Goal: Information Seeking & Learning: Learn about a topic

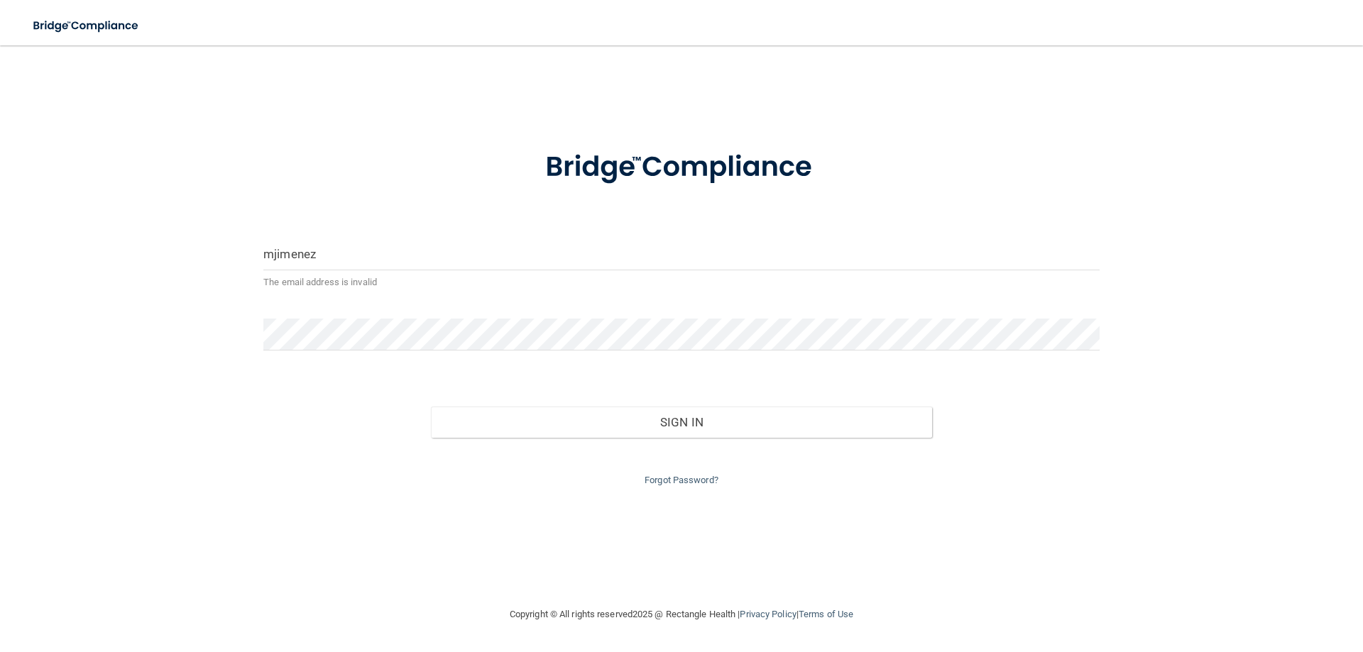
click at [356, 259] on input "mjimenez" at bounding box center [681, 254] width 836 height 32
type input "[EMAIL_ADDRESS][DOMAIN_NAME]"
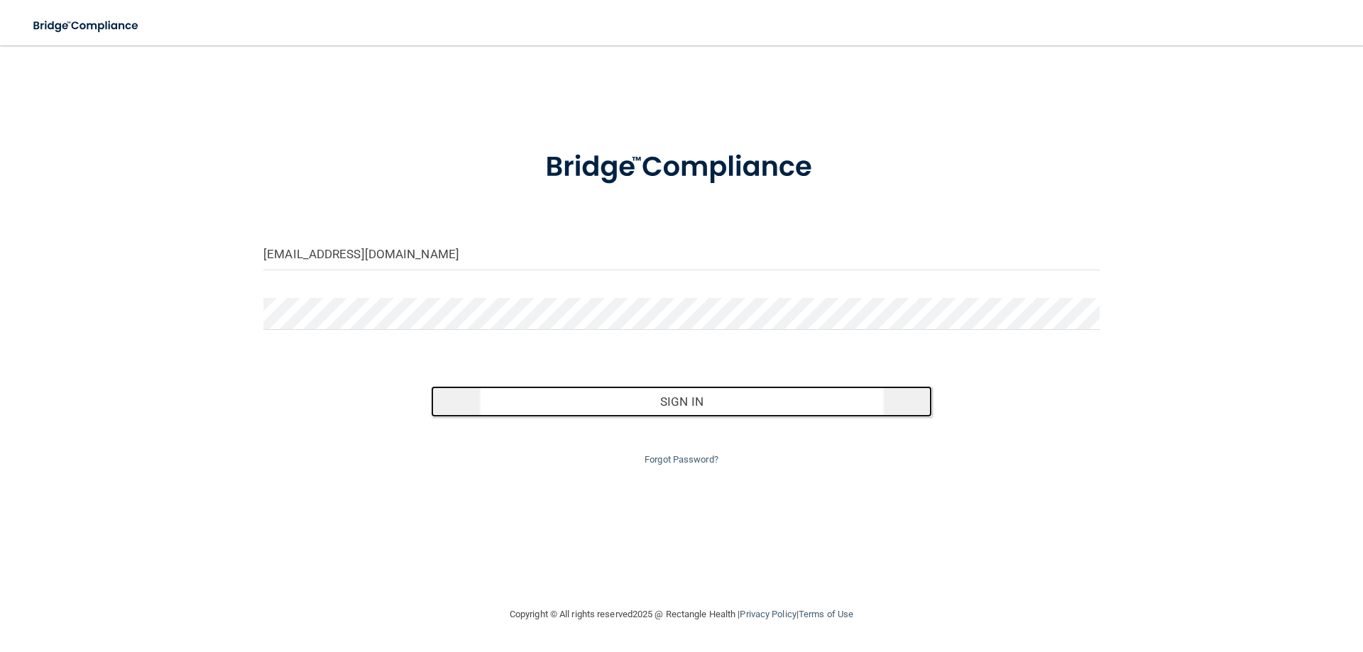
click at [673, 404] on button "Sign In" at bounding box center [682, 401] width 502 height 31
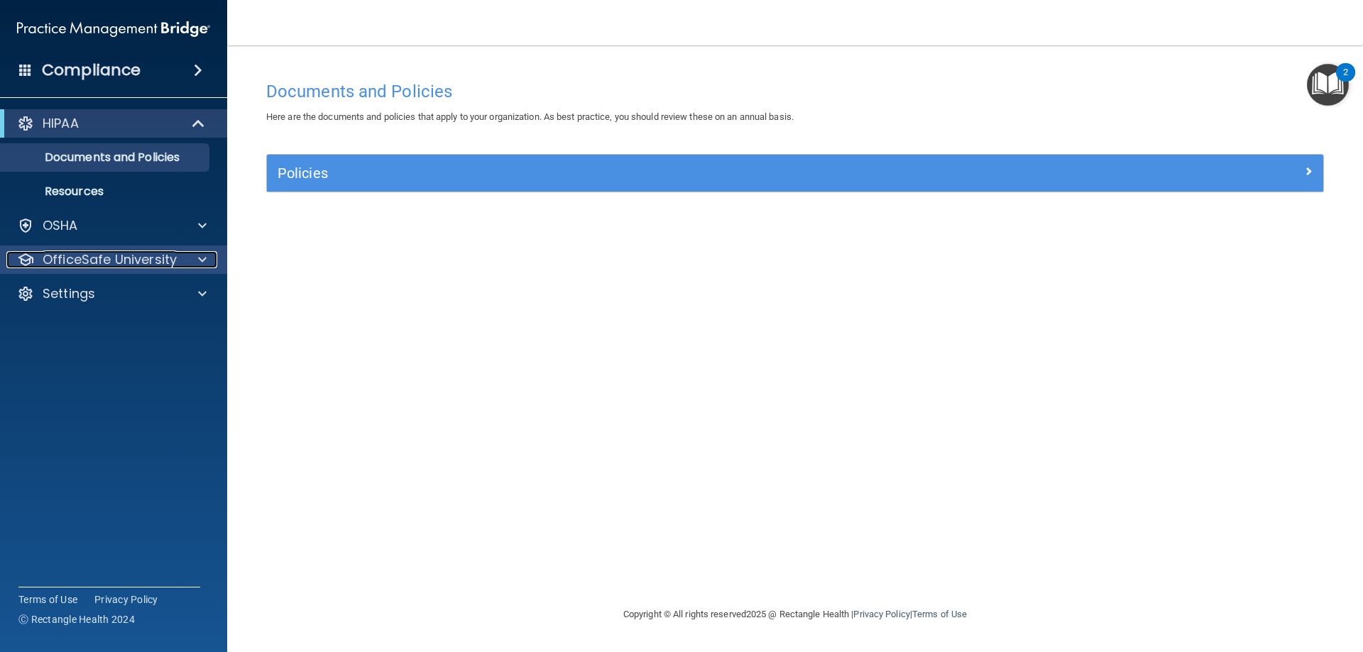
click at [211, 263] on div at bounding box center [199, 259] width 35 height 17
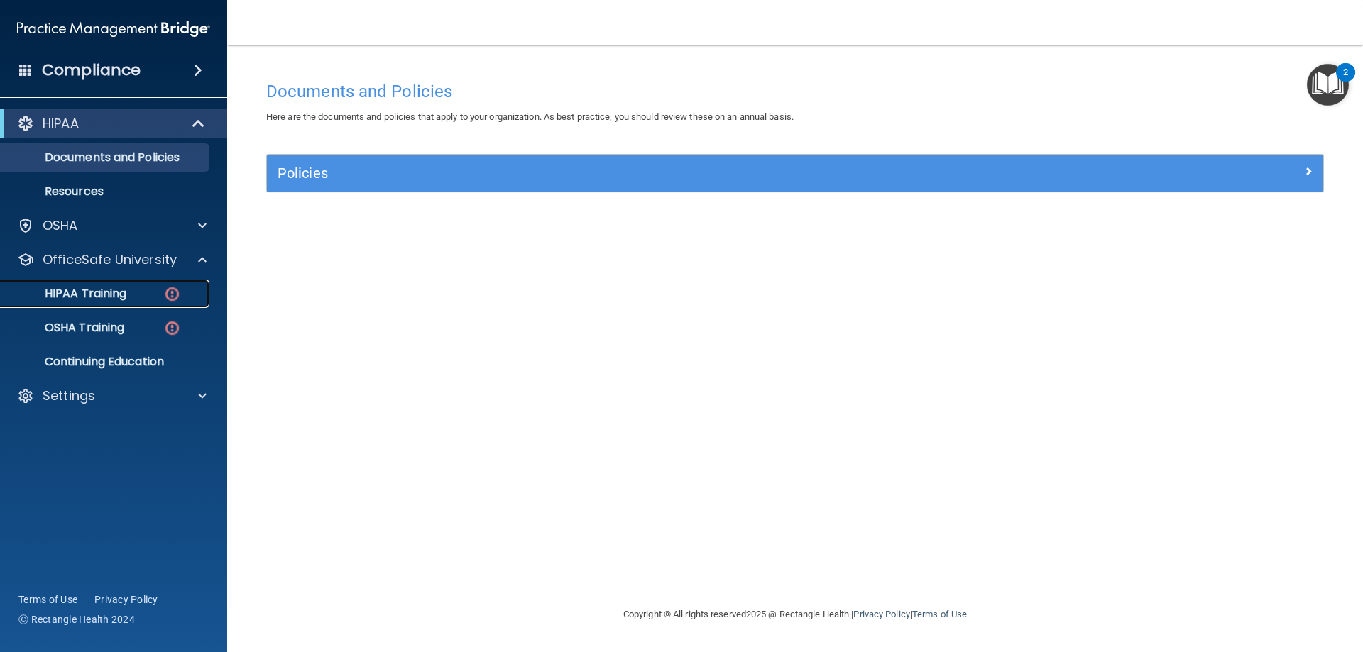
click at [116, 290] on p "HIPAA Training" at bounding box center [67, 294] width 117 height 14
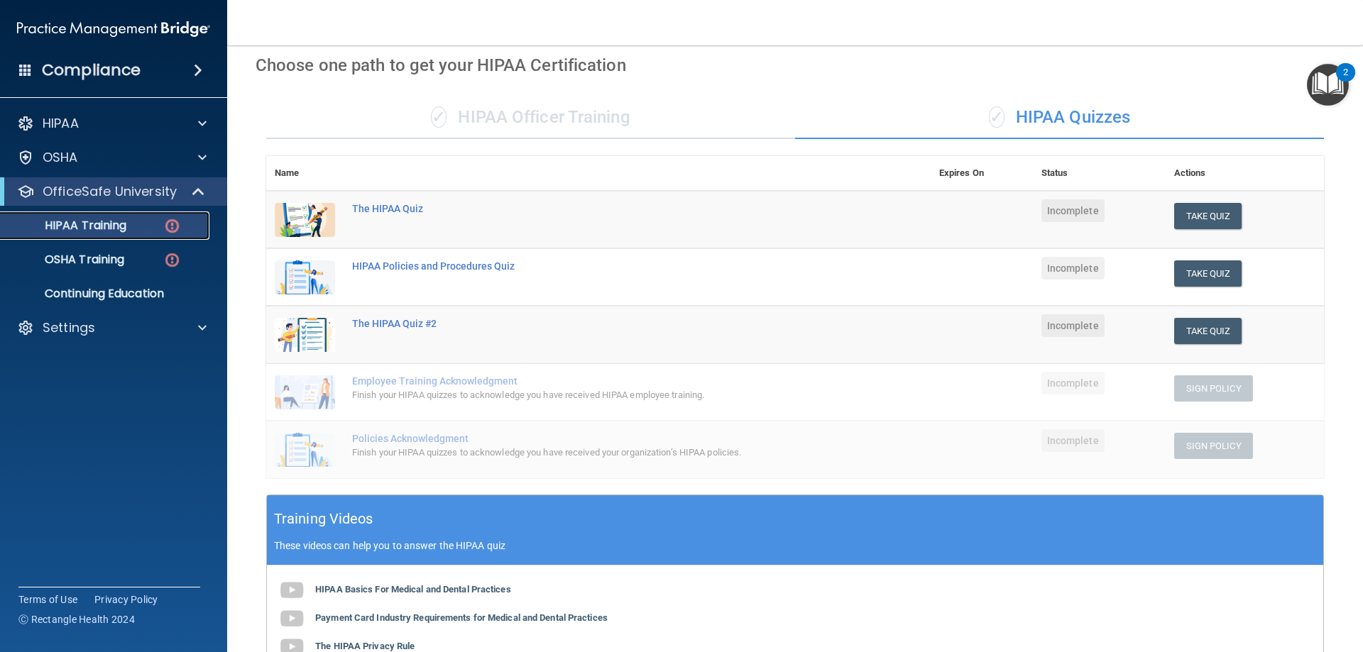
scroll to position [58, 0]
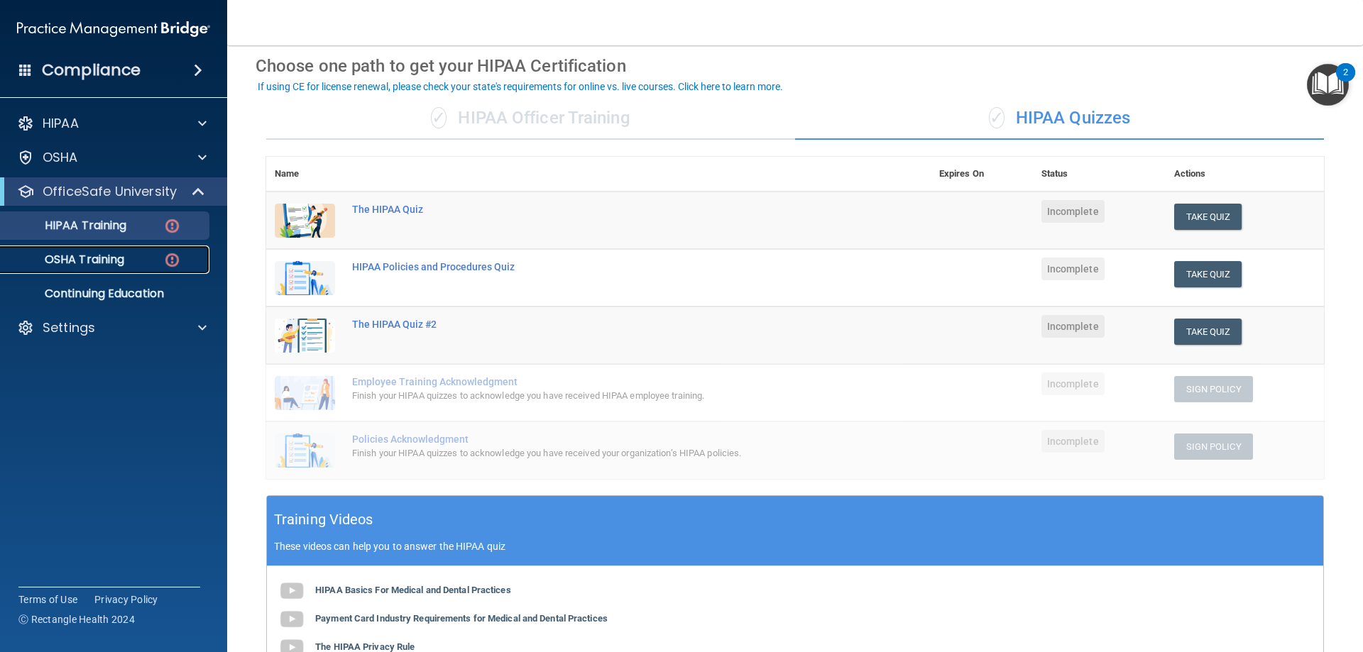
click at [103, 267] on p "OSHA Training" at bounding box center [66, 260] width 115 height 14
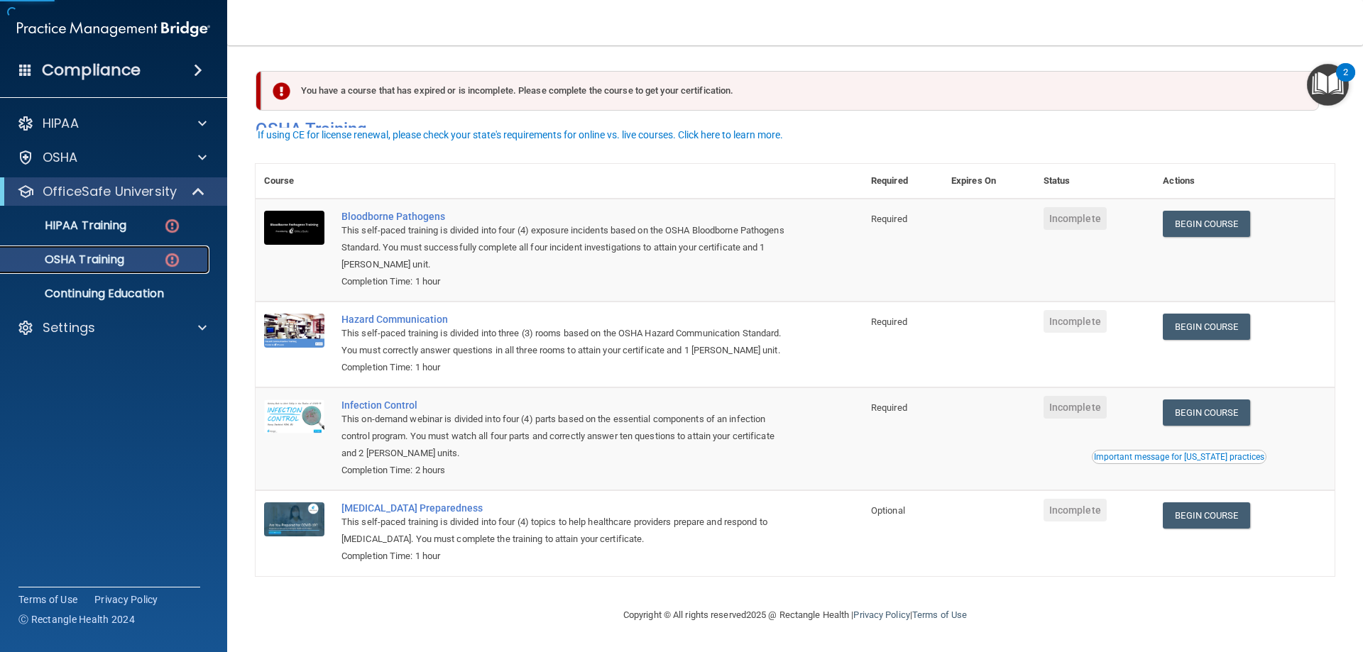
scroll to position [18, 0]
click at [98, 224] on p "HIPAA Training" at bounding box center [67, 226] width 117 height 14
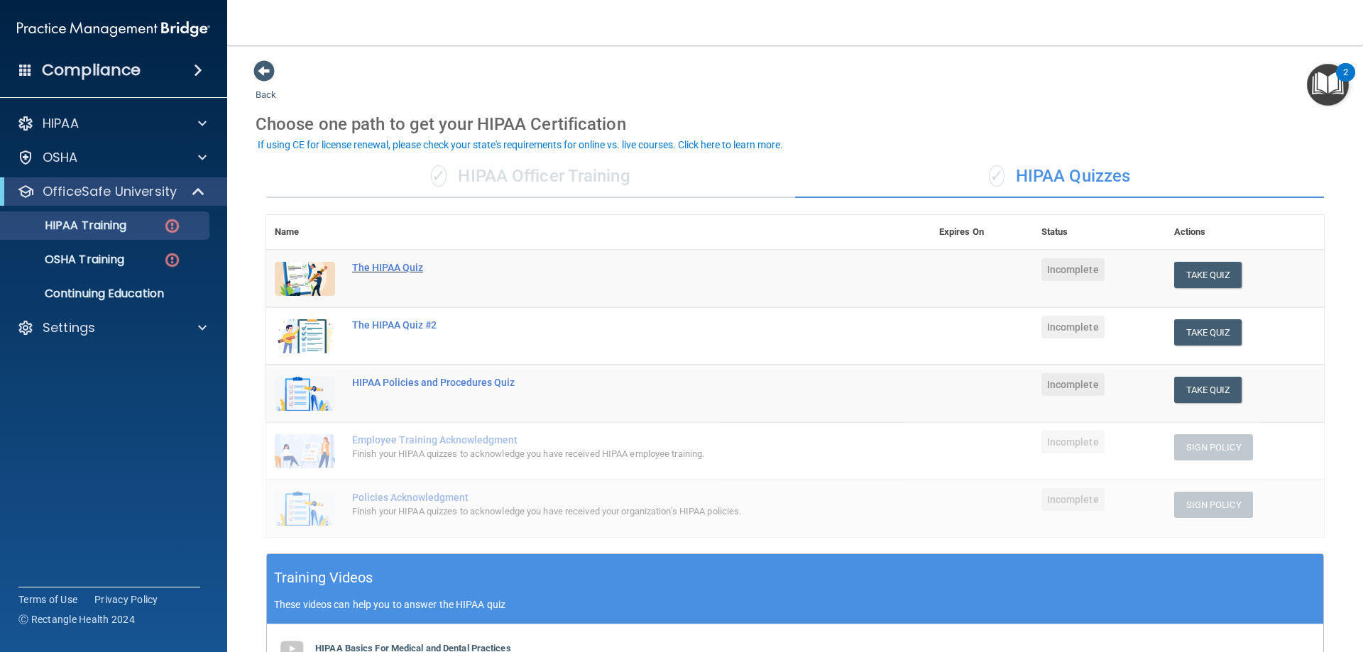
click at [384, 273] on div "The HIPAA Quiz" at bounding box center [605, 267] width 507 height 11
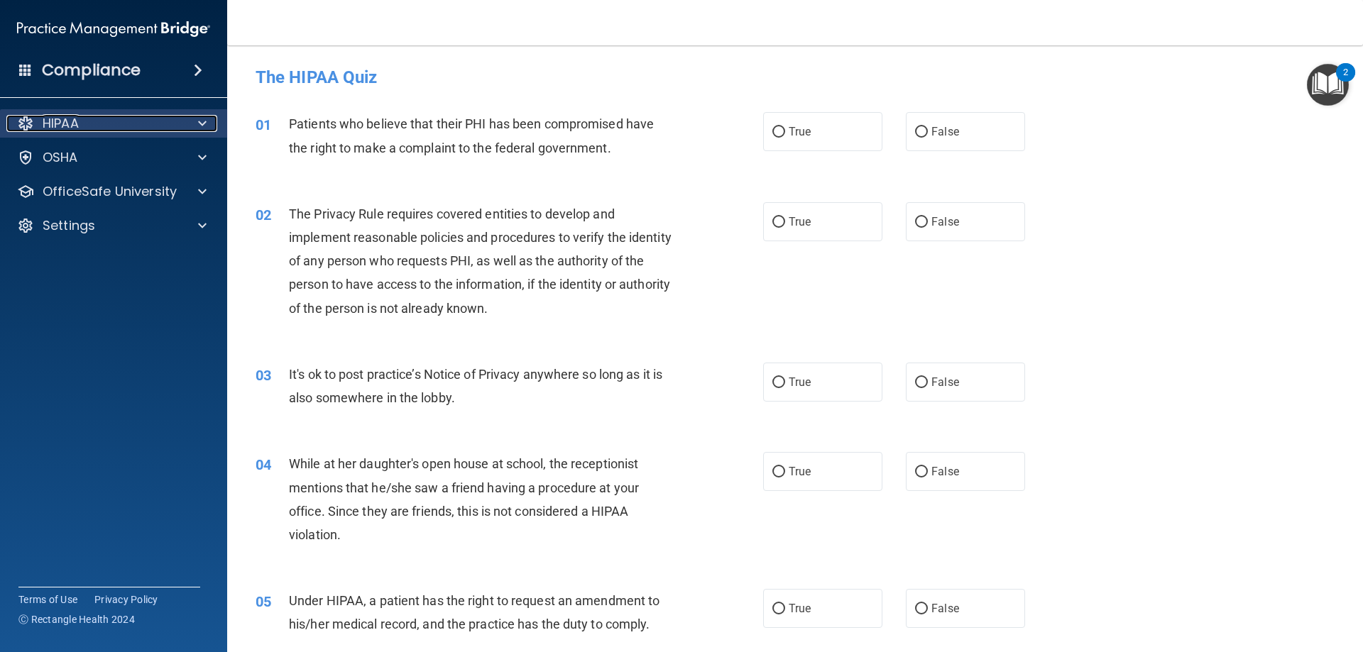
click at [100, 121] on div "HIPAA" at bounding box center [94, 123] width 176 height 17
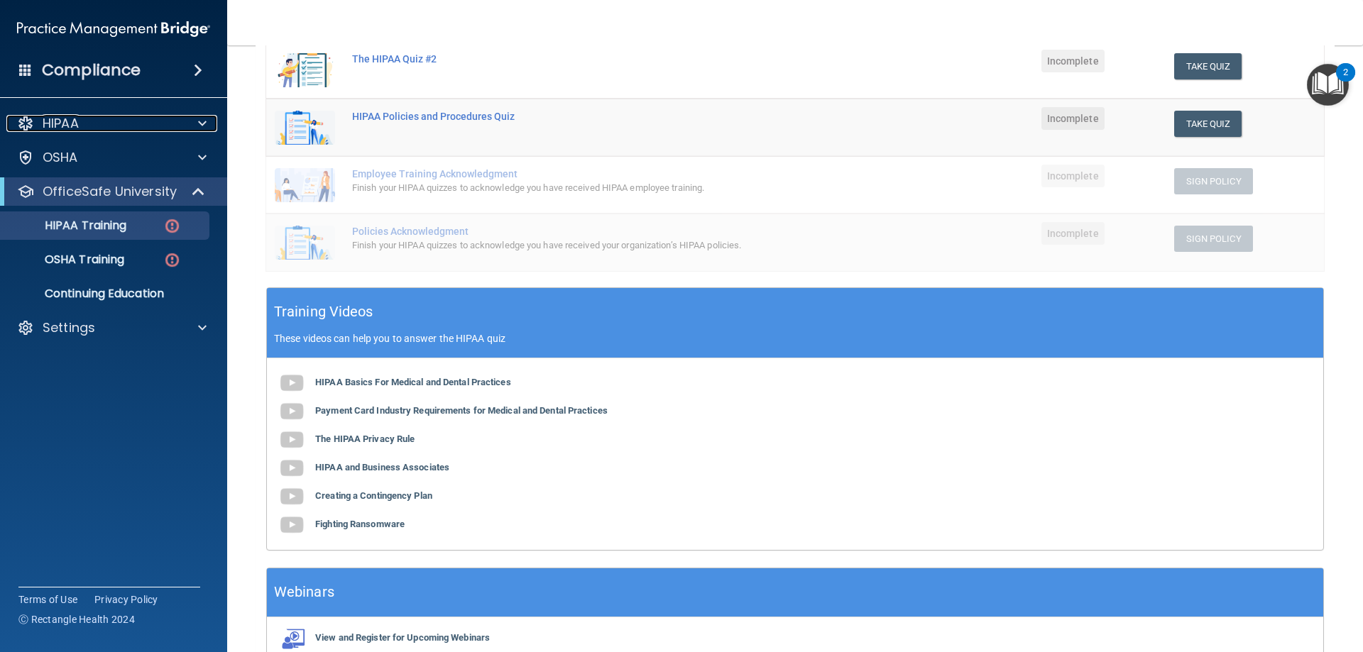
scroll to position [284, 0]
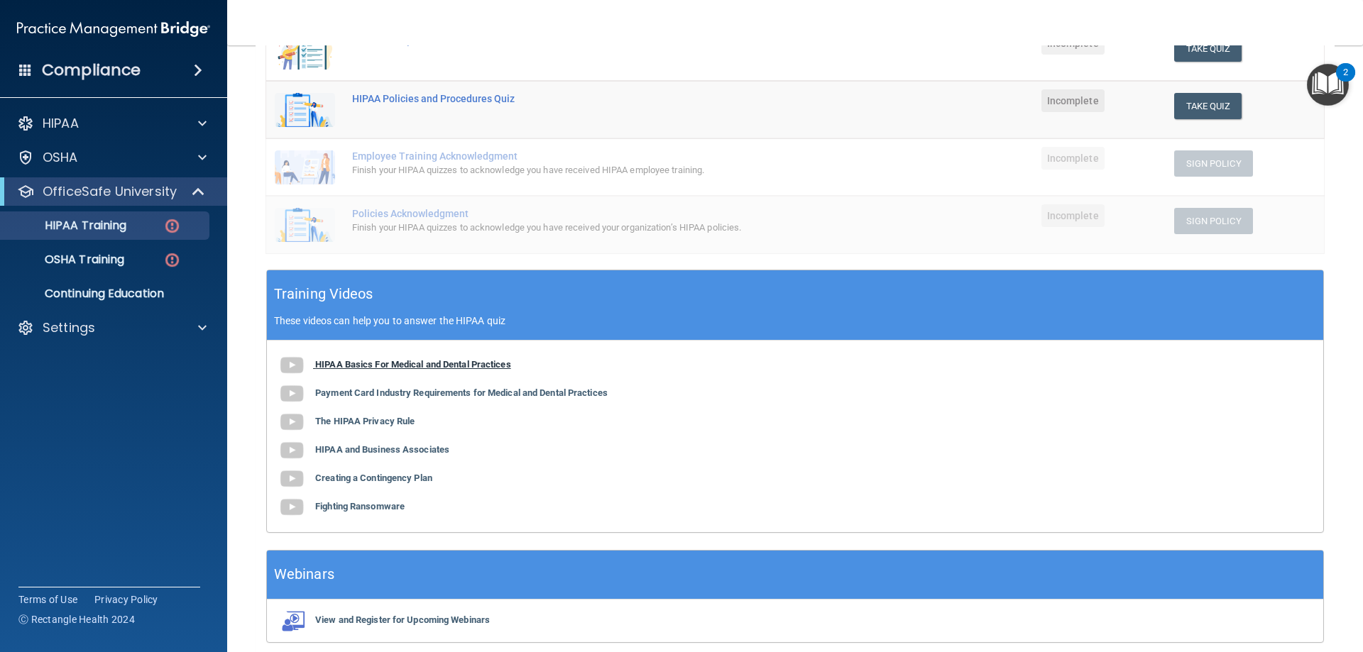
click at [295, 364] on img at bounding box center [291, 365] width 28 height 28
click at [456, 392] on b "Payment Card Industry Requirements for Medical and Dental Practices" at bounding box center [461, 393] width 292 height 11
click at [394, 424] on b "The HIPAA Privacy Rule" at bounding box center [364, 421] width 99 height 11
click at [358, 454] on b "HIPAA and Business Associates" at bounding box center [382, 449] width 134 height 11
click at [382, 481] on b "Creating a Contingency Plan" at bounding box center [373, 478] width 117 height 11
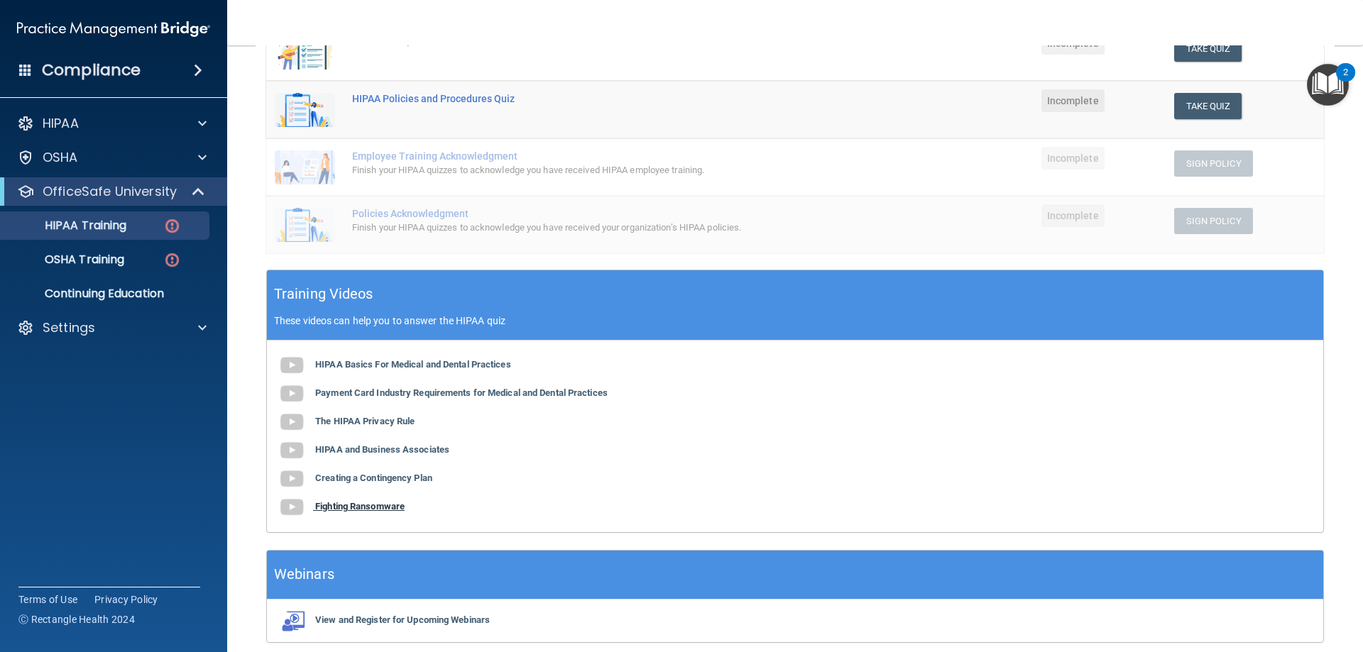
click at [356, 509] on b "Fighting Ransomware" at bounding box center [359, 506] width 89 height 11
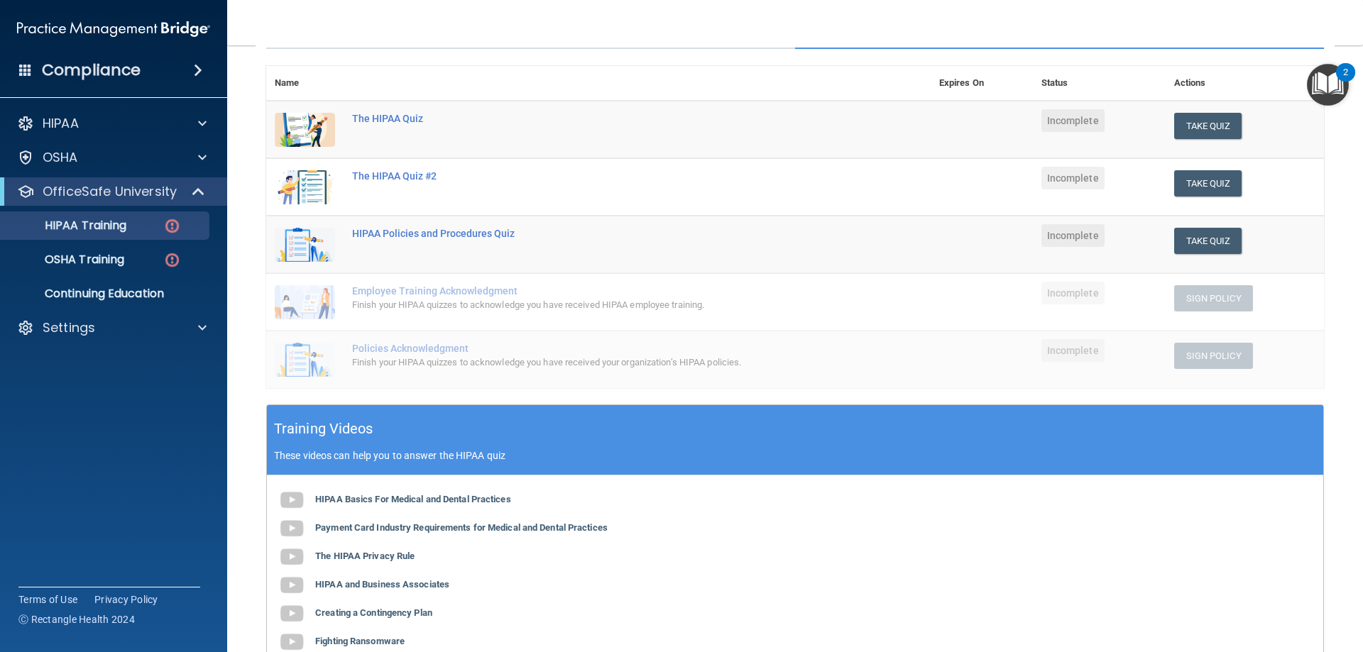
scroll to position [129, 0]
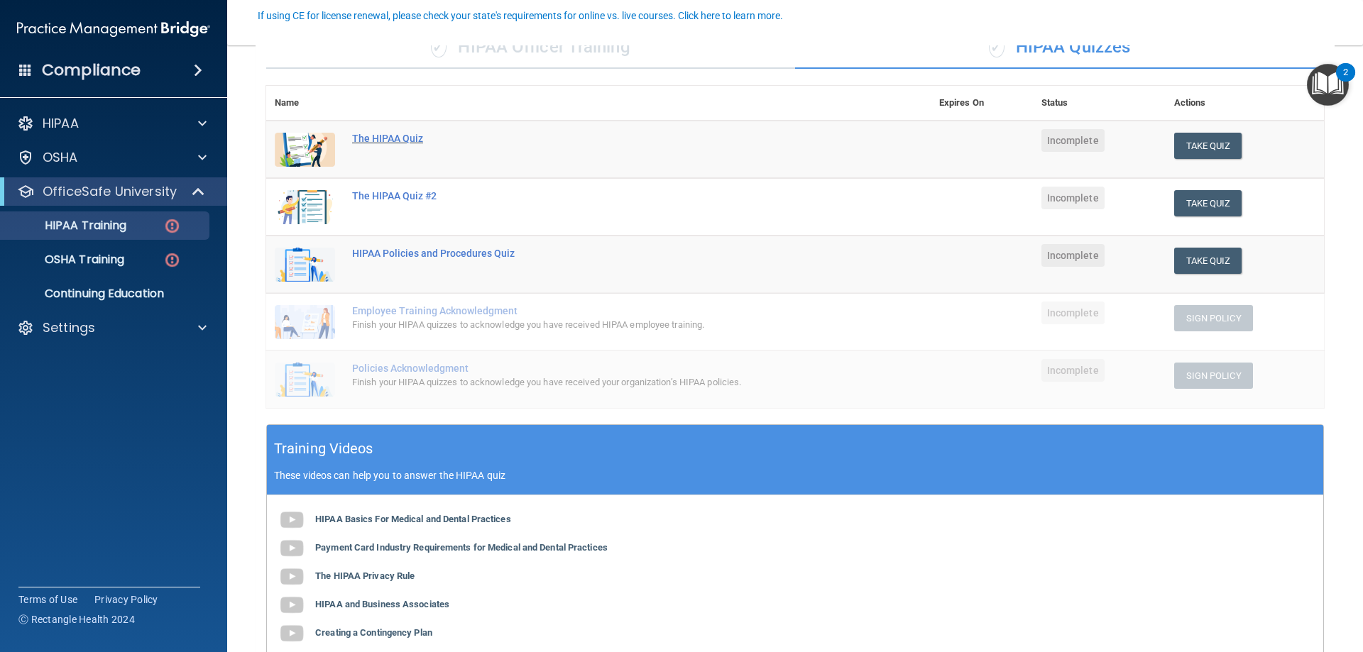
click at [390, 137] on div "The HIPAA Quiz" at bounding box center [605, 138] width 507 height 11
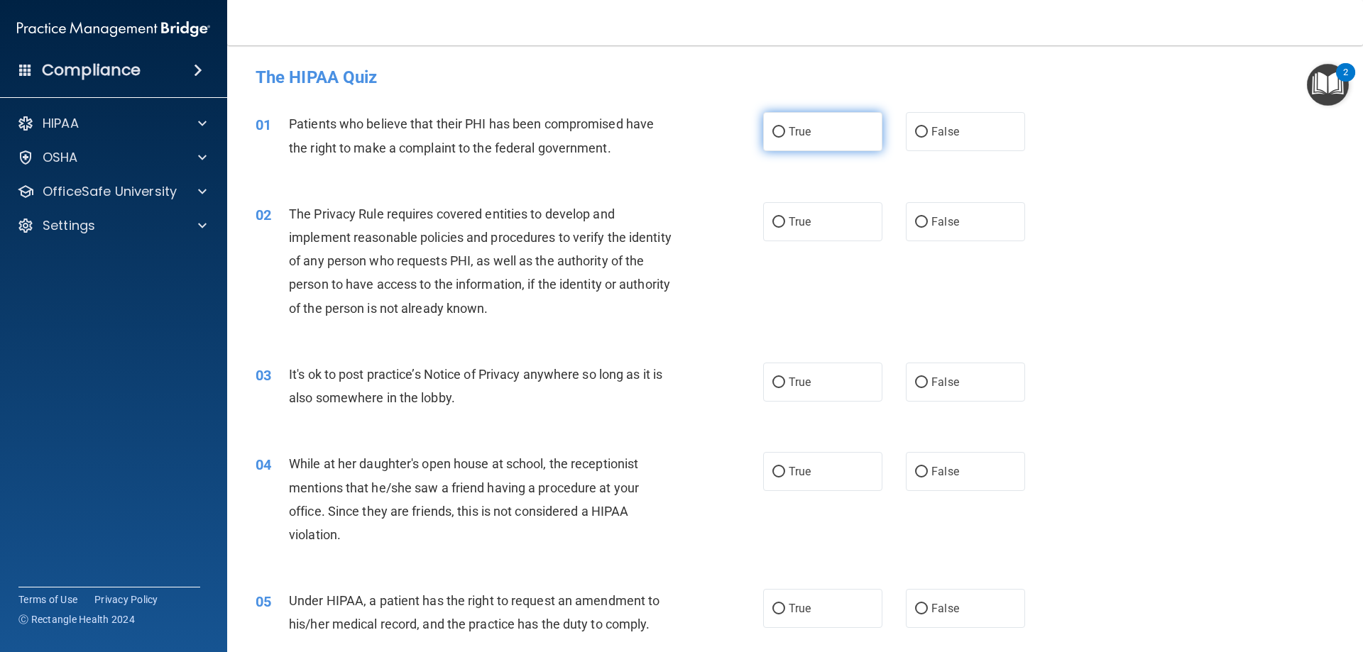
click at [772, 136] on input "True" at bounding box center [778, 132] width 13 height 11
radio input "true"
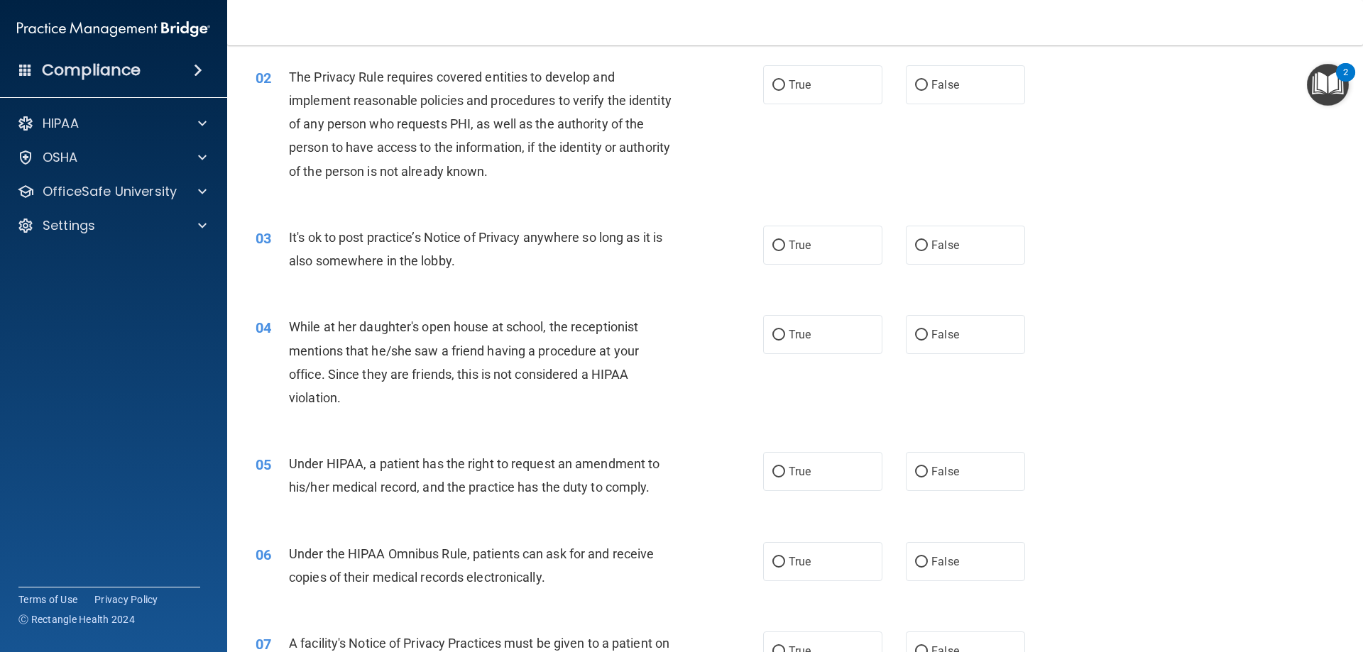
scroll to position [142, 0]
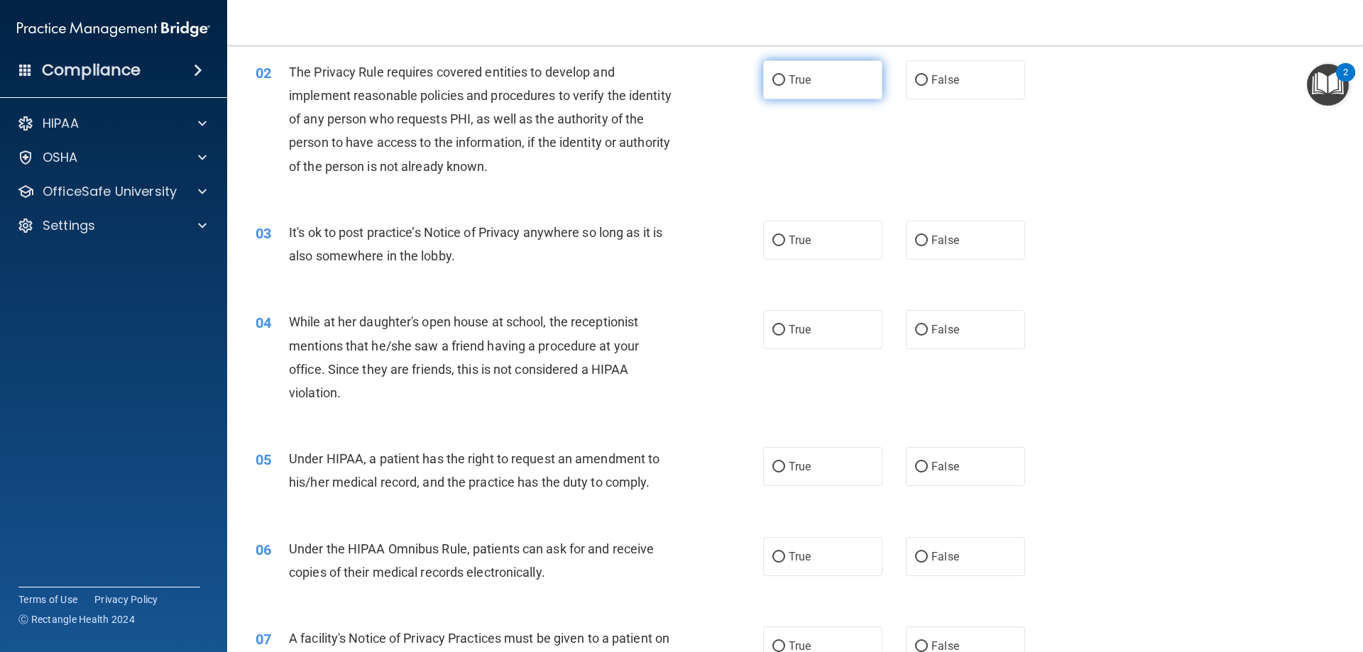
click at [781, 87] on label "True" at bounding box center [822, 79] width 119 height 39
click at [781, 86] on input "True" at bounding box center [778, 80] width 13 height 11
radio input "true"
click at [918, 241] on input "False" at bounding box center [921, 241] width 13 height 11
radio input "true"
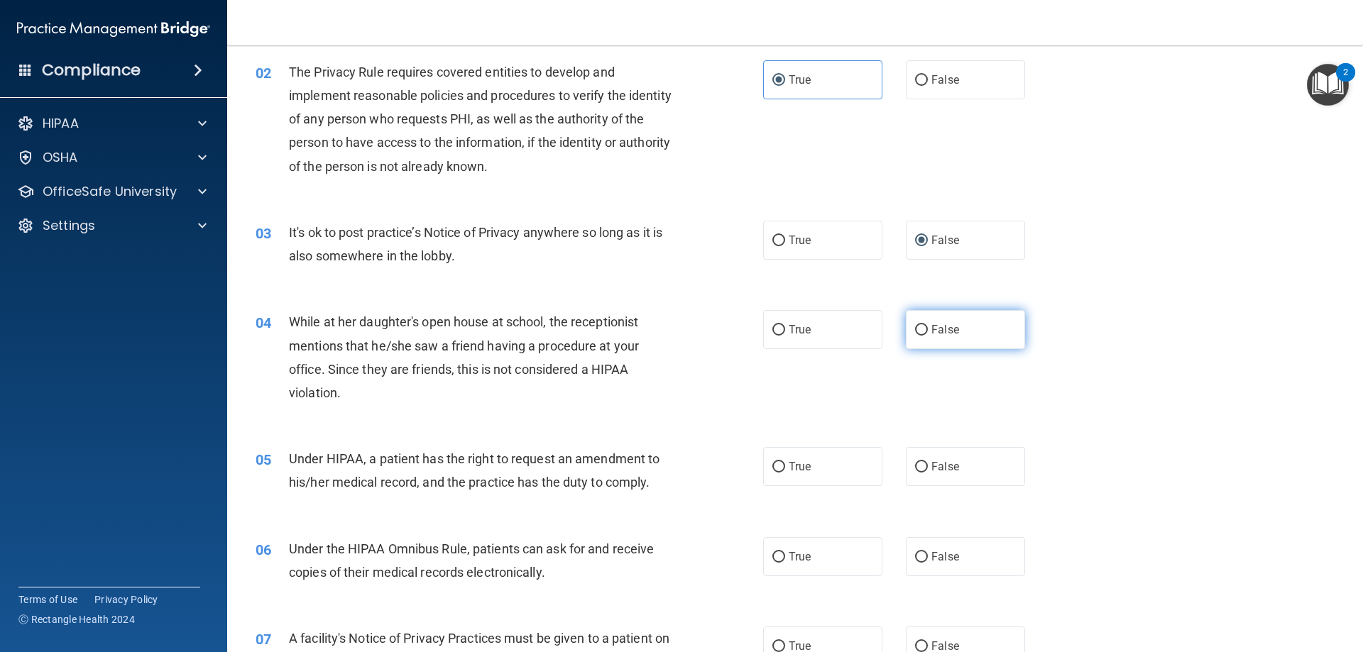
click at [939, 331] on span "False" at bounding box center [945, 329] width 28 height 13
click at [928, 331] on input "False" at bounding box center [921, 330] width 13 height 11
radio input "true"
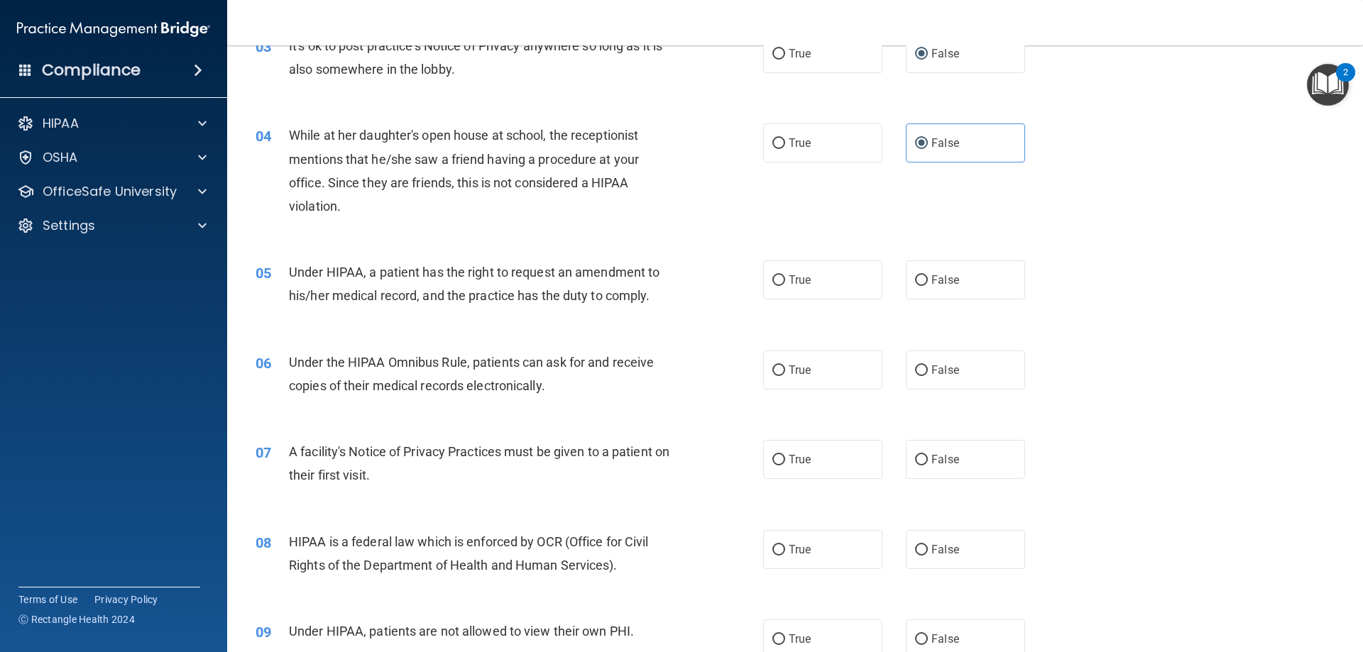
scroll to position [355, 0]
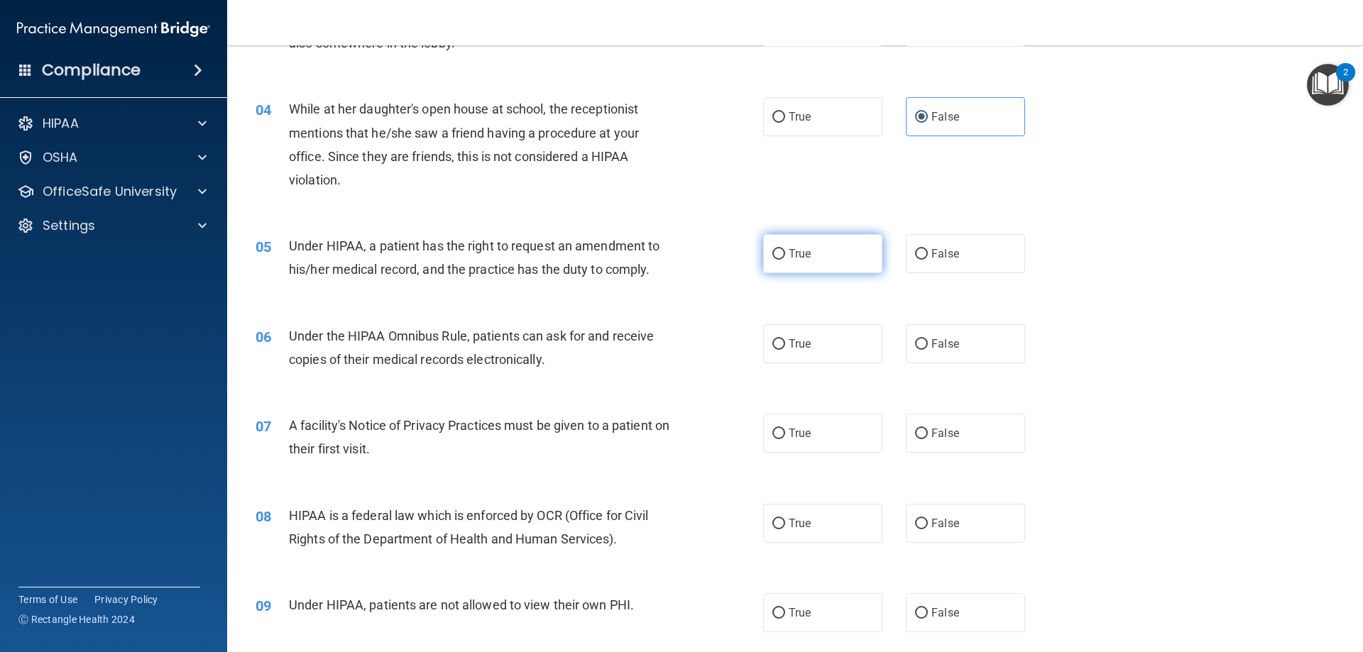
click at [779, 255] on input "True" at bounding box center [778, 254] width 13 height 11
radio input "true"
click at [803, 353] on label "True" at bounding box center [822, 343] width 119 height 39
click at [785, 350] on input "True" at bounding box center [778, 344] width 13 height 11
radio input "true"
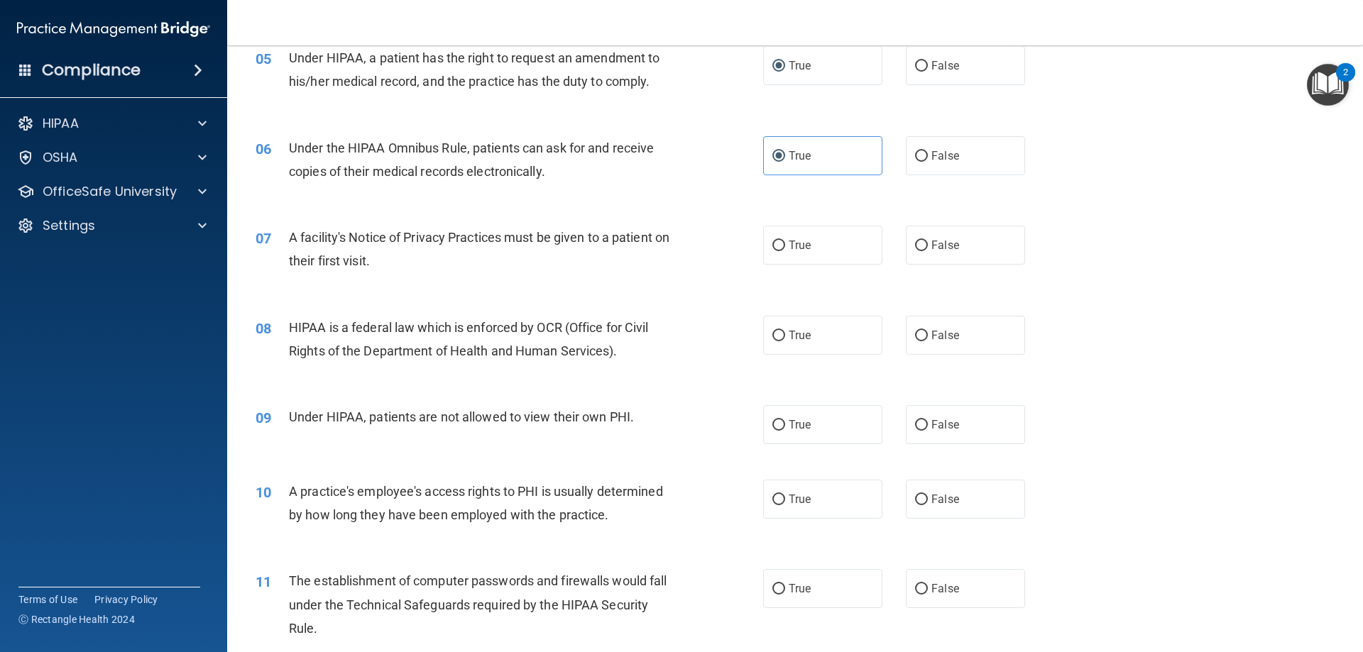
scroll to position [568, 0]
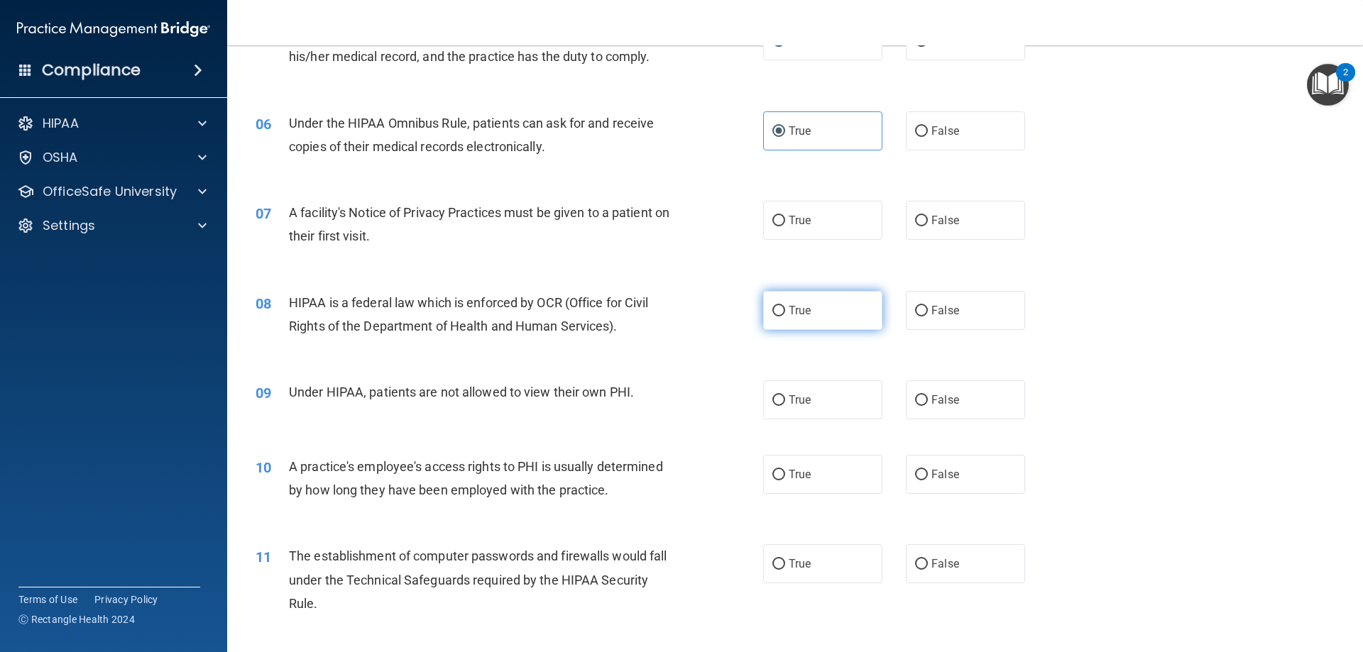
click at [773, 317] on label "True" at bounding box center [822, 310] width 119 height 39
click at [773, 317] on input "True" at bounding box center [778, 311] width 13 height 11
radio input "true"
click at [781, 231] on label "True" at bounding box center [822, 220] width 119 height 39
click at [781, 226] on input "True" at bounding box center [778, 221] width 13 height 11
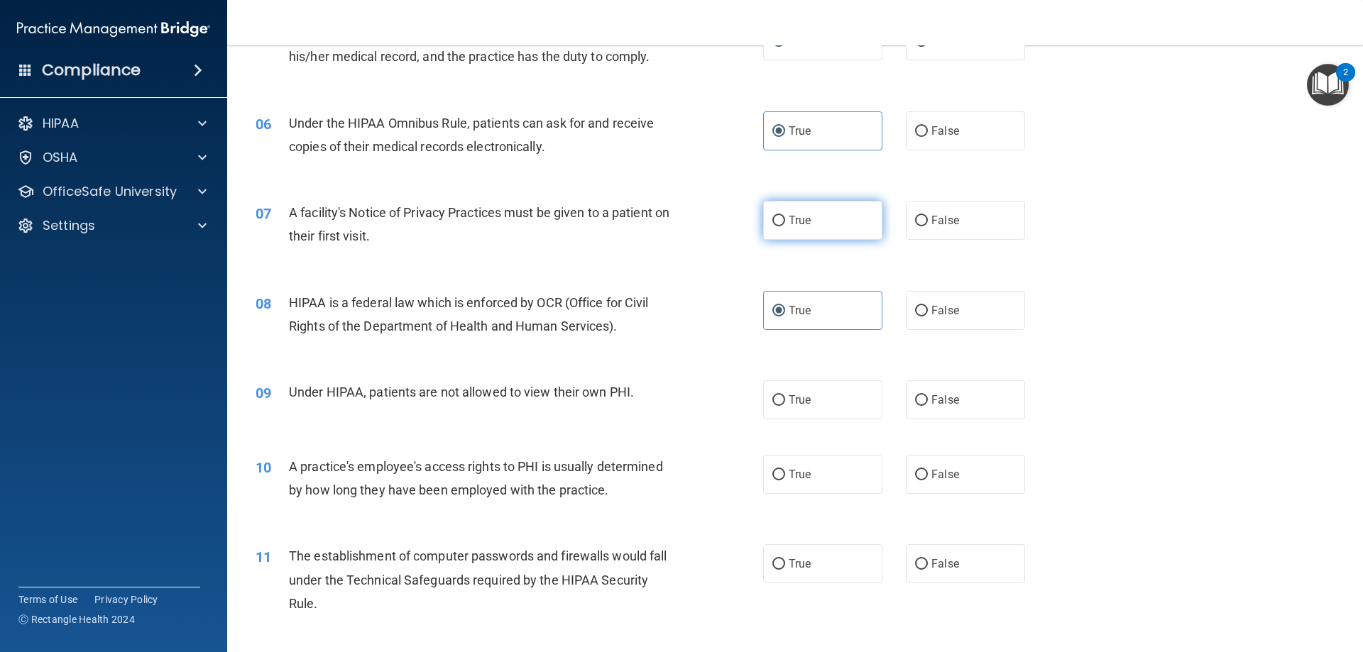
radio input "true"
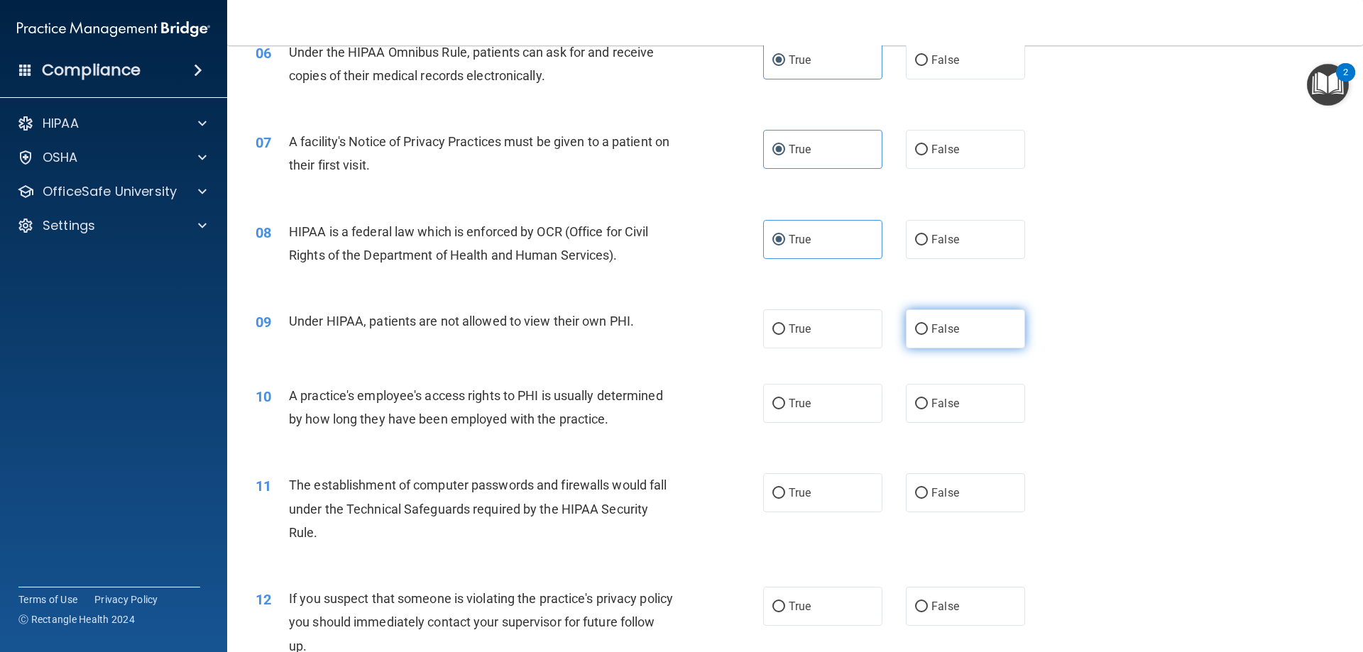
click at [940, 338] on label "False" at bounding box center [965, 328] width 119 height 39
click at [928, 335] on input "False" at bounding box center [921, 329] width 13 height 11
radio input "true"
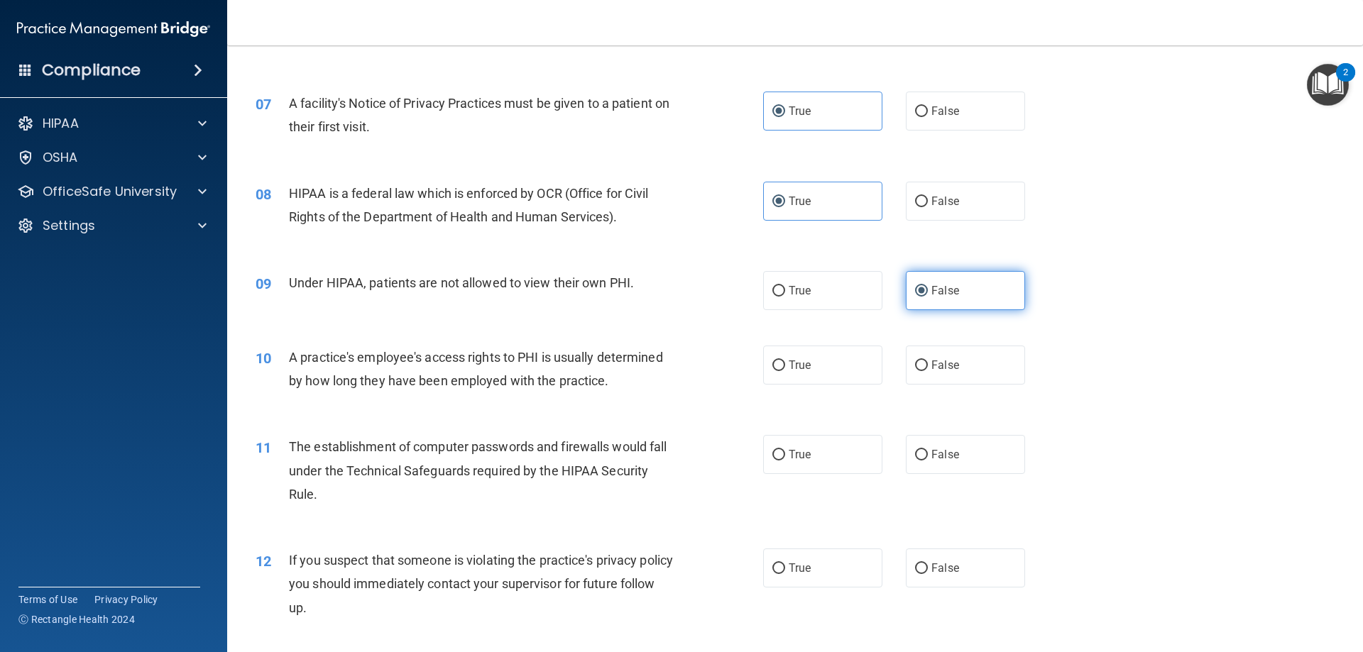
scroll to position [710, 0]
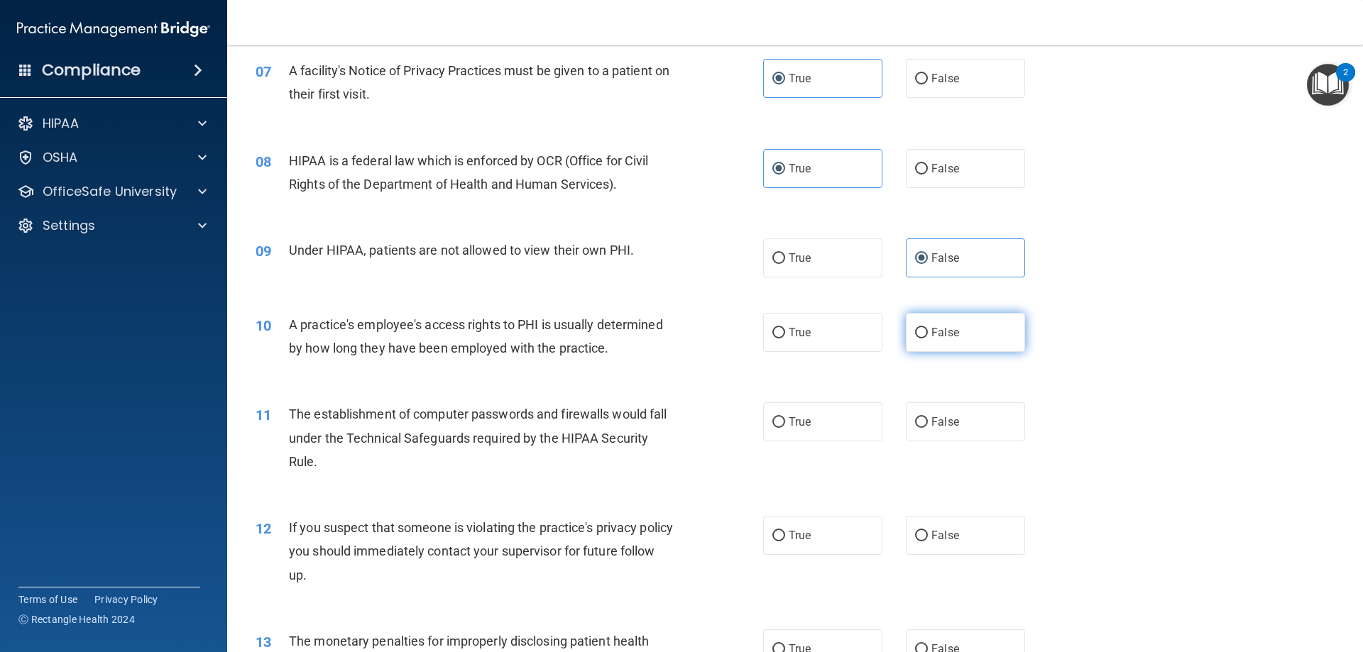
click at [940, 344] on label "False" at bounding box center [965, 332] width 119 height 39
click at [928, 339] on input "False" at bounding box center [921, 333] width 13 height 11
radio input "true"
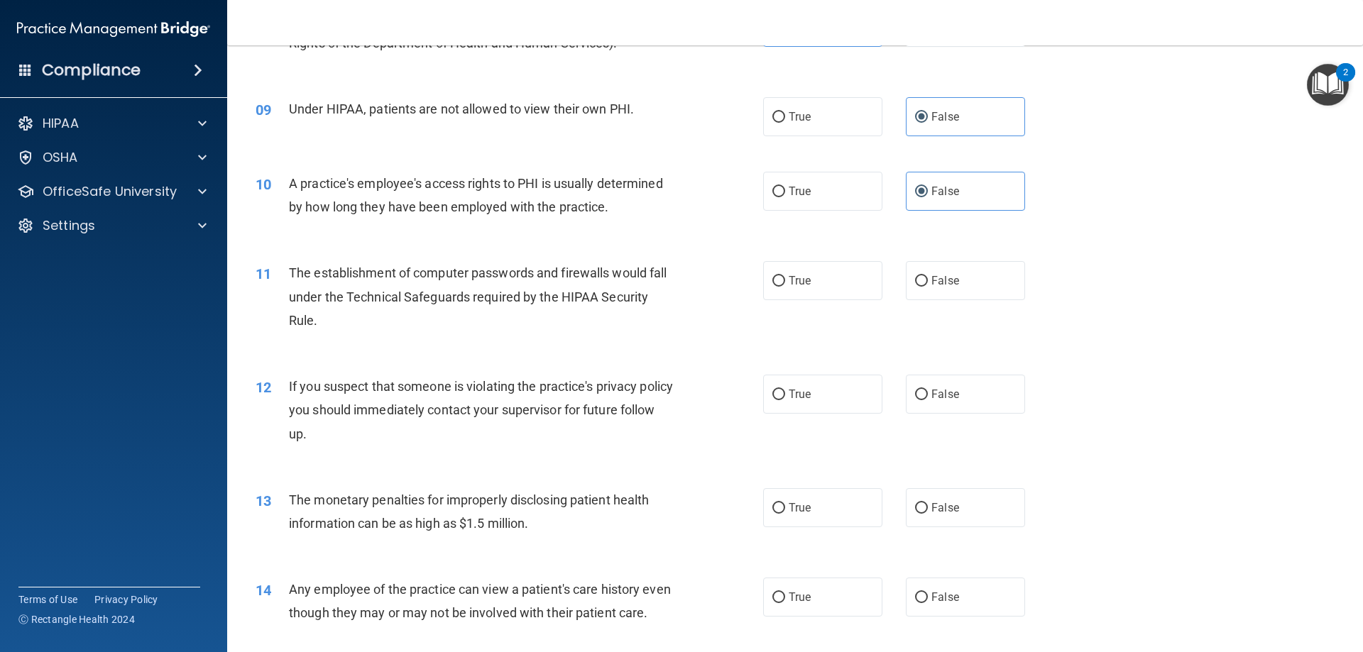
scroll to position [852, 0]
click at [801, 283] on span "True" at bounding box center [799, 279] width 22 height 13
click at [785, 283] on input "True" at bounding box center [778, 280] width 13 height 11
radio input "true"
click at [788, 400] on span "True" at bounding box center [799, 393] width 22 height 13
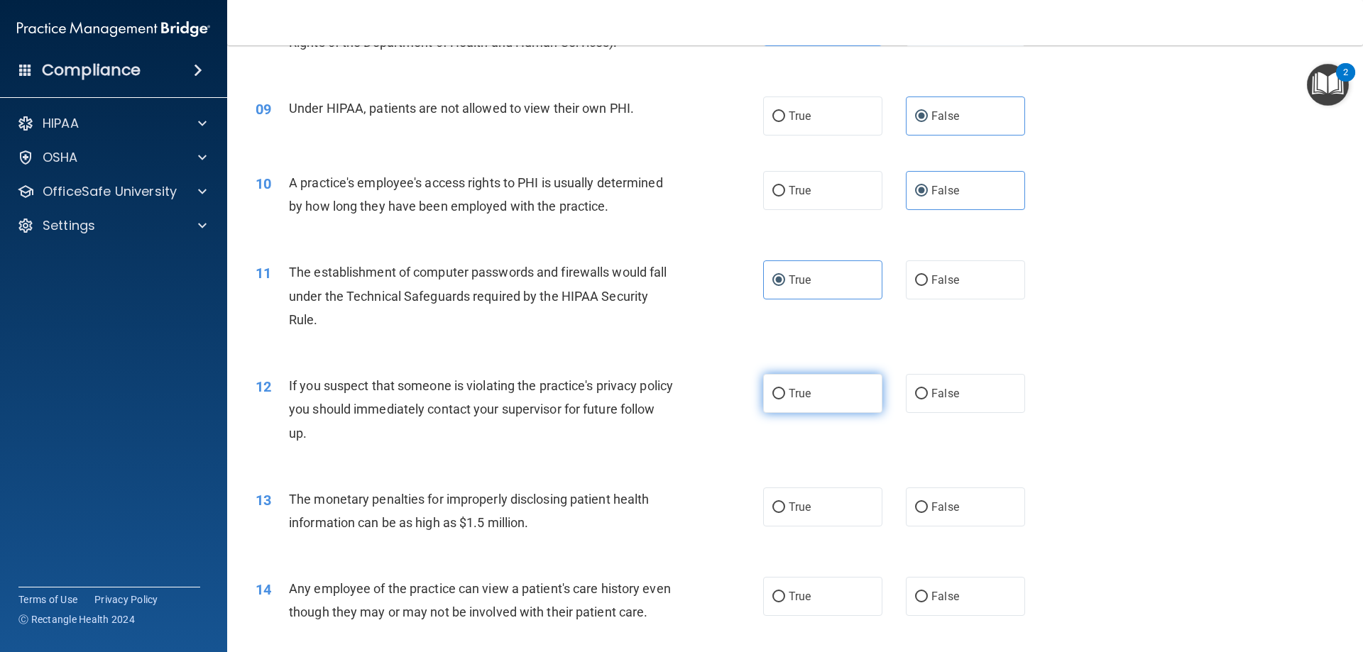
click at [785, 400] on input "True" at bounding box center [778, 394] width 13 height 11
radio input "true"
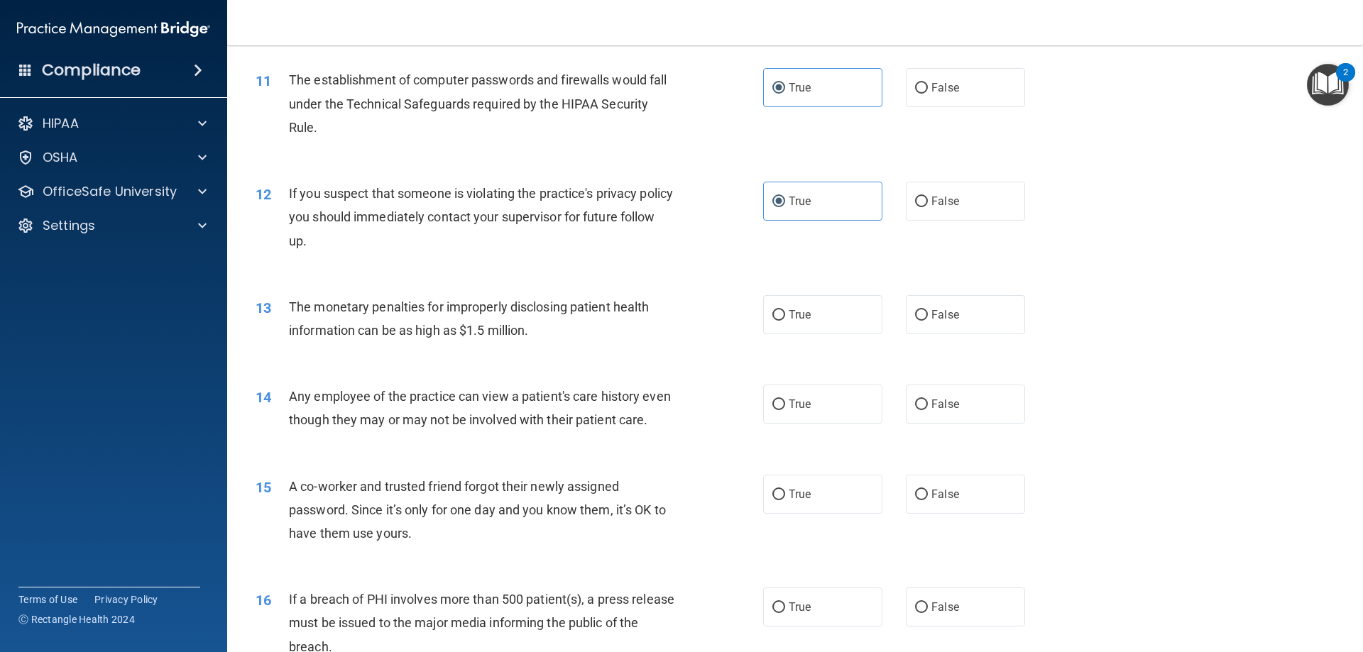
scroll to position [1065, 0]
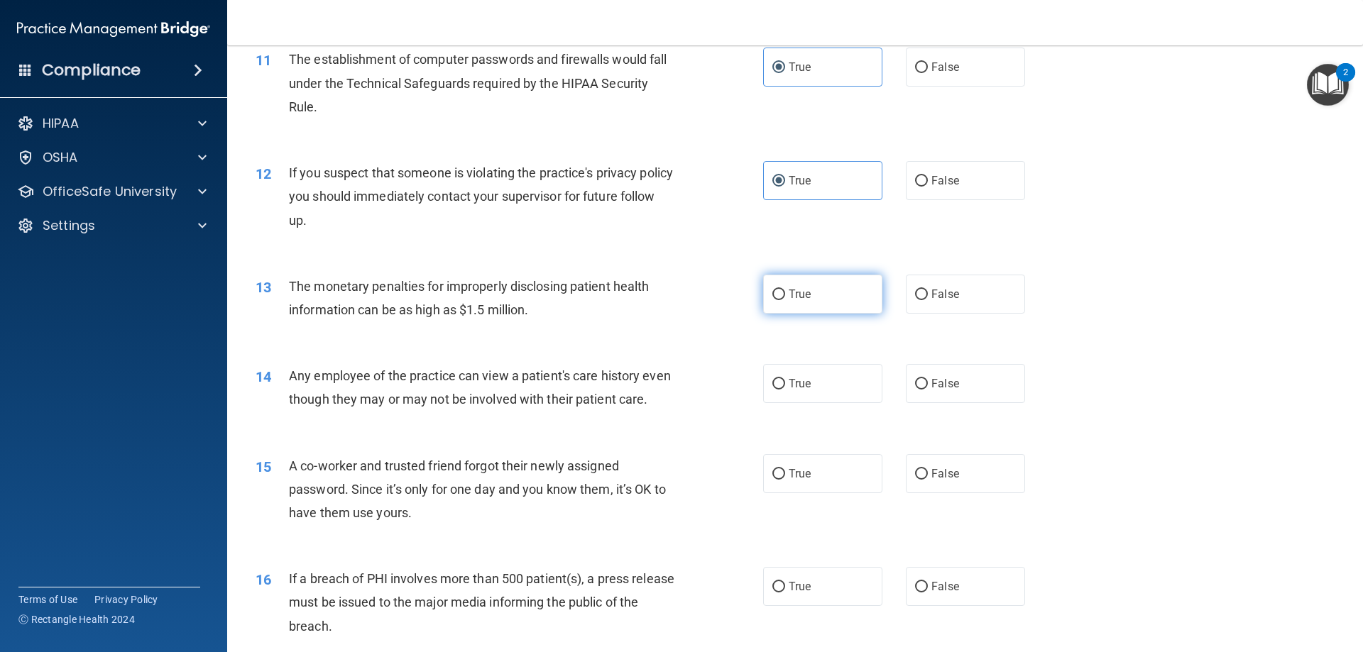
click at [774, 302] on label "True" at bounding box center [822, 294] width 119 height 39
click at [774, 300] on input "True" at bounding box center [778, 295] width 13 height 11
radio input "true"
click at [925, 393] on label "False" at bounding box center [965, 383] width 119 height 39
click at [925, 390] on input "False" at bounding box center [921, 384] width 13 height 11
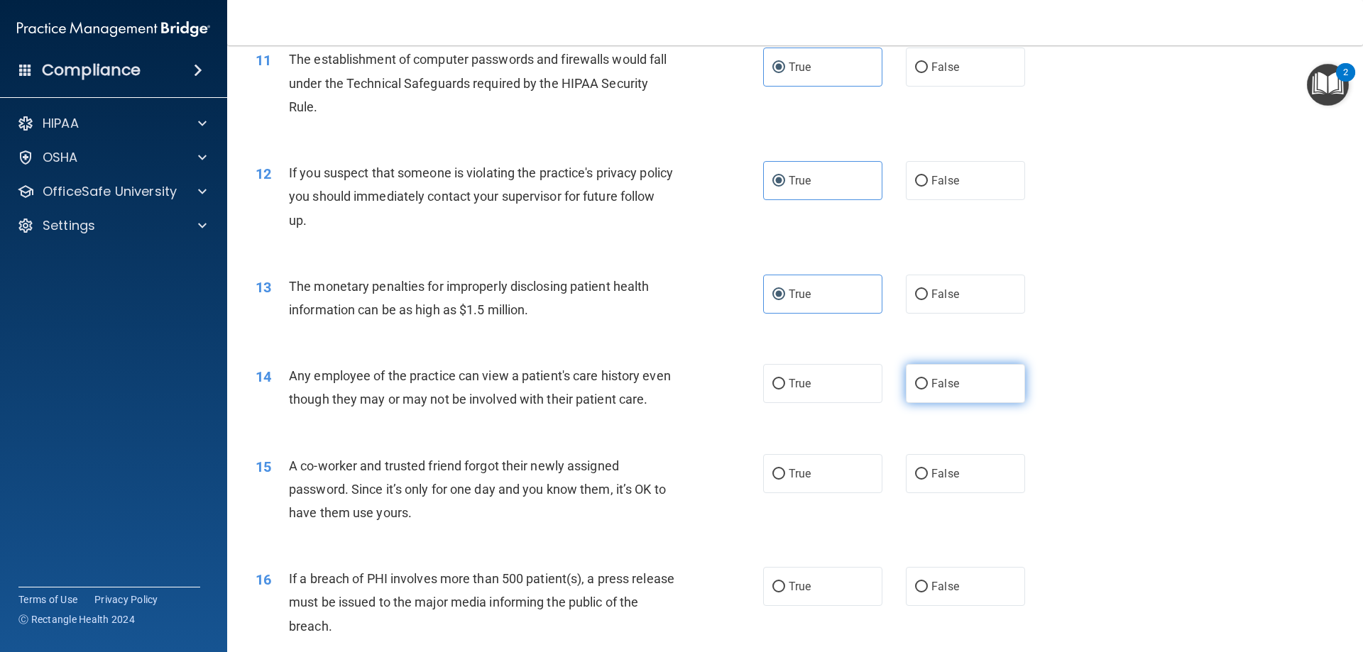
radio input "true"
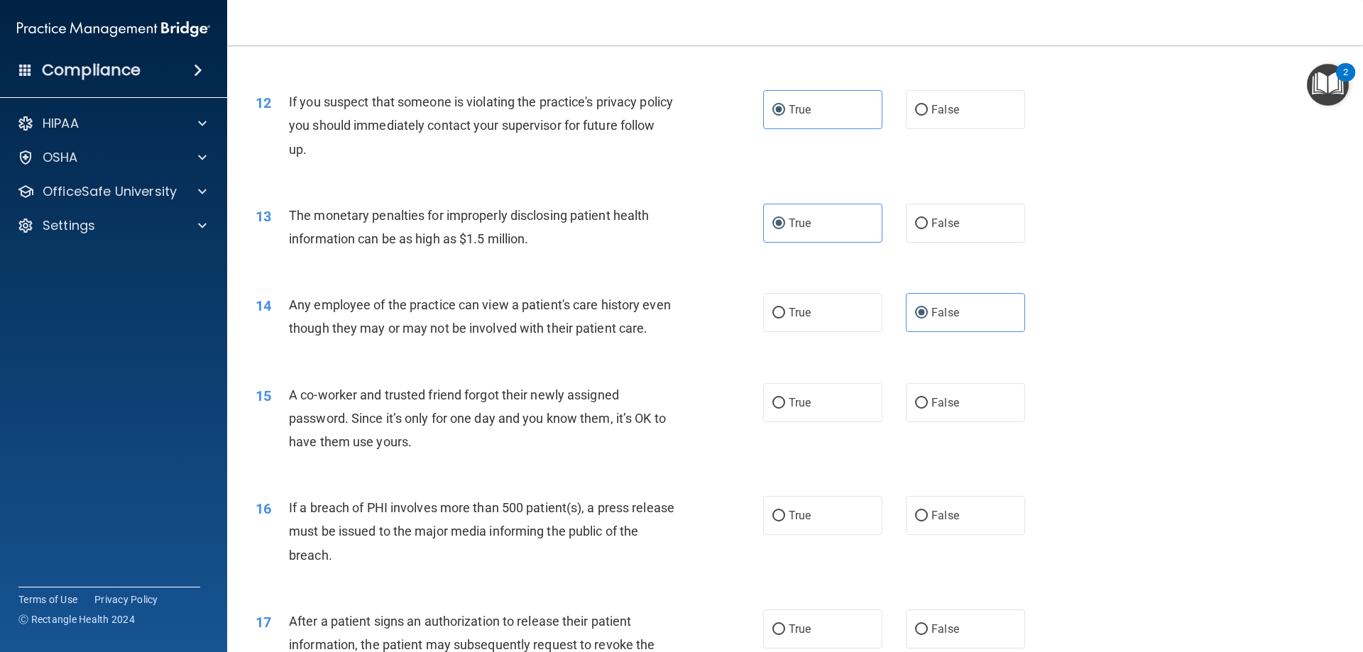
scroll to position [1348, 0]
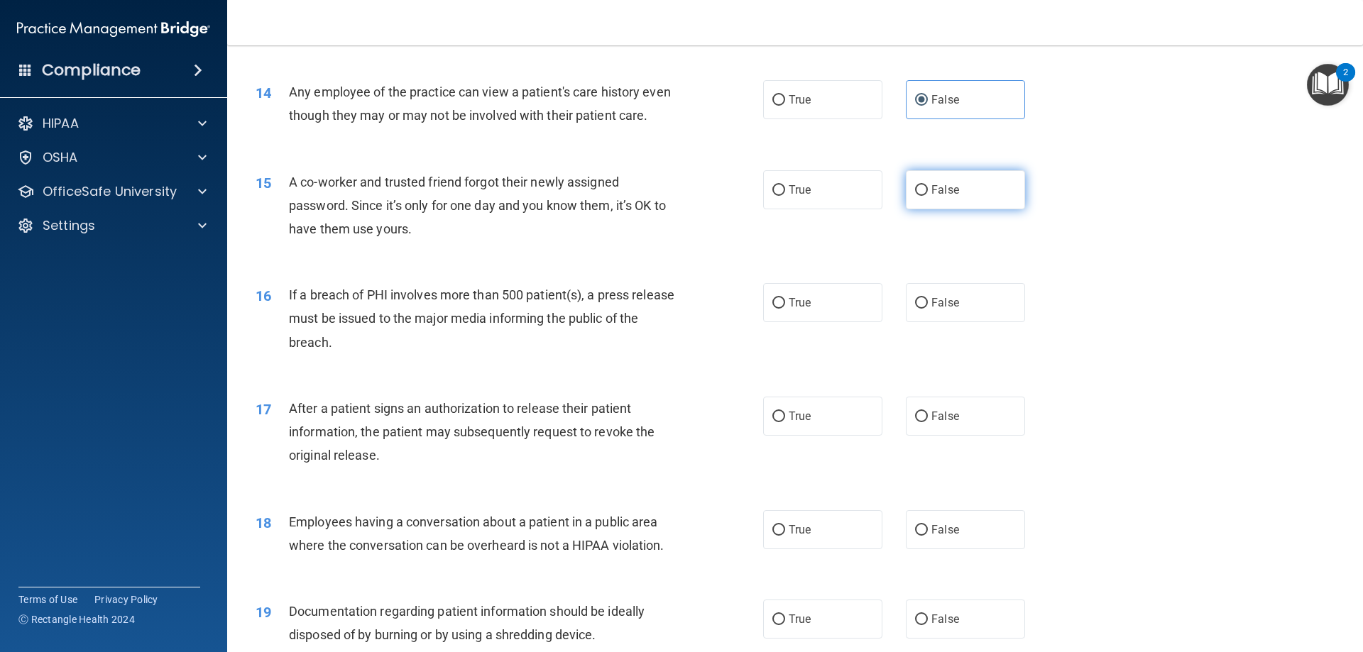
click at [926, 209] on label "False" at bounding box center [965, 189] width 119 height 39
click at [926, 196] on input "False" at bounding box center [921, 190] width 13 height 11
radio input "true"
click at [957, 322] on label "False" at bounding box center [965, 302] width 119 height 39
click at [928, 309] on input "False" at bounding box center [921, 303] width 13 height 11
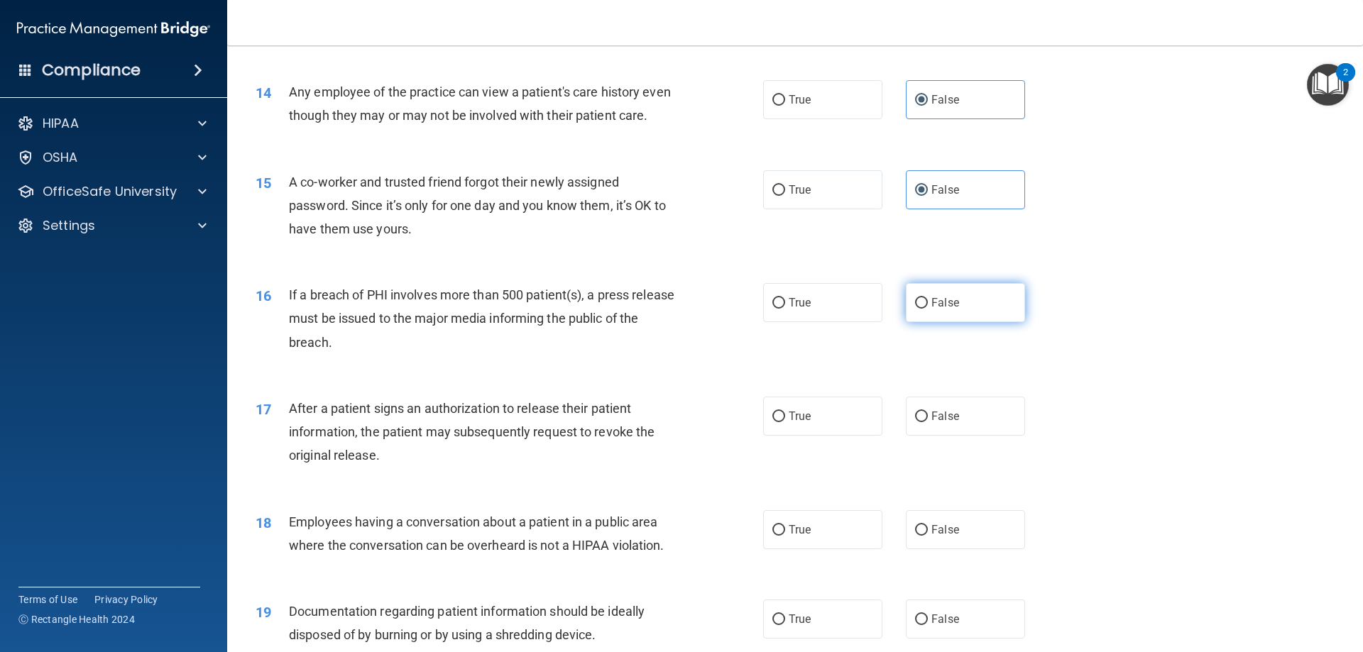
radio input "true"
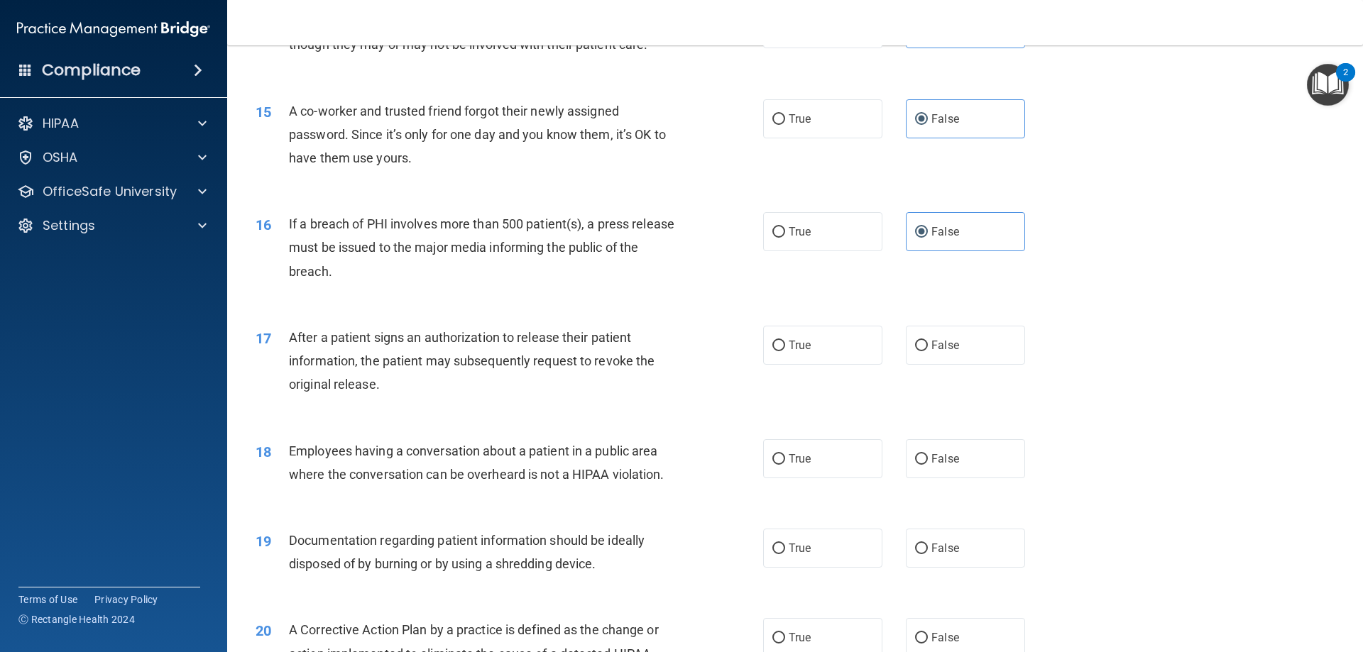
scroll to position [1490, 0]
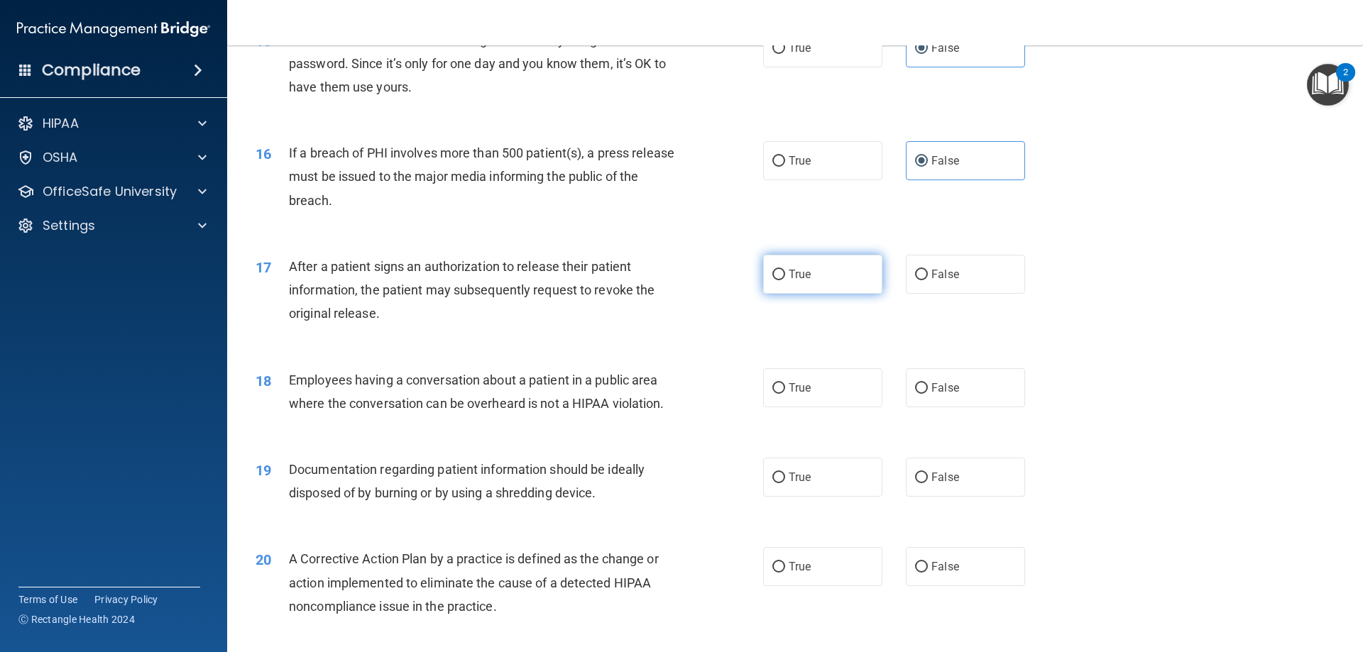
click at [782, 294] on label "True" at bounding box center [822, 274] width 119 height 39
click at [782, 280] on input "True" at bounding box center [778, 275] width 13 height 11
radio input "true"
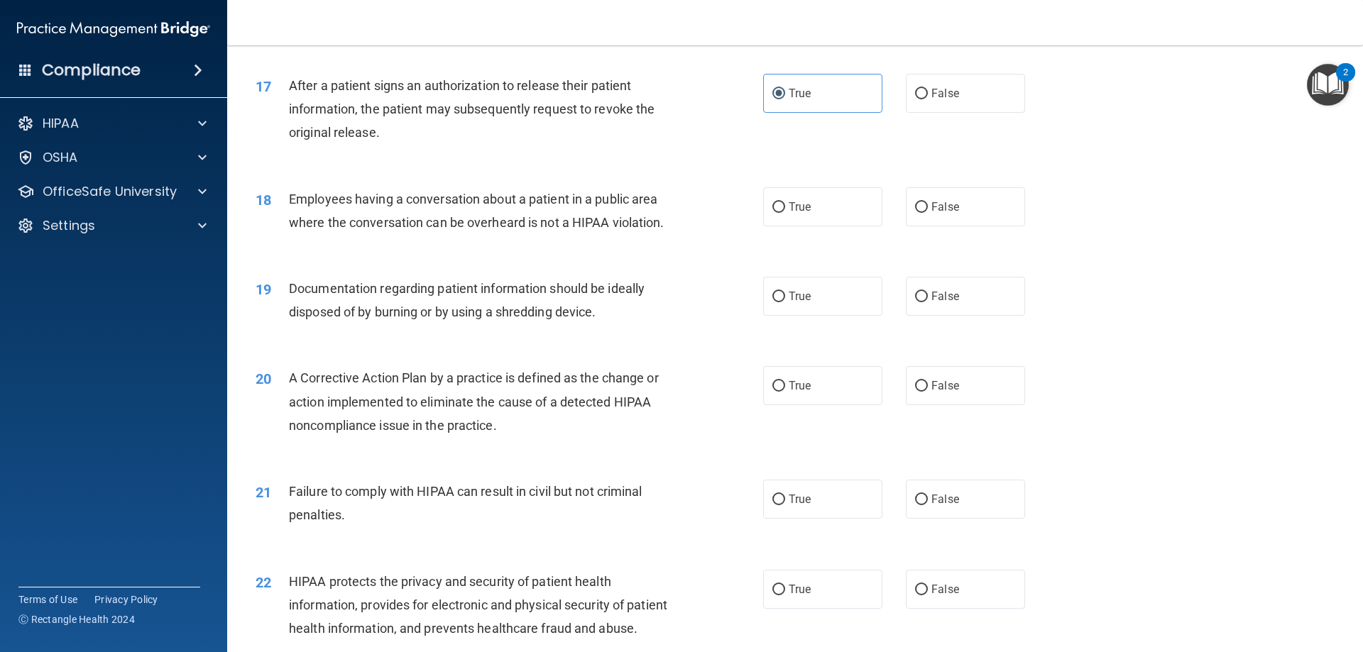
scroll to position [1703, 0]
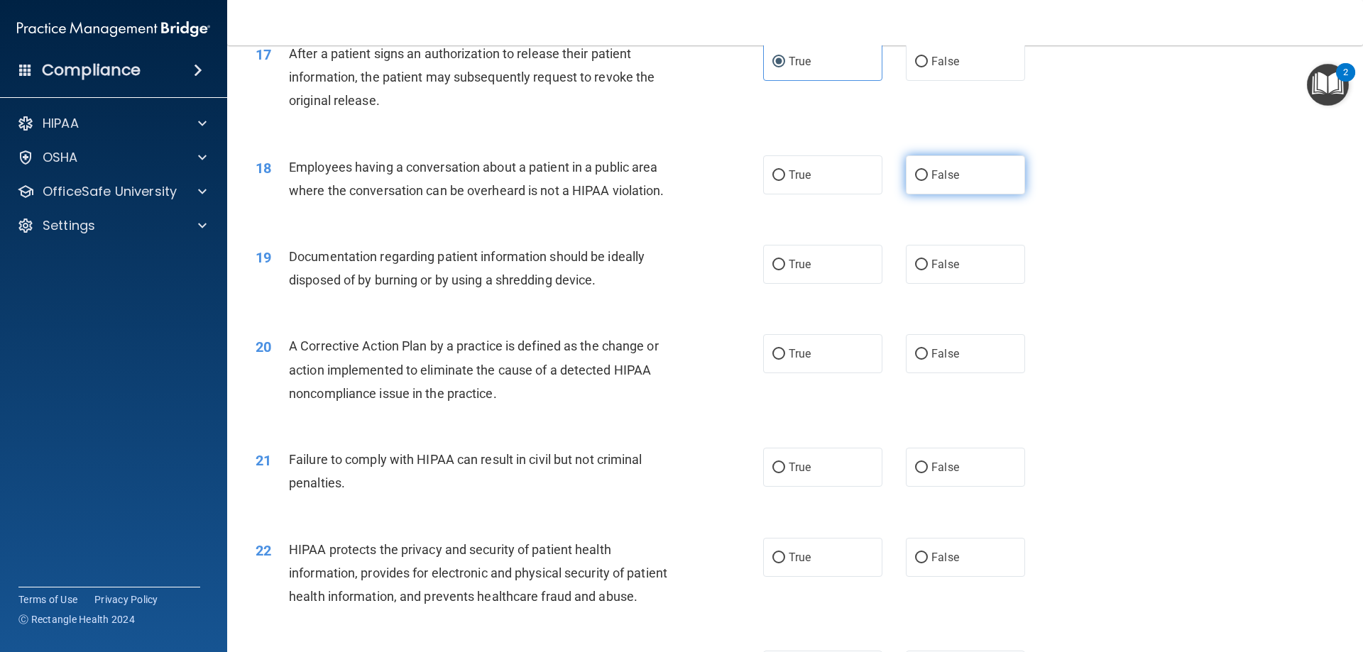
click at [945, 182] on span "False" at bounding box center [945, 174] width 28 height 13
click at [928, 181] on input "False" at bounding box center [921, 175] width 13 height 11
radio input "true"
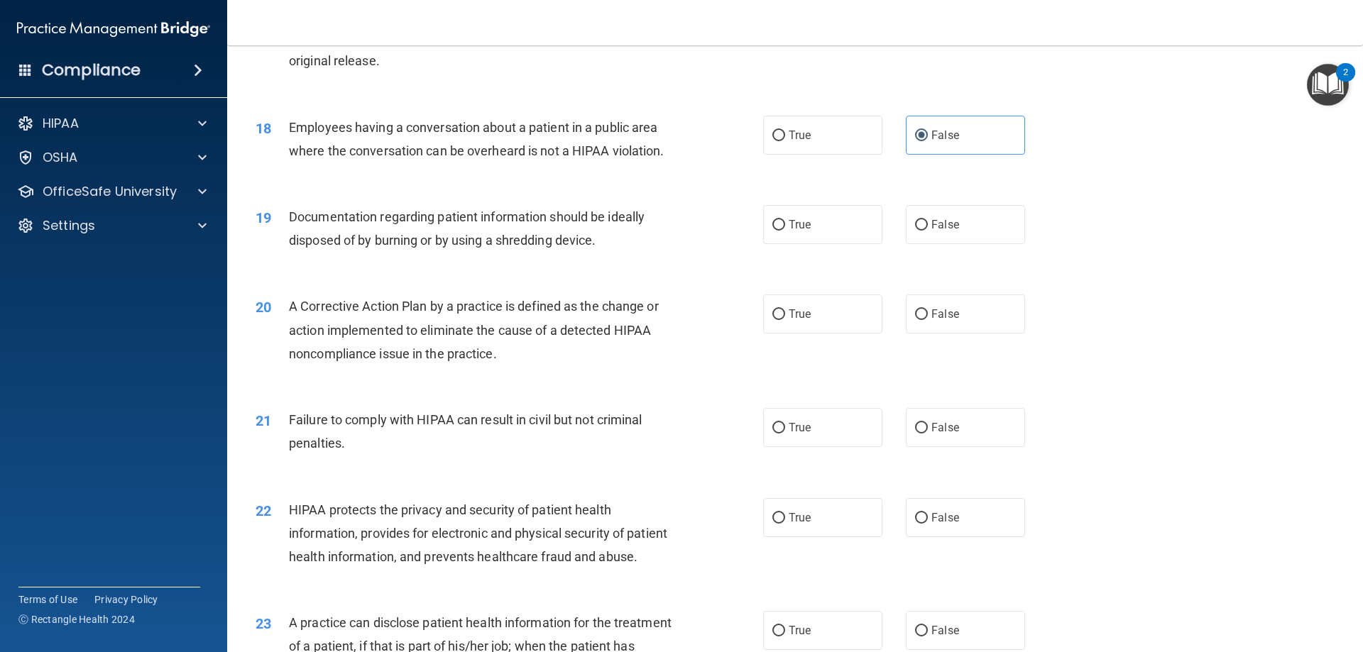
scroll to position [1774, 0]
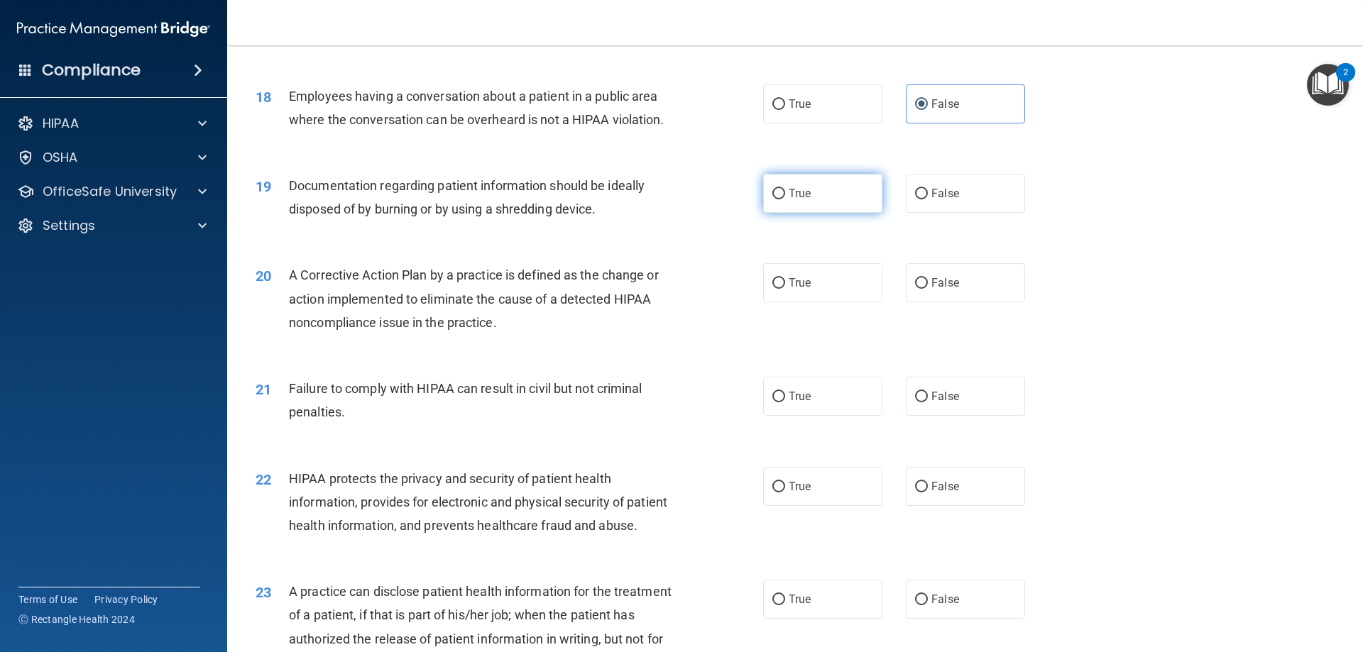
click at [779, 199] on input "True" at bounding box center [778, 194] width 13 height 11
radio input "true"
click at [781, 302] on label "True" at bounding box center [822, 282] width 119 height 39
click at [781, 289] on input "True" at bounding box center [778, 283] width 13 height 11
radio input "true"
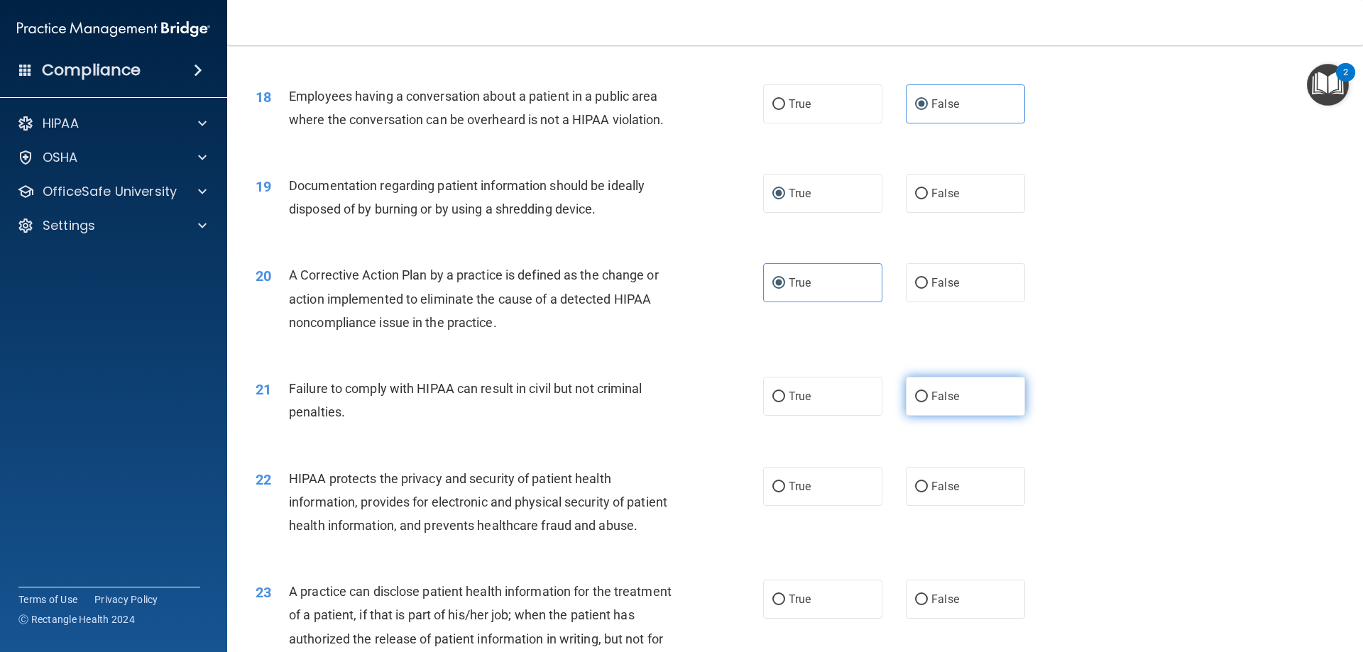
click at [966, 416] on label "False" at bounding box center [965, 396] width 119 height 39
click at [928, 402] on input "False" at bounding box center [921, 397] width 13 height 11
radio input "true"
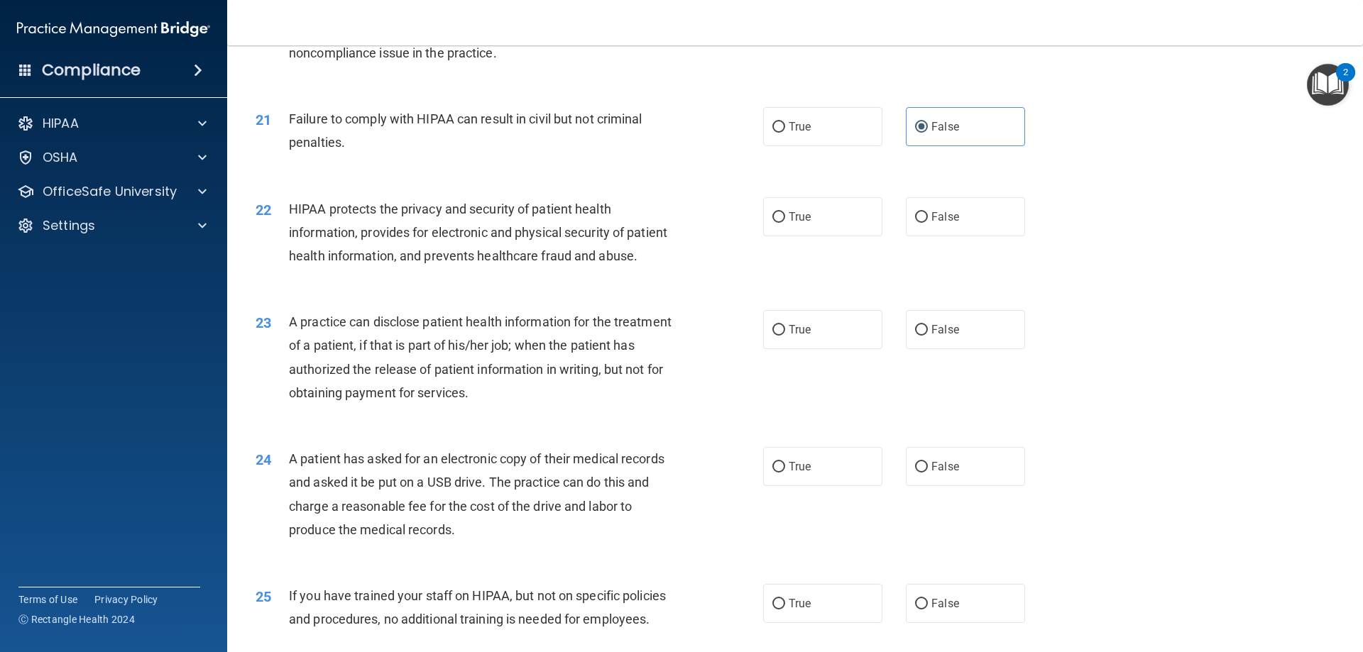
scroll to position [2129, 0]
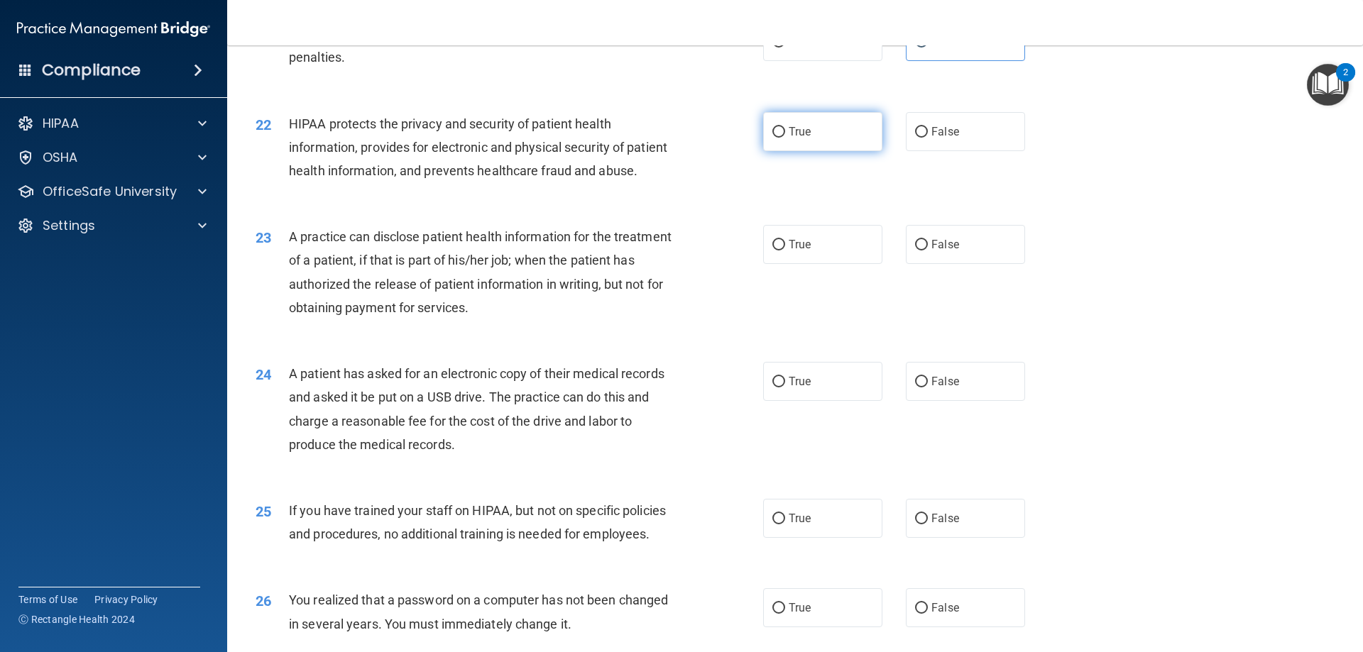
drag, startPoint x: 771, startPoint y: 167, endPoint x: 760, endPoint y: 170, distance: 11.7
click at [769, 151] on label "True" at bounding box center [822, 131] width 119 height 39
click at [772, 138] on input "True" at bounding box center [778, 132] width 13 height 11
radio input "true"
click at [776, 264] on label "True" at bounding box center [822, 244] width 119 height 39
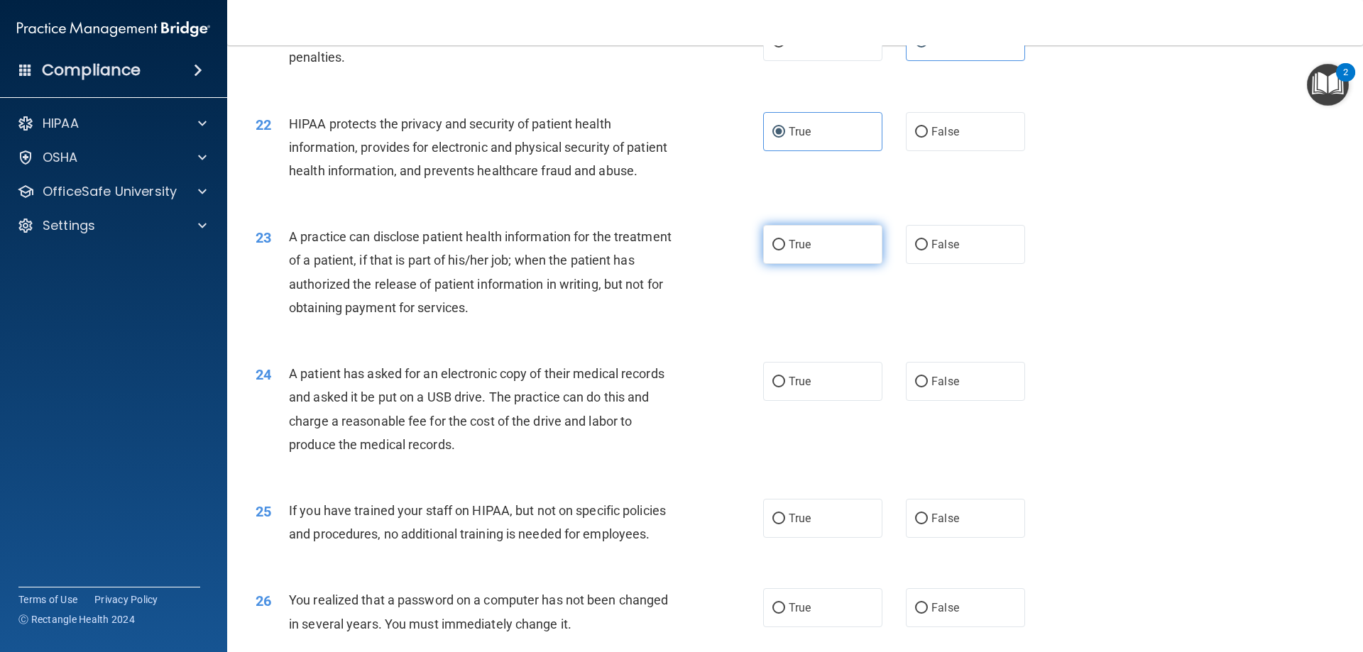
click at [776, 251] on input "True" at bounding box center [778, 245] width 13 height 11
radio input "true"
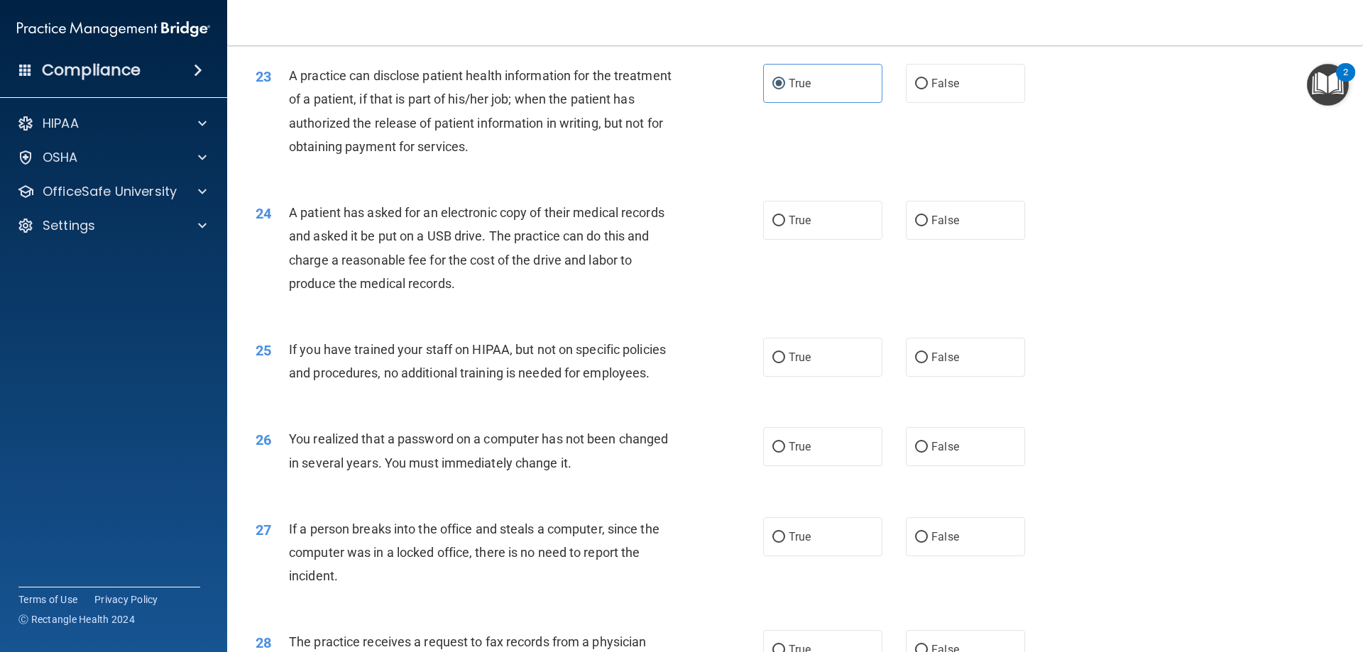
scroll to position [2342, 0]
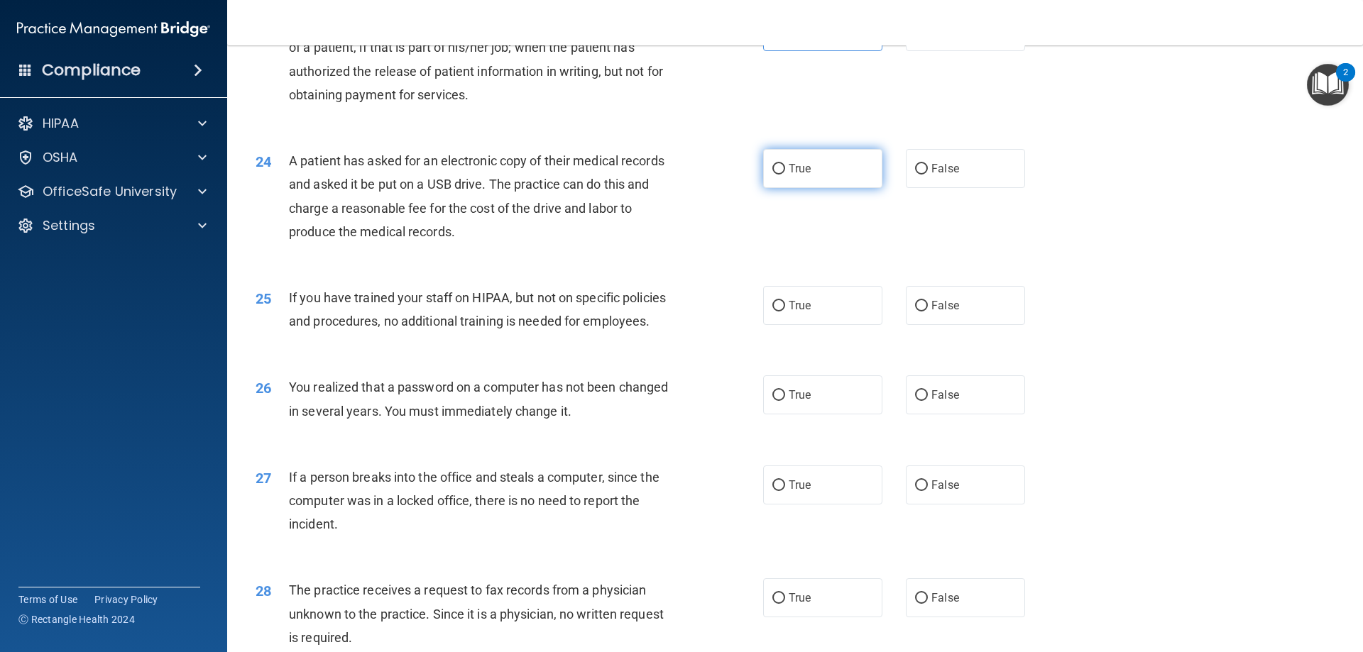
click at [776, 188] on label "True" at bounding box center [822, 168] width 119 height 39
click at [776, 175] on input "True" at bounding box center [778, 169] width 13 height 11
radio input "true"
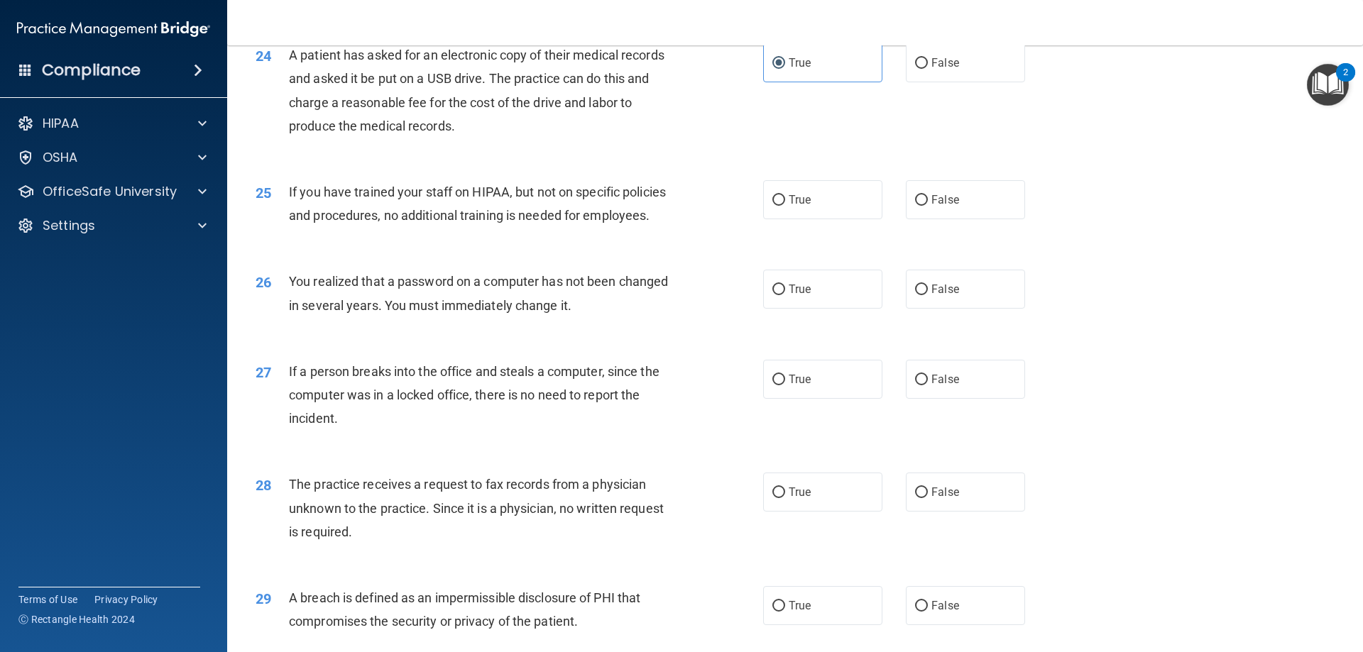
scroll to position [2484, 0]
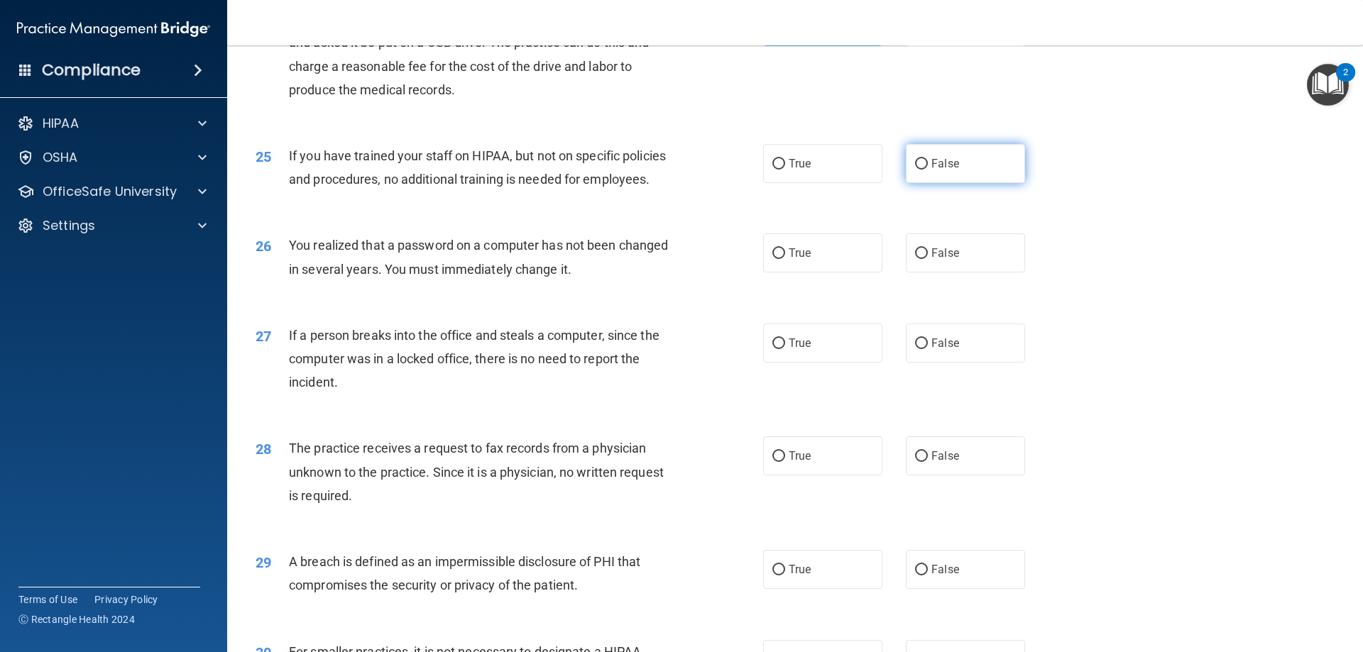
click at [916, 170] on input "False" at bounding box center [921, 164] width 13 height 11
radio input "true"
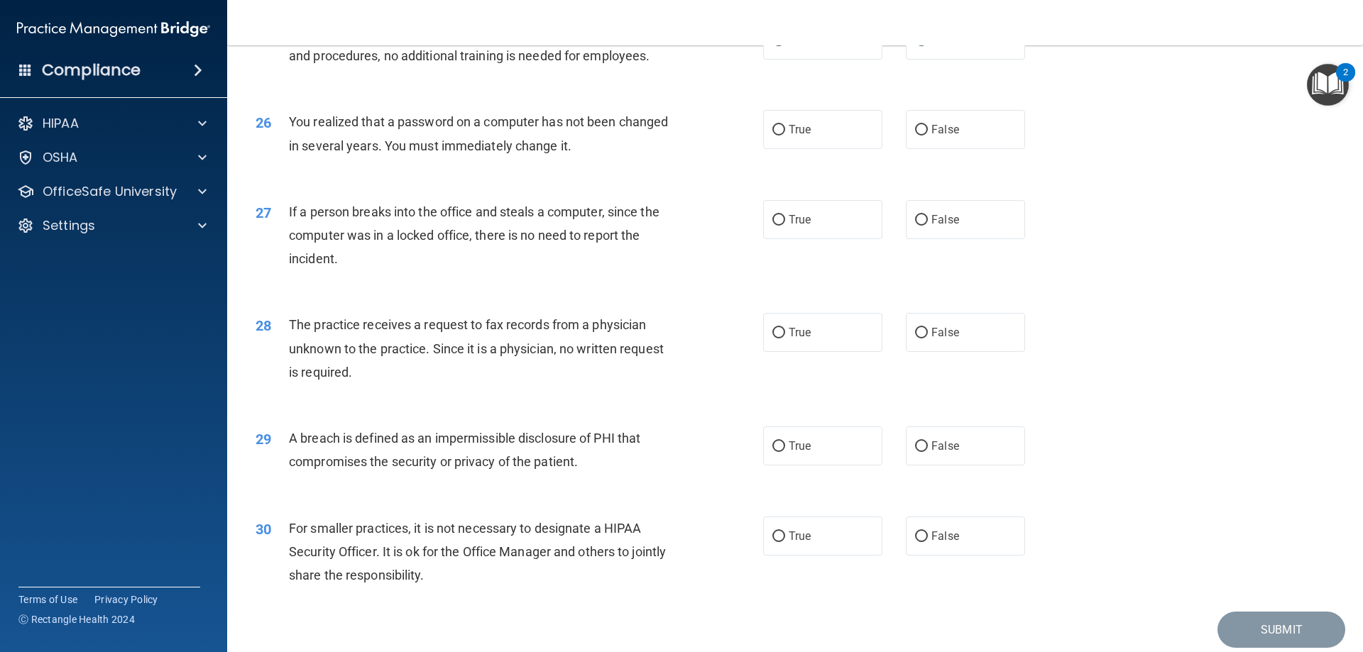
scroll to position [2626, 0]
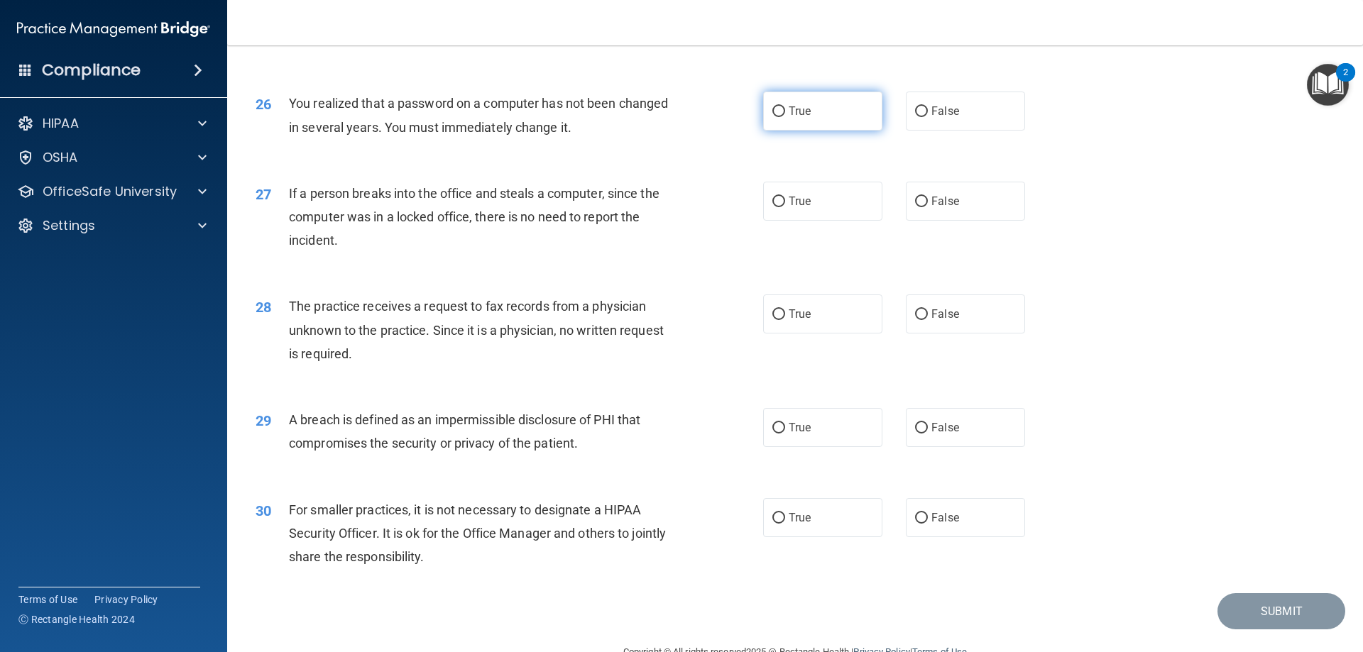
click at [775, 117] on input "True" at bounding box center [778, 111] width 13 height 11
radio input "true"
click at [964, 221] on label "False" at bounding box center [965, 201] width 119 height 39
click at [928, 207] on input "False" at bounding box center [921, 202] width 13 height 11
radio input "true"
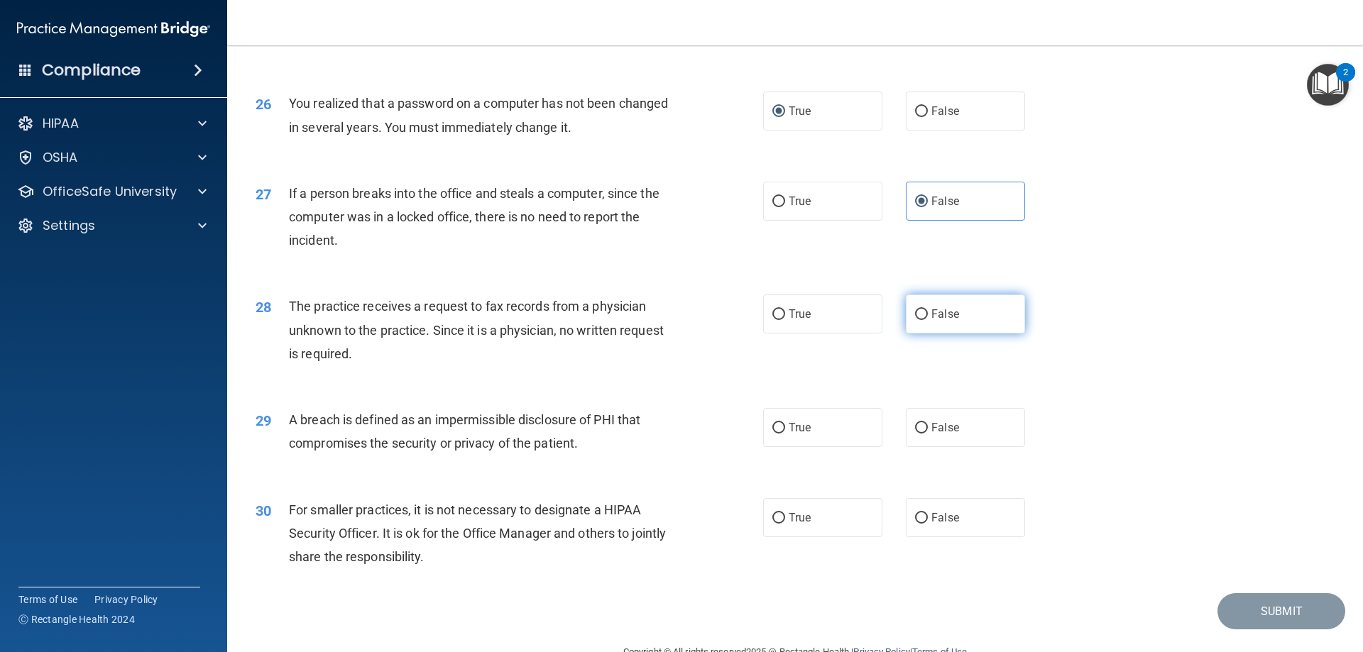
click at [922, 334] on label "False" at bounding box center [965, 314] width 119 height 39
click at [922, 320] on input "False" at bounding box center [921, 314] width 13 height 11
radio input "true"
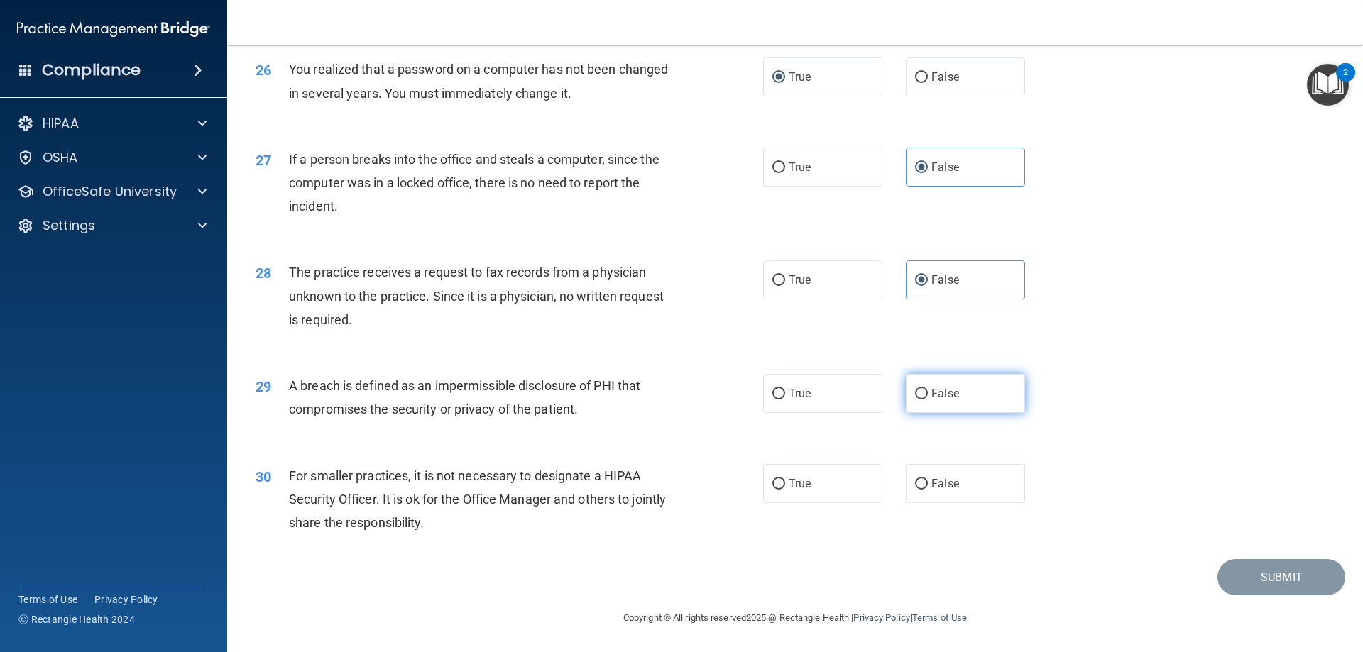
scroll to position [2707, 0]
click at [779, 399] on input "True" at bounding box center [778, 394] width 13 height 11
radio input "true"
click at [984, 499] on label "False" at bounding box center [965, 483] width 119 height 39
click at [928, 490] on input "False" at bounding box center [921, 484] width 13 height 11
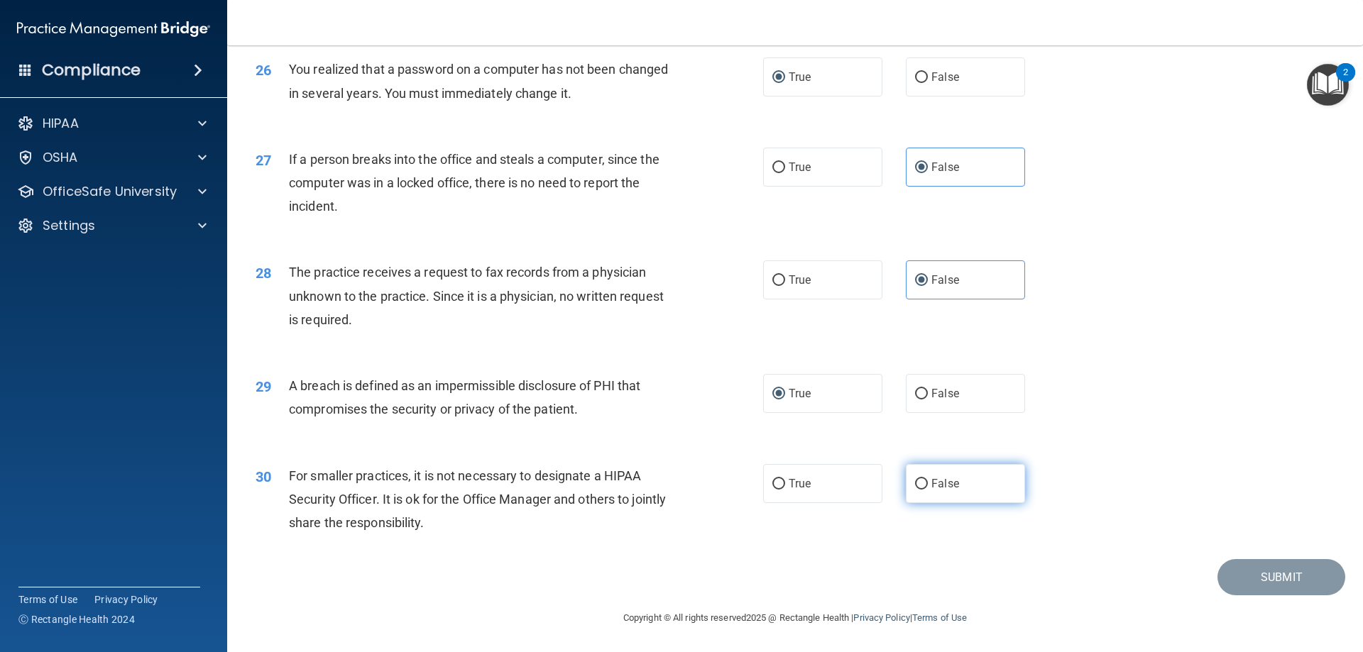
radio input "true"
click at [1309, 586] on button "Submit" at bounding box center [1281, 577] width 128 height 36
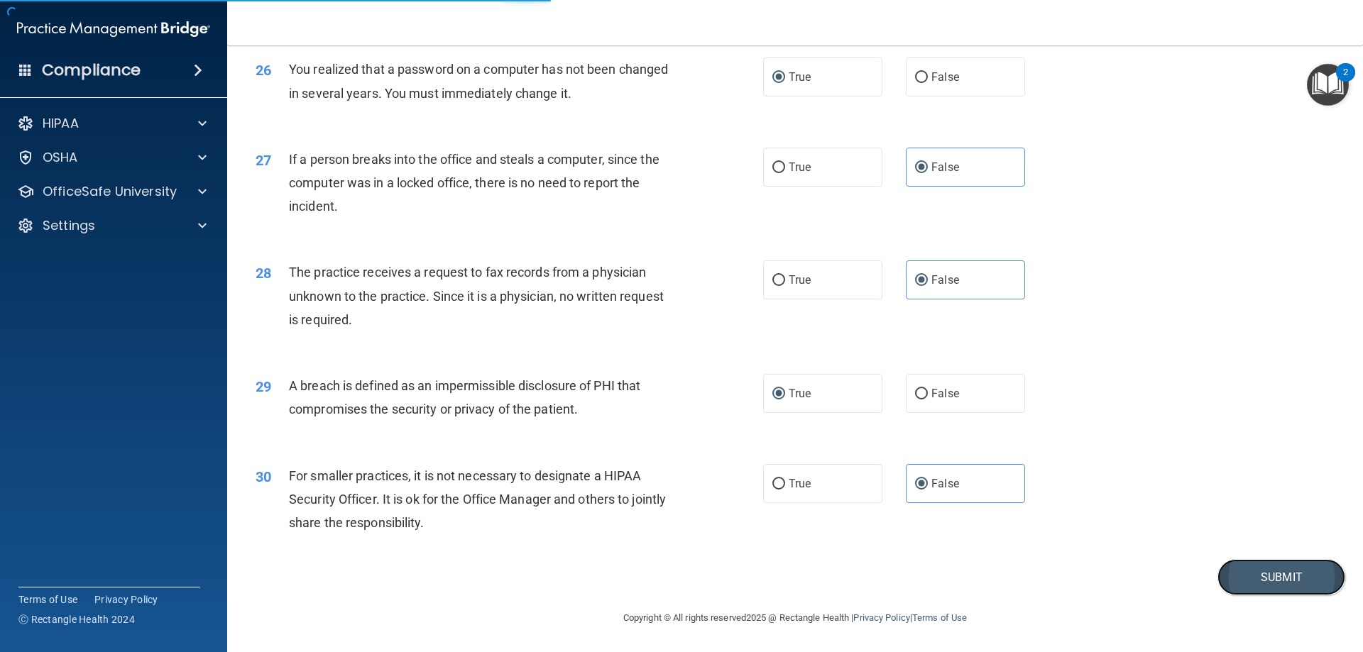
click at [1255, 576] on button "Submit" at bounding box center [1281, 577] width 128 height 36
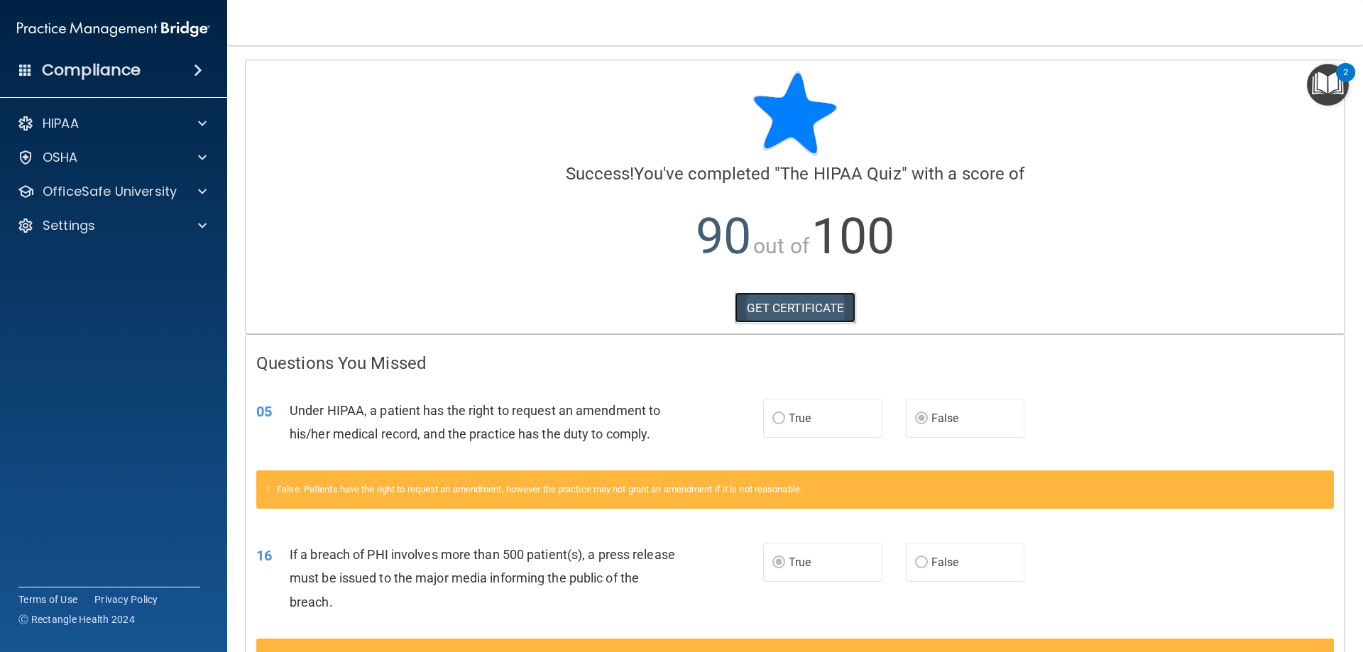
click at [780, 307] on link "GET CERTIFICATE" at bounding box center [795, 307] width 121 height 31
click at [106, 198] on p "OfficeSafe University" at bounding box center [110, 191] width 134 height 17
click at [114, 219] on p "HIPAA Training" at bounding box center [67, 226] width 117 height 14
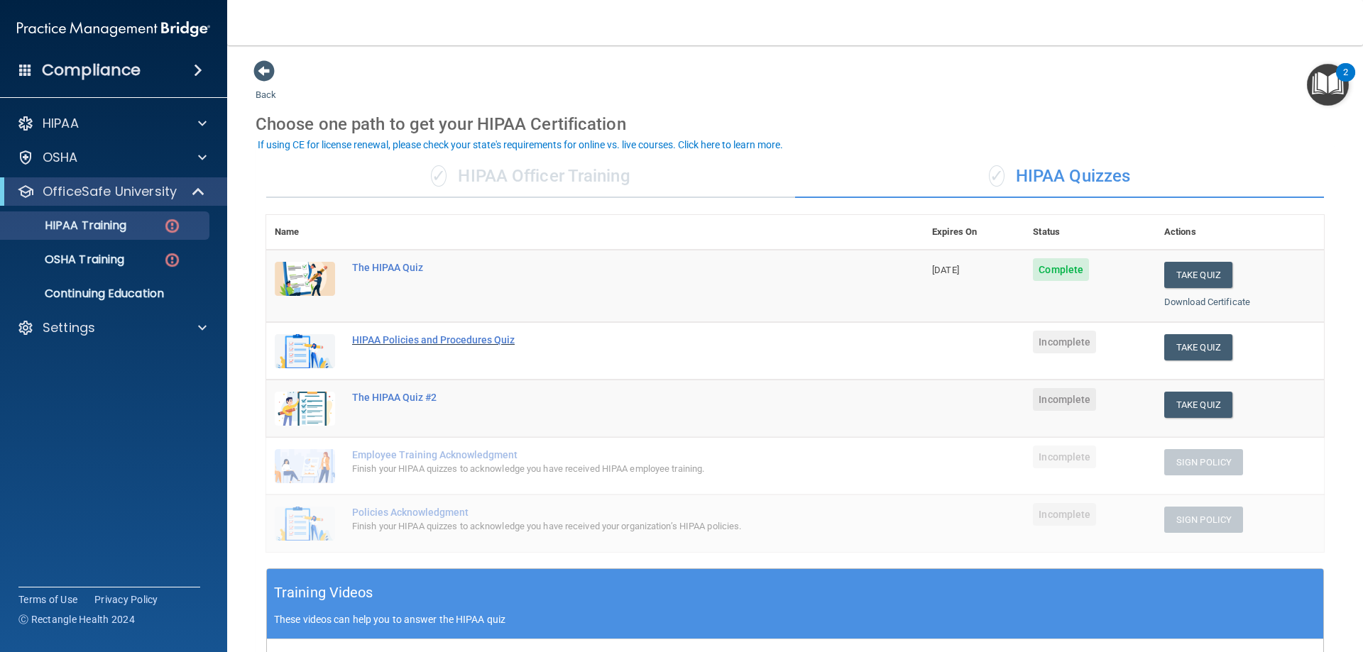
click at [465, 345] on div "HIPAA Policies and Procedures Quiz" at bounding box center [602, 339] width 500 height 11
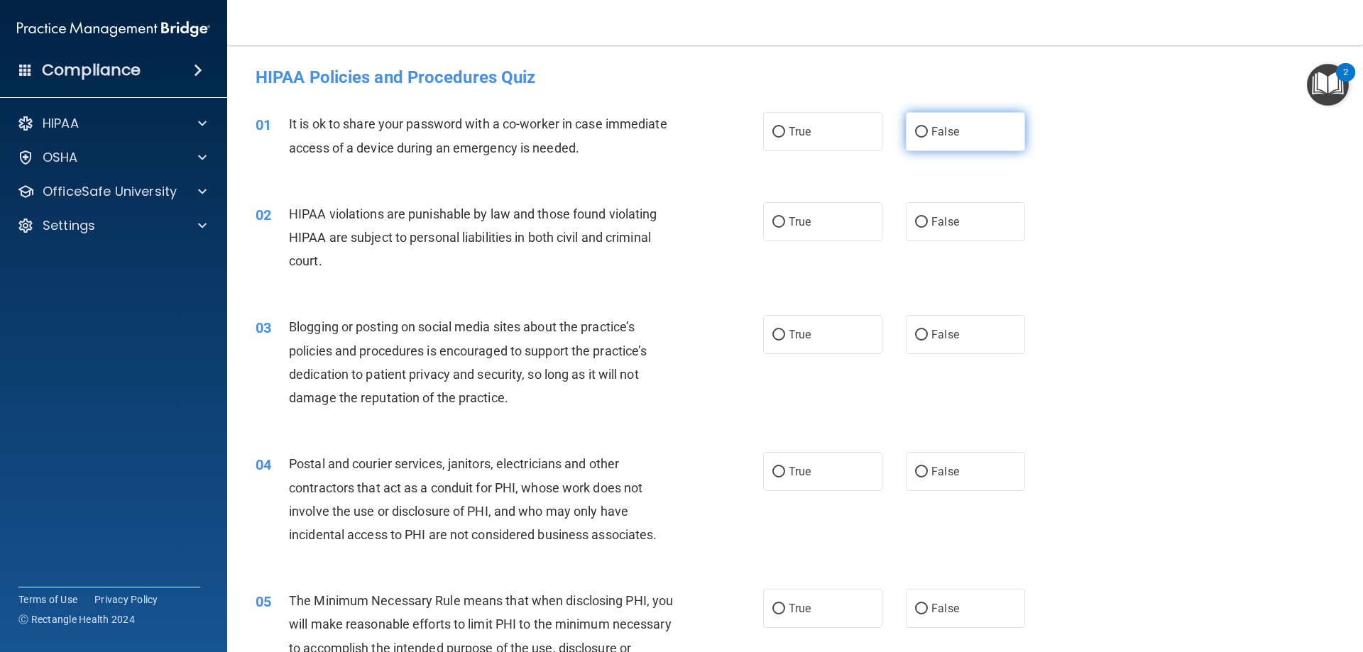
click at [915, 127] on input "False" at bounding box center [921, 132] width 13 height 11
radio input "true"
click at [755, 218] on div "02 HIPAA violations are punishable by law and those found violating HIPAA are s…" at bounding box center [509, 241] width 550 height 78
click at [772, 219] on input "True" at bounding box center [778, 222] width 13 height 11
radio input "true"
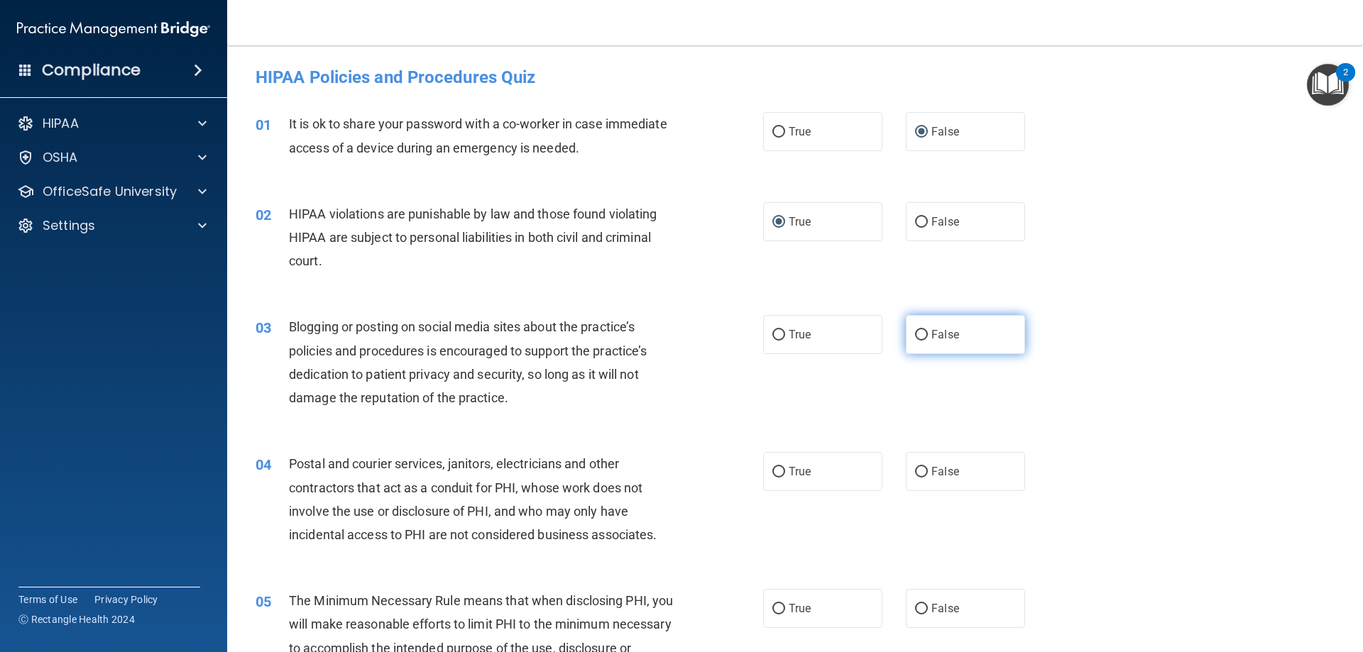
click at [937, 341] on span "False" at bounding box center [945, 334] width 28 height 13
click at [928, 341] on input "False" at bounding box center [921, 335] width 13 height 11
radio input "true"
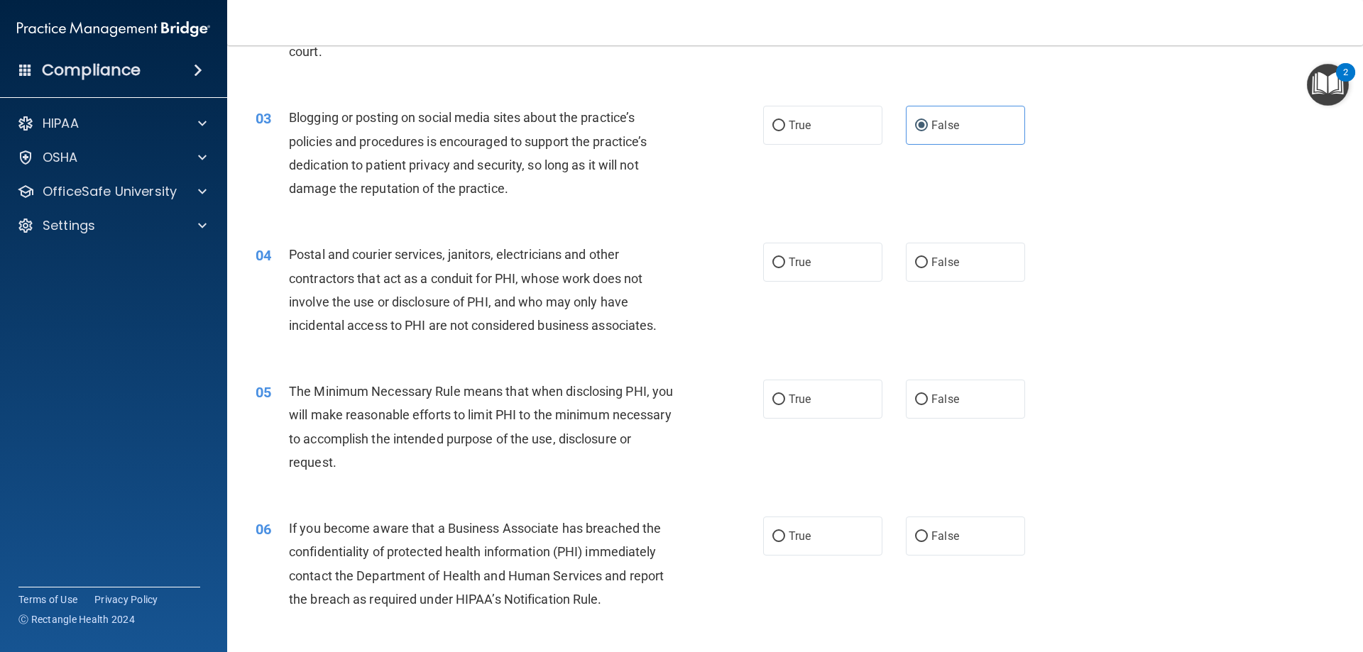
scroll to position [213, 0]
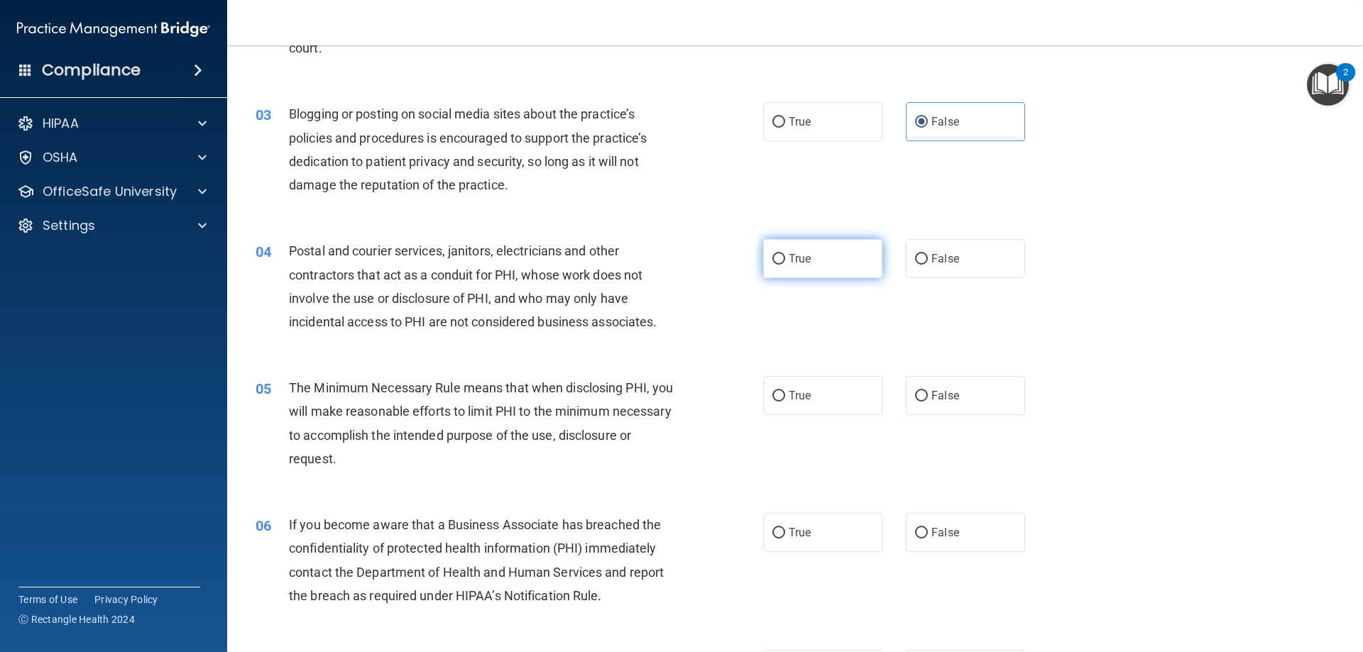
click at [788, 265] on span "True" at bounding box center [799, 258] width 22 height 13
click at [785, 265] on input "True" at bounding box center [778, 259] width 13 height 11
radio input "true"
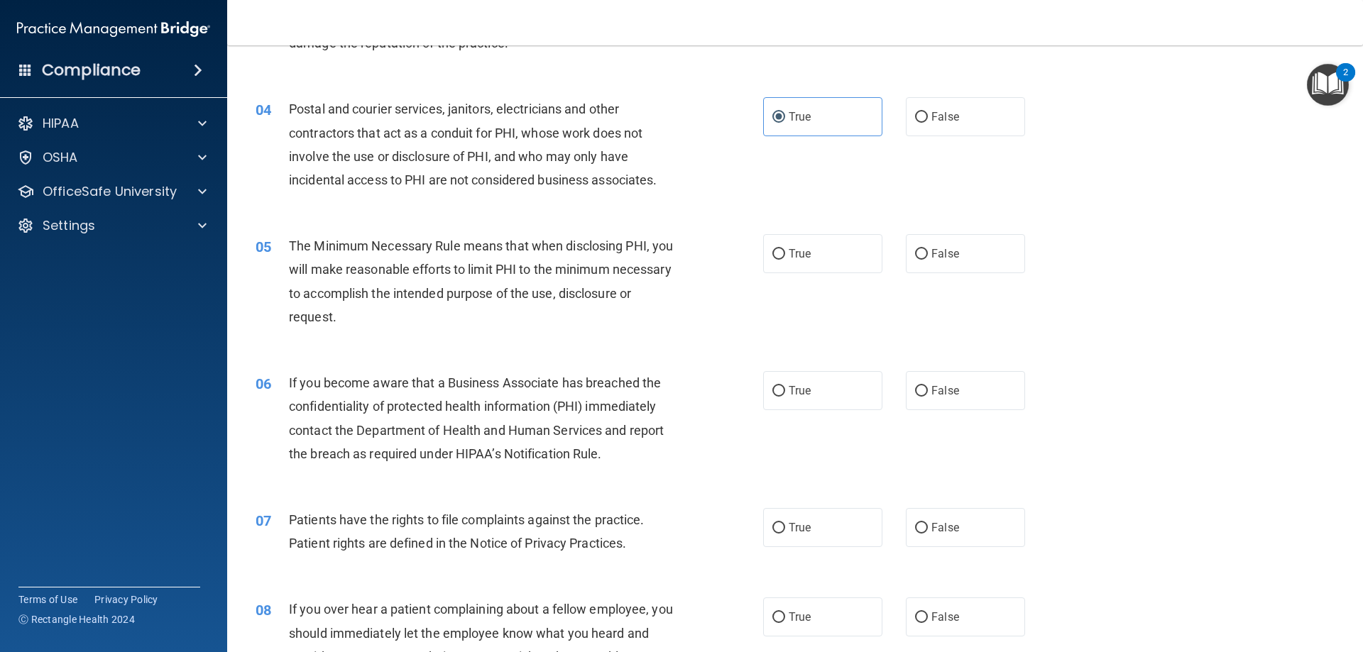
scroll to position [426, 0]
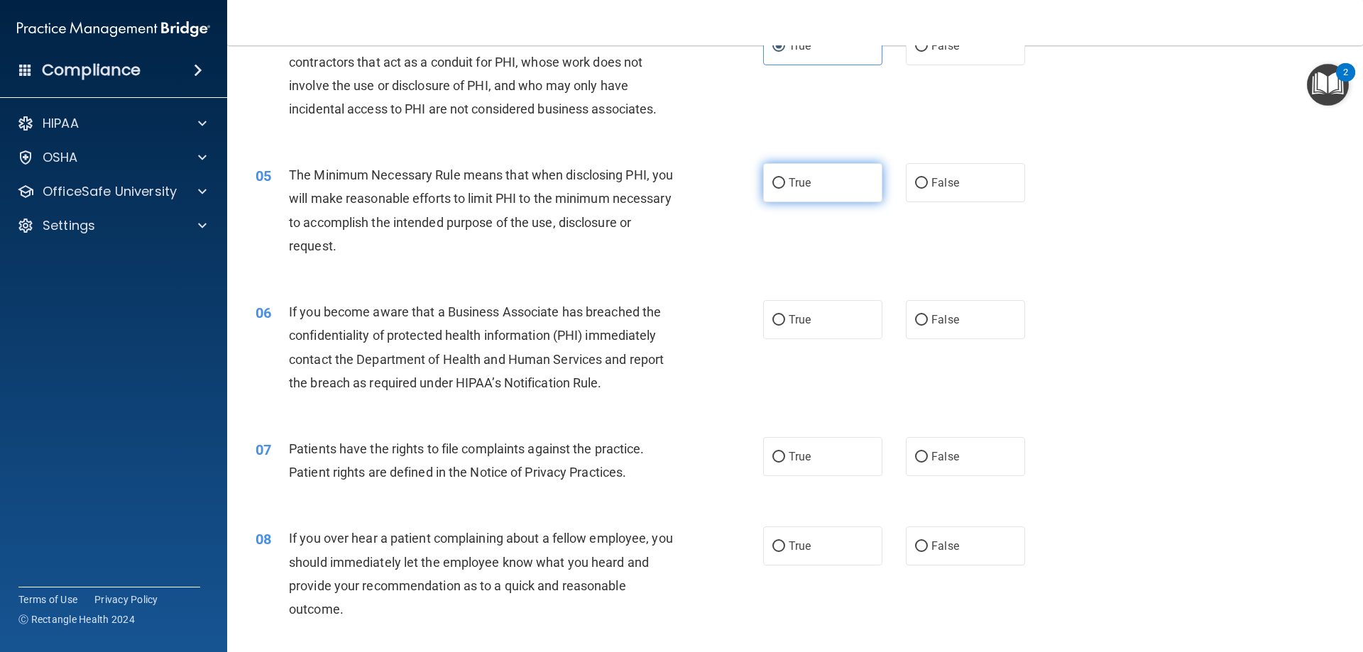
click at [828, 188] on label "True" at bounding box center [822, 182] width 119 height 39
click at [785, 188] on input "True" at bounding box center [778, 183] width 13 height 11
radio input "true"
click at [763, 325] on label "True" at bounding box center [822, 319] width 119 height 39
click at [772, 325] on input "True" at bounding box center [778, 320] width 13 height 11
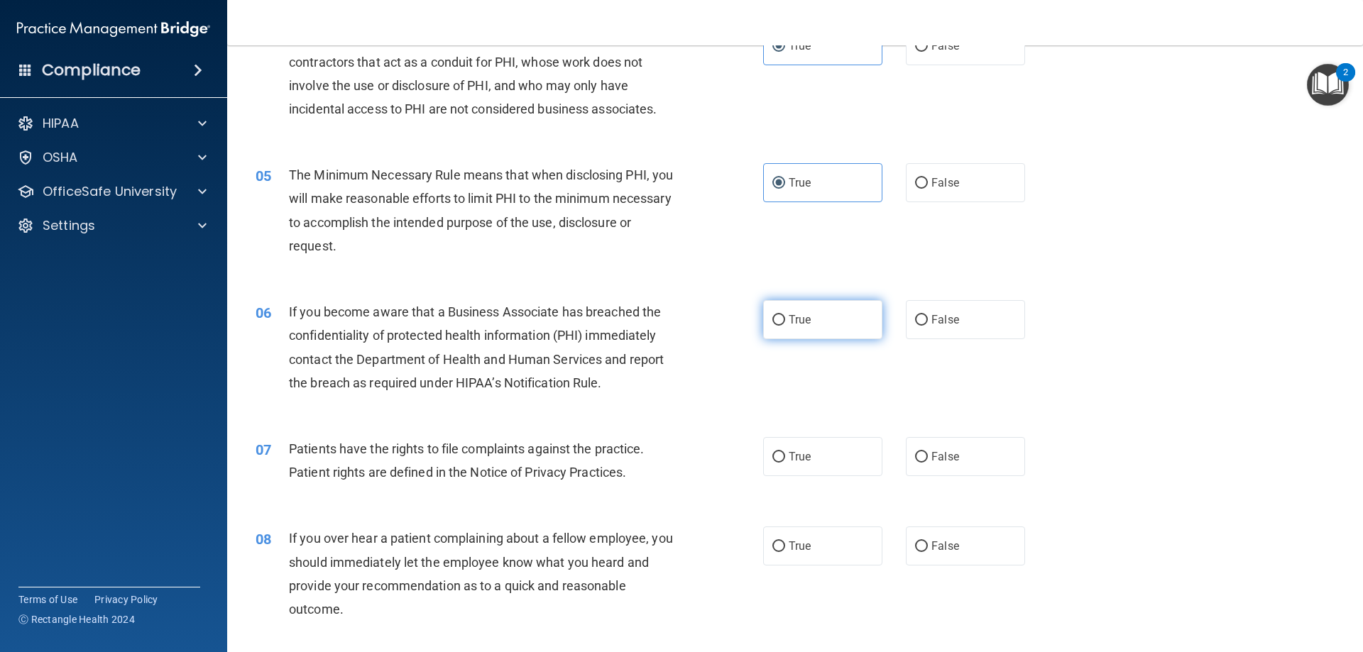
radio input "true"
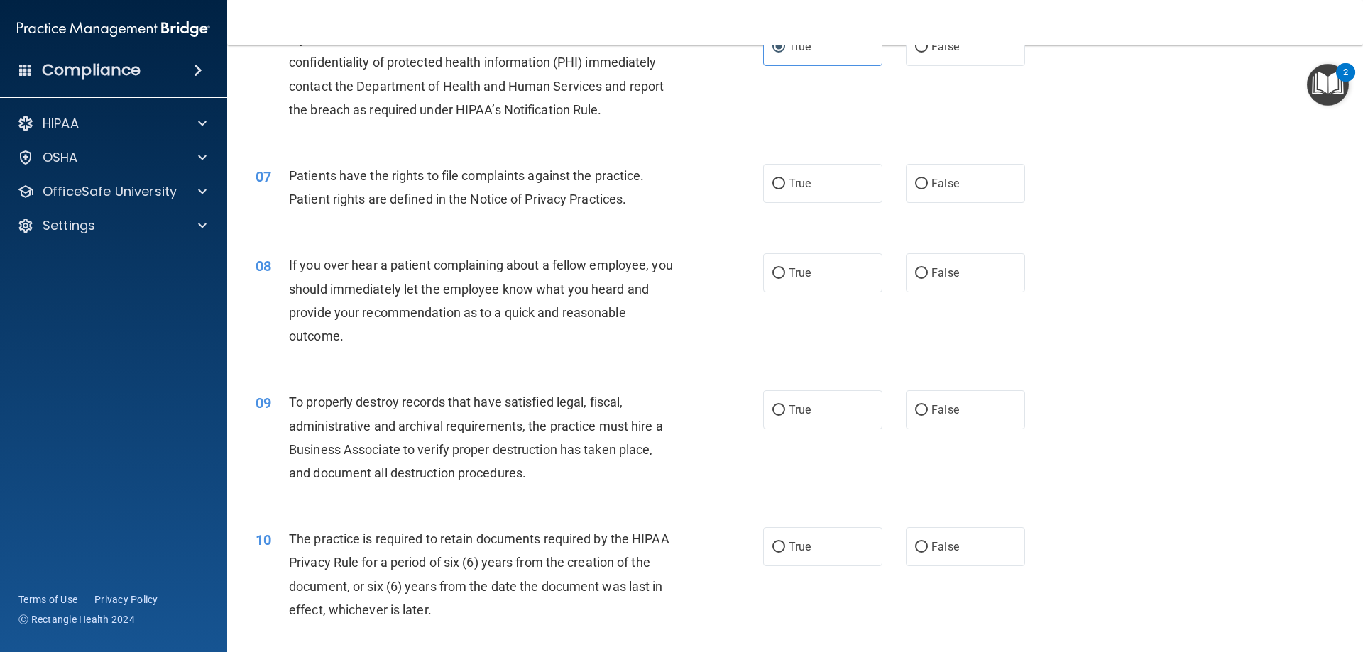
scroll to position [710, 0]
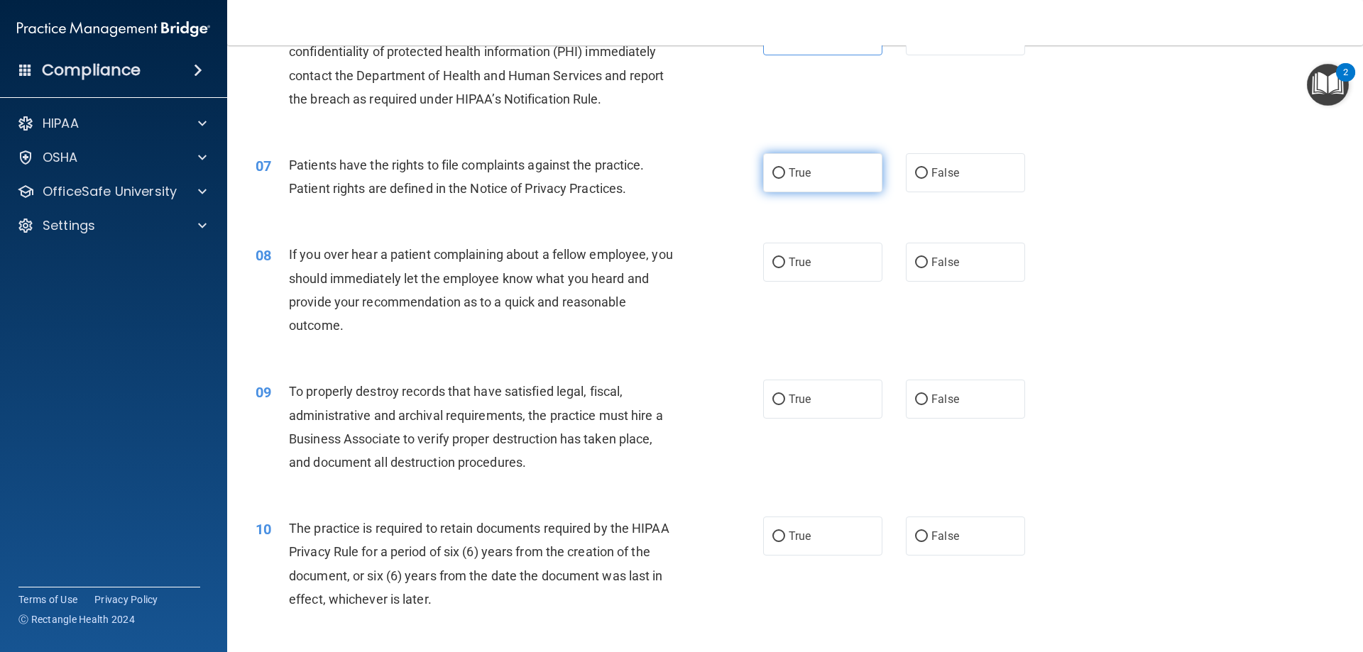
click at [781, 175] on label "True" at bounding box center [822, 172] width 119 height 39
click at [781, 175] on input "True" at bounding box center [778, 173] width 13 height 11
radio input "true"
click at [806, 257] on label "True" at bounding box center [822, 262] width 119 height 39
click at [785, 258] on input "True" at bounding box center [778, 263] width 13 height 11
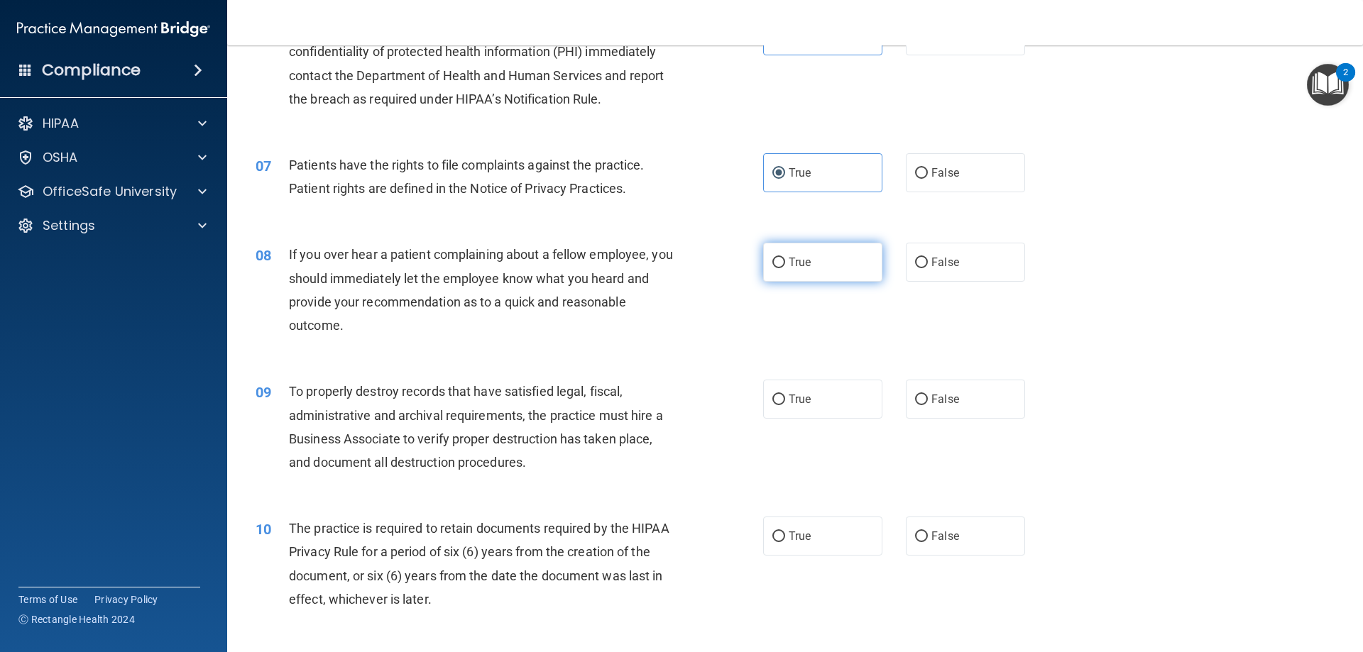
radio input "true"
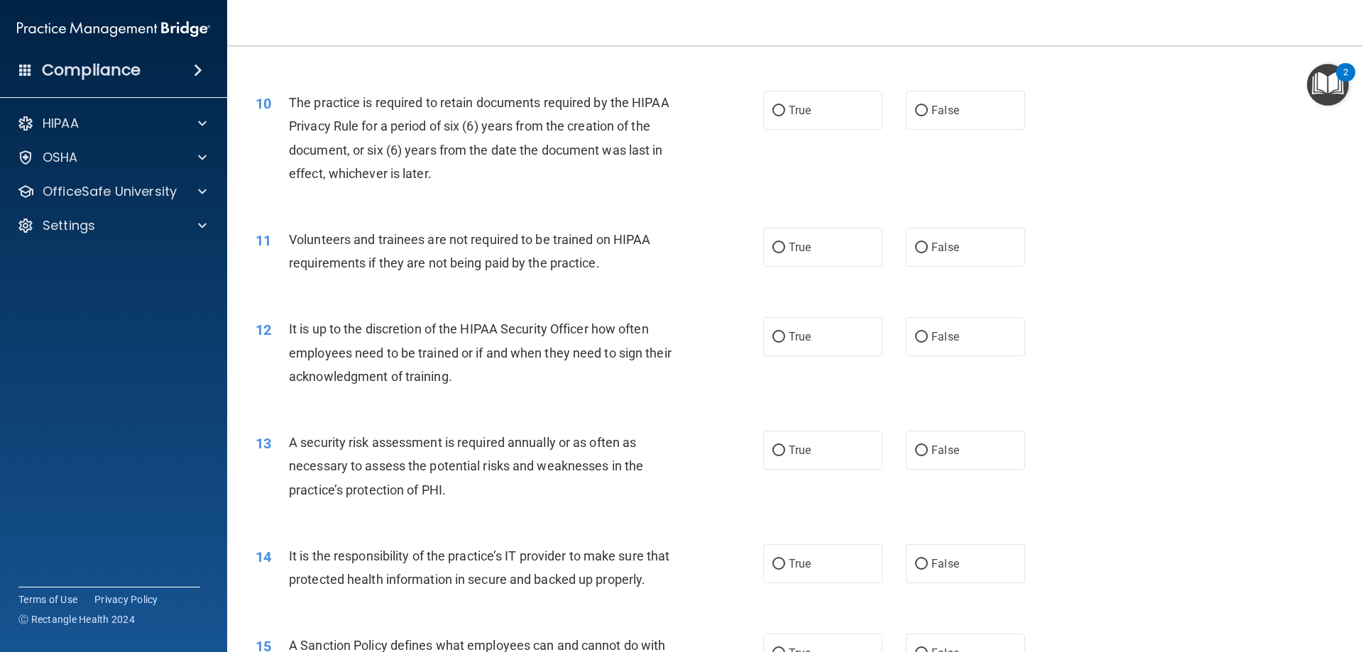
scroll to position [1065, 0]
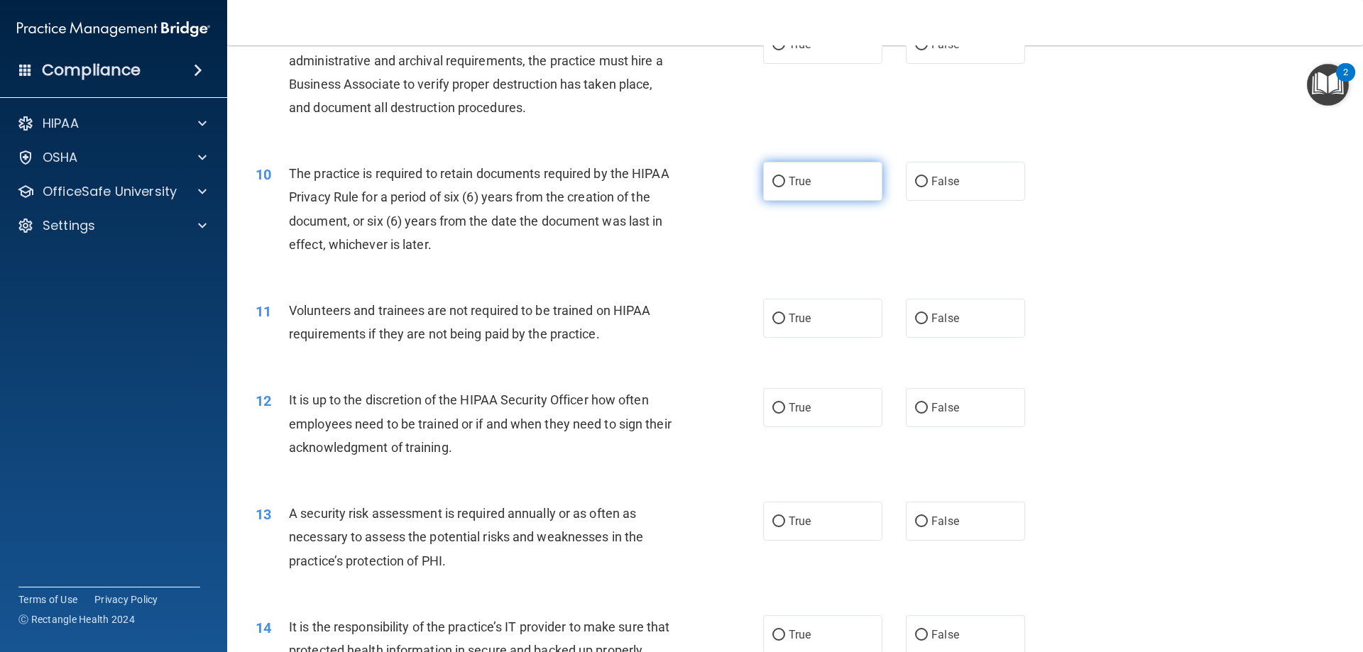
click at [784, 189] on label "True" at bounding box center [822, 181] width 119 height 39
click at [784, 187] on input "True" at bounding box center [778, 182] width 13 height 11
radio input "true"
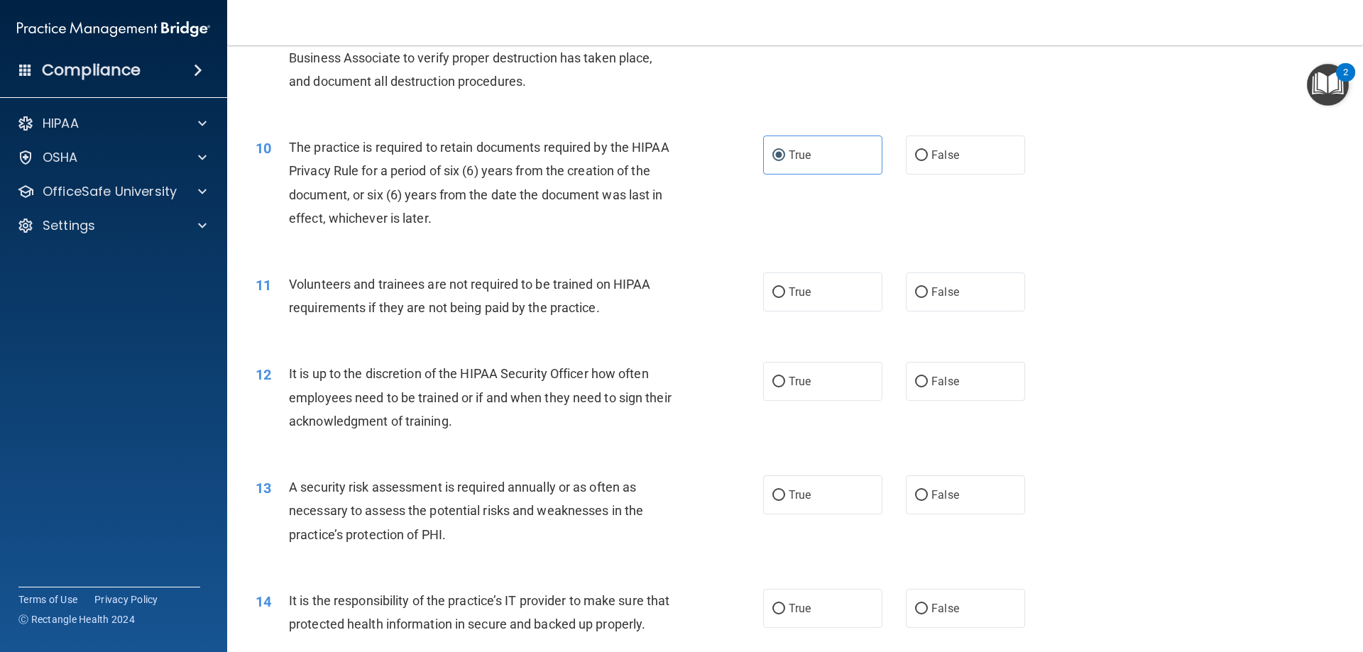
scroll to position [1136, 0]
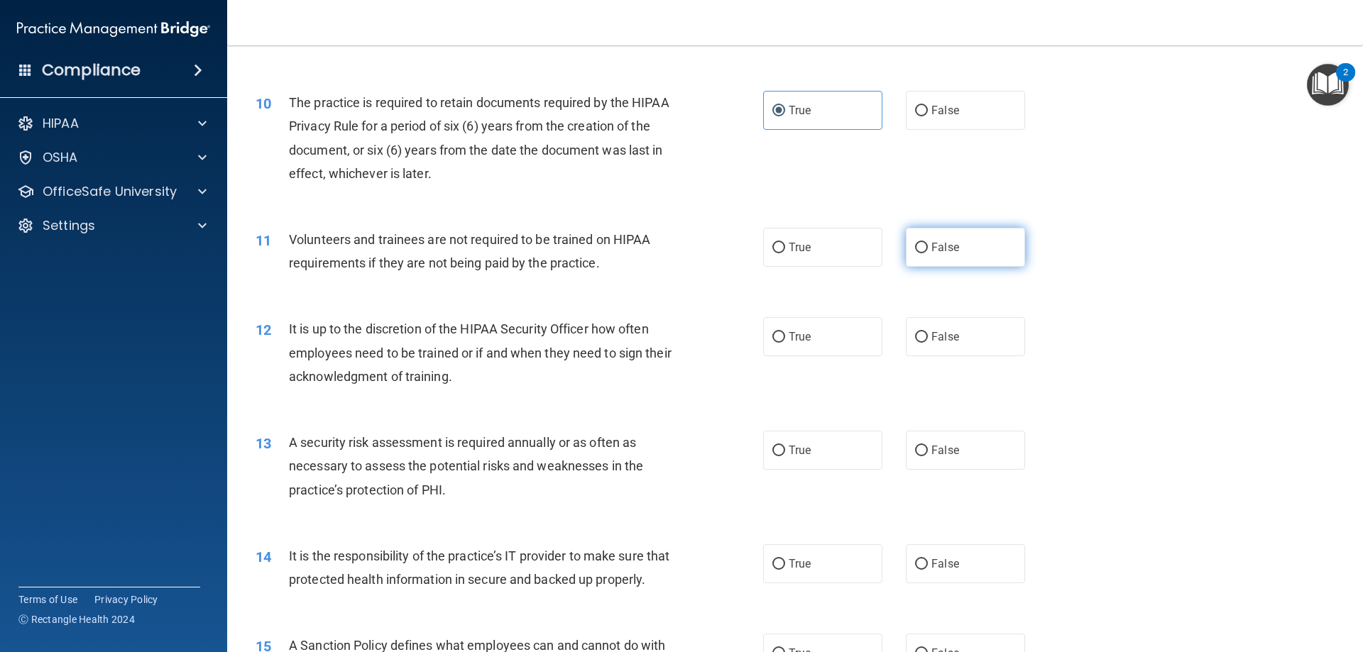
click at [941, 235] on label "False" at bounding box center [965, 247] width 119 height 39
click at [928, 243] on input "False" at bounding box center [921, 248] width 13 height 11
radio input "true"
click at [936, 341] on span "False" at bounding box center [945, 336] width 28 height 13
click at [928, 341] on input "False" at bounding box center [921, 337] width 13 height 11
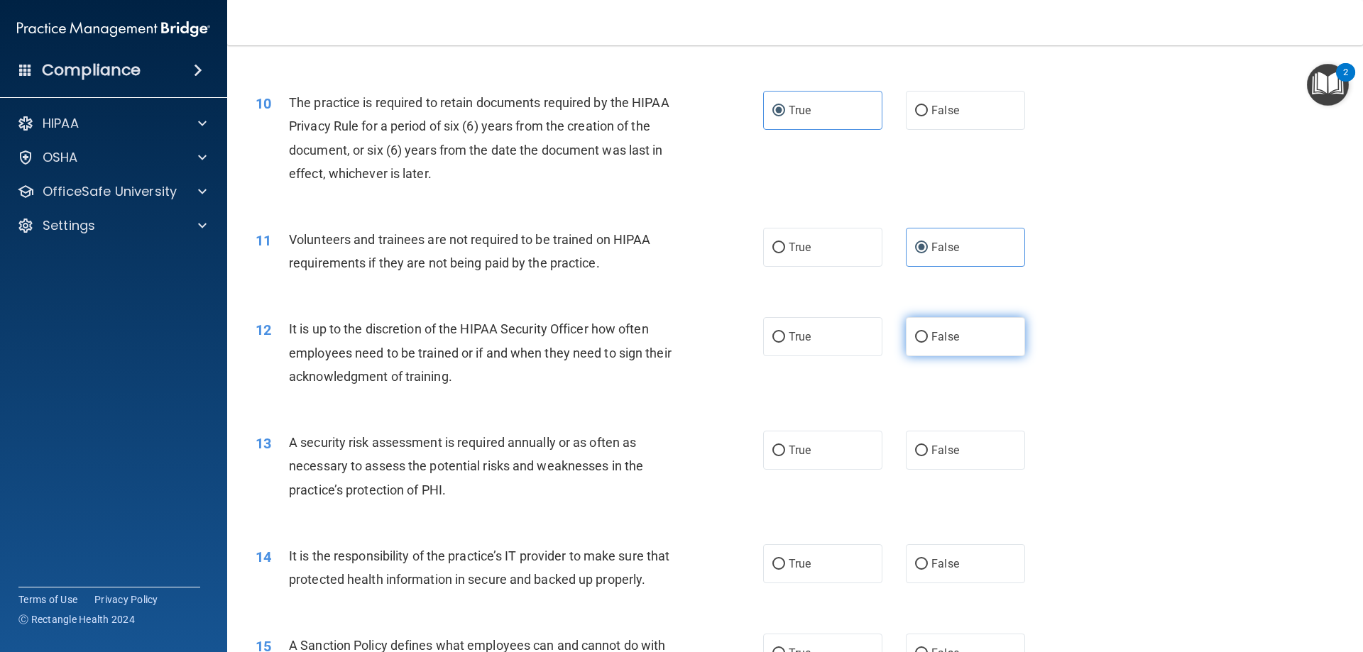
radio input "true"
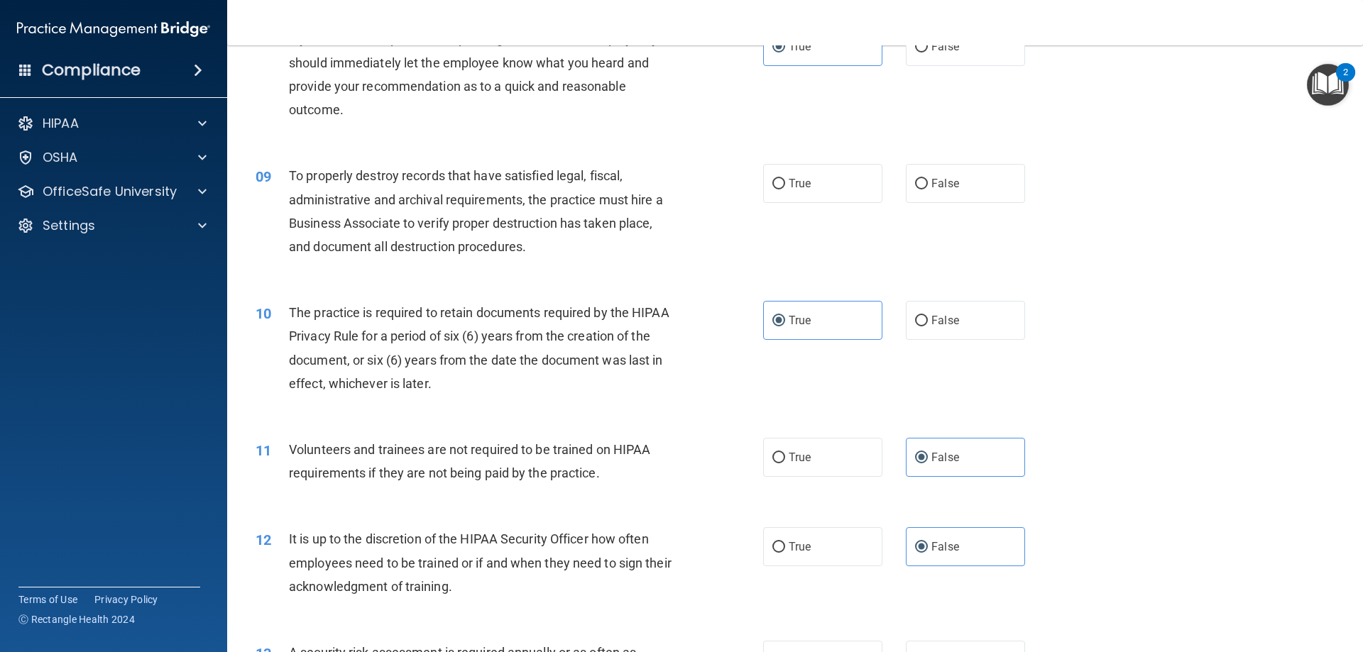
scroll to position [923, 0]
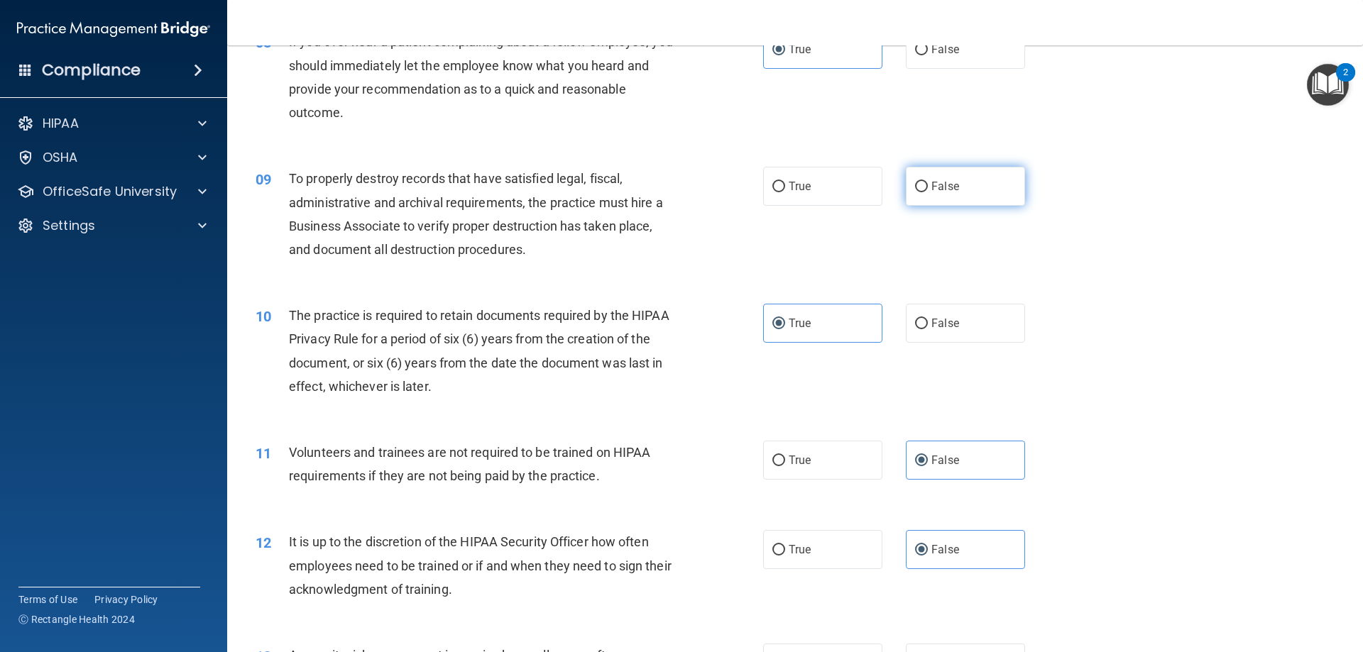
click at [924, 205] on label "False" at bounding box center [965, 186] width 119 height 39
click at [924, 192] on input "False" at bounding box center [921, 187] width 13 height 11
radio input "true"
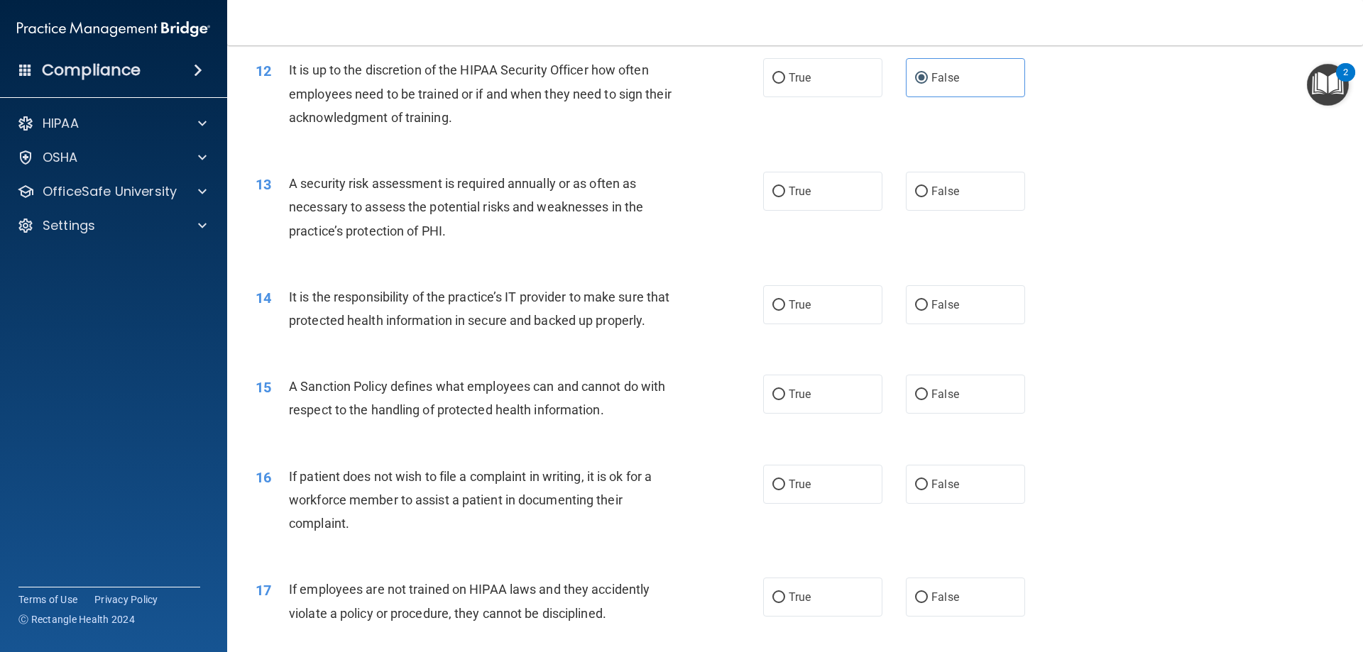
scroll to position [1419, 0]
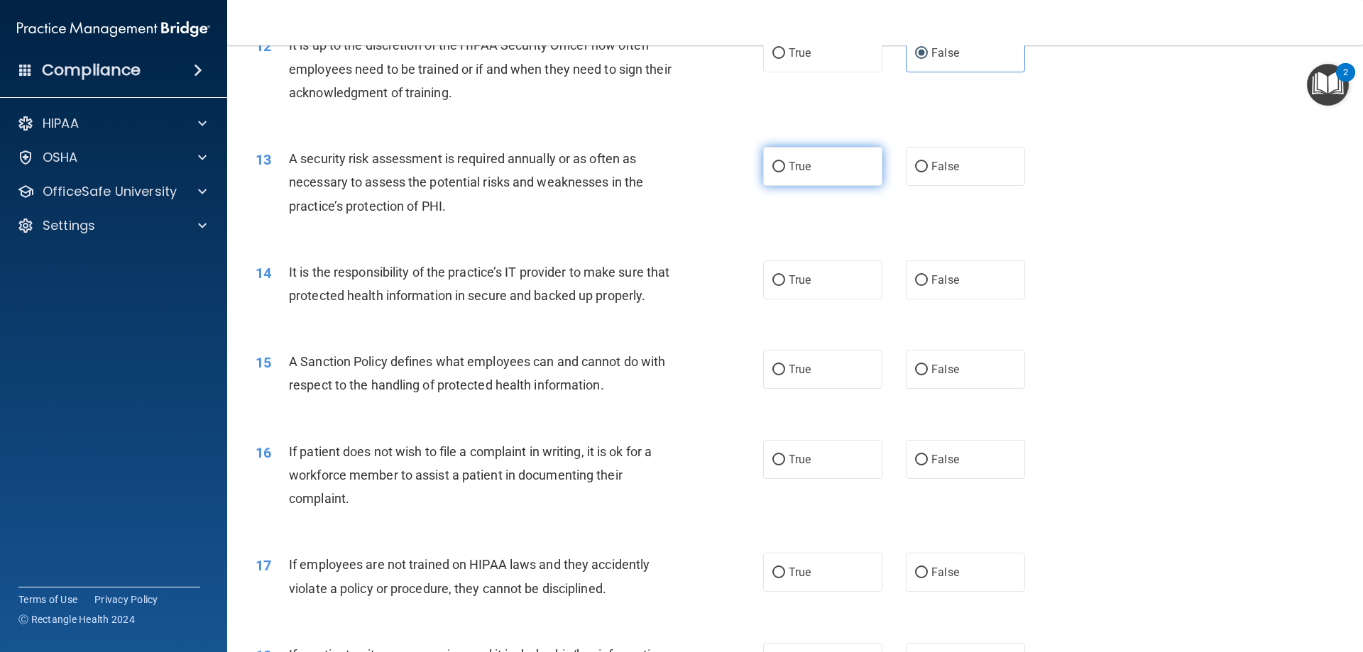
click at [792, 177] on label "True" at bounding box center [822, 166] width 119 height 39
click at [785, 172] on input "True" at bounding box center [778, 167] width 13 height 11
radio input "true"
click at [763, 288] on label "True" at bounding box center [822, 279] width 119 height 39
click at [772, 286] on input "True" at bounding box center [778, 280] width 13 height 11
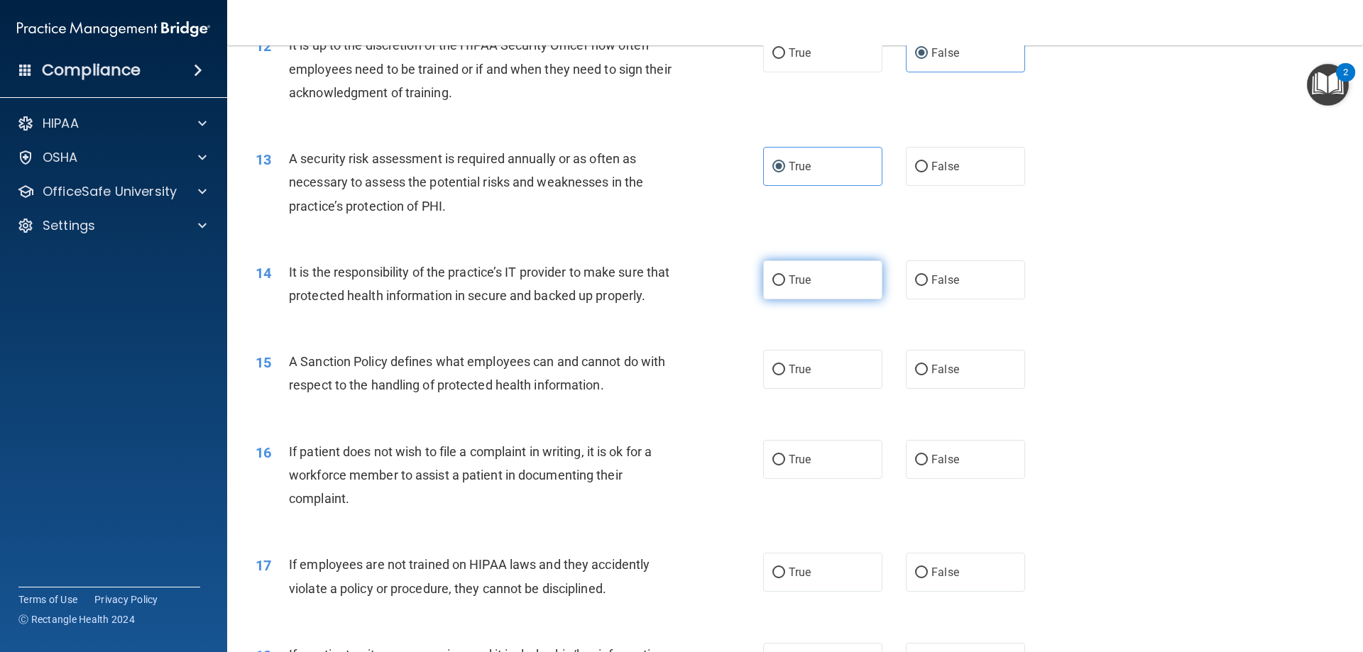
radio input "true"
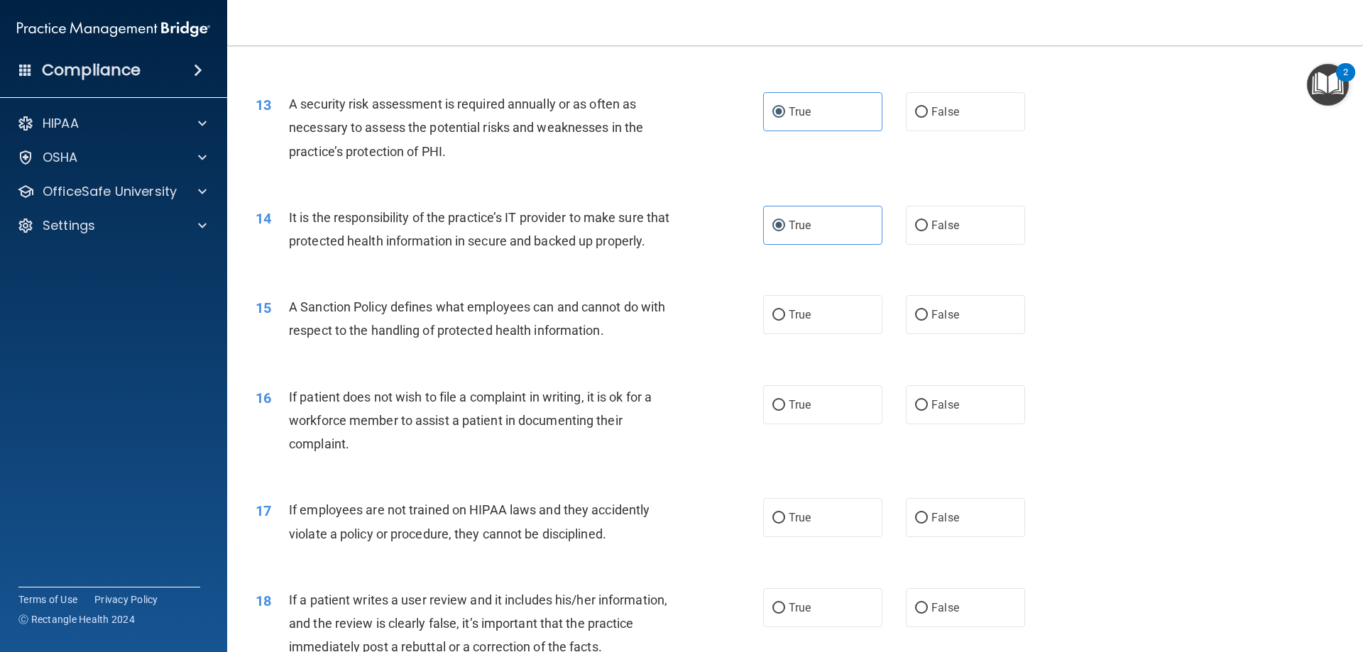
scroll to position [1561, 0]
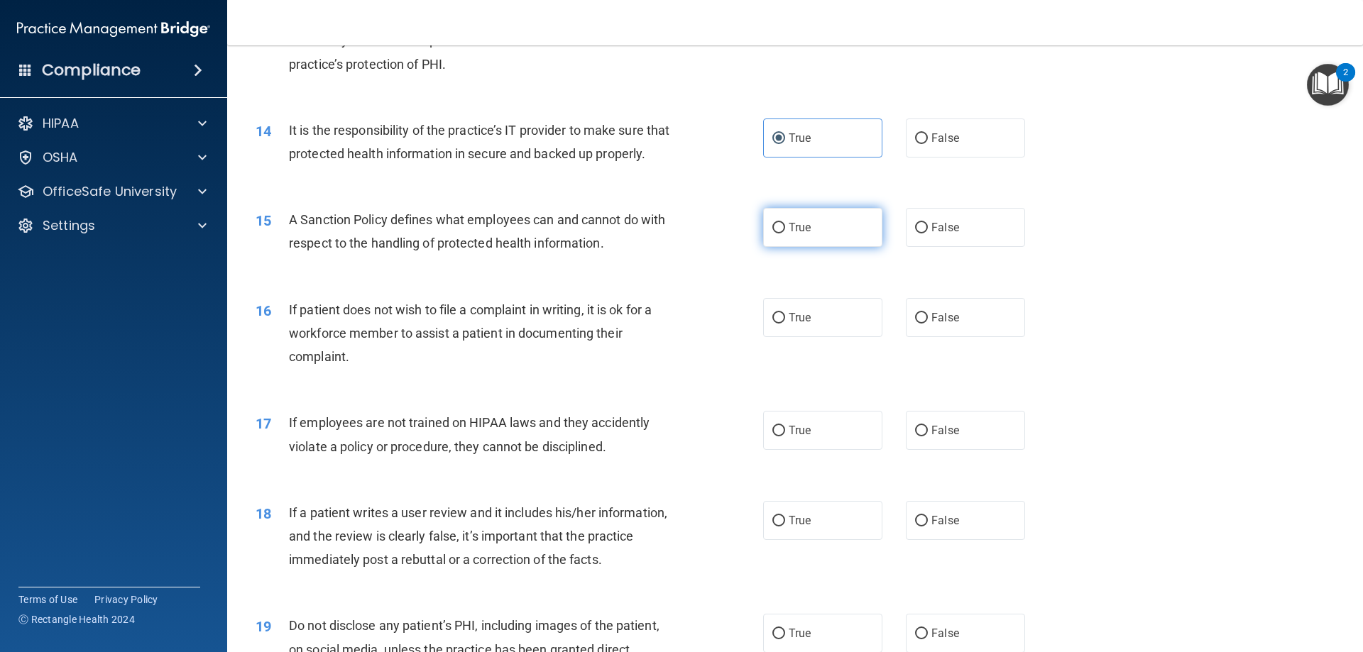
click at [814, 247] on label "True" at bounding box center [822, 227] width 119 height 39
click at [785, 233] on input "True" at bounding box center [778, 228] width 13 height 11
radio input "true"
click at [945, 337] on label "False" at bounding box center [965, 317] width 119 height 39
click at [928, 324] on input "False" at bounding box center [921, 318] width 13 height 11
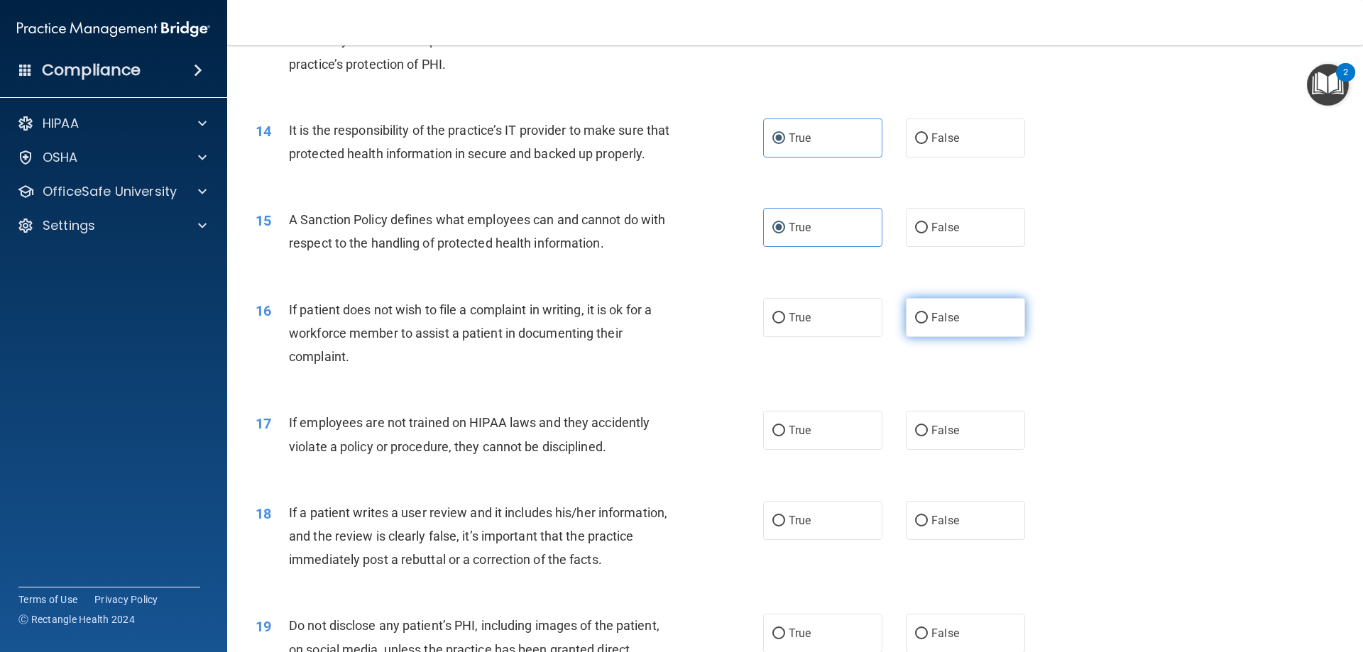
radio input "true"
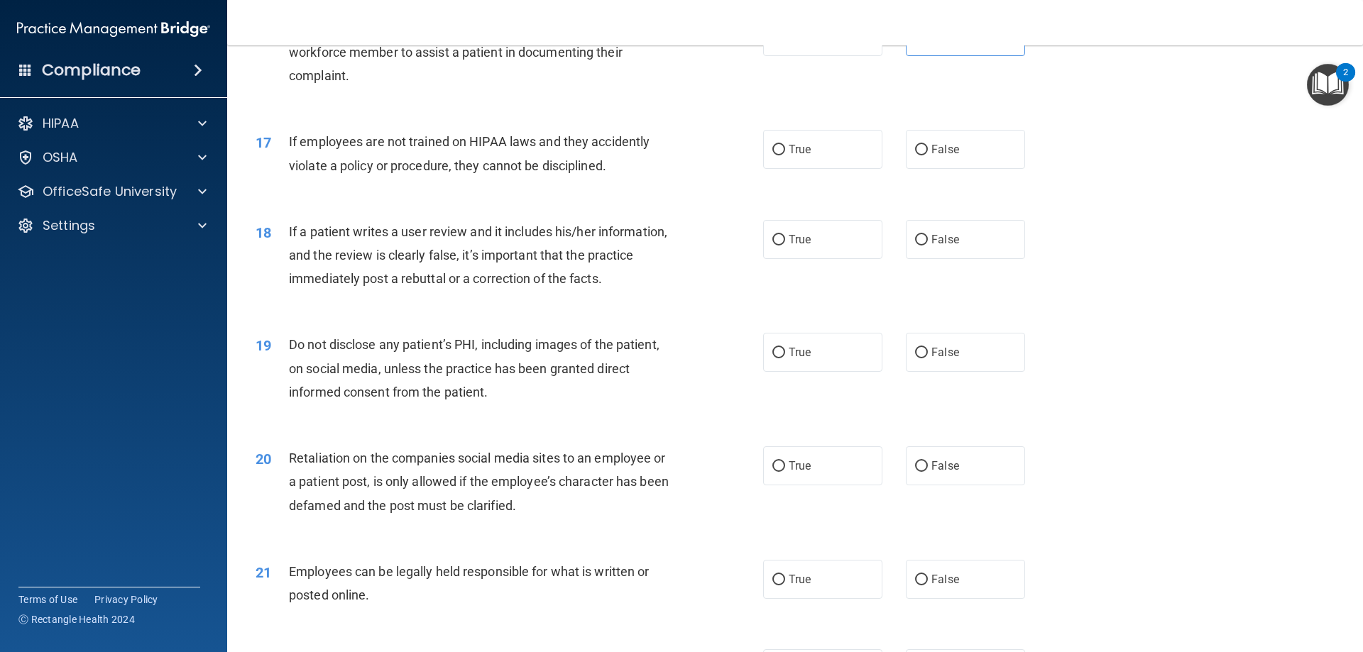
scroll to position [1845, 0]
click at [917, 153] on input "False" at bounding box center [921, 147] width 13 height 11
radio input "true"
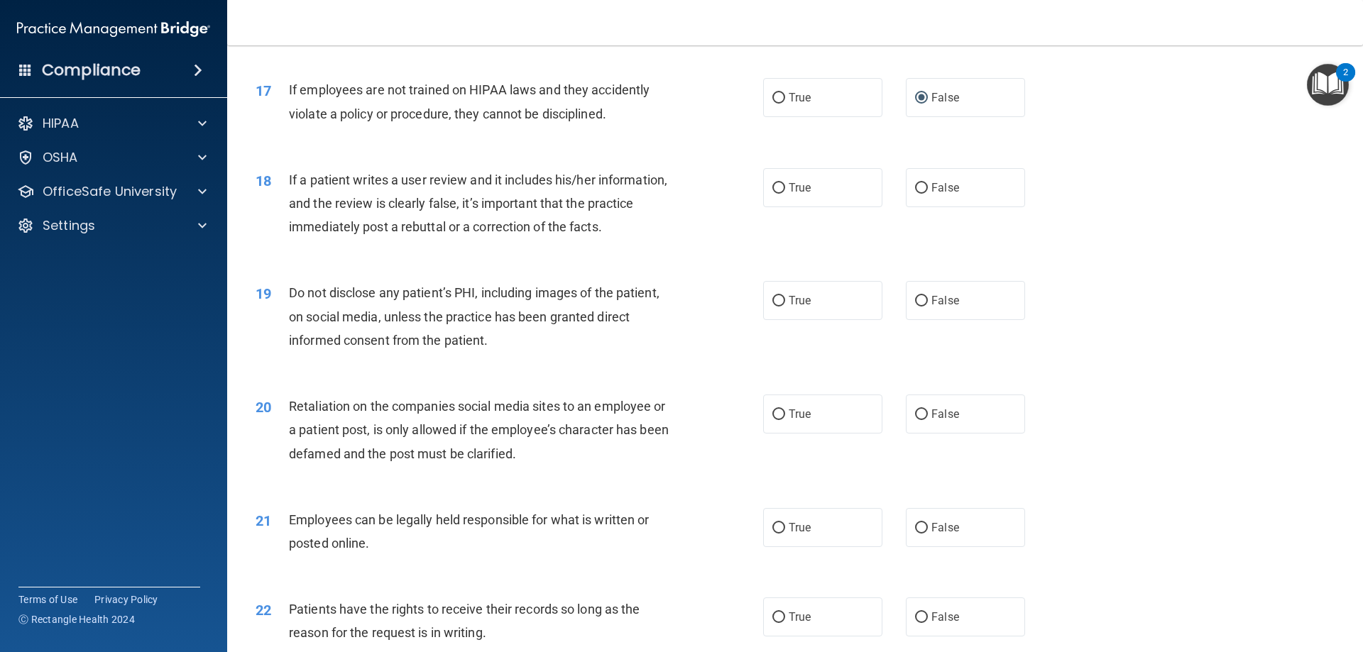
scroll to position [1916, 0]
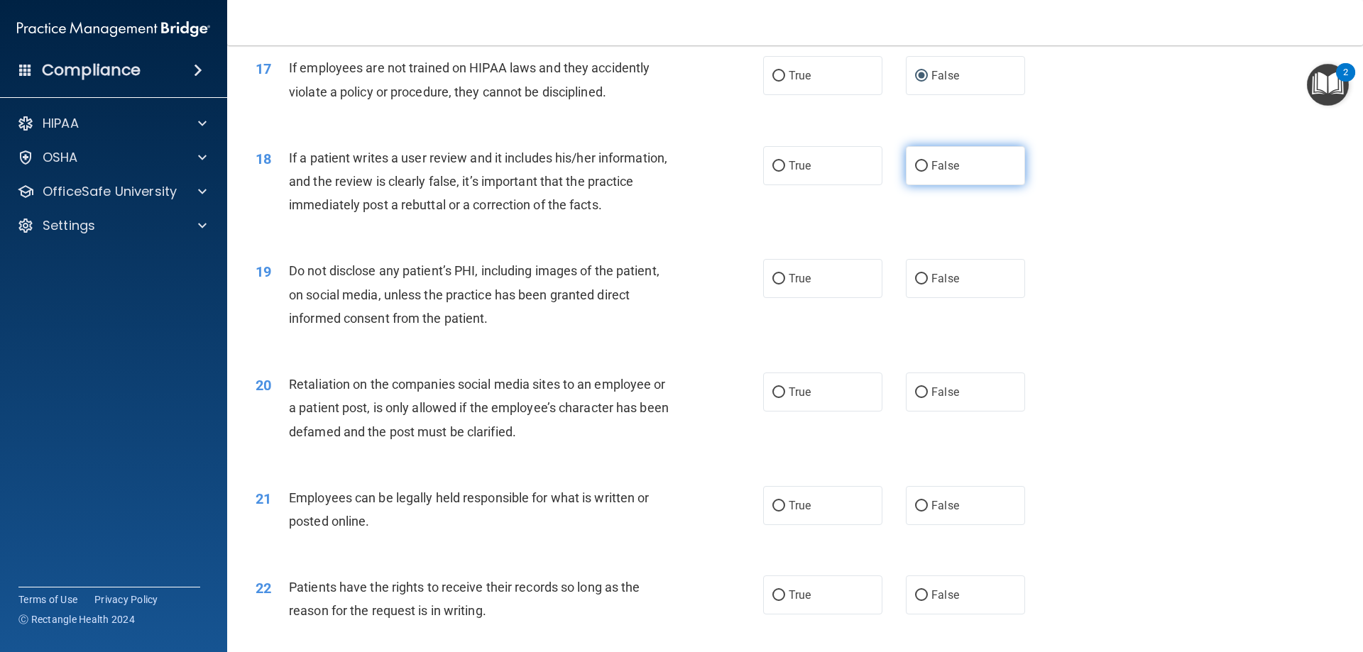
click at [940, 185] on label "False" at bounding box center [965, 165] width 119 height 39
click at [928, 172] on input "False" at bounding box center [921, 166] width 13 height 11
radio input "true"
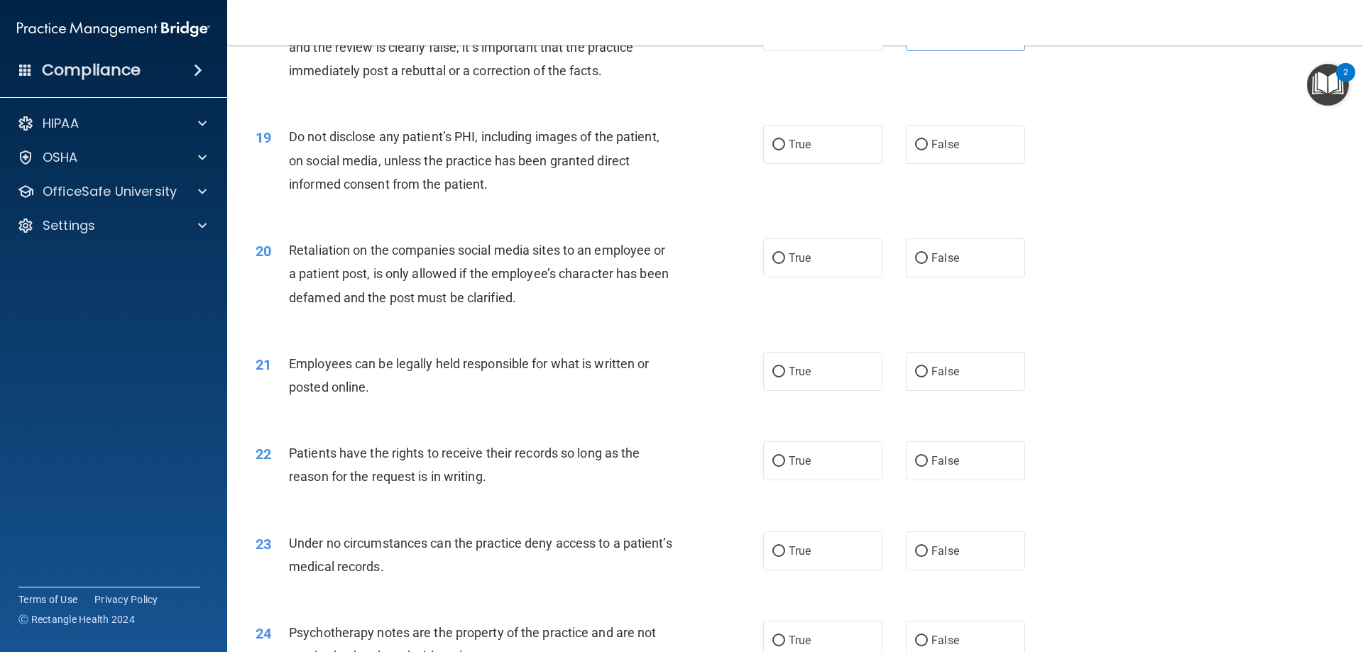
scroll to position [2058, 0]
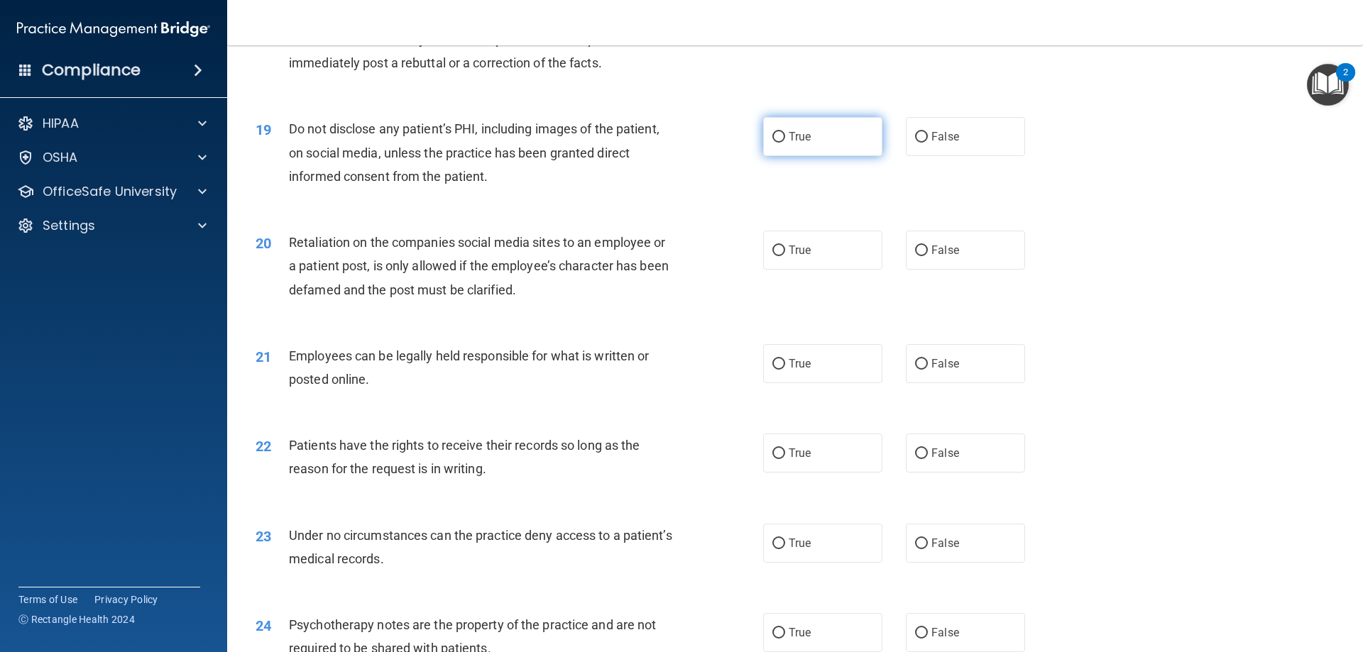
click at [788, 143] on span "True" at bounding box center [799, 136] width 22 height 13
click at [785, 143] on input "True" at bounding box center [778, 137] width 13 height 11
radio input "true"
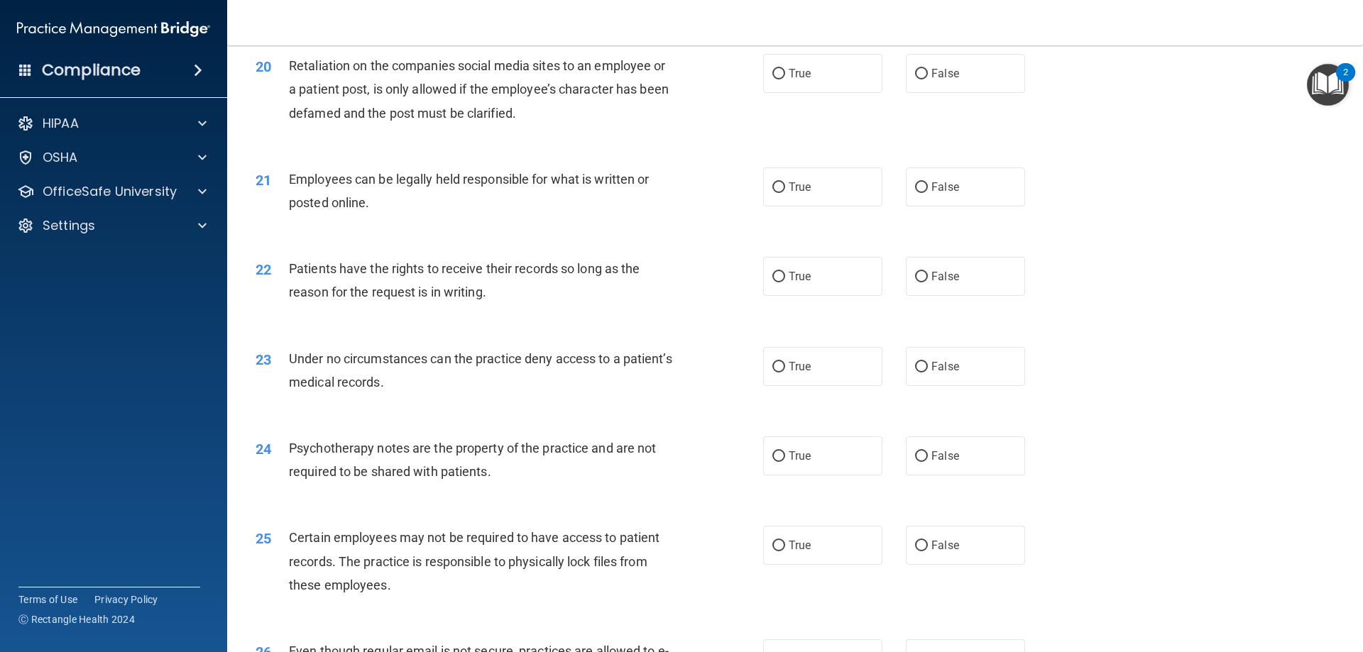
scroll to position [2200, 0]
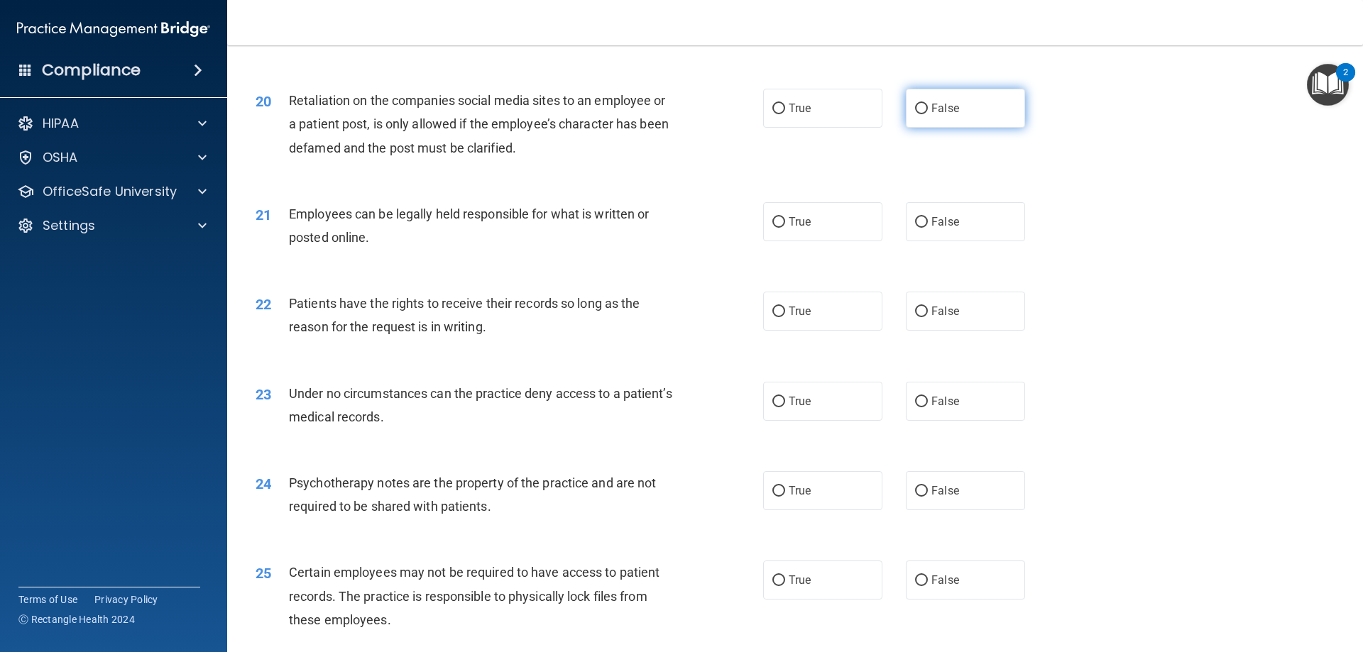
click at [916, 128] on label "False" at bounding box center [965, 108] width 119 height 39
click at [916, 114] on input "False" at bounding box center [921, 109] width 13 height 11
radio input "true"
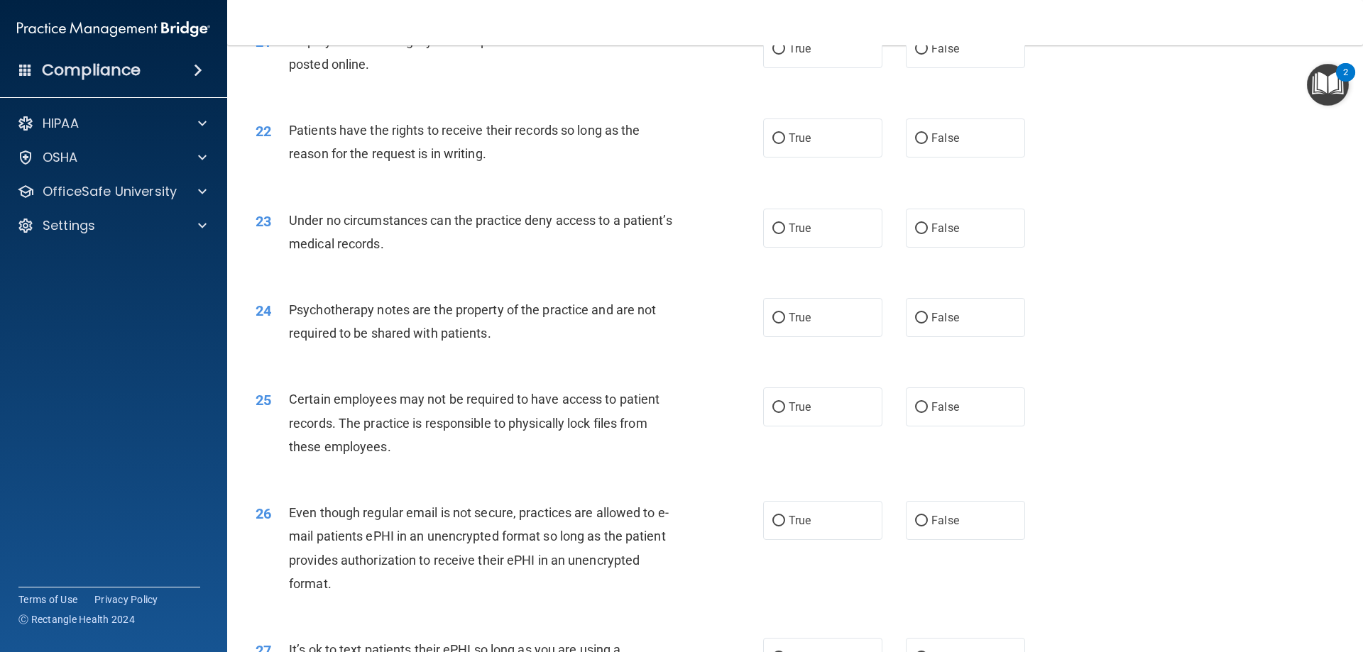
scroll to position [2342, 0]
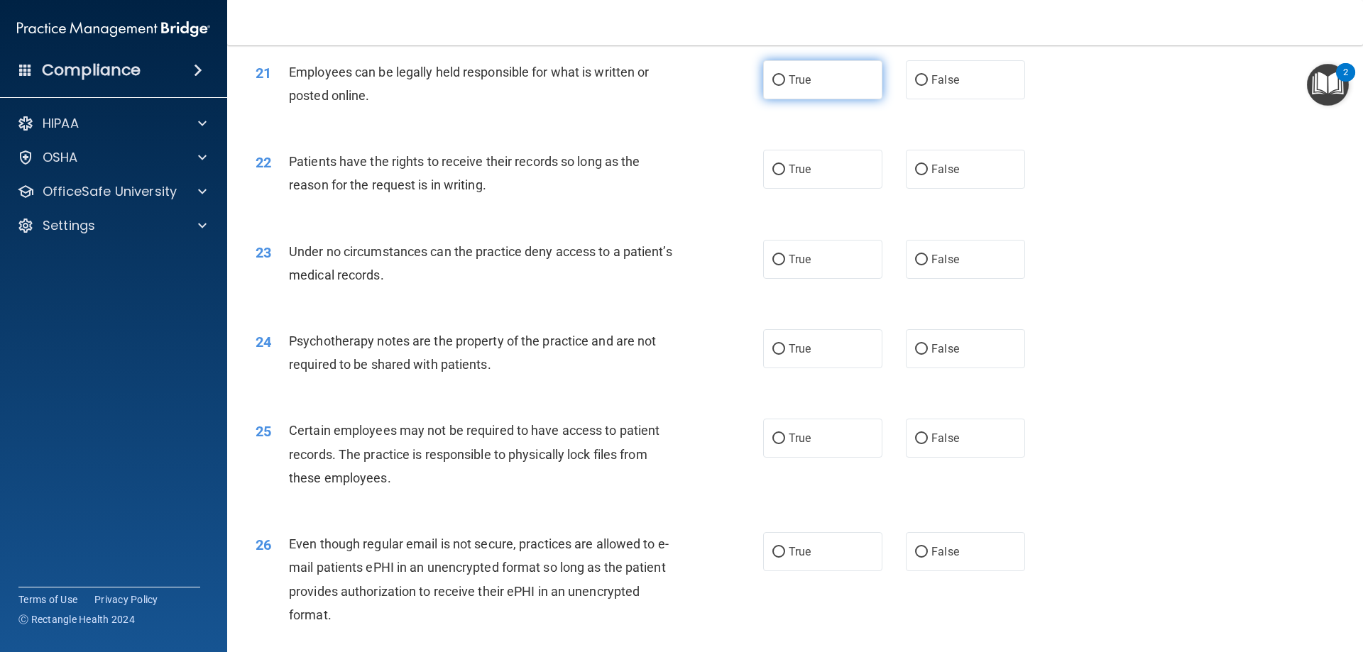
click at [777, 86] on input "True" at bounding box center [778, 80] width 13 height 11
radio input "true"
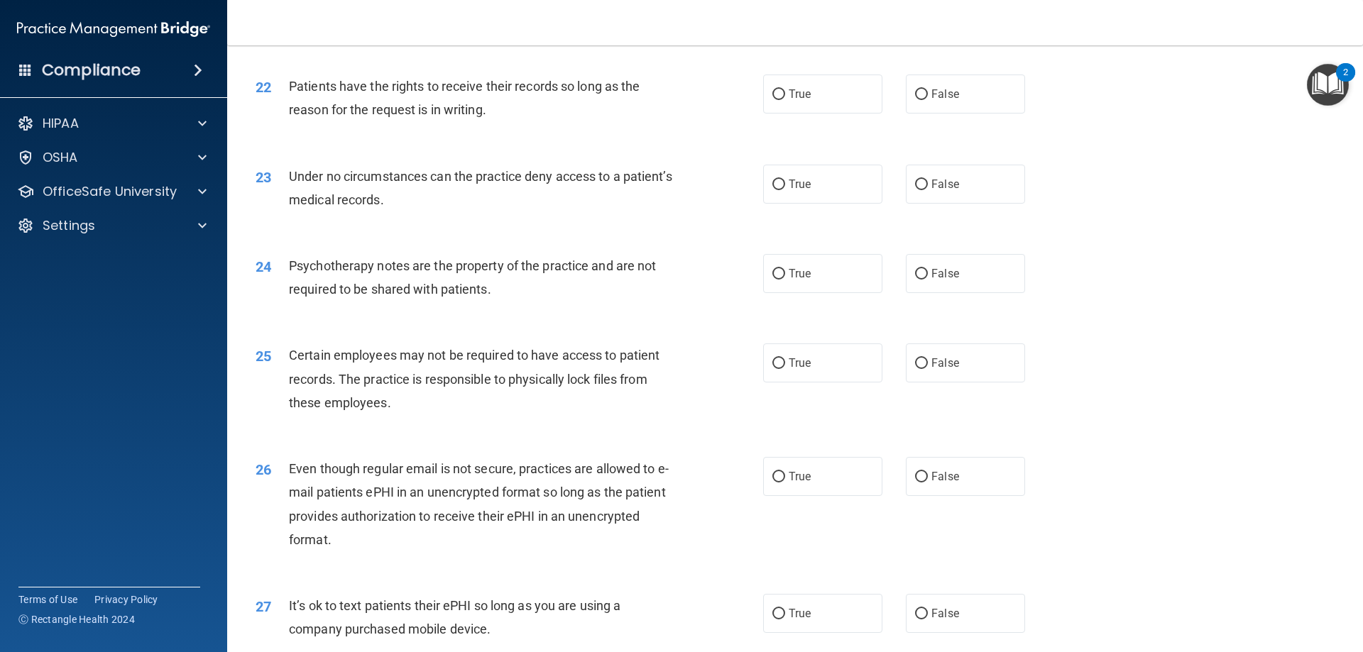
scroll to position [2413, 0]
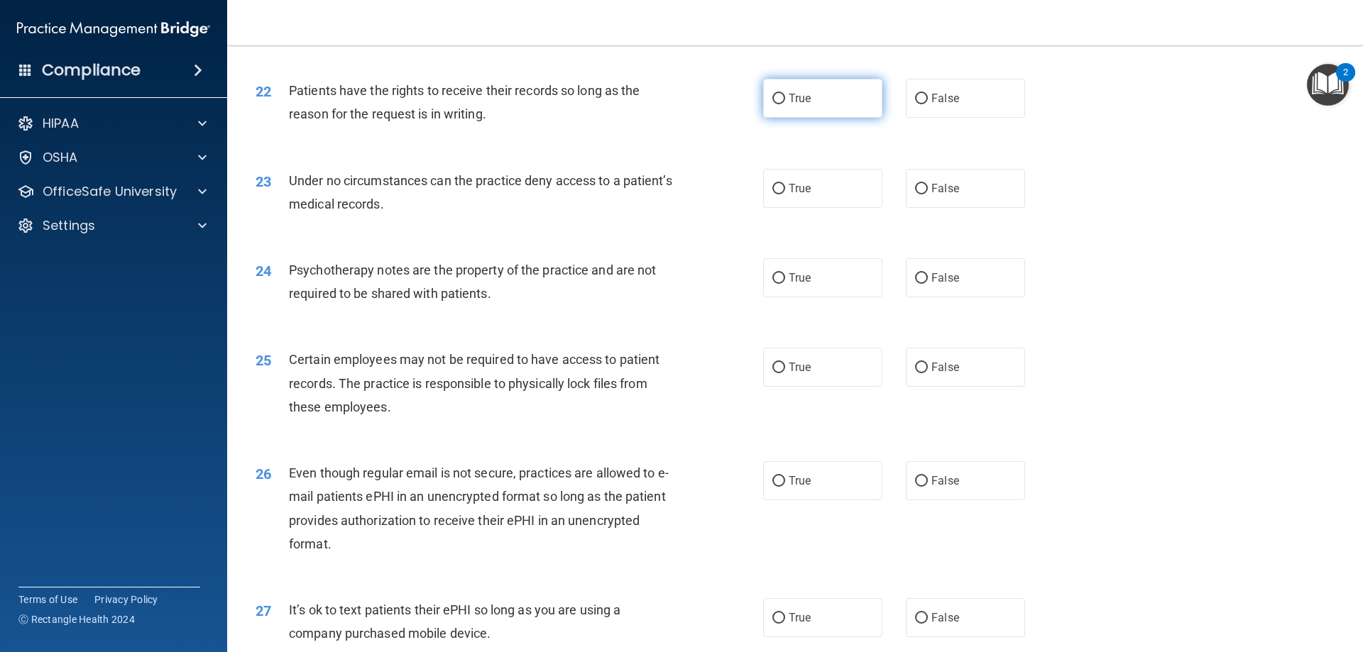
click at [777, 118] on label "True" at bounding box center [822, 98] width 119 height 39
click at [777, 104] on input "True" at bounding box center [778, 99] width 13 height 11
radio input "true"
click at [789, 208] on label "True" at bounding box center [822, 188] width 119 height 39
click at [785, 194] on input "True" at bounding box center [778, 189] width 13 height 11
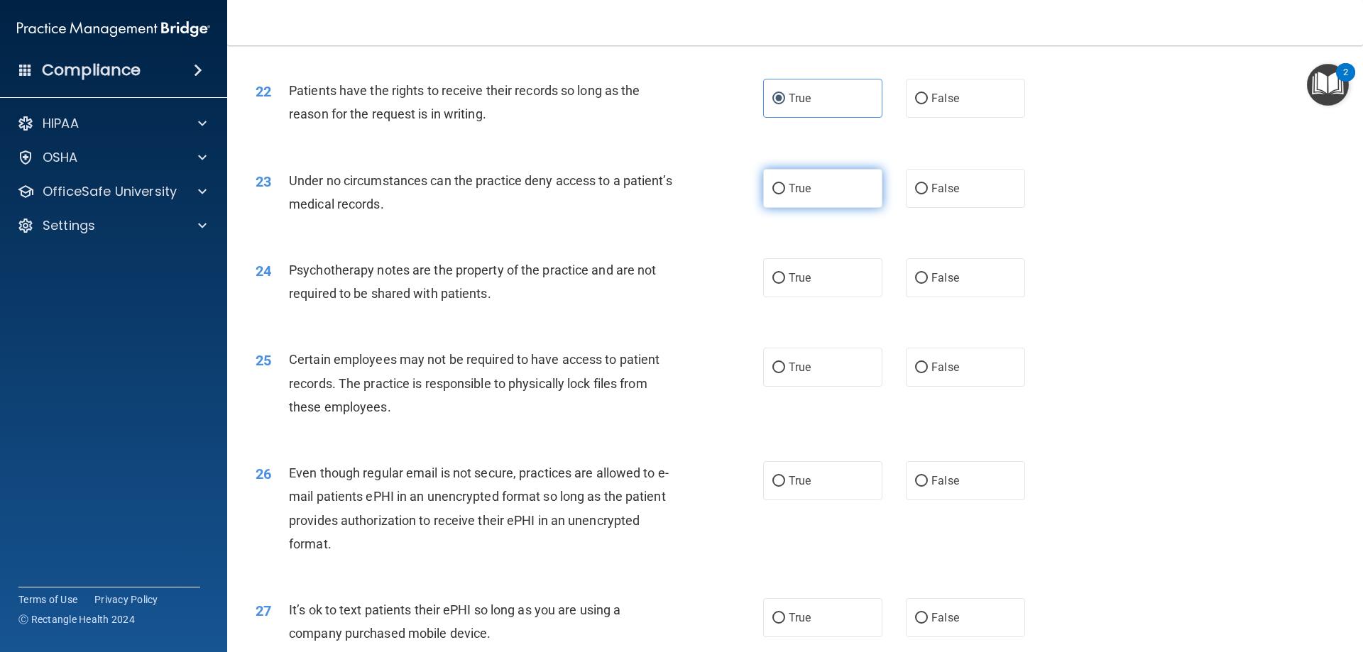
radio input "true"
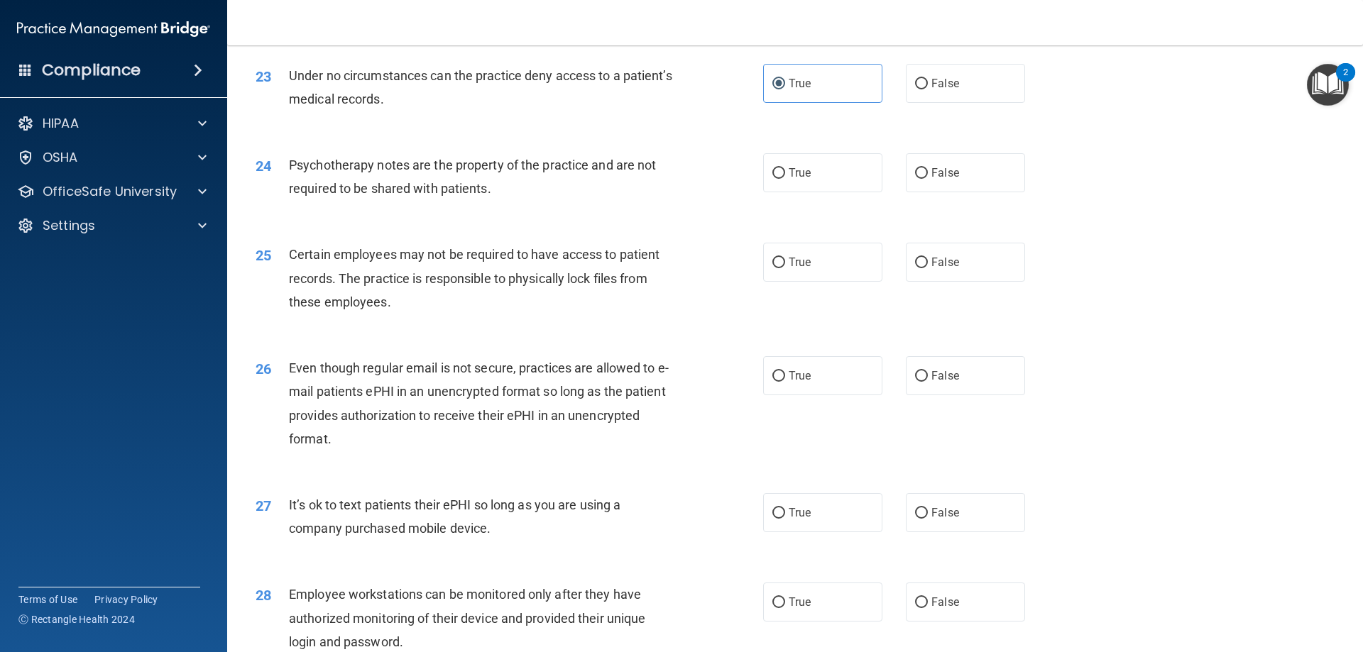
scroll to position [2555, 0]
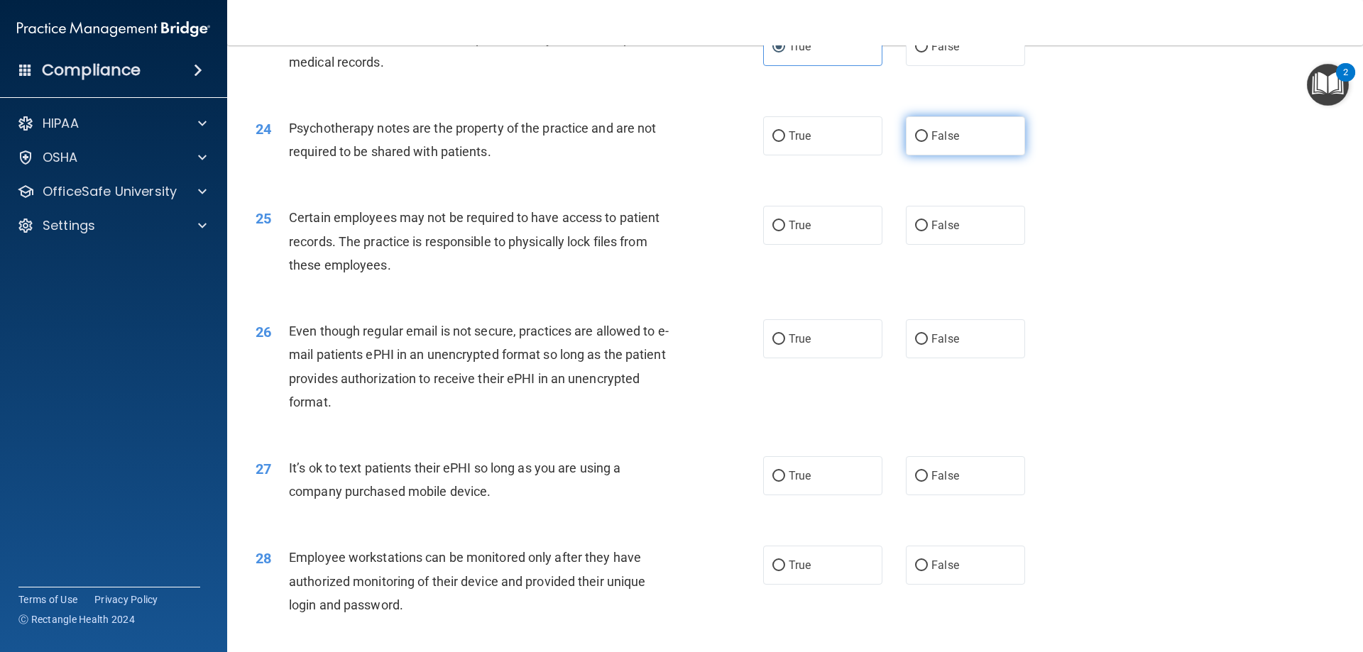
click at [922, 155] on label "False" at bounding box center [965, 135] width 119 height 39
click at [922, 142] on input "False" at bounding box center [921, 136] width 13 height 11
radio input "true"
click at [815, 245] on label "True" at bounding box center [822, 225] width 119 height 39
click at [785, 231] on input "True" at bounding box center [778, 226] width 13 height 11
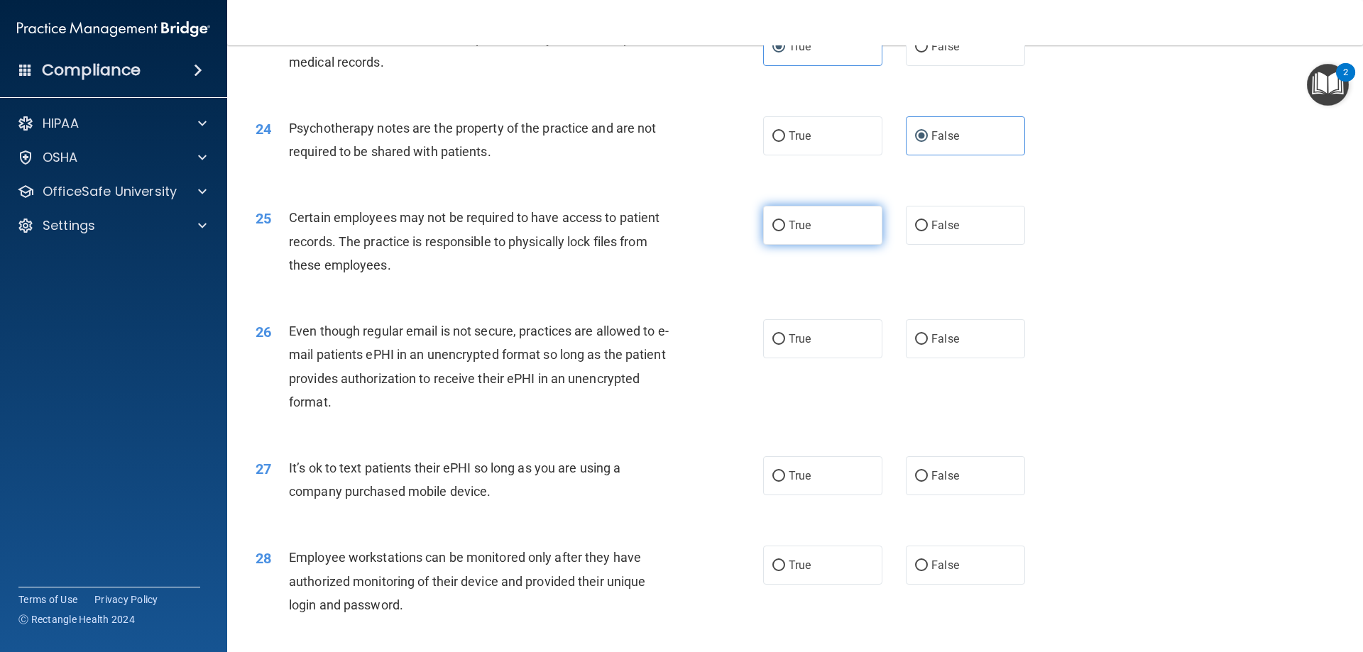
radio input "true"
click at [931, 232] on span "False" at bounding box center [945, 225] width 28 height 13
click at [928, 231] on input "False" at bounding box center [921, 226] width 13 height 11
radio input "true"
radio input "false"
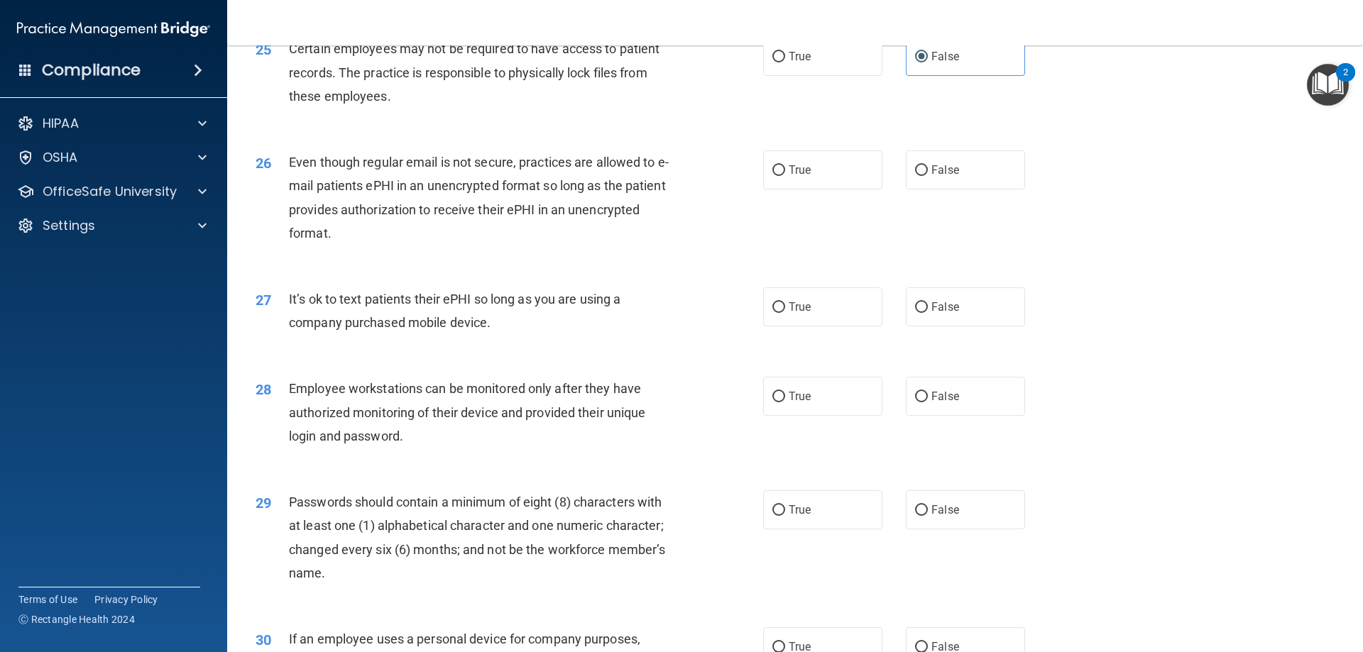
scroll to position [2768, 0]
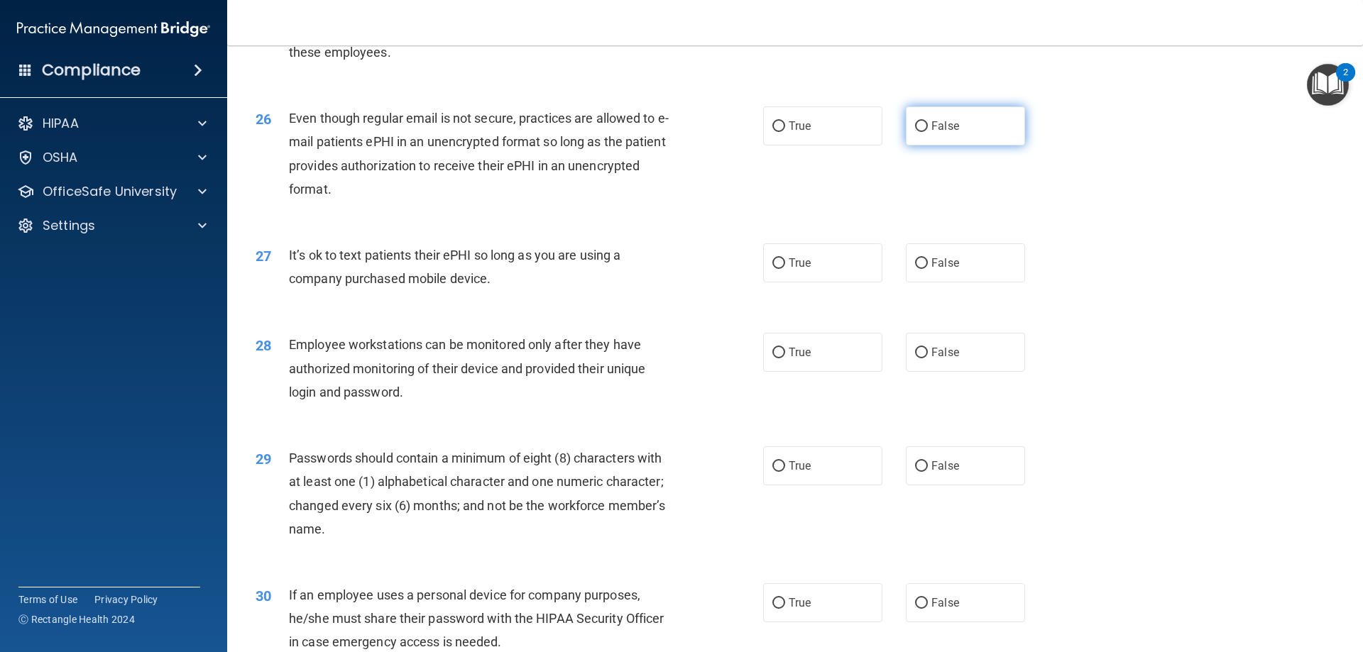
click at [955, 145] on label "False" at bounding box center [965, 125] width 119 height 39
click at [928, 132] on input "False" at bounding box center [921, 126] width 13 height 11
radio input "true"
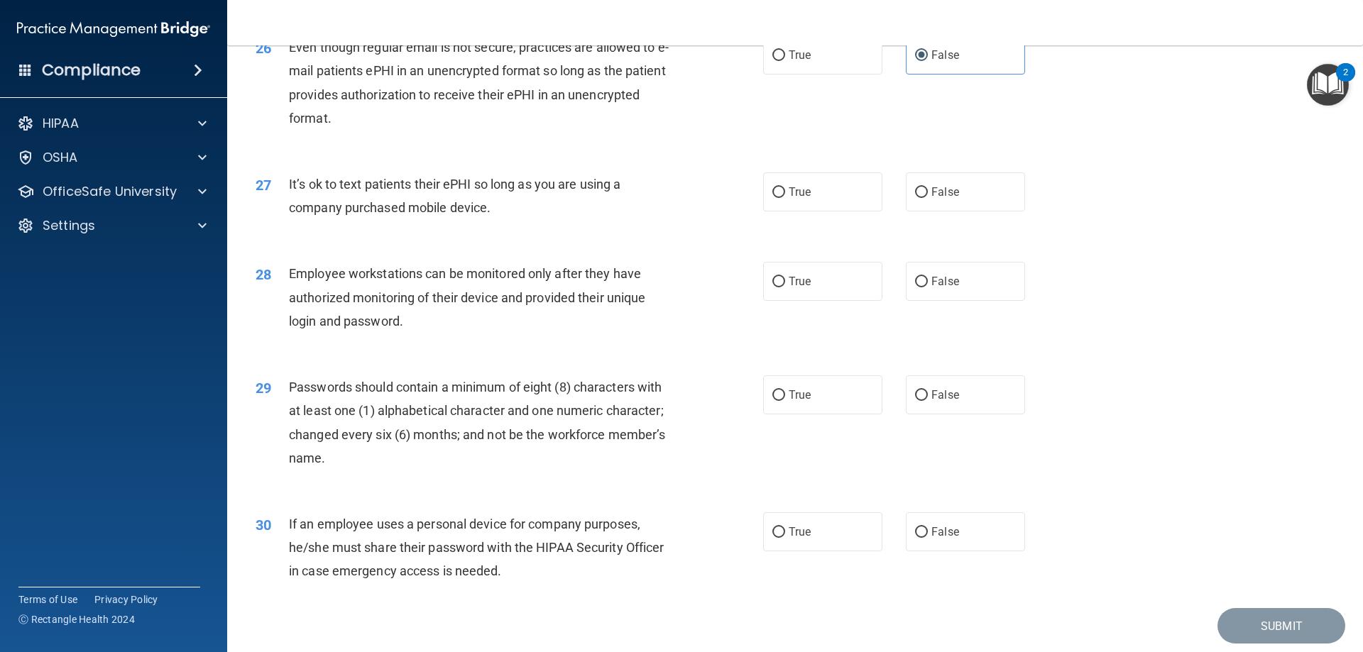
scroll to position [2910, 0]
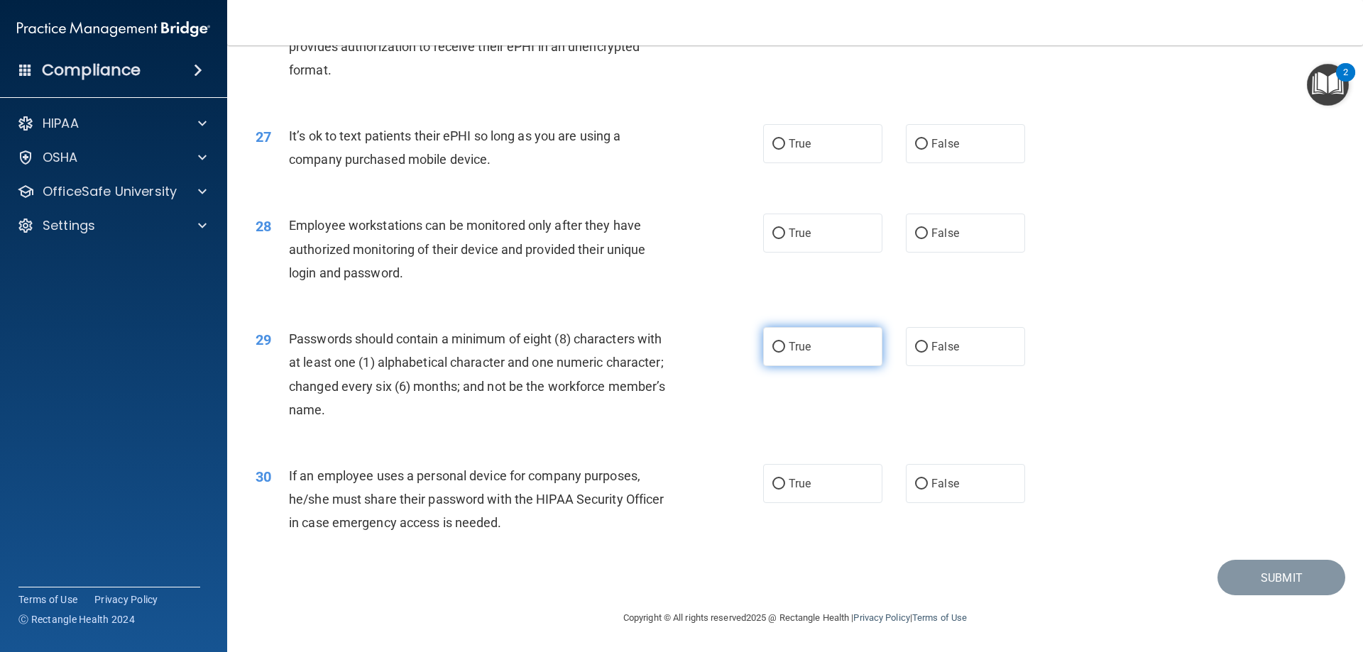
click at [799, 351] on span "True" at bounding box center [799, 346] width 22 height 13
click at [785, 351] on input "True" at bounding box center [778, 347] width 13 height 11
radio input "true"
click at [906, 478] on label "False" at bounding box center [965, 483] width 119 height 39
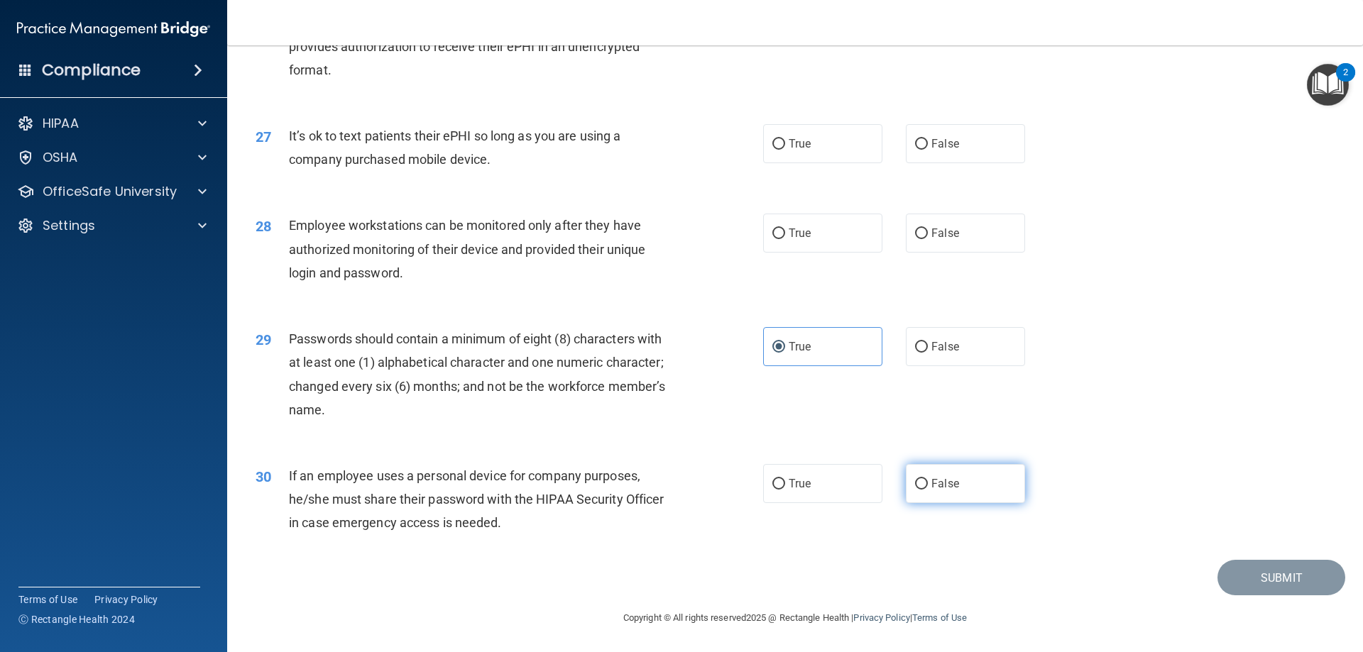
click at [915, 479] on input "False" at bounding box center [921, 484] width 13 height 11
radio input "true"
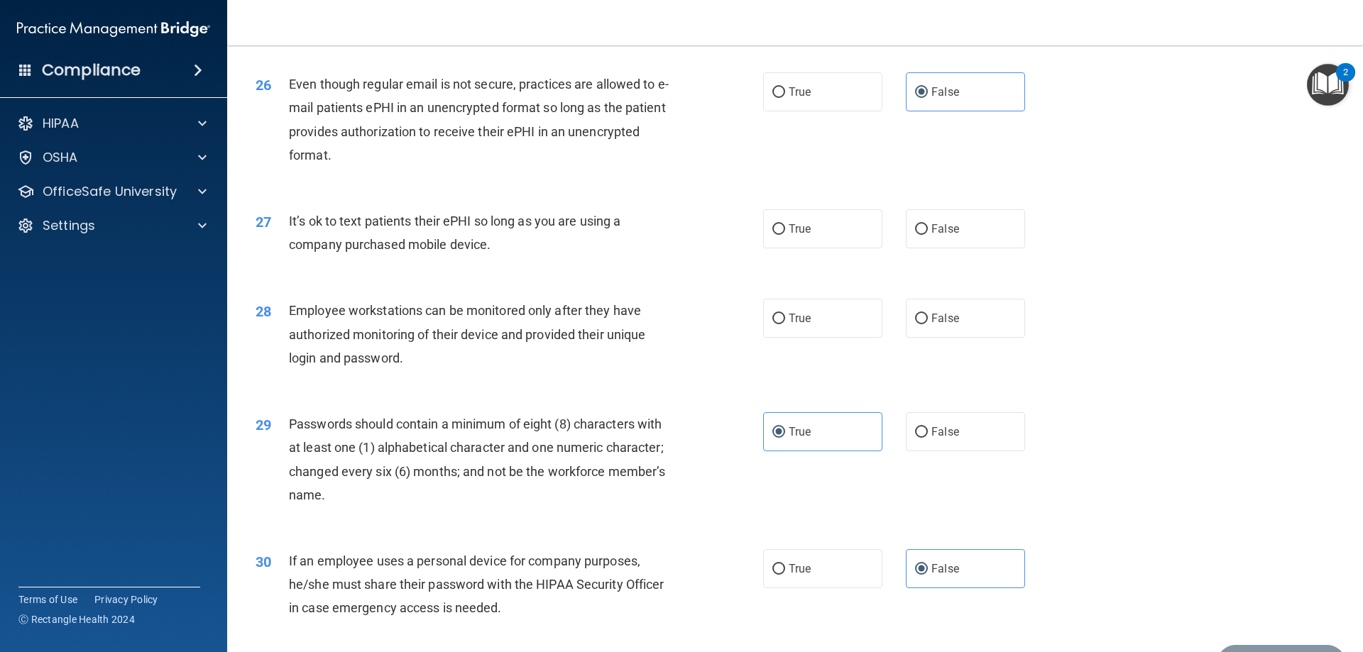
scroll to position [2769, 0]
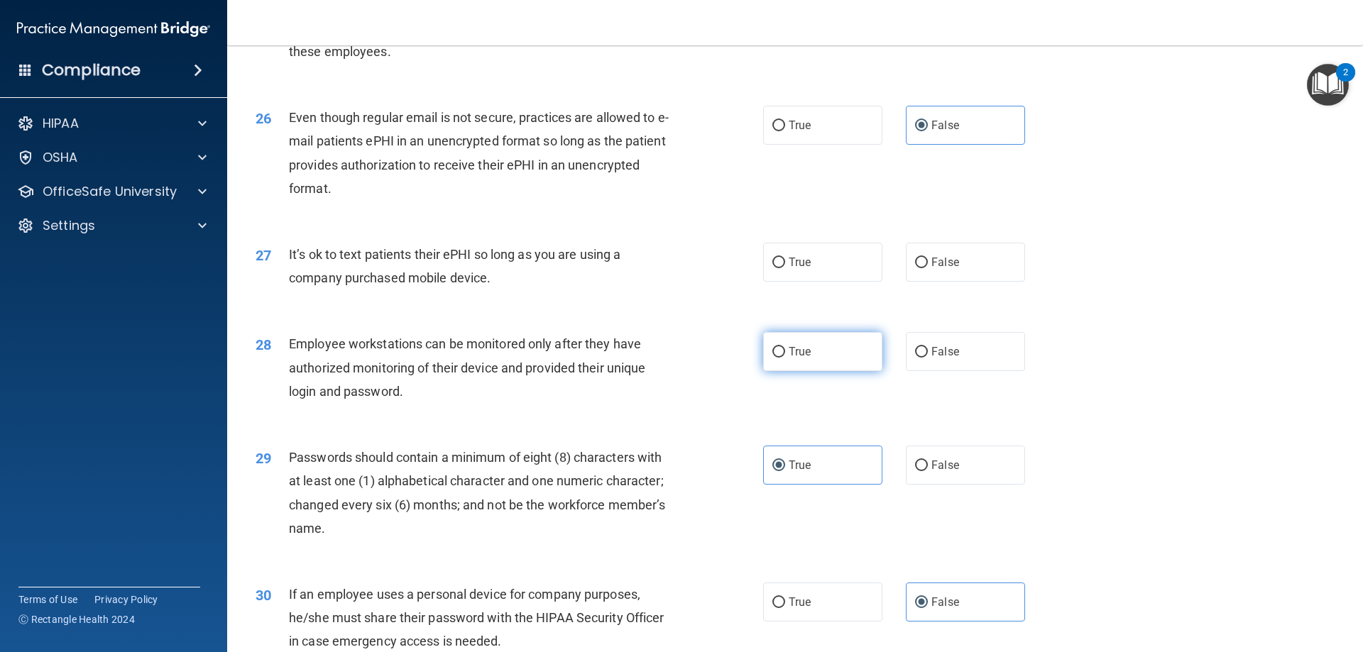
click at [786, 366] on label "True" at bounding box center [822, 351] width 119 height 39
click at [785, 358] on input "True" at bounding box center [778, 352] width 13 height 11
radio input "true"
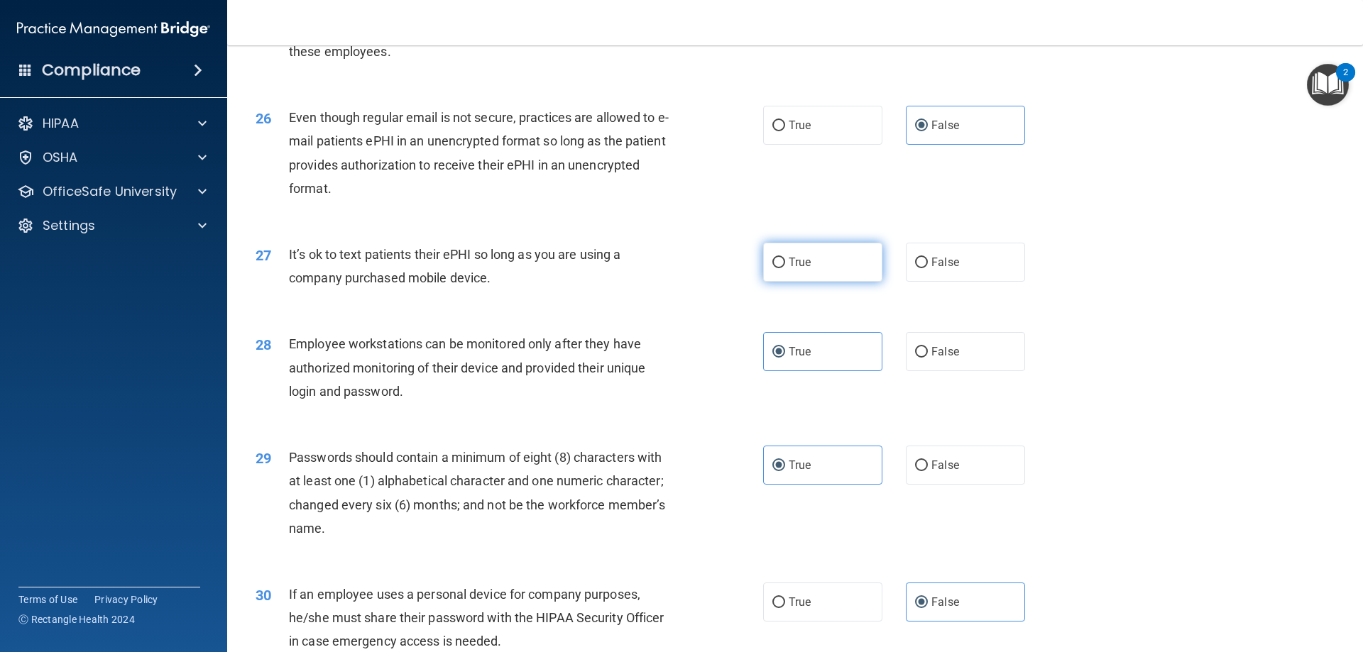
click at [798, 282] on label "True" at bounding box center [822, 262] width 119 height 39
click at [785, 268] on input "True" at bounding box center [778, 263] width 13 height 11
radio input "true"
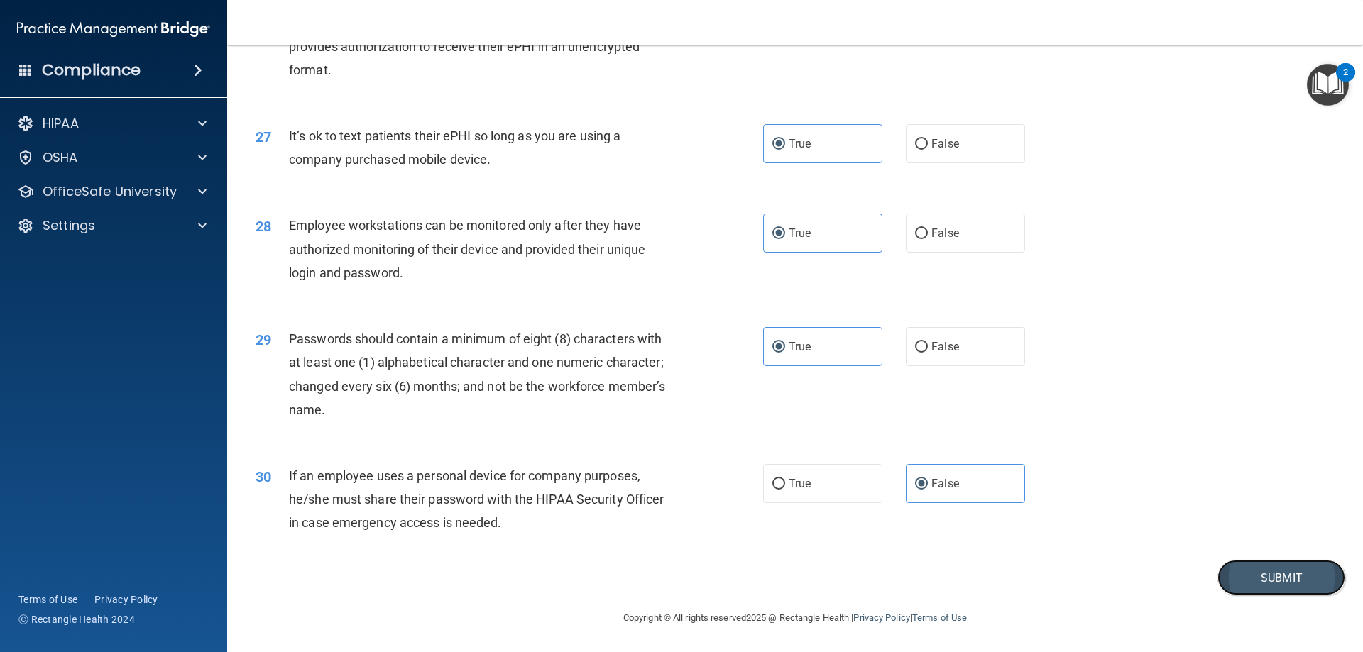
click at [1275, 586] on button "Submit" at bounding box center [1281, 578] width 128 height 36
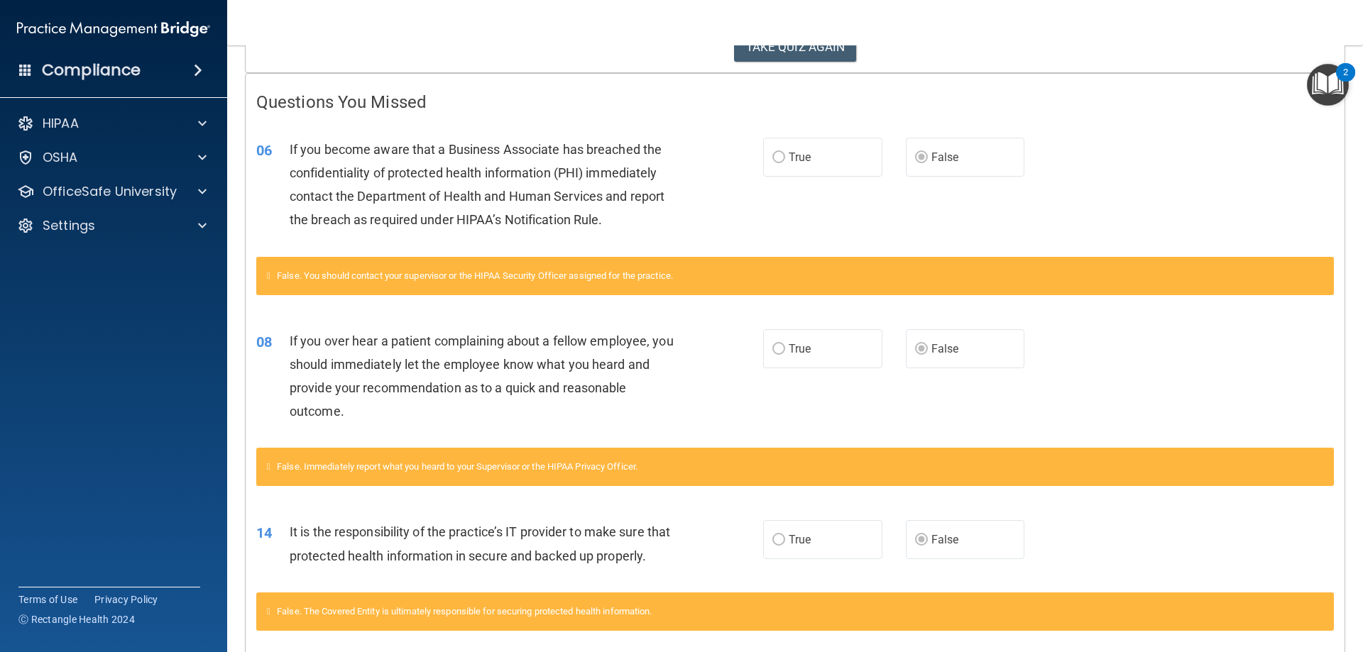
scroll to position [62, 0]
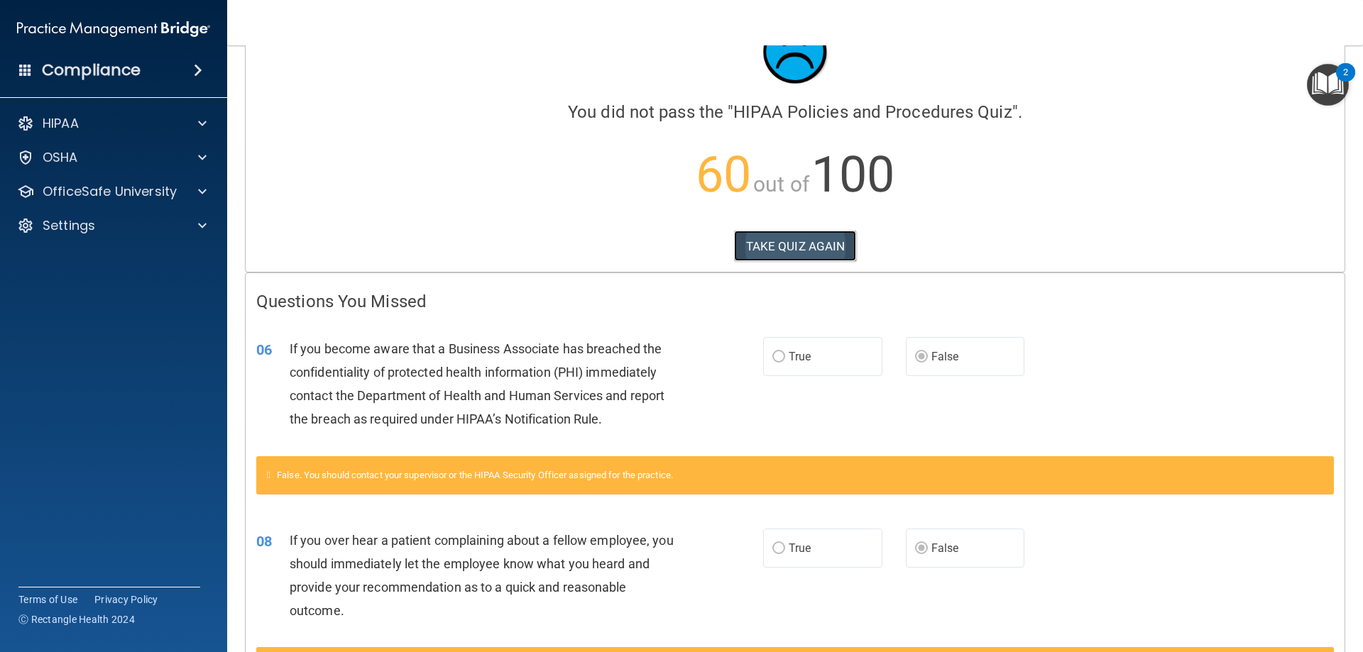
click at [806, 238] on button "TAKE QUIZ AGAIN" at bounding box center [795, 246] width 123 height 31
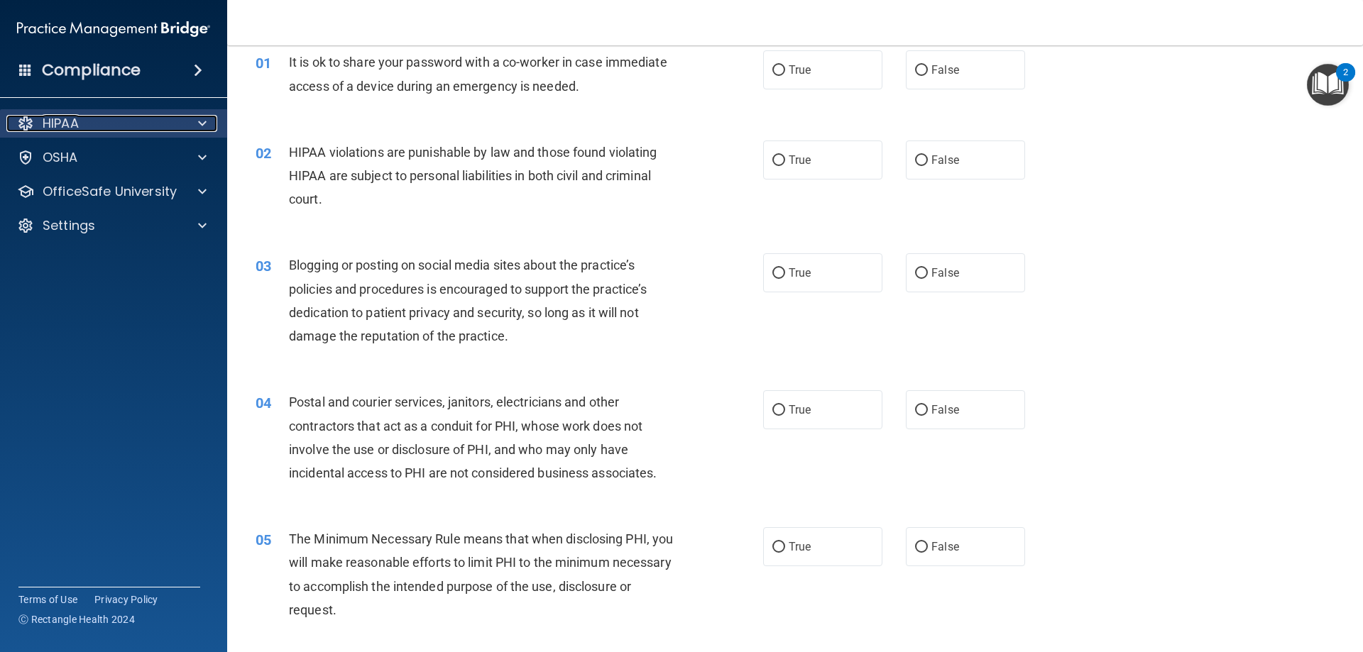
click at [203, 129] on span at bounding box center [202, 123] width 9 height 17
click at [203, 128] on span at bounding box center [202, 123] width 9 height 17
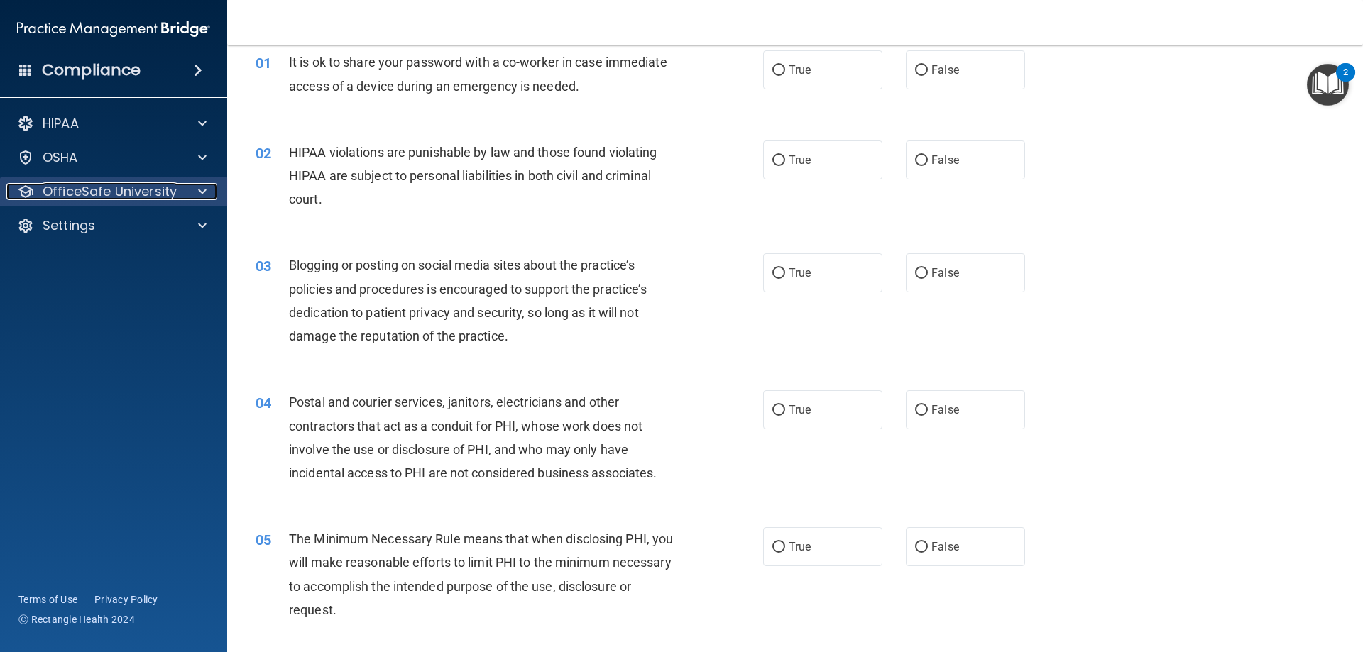
click at [194, 185] on div at bounding box center [199, 191] width 35 height 17
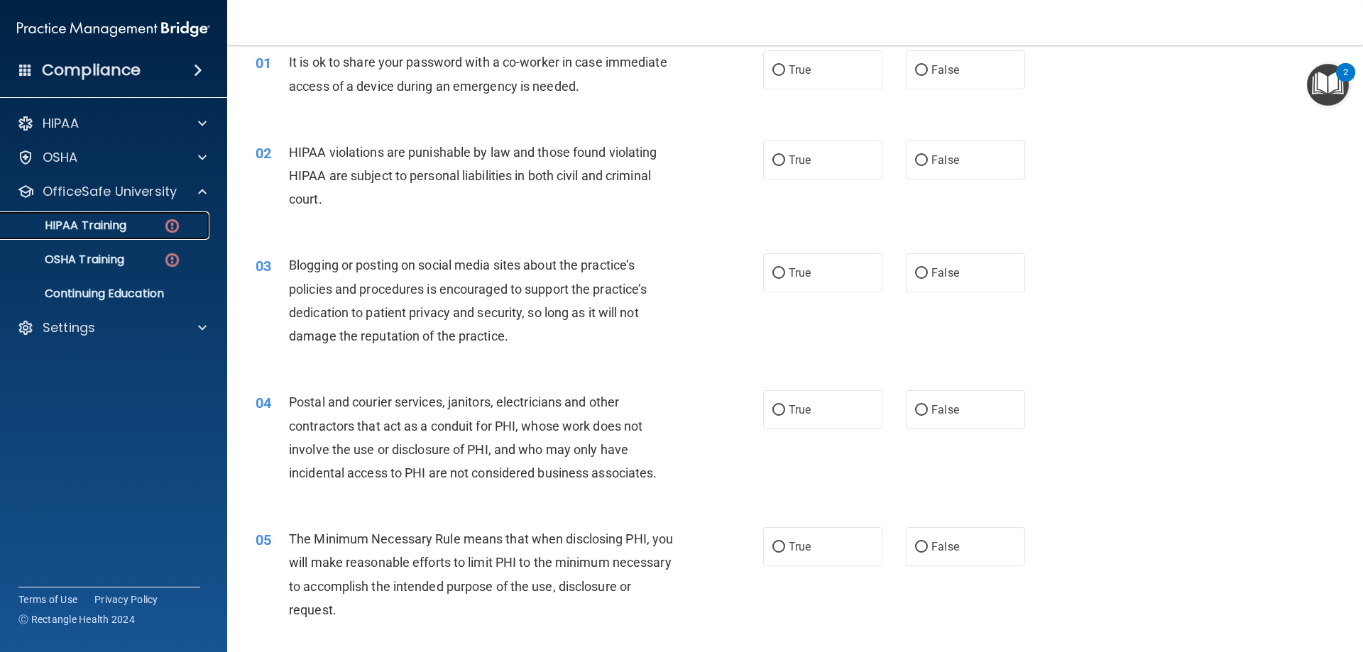
click at [192, 225] on div "HIPAA Training" at bounding box center [106, 226] width 194 height 14
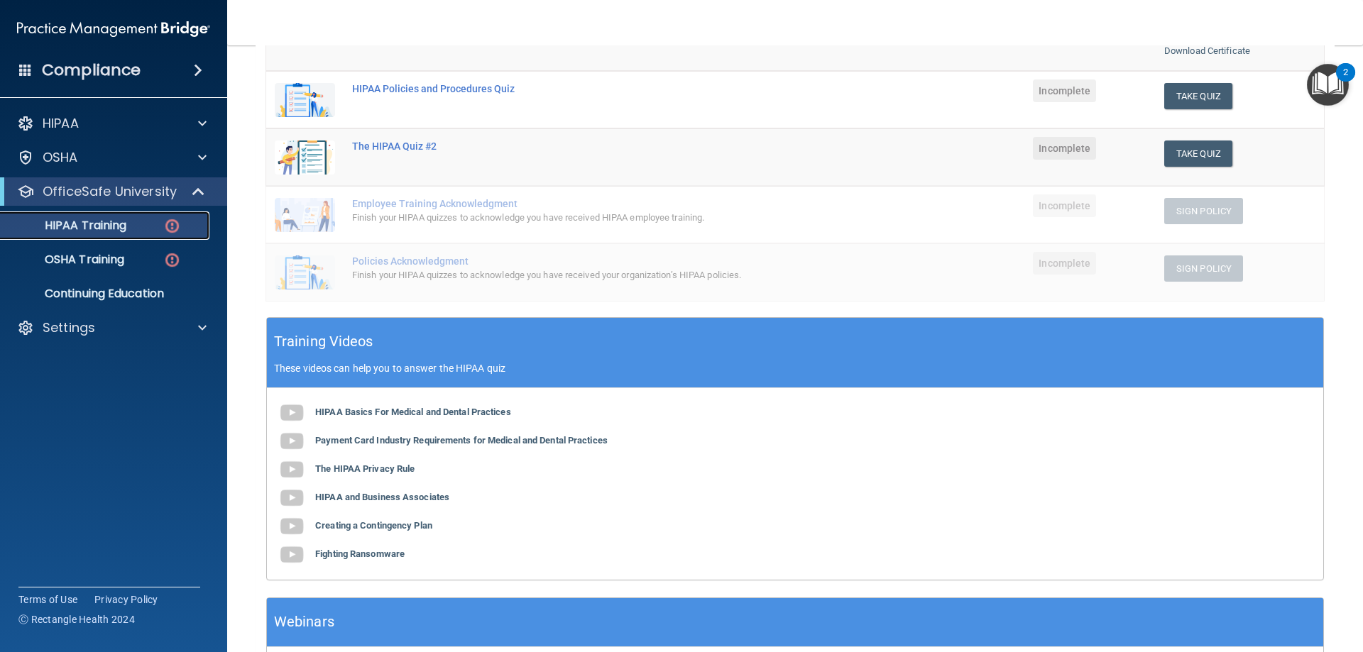
scroll to position [144, 0]
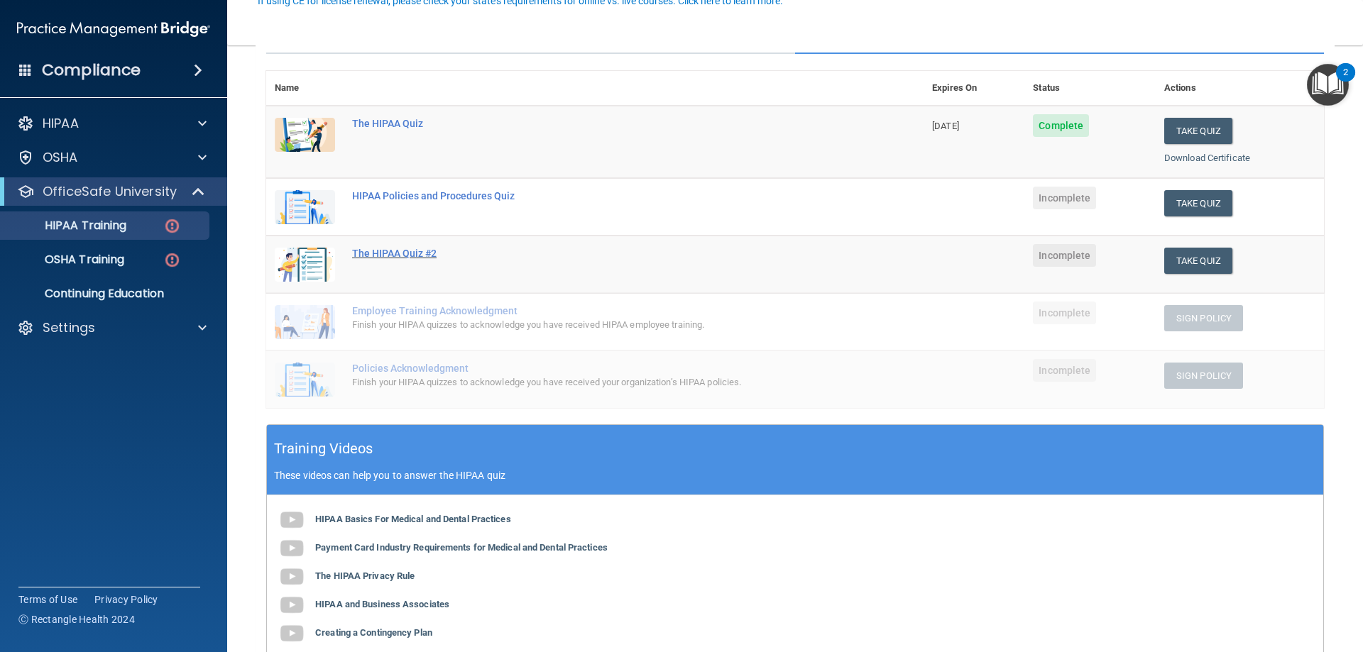
click at [413, 255] on div "The HIPAA Quiz #2" at bounding box center [602, 253] width 500 height 11
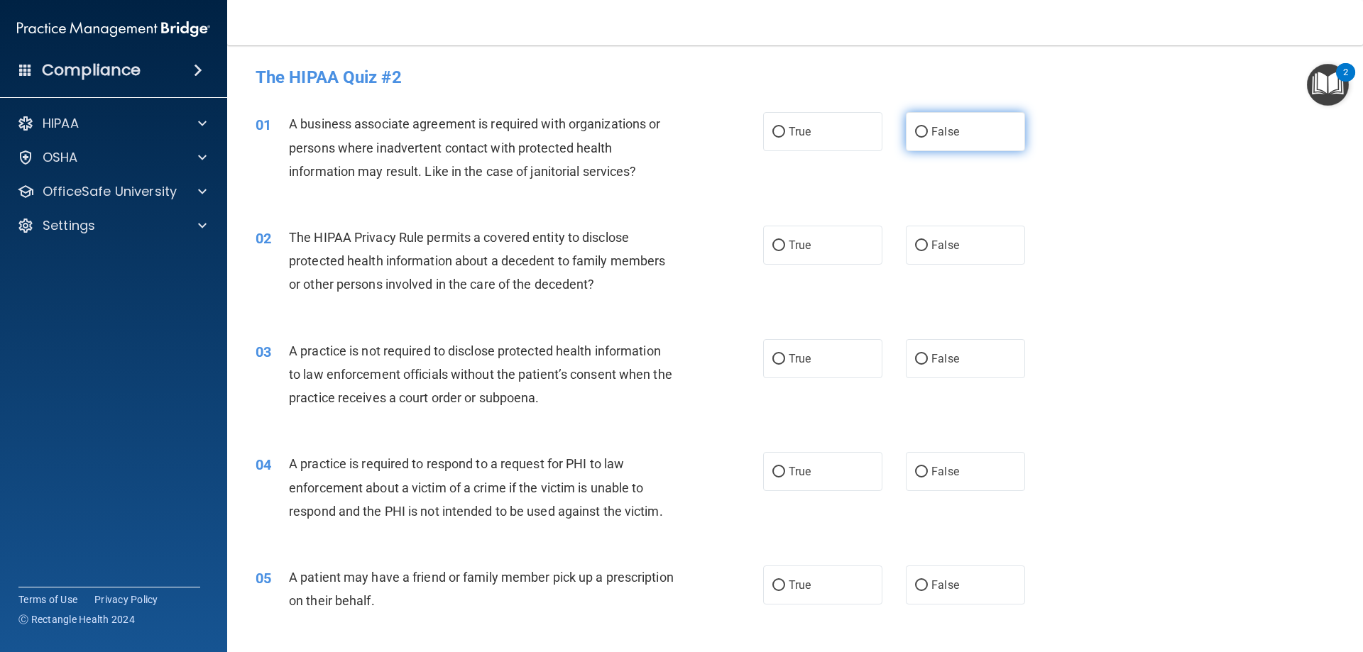
click at [928, 145] on label "False" at bounding box center [965, 131] width 119 height 39
click at [928, 138] on input "False" at bounding box center [921, 132] width 13 height 11
radio input "true"
click at [786, 256] on label "True" at bounding box center [822, 245] width 119 height 39
click at [785, 251] on input "True" at bounding box center [778, 246] width 13 height 11
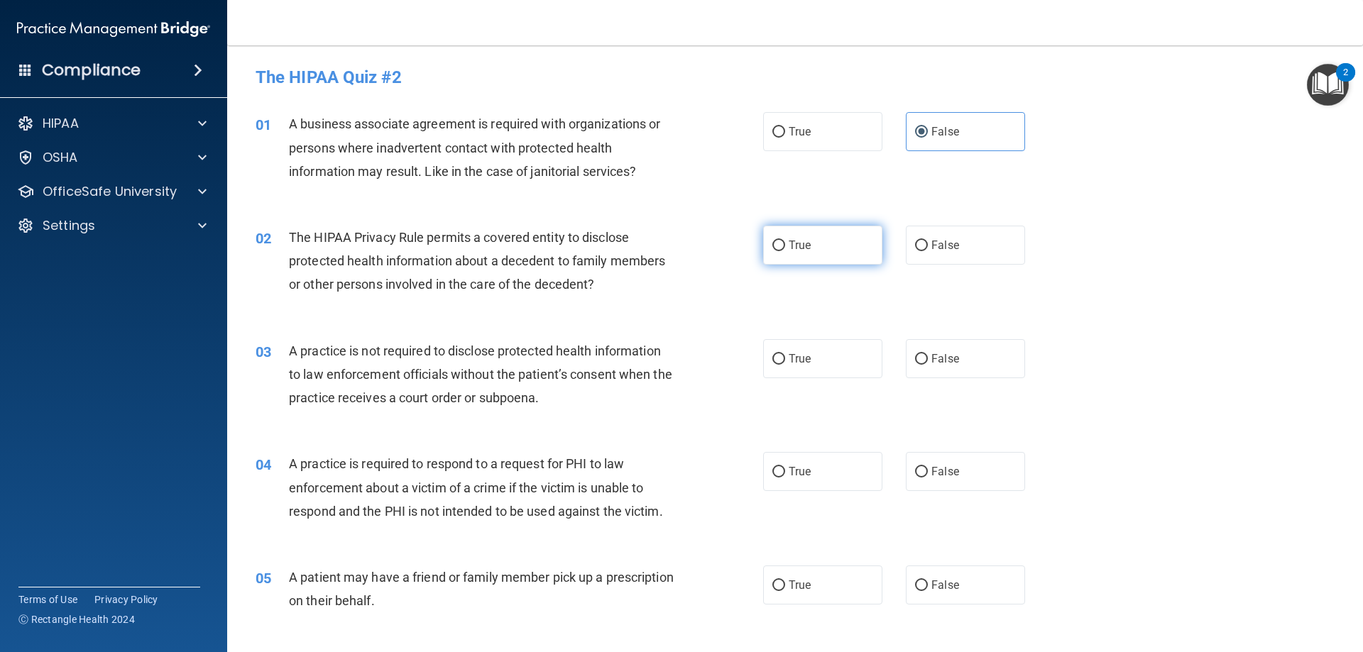
radio input "true"
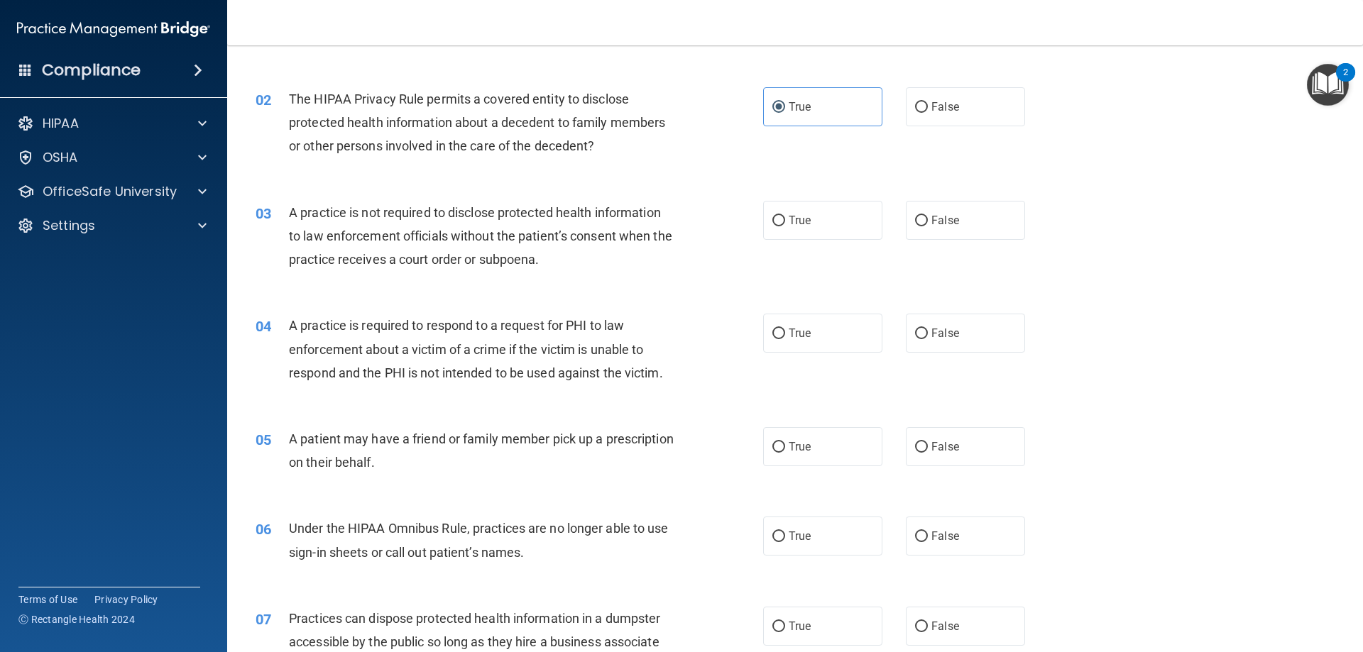
scroll to position [142, 0]
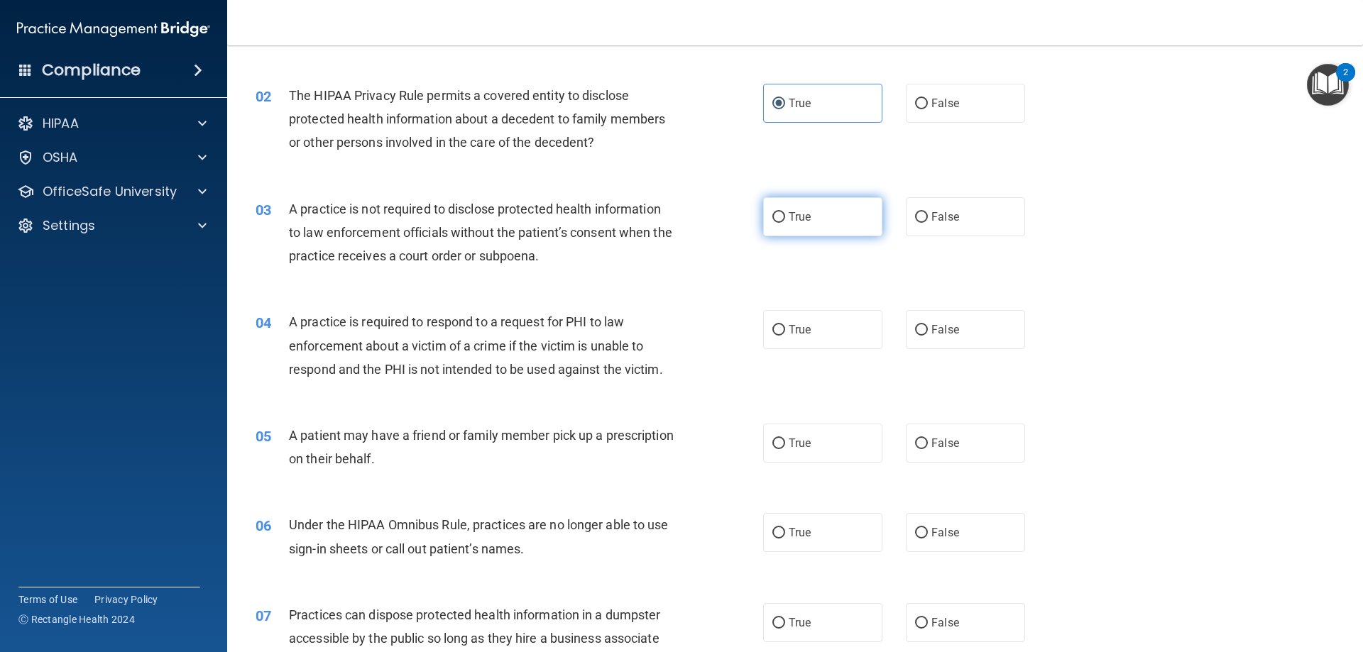
click at [801, 214] on span "True" at bounding box center [799, 216] width 22 height 13
click at [785, 214] on input "True" at bounding box center [778, 217] width 13 height 11
radio input "true"
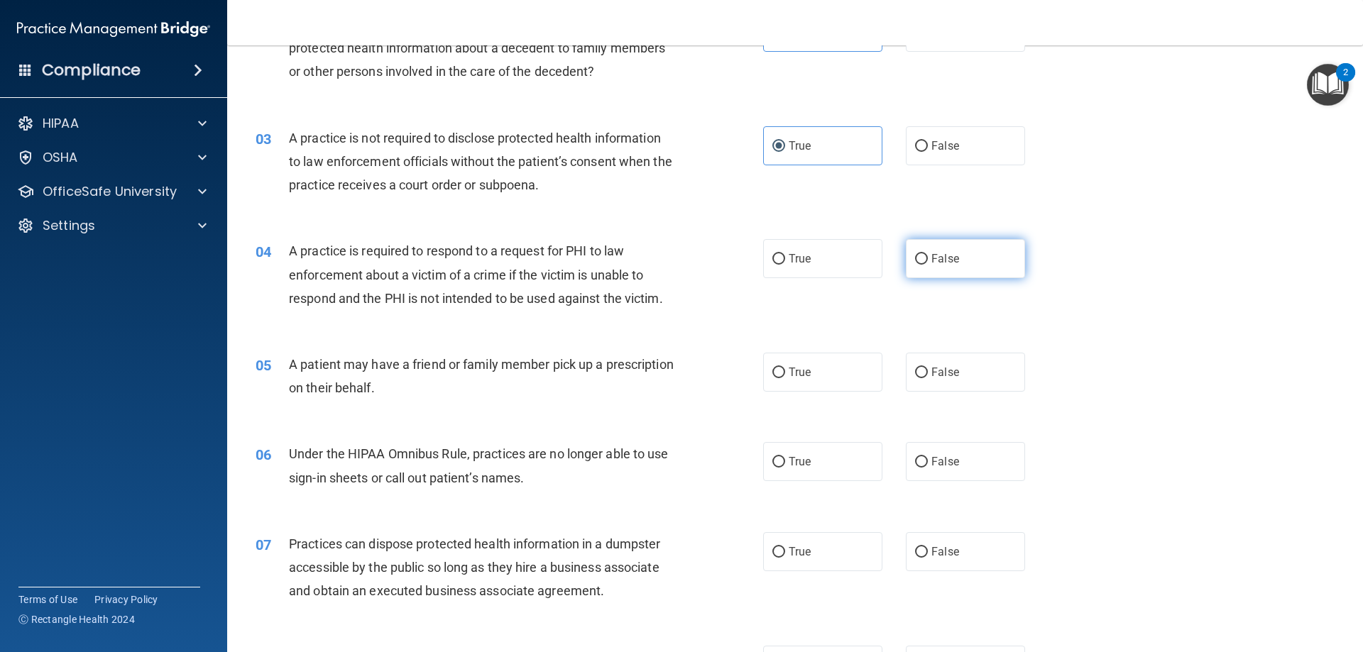
click at [935, 270] on label "False" at bounding box center [965, 258] width 119 height 39
click at [928, 265] on input "False" at bounding box center [921, 259] width 13 height 11
radio input "true"
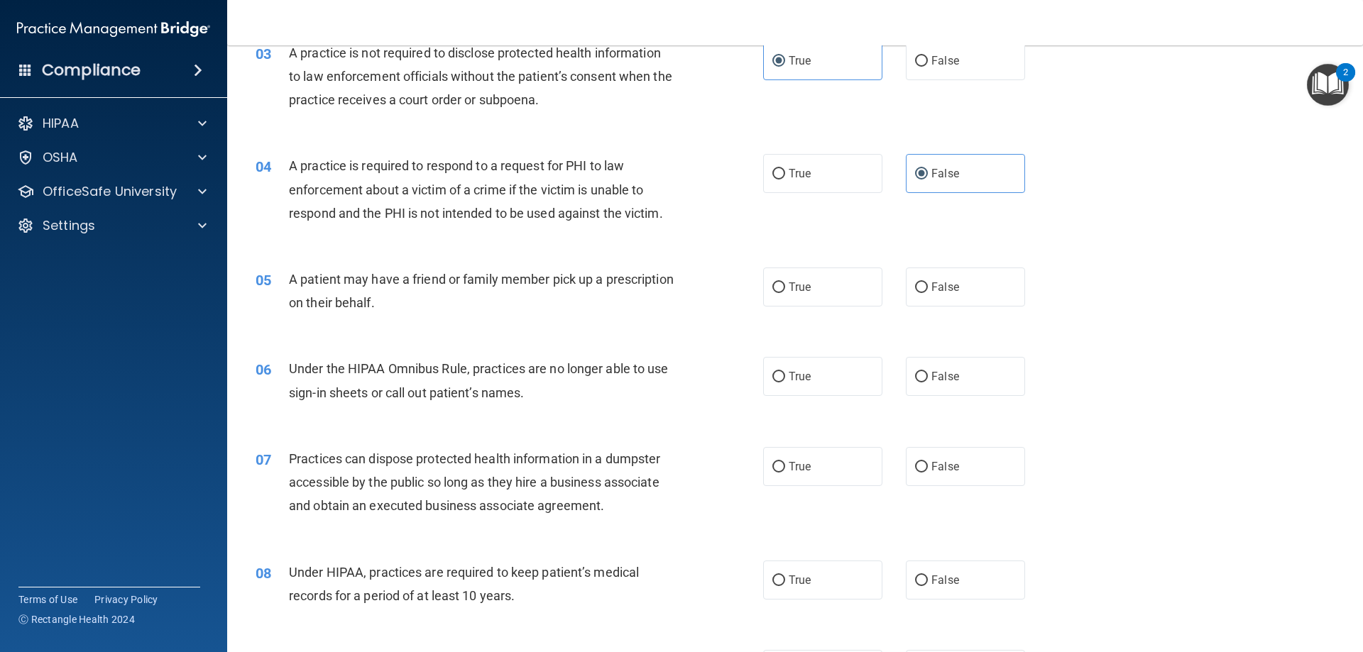
scroll to position [355, 0]
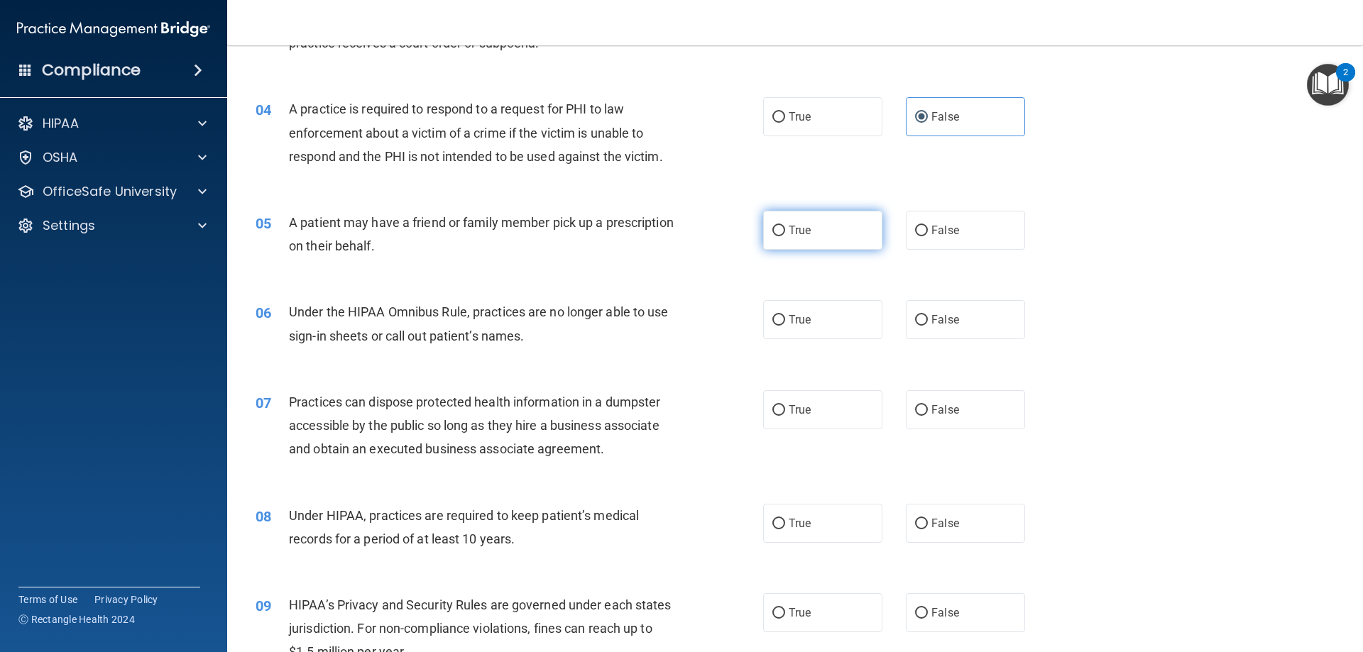
click at [805, 221] on label "True" at bounding box center [822, 230] width 119 height 39
click at [785, 226] on input "True" at bounding box center [778, 231] width 13 height 11
radio input "true"
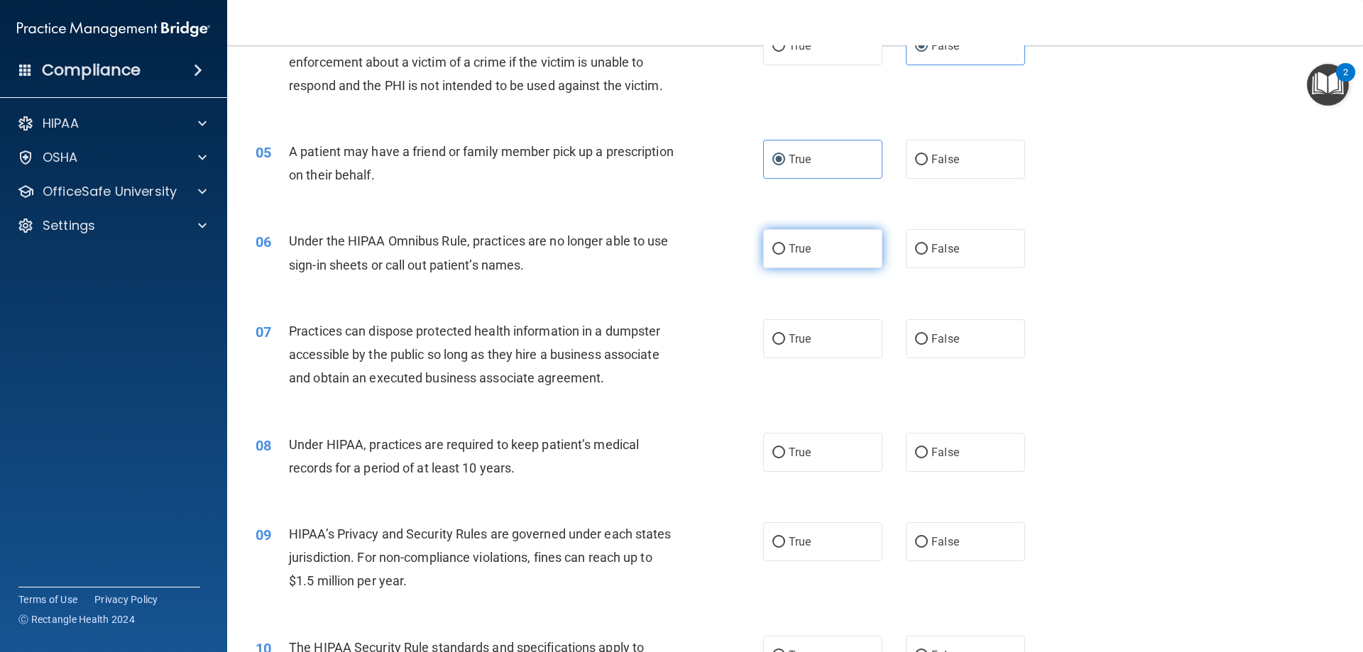
click at [825, 248] on label "True" at bounding box center [822, 248] width 119 height 39
click at [785, 248] on input "True" at bounding box center [778, 249] width 13 height 11
radio input "true"
click at [944, 339] on span "False" at bounding box center [945, 338] width 28 height 13
click at [928, 339] on input "False" at bounding box center [921, 339] width 13 height 11
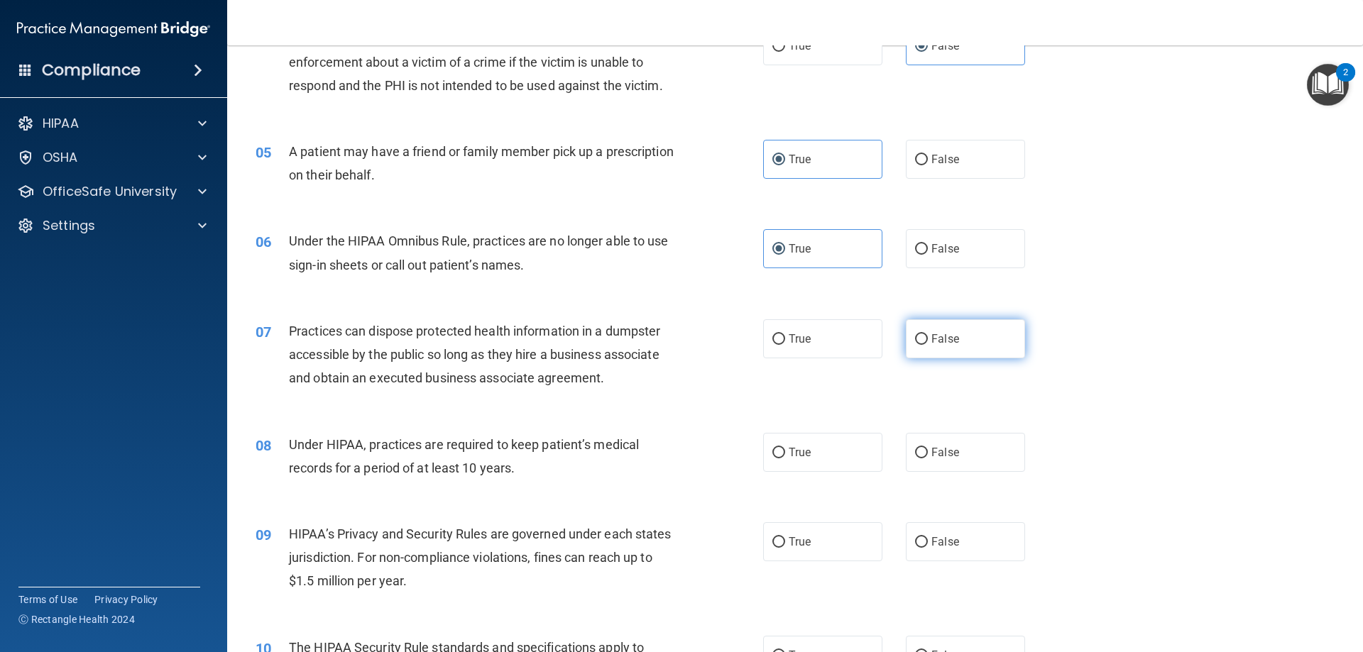
radio input "true"
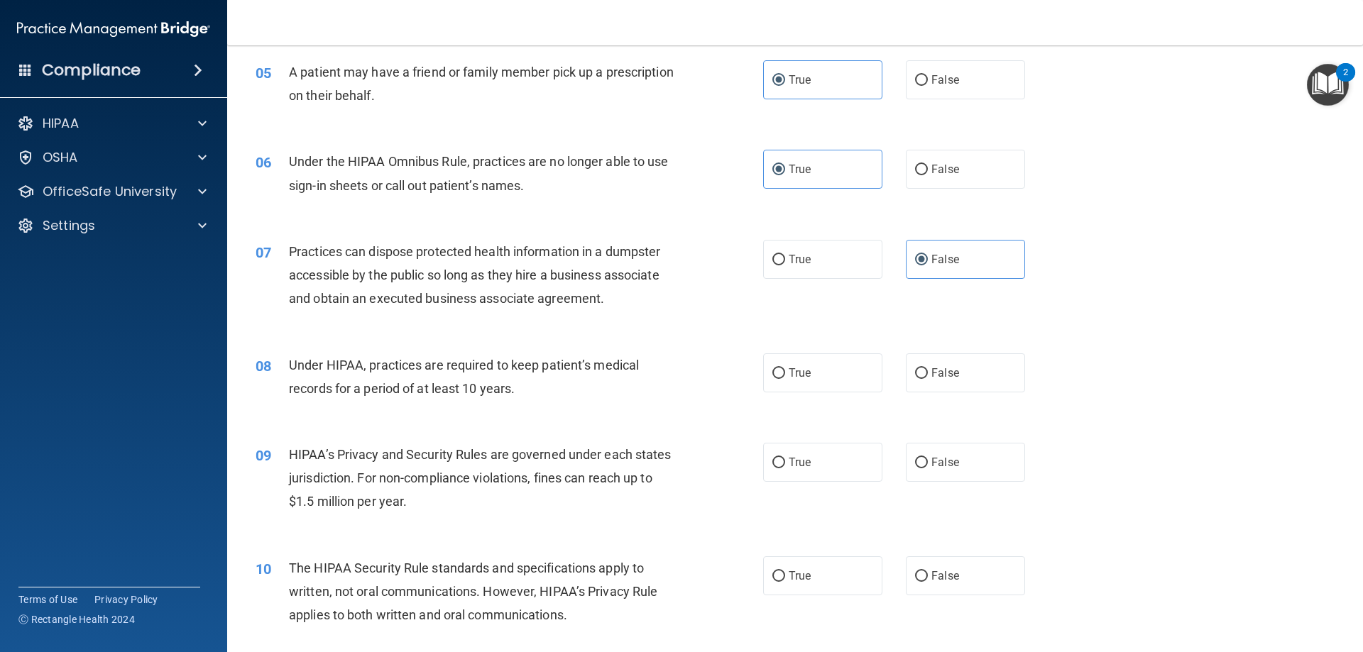
scroll to position [639, 0]
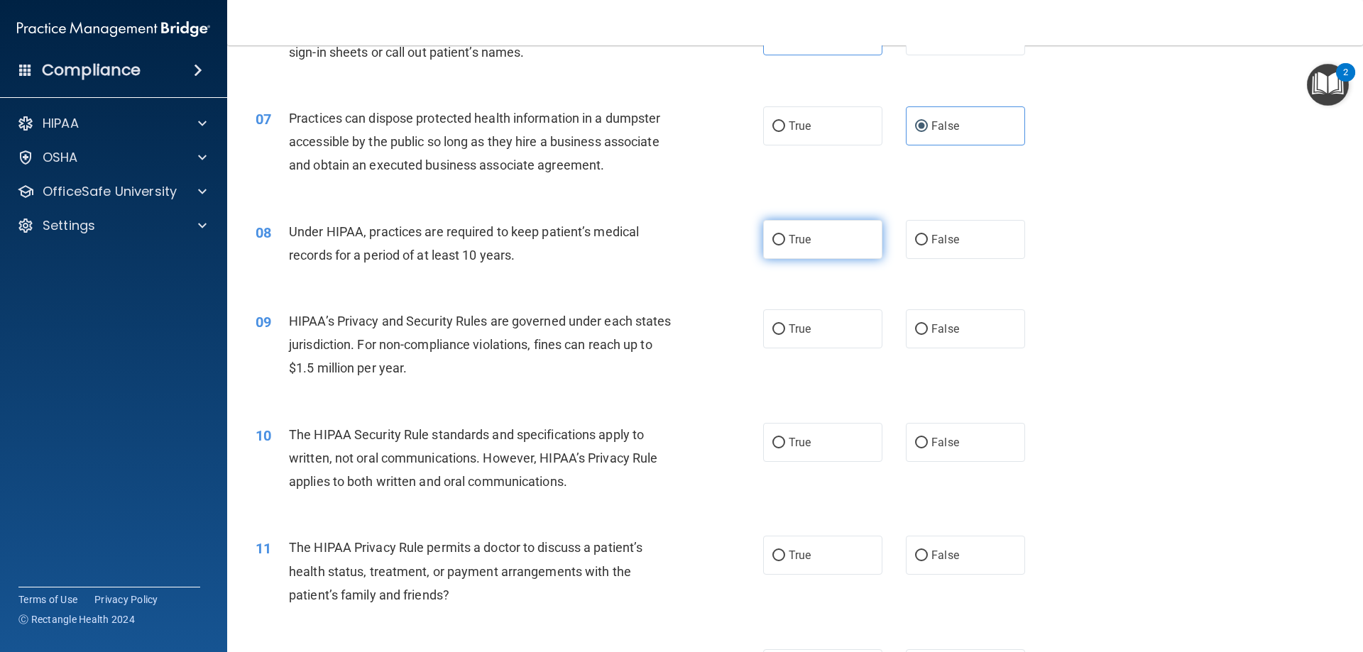
click at [763, 231] on label "True" at bounding box center [822, 239] width 119 height 39
click at [772, 235] on input "True" at bounding box center [778, 240] width 13 height 11
radio input "true"
click at [818, 337] on label "True" at bounding box center [822, 328] width 119 height 39
click at [785, 335] on input "True" at bounding box center [778, 329] width 13 height 11
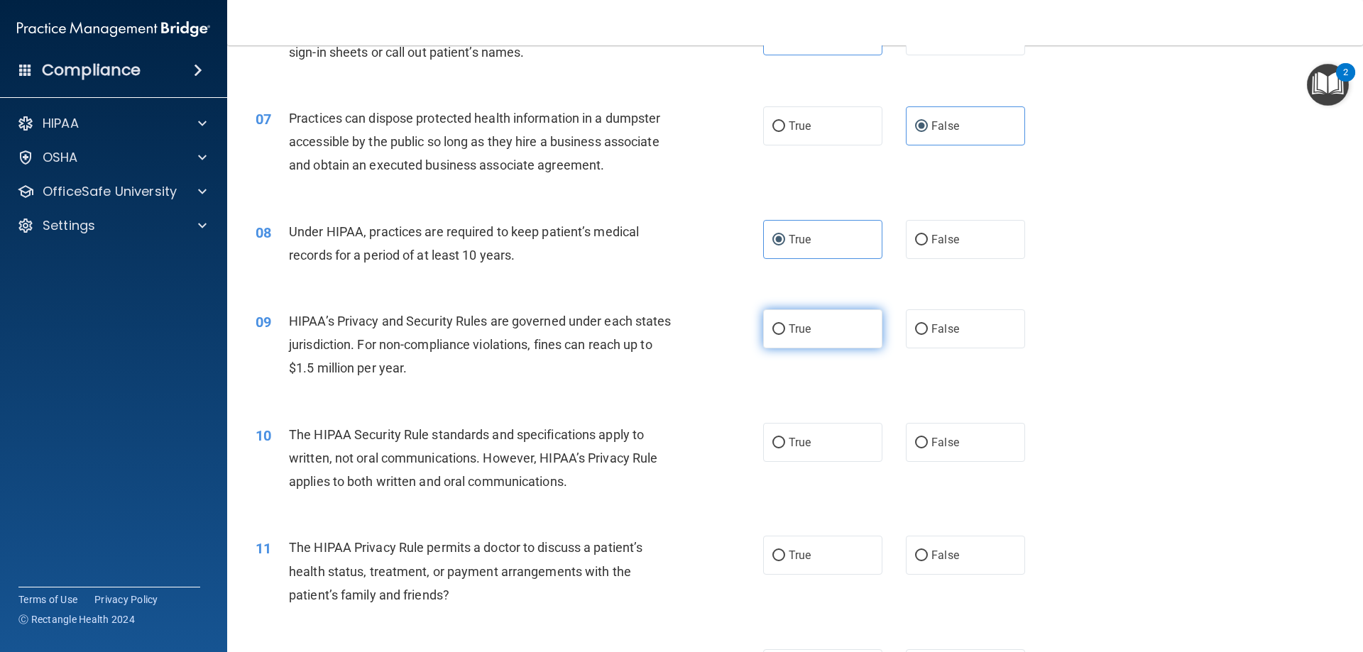
radio input "true"
click at [801, 453] on label "True" at bounding box center [822, 442] width 119 height 39
click at [785, 449] on input "True" at bounding box center [778, 443] width 13 height 11
radio input "true"
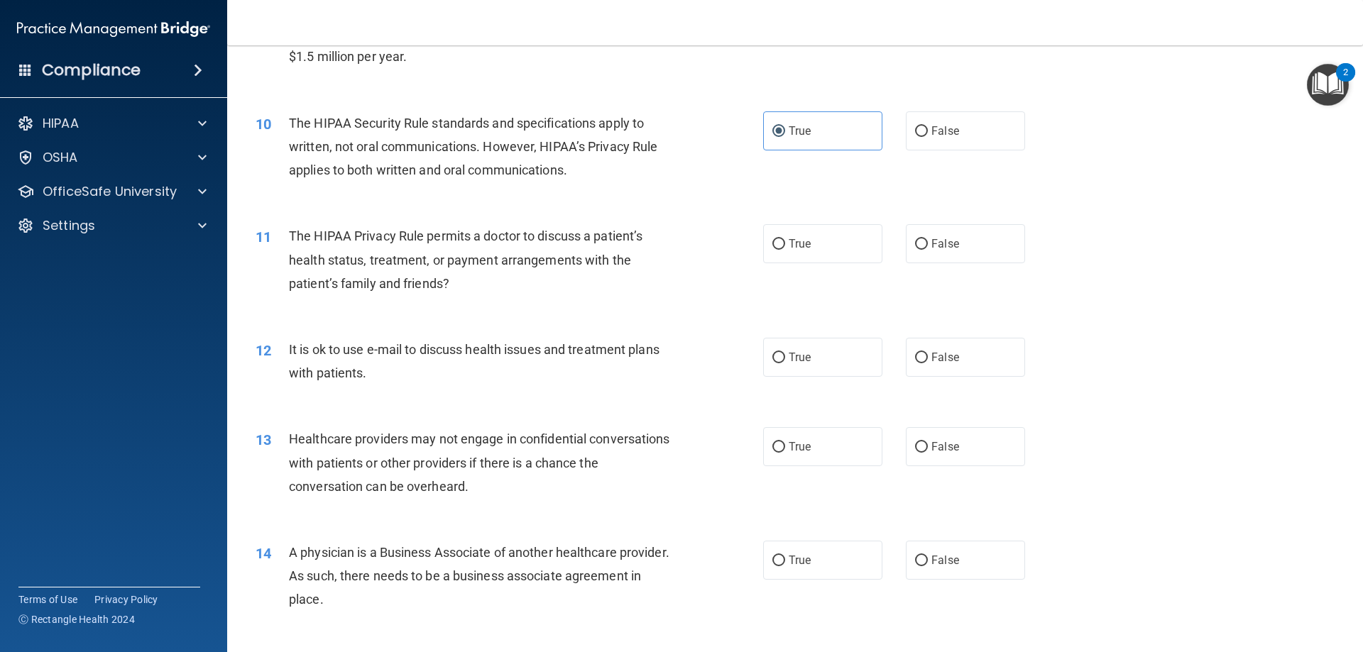
scroll to position [994, 0]
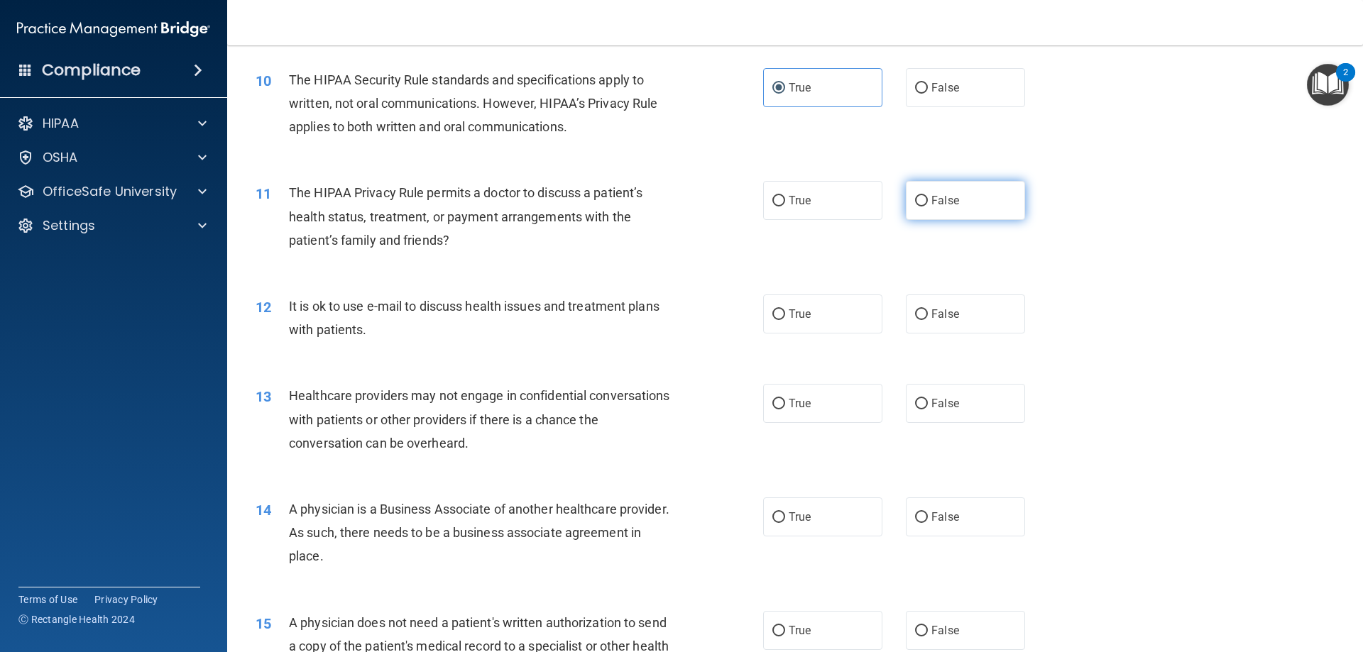
click at [915, 207] on input "False" at bounding box center [921, 201] width 13 height 11
radio input "true"
click at [955, 317] on label "False" at bounding box center [965, 314] width 119 height 39
click at [928, 317] on input "False" at bounding box center [921, 314] width 13 height 11
radio input "true"
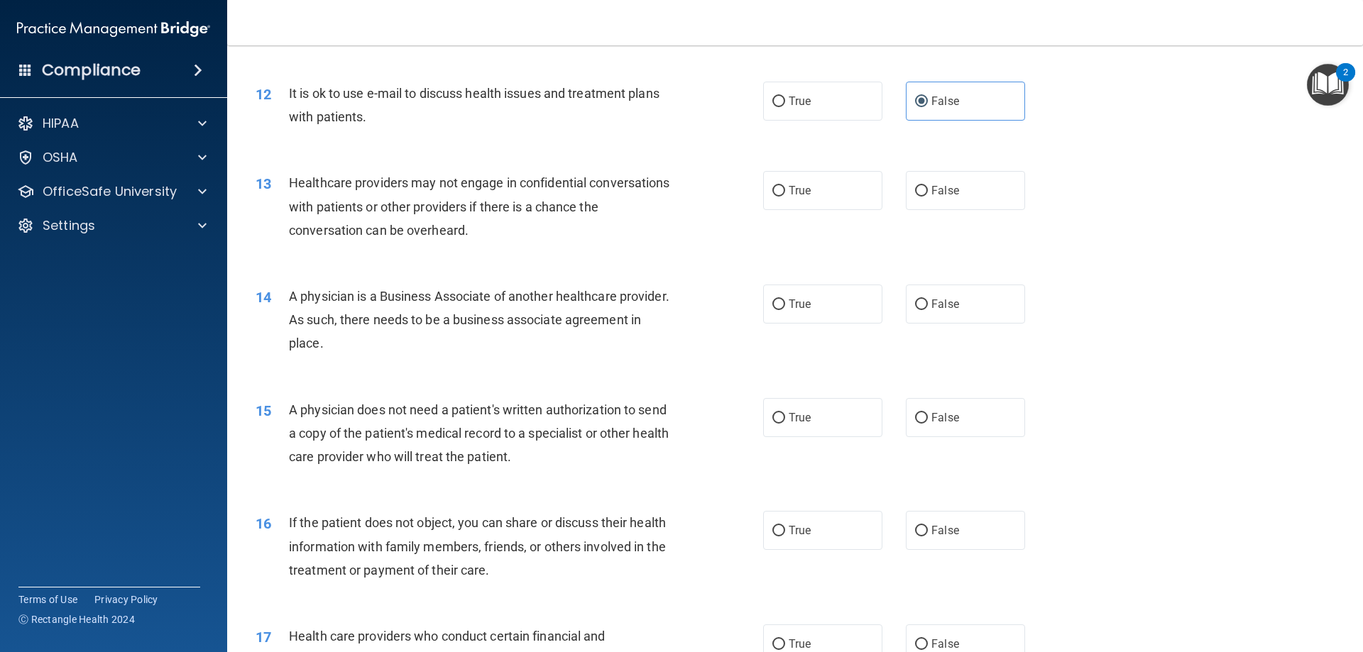
scroll to position [1277, 0]
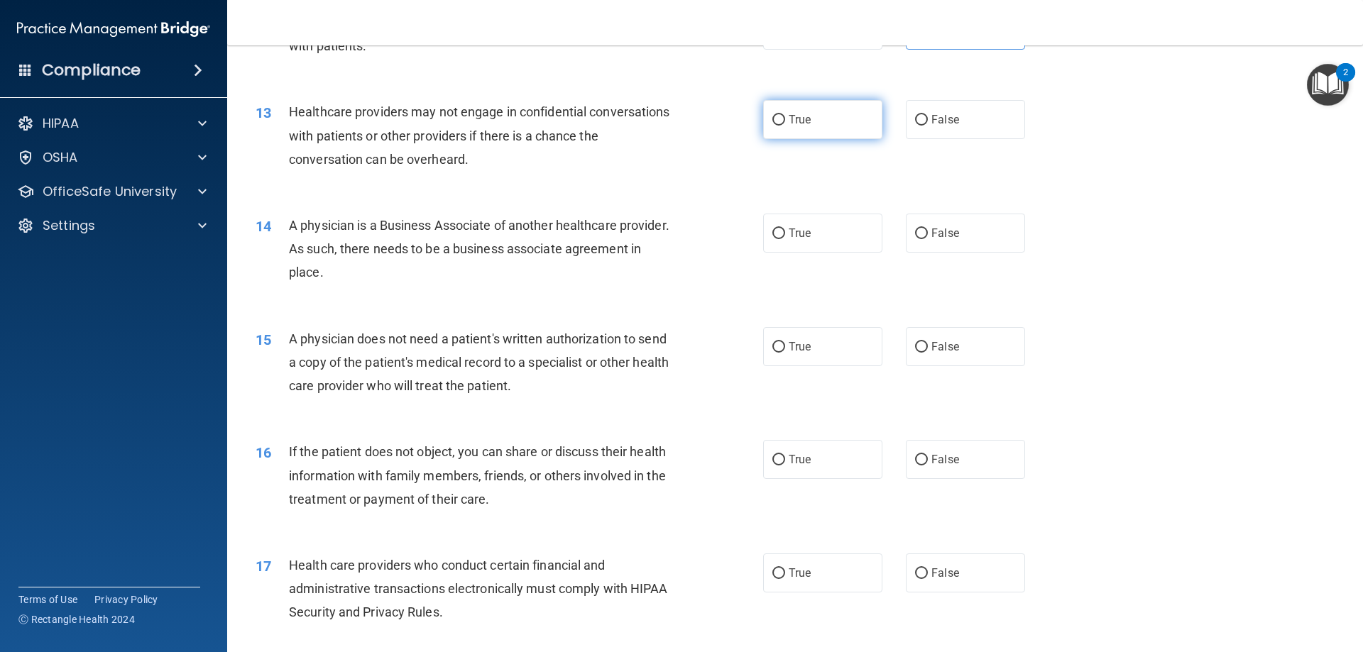
click at [801, 129] on label "True" at bounding box center [822, 119] width 119 height 39
click at [785, 126] on input "True" at bounding box center [778, 120] width 13 height 11
radio input "true"
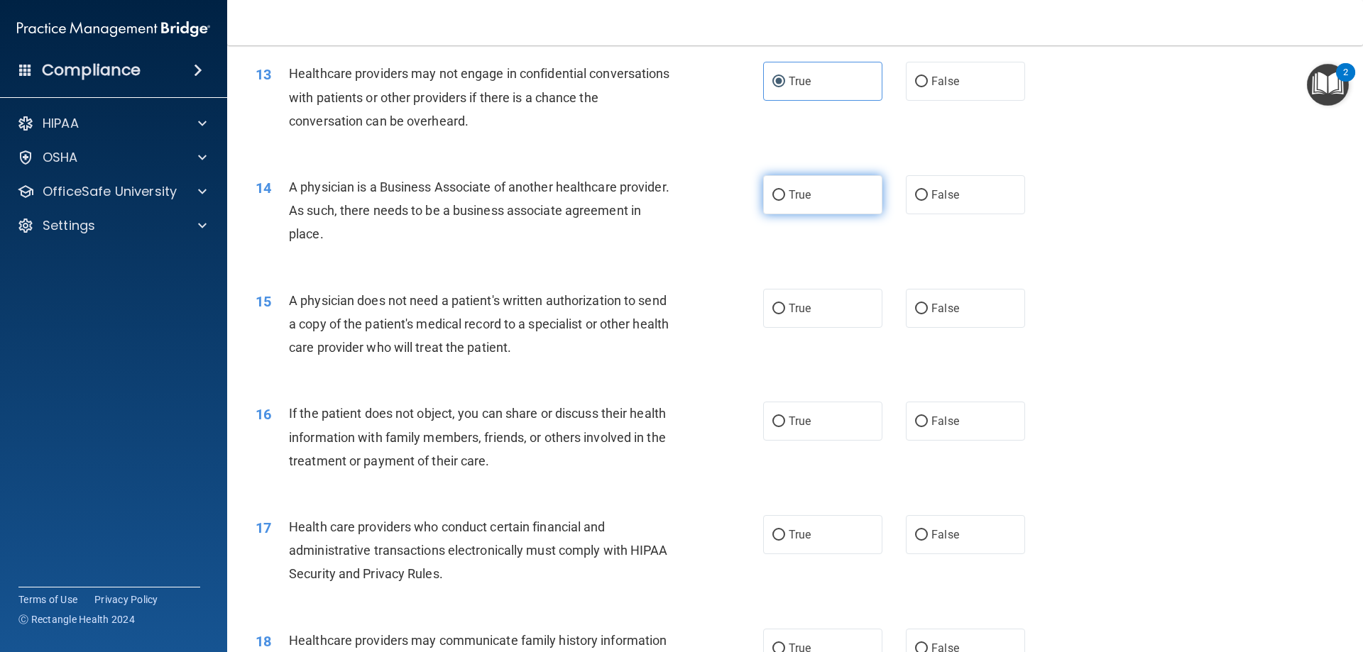
scroll to position [1348, 0]
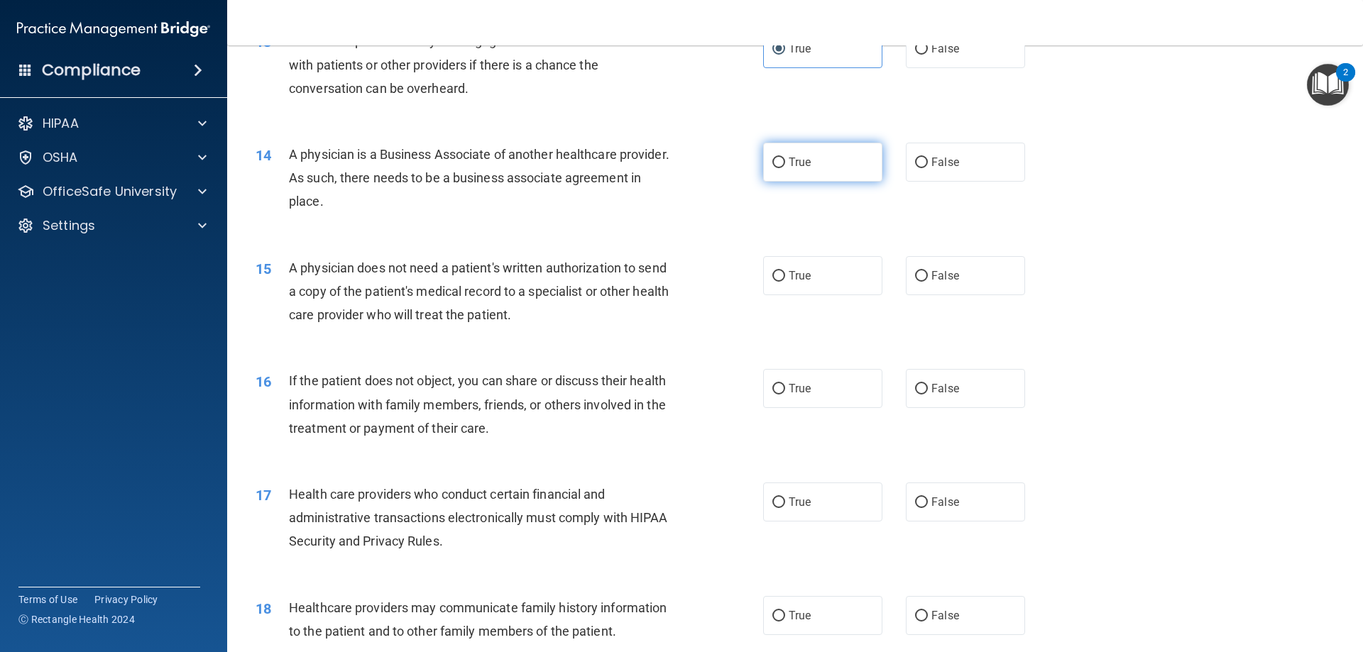
click at [783, 170] on label "True" at bounding box center [822, 162] width 119 height 39
click at [783, 168] on input "True" at bounding box center [778, 163] width 13 height 11
radio input "true"
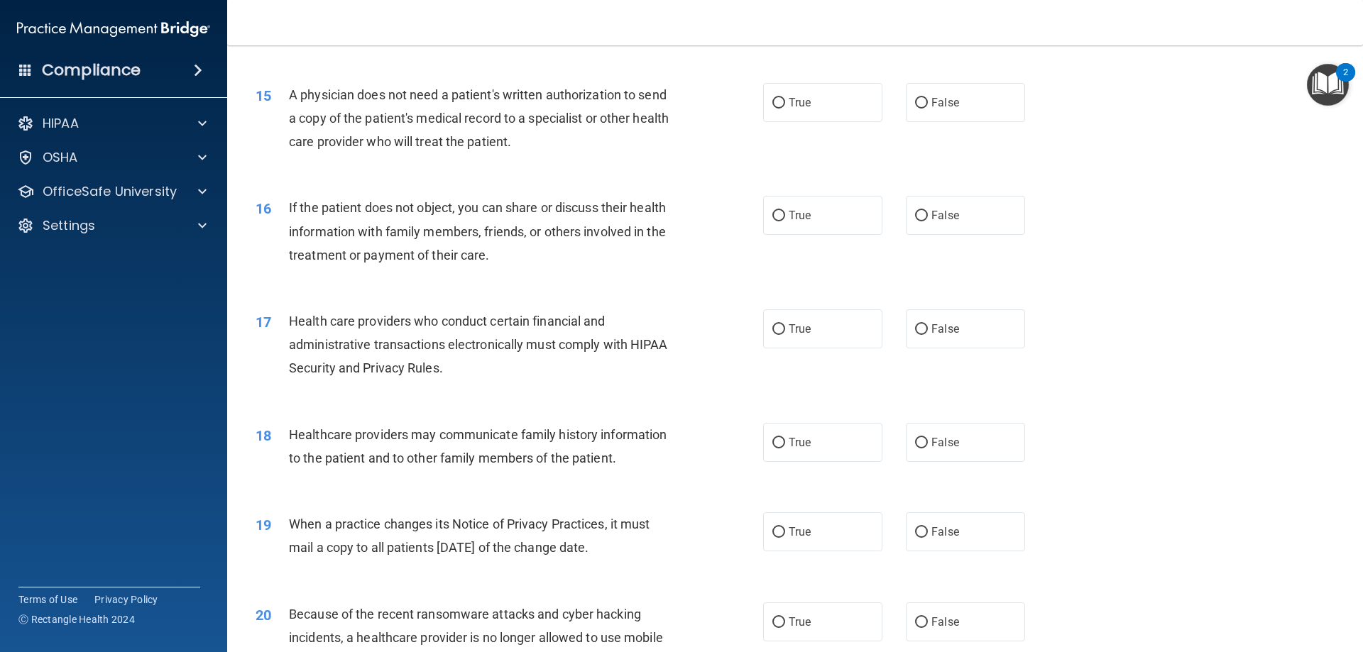
scroll to position [1490, 0]
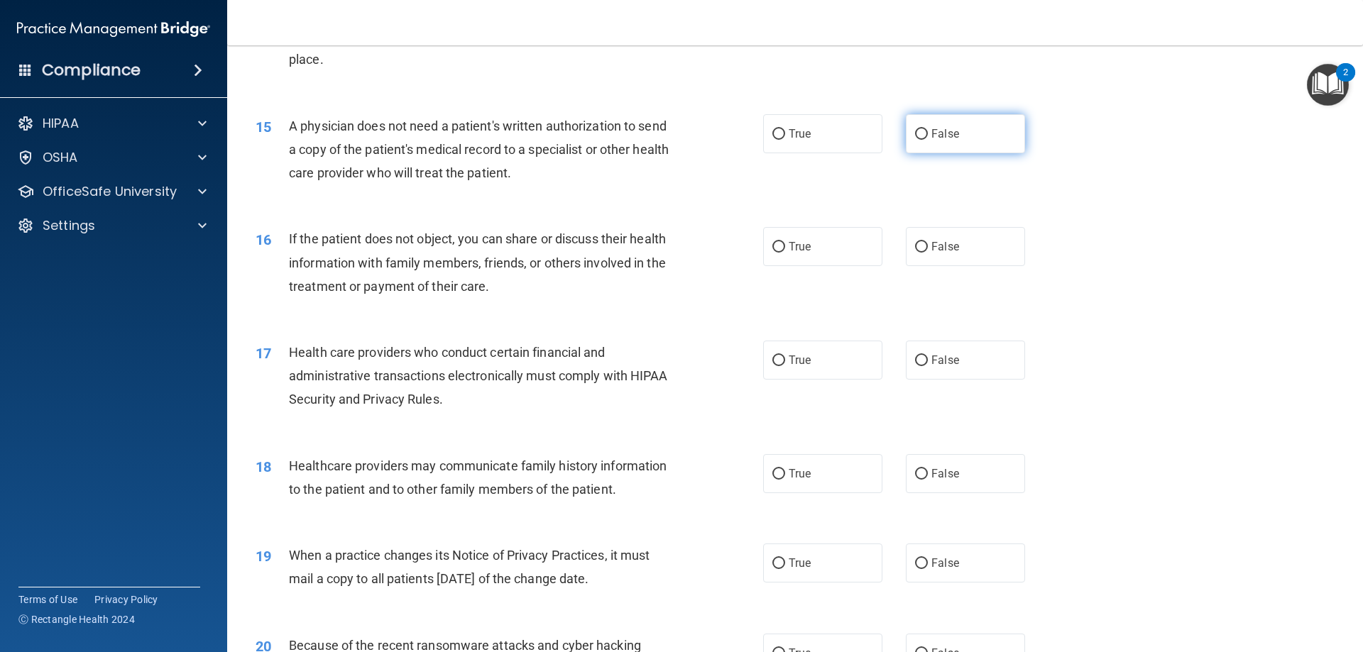
click at [977, 117] on label "False" at bounding box center [965, 133] width 119 height 39
click at [928, 129] on input "False" at bounding box center [921, 134] width 13 height 11
radio input "true"
click at [776, 251] on input "True" at bounding box center [778, 247] width 13 height 11
radio input "true"
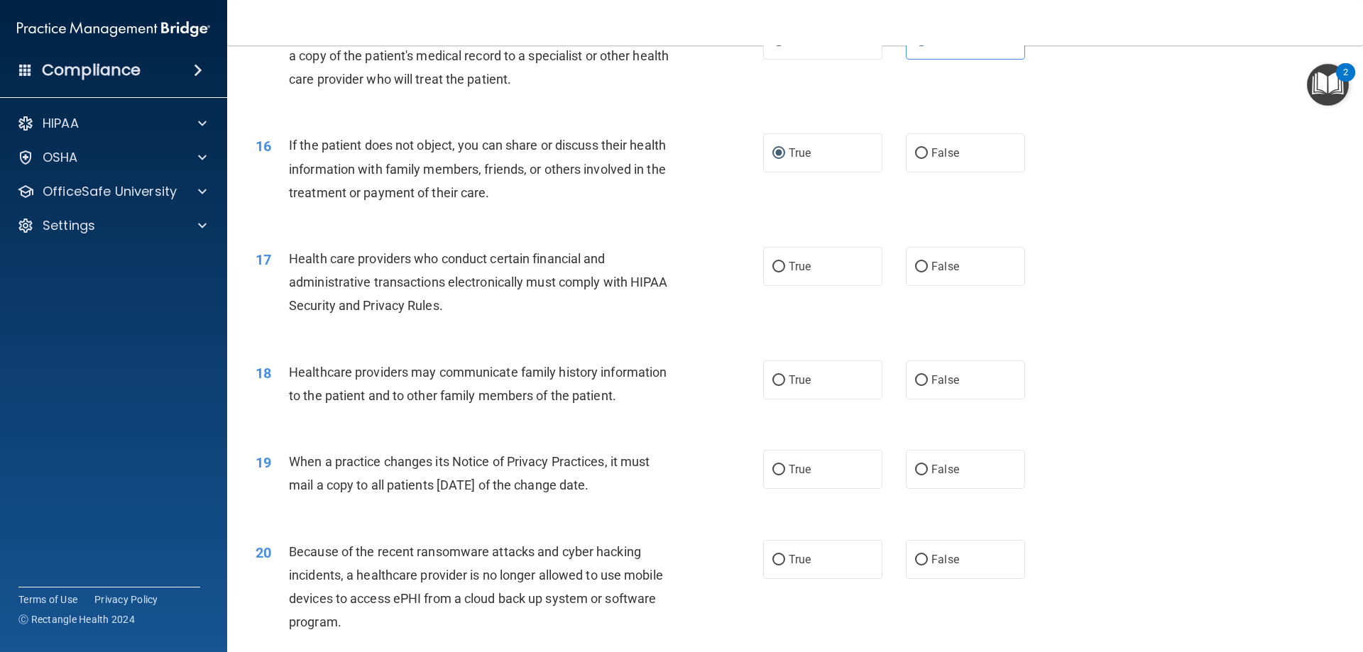
scroll to position [1632, 0]
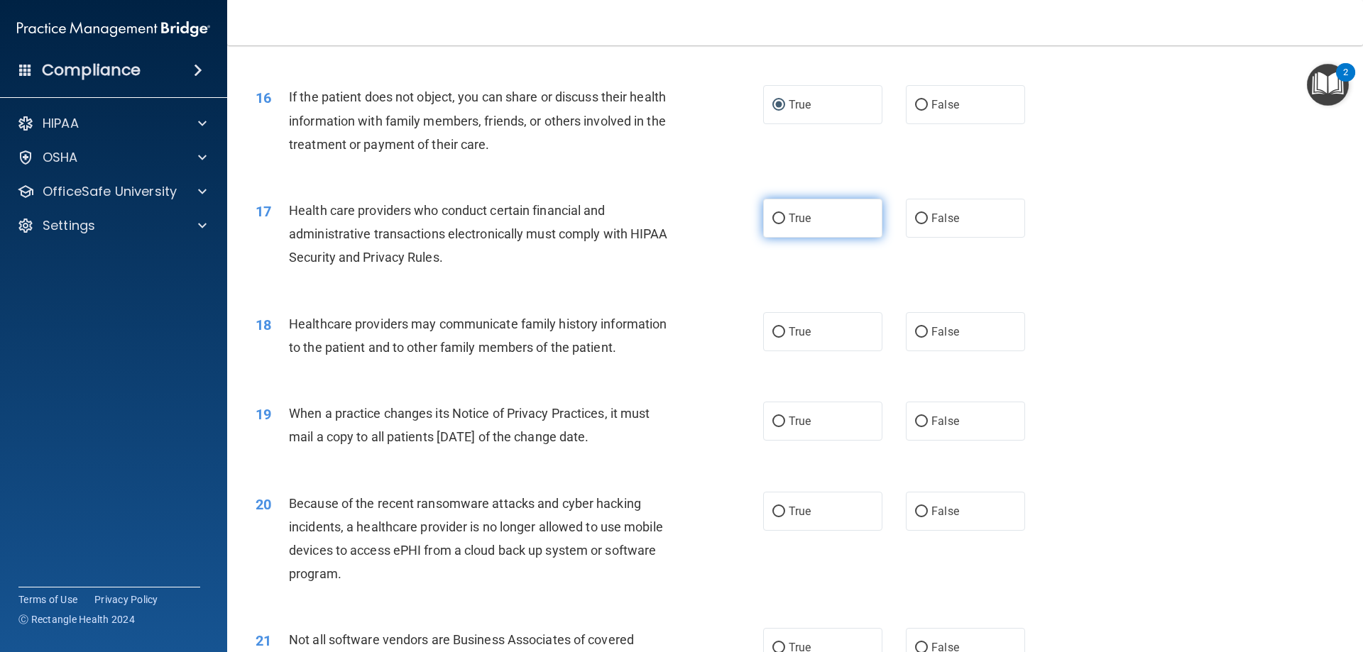
click at [800, 219] on span "True" at bounding box center [799, 217] width 22 height 13
click at [785, 219] on input "True" at bounding box center [778, 219] width 13 height 11
radio input "true"
click at [906, 336] on label "False" at bounding box center [965, 331] width 119 height 39
click at [915, 336] on input "False" at bounding box center [921, 332] width 13 height 11
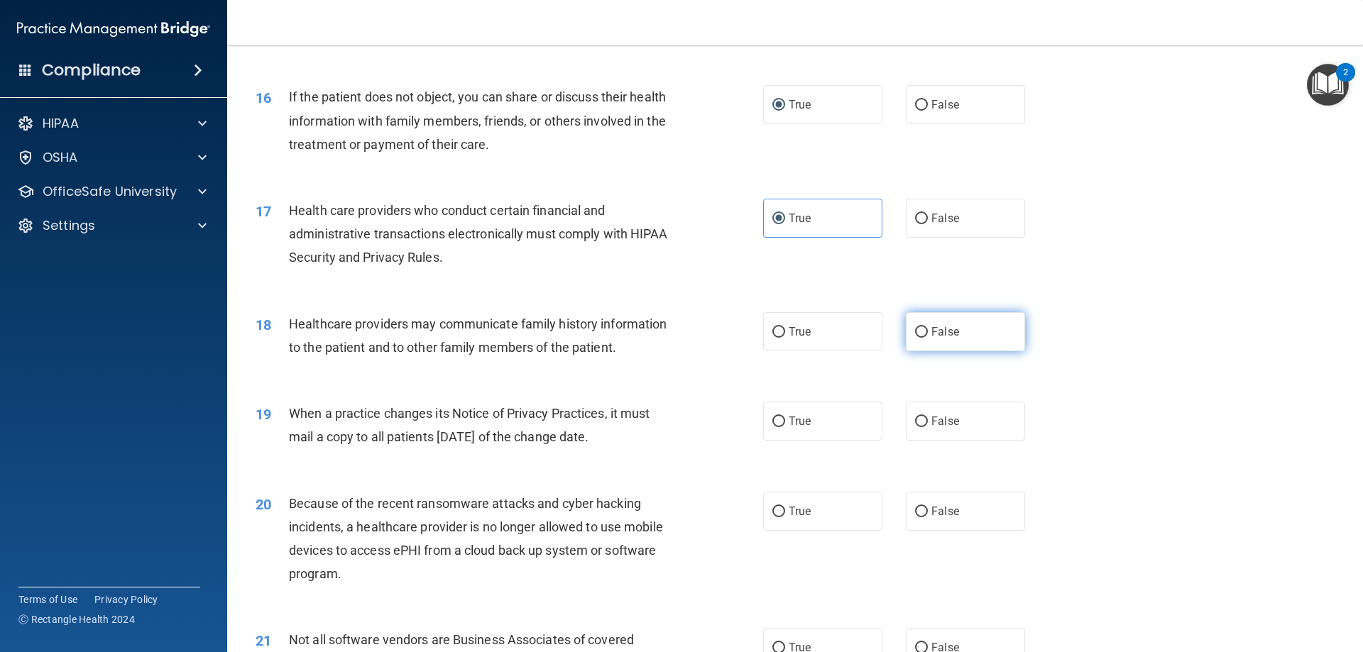
radio input "true"
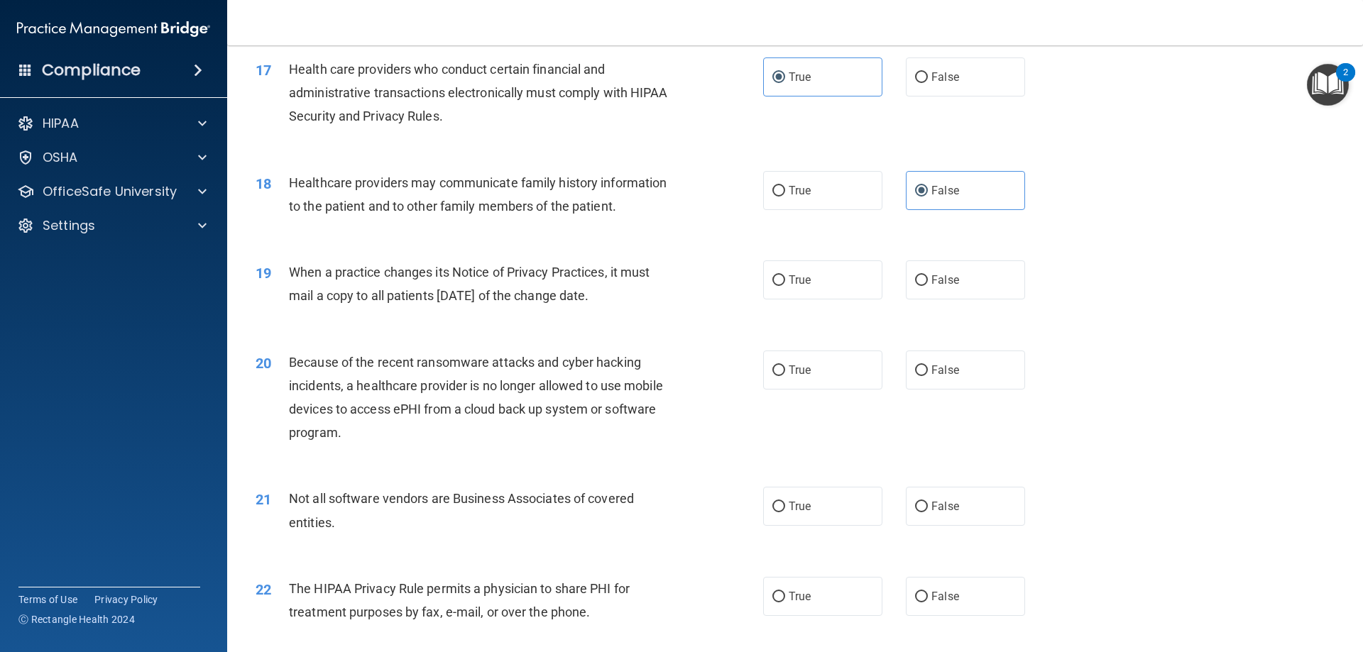
scroll to position [1774, 0]
click at [788, 284] on span "True" at bounding box center [799, 279] width 22 height 13
click at [785, 284] on input "True" at bounding box center [778, 280] width 13 height 11
radio input "true"
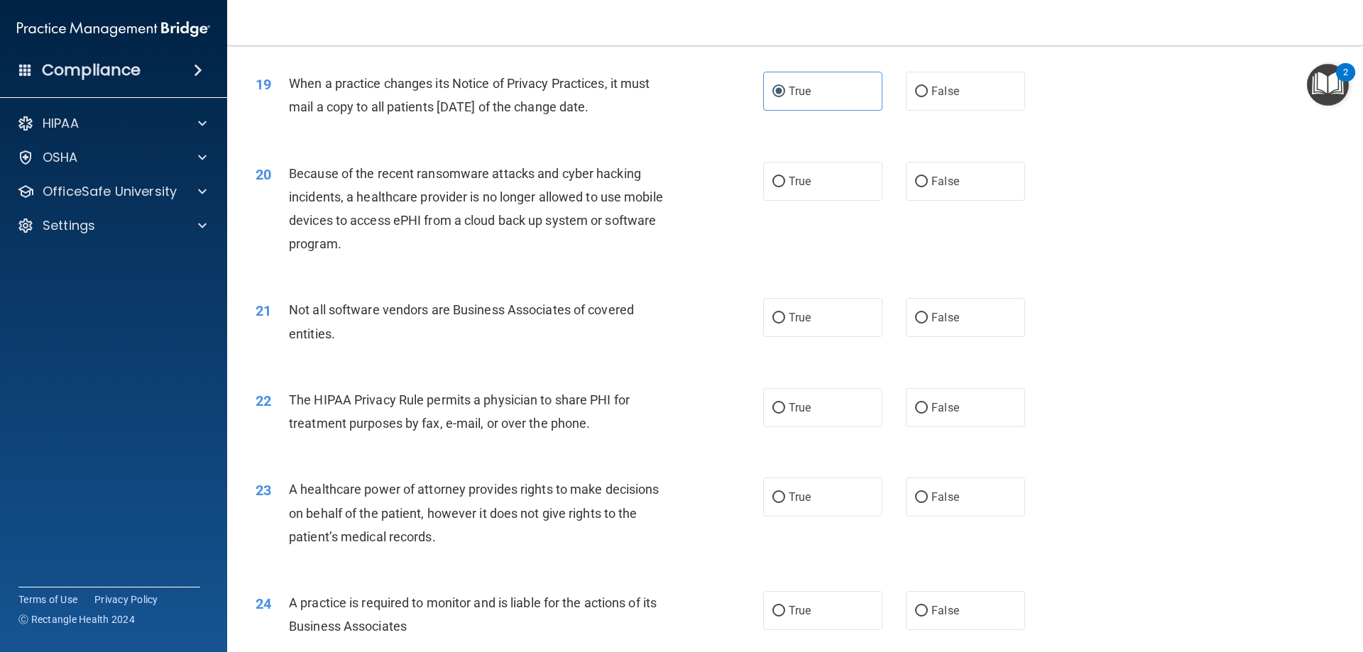
scroll to position [1987, 0]
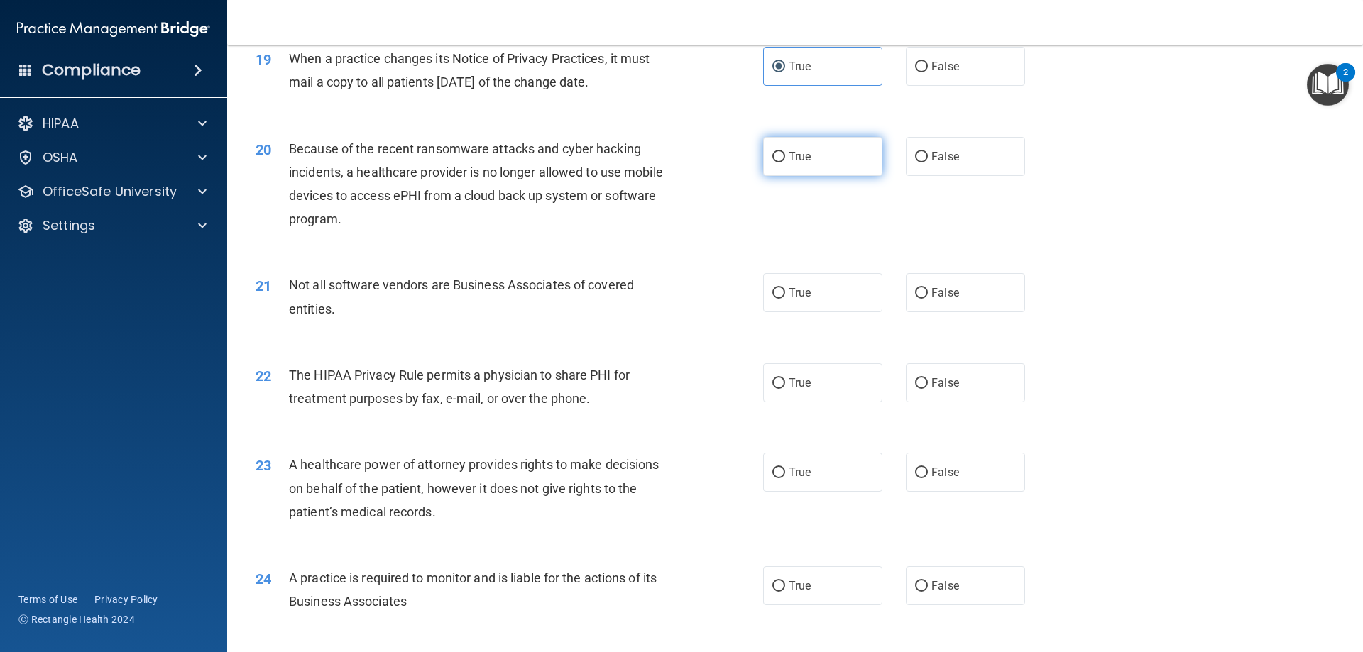
click at [833, 167] on label "True" at bounding box center [822, 156] width 119 height 39
click at [785, 163] on input "True" at bounding box center [778, 157] width 13 height 11
radio input "true"
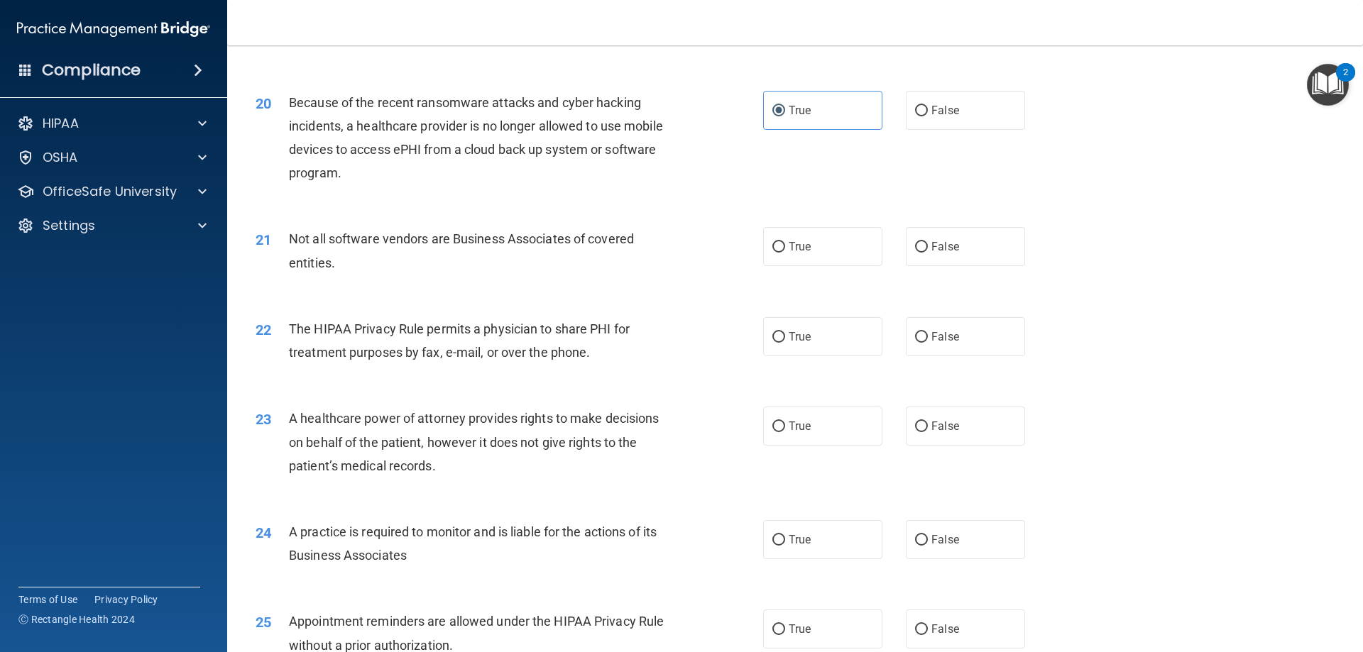
scroll to position [2058, 0]
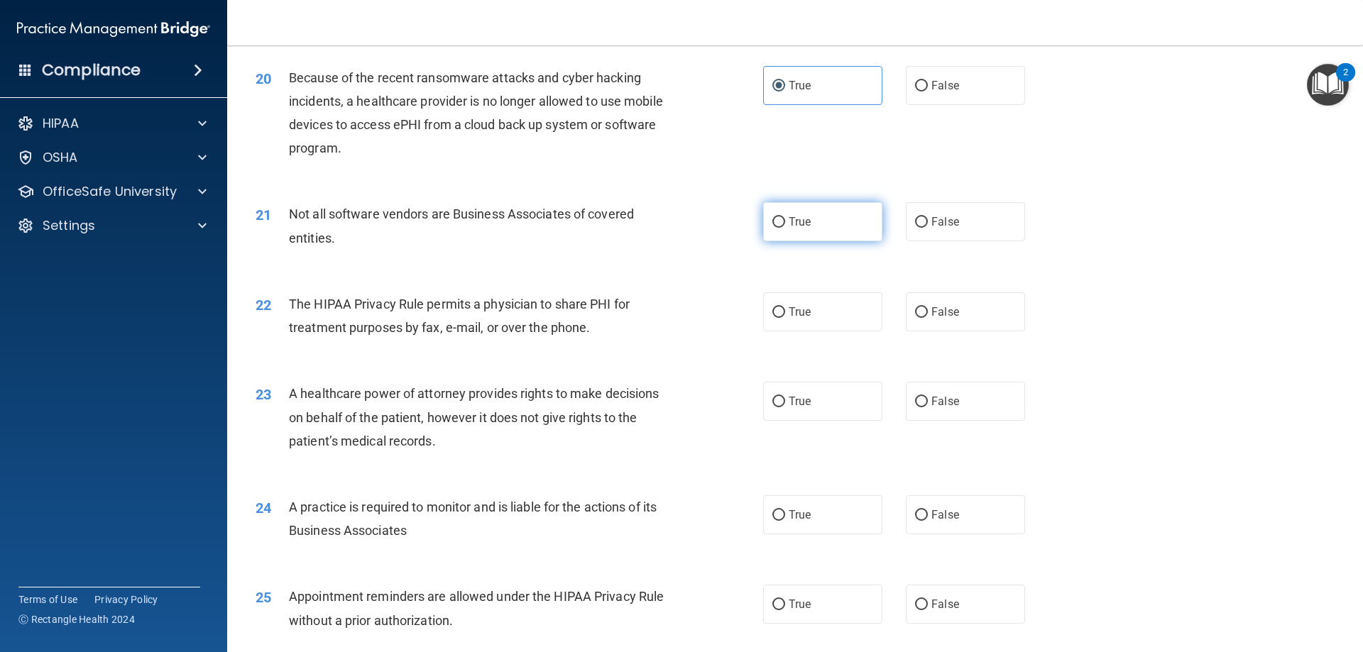
click at [844, 231] on label "True" at bounding box center [822, 221] width 119 height 39
click at [785, 228] on input "True" at bounding box center [778, 222] width 13 height 11
radio input "true"
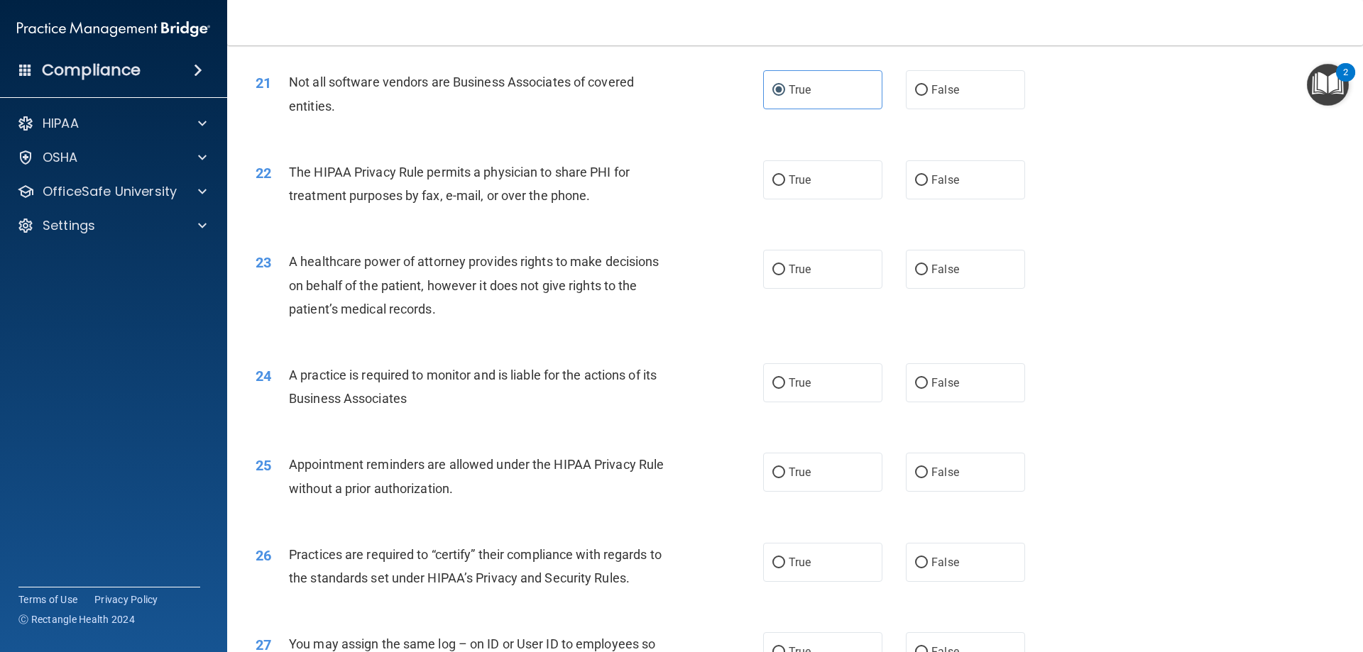
scroll to position [2200, 0]
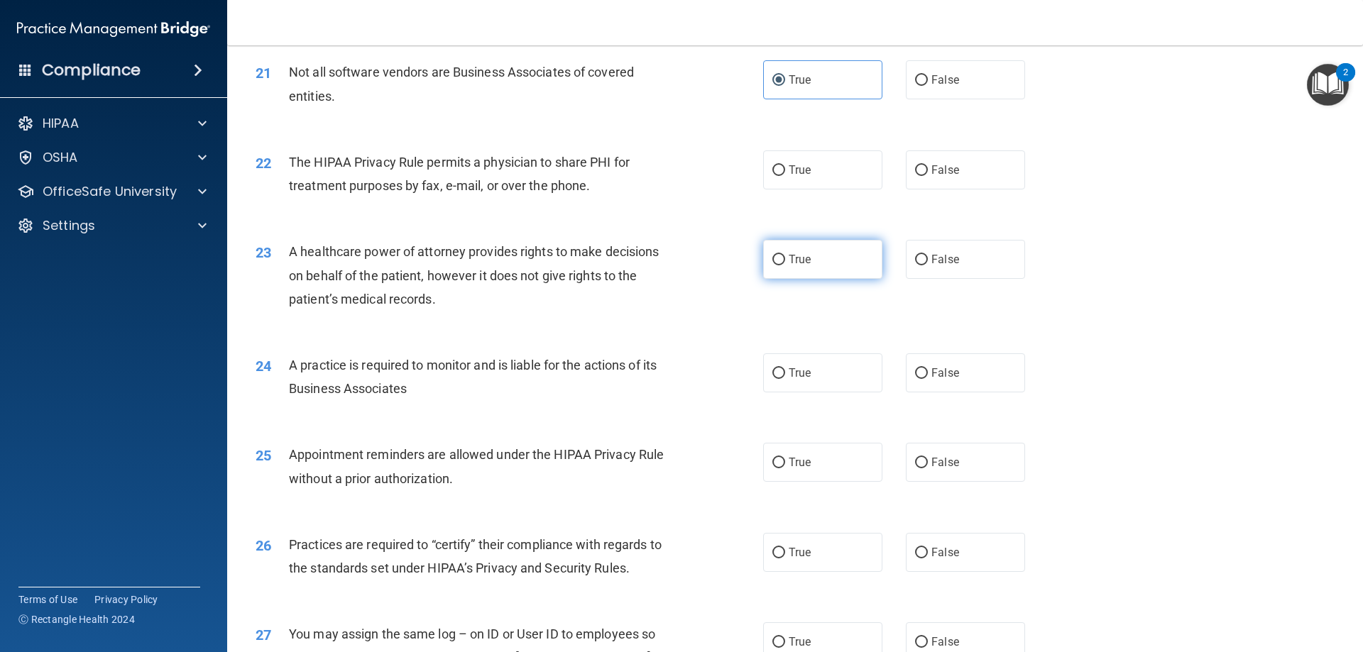
click at [772, 262] on input "True" at bounding box center [778, 260] width 13 height 11
radio input "true"
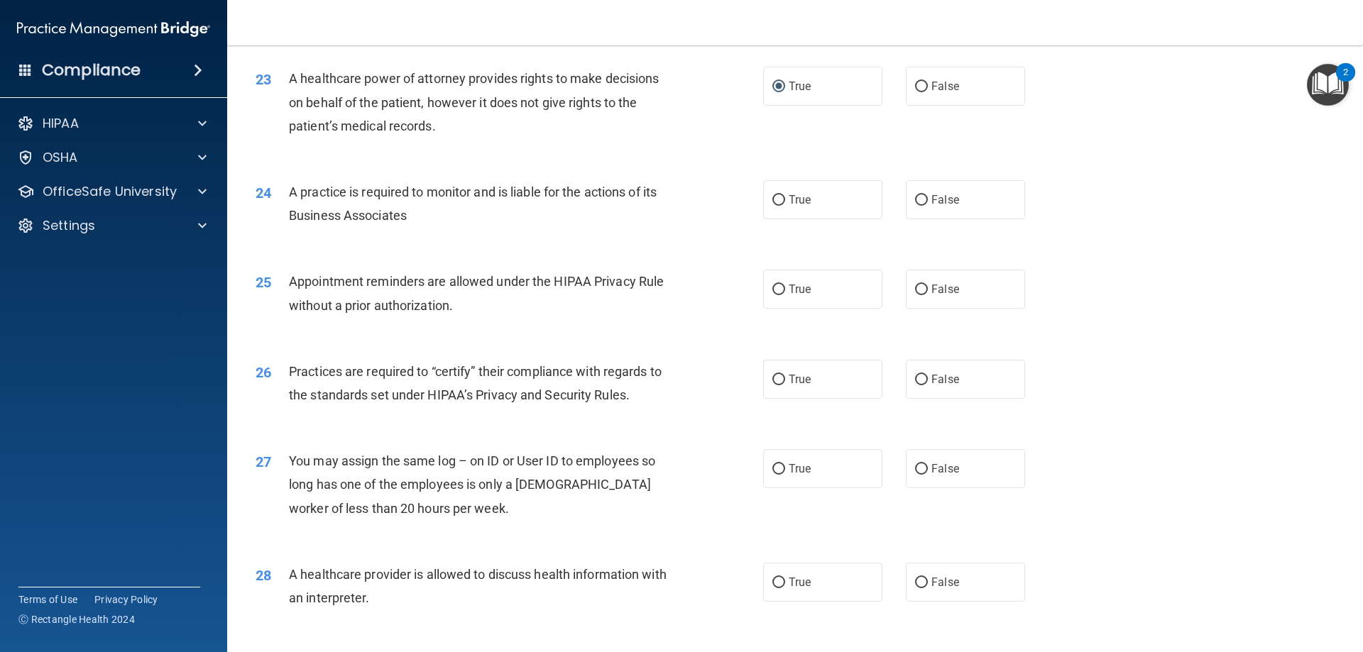
scroll to position [2413, 0]
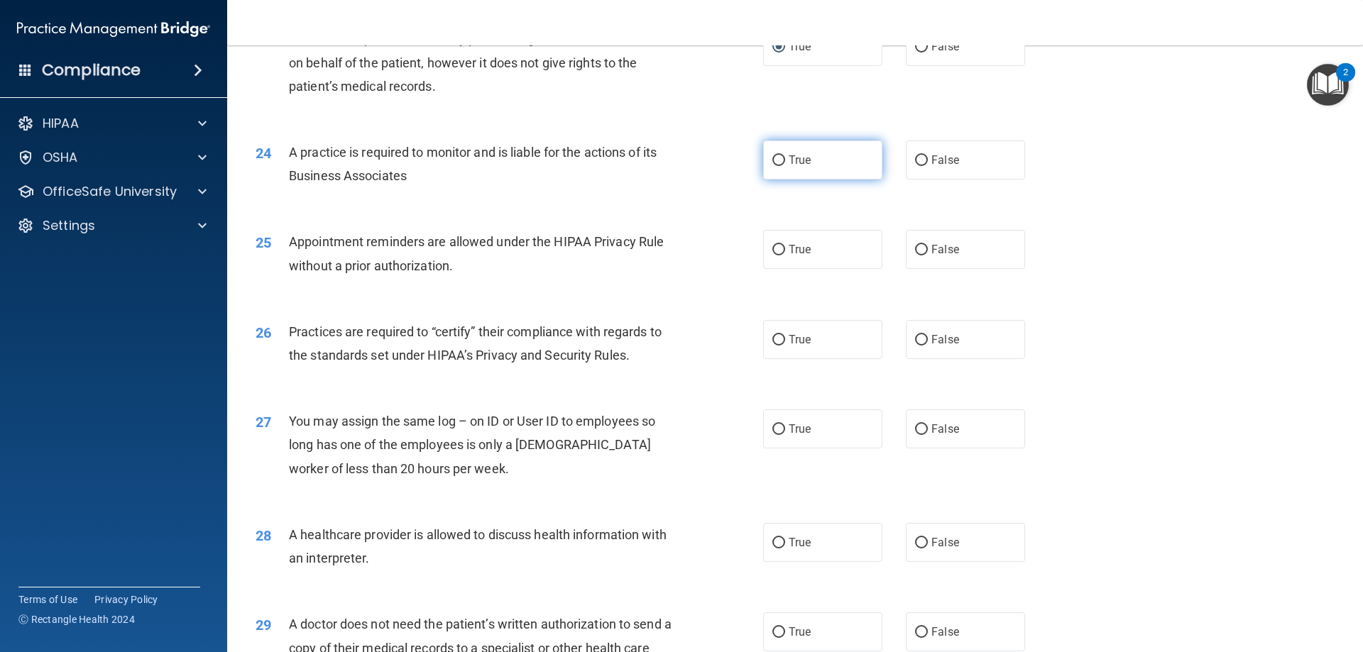
click at [796, 167] on label "True" at bounding box center [822, 160] width 119 height 39
click at [785, 166] on input "True" at bounding box center [778, 160] width 13 height 11
radio input "true"
click at [947, 259] on label "False" at bounding box center [965, 249] width 119 height 39
click at [928, 255] on input "False" at bounding box center [921, 250] width 13 height 11
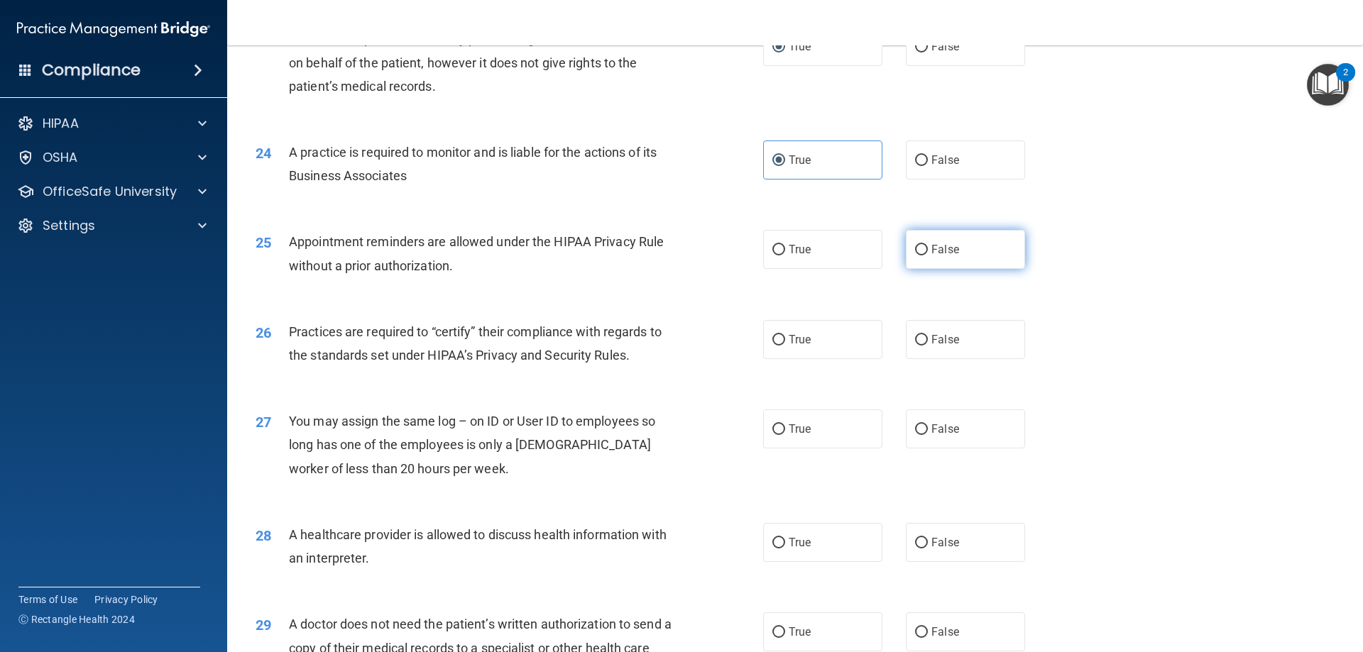
radio input "true"
click at [786, 331] on label "True" at bounding box center [822, 339] width 119 height 39
click at [785, 335] on input "True" at bounding box center [778, 340] width 13 height 11
radio input "true"
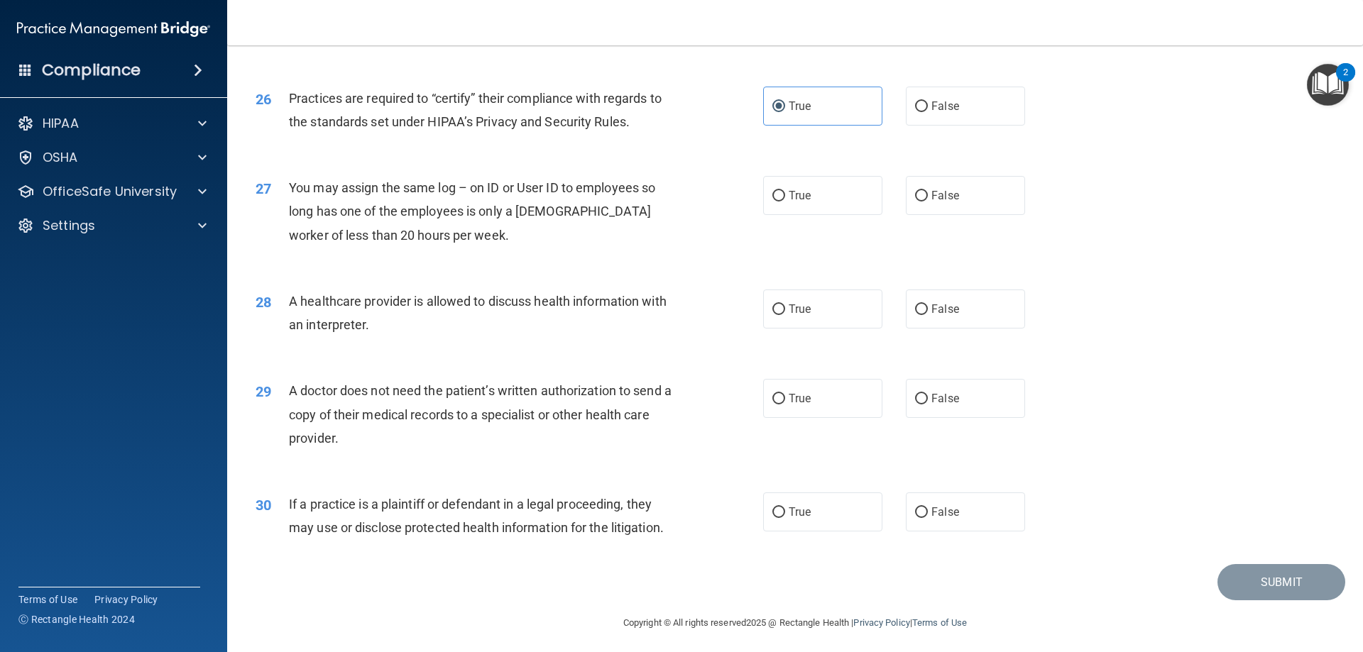
scroll to position [2651, 0]
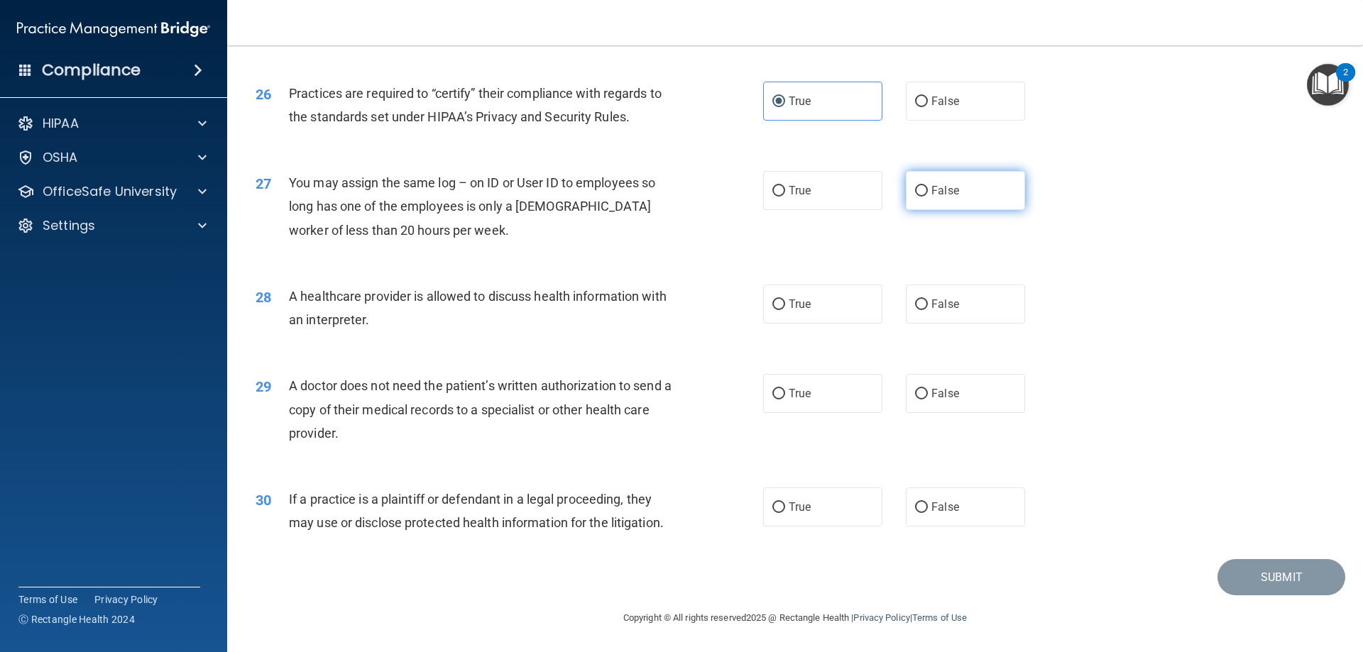
click at [941, 197] on span "False" at bounding box center [945, 190] width 28 height 13
click at [928, 197] on input "False" at bounding box center [921, 191] width 13 height 11
radio input "true"
click at [938, 315] on label "False" at bounding box center [965, 304] width 119 height 39
click at [928, 310] on input "False" at bounding box center [921, 304] width 13 height 11
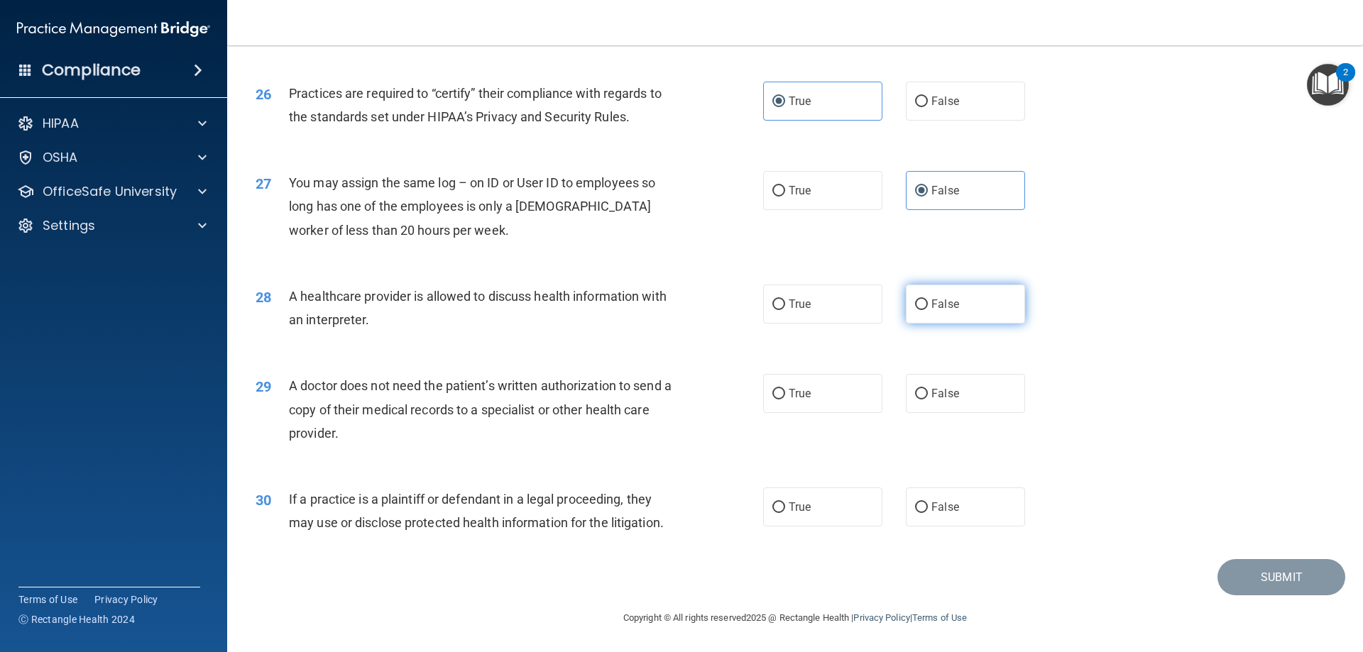
radio input "true"
click at [946, 402] on label "False" at bounding box center [965, 393] width 119 height 39
click at [928, 400] on input "False" at bounding box center [921, 394] width 13 height 11
radio input "true"
click at [944, 518] on label "False" at bounding box center [965, 507] width 119 height 39
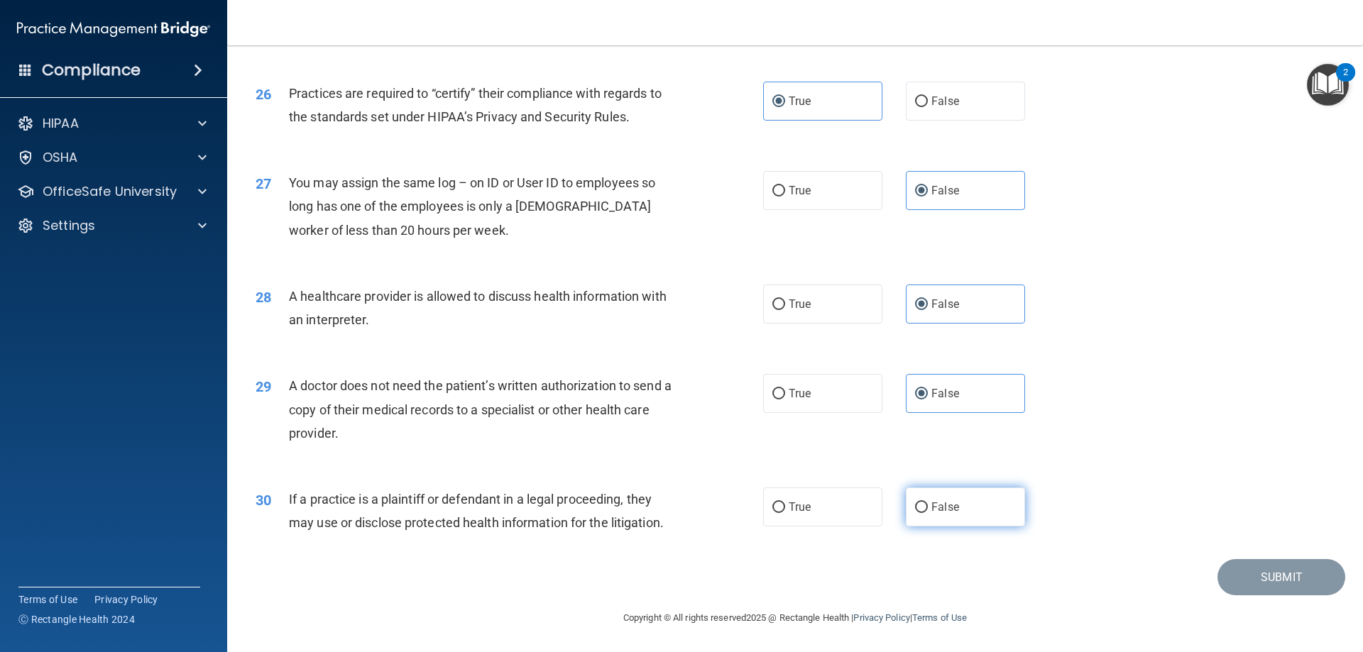
click at [928, 513] on input "False" at bounding box center [921, 507] width 13 height 11
radio input "true"
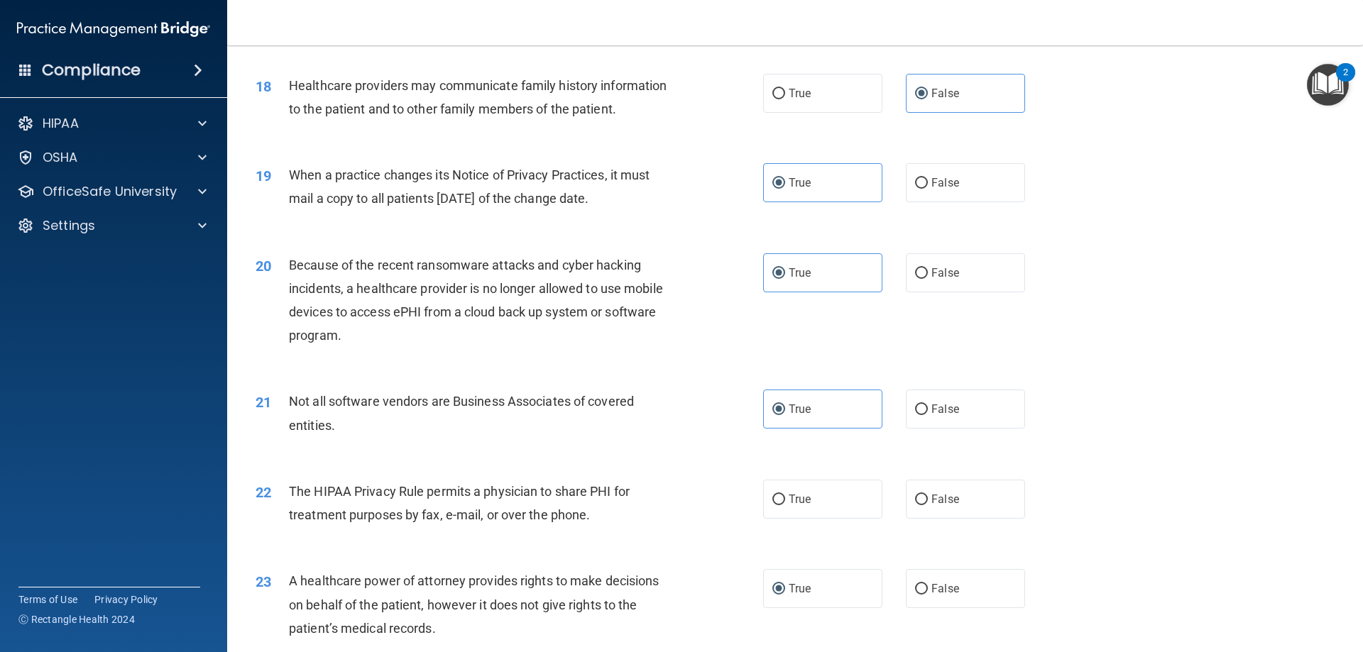
scroll to position [2013, 0]
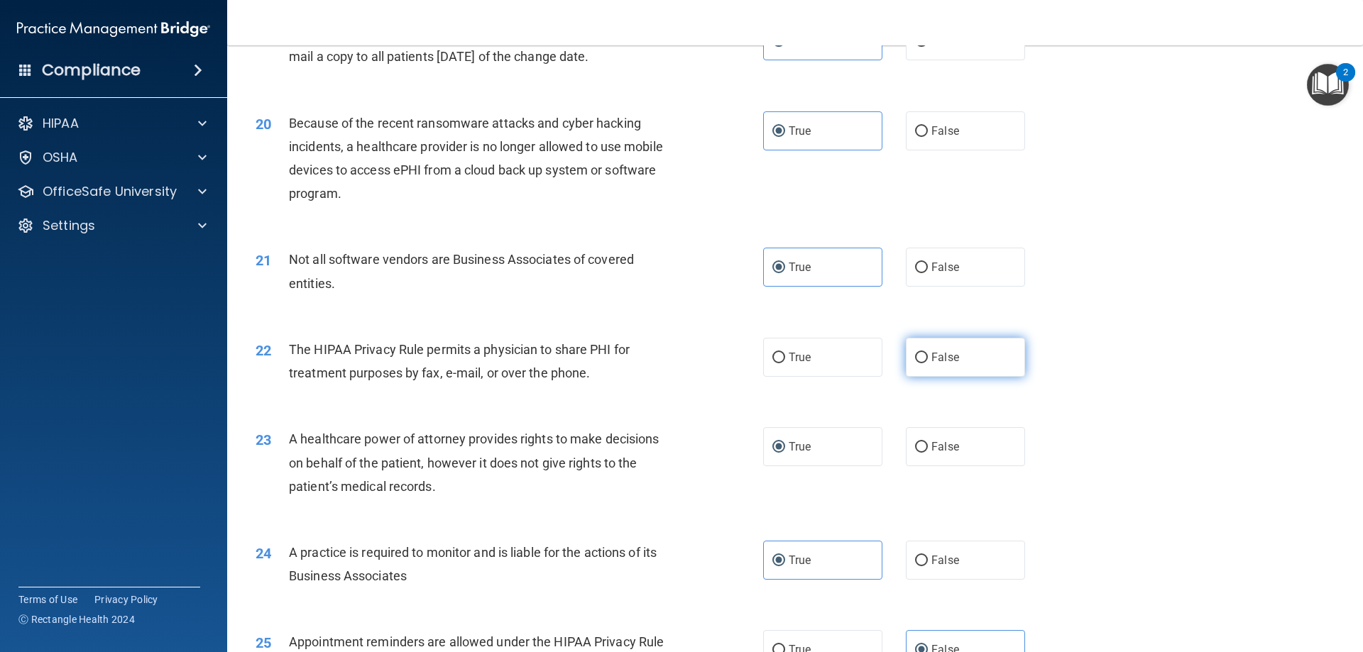
click at [933, 357] on span "False" at bounding box center [945, 357] width 28 height 13
click at [928, 357] on input "False" at bounding box center [921, 358] width 13 height 11
radio input "true"
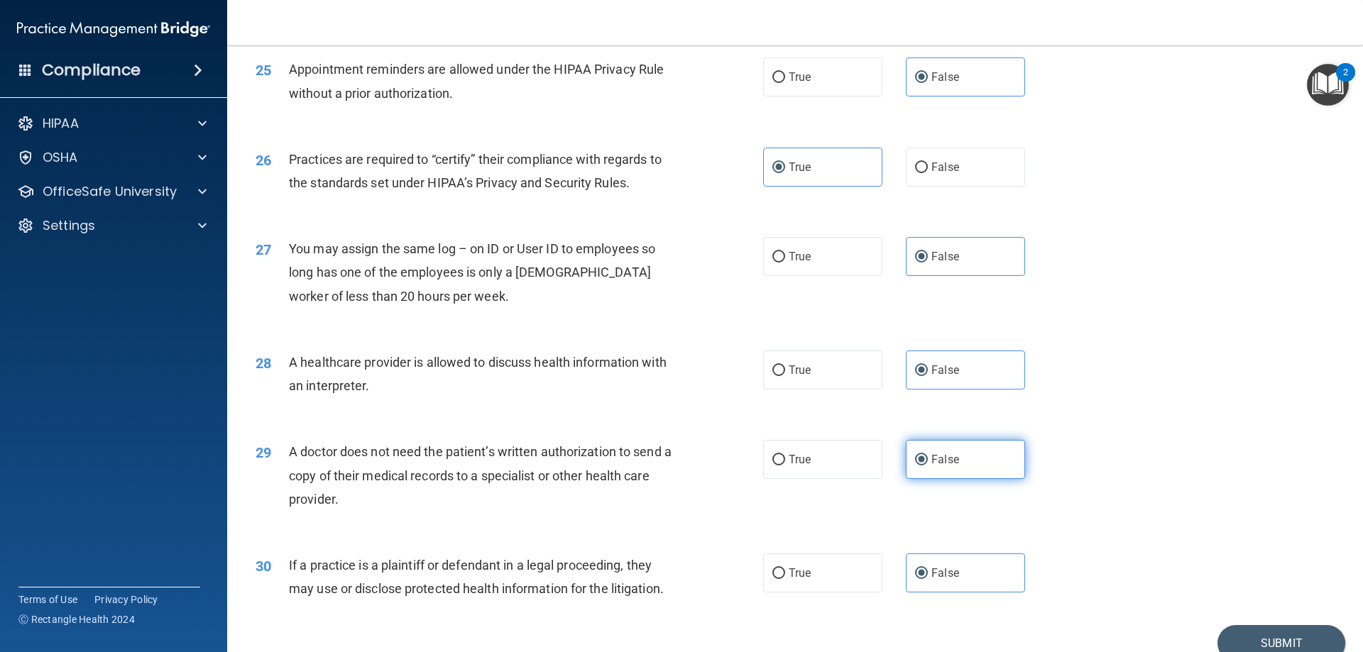
scroll to position [2651, 0]
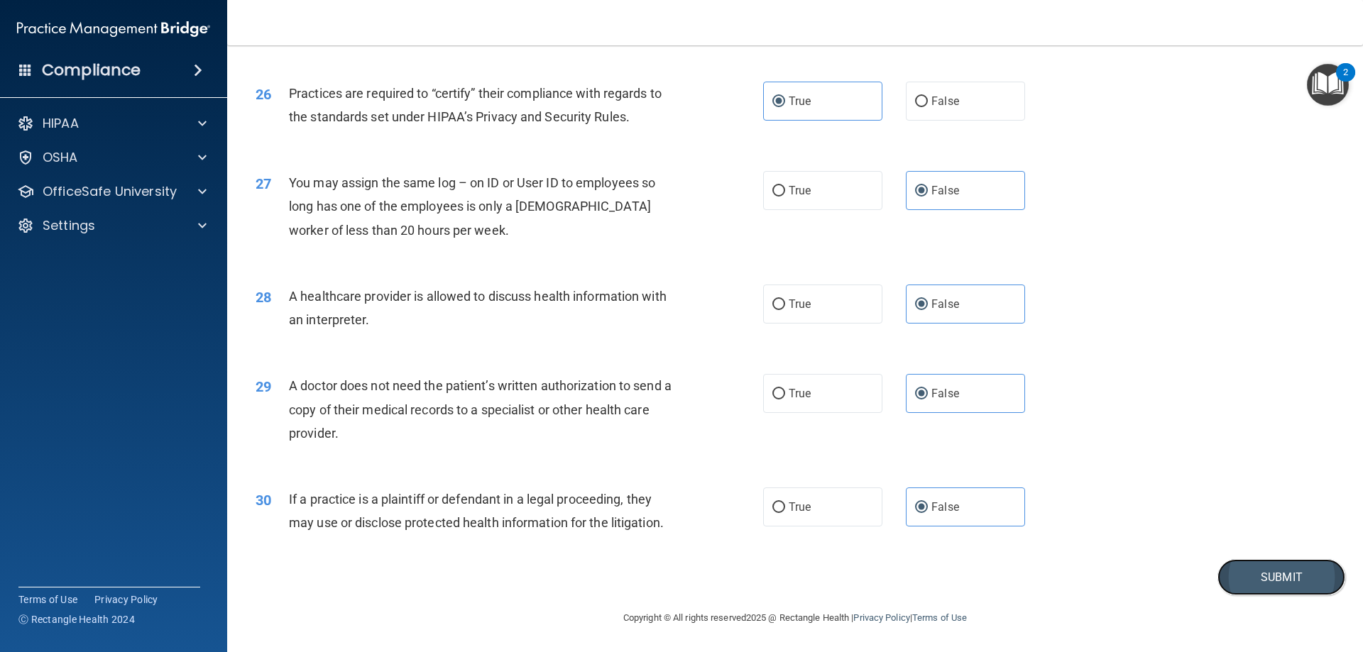
click at [1270, 571] on button "Submit" at bounding box center [1281, 577] width 128 height 36
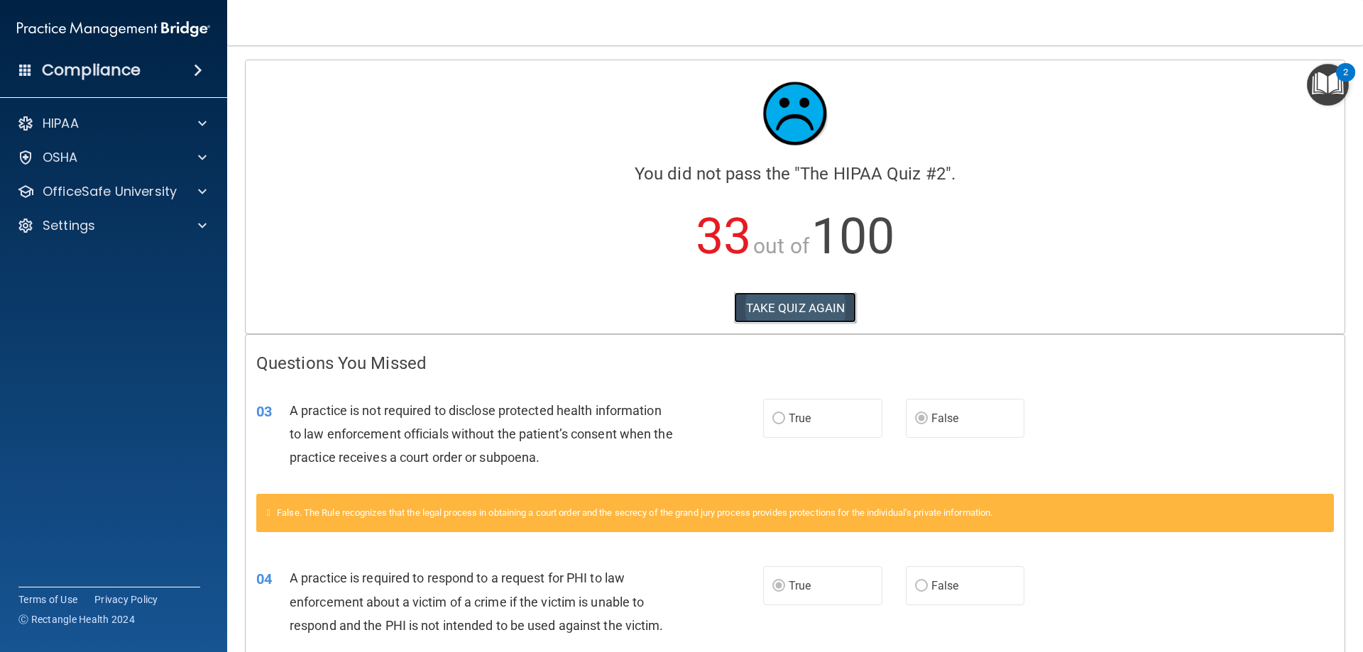
click at [820, 307] on button "TAKE QUIZ AGAIN" at bounding box center [795, 307] width 123 height 31
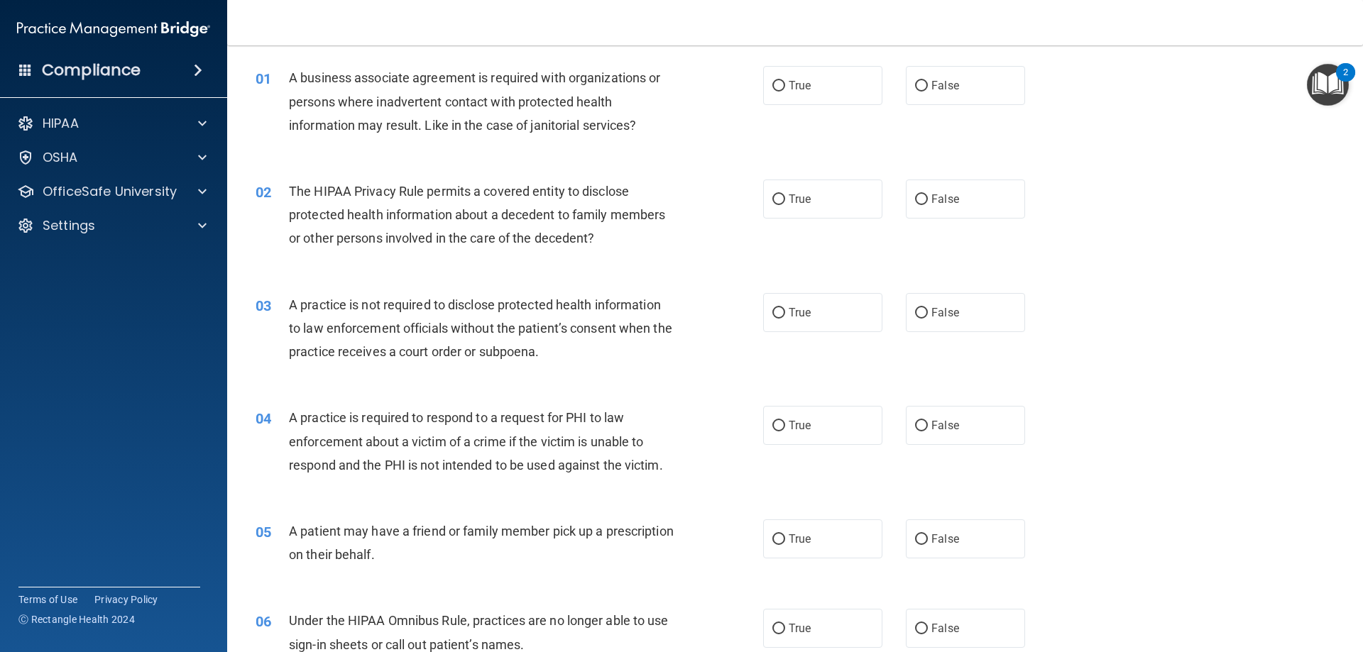
scroll to position [71, 0]
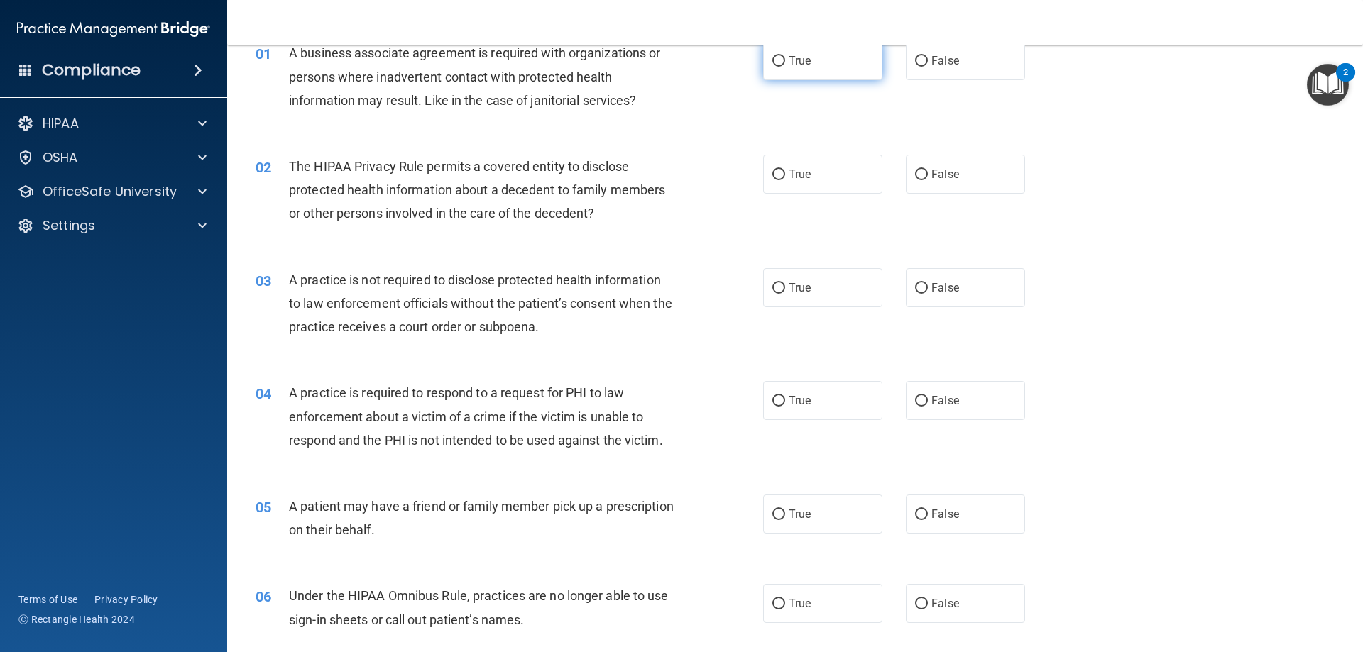
click at [777, 72] on label "True" at bounding box center [822, 60] width 119 height 39
click at [777, 67] on input "True" at bounding box center [778, 61] width 13 height 11
radio input "true"
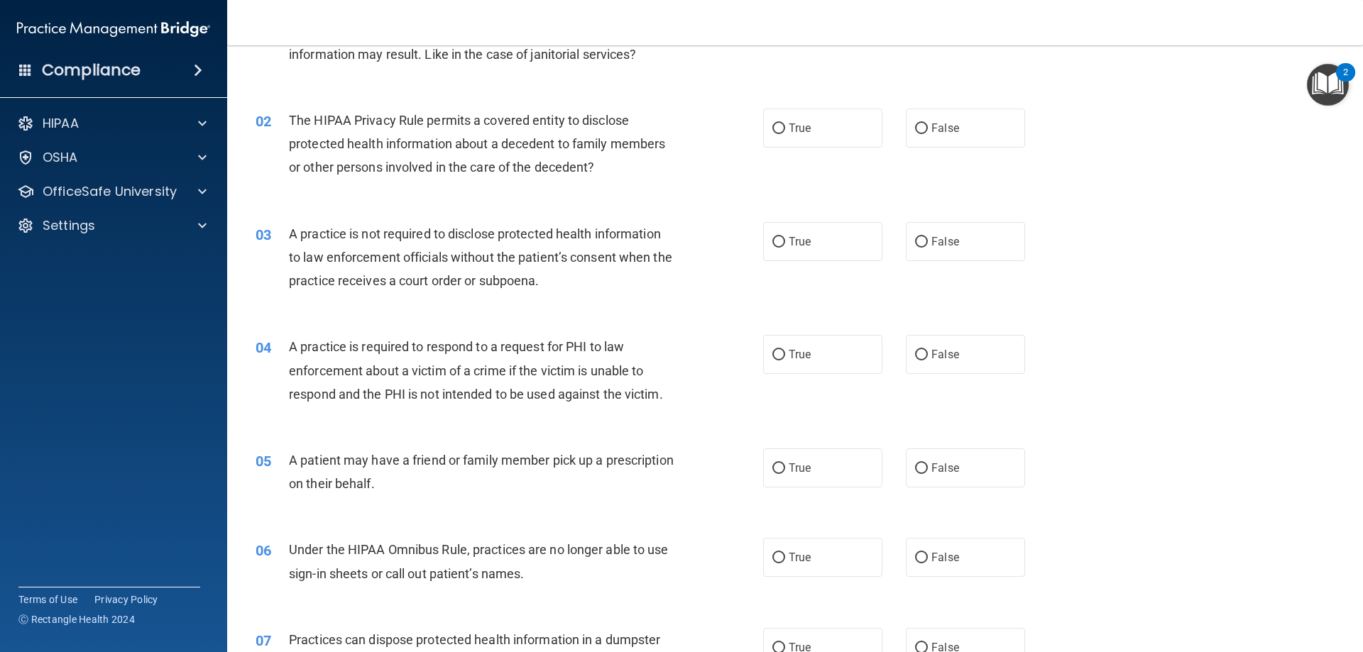
scroll to position [142, 0]
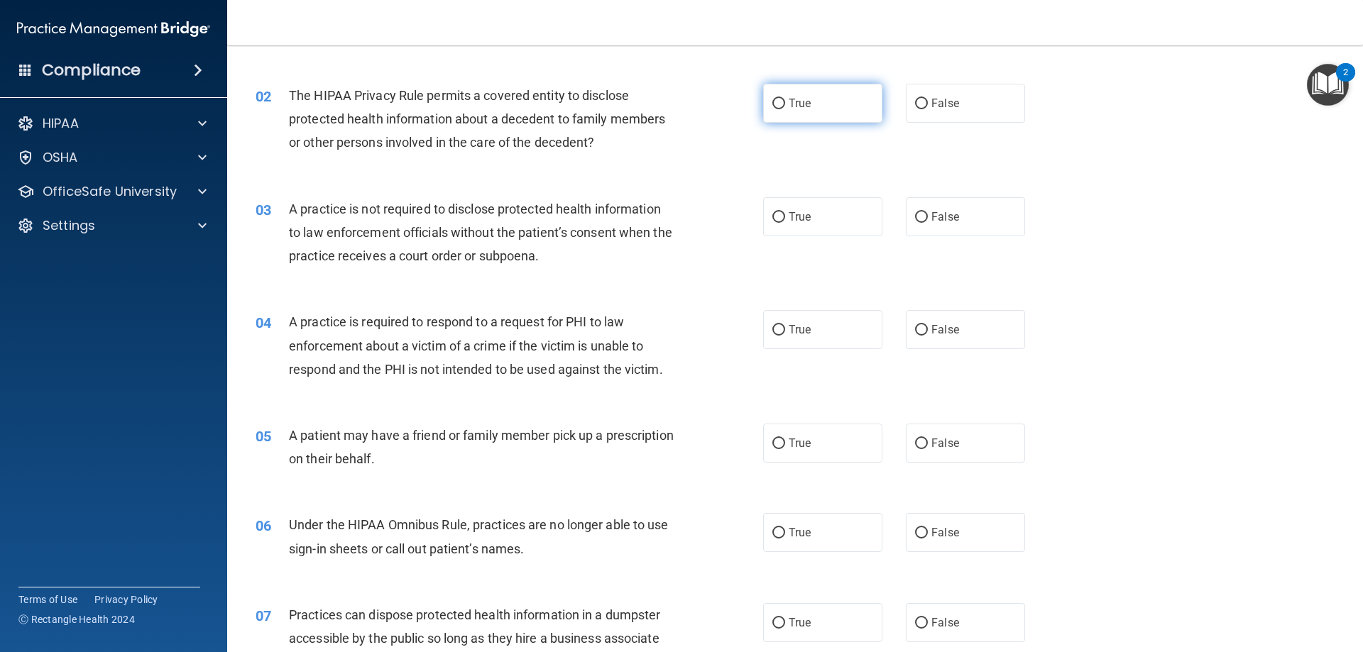
click at [781, 89] on label "True" at bounding box center [822, 103] width 119 height 39
click at [781, 99] on input "True" at bounding box center [778, 104] width 13 height 11
radio input "true"
click at [955, 209] on label "False" at bounding box center [965, 216] width 119 height 39
click at [928, 212] on input "False" at bounding box center [921, 217] width 13 height 11
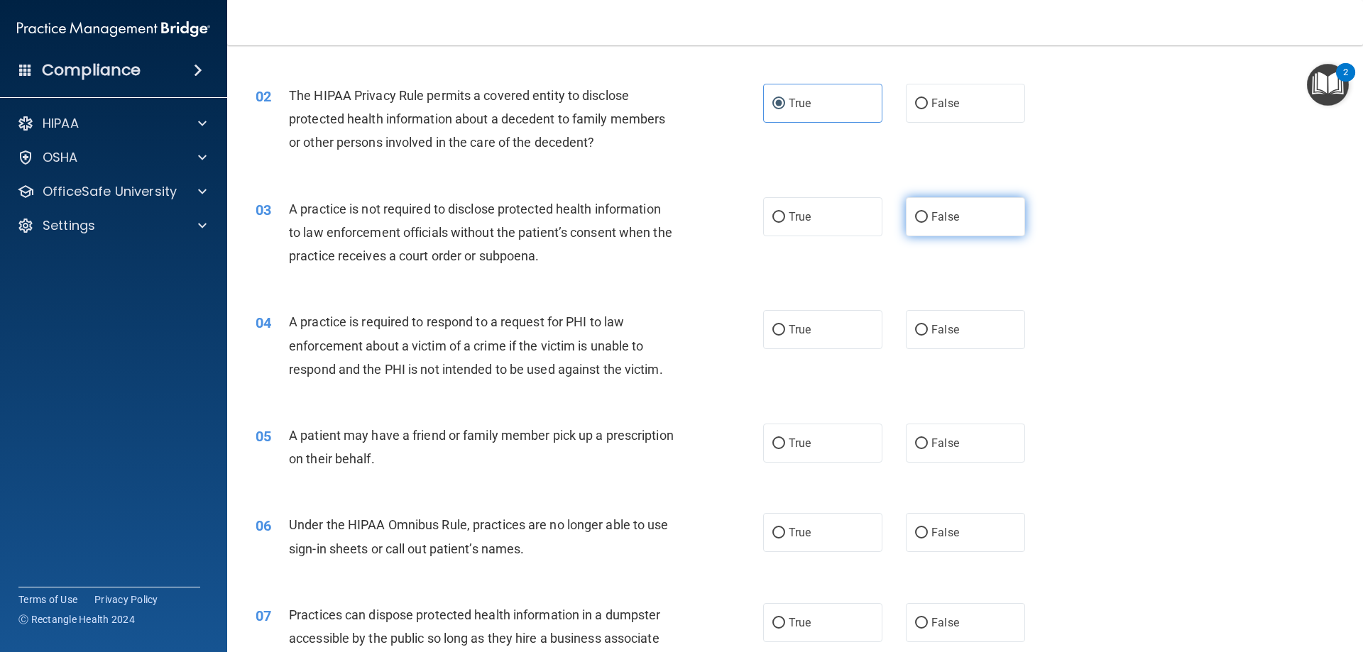
radio input "true"
click at [788, 210] on span "True" at bounding box center [799, 216] width 22 height 13
click at [785, 212] on input "True" at bounding box center [778, 217] width 13 height 11
radio input "true"
radio input "false"
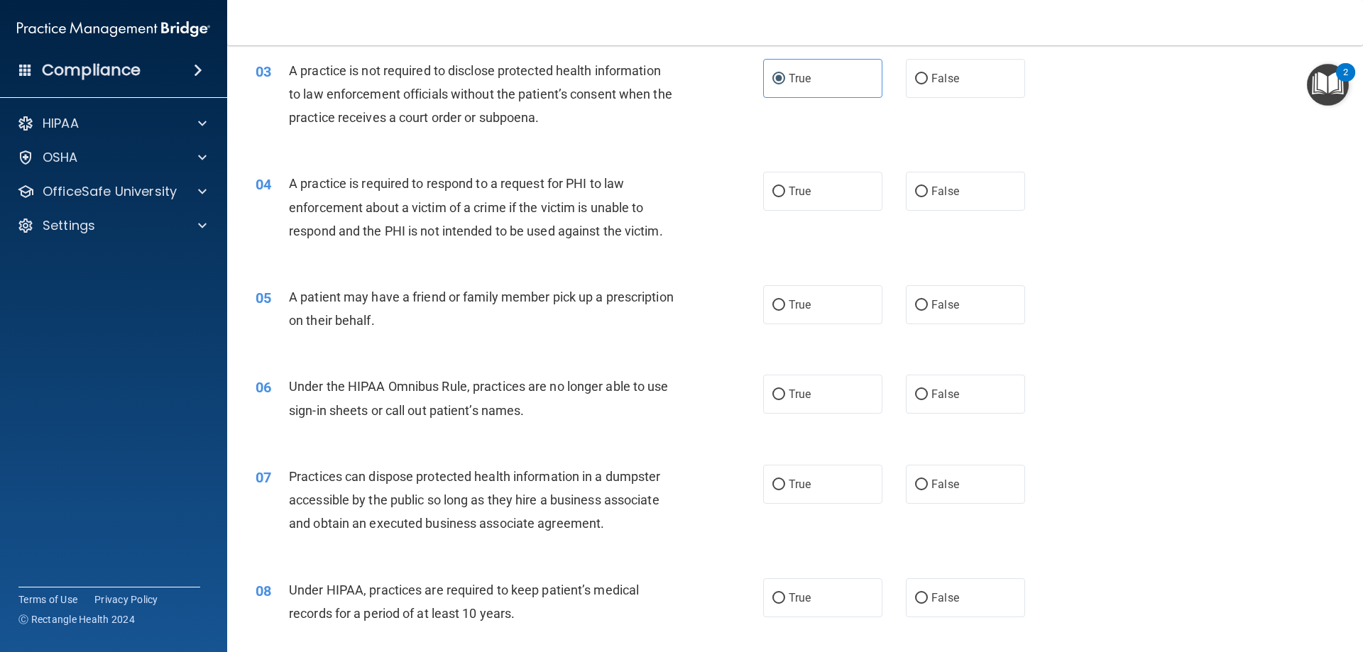
scroll to position [355, 0]
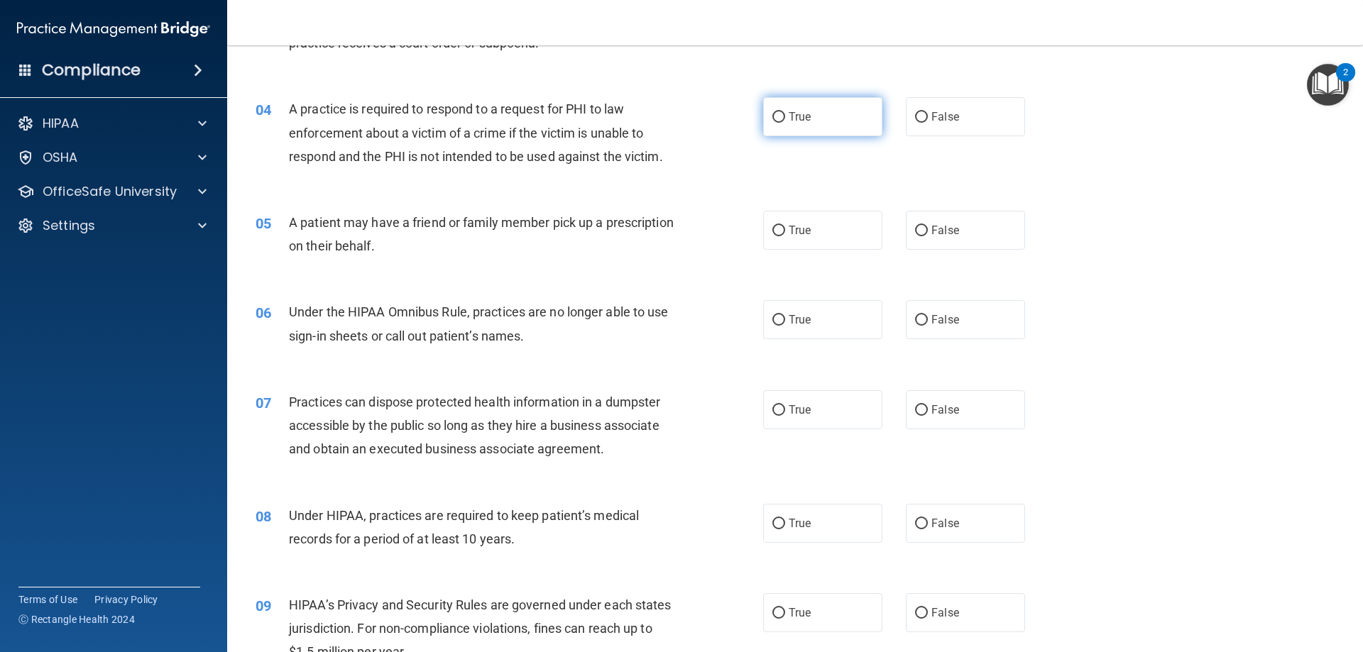
click at [778, 133] on label "True" at bounding box center [822, 116] width 119 height 39
click at [778, 123] on input "True" at bounding box center [778, 117] width 13 height 11
radio input "true"
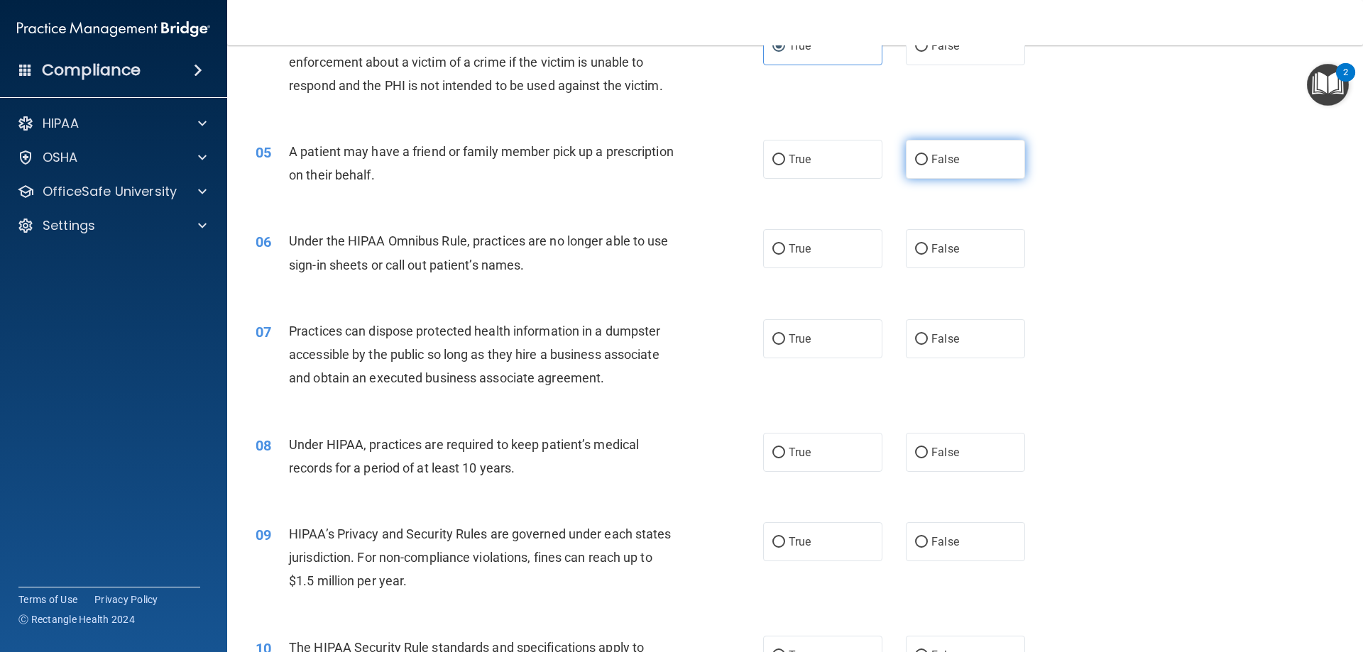
click at [935, 163] on span "False" at bounding box center [945, 159] width 28 height 13
click at [928, 163] on input "False" at bounding box center [921, 160] width 13 height 11
radio input "true"
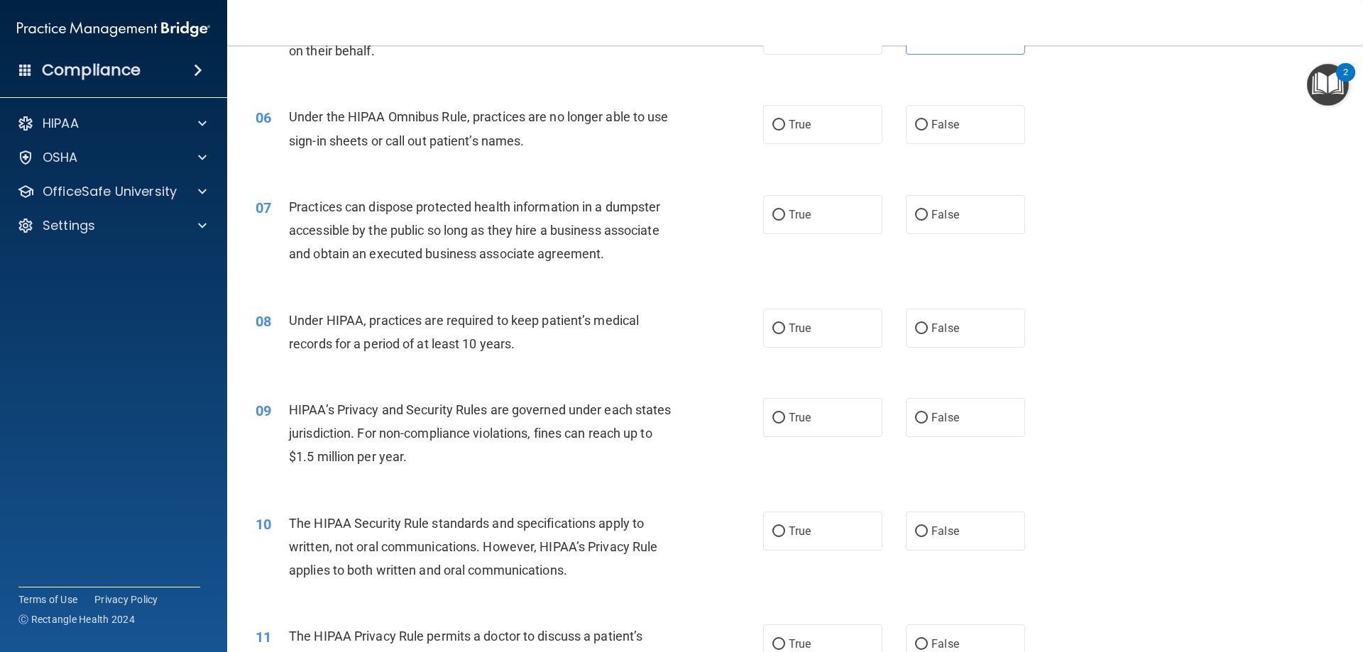
scroll to position [568, 0]
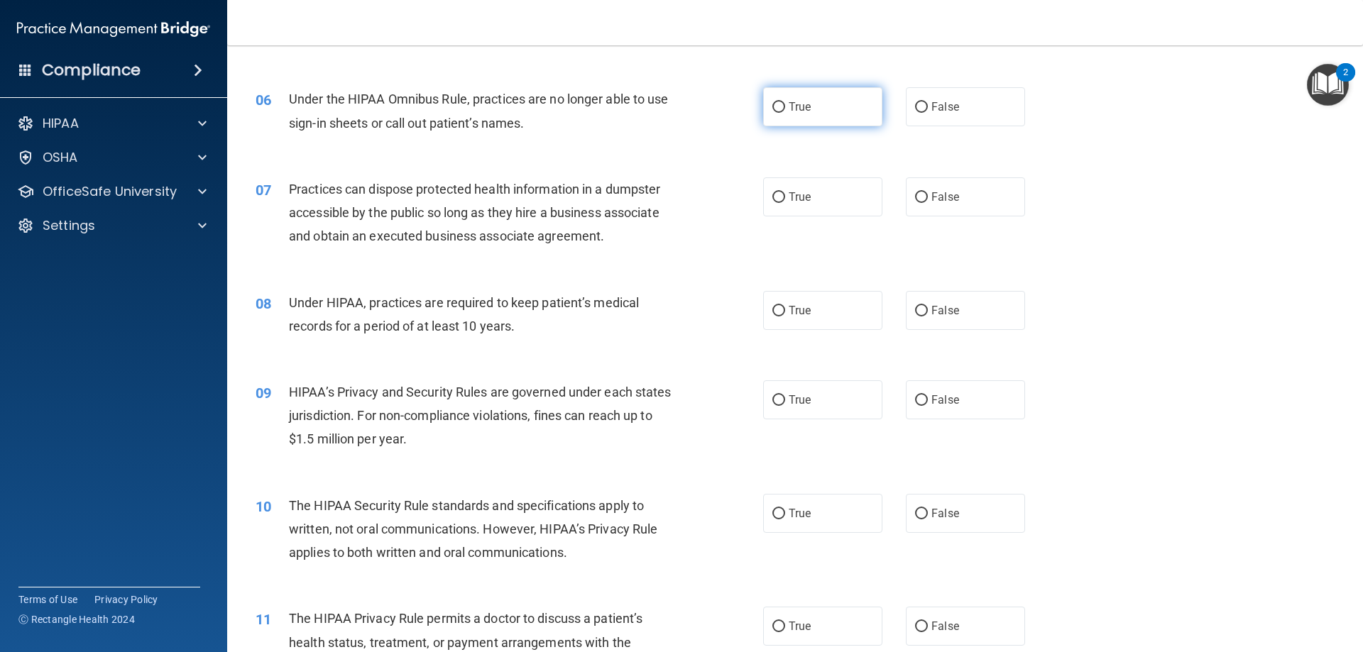
click at [774, 114] on label "True" at bounding box center [822, 106] width 119 height 39
click at [774, 113] on input "True" at bounding box center [778, 107] width 13 height 11
radio input "true"
click at [916, 204] on label "False" at bounding box center [965, 196] width 119 height 39
click at [916, 203] on input "False" at bounding box center [921, 197] width 13 height 11
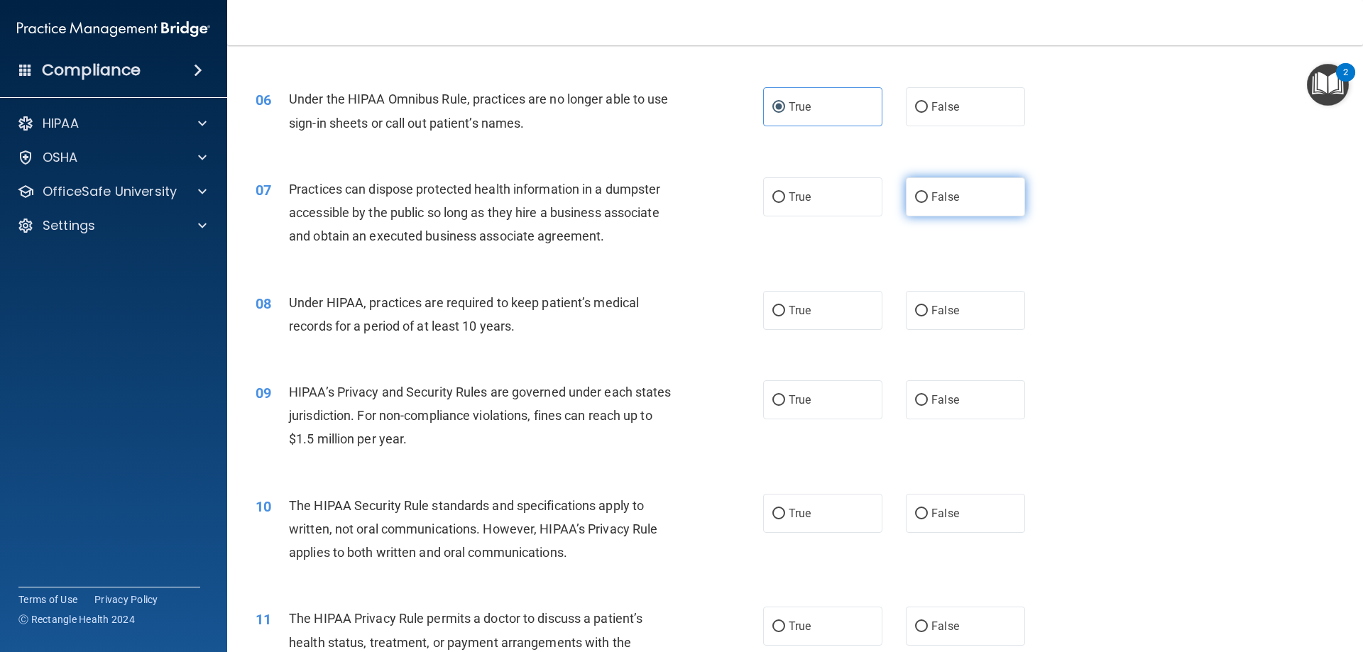
radio input "true"
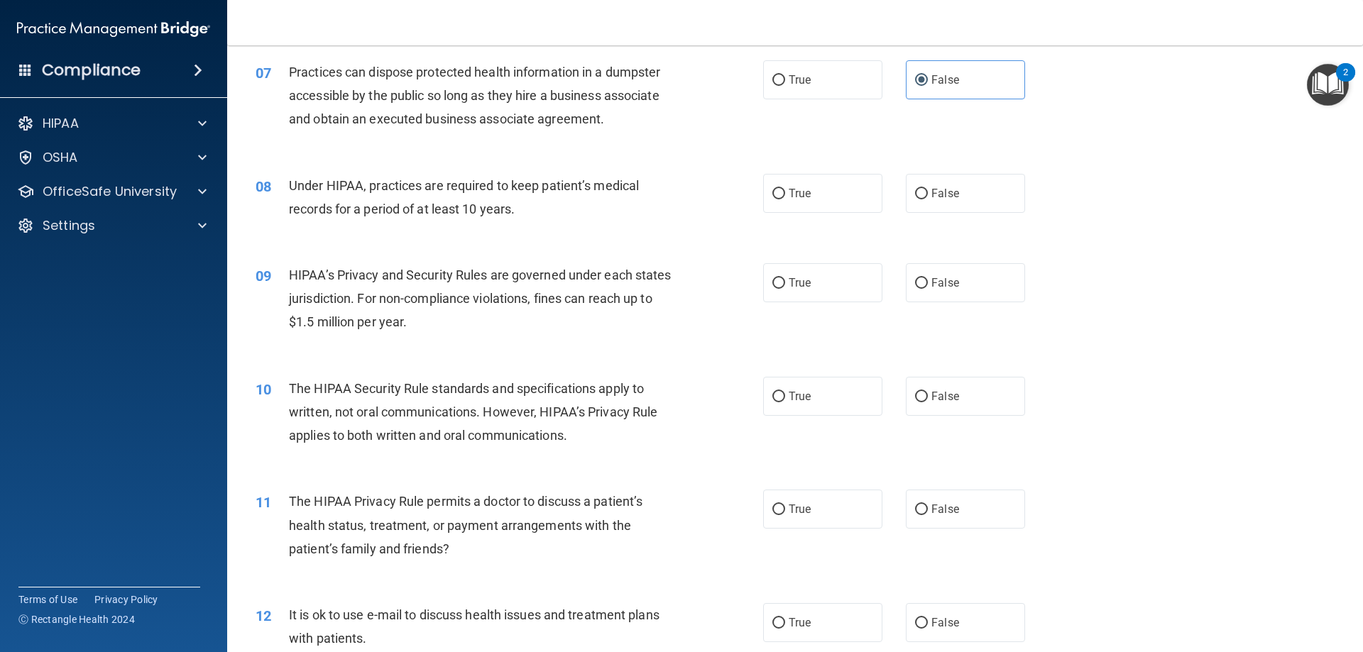
scroll to position [710, 0]
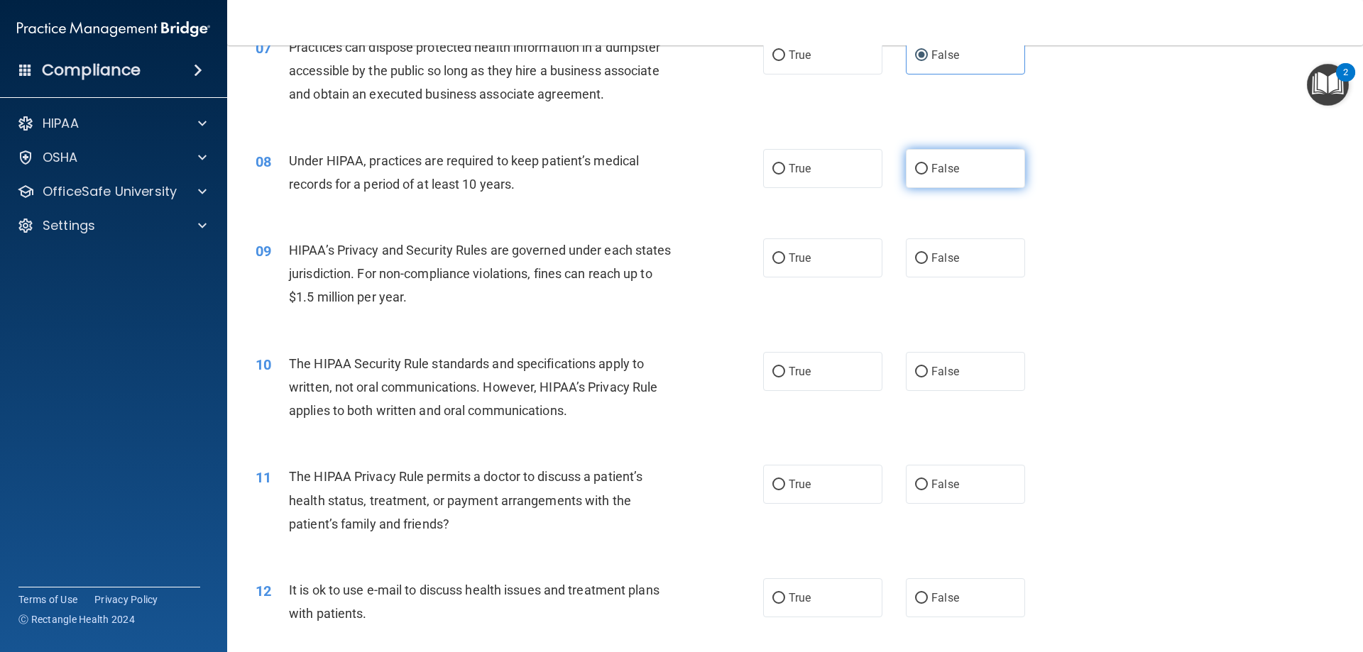
click at [993, 177] on label "False" at bounding box center [965, 168] width 119 height 39
click at [928, 175] on input "False" at bounding box center [921, 169] width 13 height 11
radio input "true"
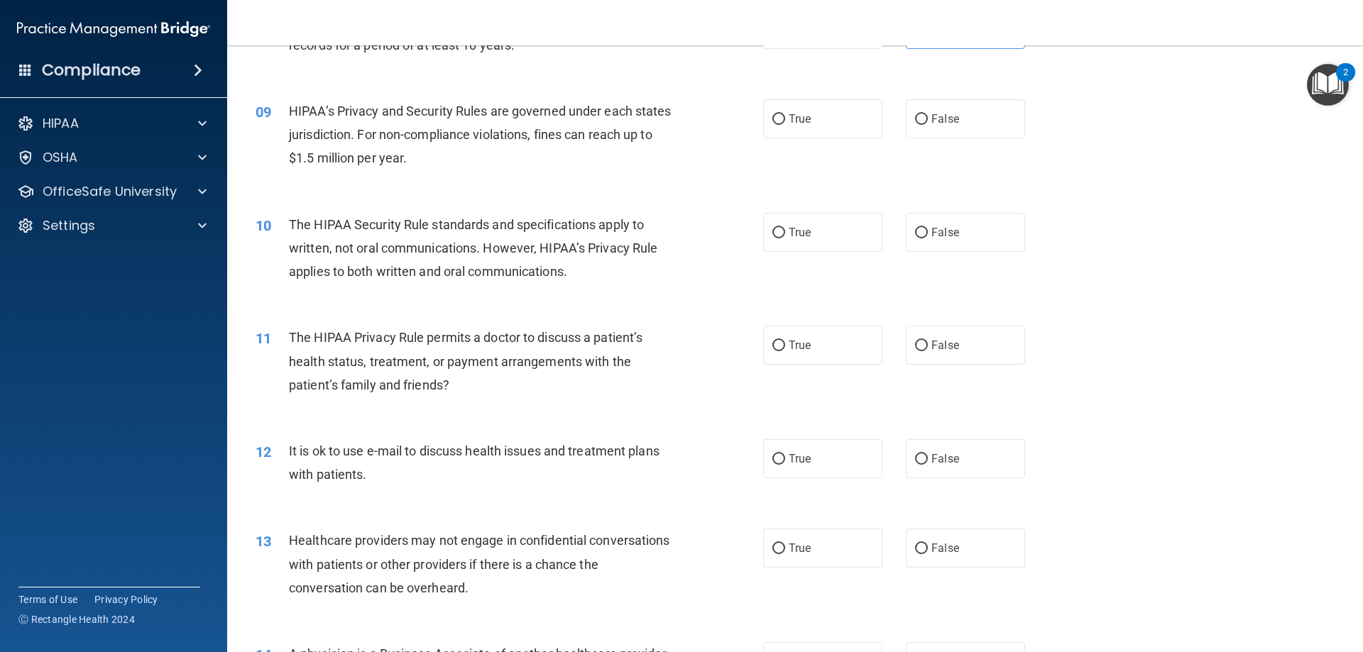
scroll to position [852, 0]
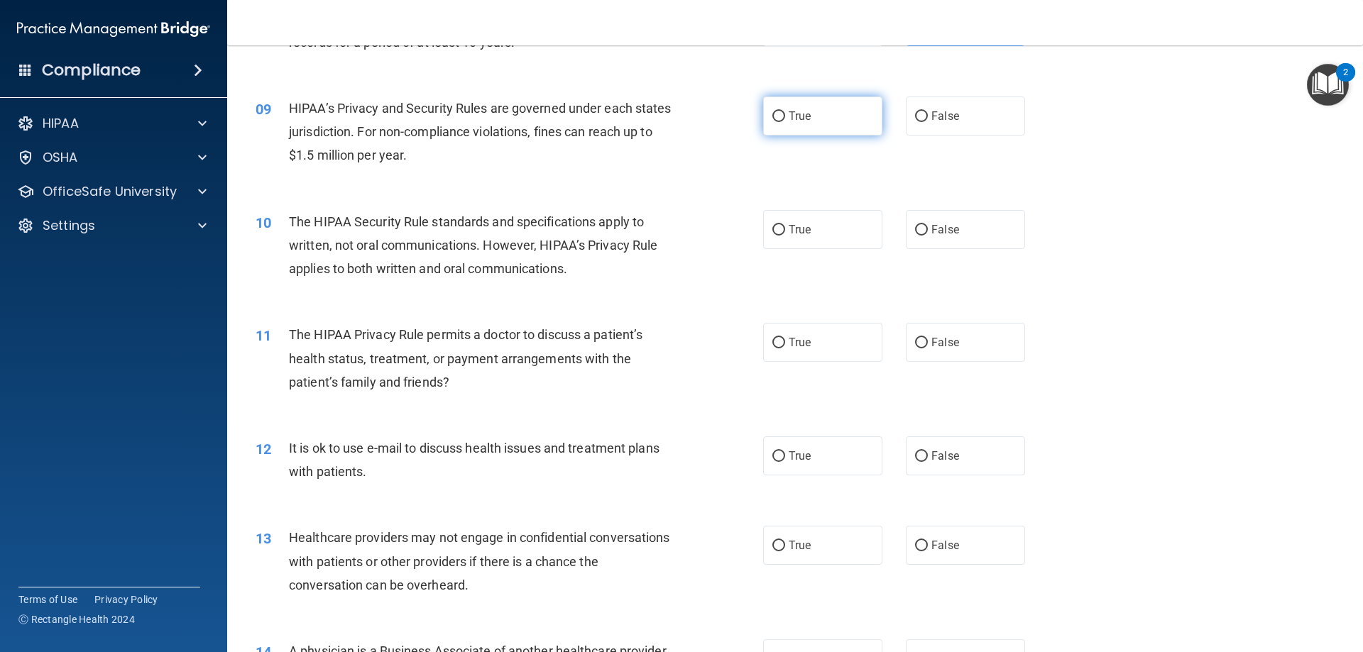
click at [805, 128] on label "True" at bounding box center [822, 116] width 119 height 39
click at [785, 122] on input "True" at bounding box center [778, 116] width 13 height 11
radio input "true"
click at [884, 228] on div "True False" at bounding box center [906, 229] width 286 height 39
click at [931, 232] on span "False" at bounding box center [945, 229] width 28 height 13
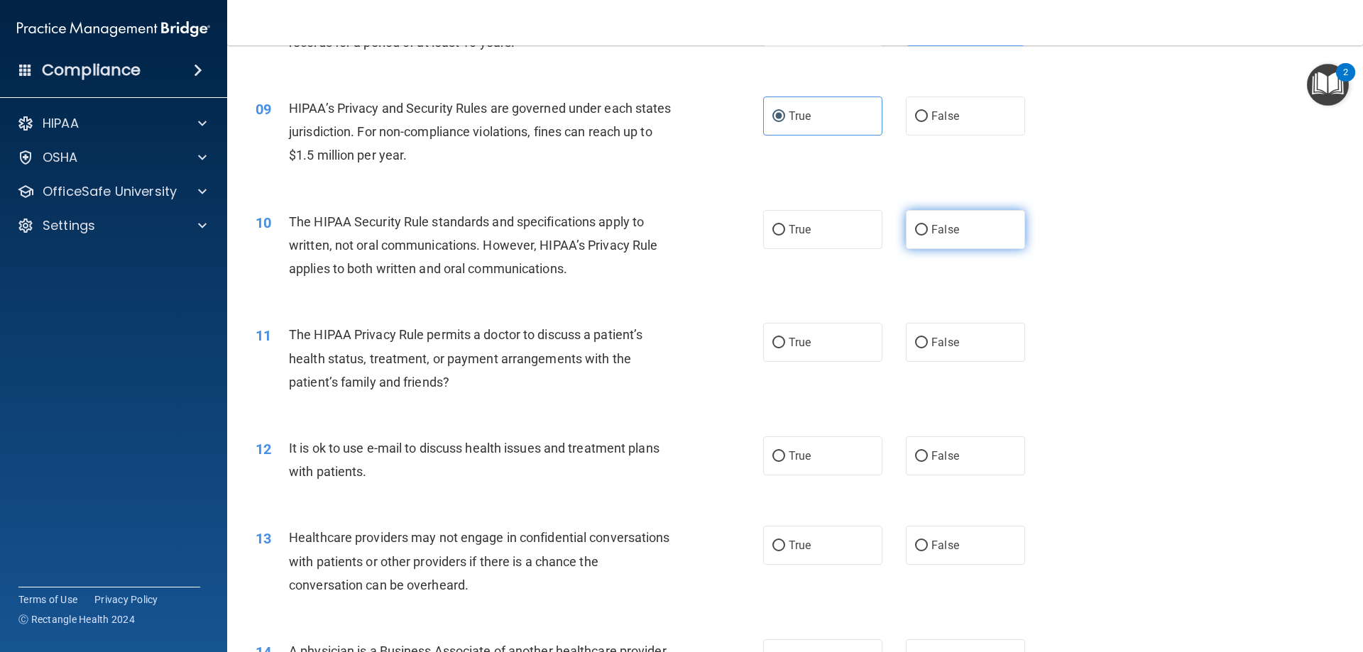
click at [927, 232] on input "False" at bounding box center [921, 230] width 13 height 11
radio input "true"
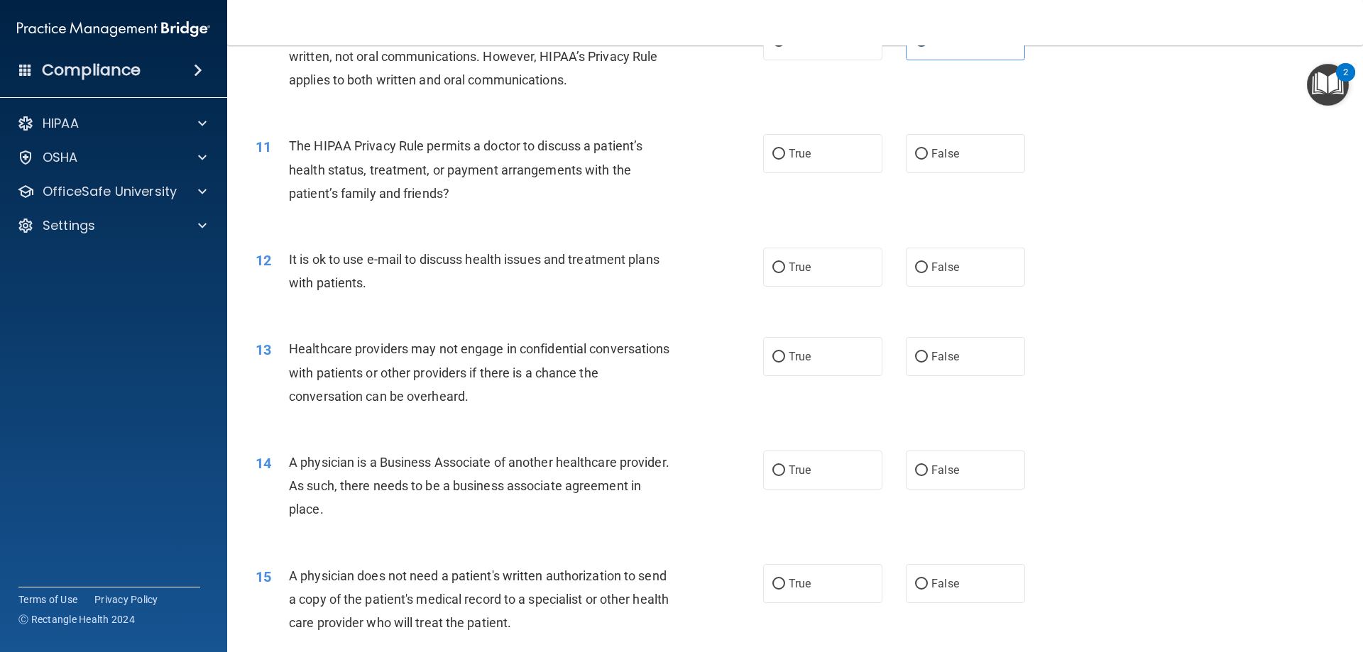
scroll to position [1065, 0]
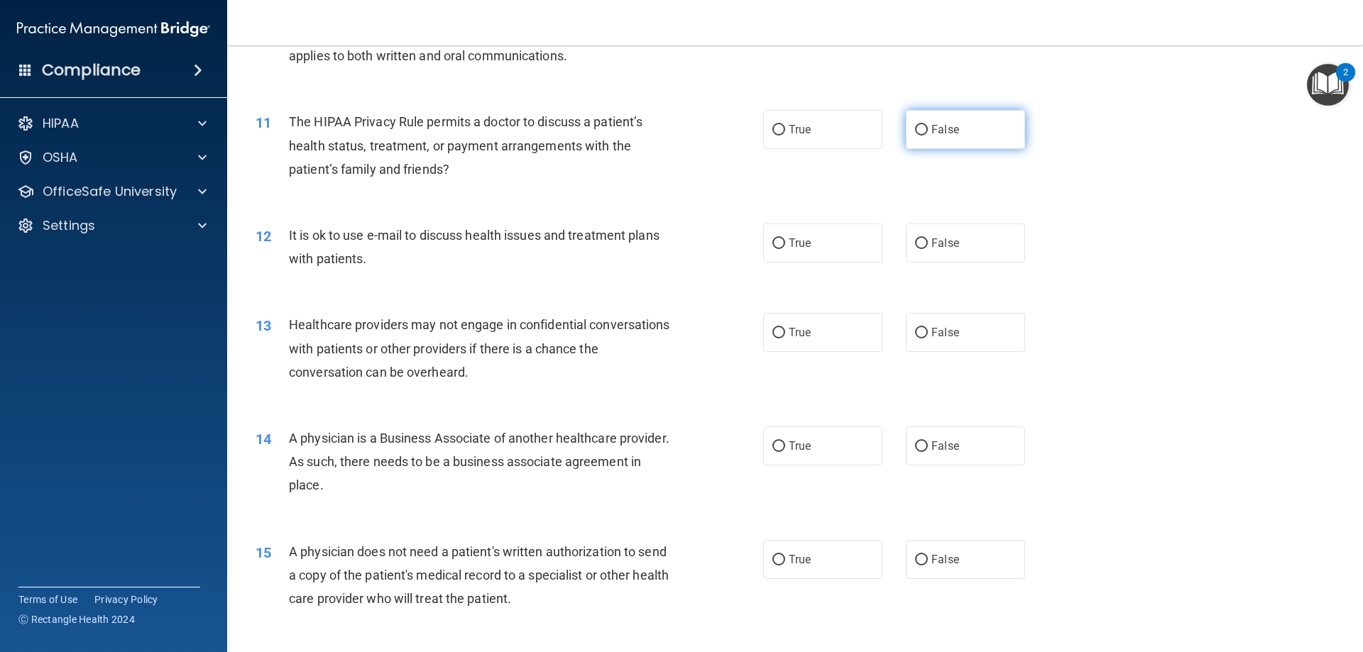
click at [955, 143] on label "False" at bounding box center [965, 129] width 119 height 39
click at [928, 136] on input "False" at bounding box center [921, 130] width 13 height 11
radio input "true"
click at [916, 249] on label "False" at bounding box center [965, 243] width 119 height 39
click at [916, 249] on input "False" at bounding box center [921, 243] width 13 height 11
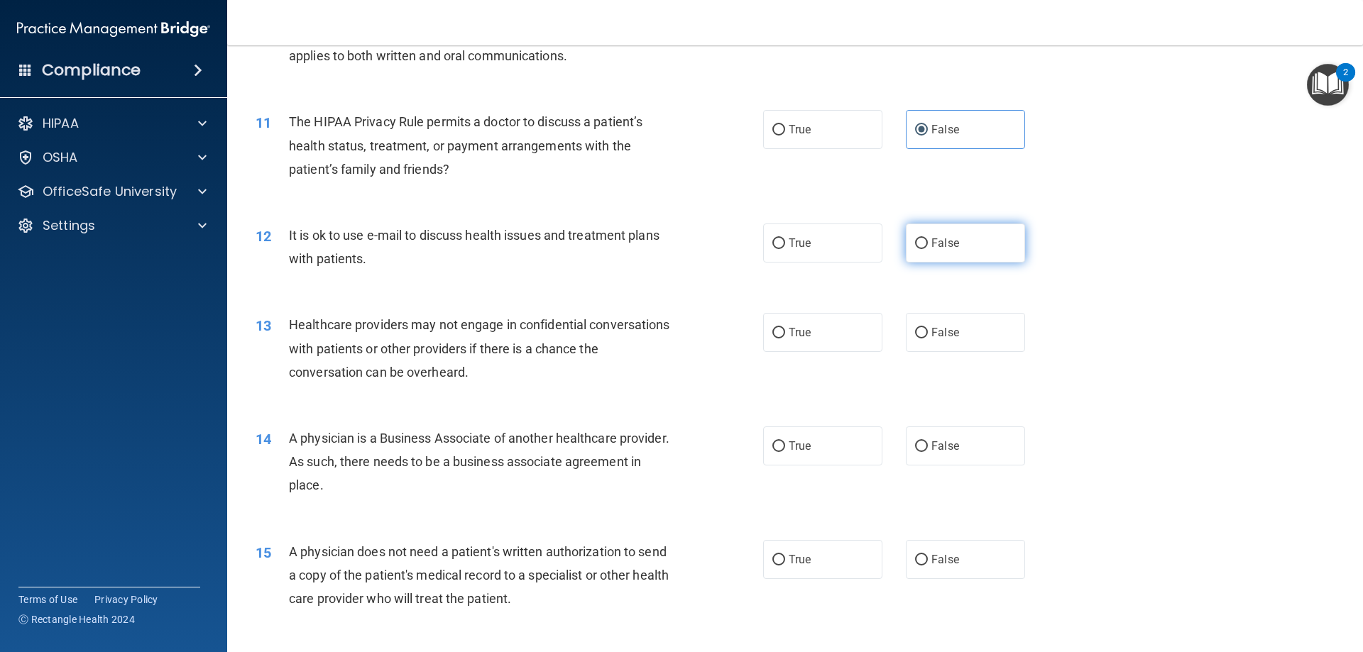
radio input "true"
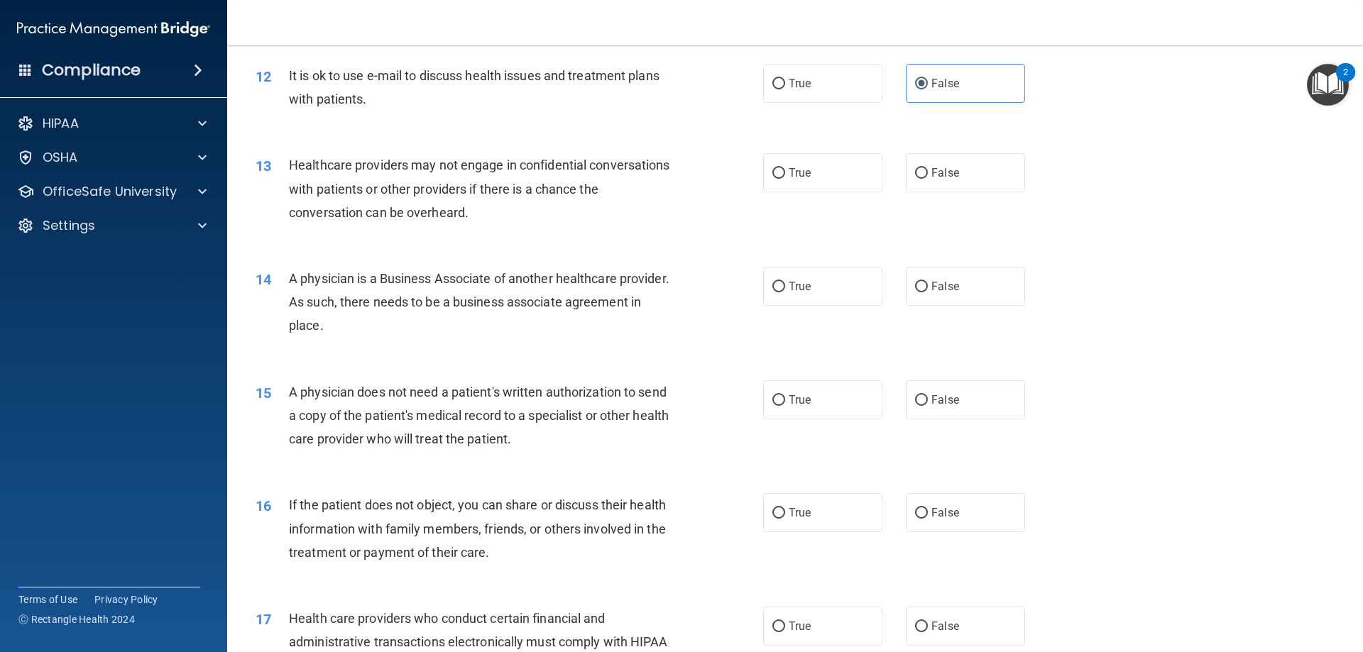
scroll to position [1277, 0]
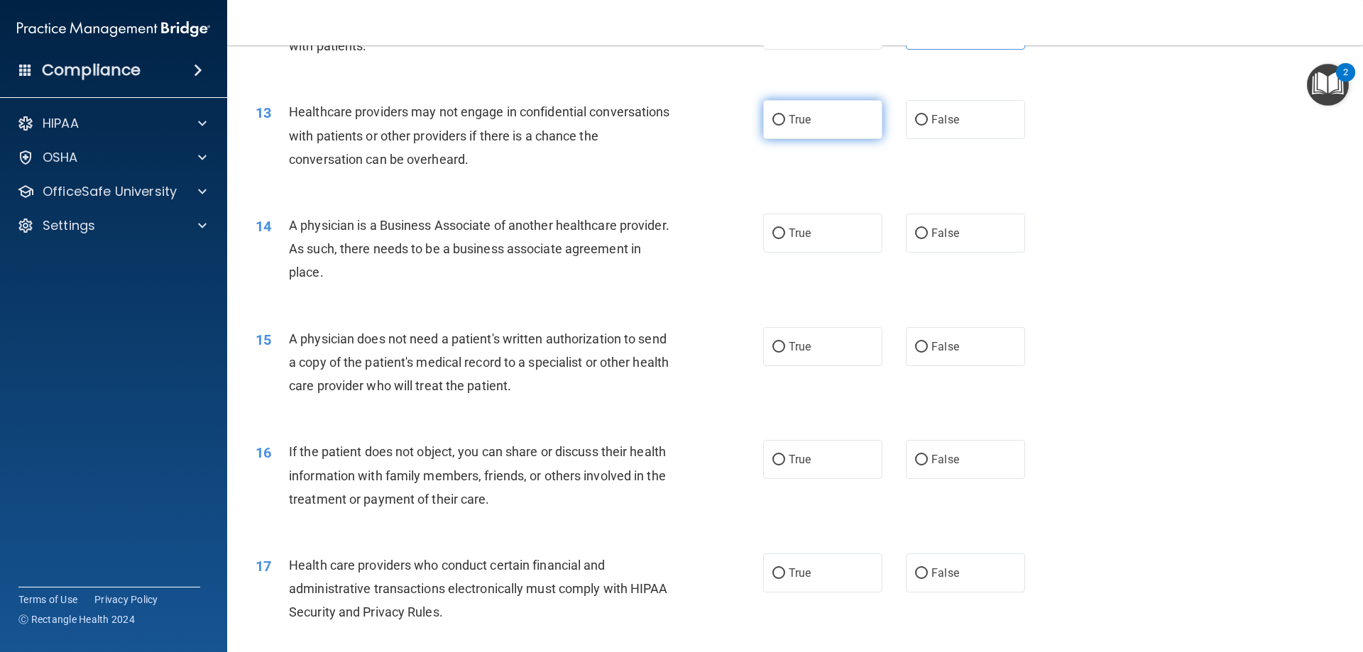
click at [786, 134] on label "True" at bounding box center [822, 119] width 119 height 39
click at [785, 126] on input "True" at bounding box center [778, 120] width 13 height 11
radio input "true"
click at [792, 230] on span "True" at bounding box center [799, 232] width 22 height 13
click at [785, 230] on input "True" at bounding box center [778, 234] width 13 height 11
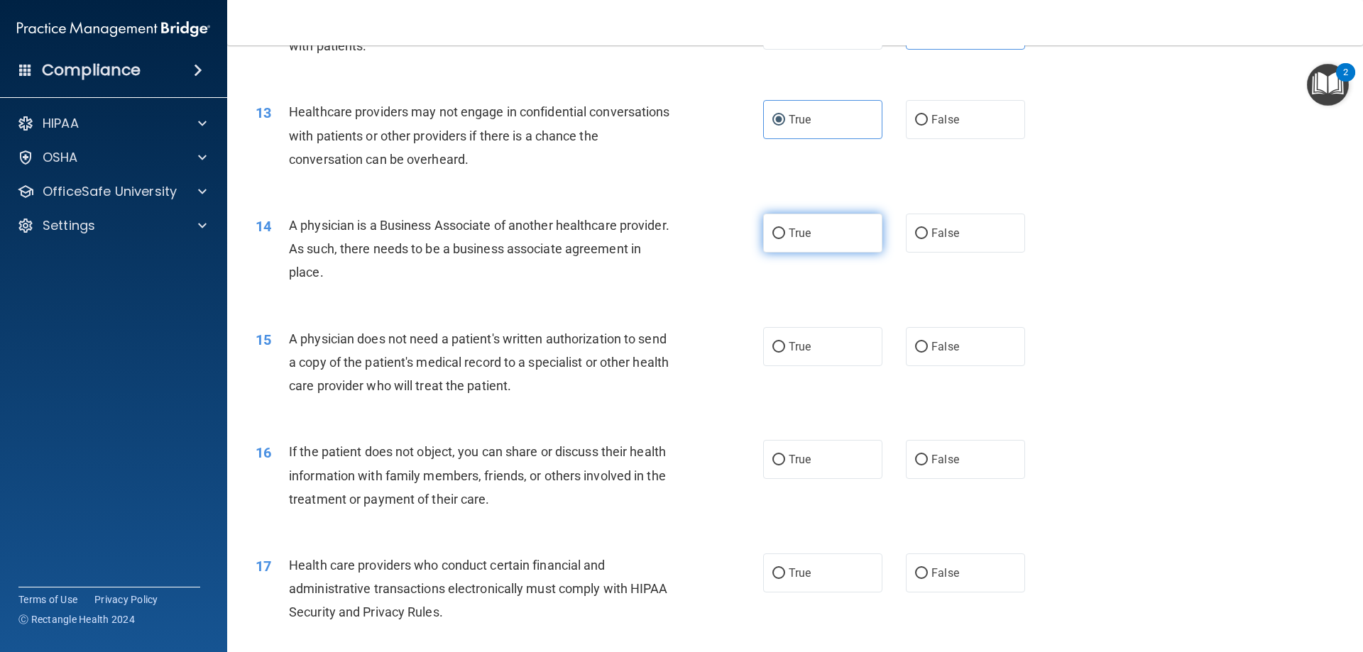
radio input "true"
click at [935, 334] on label "False" at bounding box center [965, 346] width 119 height 39
click at [928, 342] on input "False" at bounding box center [921, 347] width 13 height 11
radio input "true"
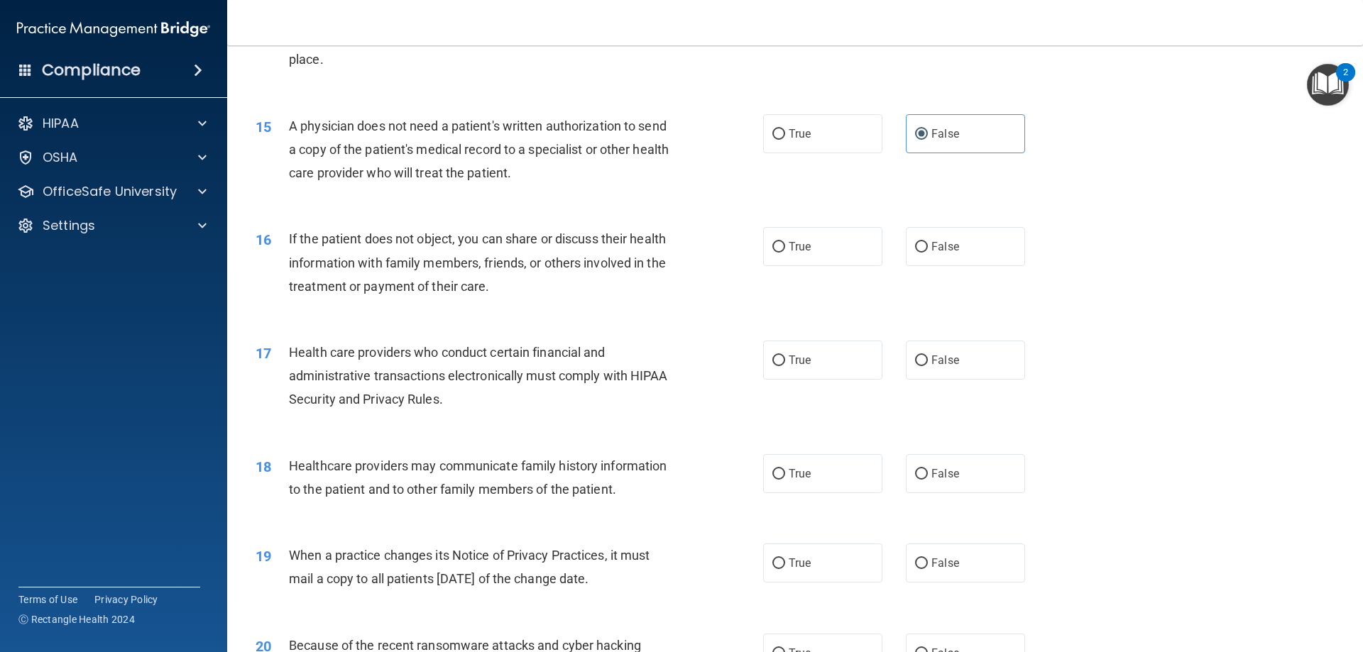
scroll to position [1561, 0]
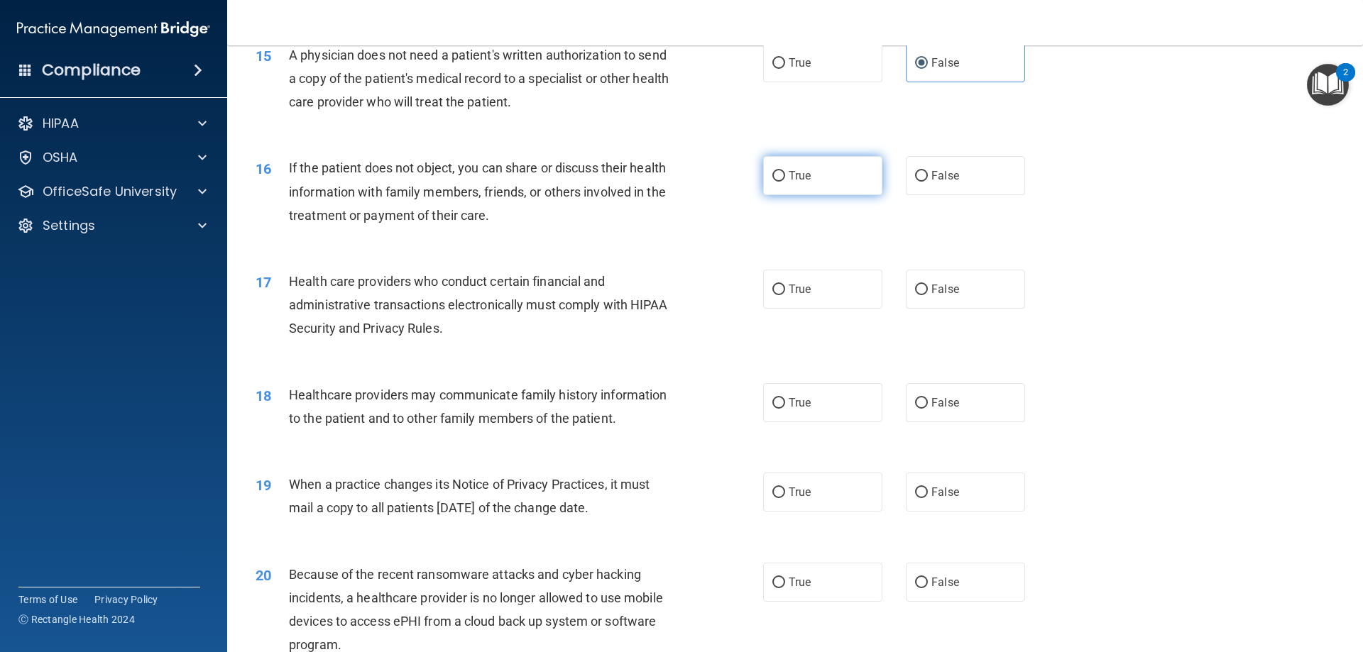
click at [808, 186] on label "True" at bounding box center [822, 175] width 119 height 39
click at [785, 182] on input "True" at bounding box center [778, 176] width 13 height 11
radio input "true"
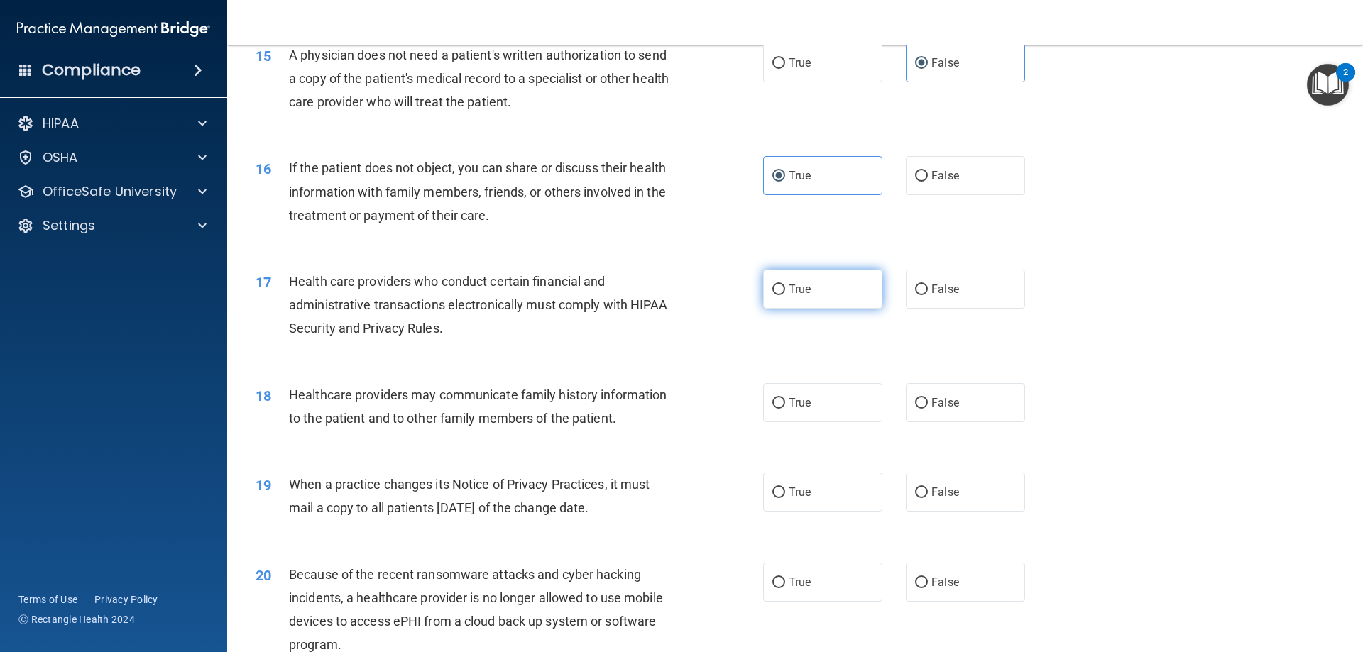
click at [796, 287] on span "True" at bounding box center [799, 288] width 22 height 13
click at [785, 287] on input "True" at bounding box center [778, 290] width 13 height 11
radio input "true"
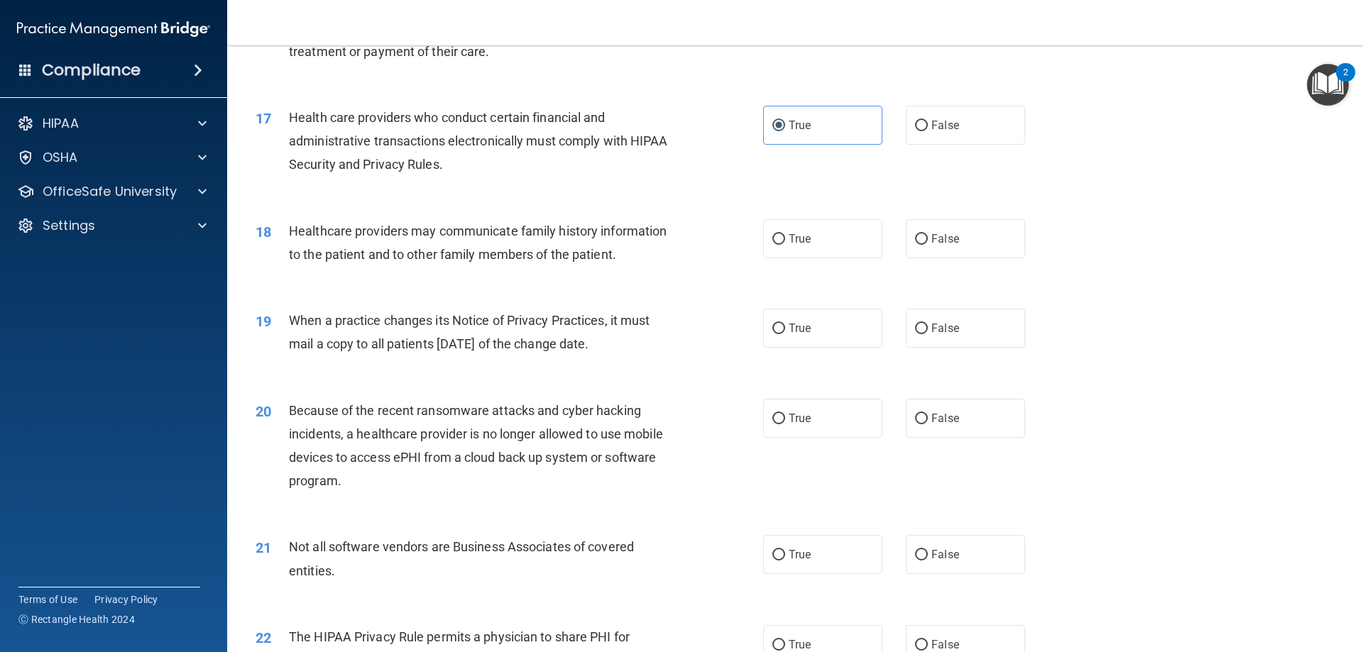
scroll to position [1774, 0]
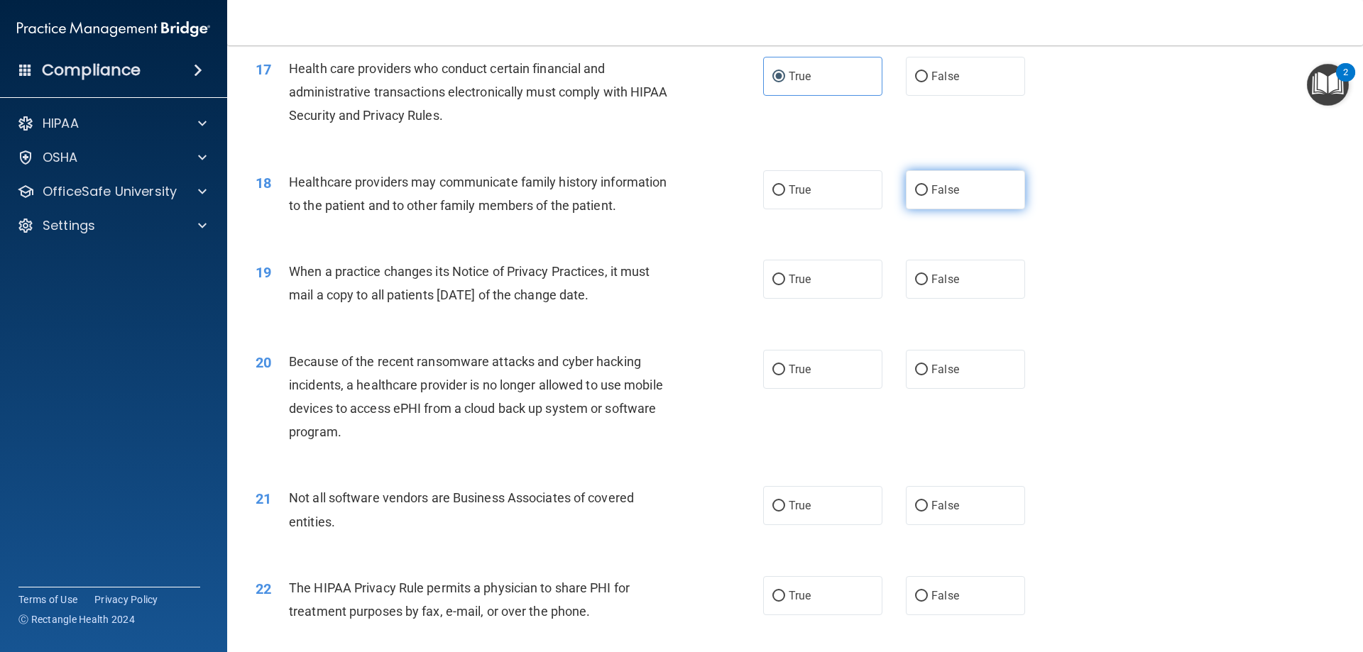
click at [926, 197] on label "False" at bounding box center [965, 189] width 119 height 39
click at [926, 196] on input "False" at bounding box center [921, 190] width 13 height 11
radio input "true"
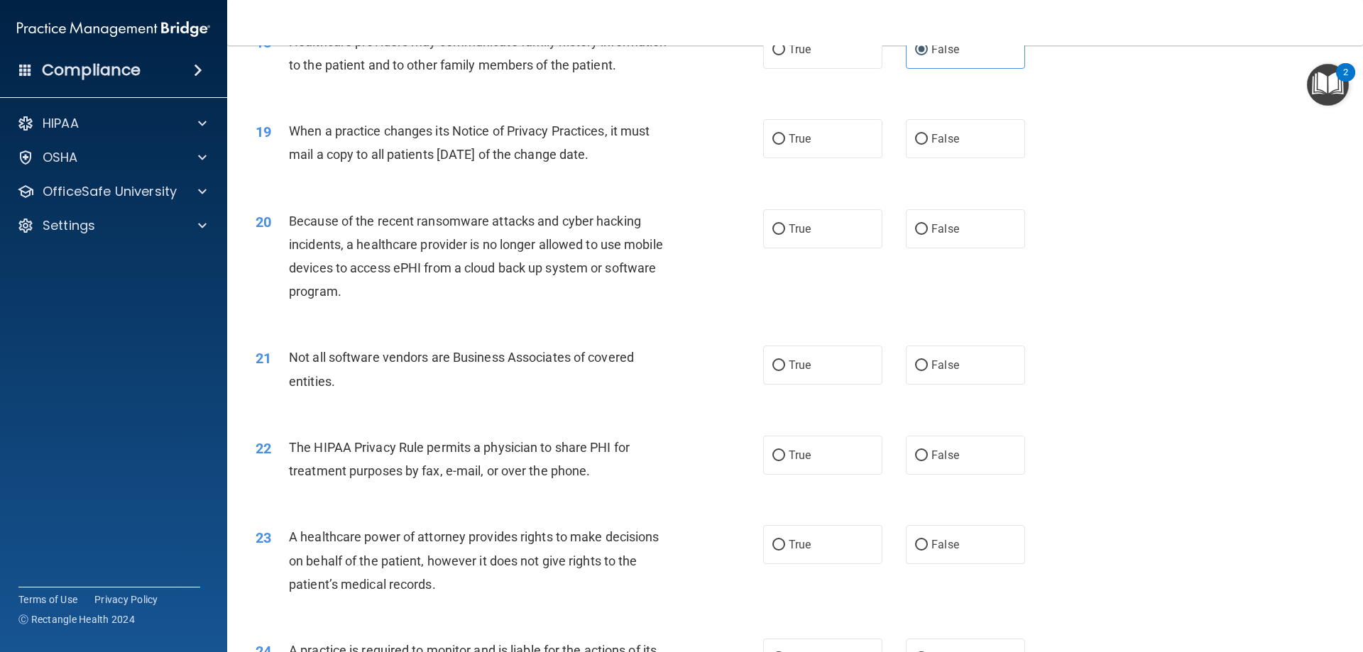
scroll to position [1916, 0]
click at [792, 150] on label "True" at bounding box center [822, 137] width 119 height 39
click at [785, 143] on input "True" at bounding box center [778, 138] width 13 height 11
radio input "true"
click at [814, 241] on label "True" at bounding box center [822, 227] width 119 height 39
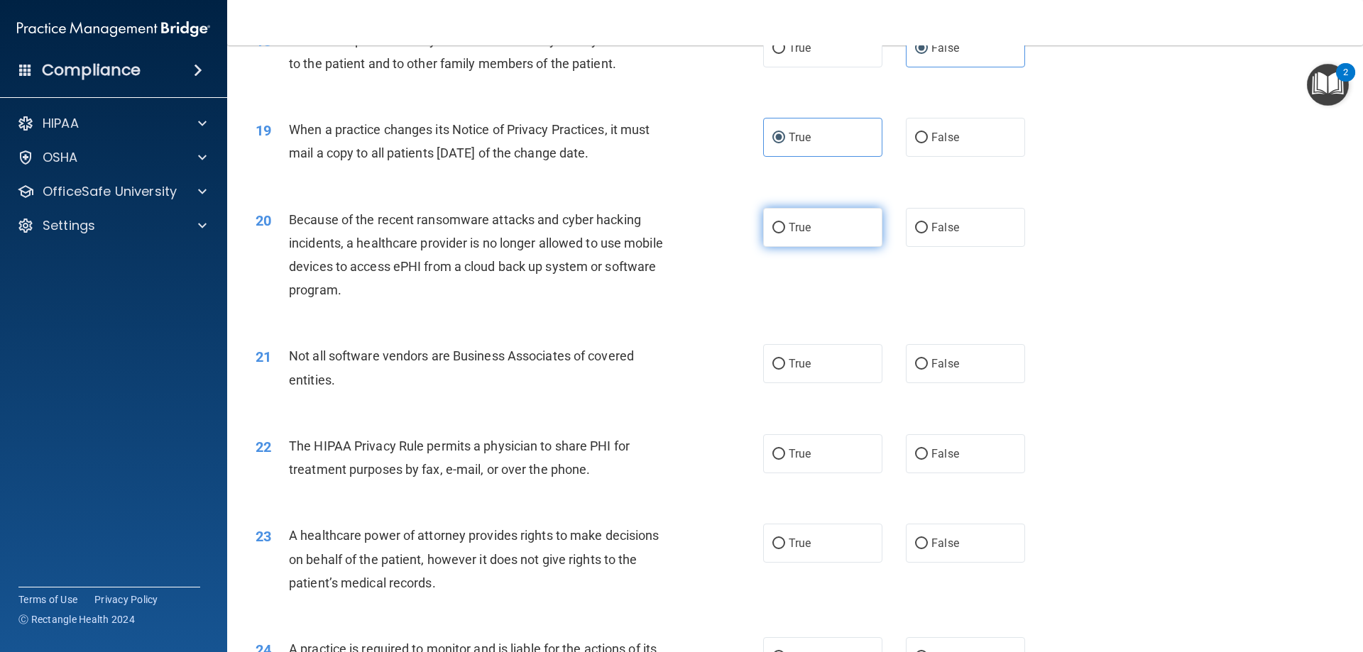
click at [785, 233] on input "True" at bounding box center [778, 228] width 13 height 11
radio input "true"
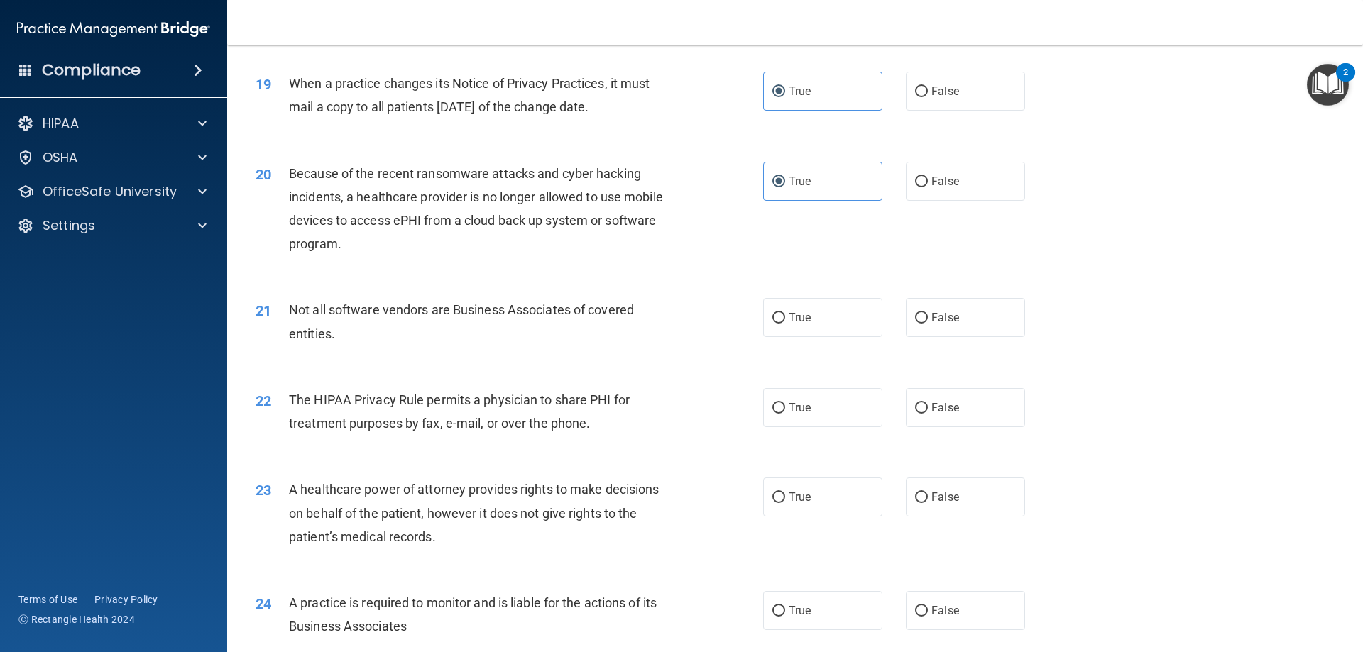
scroll to position [2129, 0]
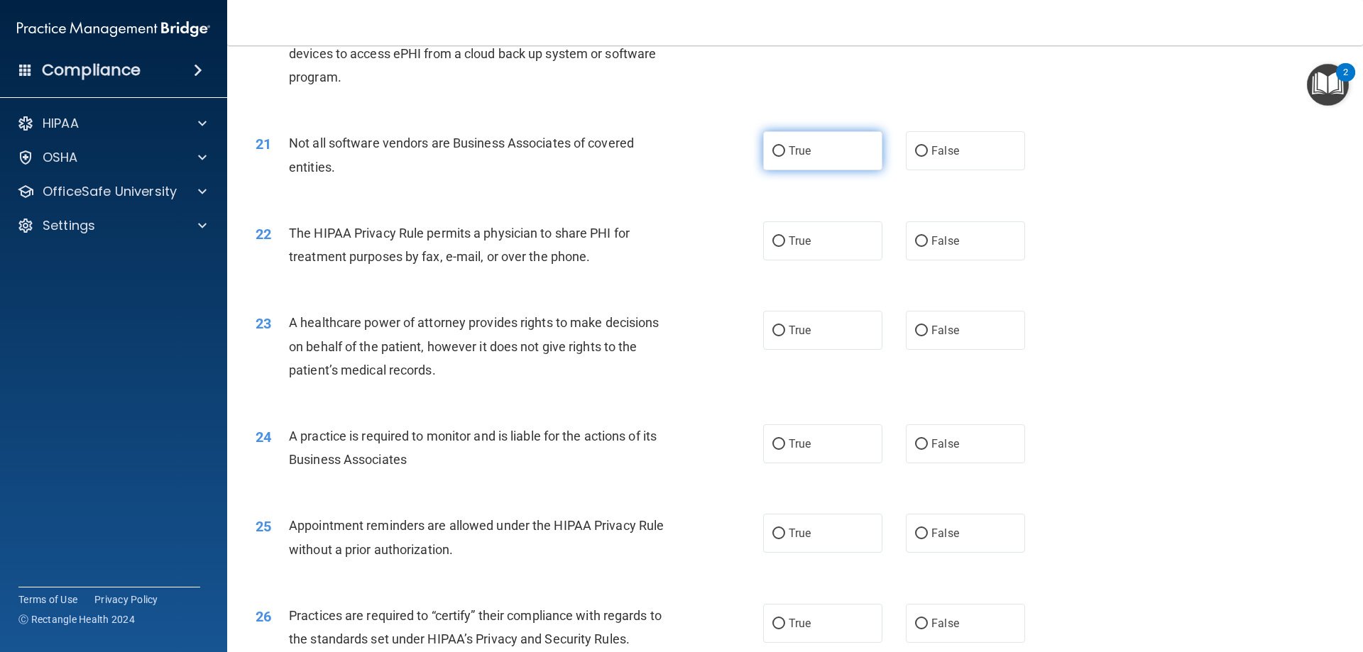
click at [764, 156] on label "True" at bounding box center [822, 150] width 119 height 39
click at [772, 156] on input "True" at bounding box center [778, 151] width 13 height 11
radio input "true"
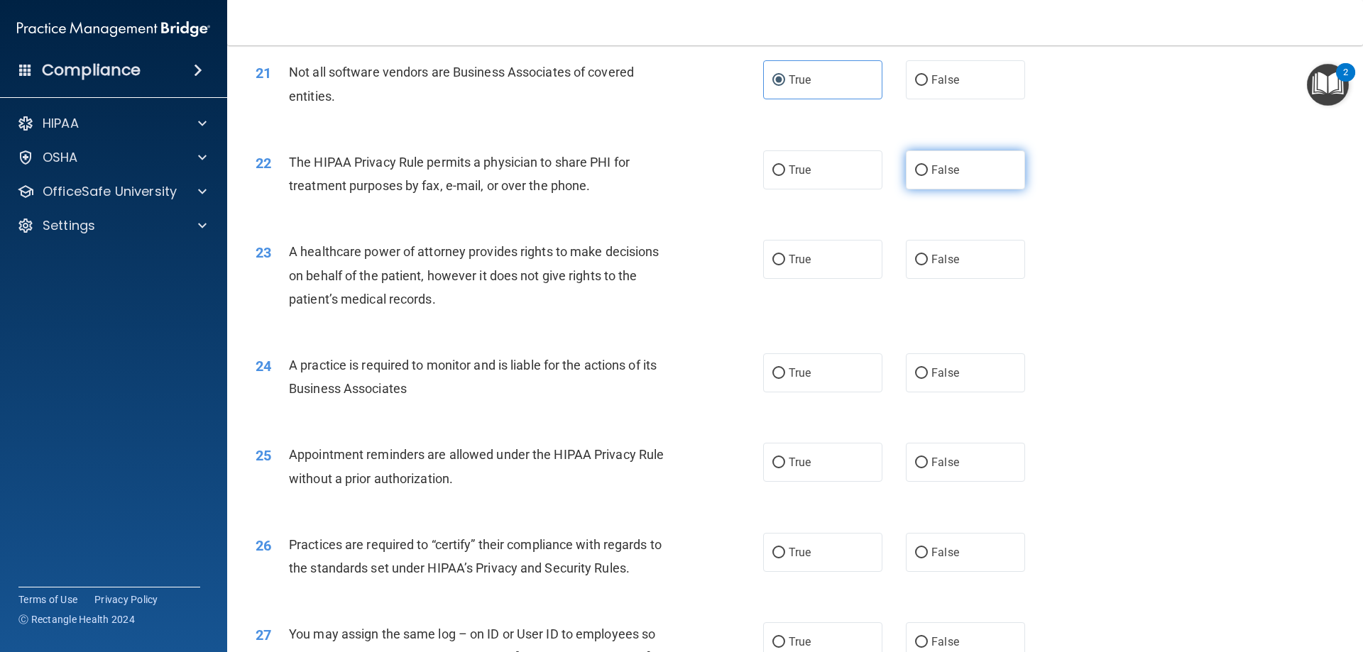
drag, startPoint x: 967, startPoint y: 190, endPoint x: 965, endPoint y: 180, distance: 10.0
click at [968, 188] on div "22 The HIPAA Privacy Rule permits a physician to share PHI for treatment purpos…" at bounding box center [795, 177] width 1100 height 89
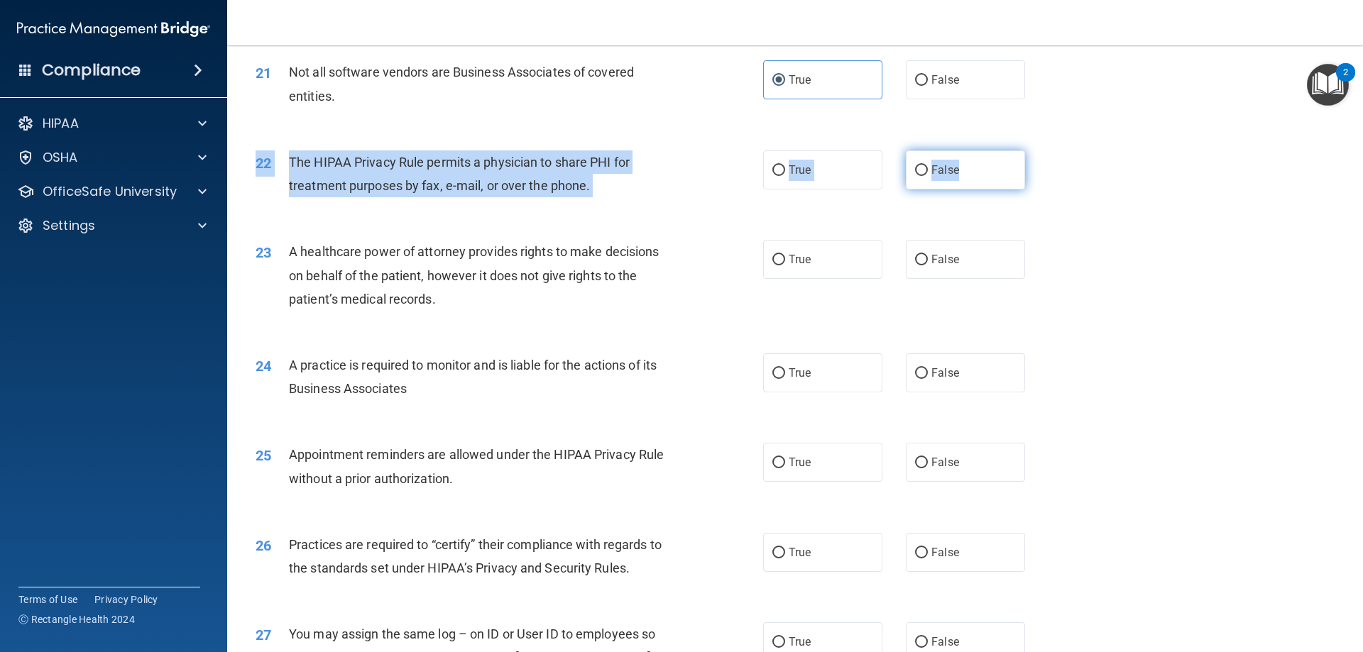
click at [965, 180] on label "False" at bounding box center [965, 169] width 119 height 39
click at [928, 176] on input "False" at bounding box center [921, 170] width 13 height 11
radio input "true"
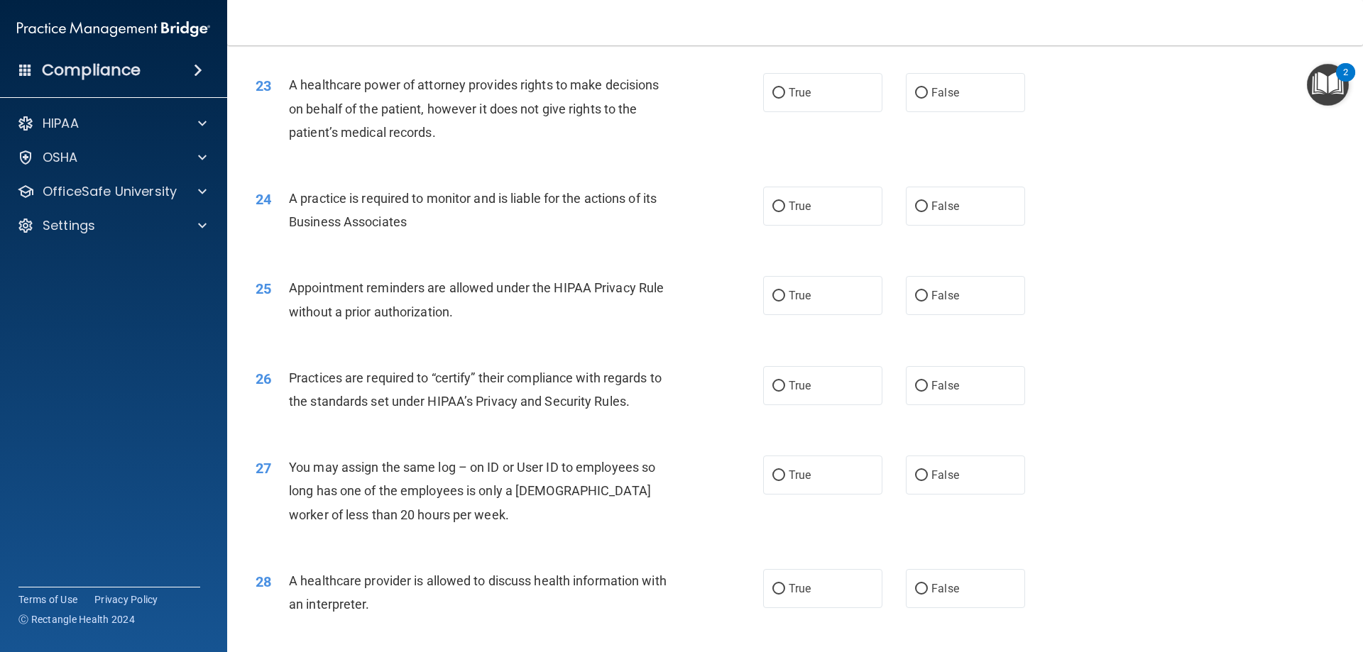
scroll to position [2342, 0]
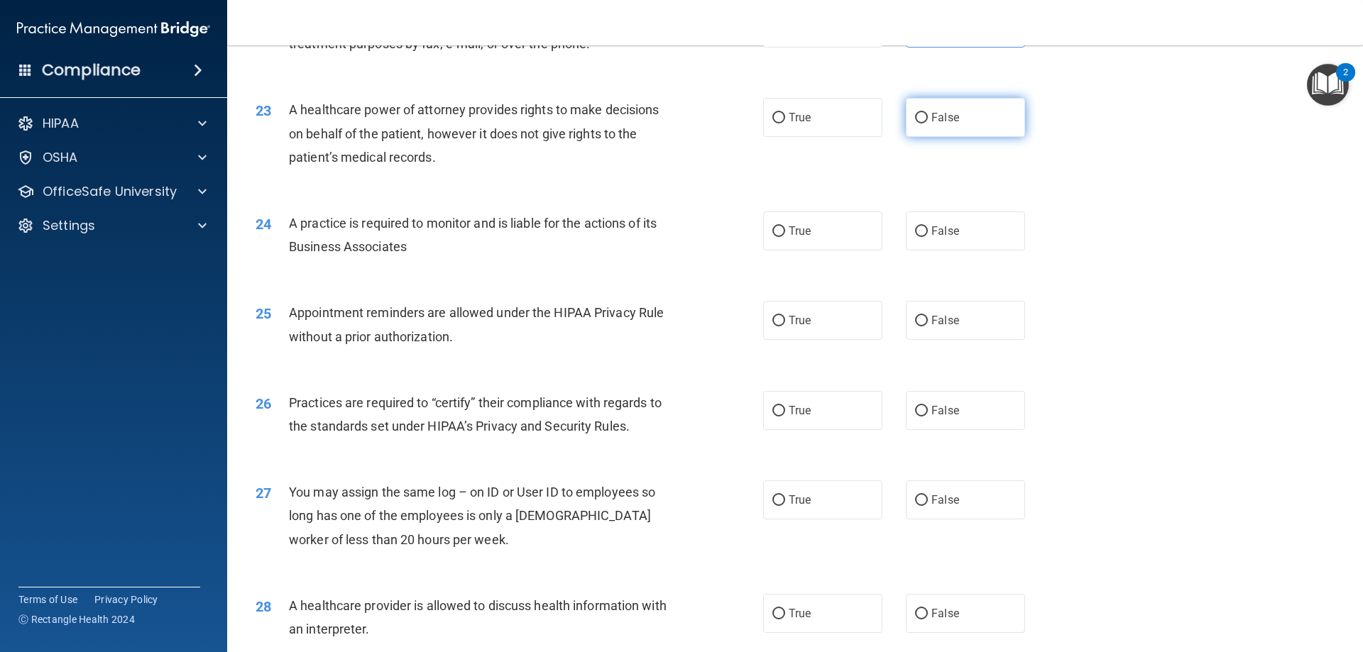
click at [951, 119] on span "False" at bounding box center [945, 117] width 28 height 13
click at [928, 119] on input "False" at bounding box center [921, 118] width 13 height 11
radio input "true"
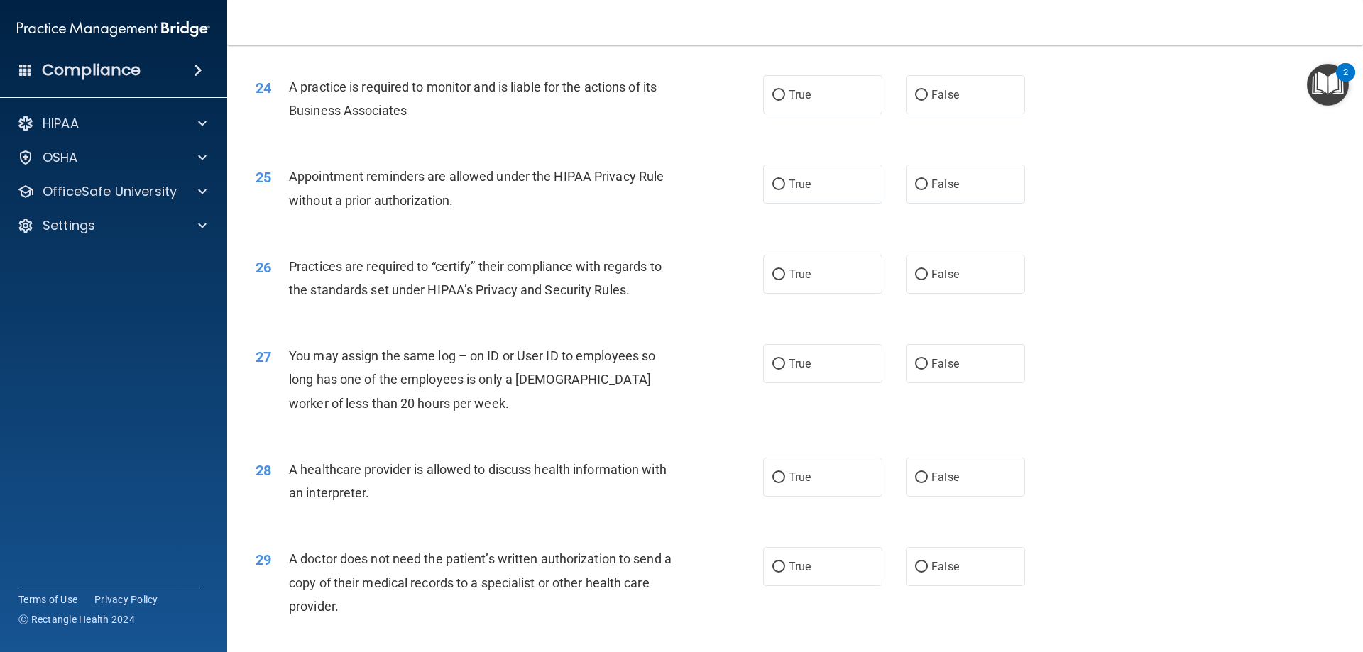
scroll to position [2484, 0]
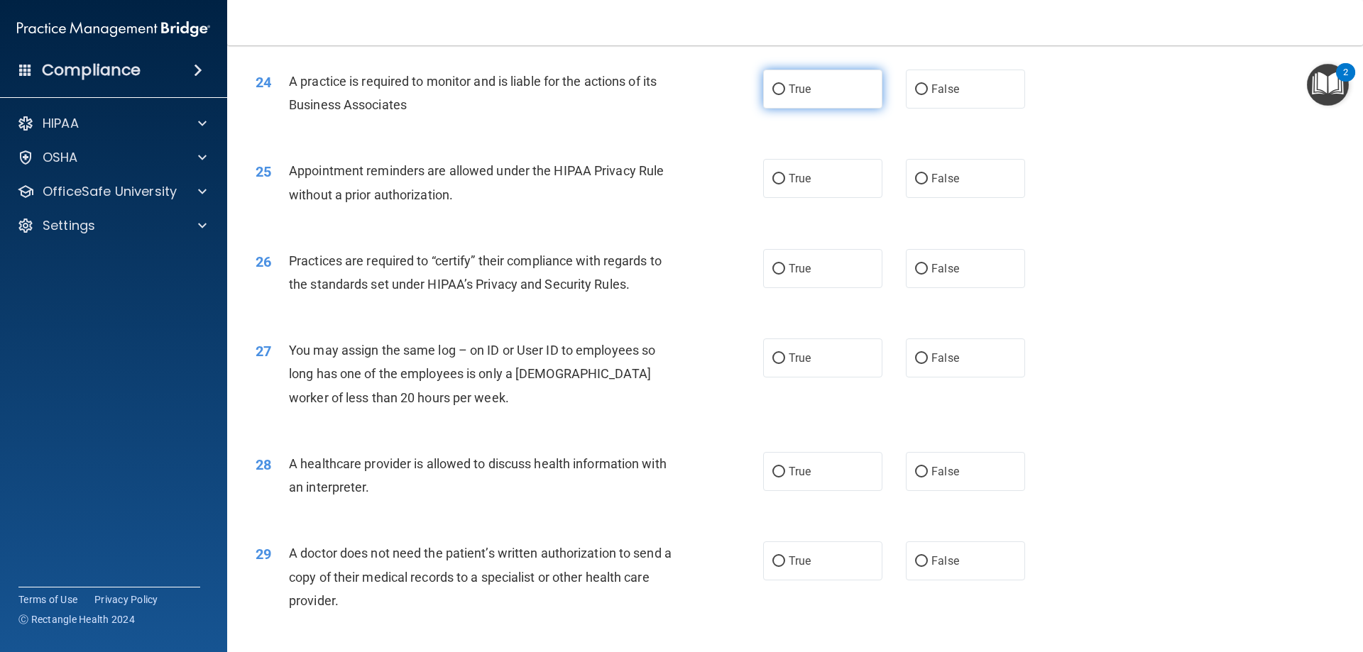
click at [789, 99] on label "True" at bounding box center [822, 89] width 119 height 39
click at [785, 95] on input "True" at bounding box center [778, 89] width 13 height 11
radio input "true"
click at [795, 189] on label "True" at bounding box center [822, 178] width 119 height 39
click at [785, 185] on input "True" at bounding box center [778, 179] width 13 height 11
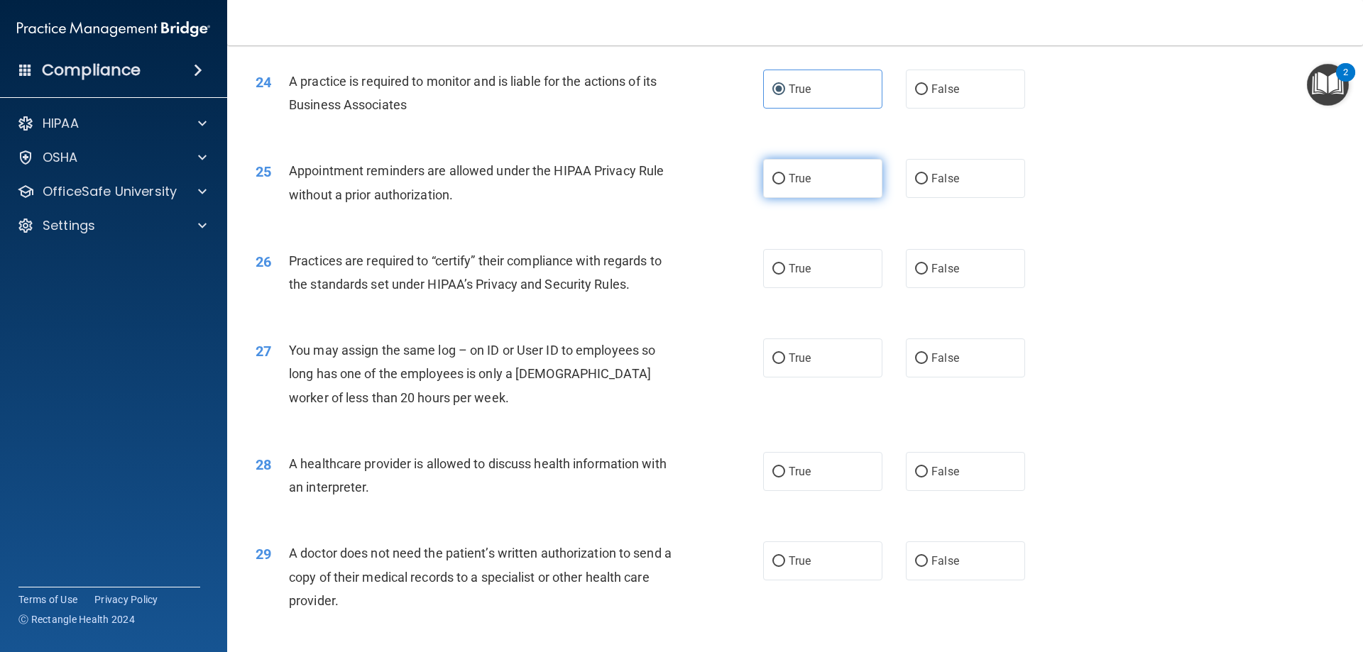
radio input "true"
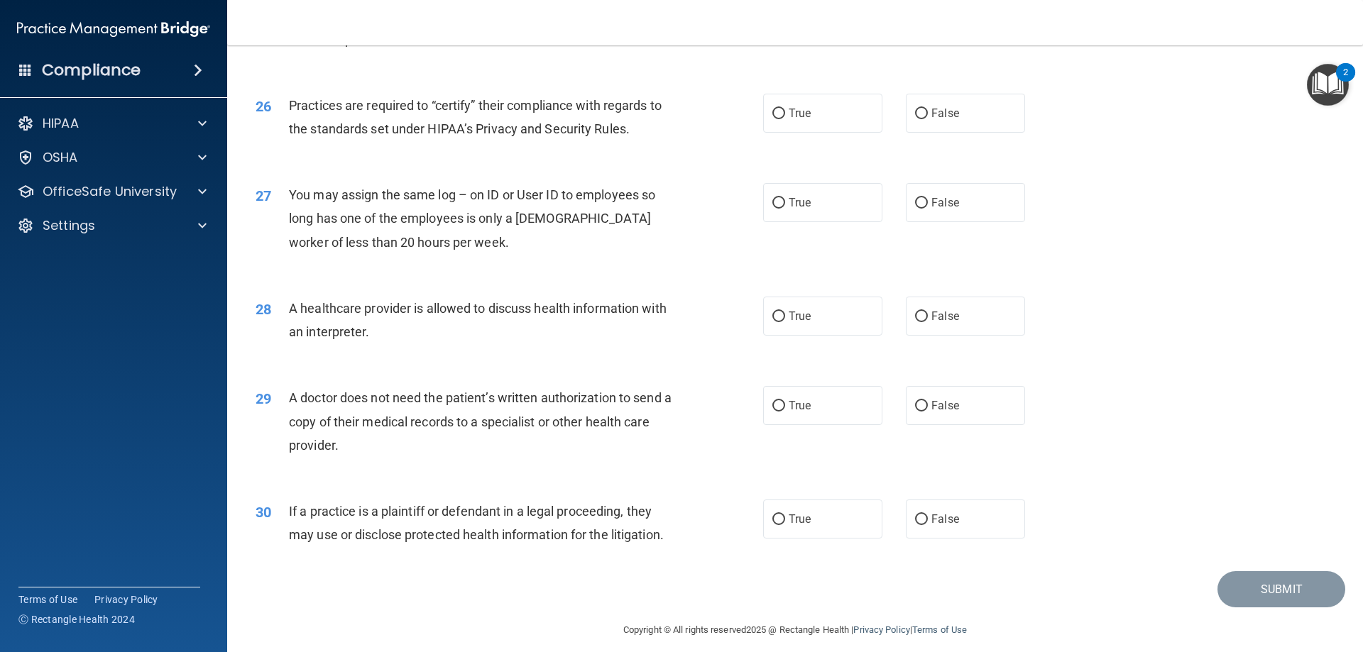
scroll to position [2651, 0]
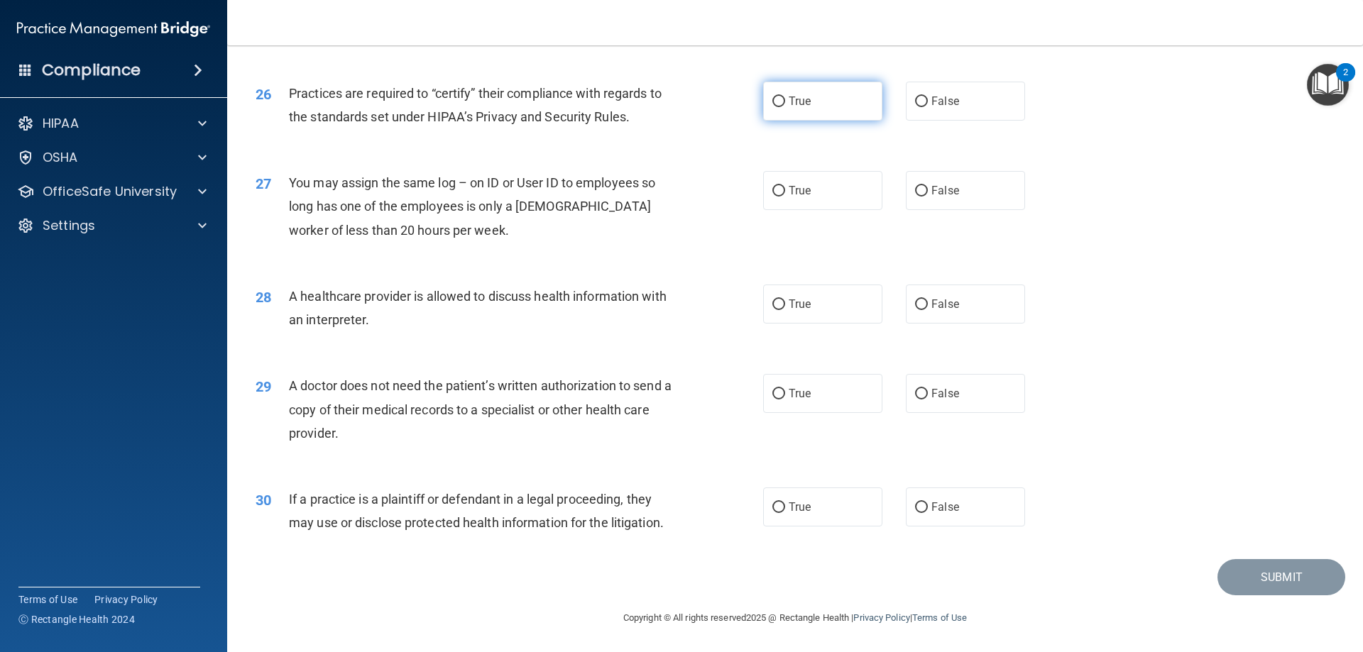
click at [790, 119] on label "True" at bounding box center [822, 101] width 119 height 39
click at [785, 107] on input "True" at bounding box center [778, 102] width 13 height 11
radio input "true"
click at [937, 192] on span "False" at bounding box center [945, 190] width 28 height 13
click at [928, 192] on input "False" at bounding box center [921, 191] width 13 height 11
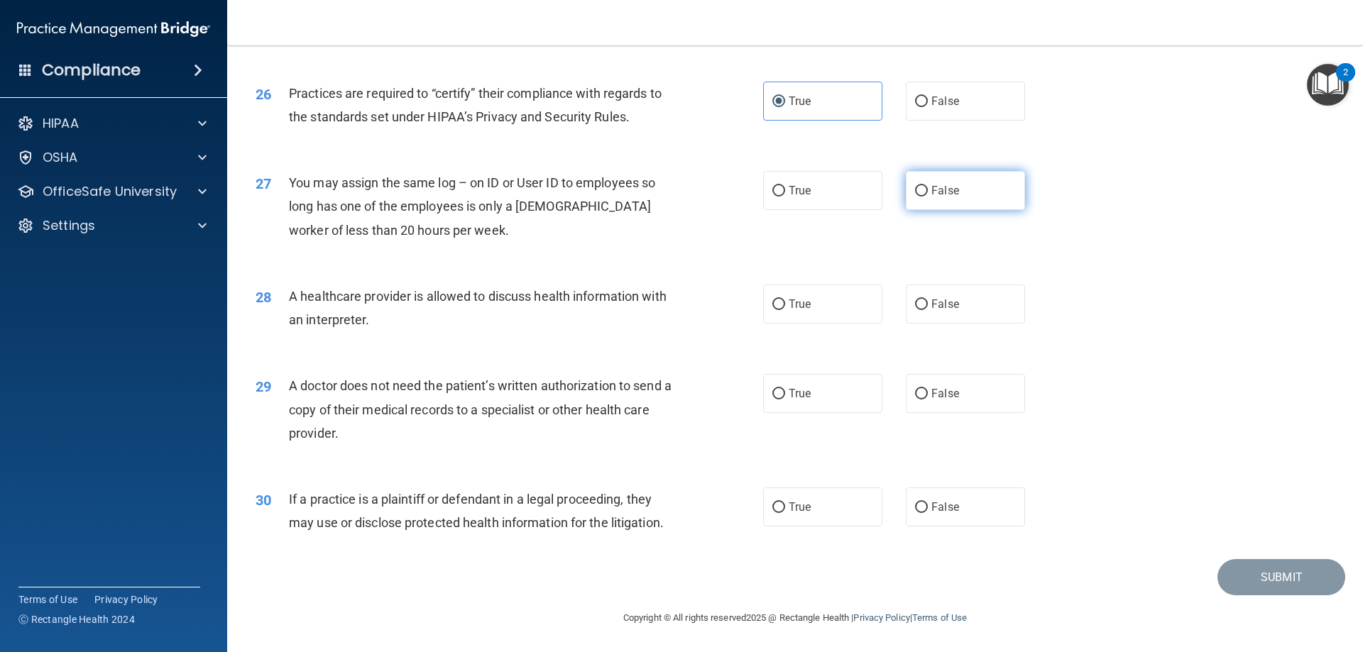
radio input "true"
click at [935, 317] on label "False" at bounding box center [965, 304] width 119 height 39
click at [928, 310] on input "False" at bounding box center [921, 304] width 13 height 11
radio input "true"
click at [946, 410] on label "False" at bounding box center [965, 393] width 119 height 39
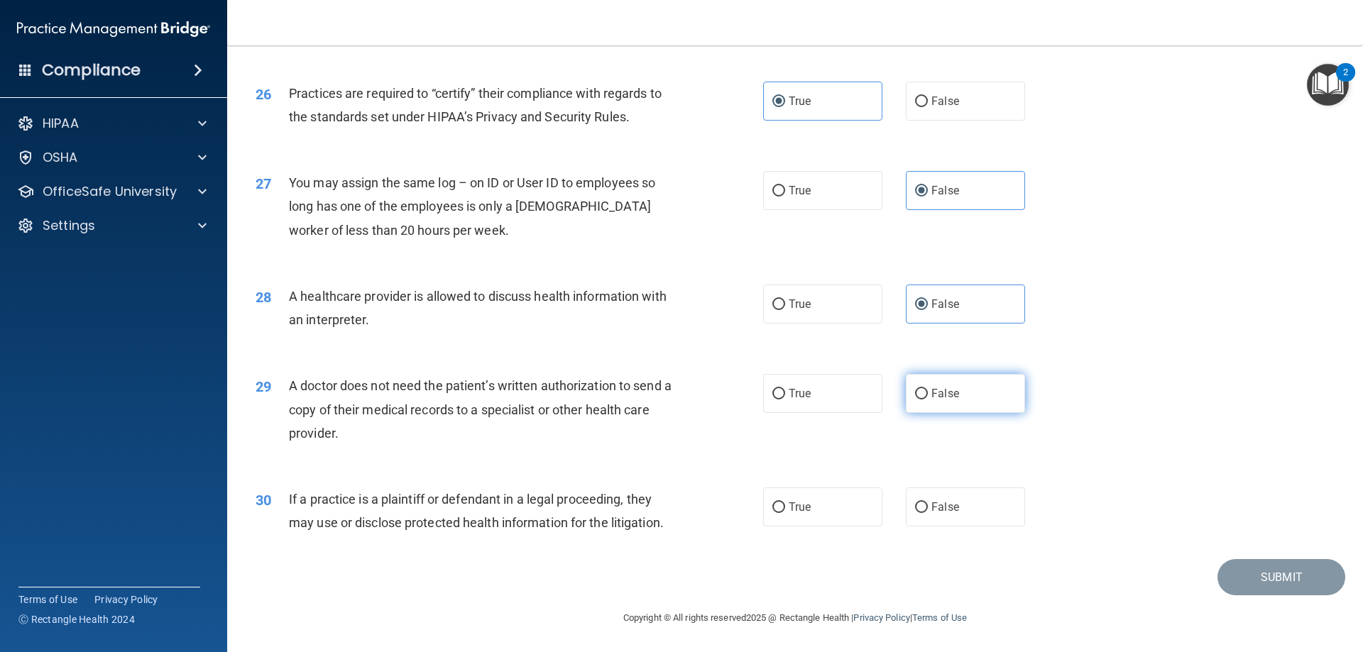
click at [928, 400] on input "False" at bounding box center [921, 394] width 13 height 11
radio input "true"
click at [952, 520] on label "False" at bounding box center [965, 507] width 119 height 39
click at [928, 513] on input "False" at bounding box center [921, 507] width 13 height 11
radio input "true"
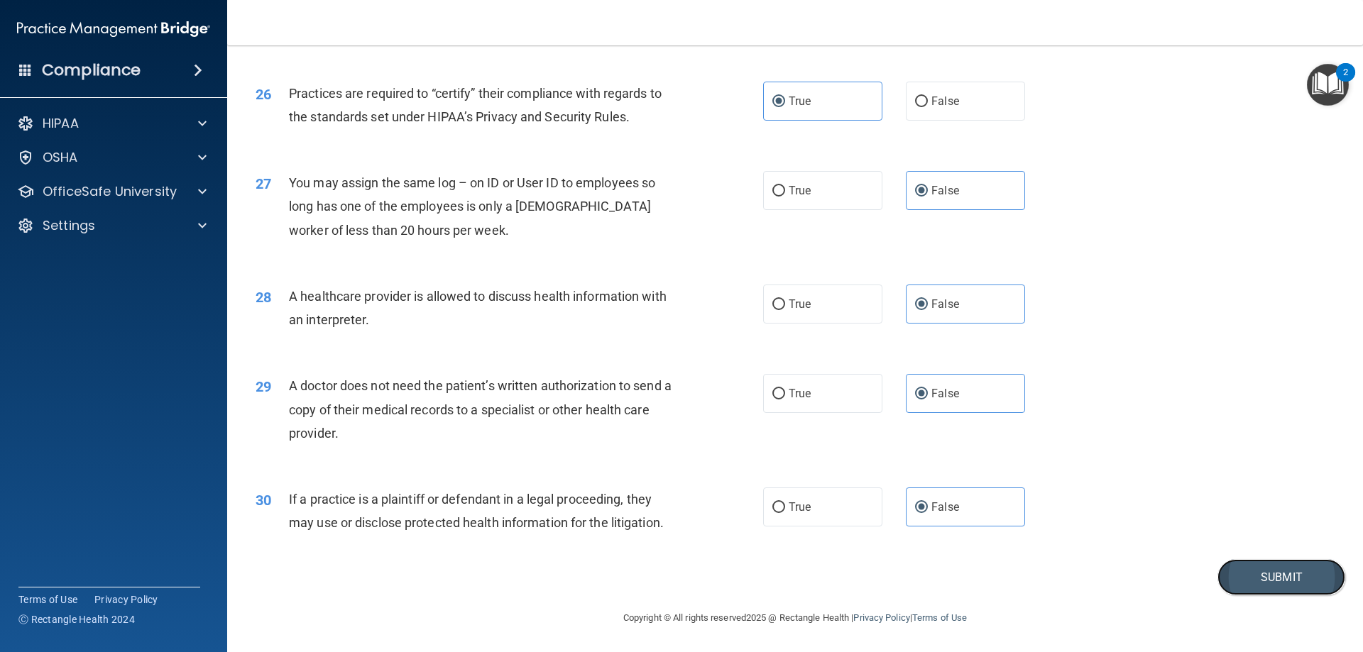
click at [1258, 586] on button "Submit" at bounding box center [1281, 577] width 128 height 36
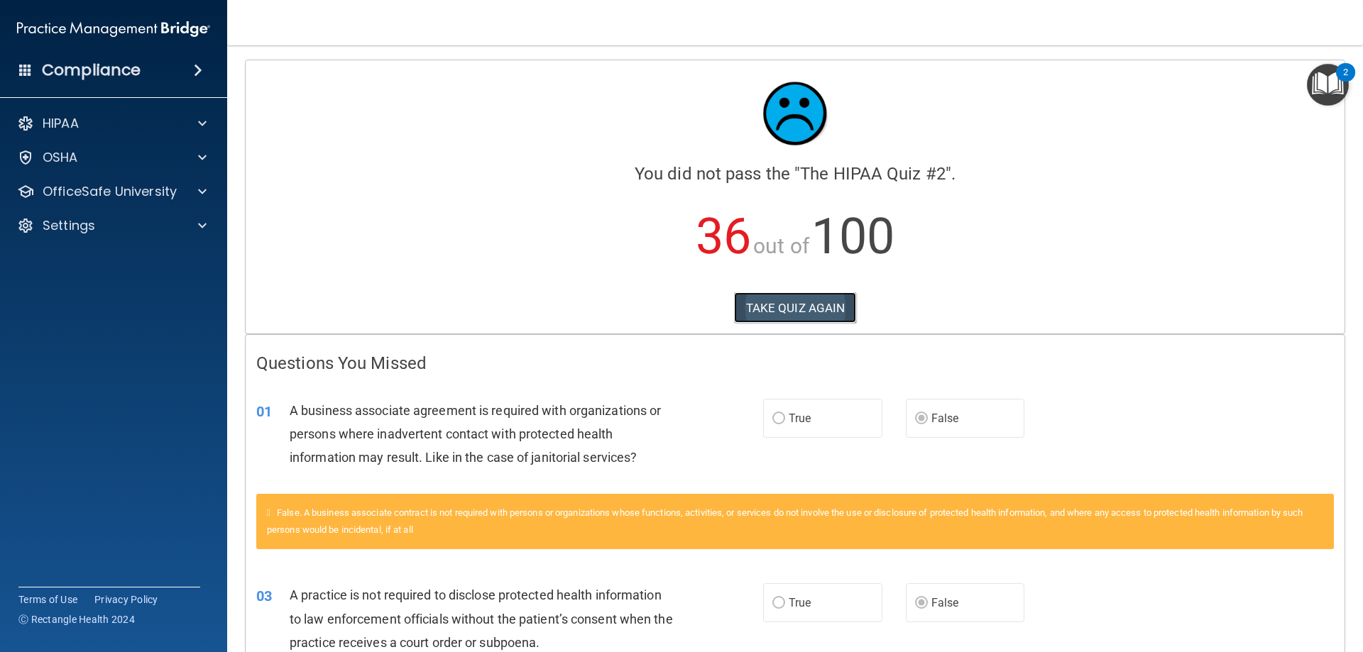
click at [844, 302] on button "TAKE QUIZ AGAIN" at bounding box center [795, 307] width 123 height 31
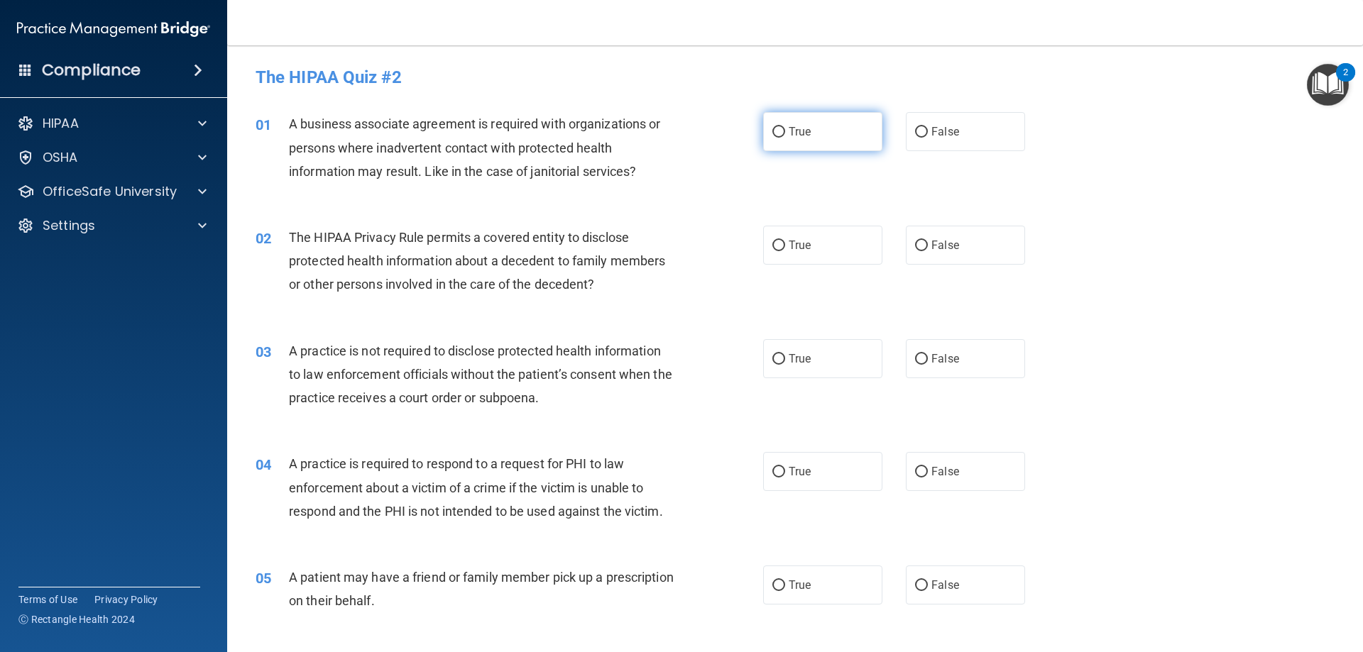
click at [791, 136] on span "True" at bounding box center [799, 131] width 22 height 13
click at [785, 136] on input "True" at bounding box center [778, 132] width 13 height 11
radio input "true"
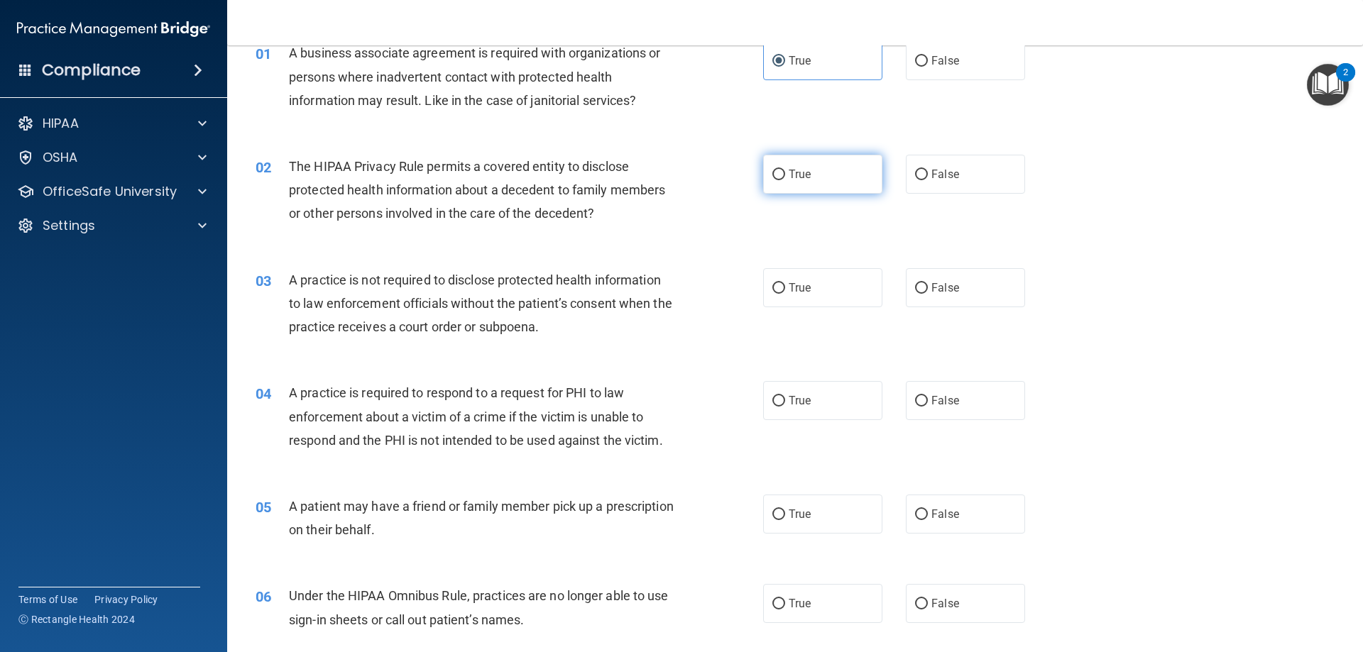
click at [780, 183] on label "True" at bounding box center [822, 174] width 119 height 39
click at [780, 180] on input "True" at bounding box center [778, 175] width 13 height 11
radio input "true"
click at [931, 290] on span "False" at bounding box center [945, 287] width 28 height 13
click at [925, 290] on input "False" at bounding box center [921, 288] width 13 height 11
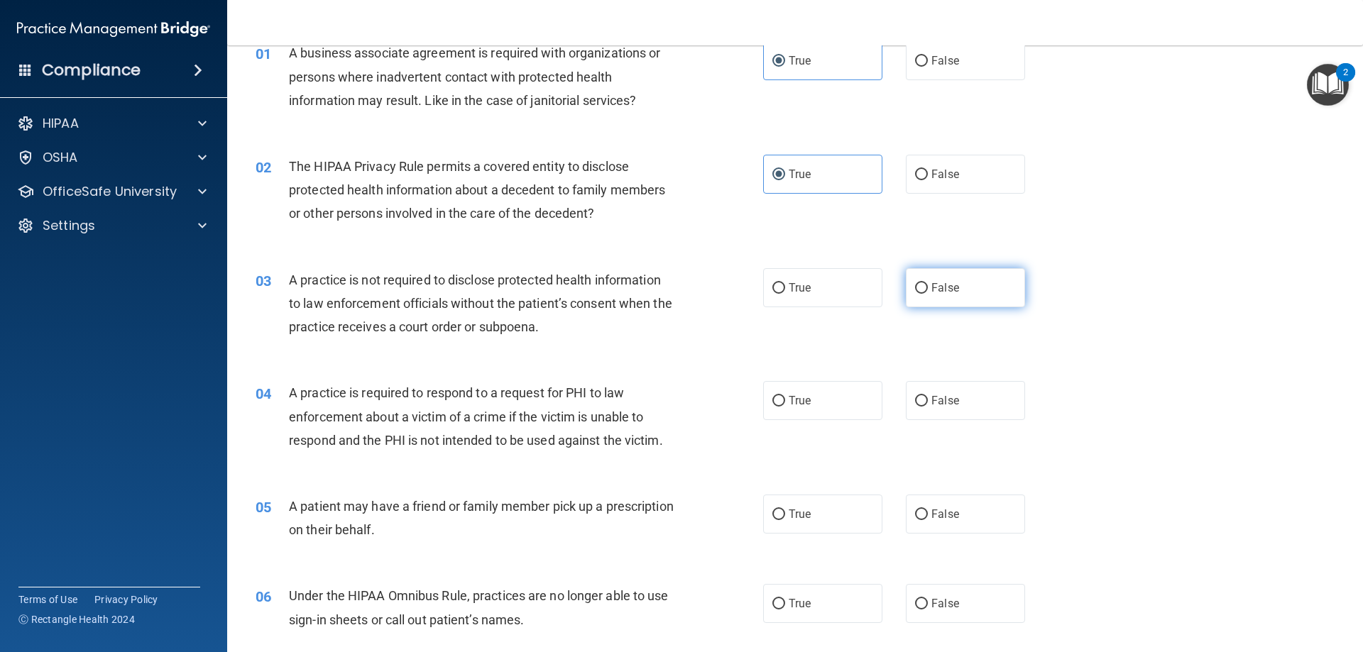
radio input "true"
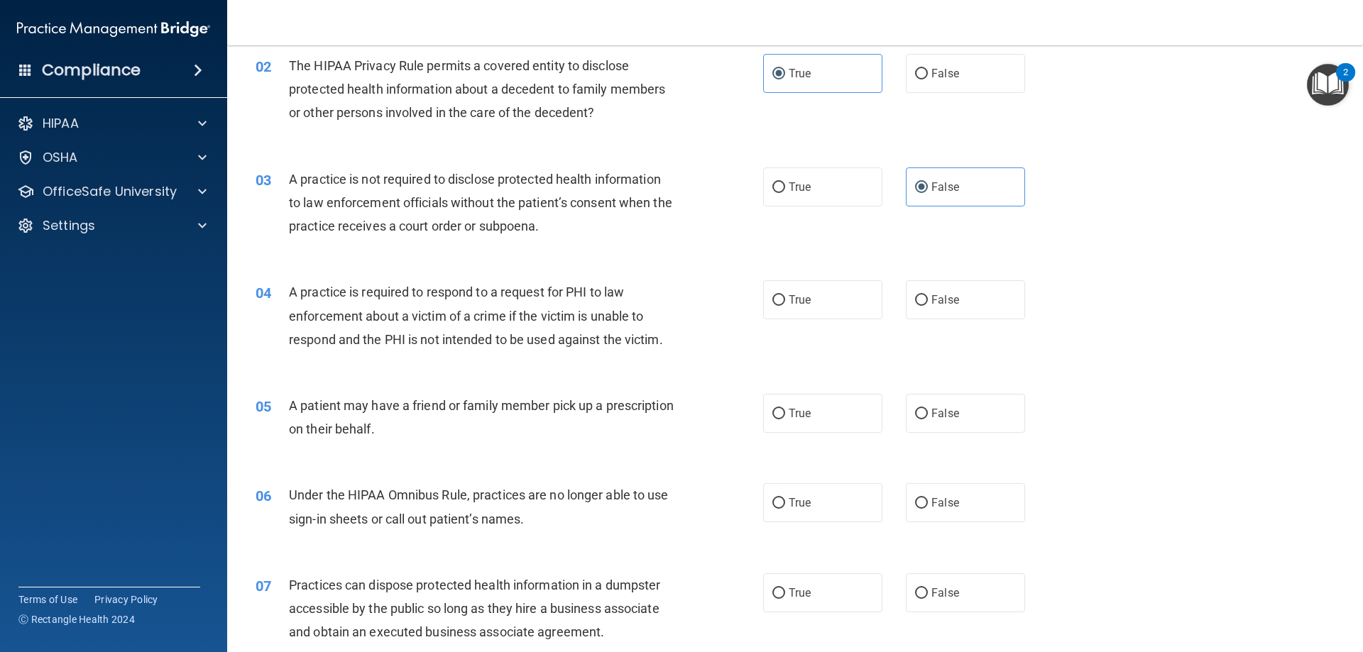
scroll to position [213, 0]
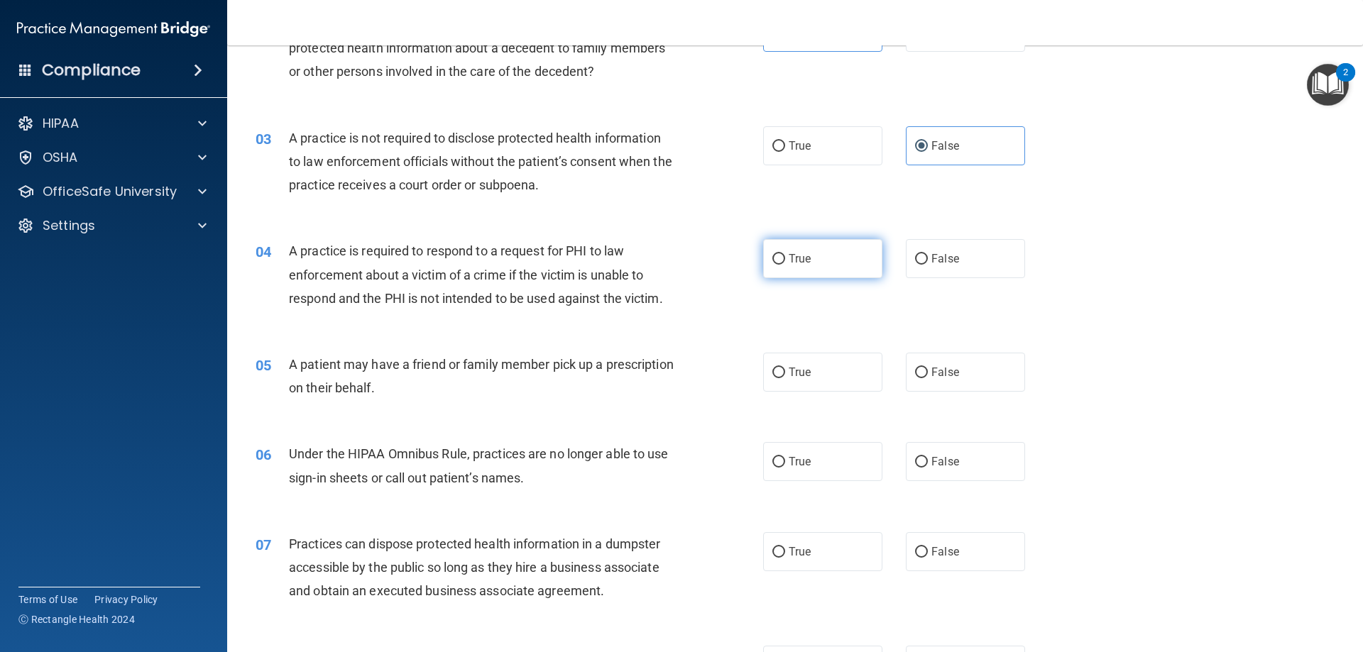
click at [792, 266] on label "True" at bounding box center [822, 258] width 119 height 39
click at [785, 265] on input "True" at bounding box center [778, 259] width 13 height 11
radio input "true"
click at [792, 383] on label "True" at bounding box center [822, 372] width 119 height 39
click at [785, 378] on input "True" at bounding box center [778, 373] width 13 height 11
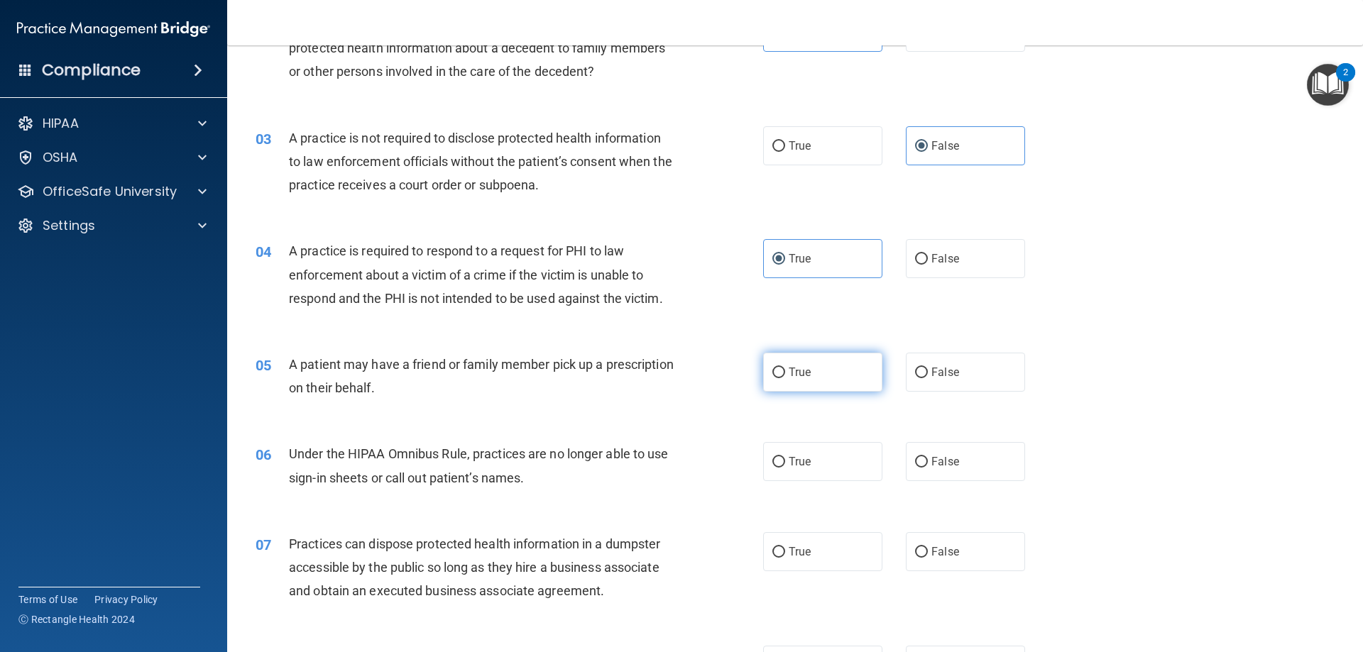
radio input "true"
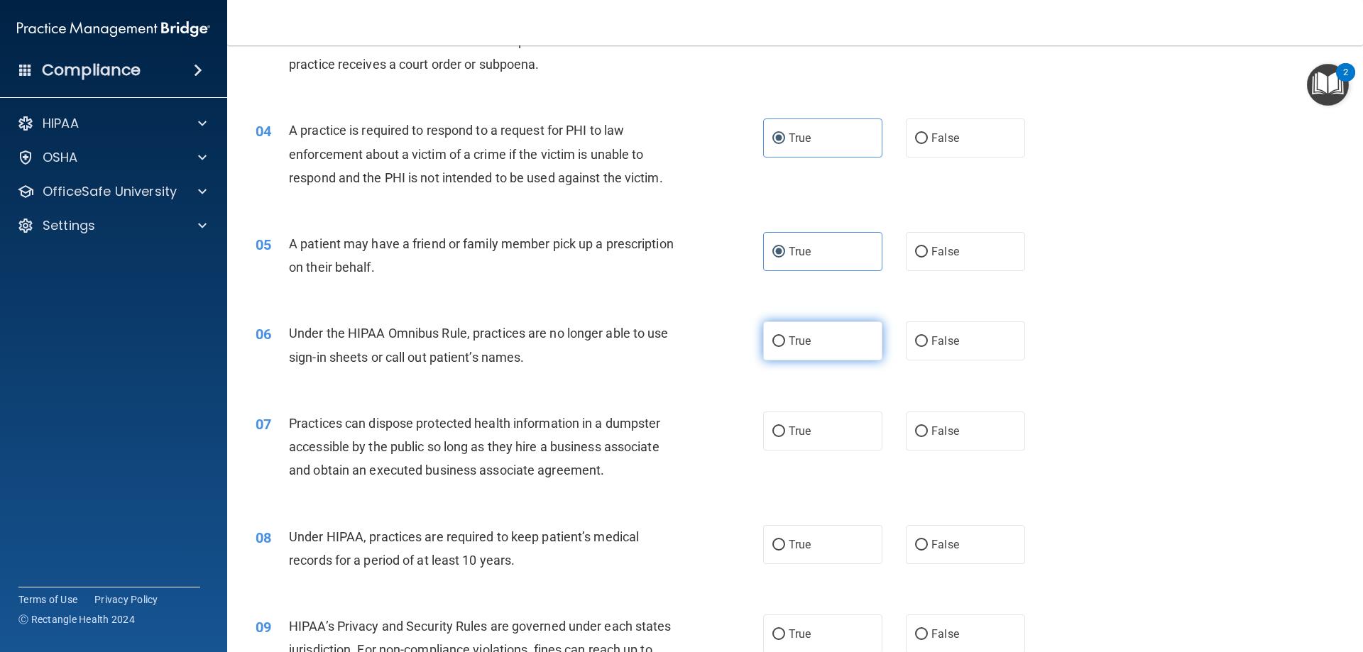
scroll to position [355, 0]
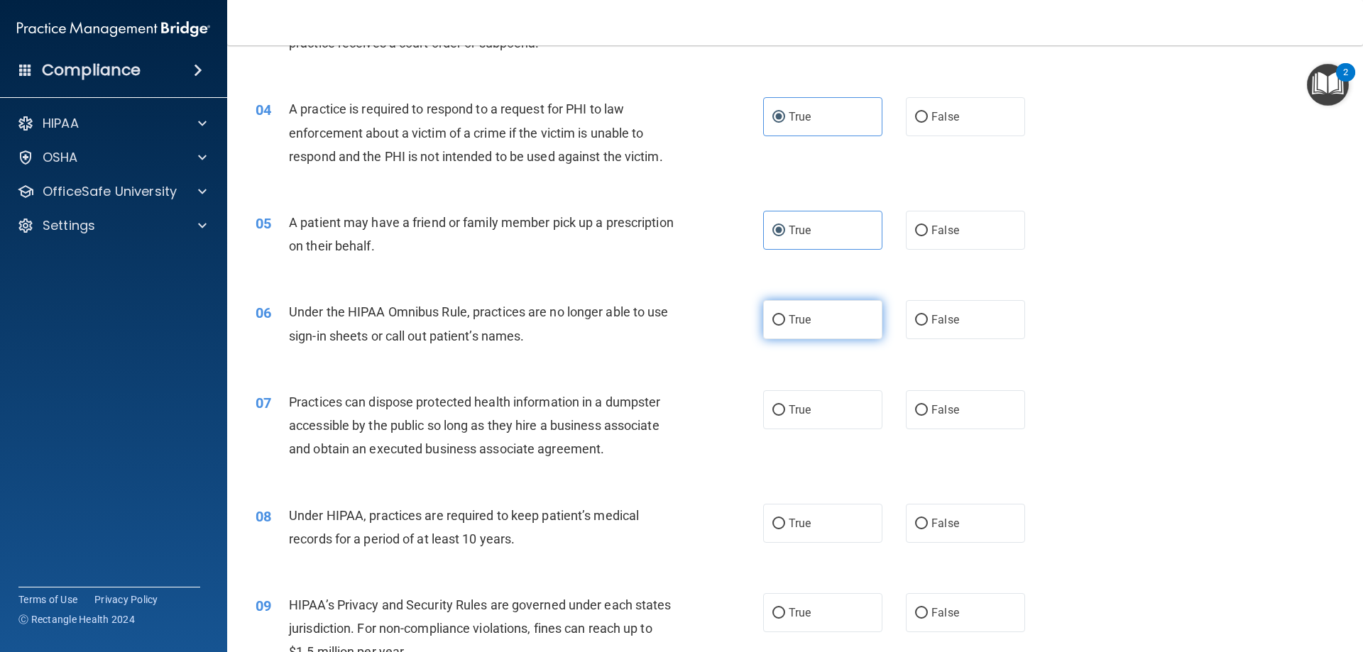
click at [799, 319] on span "True" at bounding box center [799, 319] width 22 height 13
click at [785, 319] on input "True" at bounding box center [778, 320] width 13 height 11
radio input "true"
click at [931, 413] on span "False" at bounding box center [945, 409] width 28 height 13
click at [925, 413] on input "False" at bounding box center [921, 410] width 13 height 11
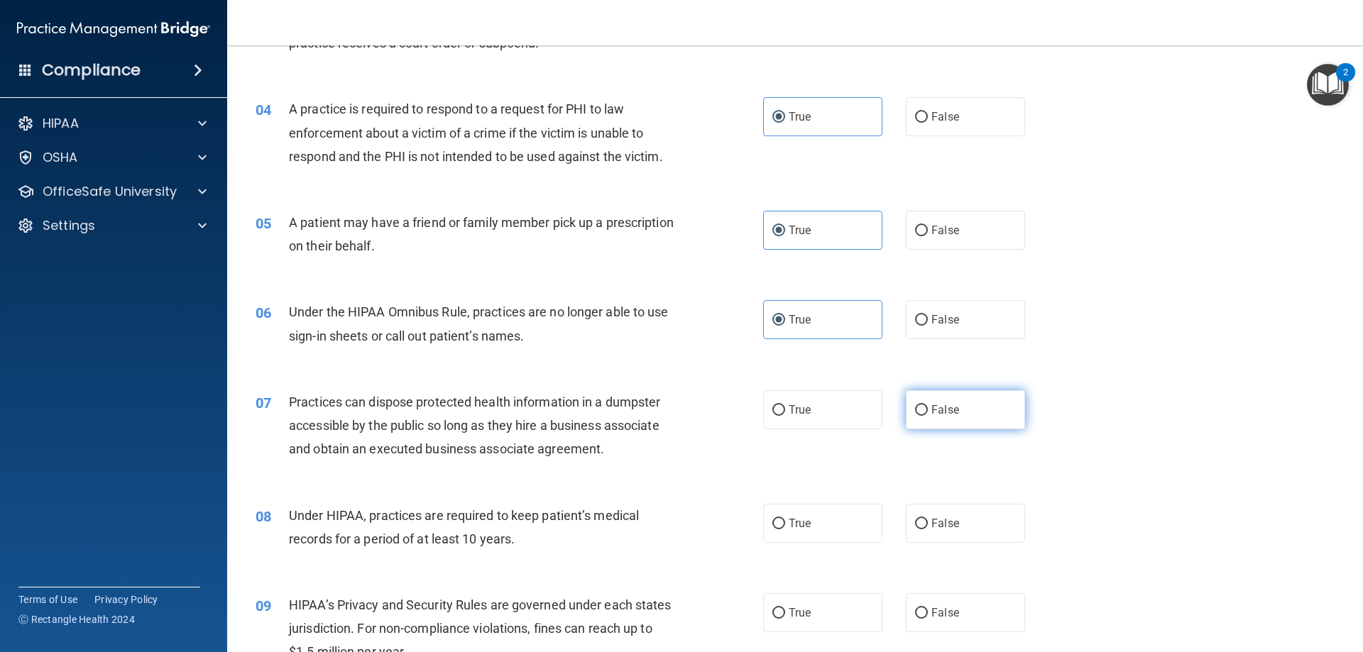
radio input "true"
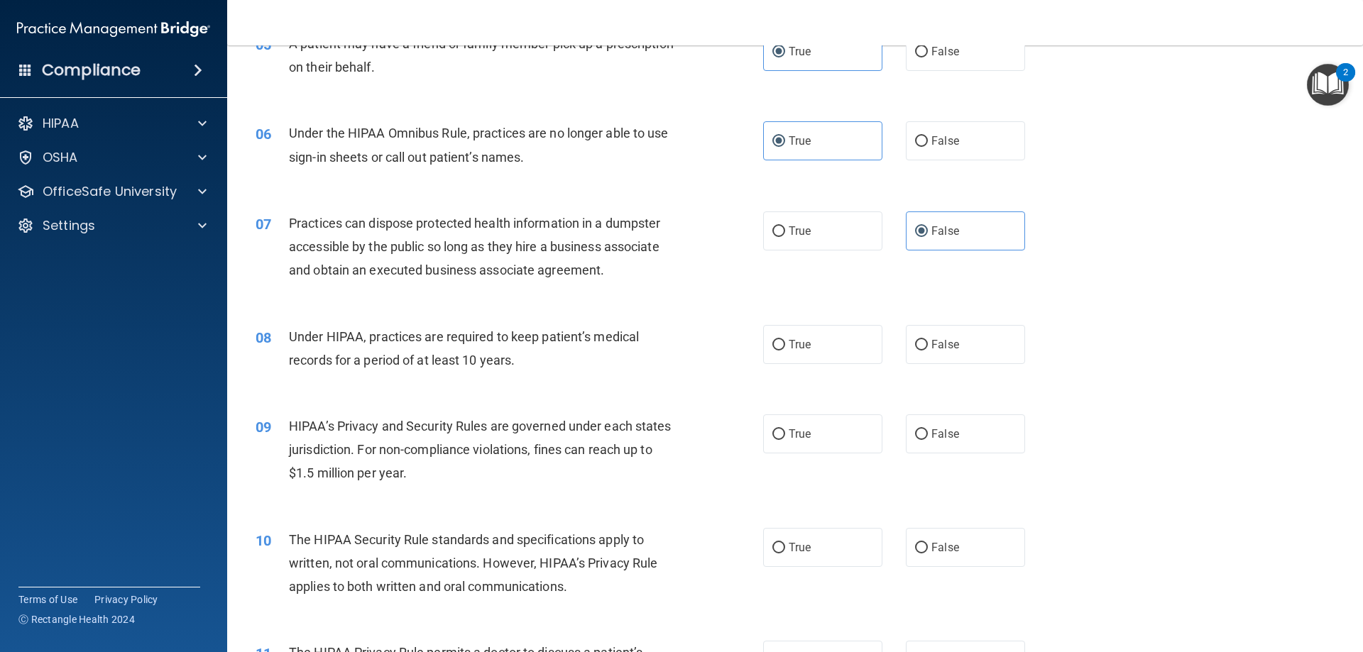
scroll to position [568, 0]
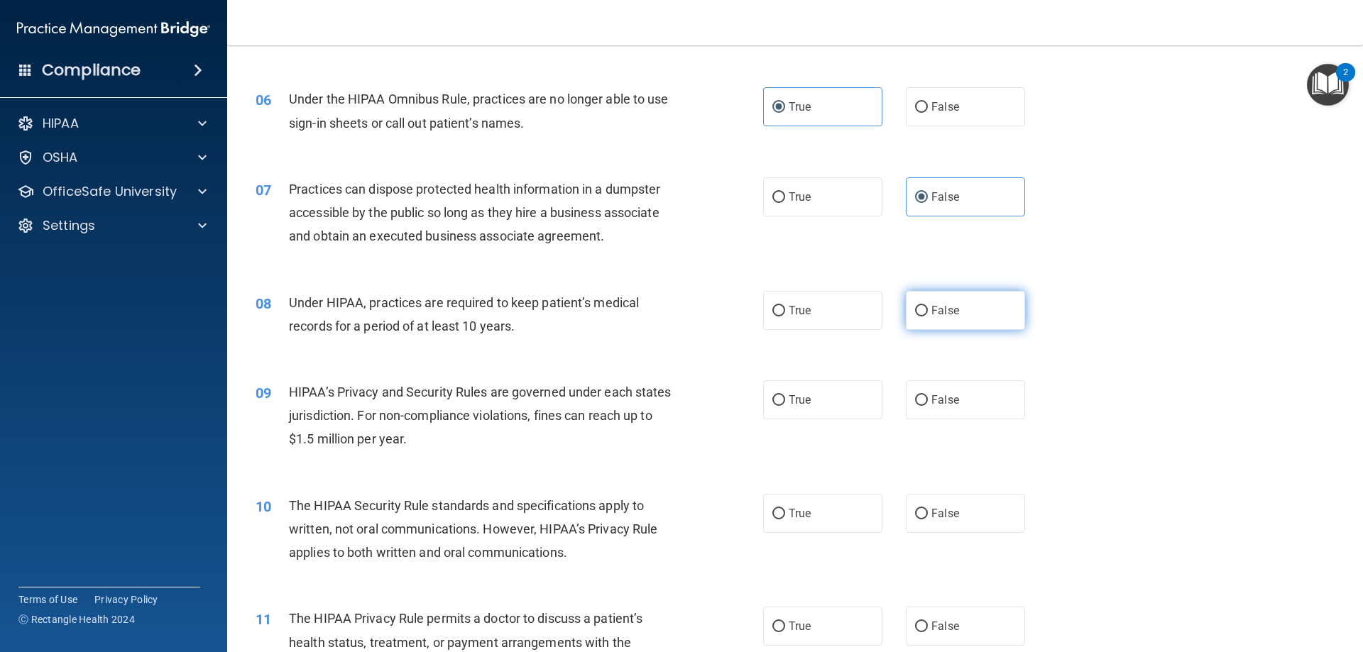
click at [937, 312] on span "False" at bounding box center [945, 310] width 28 height 13
click at [928, 312] on input "False" at bounding box center [921, 311] width 13 height 11
radio input "true"
click at [925, 413] on label "False" at bounding box center [965, 399] width 119 height 39
click at [925, 406] on input "False" at bounding box center [921, 400] width 13 height 11
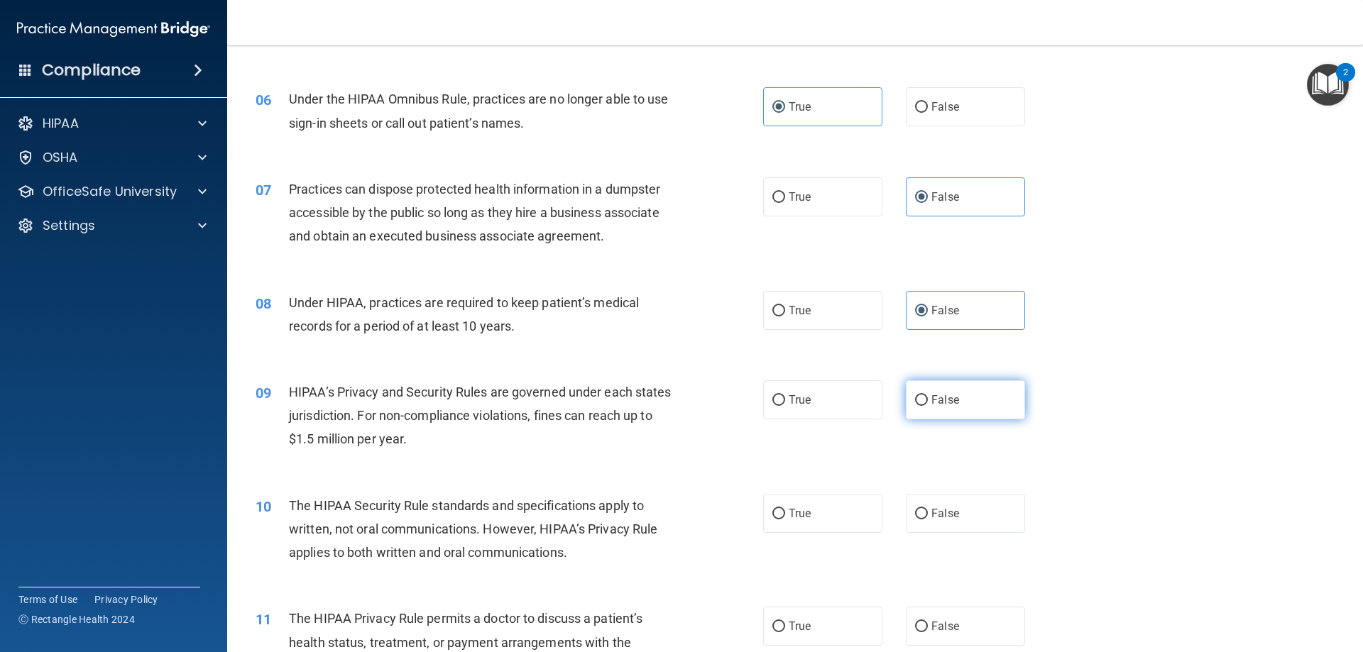
radio input "true"
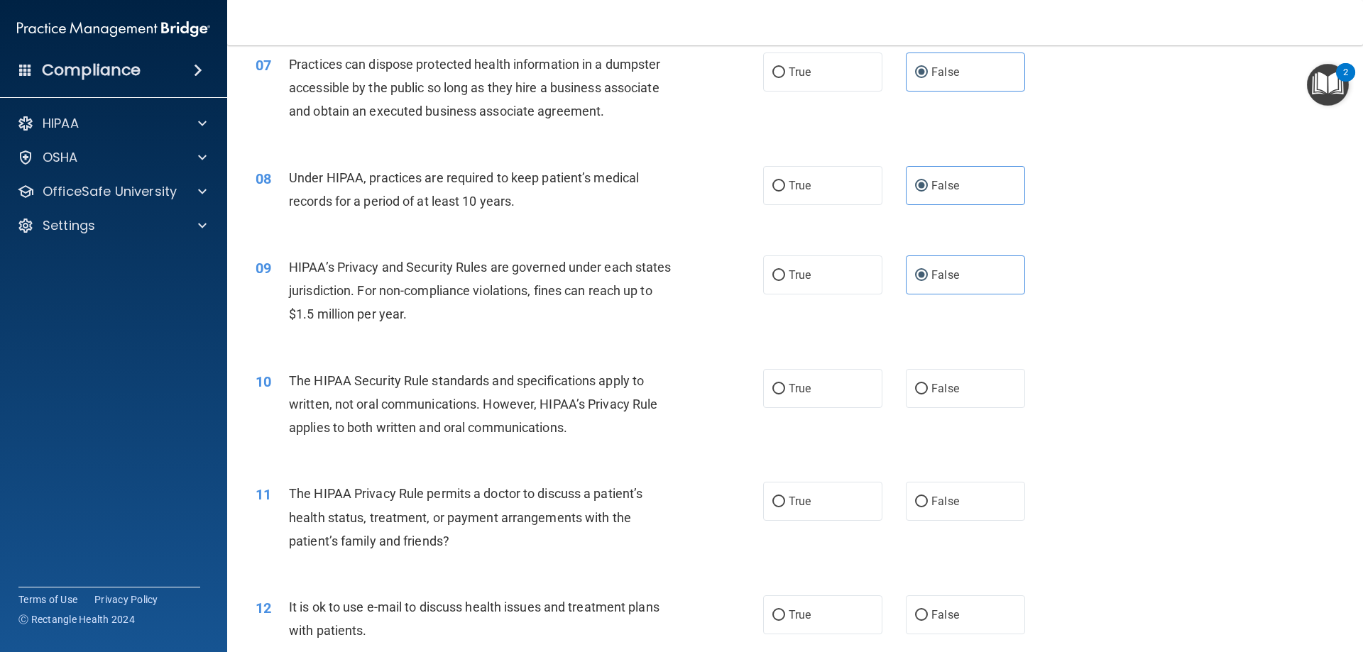
scroll to position [710, 0]
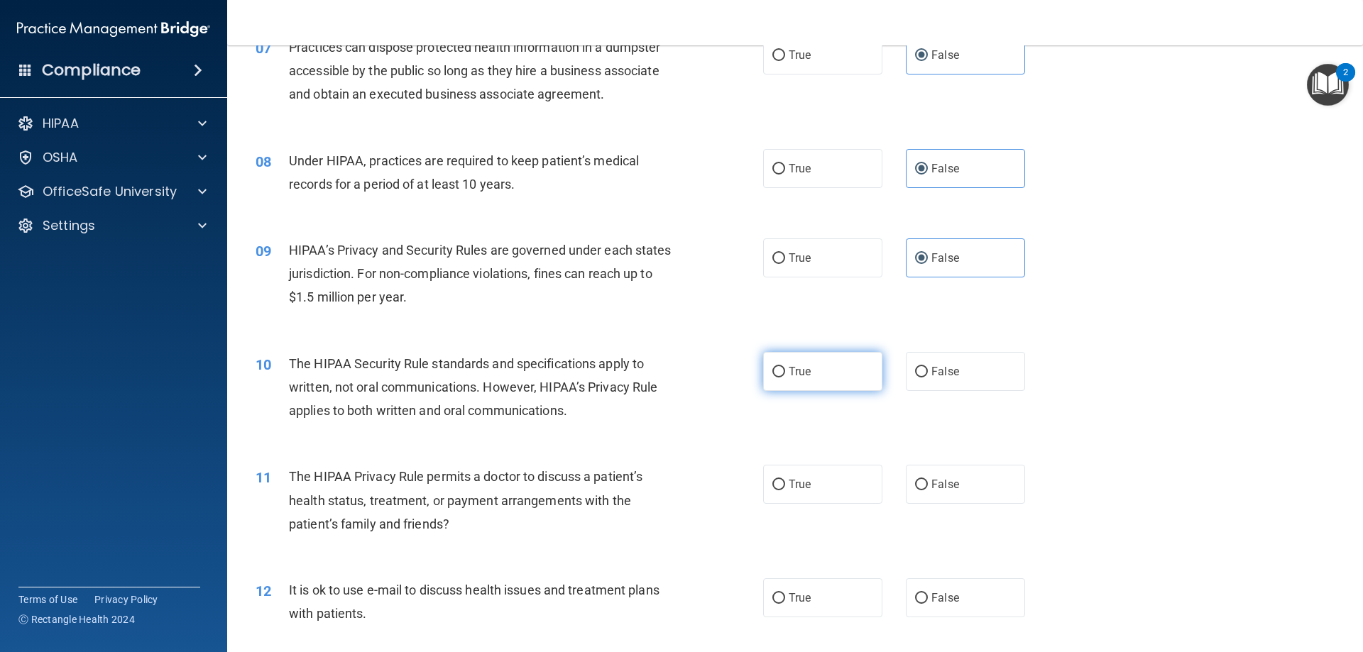
click at [772, 373] on input "True" at bounding box center [778, 372] width 13 height 11
radio input "true"
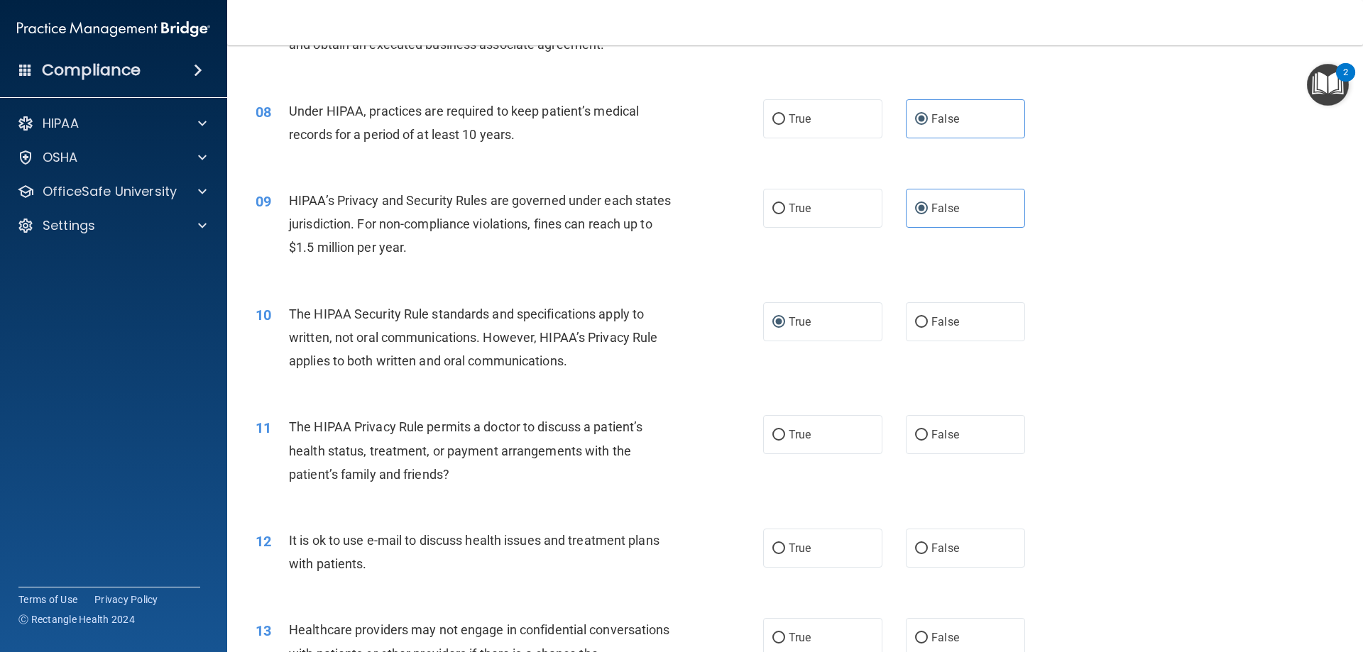
scroll to position [781, 0]
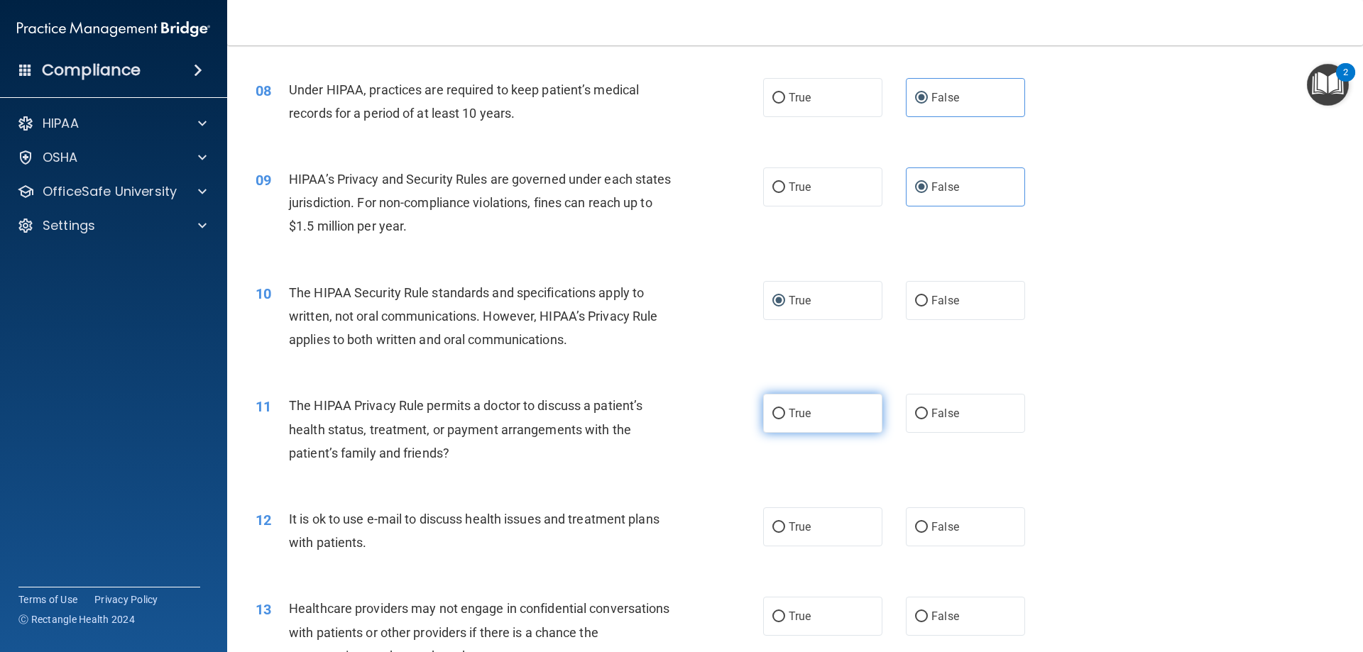
click at [763, 421] on label "True" at bounding box center [822, 413] width 119 height 39
click at [772, 419] on input "True" at bounding box center [778, 414] width 13 height 11
radio input "true"
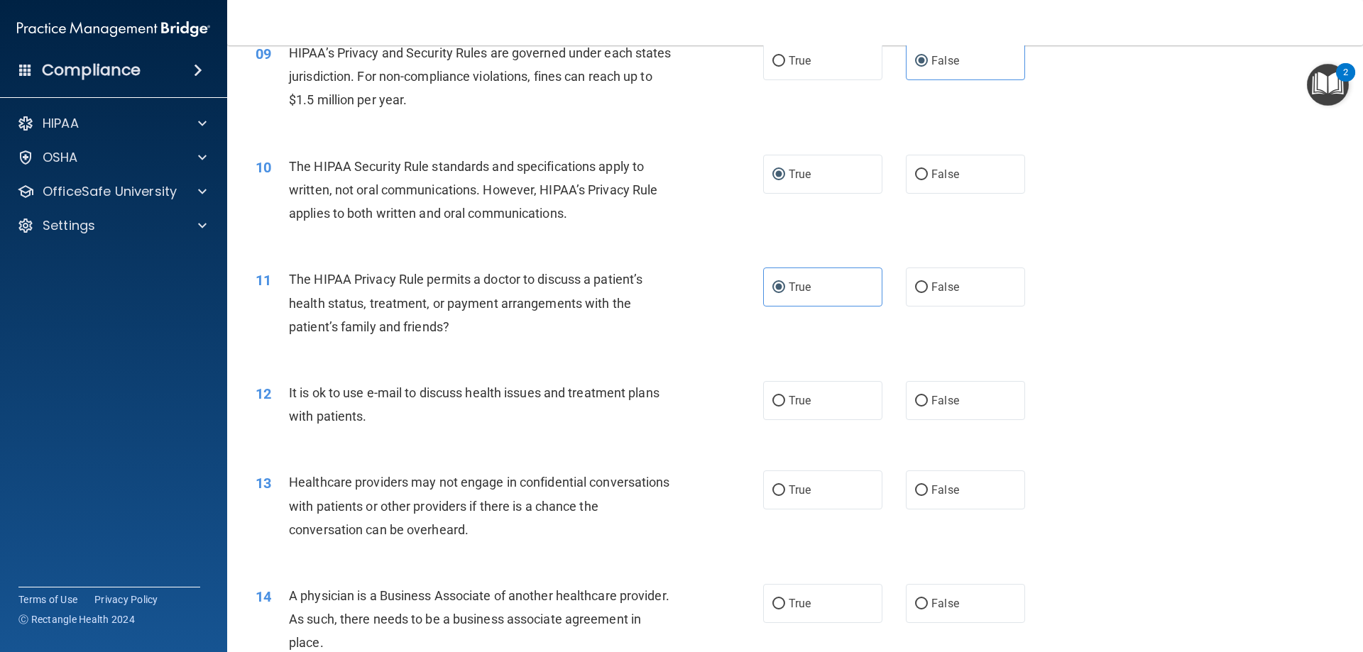
scroll to position [923, 0]
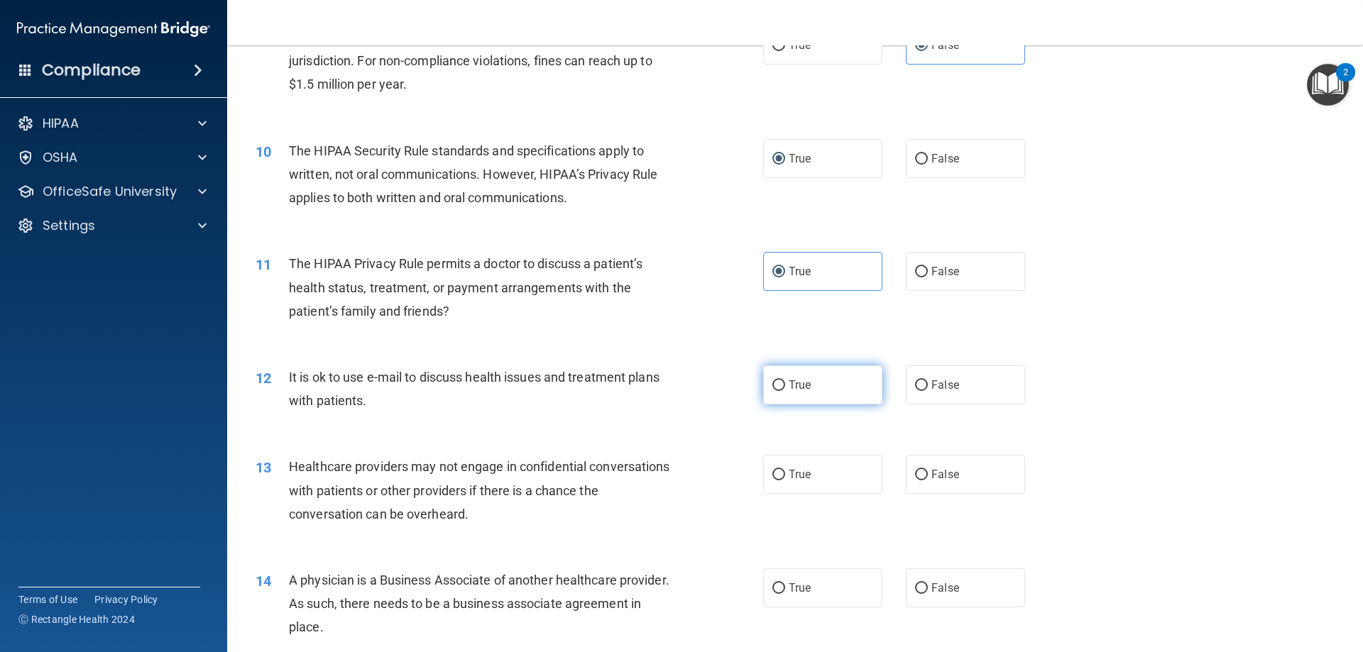
click at [773, 385] on input "True" at bounding box center [778, 385] width 13 height 11
radio input "true"
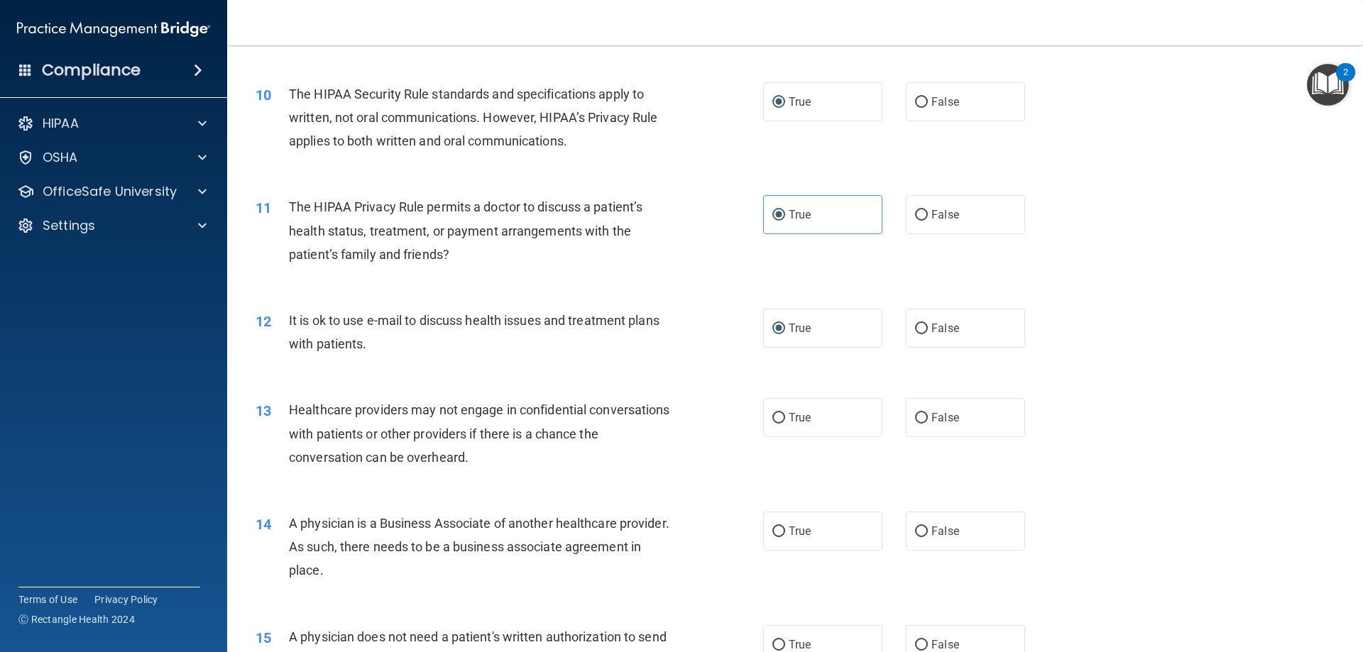
scroll to position [1065, 0]
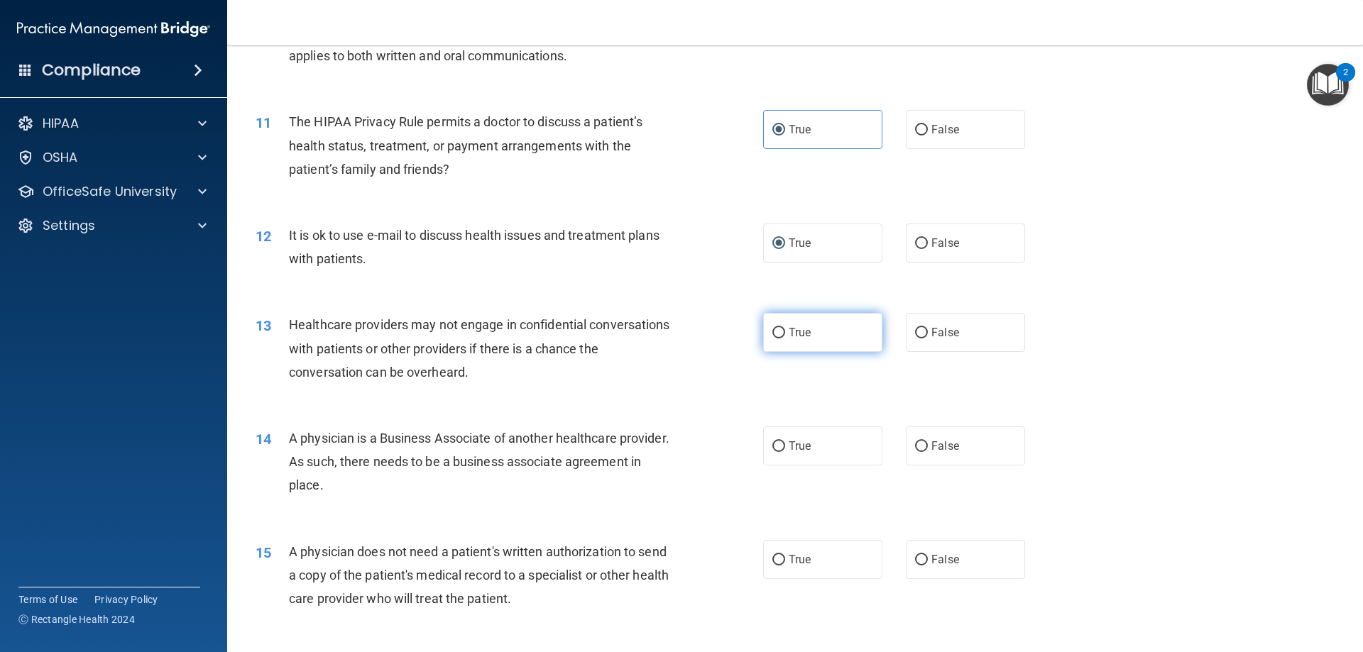
click at [765, 330] on label "True" at bounding box center [822, 332] width 119 height 39
click at [772, 330] on input "True" at bounding box center [778, 333] width 13 height 11
radio input "true"
click at [811, 456] on label "True" at bounding box center [822, 446] width 119 height 39
click at [785, 452] on input "True" at bounding box center [778, 446] width 13 height 11
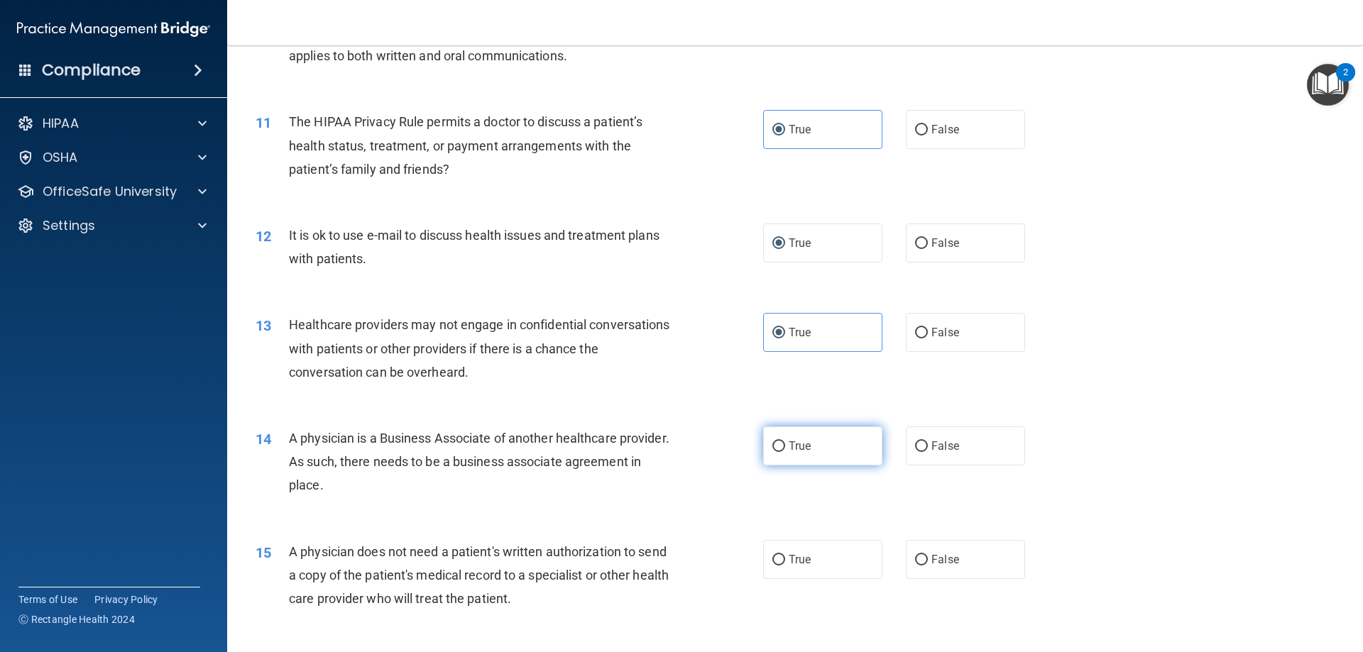
radio input "true"
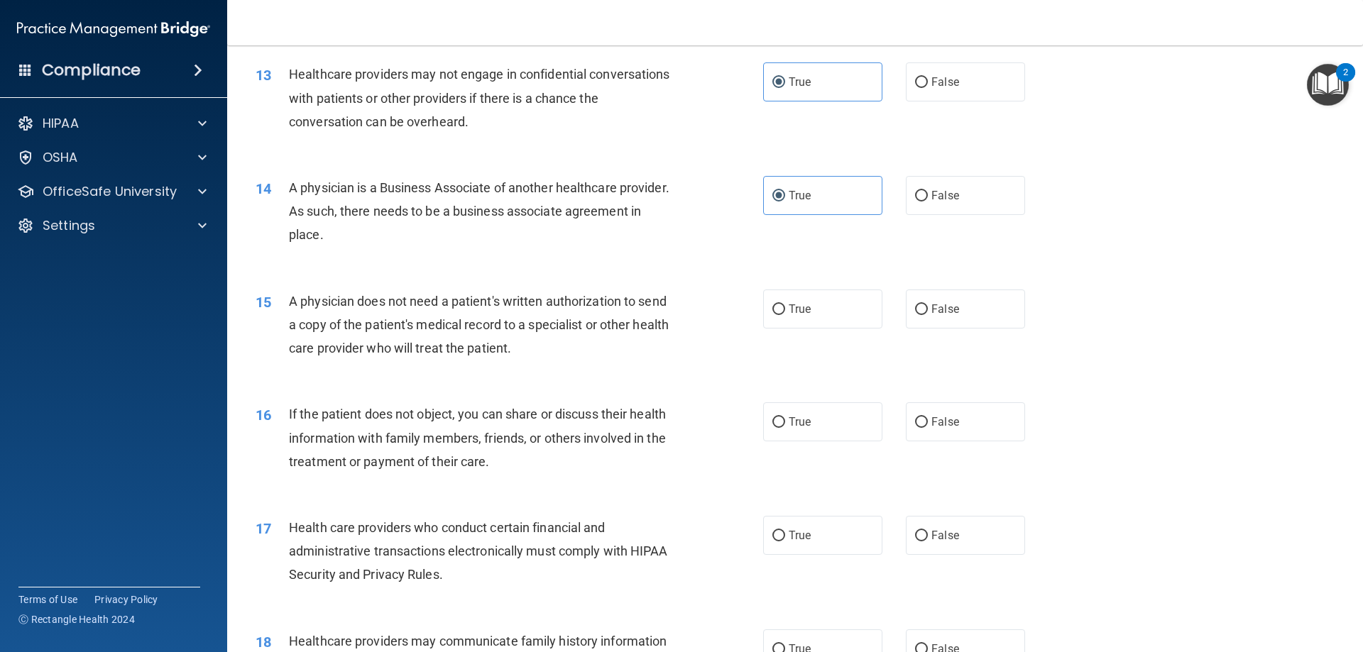
scroll to position [1348, 0]
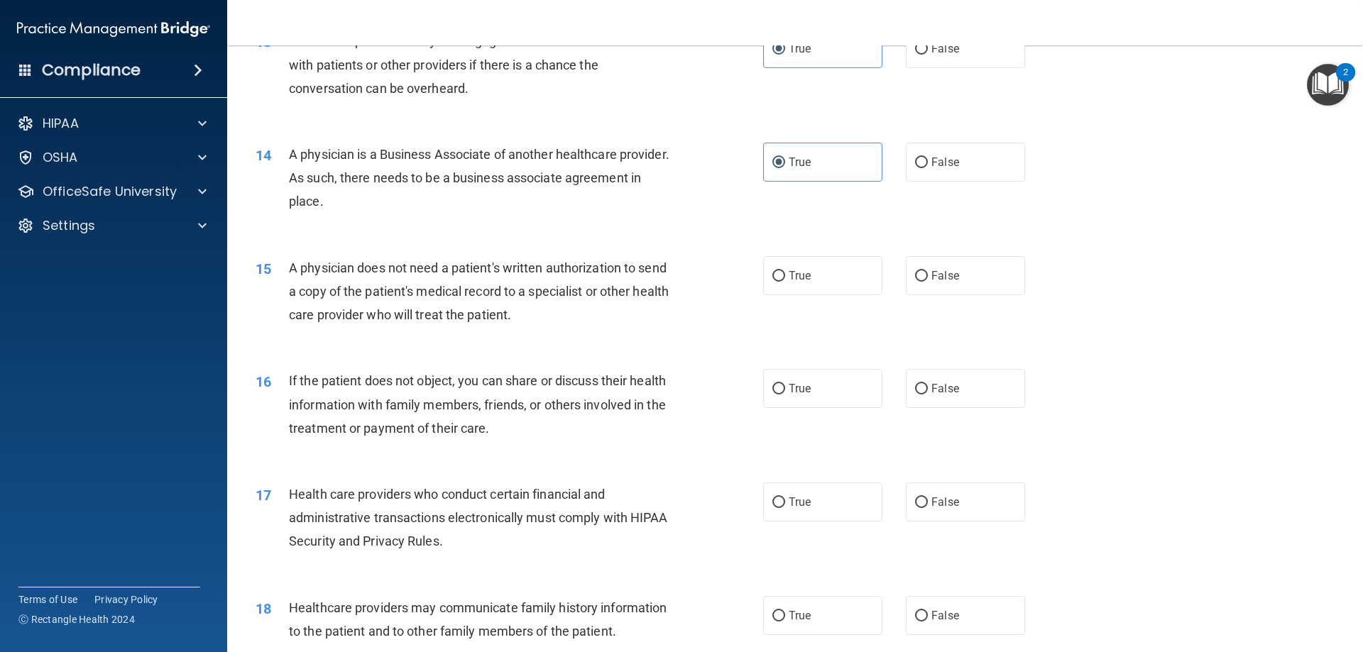
click at [894, 274] on div "True False" at bounding box center [906, 275] width 286 height 39
click at [915, 274] on input "False" at bounding box center [921, 276] width 13 height 11
radio input "true"
click at [785, 395] on label "True" at bounding box center [822, 388] width 119 height 39
click at [785, 395] on input "True" at bounding box center [778, 389] width 13 height 11
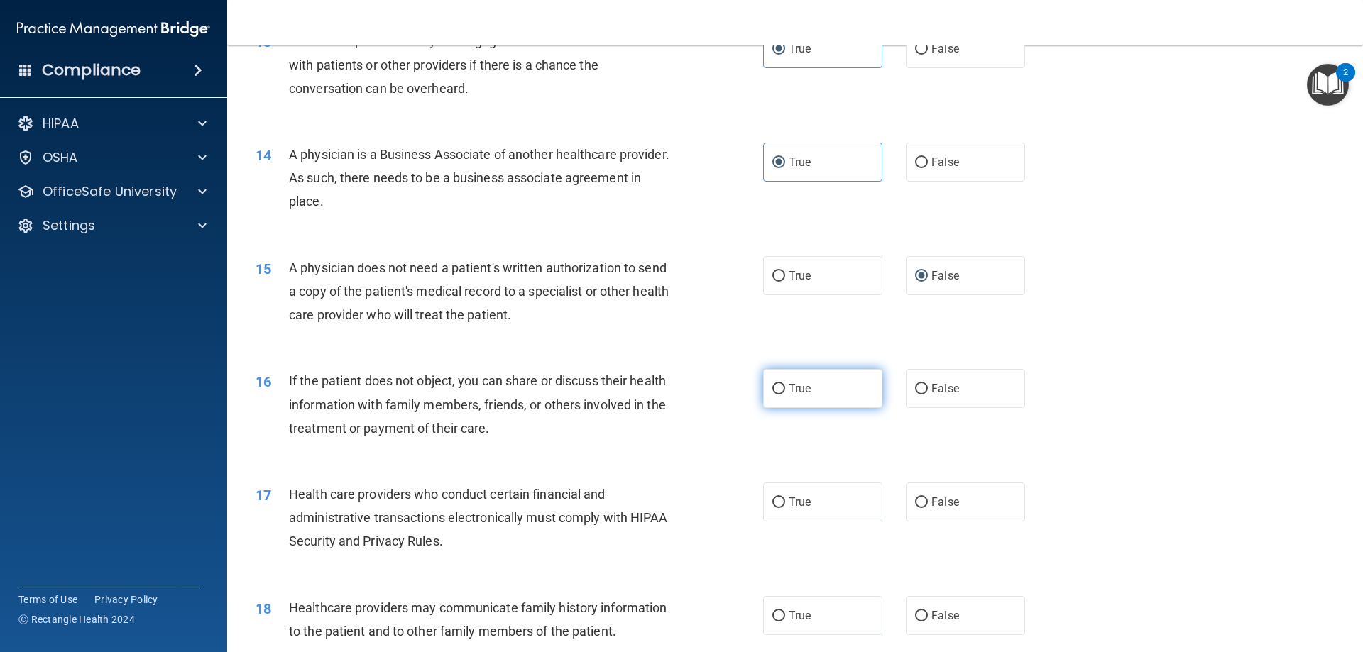
radio input "true"
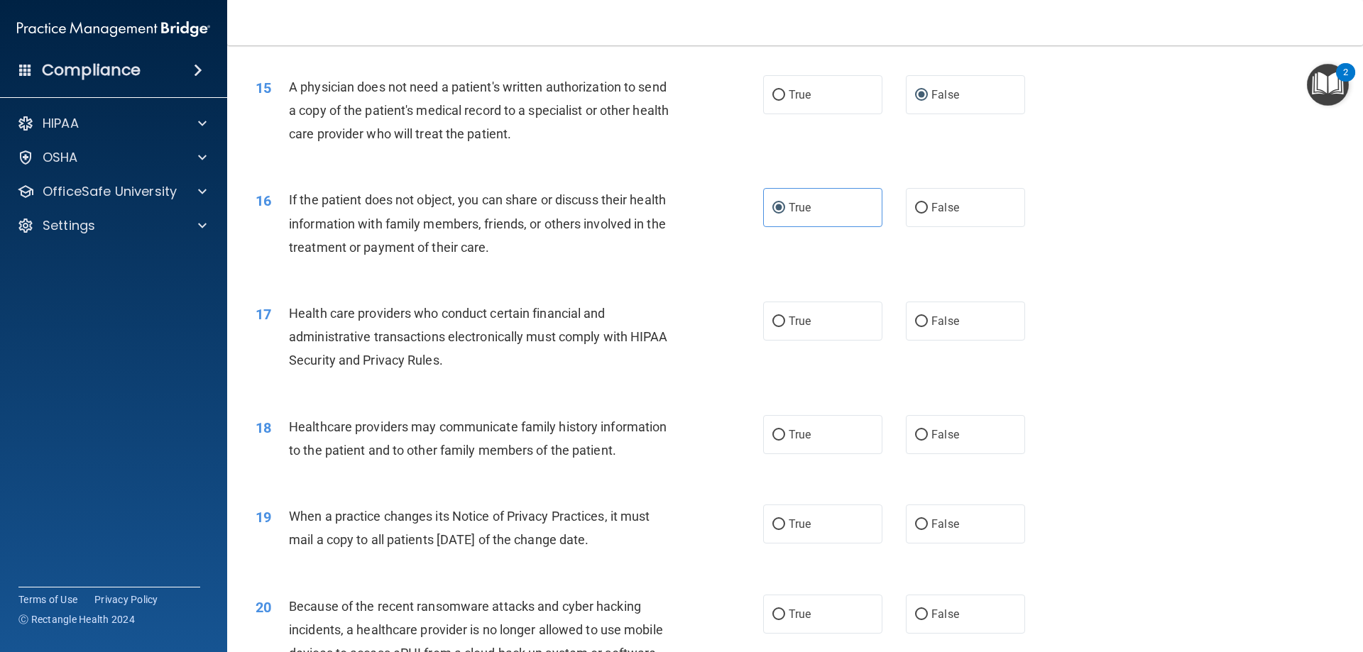
scroll to position [1561, 0]
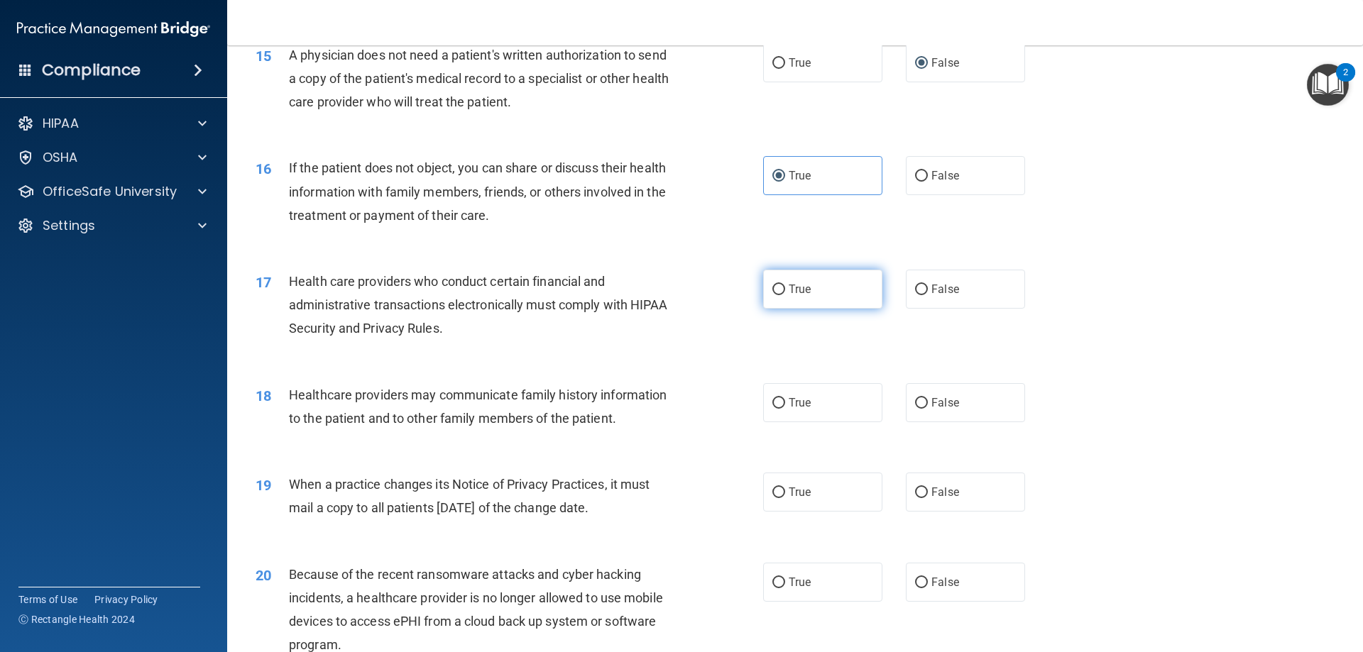
click at [771, 302] on label "True" at bounding box center [822, 289] width 119 height 39
click at [772, 295] on input "True" at bounding box center [778, 290] width 13 height 11
radio input "true"
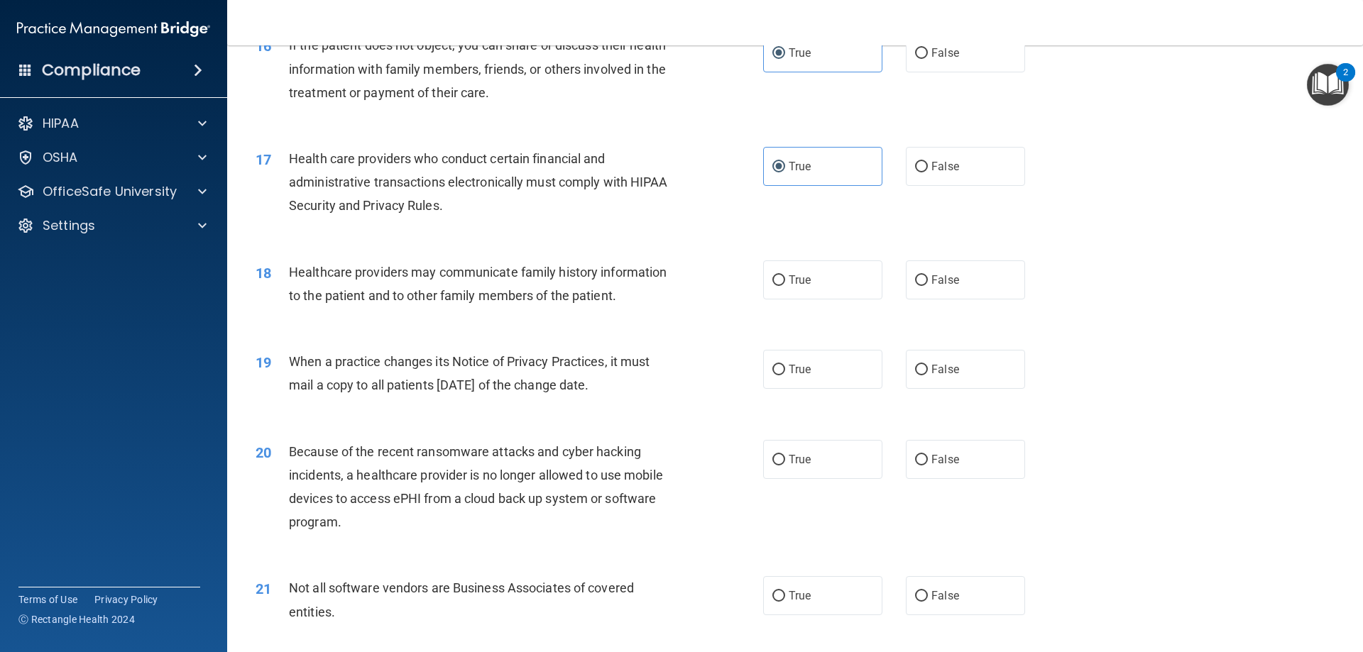
scroll to position [1703, 0]
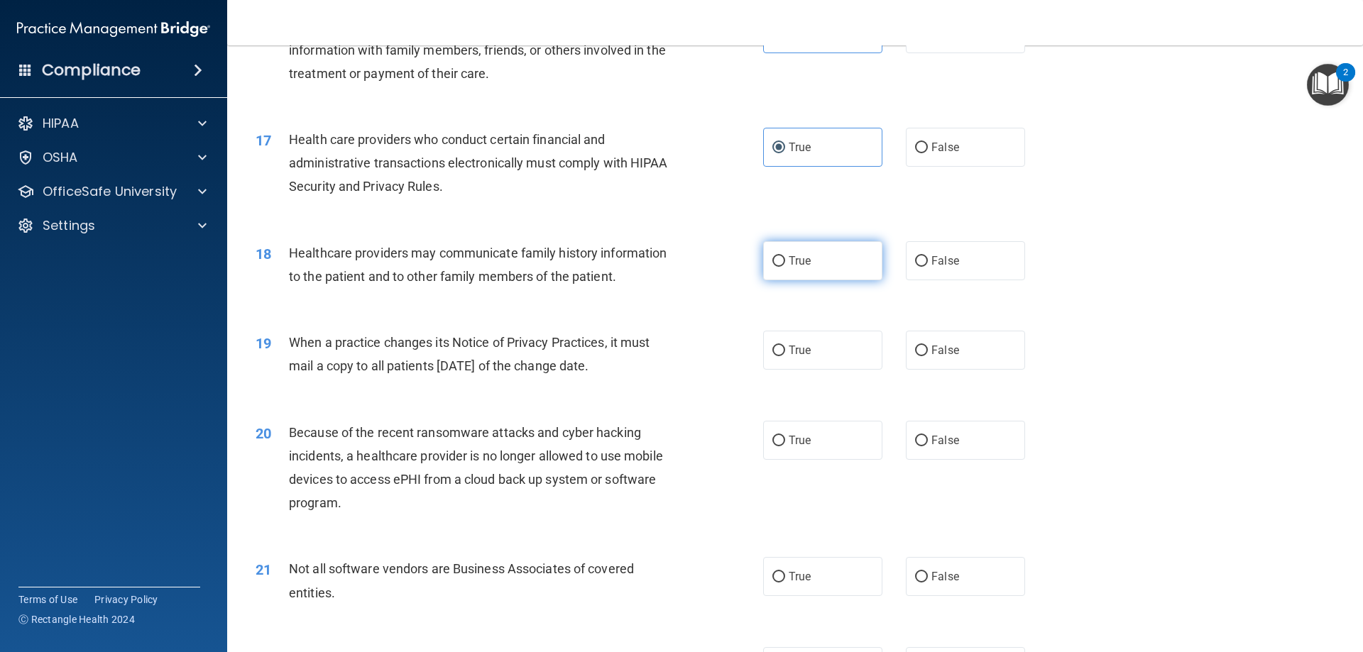
click at [820, 258] on label "True" at bounding box center [822, 260] width 119 height 39
click at [785, 258] on input "True" at bounding box center [778, 261] width 13 height 11
radio input "true"
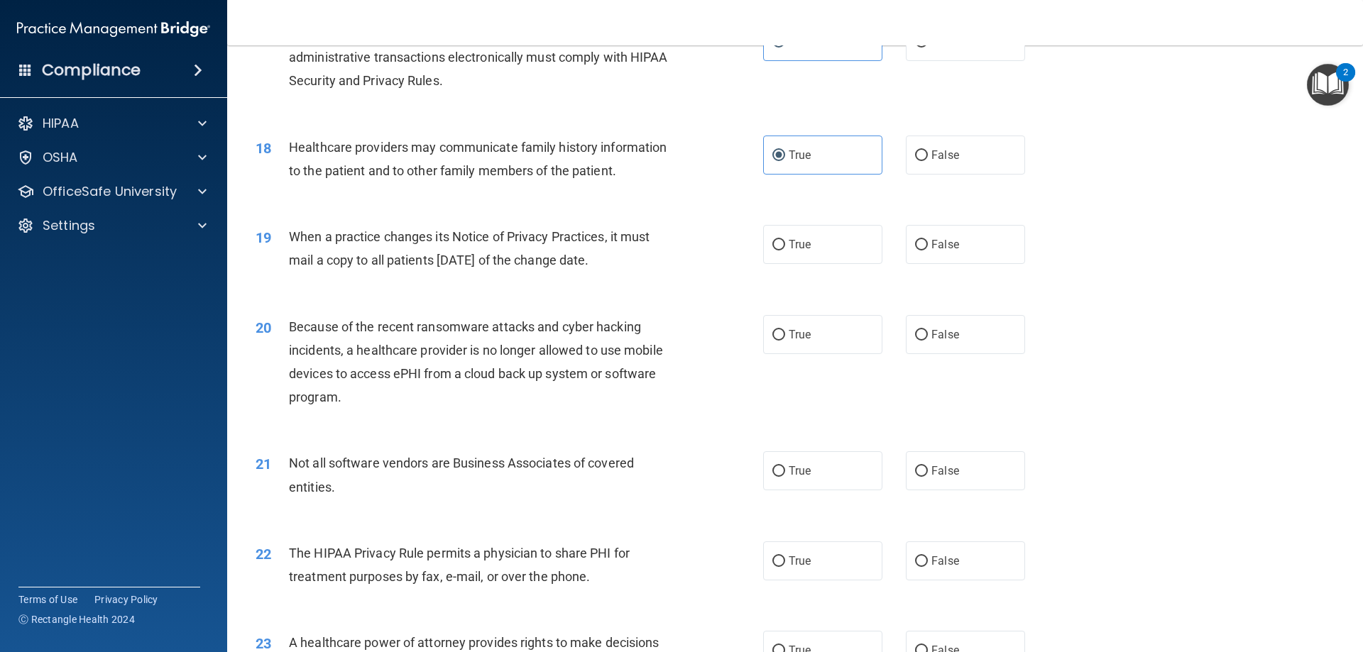
scroll to position [1845, 0]
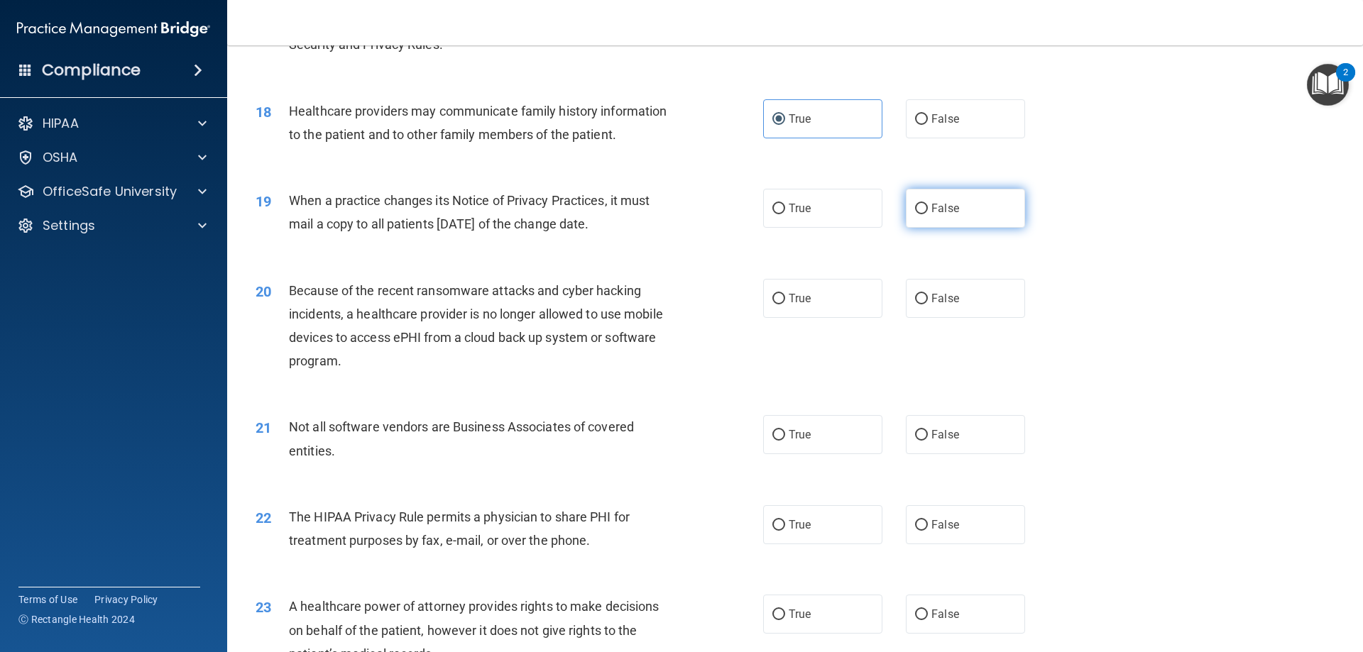
click at [915, 207] on input "False" at bounding box center [921, 209] width 13 height 11
radio input "true"
click at [774, 302] on input "True" at bounding box center [778, 299] width 13 height 11
radio input "true"
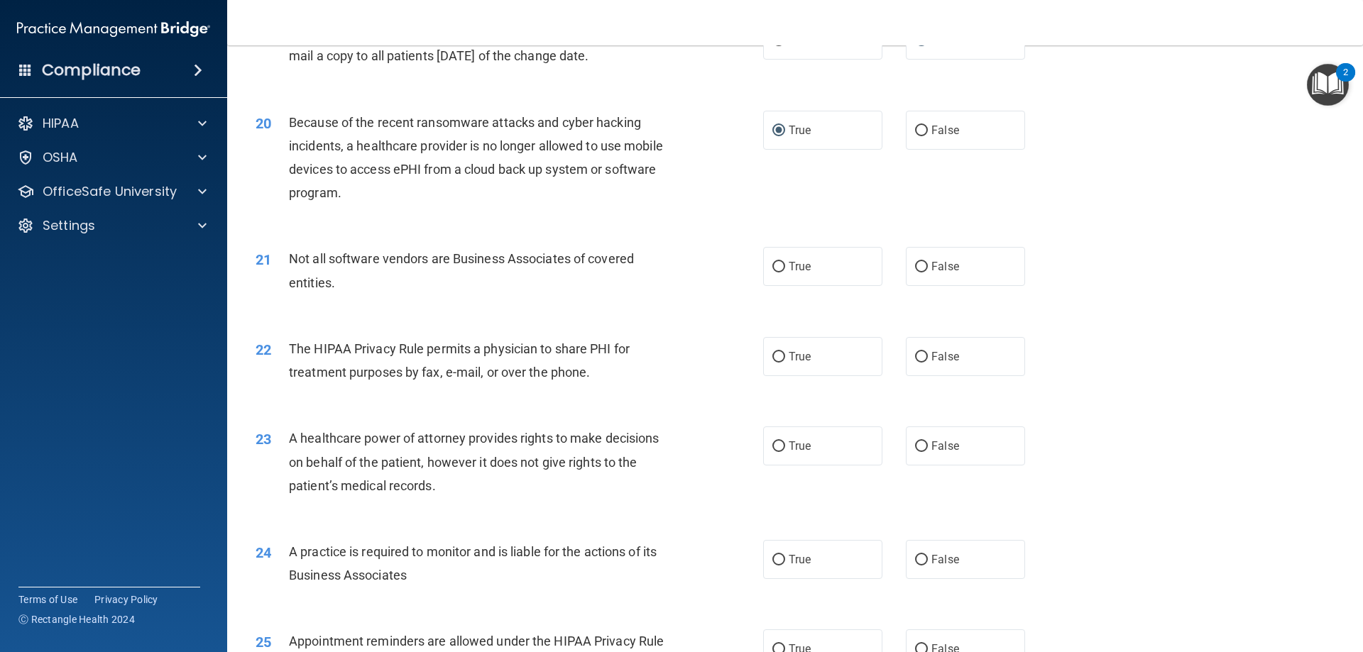
scroll to position [2058, 0]
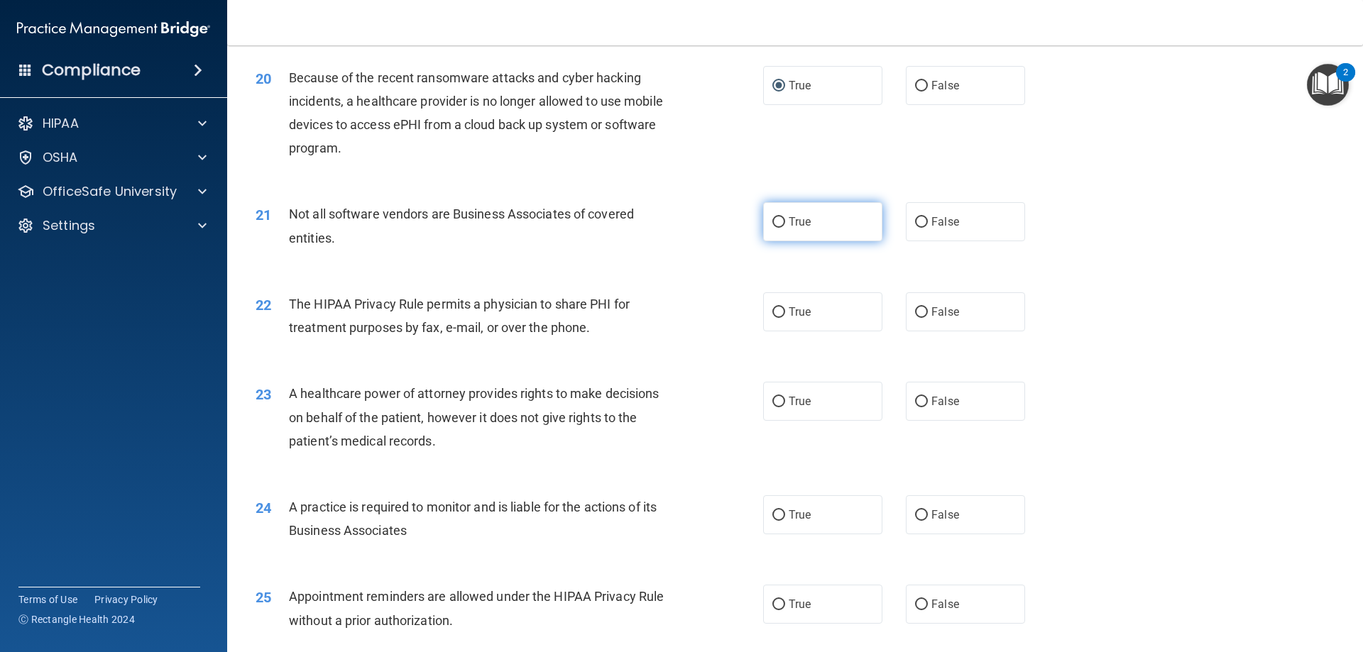
click at [763, 232] on label "True" at bounding box center [822, 221] width 119 height 39
click at [772, 228] on input "True" at bounding box center [778, 222] width 13 height 11
radio input "true"
click at [792, 319] on label "True" at bounding box center [822, 311] width 119 height 39
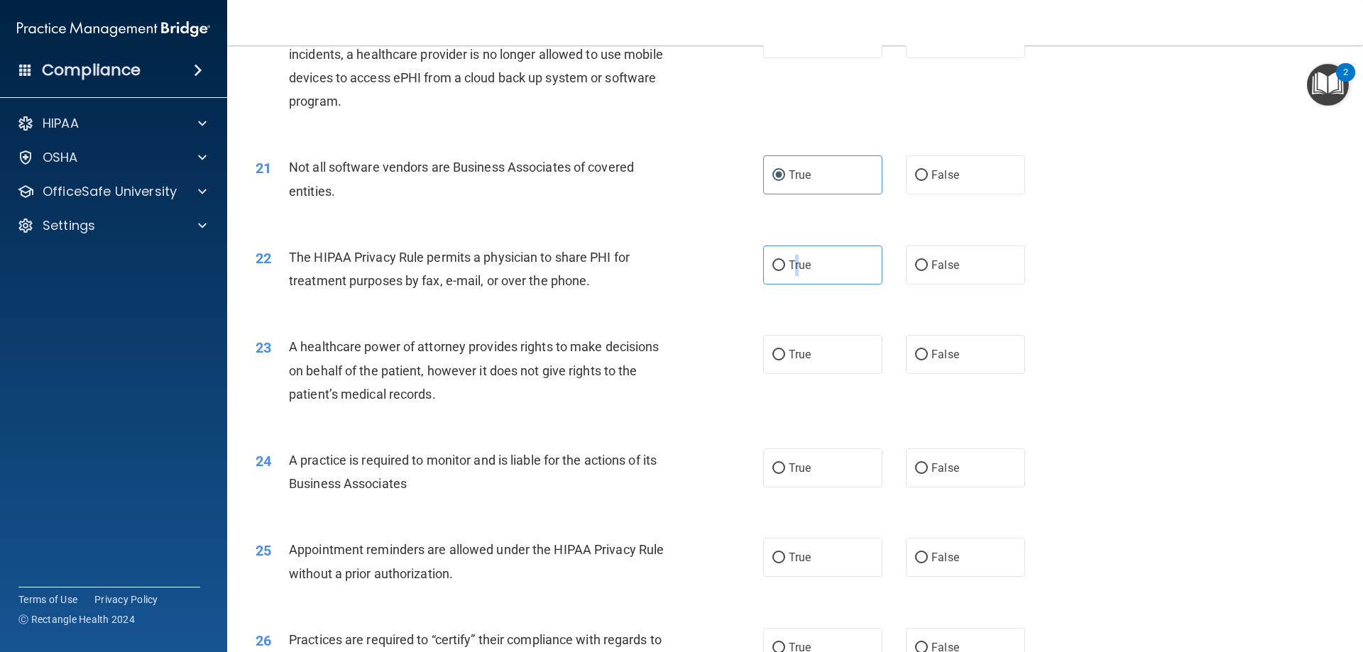
scroll to position [2200, 0]
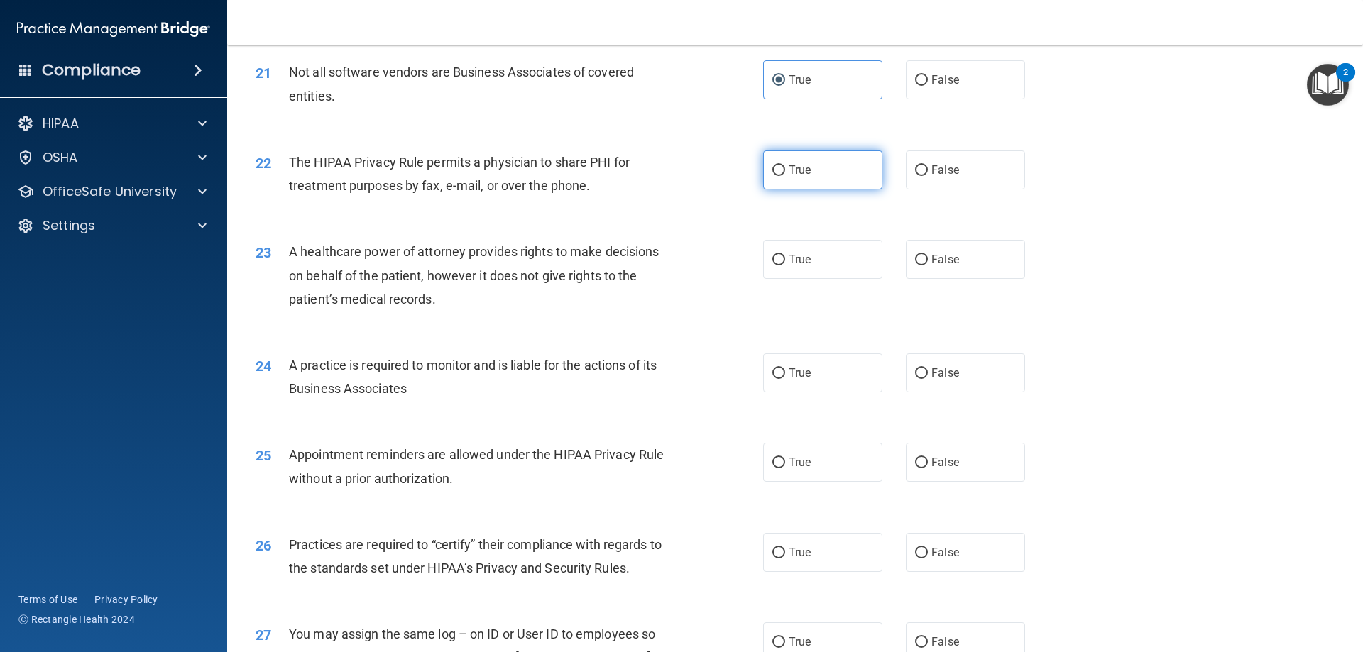
click at [765, 174] on label "True" at bounding box center [822, 169] width 119 height 39
click at [772, 174] on input "True" at bounding box center [778, 170] width 13 height 11
radio input "true"
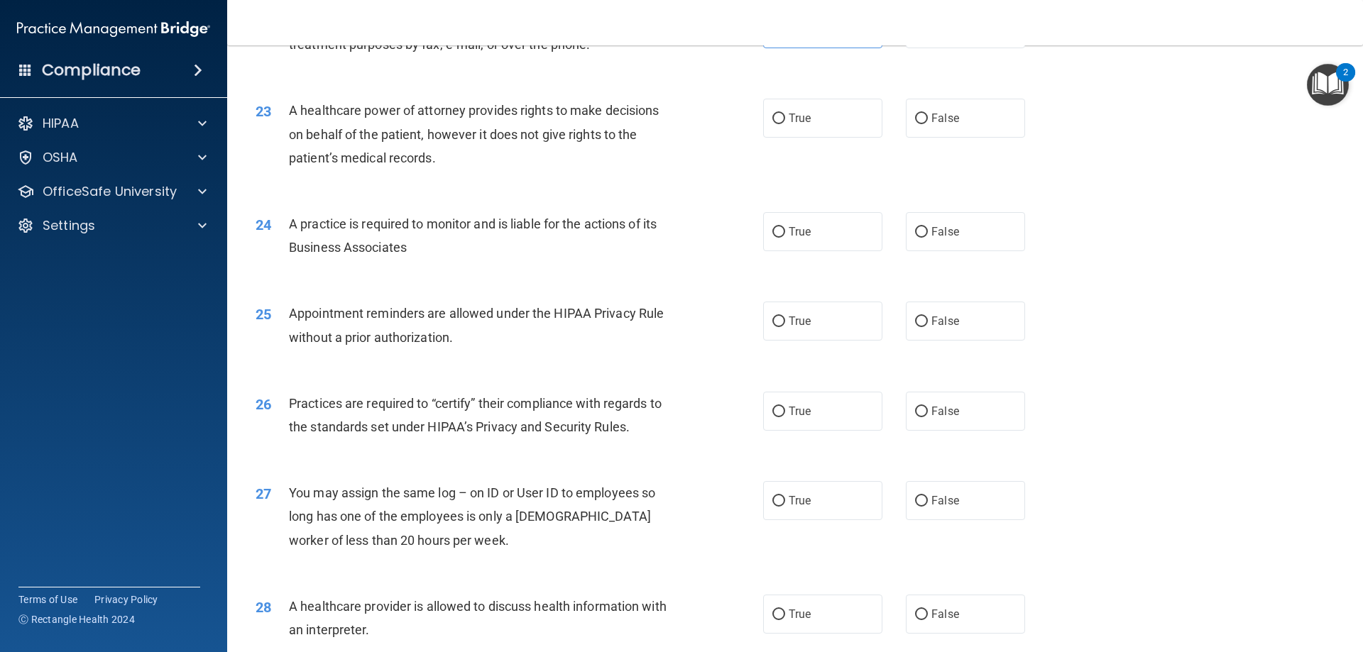
scroll to position [2342, 0]
click at [953, 113] on label "False" at bounding box center [965, 117] width 119 height 39
click at [928, 113] on input "False" at bounding box center [921, 118] width 13 height 11
radio input "true"
click at [788, 241] on label "True" at bounding box center [822, 230] width 119 height 39
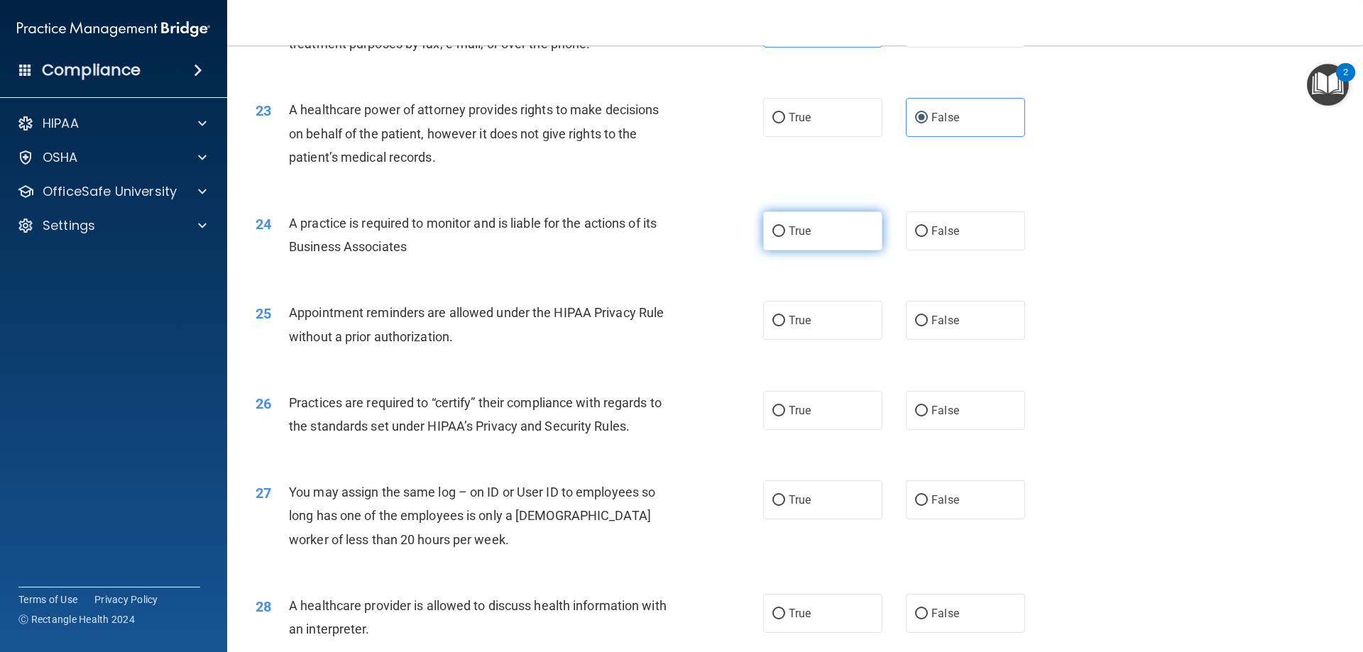
click at [785, 237] on input "True" at bounding box center [778, 231] width 13 height 11
radio input "true"
click at [824, 326] on label "True" at bounding box center [822, 320] width 119 height 39
click at [785, 326] on input "True" at bounding box center [778, 321] width 13 height 11
radio input "true"
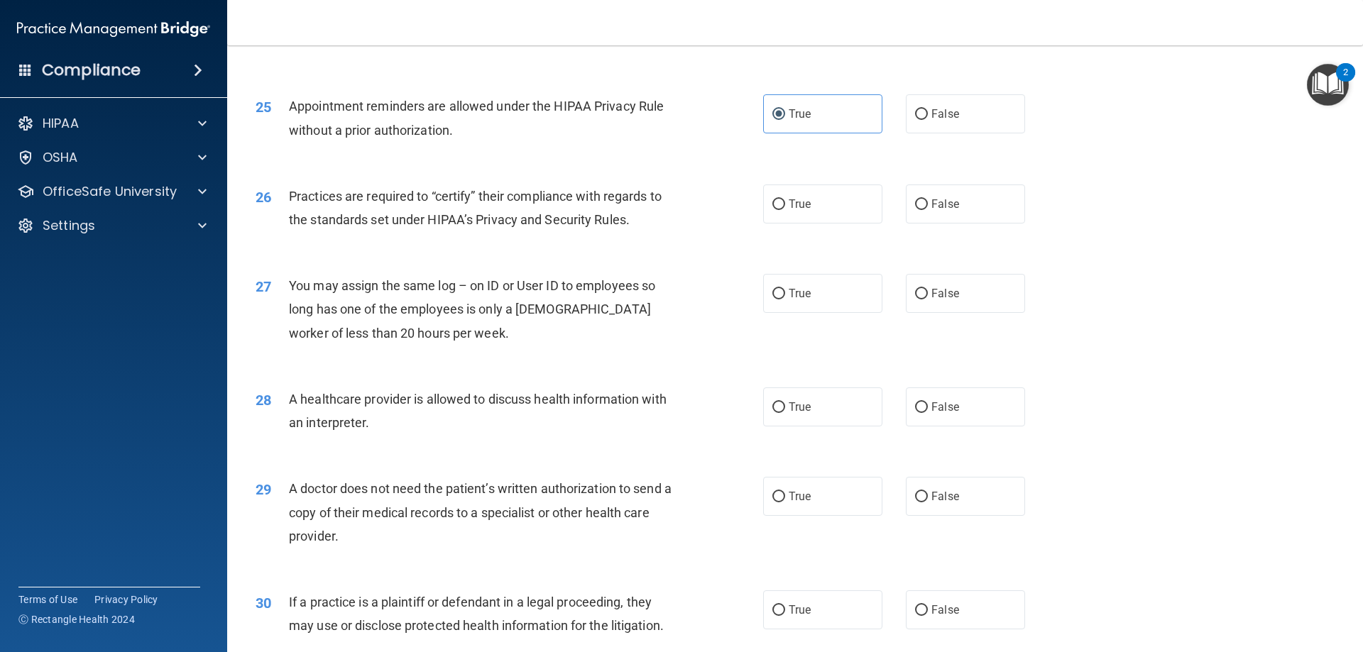
scroll to position [2555, 0]
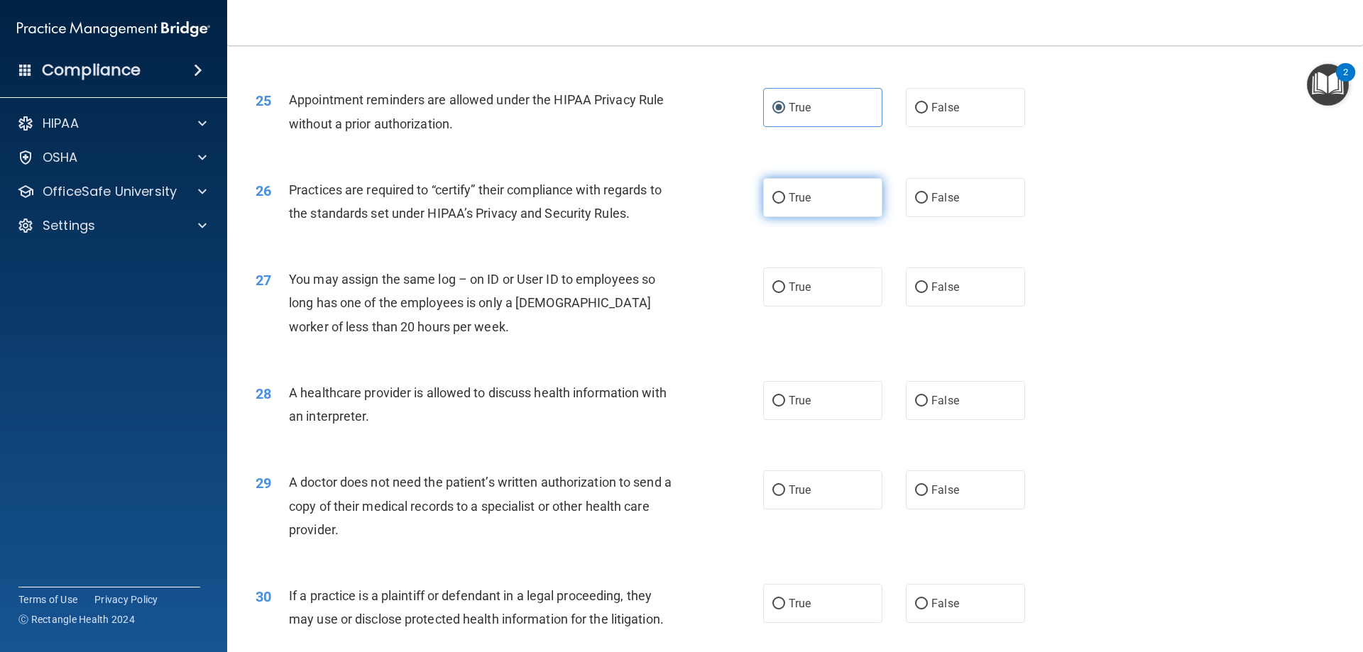
click at [806, 205] on label "True" at bounding box center [822, 197] width 119 height 39
click at [785, 204] on input "True" at bounding box center [778, 198] width 13 height 11
radio input "true"
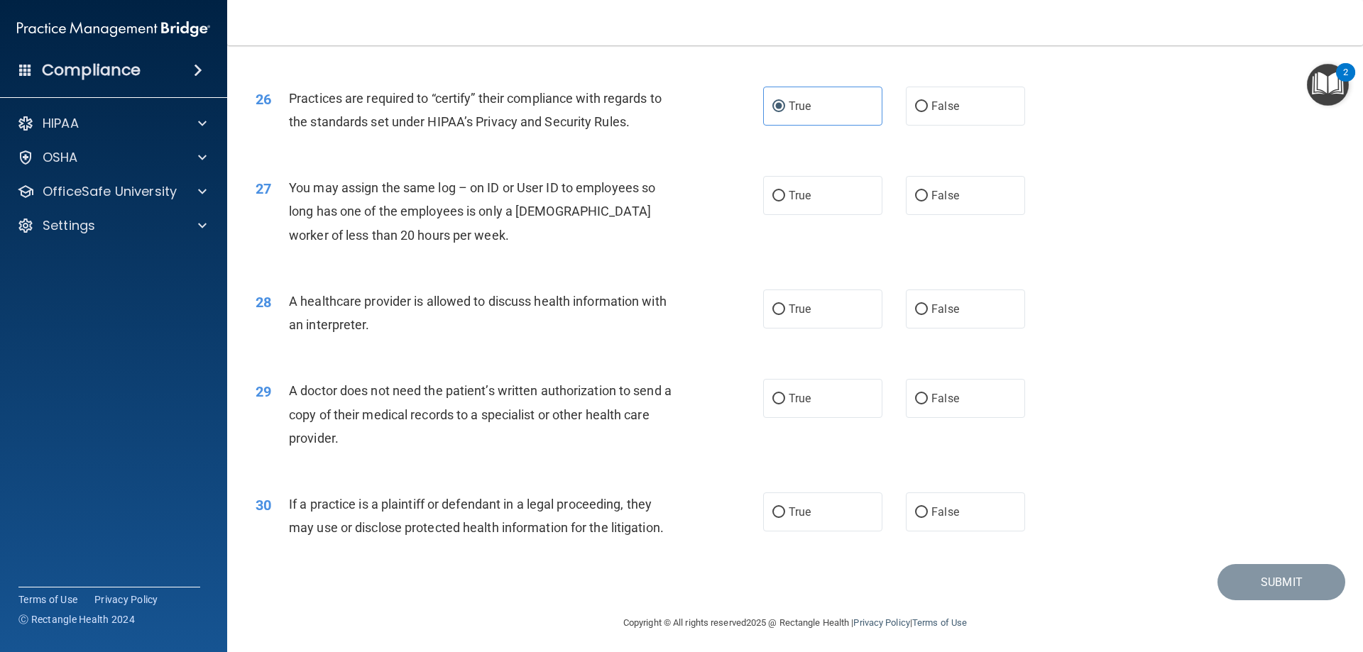
scroll to position [2651, 0]
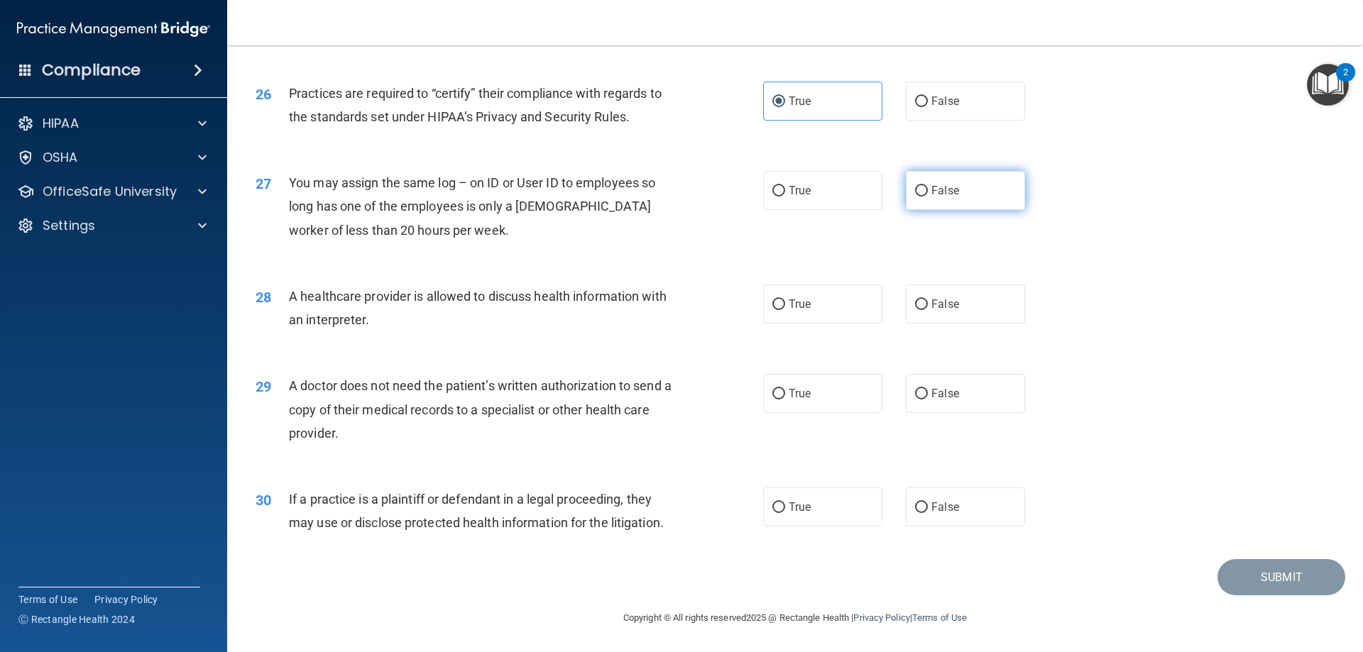
click at [921, 188] on label "False" at bounding box center [965, 190] width 119 height 39
click at [921, 188] on input "False" at bounding box center [921, 191] width 13 height 11
radio input "true"
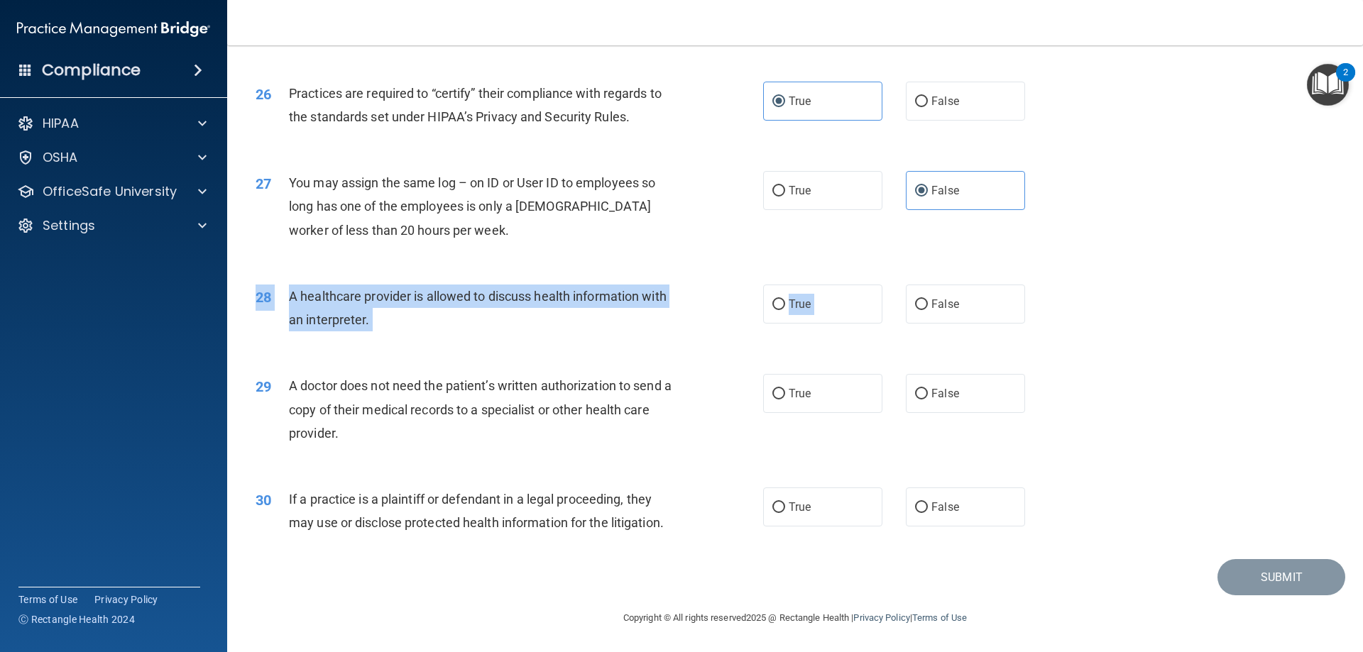
drag, startPoint x: 913, startPoint y: 322, endPoint x: 610, endPoint y: 345, distance: 303.9
click at [616, 348] on div "28 A healthcare provider is allowed to discuss health information with an inter…" at bounding box center [795, 311] width 1100 height 89
click at [577, 310] on div "A healthcare provider is allowed to discuss health information with an interpre…" at bounding box center [487, 308] width 397 height 47
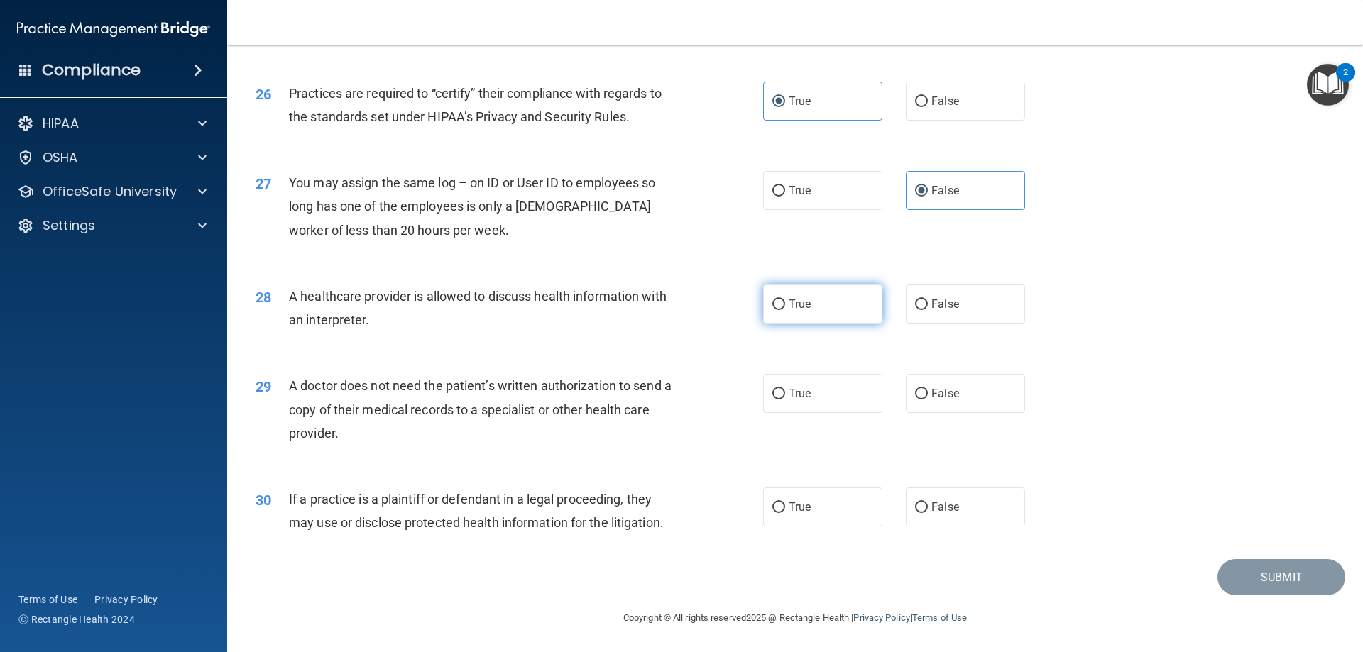
click at [811, 303] on label "True" at bounding box center [822, 304] width 119 height 39
click at [785, 303] on input "True" at bounding box center [778, 304] width 13 height 11
radio input "true"
click at [932, 395] on span "False" at bounding box center [945, 393] width 28 height 13
click at [928, 395] on input "False" at bounding box center [921, 394] width 13 height 11
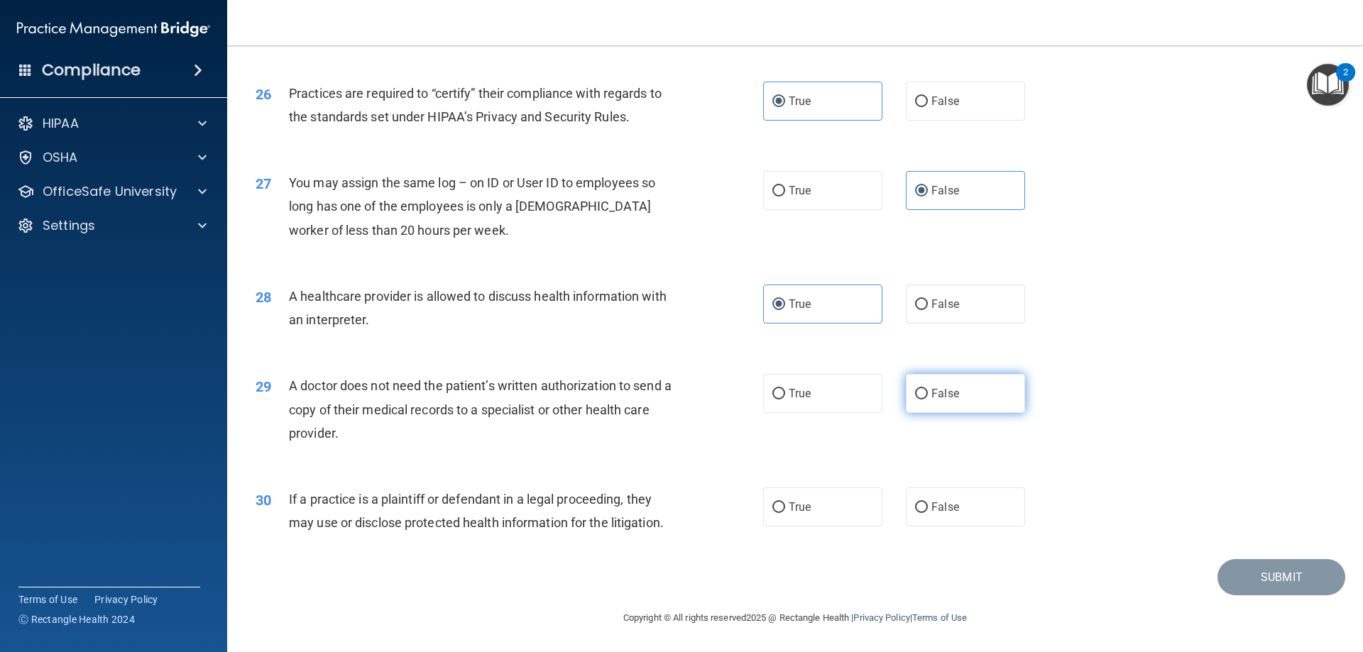
radio input "true"
click at [780, 519] on label "True" at bounding box center [822, 507] width 119 height 39
click at [780, 513] on input "True" at bounding box center [778, 507] width 13 height 11
radio input "true"
click at [1295, 583] on button "Submit" at bounding box center [1281, 577] width 128 height 36
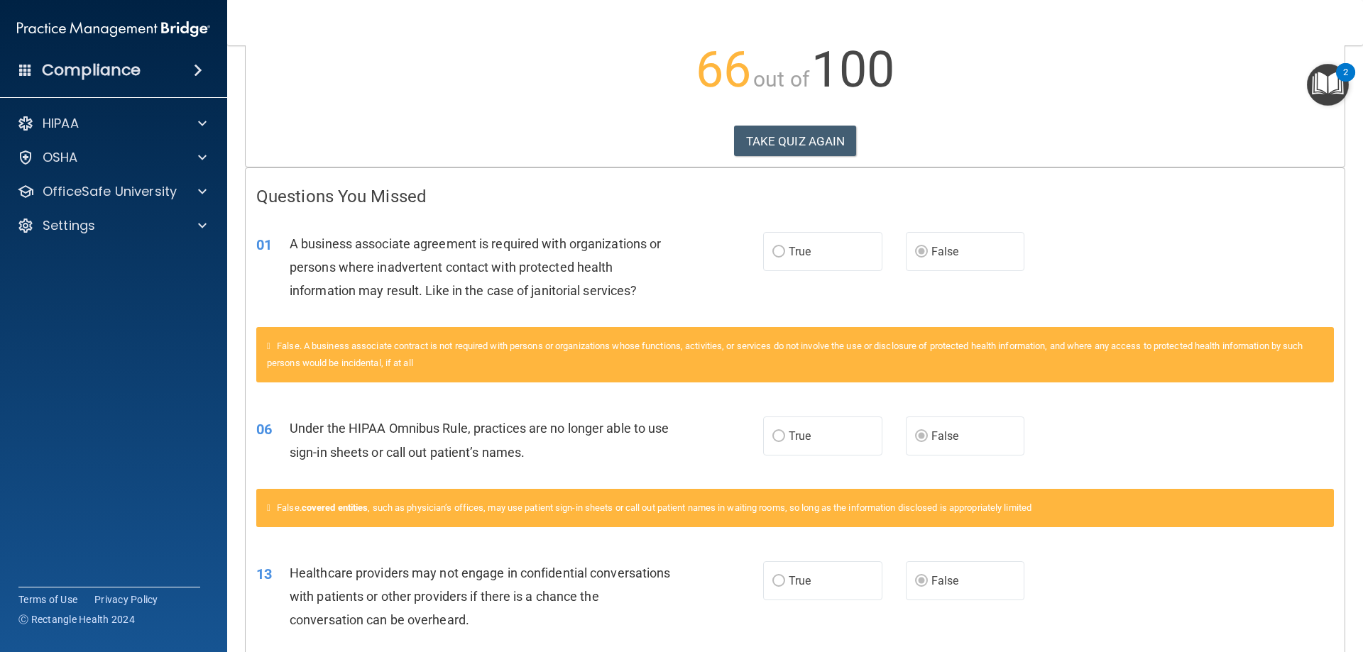
scroll to position [139, 0]
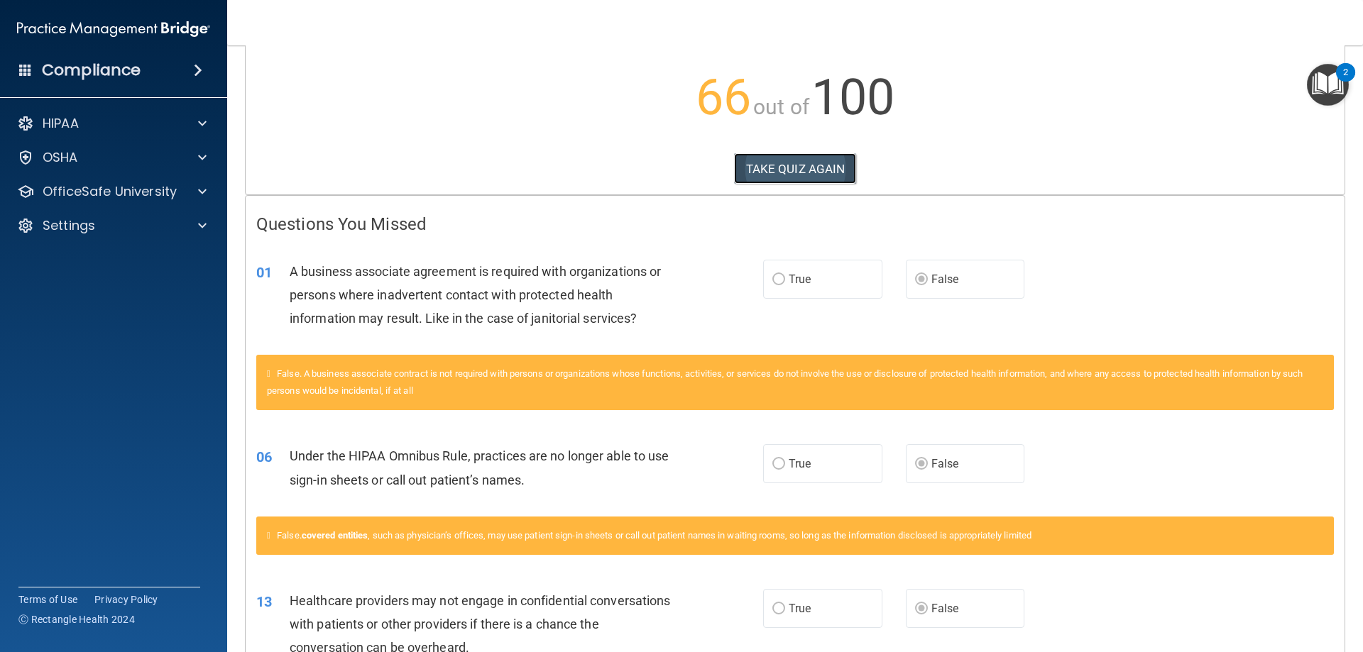
click at [780, 177] on button "TAKE QUIZ AGAIN" at bounding box center [795, 168] width 123 height 31
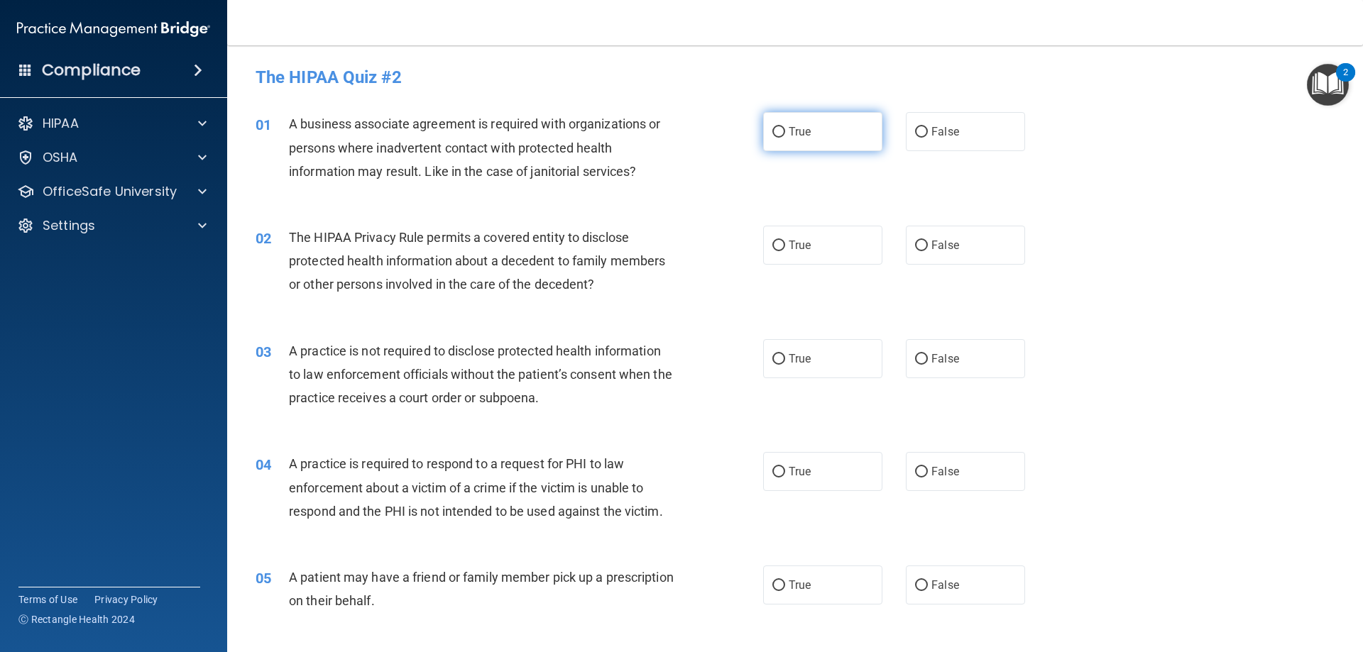
click at [776, 139] on label "True" at bounding box center [822, 131] width 119 height 39
click at [776, 138] on input "True" at bounding box center [778, 132] width 13 height 11
radio input "true"
click at [810, 254] on label "True" at bounding box center [822, 245] width 119 height 39
click at [785, 251] on input "True" at bounding box center [778, 246] width 13 height 11
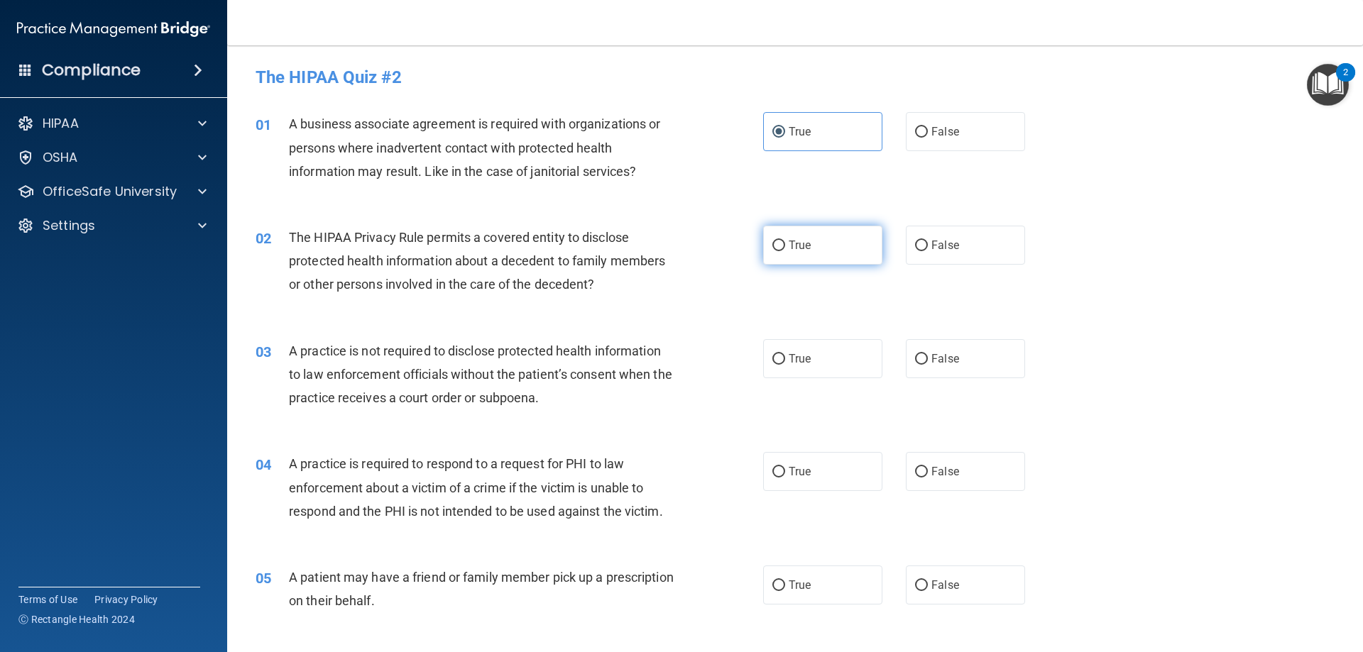
radio input "true"
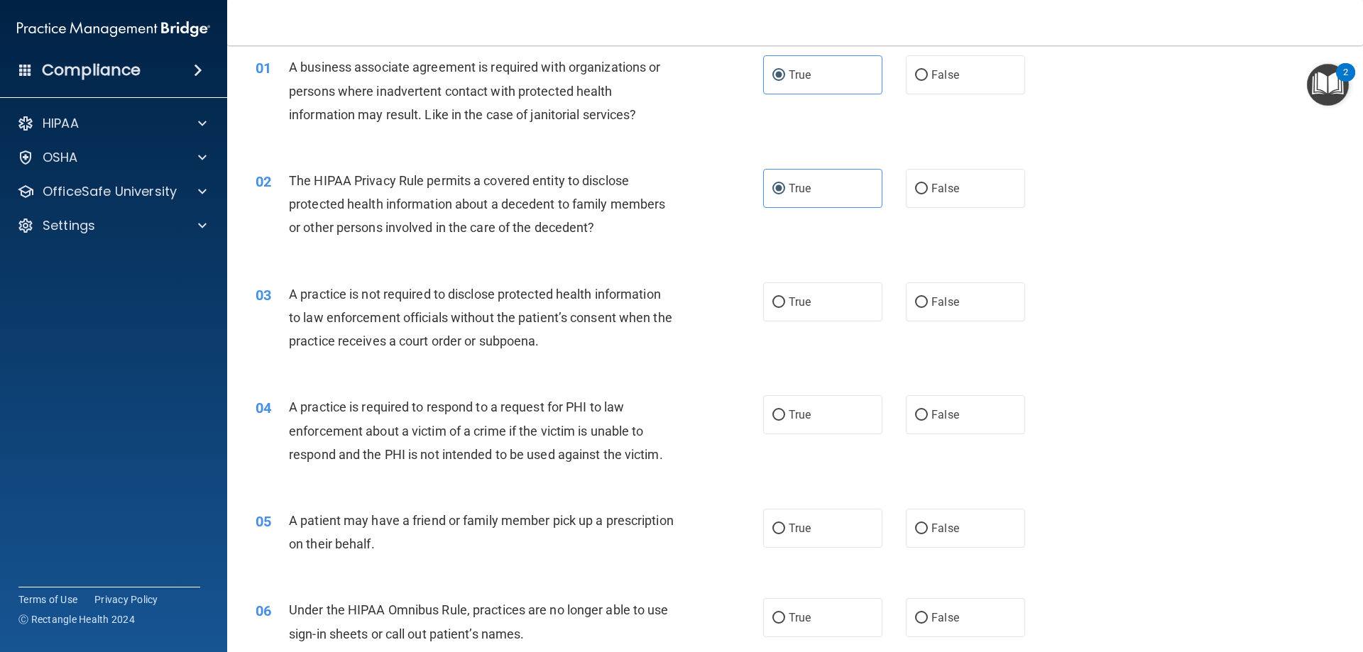
scroll to position [213, 0]
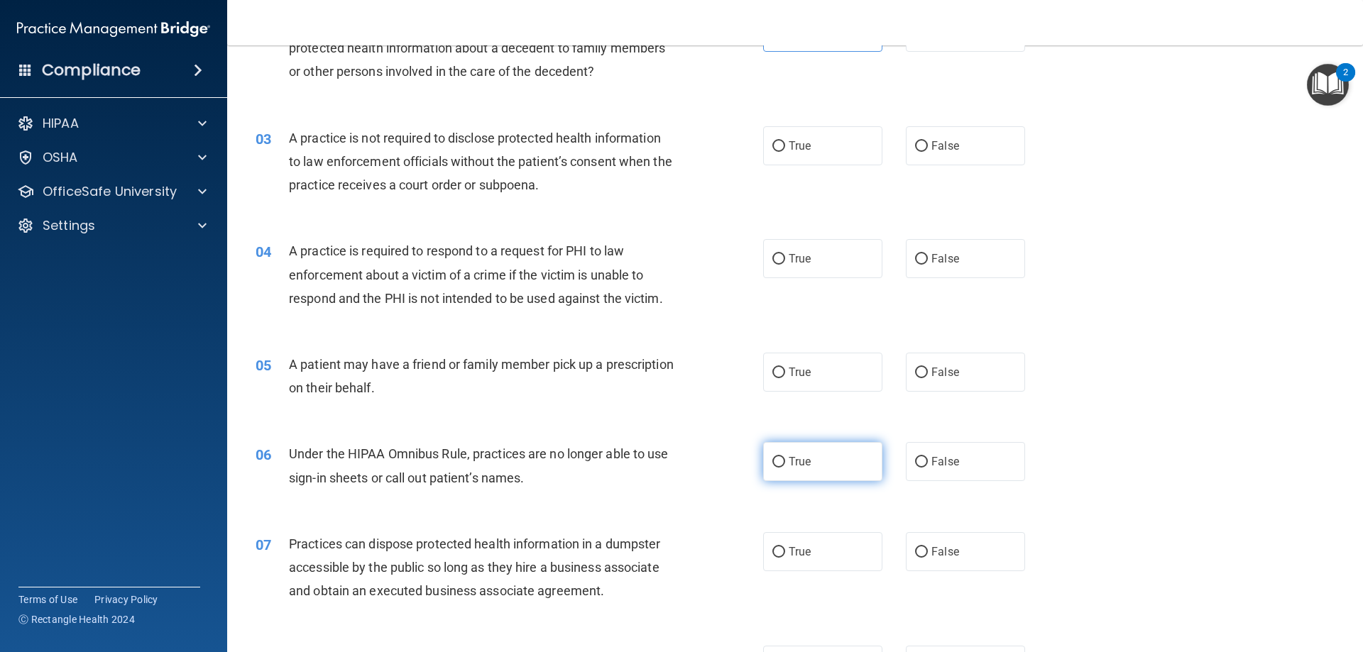
click at [792, 467] on span "True" at bounding box center [799, 461] width 22 height 13
click at [785, 467] on input "True" at bounding box center [778, 462] width 13 height 11
radio input "true"
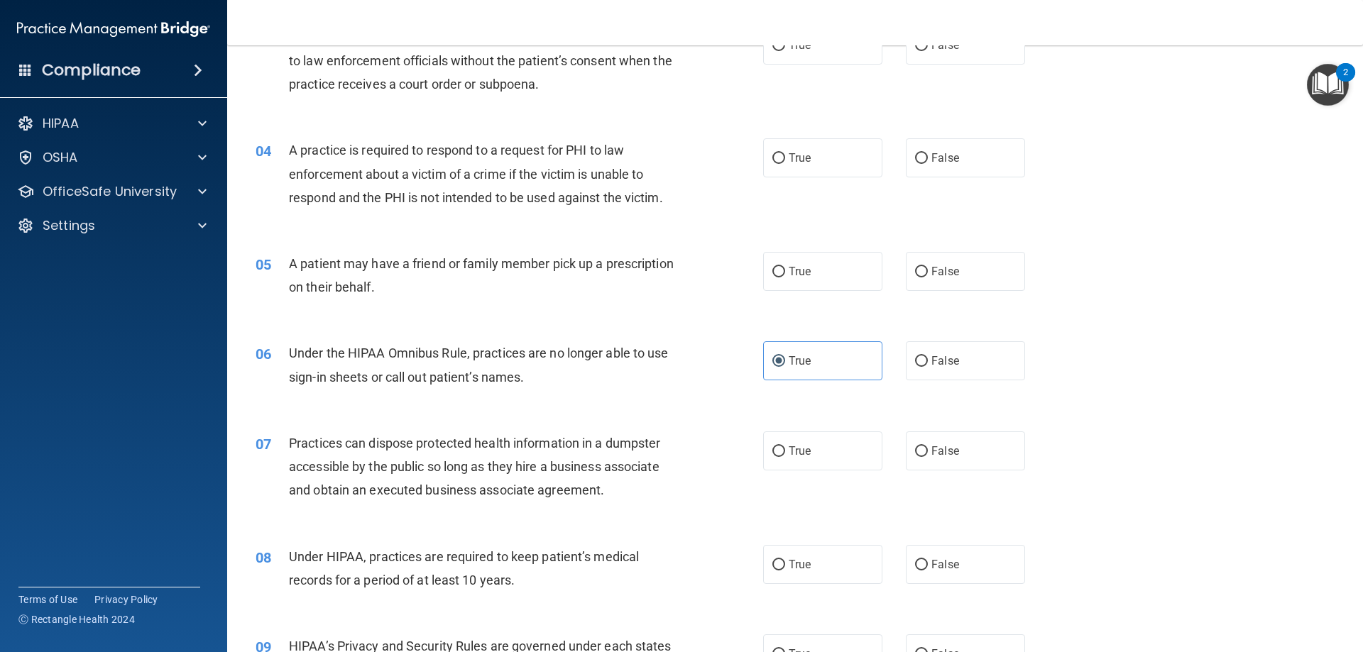
scroll to position [284, 0]
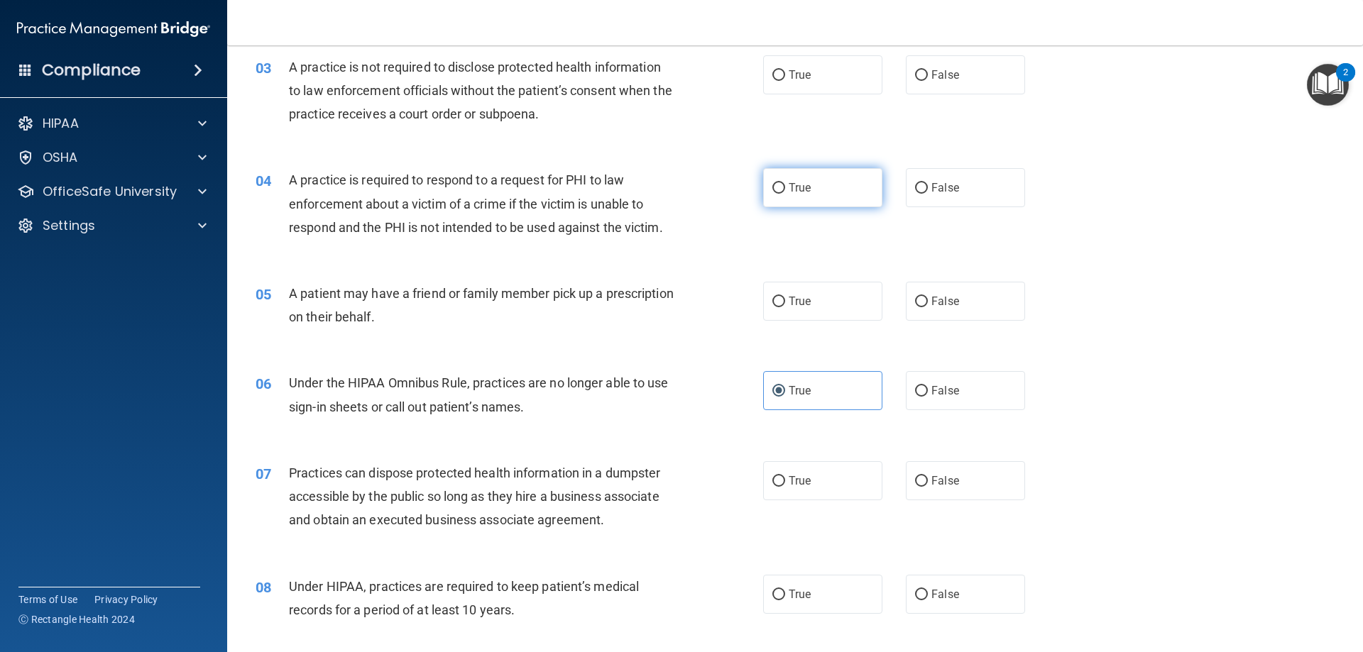
click at [788, 190] on span "True" at bounding box center [799, 187] width 22 height 13
click at [785, 190] on input "True" at bounding box center [778, 188] width 13 height 11
radio input "true"
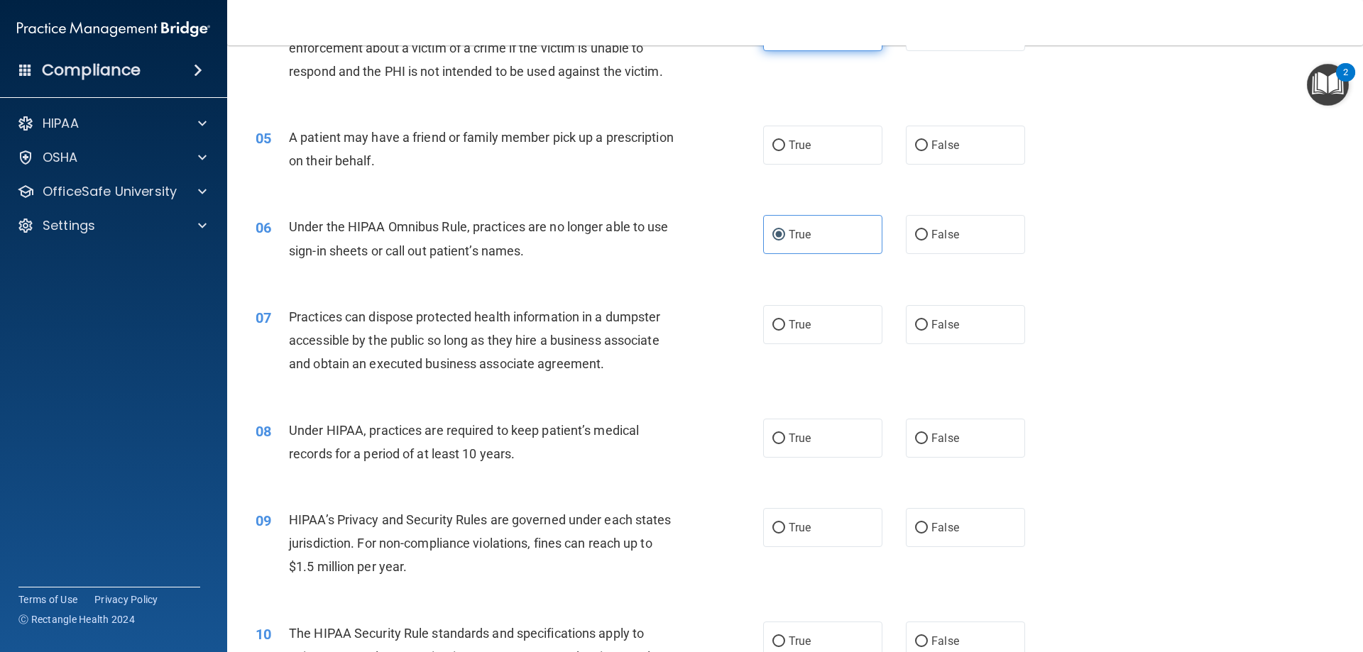
scroll to position [497, 0]
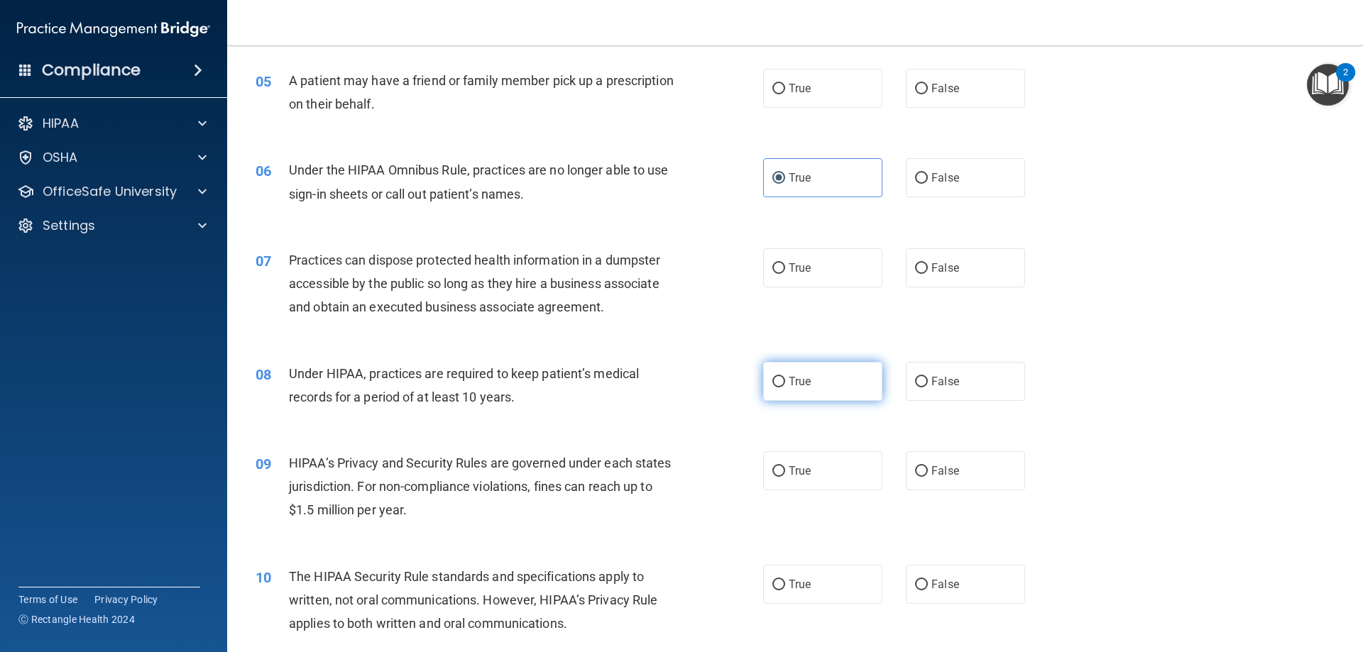
click at [788, 381] on span "True" at bounding box center [799, 381] width 22 height 13
click at [784, 381] on input "True" at bounding box center [778, 382] width 13 height 11
radio input "true"
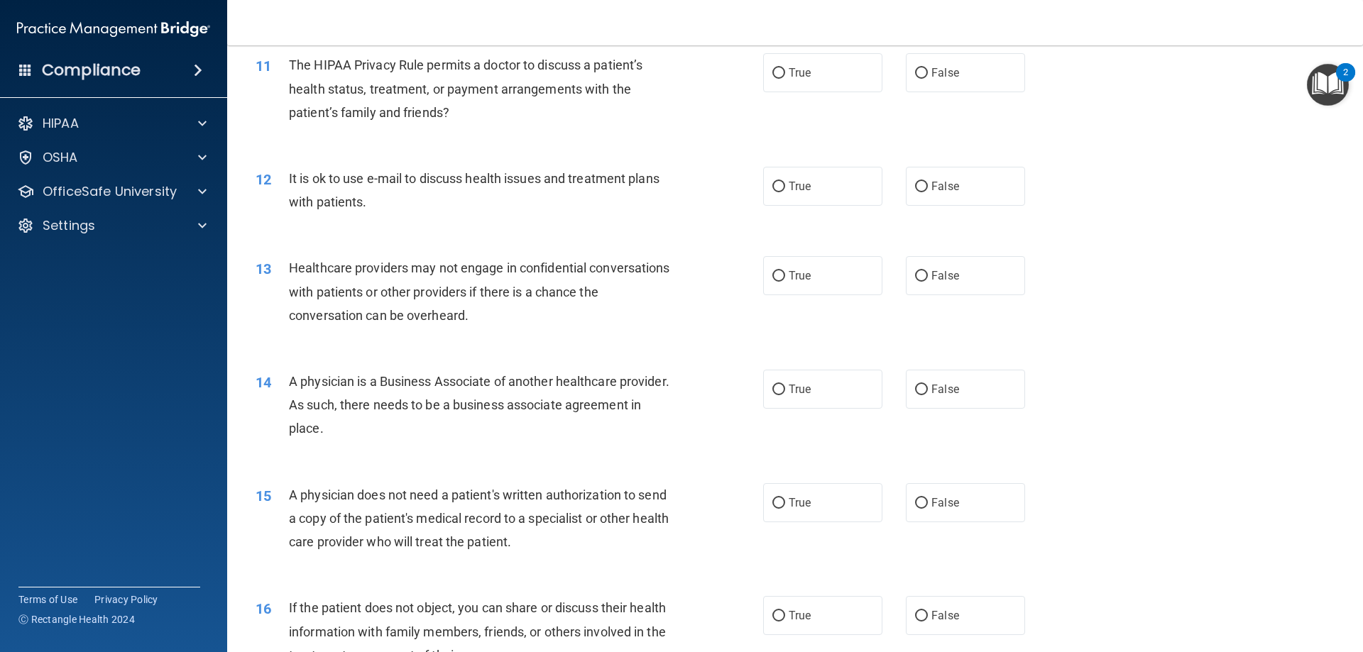
scroll to position [1136, 0]
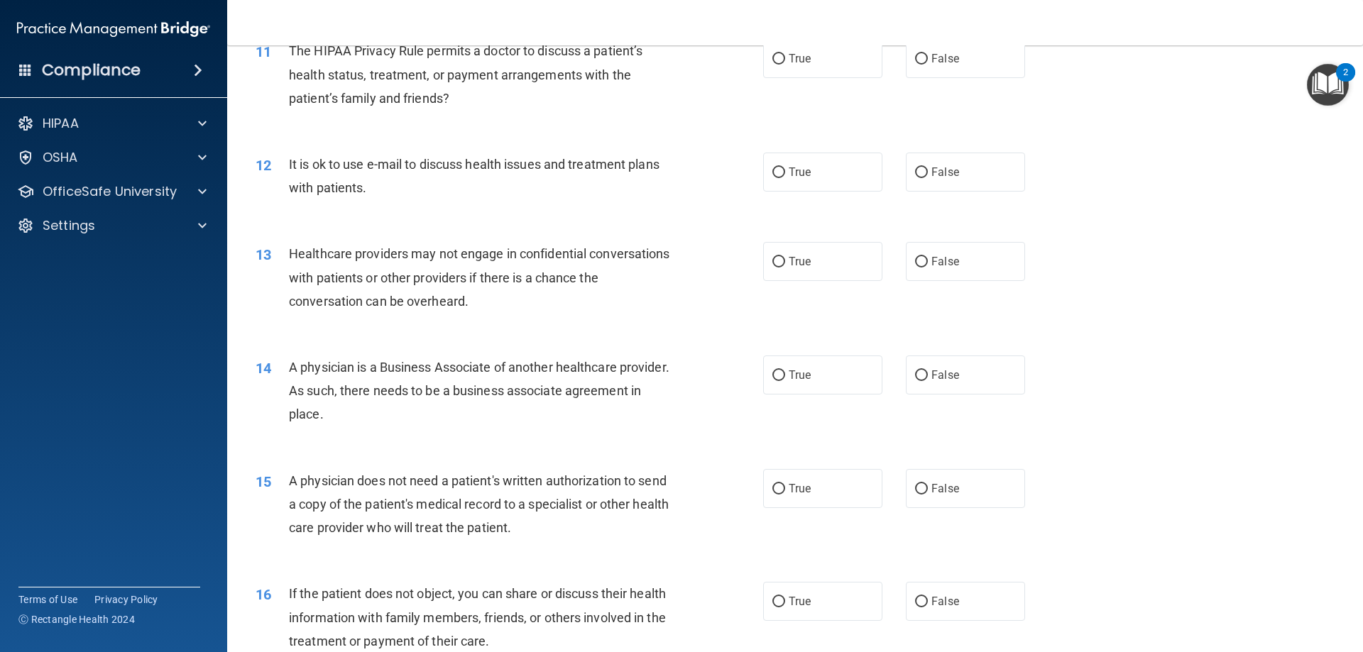
click at [788, 381] on span "True" at bounding box center [799, 374] width 22 height 13
click at [784, 381] on input "True" at bounding box center [778, 375] width 13 height 11
radio input "true"
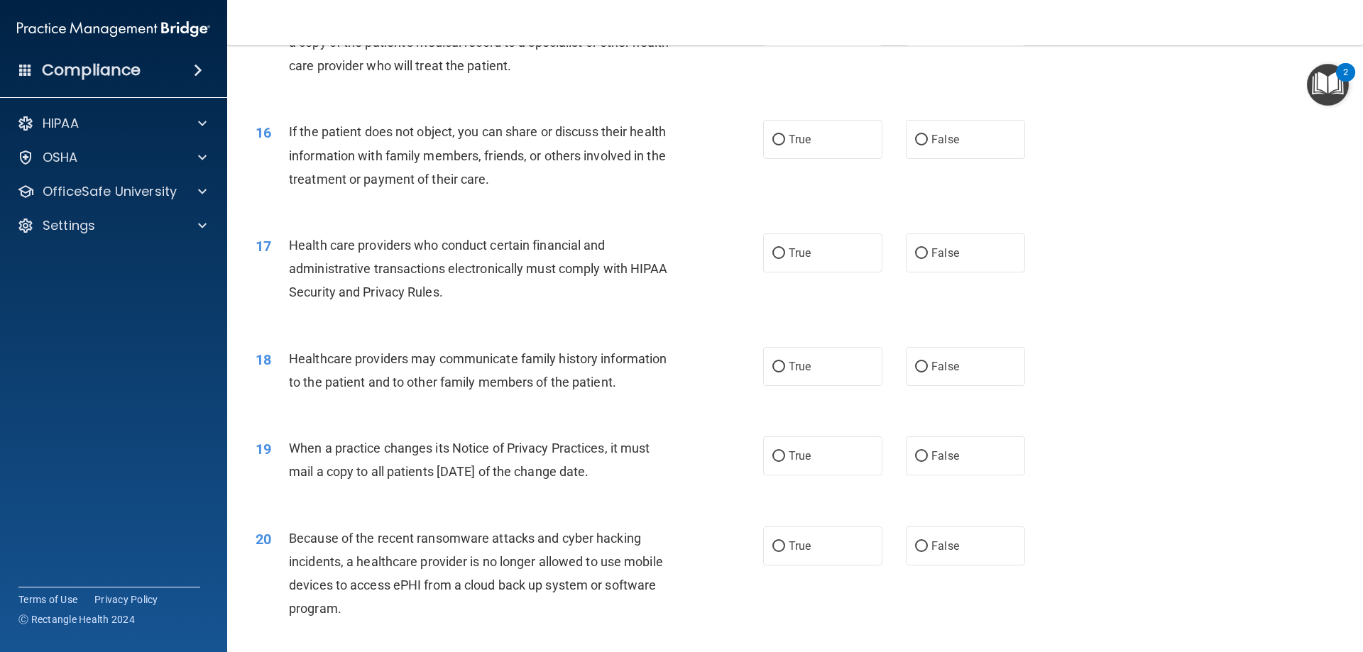
scroll to position [1632, 0]
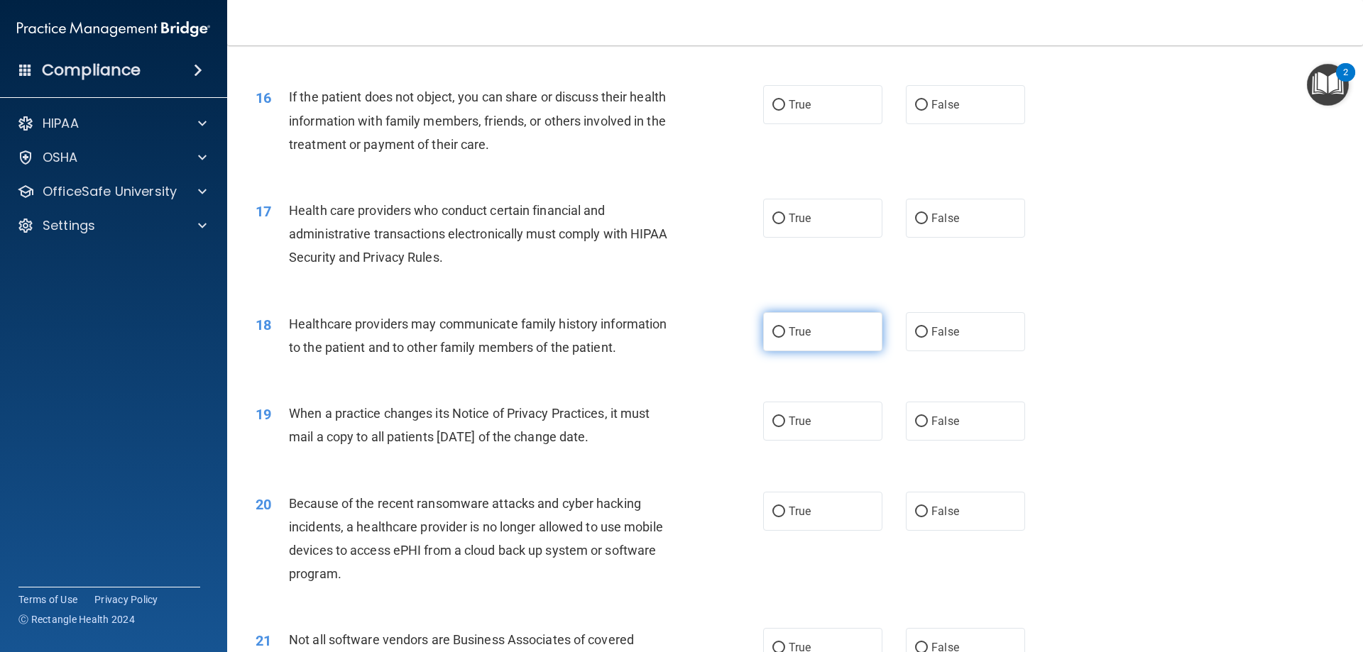
click at [775, 342] on label "True" at bounding box center [822, 331] width 119 height 39
click at [775, 338] on input "True" at bounding box center [778, 332] width 13 height 11
radio input "true"
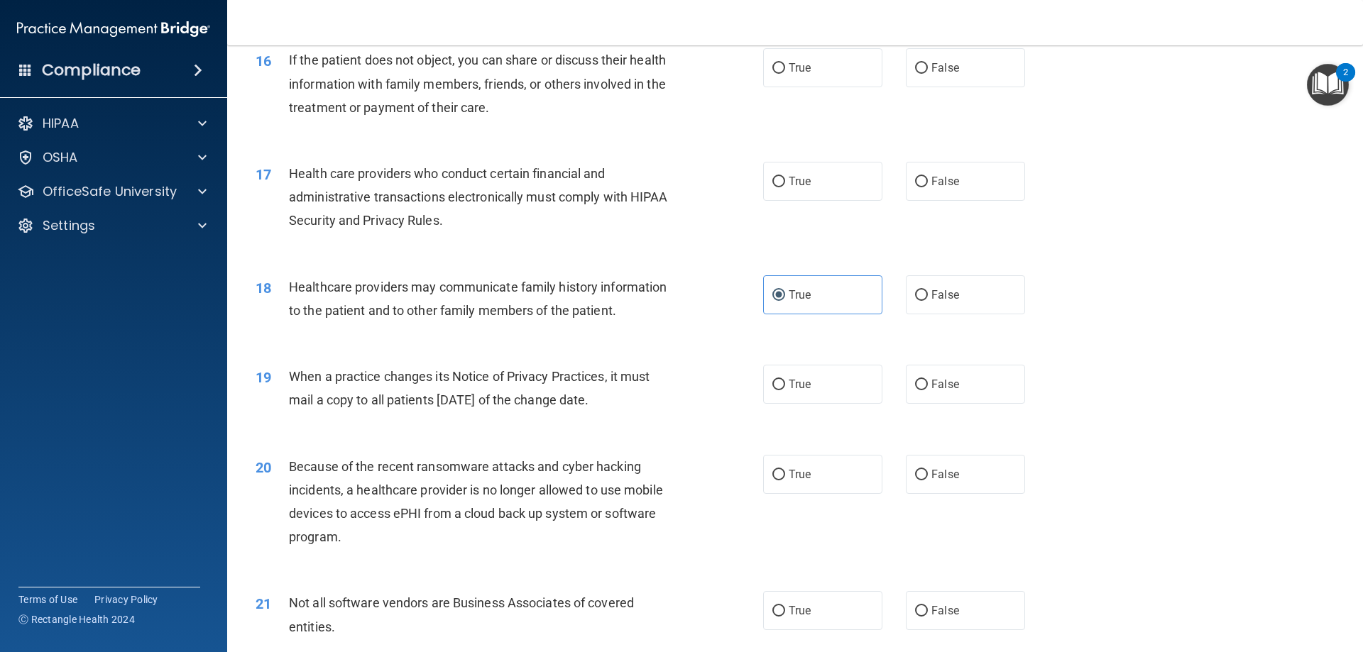
scroll to position [1703, 0]
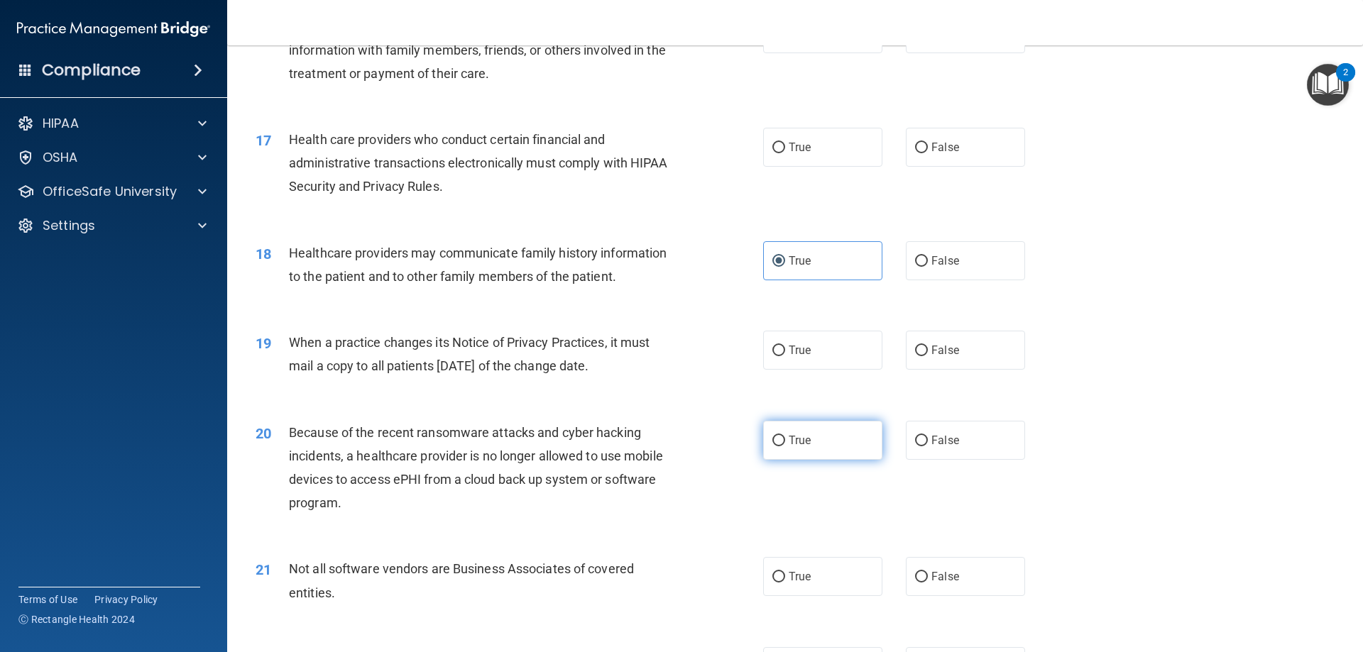
click at [769, 448] on label "True" at bounding box center [822, 440] width 119 height 39
click at [772, 446] on input "True" at bounding box center [778, 441] width 13 height 11
radio input "true"
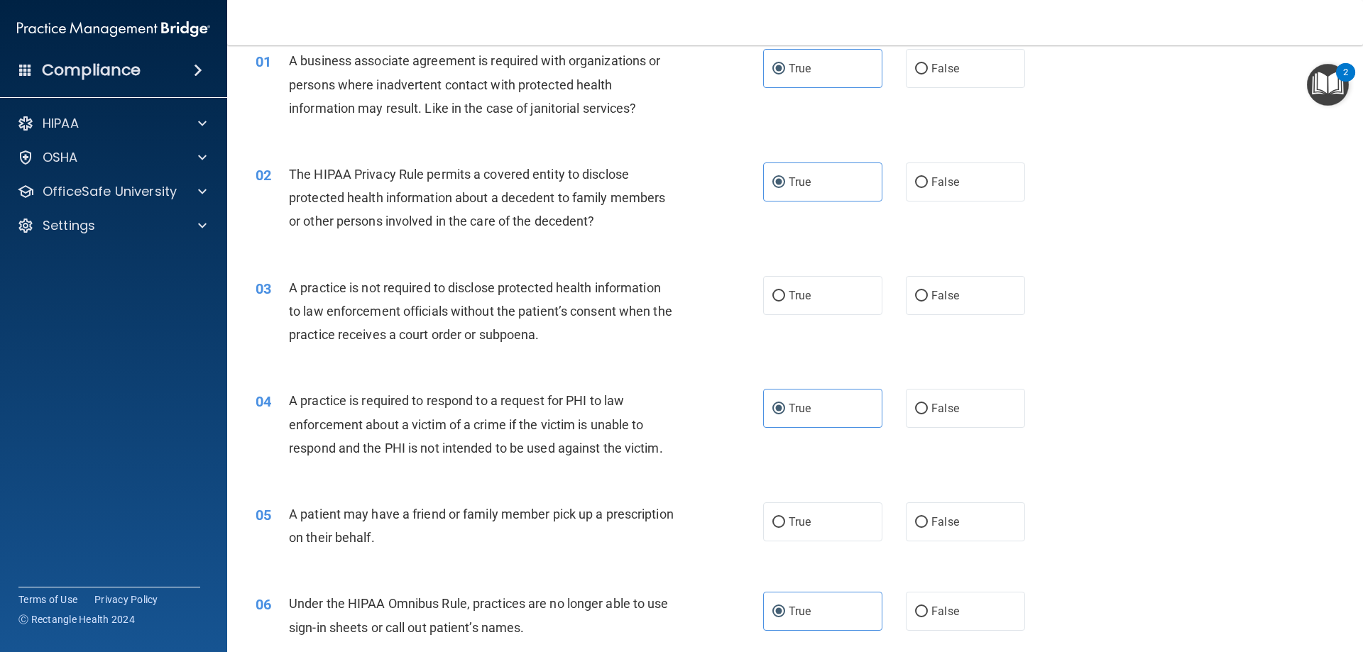
scroll to position [97, 0]
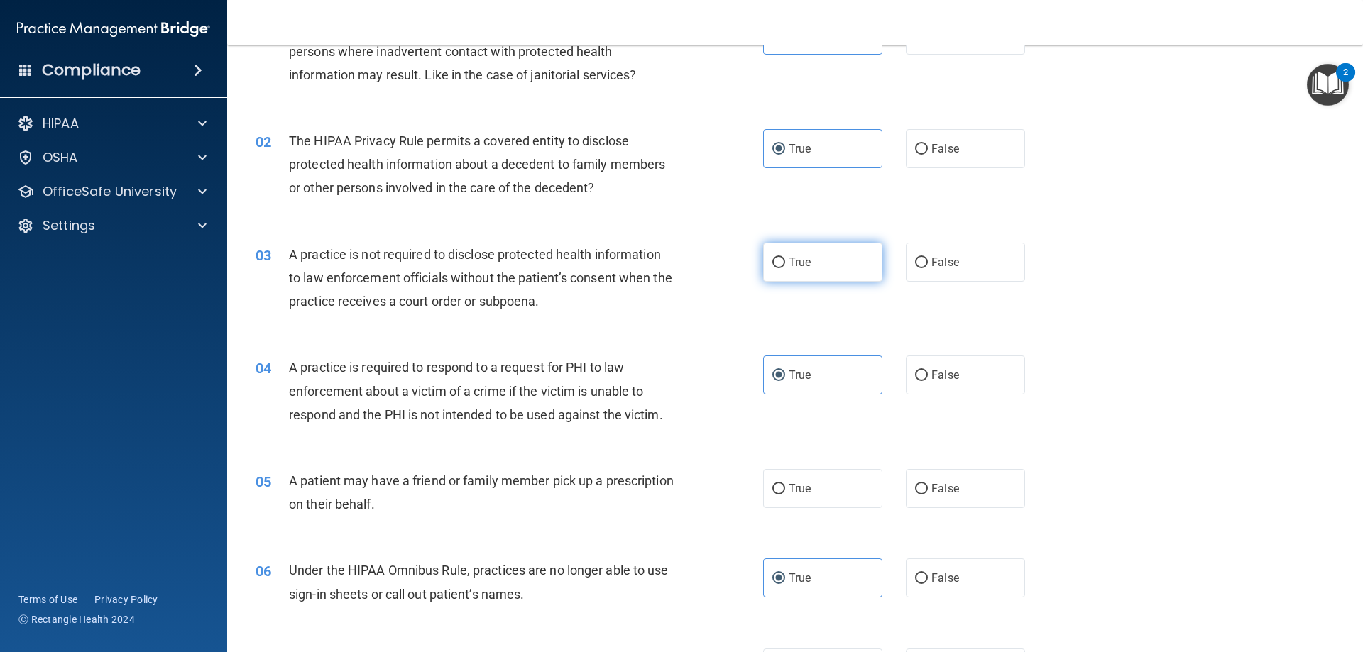
click at [788, 258] on span "True" at bounding box center [799, 261] width 22 height 13
click at [785, 258] on input "True" at bounding box center [778, 263] width 13 height 11
radio input "true"
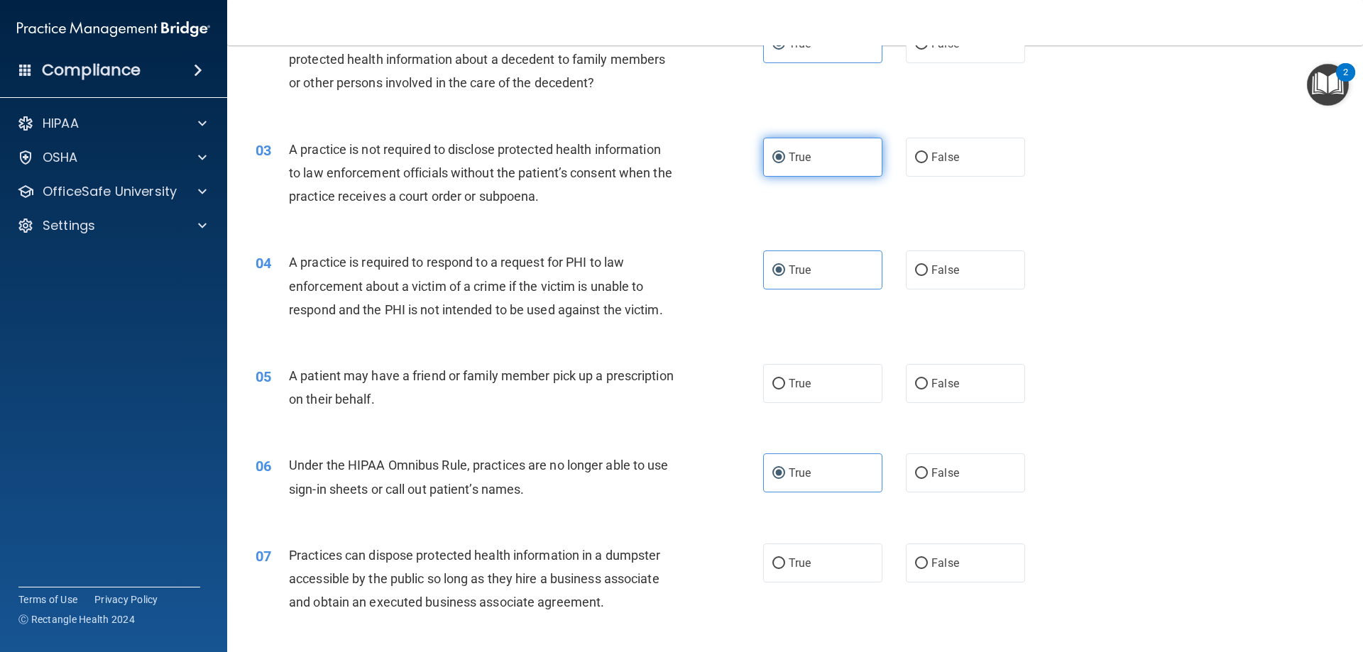
scroll to position [238, 0]
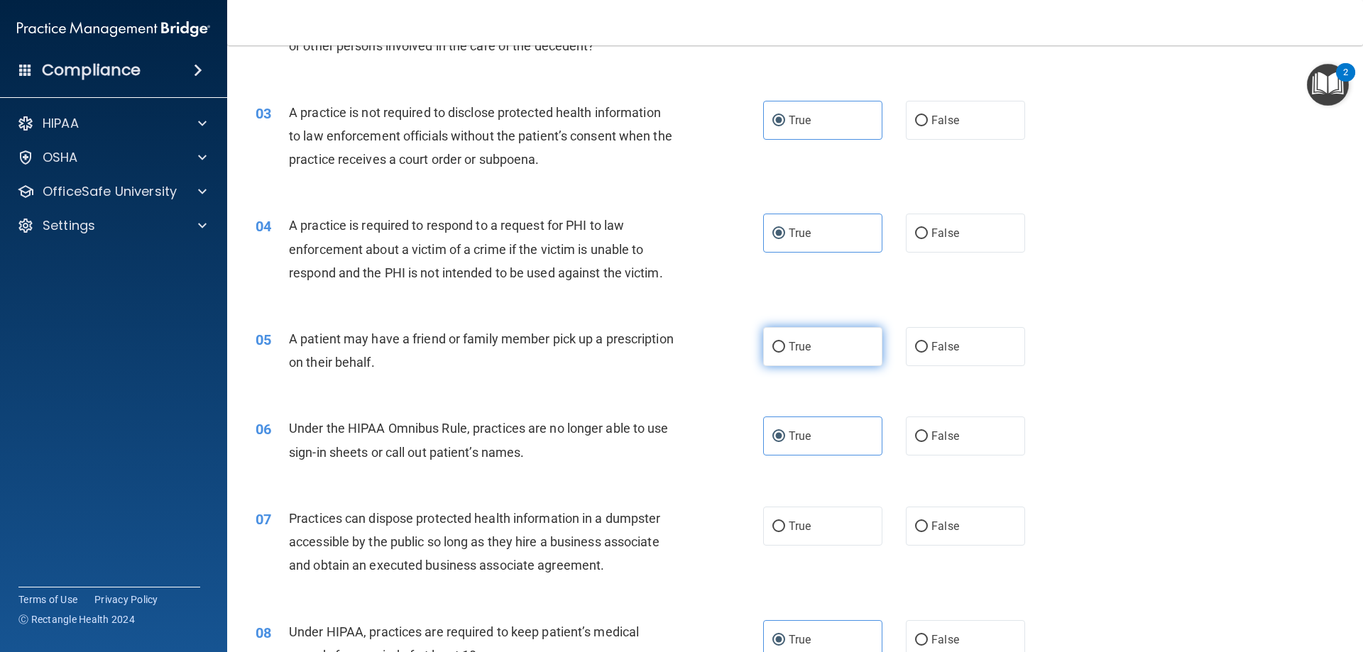
click at [805, 356] on label "True" at bounding box center [822, 346] width 119 height 39
click at [785, 353] on input "True" at bounding box center [778, 347] width 13 height 11
radio input "true"
click at [915, 349] on input "False" at bounding box center [921, 347] width 13 height 11
radio input "true"
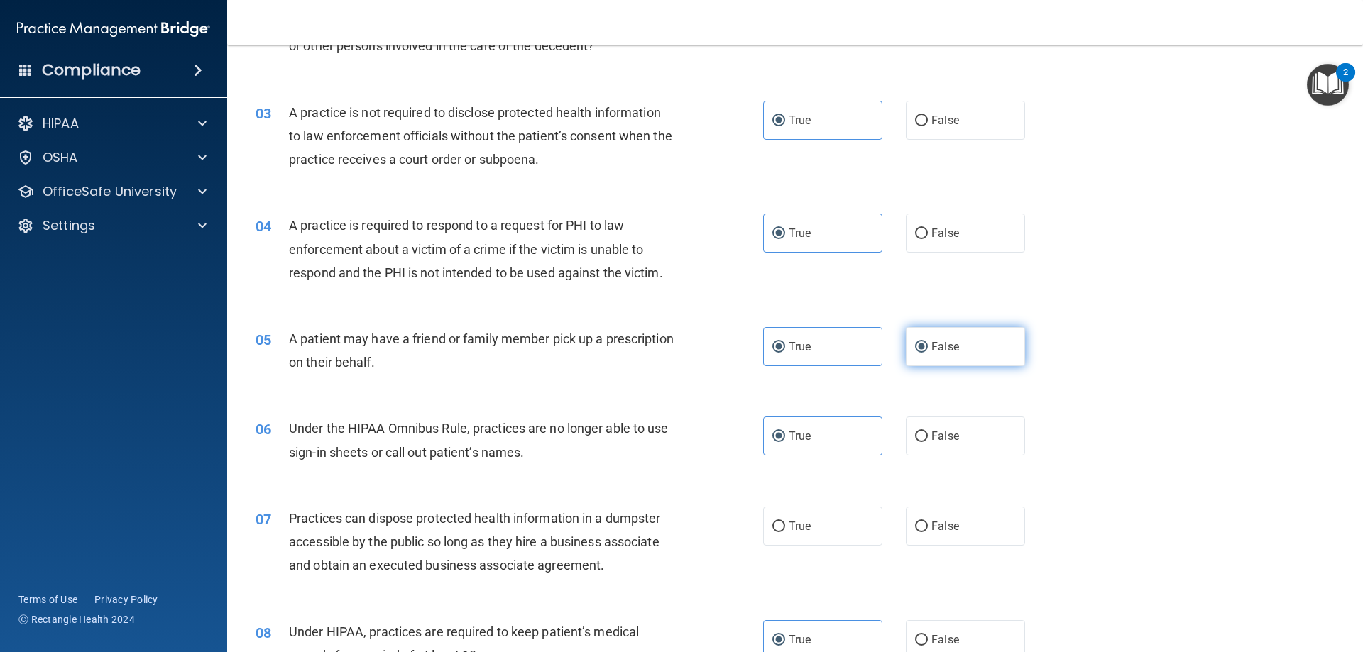
radio input "false"
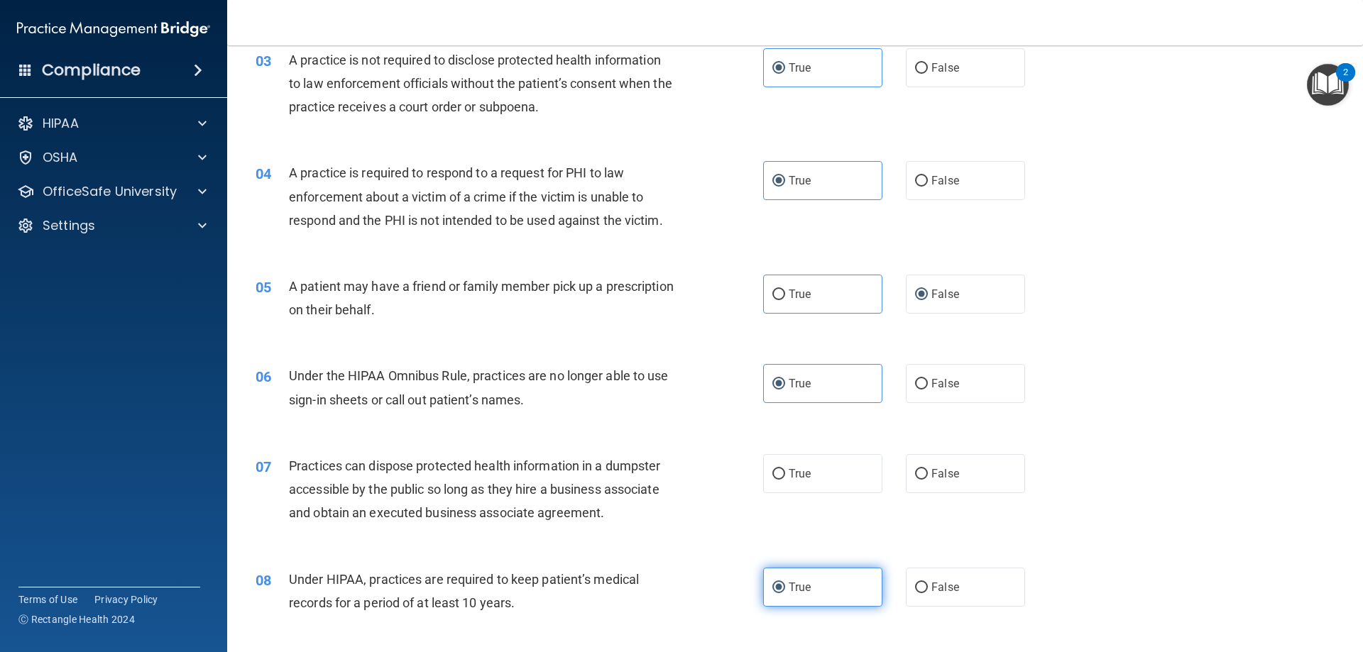
scroll to position [380, 0]
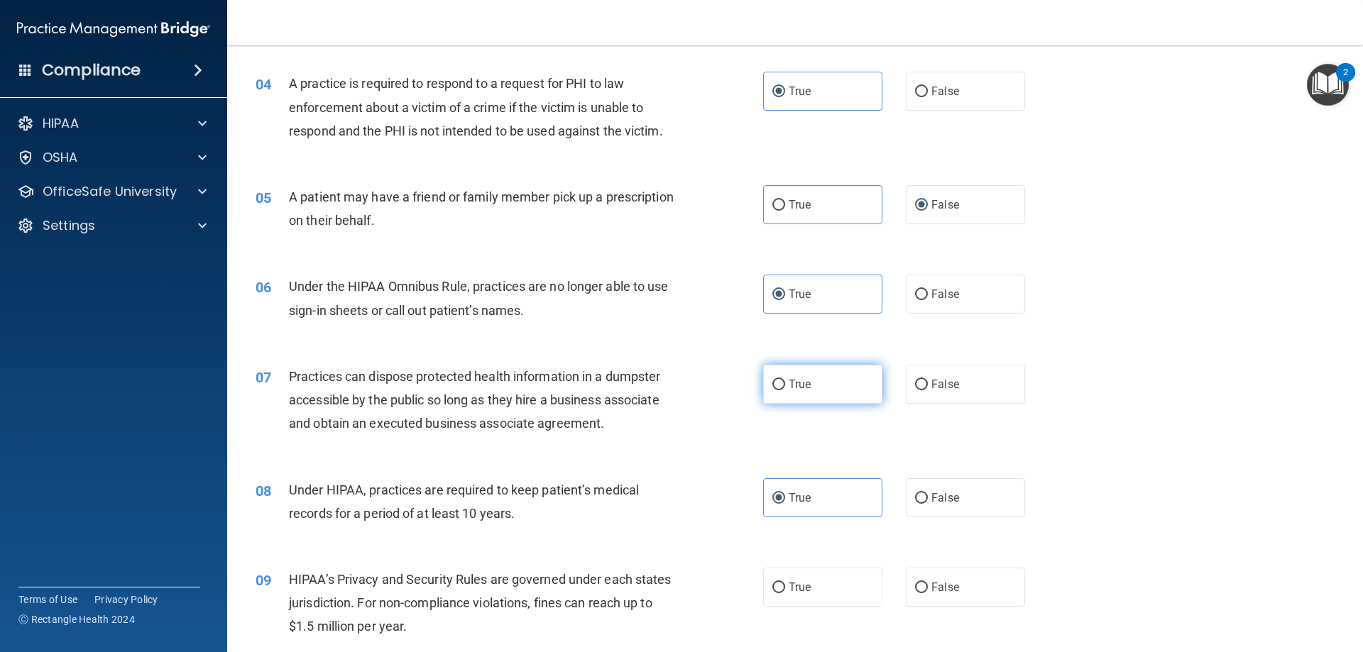
click at [816, 401] on label "True" at bounding box center [822, 384] width 119 height 39
click at [785, 390] on input "True" at bounding box center [778, 385] width 13 height 11
radio input "true"
click at [934, 388] on span "False" at bounding box center [945, 384] width 28 height 13
click at [928, 388] on input "False" at bounding box center [921, 385] width 13 height 11
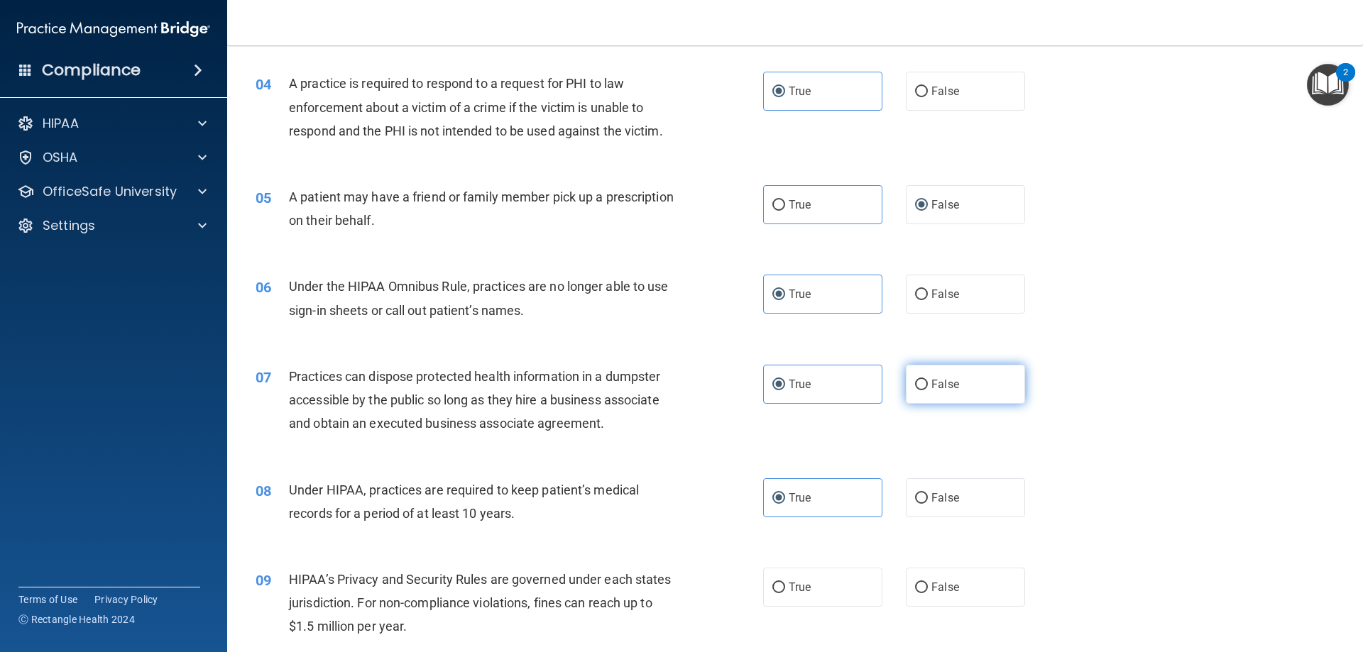
radio input "true"
radio input "false"
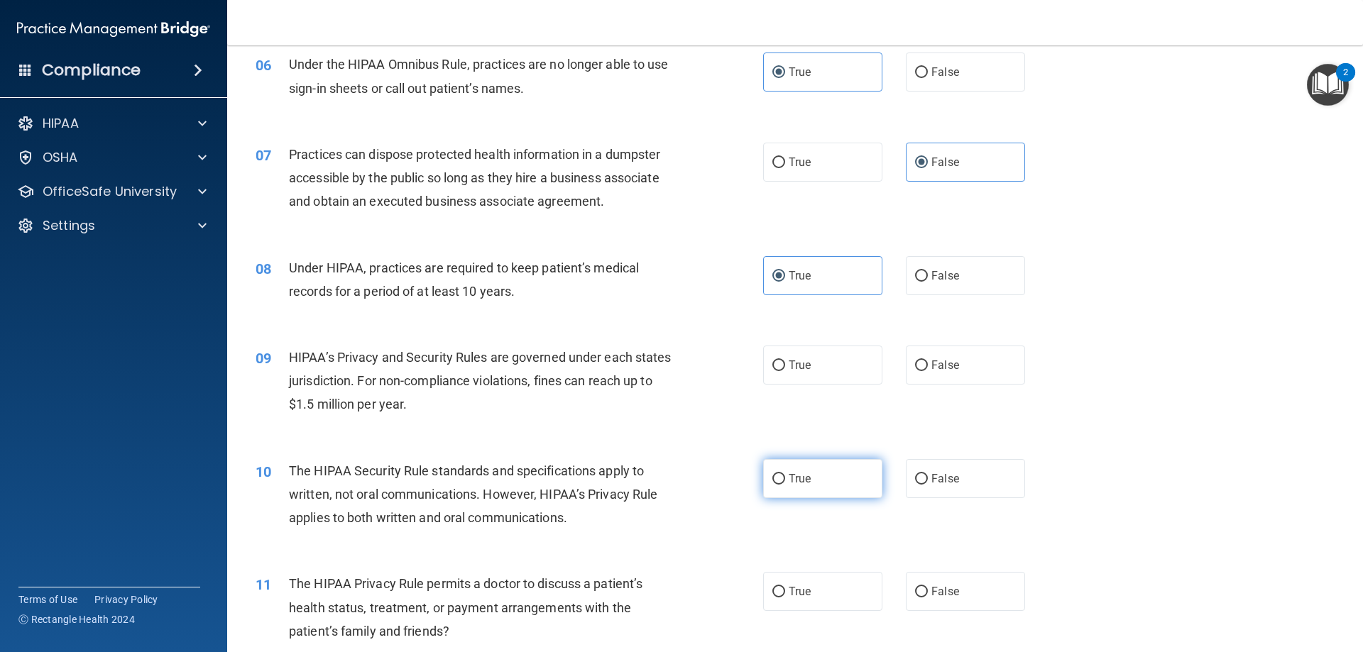
scroll to position [664, 0]
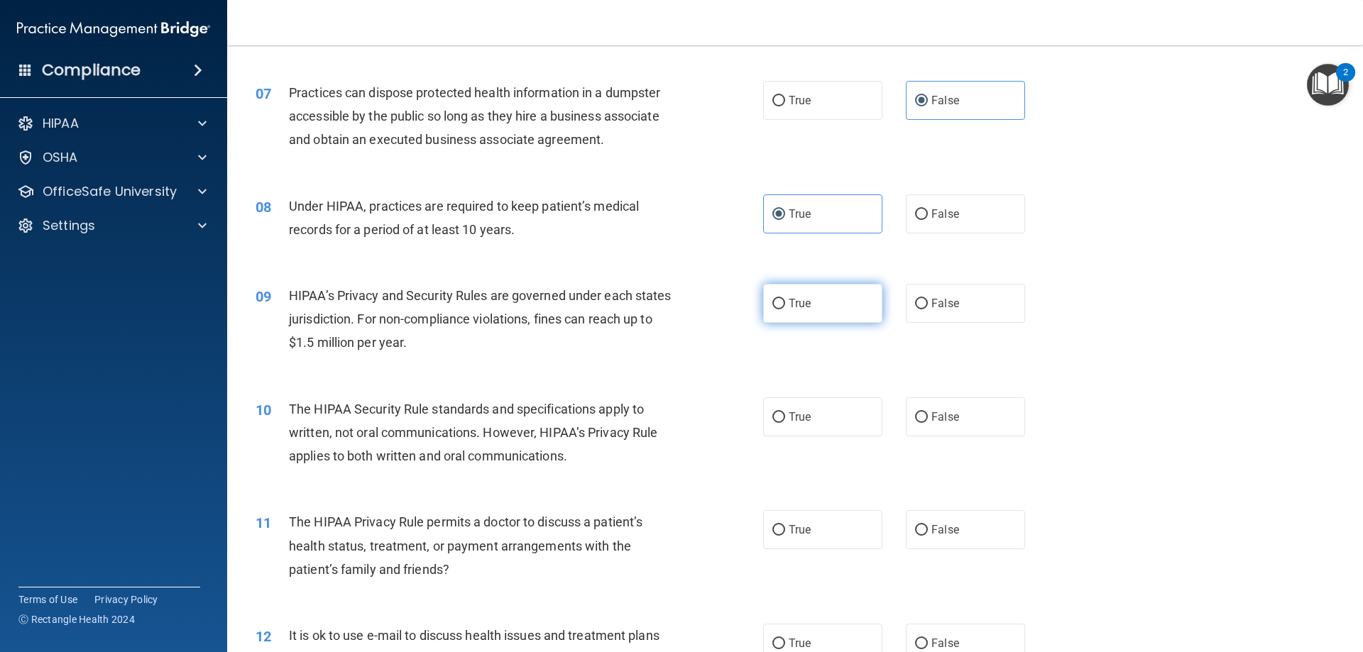
click at [788, 307] on span "True" at bounding box center [799, 303] width 22 height 13
click at [785, 307] on input "True" at bounding box center [778, 304] width 13 height 11
radio input "true"
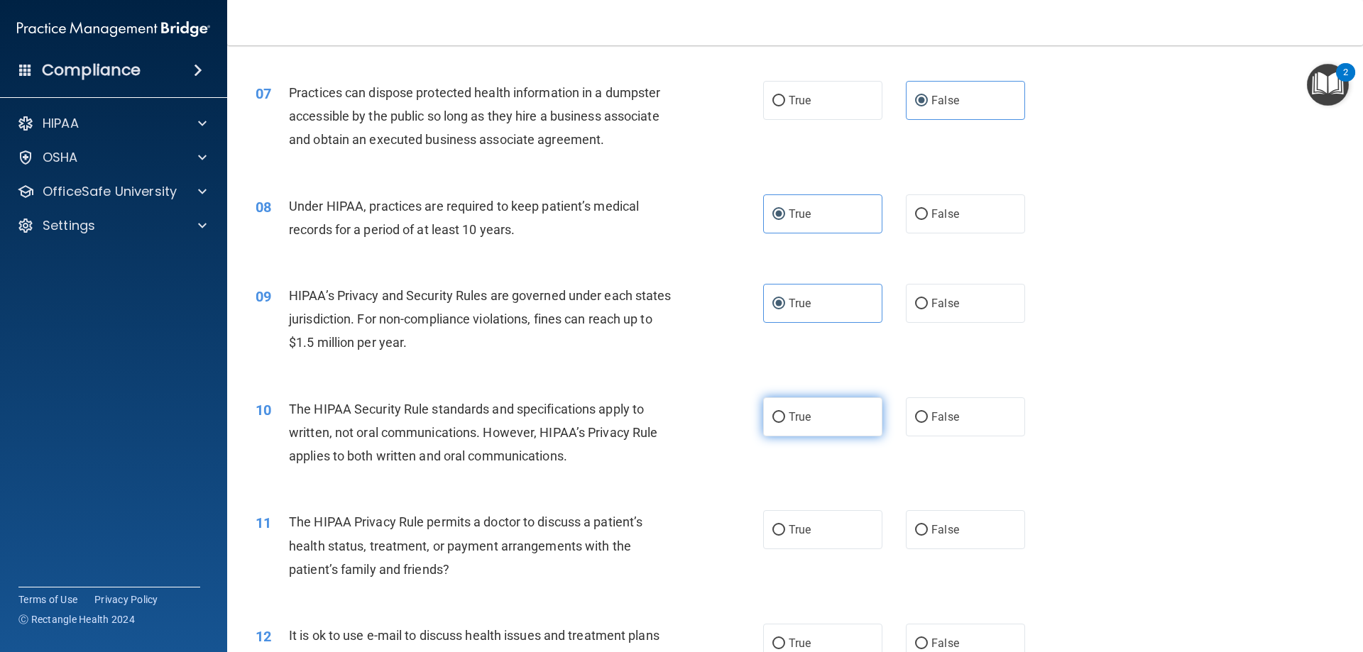
drag, startPoint x: 766, startPoint y: 419, endPoint x: 771, endPoint y: 424, distance: 7.5
click at [766, 420] on label "True" at bounding box center [822, 416] width 119 height 39
click at [772, 420] on input "True" at bounding box center [778, 417] width 13 height 11
radio input "true"
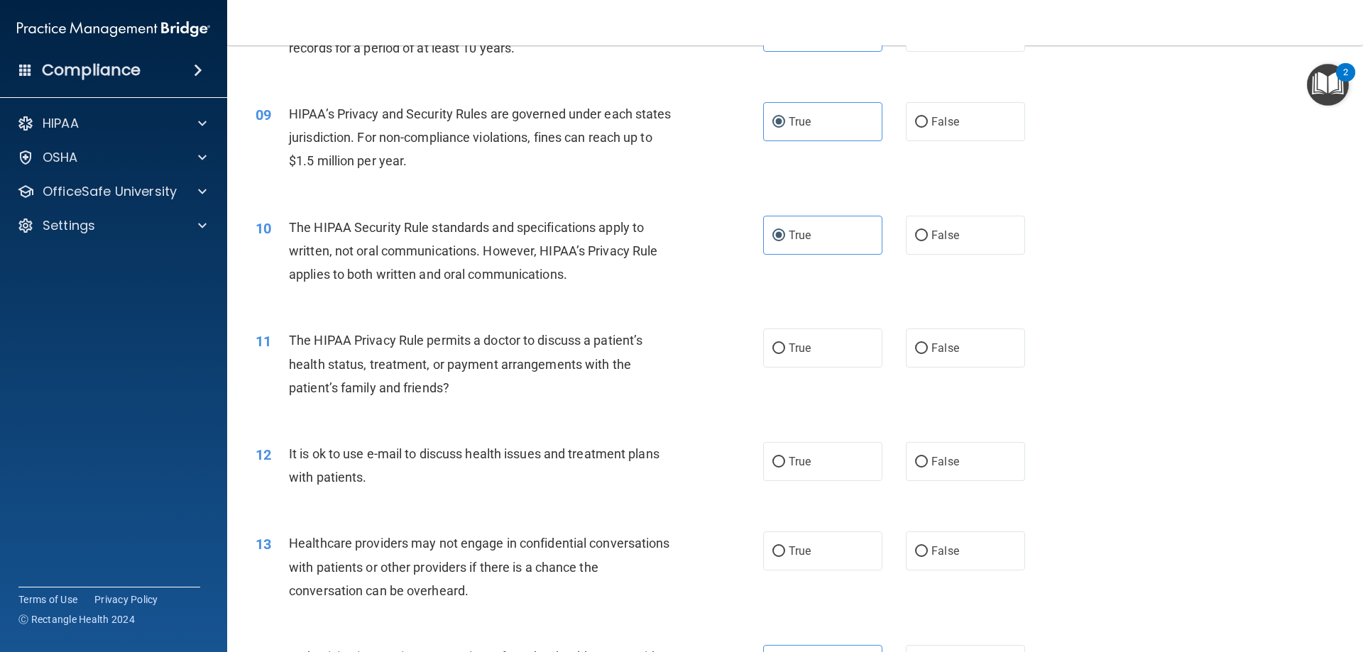
scroll to position [877, 0]
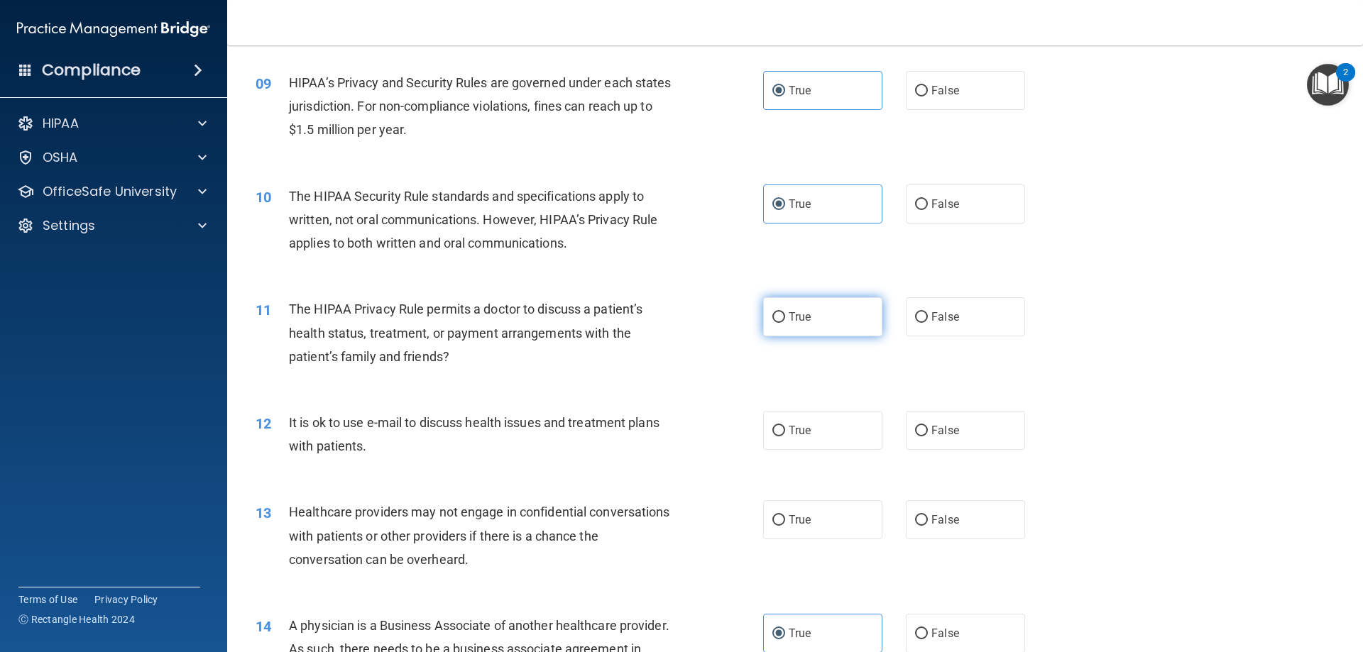
click at [805, 310] on span "True" at bounding box center [799, 316] width 22 height 13
click at [785, 312] on input "True" at bounding box center [778, 317] width 13 height 11
radio input "true"
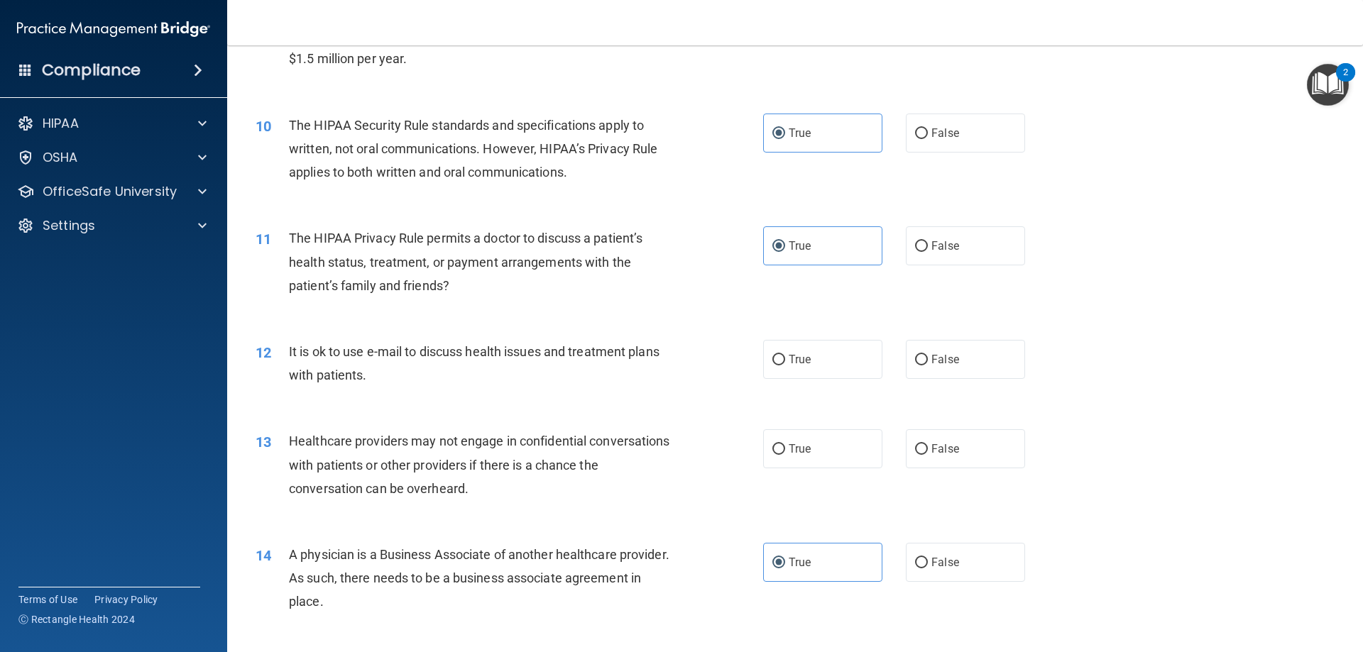
scroll to position [1019, 0]
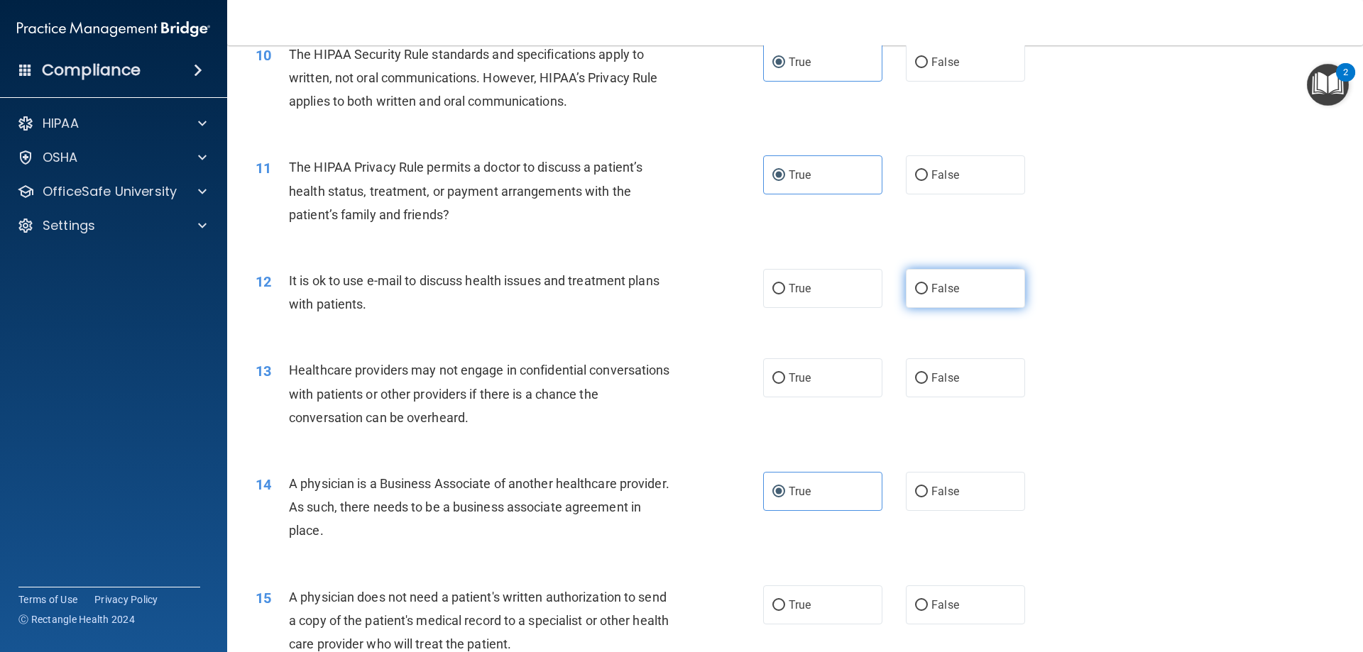
click at [996, 300] on label "False" at bounding box center [965, 288] width 119 height 39
click at [928, 295] on input "False" at bounding box center [921, 289] width 13 height 11
radio input "true"
click at [776, 380] on input "True" at bounding box center [778, 378] width 13 height 11
radio input "true"
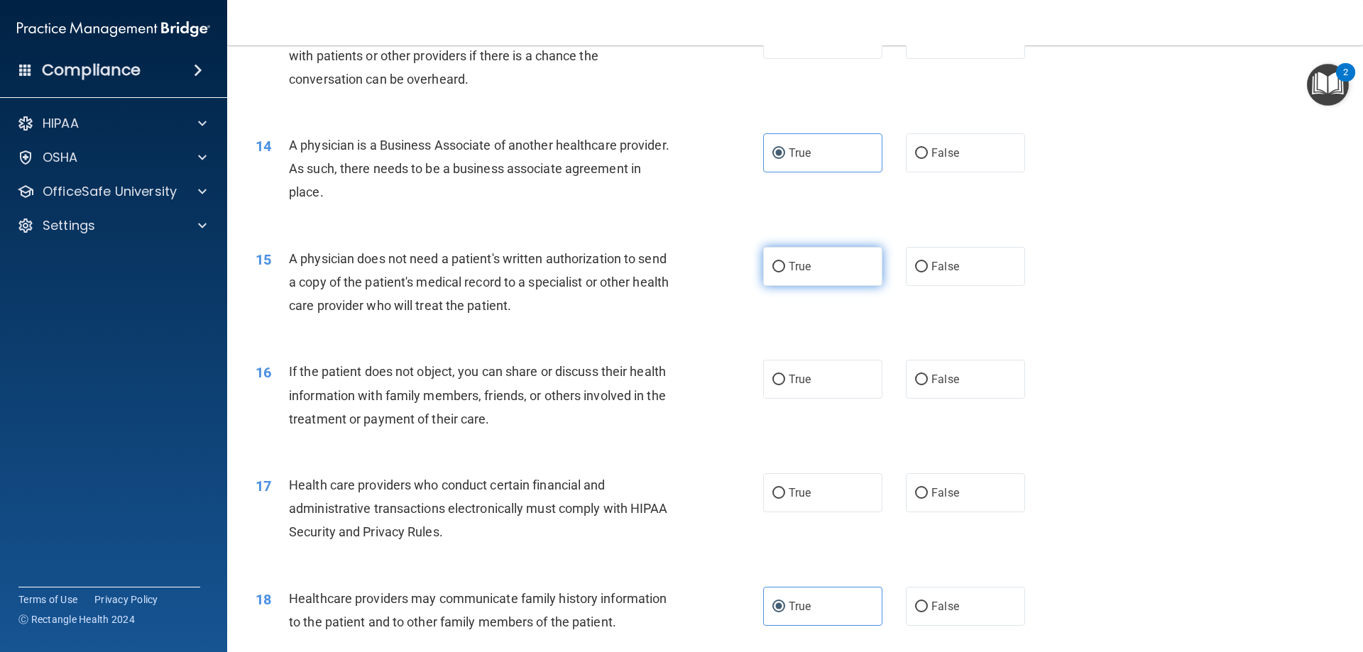
scroll to position [1374, 0]
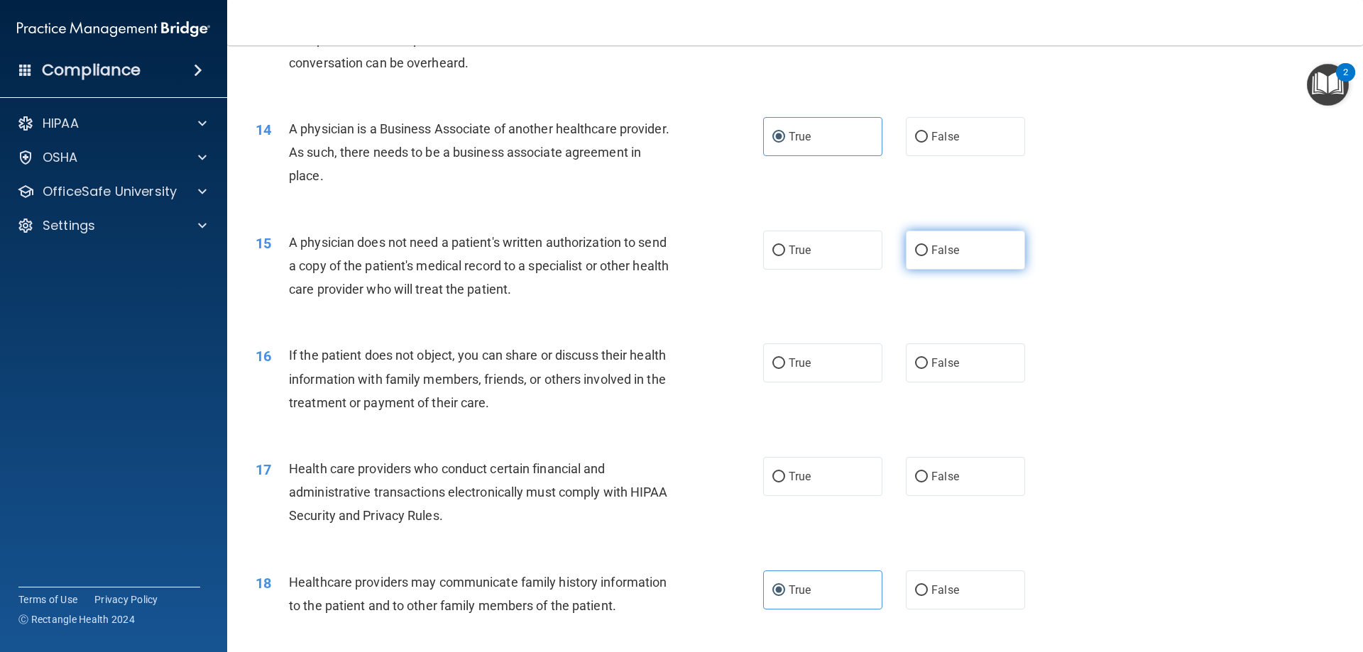
click at [916, 246] on input "False" at bounding box center [921, 251] width 13 height 11
radio input "true"
click at [804, 367] on span "True" at bounding box center [799, 362] width 22 height 13
click at [785, 367] on input "True" at bounding box center [778, 363] width 13 height 11
radio input "true"
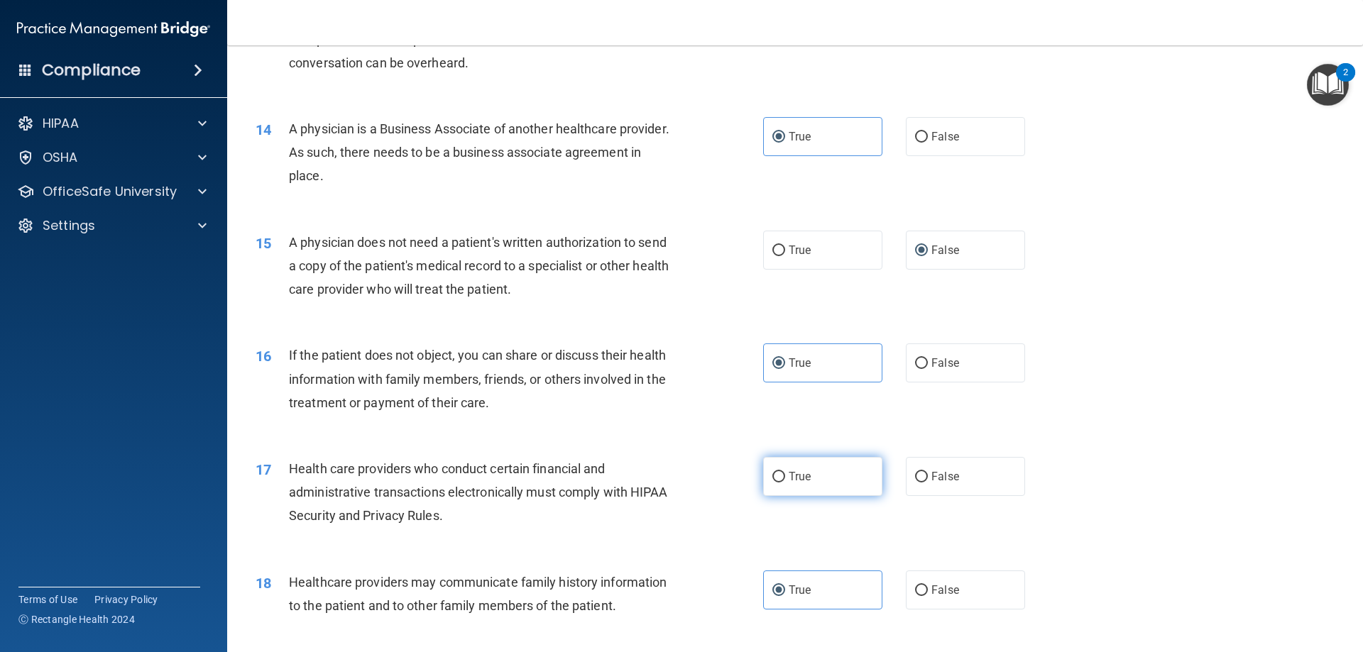
click at [807, 476] on label "True" at bounding box center [822, 476] width 119 height 39
click at [785, 476] on input "True" at bounding box center [778, 477] width 13 height 11
radio input "true"
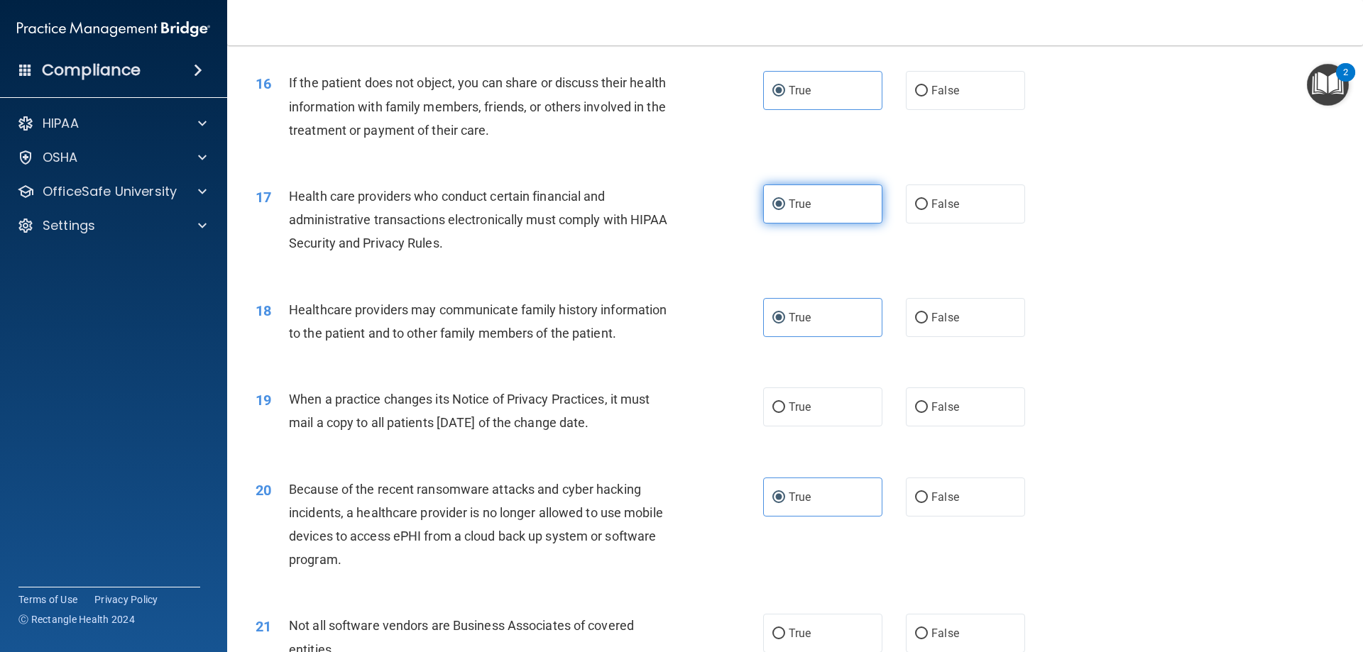
scroll to position [1658, 0]
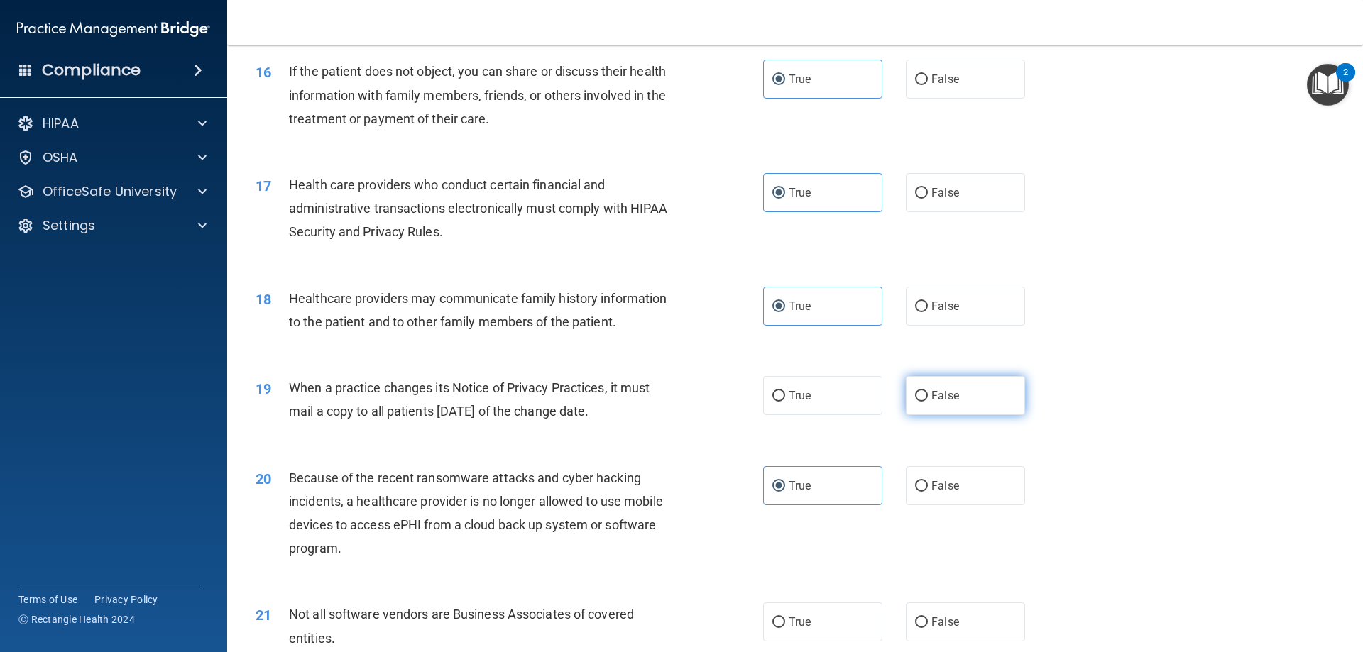
click at [915, 398] on input "False" at bounding box center [921, 396] width 13 height 11
radio input "true"
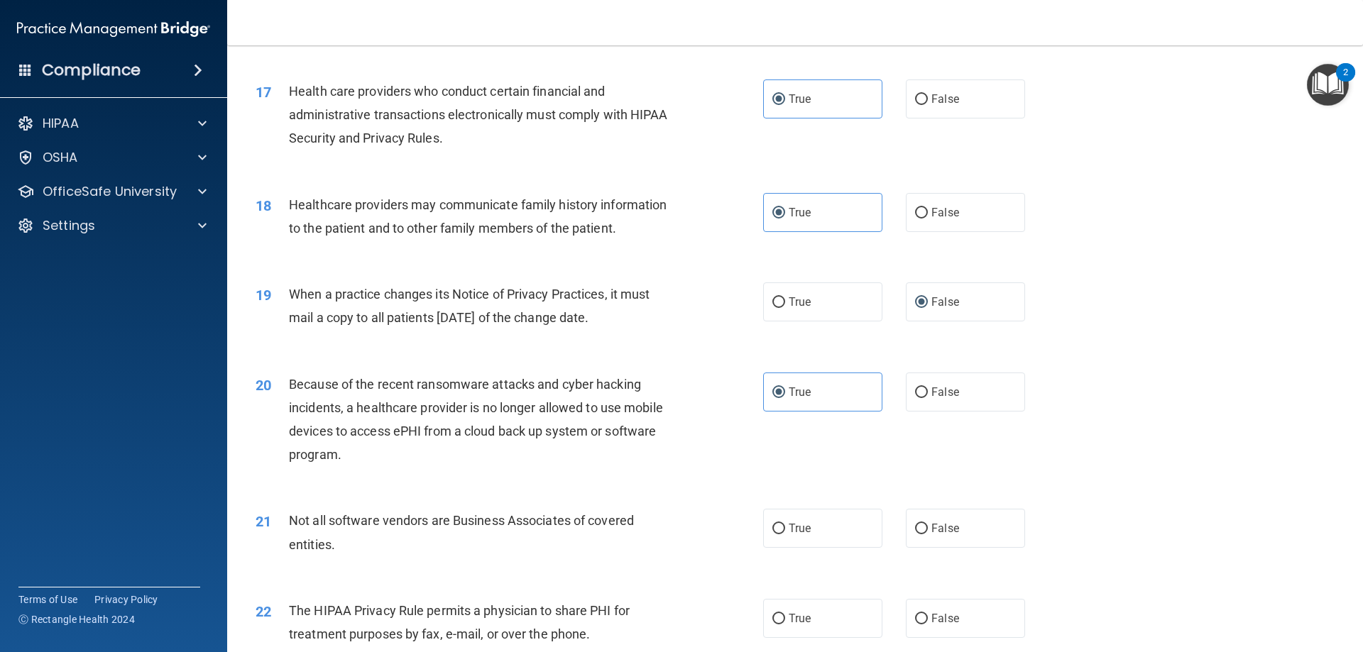
scroll to position [1871, 0]
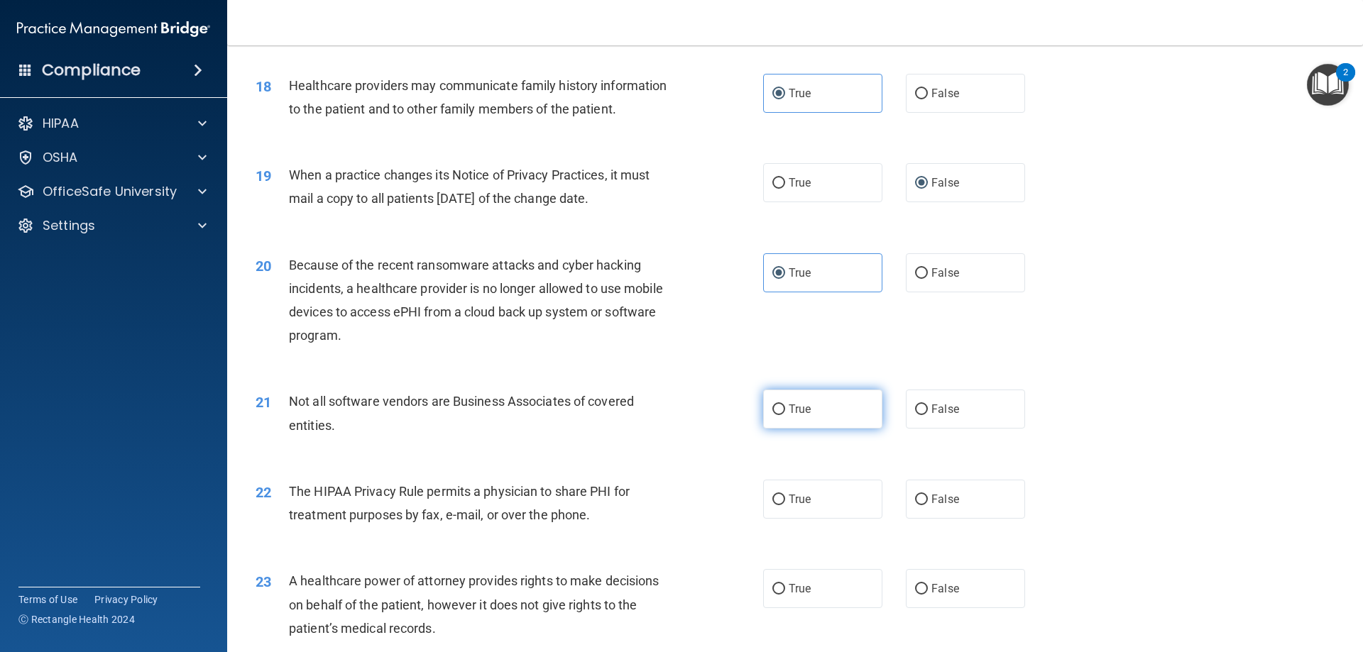
click at [764, 422] on label "True" at bounding box center [822, 409] width 119 height 39
click at [772, 415] on input "True" at bounding box center [778, 410] width 13 height 11
radio input "true"
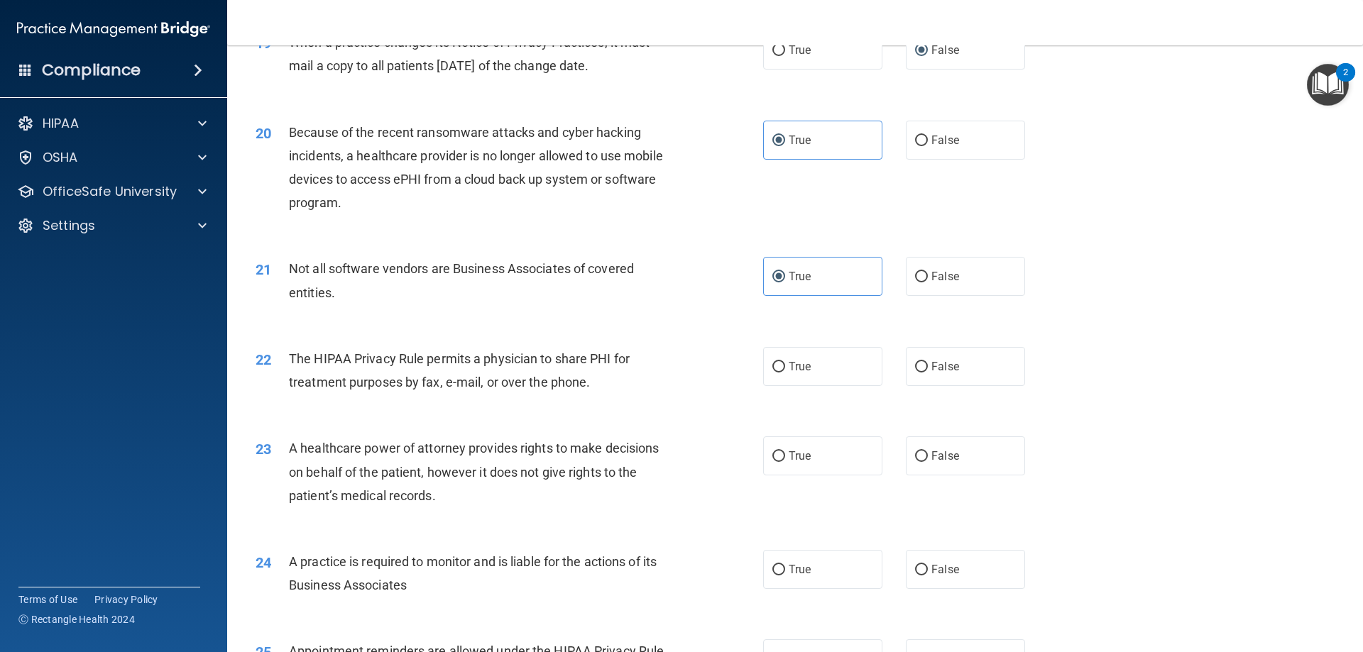
scroll to position [2013, 0]
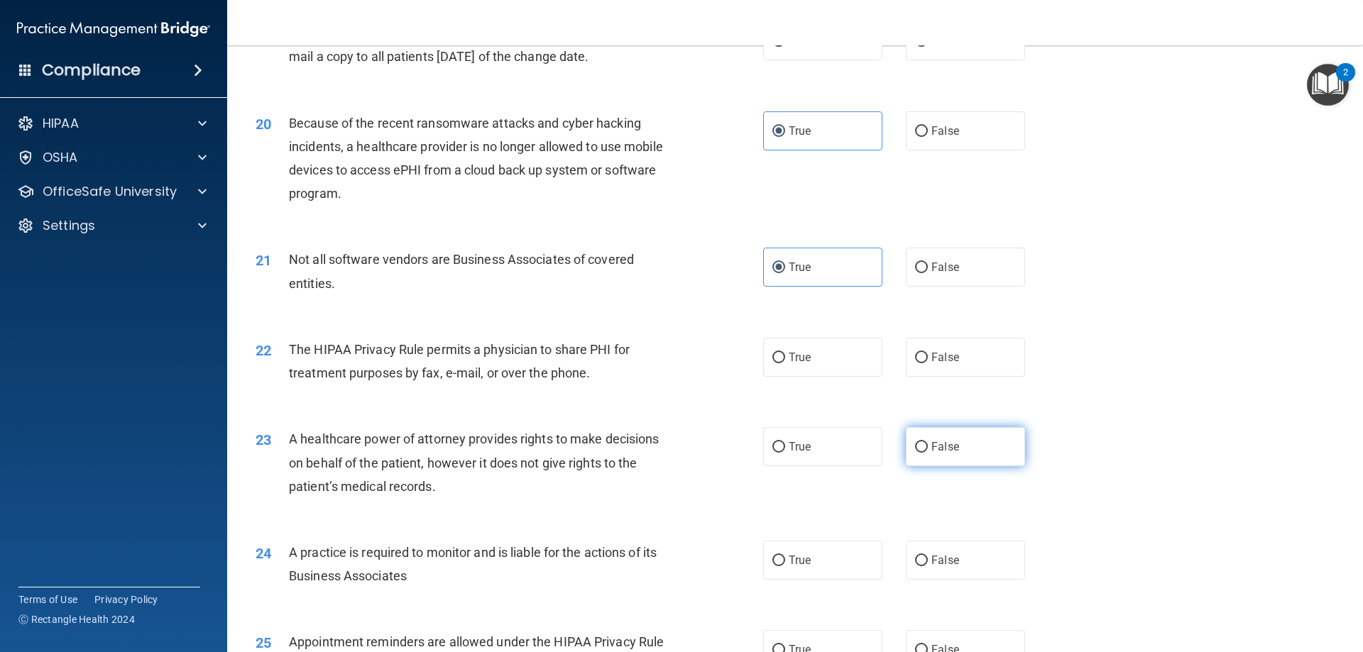
click at [931, 452] on span "False" at bounding box center [945, 446] width 28 height 13
click at [928, 452] on input "False" at bounding box center [921, 447] width 13 height 11
radio input "true"
click at [917, 365] on label "False" at bounding box center [965, 357] width 119 height 39
click at [917, 363] on input "False" at bounding box center [921, 358] width 13 height 11
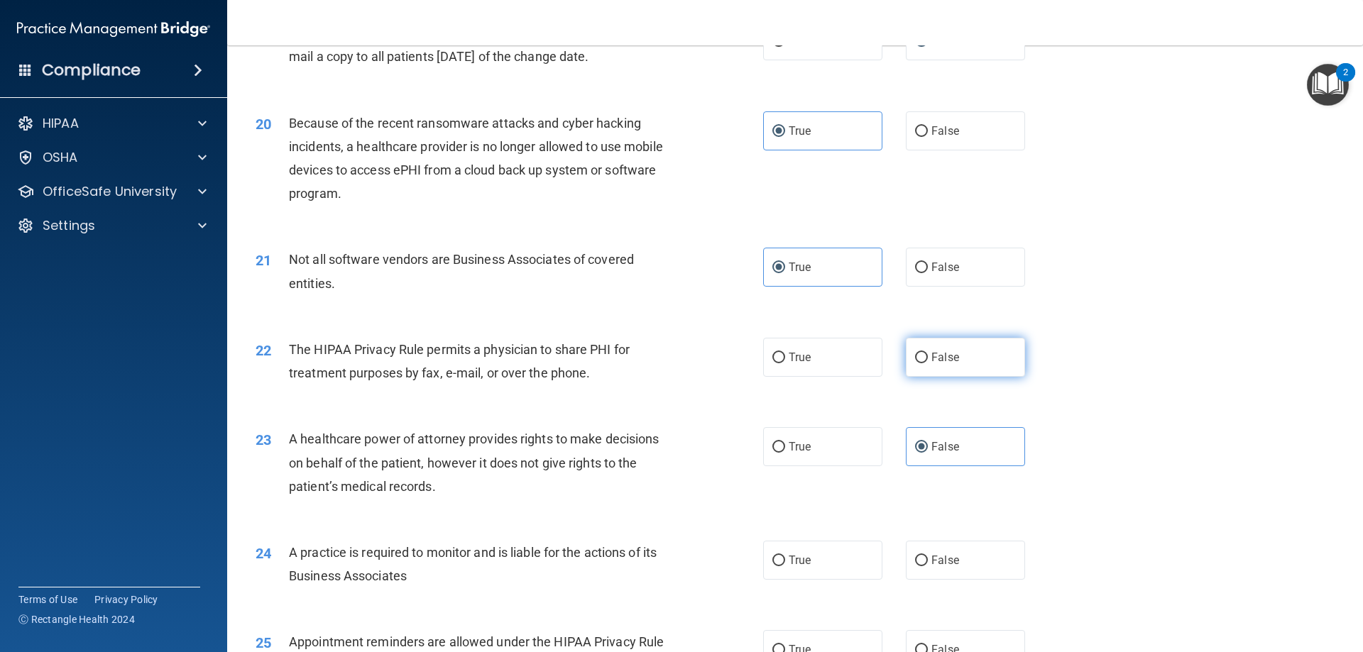
radio input "true"
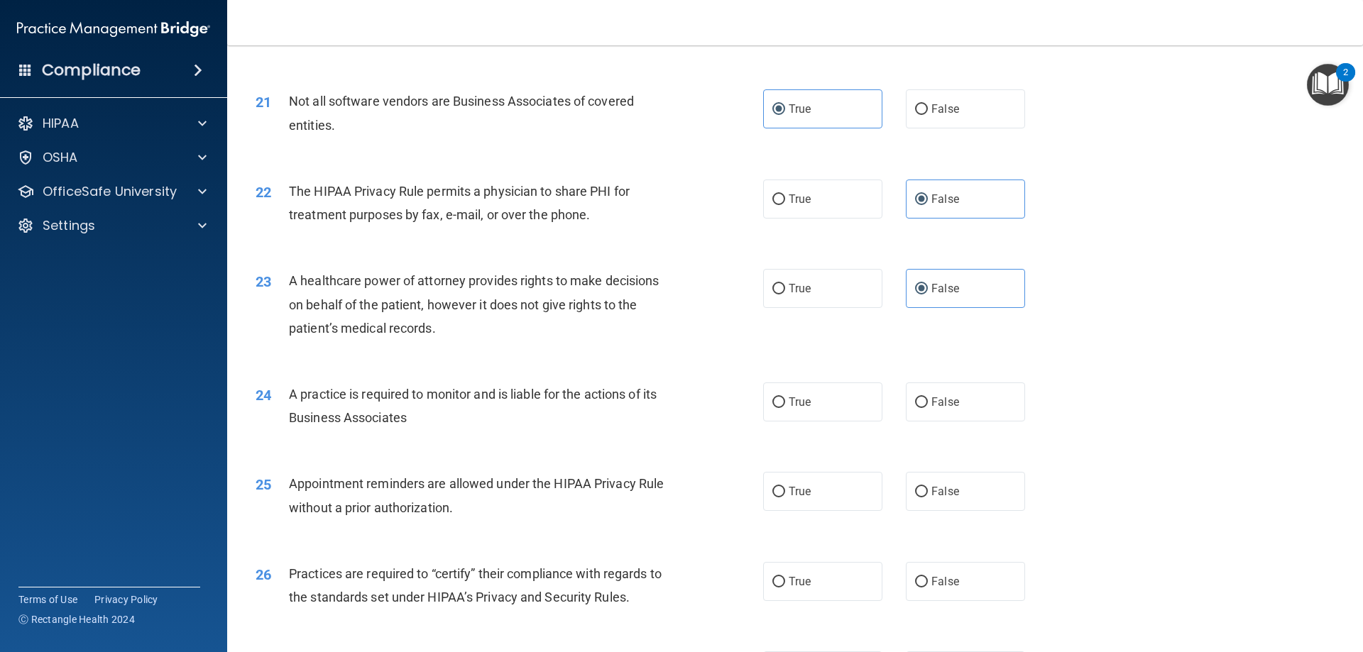
scroll to position [2226, 0]
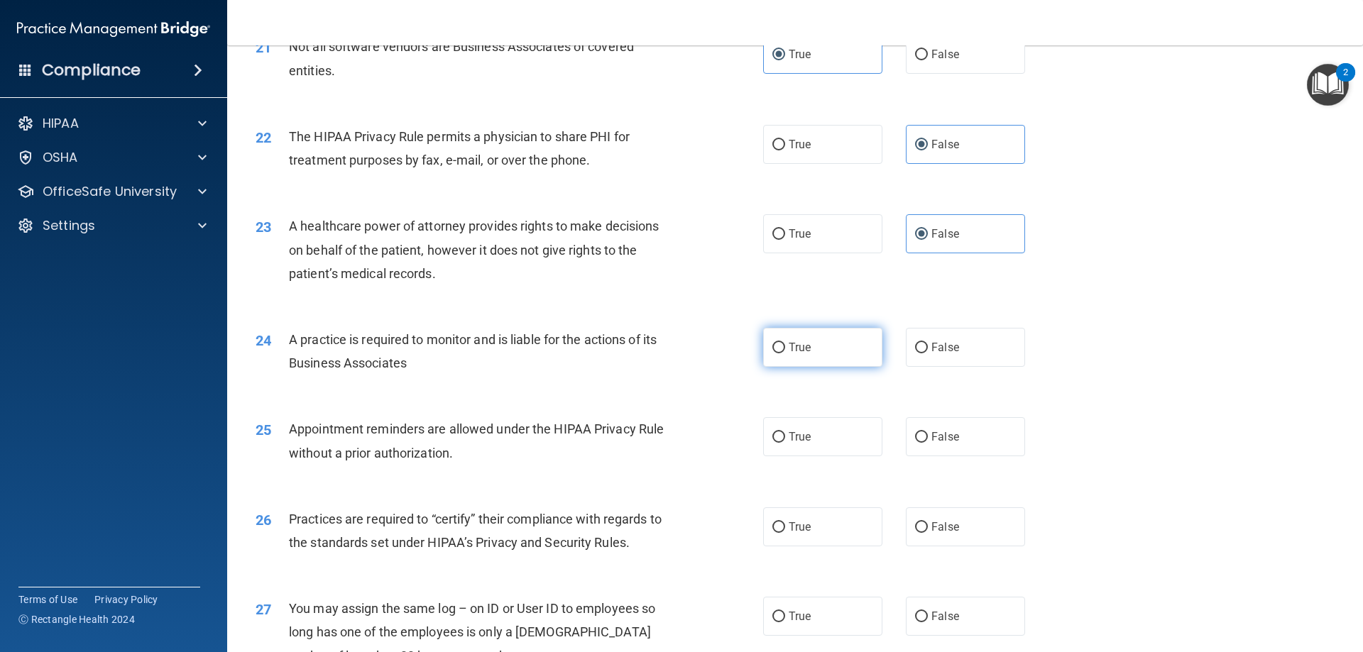
click at [782, 356] on label "True" at bounding box center [822, 347] width 119 height 39
click at [782, 353] on input "True" at bounding box center [778, 348] width 13 height 11
radio input "true"
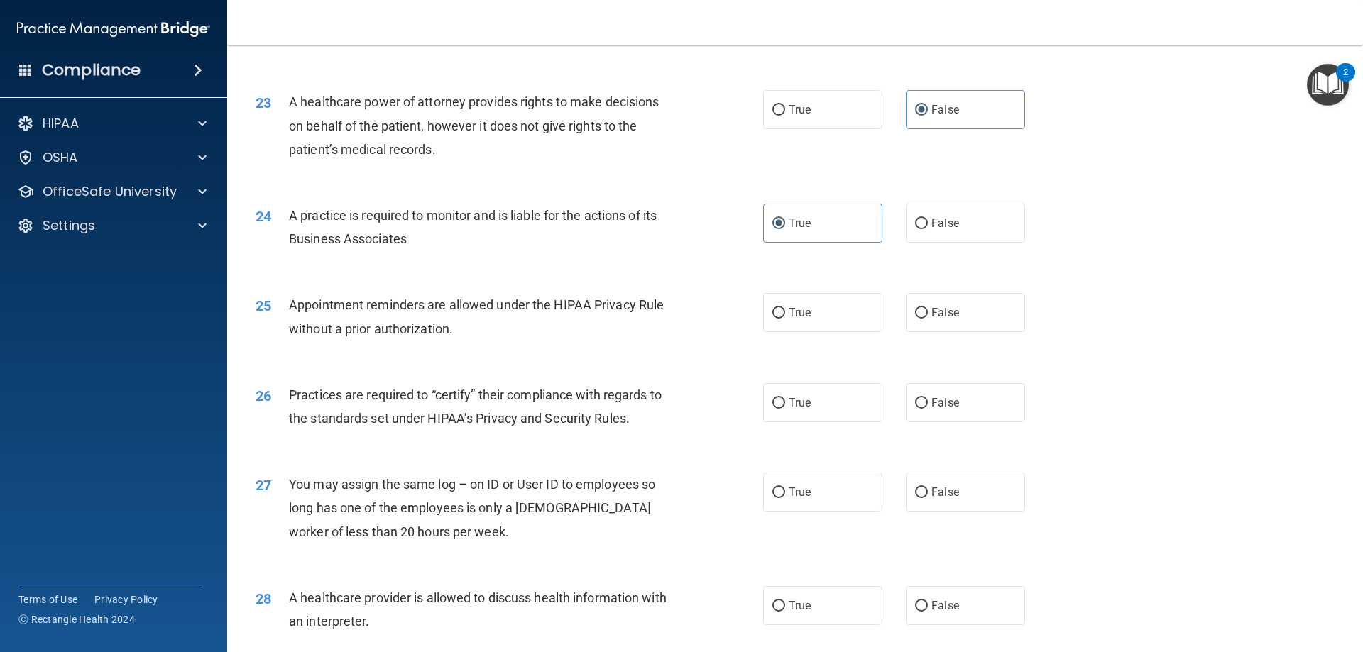
scroll to position [2368, 0]
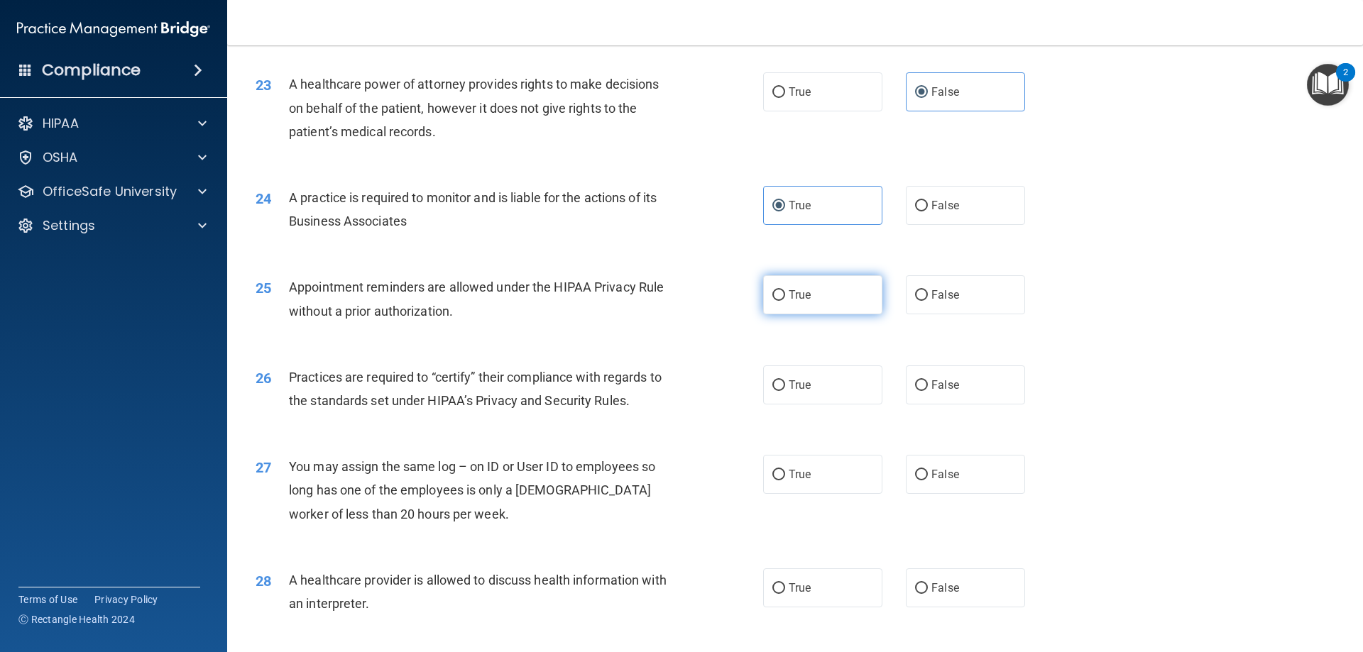
click at [766, 288] on label "True" at bounding box center [822, 294] width 119 height 39
click at [772, 290] on input "True" at bounding box center [778, 295] width 13 height 11
radio input "true"
click at [789, 390] on span "True" at bounding box center [799, 384] width 22 height 13
click at [785, 390] on input "True" at bounding box center [778, 385] width 13 height 11
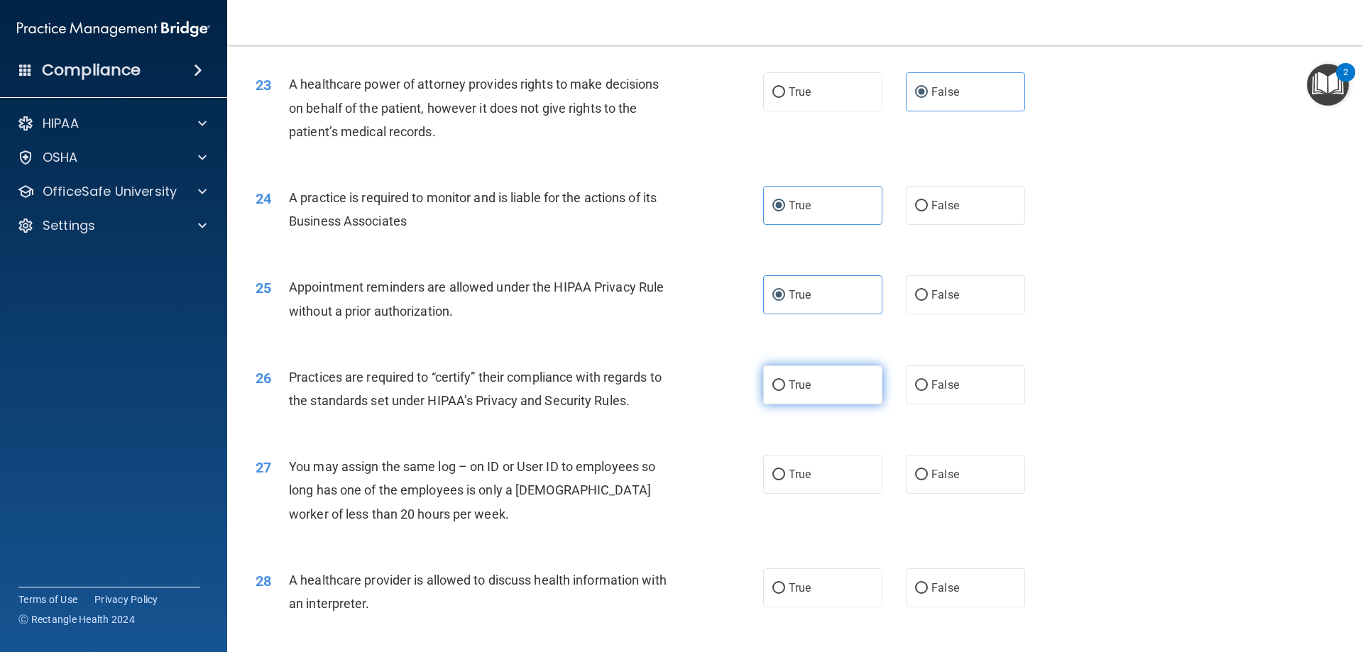
radio input "true"
click at [924, 482] on label "False" at bounding box center [965, 474] width 119 height 39
click at [924, 480] on input "False" at bounding box center [921, 475] width 13 height 11
radio input "true"
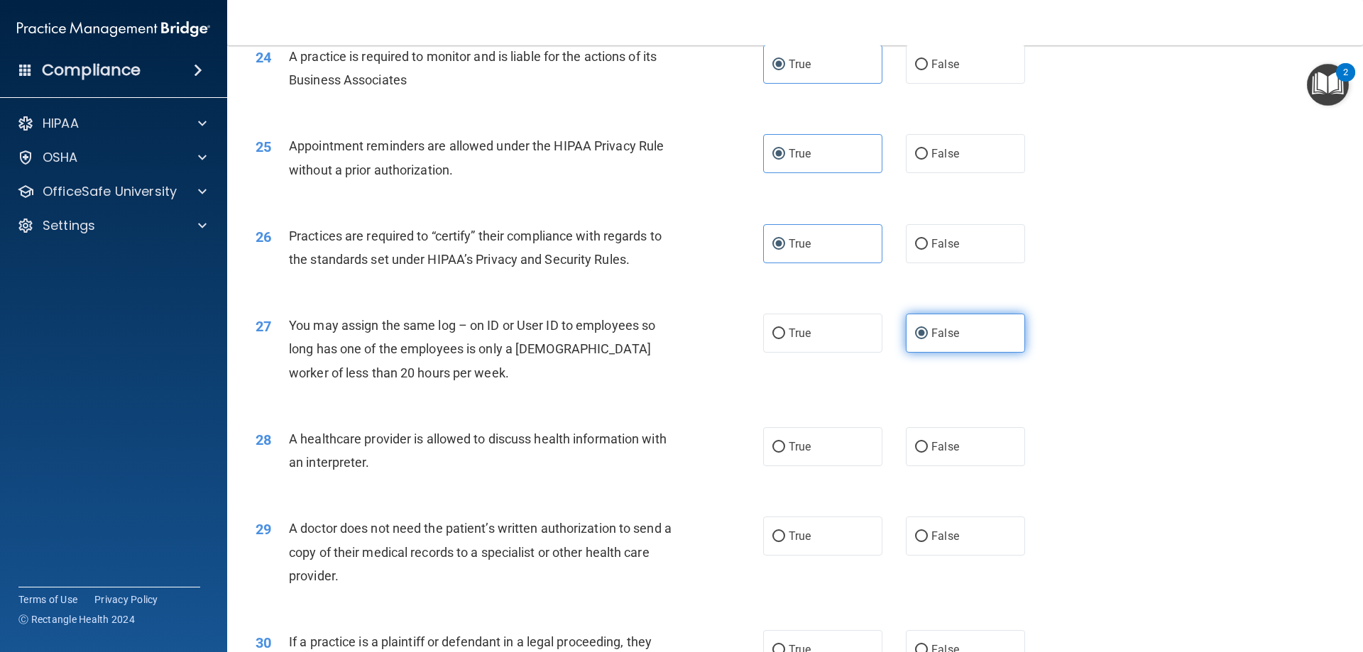
scroll to position [2510, 0]
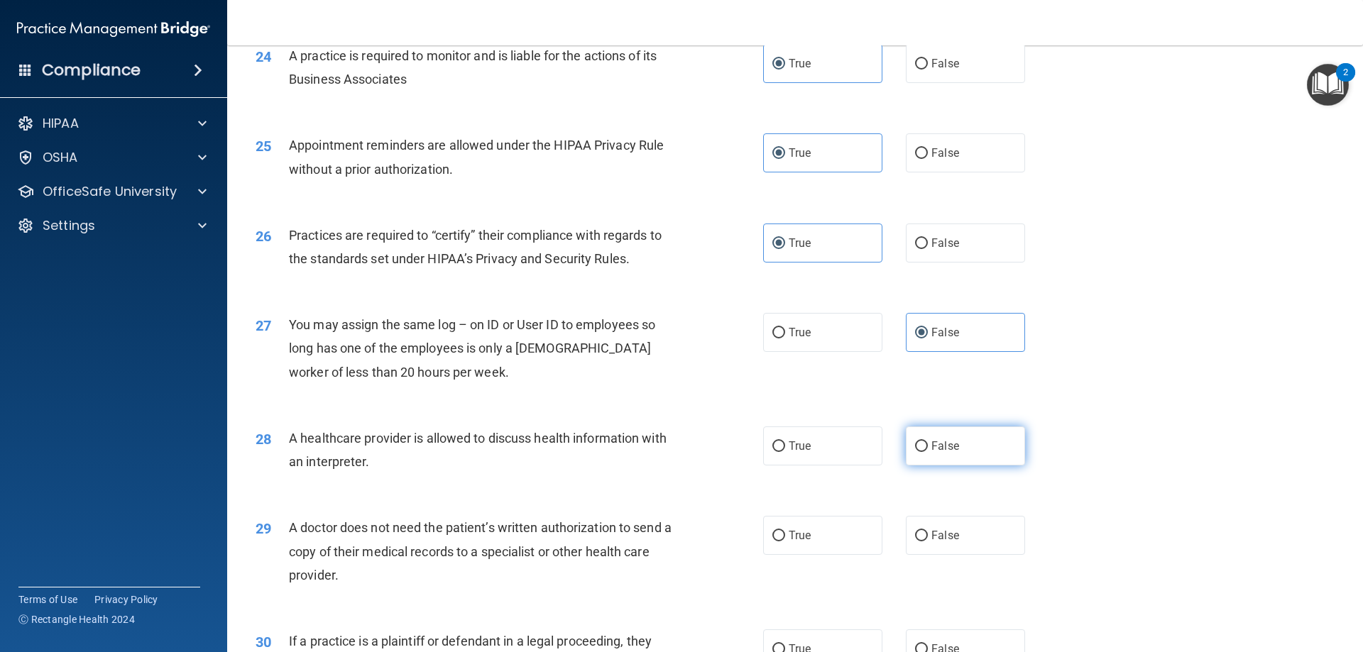
click at [939, 464] on label "False" at bounding box center [965, 446] width 119 height 39
click at [928, 452] on input "False" at bounding box center [921, 446] width 13 height 11
radio input "true"
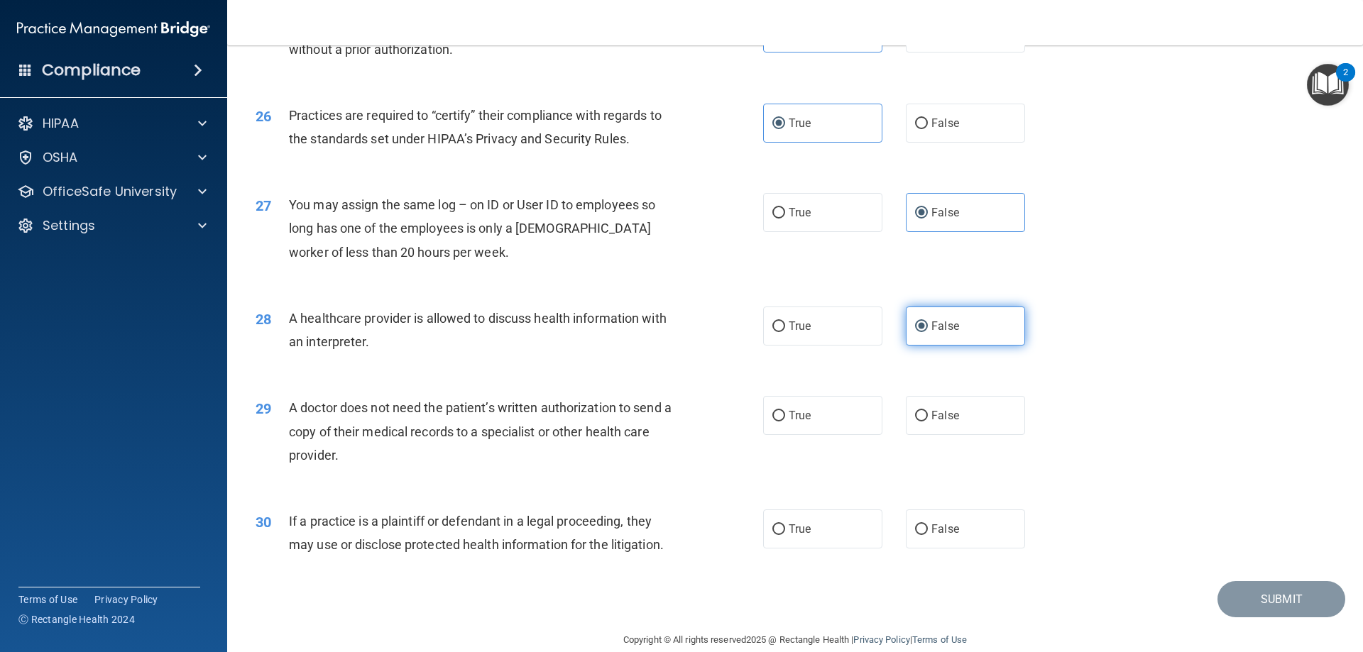
scroll to position [2651, 0]
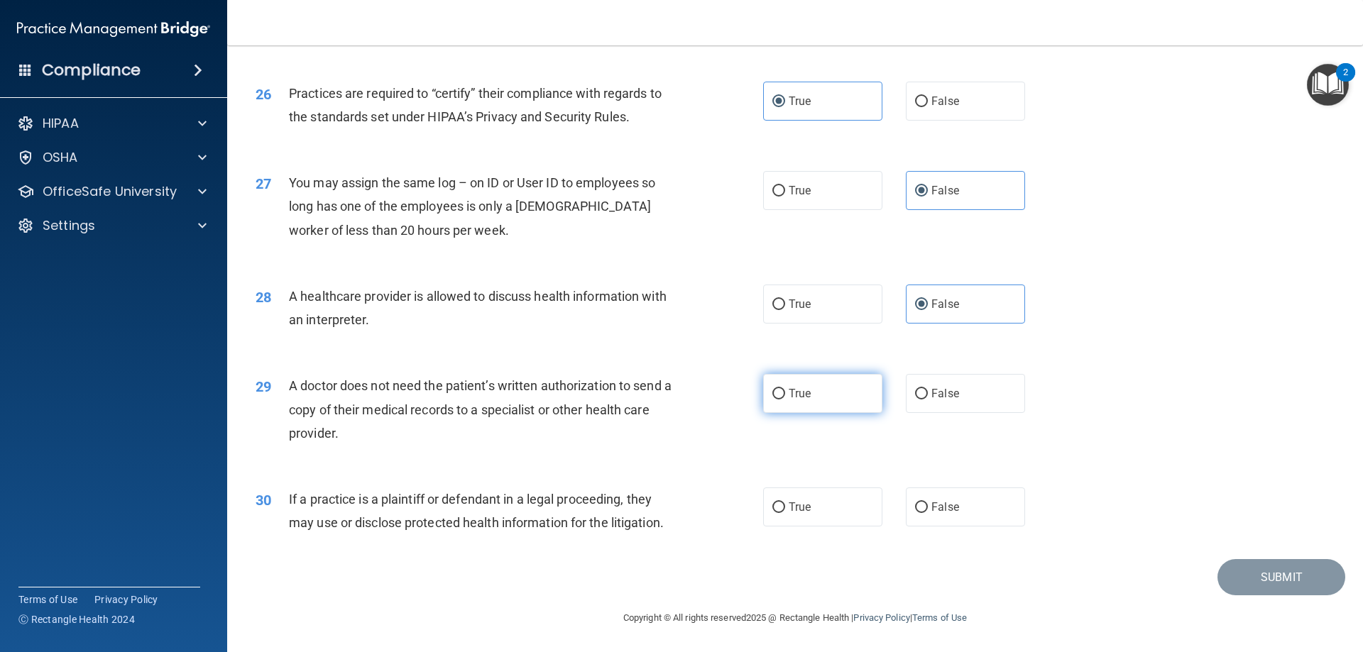
click at [783, 405] on label "True" at bounding box center [822, 393] width 119 height 39
click at [783, 400] on input "True" at bounding box center [778, 394] width 13 height 11
radio input "true"
click at [931, 512] on span "False" at bounding box center [945, 506] width 28 height 13
click at [926, 512] on input "False" at bounding box center [921, 507] width 13 height 11
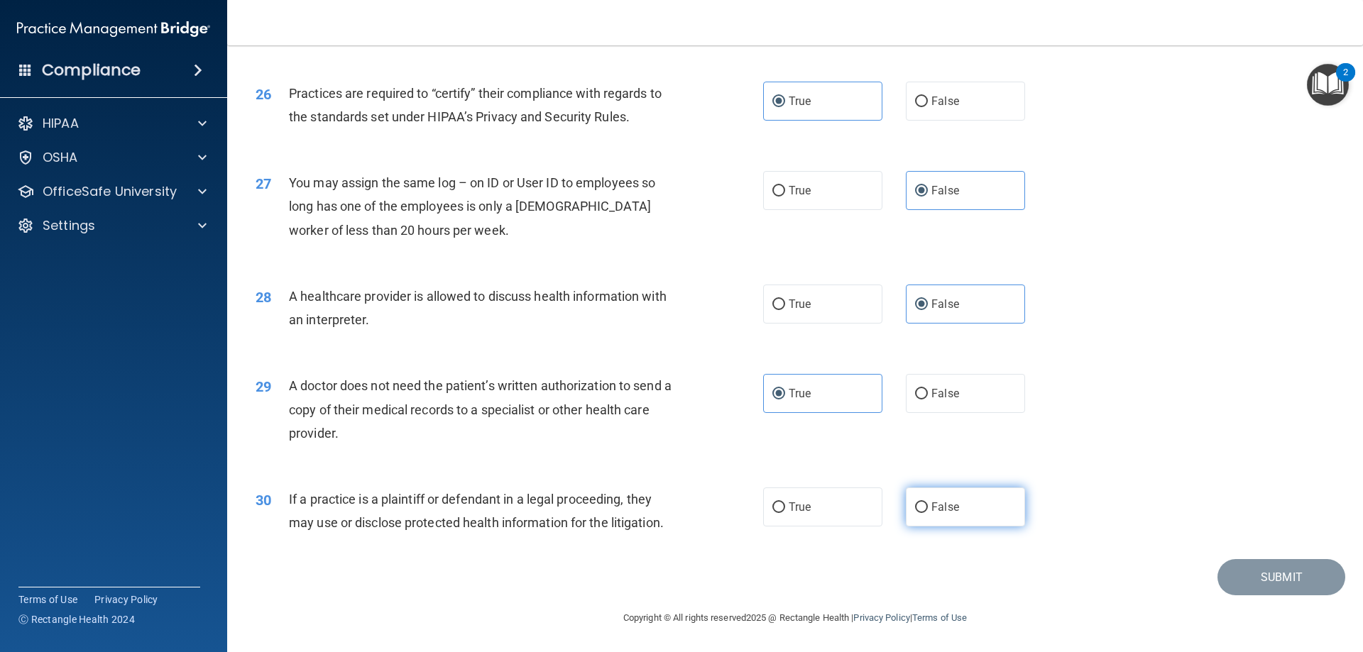
radio input "true"
click at [1244, 586] on button "Submit" at bounding box center [1281, 577] width 128 height 36
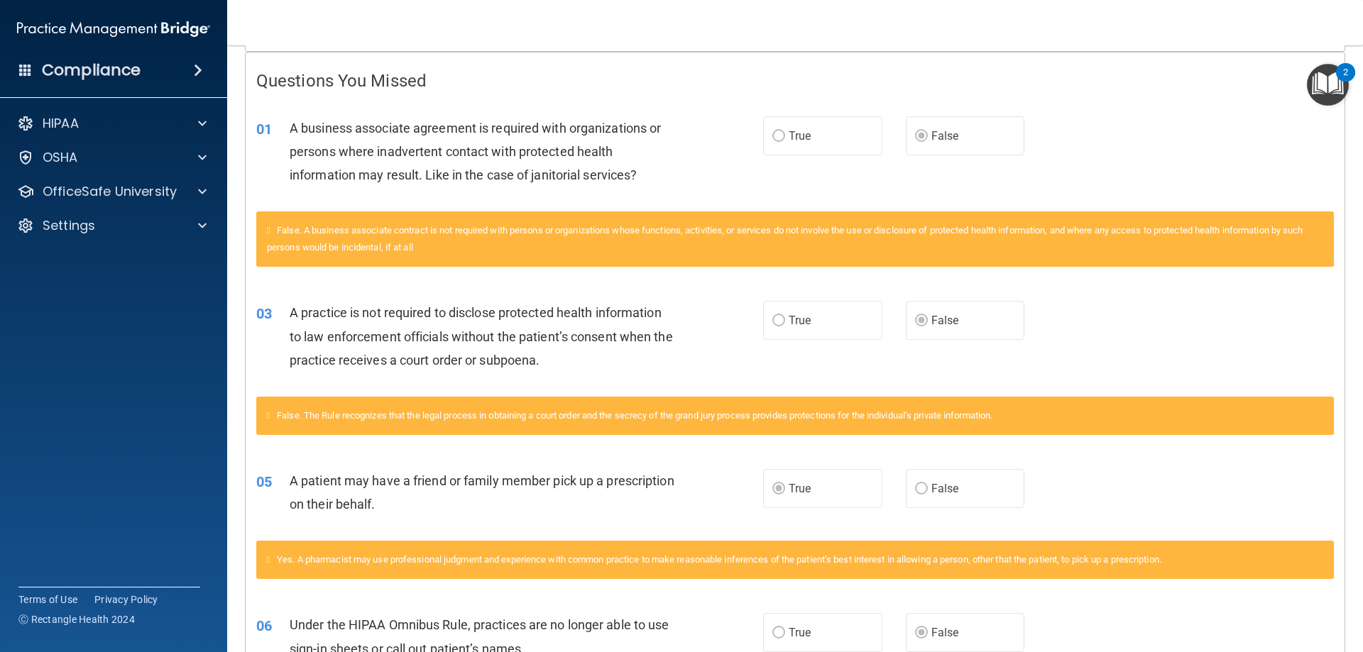
scroll to position [284, 0]
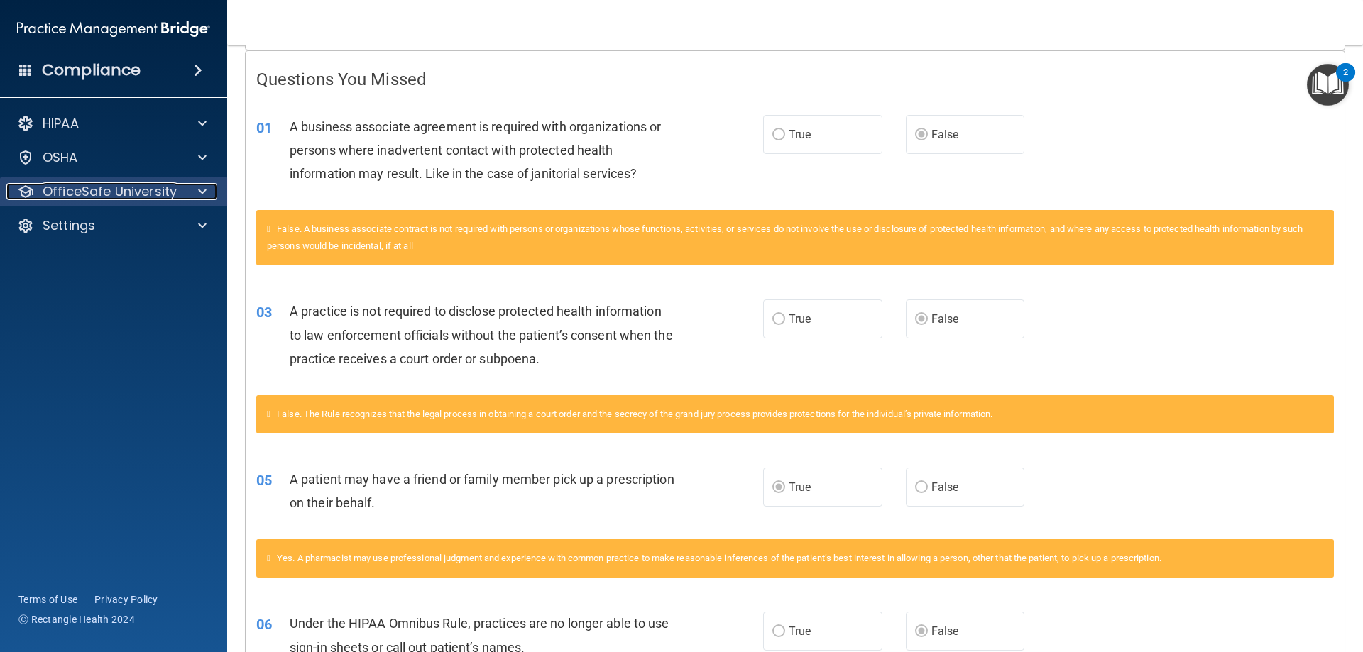
click at [207, 190] on div at bounding box center [199, 191] width 35 height 17
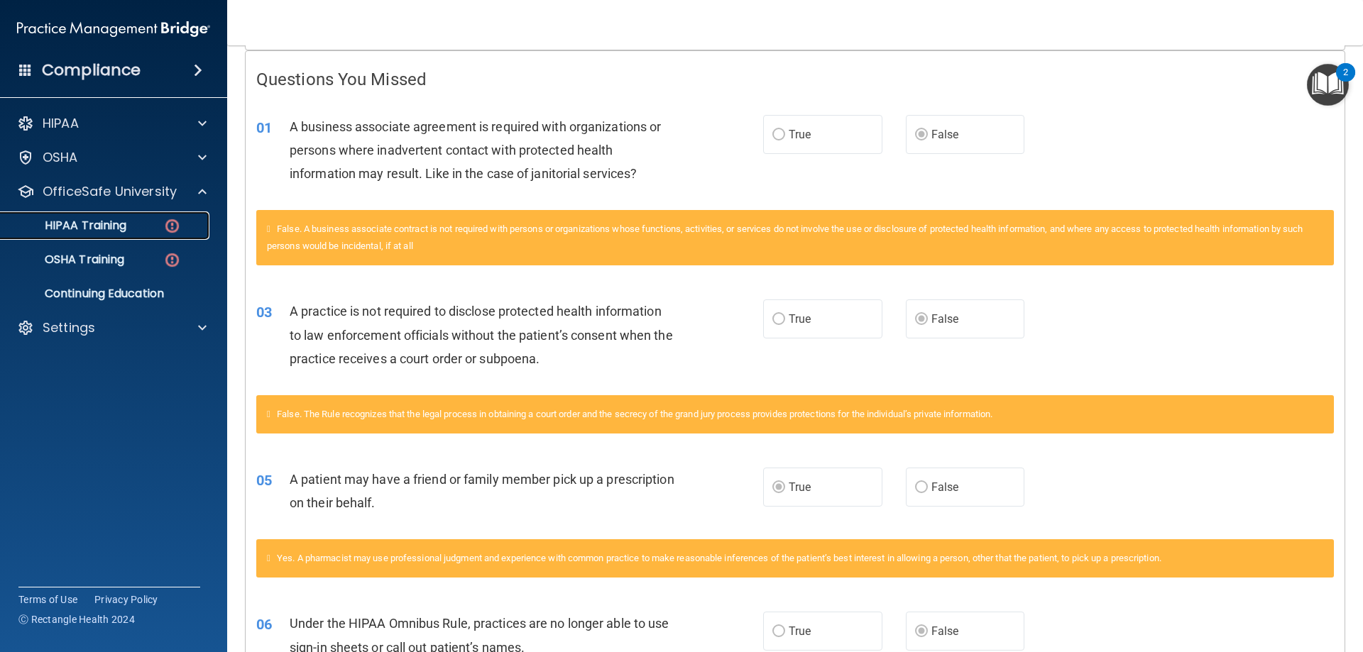
click at [176, 227] on img at bounding box center [172, 226] width 18 height 18
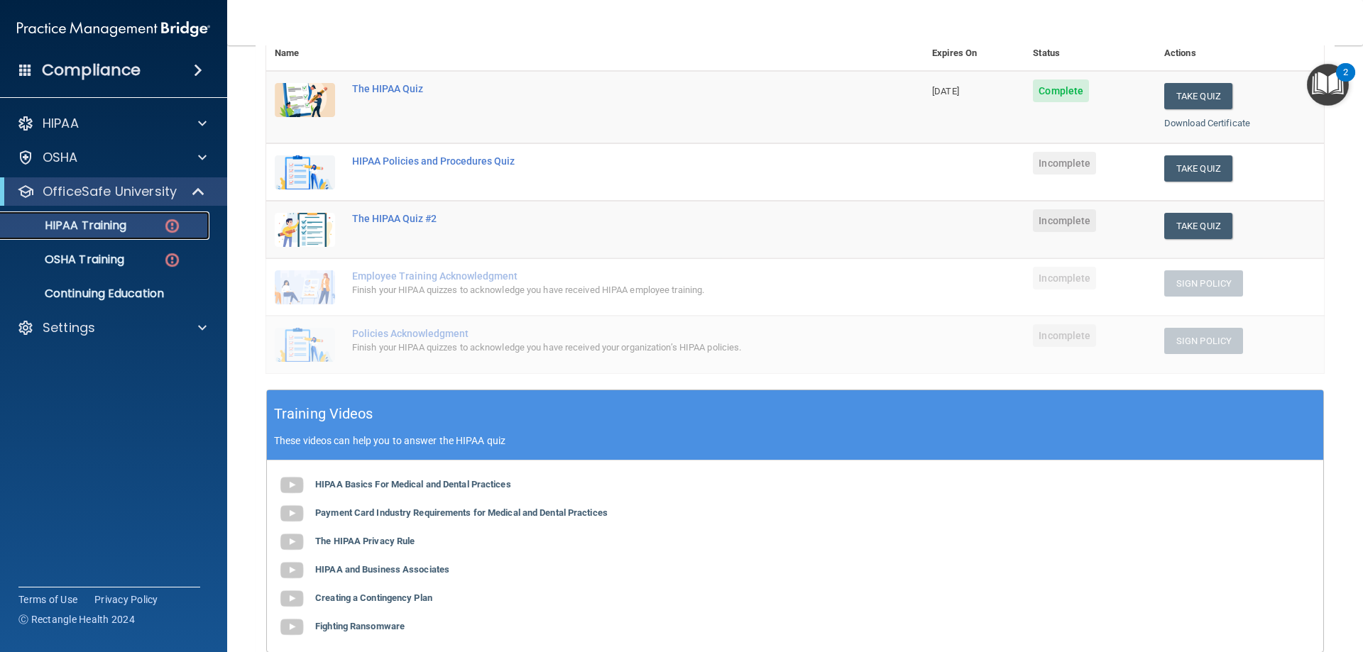
scroll to position [142, 0]
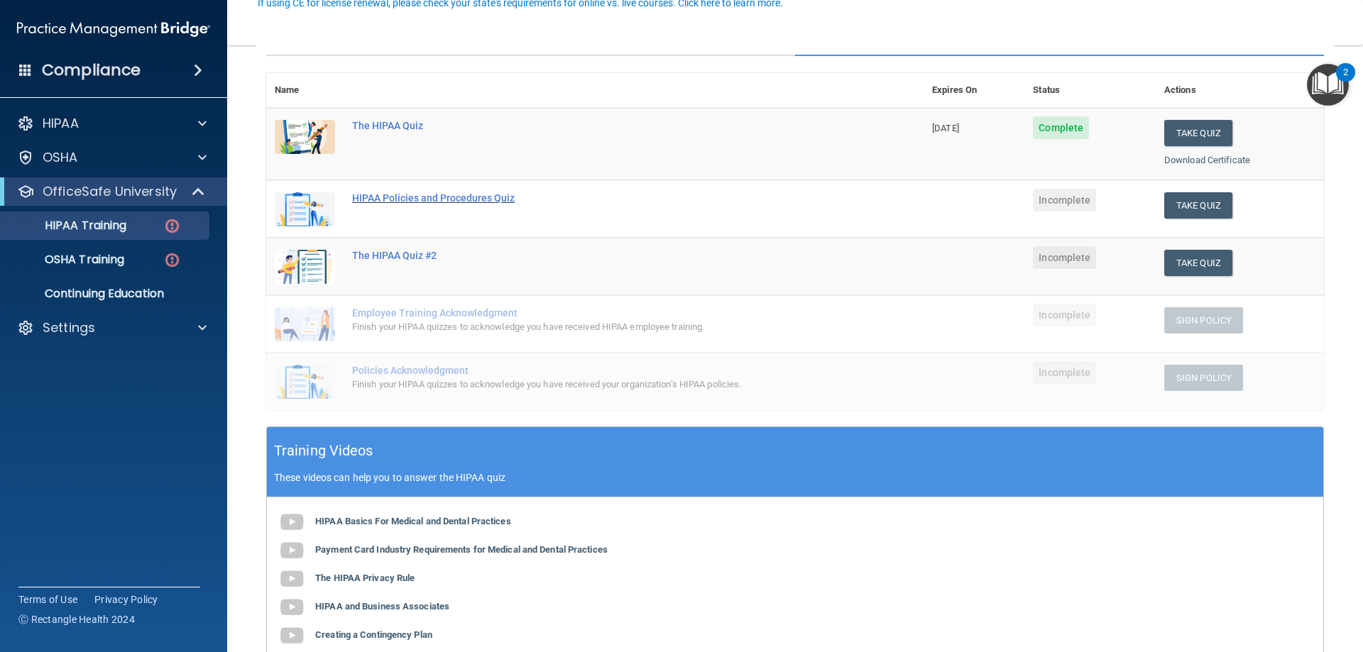
click at [444, 198] on div "HIPAA Policies and Procedures Quiz" at bounding box center [602, 197] width 500 height 11
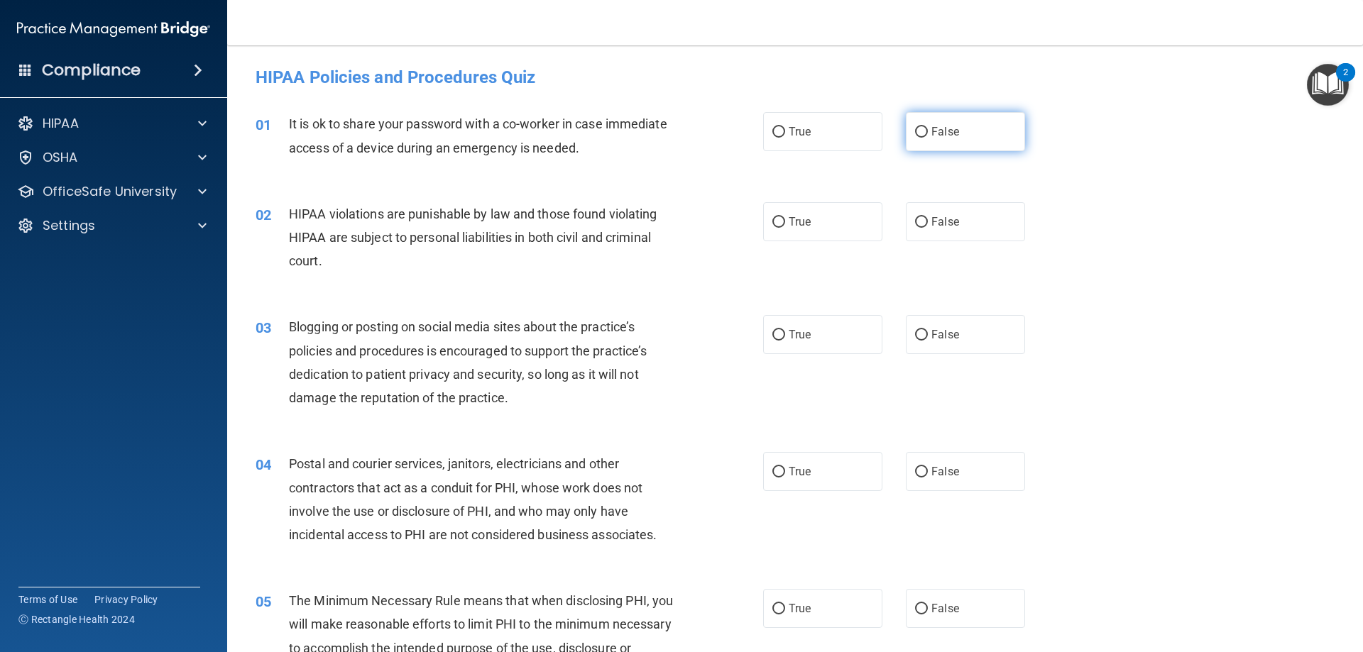
click at [975, 136] on label "False" at bounding box center [965, 131] width 119 height 39
click at [928, 136] on input "False" at bounding box center [921, 132] width 13 height 11
radio input "true"
click at [803, 238] on label "True" at bounding box center [822, 221] width 119 height 39
click at [785, 228] on input "True" at bounding box center [778, 222] width 13 height 11
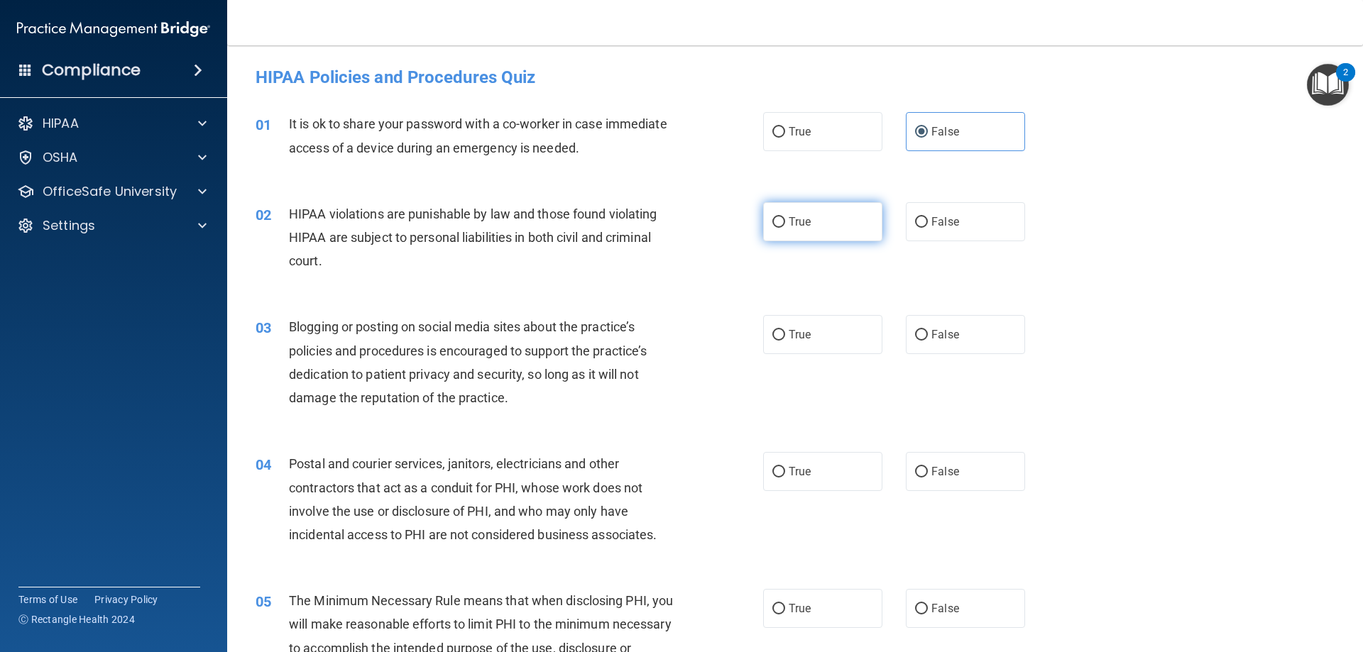
radio input "true"
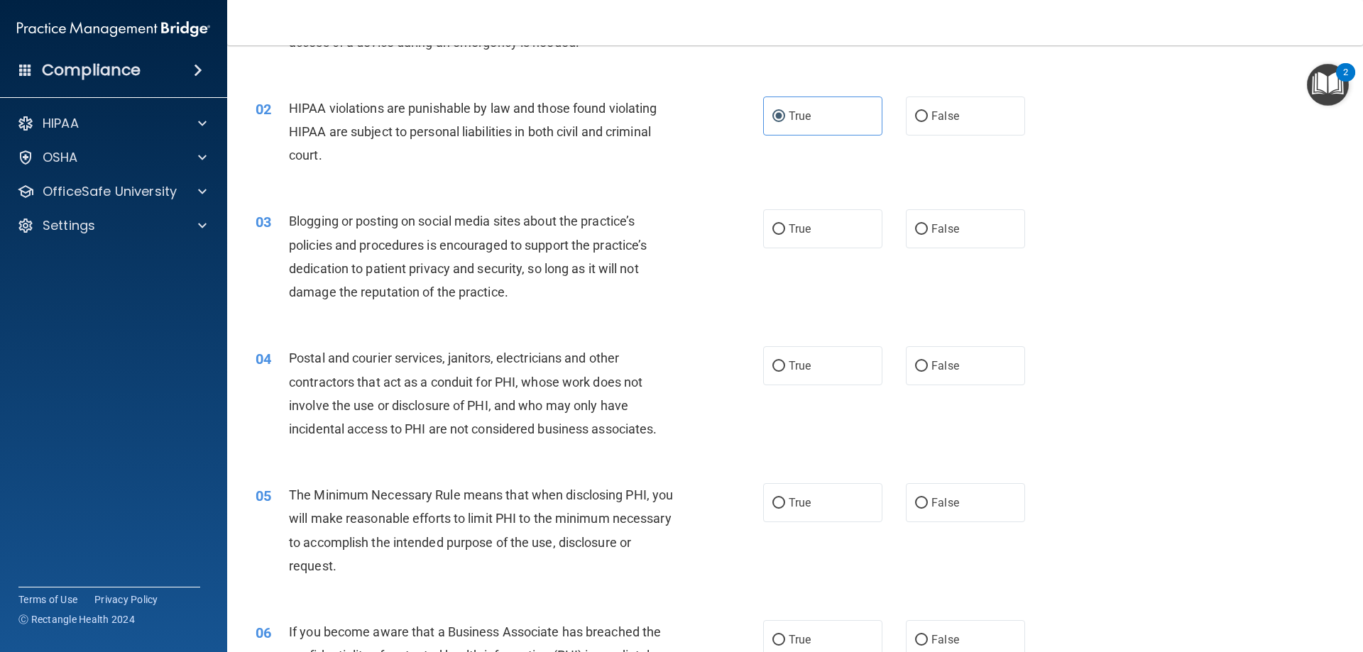
scroll to position [142, 0]
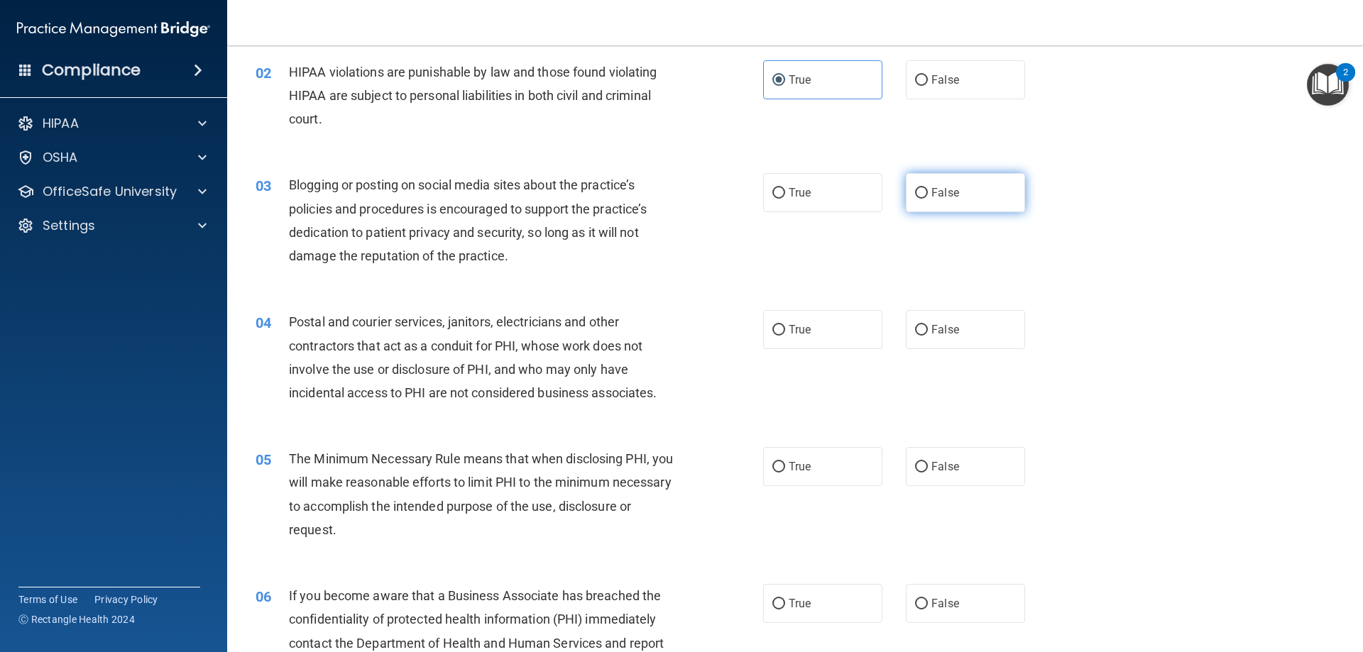
click at [906, 187] on label "False" at bounding box center [965, 192] width 119 height 39
click at [915, 188] on input "False" at bounding box center [921, 193] width 13 height 11
radio input "true"
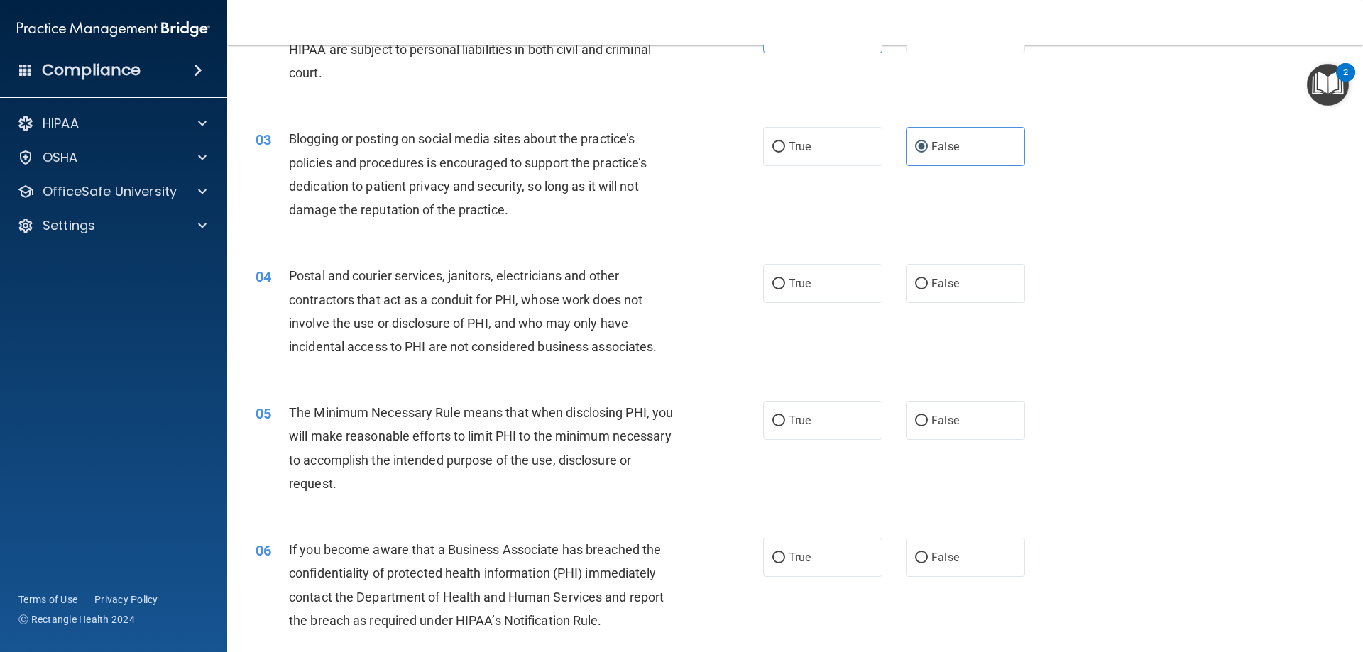
scroll to position [213, 0]
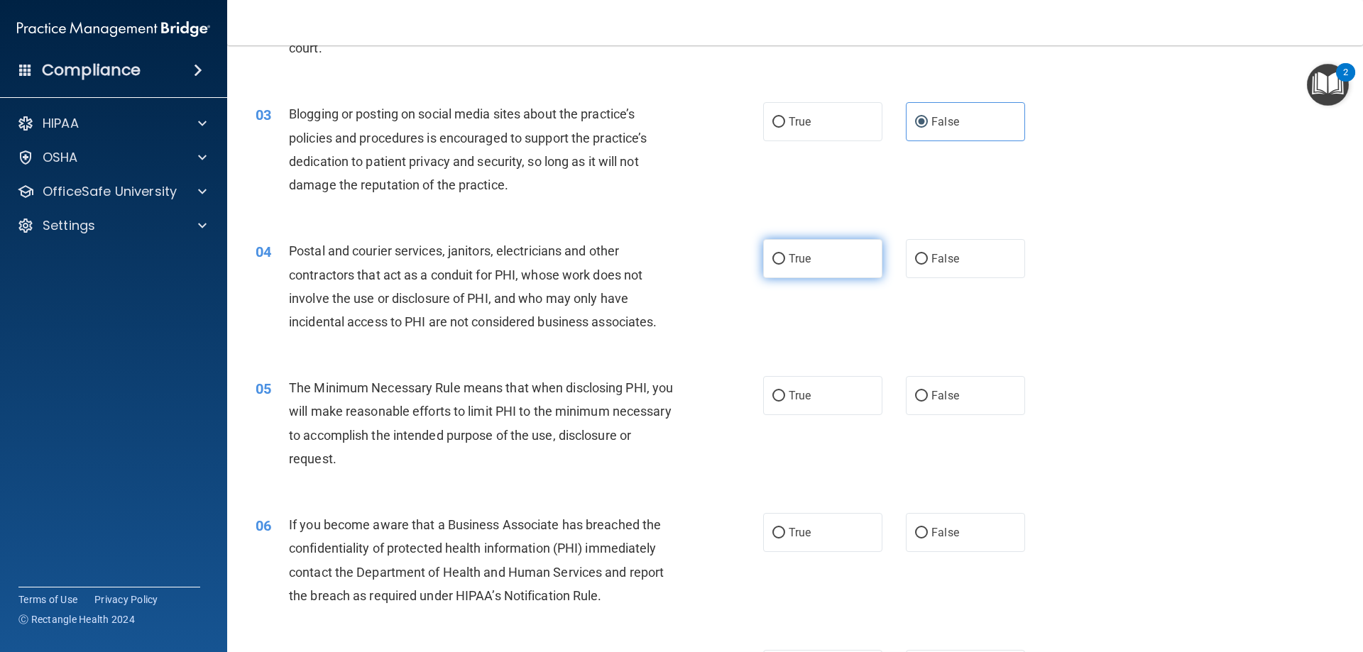
click at [774, 267] on label "True" at bounding box center [822, 258] width 119 height 39
click at [774, 265] on input "True" at bounding box center [778, 259] width 13 height 11
radio input "true"
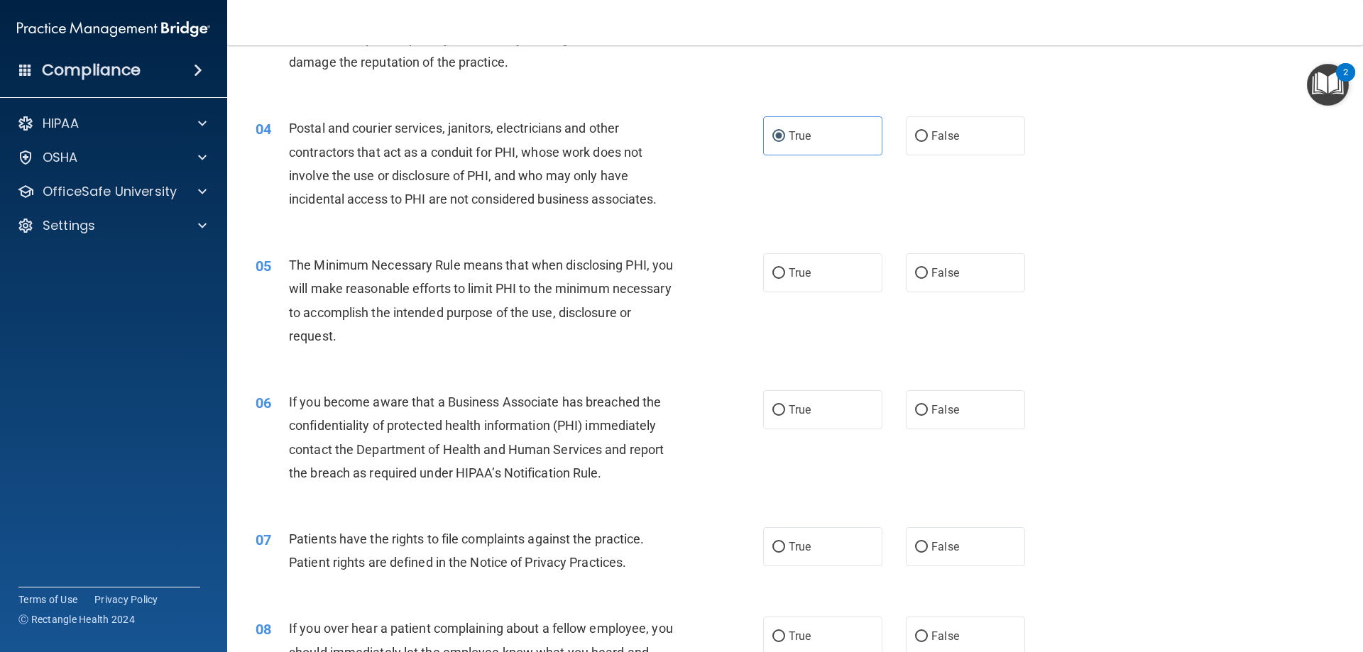
scroll to position [355, 0]
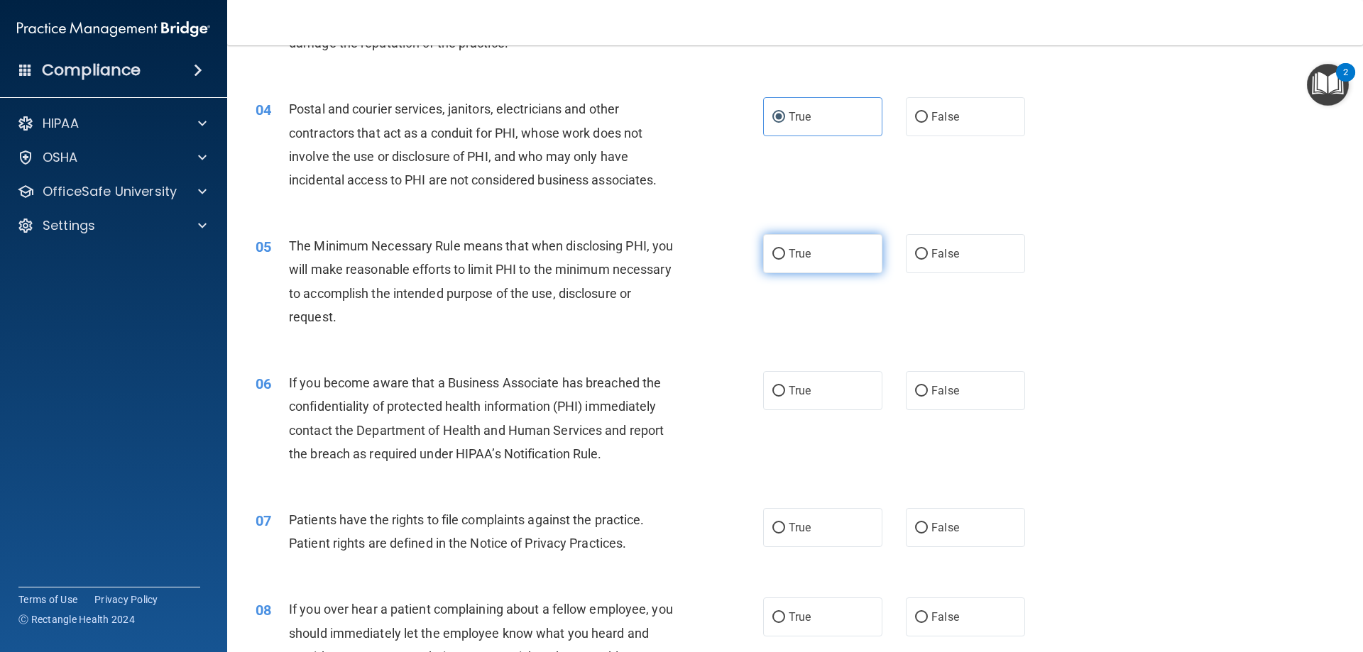
click at [786, 260] on label "True" at bounding box center [822, 253] width 119 height 39
click at [785, 260] on input "True" at bounding box center [778, 254] width 13 height 11
radio input "true"
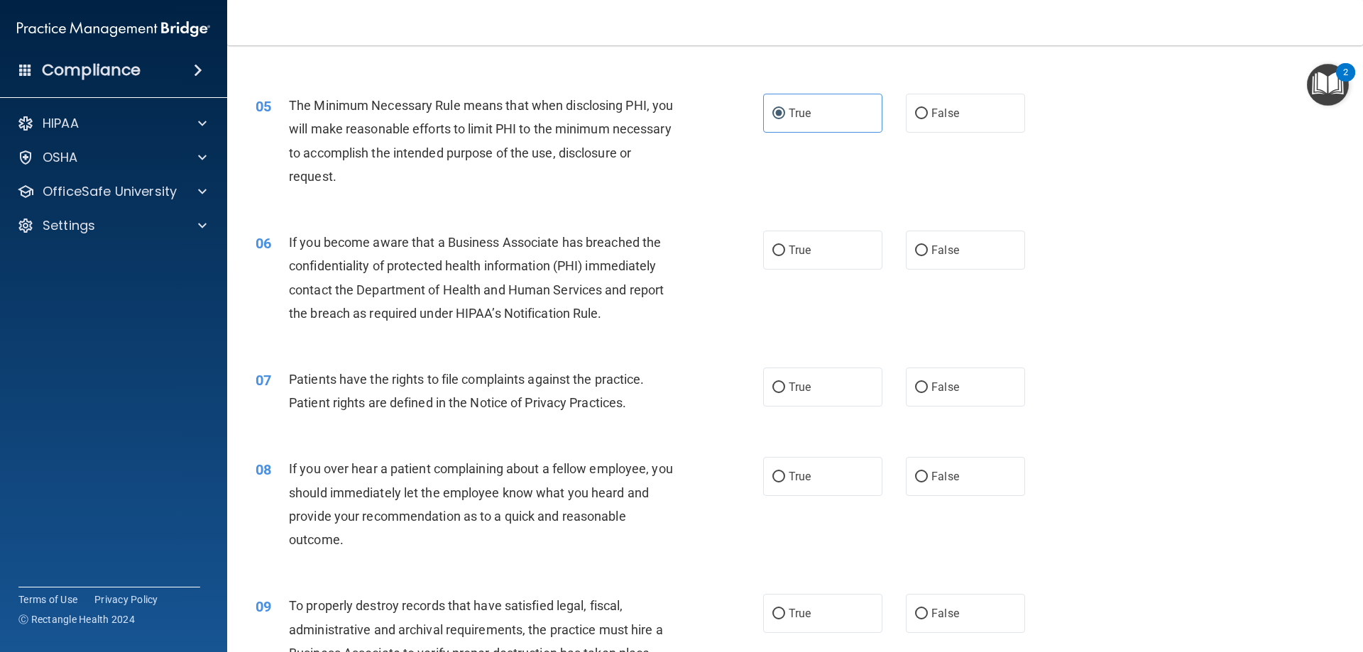
scroll to position [497, 0]
click at [881, 247] on div "True False" at bounding box center [906, 248] width 286 height 39
click at [806, 261] on label "True" at bounding box center [822, 248] width 119 height 39
click at [785, 255] on input "True" at bounding box center [778, 249] width 13 height 11
radio input "true"
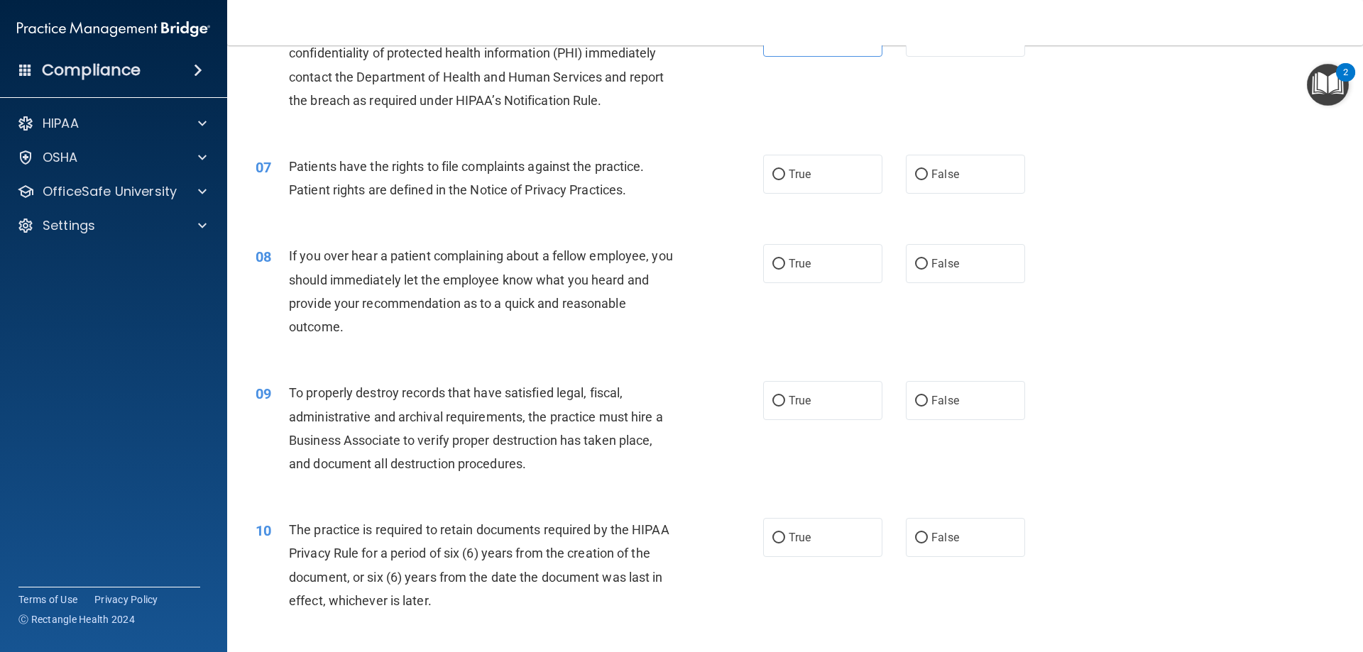
scroll to position [710, 0]
click at [796, 162] on label "True" at bounding box center [822, 172] width 119 height 39
click at [785, 168] on input "True" at bounding box center [778, 173] width 13 height 11
radio input "true"
click at [920, 270] on label "False" at bounding box center [965, 262] width 119 height 39
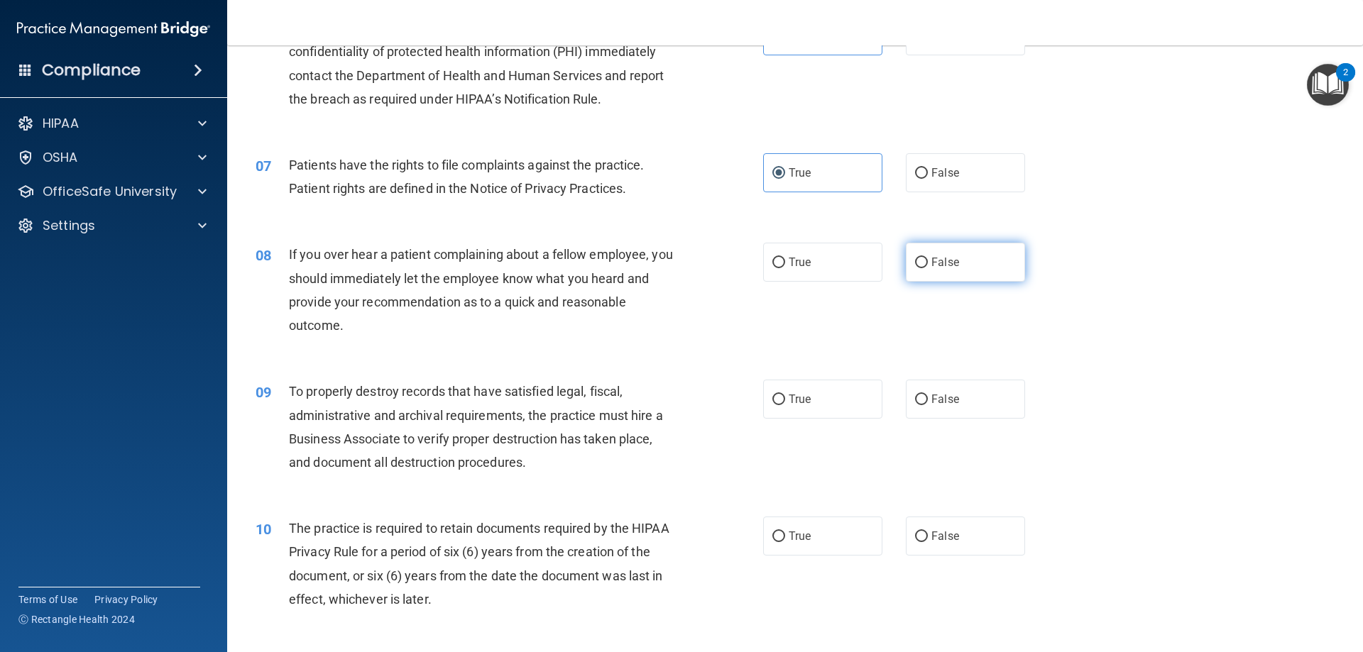
click at [920, 268] on input "False" at bounding box center [921, 263] width 13 height 11
radio input "true"
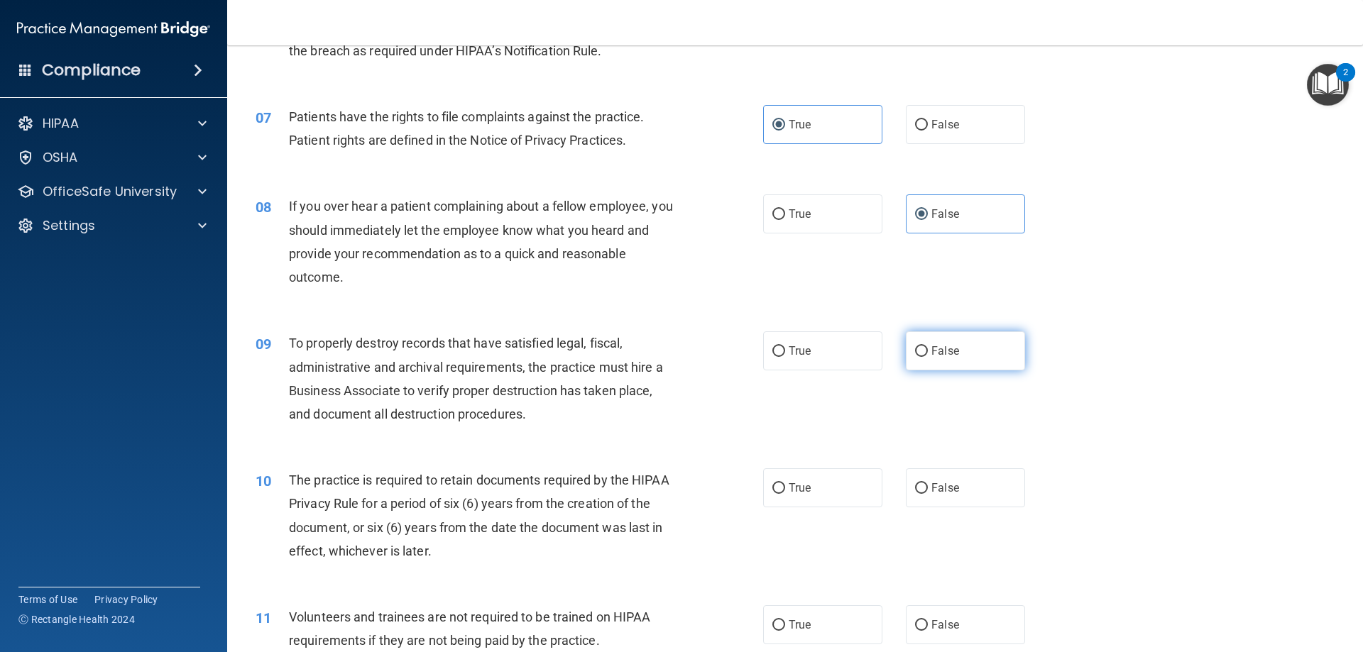
scroll to position [852, 0]
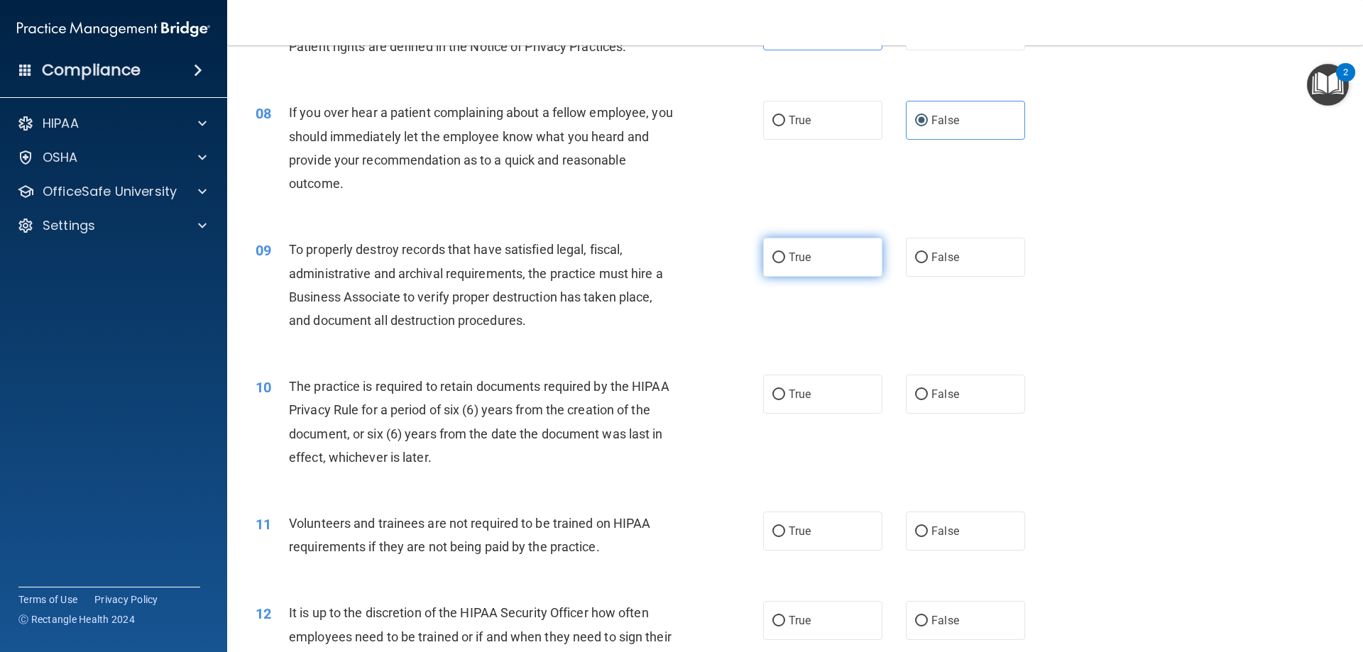
click at [801, 249] on label "True" at bounding box center [822, 257] width 119 height 39
click at [785, 253] on input "True" at bounding box center [778, 258] width 13 height 11
radio input "true"
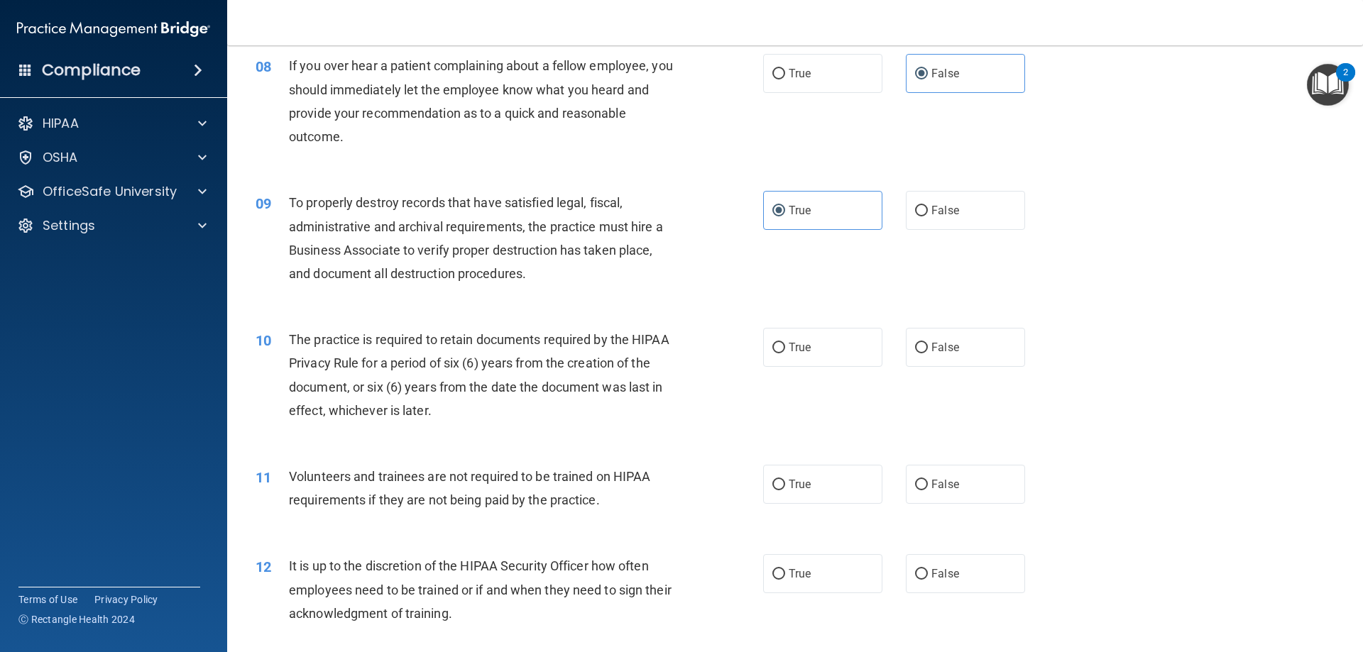
scroll to position [923, 0]
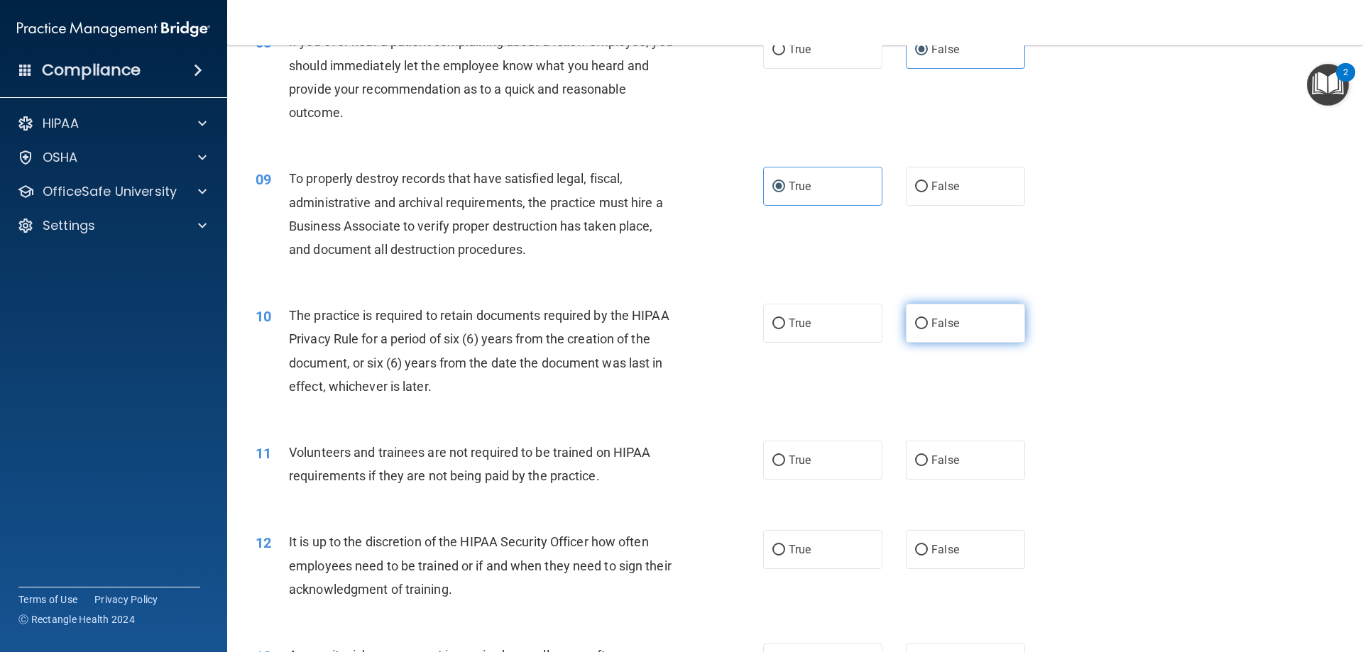
click at [937, 330] on label "False" at bounding box center [965, 323] width 119 height 39
click at [928, 329] on input "False" at bounding box center [921, 324] width 13 height 11
radio input "true"
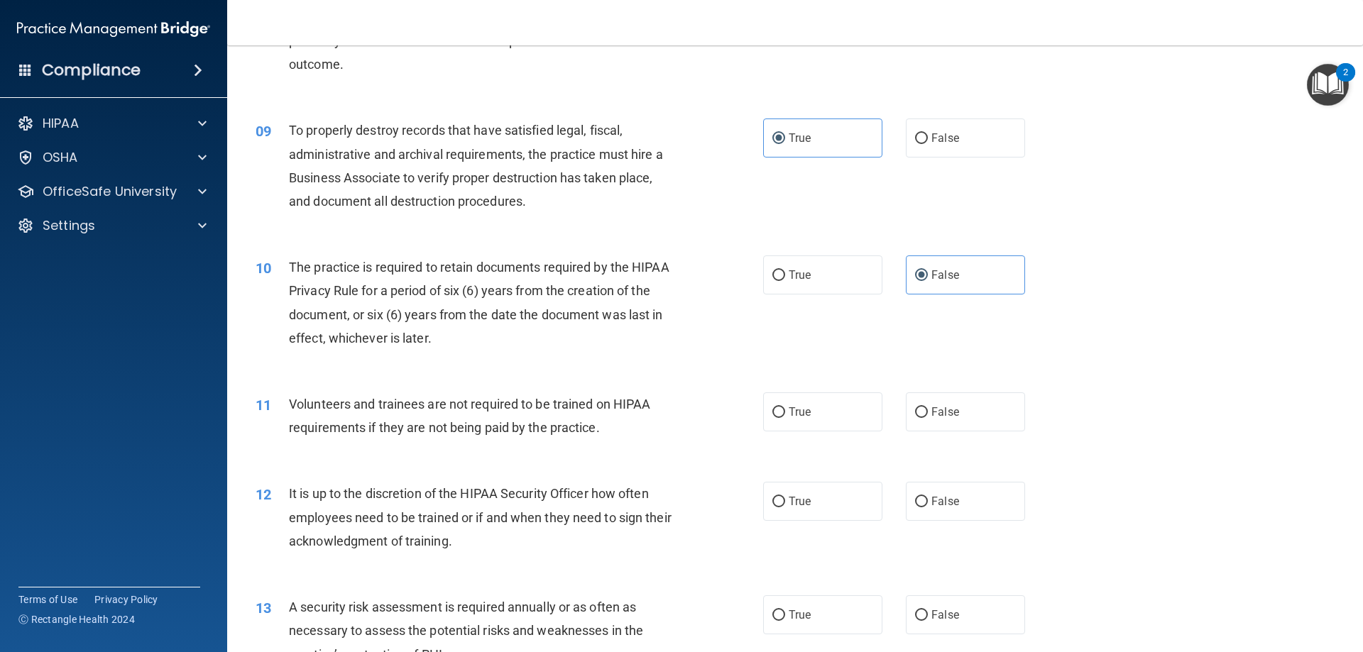
scroll to position [994, 0]
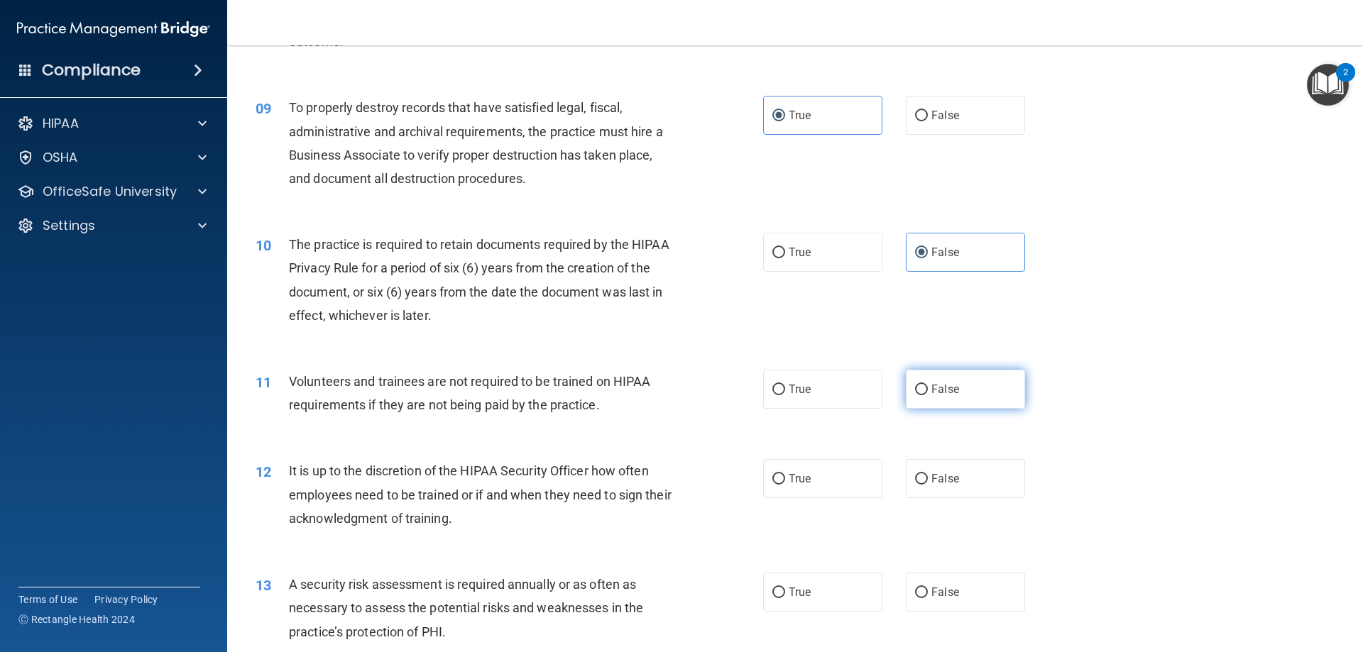
click at [952, 400] on label "False" at bounding box center [965, 389] width 119 height 39
click at [928, 395] on input "False" at bounding box center [921, 390] width 13 height 11
radio input "true"
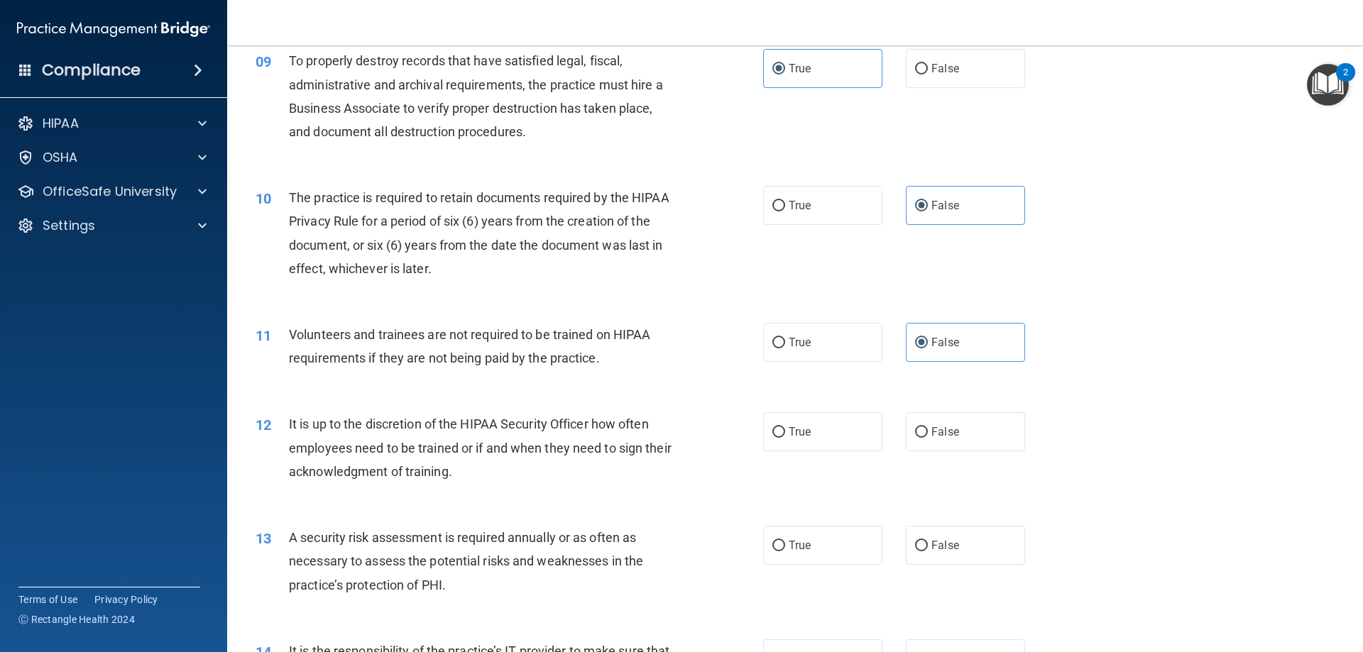
scroll to position [1065, 0]
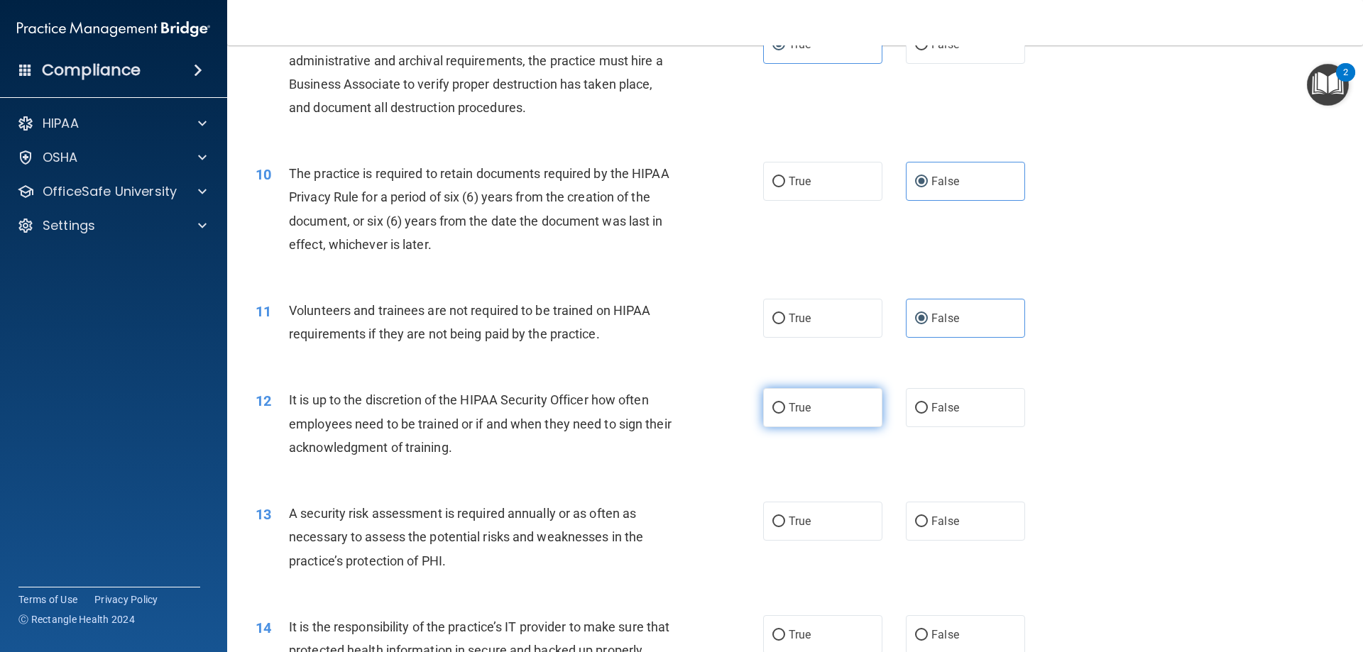
click at [841, 420] on label "True" at bounding box center [822, 407] width 119 height 39
click at [785, 414] on input "True" at bounding box center [778, 408] width 13 height 11
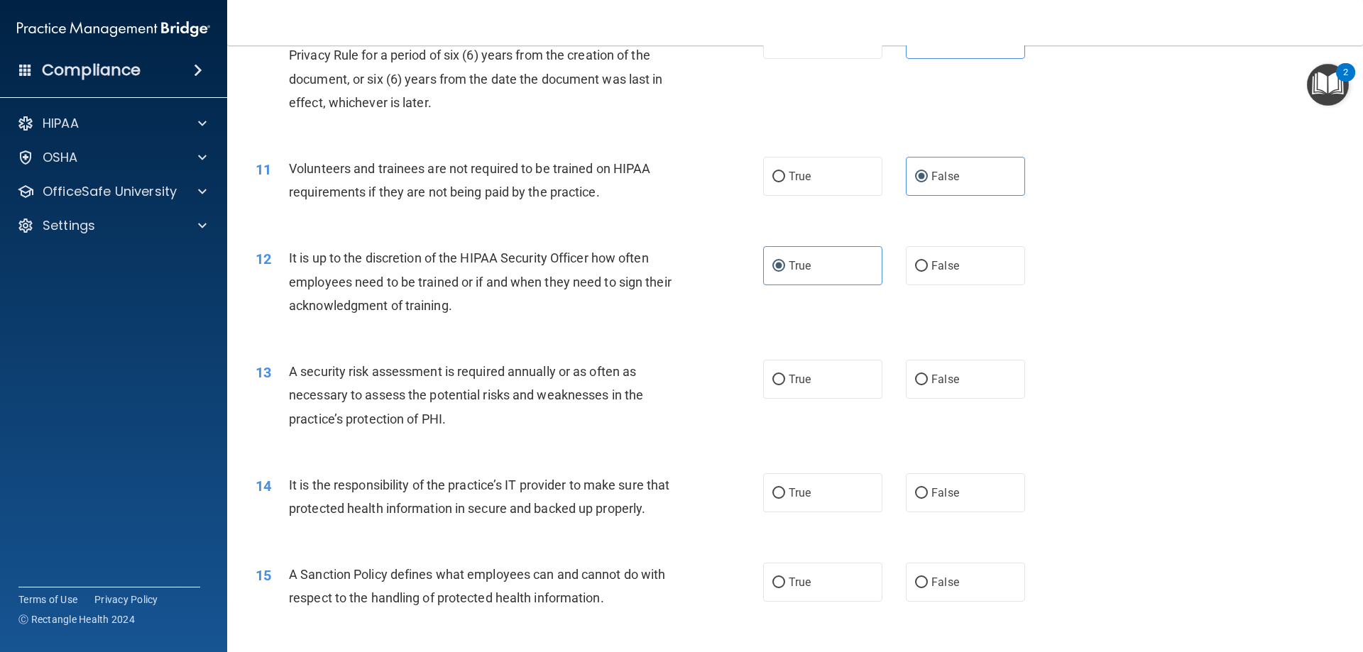
scroll to position [1277, 0]
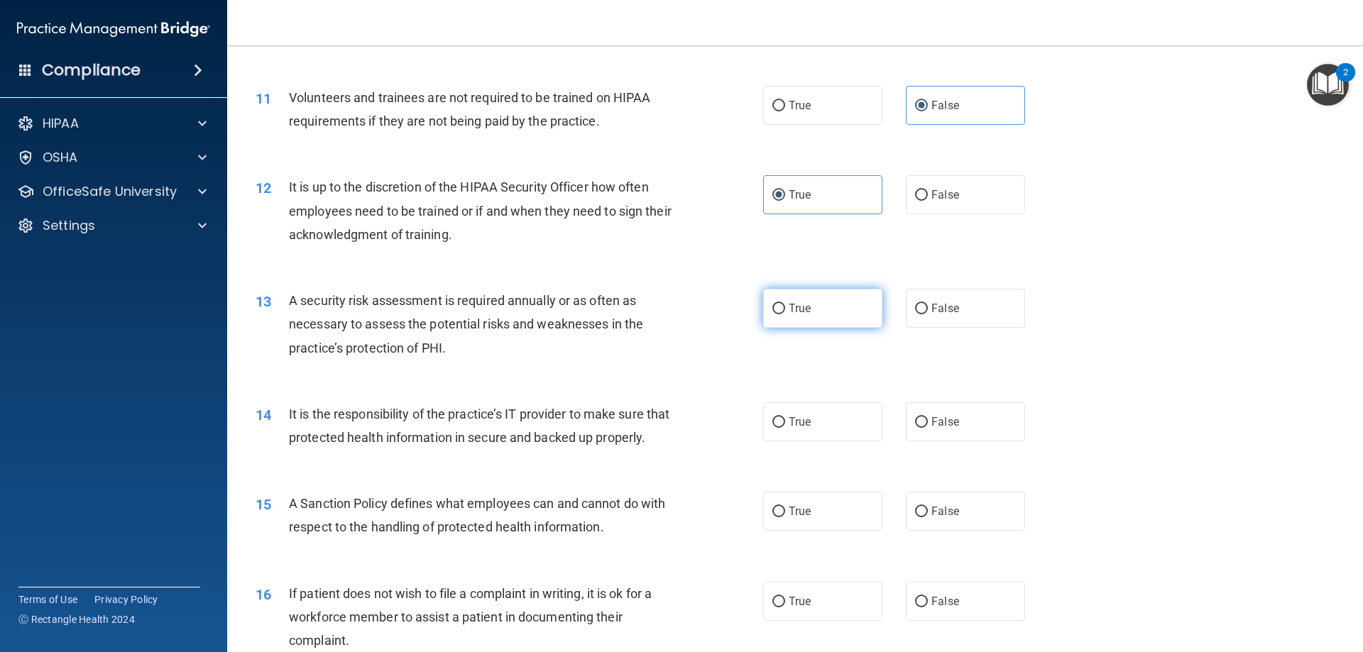
click at [788, 313] on span "True" at bounding box center [799, 308] width 22 height 13
click at [785, 313] on input "True" at bounding box center [778, 309] width 13 height 11
click at [765, 428] on label "True" at bounding box center [822, 421] width 119 height 39
click at [772, 428] on input "True" at bounding box center [778, 422] width 13 height 11
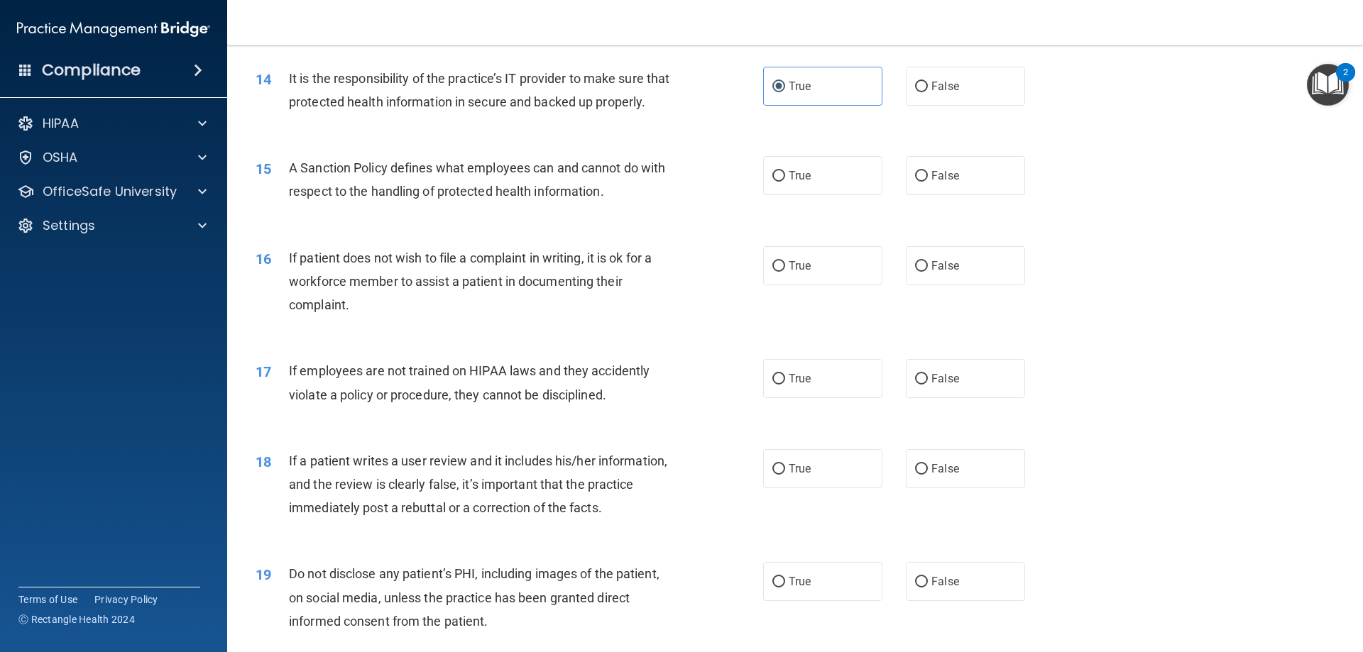
scroll to position [1632, 0]
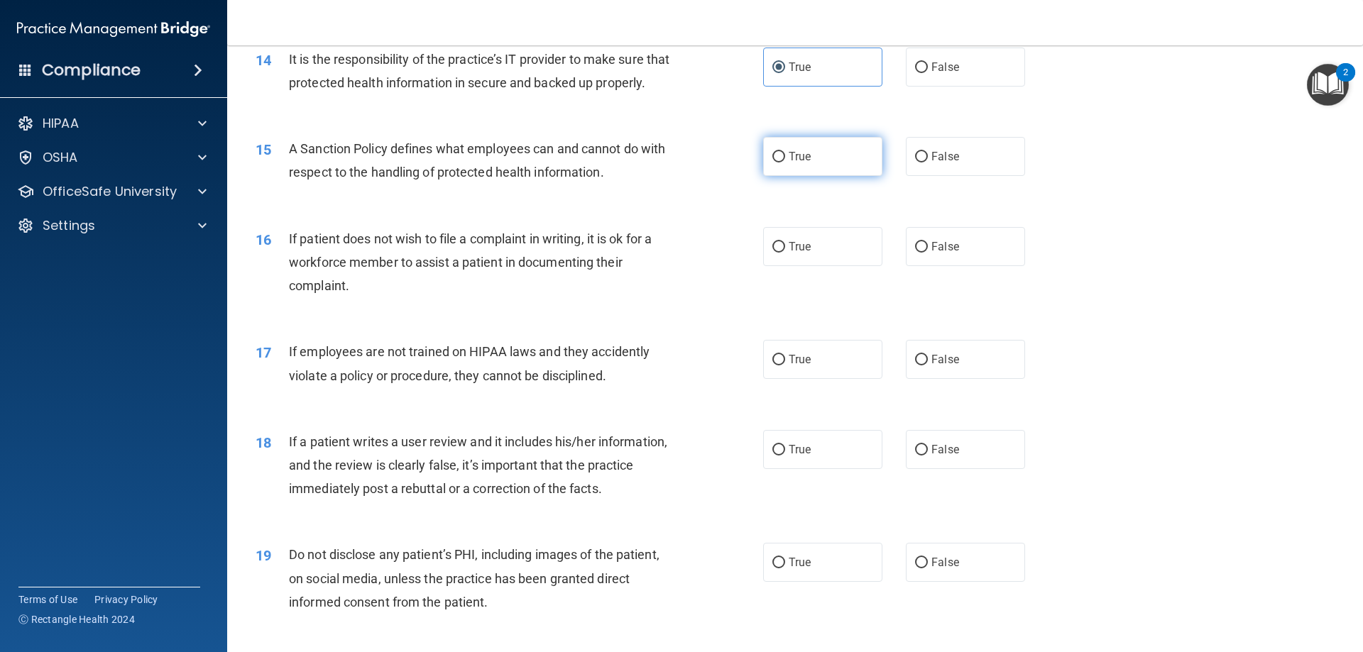
click at [800, 163] on span "True" at bounding box center [799, 156] width 22 height 13
click at [785, 163] on input "True" at bounding box center [778, 157] width 13 height 11
click at [956, 266] on label "False" at bounding box center [965, 246] width 119 height 39
click at [928, 253] on input "False" at bounding box center [921, 247] width 13 height 11
drag, startPoint x: 940, startPoint y: 380, endPoint x: 940, endPoint y: 388, distance: 7.8
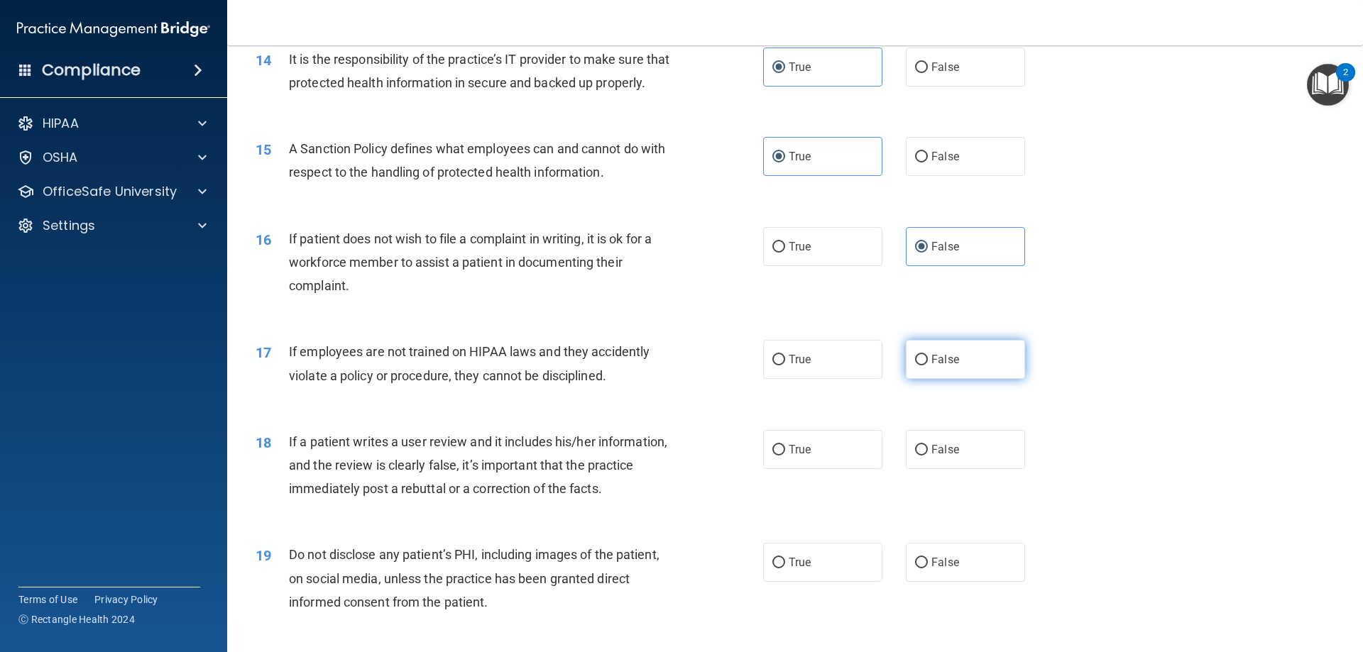
click at [940, 366] on span "False" at bounding box center [945, 359] width 28 height 13
click at [928, 366] on input "False" at bounding box center [921, 360] width 13 height 11
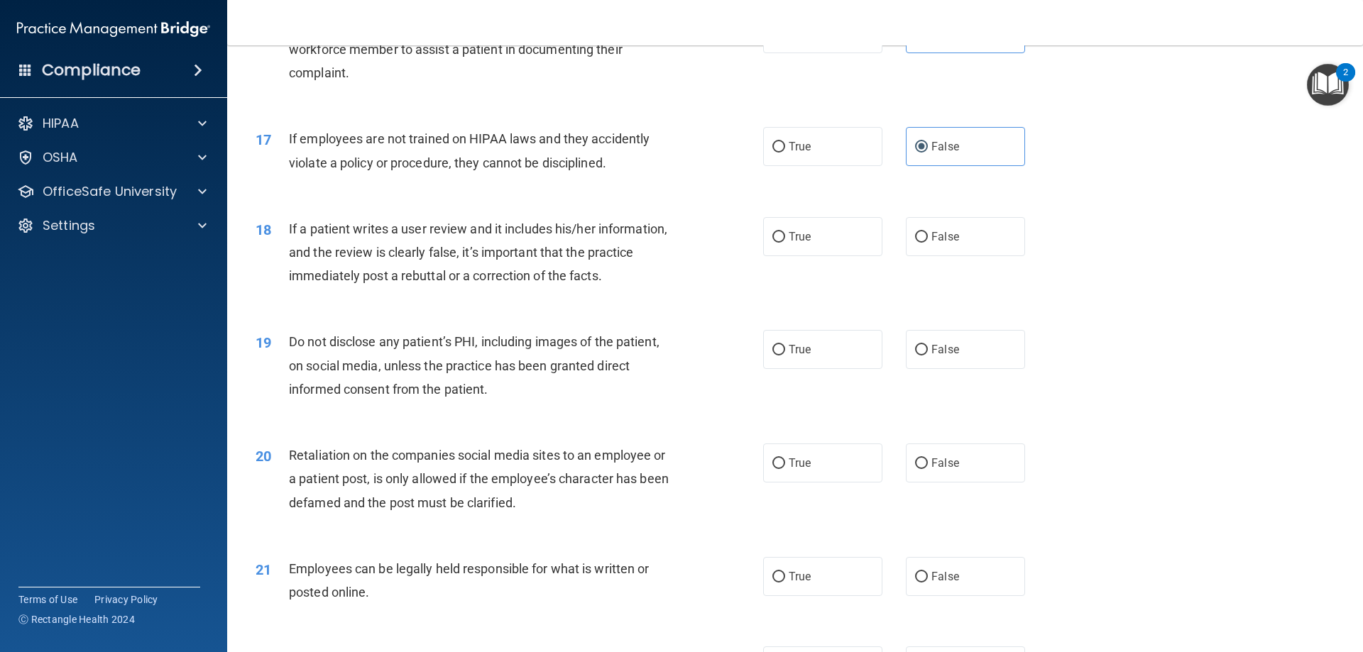
scroll to position [1916, 0]
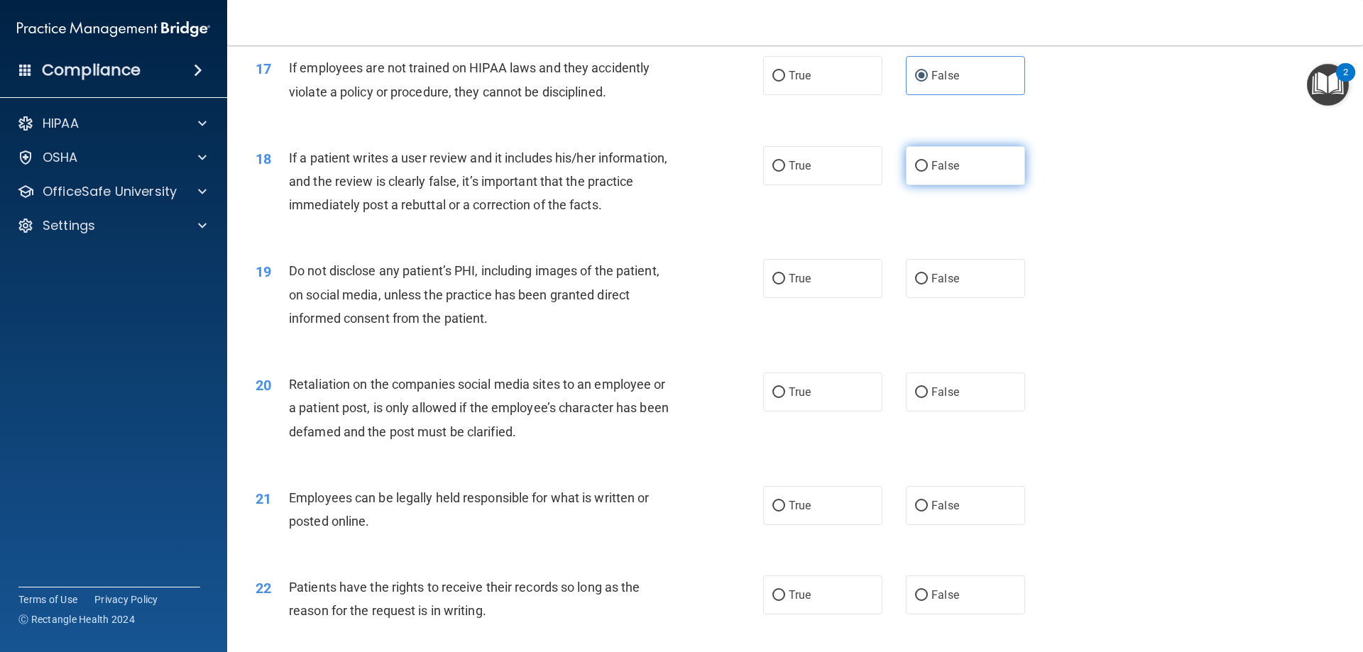
click at [962, 185] on label "False" at bounding box center [965, 165] width 119 height 39
click at [928, 172] on input "False" at bounding box center [921, 166] width 13 height 11
click at [820, 298] on label "True" at bounding box center [822, 278] width 119 height 39
click at [785, 285] on input "True" at bounding box center [778, 279] width 13 height 11
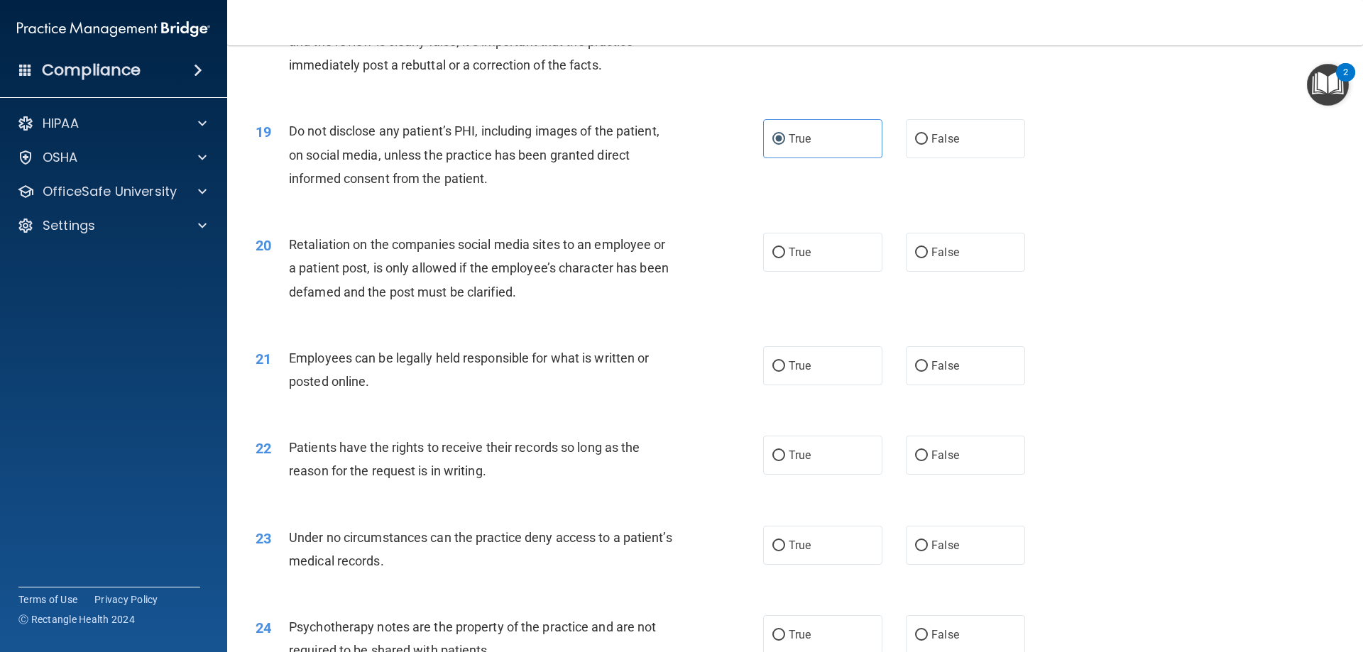
scroll to position [2058, 0]
click at [982, 261] on label "False" at bounding box center [965, 250] width 119 height 39
click at [928, 256] on input "False" at bounding box center [921, 251] width 13 height 11
click at [796, 383] on label "True" at bounding box center [822, 363] width 119 height 39
click at [785, 370] on input "True" at bounding box center [778, 364] width 13 height 11
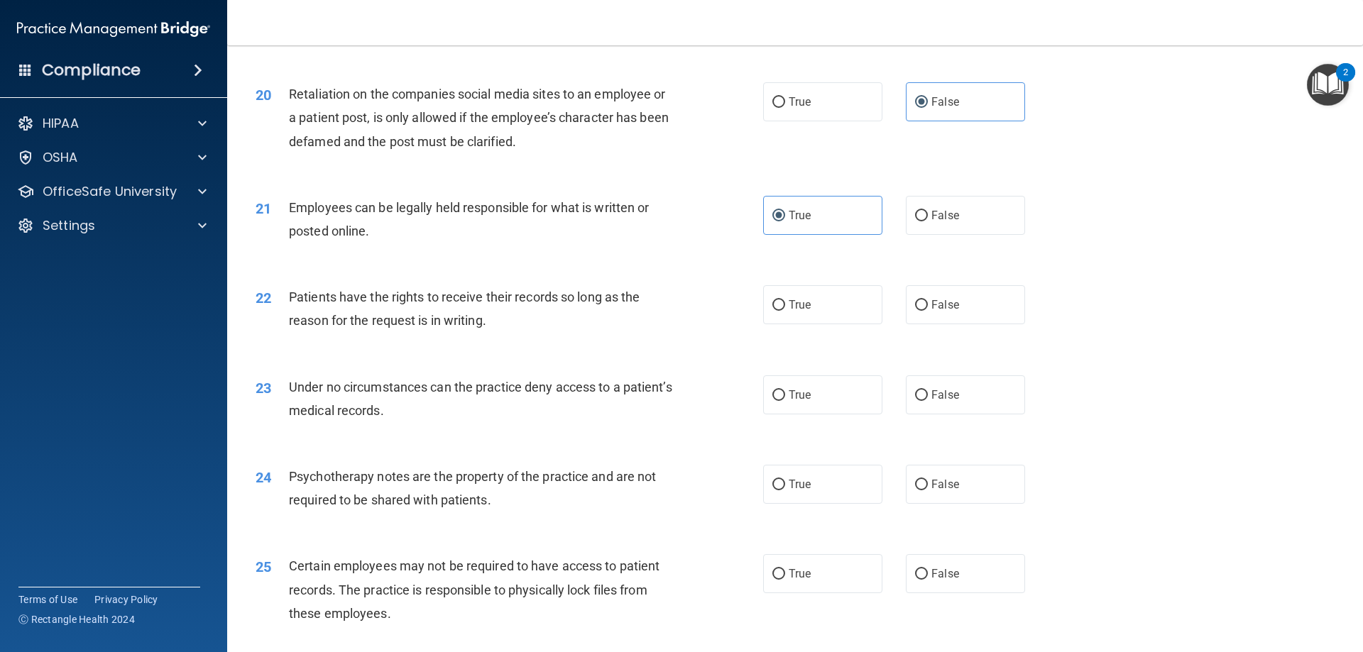
scroll to position [2271, 0]
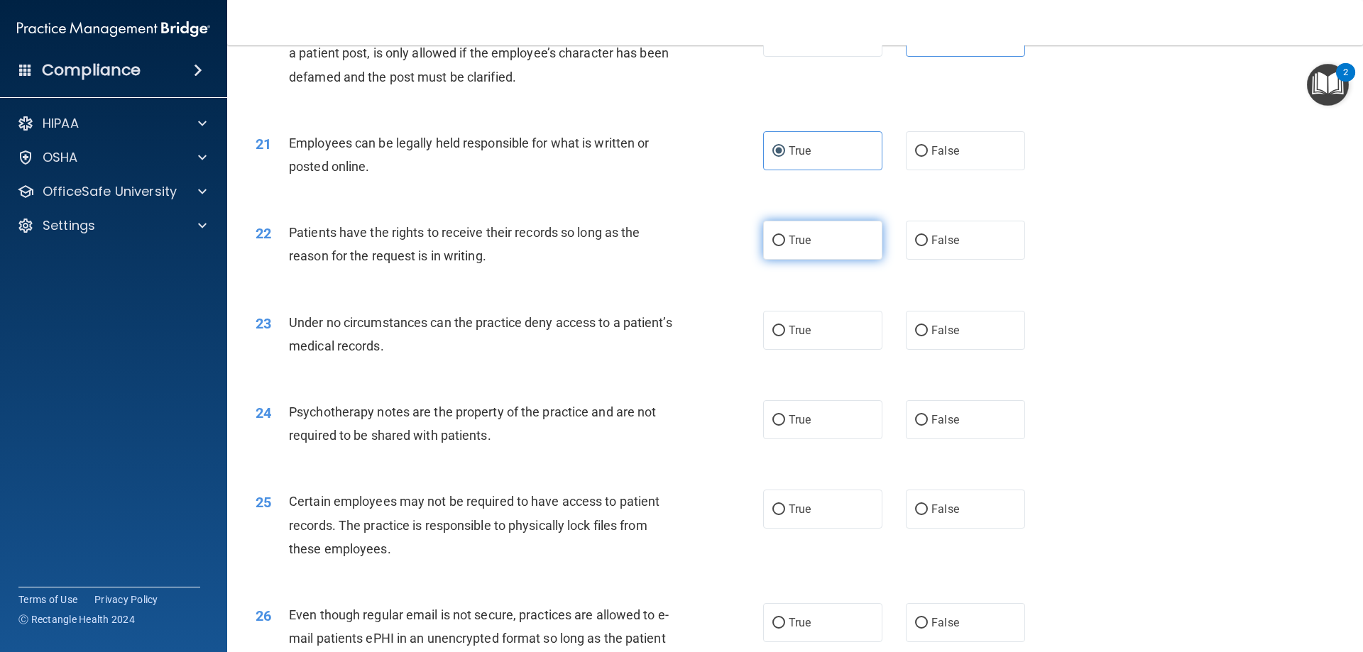
click at [806, 260] on label "True" at bounding box center [822, 240] width 119 height 39
click at [785, 246] on input "True" at bounding box center [778, 241] width 13 height 11
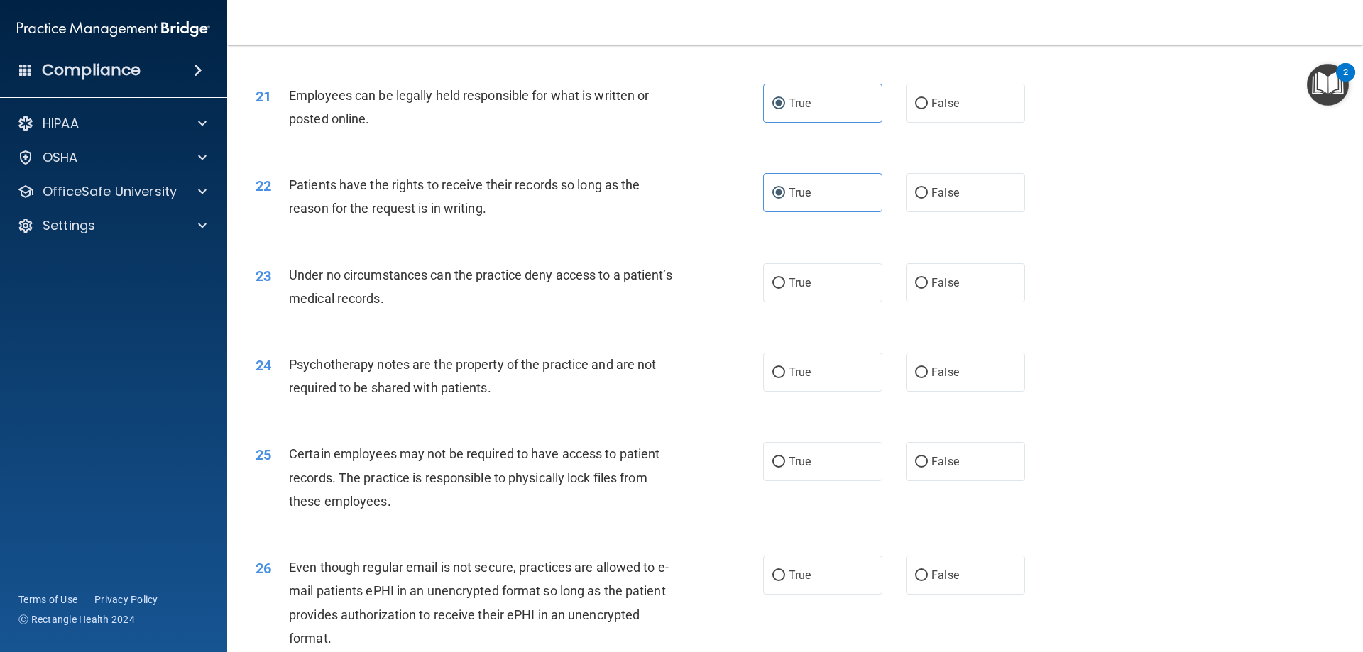
scroll to position [2484, 0]
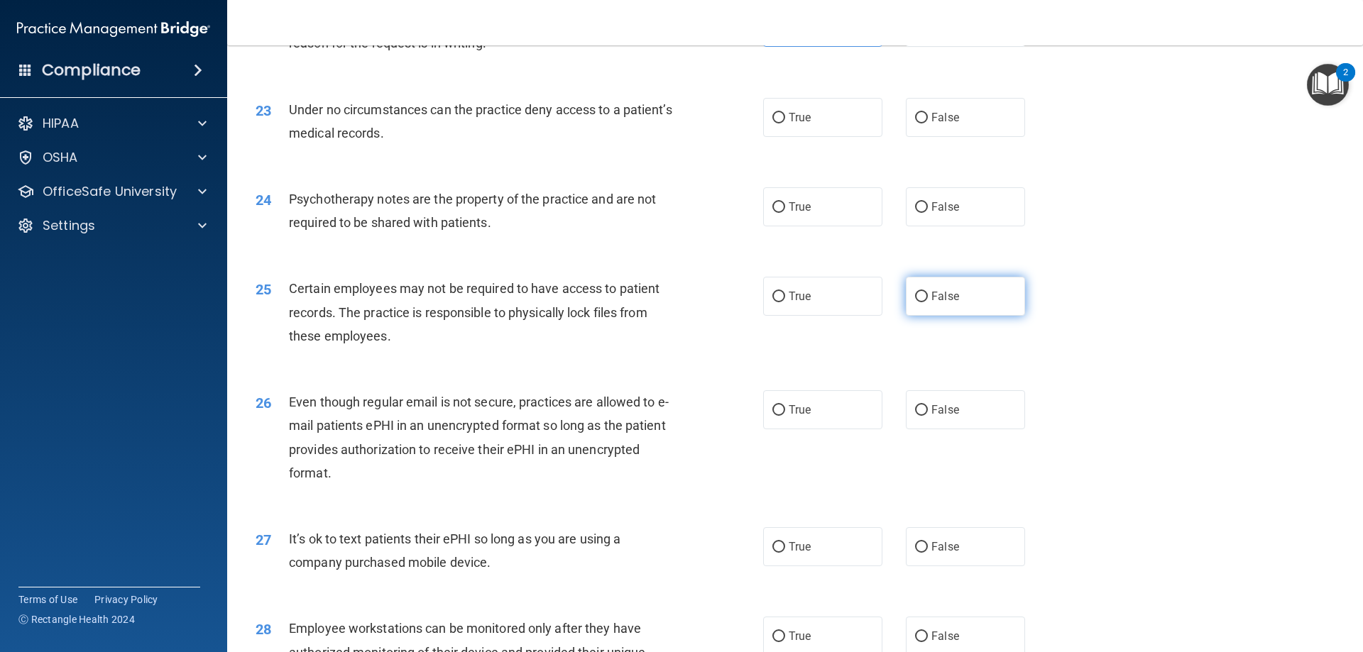
click at [931, 303] on span "False" at bounding box center [945, 296] width 28 height 13
click at [925, 302] on input "False" at bounding box center [921, 297] width 13 height 11
click at [773, 213] on input "True" at bounding box center [778, 207] width 13 height 11
click at [774, 123] on input "True" at bounding box center [778, 118] width 13 height 11
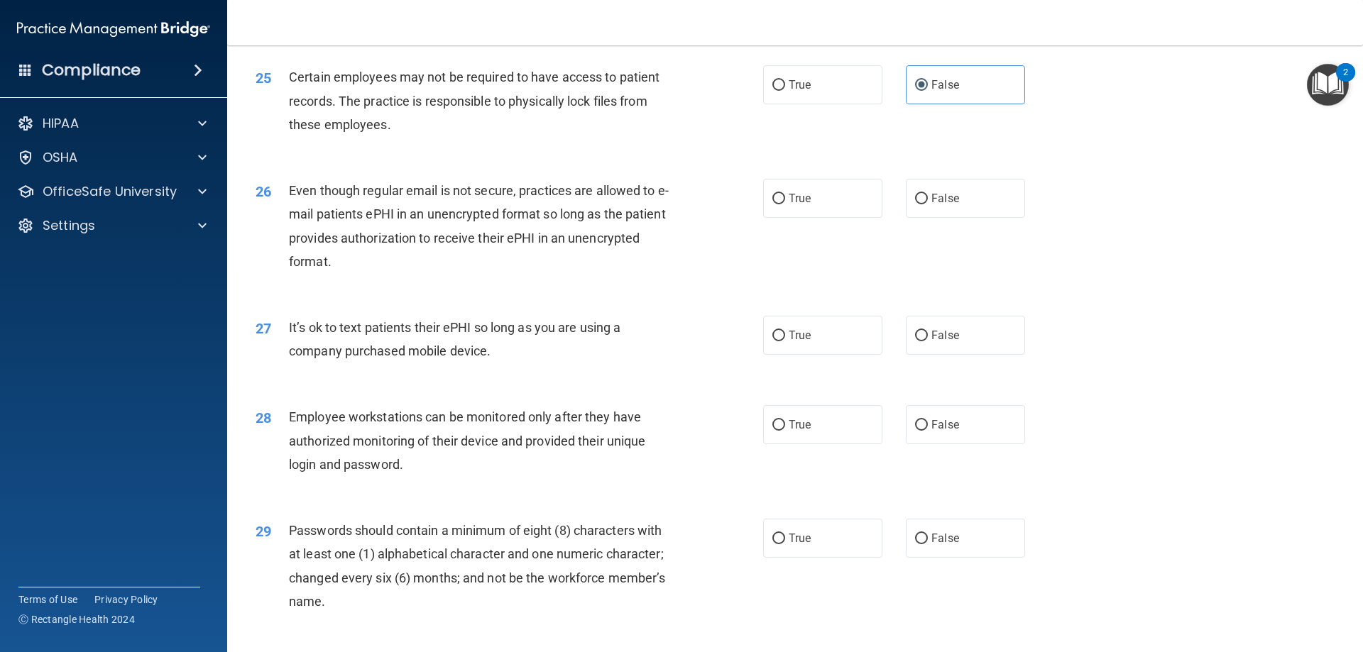
scroll to position [2697, 0]
click at [921, 216] on label "False" at bounding box center [965, 196] width 119 height 39
click at [921, 203] on input "False" at bounding box center [921, 197] width 13 height 11
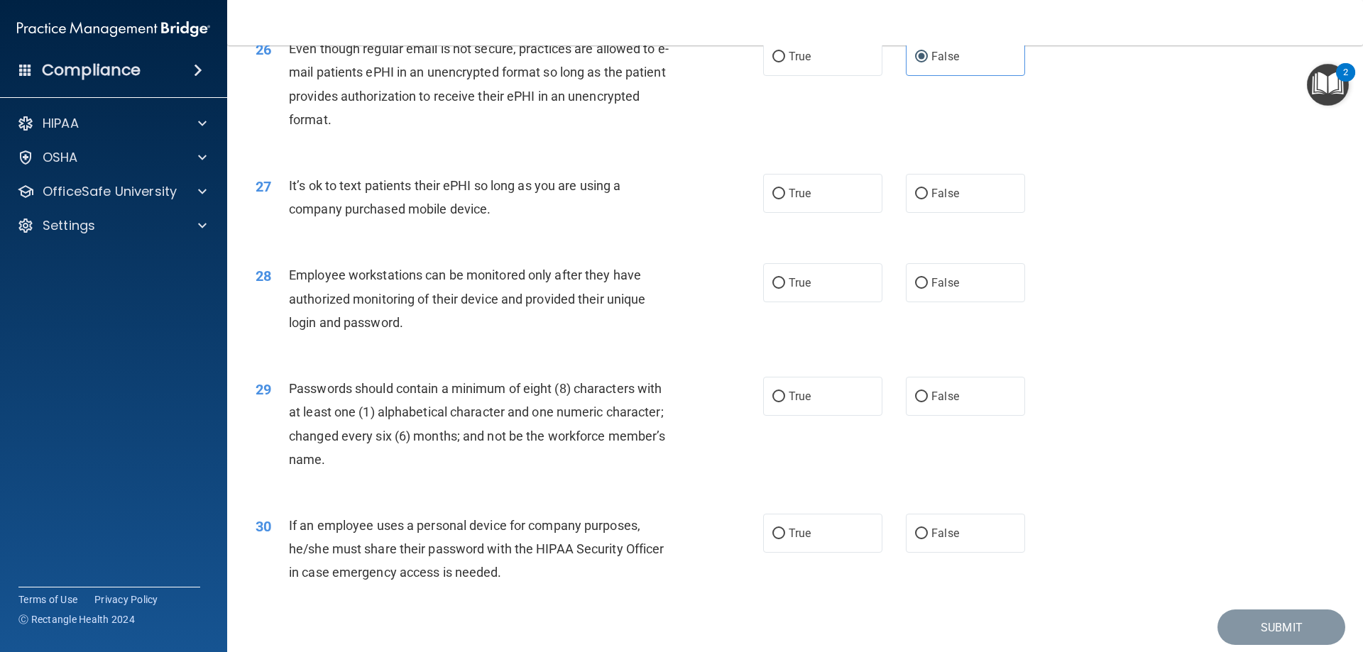
scroll to position [2839, 0]
click at [780, 209] on label "True" at bounding box center [822, 191] width 119 height 39
click at [780, 198] on input "True" at bounding box center [778, 192] width 13 height 11
click at [804, 288] on span "True" at bounding box center [799, 281] width 22 height 13
click at [785, 287] on input "True" at bounding box center [778, 282] width 13 height 11
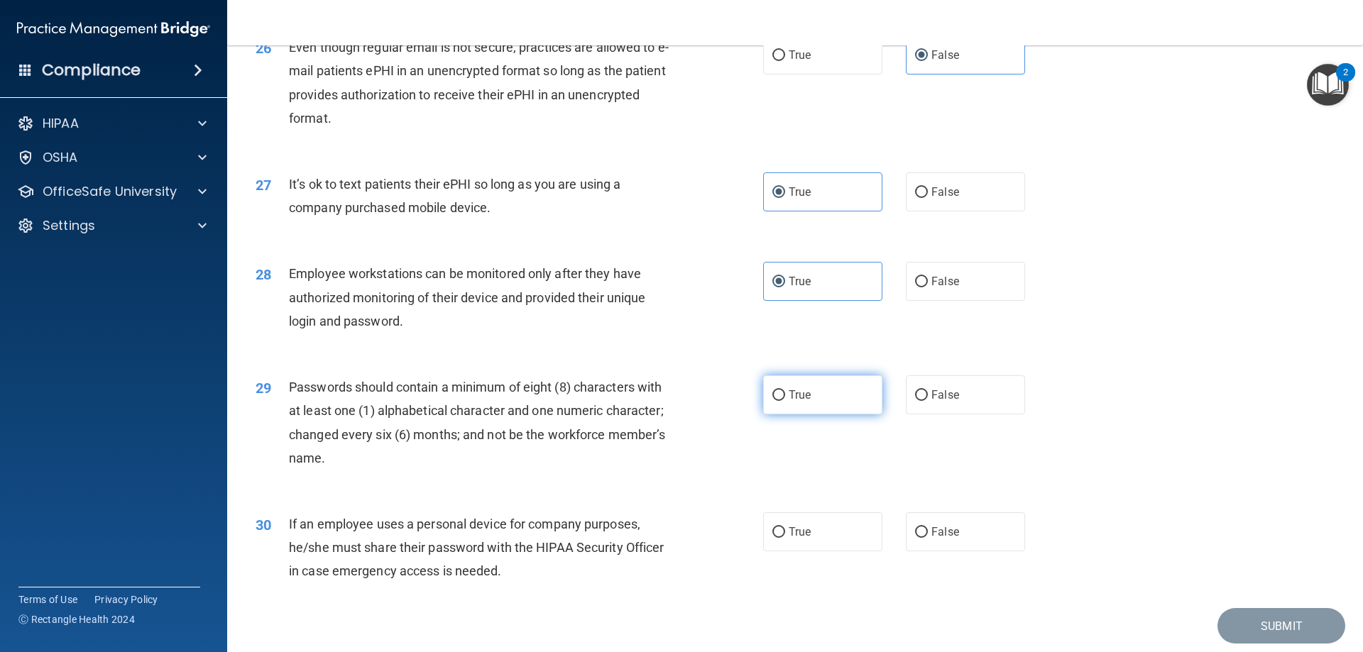
click at [781, 414] on label "True" at bounding box center [822, 394] width 119 height 39
click at [781, 401] on input "True" at bounding box center [778, 395] width 13 height 11
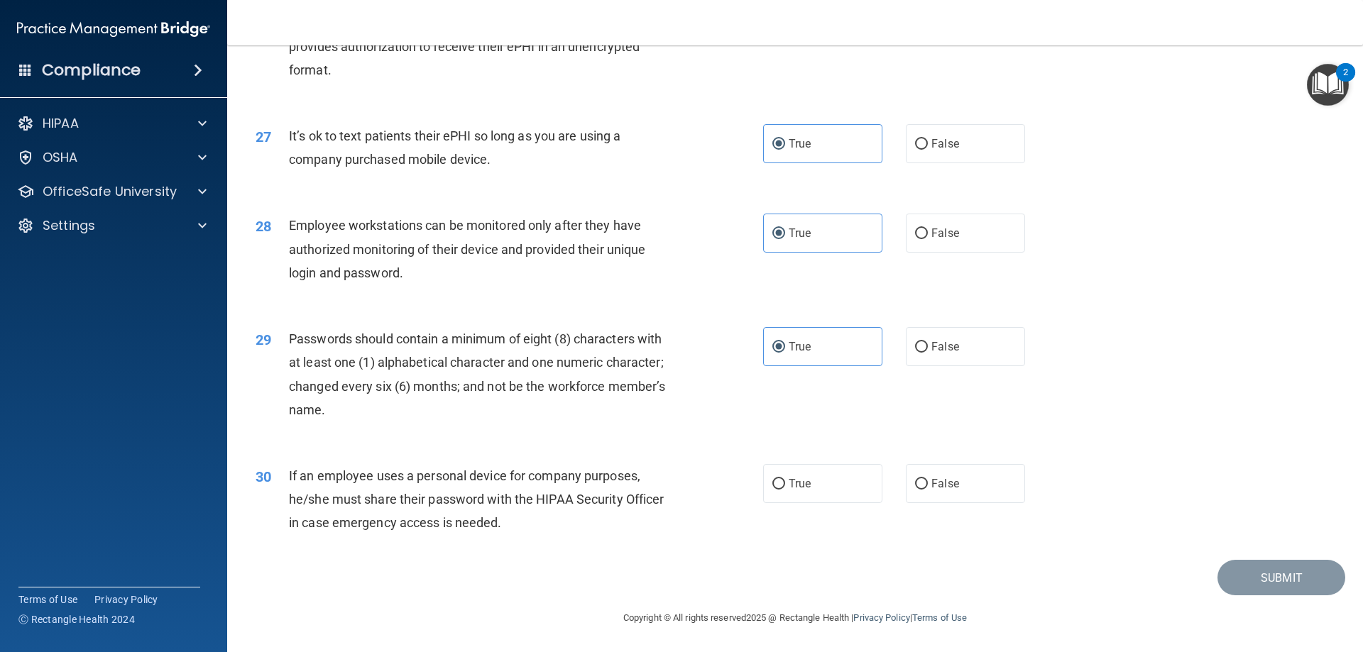
scroll to position [2911, 0]
click at [918, 488] on input "False" at bounding box center [921, 484] width 13 height 11
click at [1246, 579] on button "Submit" at bounding box center [1281, 578] width 128 height 36
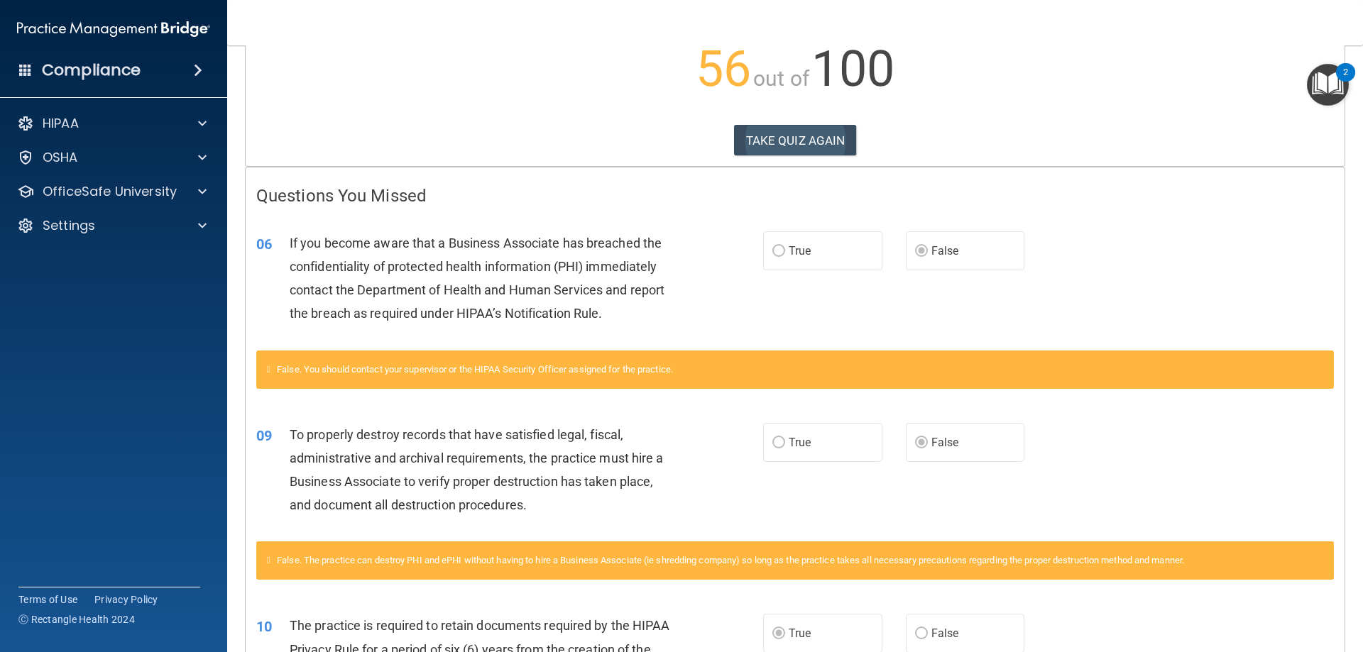
scroll to position [284, 0]
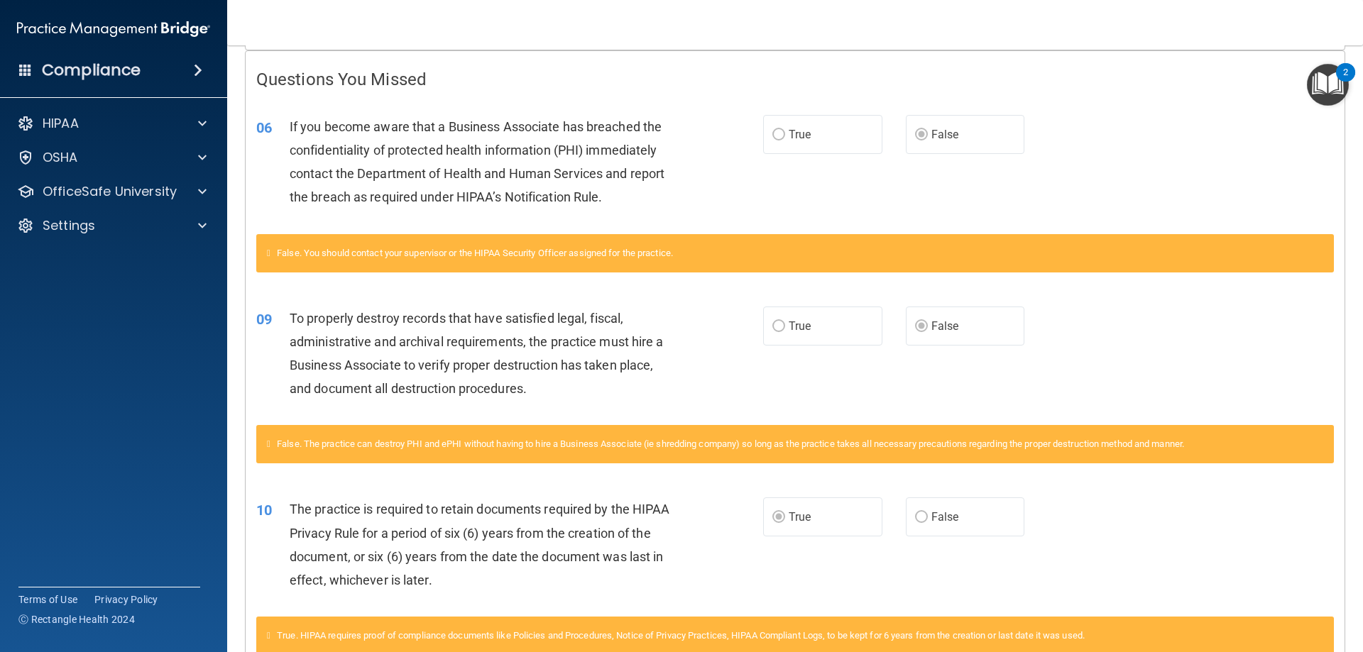
click at [478, 255] on span "False. You should contact your supervisor or the HIPAA Security Officer assigne…" at bounding box center [475, 253] width 396 height 11
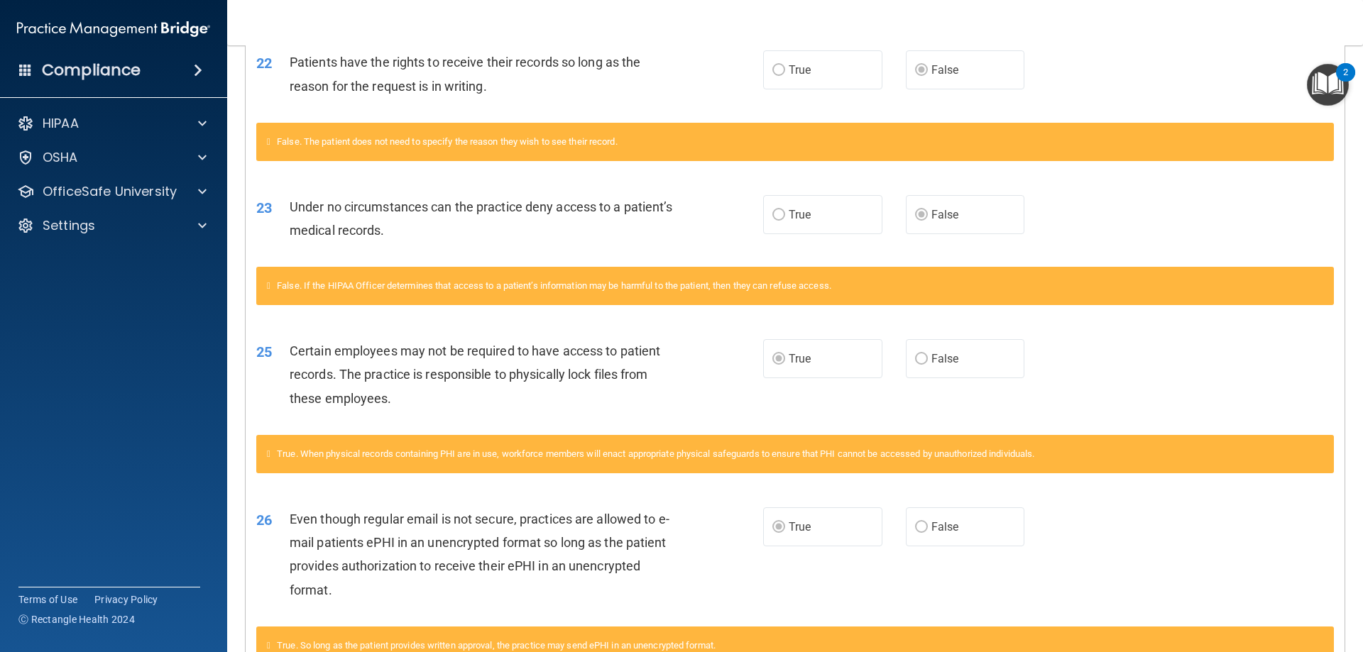
scroll to position [1632, 0]
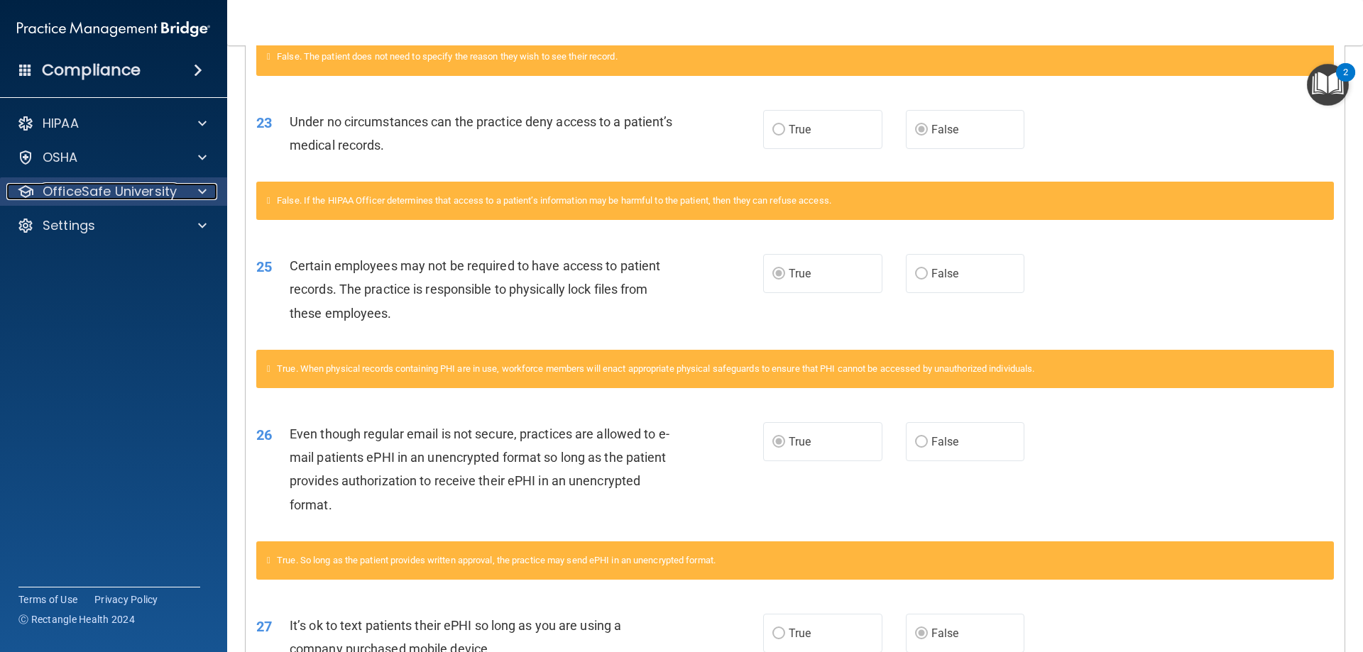
click at [208, 189] on div at bounding box center [199, 191] width 35 height 17
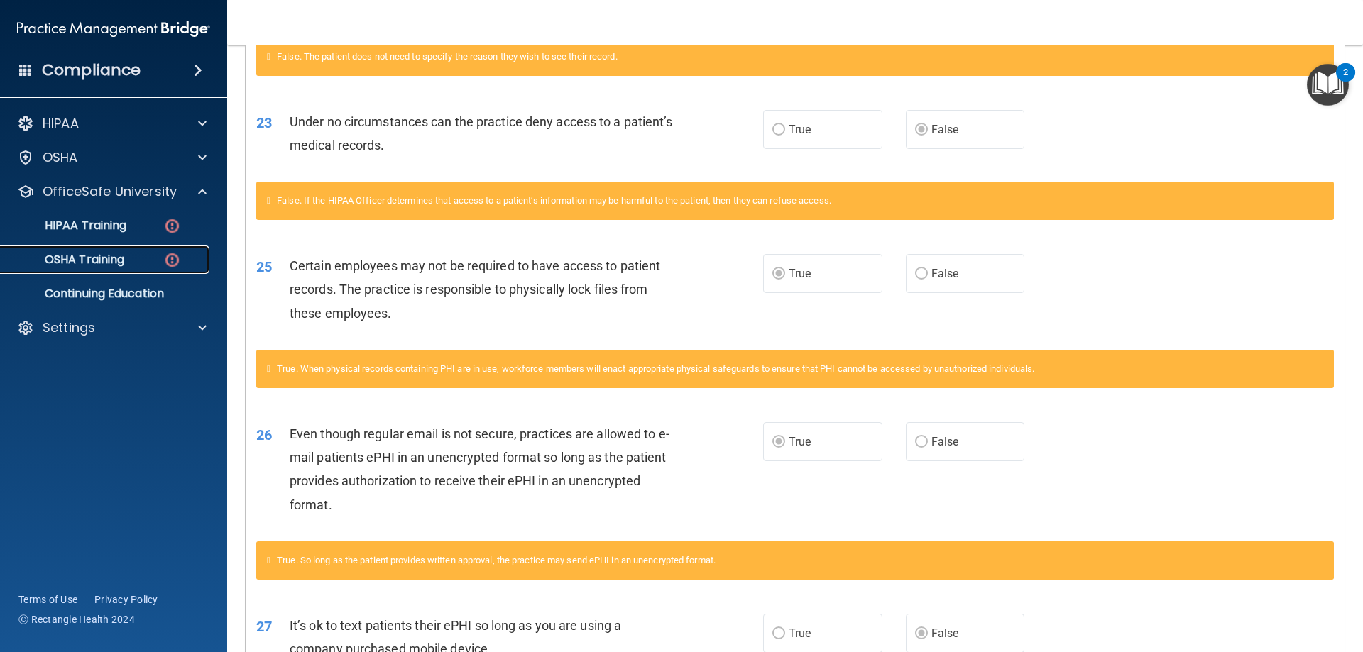
click at [178, 257] on img at bounding box center [172, 260] width 18 height 18
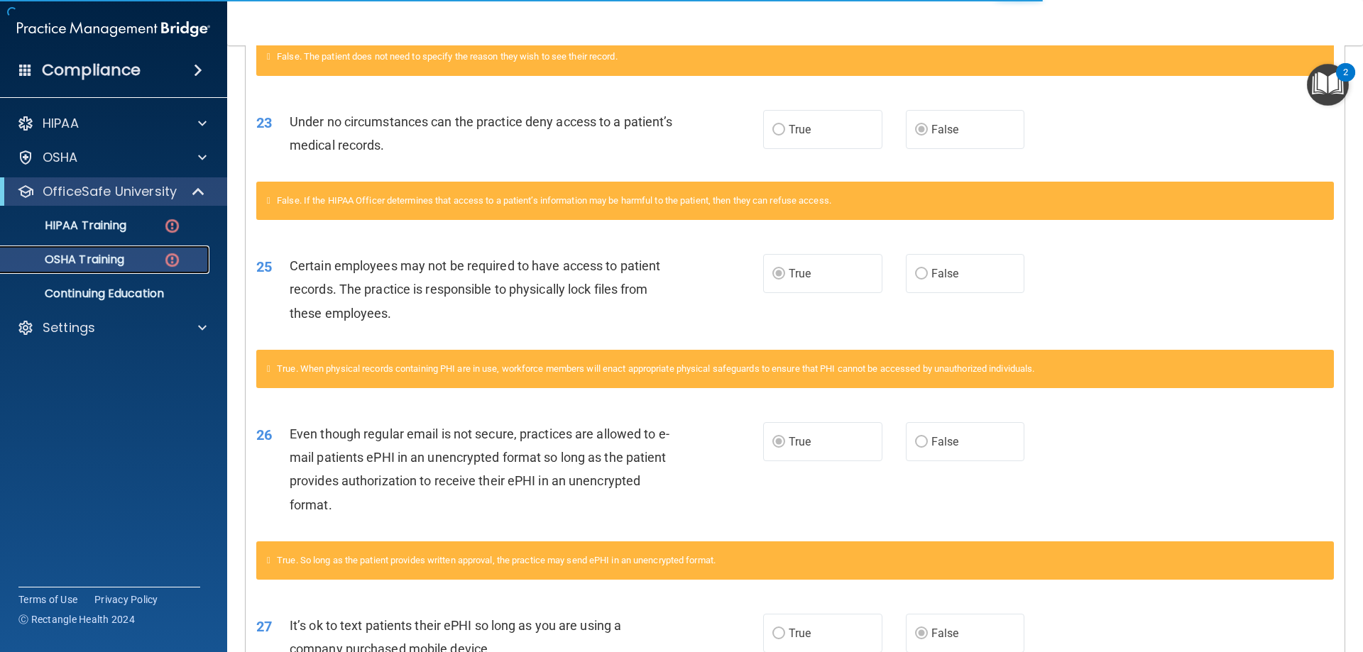
scroll to position [1, 0]
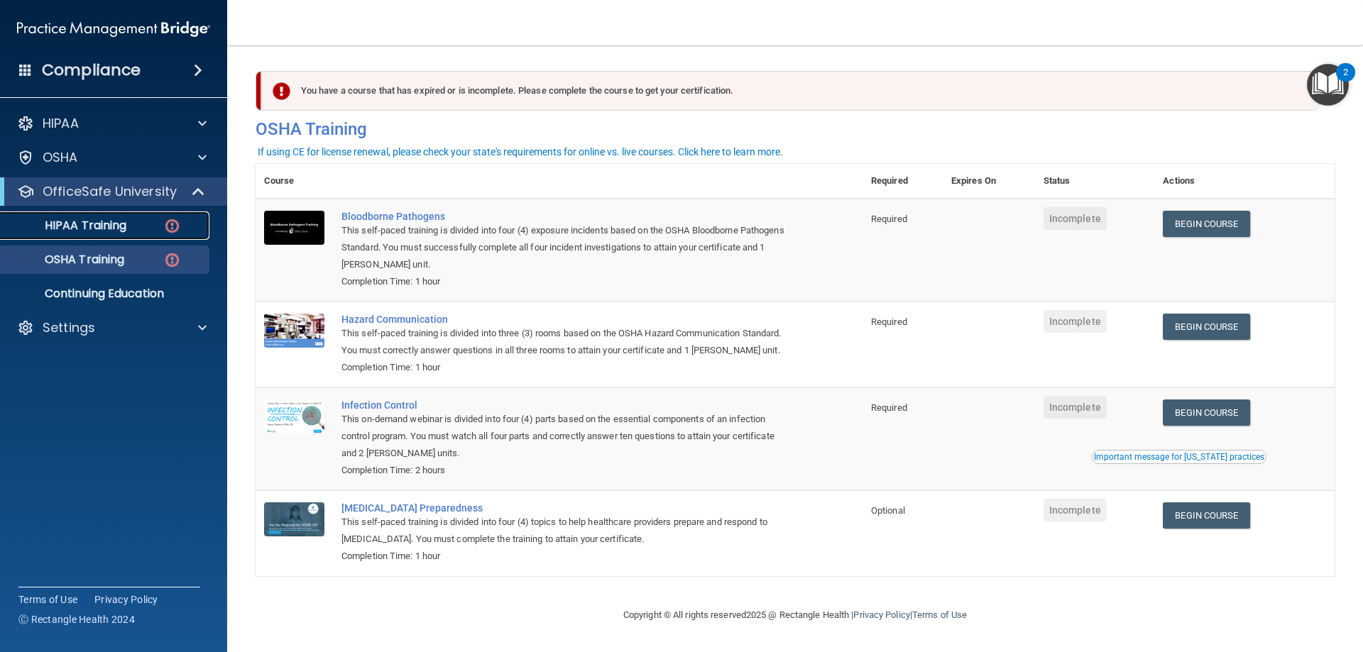
click at [172, 226] on img at bounding box center [172, 226] width 18 height 18
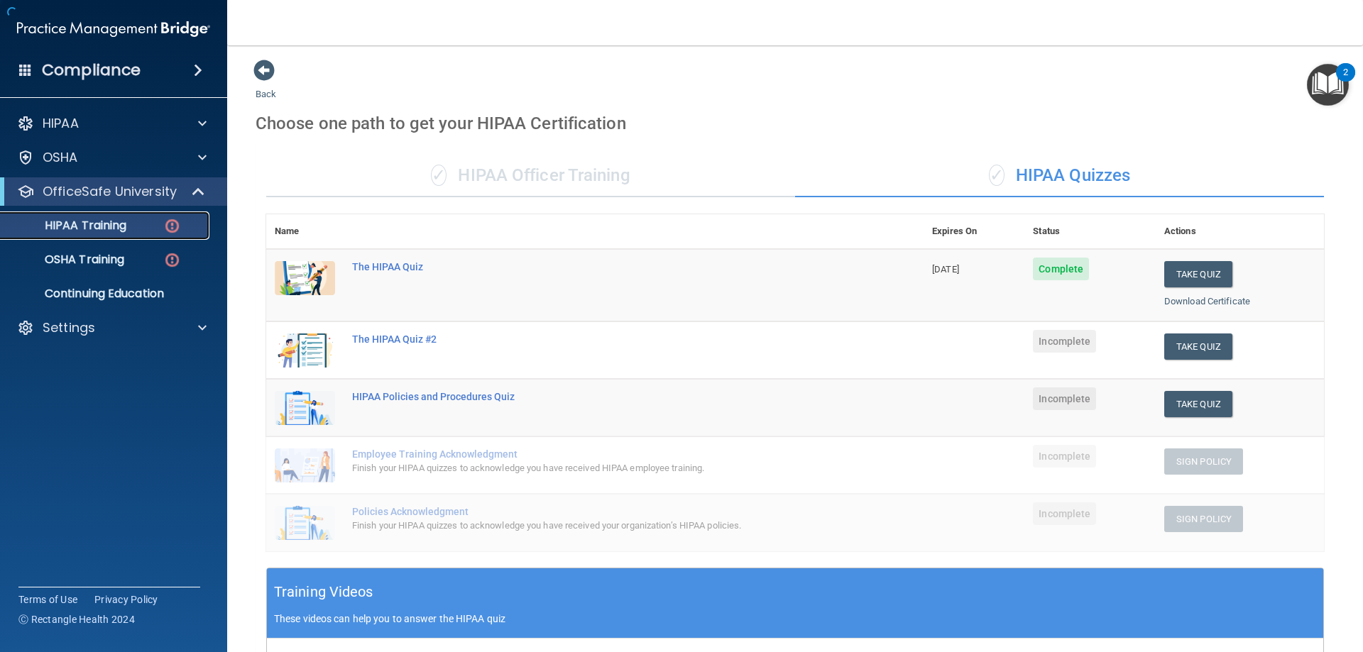
scroll to position [357, 0]
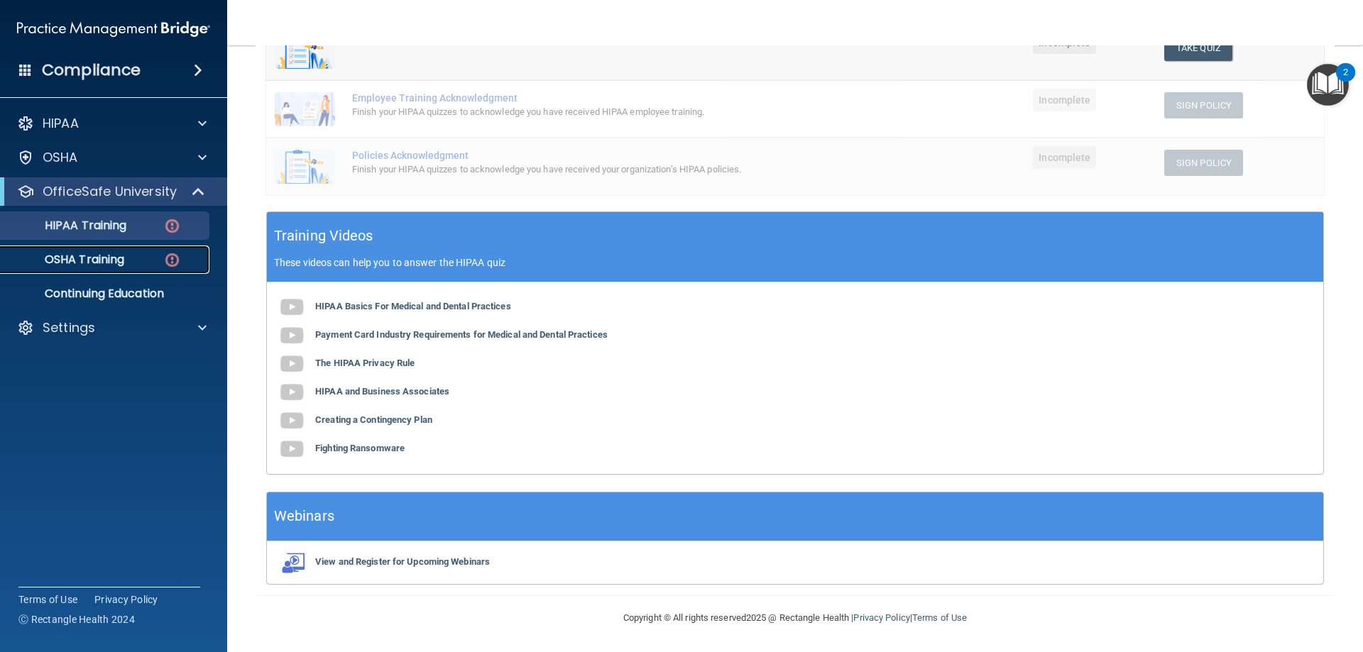
click at [171, 268] on img at bounding box center [172, 260] width 18 height 18
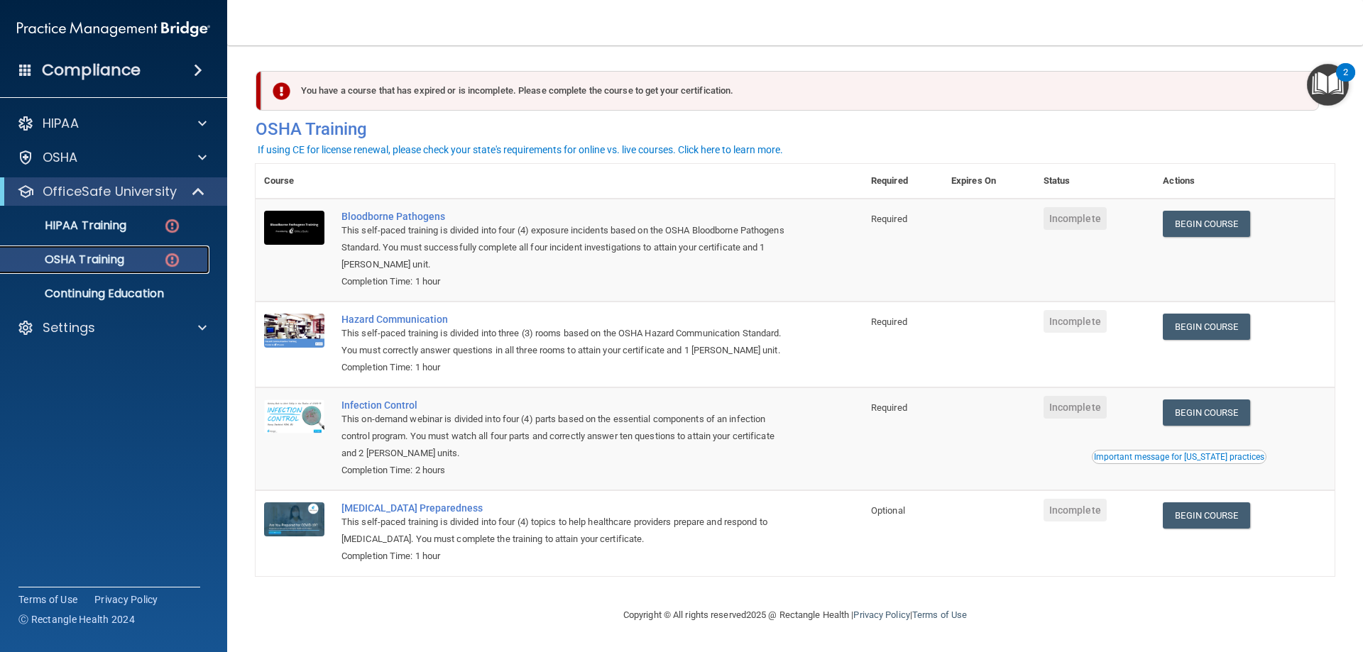
scroll to position [18, 0]
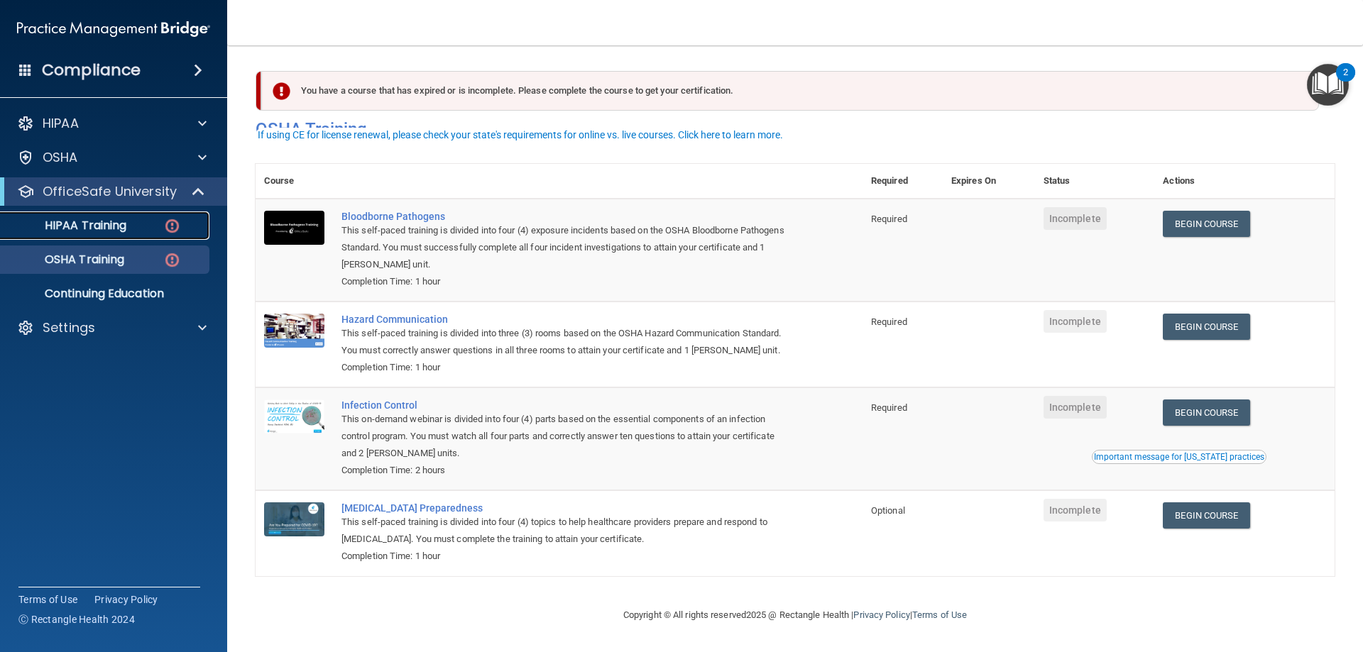
click at [106, 219] on p "HIPAA Training" at bounding box center [67, 226] width 117 height 14
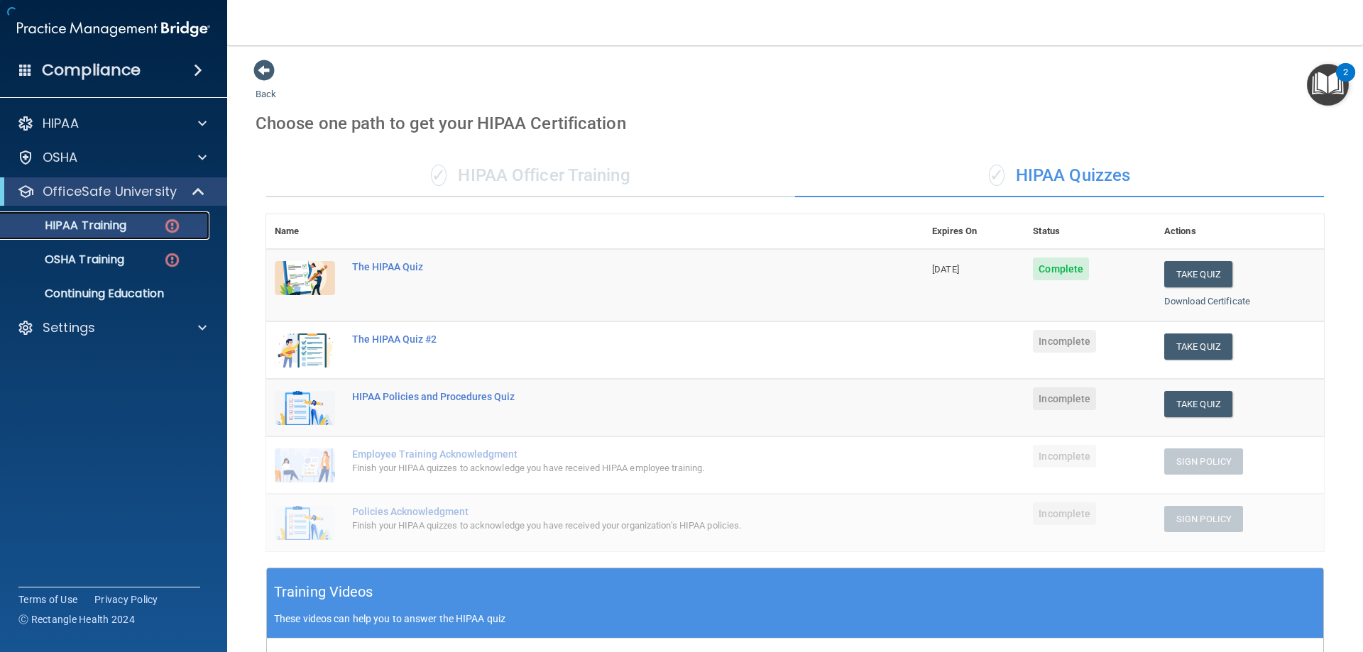
scroll to position [357, 0]
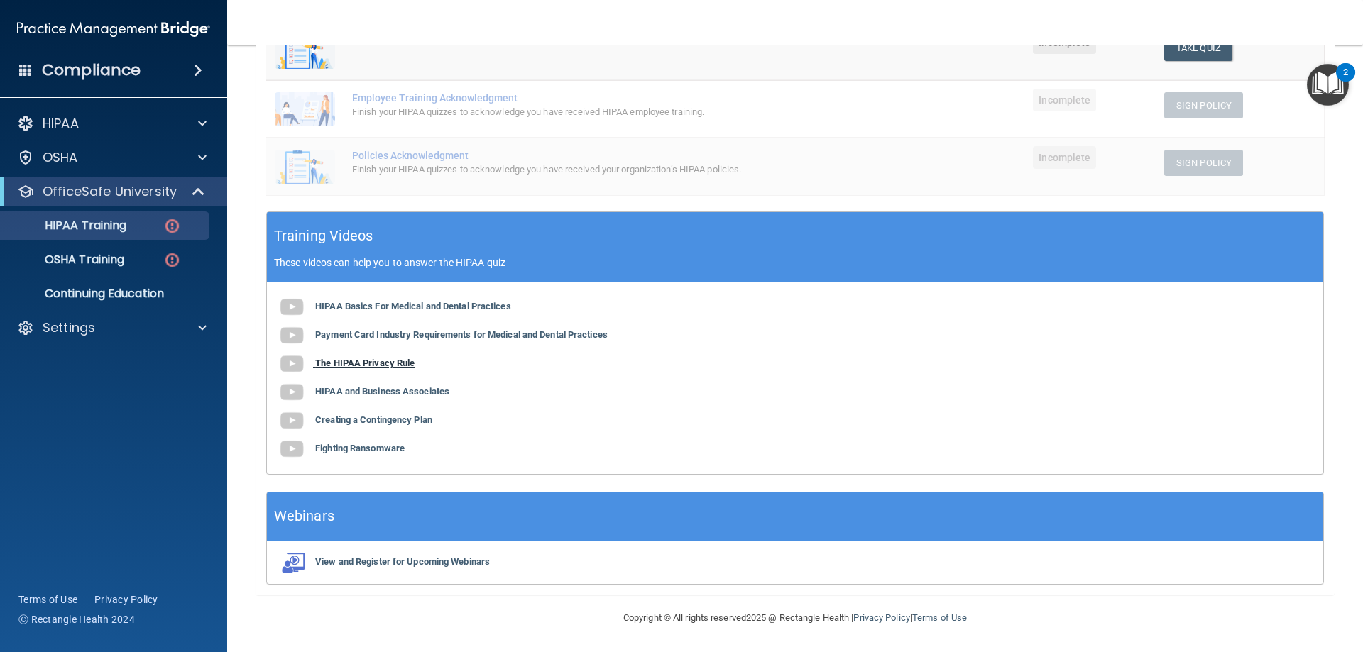
click at [402, 363] on b "The HIPAA Privacy Rule" at bounding box center [364, 363] width 99 height 11
click at [353, 390] on b "HIPAA and Business Associates" at bounding box center [382, 391] width 134 height 11
click at [395, 452] on b "Fighting Ransomware" at bounding box center [359, 448] width 89 height 11
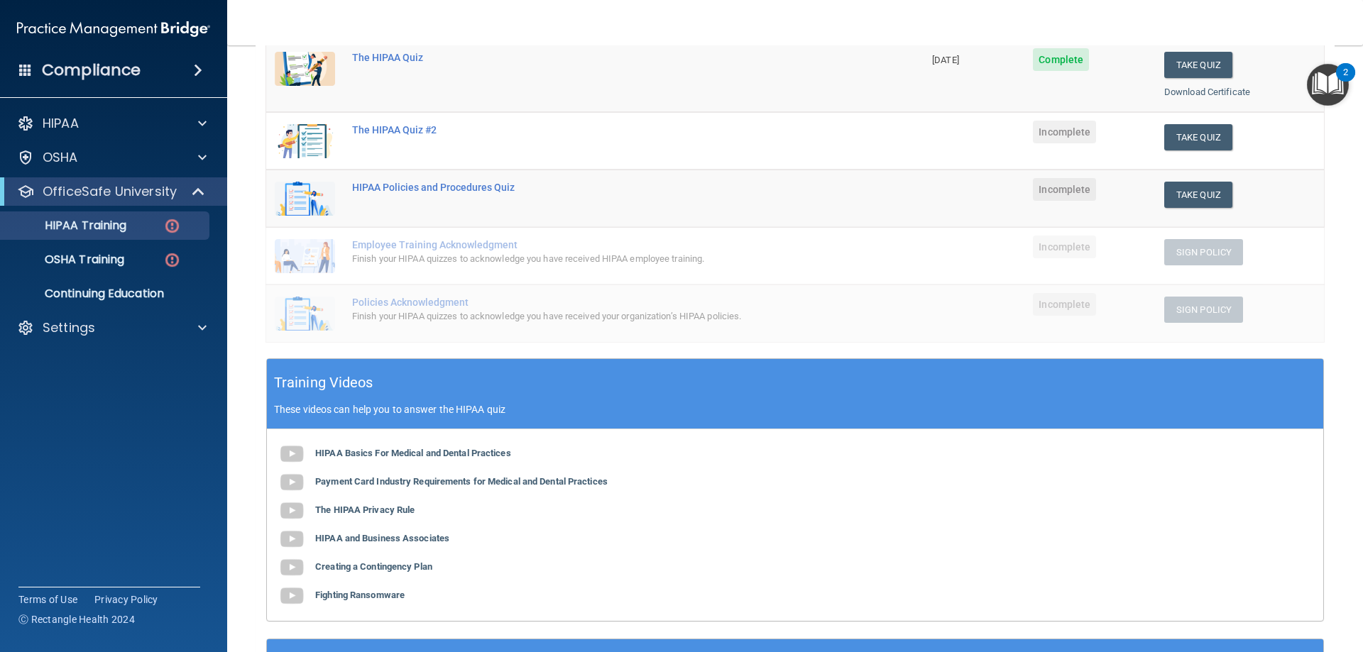
scroll to position [144, 0]
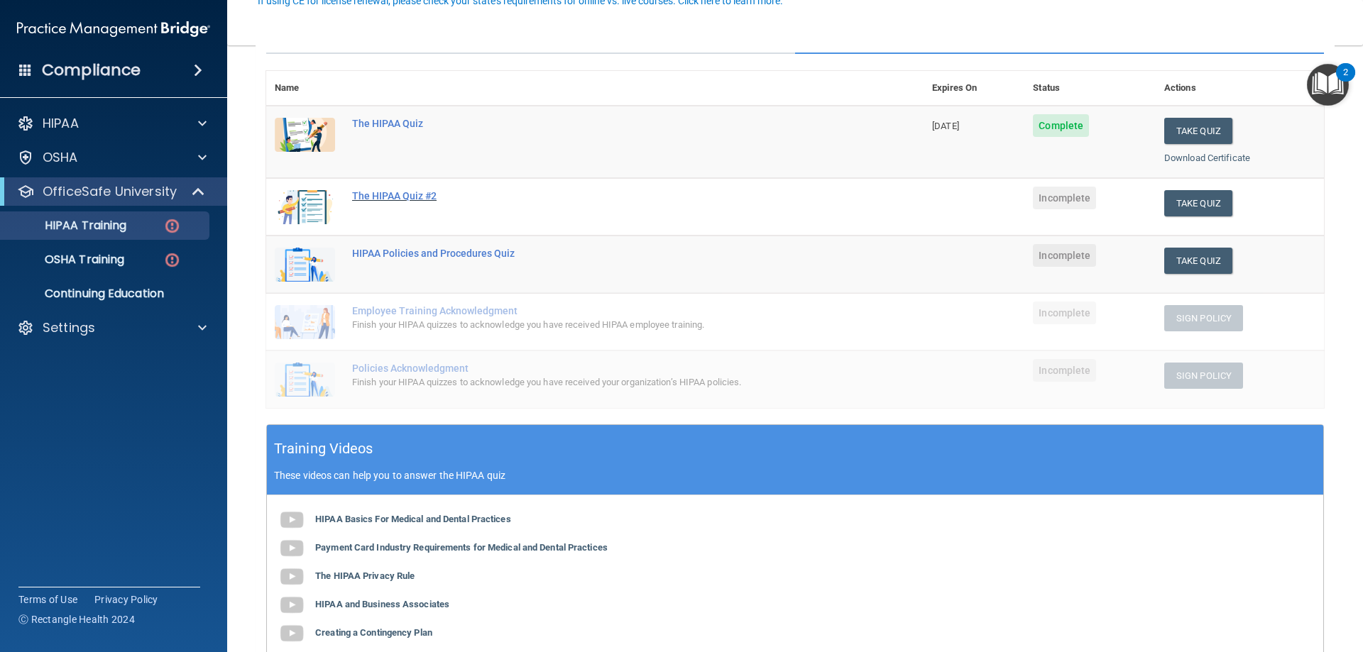
click at [440, 199] on div "The HIPAA Quiz #2" at bounding box center [602, 195] width 500 height 11
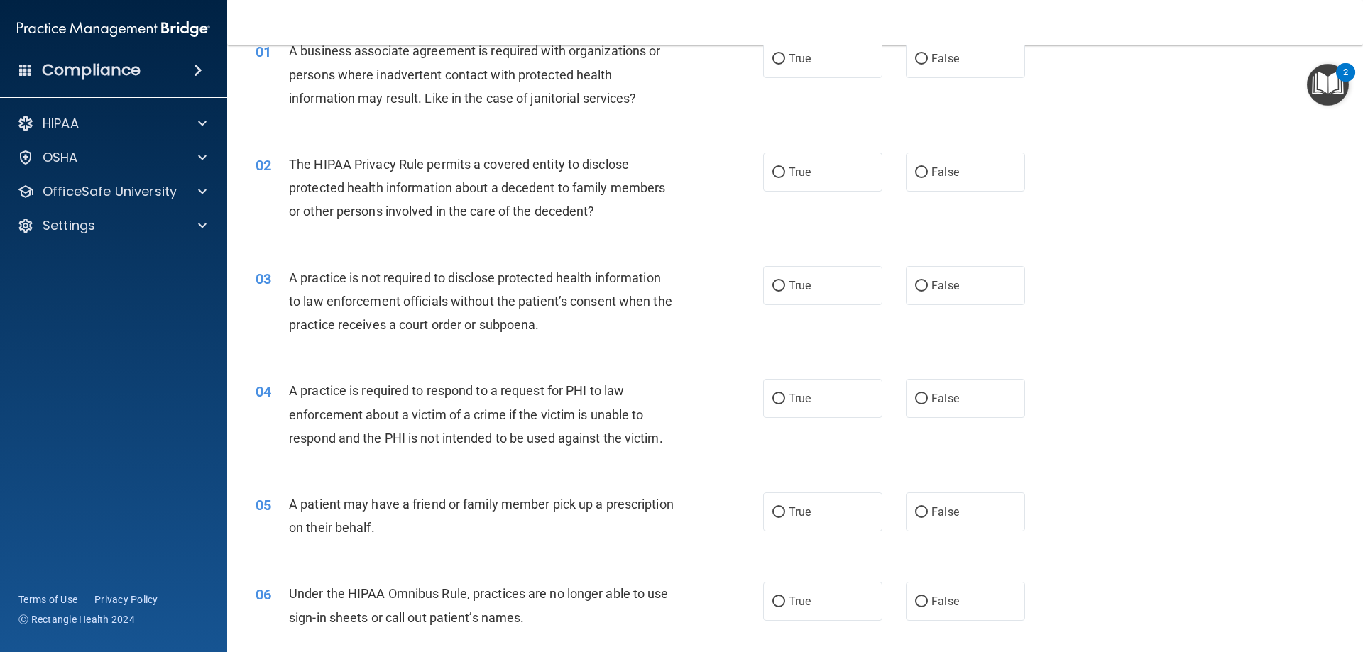
scroll to position [2, 0]
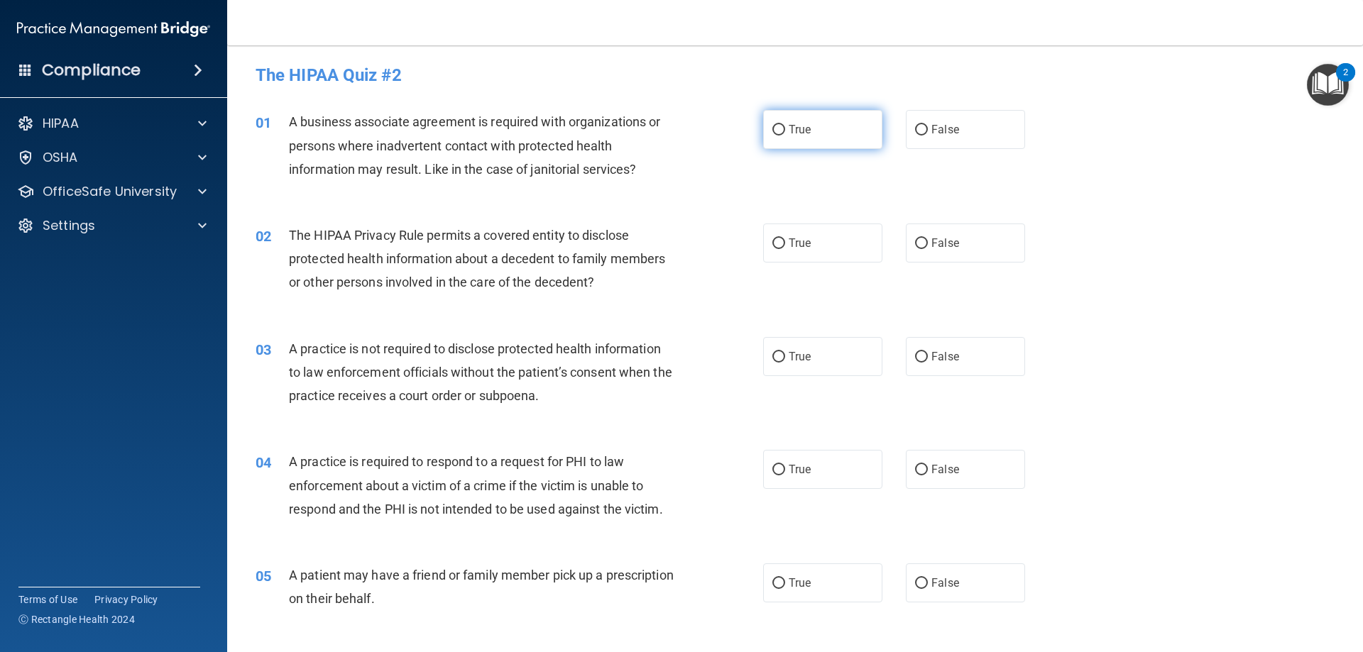
click at [815, 128] on label "True" at bounding box center [822, 129] width 119 height 39
click at [785, 128] on input "True" at bounding box center [778, 130] width 13 height 11
click at [775, 235] on label "True" at bounding box center [822, 243] width 119 height 39
click at [775, 238] on input "True" at bounding box center [778, 243] width 13 height 11
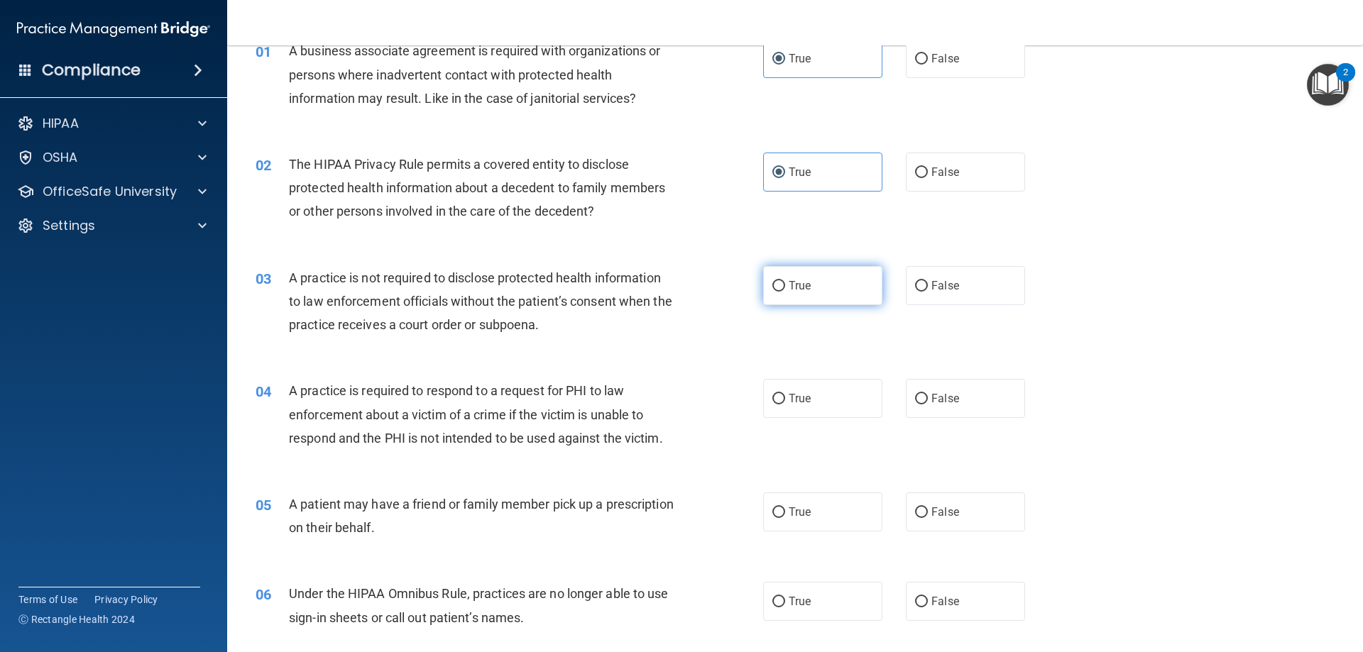
click at [803, 295] on label "True" at bounding box center [822, 285] width 119 height 39
click at [785, 292] on input "True" at bounding box center [778, 286] width 13 height 11
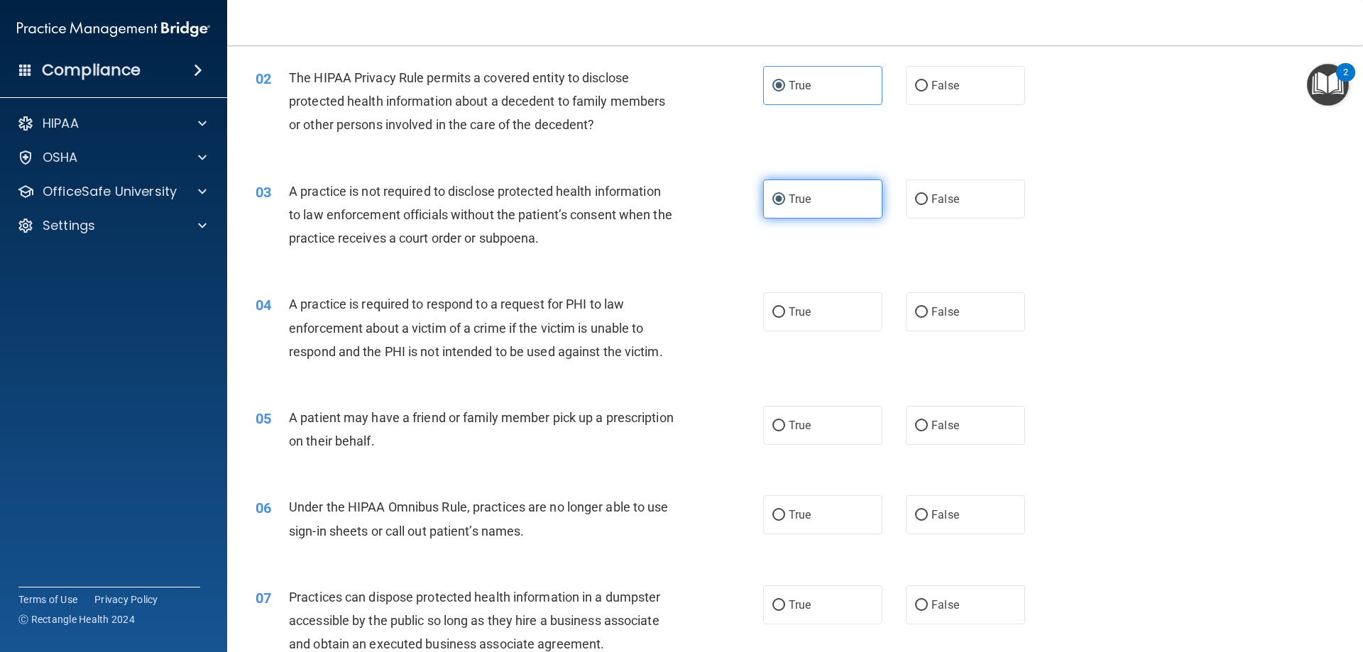
scroll to position [215, 0]
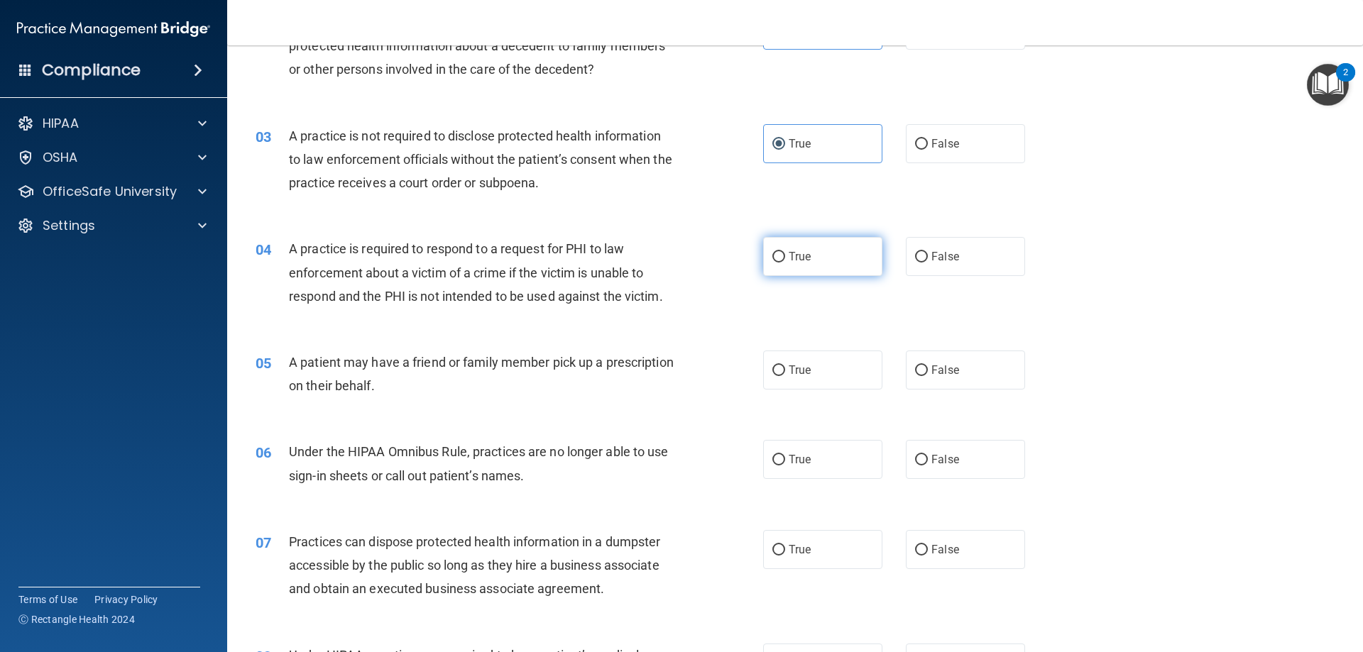
click at [848, 270] on label "True" at bounding box center [822, 256] width 119 height 39
click at [785, 263] on input "True" at bounding box center [778, 257] width 13 height 11
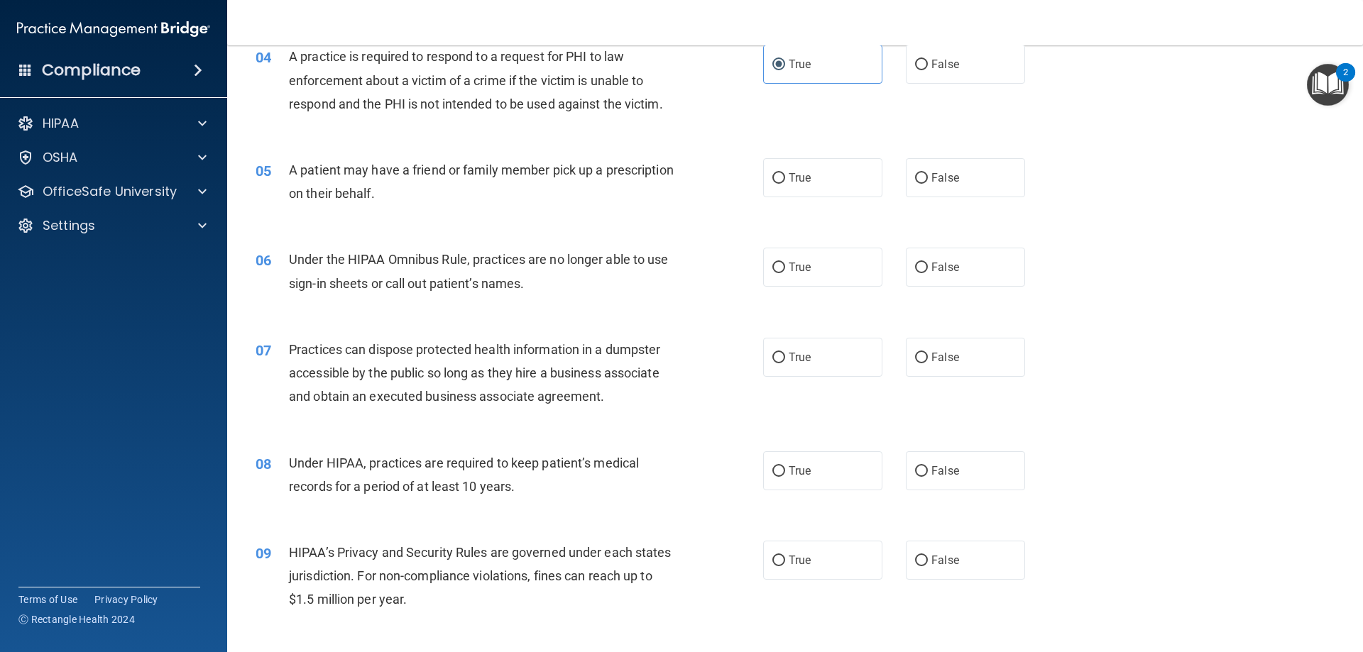
scroll to position [428, 0]
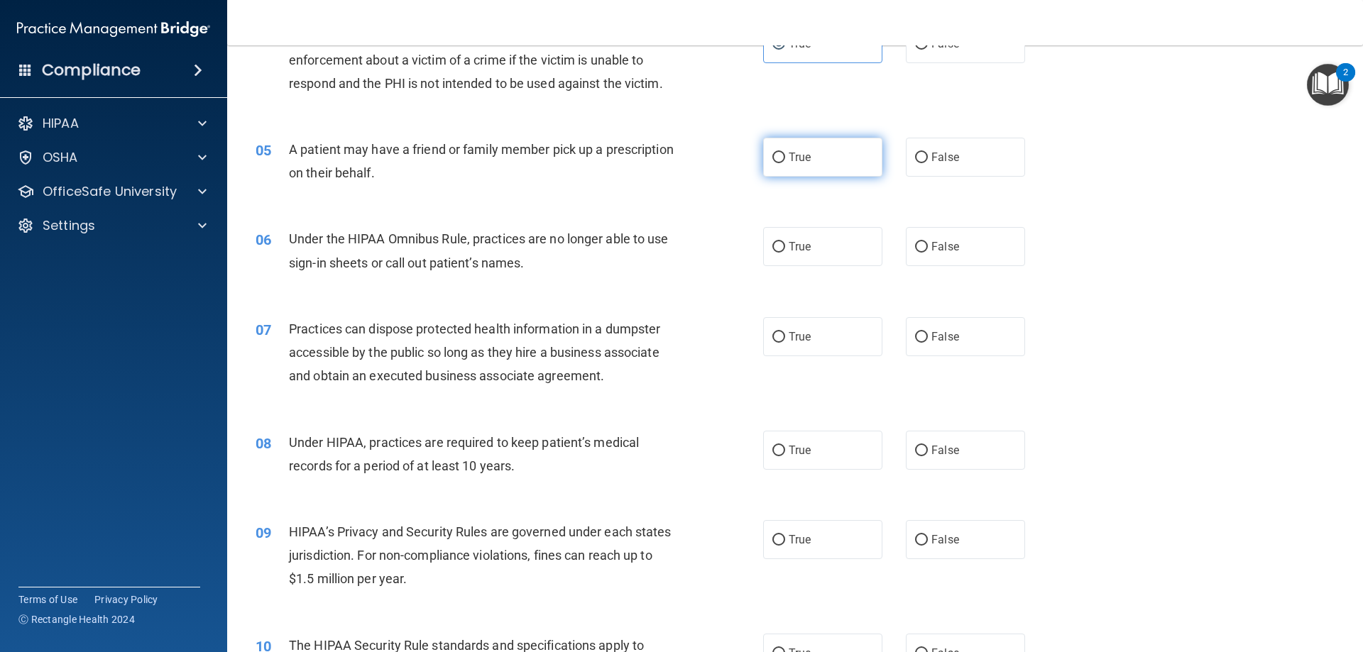
click at [776, 164] on label "True" at bounding box center [822, 157] width 119 height 39
click at [776, 163] on input "True" at bounding box center [778, 158] width 13 height 11
click at [766, 244] on label "True" at bounding box center [822, 246] width 119 height 39
click at [772, 244] on input "True" at bounding box center [778, 247] width 13 height 11
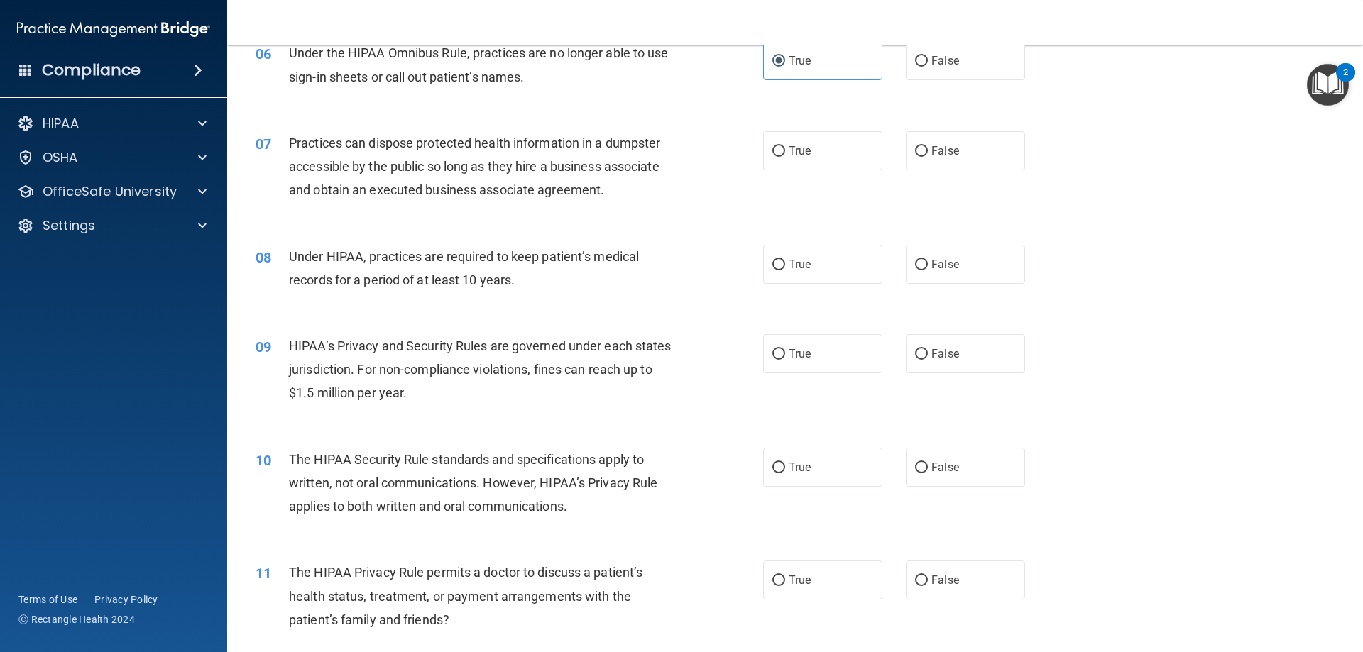
scroll to position [639, 0]
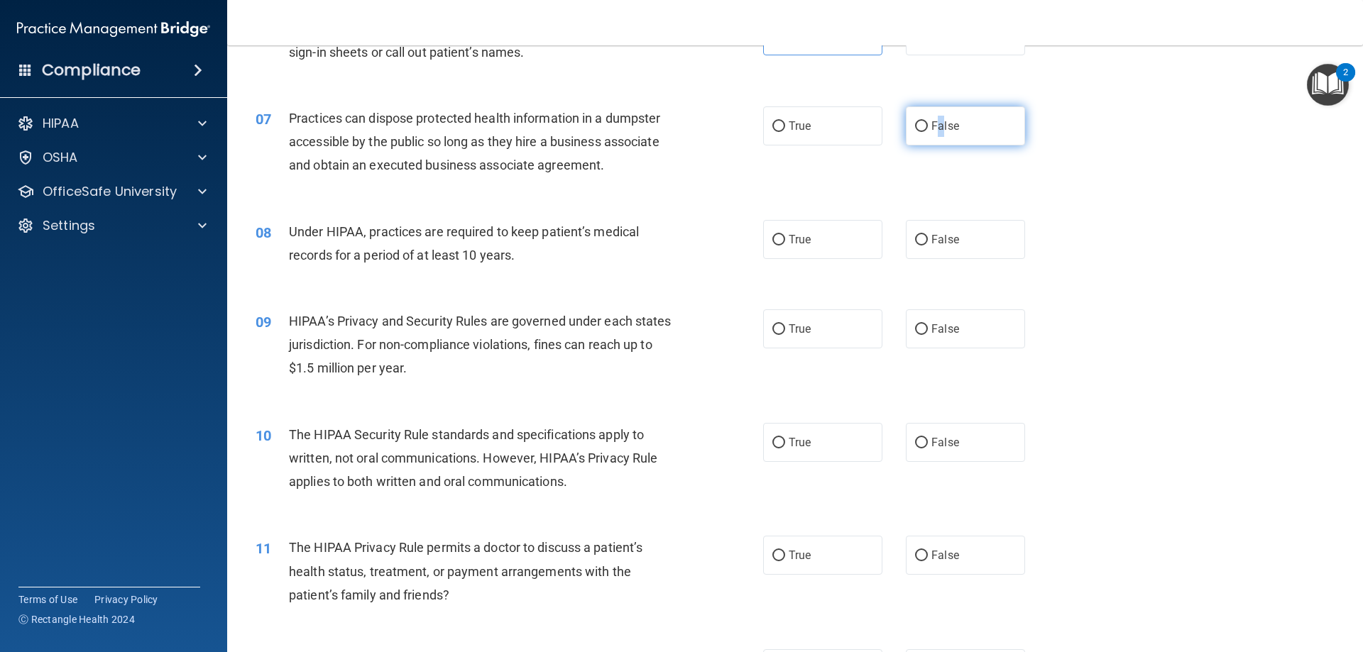
click at [933, 134] on label "False" at bounding box center [965, 125] width 119 height 39
click at [916, 131] on input "False" at bounding box center [921, 126] width 13 height 11
click at [788, 240] on span "True" at bounding box center [799, 239] width 22 height 13
click at [785, 240] on input "True" at bounding box center [778, 240] width 13 height 11
click at [783, 341] on label "True" at bounding box center [822, 328] width 119 height 39
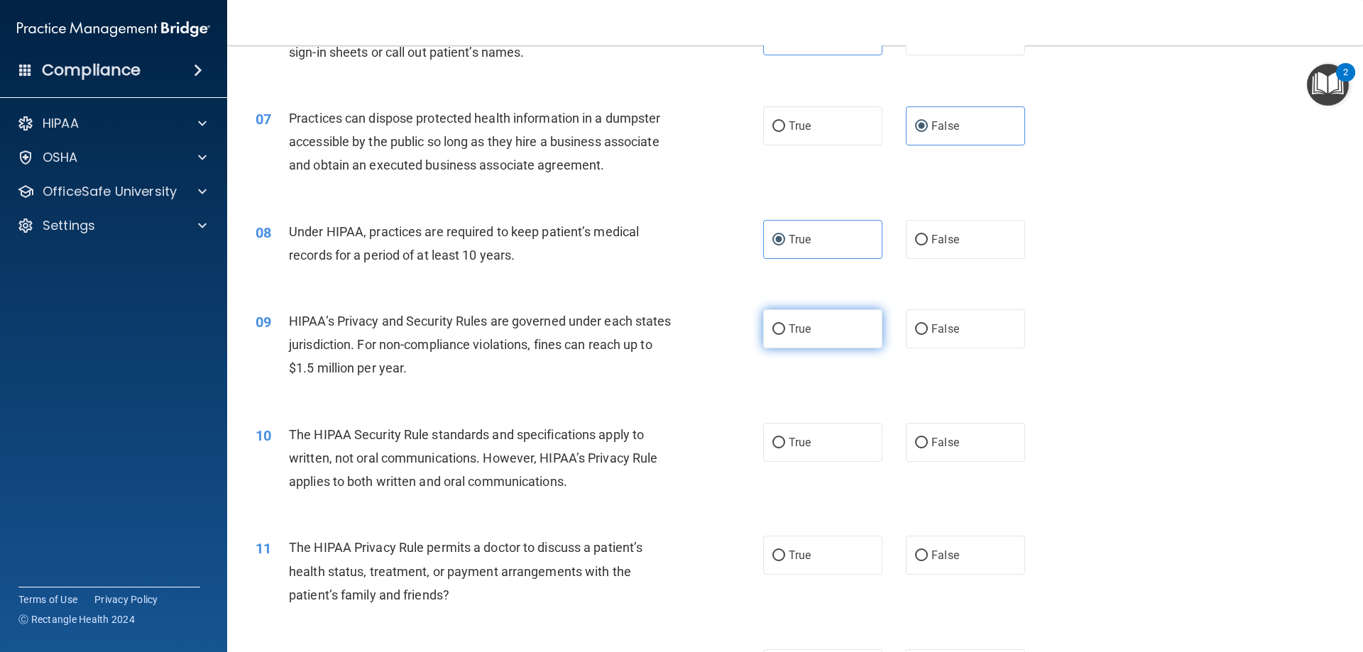
click at [783, 335] on input "True" at bounding box center [778, 329] width 13 height 11
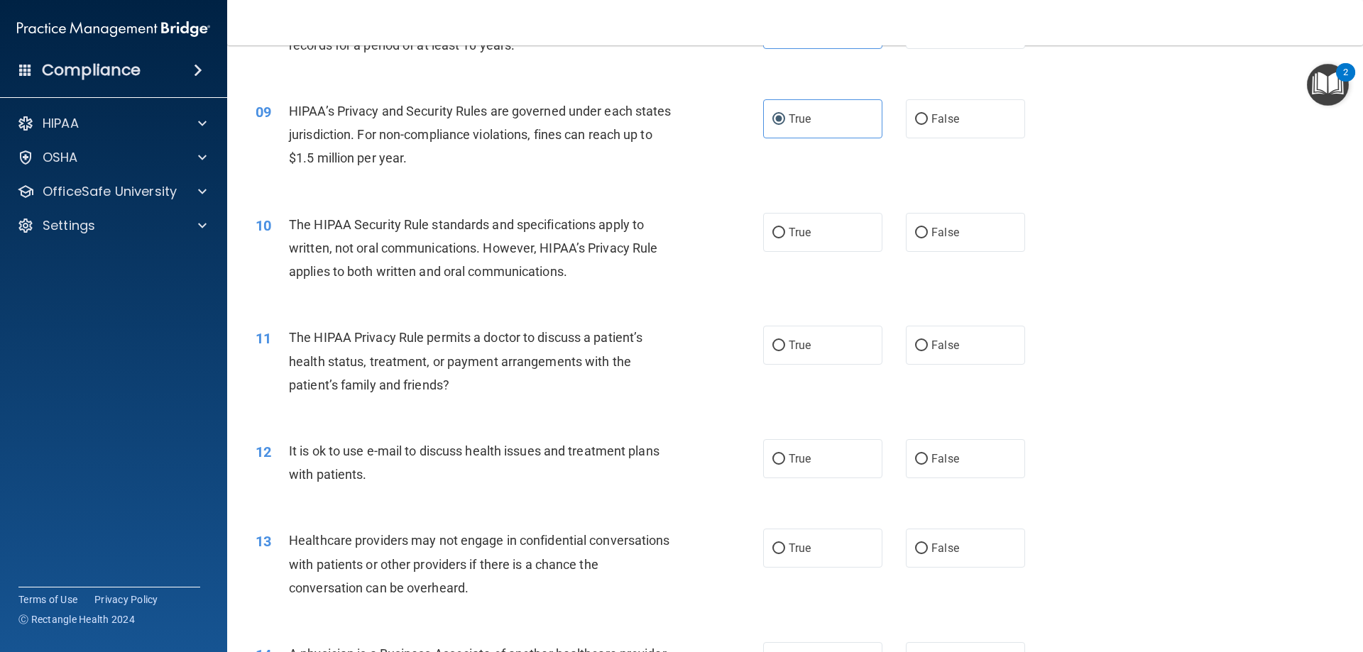
scroll to position [852, 0]
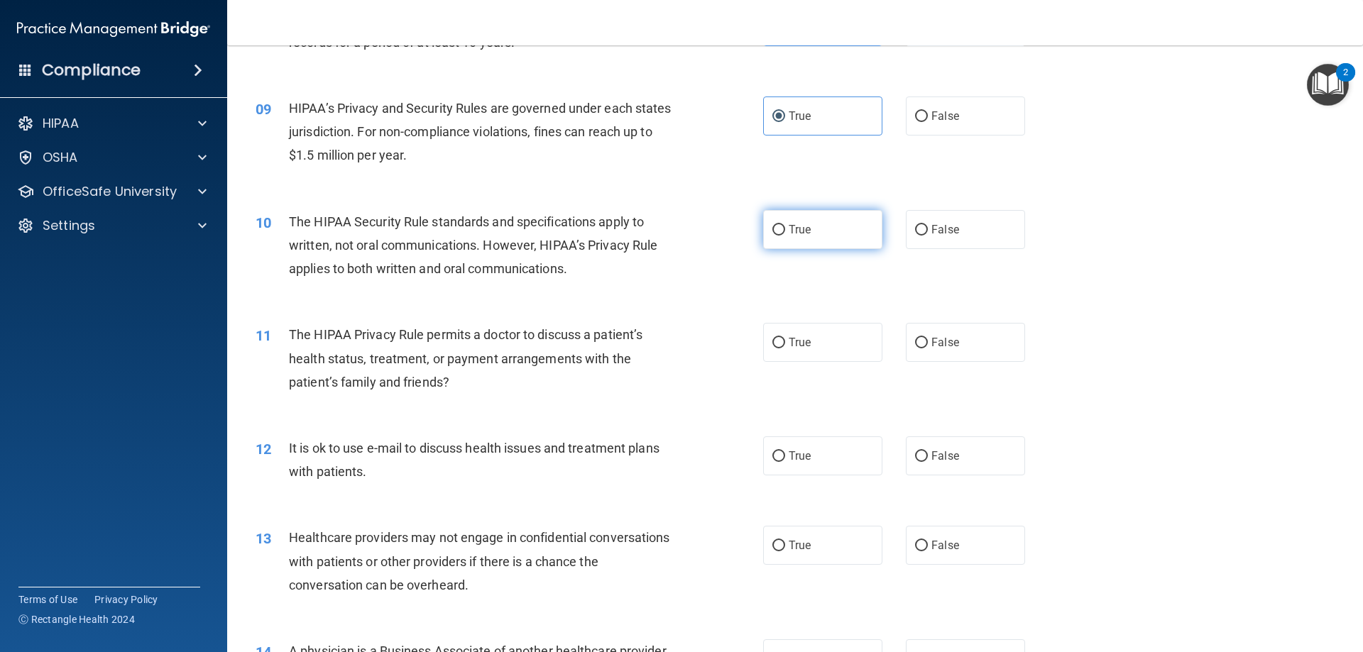
click at [793, 243] on label "True" at bounding box center [822, 229] width 119 height 39
click at [785, 236] on input "True" at bounding box center [778, 230] width 13 height 11
click at [785, 351] on label "True" at bounding box center [822, 342] width 119 height 39
click at [785, 348] on input "True" at bounding box center [778, 343] width 13 height 11
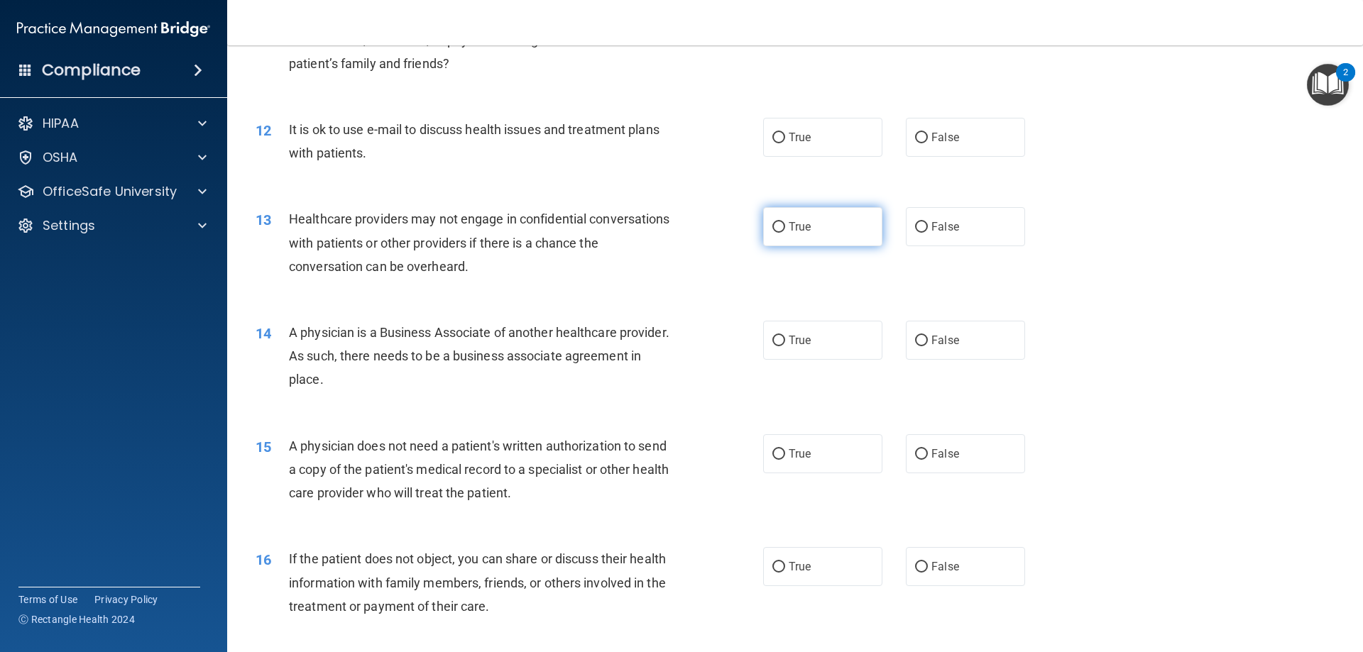
scroll to position [1207, 0]
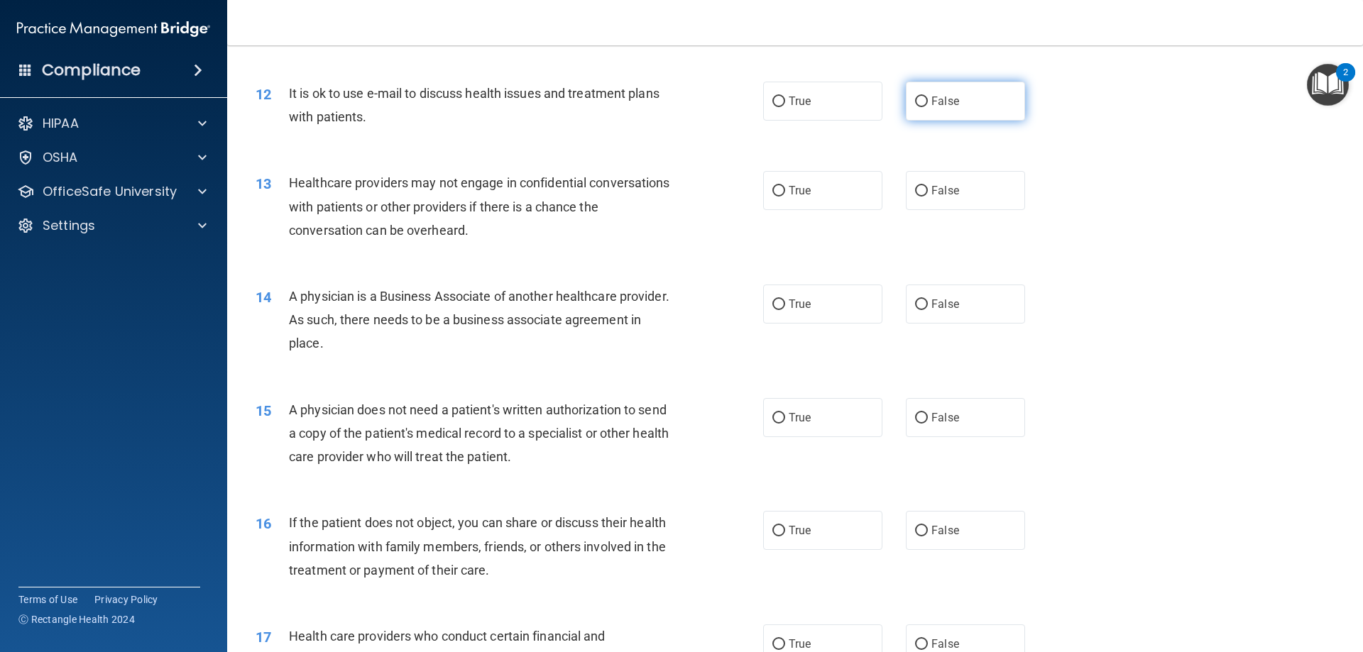
click at [953, 106] on label "False" at bounding box center [965, 101] width 119 height 39
click at [928, 106] on input "False" at bounding box center [921, 102] width 13 height 11
click at [790, 185] on span "True" at bounding box center [799, 190] width 22 height 13
click at [785, 186] on input "True" at bounding box center [778, 191] width 13 height 11
click at [920, 309] on input "False" at bounding box center [921, 304] width 13 height 11
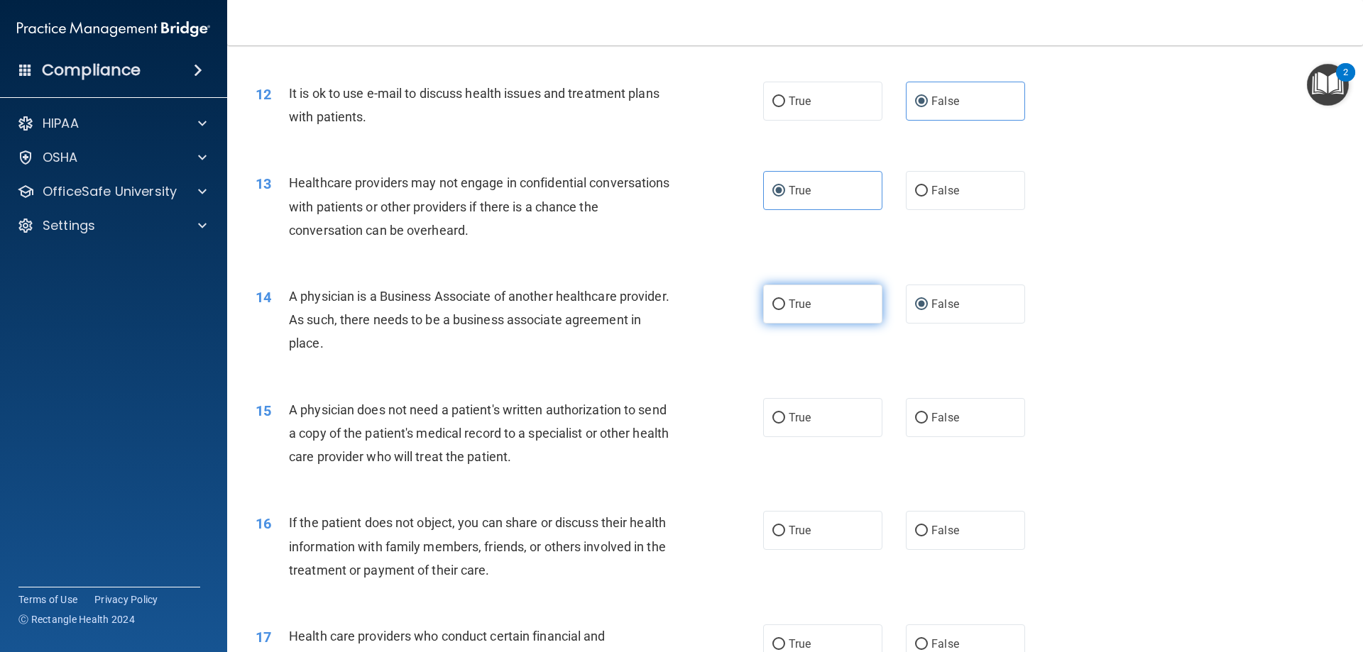
click at [788, 307] on span "True" at bounding box center [799, 303] width 22 height 13
click at [784, 307] on input "True" at bounding box center [778, 304] width 13 height 11
click at [788, 413] on span "True" at bounding box center [799, 417] width 22 height 13
click at [785, 413] on input "True" at bounding box center [778, 418] width 13 height 11
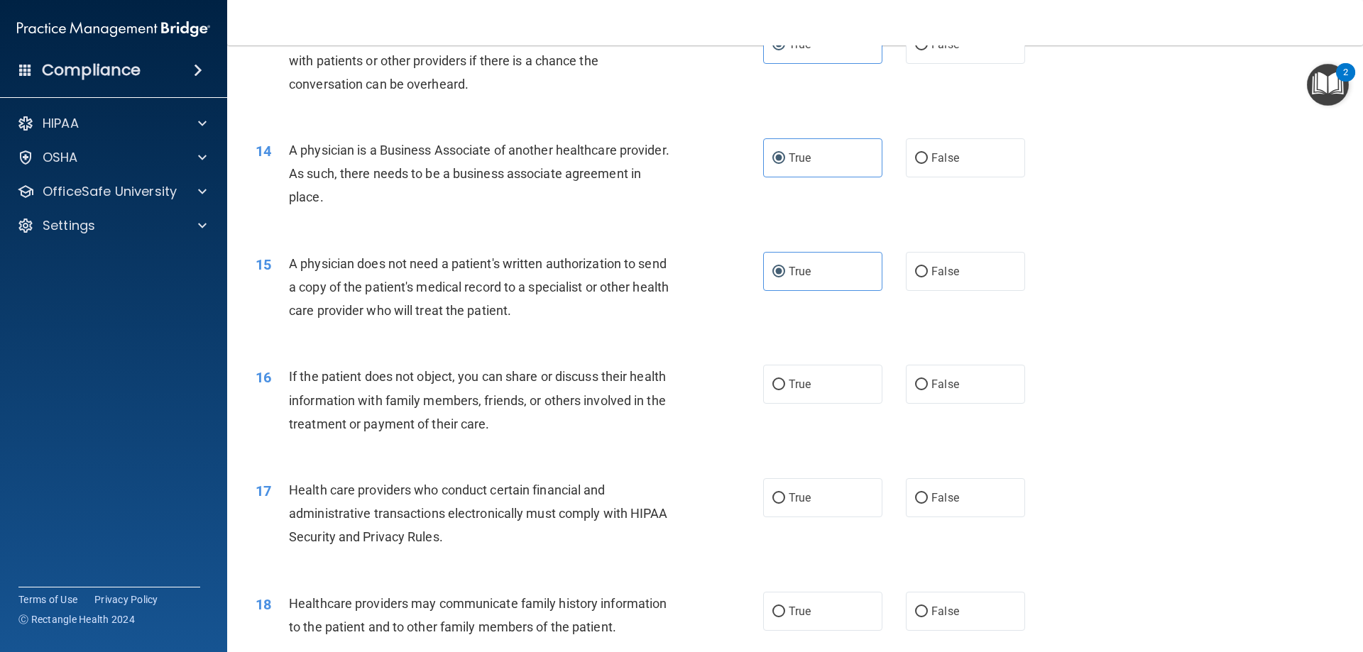
scroll to position [1419, 0]
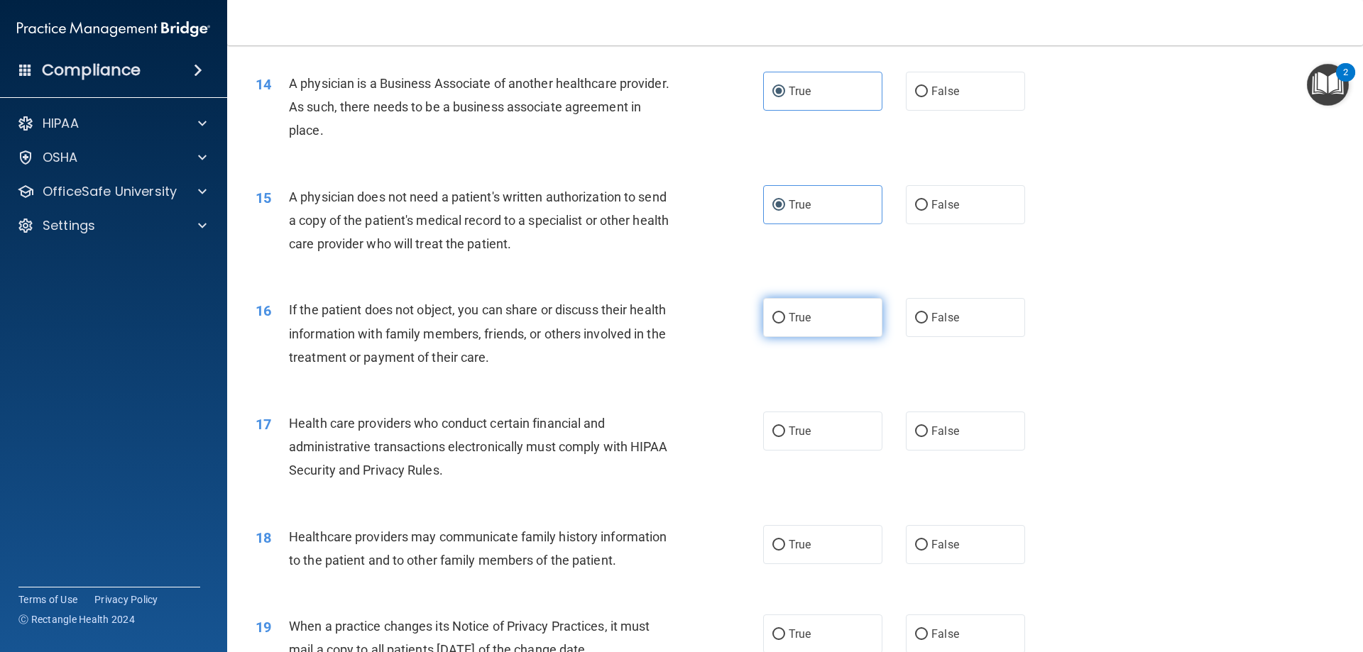
click at [774, 333] on label "True" at bounding box center [822, 317] width 119 height 39
click at [774, 324] on input "True" at bounding box center [778, 318] width 13 height 11
click at [763, 433] on label "True" at bounding box center [822, 431] width 119 height 39
click at [772, 433] on input "True" at bounding box center [778, 432] width 13 height 11
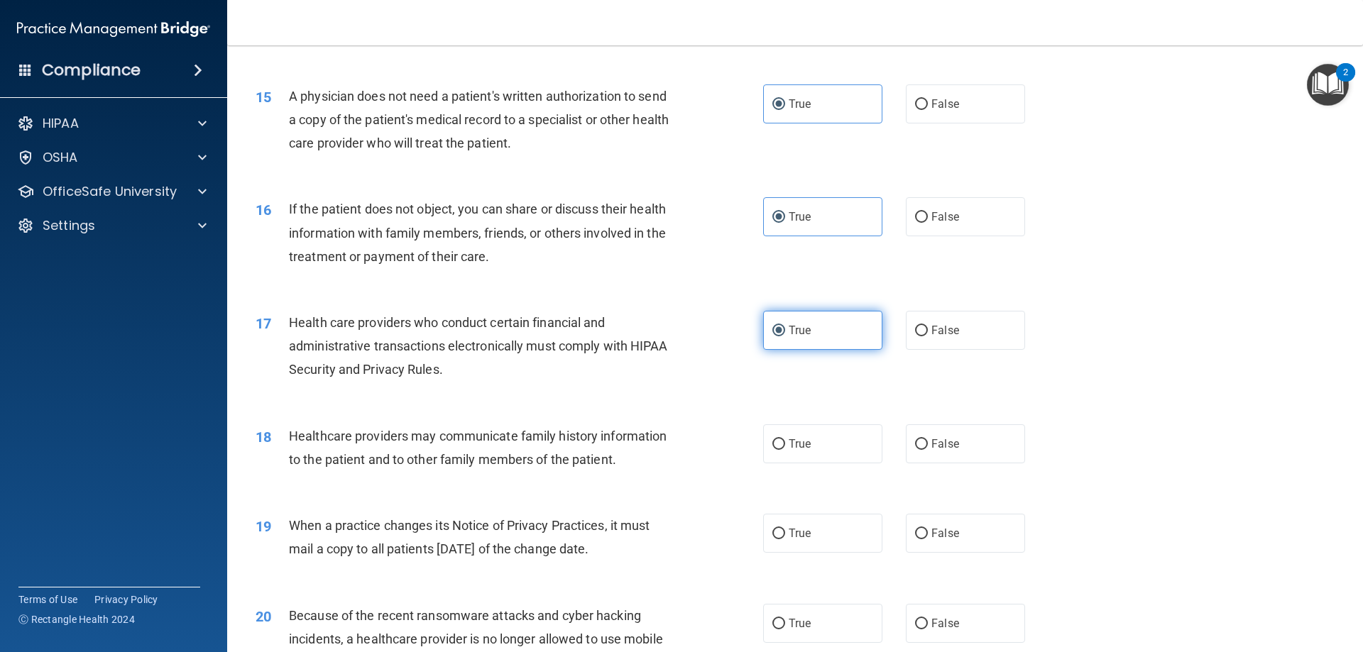
scroll to position [1561, 0]
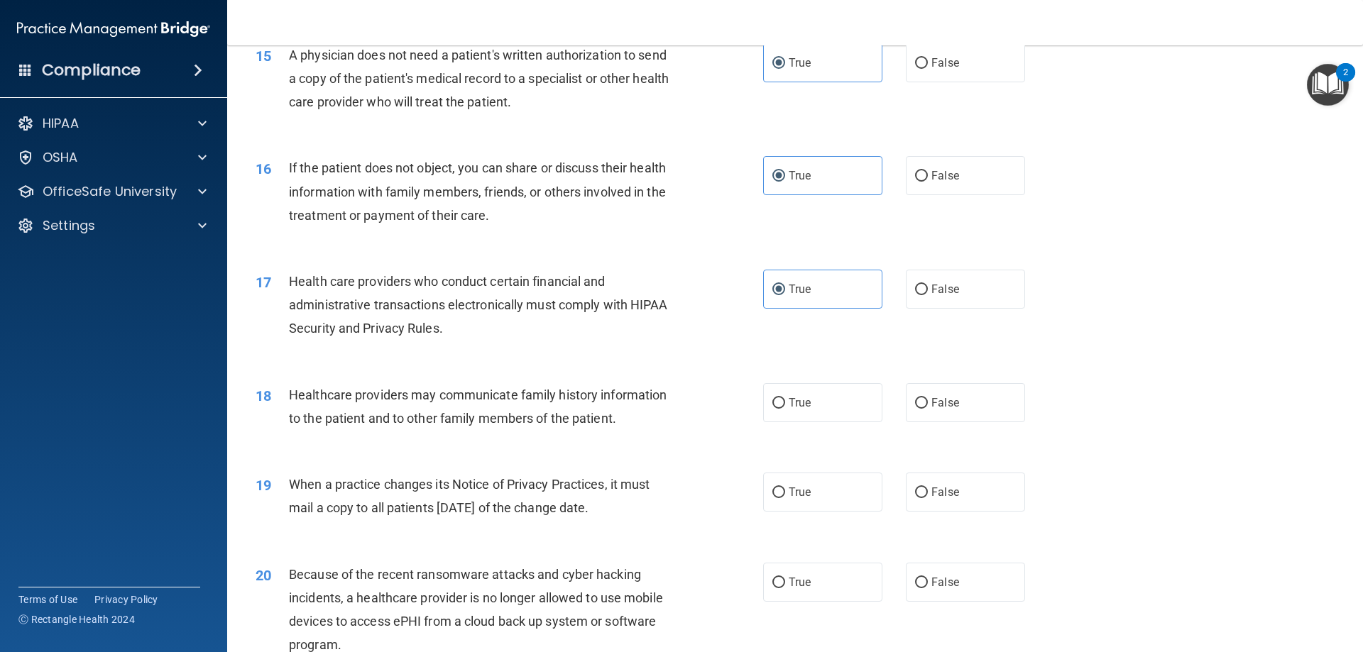
click at [856, 422] on div "18 Healthcare providers may communicate family history information to the patie…" at bounding box center [795, 410] width 1100 height 89
click at [790, 406] on span "True" at bounding box center [799, 402] width 22 height 13
click at [785, 406] on input "True" at bounding box center [778, 403] width 13 height 11
click at [929, 500] on label "False" at bounding box center [965, 492] width 119 height 39
click at [928, 498] on input "False" at bounding box center [921, 493] width 13 height 11
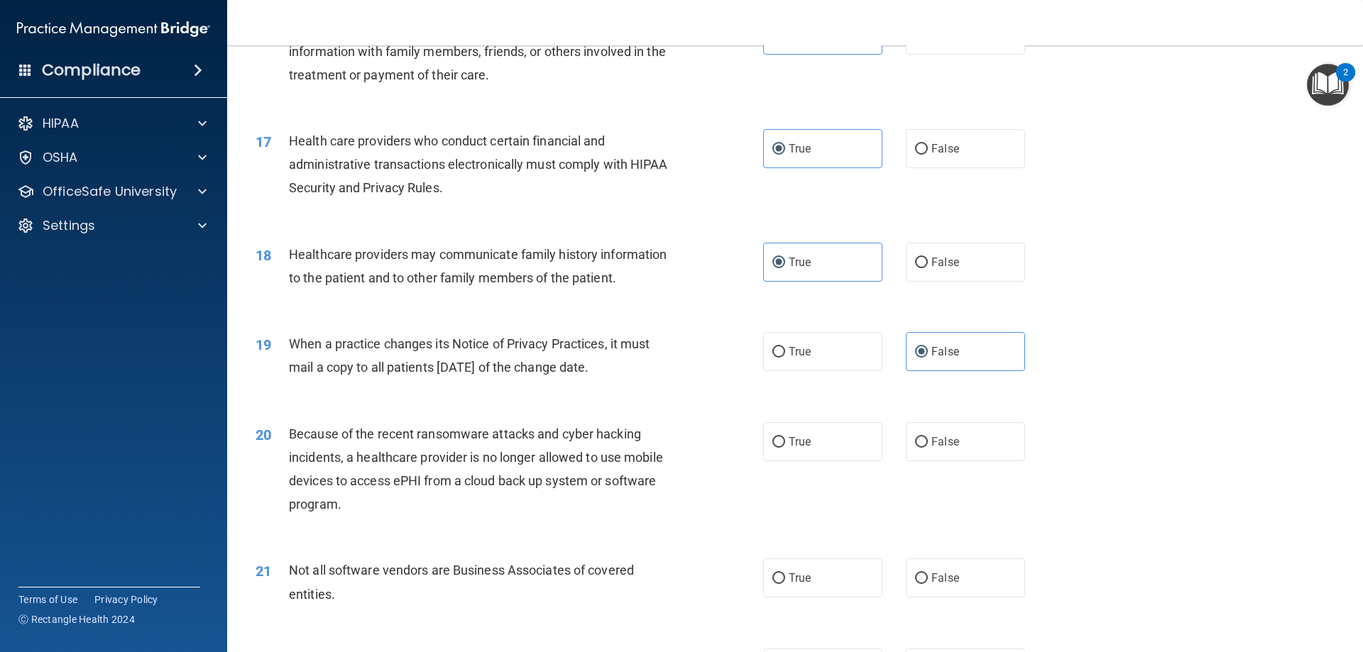
scroll to position [1703, 0]
click at [788, 439] on span "True" at bounding box center [799, 440] width 22 height 13
click at [785, 439] on input "True" at bounding box center [778, 441] width 13 height 11
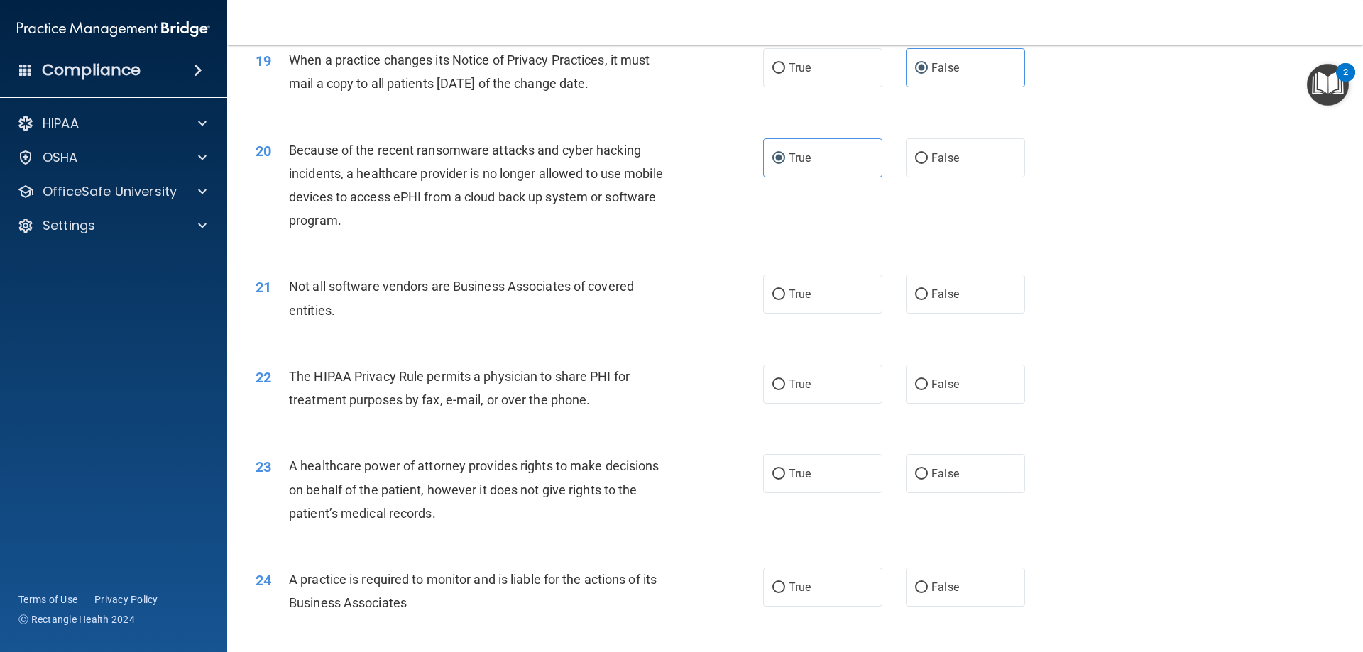
scroll to position [1987, 0]
click at [772, 296] on input "True" at bounding box center [778, 293] width 13 height 11
click at [939, 389] on span "False" at bounding box center [945, 382] width 28 height 13
click at [928, 389] on input "False" at bounding box center [921, 383] width 13 height 11
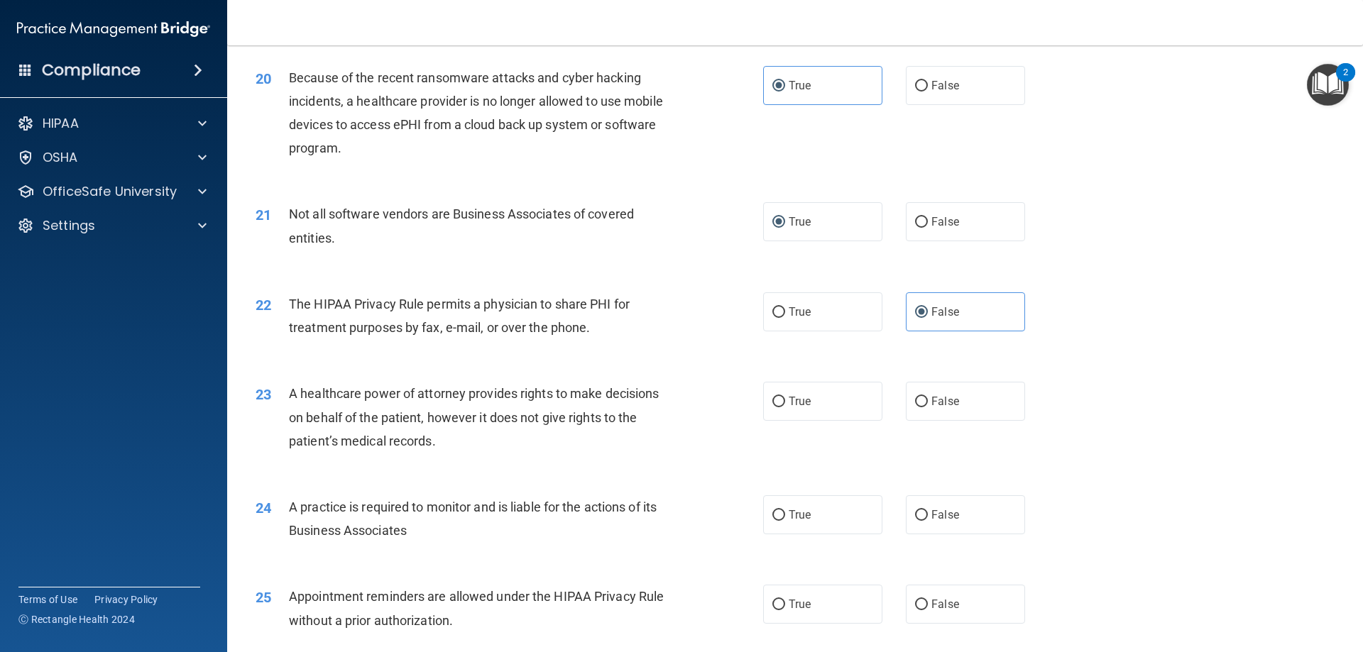
scroll to position [2129, 0]
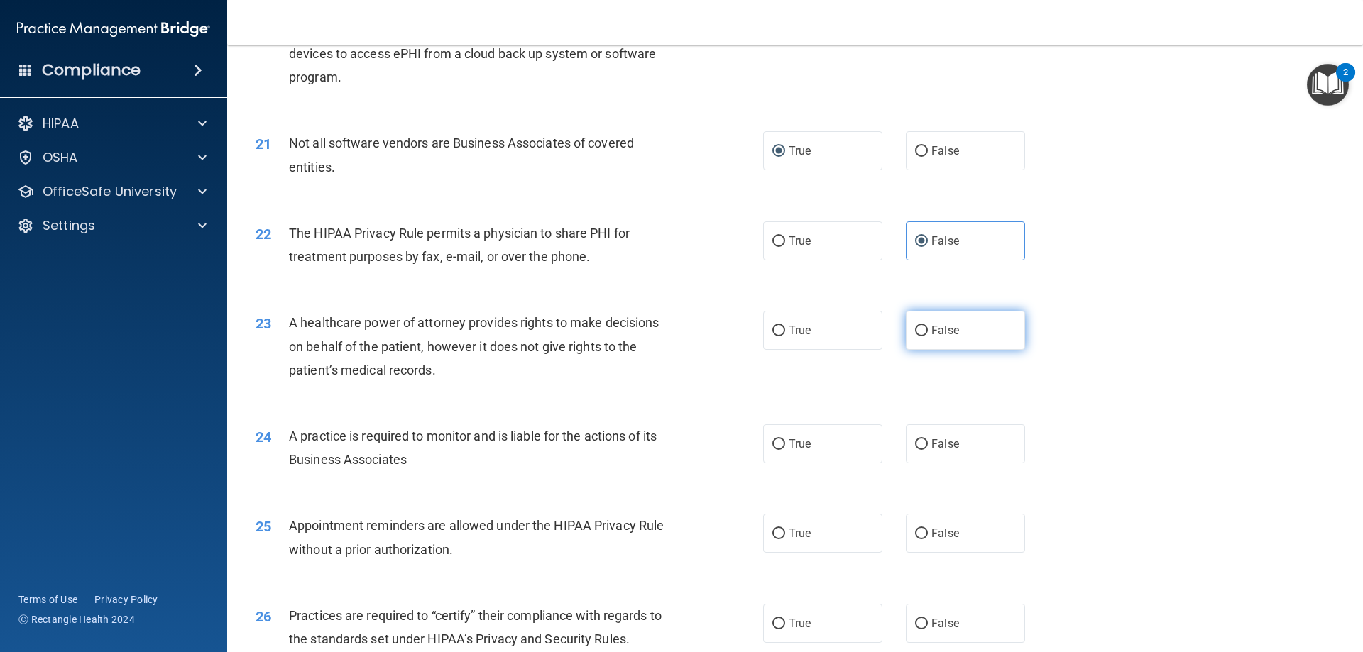
click at [941, 331] on span "False" at bounding box center [945, 330] width 28 height 13
click at [928, 331] on input "False" at bounding box center [921, 331] width 13 height 11
click at [776, 445] on input "True" at bounding box center [778, 444] width 13 height 11
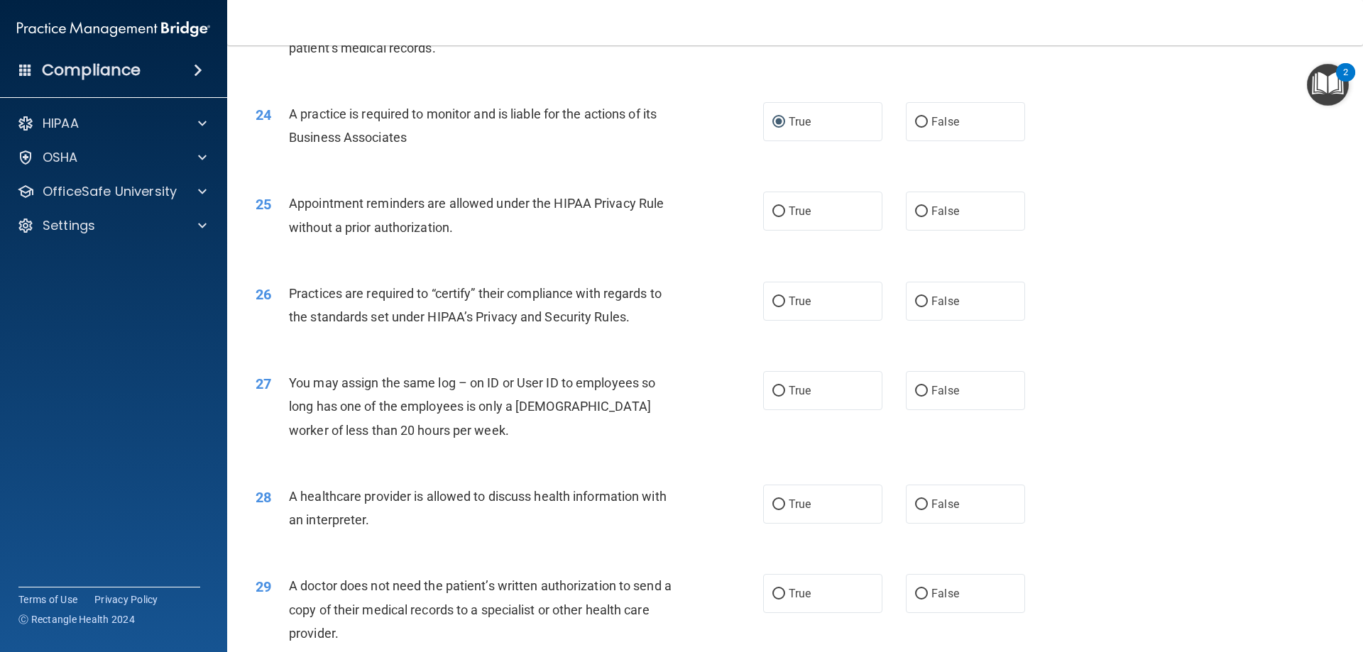
scroll to position [2484, 0]
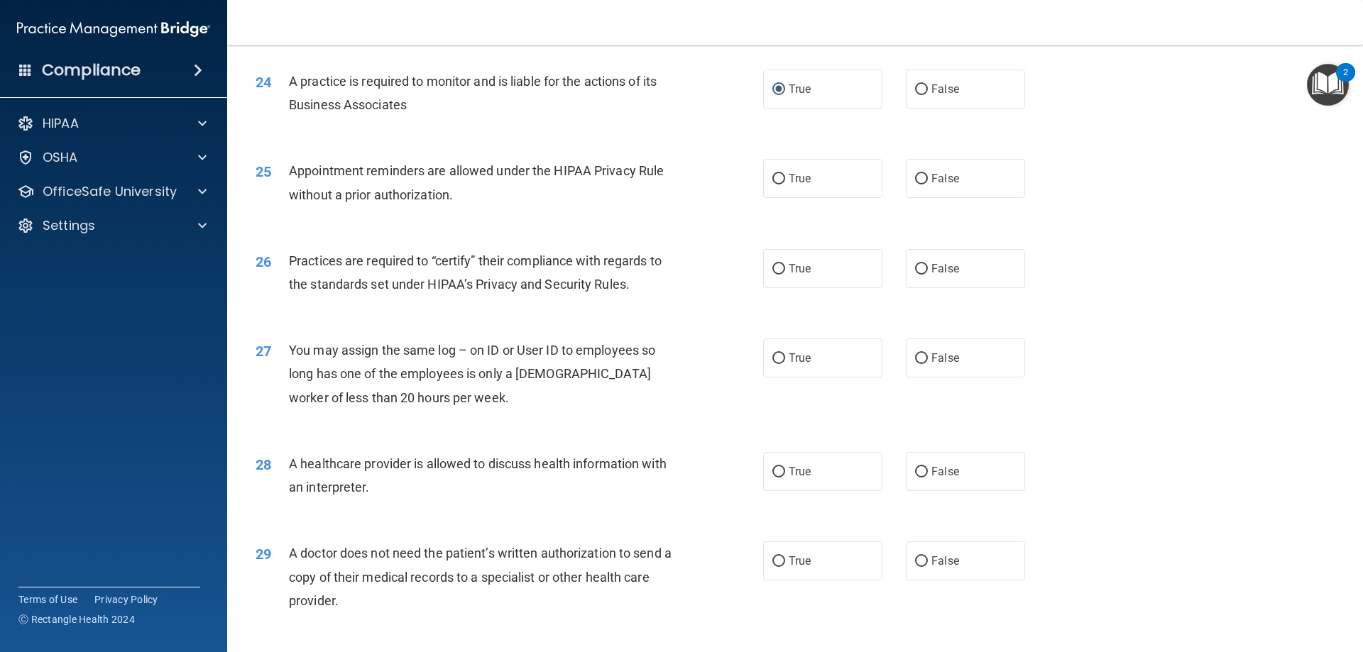
drag, startPoint x: 735, startPoint y: 158, endPoint x: 860, endPoint y: 207, distance: 134.8
click at [818, 197] on div "25 Appointment reminders are allowed under the HIPAA Privacy Rule without a pri…" at bounding box center [795, 185] width 1100 height 89
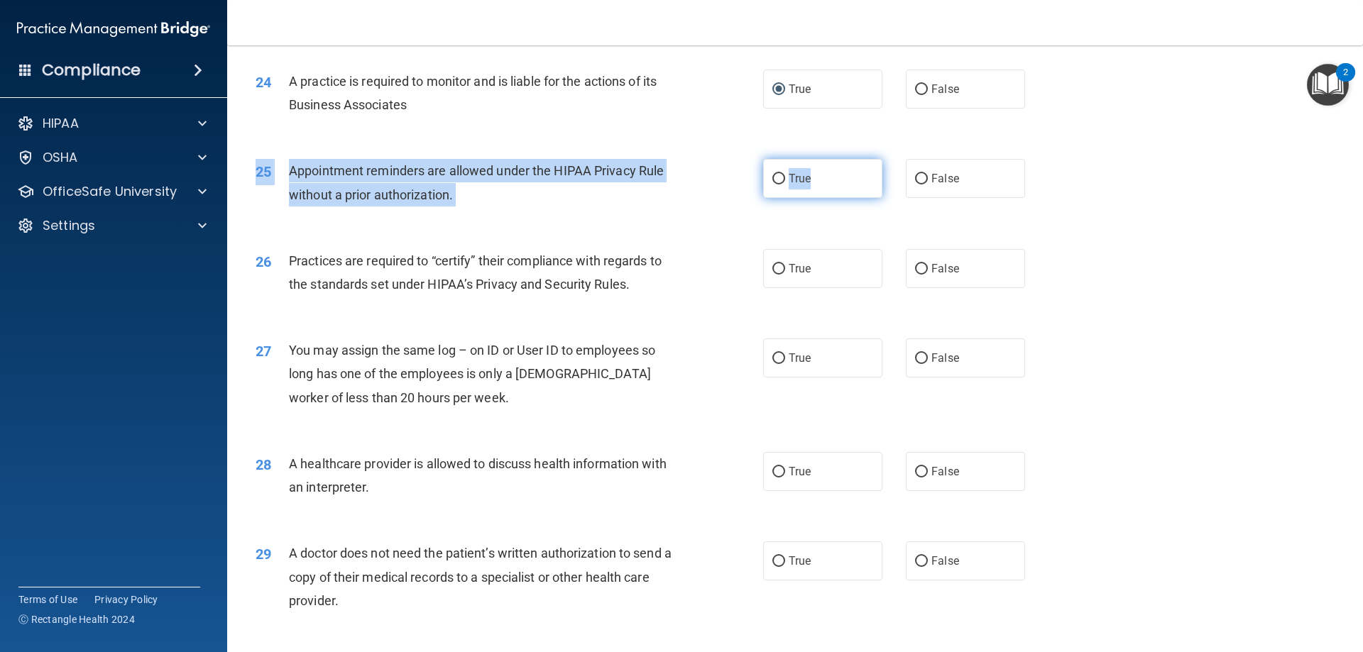
click at [840, 196] on label "True" at bounding box center [822, 178] width 119 height 39
click at [785, 185] on input "True" at bounding box center [778, 179] width 13 height 11
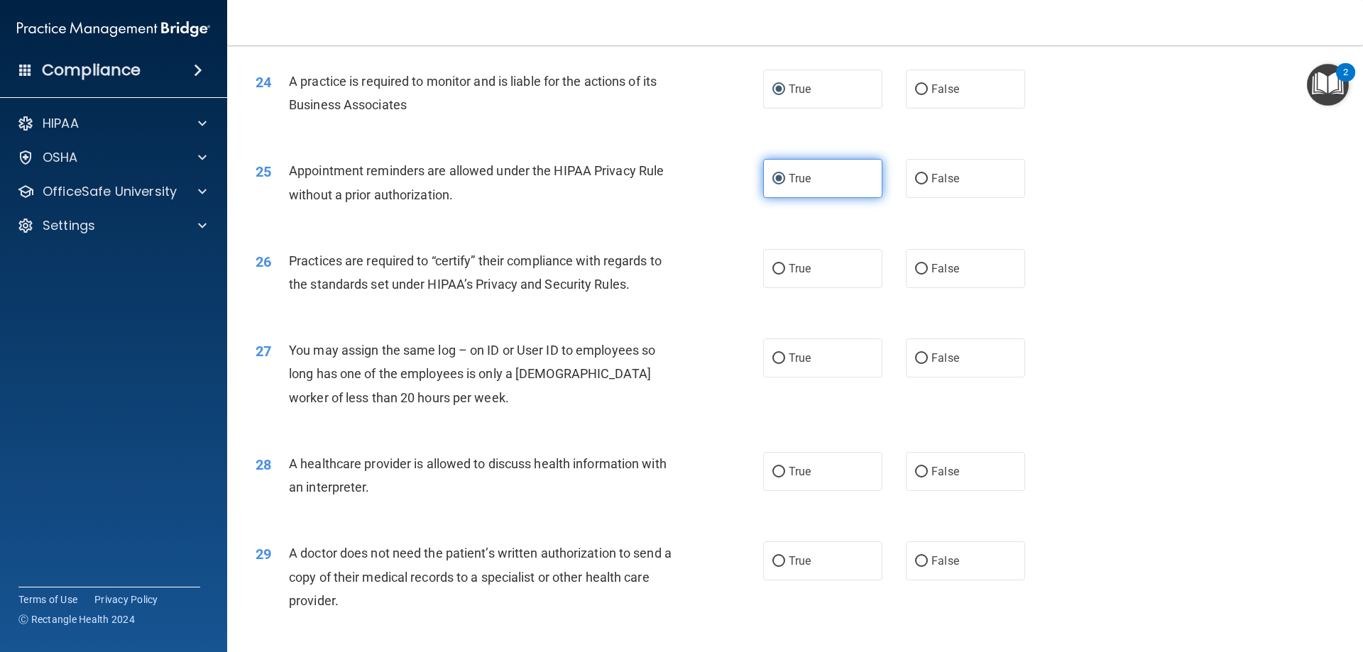
click at [798, 177] on span "True" at bounding box center [799, 178] width 22 height 13
click at [785, 177] on input "True" at bounding box center [778, 179] width 13 height 11
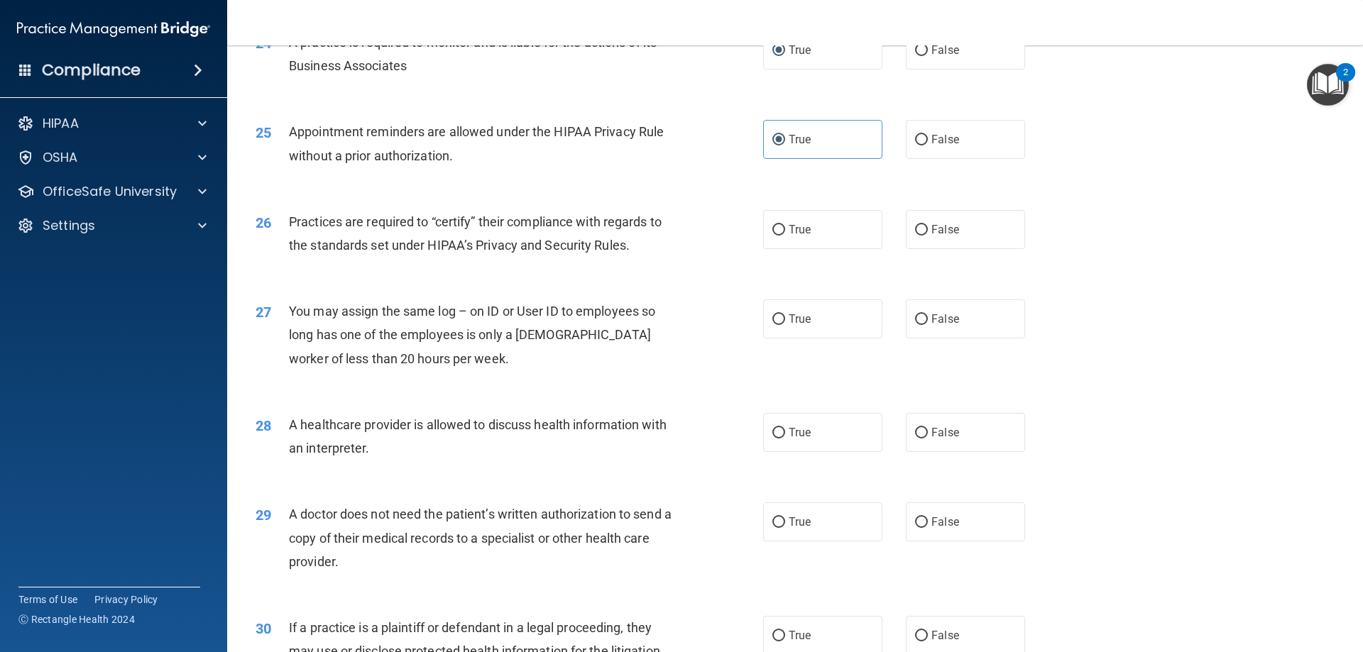
scroll to position [2555, 0]
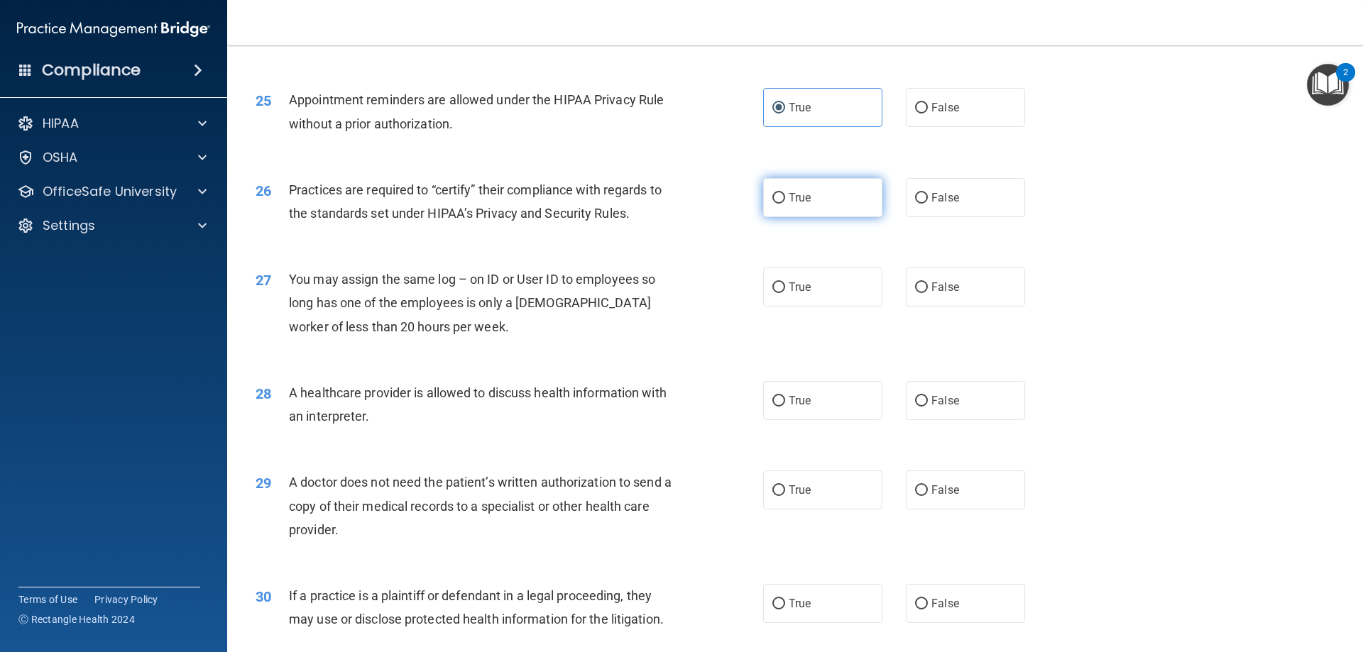
click at [778, 209] on label "True" at bounding box center [822, 197] width 119 height 39
click at [778, 204] on input "True" at bounding box center [778, 198] width 13 height 11
click at [926, 294] on label "False" at bounding box center [965, 287] width 119 height 39
click at [926, 293] on input "False" at bounding box center [921, 287] width 13 height 11
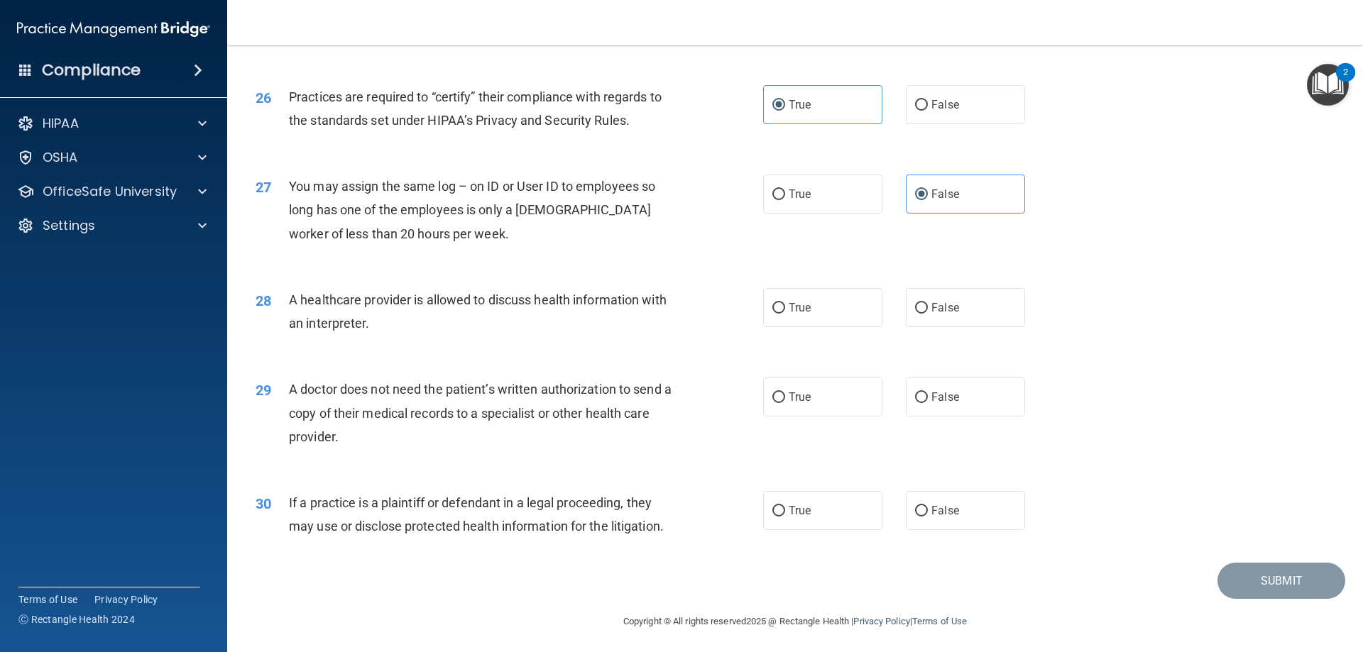
scroll to position [2651, 0]
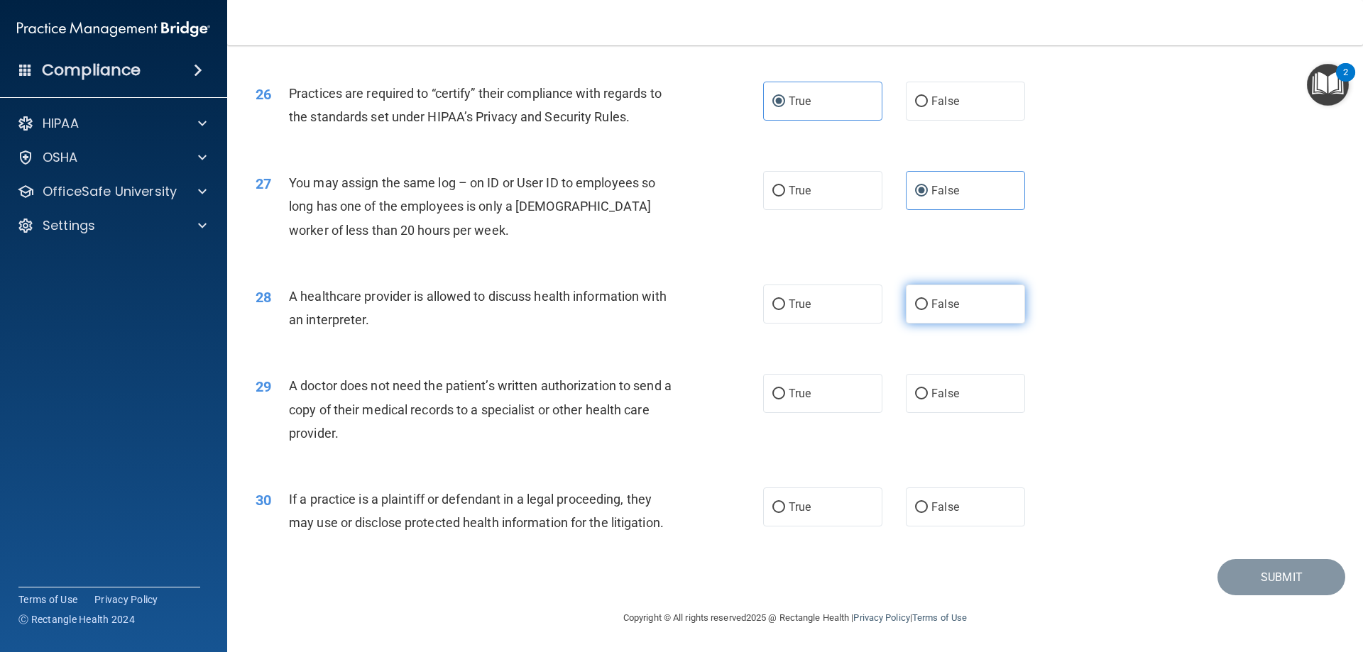
click at [916, 312] on label "False" at bounding box center [965, 304] width 119 height 39
click at [916, 310] on input "False" at bounding box center [921, 304] width 13 height 11
click at [779, 400] on input "True" at bounding box center [778, 394] width 13 height 11
click at [918, 514] on label "False" at bounding box center [965, 507] width 119 height 39
click at [918, 513] on input "False" at bounding box center [921, 507] width 13 height 11
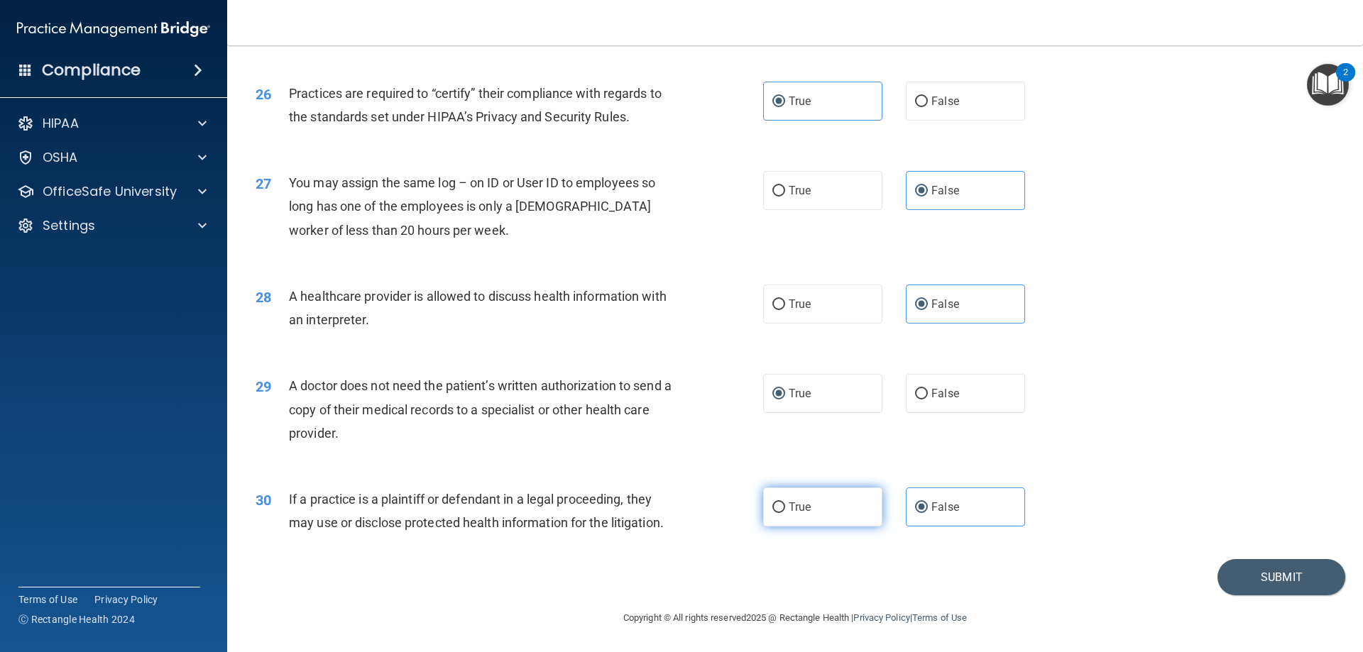
drag, startPoint x: 754, startPoint y: 513, endPoint x: 771, endPoint y: 511, distance: 17.2
click at [1049, 488] on ng-form "30 If a practice is a plaintiff or defendant in a legal proceeding, they may us…" at bounding box center [1049, 488] width 0 height 0
click at [772, 510] on input "True" at bounding box center [778, 507] width 13 height 11
click at [1245, 576] on button "Submit" at bounding box center [1281, 577] width 128 height 36
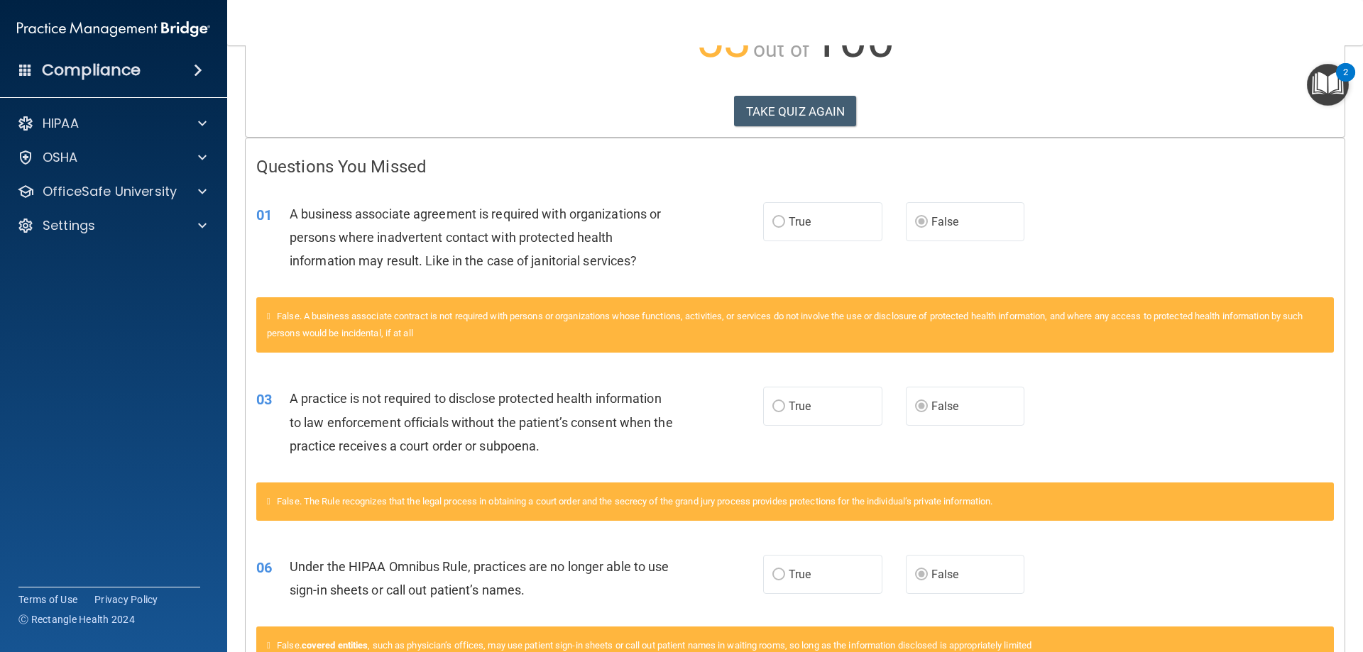
scroll to position [200, 0]
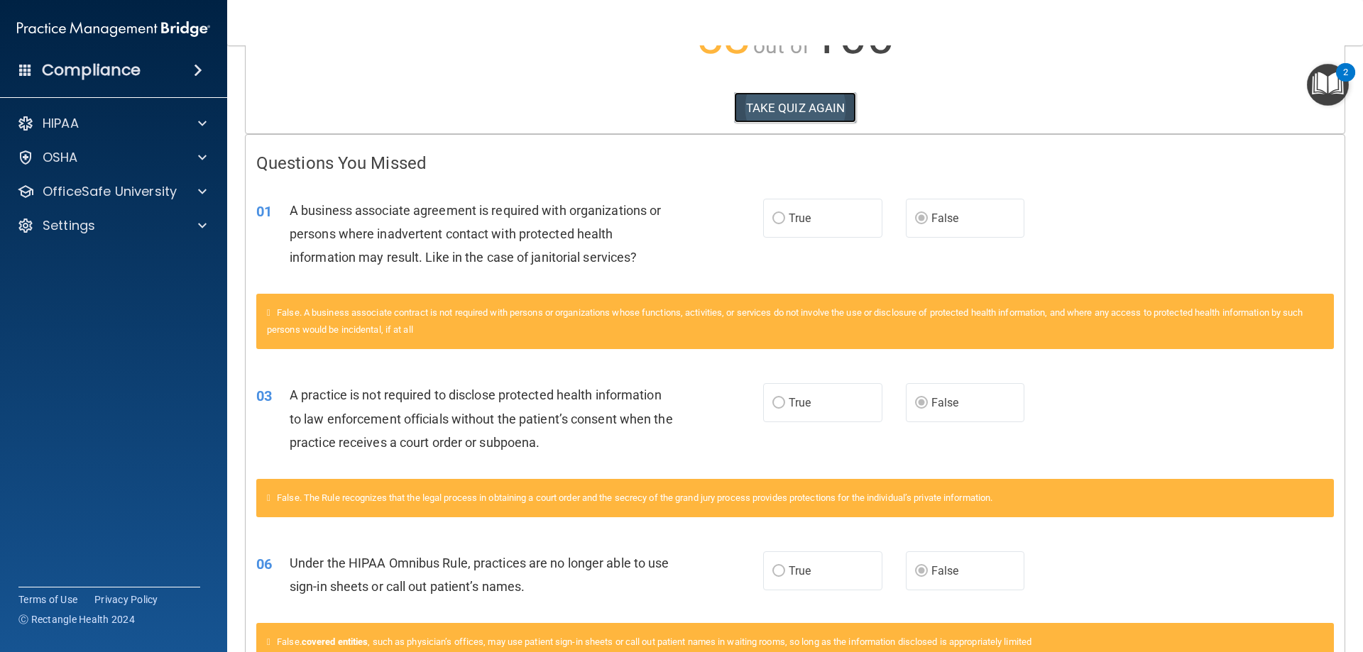
click at [777, 104] on button "TAKE QUIZ AGAIN" at bounding box center [795, 107] width 123 height 31
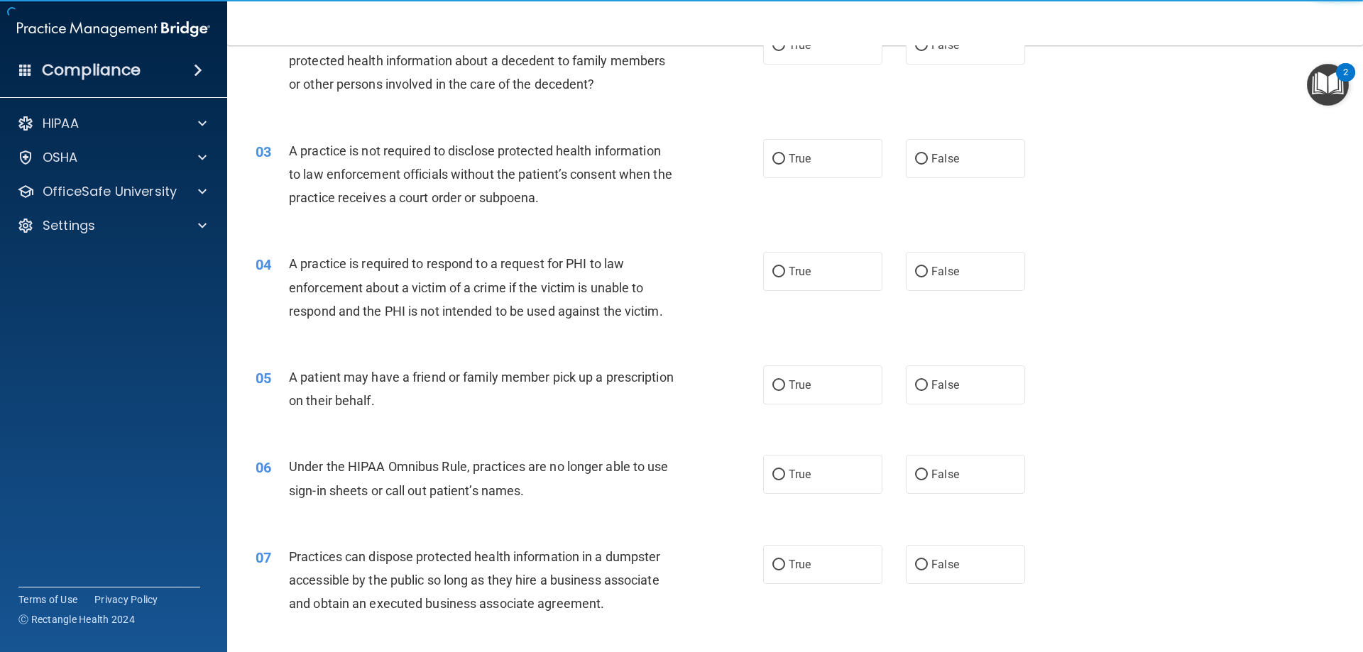
scroll to position [58, 0]
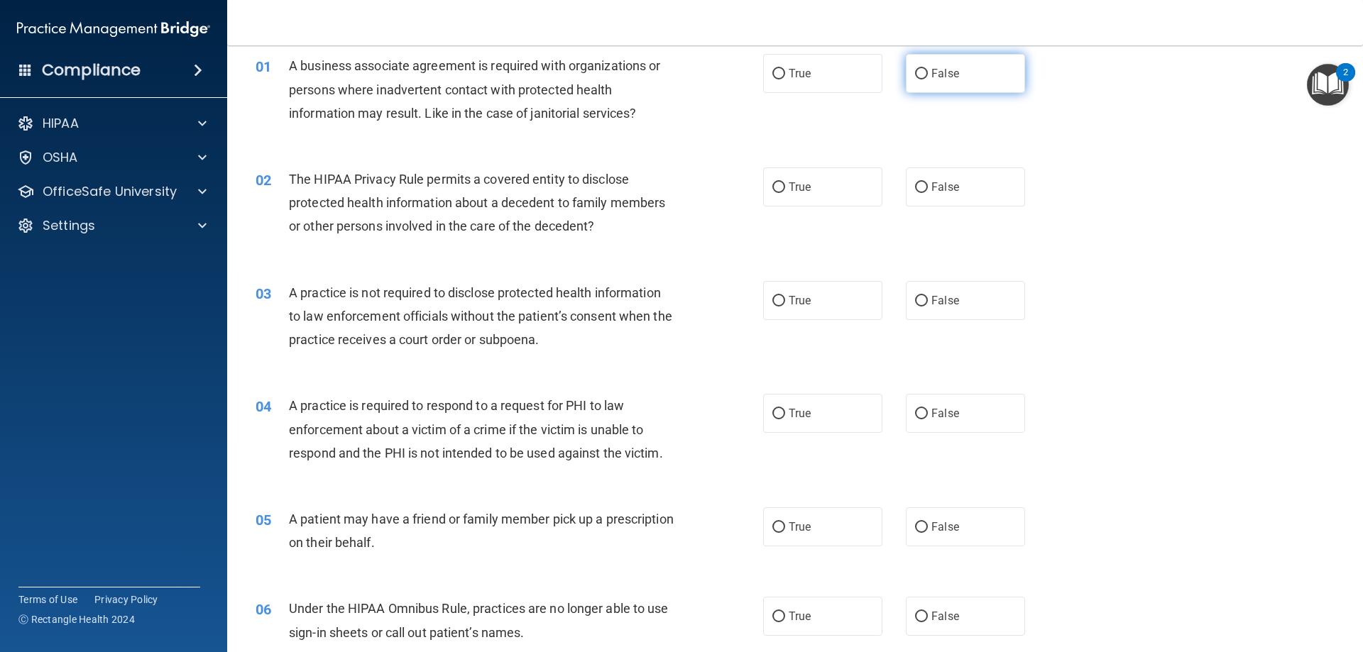
click at [917, 79] on input "False" at bounding box center [921, 74] width 13 height 11
click at [774, 189] on input "True" at bounding box center [778, 187] width 13 height 11
click at [915, 302] on input "False" at bounding box center [921, 301] width 13 height 11
click at [796, 409] on span "True" at bounding box center [799, 413] width 22 height 13
click at [785, 409] on input "True" at bounding box center [778, 414] width 13 height 11
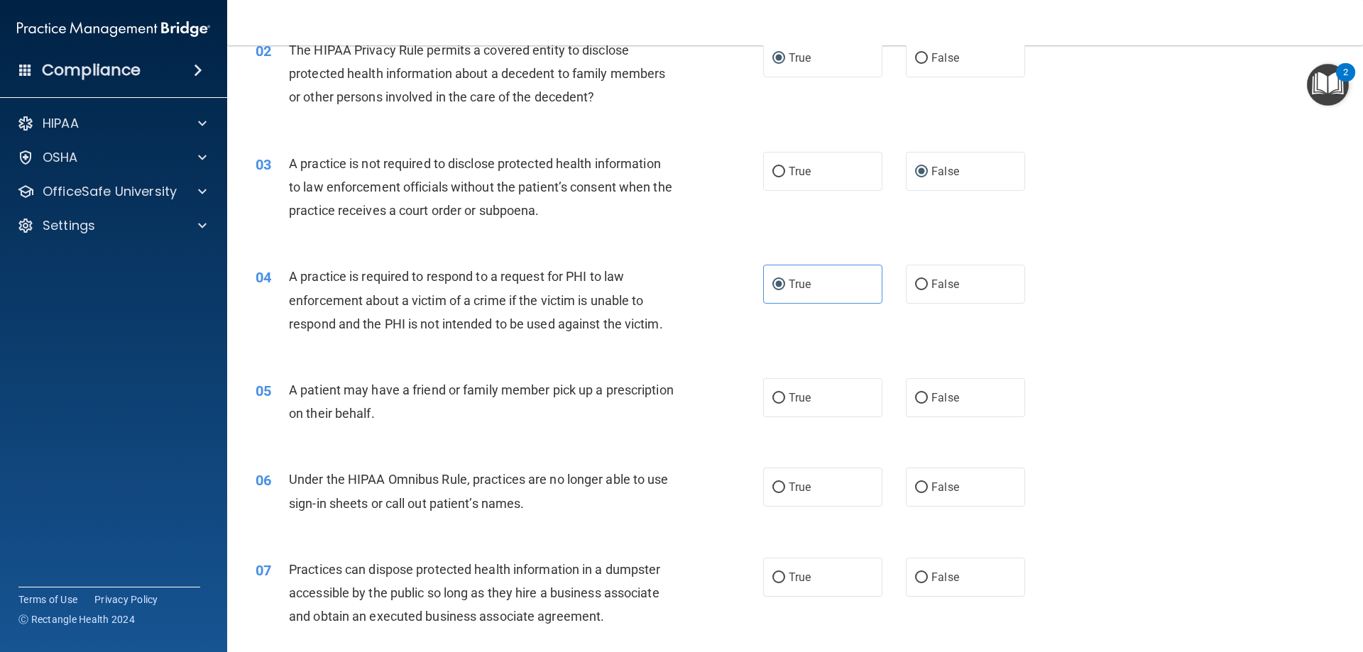
scroll to position [200, 0]
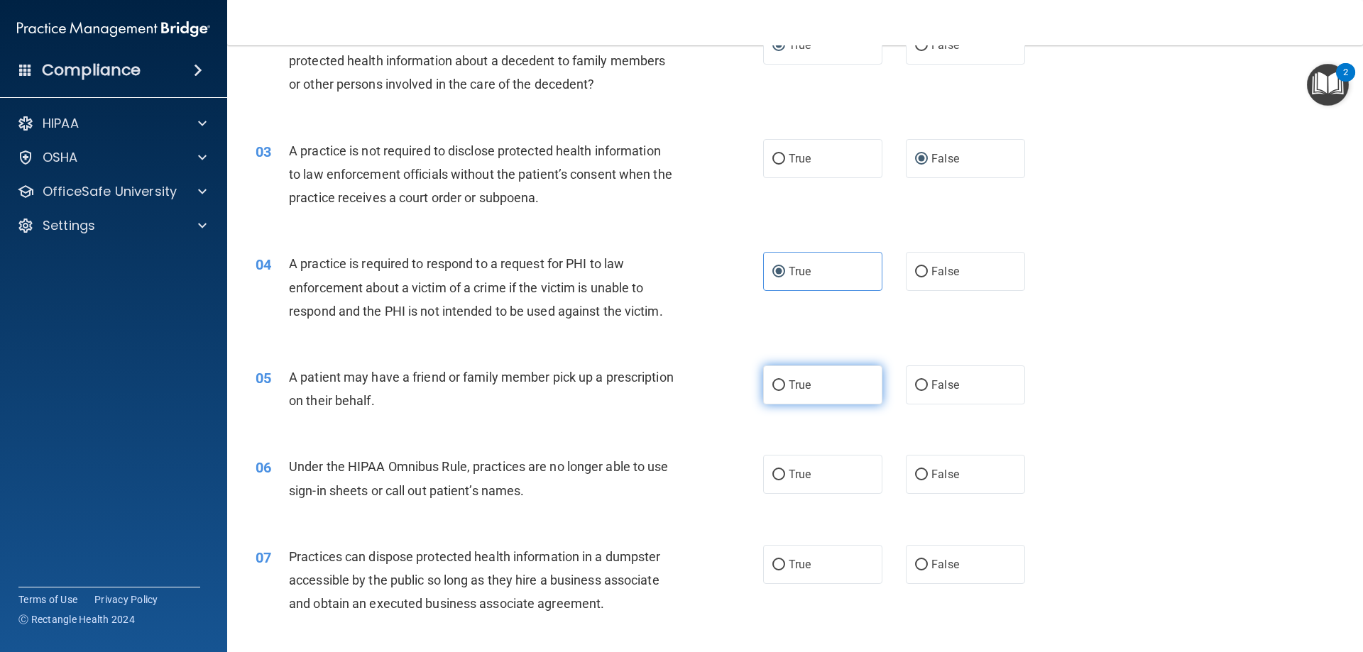
click at [768, 392] on label "True" at bounding box center [822, 385] width 119 height 39
click at [772, 391] on input "True" at bounding box center [778, 385] width 13 height 11
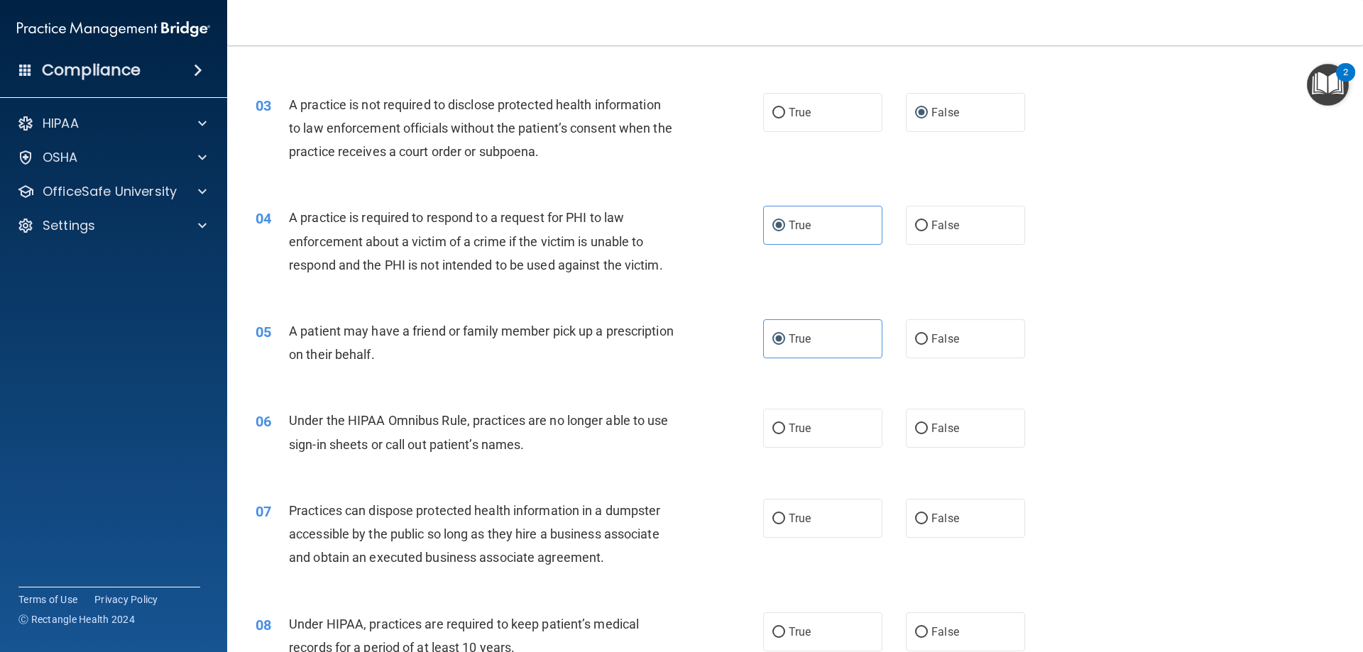
scroll to position [271, 0]
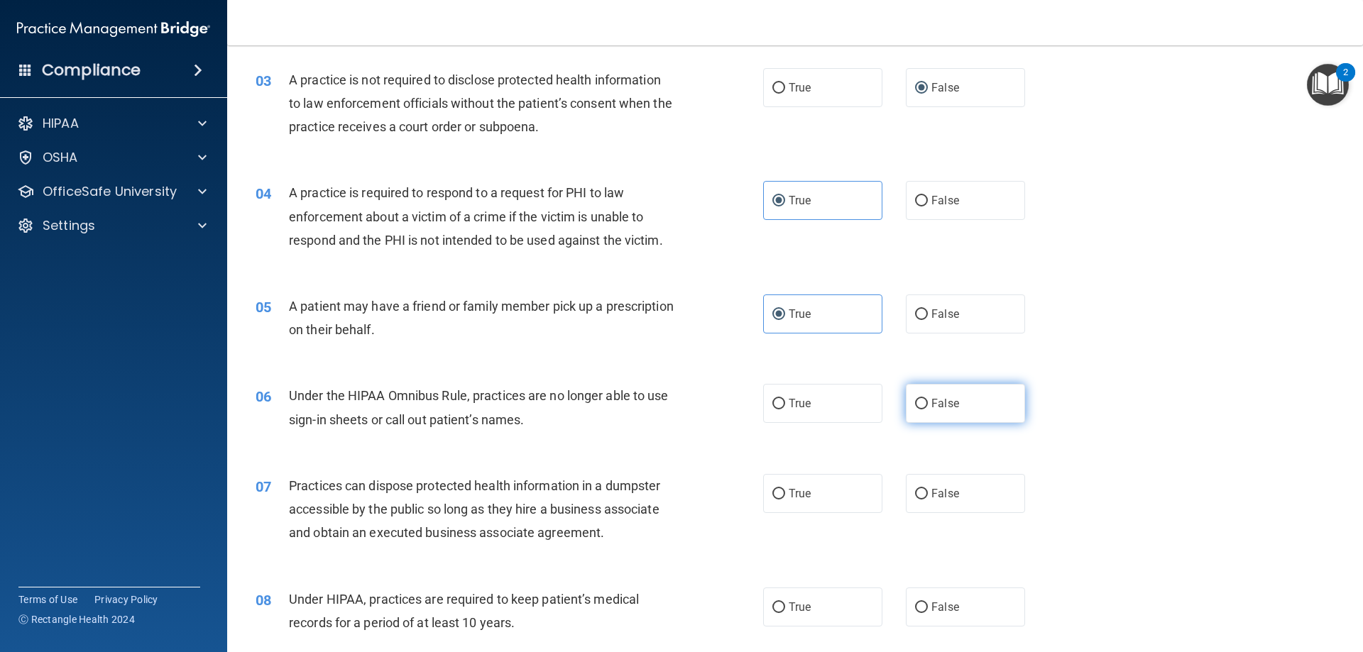
click at [962, 405] on label "False" at bounding box center [965, 403] width 119 height 39
click at [928, 405] on input "False" at bounding box center [921, 404] width 13 height 11
click at [783, 402] on label "True" at bounding box center [822, 403] width 119 height 39
click at [783, 402] on input "True" at bounding box center [778, 404] width 13 height 11
click at [746, 490] on div "07 Practices can dispose protected health information in a dumpster accessible …" at bounding box center [509, 513] width 550 height 78
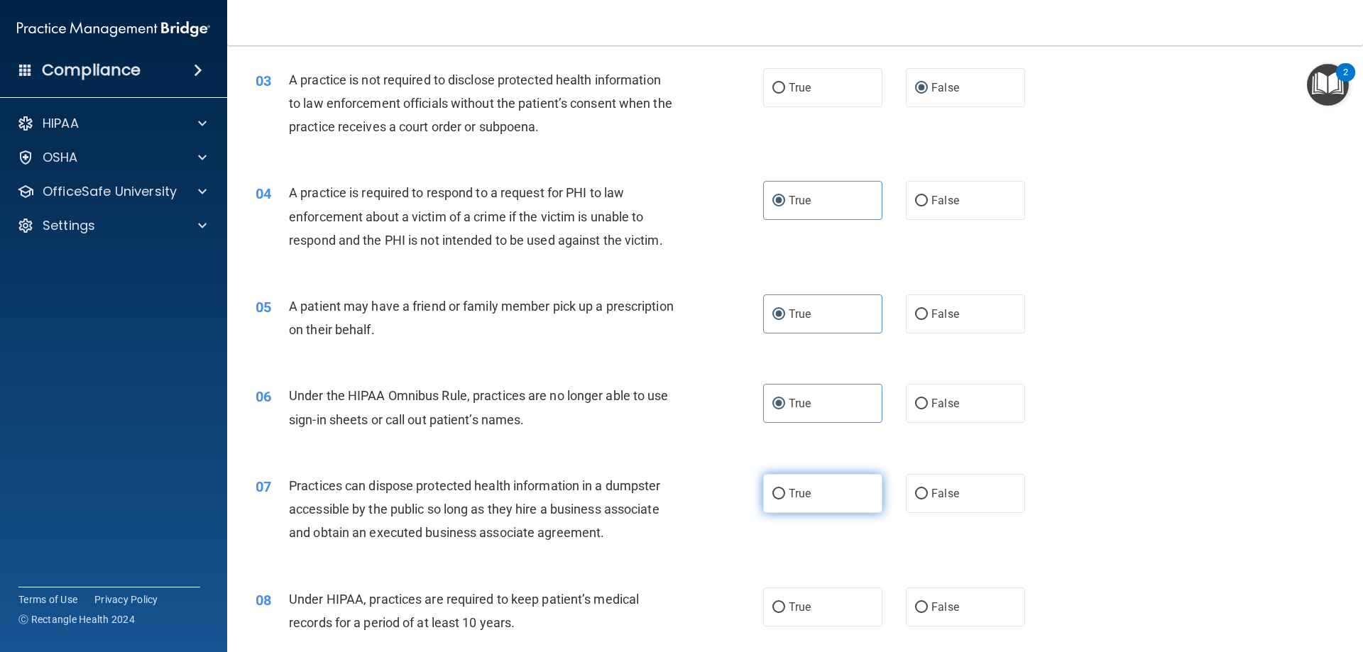
click at [772, 490] on input "True" at bounding box center [778, 494] width 13 height 11
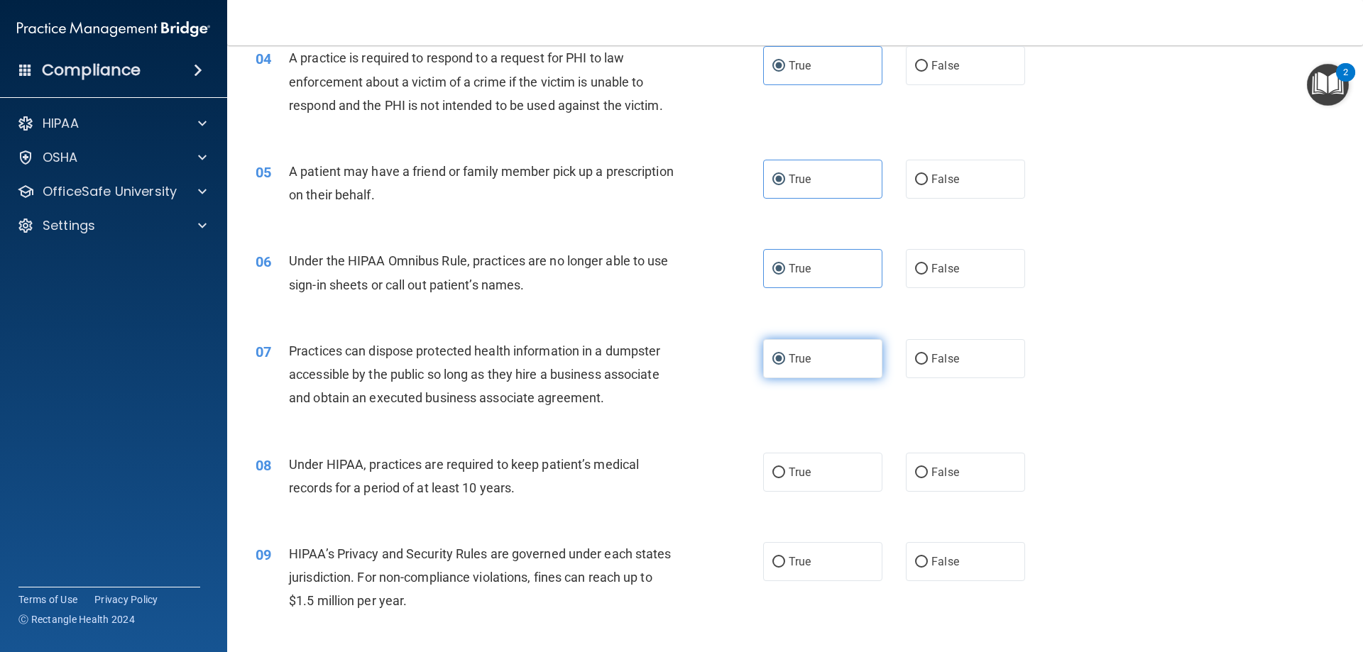
scroll to position [484, 0]
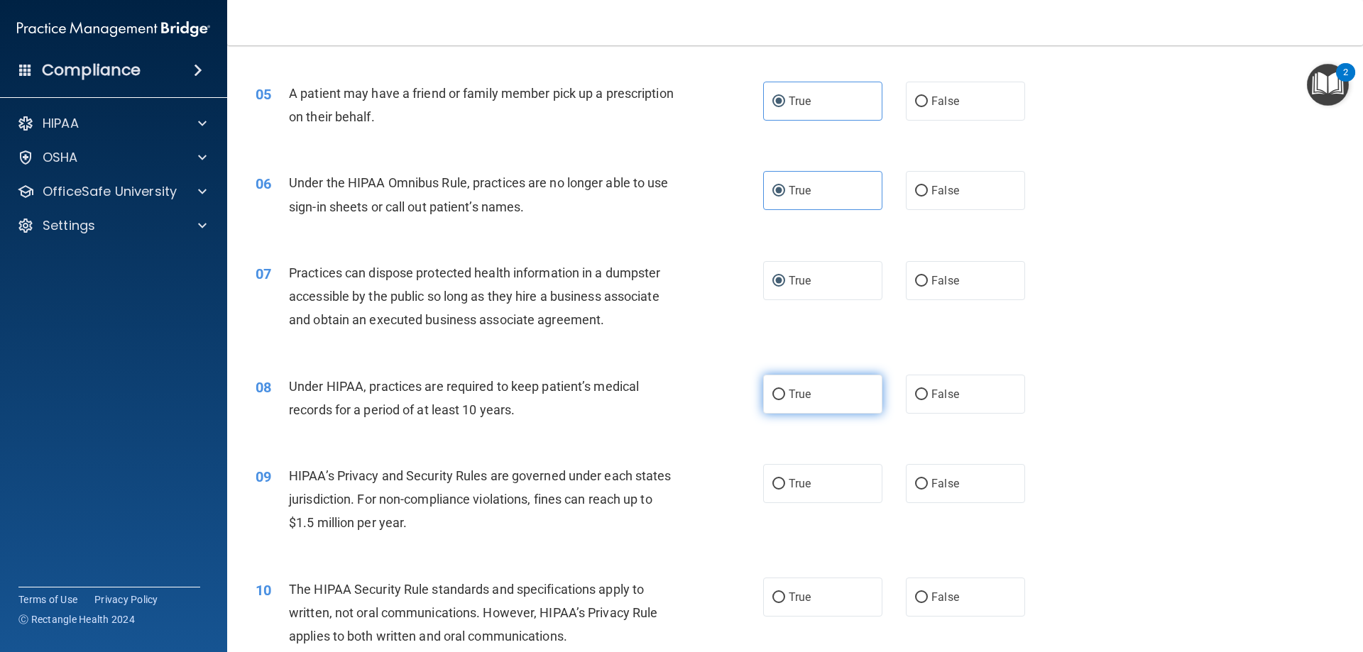
click at [793, 397] on span "True" at bounding box center [799, 394] width 22 height 13
click at [785, 397] on input "True" at bounding box center [778, 395] width 13 height 11
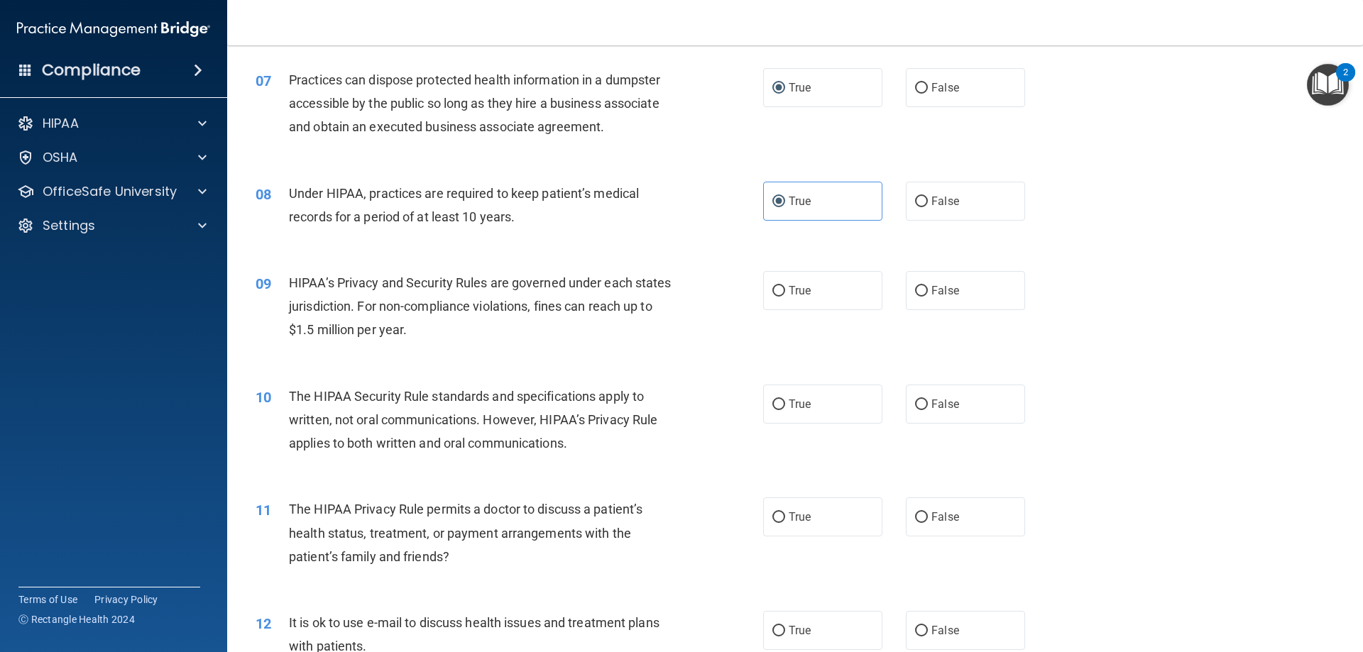
scroll to position [697, 0]
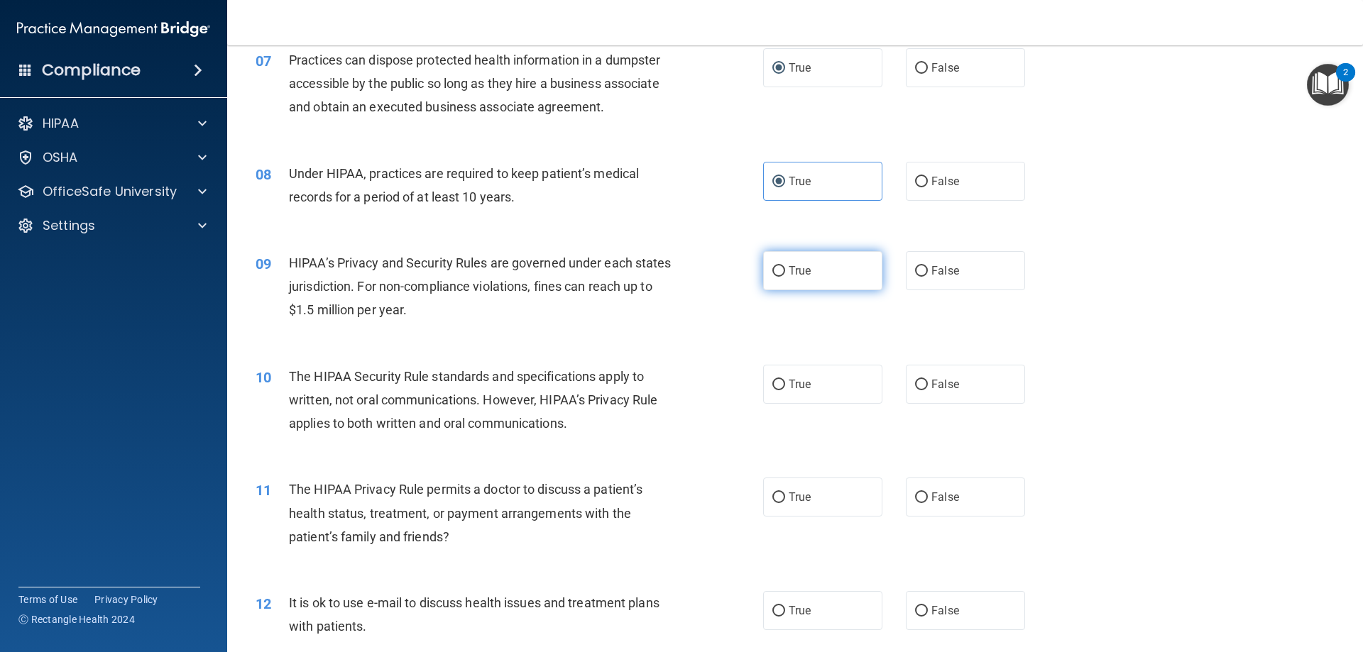
click at [775, 276] on input "True" at bounding box center [778, 271] width 13 height 11
click at [788, 383] on span "True" at bounding box center [799, 384] width 22 height 13
click at [785, 383] on input "True" at bounding box center [778, 385] width 13 height 11
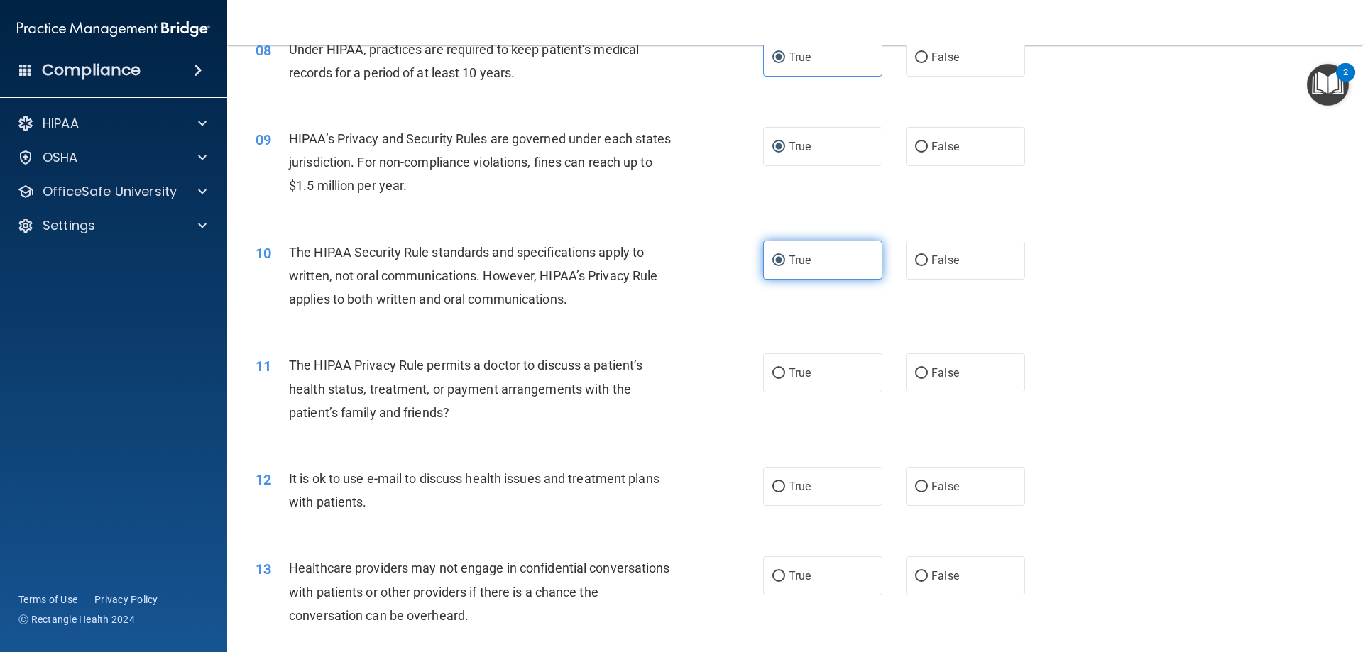
scroll to position [839, 0]
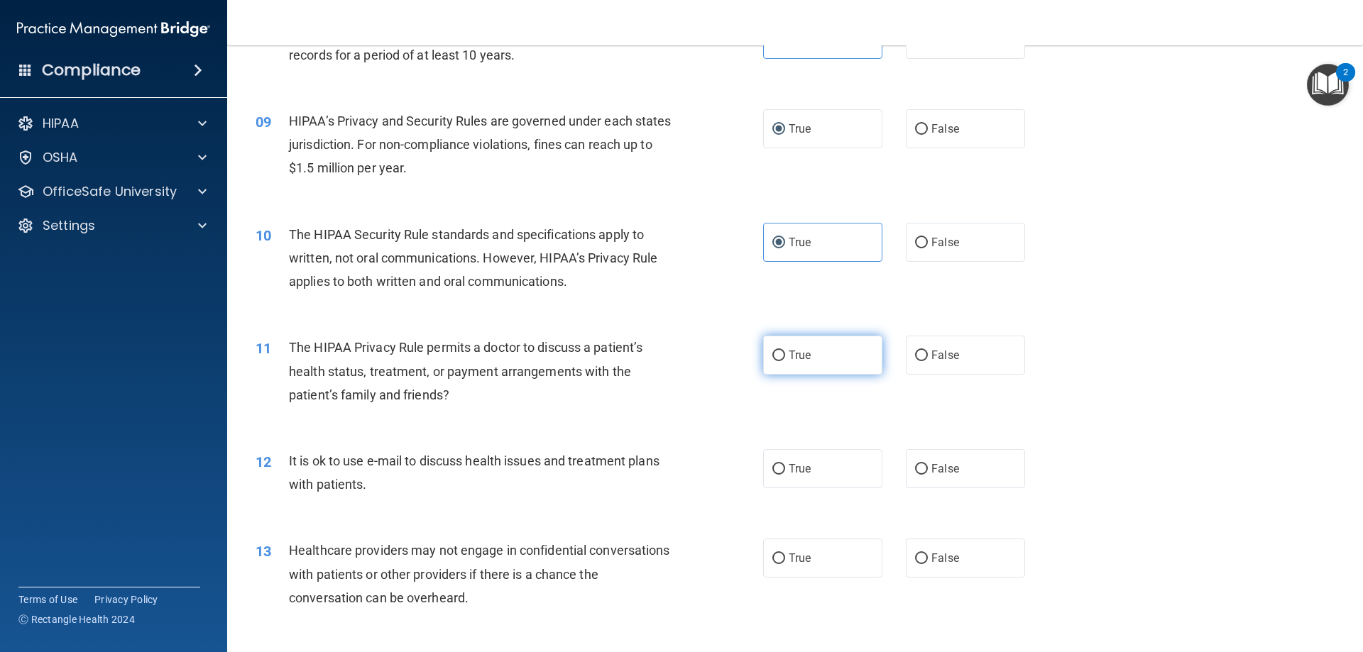
click at [785, 366] on label "True" at bounding box center [822, 355] width 119 height 39
click at [785, 361] on input "True" at bounding box center [778, 356] width 13 height 11
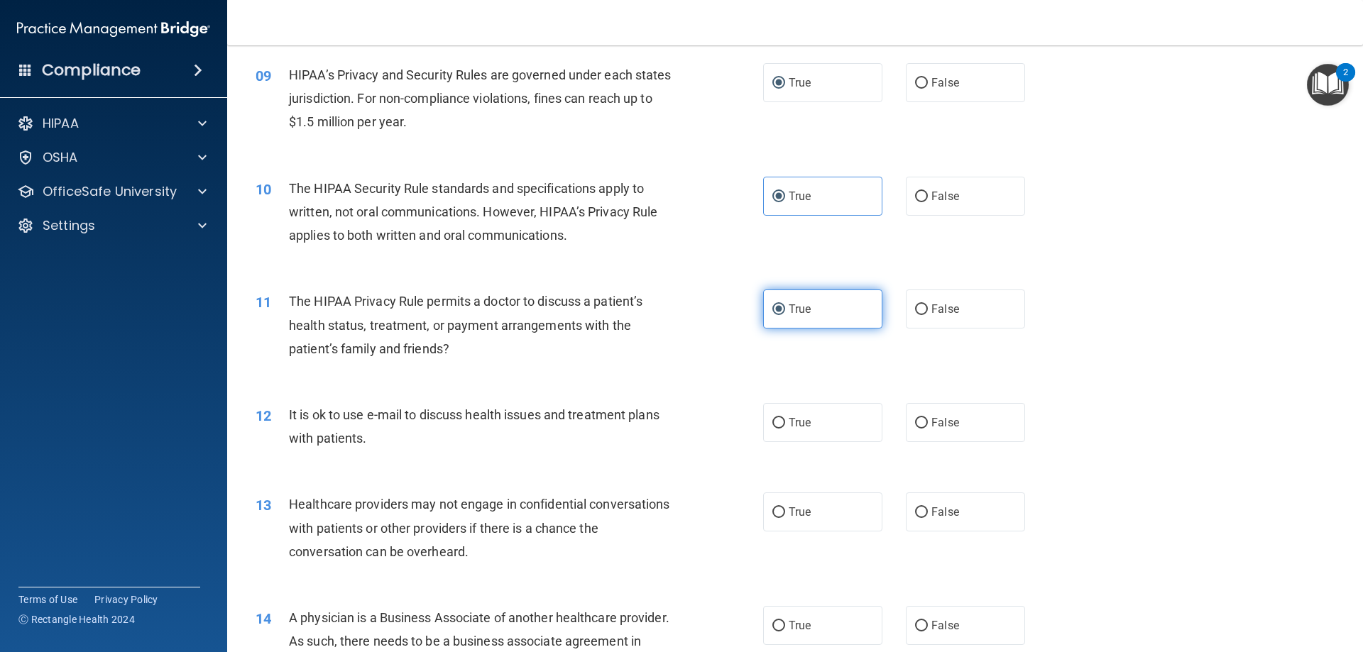
scroll to position [910, 0]
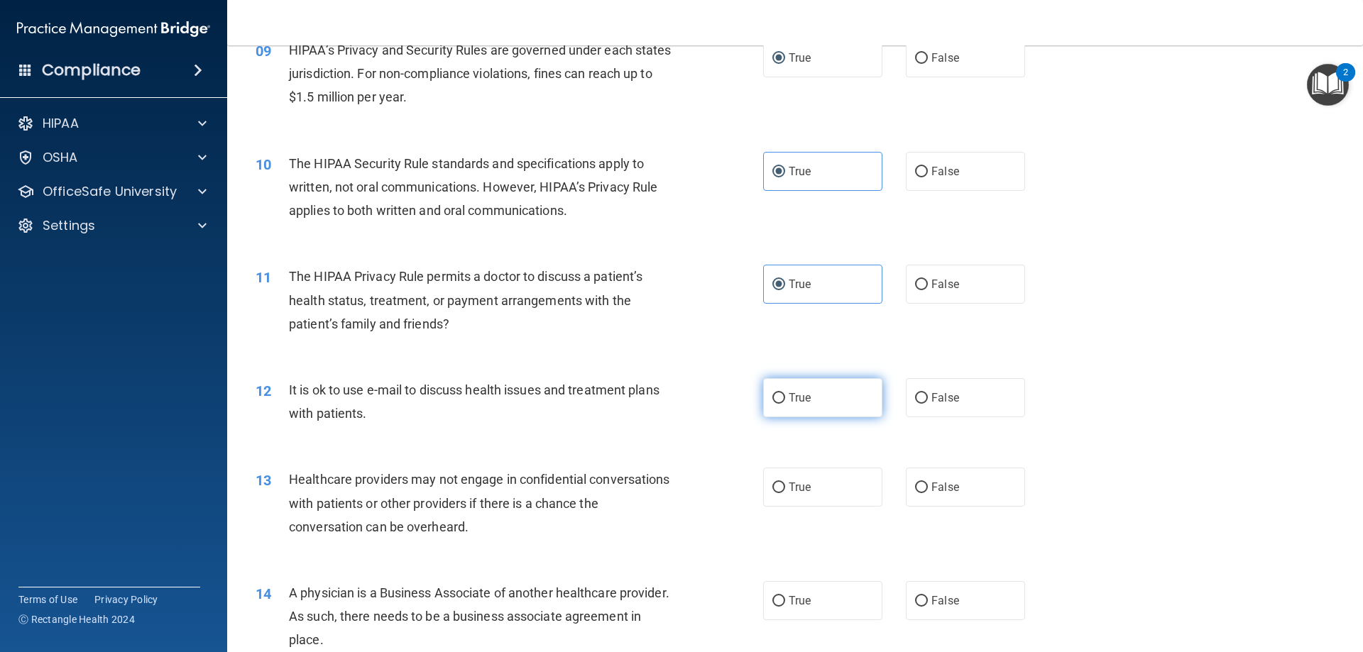
click at [781, 404] on label "True" at bounding box center [822, 397] width 119 height 39
click at [781, 404] on input "True" at bounding box center [778, 398] width 13 height 11
click at [780, 488] on label "True" at bounding box center [822, 487] width 119 height 39
click at [780, 488] on input "True" at bounding box center [778, 488] width 13 height 11
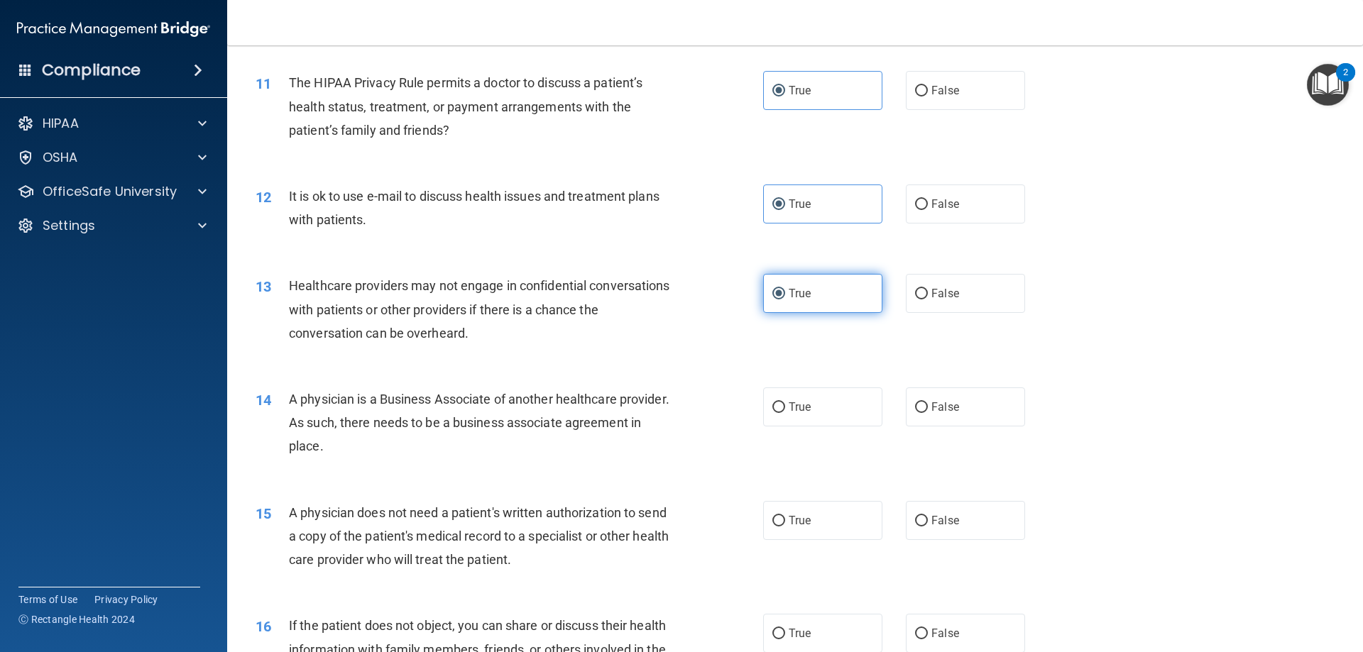
scroll to position [1123, 0]
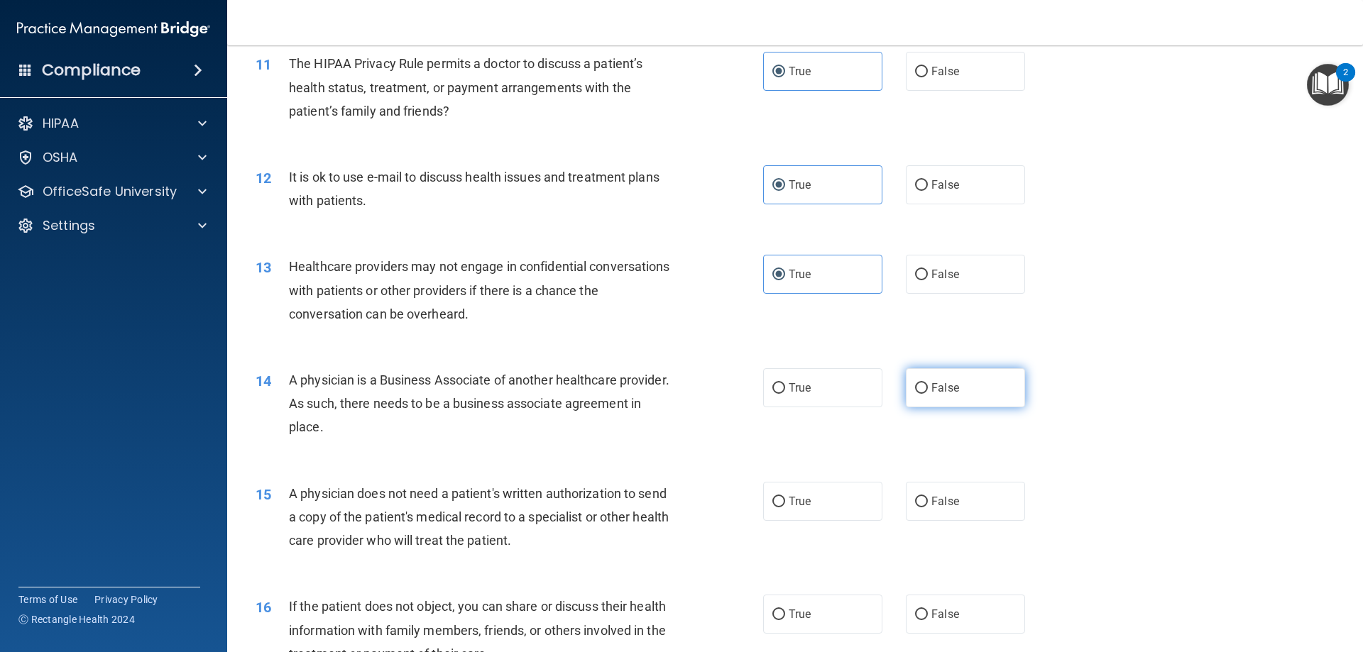
click at [918, 394] on input "False" at bounding box center [921, 388] width 13 height 11
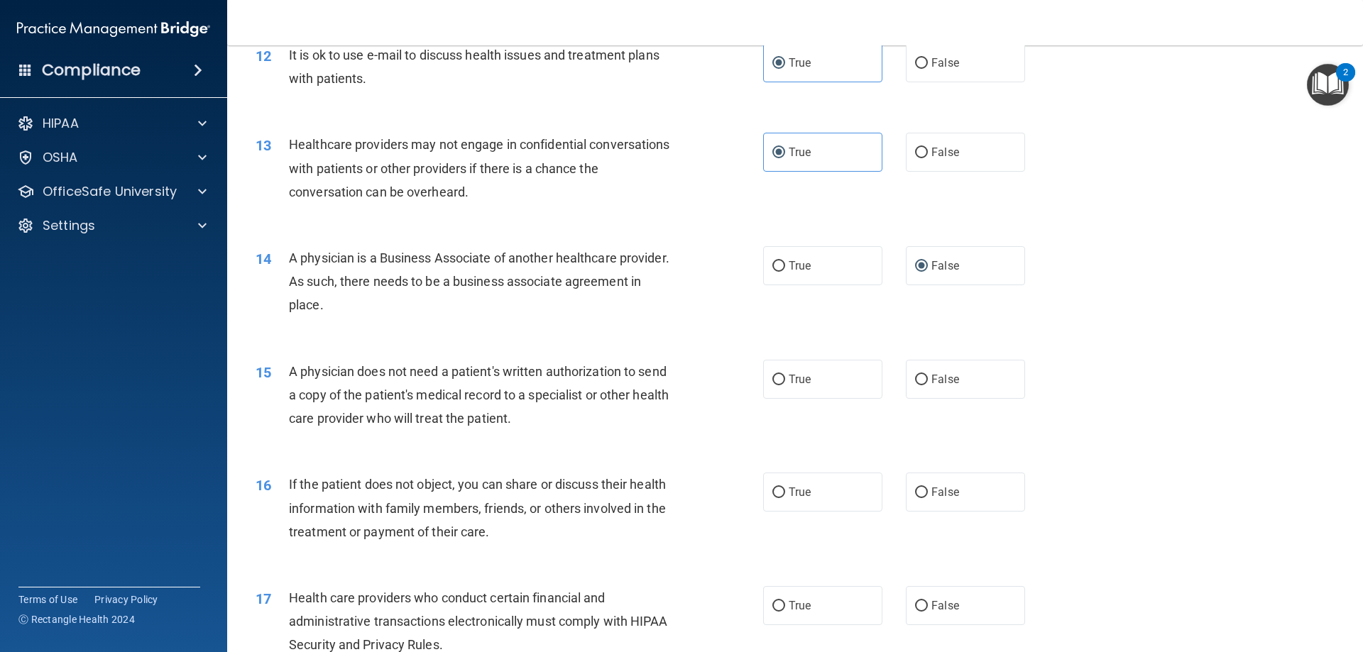
scroll to position [1265, 0]
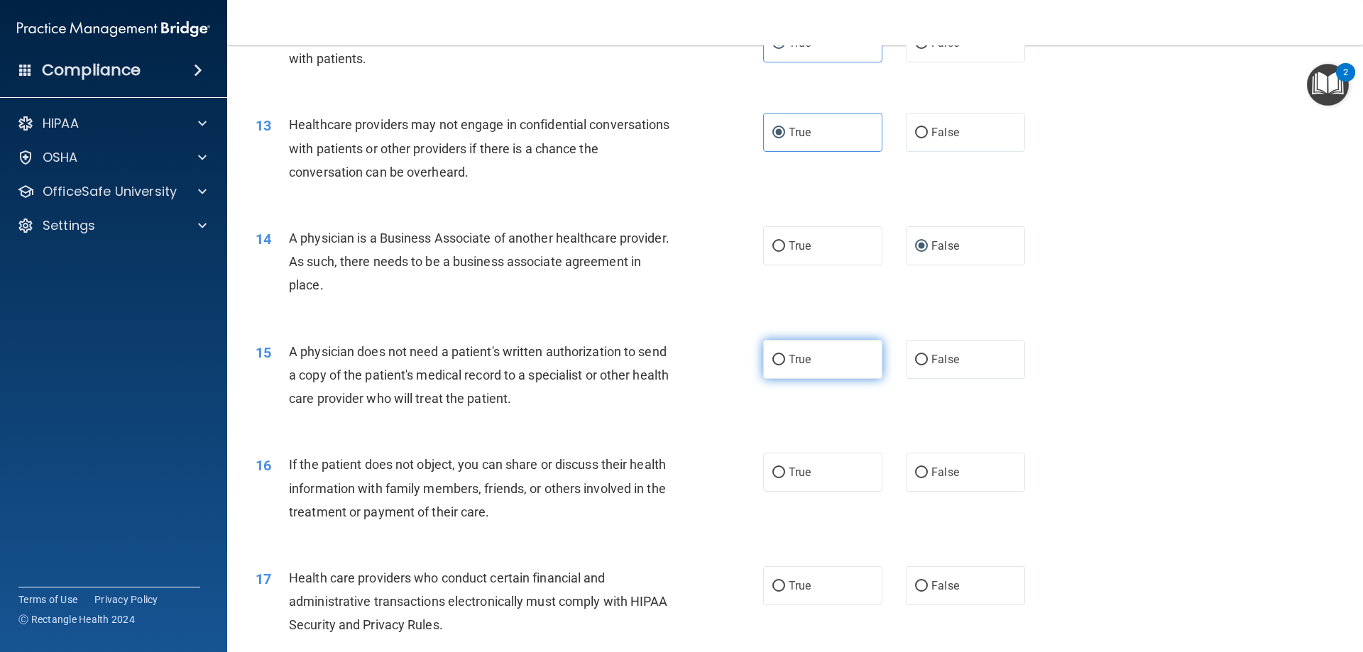
click at [1049, 340] on ng-form "15 A physician does not need a patient's written authorization to send a copy o…" at bounding box center [1049, 340] width 0 height 0
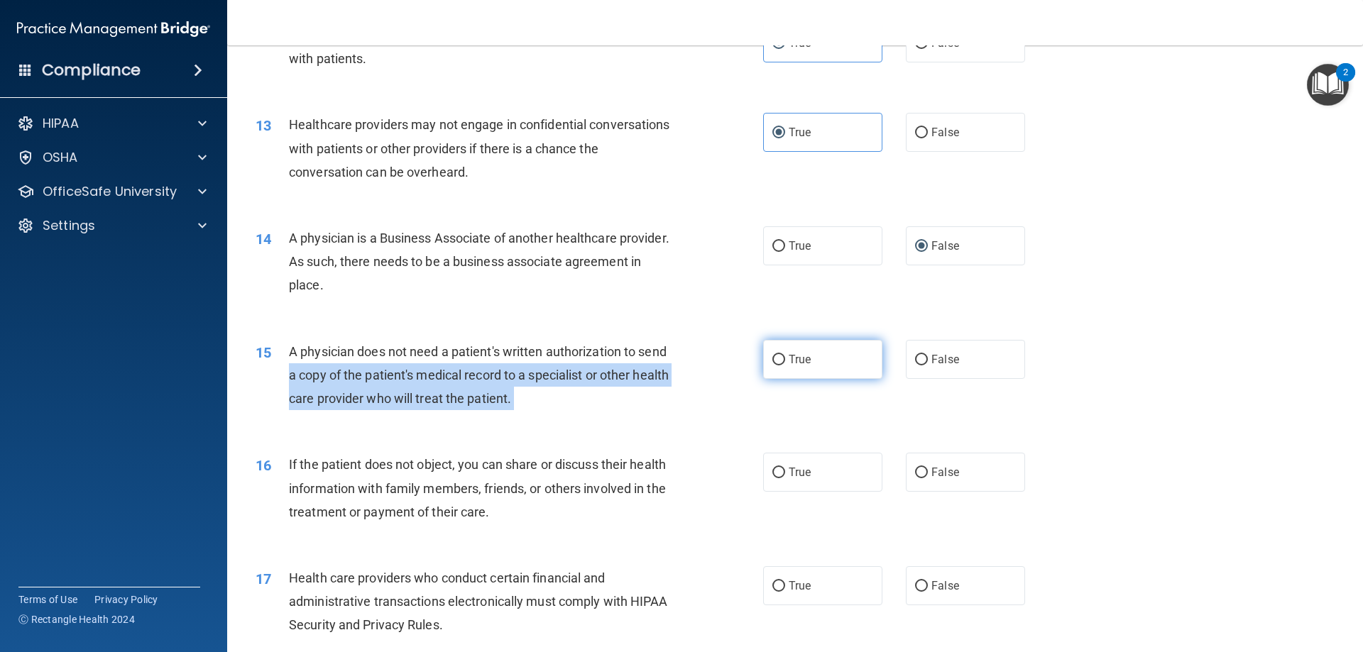
click at [768, 353] on label "True" at bounding box center [822, 359] width 119 height 39
click at [772, 355] on input "True" at bounding box center [778, 360] width 13 height 11
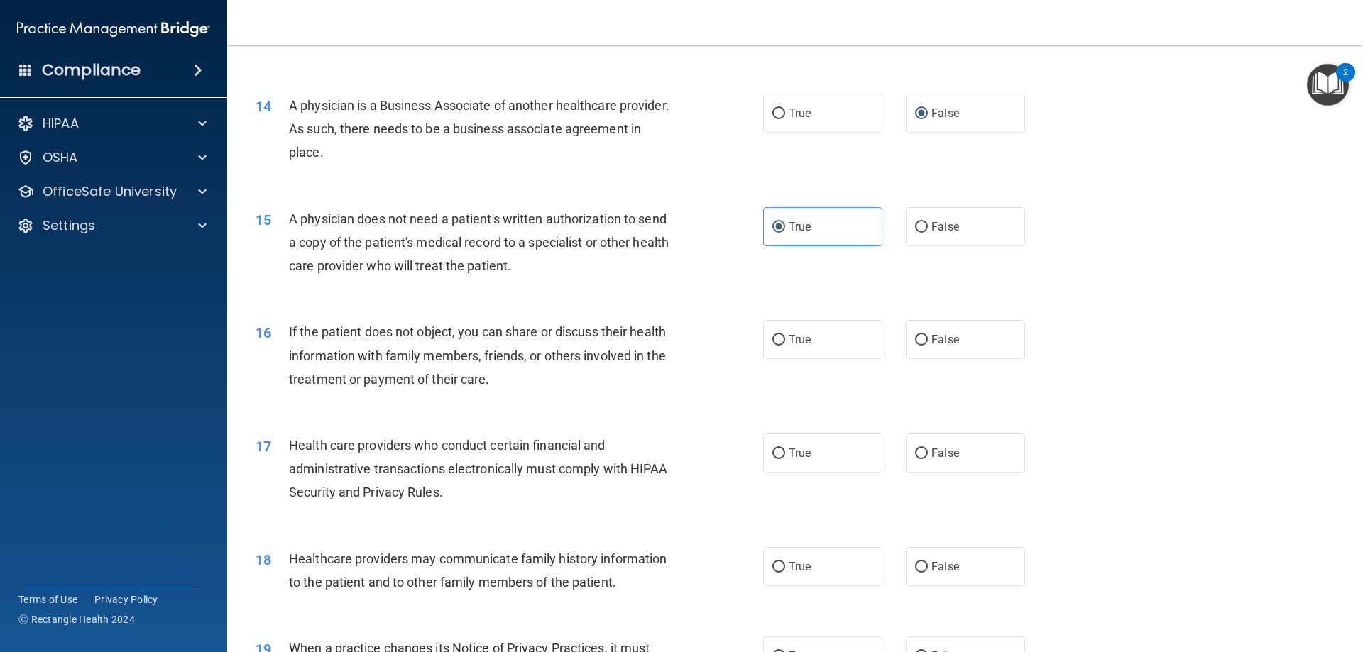
scroll to position [1407, 0]
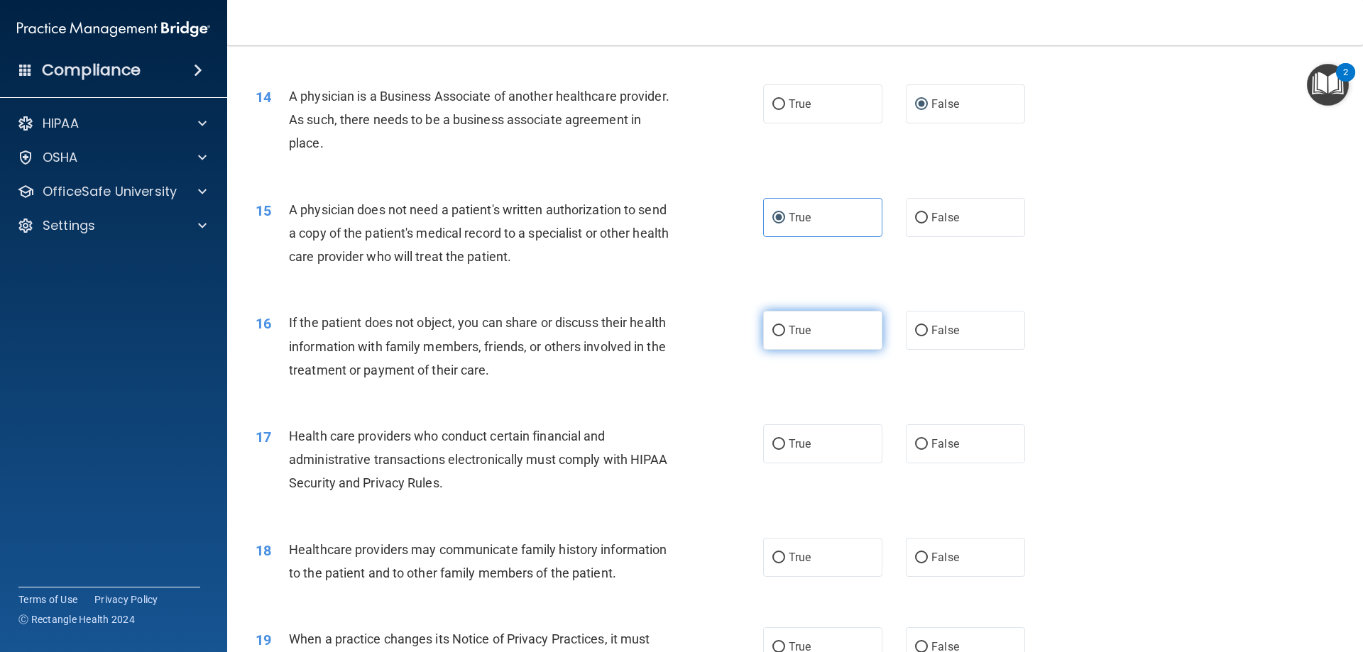
click at [803, 335] on span "True" at bounding box center [799, 330] width 22 height 13
click at [785, 335] on input "True" at bounding box center [778, 331] width 13 height 11
click at [798, 441] on span "True" at bounding box center [799, 443] width 22 height 13
click at [785, 441] on input "True" at bounding box center [778, 444] width 13 height 11
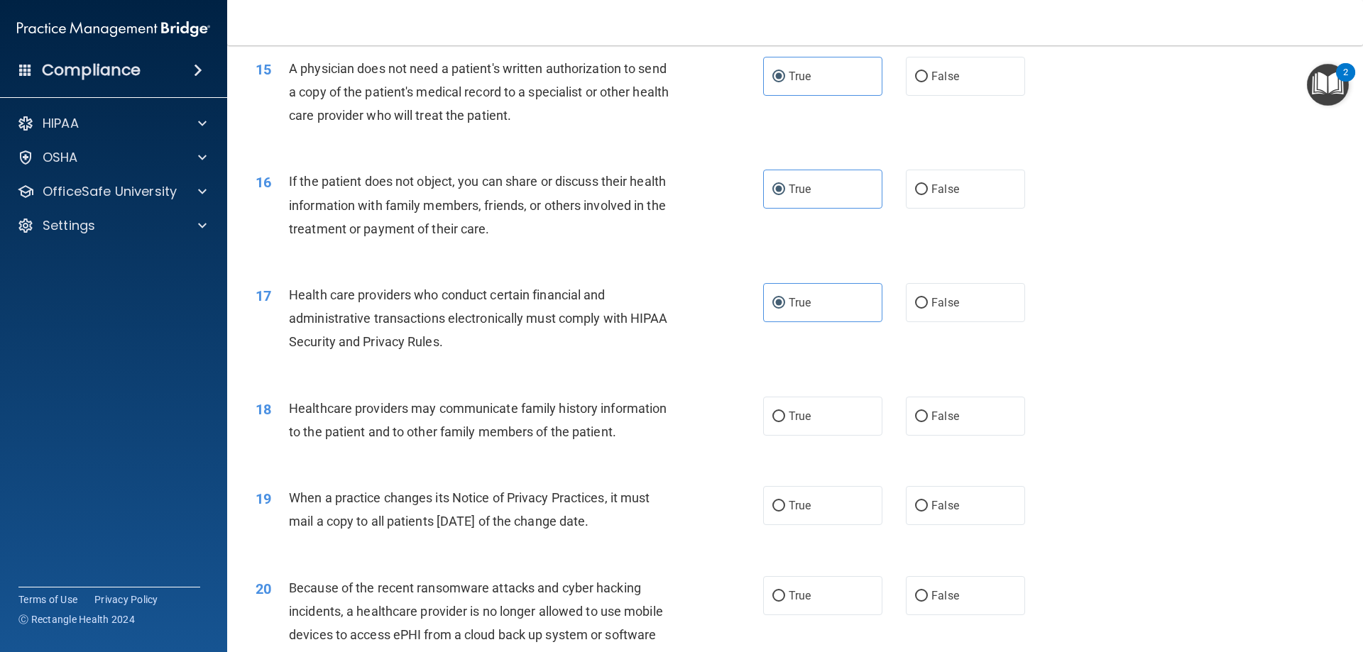
scroll to position [1549, 0]
click at [800, 427] on label "True" at bounding box center [822, 415] width 119 height 39
click at [785, 422] on input "True" at bounding box center [778, 416] width 13 height 11
click at [944, 505] on span "False" at bounding box center [945, 504] width 28 height 13
click at [928, 505] on input "False" at bounding box center [921, 505] width 13 height 11
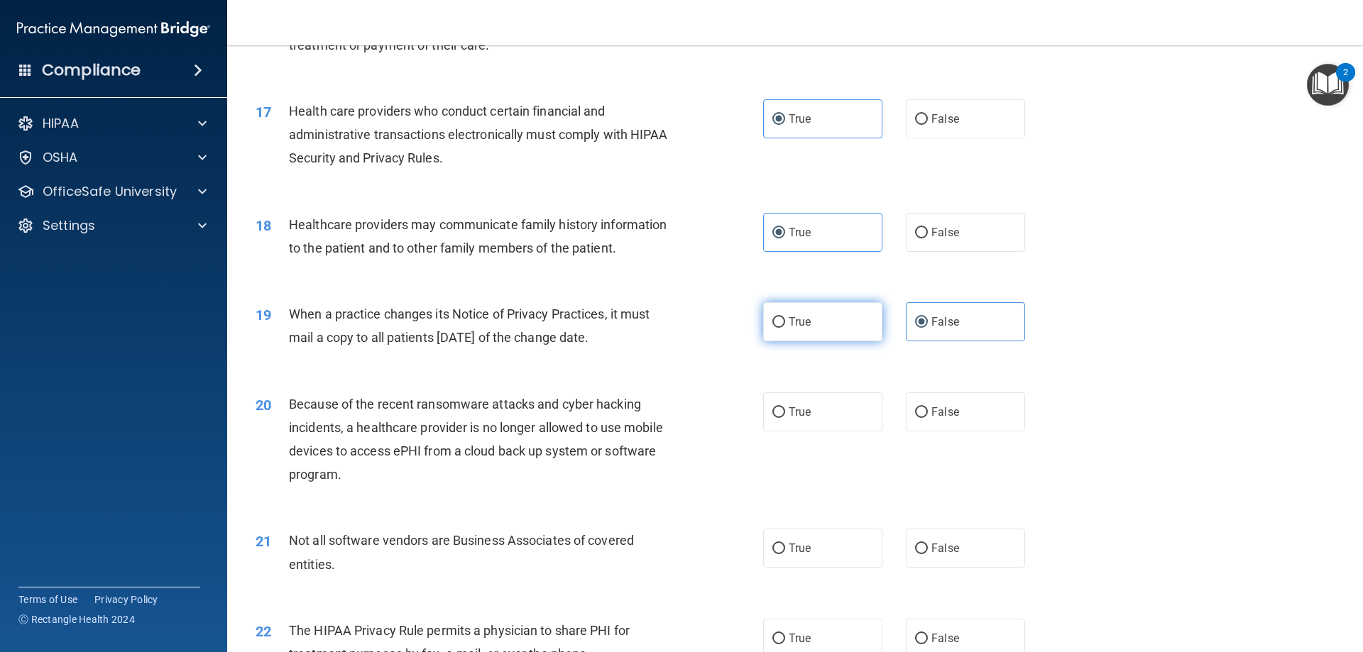
scroll to position [1832, 0]
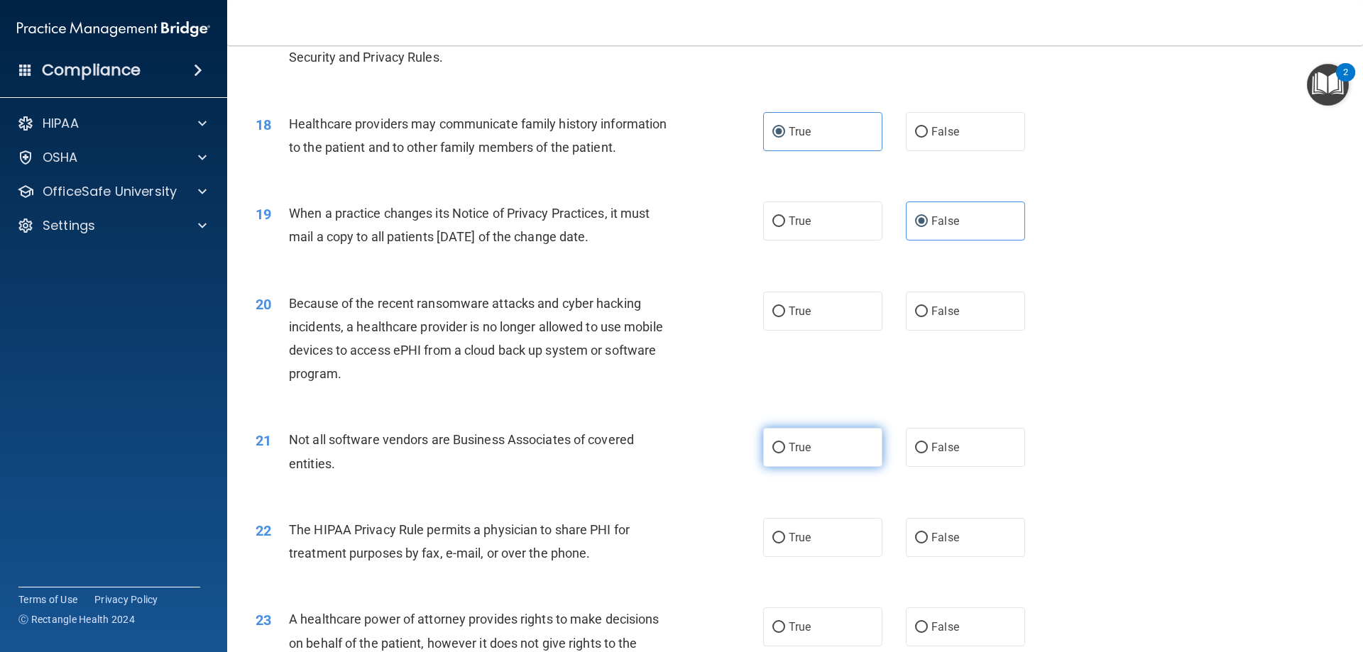
click at [782, 445] on label "True" at bounding box center [822, 447] width 119 height 39
click at [782, 445] on input "True" at bounding box center [778, 448] width 13 height 11
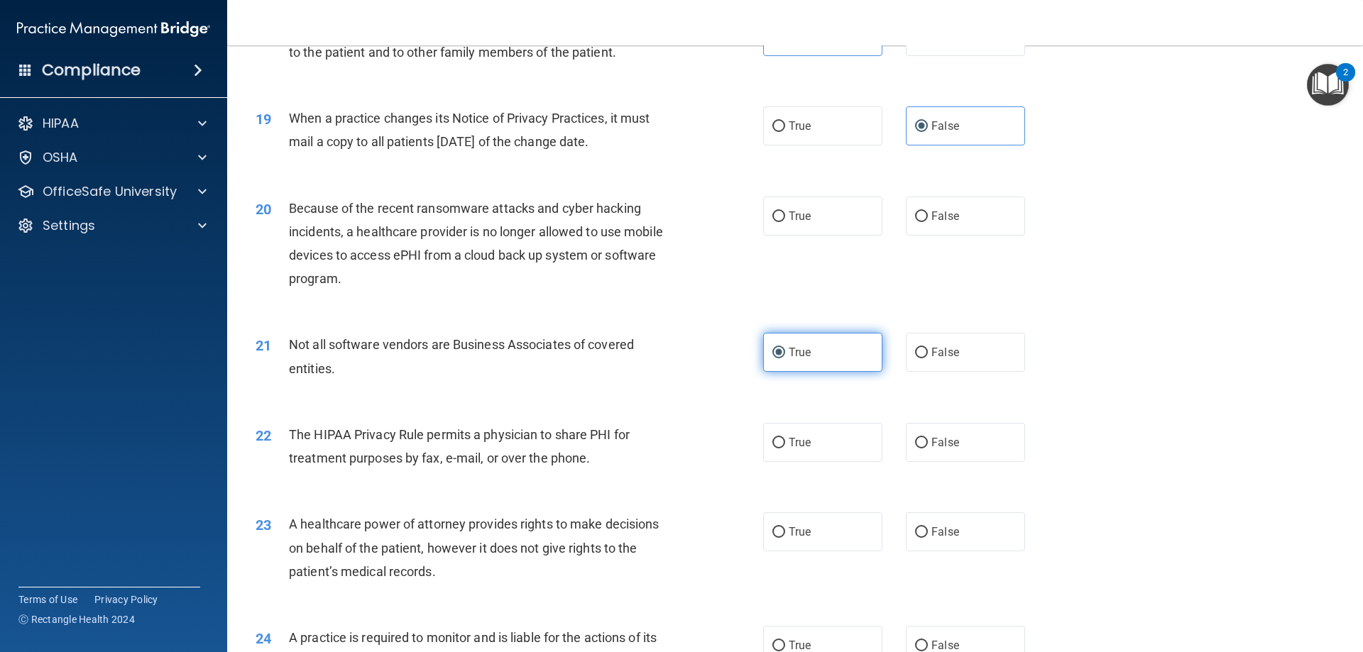
scroll to position [1974, 0]
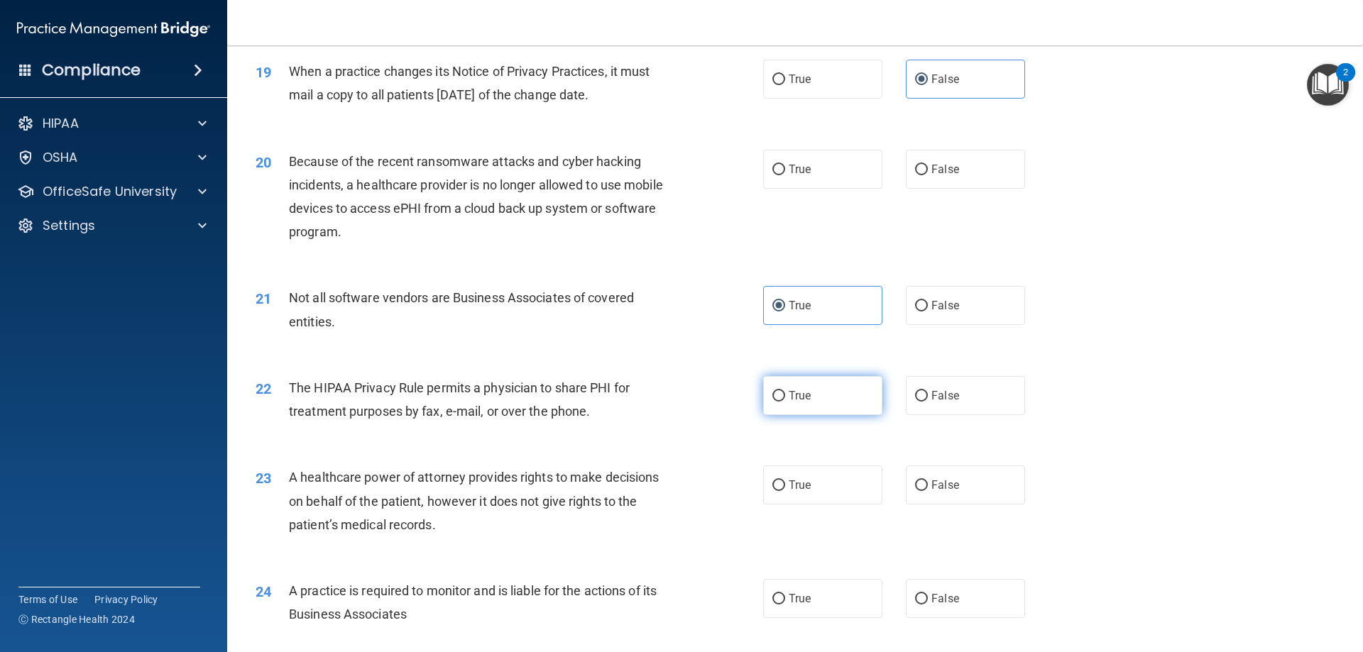
click at [763, 391] on label "True" at bounding box center [822, 395] width 119 height 39
click at [772, 391] on input "True" at bounding box center [778, 396] width 13 height 11
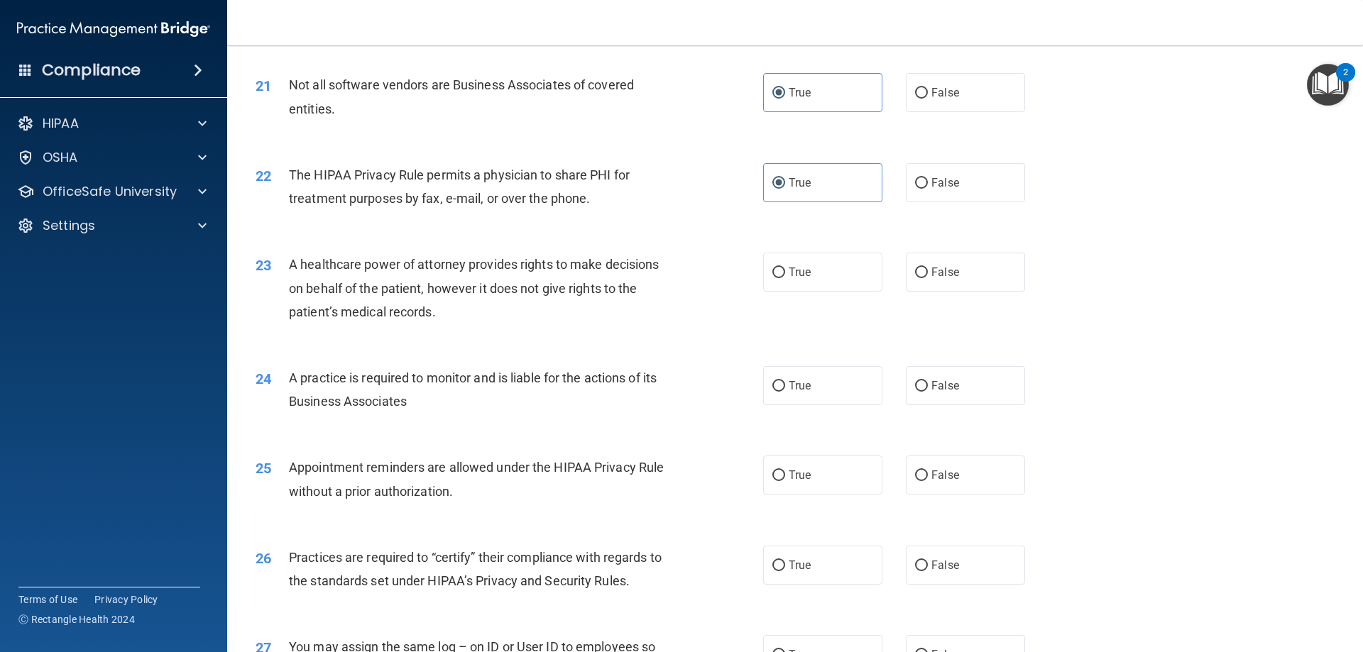
scroll to position [2329, 0]
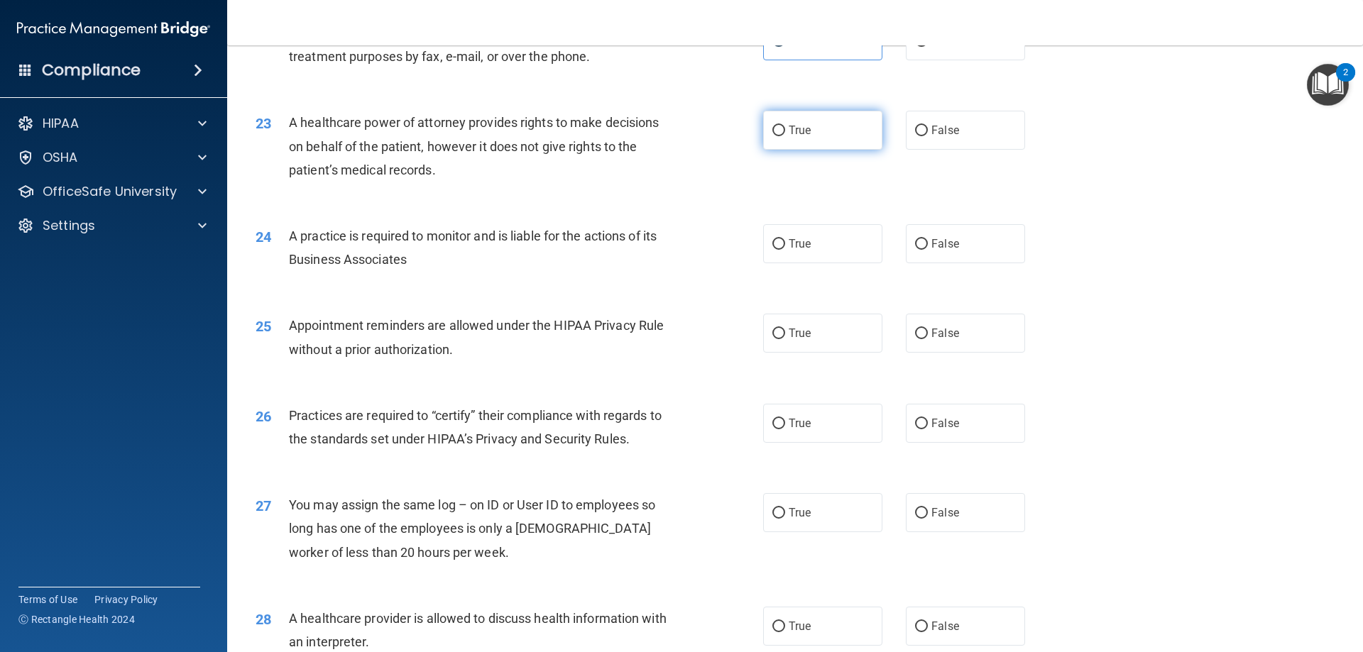
click at [779, 126] on input "True" at bounding box center [778, 131] width 13 height 11
click at [952, 138] on label "False" at bounding box center [965, 130] width 119 height 39
click at [928, 136] on input "False" at bounding box center [921, 131] width 13 height 11
click at [792, 250] on span "True" at bounding box center [799, 243] width 22 height 13
click at [785, 250] on input "True" at bounding box center [778, 244] width 13 height 11
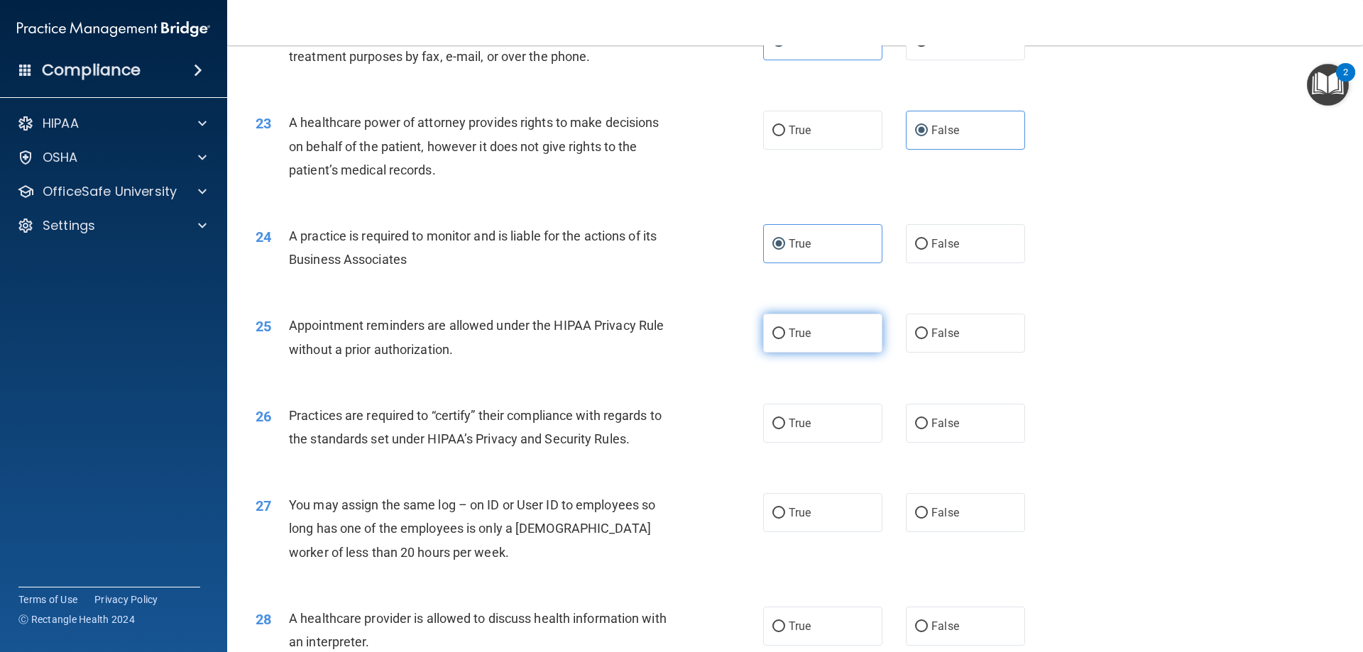
click at [791, 338] on span "True" at bounding box center [799, 332] width 22 height 13
click at [785, 338] on input "True" at bounding box center [778, 334] width 13 height 11
click at [907, 423] on label "False" at bounding box center [965, 423] width 119 height 39
click at [915, 423] on input "False" at bounding box center [921, 424] width 13 height 11
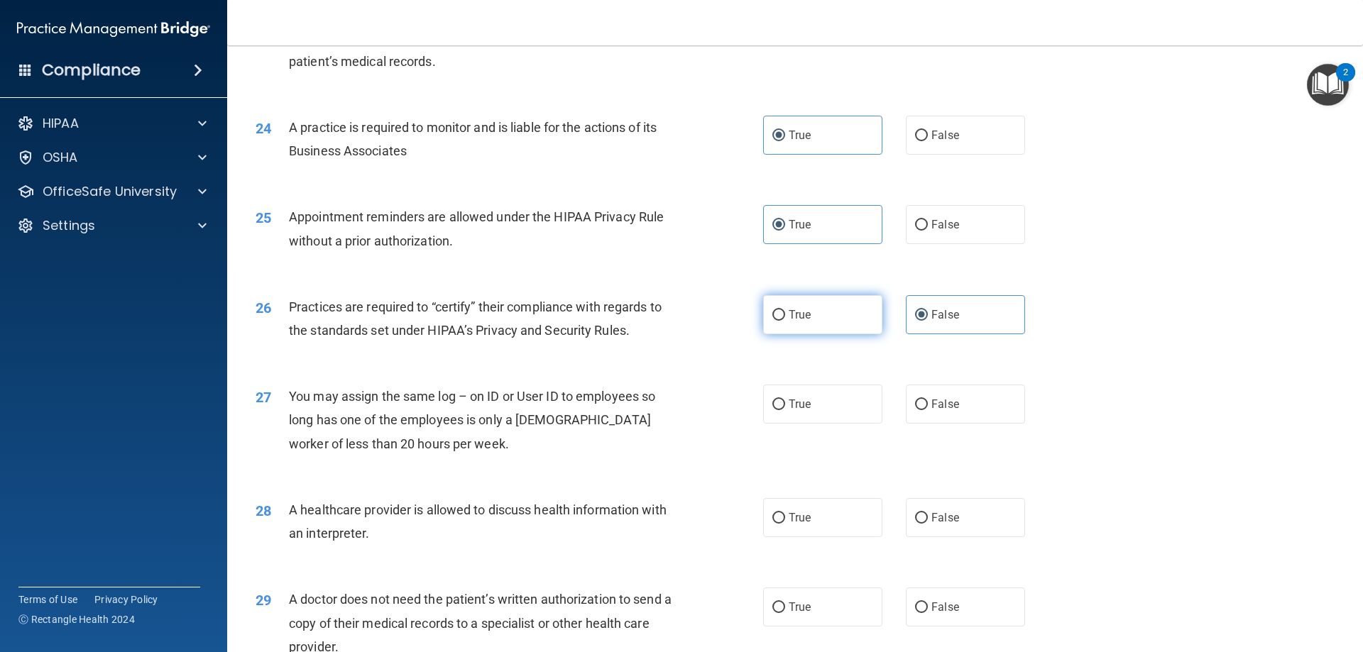
scroll to position [2471, 0]
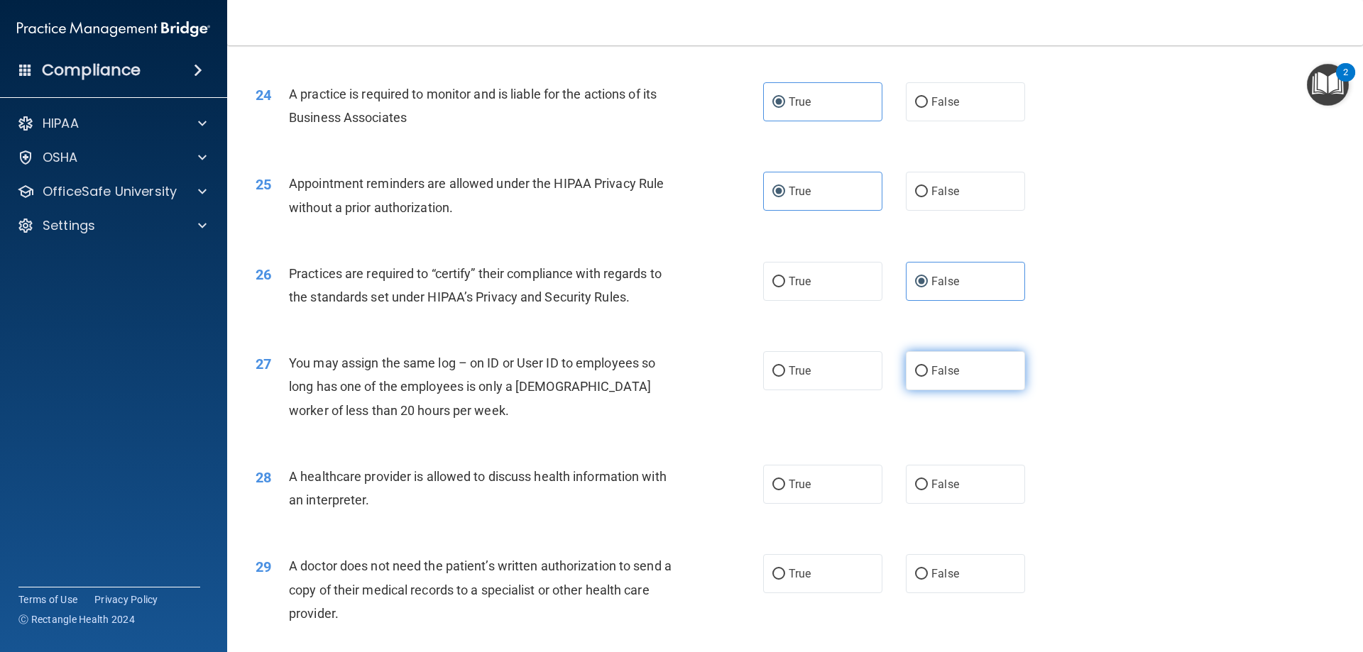
click at [934, 385] on label "False" at bounding box center [965, 370] width 119 height 39
click at [928, 377] on input "False" at bounding box center [921, 371] width 13 height 11
click at [774, 480] on input "True" at bounding box center [778, 485] width 13 height 11
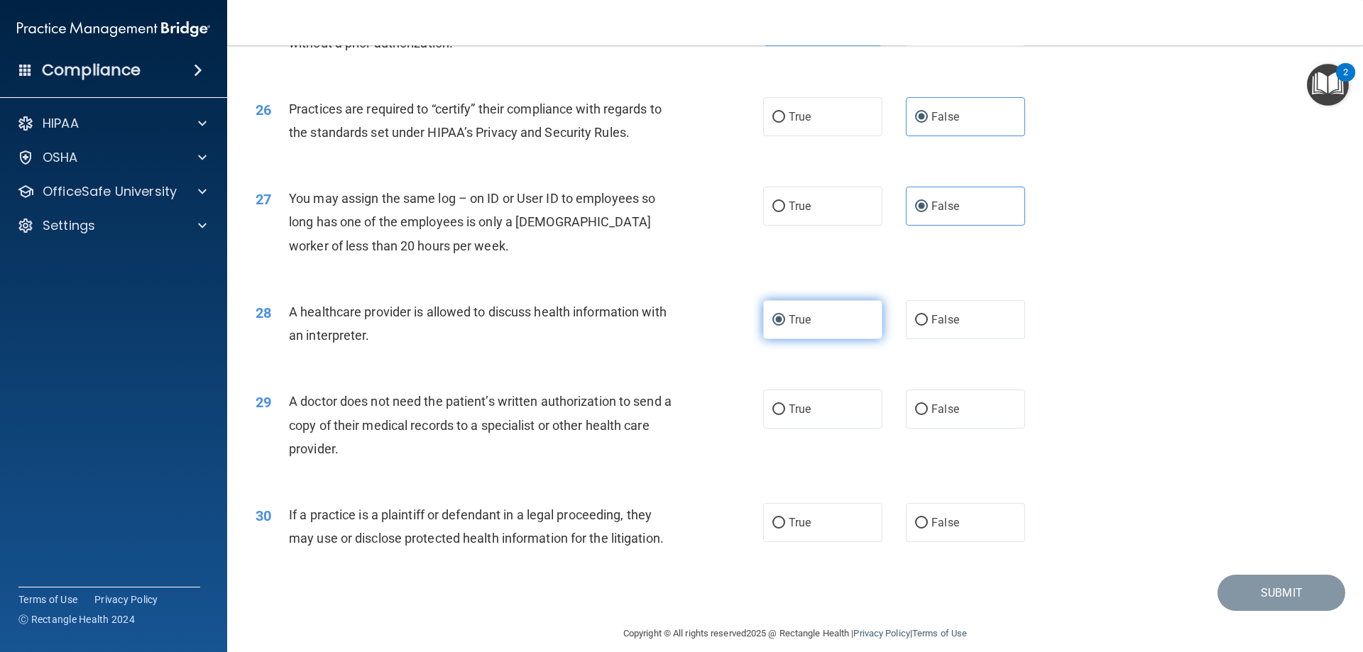
scroll to position [2651, 0]
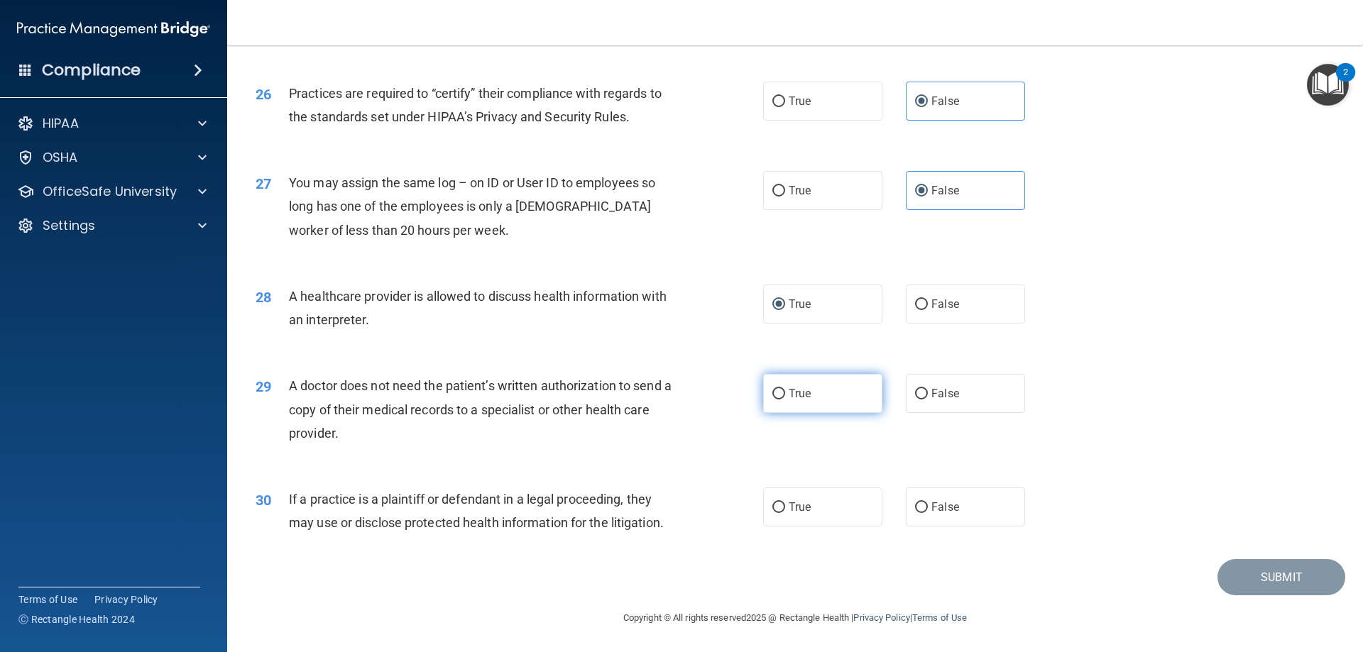
click at [814, 393] on label "True" at bounding box center [822, 393] width 119 height 39
click at [785, 393] on input "True" at bounding box center [778, 394] width 13 height 11
click at [964, 517] on label "False" at bounding box center [965, 507] width 119 height 39
click at [928, 513] on input "False" at bounding box center [921, 507] width 13 height 11
drag, startPoint x: 987, startPoint y: 461, endPoint x: 999, endPoint y: 474, distance: 18.1
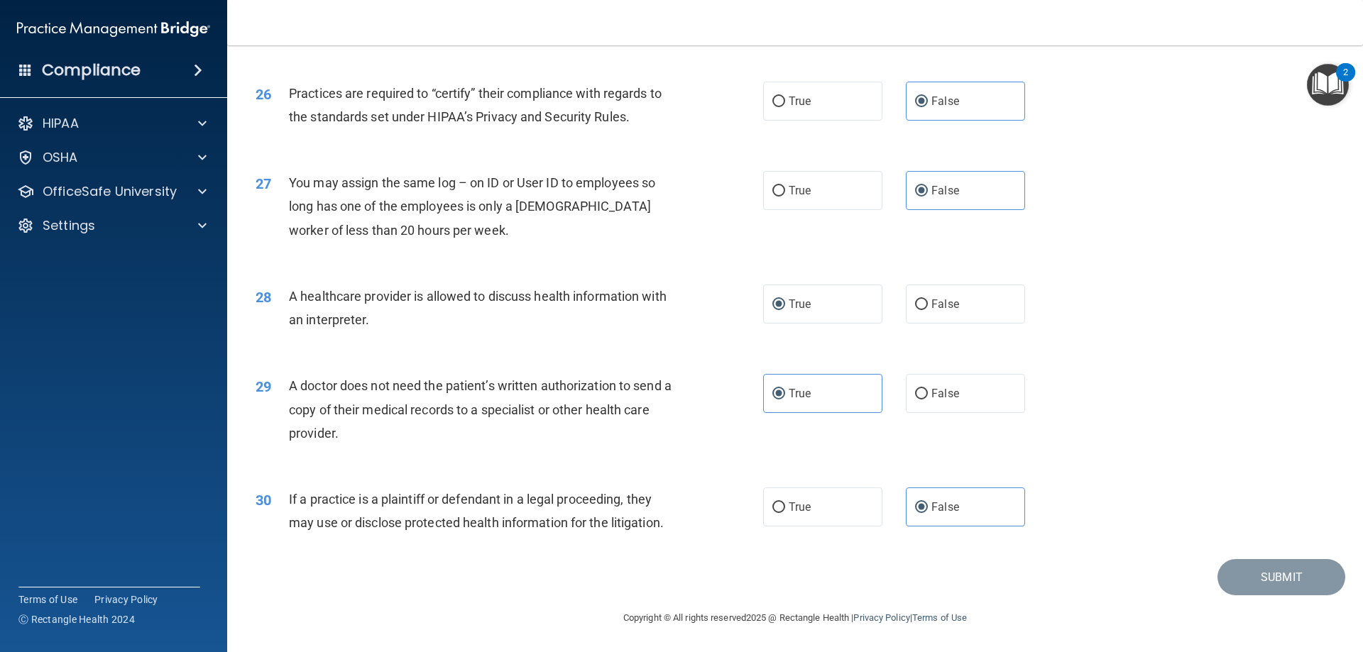
click at [990, 463] on div "29 A doctor does not need the patient’s written authorization to send a copy of…" at bounding box center [795, 413] width 1100 height 114
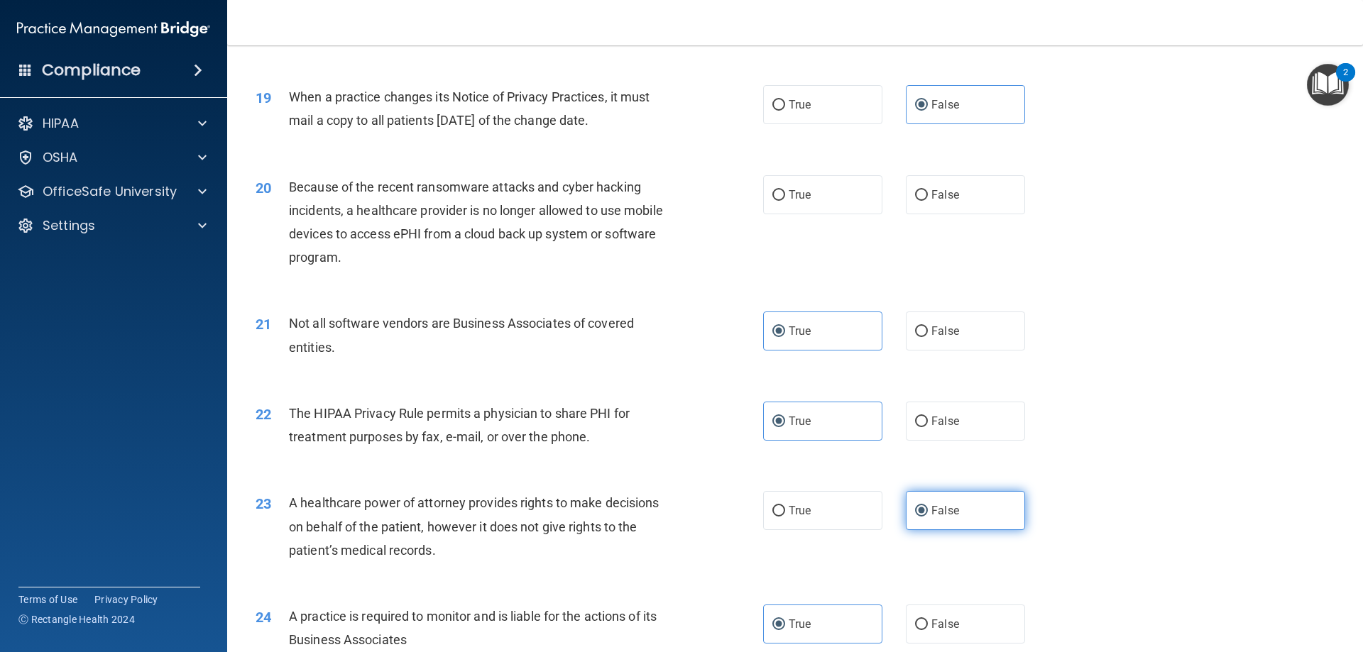
scroll to position [1942, 0]
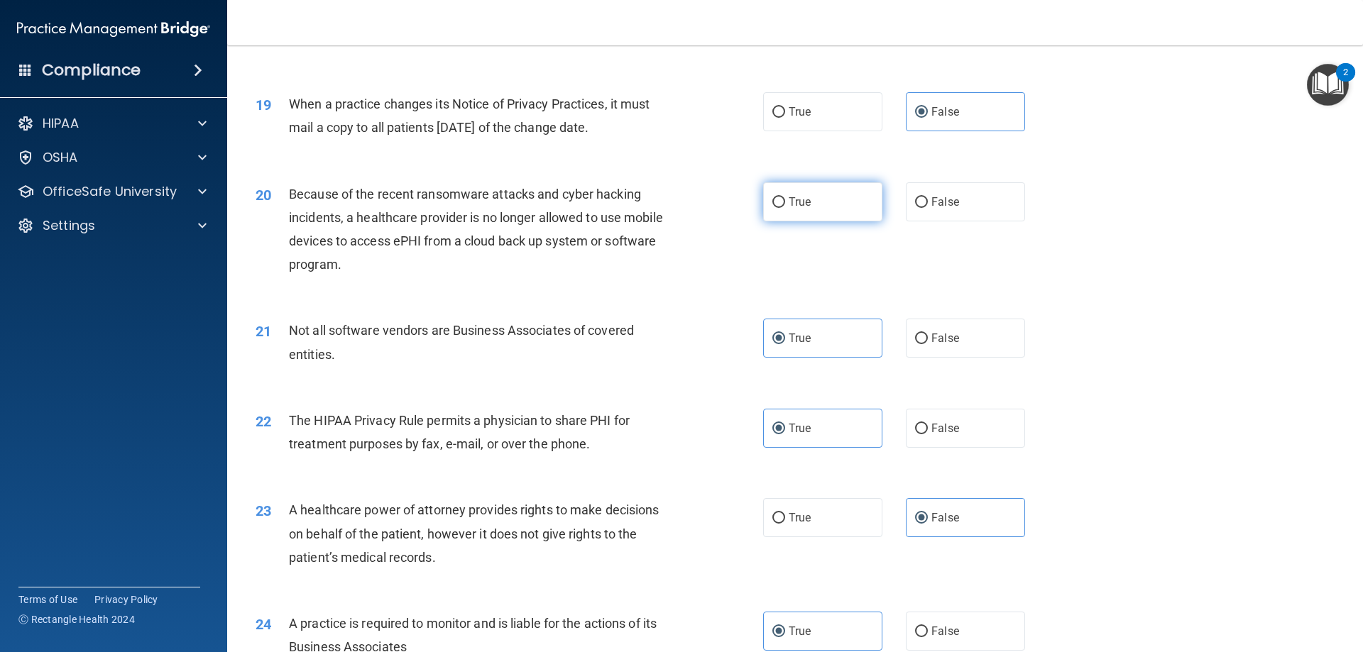
click at [784, 214] on label "True" at bounding box center [822, 201] width 119 height 39
click at [784, 208] on input "True" at bounding box center [778, 202] width 13 height 11
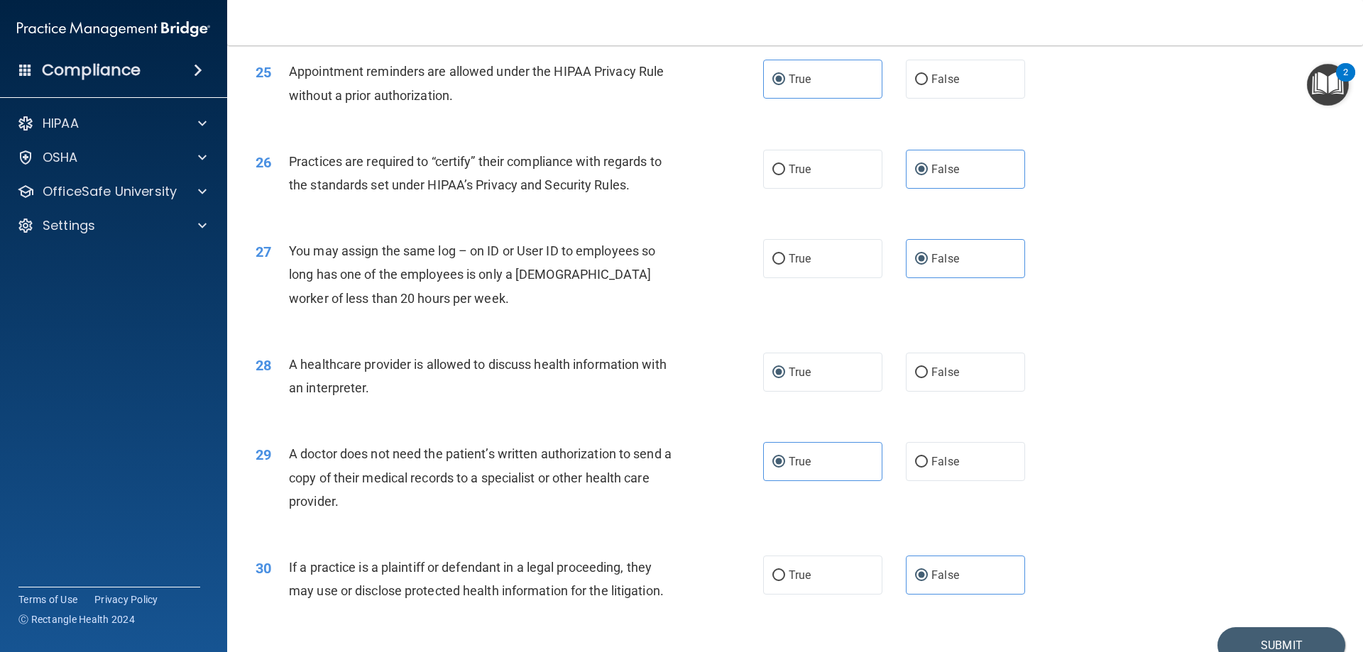
scroll to position [2651, 0]
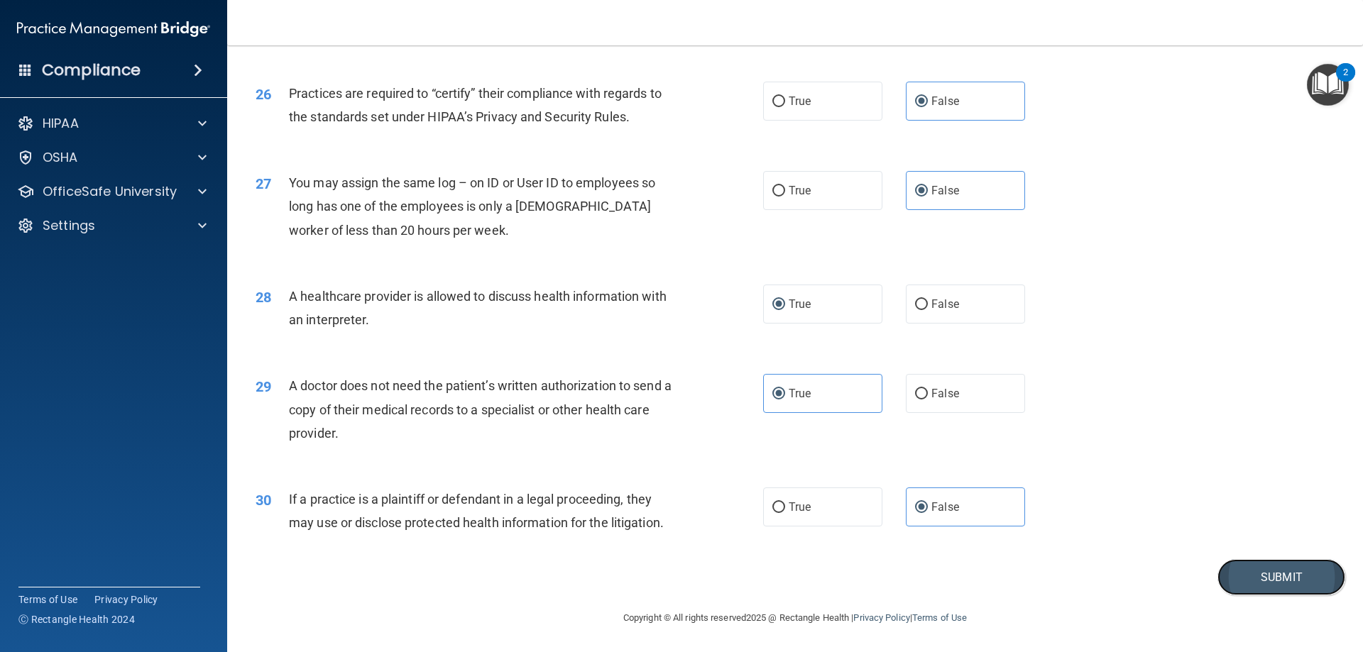
click at [1253, 580] on button "Submit" at bounding box center [1281, 577] width 128 height 36
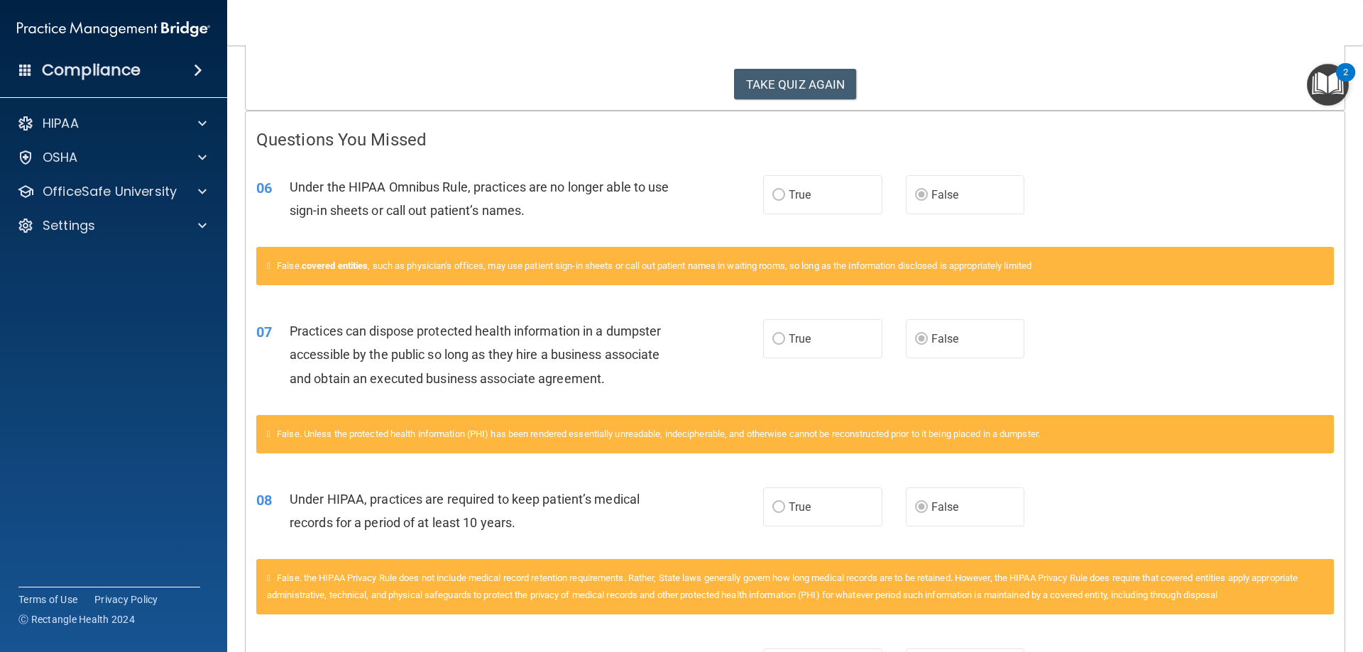
scroll to position [248, 0]
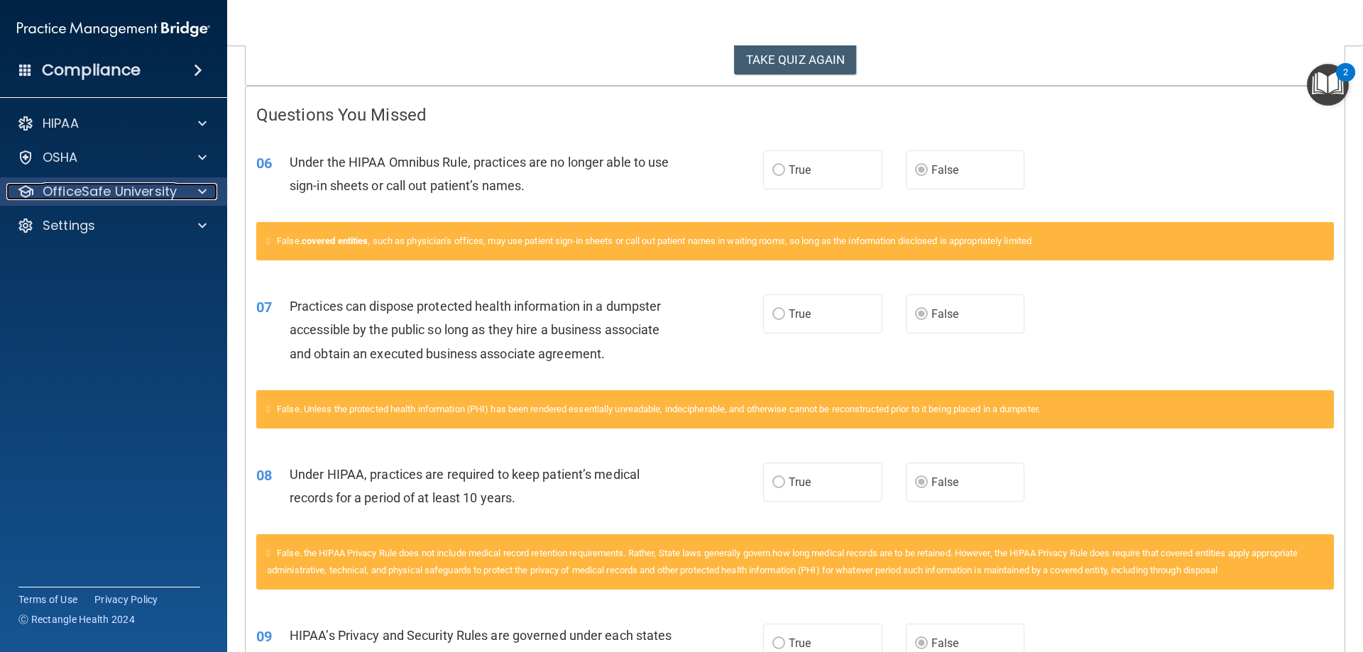
click at [214, 193] on div at bounding box center [199, 191] width 35 height 17
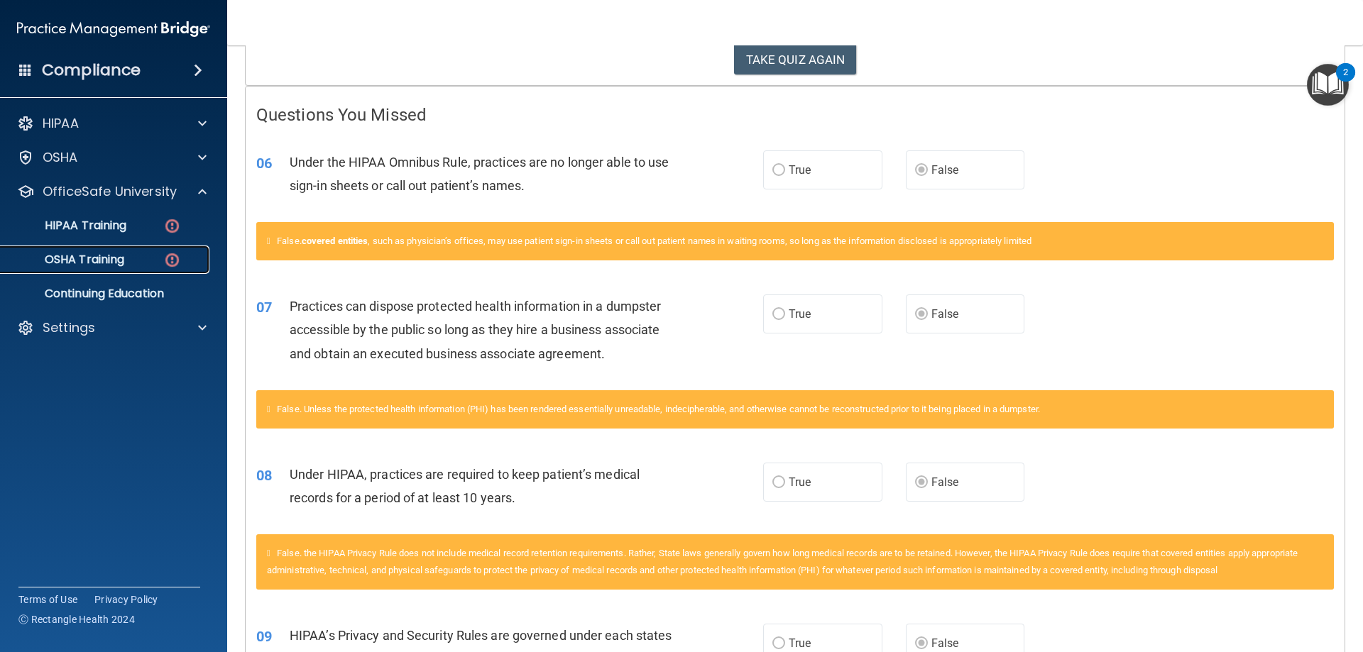
click at [175, 258] on img at bounding box center [172, 260] width 18 height 18
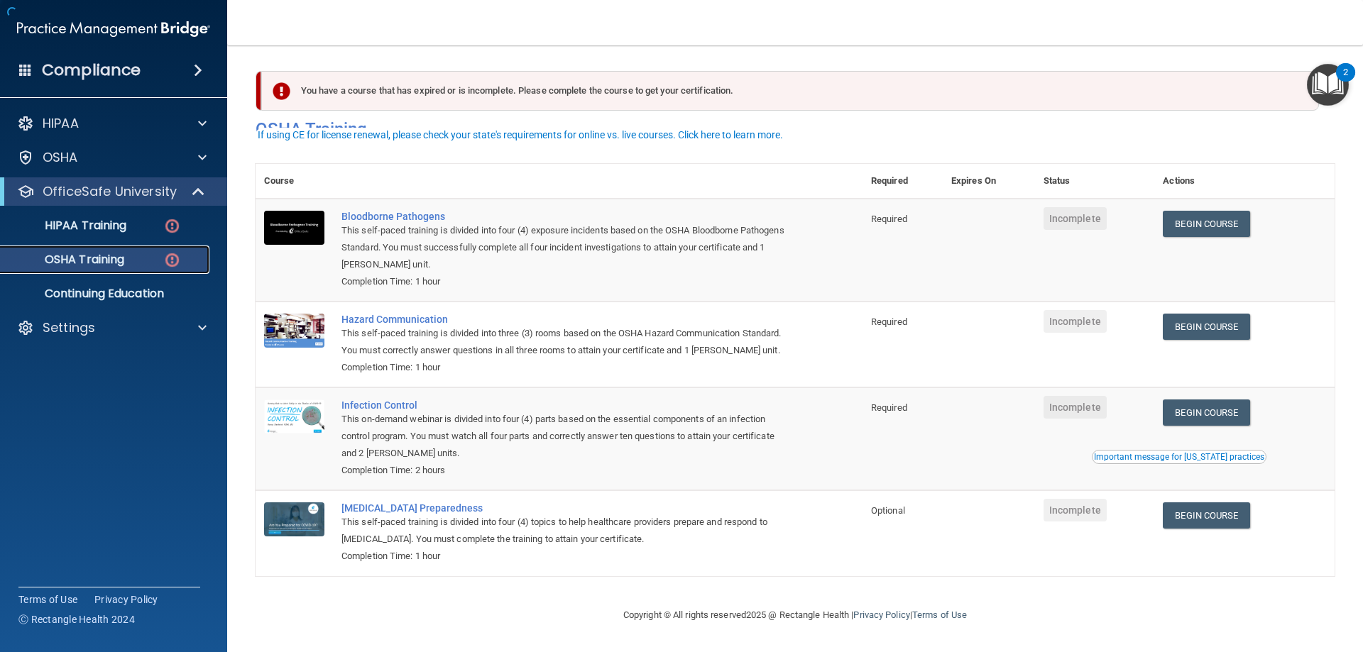
scroll to position [18, 0]
click at [420, 211] on div "Bloodborne Pathogens" at bounding box center [566, 216] width 450 height 11
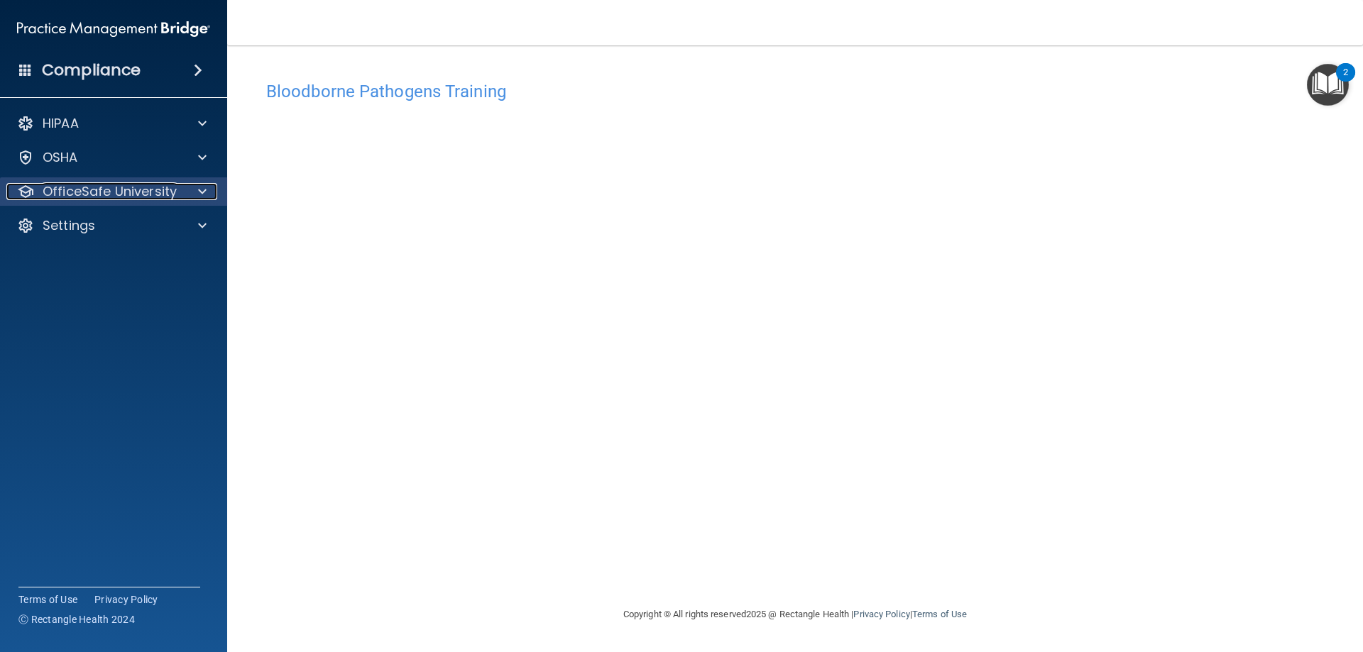
click at [209, 197] on div at bounding box center [199, 191] width 35 height 17
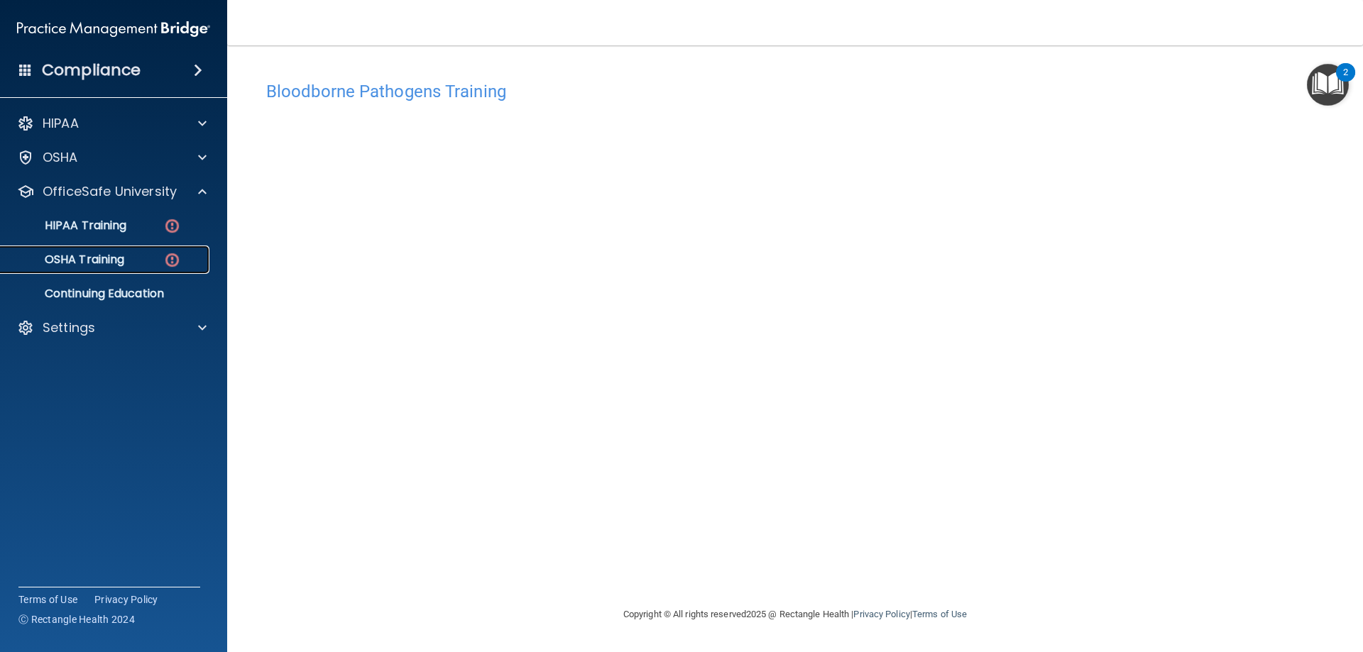
click at [172, 260] on img at bounding box center [172, 260] width 18 height 18
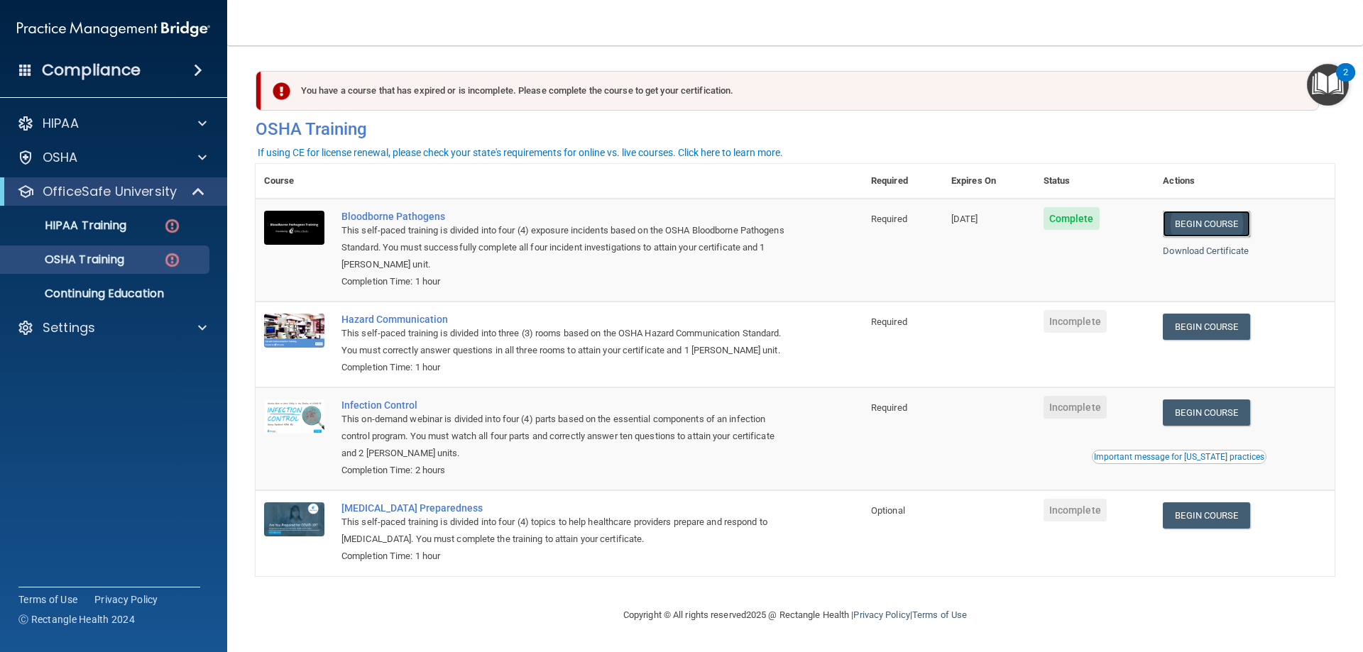
click at [1239, 228] on link "Begin Course" at bounding box center [1206, 224] width 87 height 26
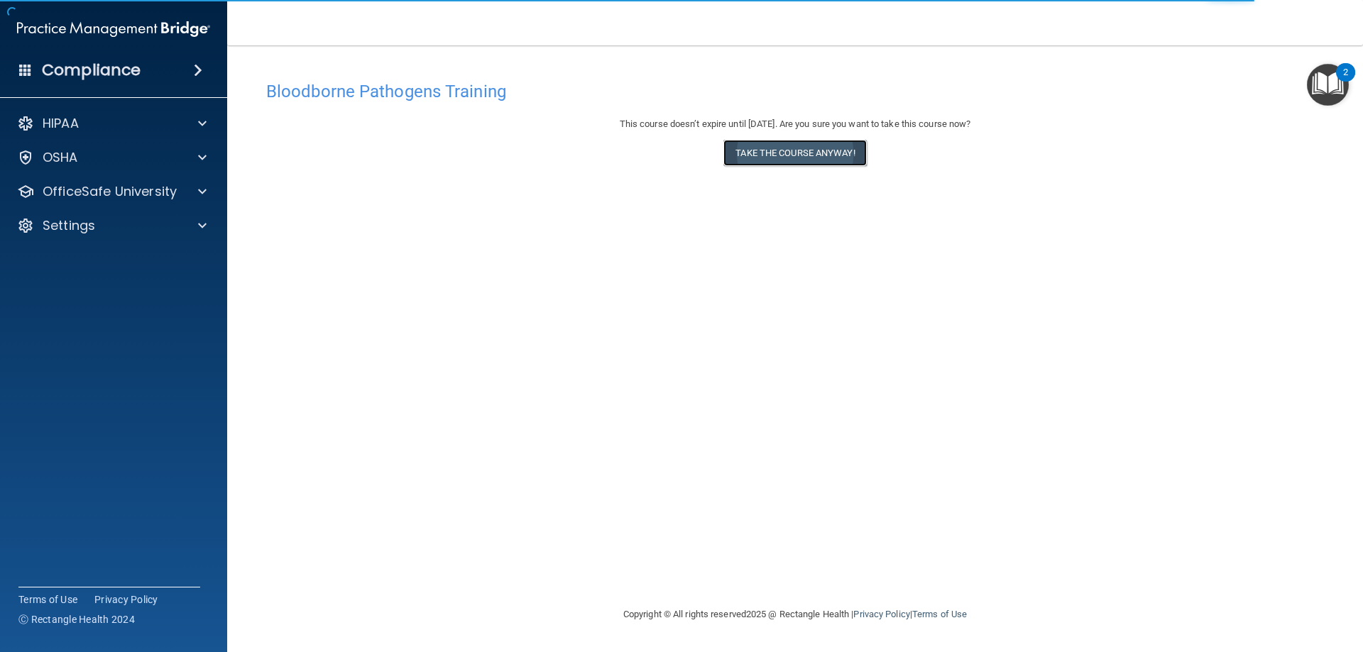
click at [806, 150] on button "Take the course anyway!" at bounding box center [794, 153] width 143 height 26
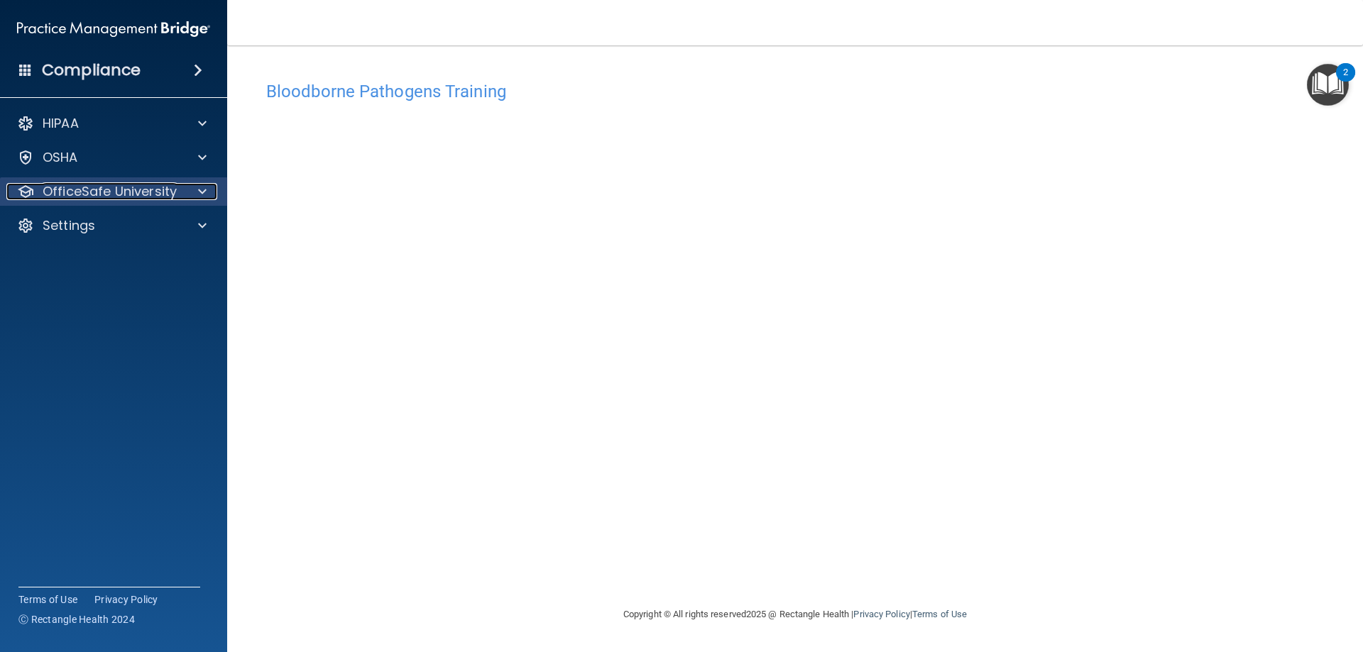
click at [211, 192] on div at bounding box center [199, 191] width 35 height 17
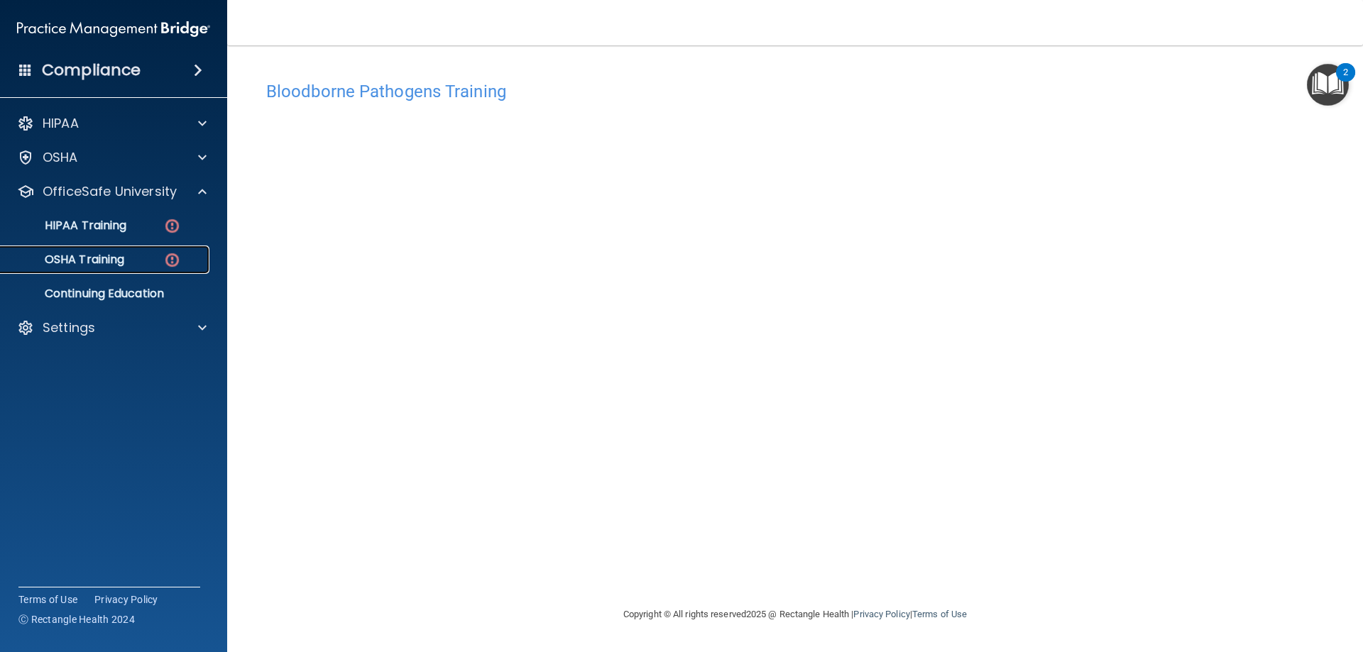
click at [177, 256] on img at bounding box center [172, 260] width 18 height 18
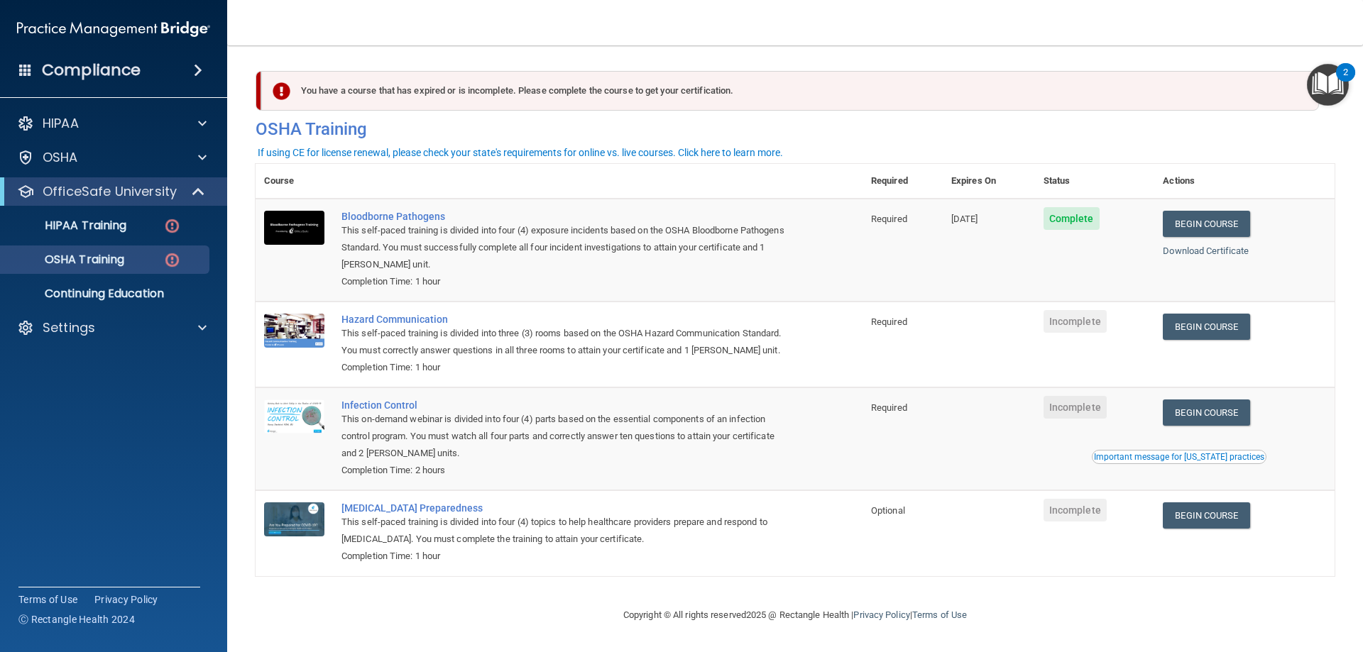
click at [419, 207] on td "Bloodborne Pathogens This self-paced training is divided into four (4) exposure…" at bounding box center [597, 250] width 529 height 103
click at [417, 215] on div "Bloodborne Pathogens" at bounding box center [566, 216] width 450 height 11
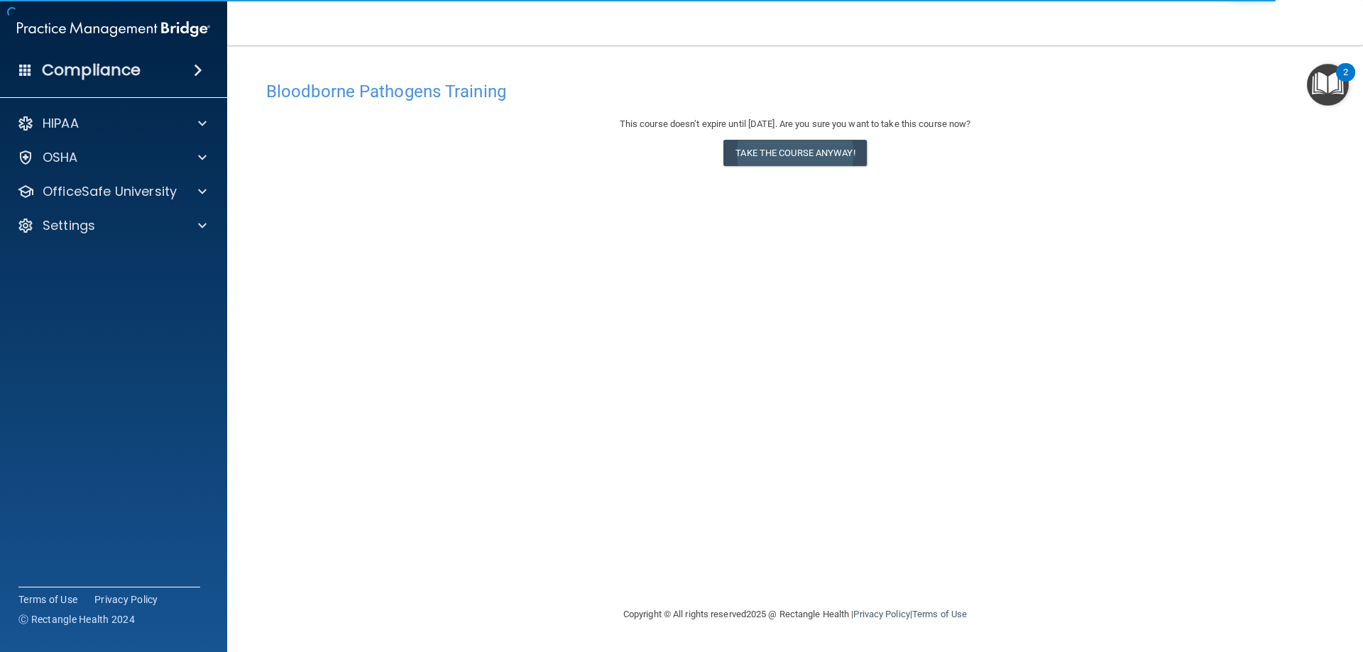
drag, startPoint x: 764, startPoint y: 134, endPoint x: 762, endPoint y: 145, distance: 11.0
click at [763, 139] on div "This course doesn’t expire until [DATE]. Are you sure you want to take this cou…" at bounding box center [794, 144] width 1057 height 57
click at [759, 153] on button "Take the course anyway!" at bounding box center [794, 153] width 143 height 26
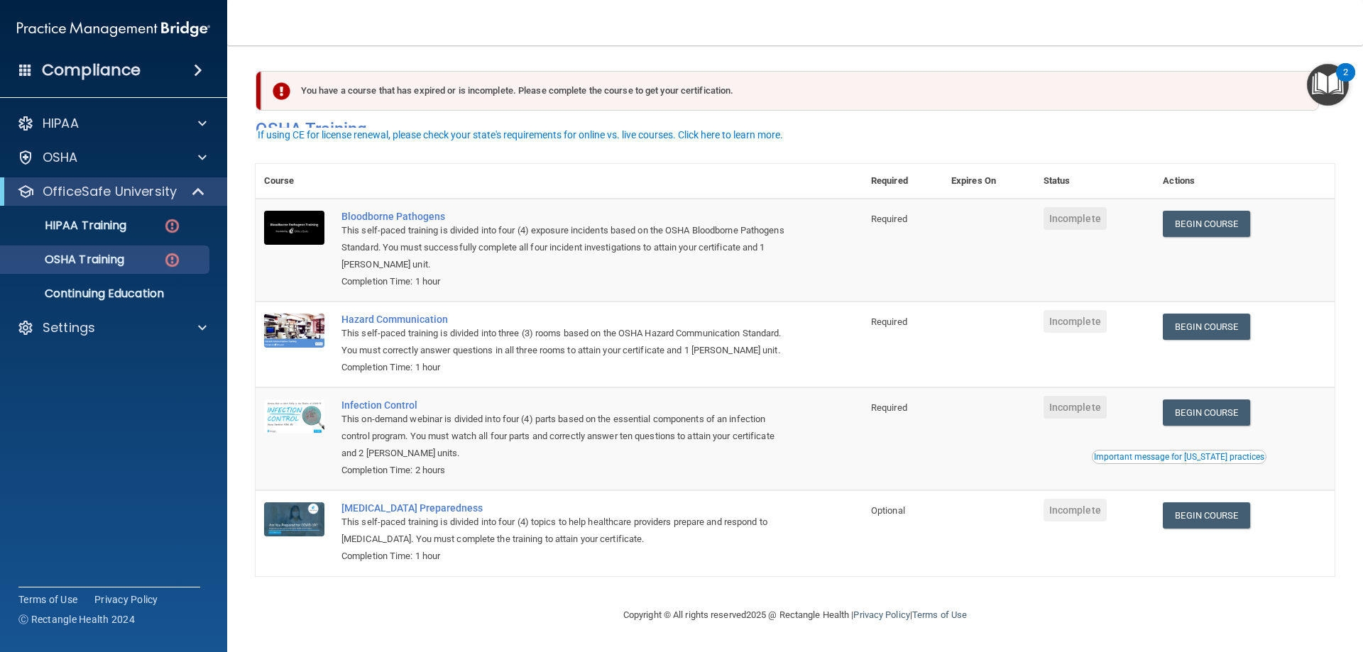
scroll to position [18, 0]
click at [1192, 314] on link "Begin Course" at bounding box center [1206, 327] width 87 height 26
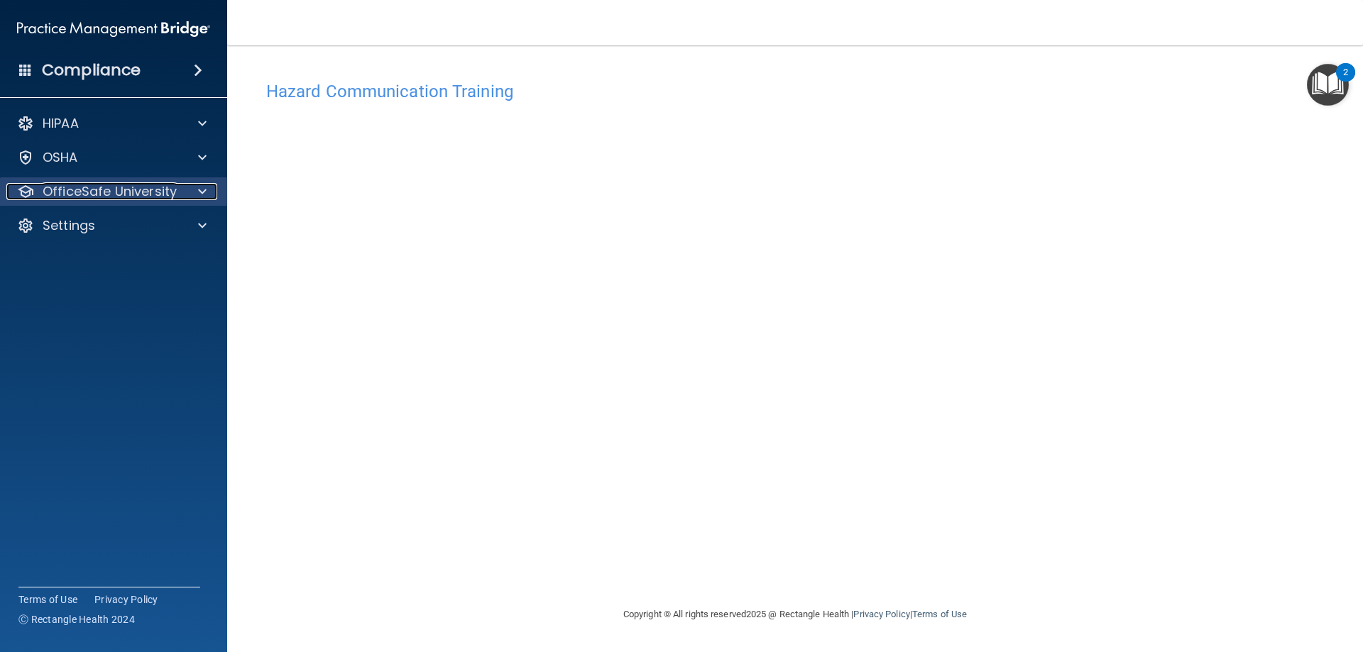
click at [201, 185] on span at bounding box center [202, 191] width 9 height 17
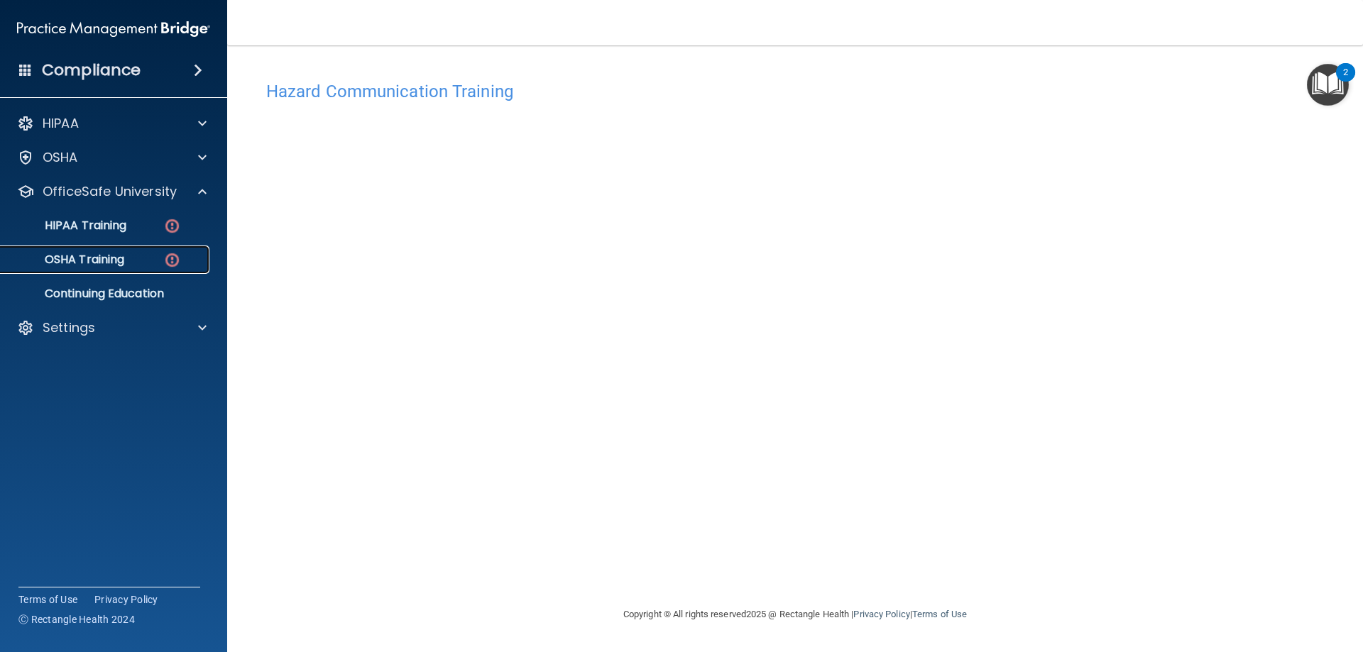
click at [177, 258] on img at bounding box center [172, 260] width 18 height 18
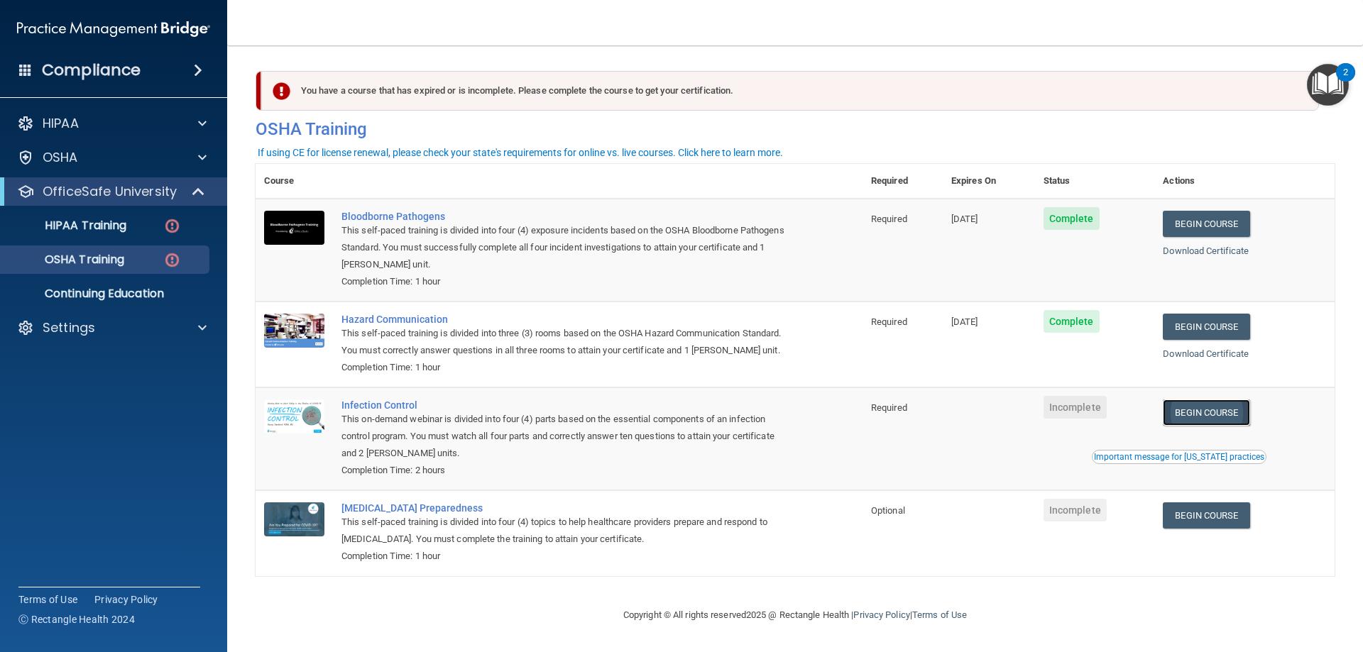
click at [1194, 426] on link "Begin Course" at bounding box center [1206, 413] width 87 height 26
click at [1189, 529] on link "Begin Course" at bounding box center [1206, 515] width 87 height 26
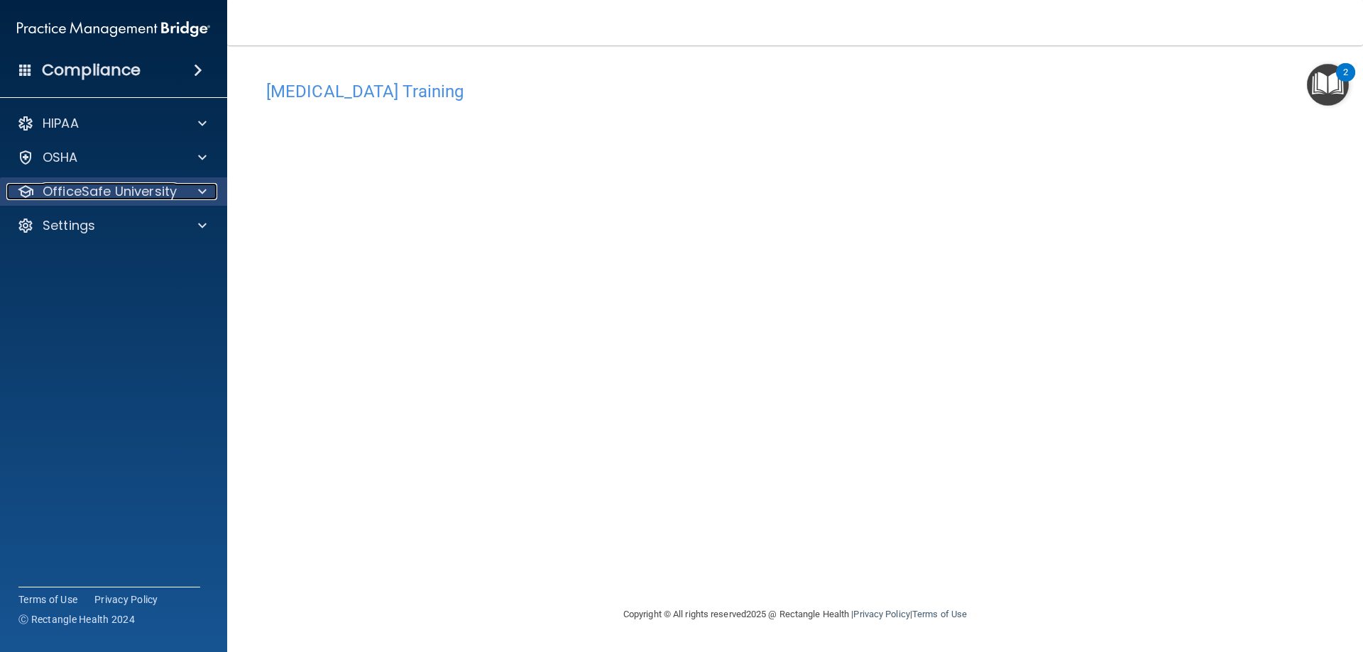
click at [201, 196] on span at bounding box center [202, 191] width 9 height 17
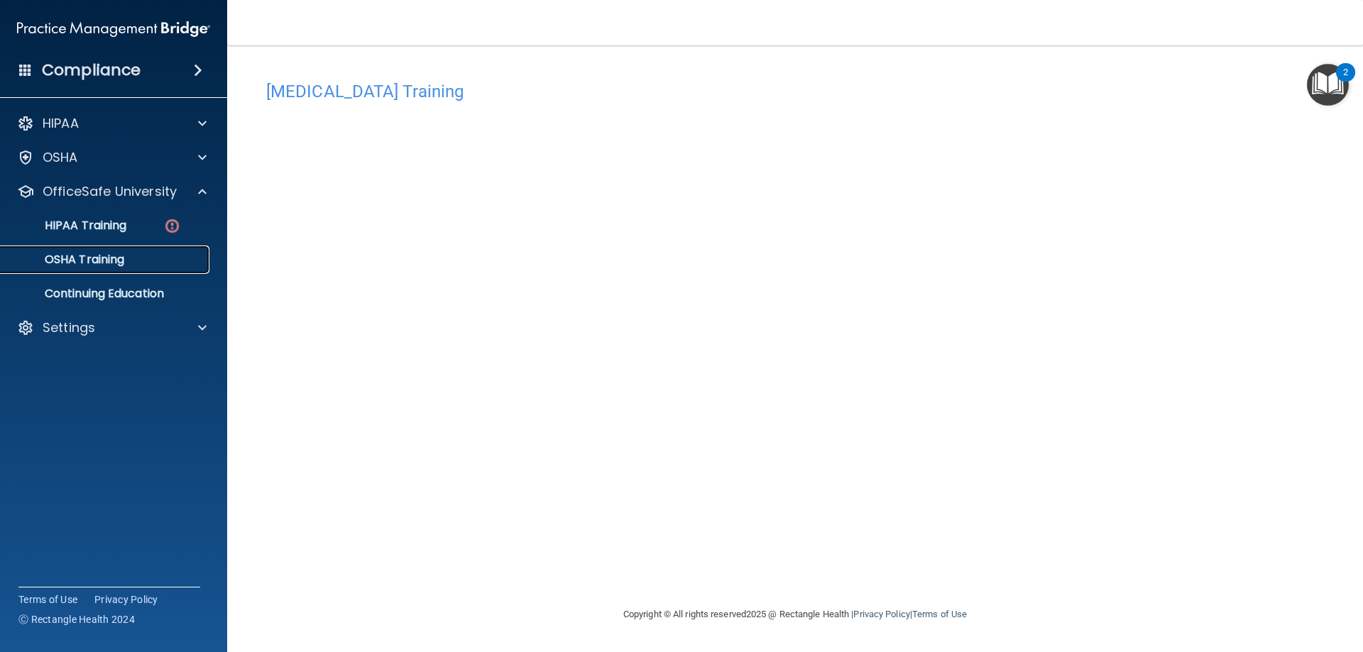
click at [180, 266] on div "OSHA Training" at bounding box center [106, 260] width 194 height 14
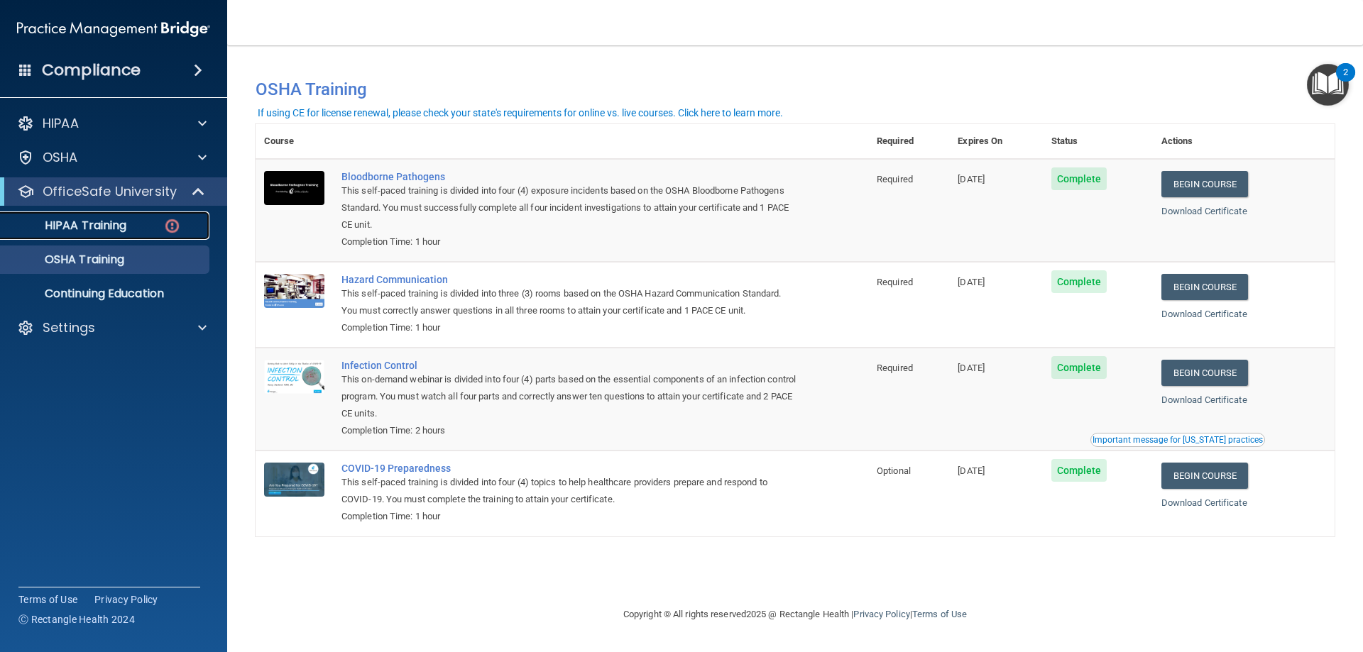
click at [66, 233] on p "HIPAA Training" at bounding box center [67, 226] width 117 height 14
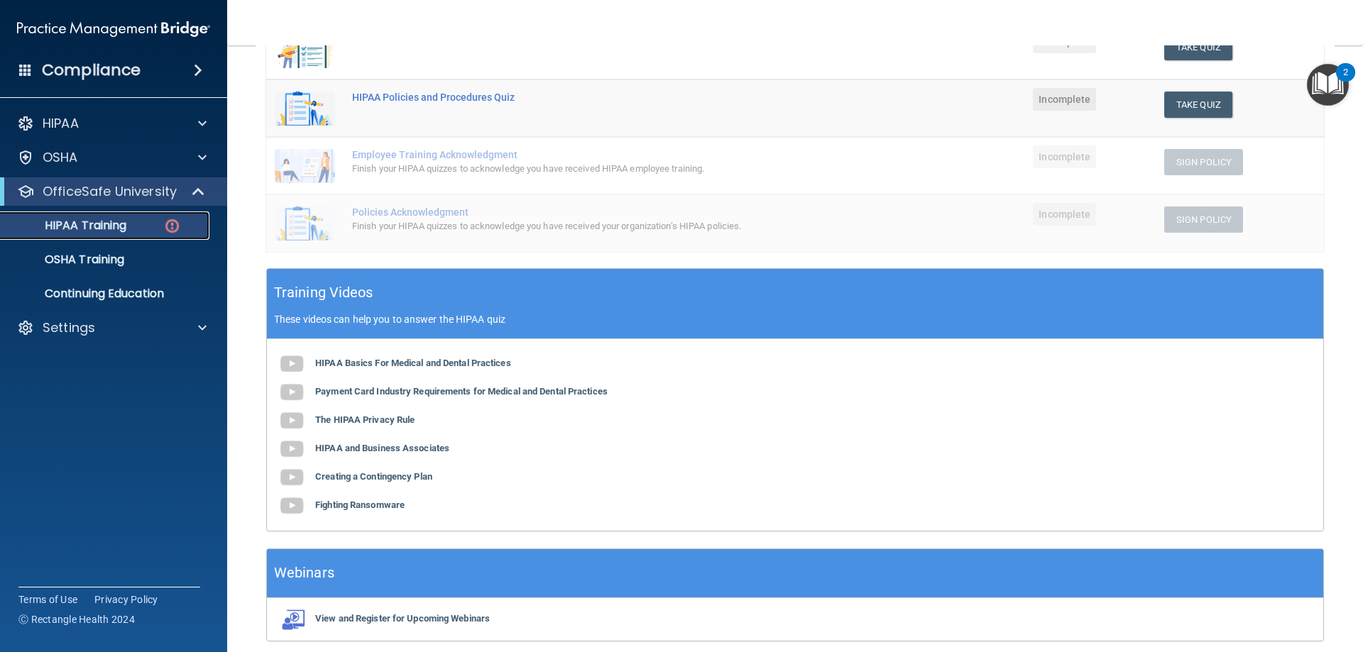
scroll to position [213, 0]
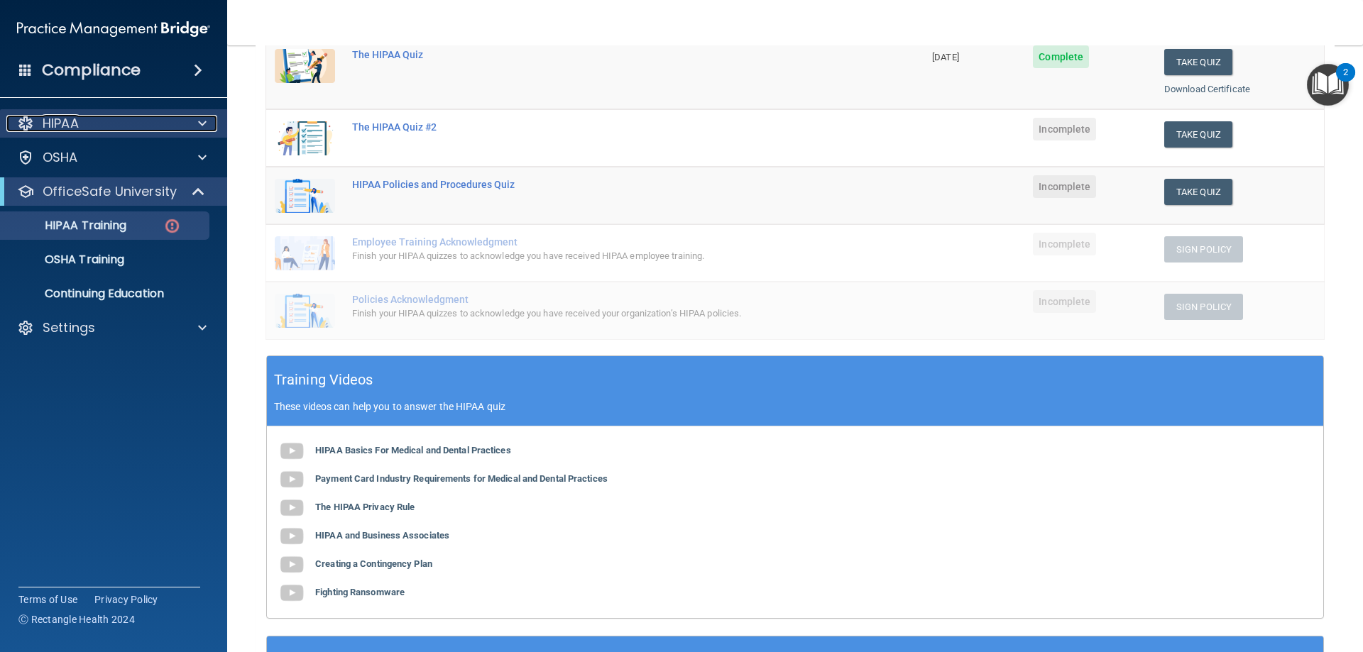
click at [202, 123] on span at bounding box center [202, 123] width 9 height 17
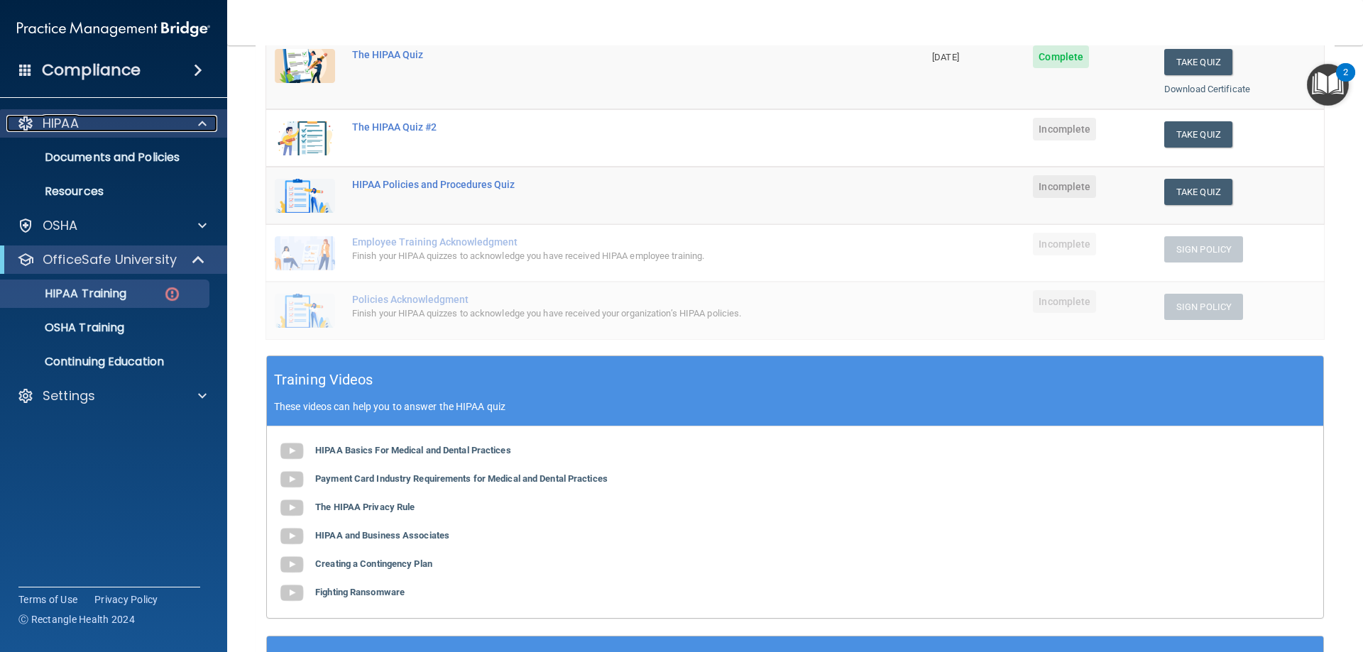
click at [202, 123] on span at bounding box center [202, 123] width 9 height 17
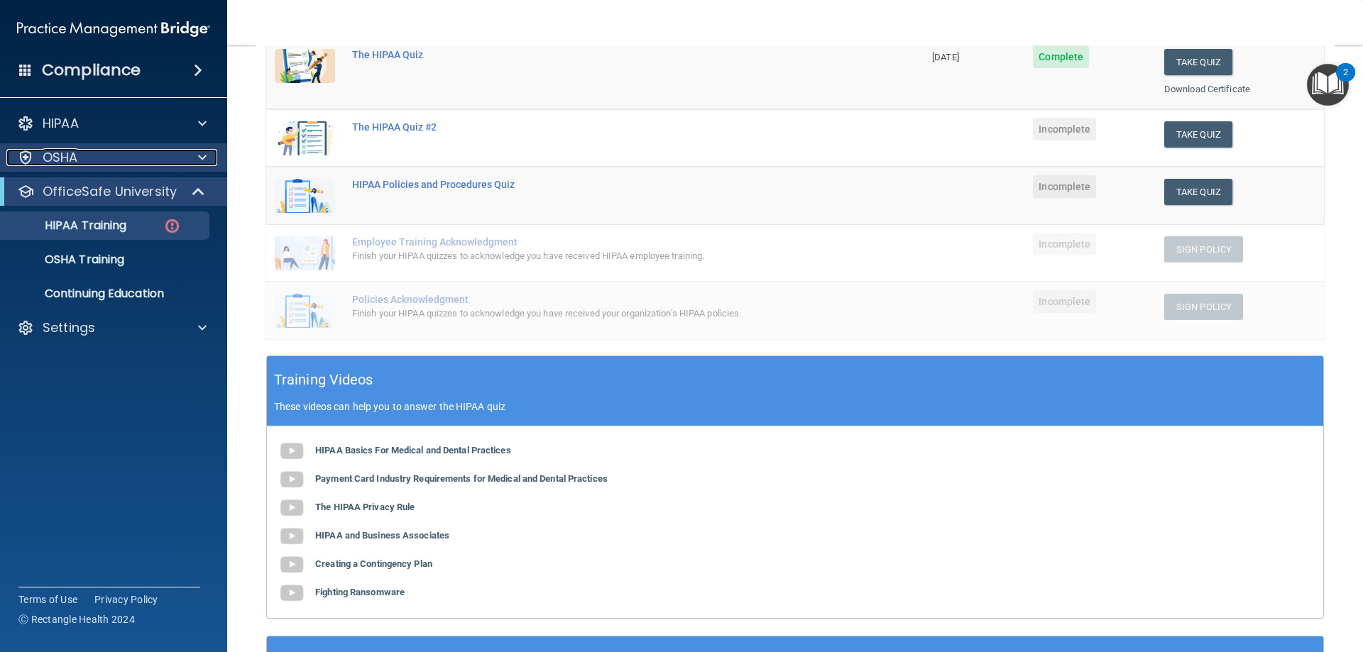
click at [196, 157] on div at bounding box center [199, 157] width 35 height 17
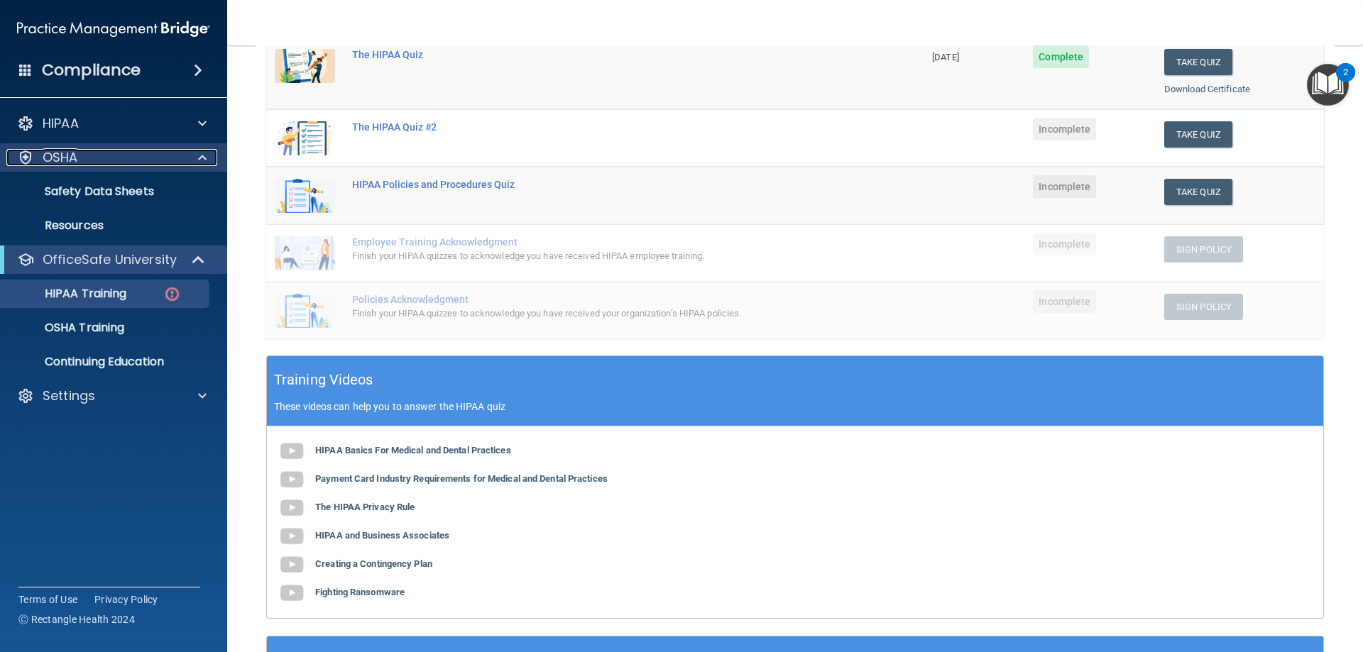
click at [197, 157] on div at bounding box center [199, 157] width 35 height 17
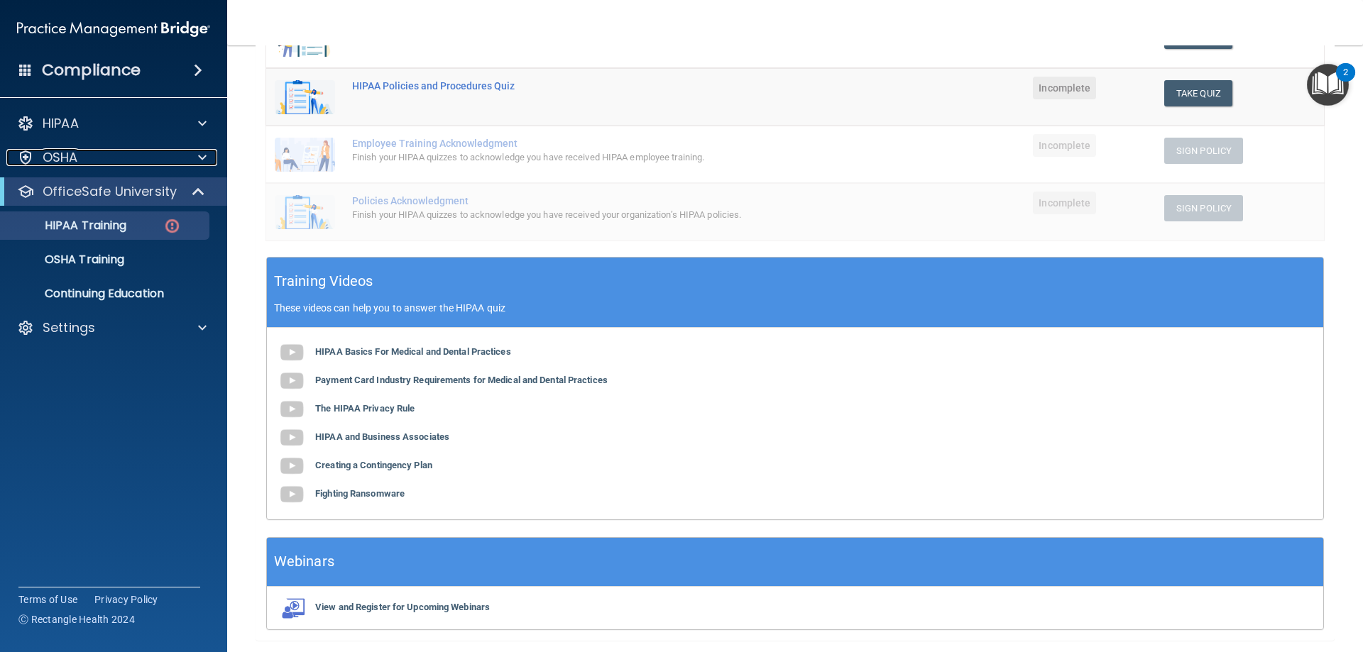
scroll to position [144, 0]
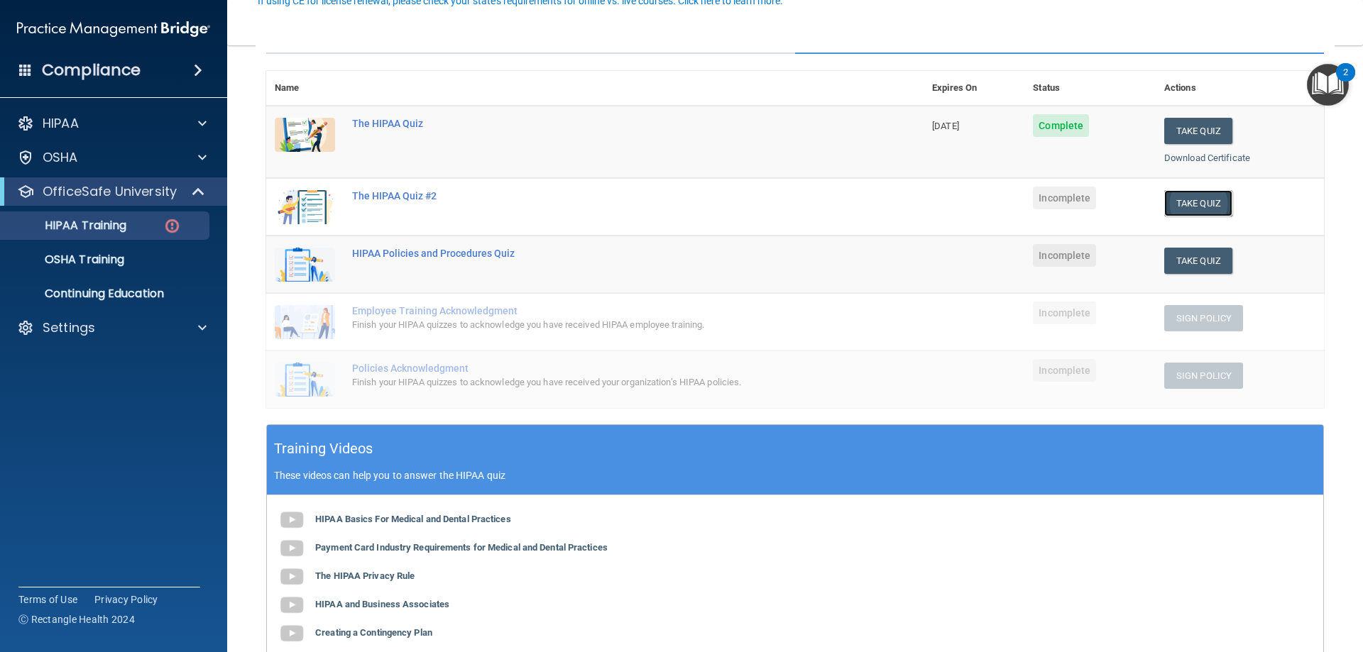
click at [1186, 199] on button "Take Quiz" at bounding box center [1198, 203] width 68 height 26
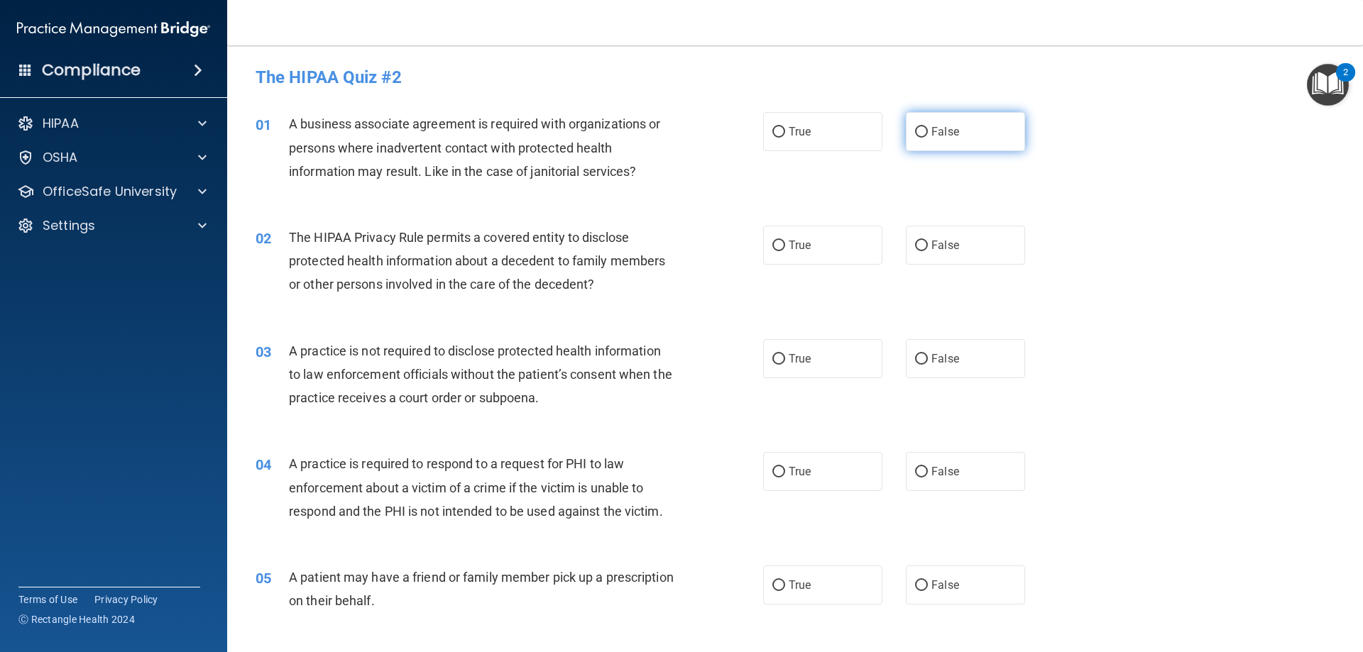
click at [915, 127] on input "False" at bounding box center [921, 132] width 13 height 11
radio input "true"
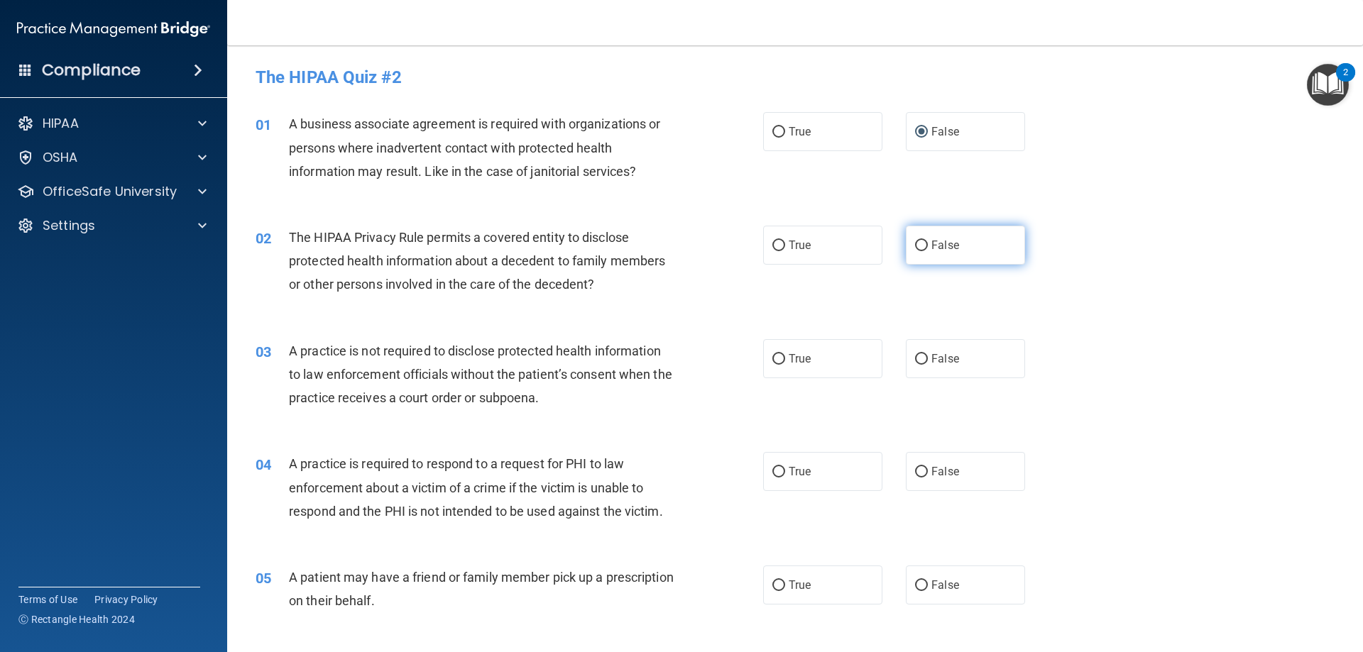
click at [915, 250] on input "False" at bounding box center [921, 246] width 13 height 11
radio input "true"
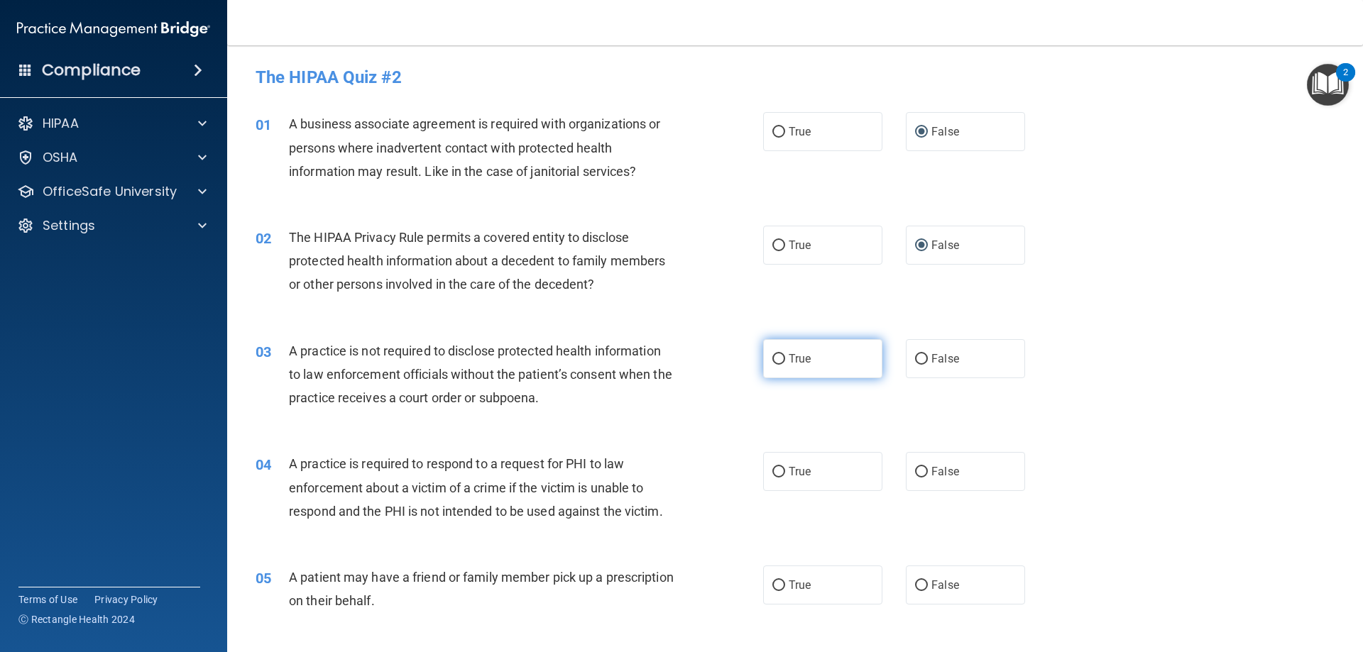
click at [796, 358] on span "True" at bounding box center [799, 358] width 22 height 13
click at [785, 358] on input "True" at bounding box center [778, 359] width 13 height 11
radio input "true"
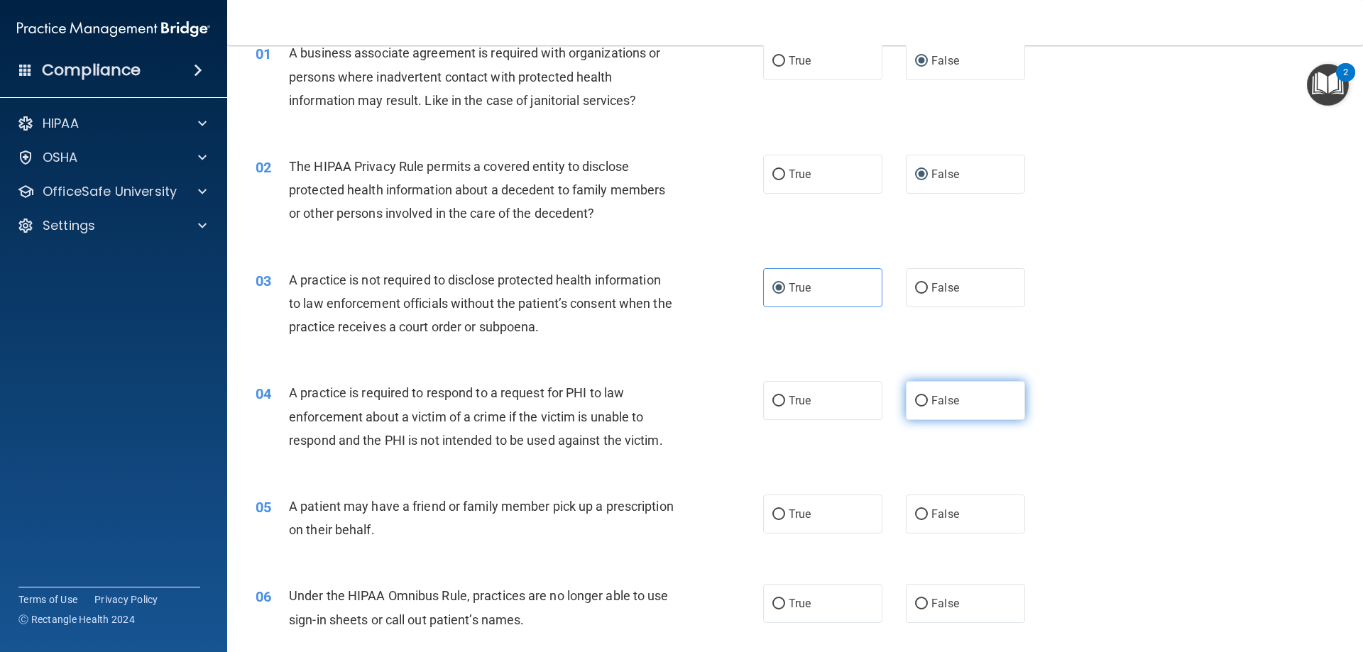
click at [963, 407] on label "False" at bounding box center [965, 400] width 119 height 39
click at [928, 407] on input "False" at bounding box center [921, 401] width 13 height 11
radio input "true"
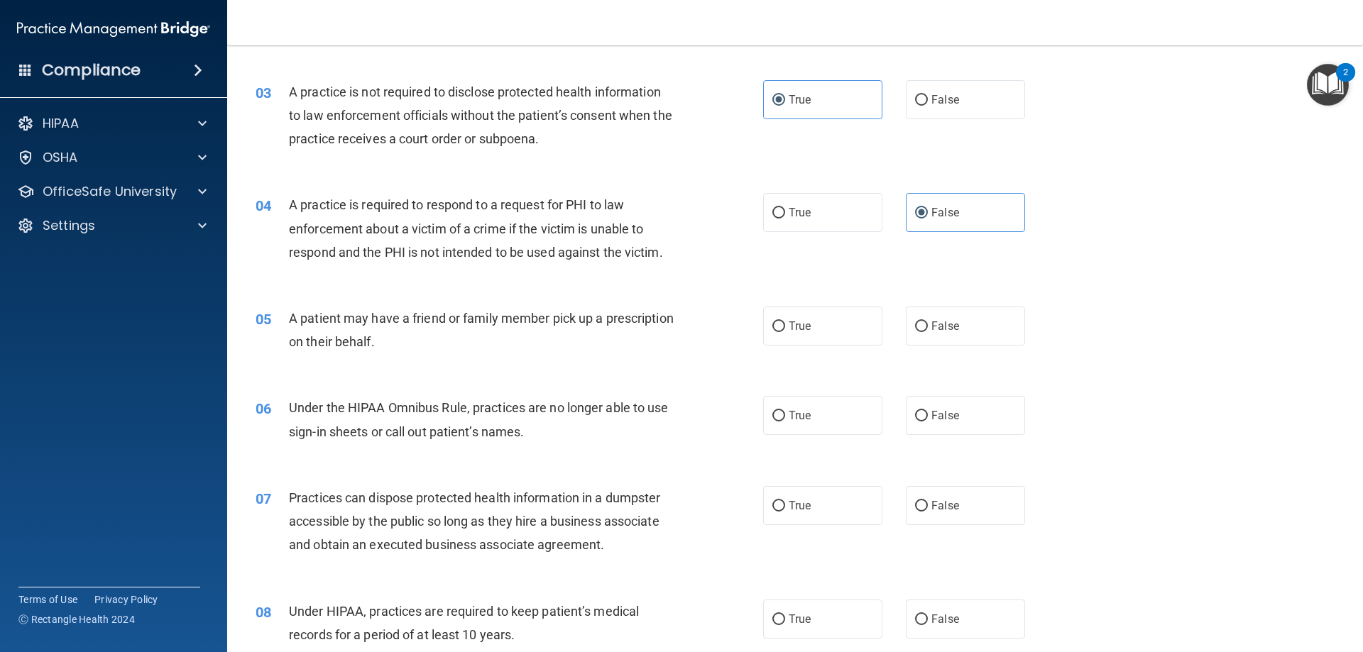
scroll to position [284, 0]
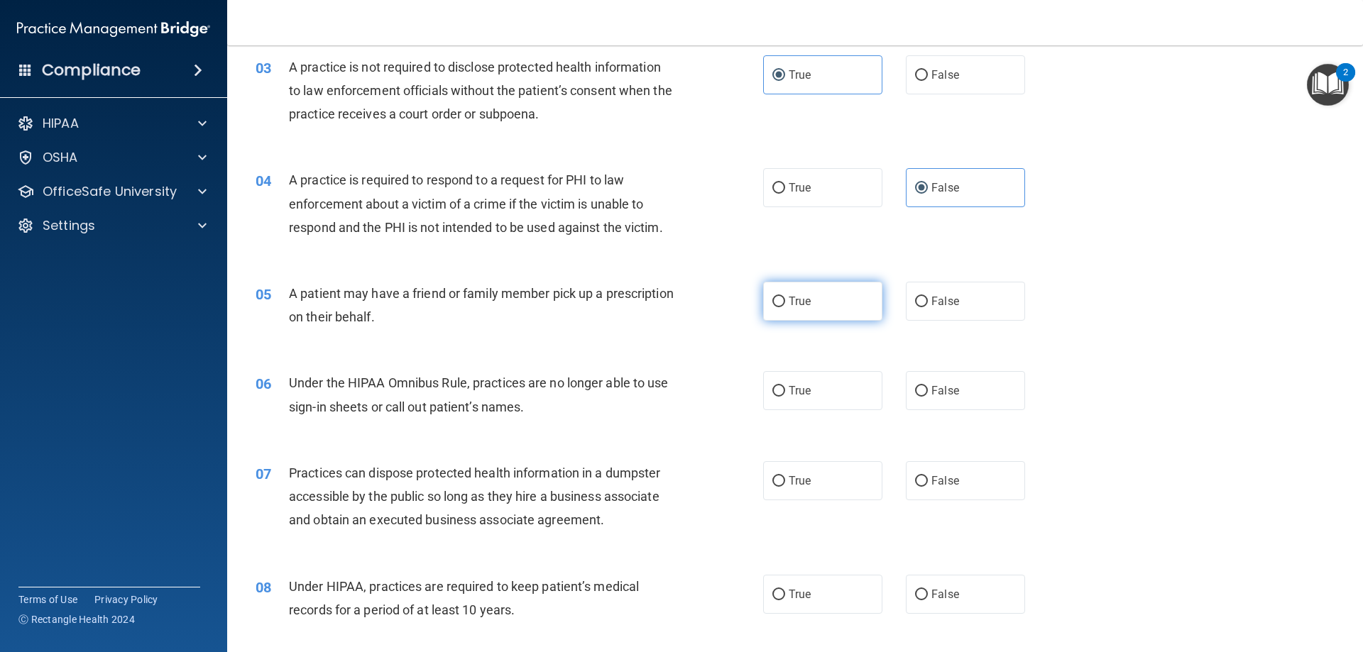
click at [788, 301] on span "True" at bounding box center [799, 301] width 22 height 13
click at [784, 301] on input "True" at bounding box center [778, 302] width 13 height 11
radio input "true"
click at [772, 393] on input "True" at bounding box center [778, 391] width 13 height 11
radio input "true"
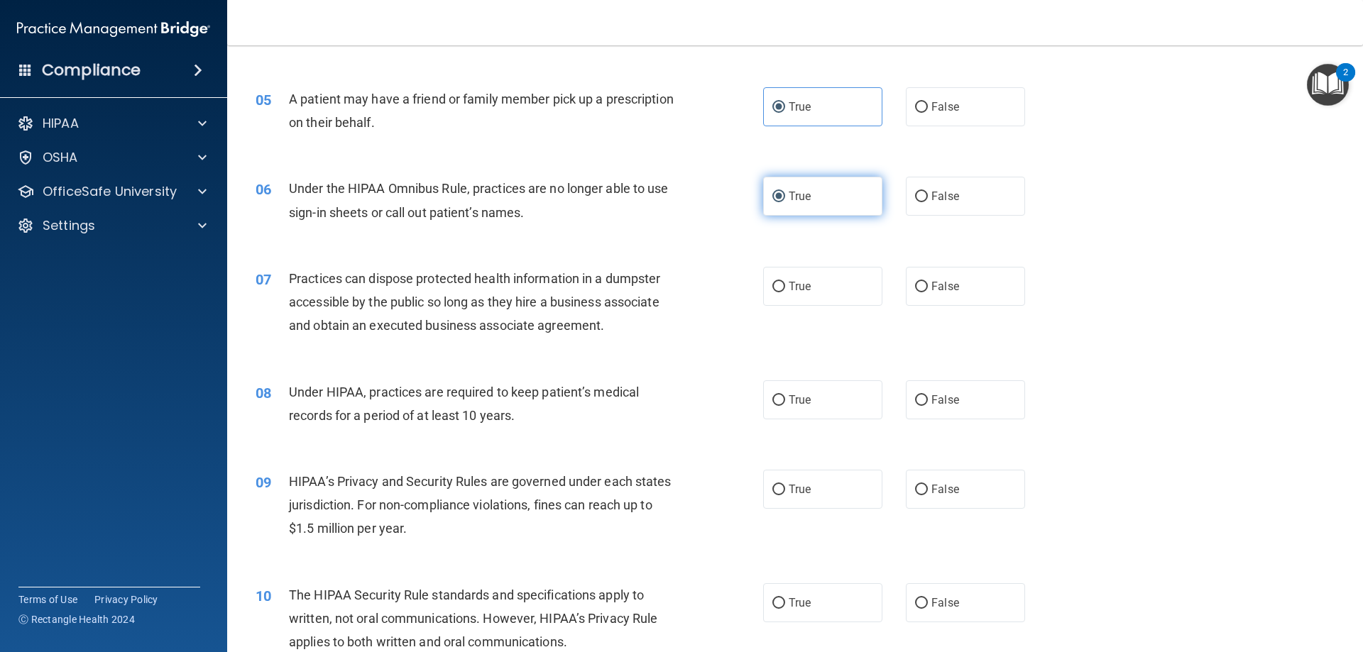
scroll to position [497, 0]
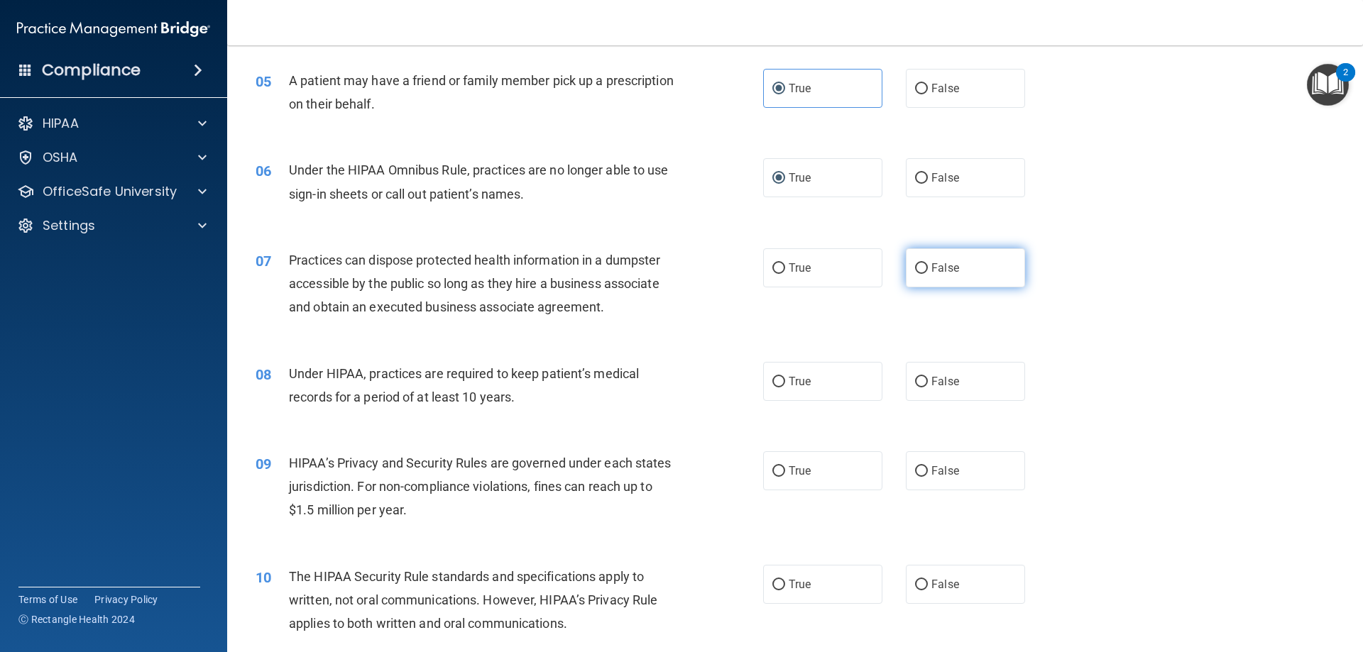
click at [916, 263] on input "False" at bounding box center [921, 268] width 13 height 11
radio input "true"
click at [772, 383] on input "True" at bounding box center [778, 382] width 13 height 11
radio input "true"
click at [797, 482] on label "True" at bounding box center [822, 470] width 119 height 39
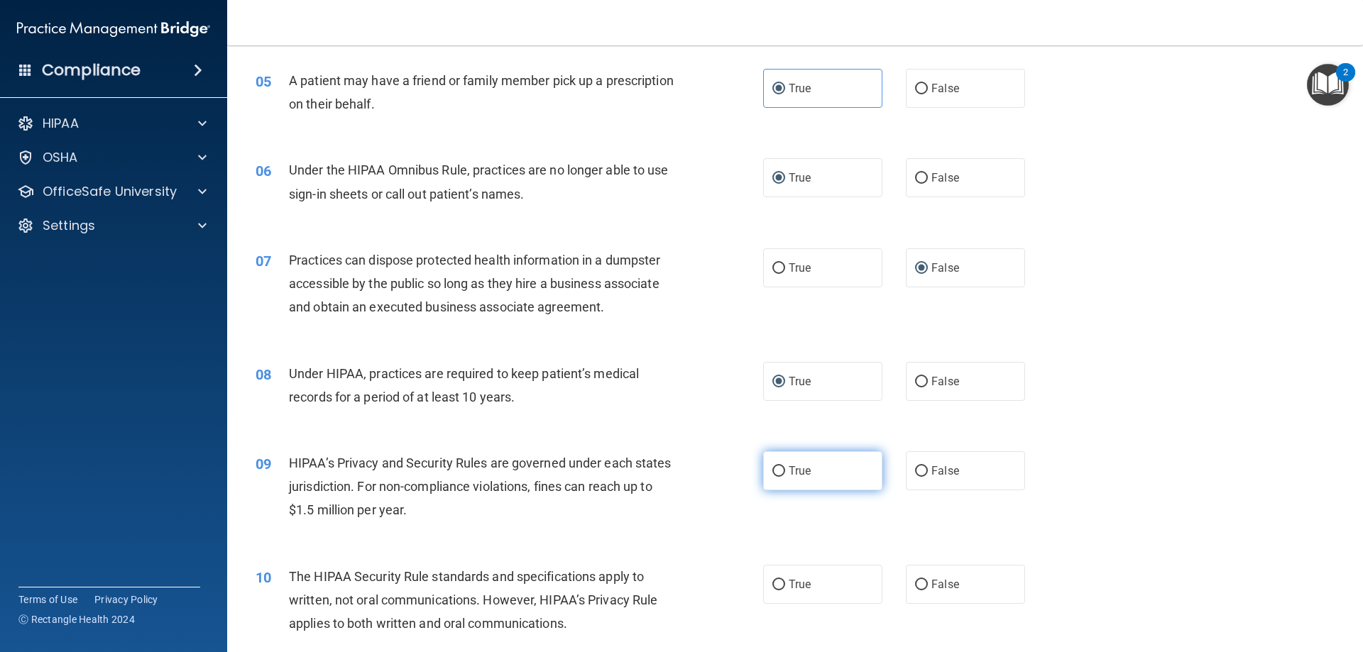
click at [785, 477] on input "True" at bounding box center [778, 471] width 13 height 11
radio input "true"
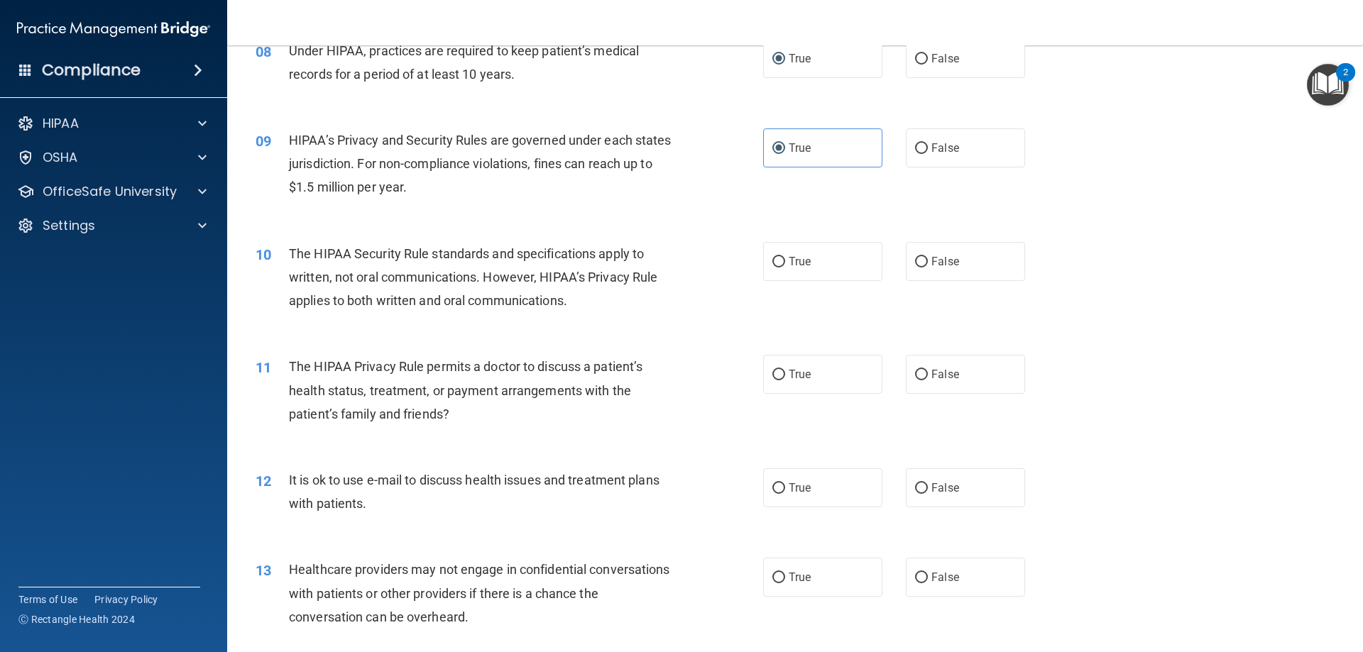
scroll to position [852, 0]
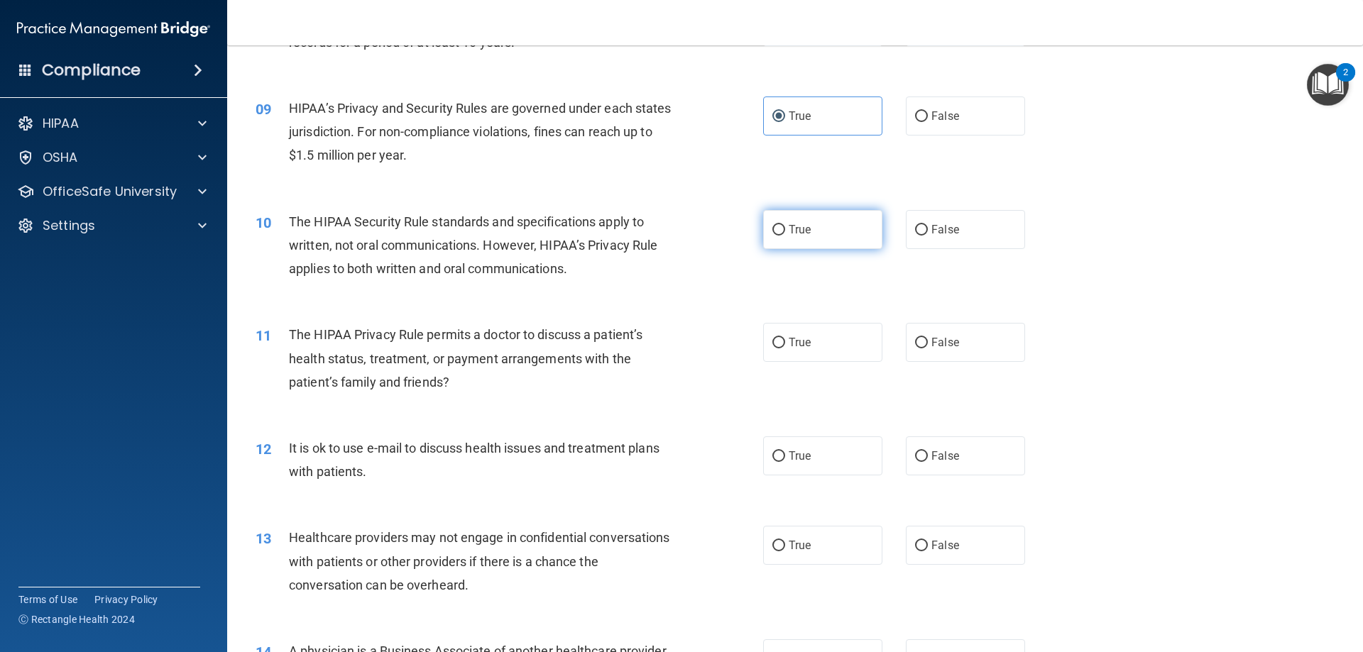
click at [788, 226] on span "True" at bounding box center [799, 229] width 22 height 13
click at [784, 226] on input "True" at bounding box center [778, 230] width 13 height 11
radio input "true"
click at [931, 344] on span "False" at bounding box center [945, 342] width 28 height 13
click at [928, 344] on input "False" at bounding box center [921, 343] width 13 height 11
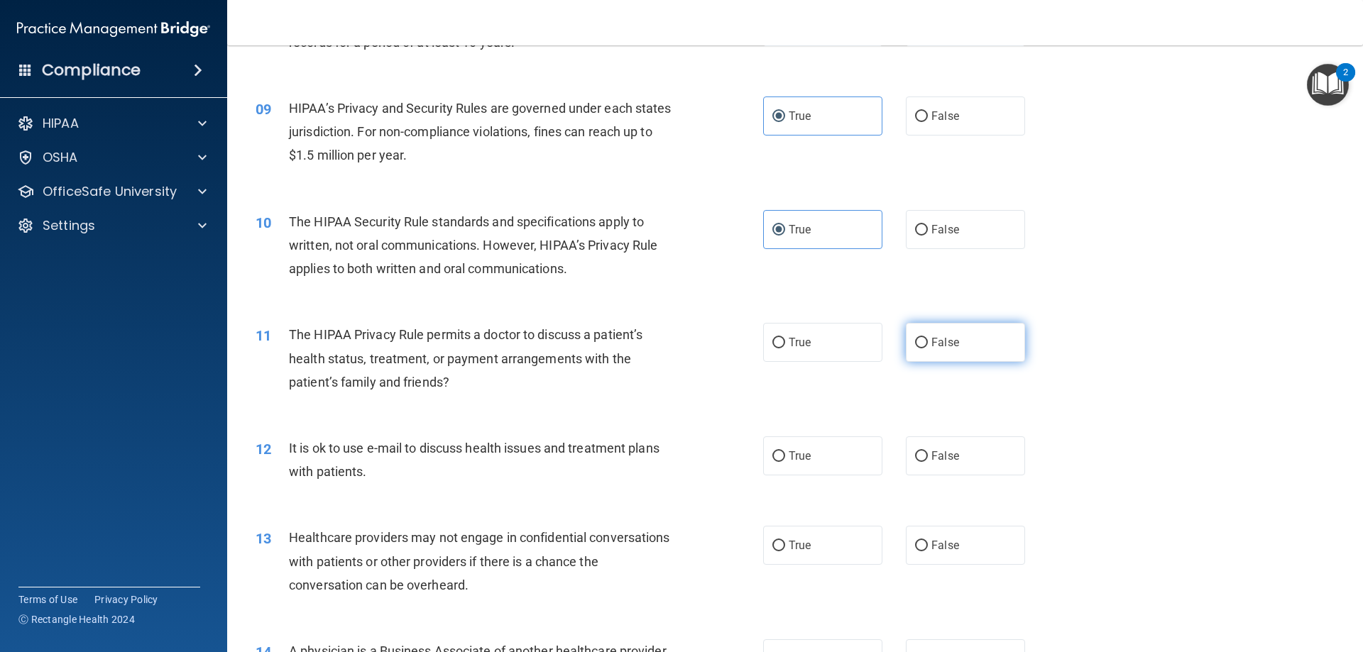
radio input "true"
click at [788, 457] on span "True" at bounding box center [799, 455] width 22 height 13
click at [785, 457] on input "True" at bounding box center [778, 456] width 13 height 11
radio input "true"
click at [796, 544] on span "True" at bounding box center [799, 545] width 22 height 13
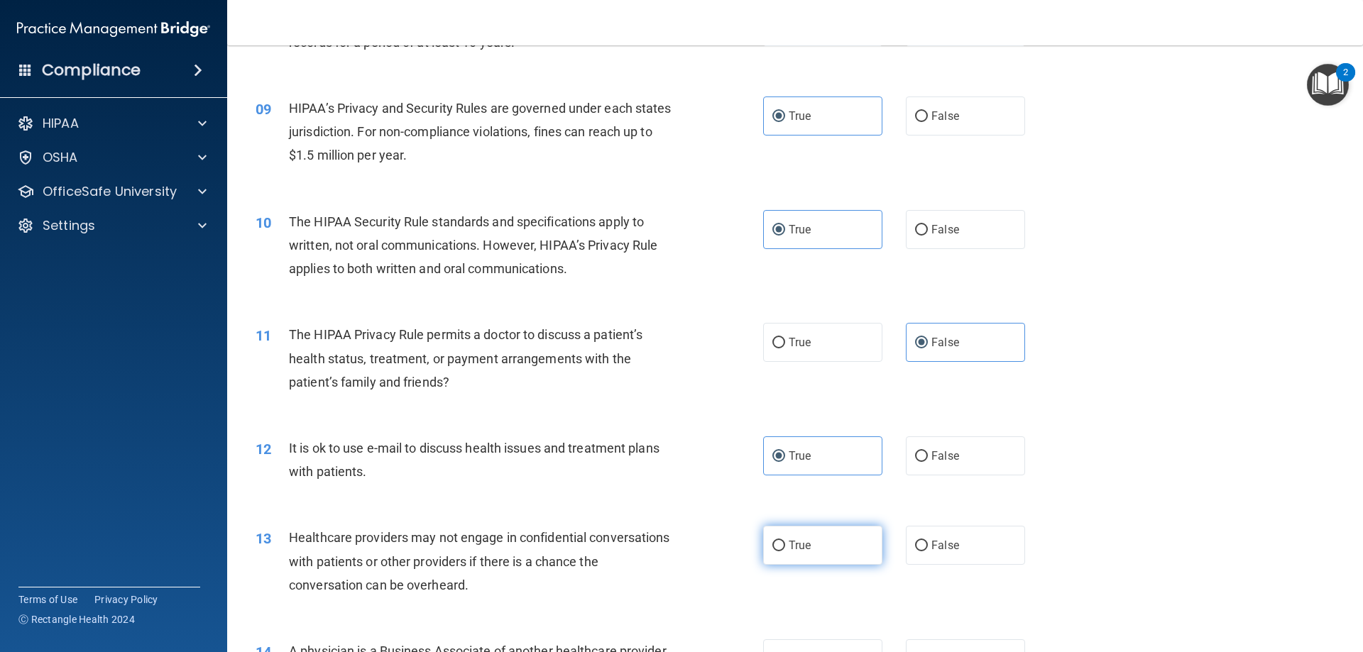
click at [785, 544] on input "True" at bounding box center [778, 546] width 13 height 11
radio input "true"
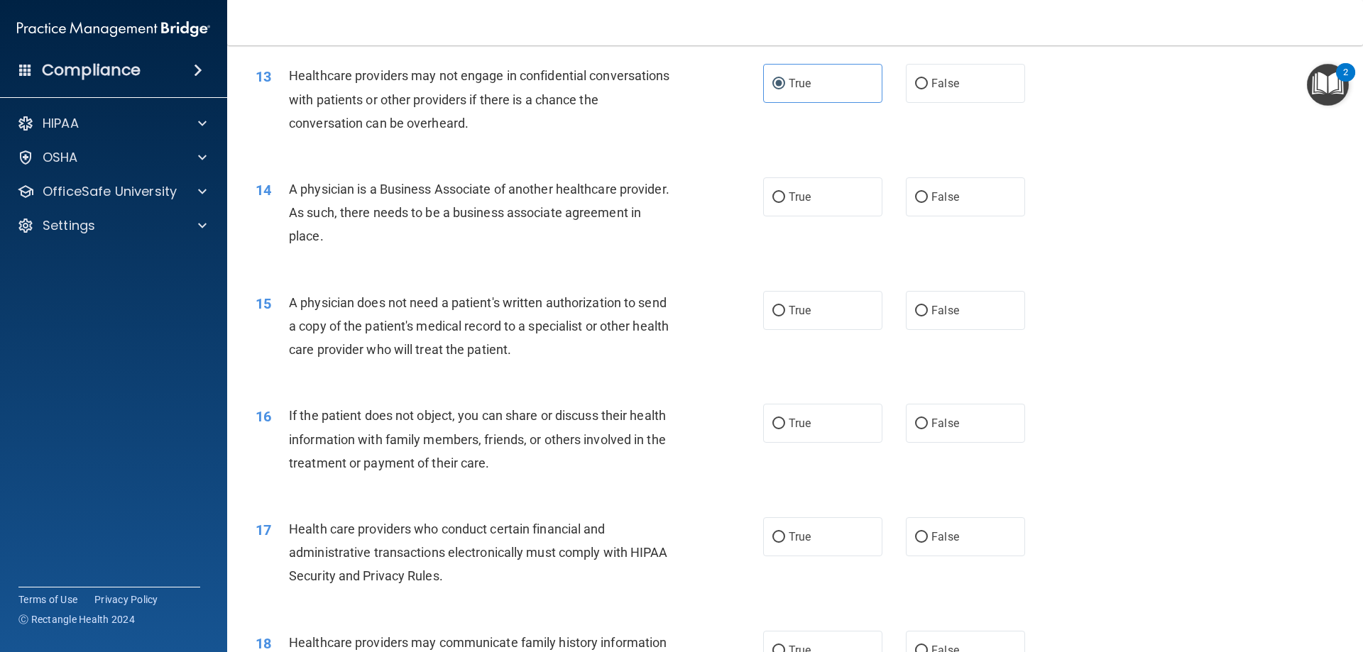
scroll to position [1348, 0]
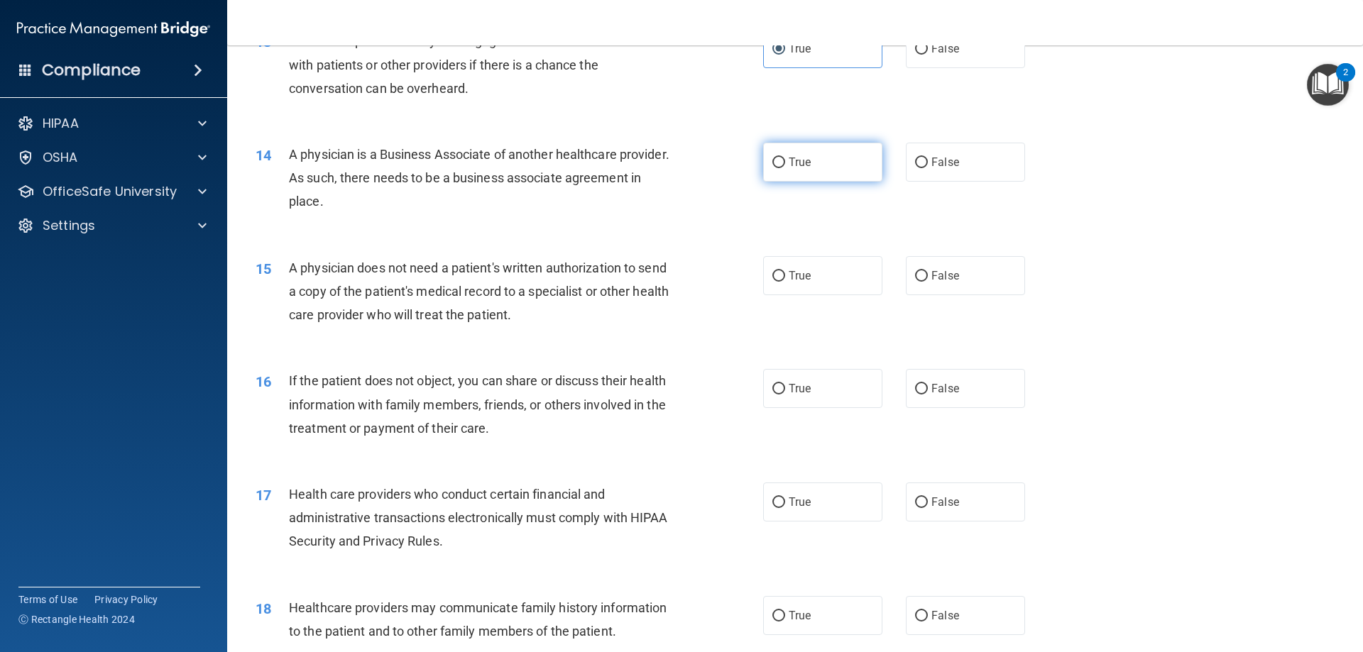
click at [766, 172] on label "True" at bounding box center [822, 162] width 119 height 39
click at [772, 168] on input "True" at bounding box center [778, 163] width 13 height 11
radio input "true"
click at [774, 400] on label "True" at bounding box center [822, 388] width 119 height 39
click at [774, 395] on input "True" at bounding box center [778, 389] width 13 height 11
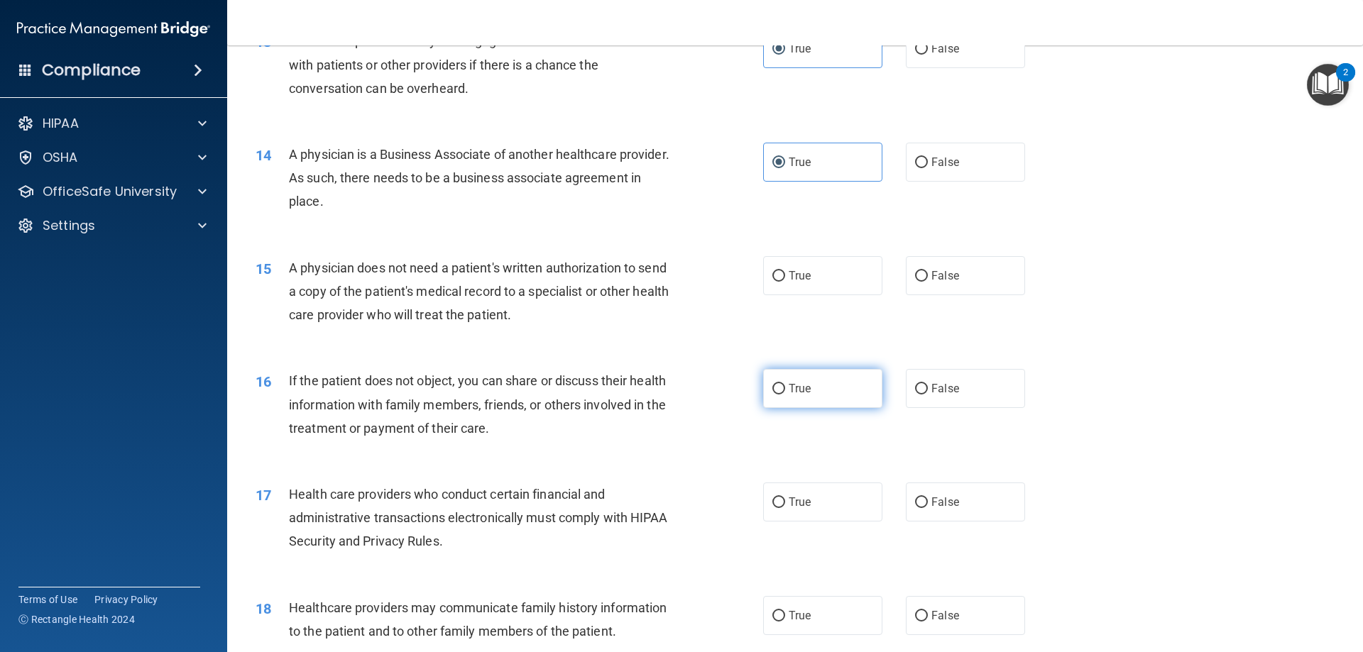
radio input "true"
click at [938, 165] on span "False" at bounding box center [945, 161] width 28 height 13
click at [928, 165] on input "False" at bounding box center [921, 163] width 13 height 11
radio input "true"
radio input "false"
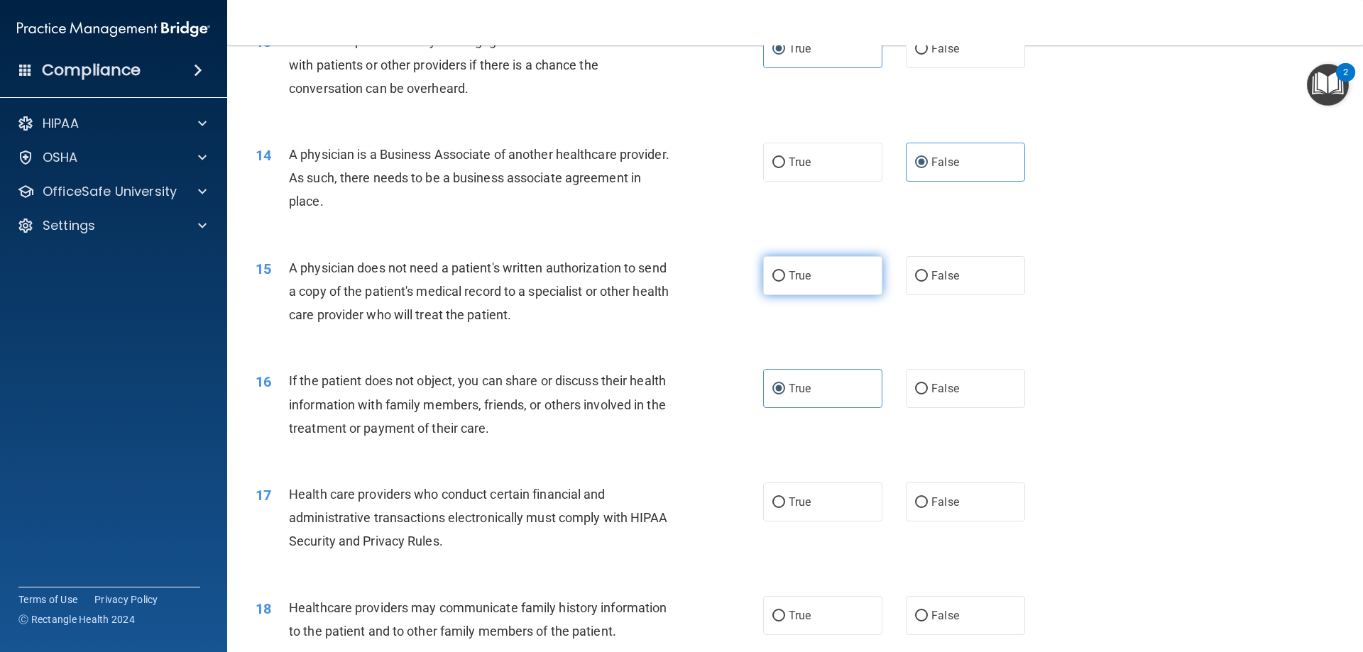
click at [778, 281] on input "True" at bounding box center [778, 276] width 13 height 11
radio input "true"
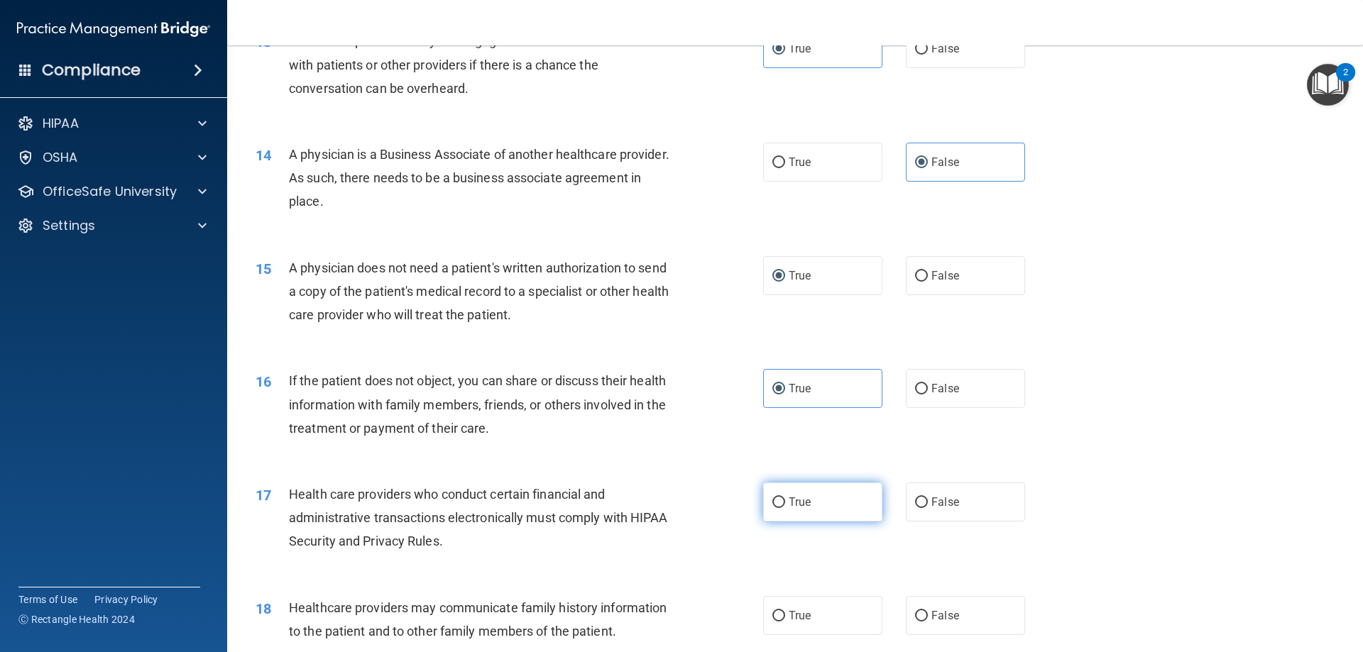
click at [779, 510] on label "True" at bounding box center [822, 502] width 119 height 39
click at [779, 508] on input "True" at bounding box center [778, 503] width 13 height 11
radio input "true"
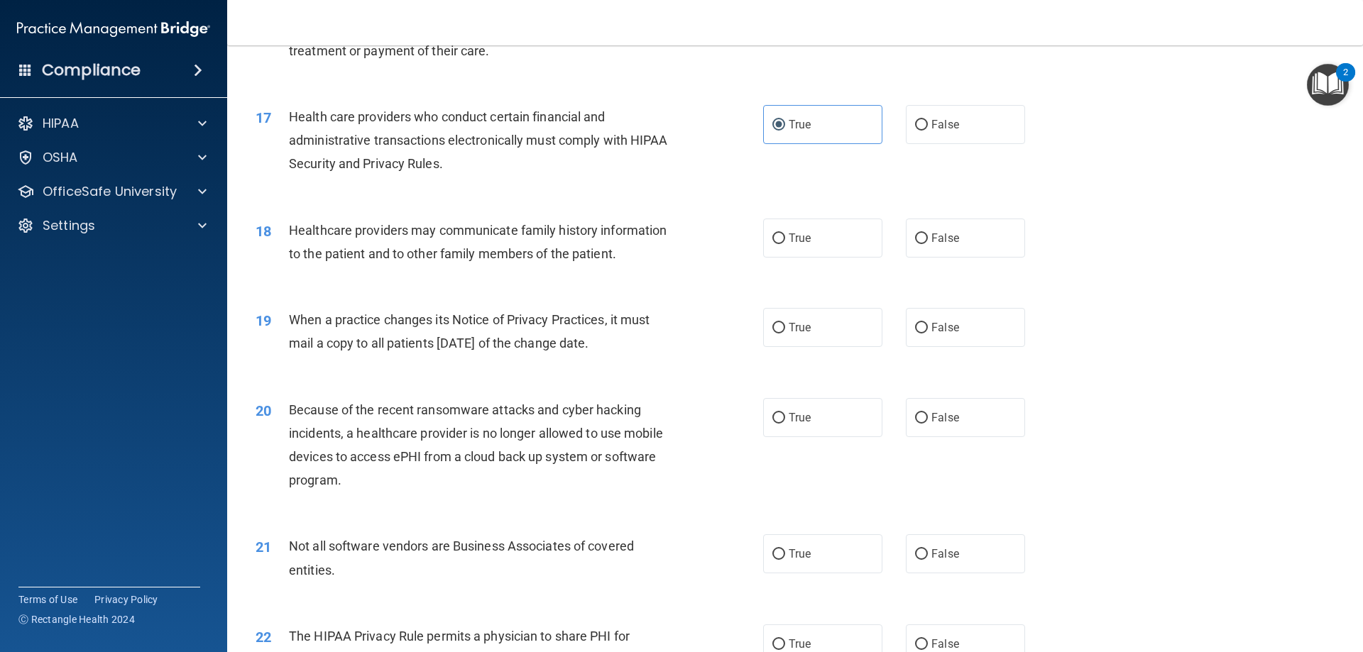
scroll to position [1774, 0]
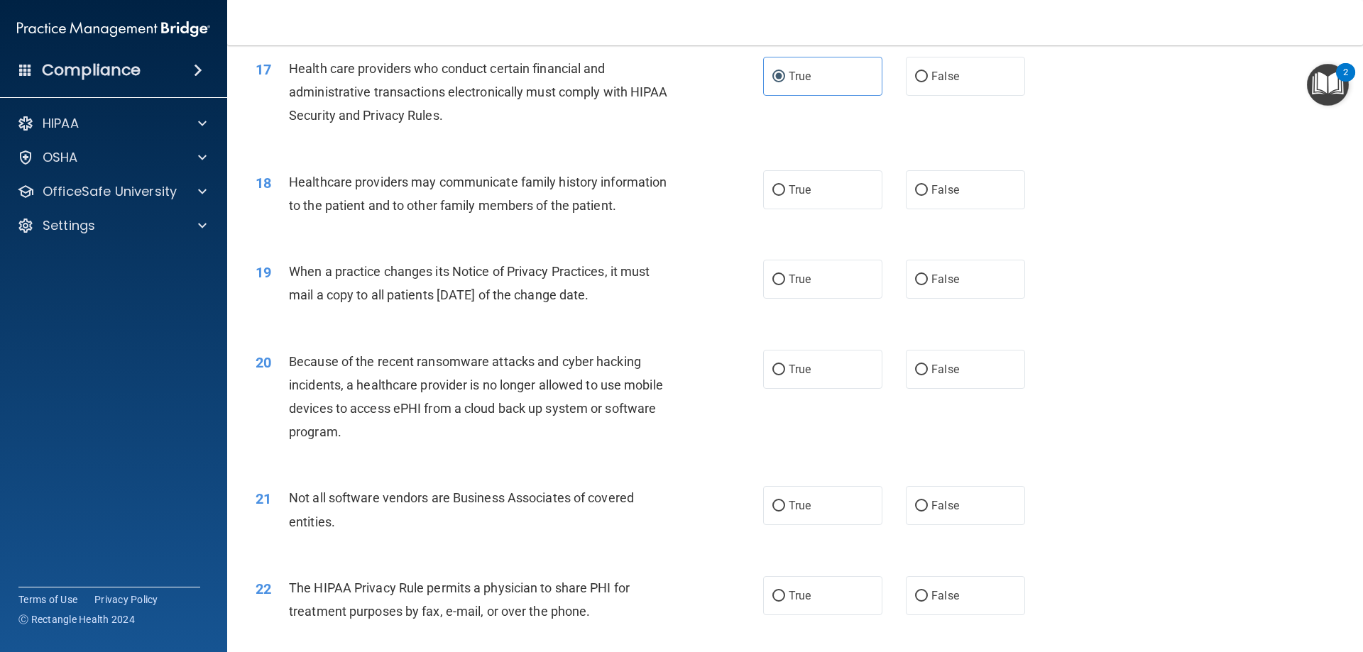
drag, startPoint x: 879, startPoint y: 183, endPoint x: 891, endPoint y: 185, distance: 12.3
click at [881, 185] on div "True False" at bounding box center [906, 189] width 286 height 39
click at [920, 194] on input "False" at bounding box center [921, 190] width 13 height 11
radio input "true"
click at [774, 287] on label "True" at bounding box center [822, 279] width 119 height 39
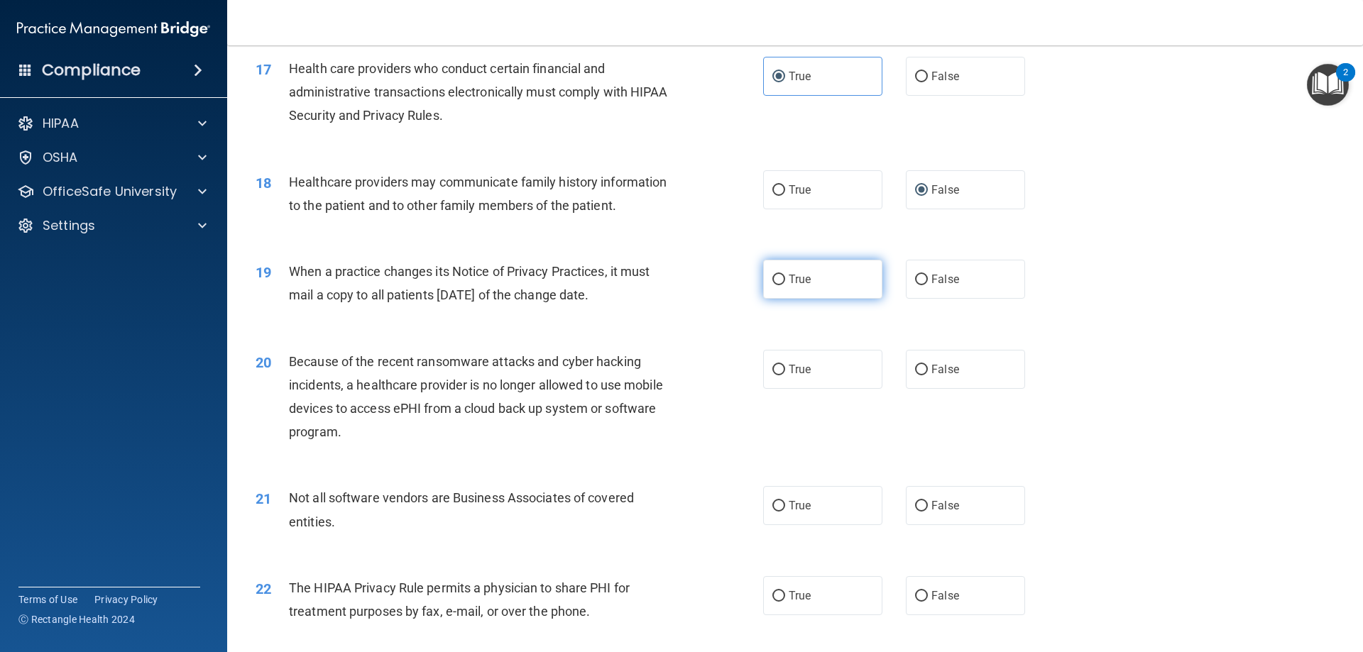
click at [774, 285] on input "True" at bounding box center [778, 280] width 13 height 11
radio input "true"
click at [935, 376] on label "False" at bounding box center [965, 369] width 119 height 39
click at [928, 375] on input "False" at bounding box center [921, 370] width 13 height 11
radio input "true"
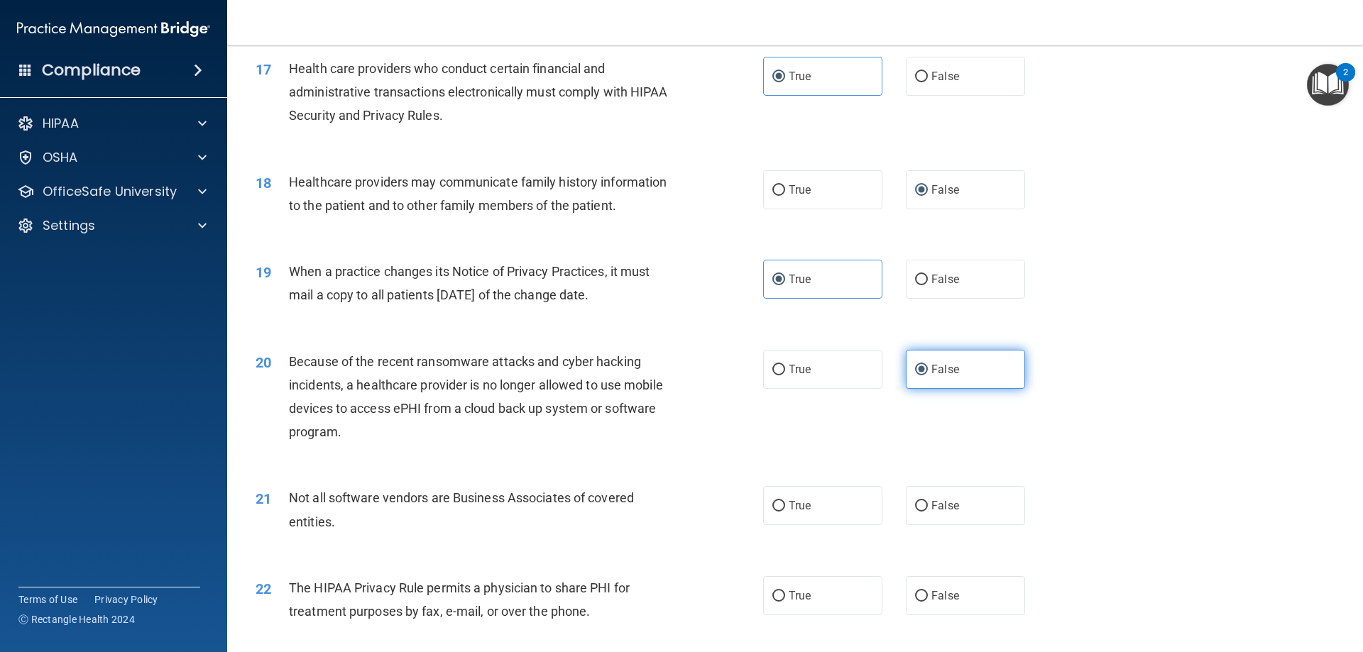
scroll to position [1845, 0]
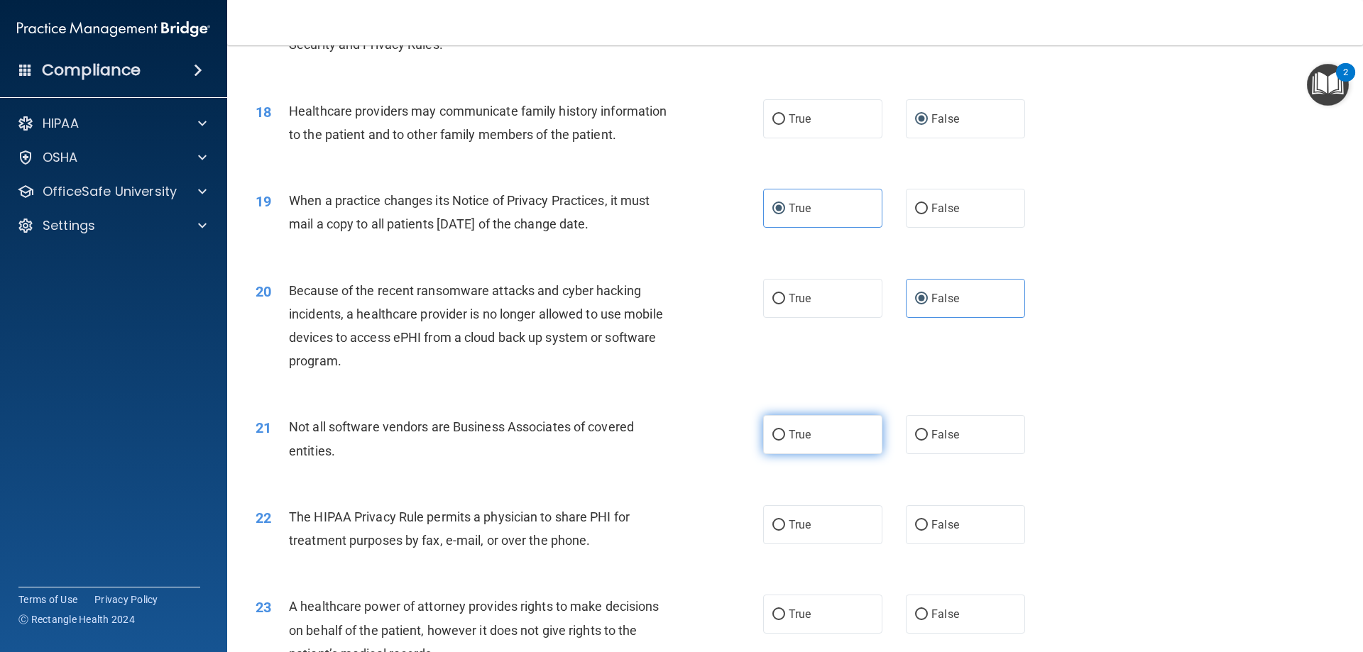
click at [769, 442] on label "True" at bounding box center [822, 434] width 119 height 39
click at [772, 441] on input "True" at bounding box center [778, 435] width 13 height 11
radio input "true"
click at [820, 535] on label "True" at bounding box center [822, 524] width 119 height 39
click at [785, 531] on input "True" at bounding box center [778, 525] width 13 height 11
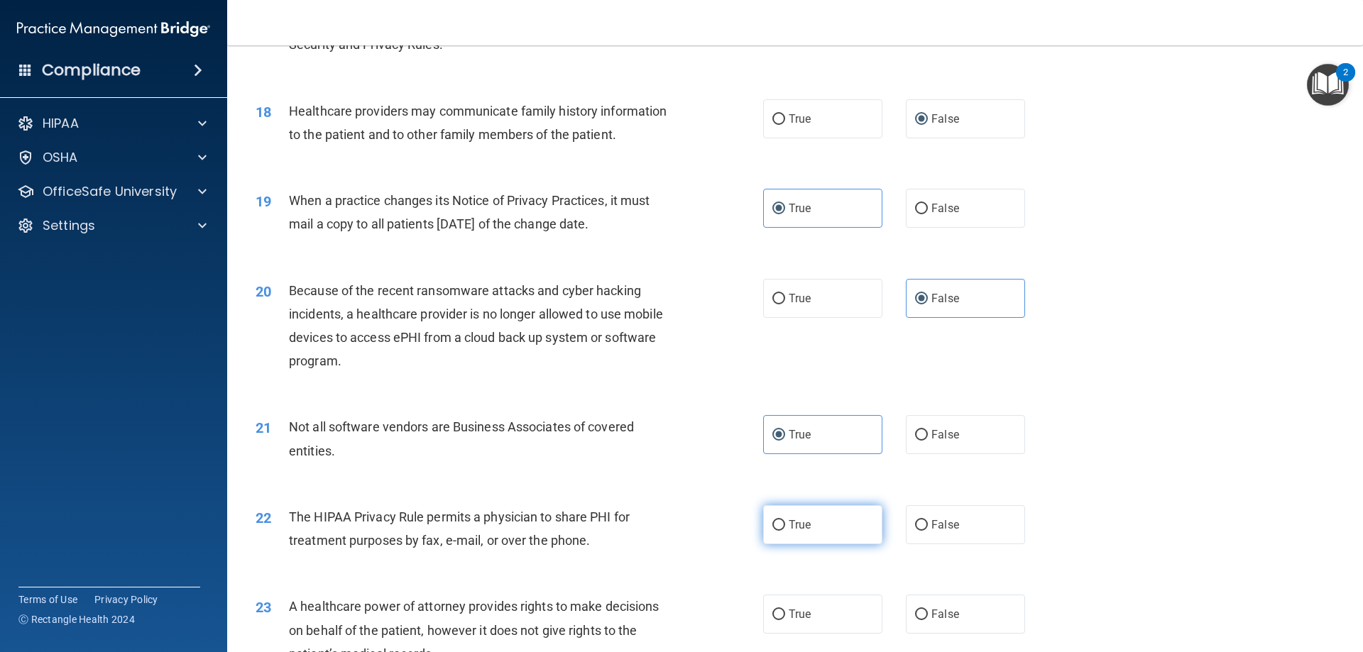
radio input "true"
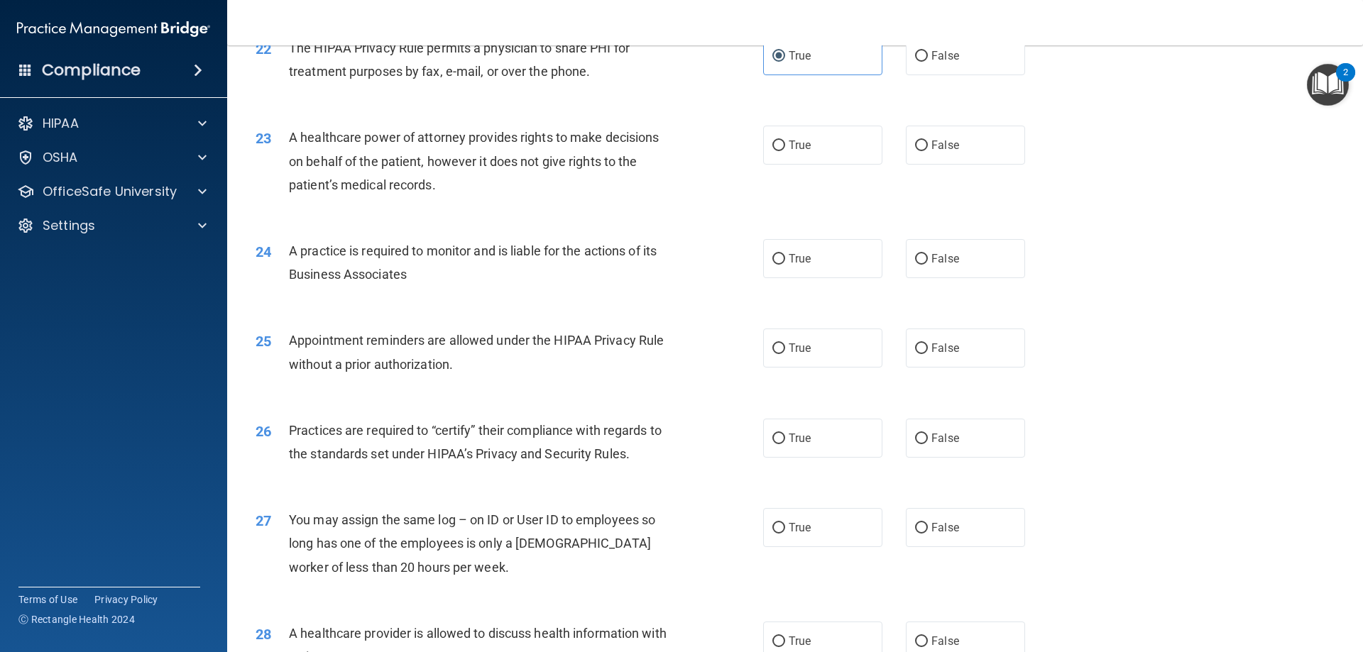
scroll to position [2342, 0]
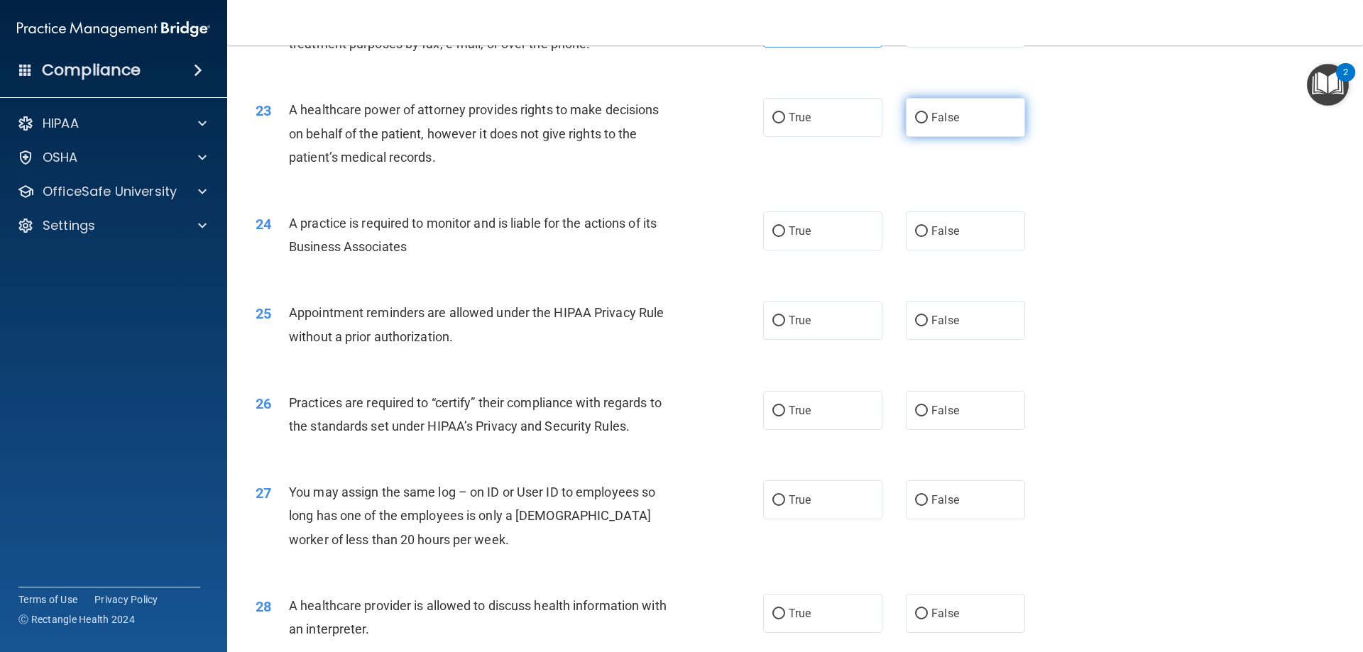
click at [969, 111] on label "False" at bounding box center [965, 117] width 119 height 39
click at [928, 113] on input "False" at bounding box center [921, 118] width 13 height 11
radio input "true"
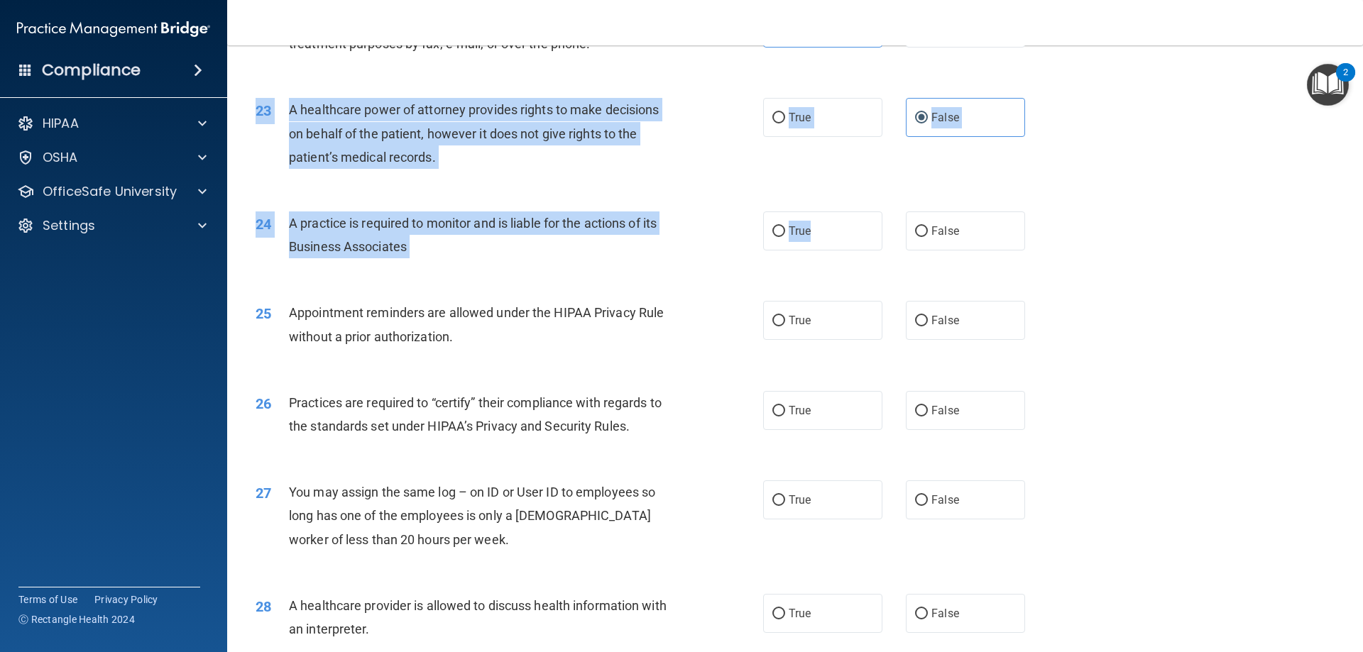
drag, startPoint x: 854, startPoint y: 228, endPoint x: 897, endPoint y: 172, distance: 69.8
click at [892, 202] on div "24 A practice is required to monitor and is liable for the actions of its Busin…" at bounding box center [795, 238] width 1100 height 89
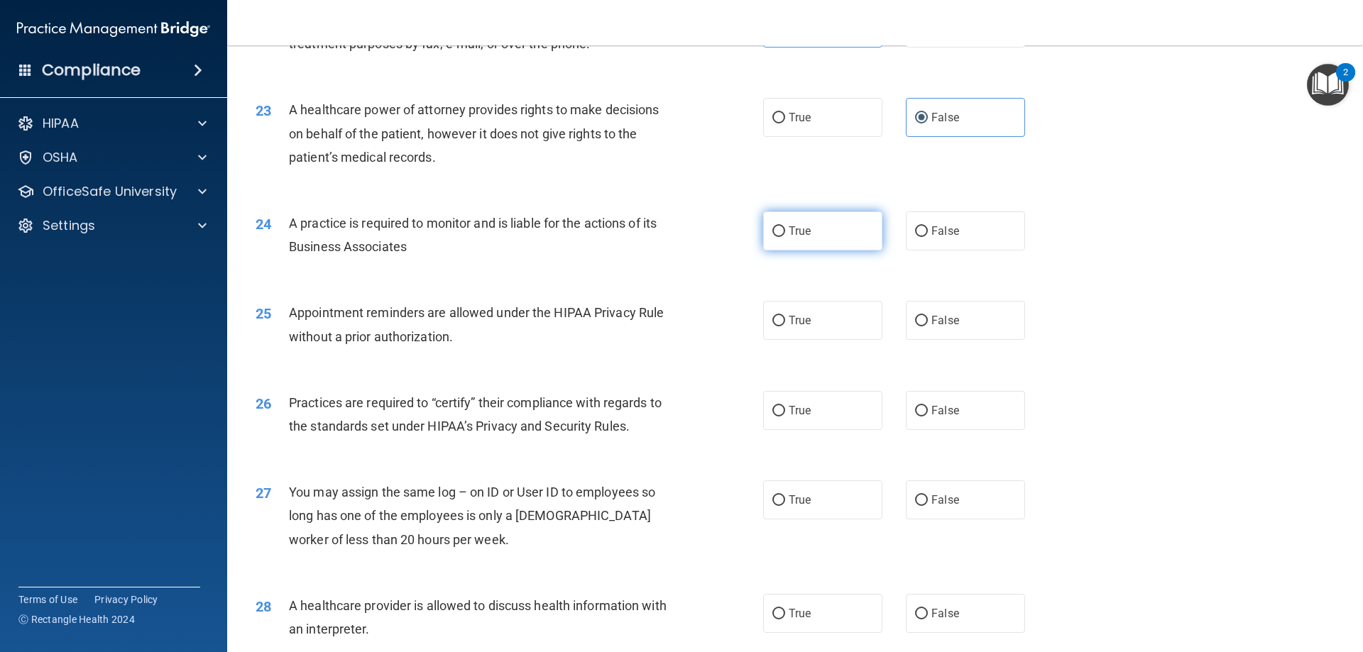
click at [840, 241] on label "True" at bounding box center [822, 230] width 119 height 39
click at [785, 237] on input "True" at bounding box center [778, 231] width 13 height 11
radio input "true"
click at [788, 318] on span "True" at bounding box center [799, 320] width 22 height 13
click at [785, 318] on input "True" at bounding box center [778, 321] width 13 height 11
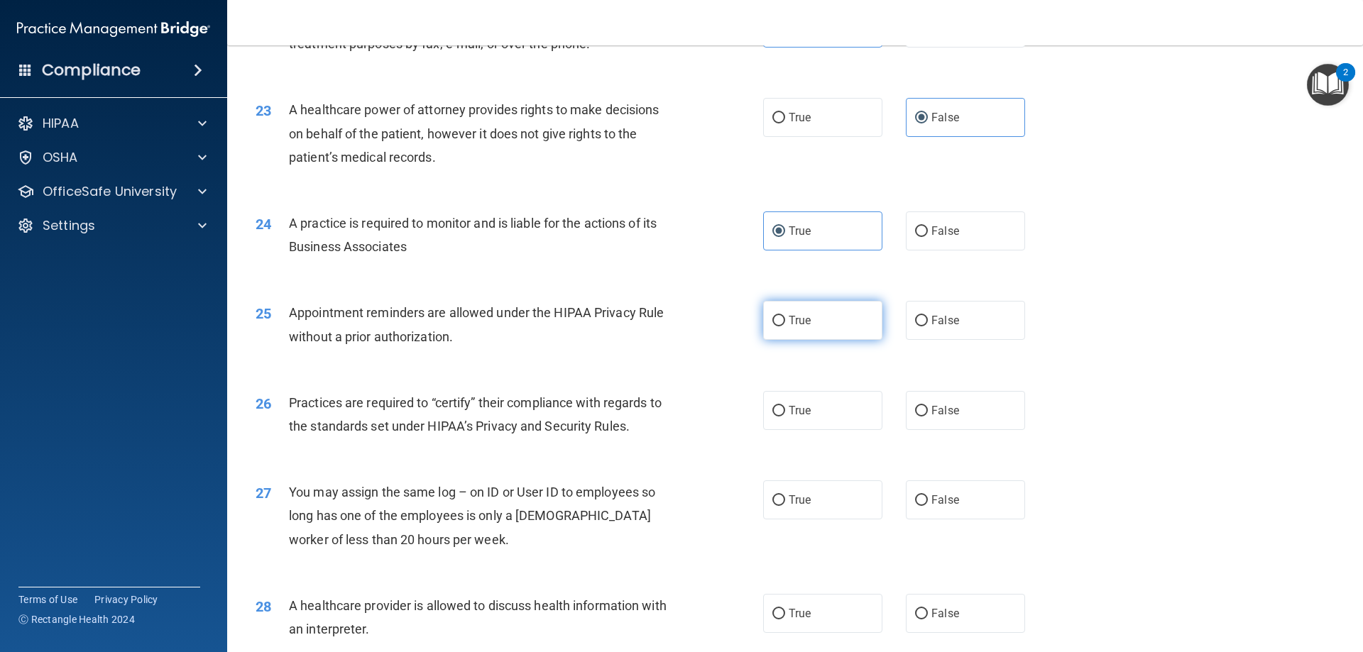
radio input "true"
click at [843, 424] on label "True" at bounding box center [822, 410] width 119 height 39
click at [785, 417] on input "True" at bounding box center [778, 411] width 13 height 11
radio input "true"
click at [970, 522] on div "27 You may assign the same log – on ID or User ID to employees so long has one …" at bounding box center [795, 520] width 1100 height 114
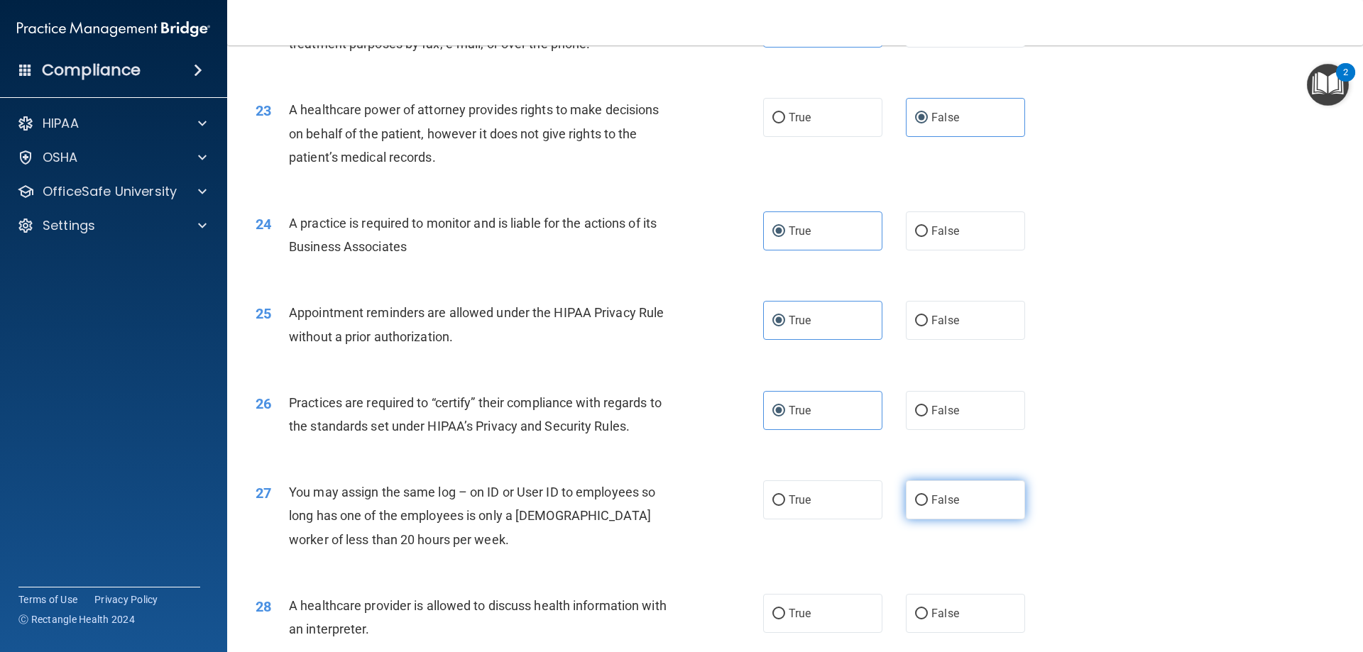
click at [970, 511] on label "False" at bounding box center [965, 499] width 119 height 39
click at [928, 506] on input "False" at bounding box center [921, 500] width 13 height 11
radio input "true"
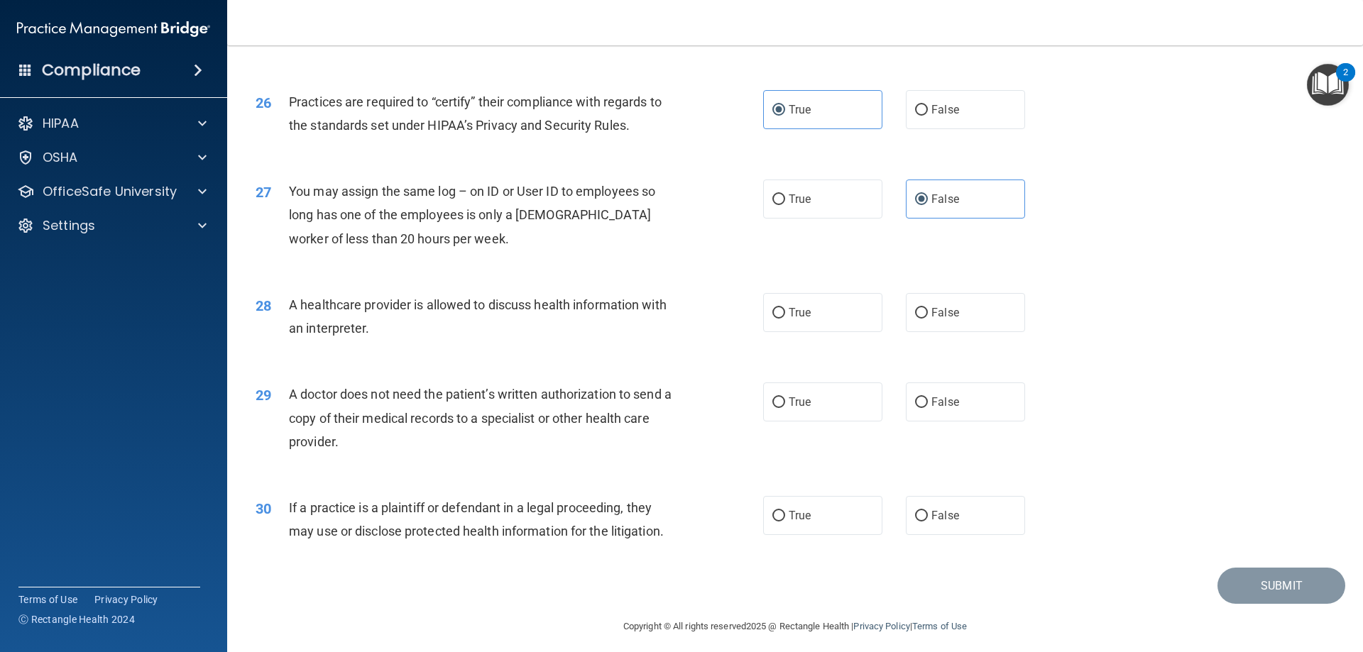
scroll to position [2651, 0]
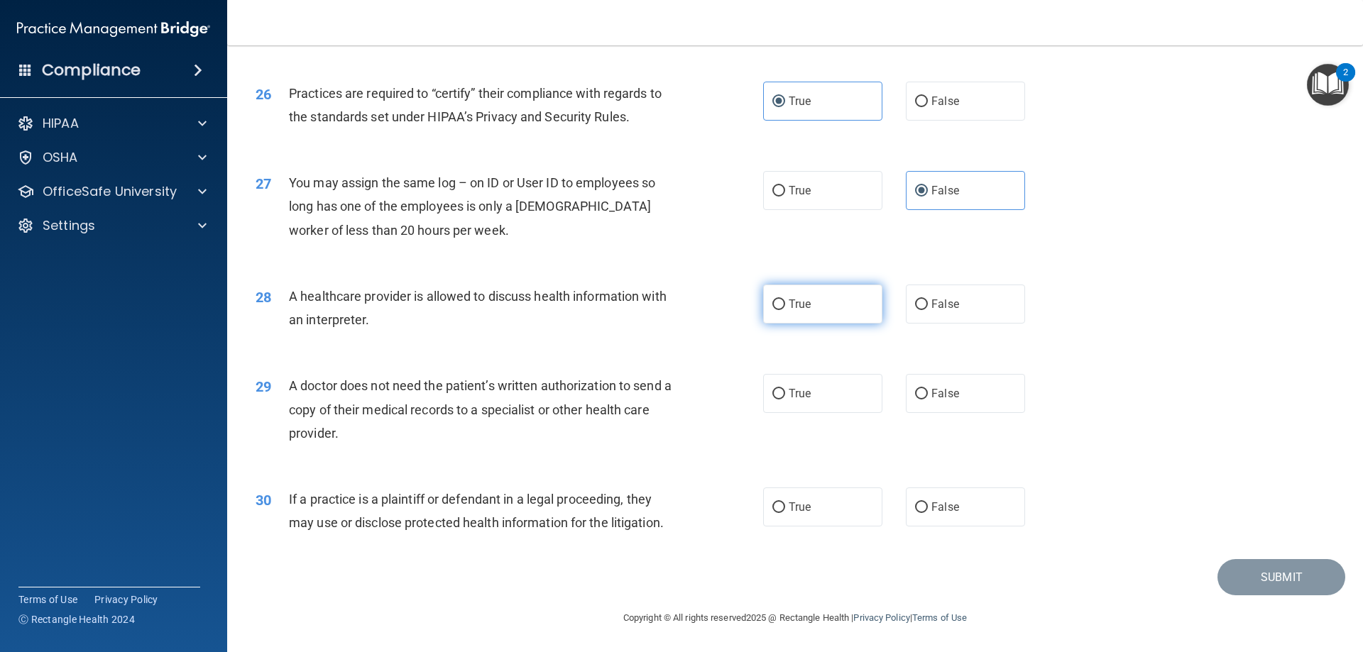
click at [815, 296] on label "True" at bounding box center [822, 304] width 119 height 39
click at [785, 299] on input "True" at bounding box center [778, 304] width 13 height 11
radio input "true"
click at [790, 409] on label "True" at bounding box center [822, 393] width 119 height 39
click at [785, 400] on input "True" at bounding box center [778, 394] width 13 height 11
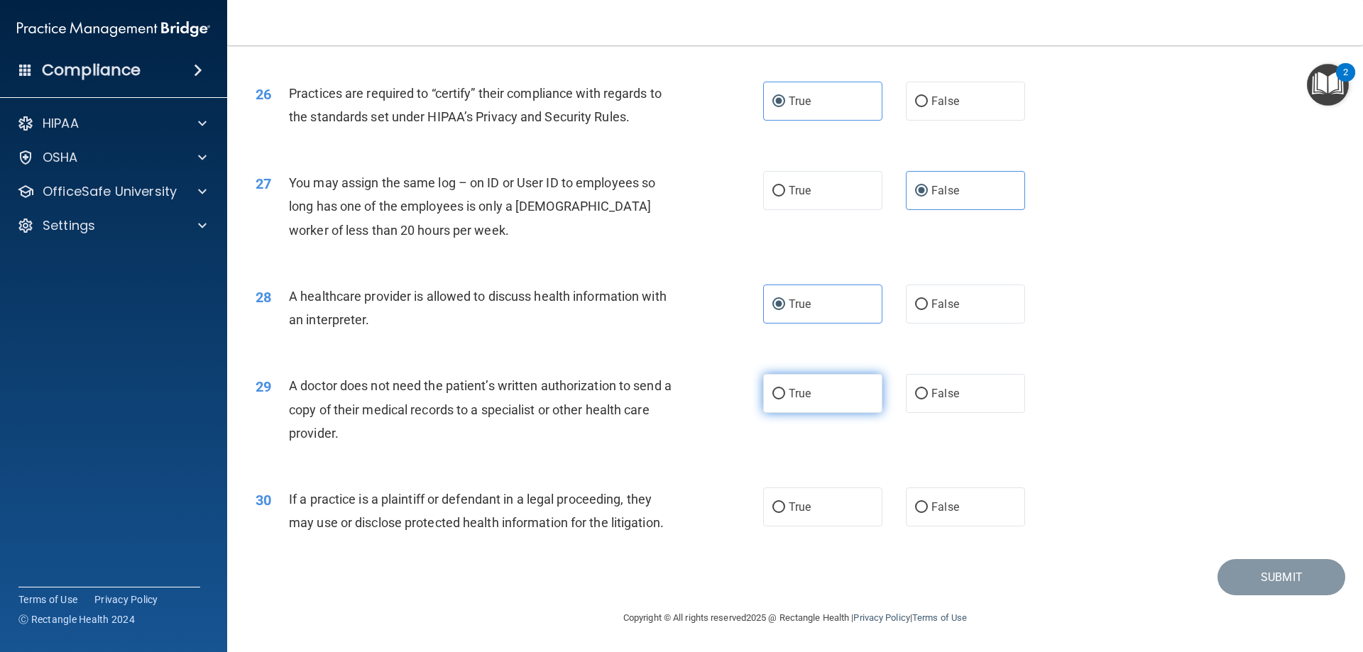
radio input "true"
click at [793, 508] on span "True" at bounding box center [799, 506] width 22 height 13
click at [785, 508] on input "True" at bounding box center [778, 507] width 13 height 11
radio input "true"
click at [1268, 587] on button "Submit" at bounding box center [1281, 577] width 128 height 36
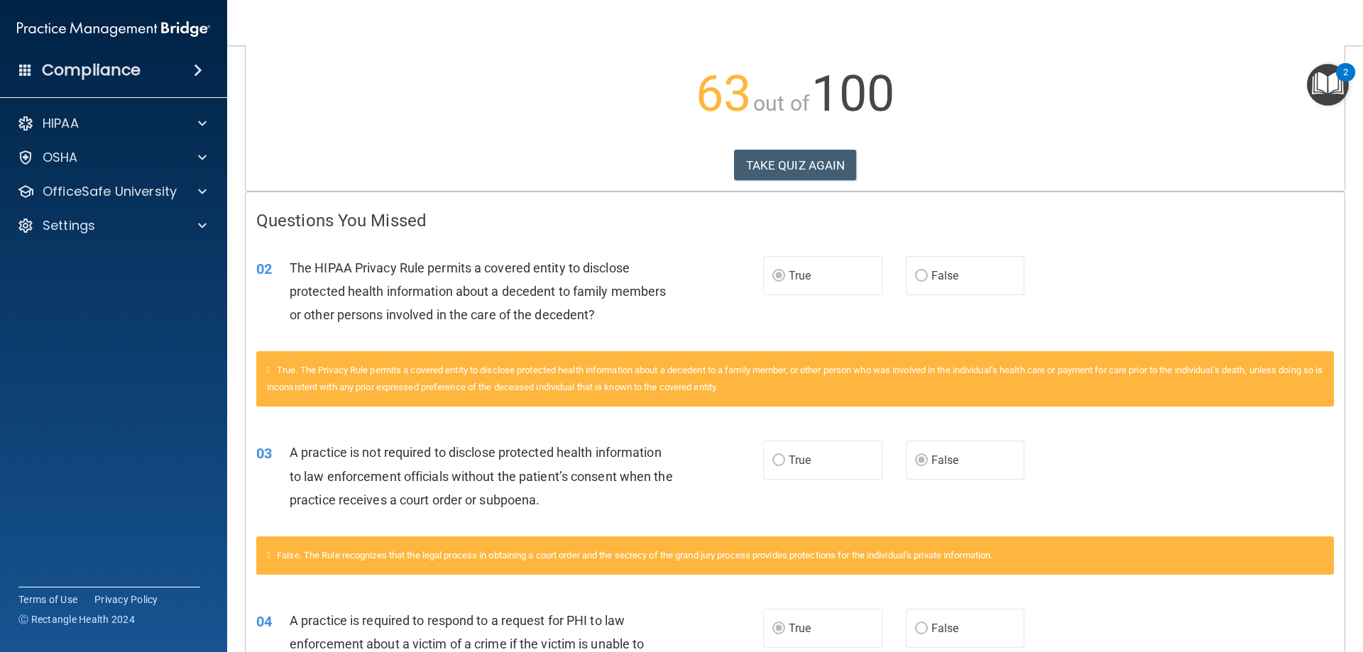
scroll to position [27, 0]
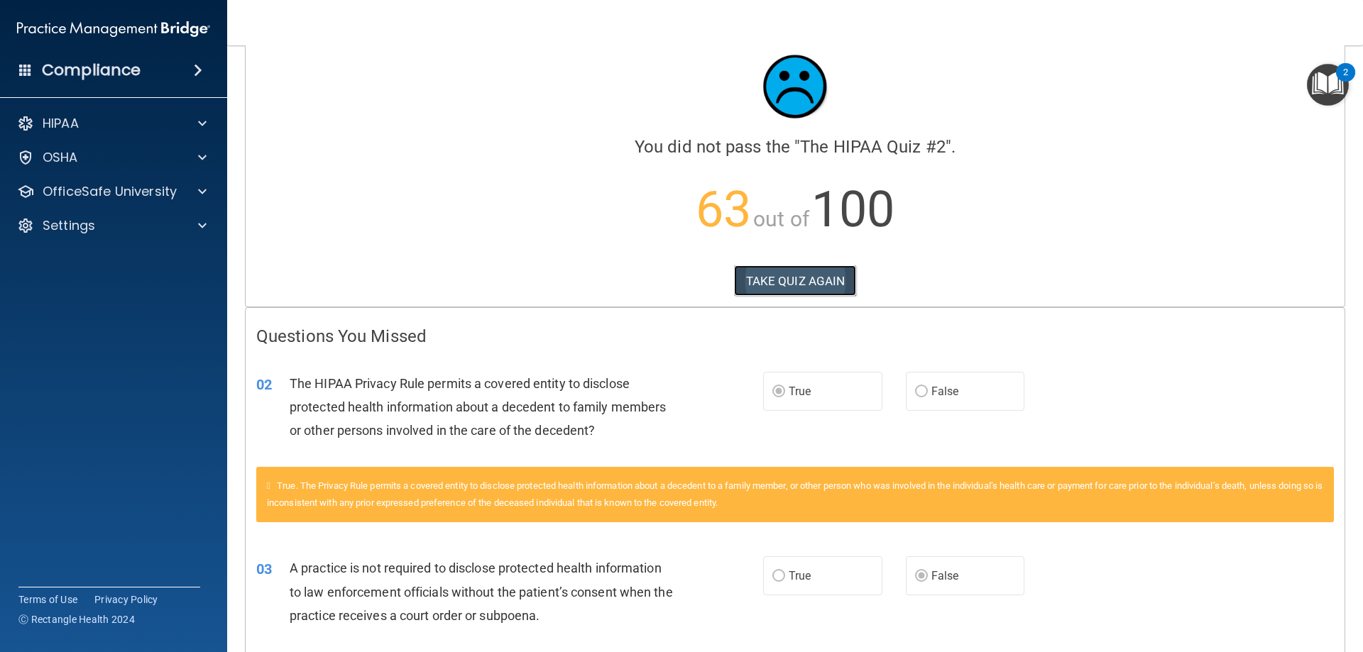
click at [798, 284] on button "TAKE QUIZ AGAIN" at bounding box center [795, 280] width 123 height 31
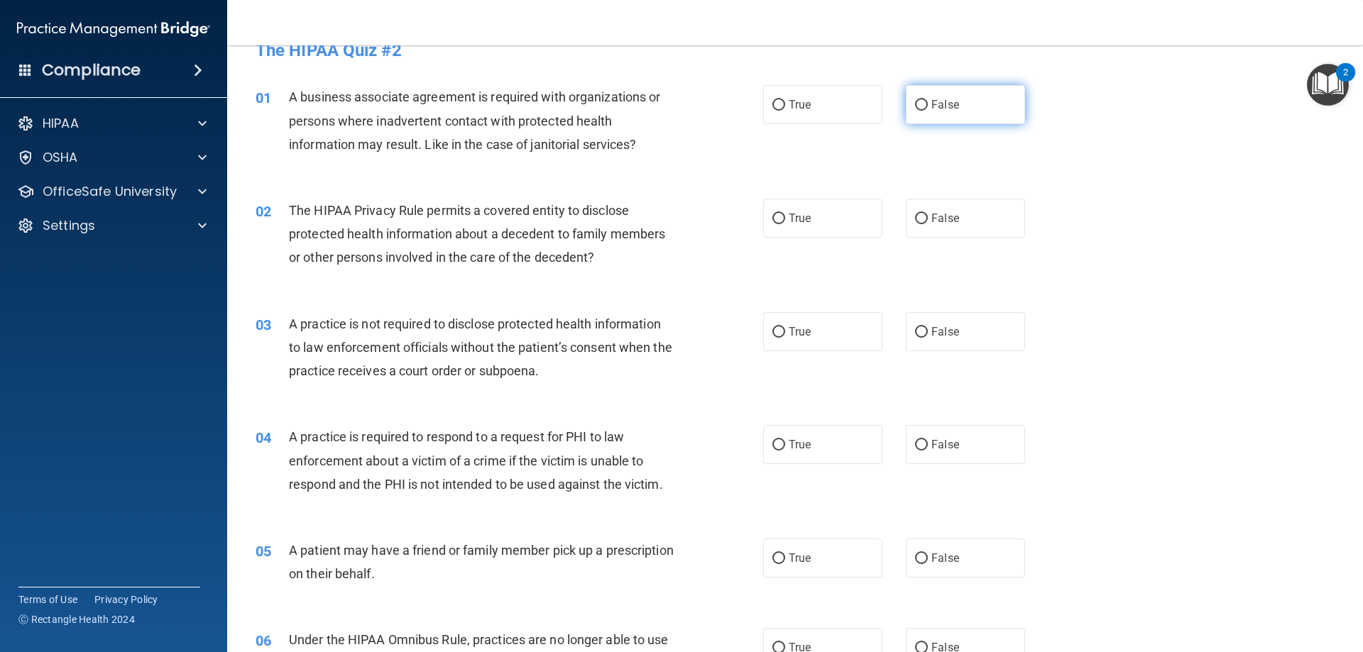
click at [920, 108] on input "False" at bounding box center [921, 105] width 13 height 11
radio input "true"
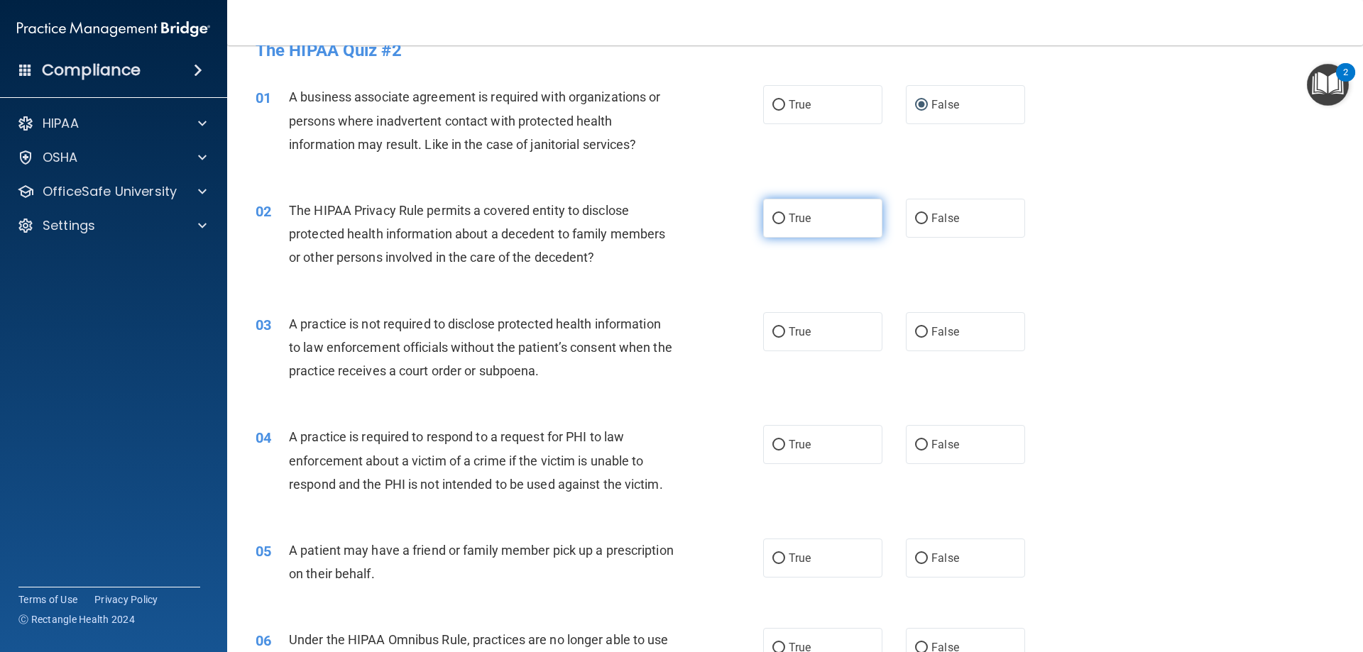
click at [772, 223] on input "True" at bounding box center [778, 219] width 13 height 11
radio input "true"
click at [917, 333] on input "False" at bounding box center [921, 332] width 13 height 11
radio input "true"
click at [776, 442] on input "True" at bounding box center [778, 445] width 13 height 11
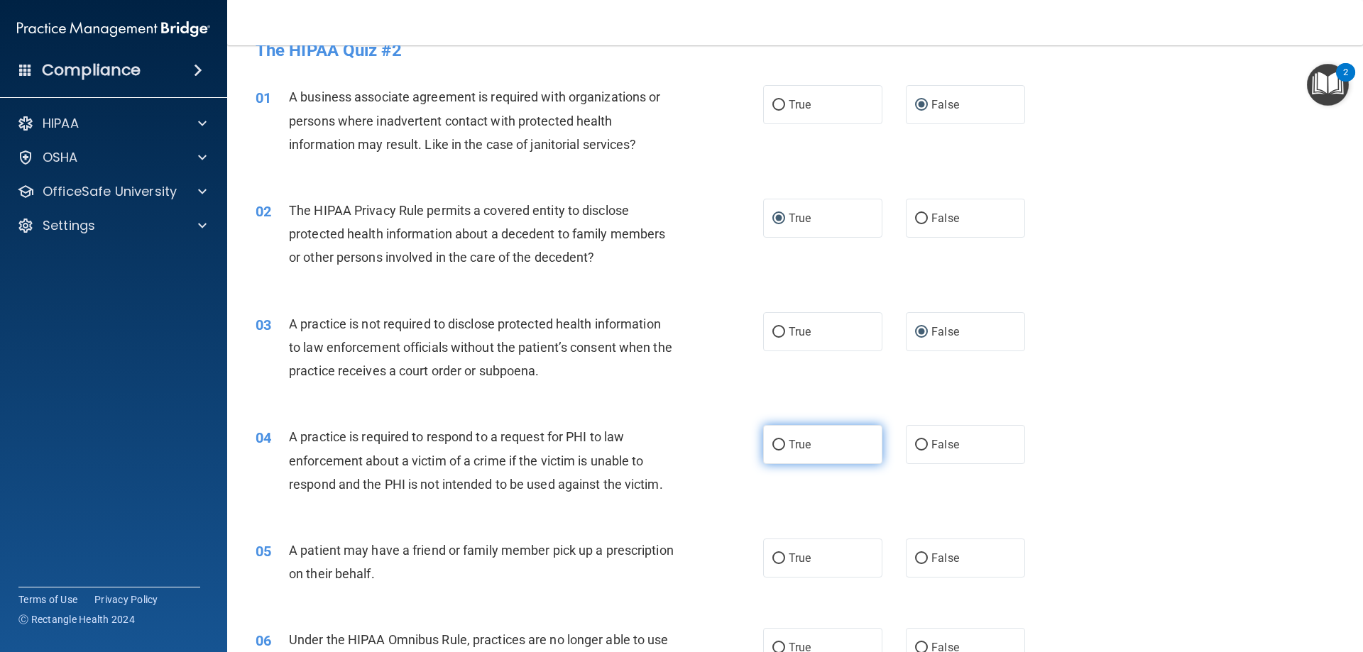
radio input "true"
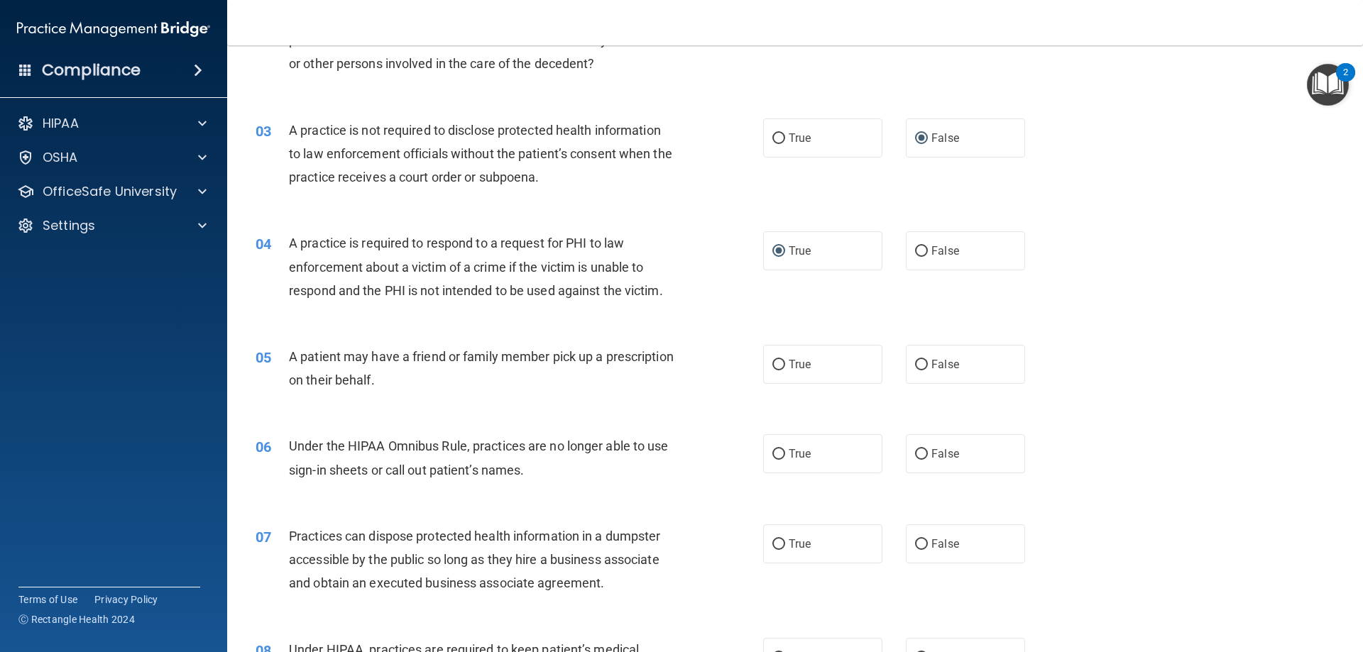
scroll to position [240, 0]
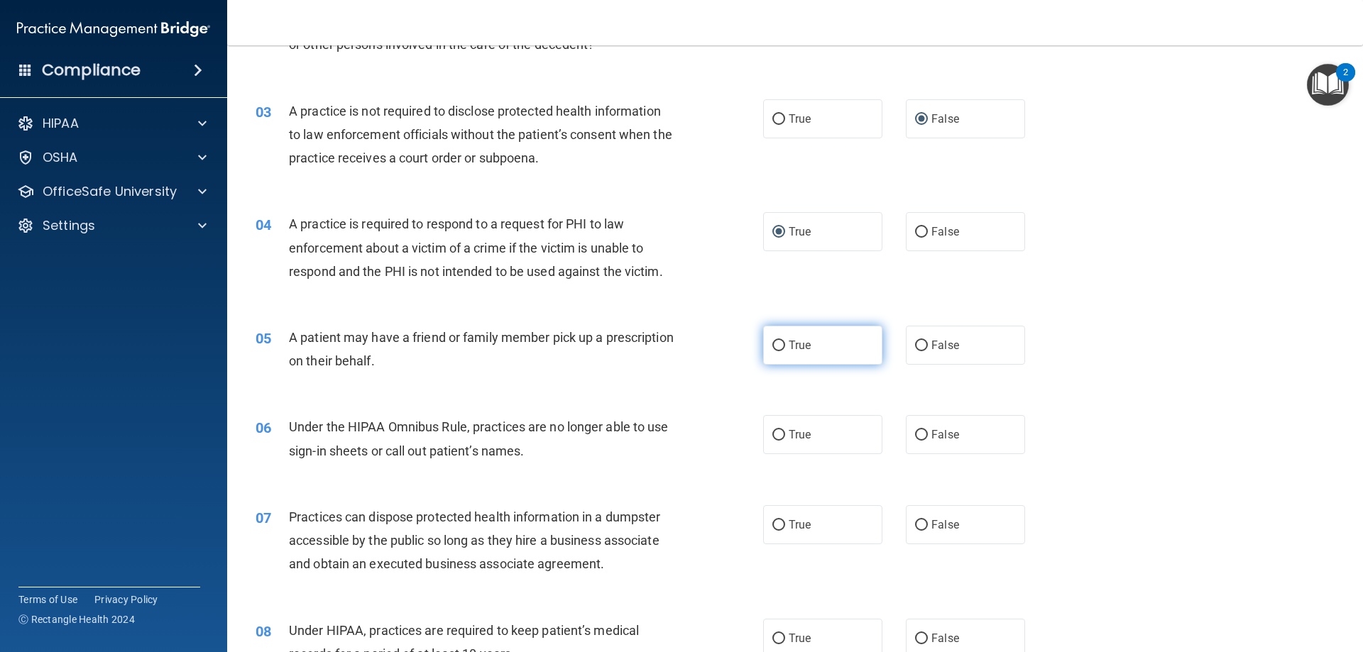
click at [785, 354] on label "True" at bounding box center [822, 345] width 119 height 39
click at [785, 351] on input "True" at bounding box center [778, 346] width 13 height 11
radio input "true"
click at [793, 439] on span "True" at bounding box center [799, 434] width 22 height 13
click at [785, 439] on input "True" at bounding box center [778, 435] width 13 height 11
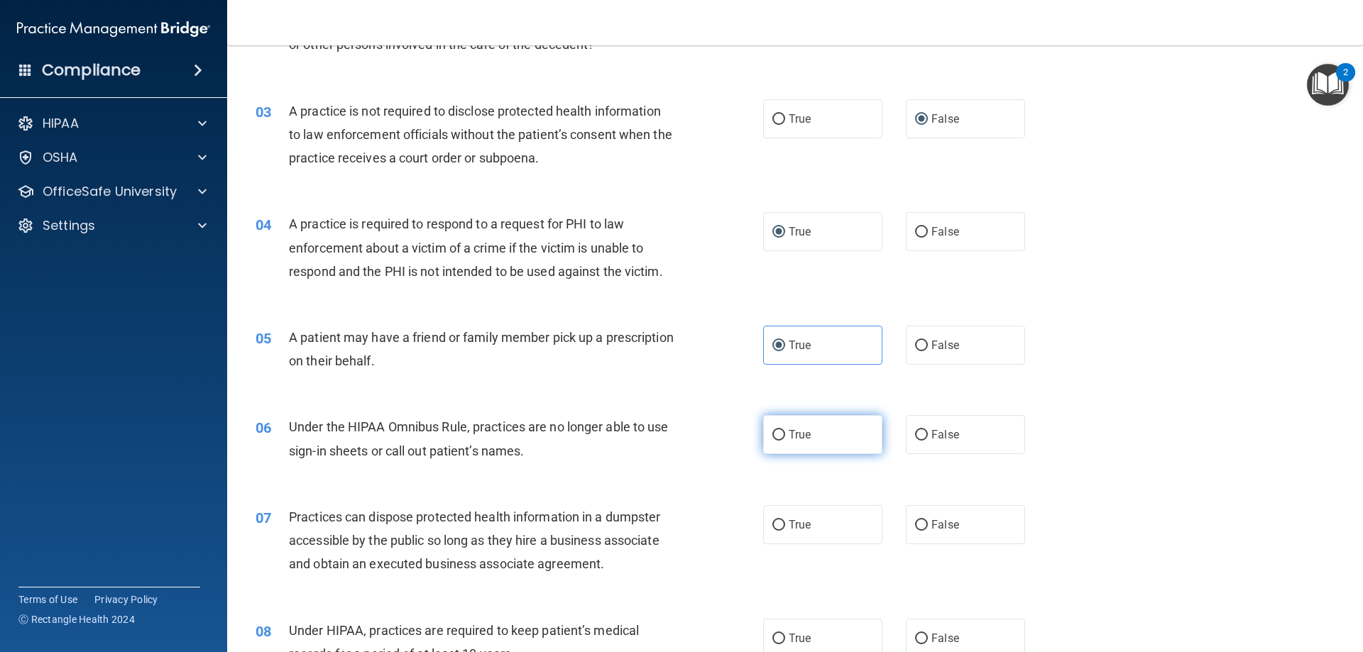
radio input "true"
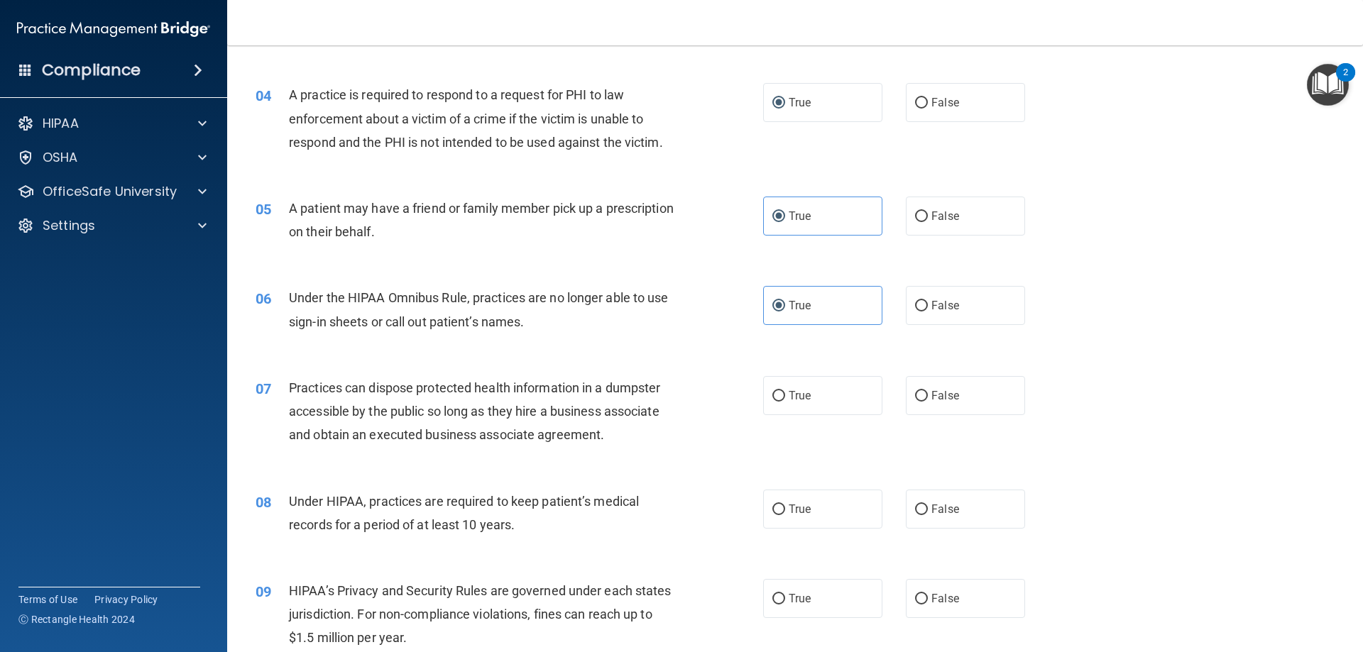
scroll to position [382, 0]
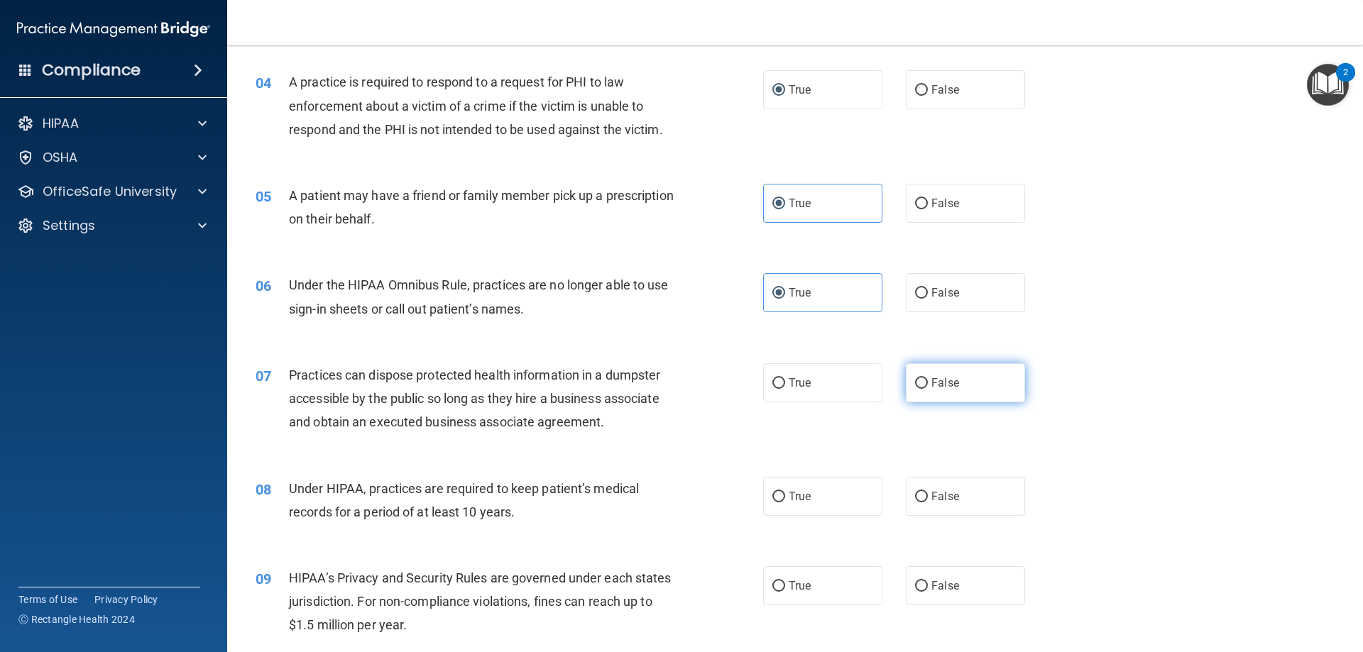
click at [931, 381] on span "False" at bounding box center [945, 382] width 28 height 13
click at [926, 381] on input "False" at bounding box center [921, 383] width 13 height 11
radio input "true"
click at [786, 508] on label "True" at bounding box center [822, 496] width 119 height 39
click at [785, 502] on input "True" at bounding box center [778, 497] width 13 height 11
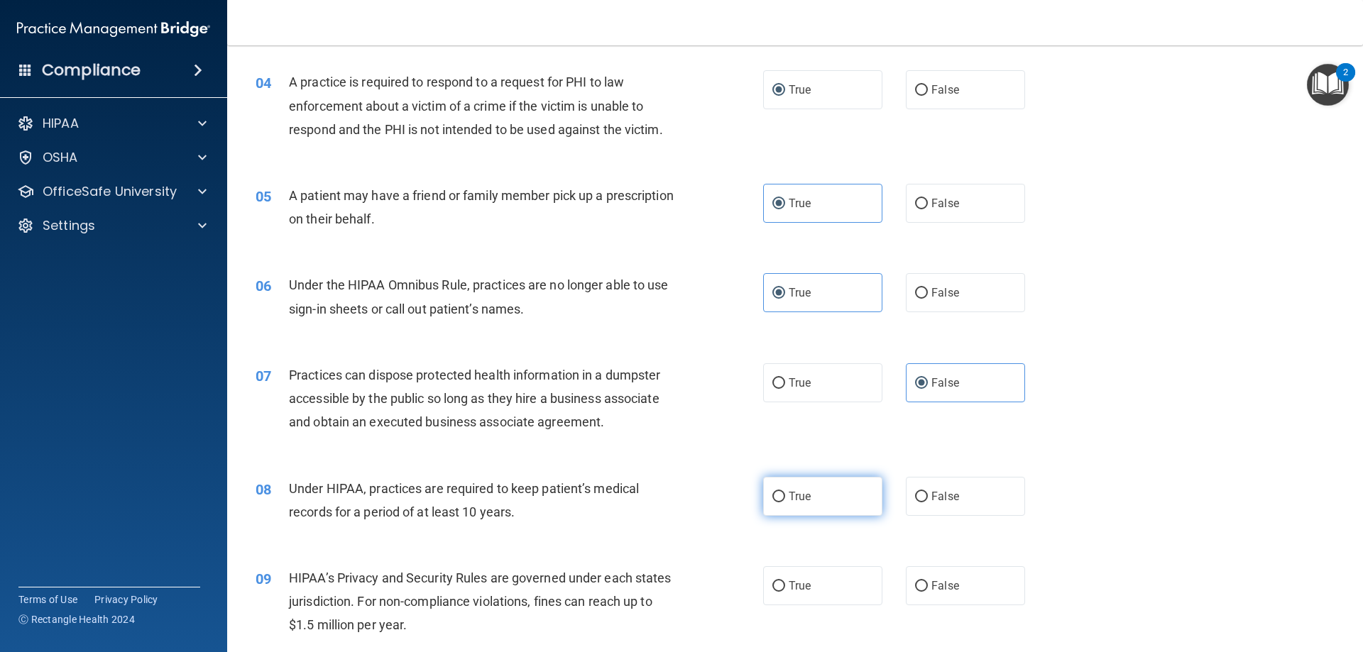
radio input "true"
click at [787, 597] on label "True" at bounding box center [822, 585] width 119 height 39
click at [772, 585] on input "True" at bounding box center [778, 586] width 13 height 11
radio input "true"
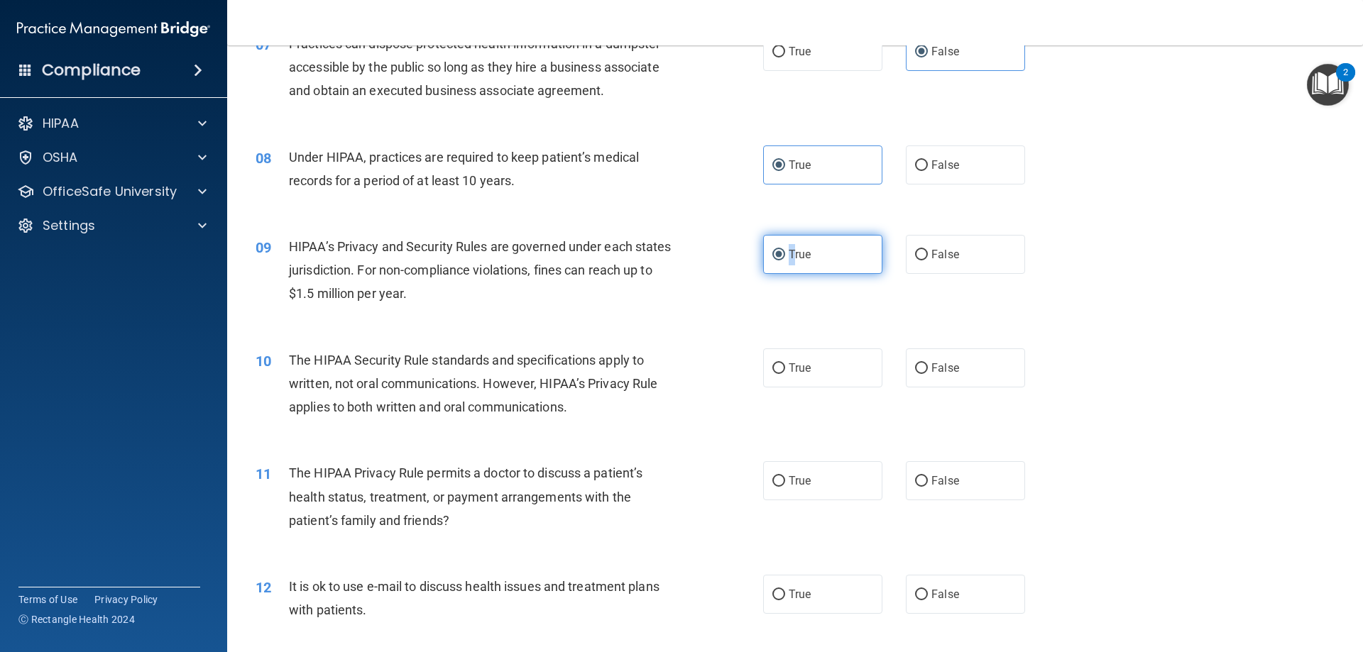
scroll to position [737, 0]
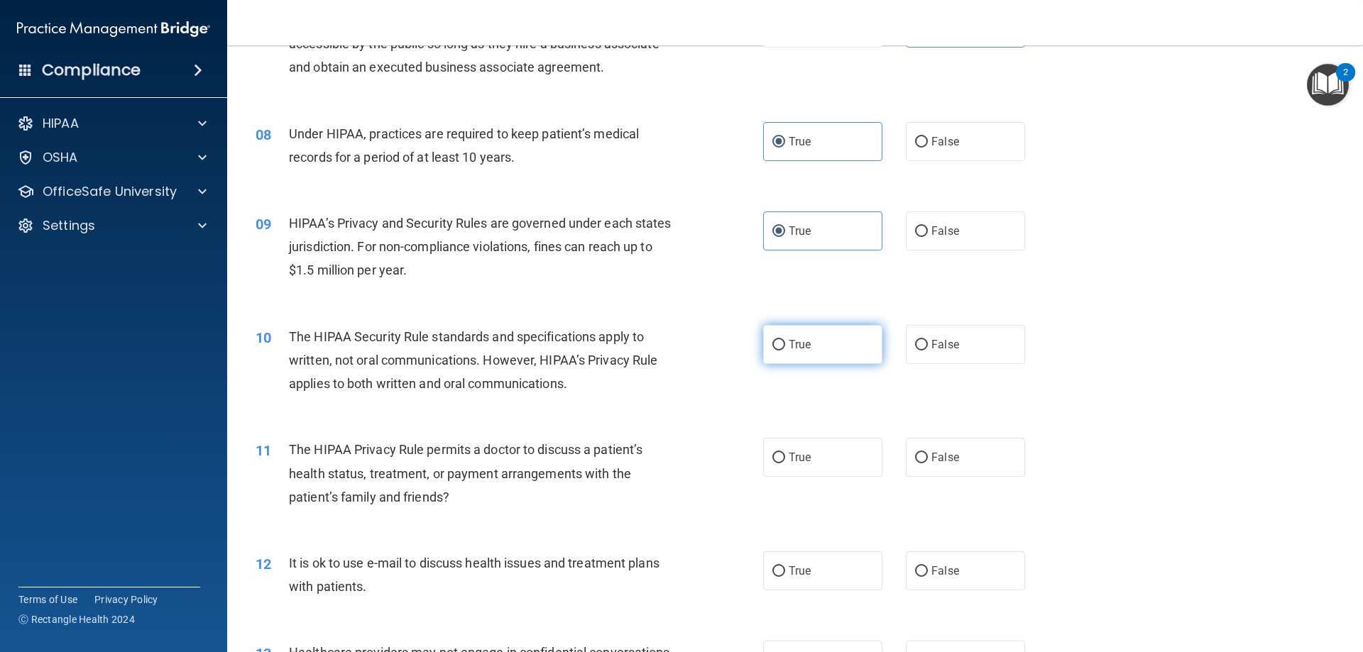
click at [773, 351] on label "True" at bounding box center [822, 344] width 119 height 39
click at [773, 351] on input "True" at bounding box center [778, 345] width 13 height 11
radio input "true"
click at [931, 460] on span "False" at bounding box center [945, 457] width 28 height 13
click at [926, 460] on input "False" at bounding box center [921, 458] width 13 height 11
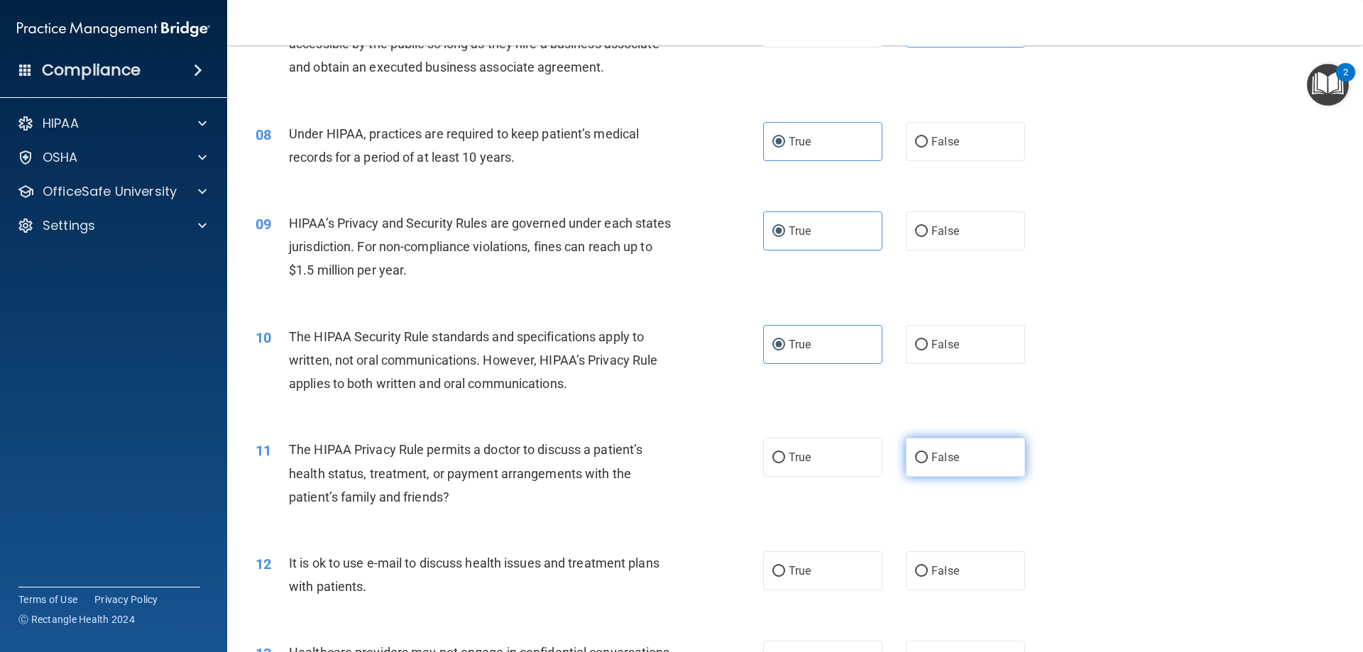
radio input "true"
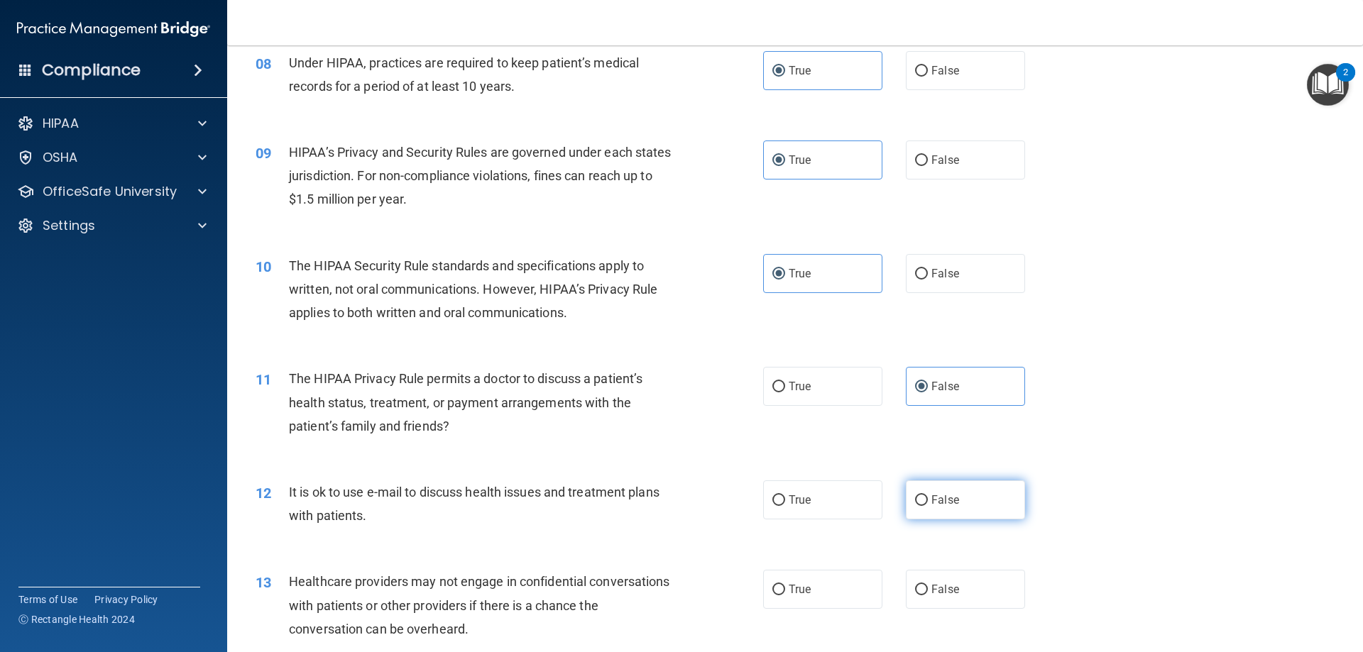
click at [921, 509] on label "False" at bounding box center [965, 499] width 119 height 39
click at [921, 506] on input "False" at bounding box center [921, 500] width 13 height 11
radio input "true"
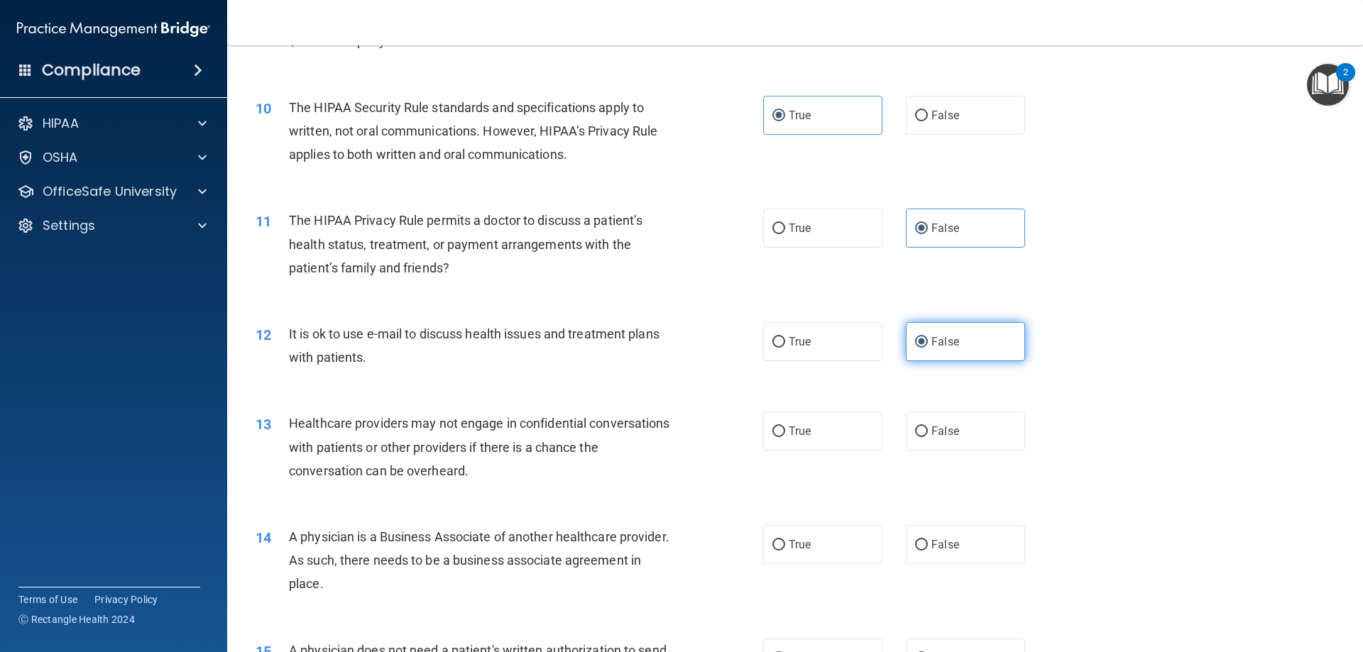
scroll to position [1021, 0]
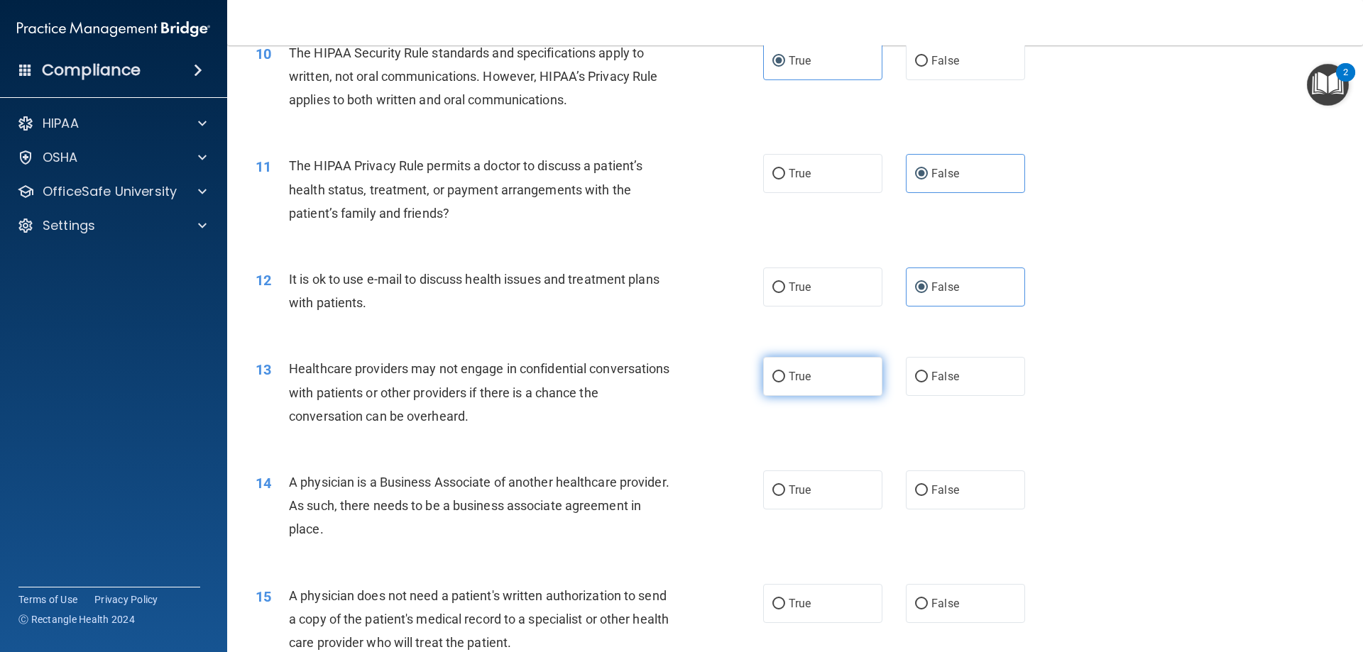
click at [779, 385] on label "True" at bounding box center [822, 376] width 119 height 39
click at [779, 383] on input "True" at bounding box center [778, 377] width 13 height 11
radio input "true"
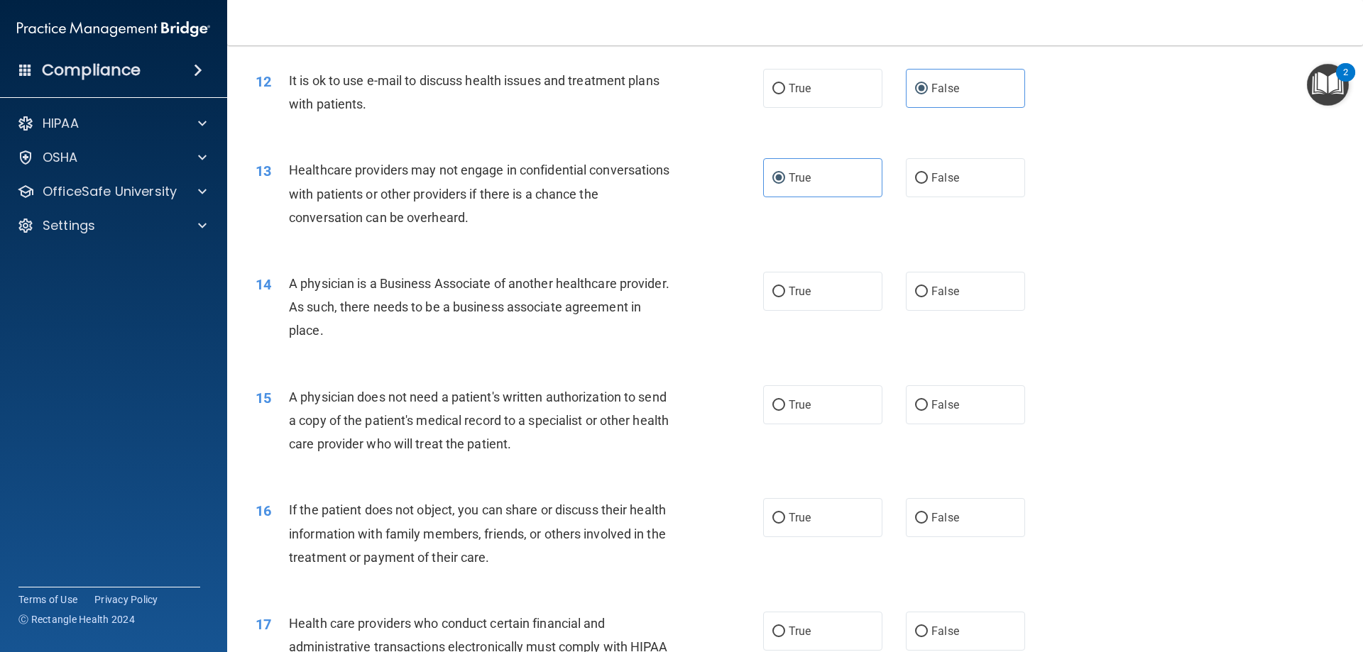
scroll to position [1233, 0]
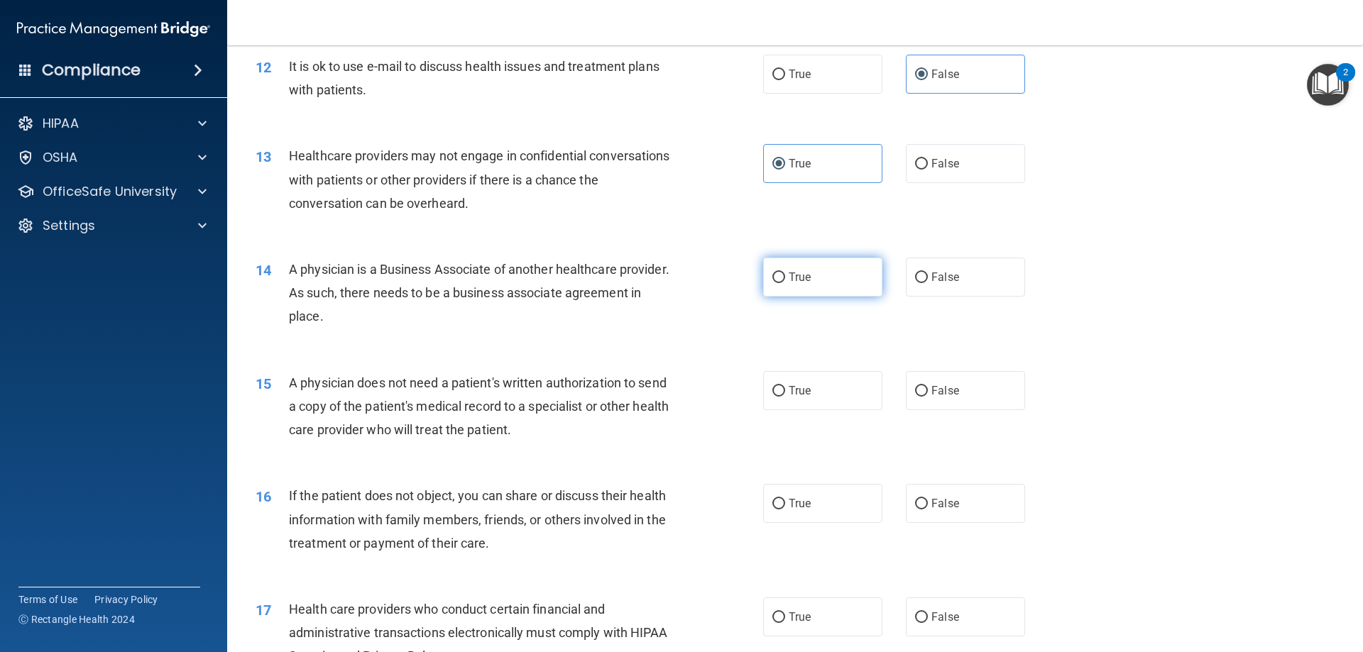
click at [784, 295] on label "True" at bounding box center [822, 277] width 119 height 39
click at [784, 283] on input "True" at bounding box center [778, 278] width 13 height 11
radio input "true"
click at [771, 405] on label "True" at bounding box center [822, 390] width 119 height 39
click at [772, 397] on input "True" at bounding box center [778, 391] width 13 height 11
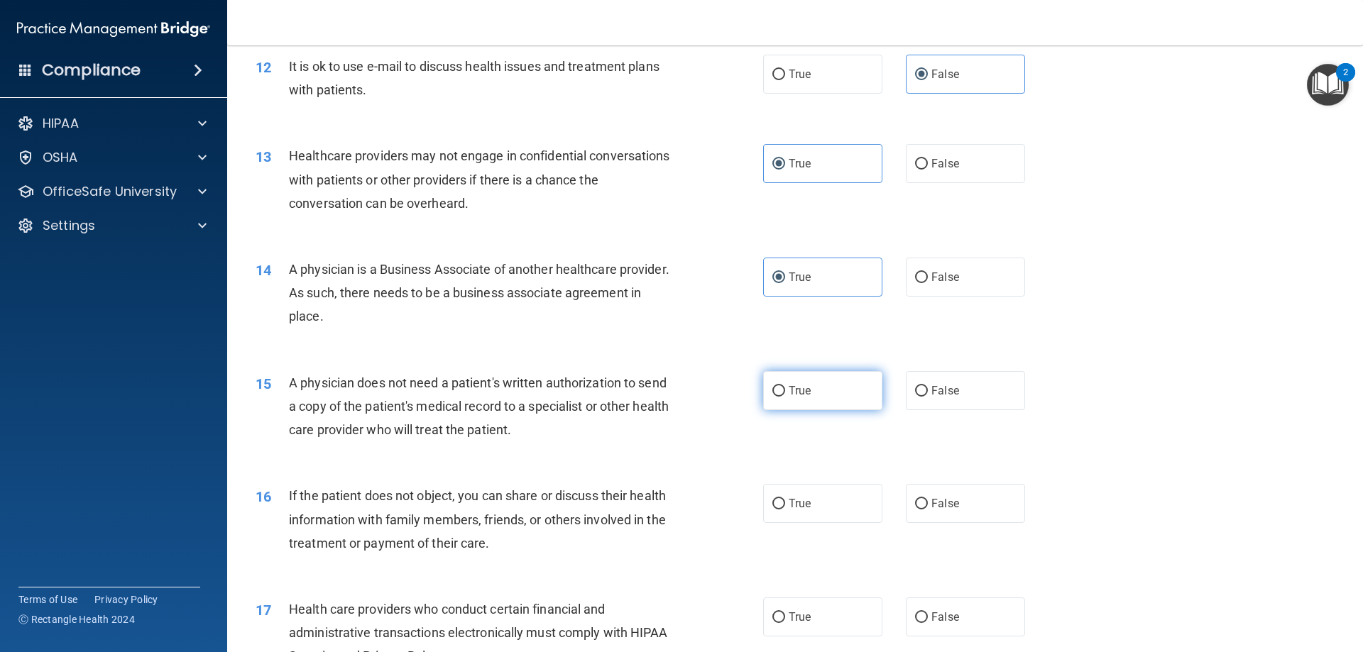
radio input "true"
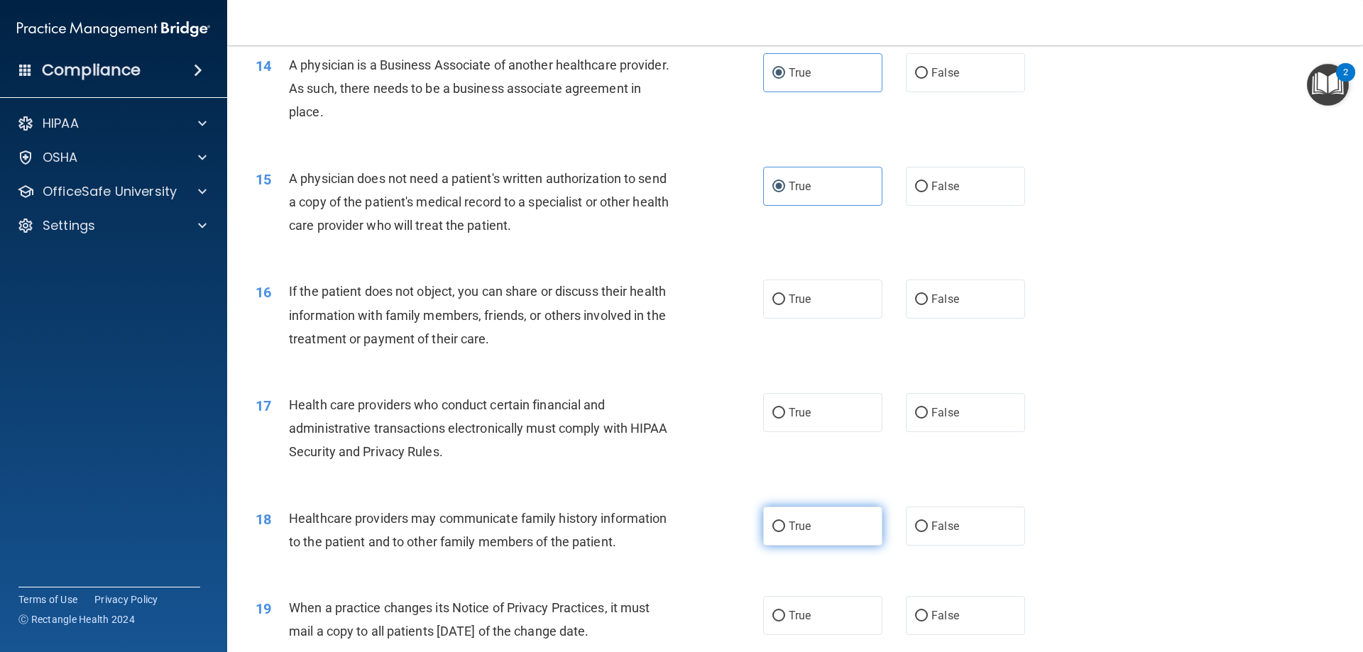
scroll to position [1446, 0]
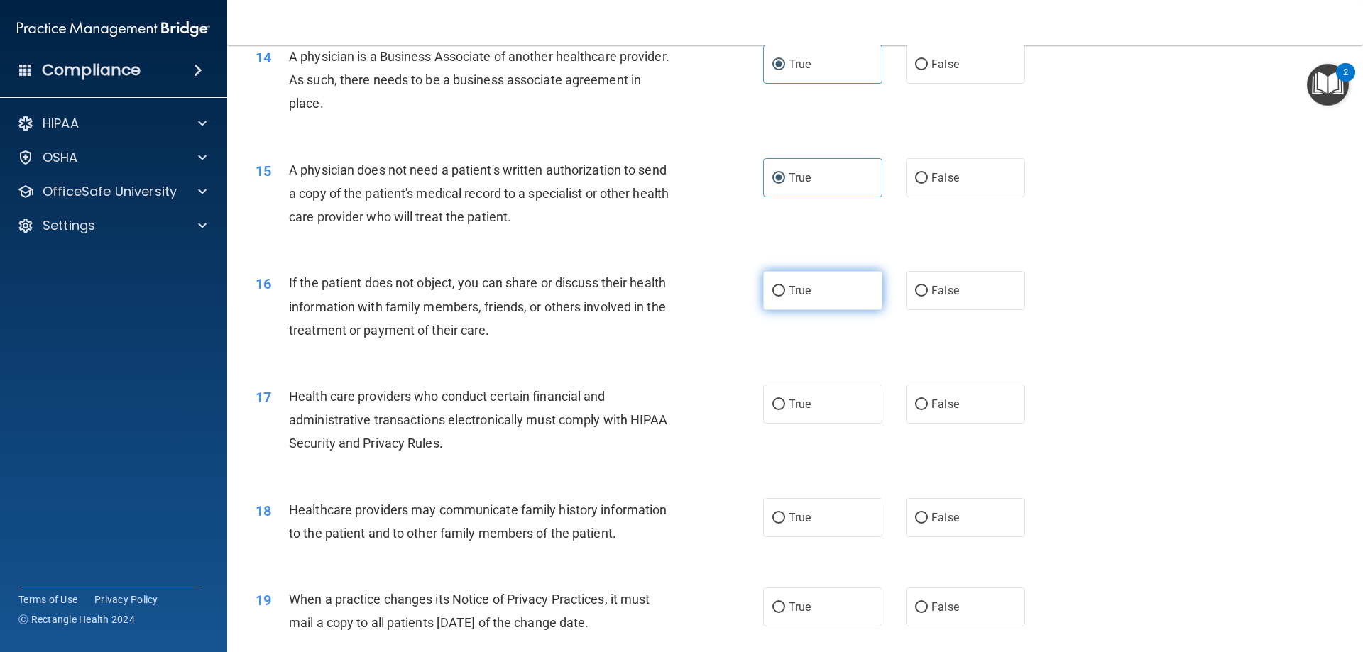
click at [810, 295] on label "True" at bounding box center [822, 290] width 119 height 39
click at [785, 295] on input "True" at bounding box center [778, 291] width 13 height 11
radio input "true"
click at [822, 411] on label "True" at bounding box center [822, 404] width 119 height 39
click at [785, 410] on input "True" at bounding box center [778, 405] width 13 height 11
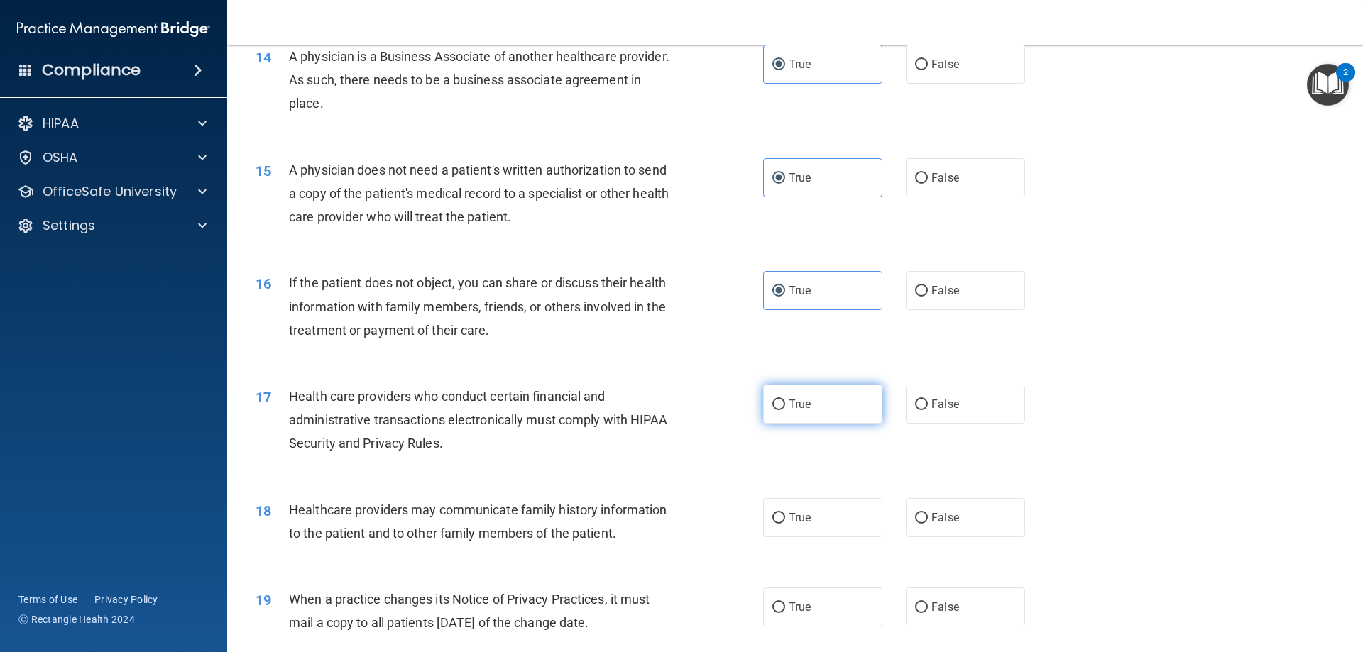
radio input "true"
click at [790, 515] on span "True" at bounding box center [799, 517] width 22 height 13
click at [785, 515] on input "True" at bounding box center [778, 518] width 13 height 11
radio input "true"
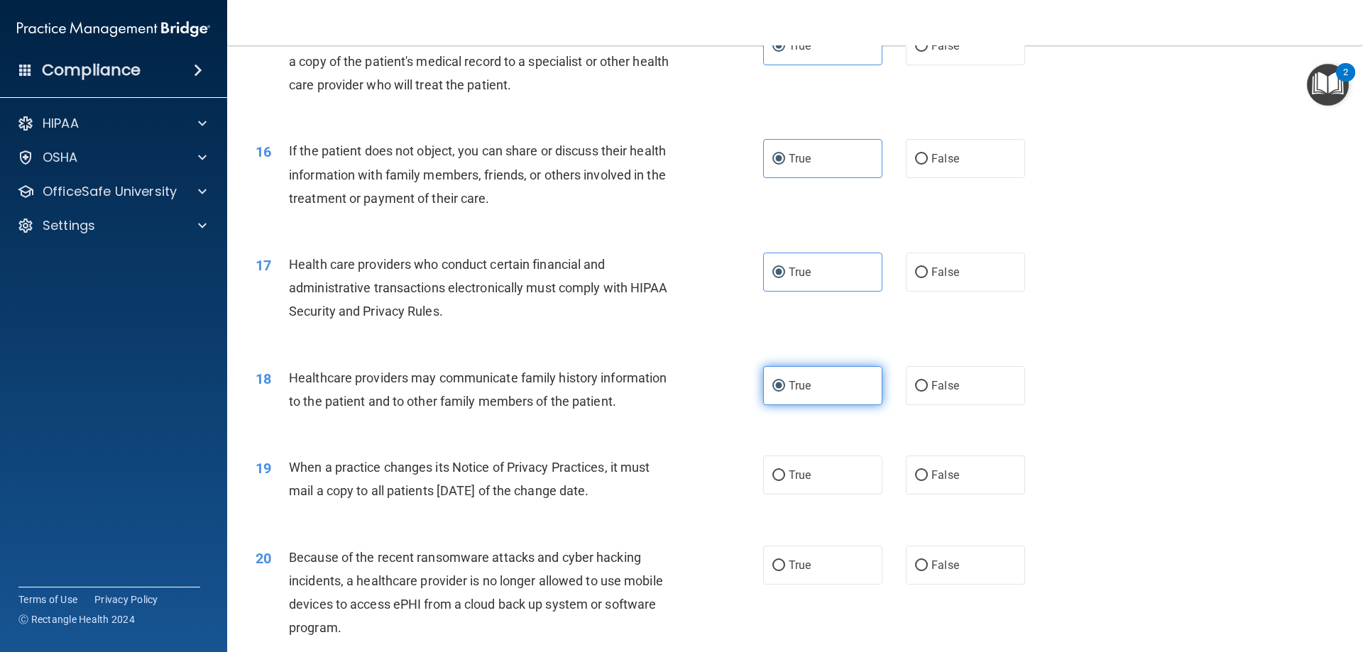
scroll to position [1588, 0]
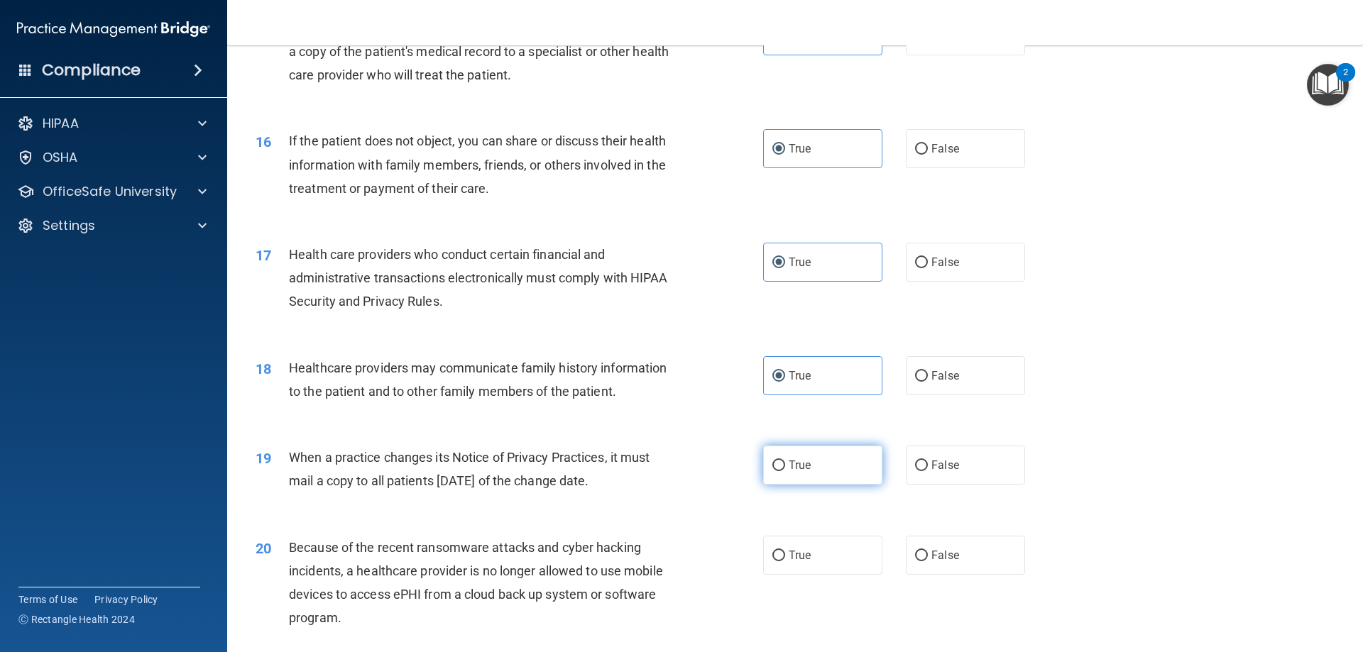
click at [771, 473] on label "True" at bounding box center [822, 465] width 119 height 39
click at [772, 471] on input "True" at bounding box center [778, 466] width 13 height 11
radio input "true"
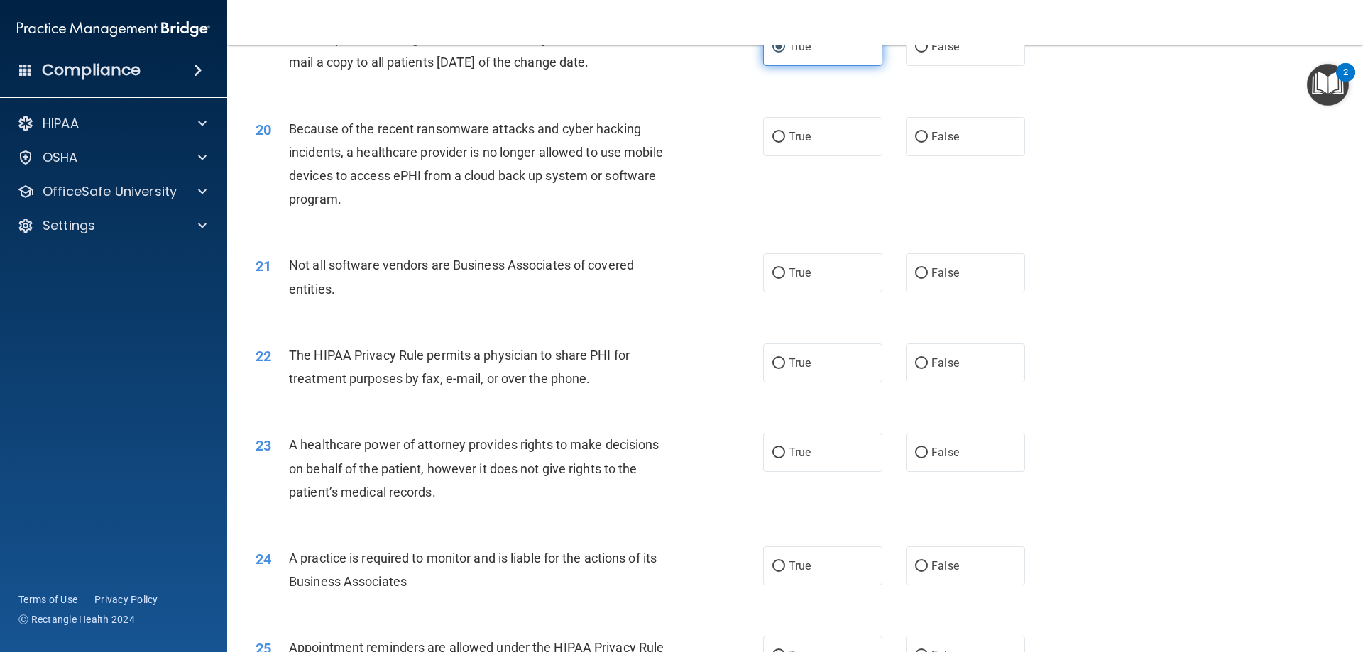
scroll to position [2014, 0]
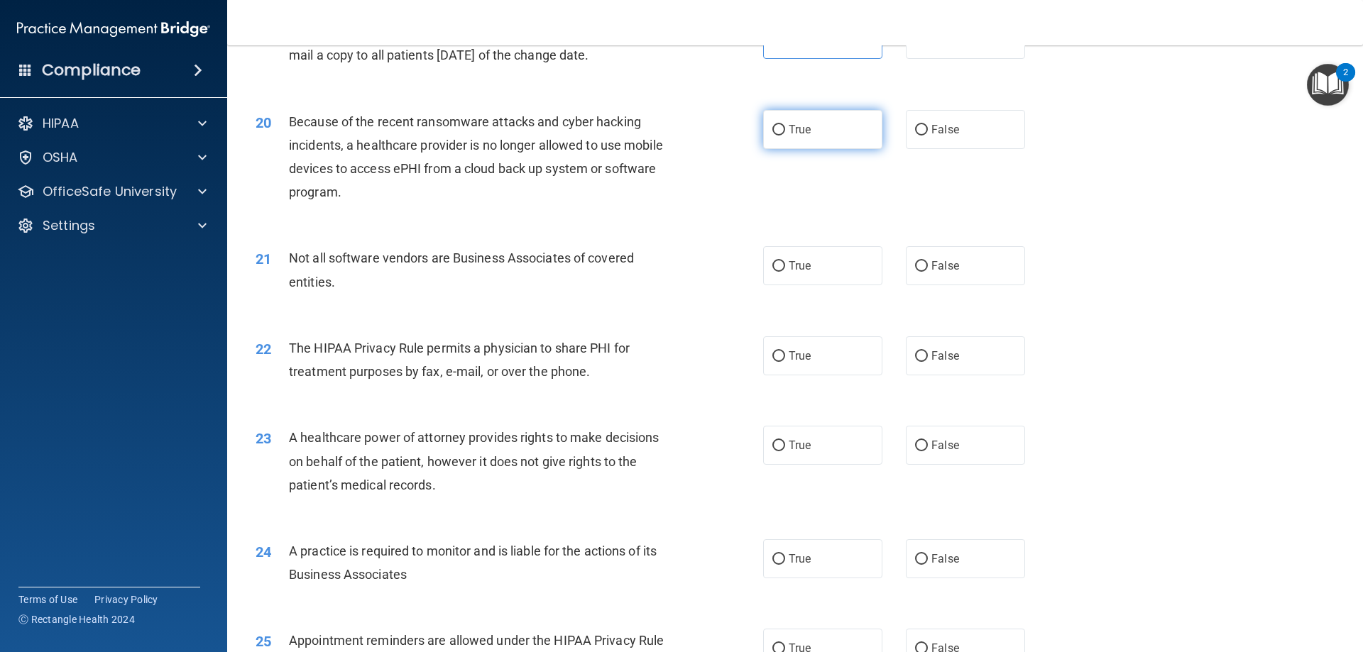
click at [786, 141] on label "True" at bounding box center [822, 129] width 119 height 39
click at [785, 136] on input "True" at bounding box center [778, 130] width 13 height 11
radio input "true"
click at [766, 277] on label "True" at bounding box center [822, 265] width 119 height 39
click at [772, 272] on input "True" at bounding box center [778, 266] width 13 height 11
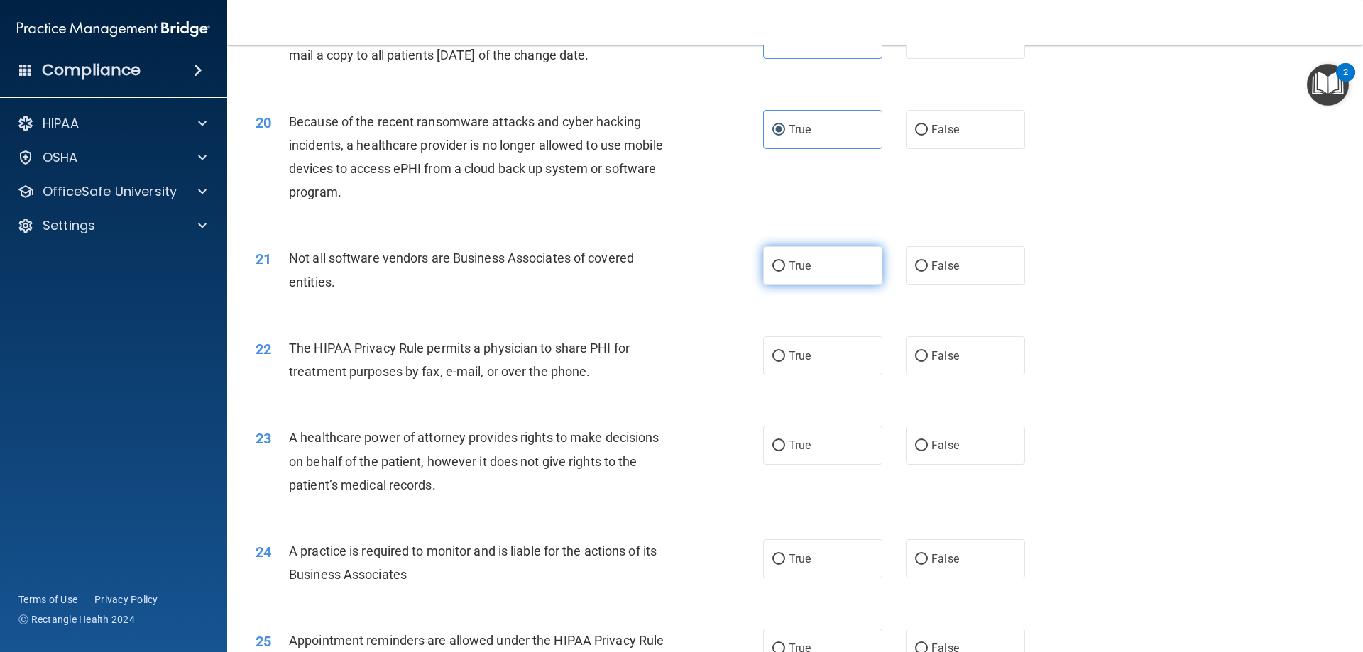
radio input "true"
click at [792, 361] on span "True" at bounding box center [799, 355] width 22 height 13
click at [785, 361] on input "True" at bounding box center [778, 356] width 13 height 11
radio input "true"
click at [923, 454] on label "False" at bounding box center [965, 445] width 119 height 39
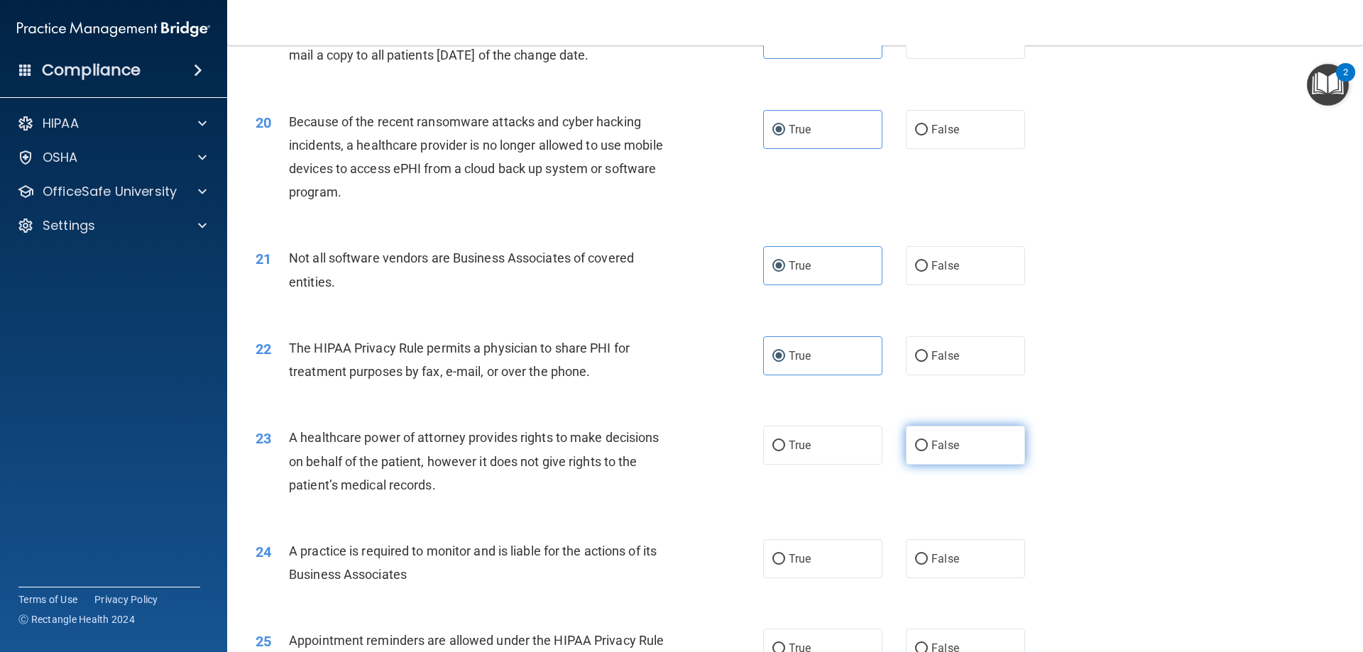
click at [923, 451] on input "False" at bounding box center [921, 446] width 13 height 11
radio input "true"
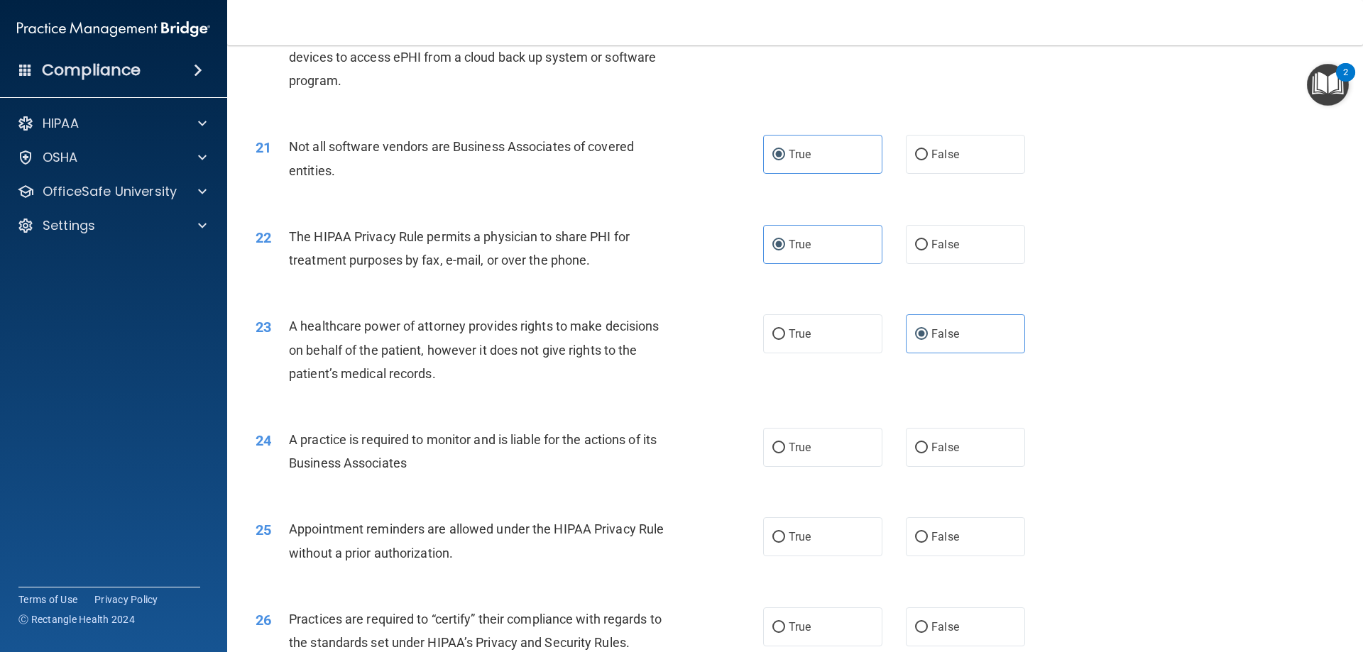
scroll to position [2156, 0]
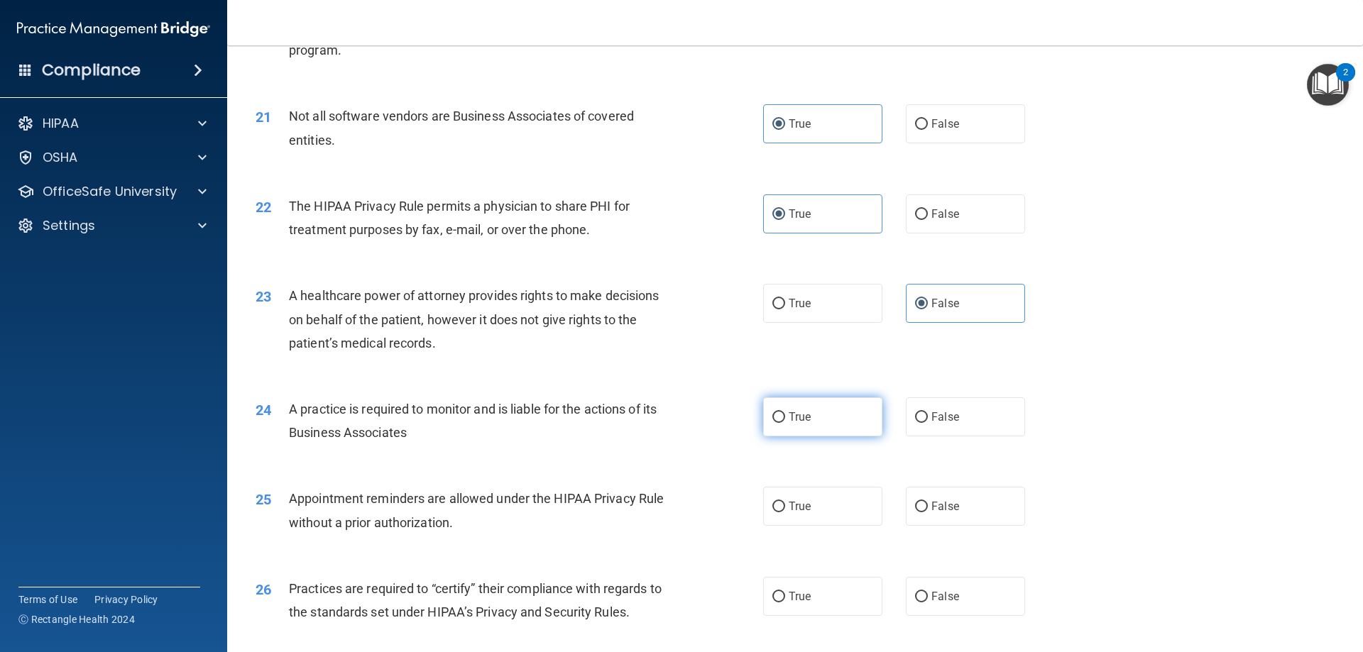
click at [808, 412] on label "True" at bounding box center [822, 416] width 119 height 39
click at [785, 412] on input "True" at bounding box center [778, 417] width 13 height 11
radio input "true"
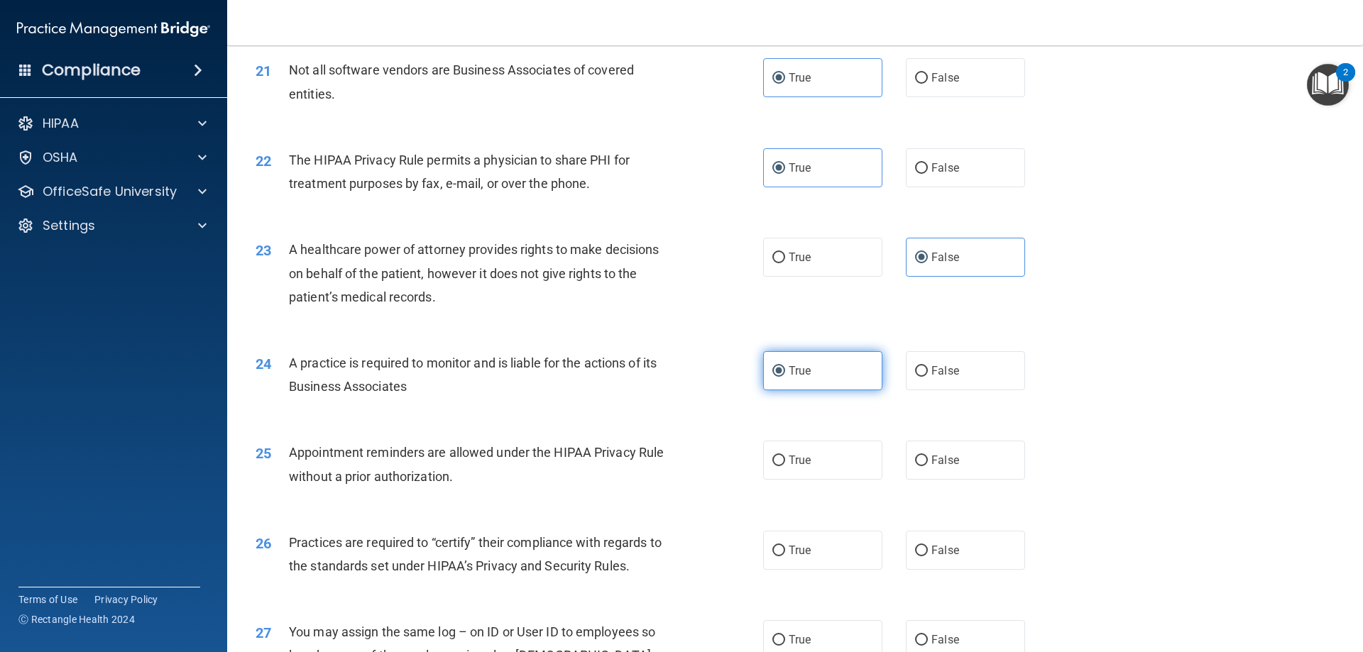
scroll to position [2227, 0]
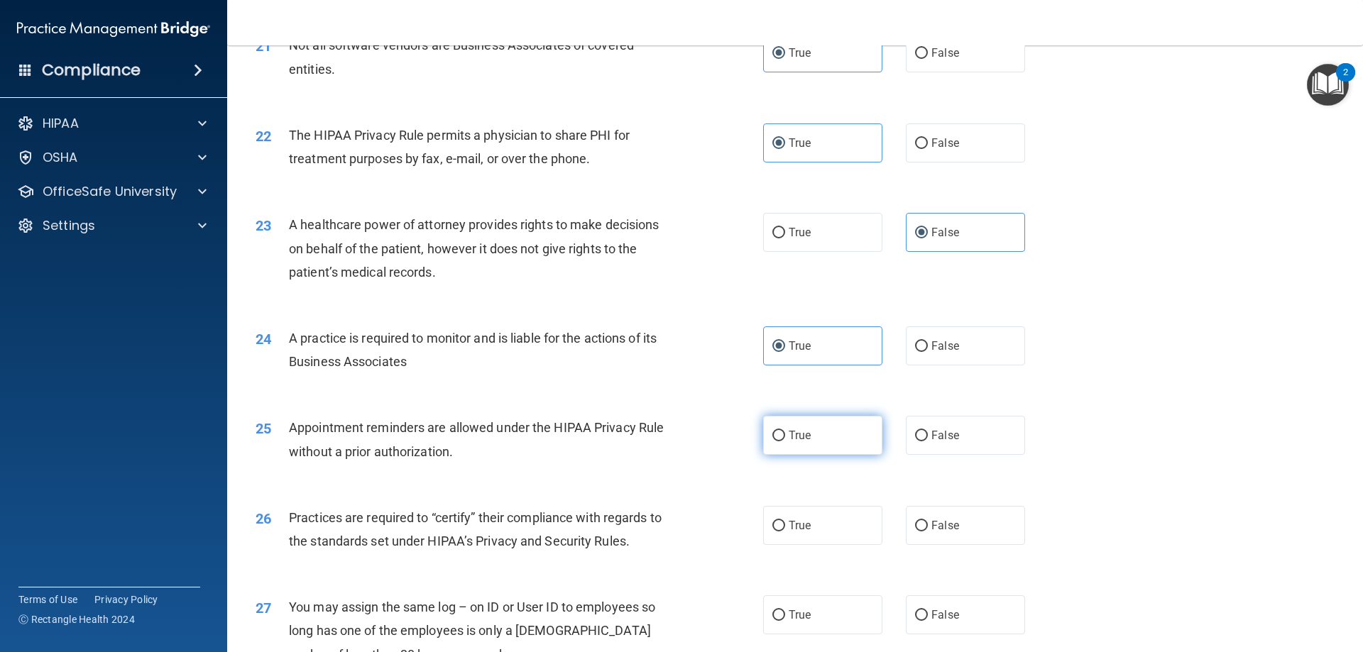
click at [802, 447] on label "True" at bounding box center [822, 435] width 119 height 39
click at [785, 441] on input "True" at bounding box center [778, 436] width 13 height 11
radio input "true"
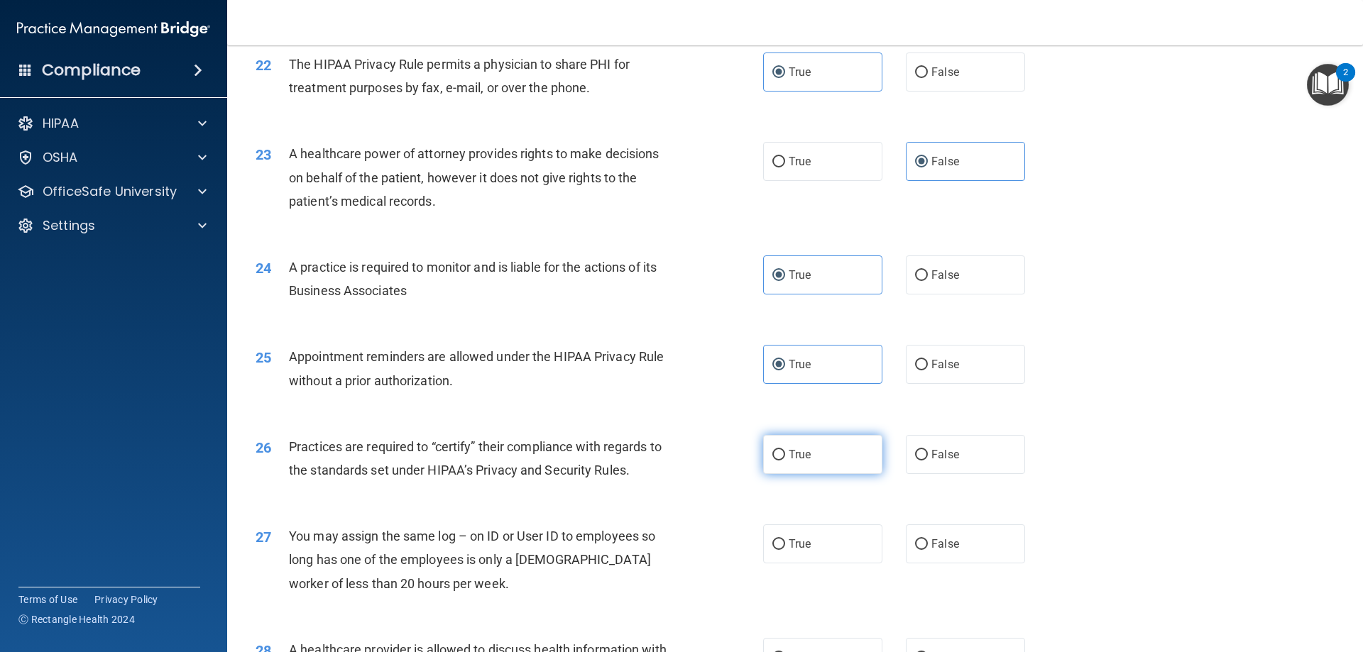
click at [772, 450] on input "True" at bounding box center [778, 455] width 13 height 11
radio input "true"
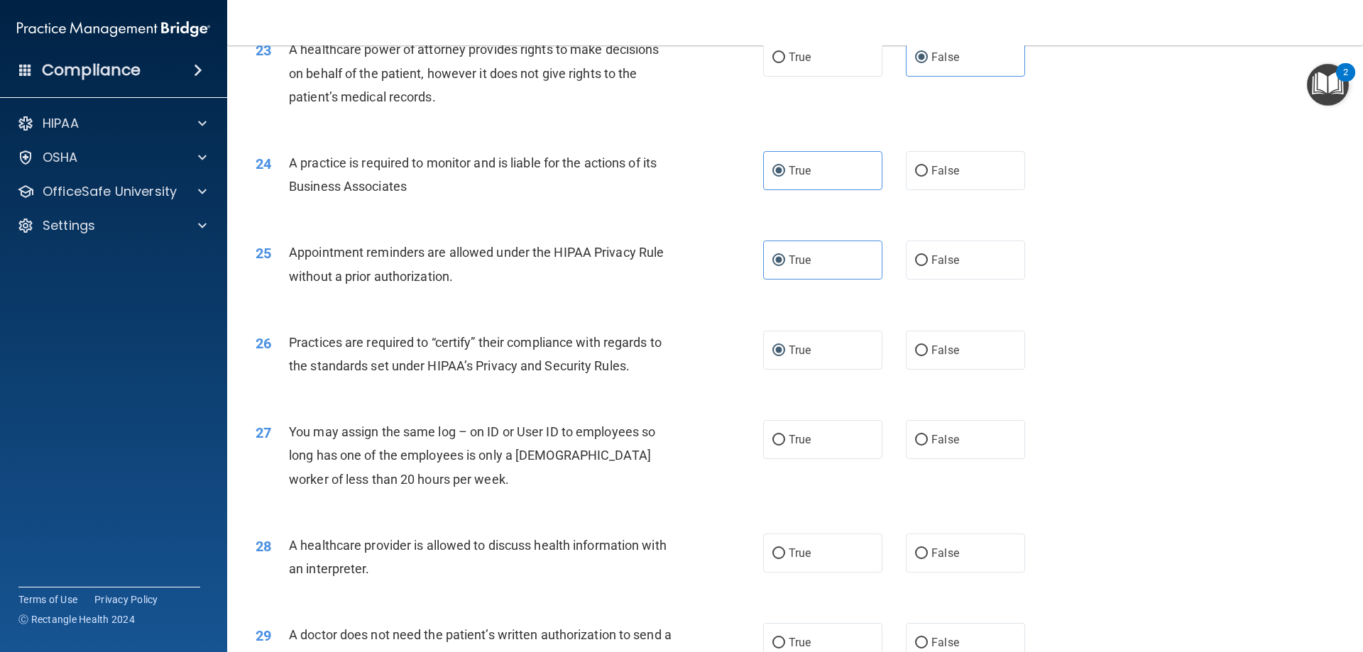
scroll to position [2440, 0]
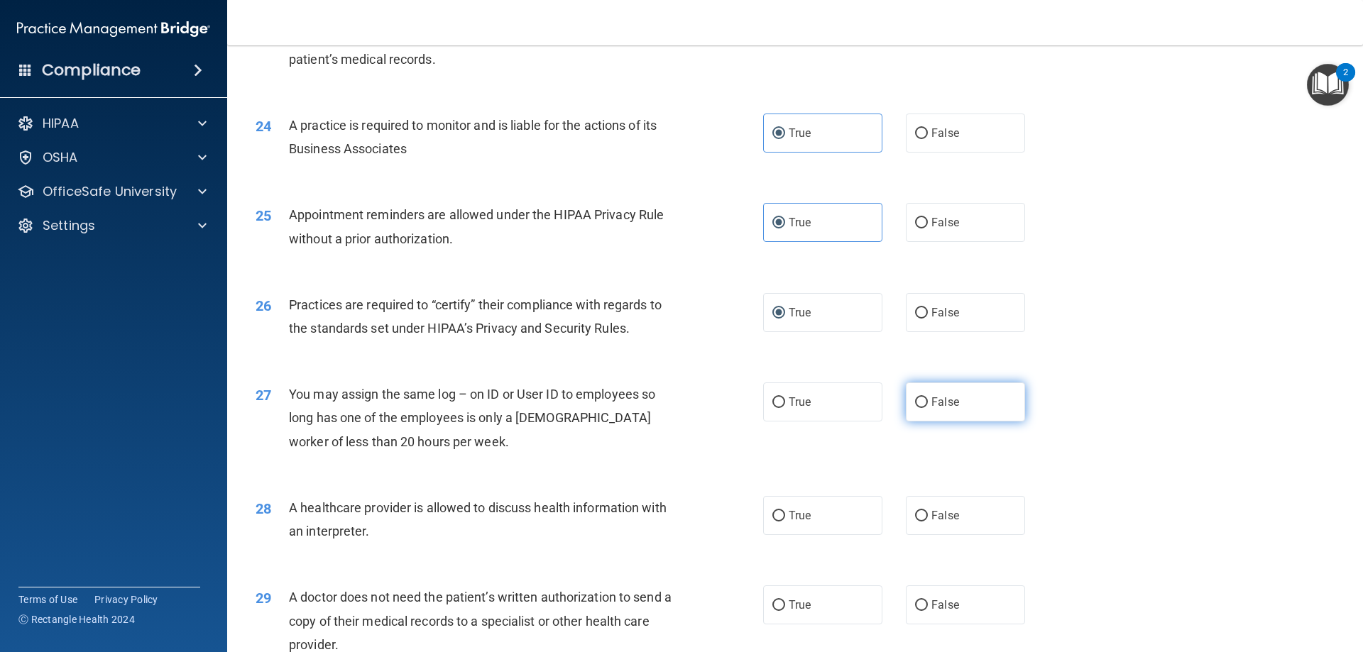
click at [921, 407] on label "False" at bounding box center [965, 402] width 119 height 39
click at [921, 407] on input "False" at bounding box center [921, 402] width 13 height 11
radio input "true"
click at [942, 530] on label "False" at bounding box center [965, 515] width 119 height 39
click at [928, 522] on input "False" at bounding box center [921, 516] width 13 height 11
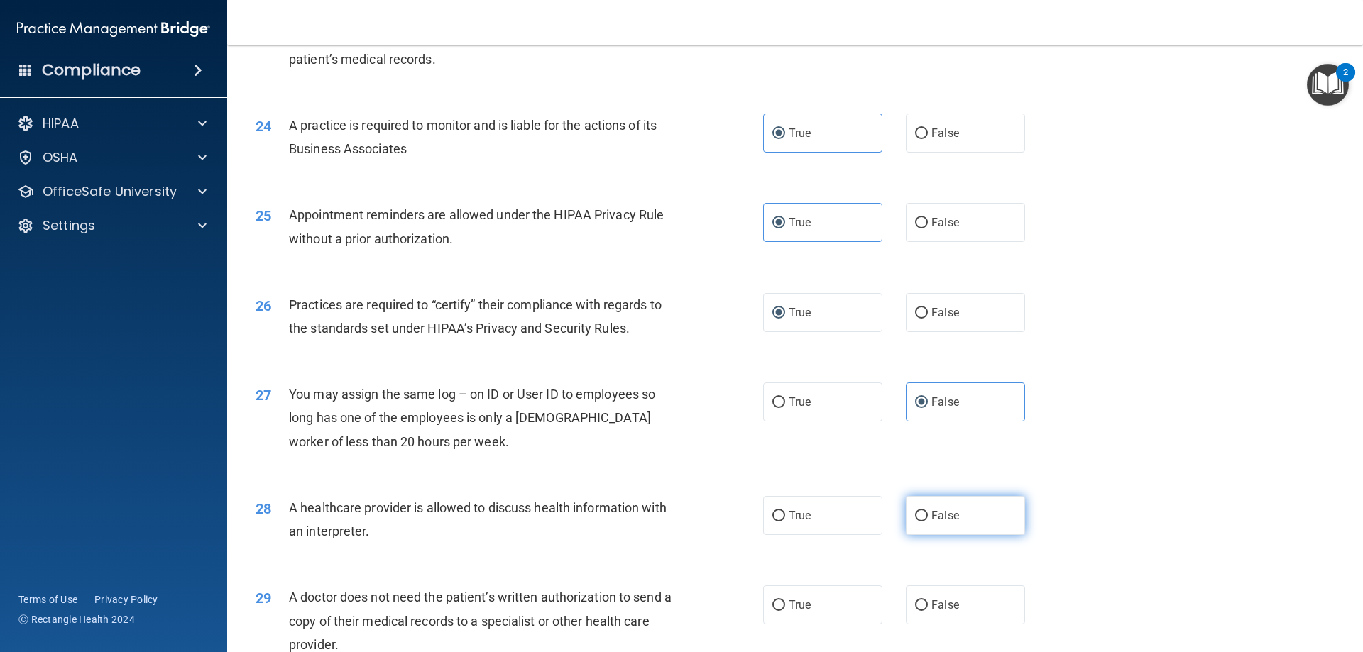
radio input "true"
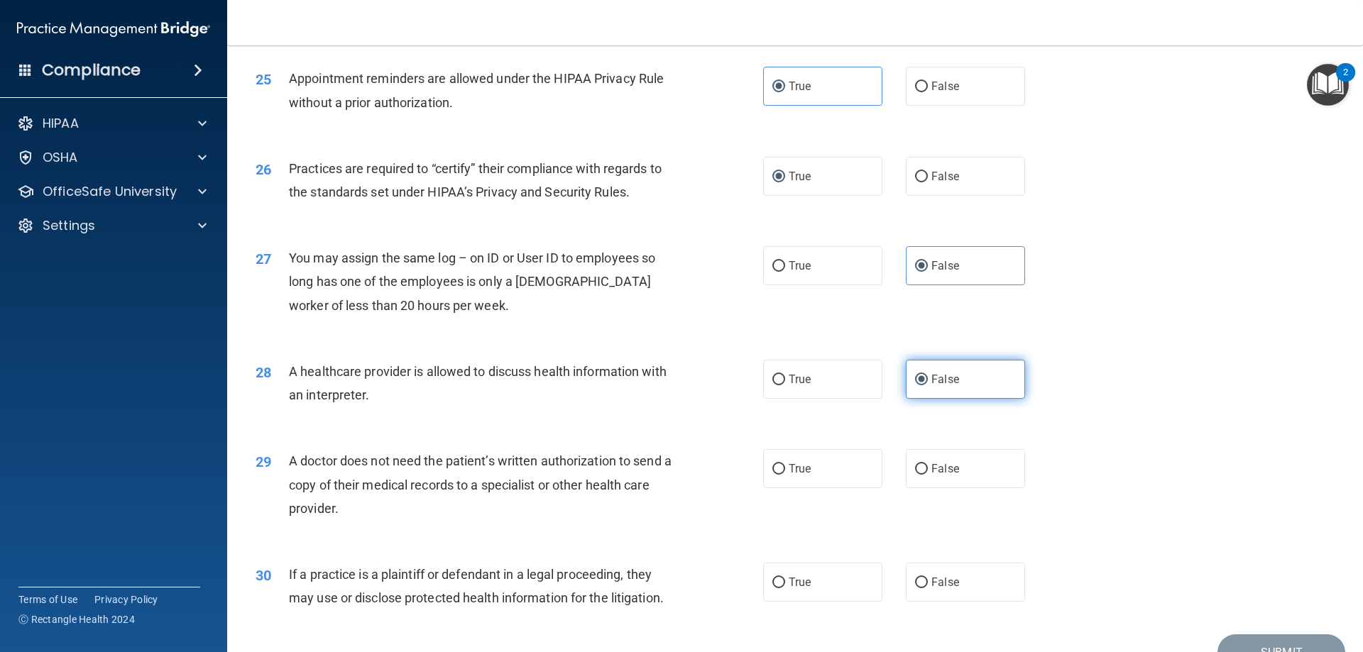
scroll to position [2582, 0]
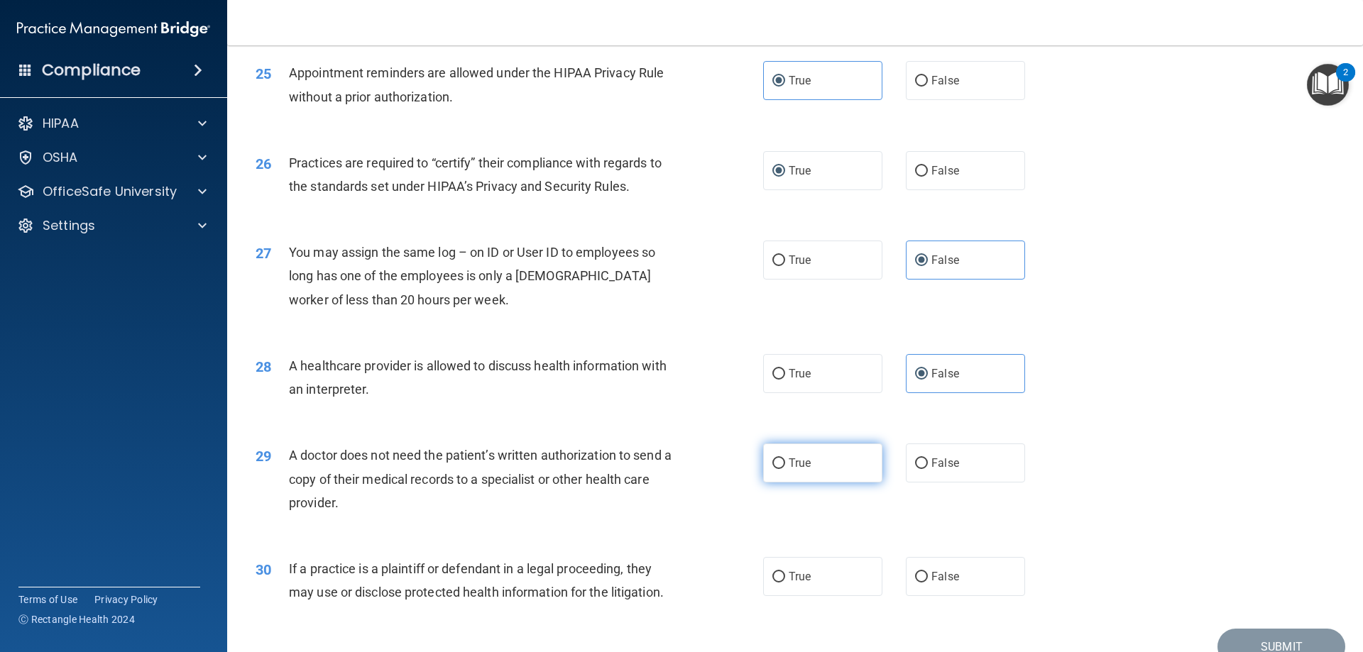
click at [796, 473] on label "True" at bounding box center [822, 463] width 119 height 39
click at [785, 469] on input "True" at bounding box center [778, 463] width 13 height 11
radio input "true"
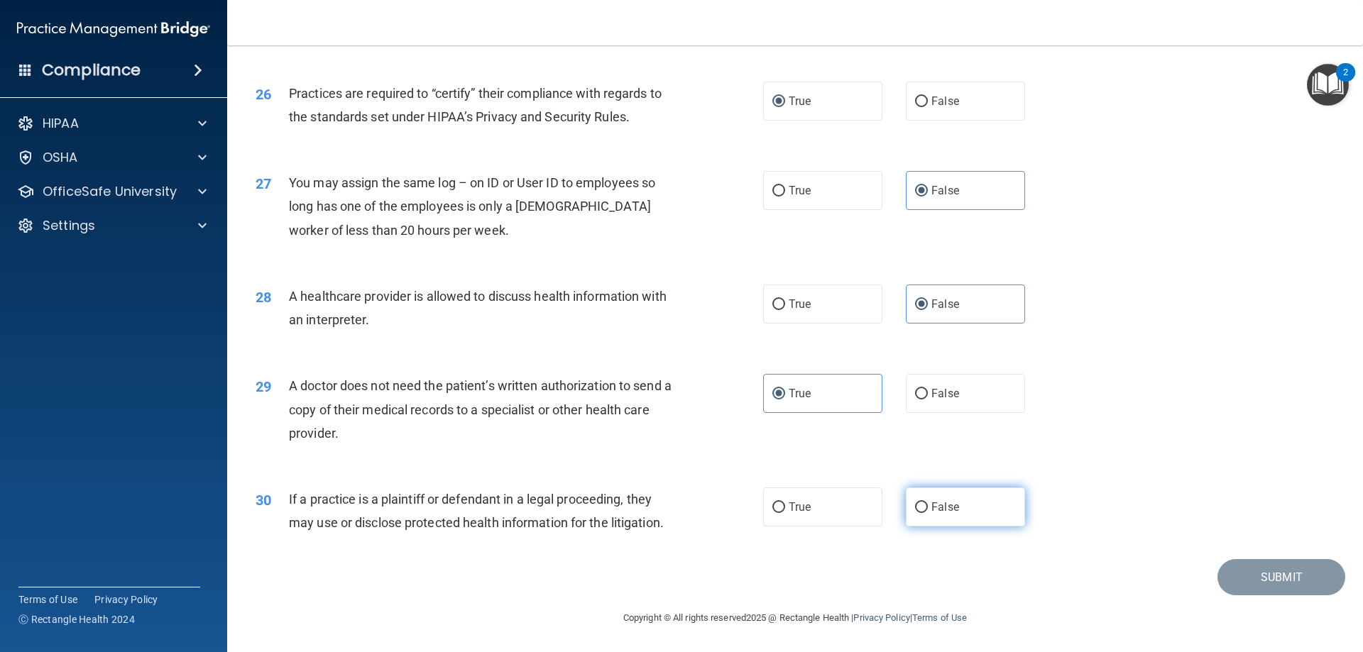
click at [913, 514] on label "False" at bounding box center [965, 507] width 119 height 39
click at [915, 513] on input "False" at bounding box center [921, 507] width 13 height 11
radio input "true"
click at [1257, 588] on button "Submit" at bounding box center [1281, 577] width 128 height 36
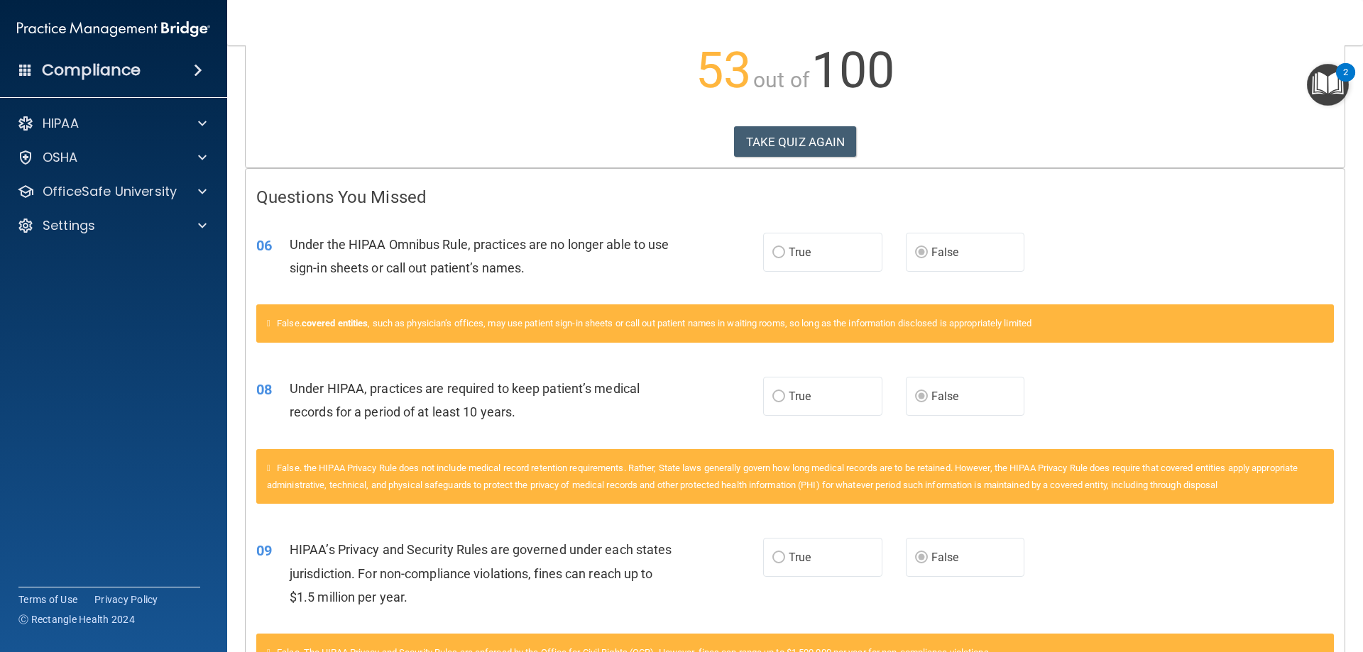
scroll to position [213, 0]
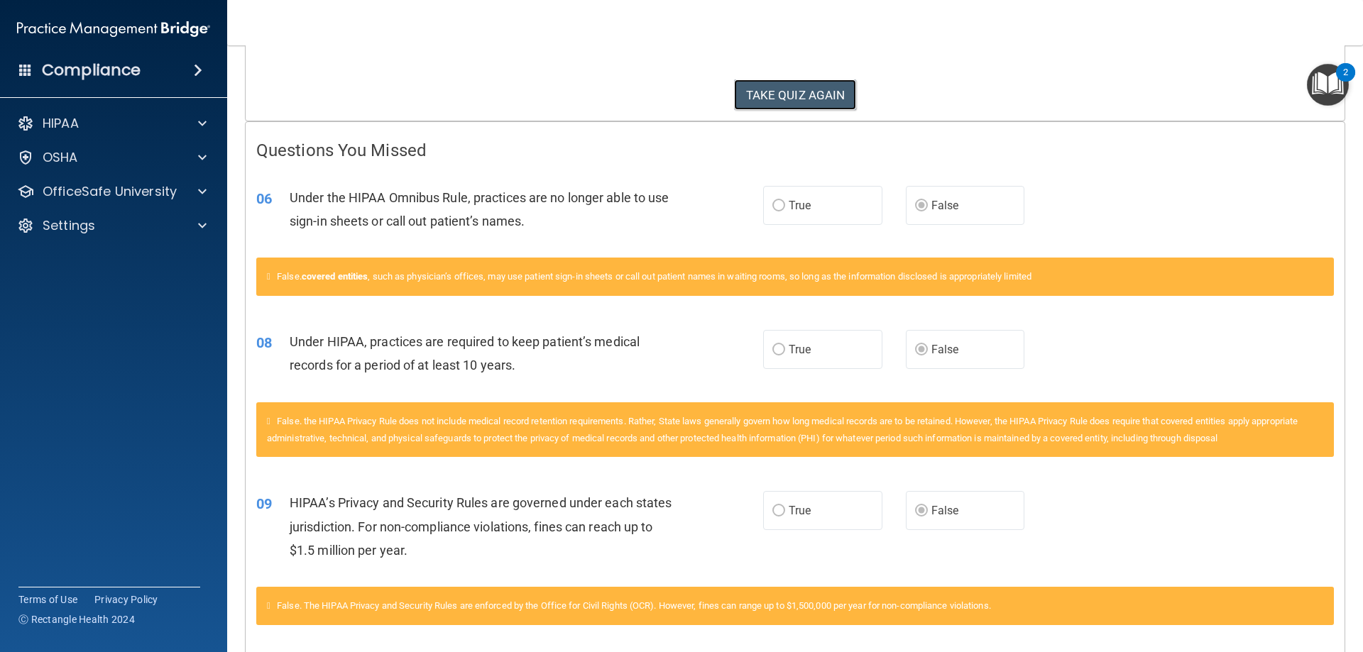
drag, startPoint x: 803, startPoint y: 102, endPoint x: 666, endPoint y: 423, distance: 348.8
click at [815, 93] on button "TAKE QUIZ AGAIN" at bounding box center [795, 94] width 123 height 31
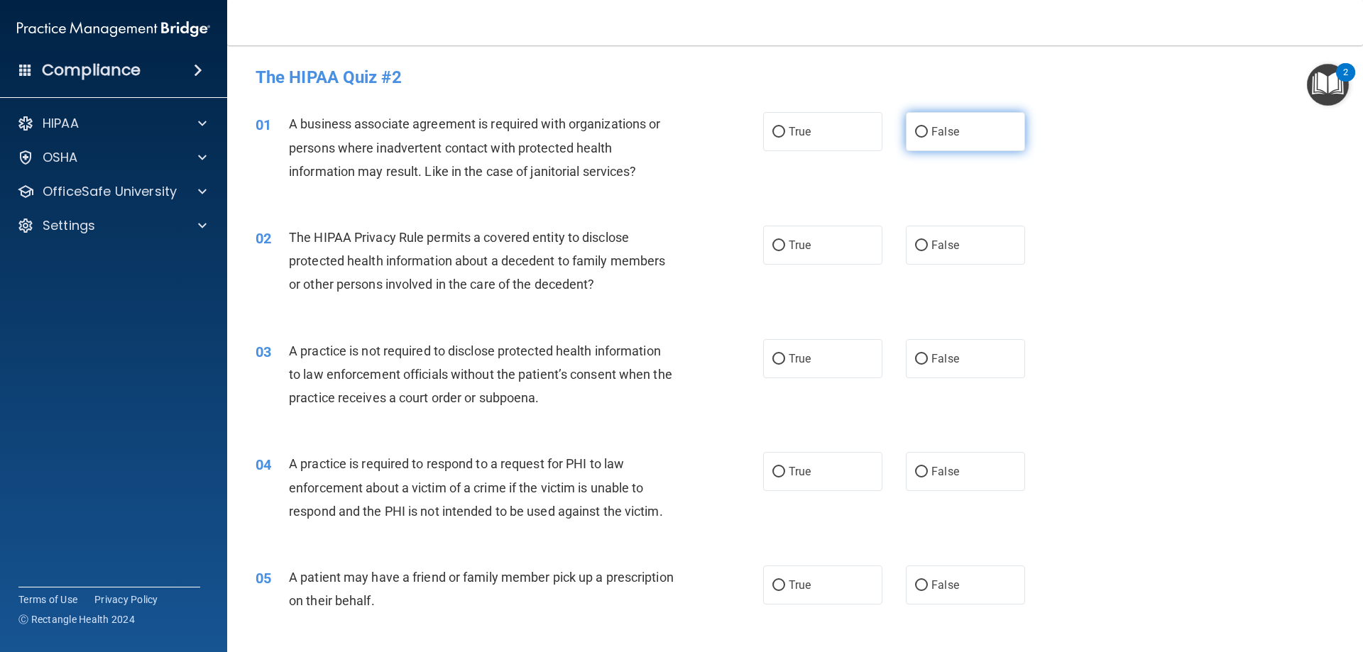
click at [947, 136] on span "False" at bounding box center [945, 131] width 28 height 13
click at [928, 136] on input "False" at bounding box center [921, 132] width 13 height 11
radio input "true"
click at [791, 253] on label "True" at bounding box center [822, 245] width 119 height 39
click at [785, 251] on input "True" at bounding box center [778, 246] width 13 height 11
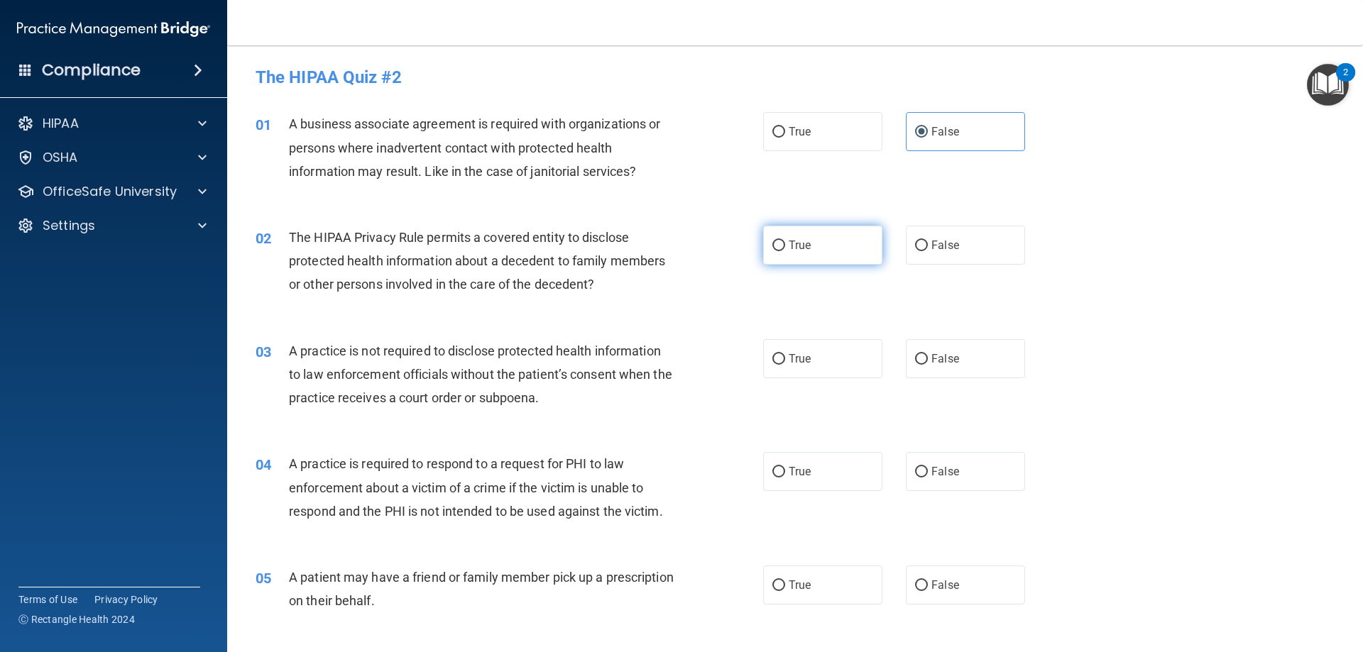
radio input "true"
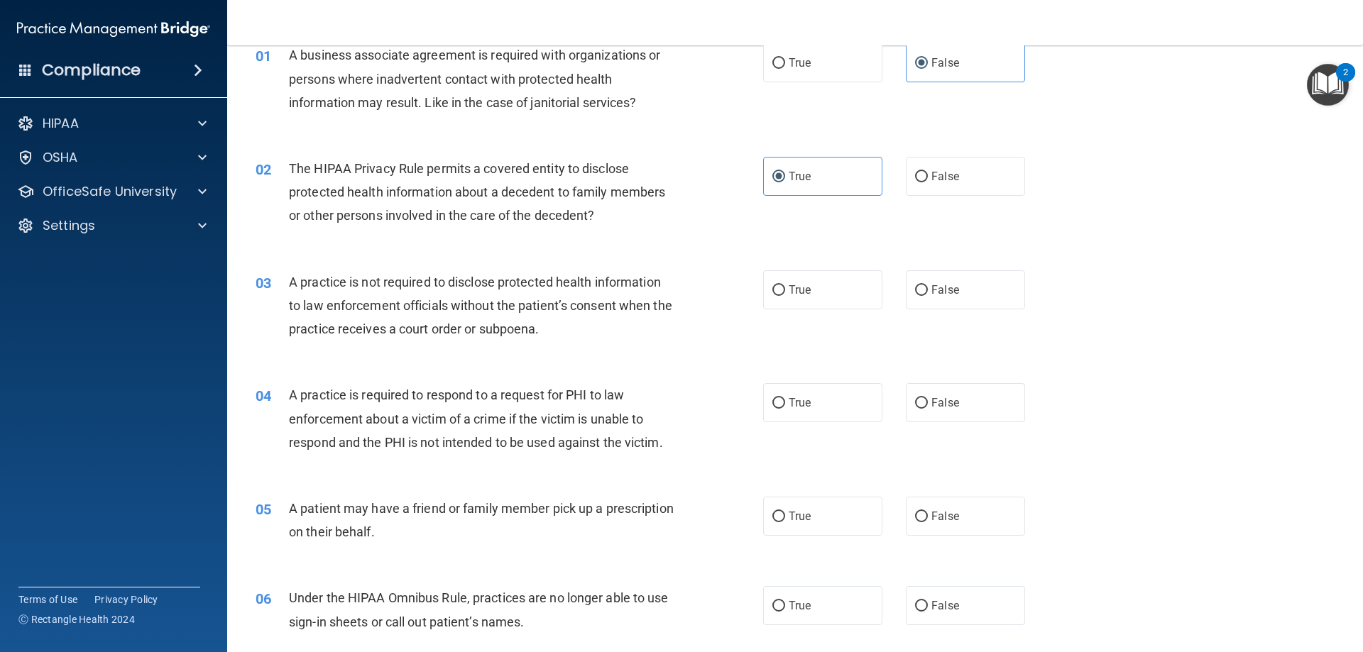
scroll to position [71, 0]
click at [920, 294] on label "False" at bounding box center [965, 287] width 119 height 39
click at [920, 294] on input "False" at bounding box center [921, 288] width 13 height 11
radio input "true"
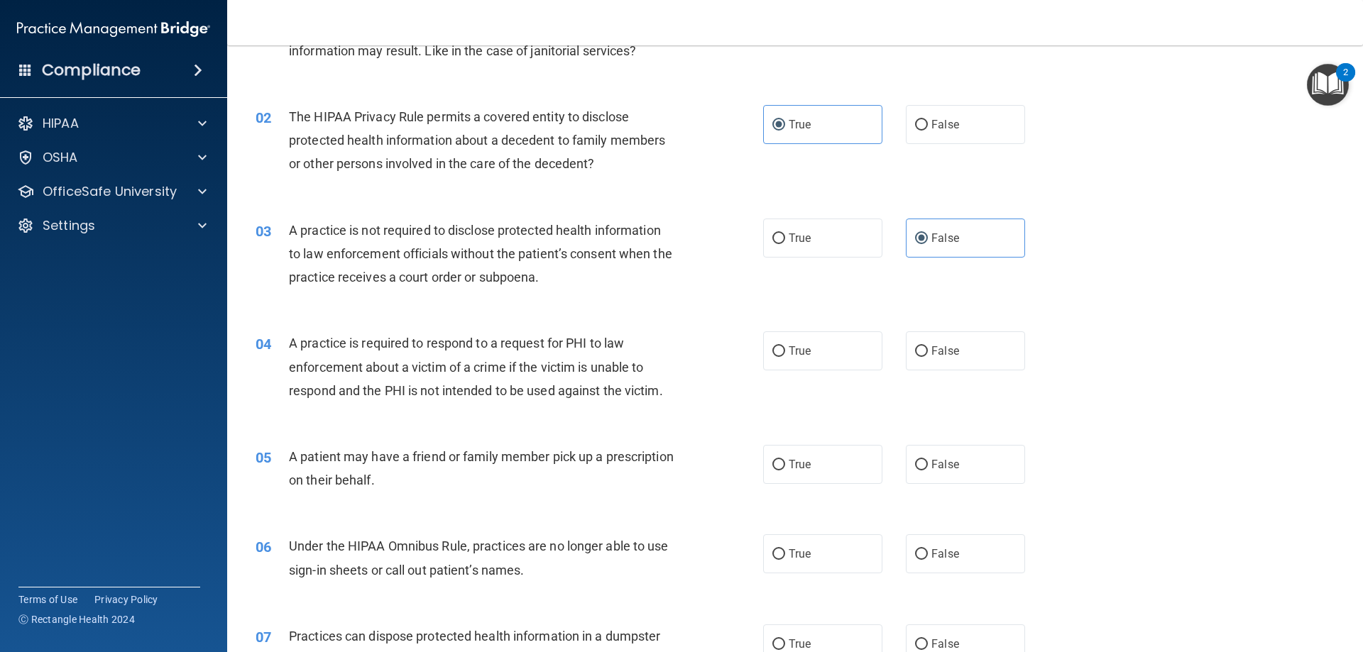
scroll to position [213, 0]
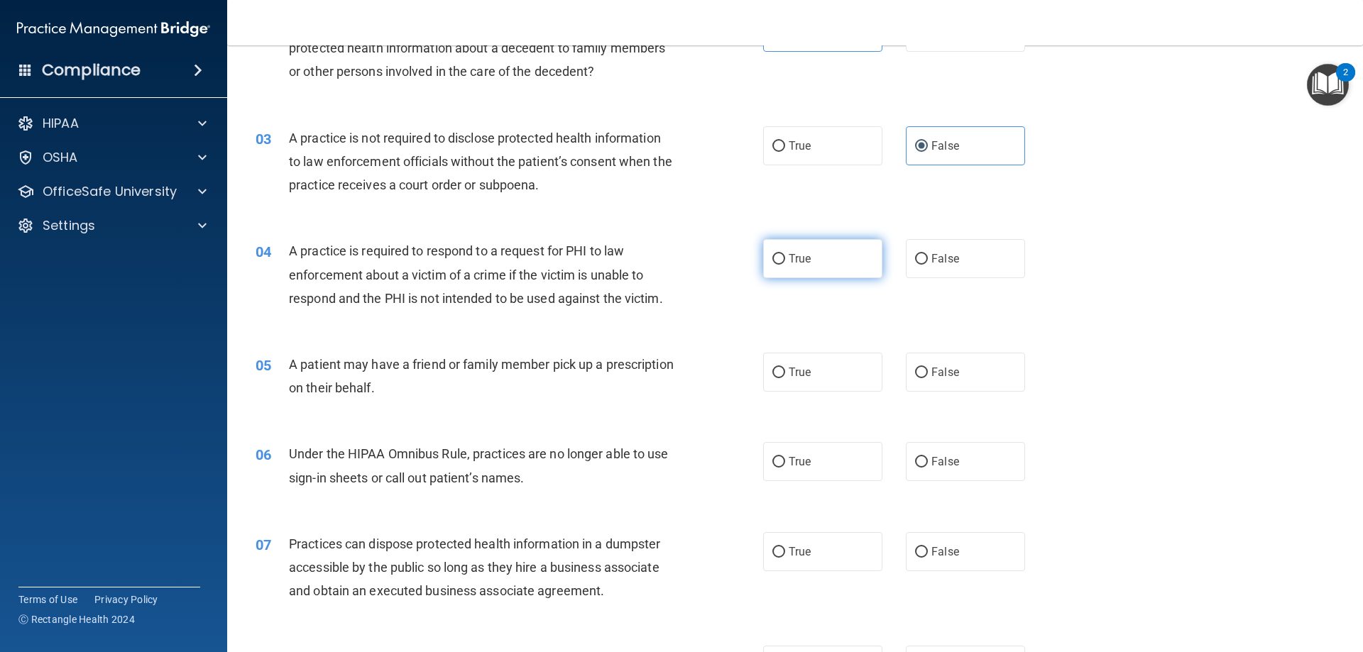
click at [778, 264] on input "True" at bounding box center [778, 259] width 13 height 11
radio input "true"
click at [784, 381] on label "True" at bounding box center [822, 372] width 119 height 39
click at [784, 378] on input "True" at bounding box center [778, 373] width 13 height 11
radio input "true"
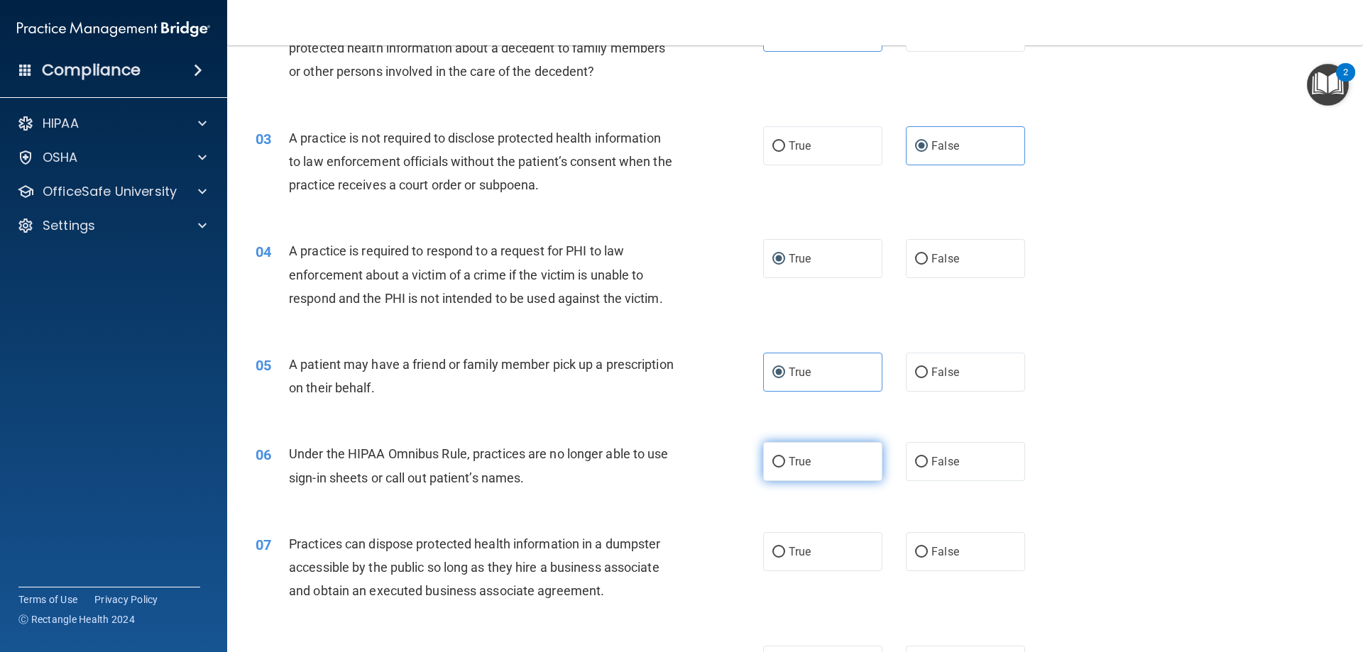
click at [802, 473] on label "True" at bounding box center [822, 461] width 119 height 39
click at [785, 468] on input "True" at bounding box center [778, 462] width 13 height 11
radio input "true"
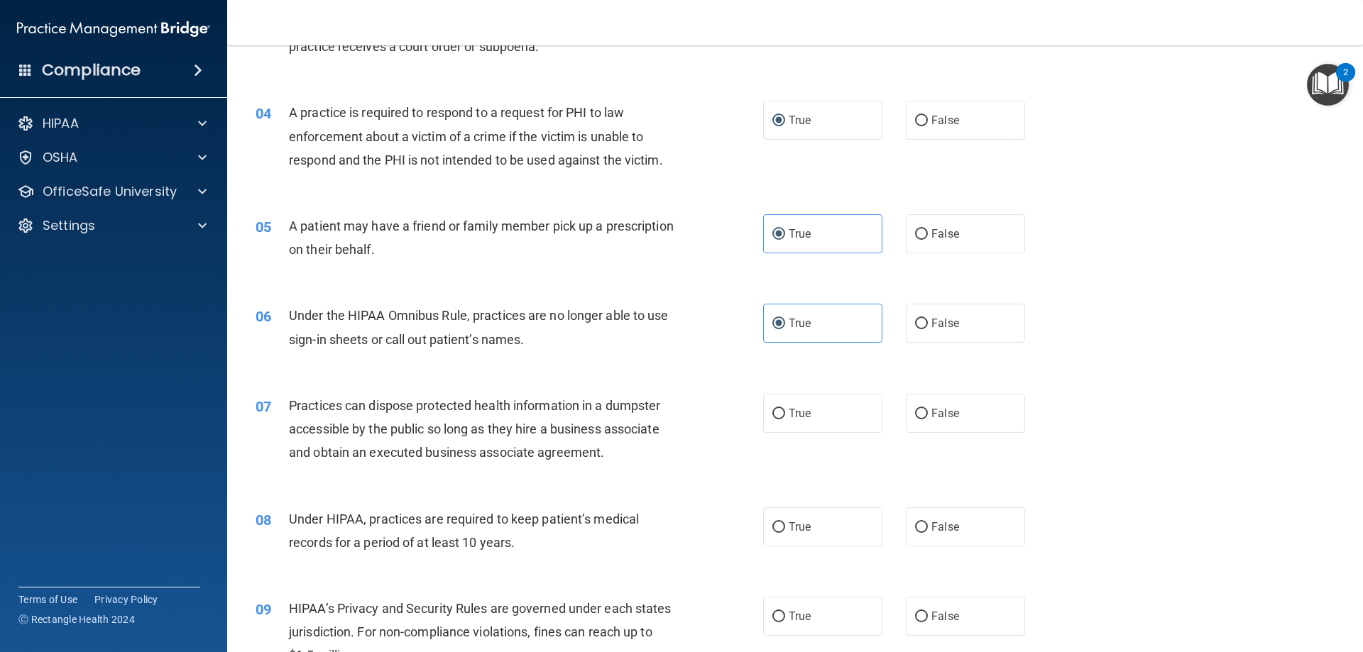
scroll to position [355, 0]
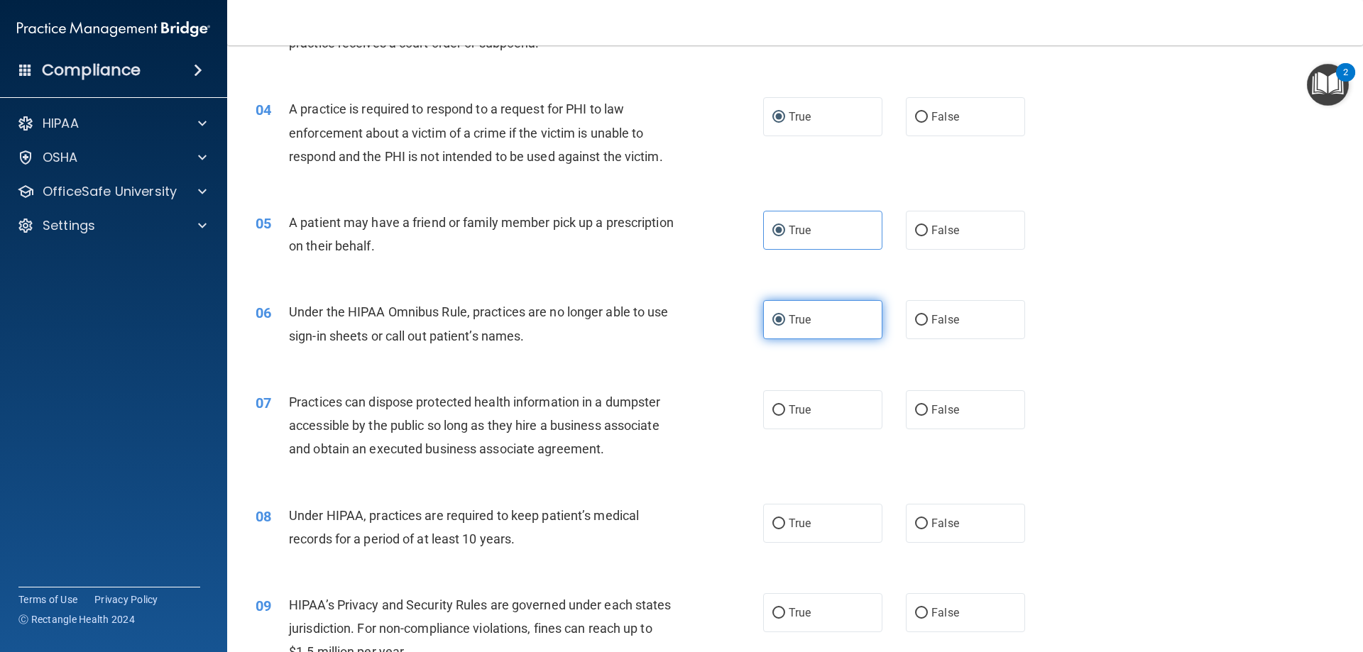
click at [779, 323] on input "True" at bounding box center [778, 320] width 13 height 11
click at [951, 415] on span "False" at bounding box center [945, 409] width 28 height 13
click at [928, 415] on input "False" at bounding box center [921, 410] width 13 height 11
radio input "true"
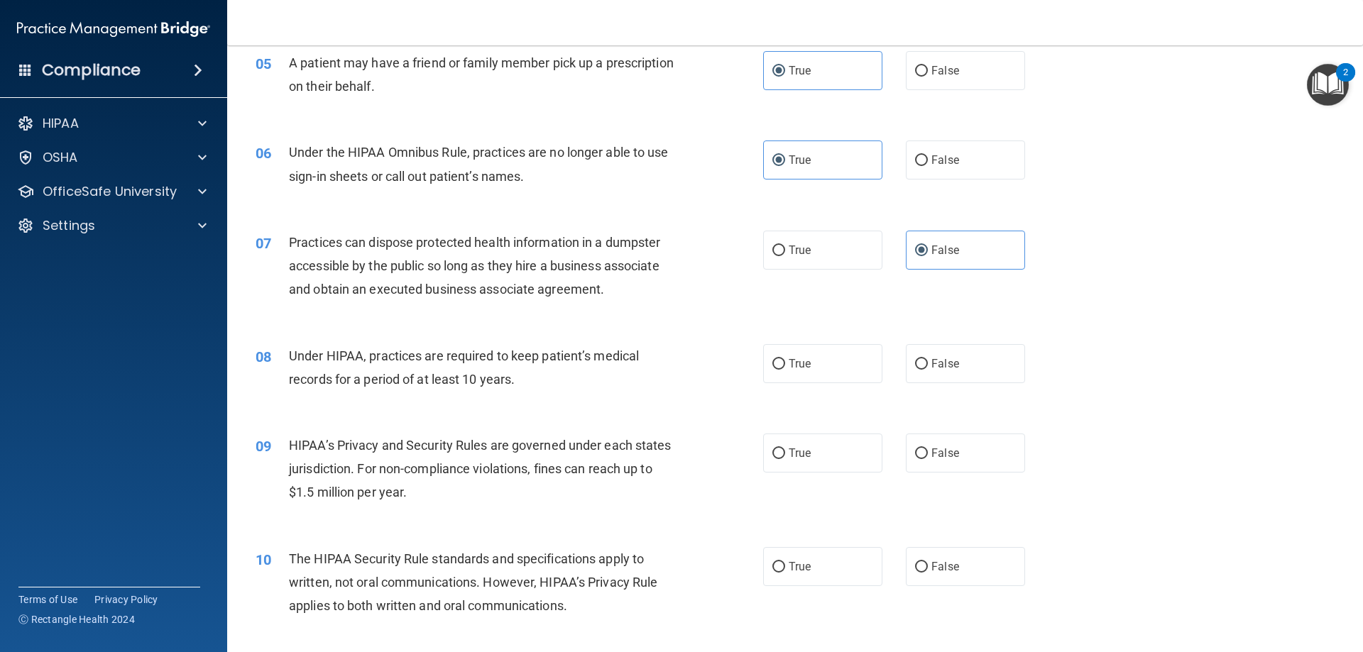
scroll to position [568, 0]
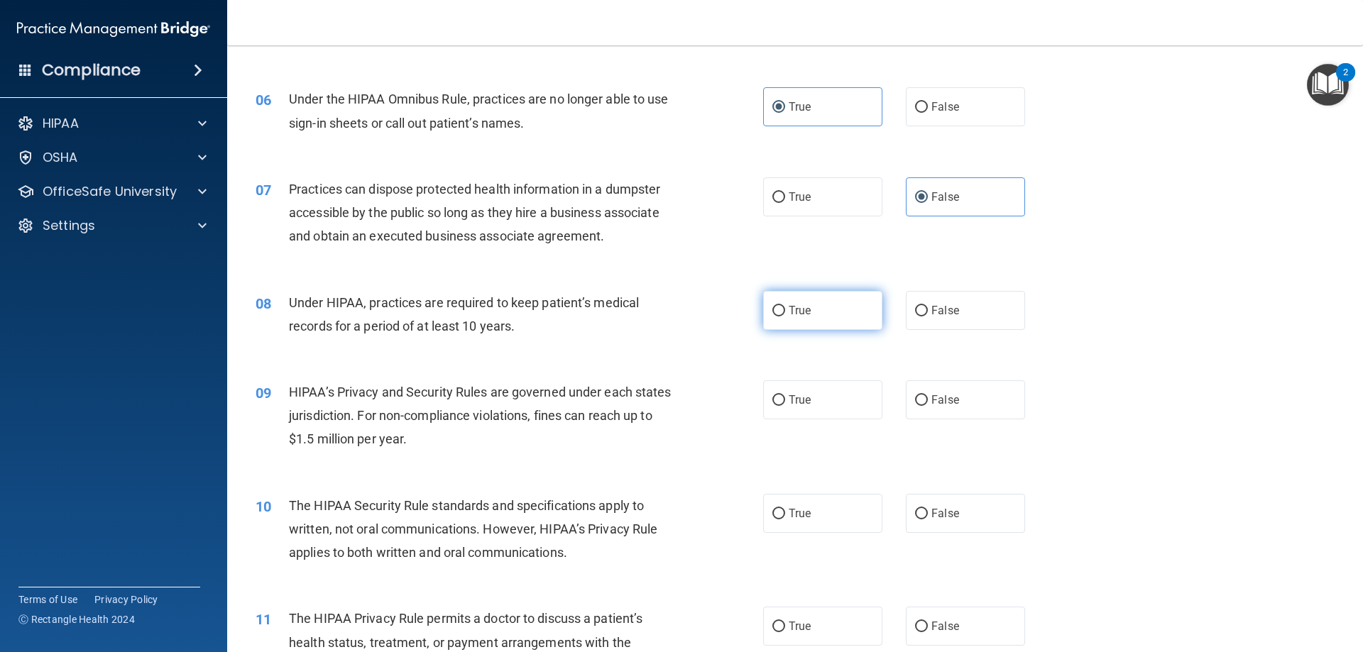
click at [789, 318] on label "True" at bounding box center [822, 310] width 119 height 39
click at [785, 317] on input "True" at bounding box center [778, 311] width 13 height 11
radio input "true"
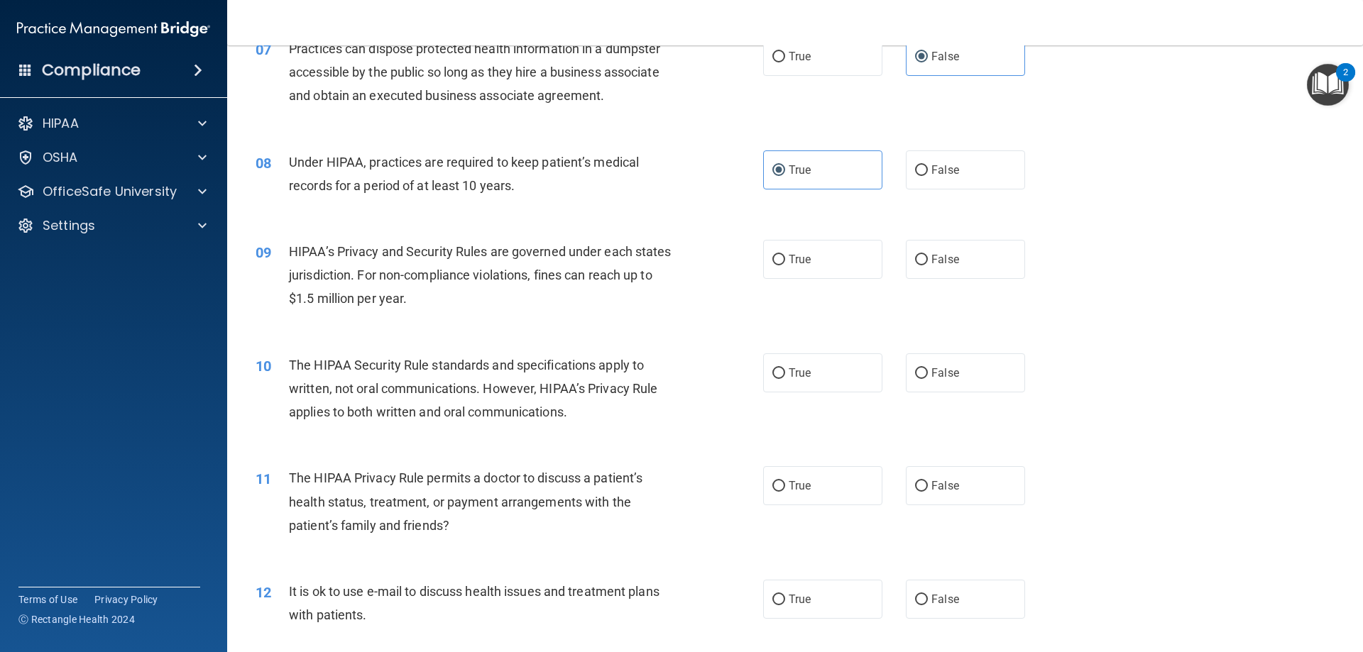
scroll to position [710, 0]
click at [788, 263] on span "True" at bounding box center [799, 257] width 22 height 13
click at [785, 263] on input "True" at bounding box center [778, 258] width 13 height 11
radio input "true"
click at [800, 493] on label "True" at bounding box center [822, 484] width 119 height 39
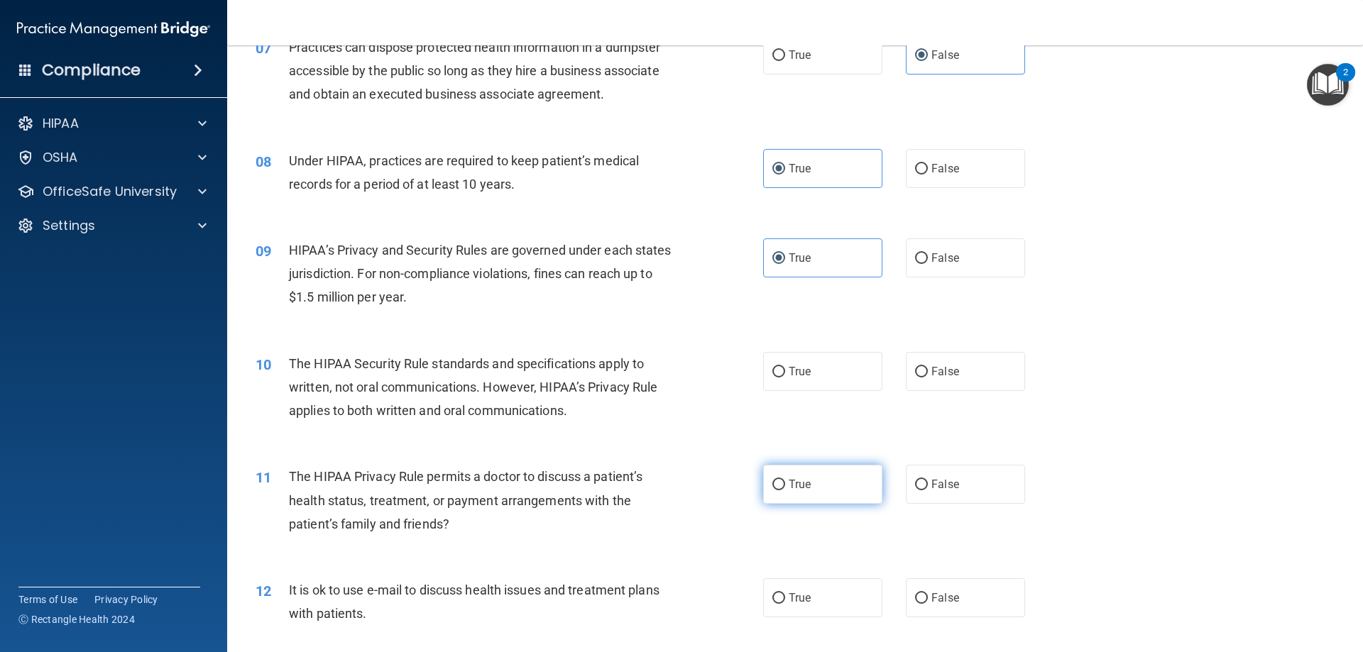
click at [785, 490] on input "True" at bounding box center [778, 485] width 13 height 11
radio input "true"
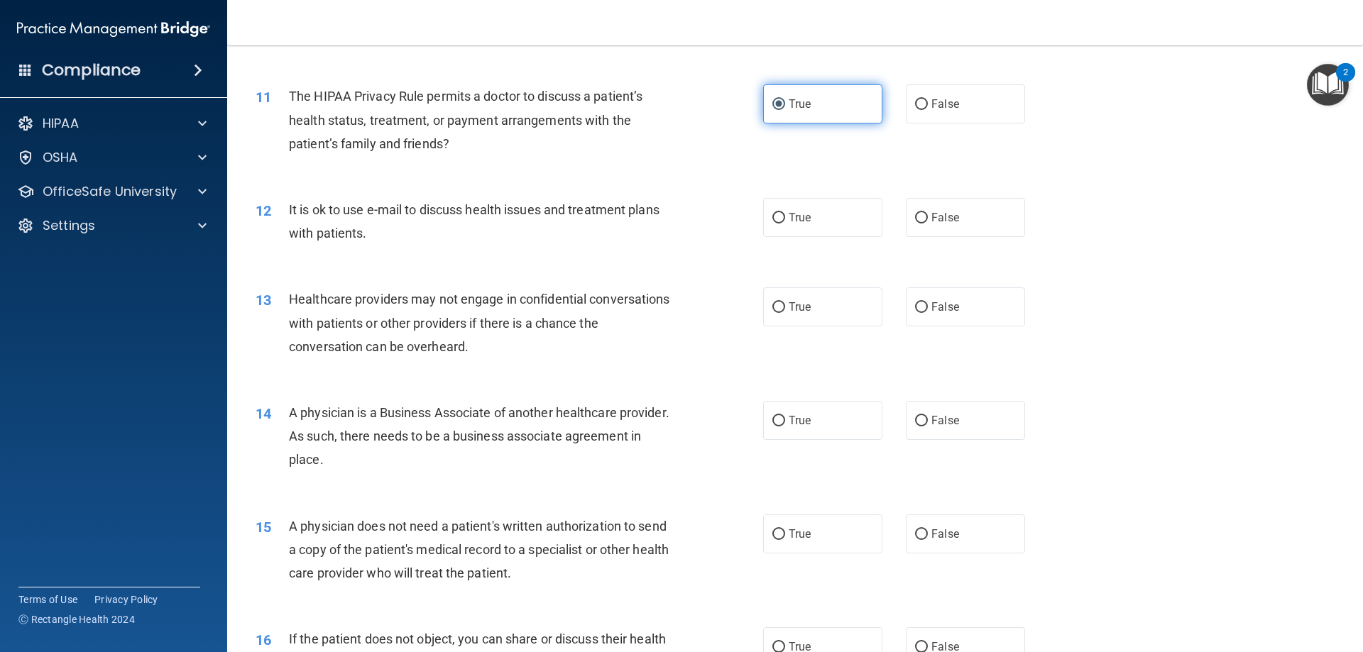
scroll to position [1136, 0]
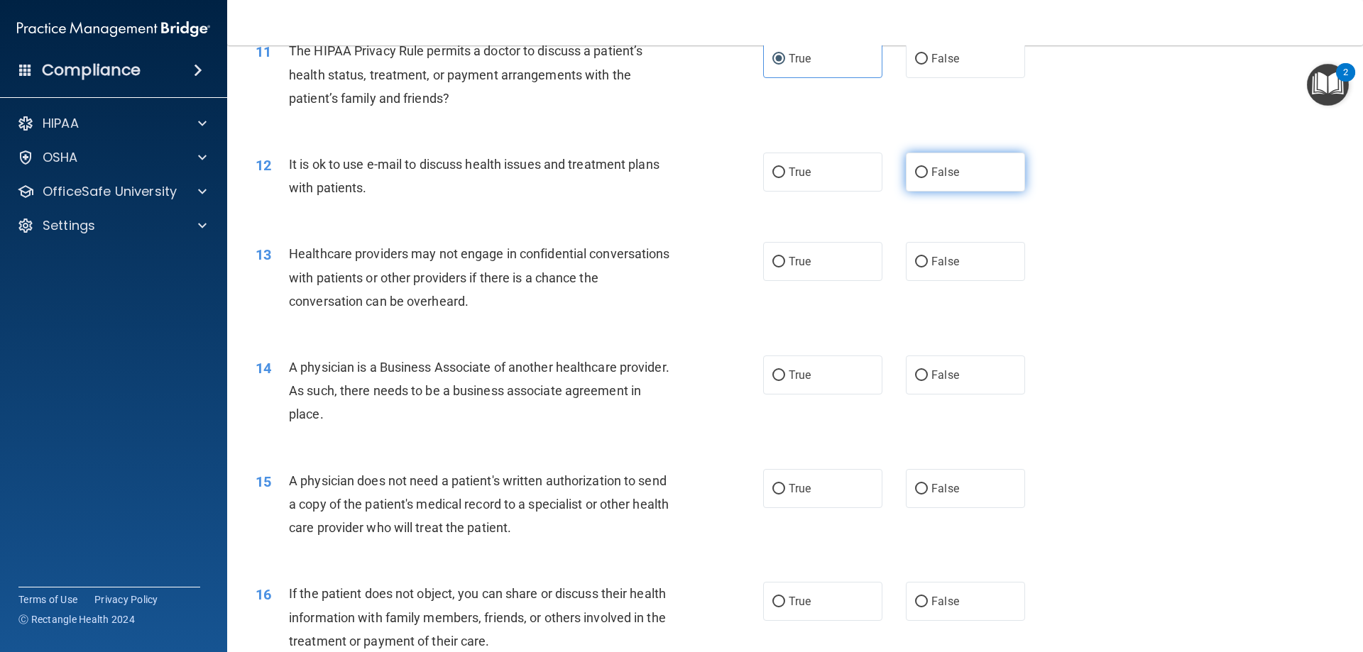
click at [974, 163] on label "False" at bounding box center [965, 172] width 119 height 39
click at [928, 167] on input "False" at bounding box center [921, 172] width 13 height 11
radio input "true"
click at [938, 270] on label "False" at bounding box center [965, 261] width 119 height 39
click at [928, 268] on input "False" at bounding box center [921, 262] width 13 height 11
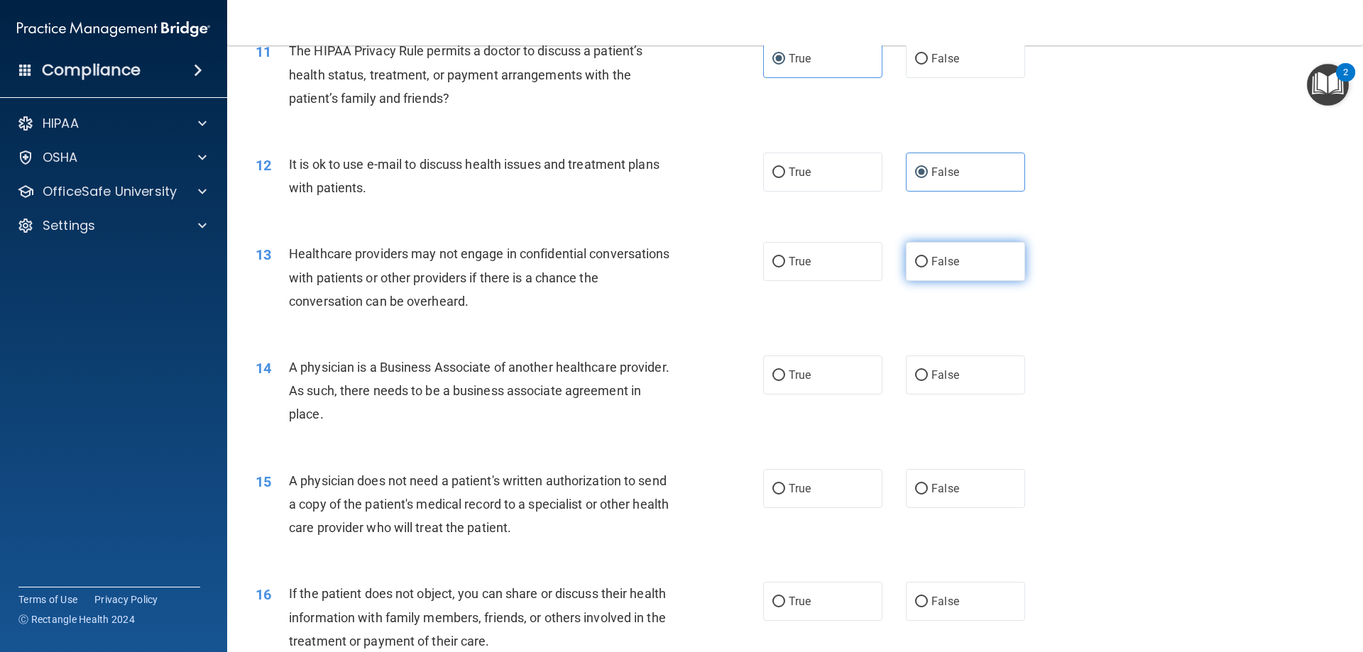
radio input "true"
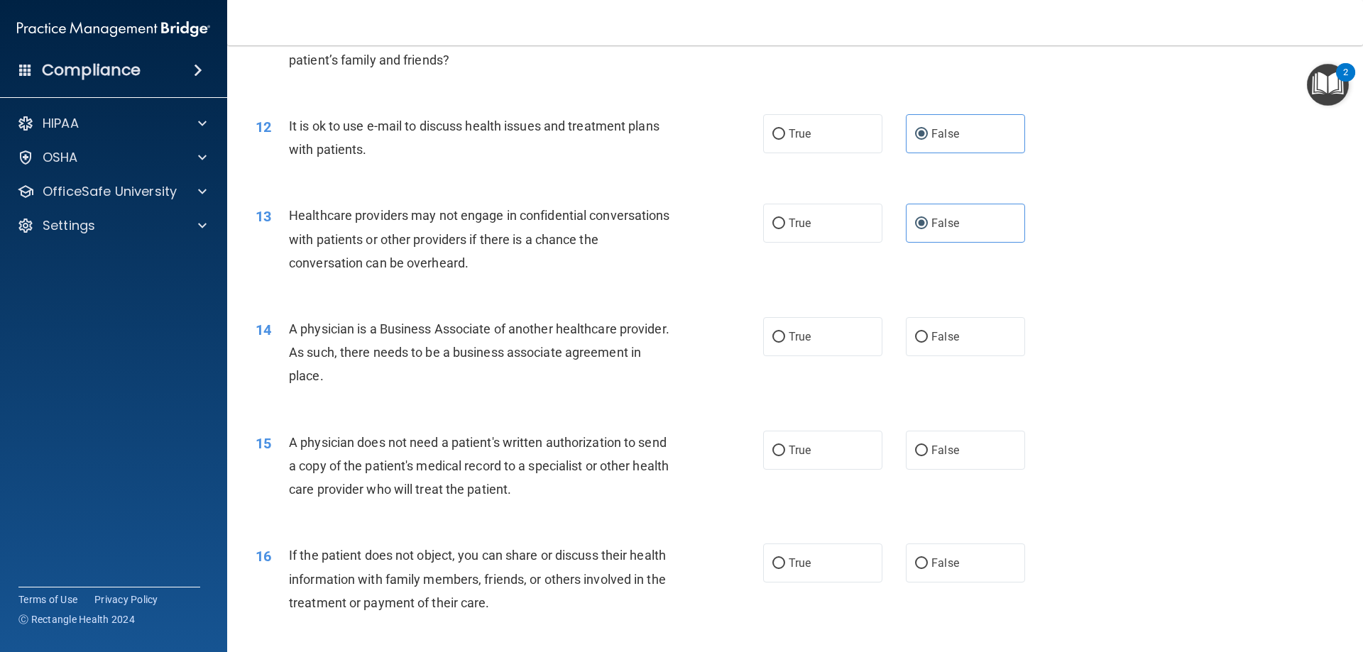
scroll to position [1207, 0]
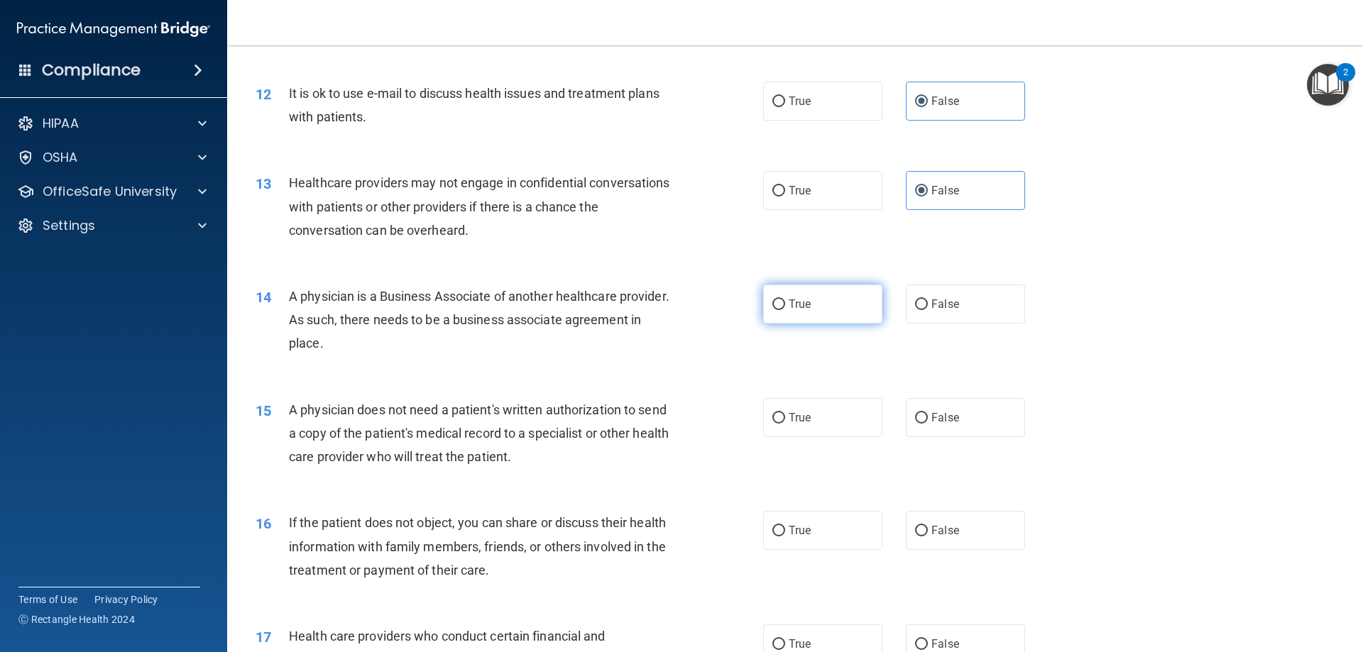
click at [783, 310] on label "True" at bounding box center [822, 304] width 119 height 39
click at [783, 310] on input "True" at bounding box center [778, 304] width 13 height 11
radio input "true"
click at [790, 420] on span "True" at bounding box center [799, 417] width 22 height 13
click at [785, 420] on input "True" at bounding box center [778, 418] width 13 height 11
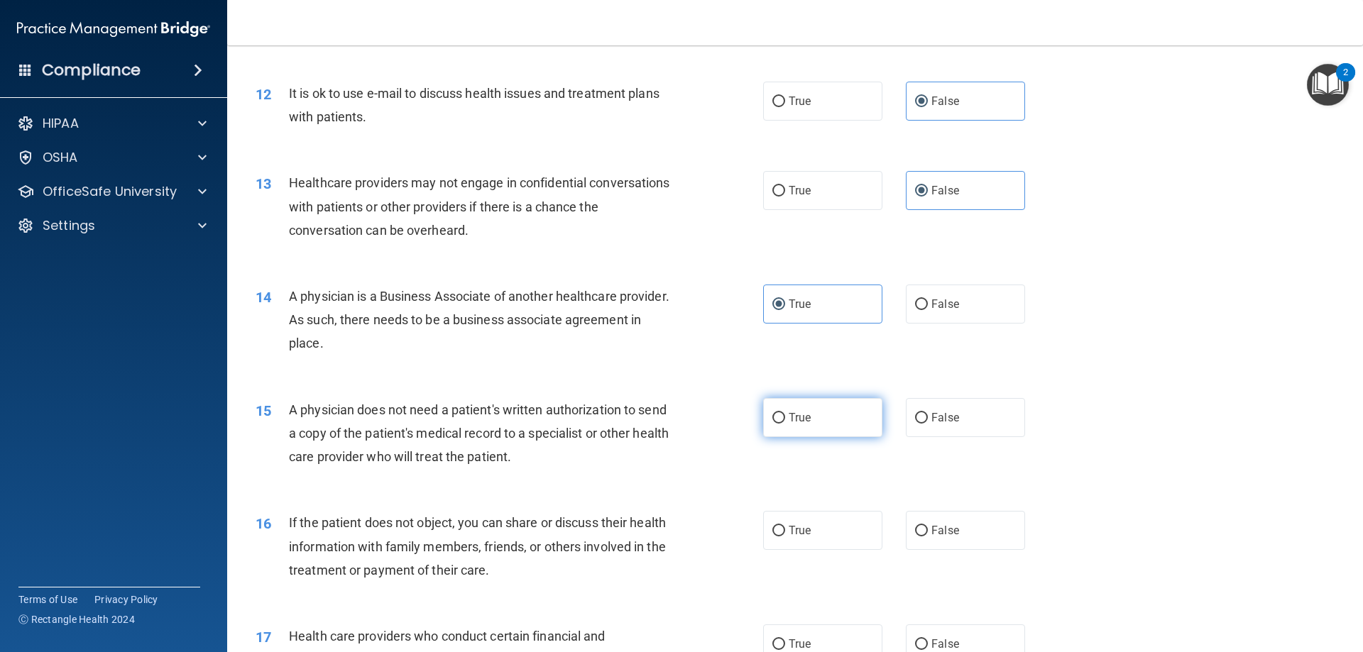
radio input "true"
click at [788, 534] on span "True" at bounding box center [799, 530] width 22 height 13
click at [785, 534] on input "True" at bounding box center [778, 531] width 13 height 11
radio input "true"
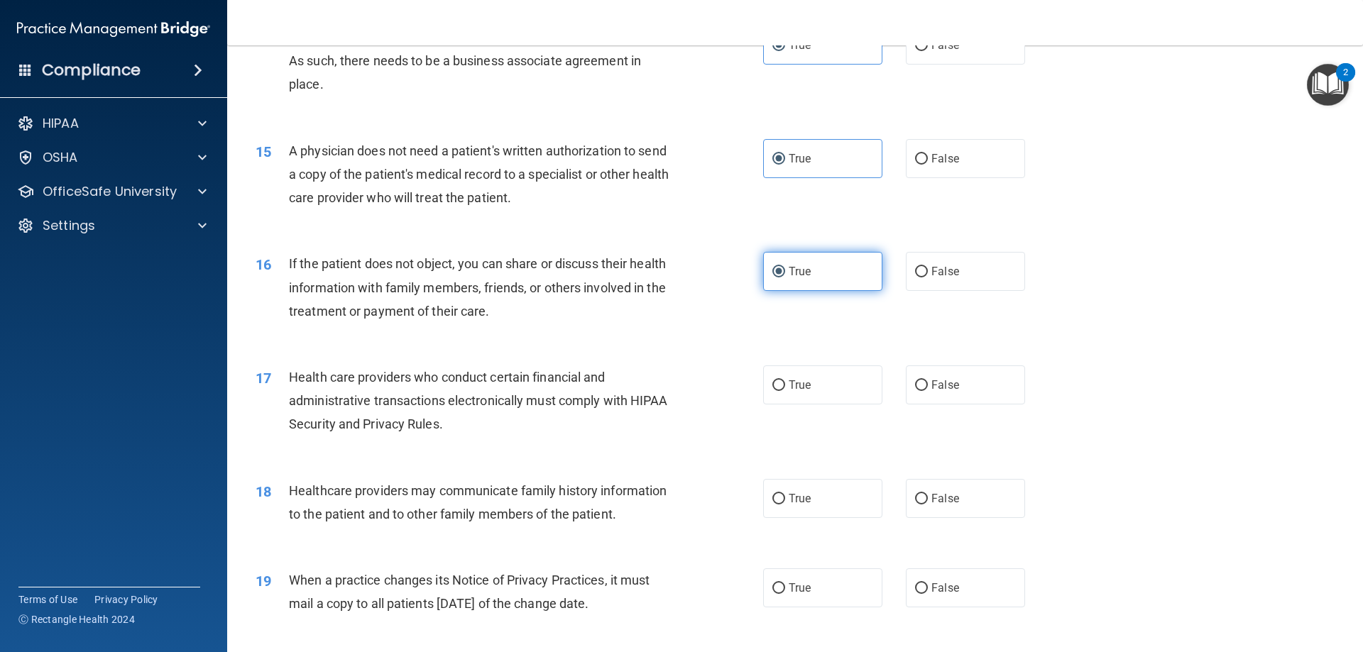
scroll to position [1490, 0]
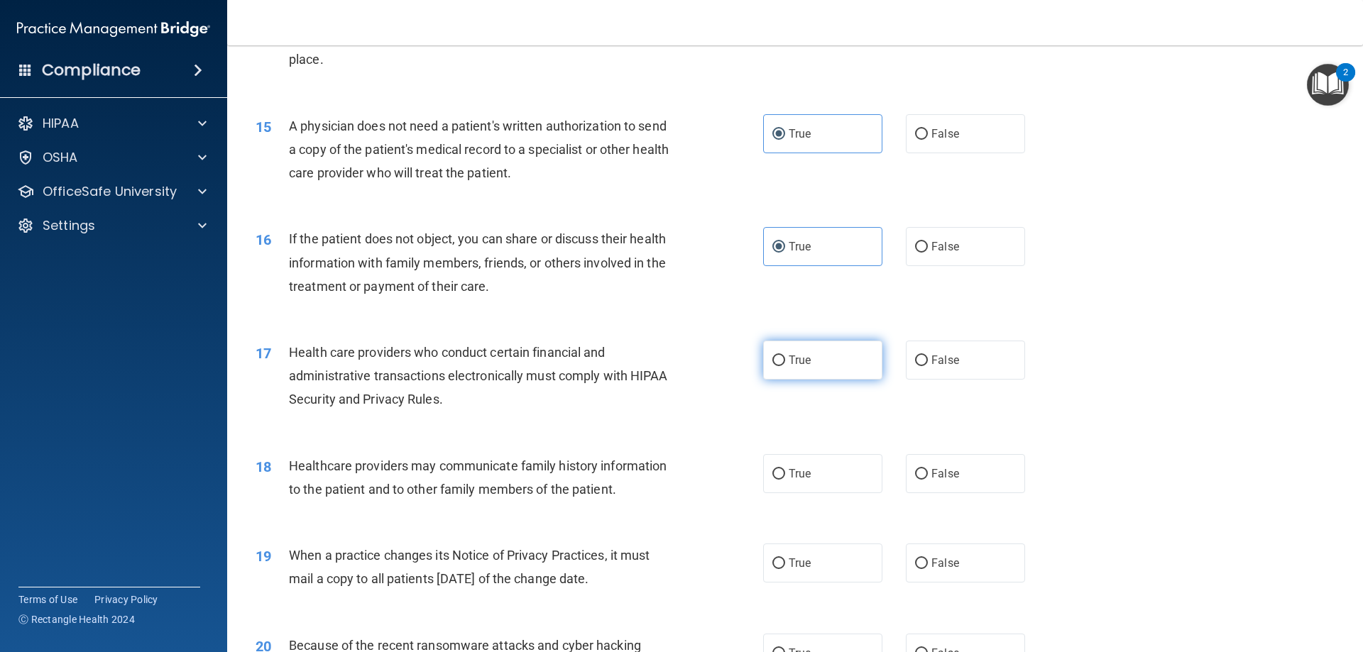
click at [786, 370] on label "True" at bounding box center [822, 360] width 119 height 39
click at [785, 366] on input "True" at bounding box center [778, 361] width 13 height 11
radio input "true"
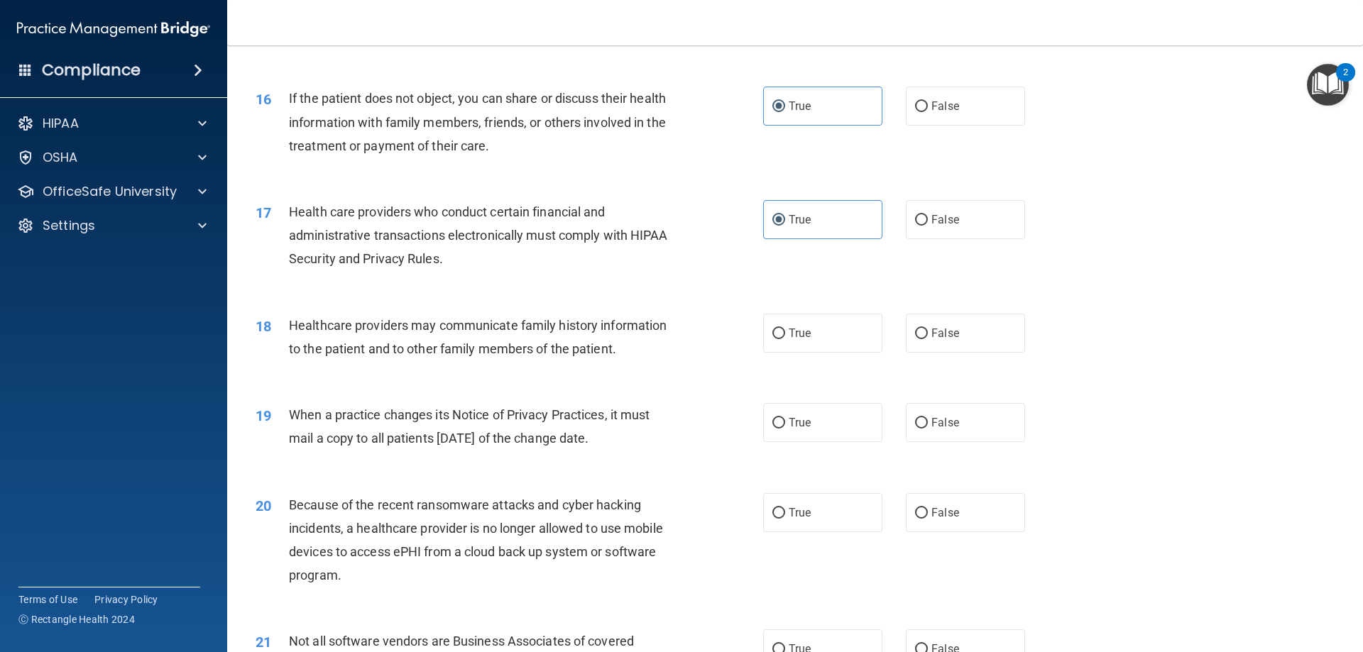
scroll to position [1632, 0]
click at [771, 320] on label "True" at bounding box center [822, 331] width 119 height 39
click at [772, 327] on input "True" at bounding box center [778, 332] width 13 height 11
radio input "true"
click at [924, 425] on label "False" at bounding box center [965, 421] width 119 height 39
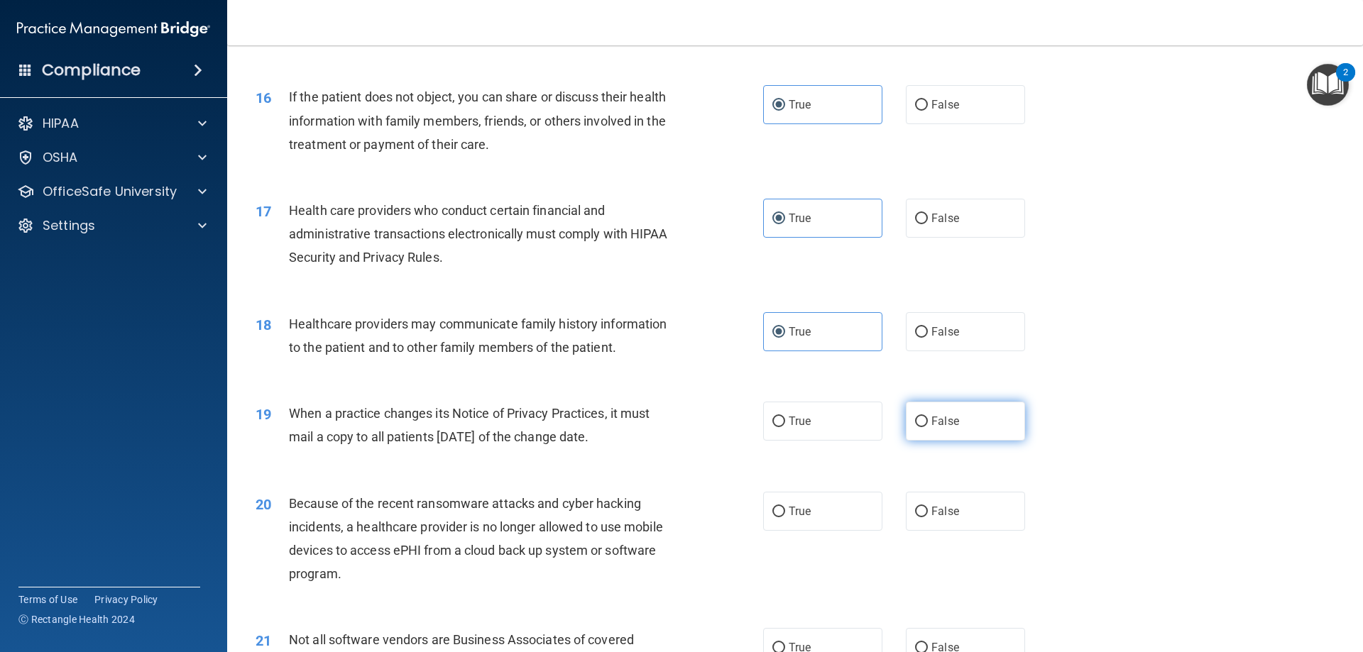
click at [924, 425] on input "False" at bounding box center [921, 422] width 13 height 11
radio input "true"
click at [944, 523] on label "False" at bounding box center [965, 511] width 119 height 39
click at [928, 517] on input "False" at bounding box center [921, 512] width 13 height 11
radio input "true"
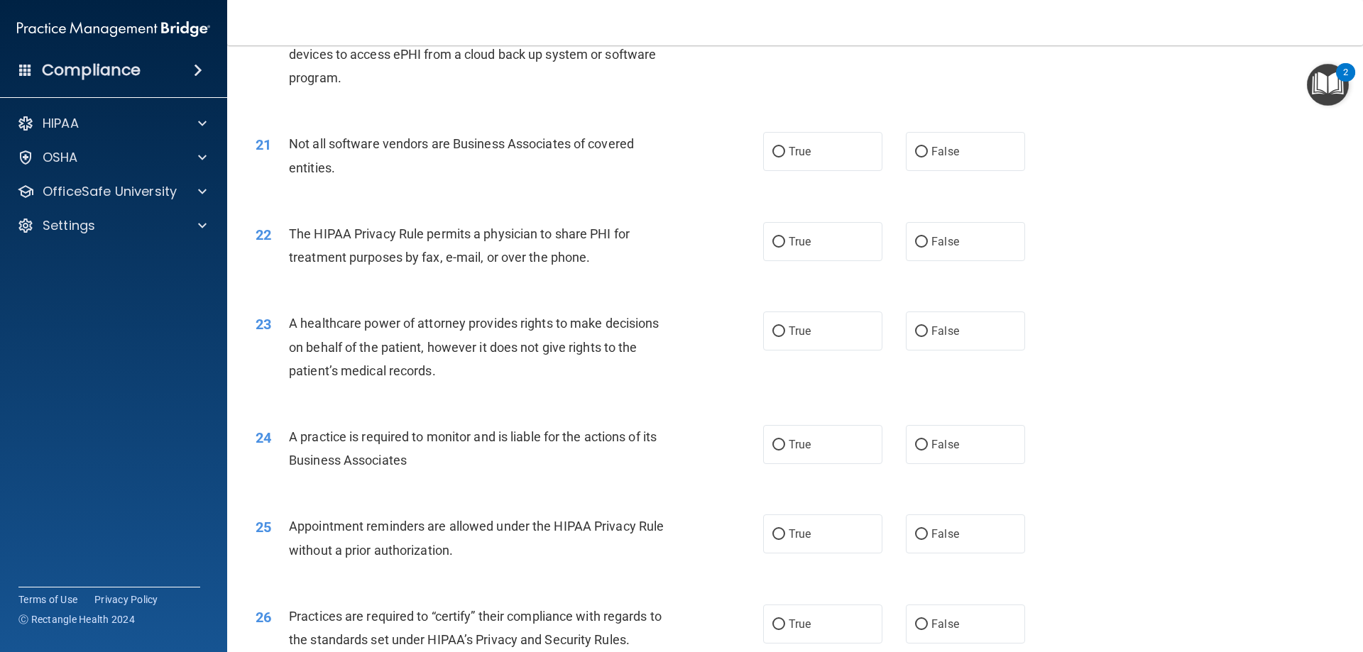
scroll to position [2129, 0]
click at [784, 163] on label "True" at bounding box center [822, 150] width 119 height 39
click at [784, 157] on input "True" at bounding box center [778, 151] width 13 height 11
radio input "true"
click at [793, 253] on label "True" at bounding box center [822, 240] width 119 height 39
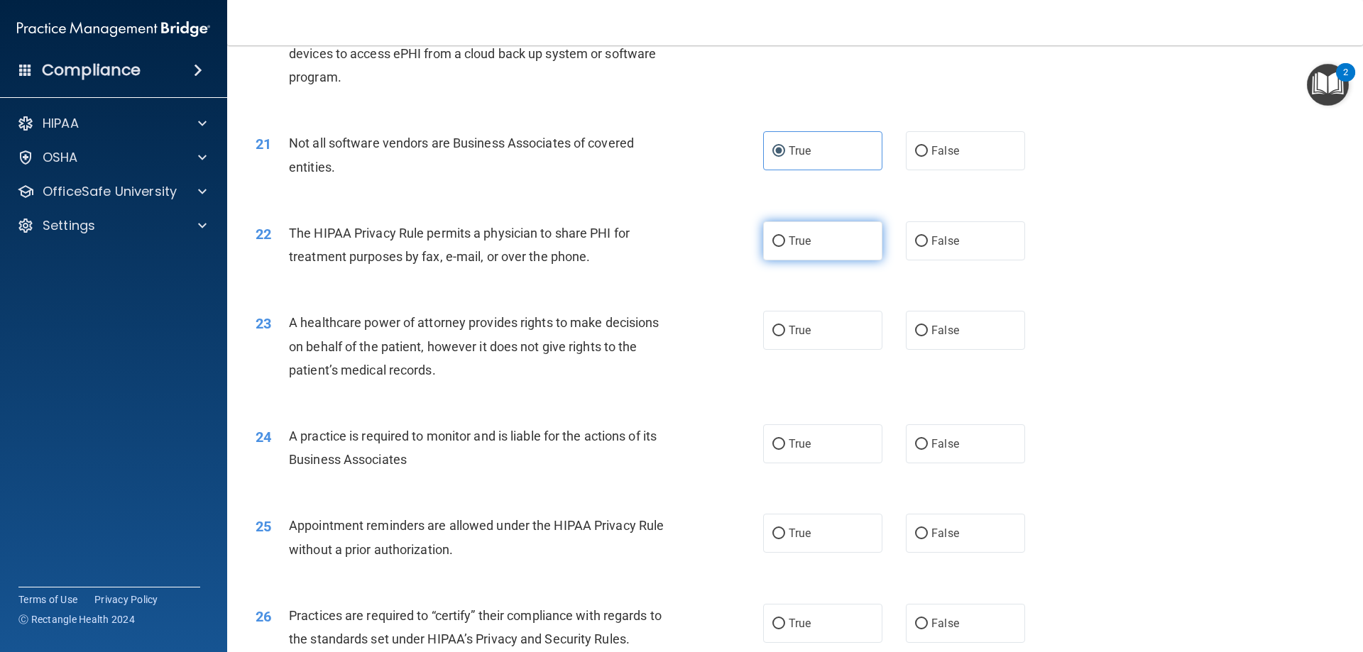
click at [785, 247] on input "True" at bounding box center [778, 241] width 13 height 11
radio input "true"
click at [940, 341] on label "False" at bounding box center [965, 330] width 119 height 39
click at [928, 336] on input "False" at bounding box center [921, 331] width 13 height 11
radio input "true"
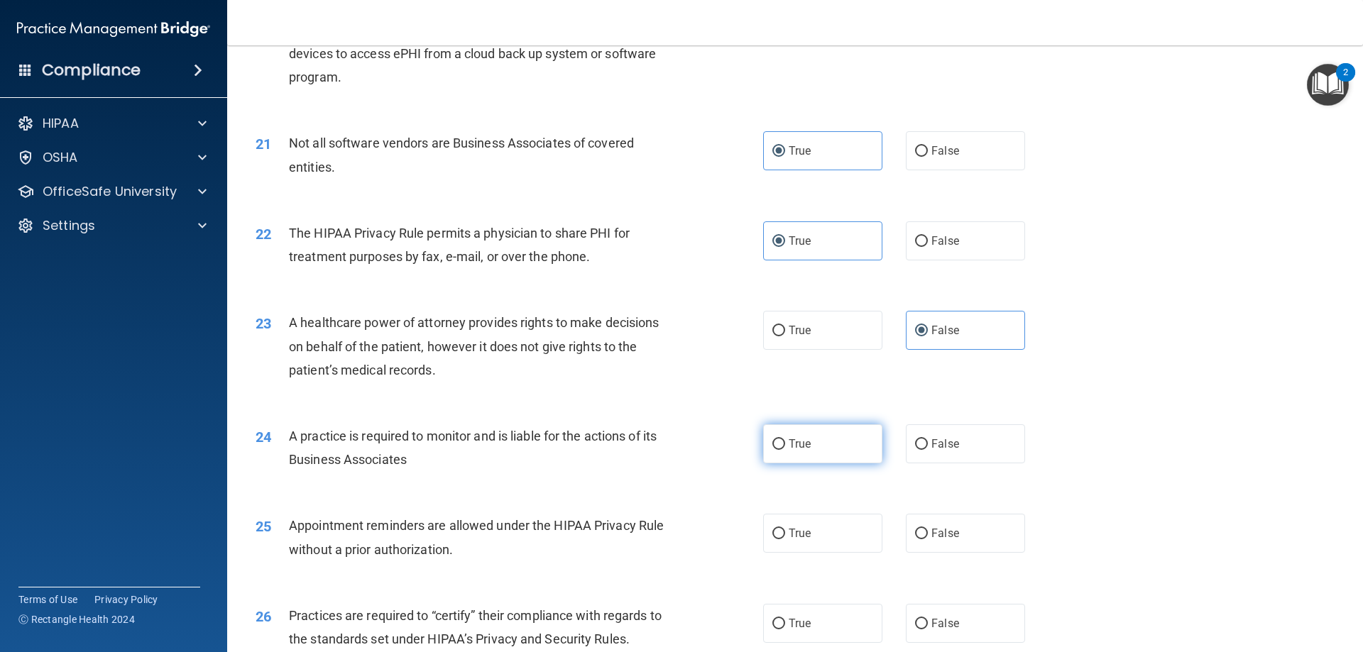
click at [834, 457] on label "True" at bounding box center [822, 443] width 119 height 39
click at [785, 450] on input "True" at bounding box center [778, 444] width 13 height 11
radio input "true"
click at [802, 545] on label "True" at bounding box center [822, 533] width 119 height 39
click at [785, 539] on input "True" at bounding box center [778, 534] width 13 height 11
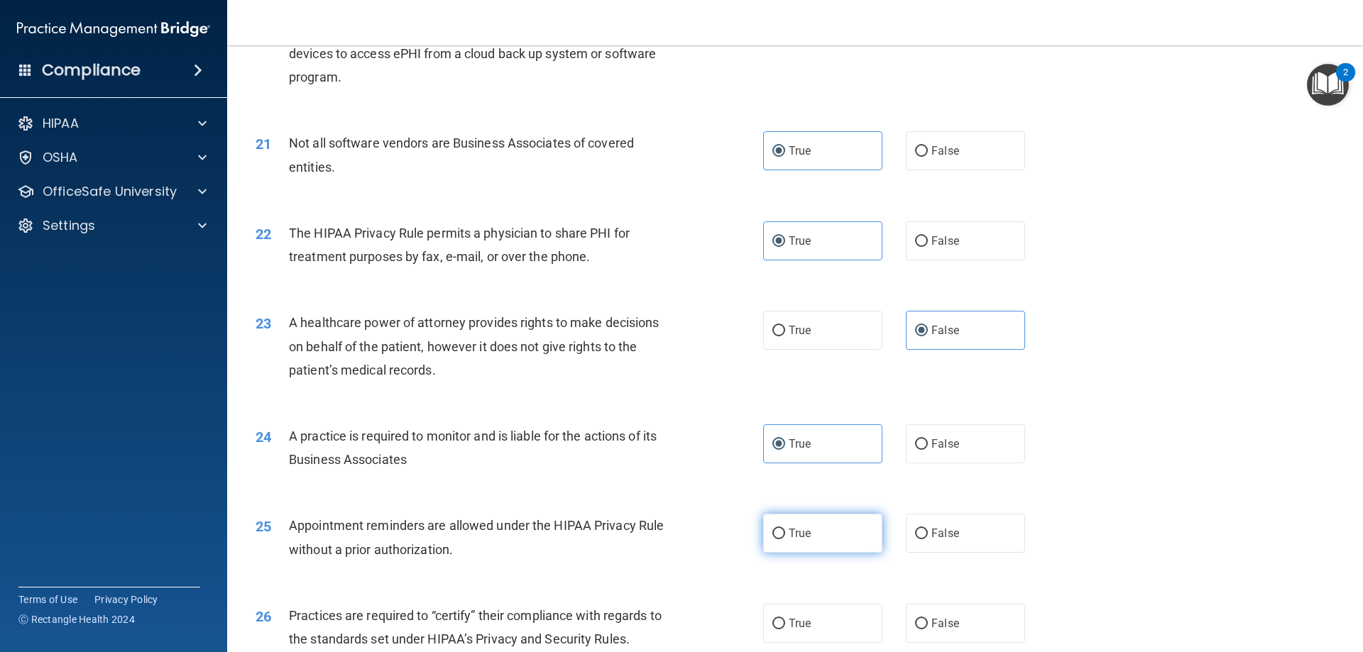
radio input "true"
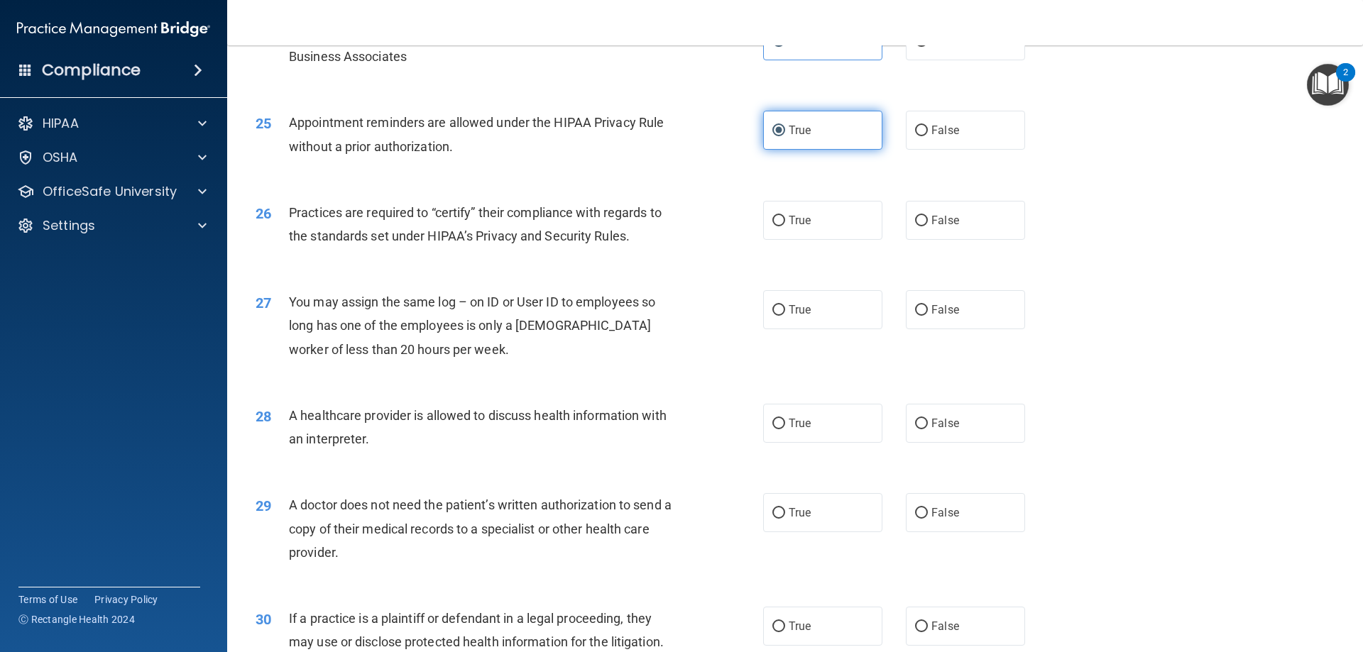
scroll to position [2555, 0]
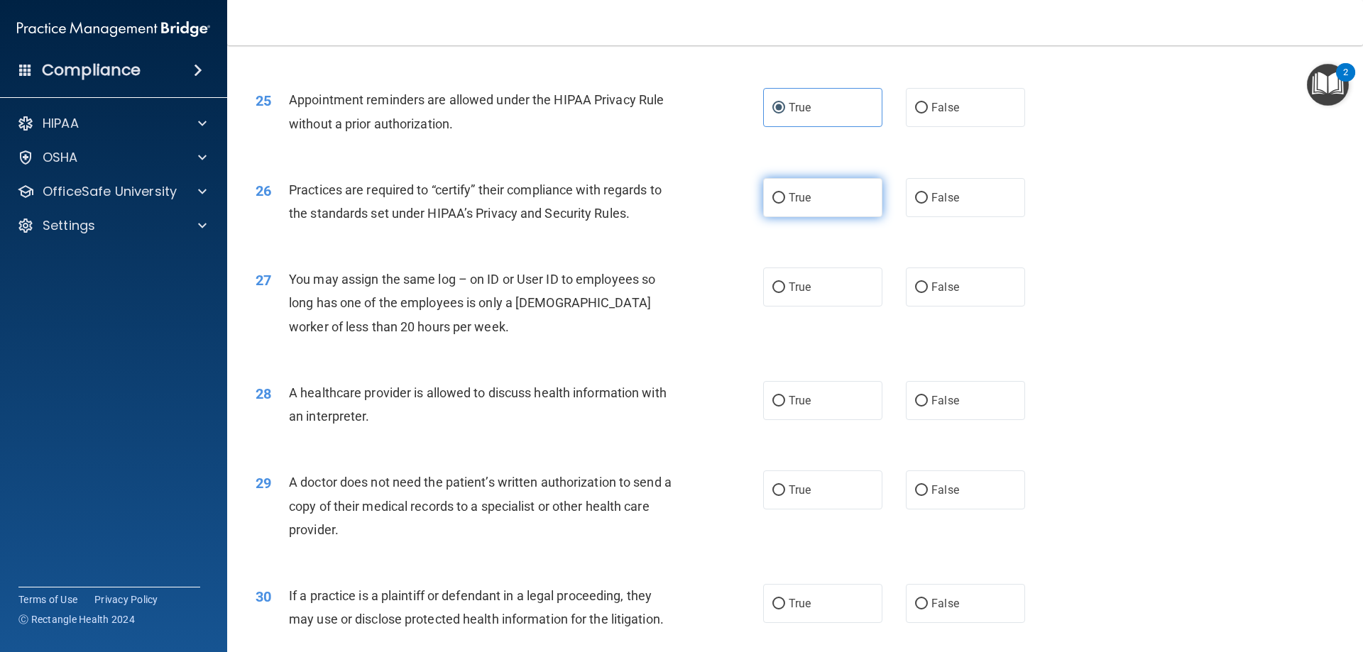
click at [823, 197] on label "True" at bounding box center [822, 197] width 119 height 39
click at [785, 197] on input "True" at bounding box center [778, 198] width 13 height 11
radio input "true"
click at [921, 274] on label "False" at bounding box center [965, 287] width 119 height 39
click at [921, 282] on input "False" at bounding box center [921, 287] width 13 height 11
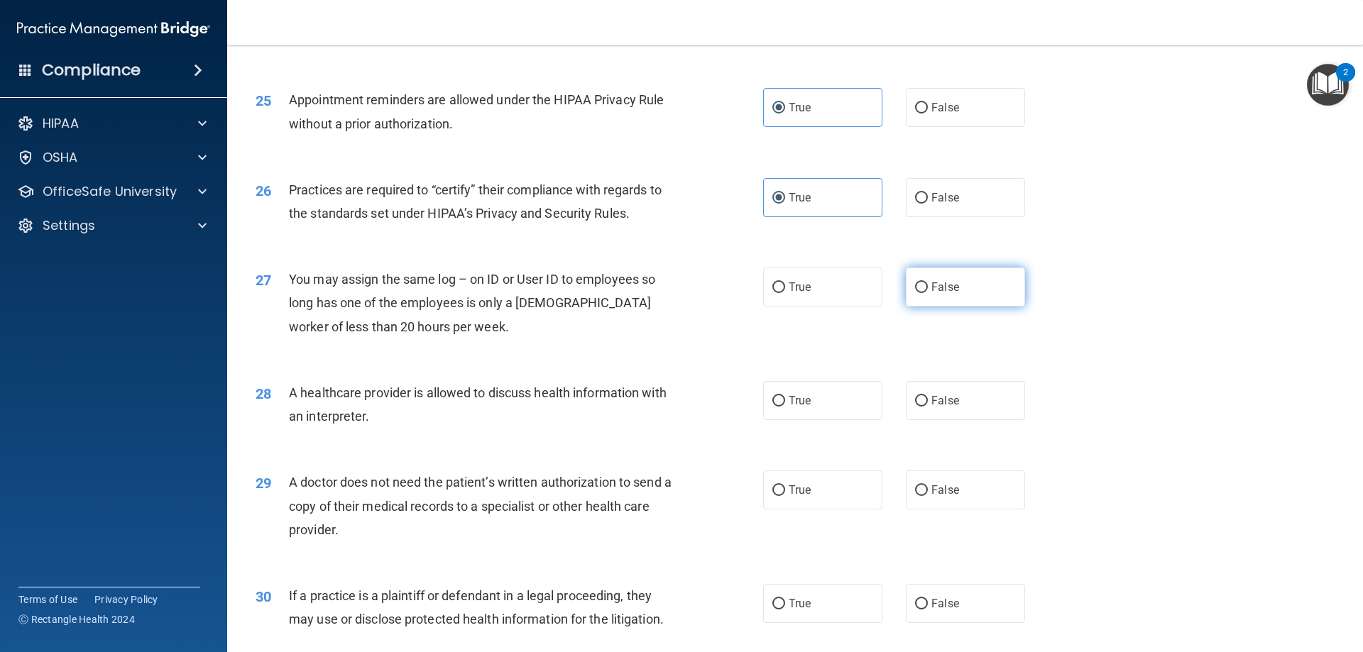
radio input "true"
click at [906, 403] on label "False" at bounding box center [965, 400] width 119 height 39
click at [915, 403] on input "False" at bounding box center [921, 401] width 13 height 11
radio input "true"
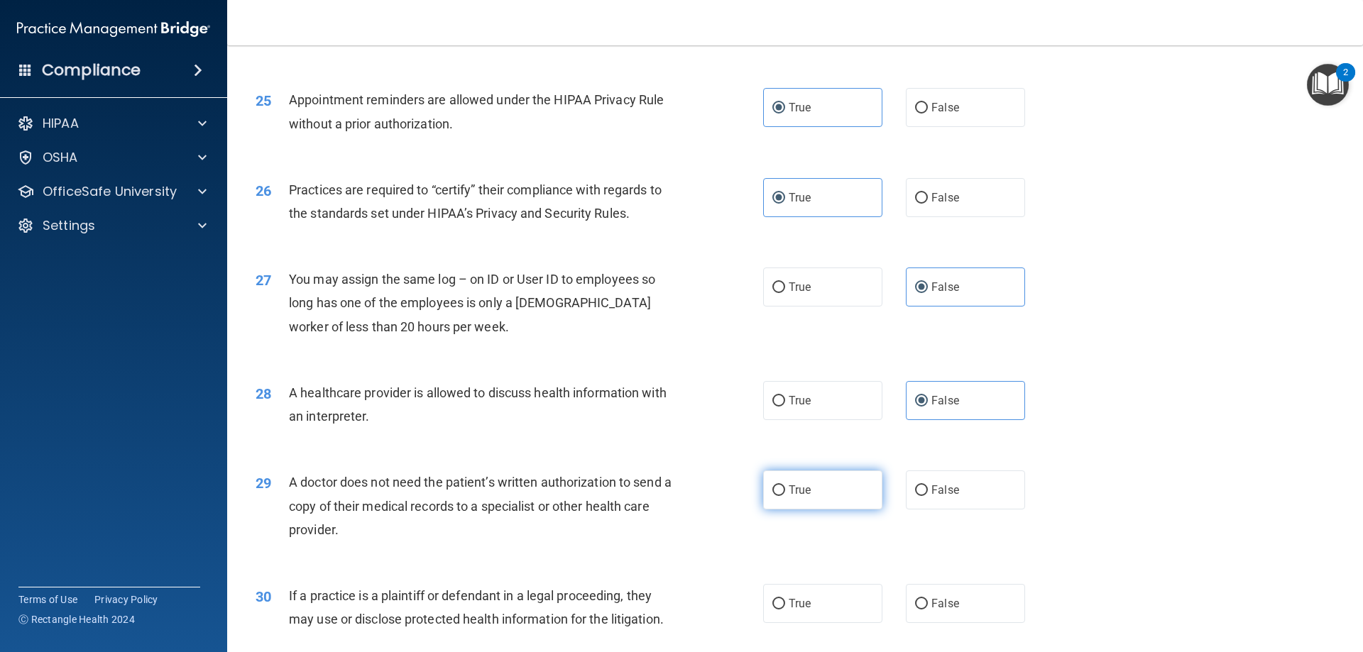
click at [774, 496] on input "True" at bounding box center [778, 490] width 13 height 11
radio input "true"
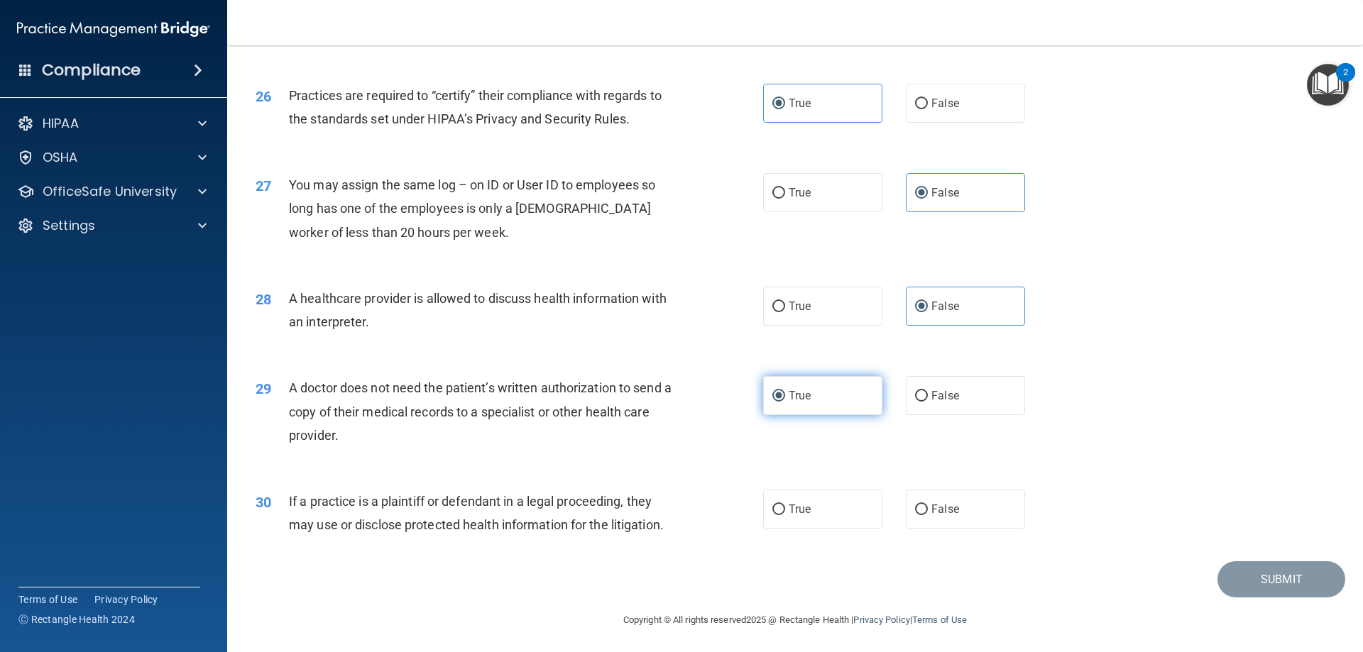
scroll to position [2651, 0]
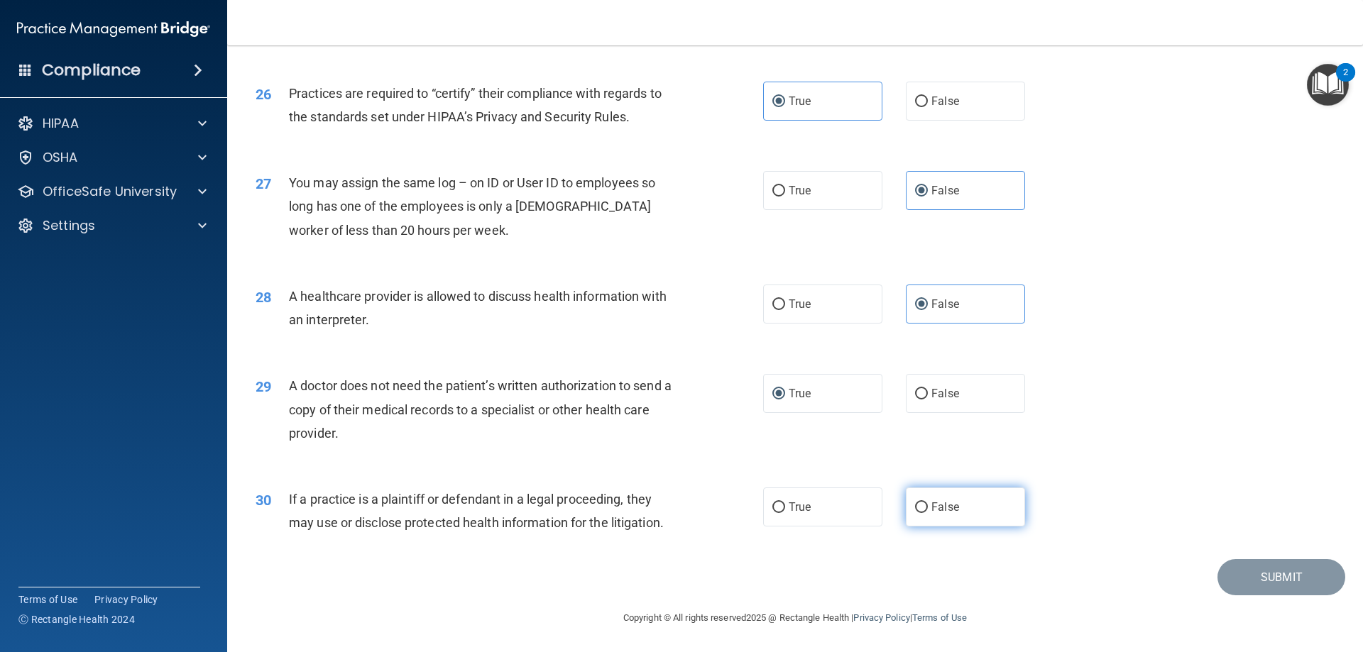
click at [931, 511] on span "False" at bounding box center [945, 506] width 28 height 13
click at [928, 511] on input "False" at bounding box center [921, 507] width 13 height 11
radio input "true"
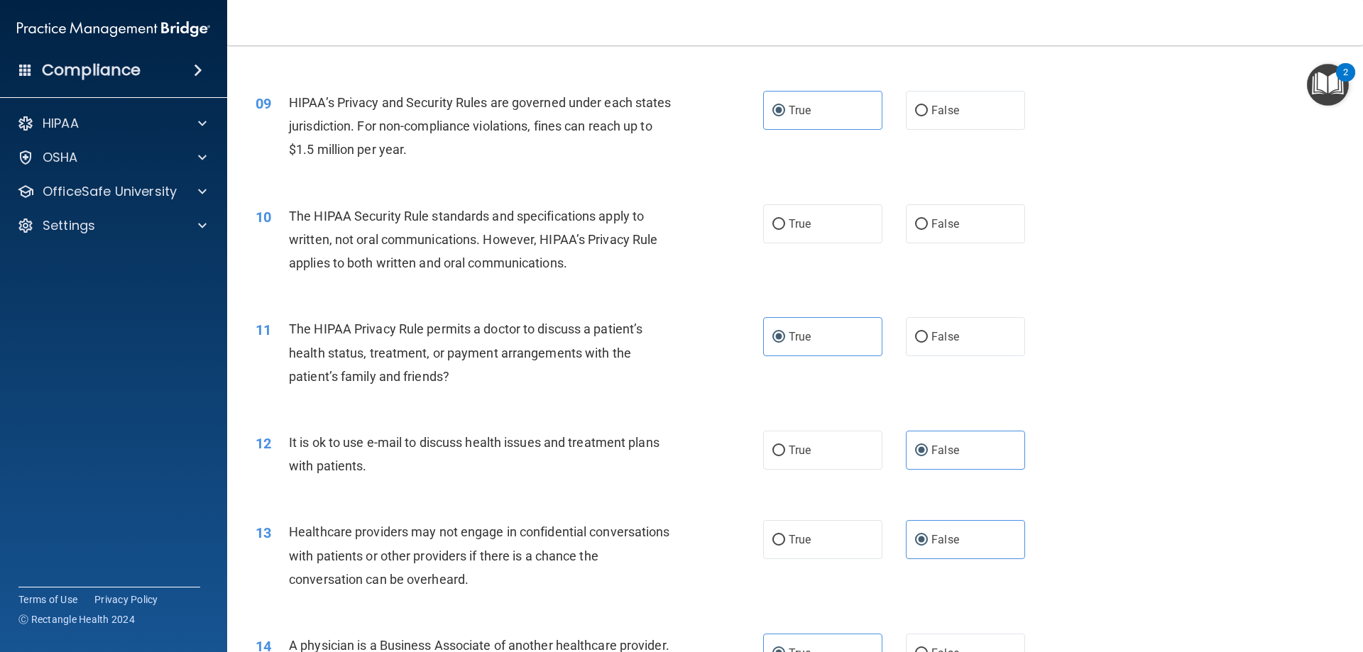
scroll to position [806, 0]
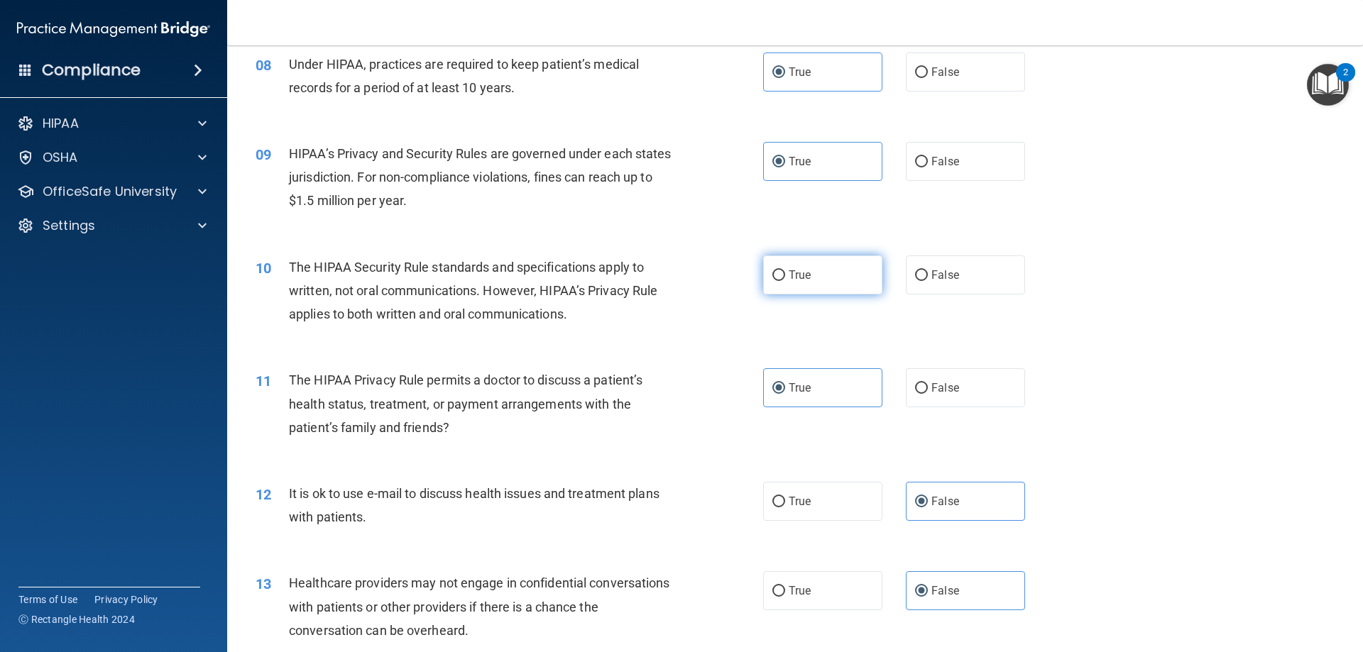
click at [786, 285] on label "True" at bounding box center [822, 274] width 119 height 39
click at [785, 281] on input "True" at bounding box center [778, 275] width 13 height 11
radio input "true"
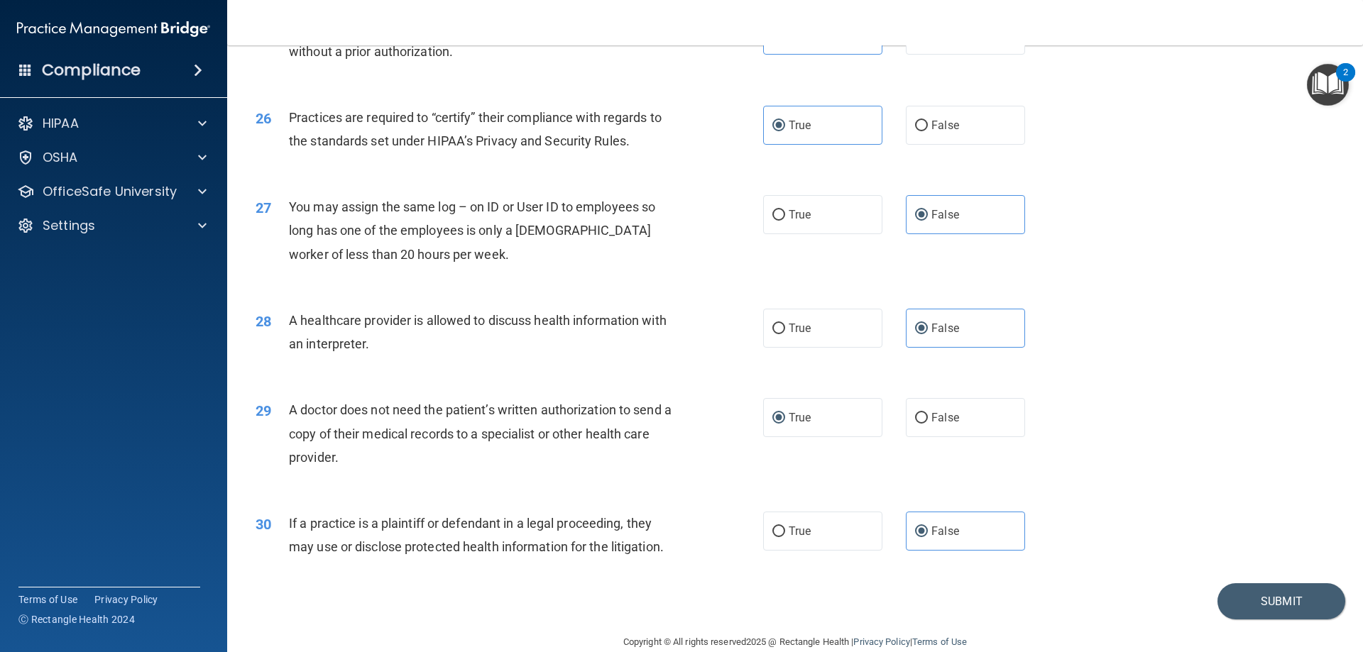
scroll to position [2651, 0]
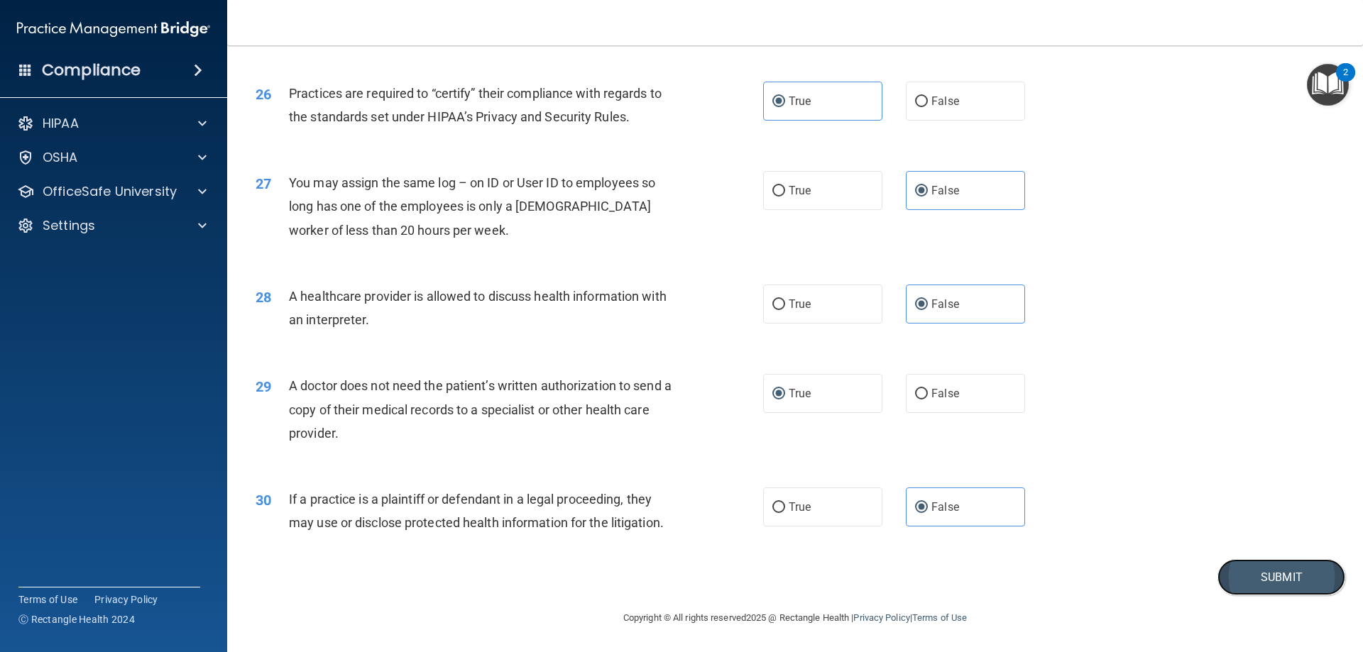
click at [1261, 579] on button "Submit" at bounding box center [1281, 577] width 128 height 36
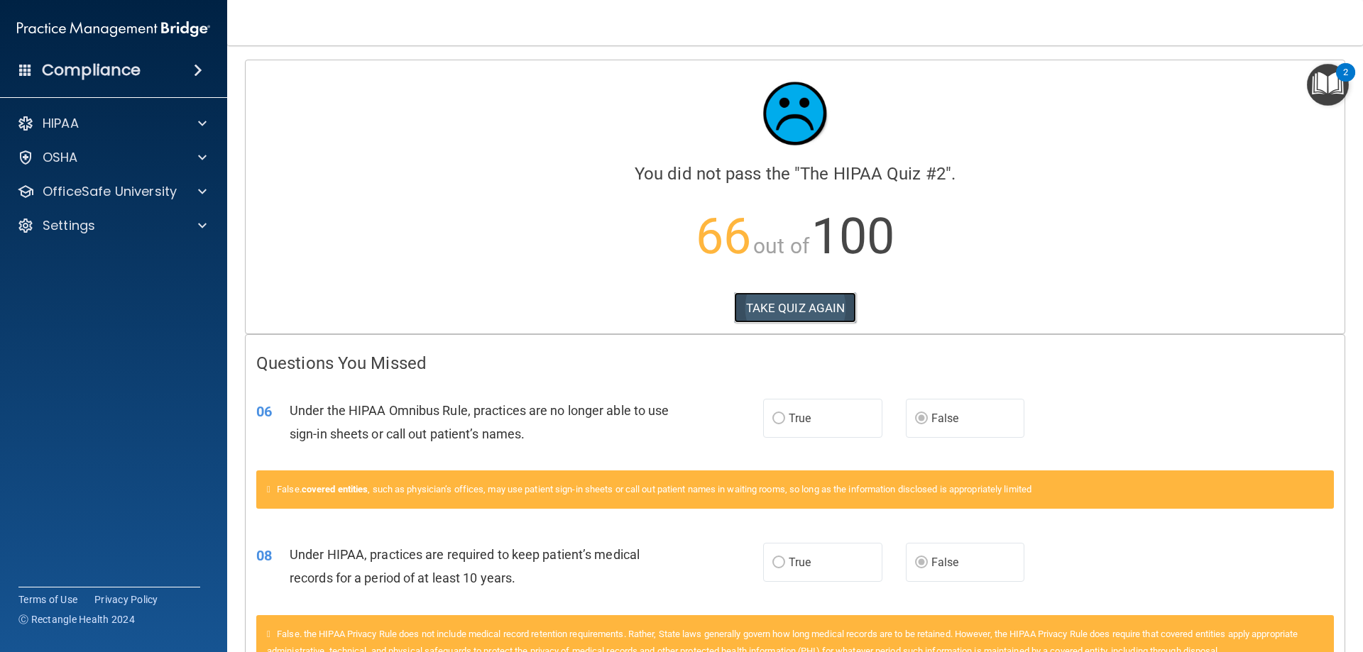
click at [818, 311] on button "TAKE QUIZ AGAIN" at bounding box center [795, 307] width 123 height 31
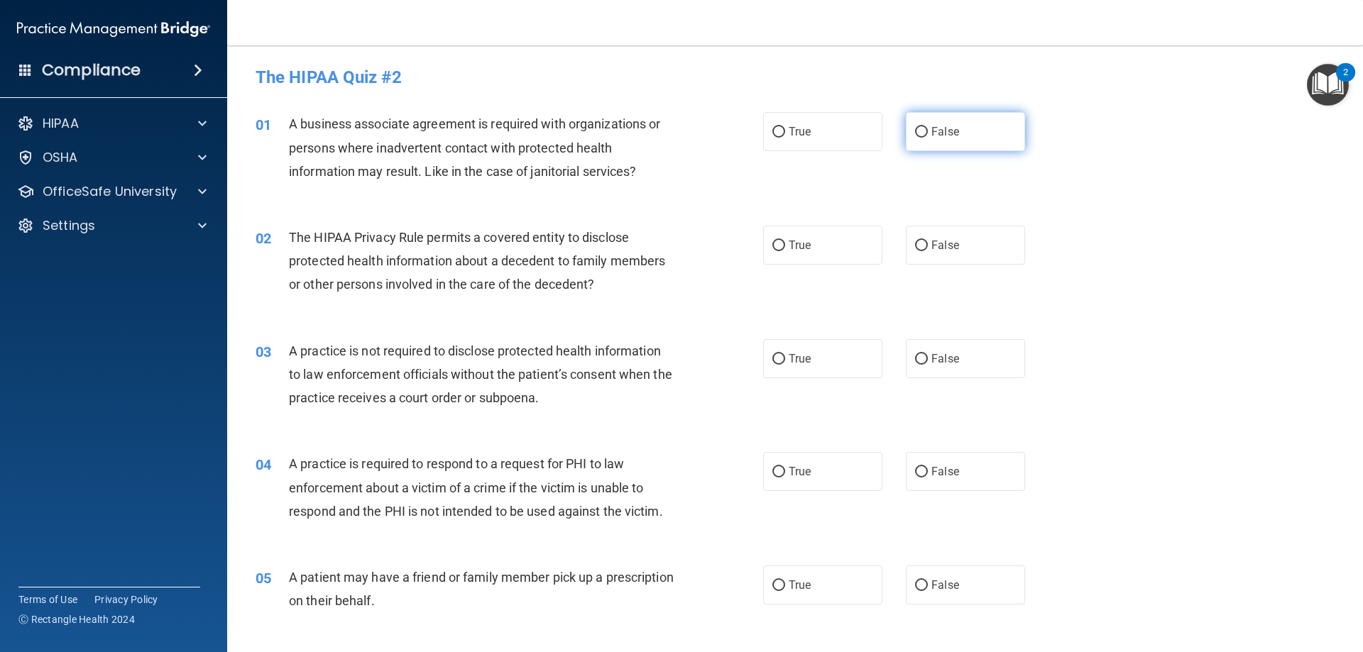
click at [935, 130] on span "False" at bounding box center [945, 131] width 28 height 13
click at [928, 130] on input "False" at bounding box center [921, 132] width 13 height 11
radio input "true"
click at [763, 246] on label "True" at bounding box center [822, 245] width 119 height 39
click at [772, 246] on input "True" at bounding box center [778, 246] width 13 height 11
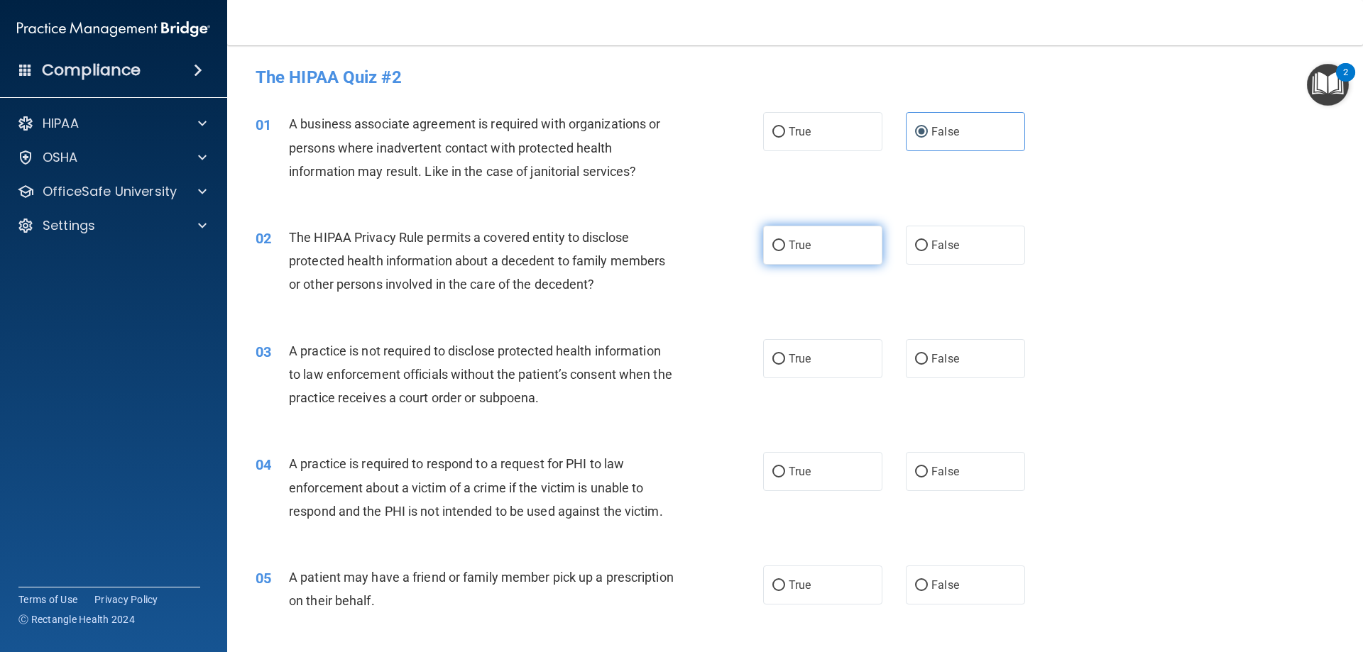
radio input "true"
click at [982, 368] on label "False" at bounding box center [965, 358] width 119 height 39
click at [928, 365] on input "False" at bounding box center [921, 359] width 13 height 11
radio input "true"
drag, startPoint x: 766, startPoint y: 472, endPoint x: 828, endPoint y: 604, distance: 146.0
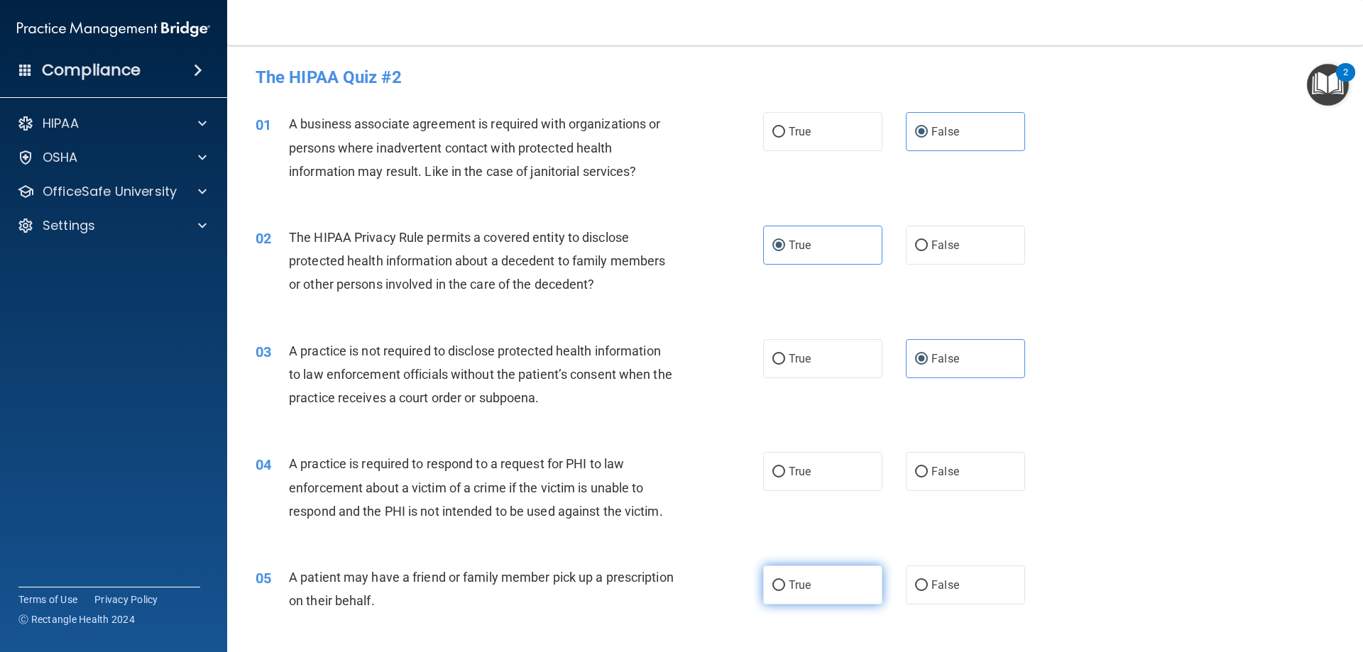
click at [769, 471] on label "True" at bounding box center [822, 471] width 119 height 39
click at [775, 473] on input "True" at bounding box center [778, 472] width 13 height 11
radio input "true"
click at [774, 588] on input "True" at bounding box center [778, 586] width 13 height 11
radio input "true"
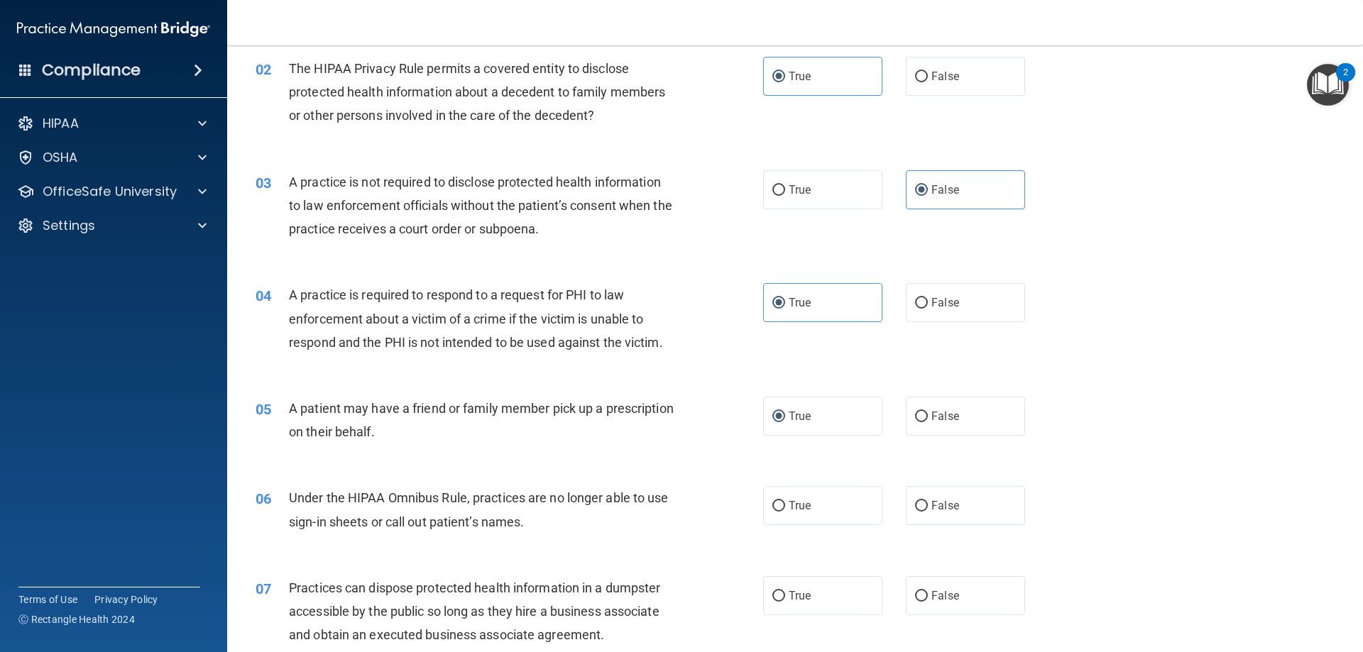
scroll to position [213, 0]
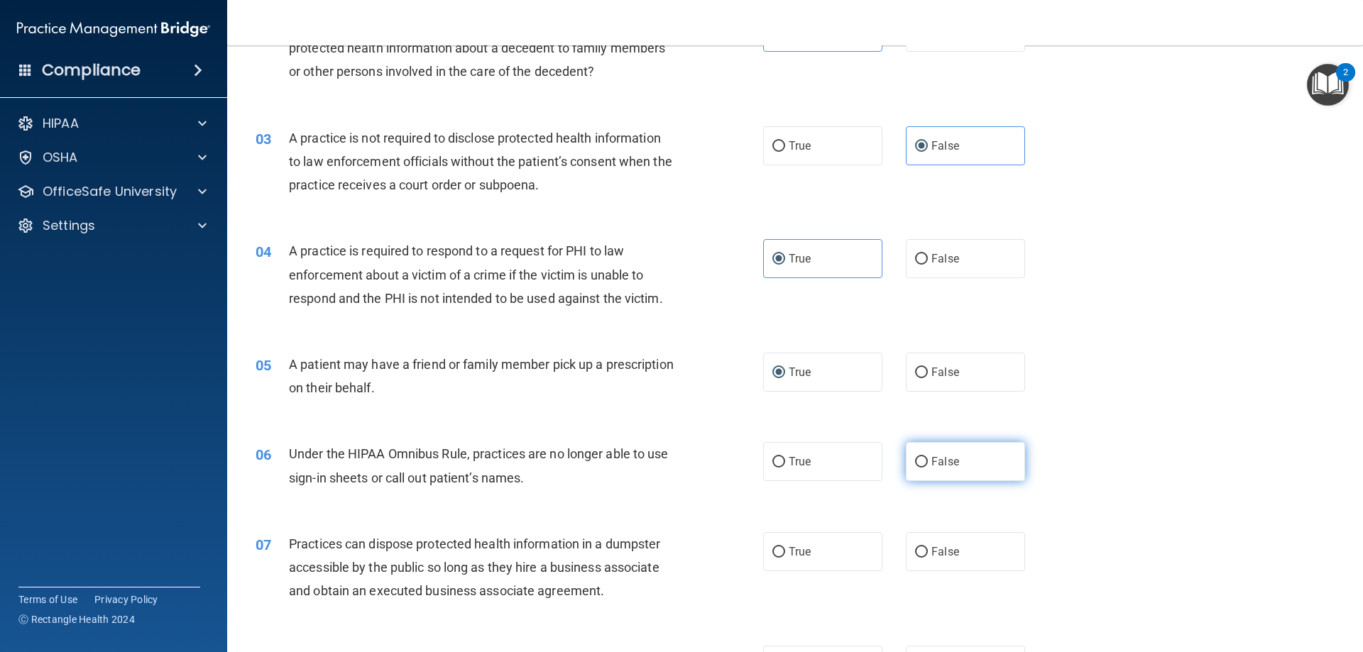
click at [916, 460] on input "False" at bounding box center [921, 462] width 13 height 11
radio input "true"
click at [778, 553] on input "True" at bounding box center [778, 552] width 13 height 11
radio input "true"
click at [920, 552] on input "False" at bounding box center [921, 552] width 13 height 11
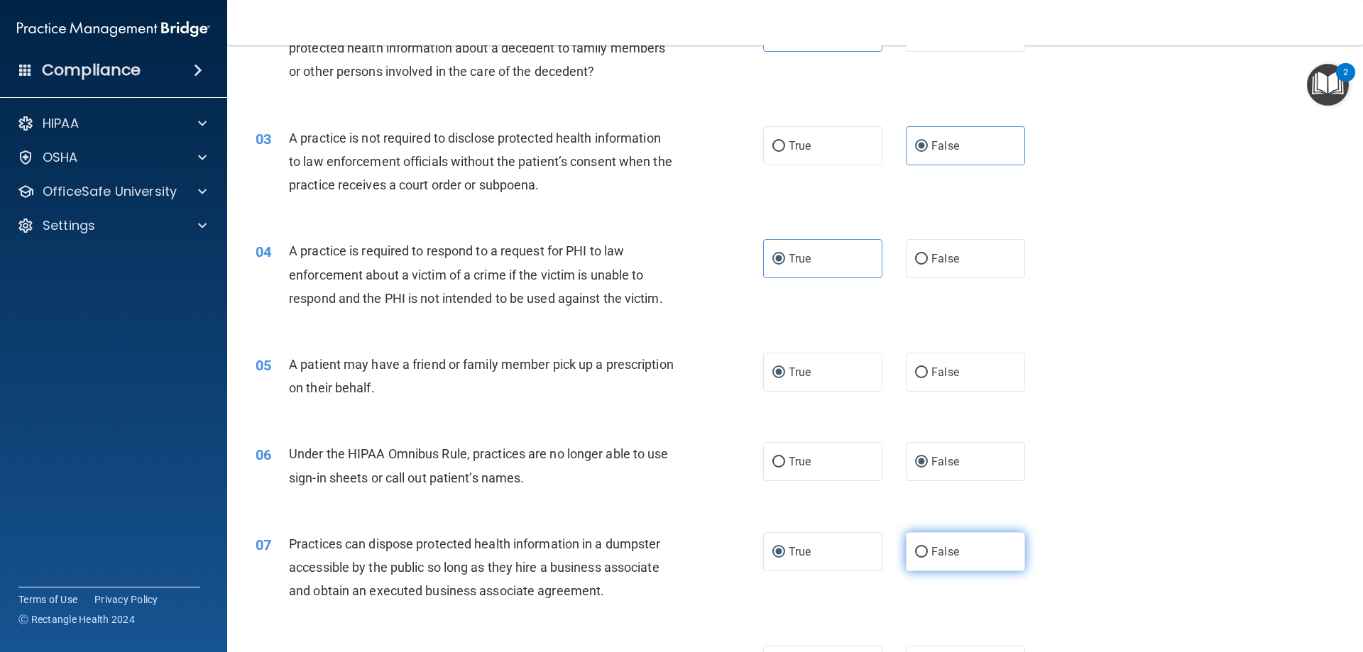
radio input "true"
radio input "false"
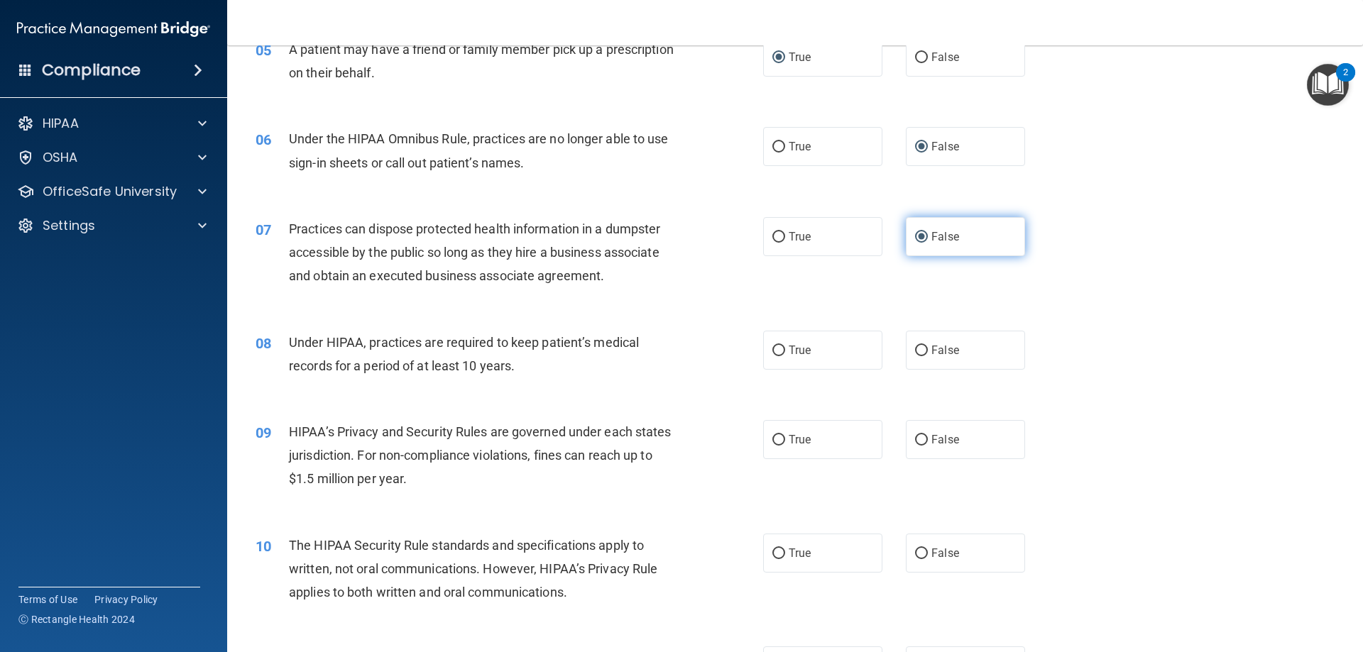
scroll to position [568, 0]
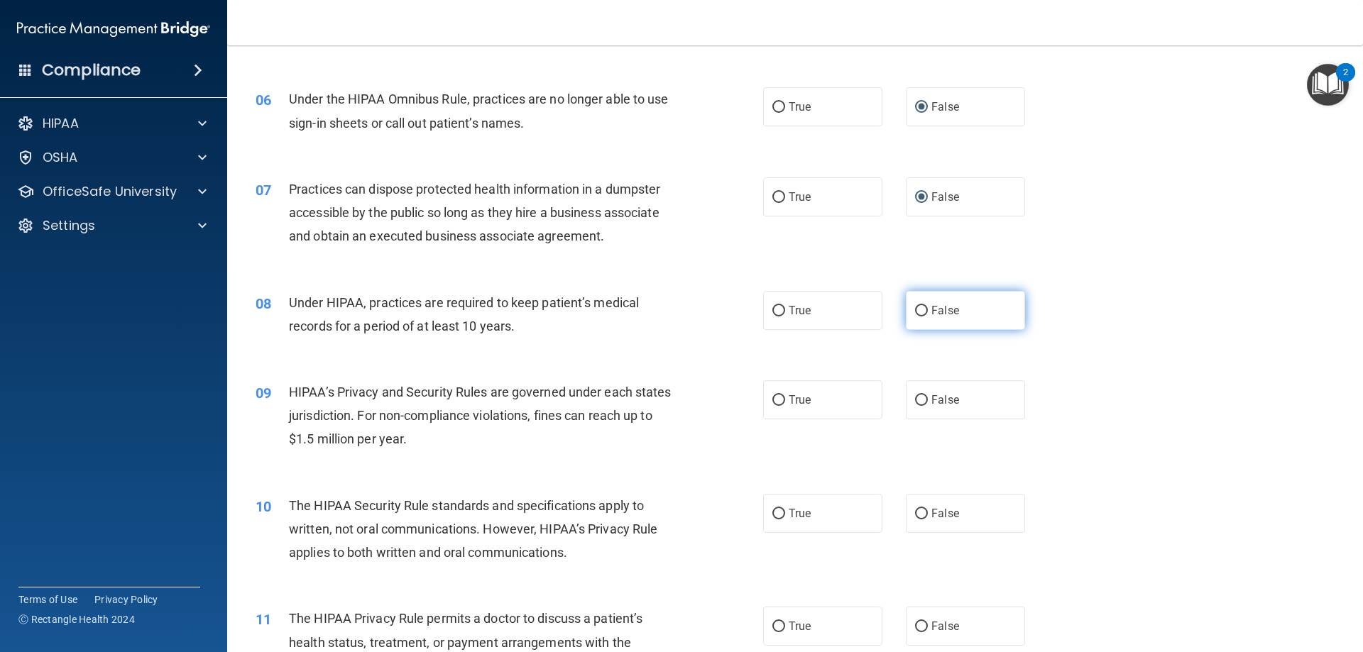
click at [917, 315] on input "False" at bounding box center [921, 311] width 13 height 11
radio input "true"
click at [915, 401] on input "False" at bounding box center [921, 400] width 13 height 11
radio input "true"
click at [772, 512] on input "True" at bounding box center [778, 514] width 13 height 11
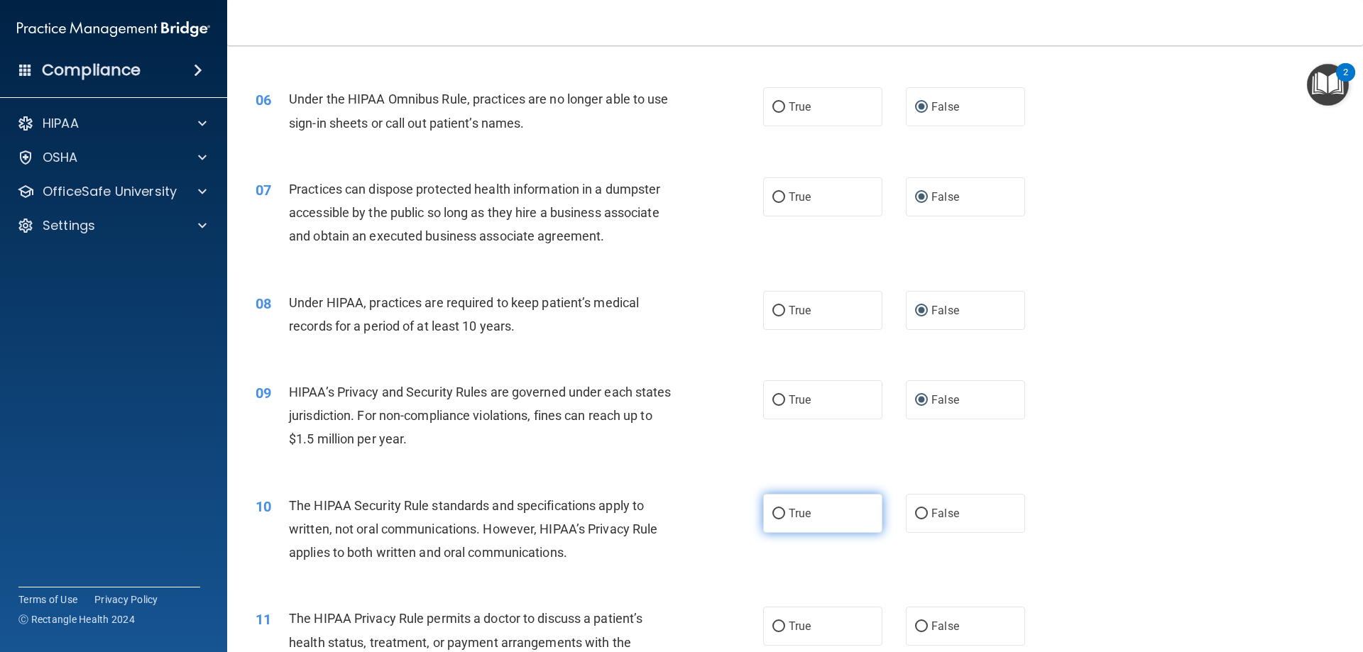
radio input "true"
click at [774, 622] on input "True" at bounding box center [778, 627] width 13 height 11
radio input "true"
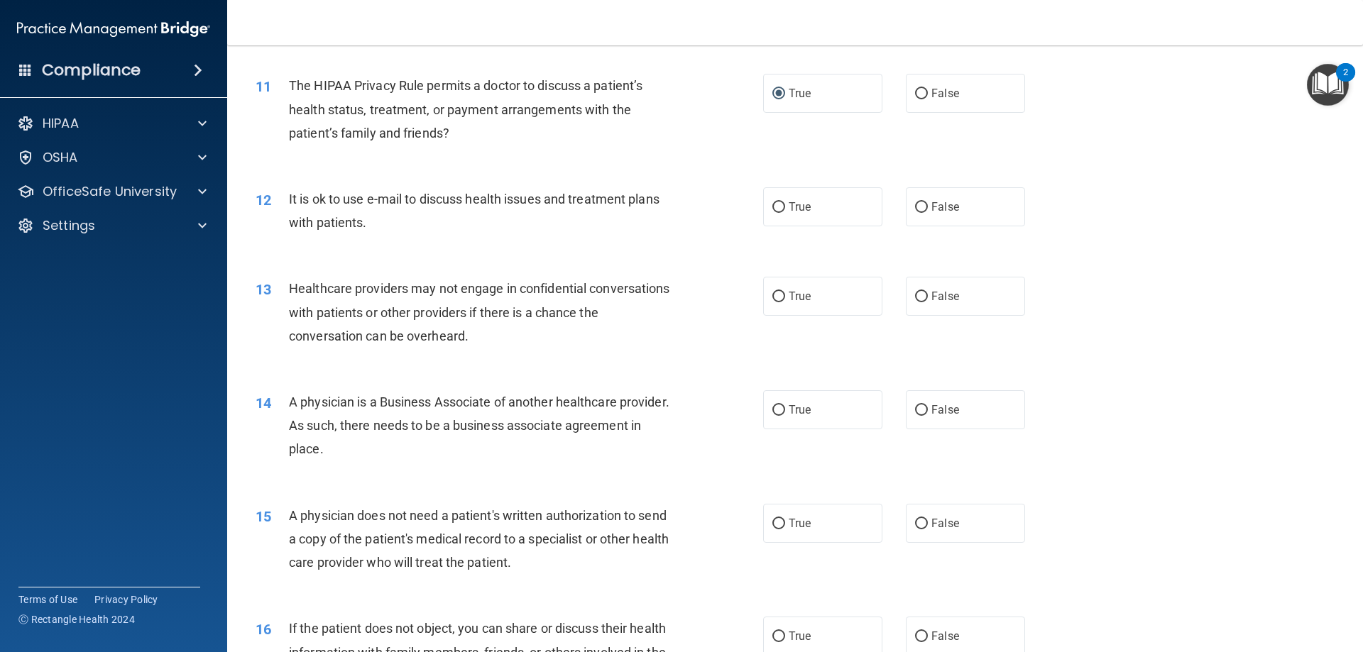
scroll to position [1136, 0]
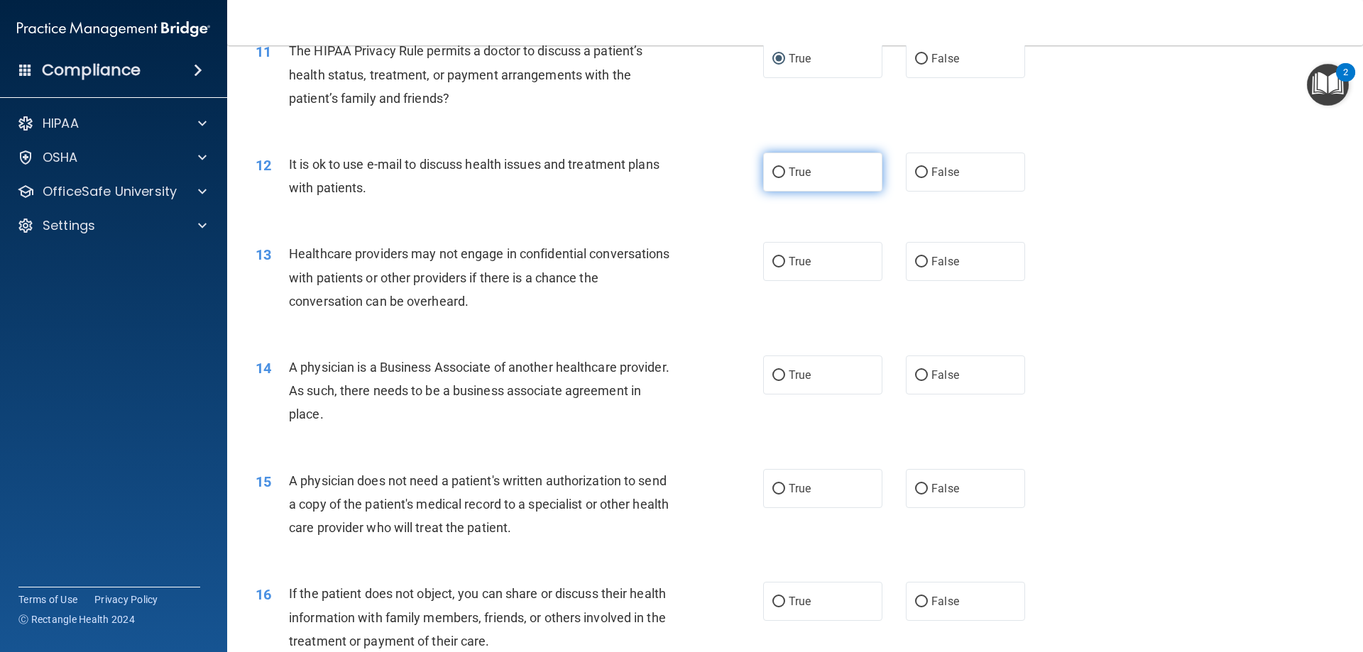
click at [772, 172] on input "True" at bounding box center [778, 172] width 13 height 11
radio input "true"
click at [918, 264] on input "False" at bounding box center [921, 262] width 13 height 11
radio input "true"
click at [906, 366] on label "False" at bounding box center [965, 375] width 119 height 39
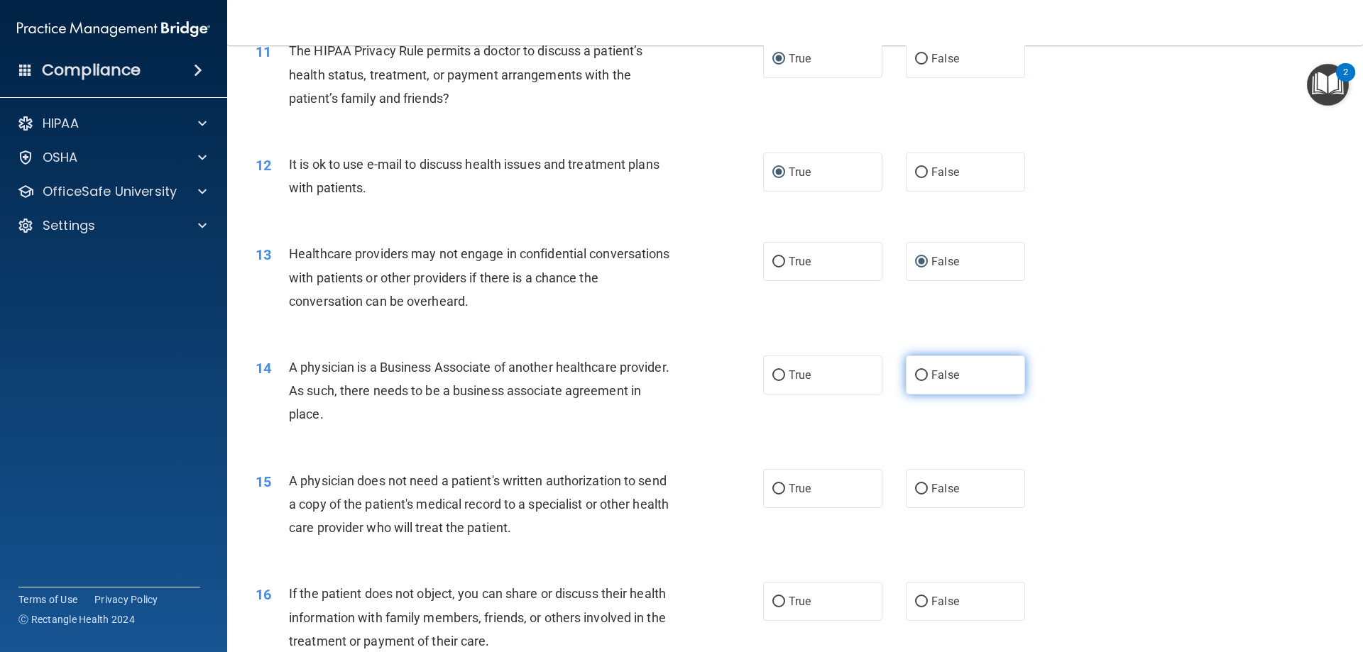
click at [915, 370] on input "False" at bounding box center [921, 375] width 13 height 11
radio input "true"
click at [772, 494] on input "True" at bounding box center [778, 489] width 13 height 11
radio input "true"
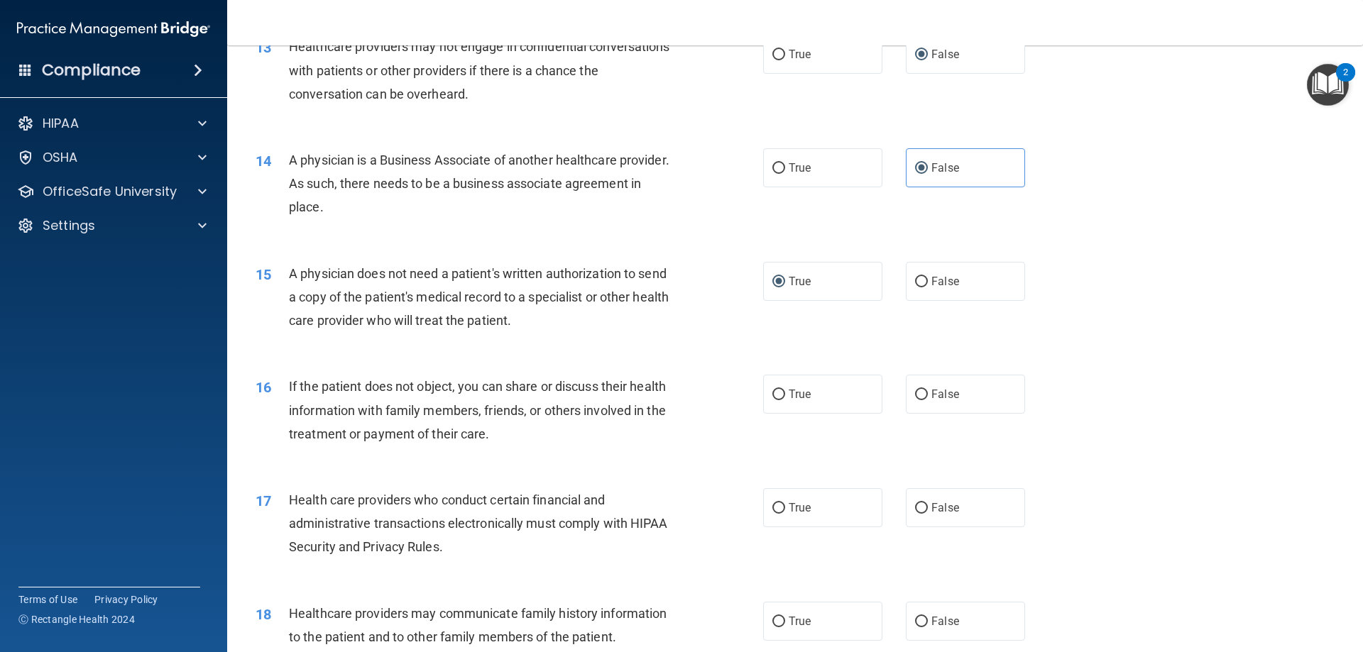
scroll to position [1419, 0]
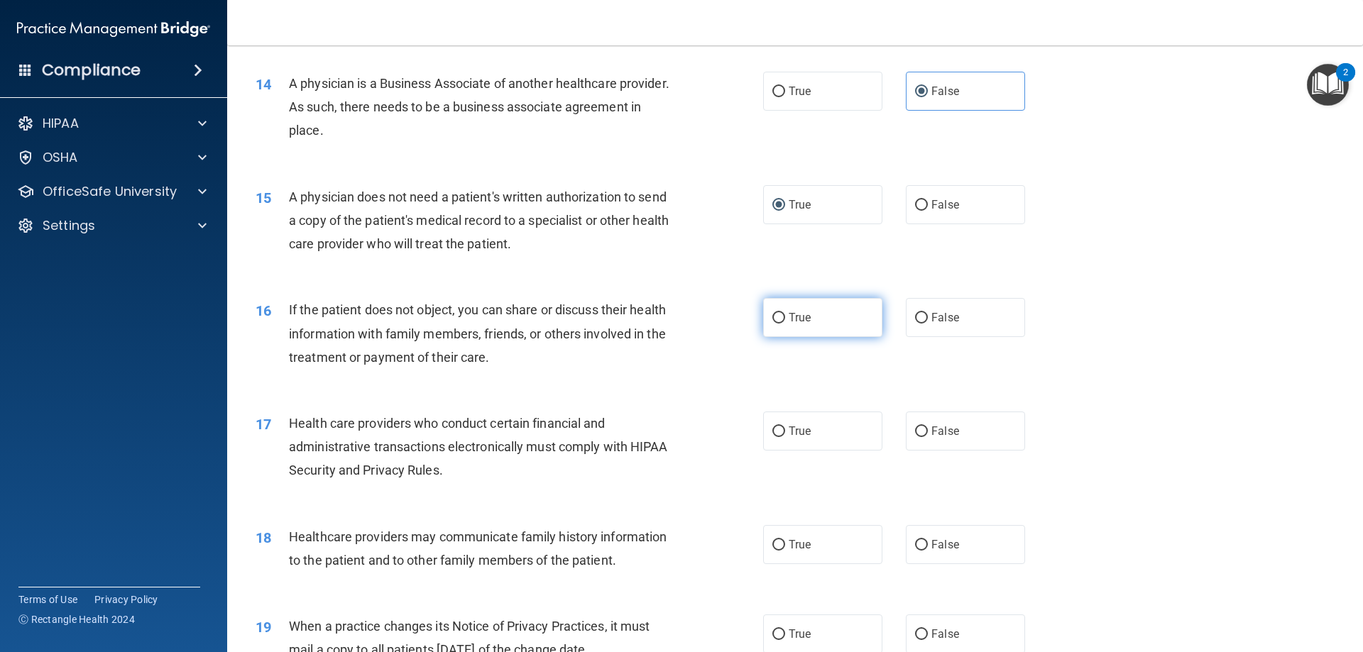
click at [788, 317] on span "True" at bounding box center [799, 317] width 22 height 13
click at [785, 317] on input "True" at bounding box center [778, 318] width 13 height 11
radio input "true"
click at [788, 432] on span "True" at bounding box center [799, 430] width 22 height 13
click at [785, 432] on input "True" at bounding box center [778, 432] width 13 height 11
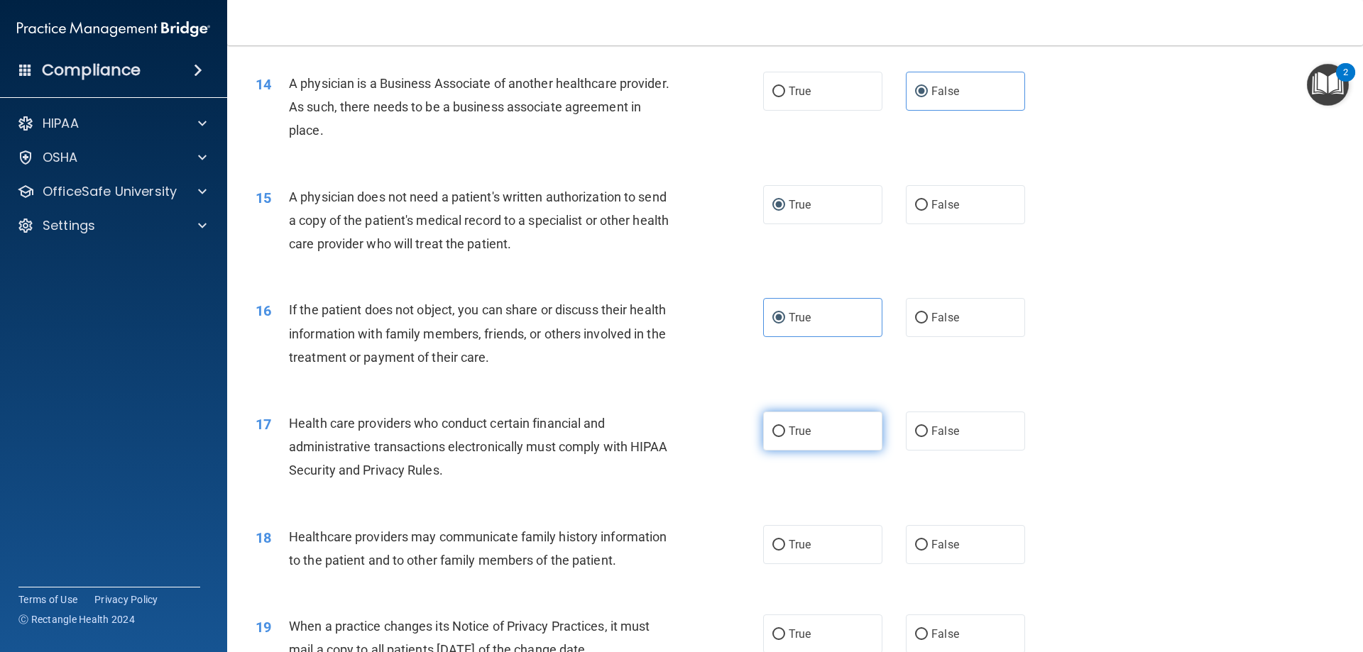
radio input "true"
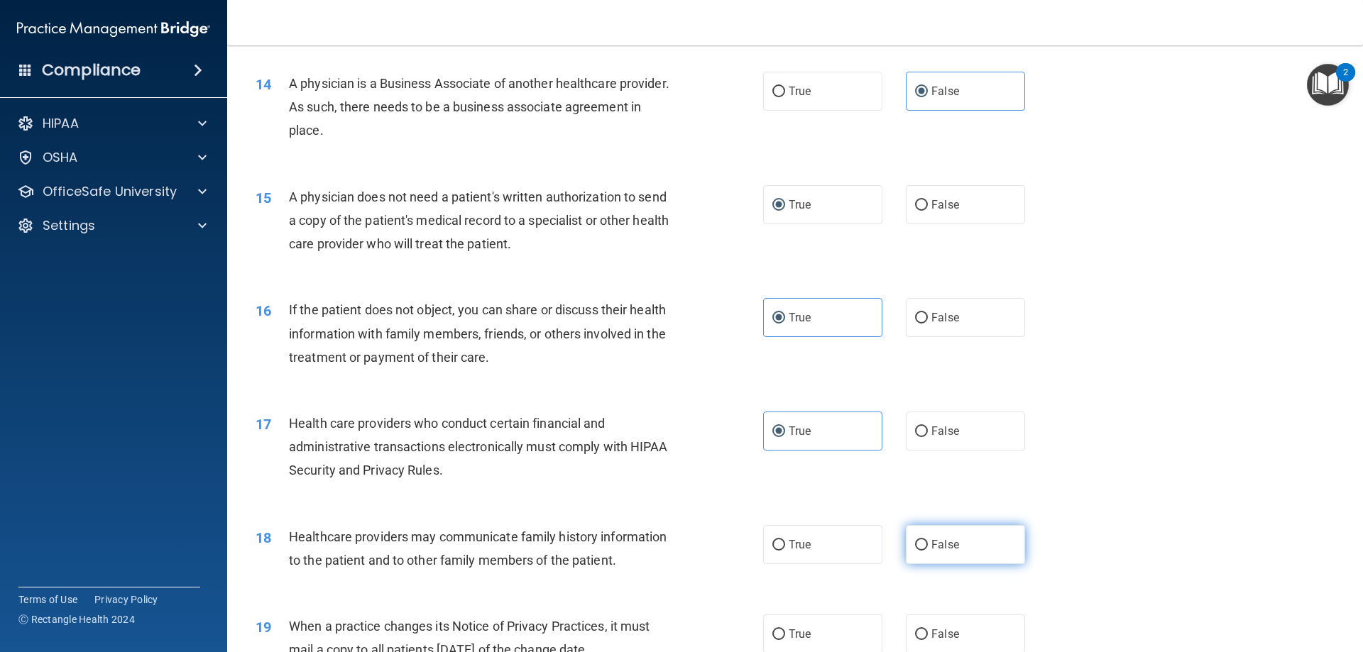
click at [923, 542] on label "False" at bounding box center [965, 544] width 119 height 39
click at [923, 542] on input "False" at bounding box center [921, 545] width 13 height 11
radio input "true"
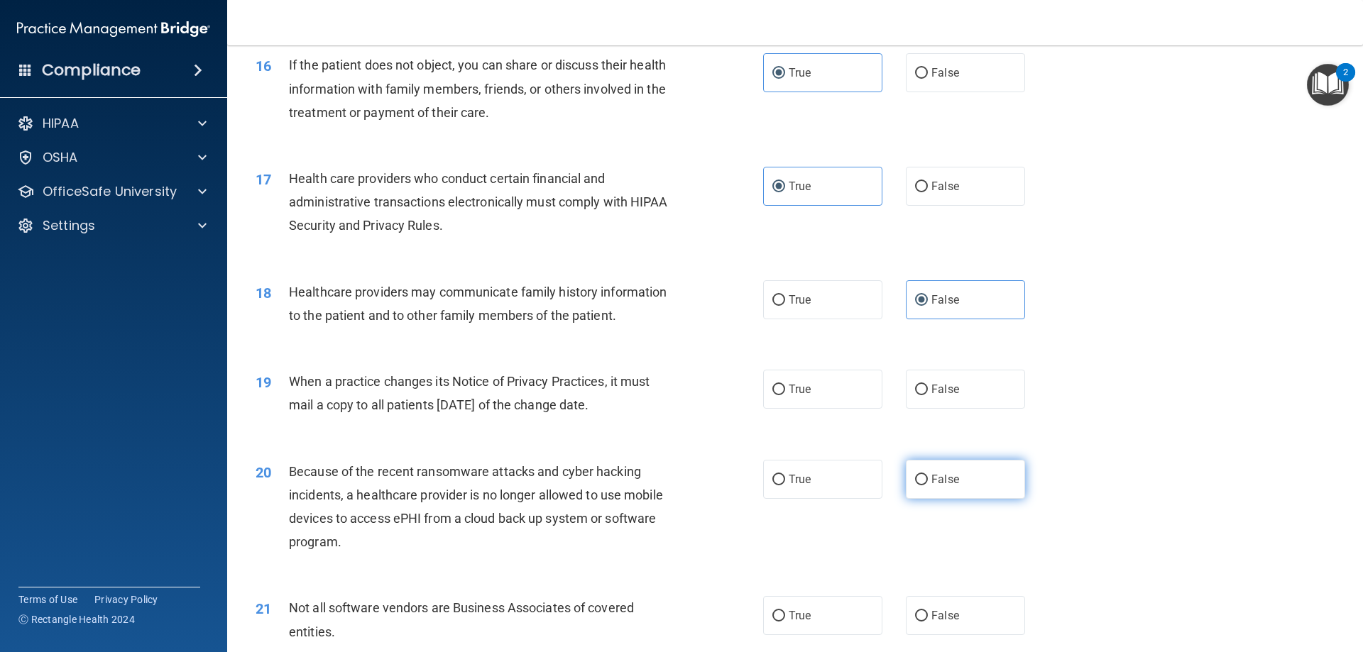
scroll to position [1703, 0]
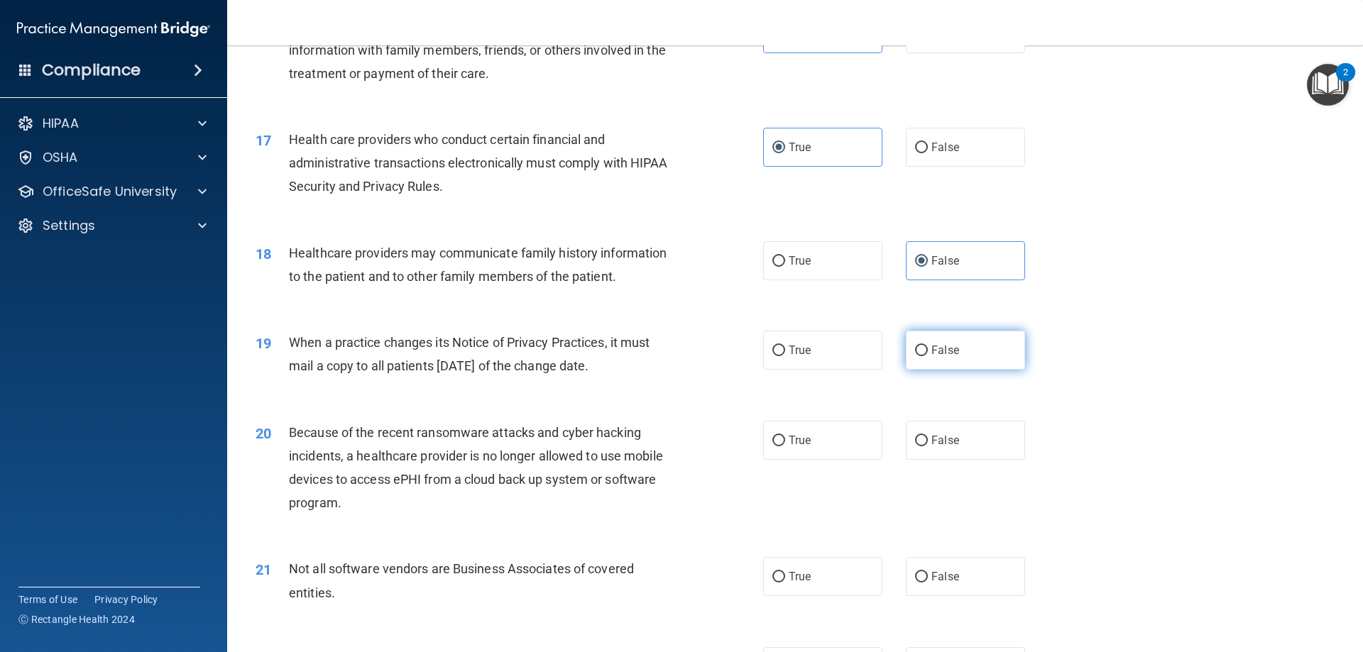
click at [931, 354] on span "False" at bounding box center [945, 350] width 28 height 13
click at [925, 354] on input "False" at bounding box center [921, 351] width 13 height 11
radio input "true"
click at [923, 450] on label "False" at bounding box center [965, 440] width 119 height 39
click at [923, 446] on input "False" at bounding box center [921, 441] width 13 height 11
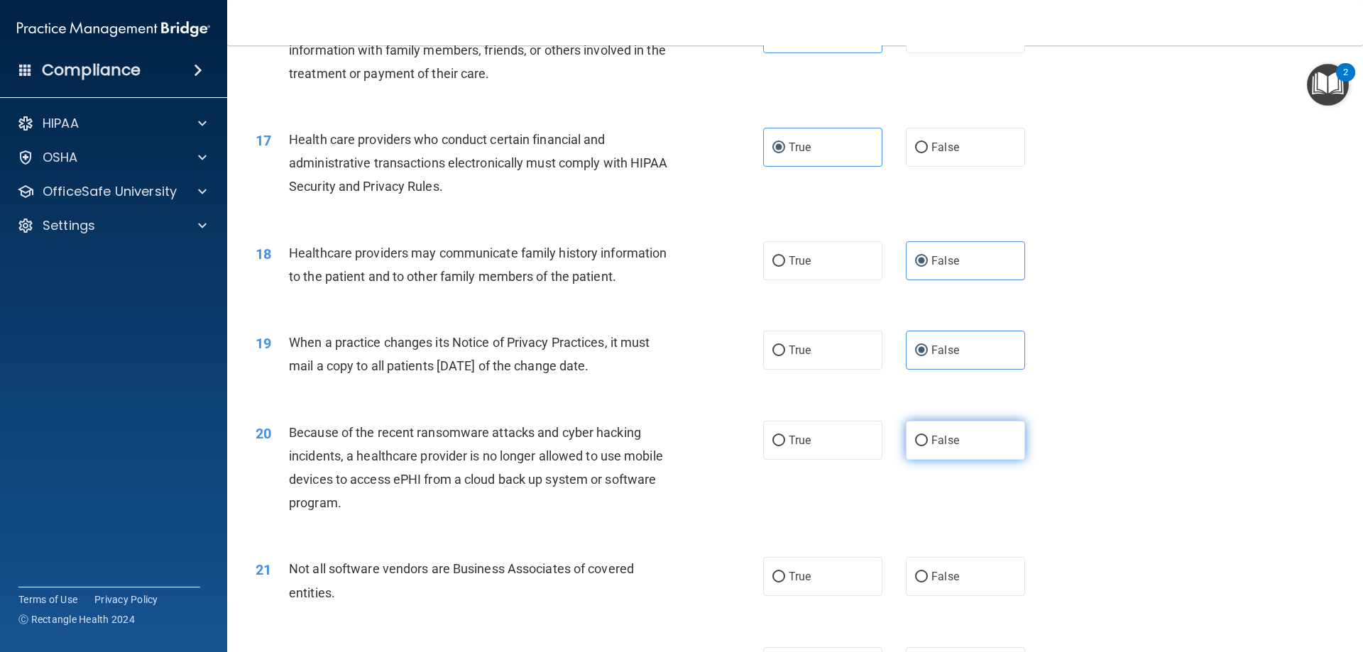
radio input "true"
click at [764, 571] on label "True" at bounding box center [822, 576] width 119 height 39
click at [772, 572] on input "True" at bounding box center [778, 577] width 13 height 11
radio input "true"
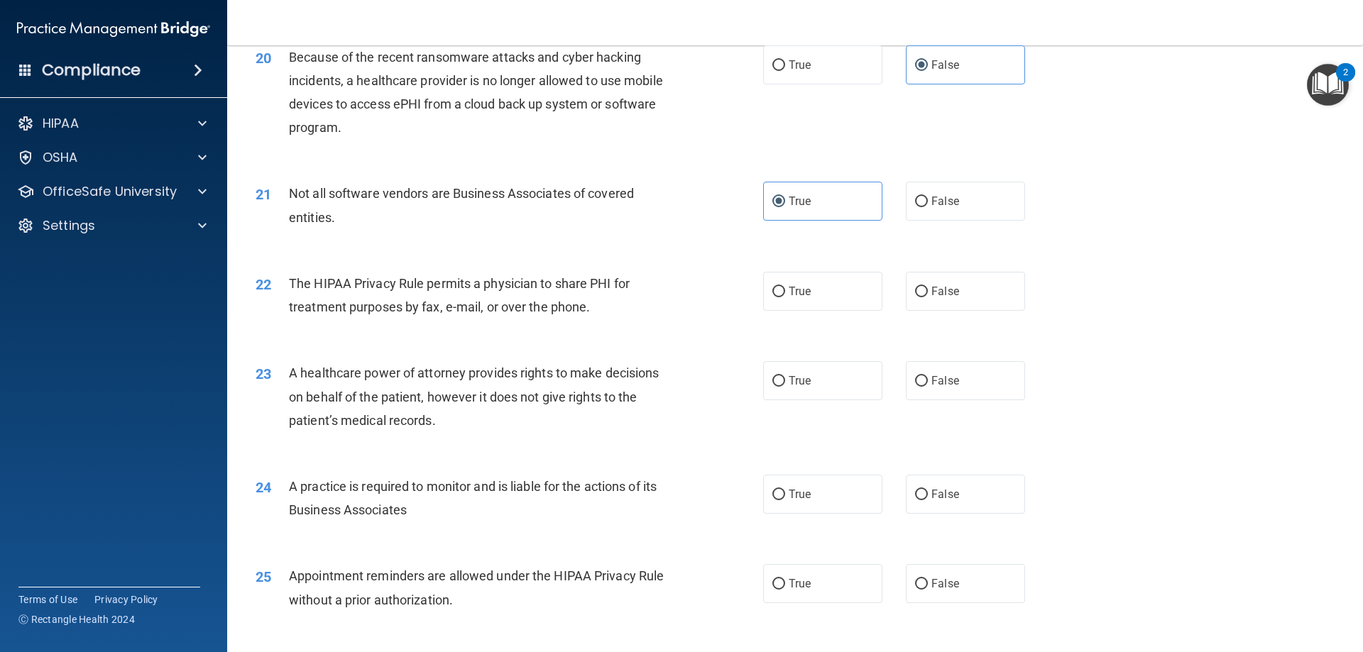
scroll to position [2200, 0]
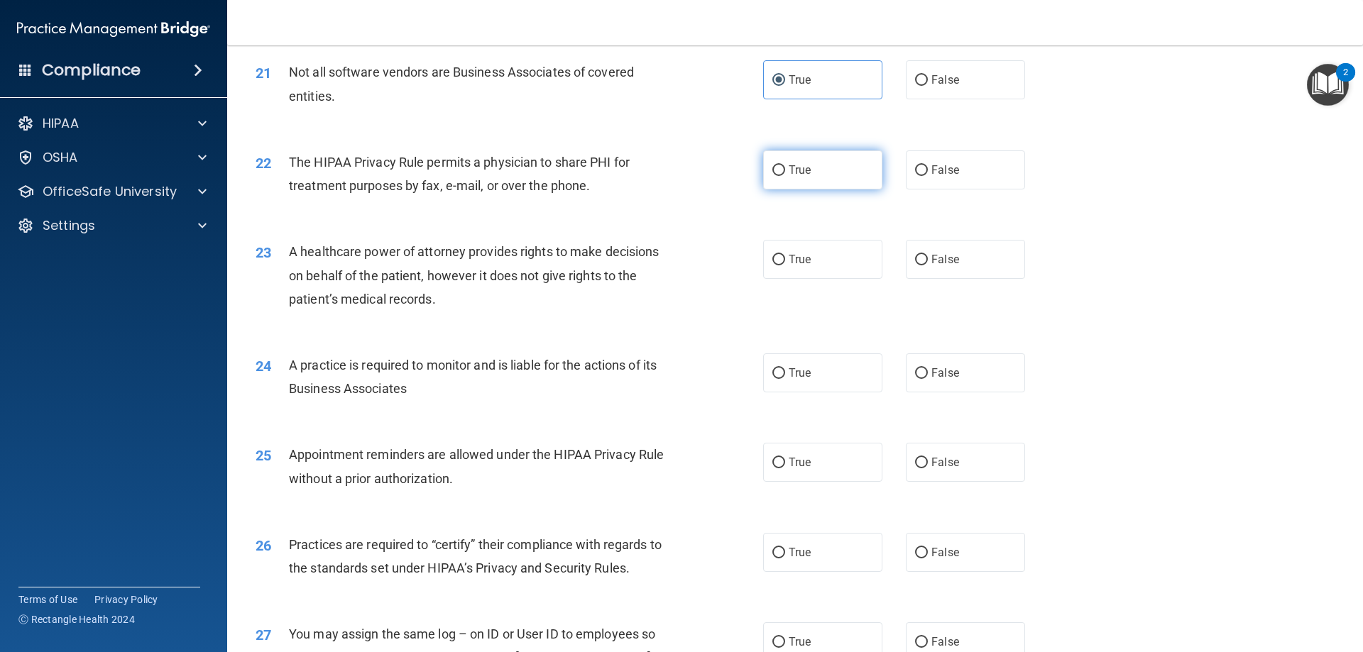
click at [774, 174] on input "True" at bounding box center [778, 170] width 13 height 11
radio input "true"
click at [916, 265] on input "False" at bounding box center [921, 260] width 13 height 11
radio input "true"
click at [915, 375] on input "False" at bounding box center [921, 373] width 13 height 11
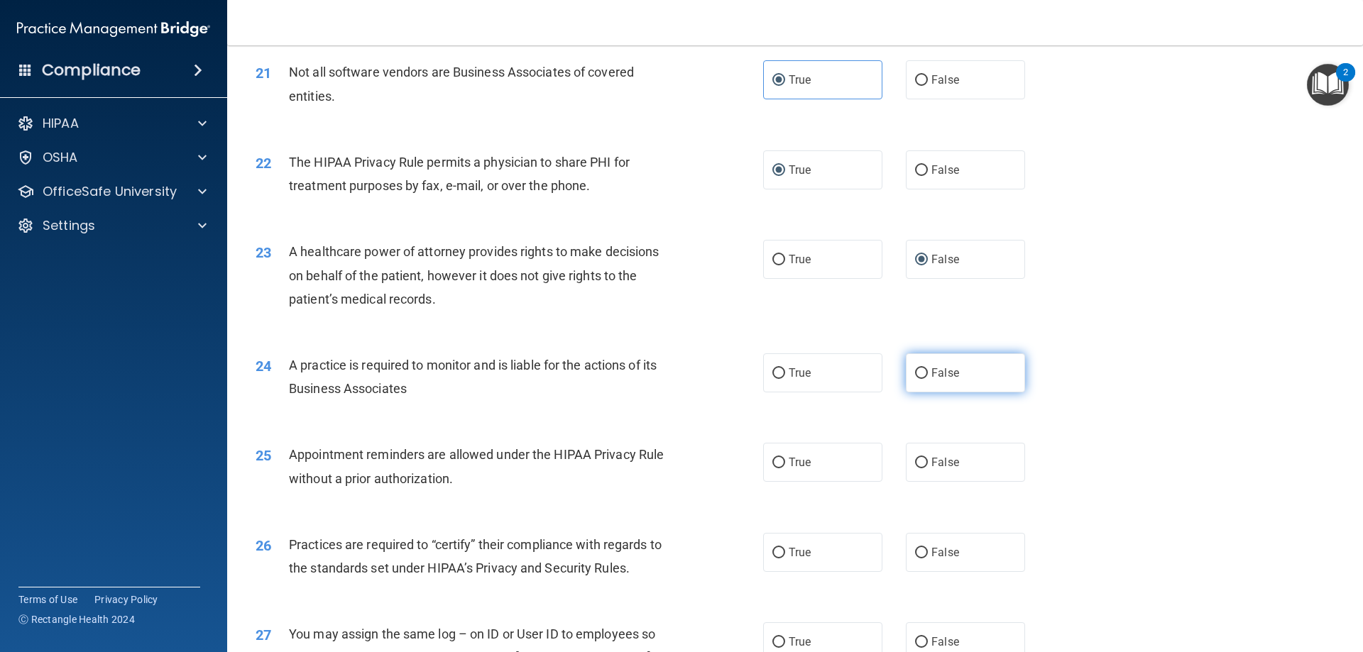
radio input "true"
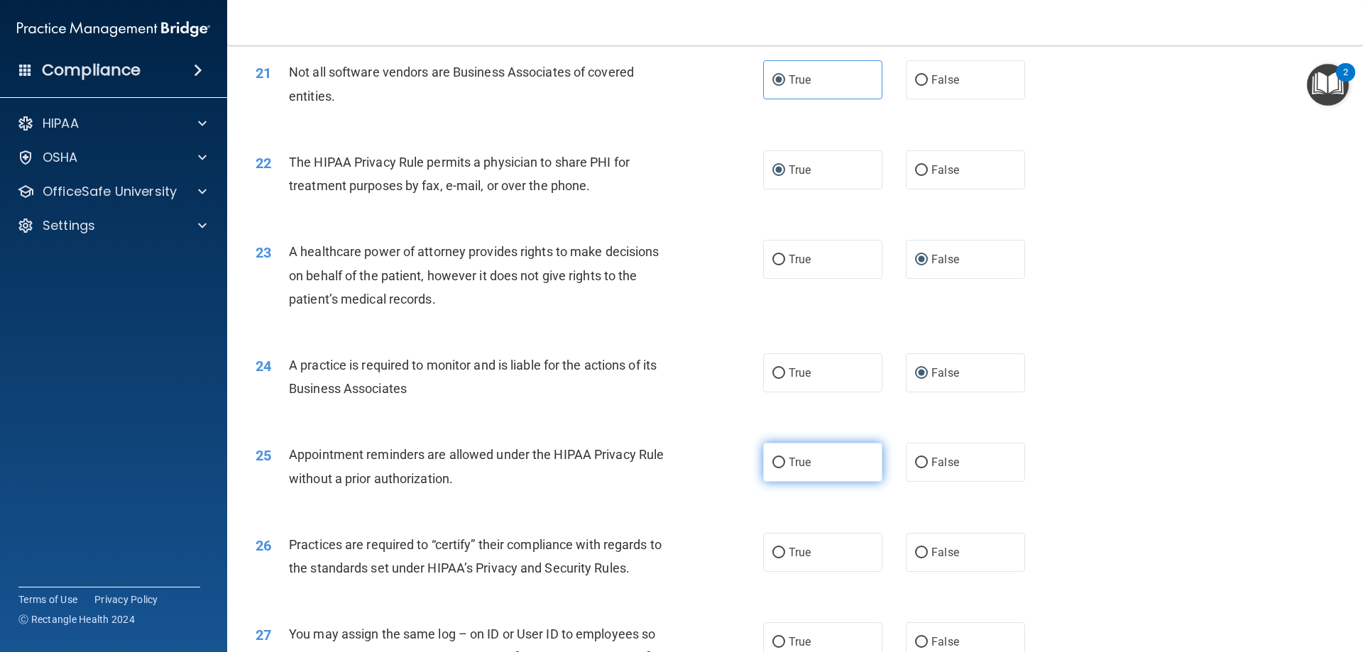
click at [777, 458] on input "True" at bounding box center [778, 463] width 13 height 11
radio input "true"
click at [919, 551] on input "False" at bounding box center [921, 553] width 13 height 11
radio input "true"
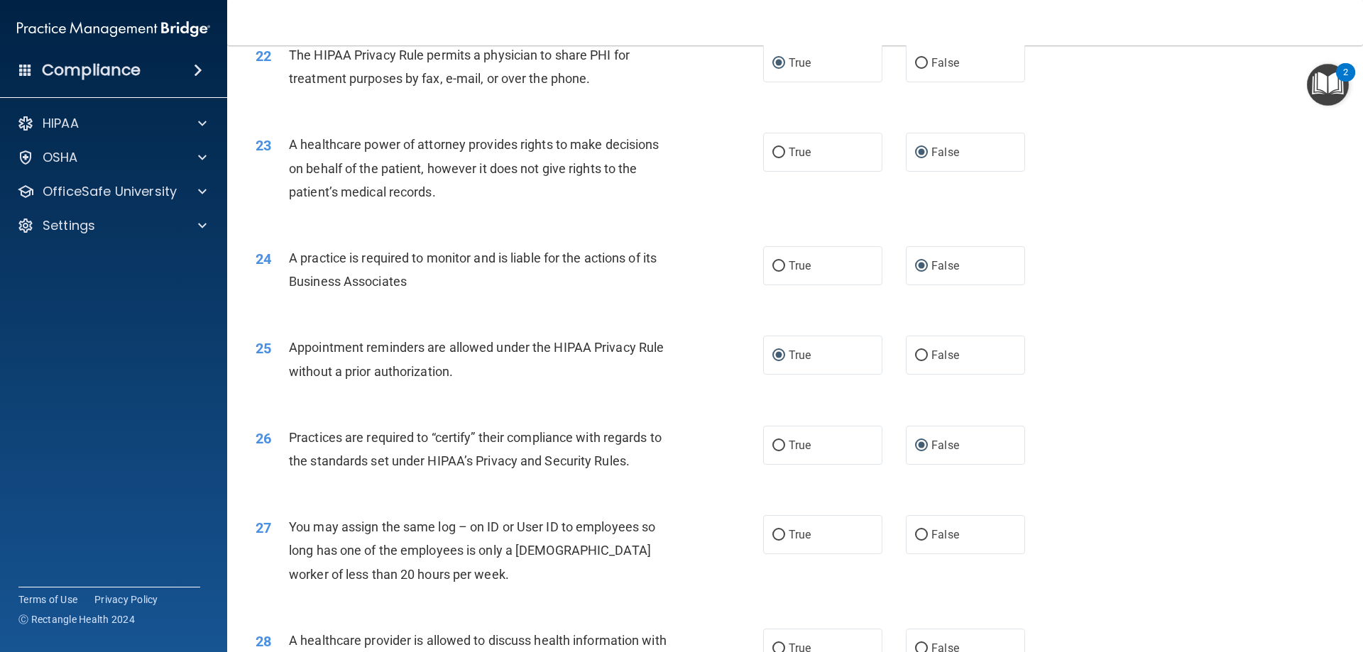
scroll to position [2342, 0]
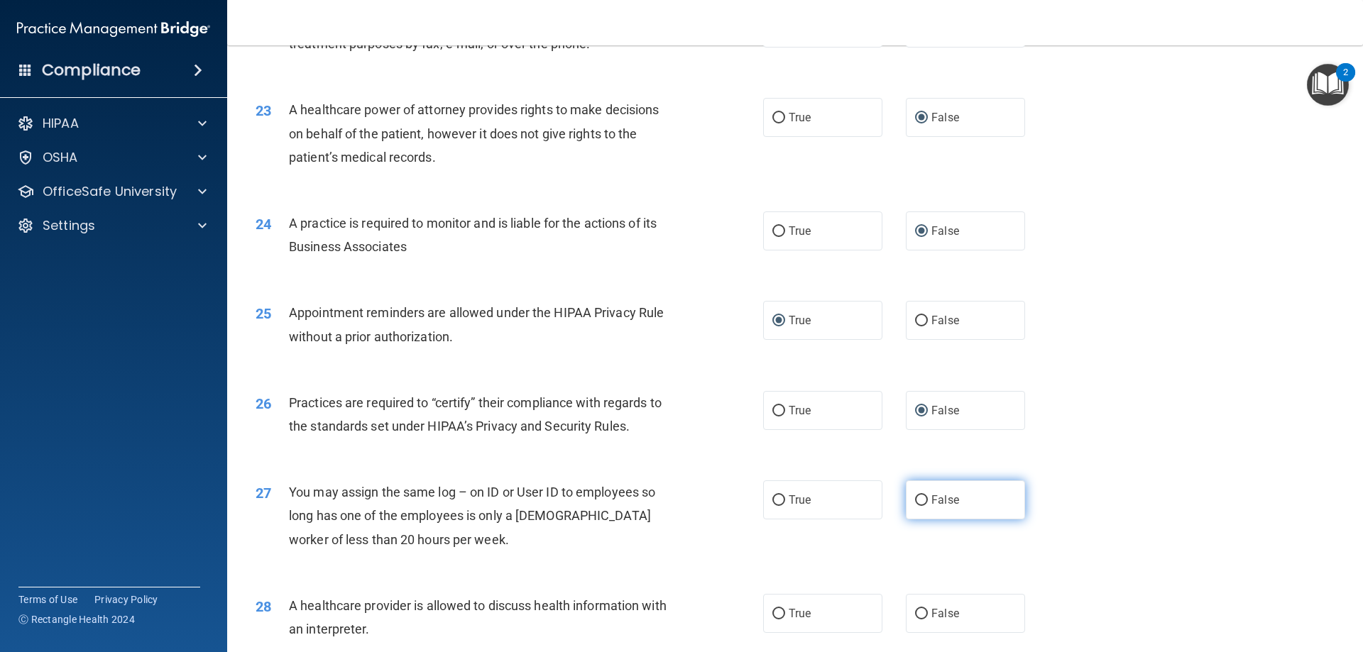
click at [923, 505] on label "False" at bounding box center [965, 499] width 119 height 39
click at [923, 505] on input "False" at bounding box center [921, 500] width 13 height 11
radio input "true"
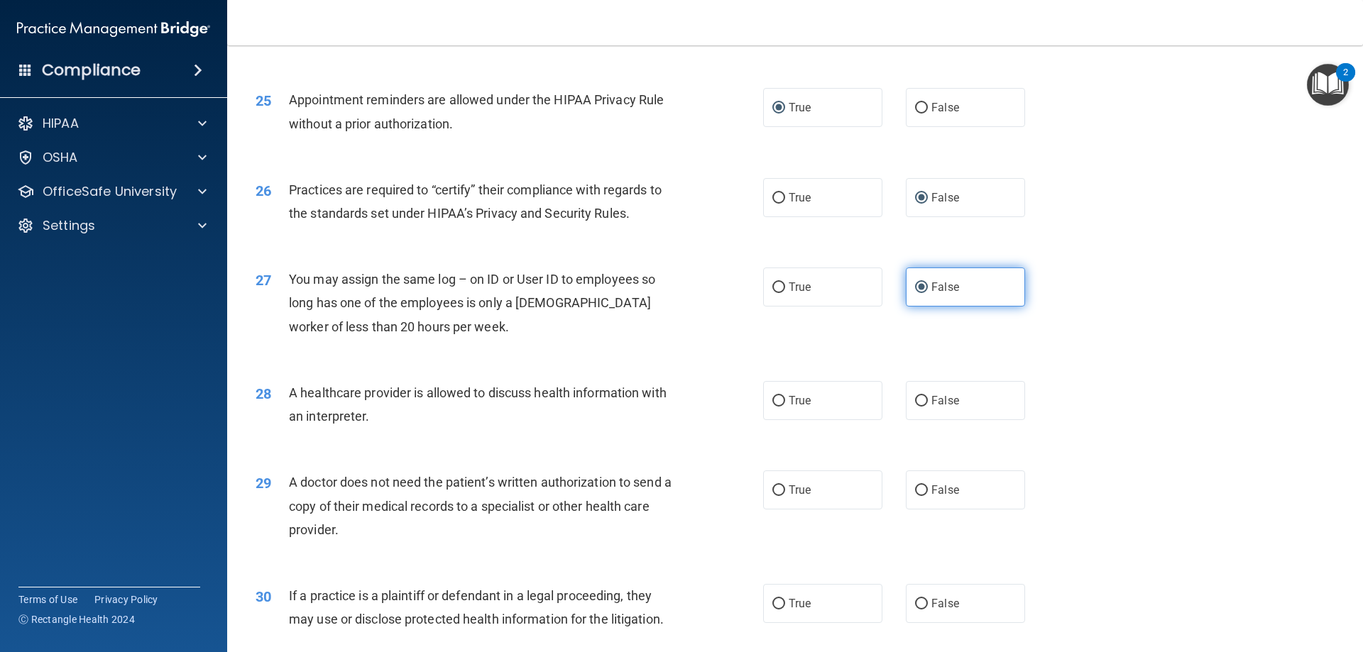
scroll to position [2651, 0]
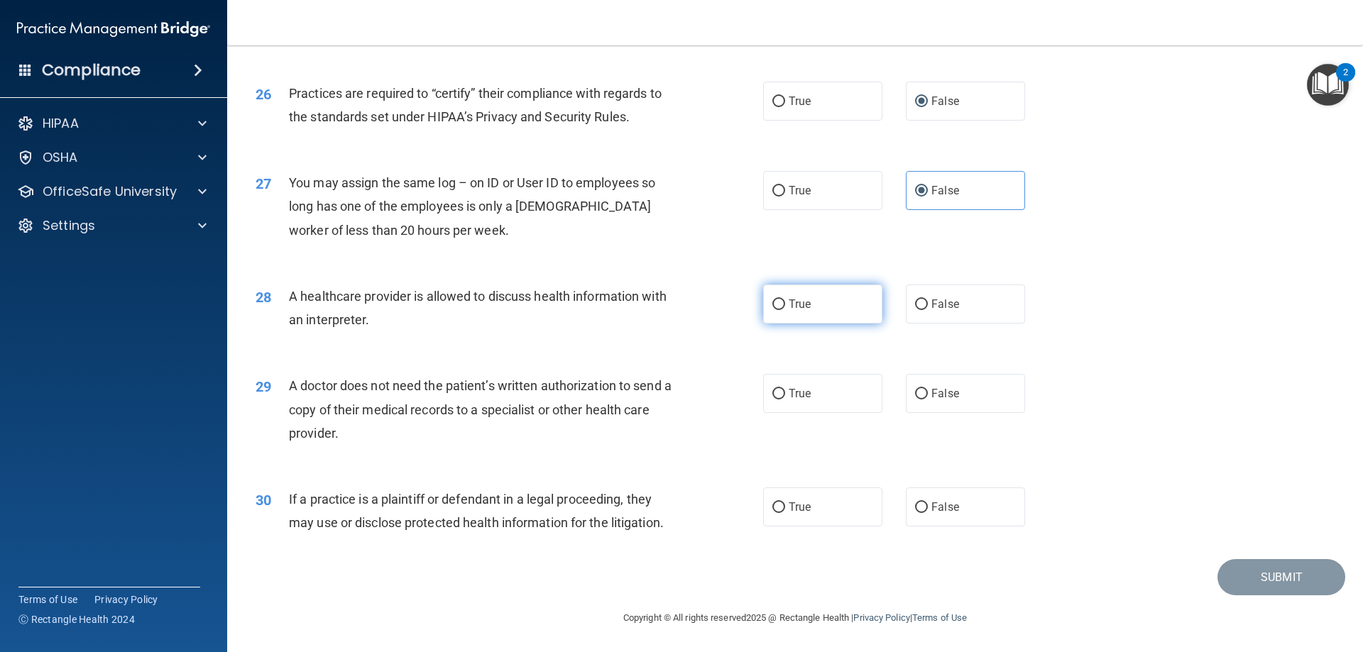
click at [779, 305] on input "True" at bounding box center [778, 304] width 13 height 11
radio input "true"
click at [774, 393] on input "True" at bounding box center [778, 394] width 13 height 11
radio input "true"
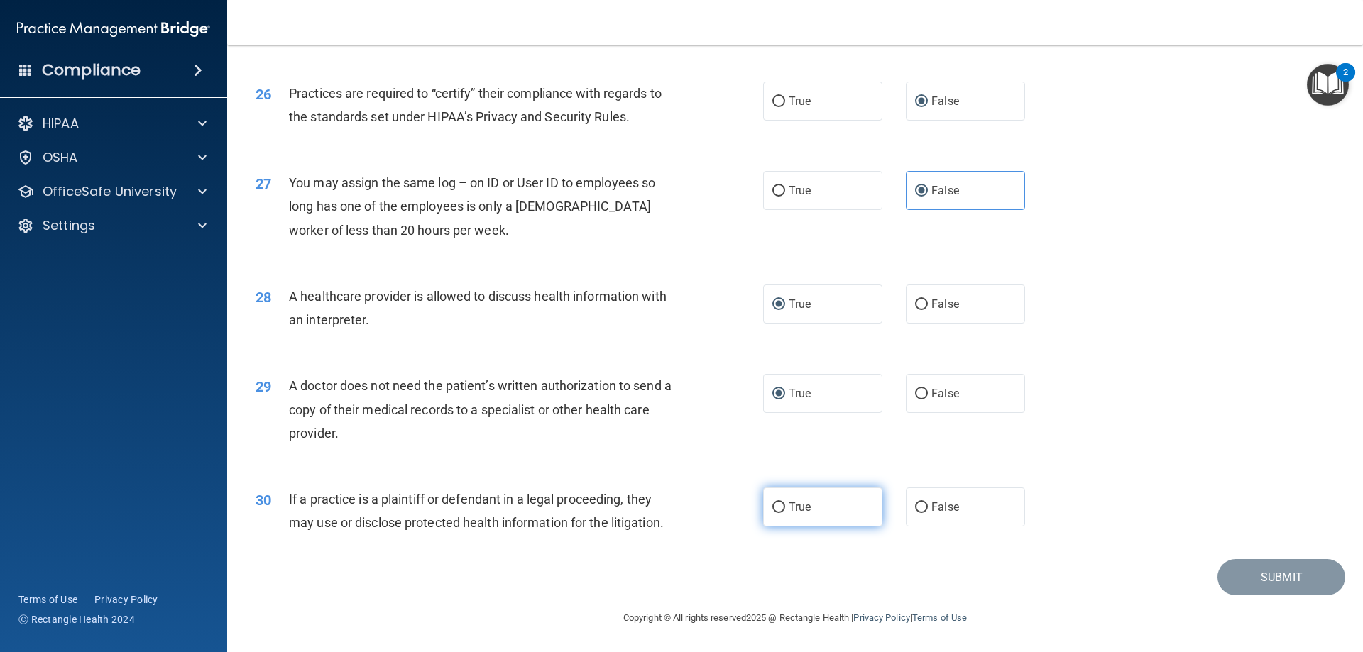
click at [772, 505] on input "True" at bounding box center [778, 507] width 13 height 11
radio input "true"
click at [1268, 583] on button "Submit" at bounding box center [1281, 577] width 128 height 36
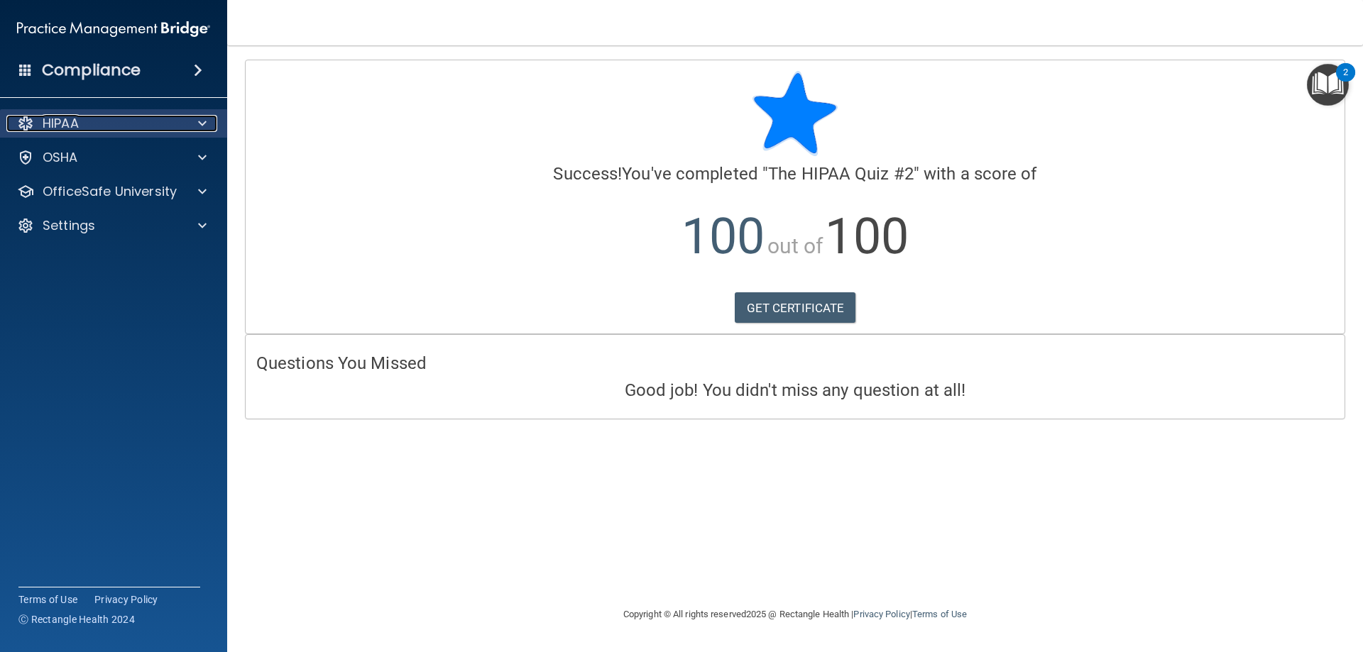
click at [201, 130] on span at bounding box center [202, 123] width 9 height 17
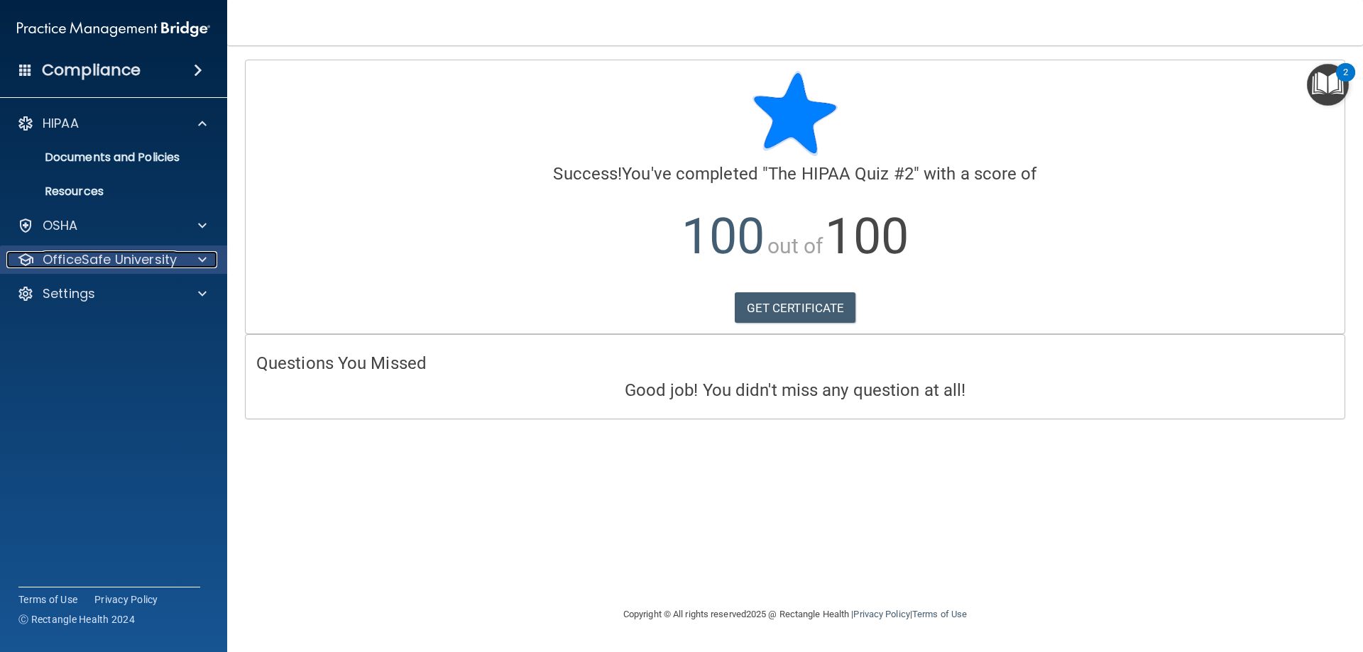
click at [207, 261] on div at bounding box center [199, 259] width 35 height 17
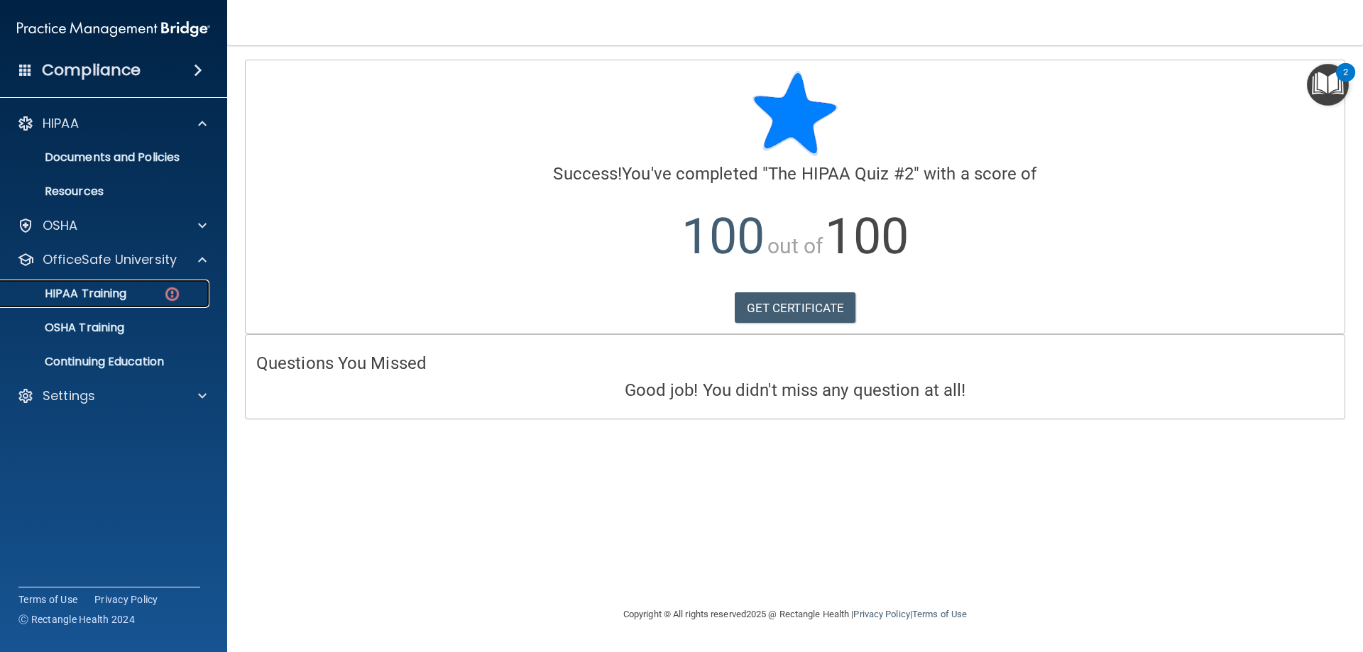
click at [179, 297] on img at bounding box center [172, 294] width 18 height 18
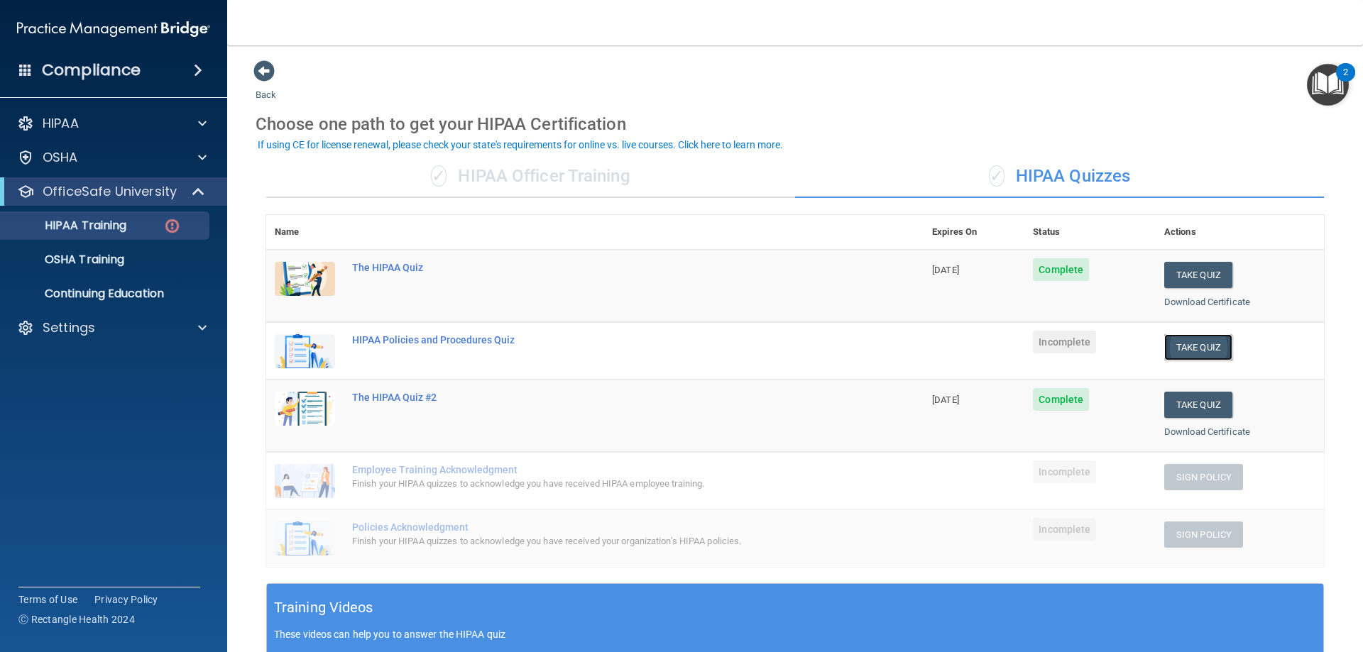
click at [1209, 344] on button "Take Quiz" at bounding box center [1198, 347] width 68 height 26
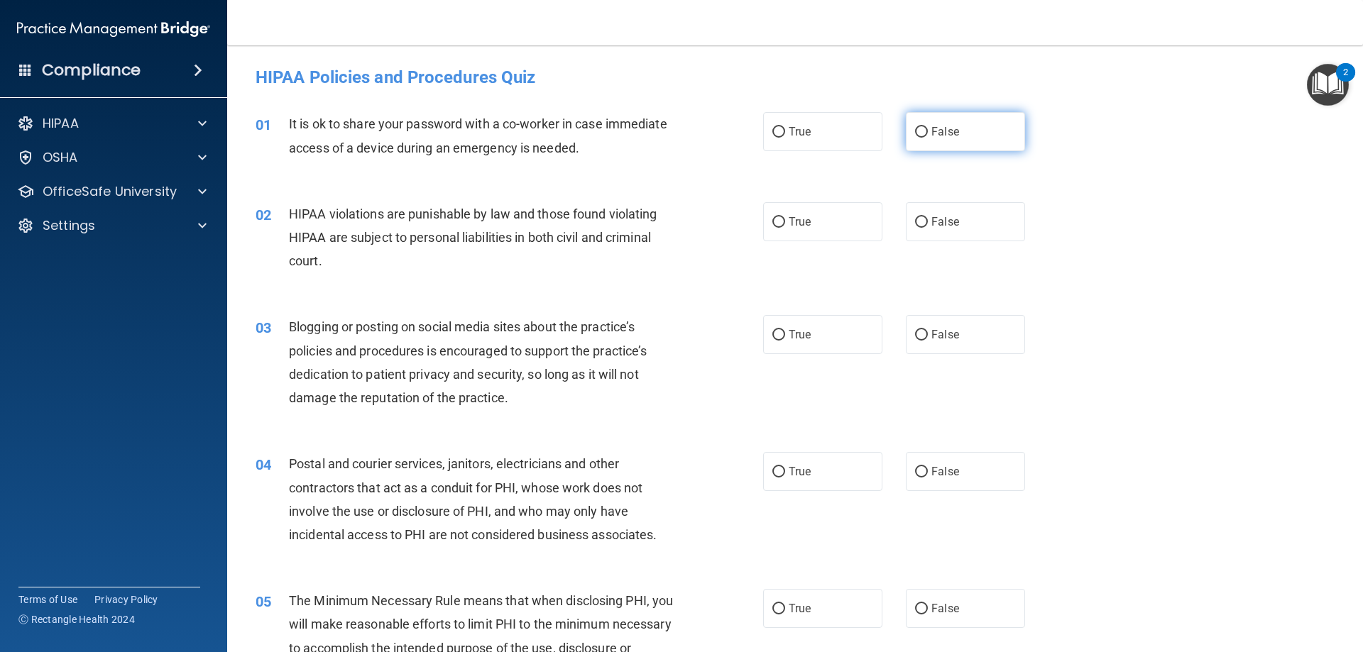
click at [916, 127] on input "False" at bounding box center [921, 132] width 13 height 11
radio input "true"
click at [923, 230] on label "False" at bounding box center [965, 221] width 119 height 39
click at [923, 228] on input "False" at bounding box center [921, 222] width 13 height 11
radio input "true"
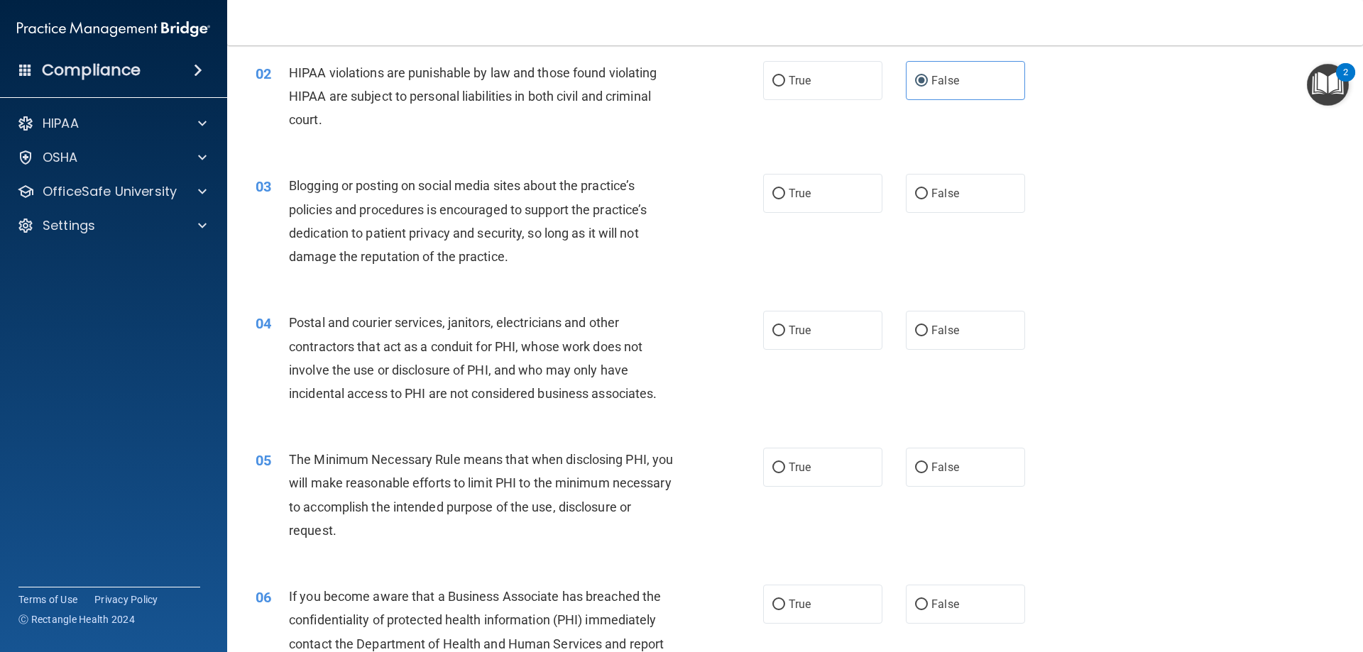
scroll to position [142, 0]
click at [777, 82] on input "True" at bounding box center [778, 80] width 13 height 11
radio input "true"
radio input "false"
click at [915, 197] on input "False" at bounding box center [921, 193] width 13 height 11
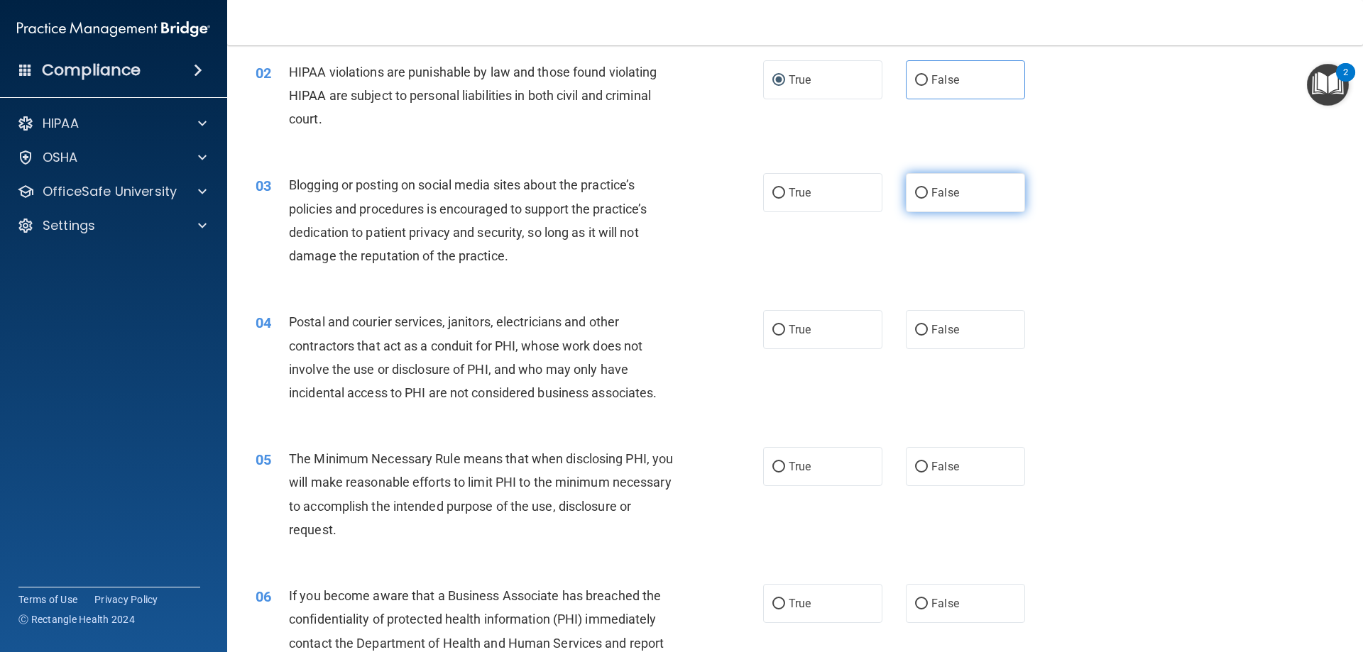
radio input "true"
click at [791, 334] on span "True" at bounding box center [799, 329] width 22 height 13
click at [785, 334] on input "True" at bounding box center [778, 330] width 13 height 11
radio input "true"
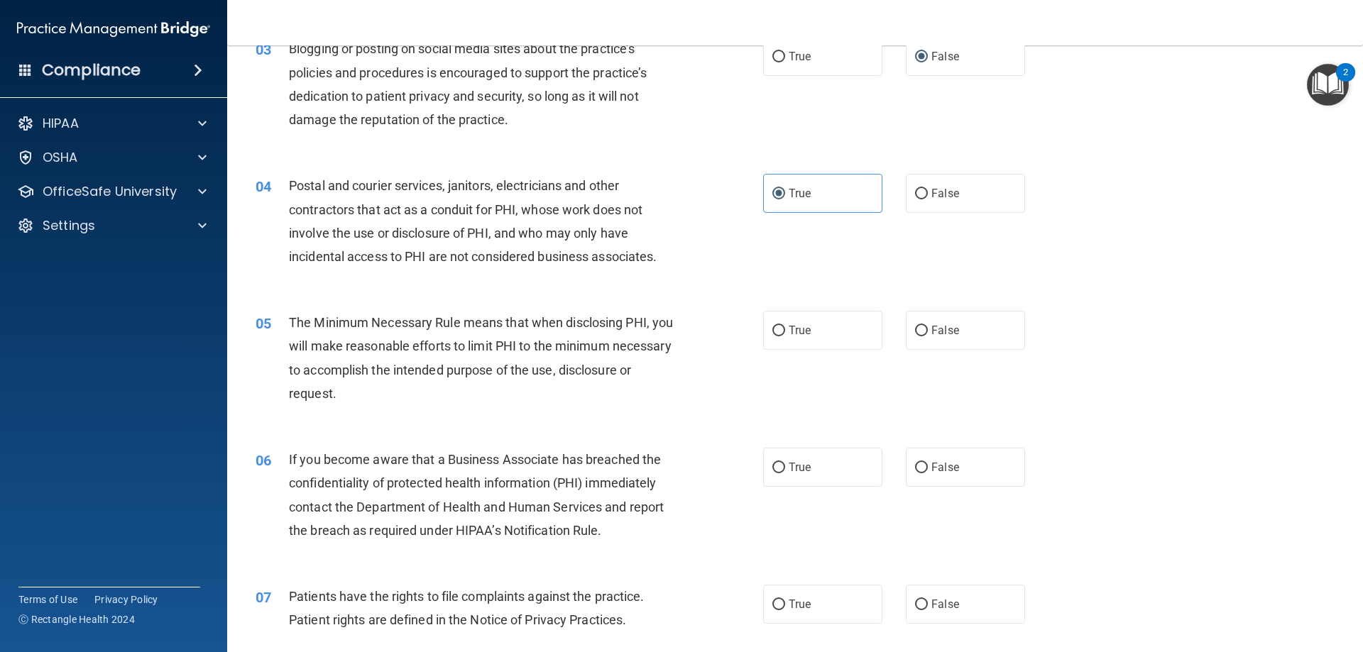
scroll to position [284, 0]
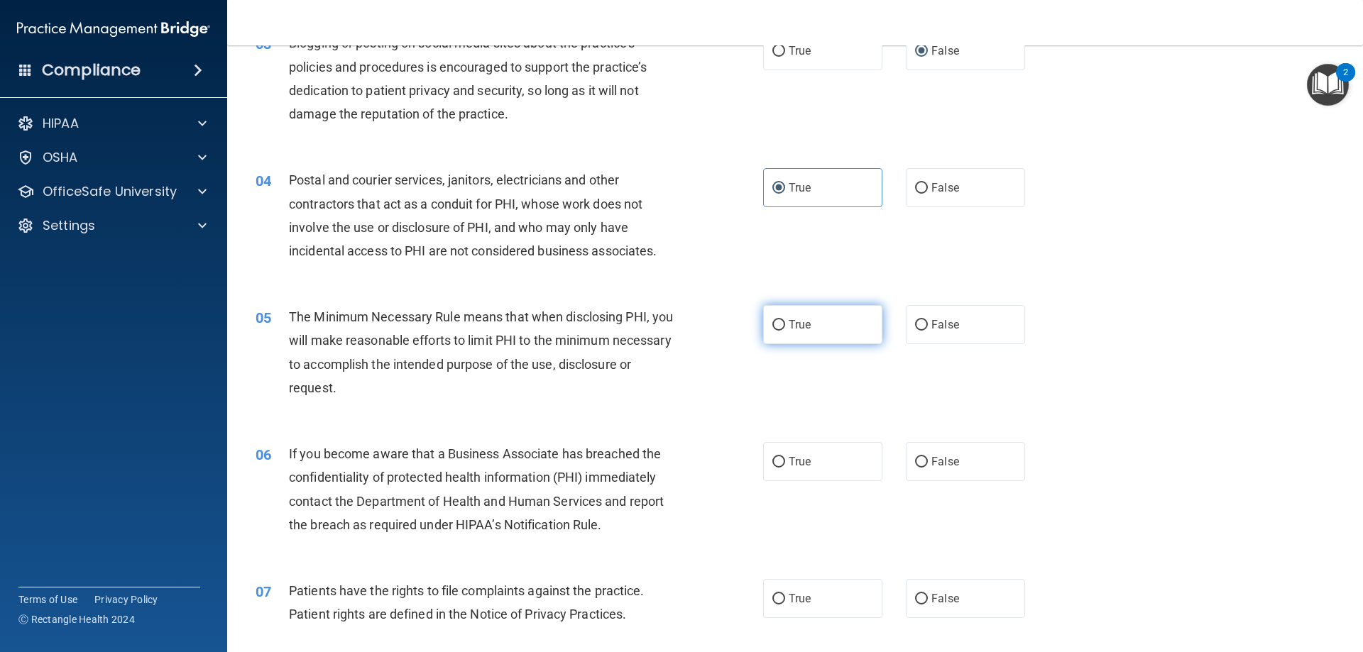
click at [789, 326] on span "True" at bounding box center [799, 324] width 22 height 13
click at [785, 326] on input "True" at bounding box center [778, 325] width 13 height 11
radio input "true"
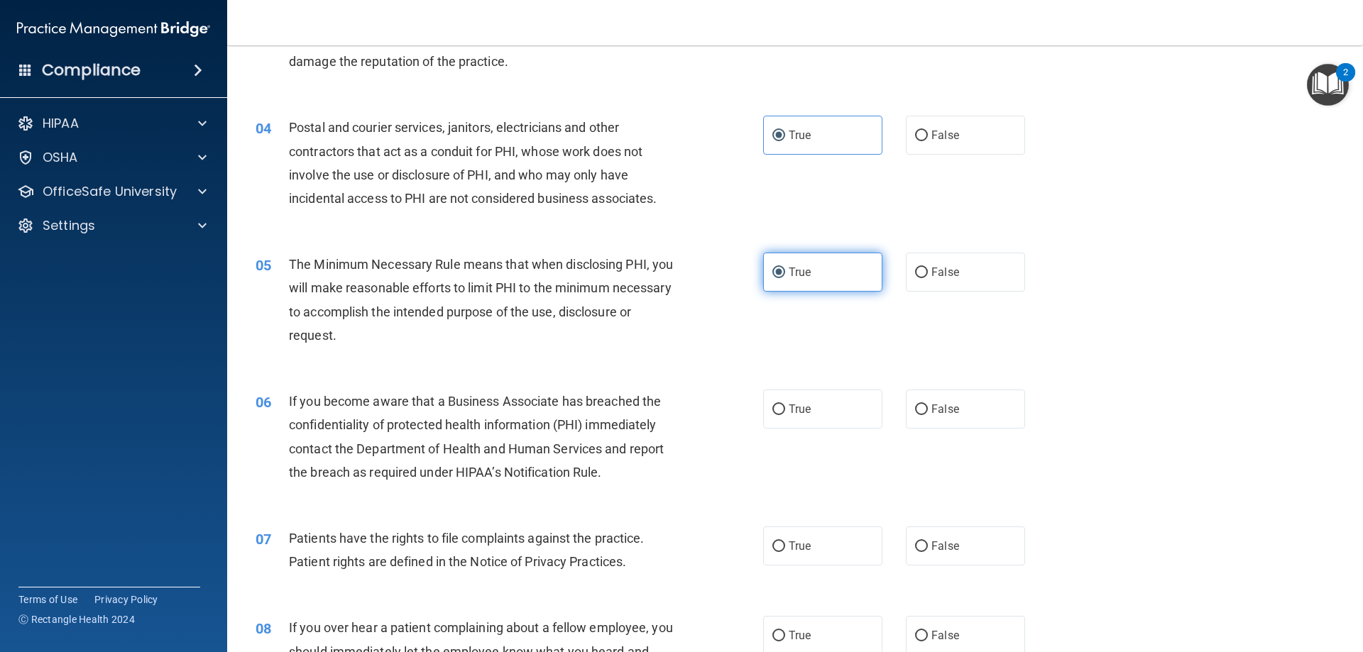
scroll to position [568, 0]
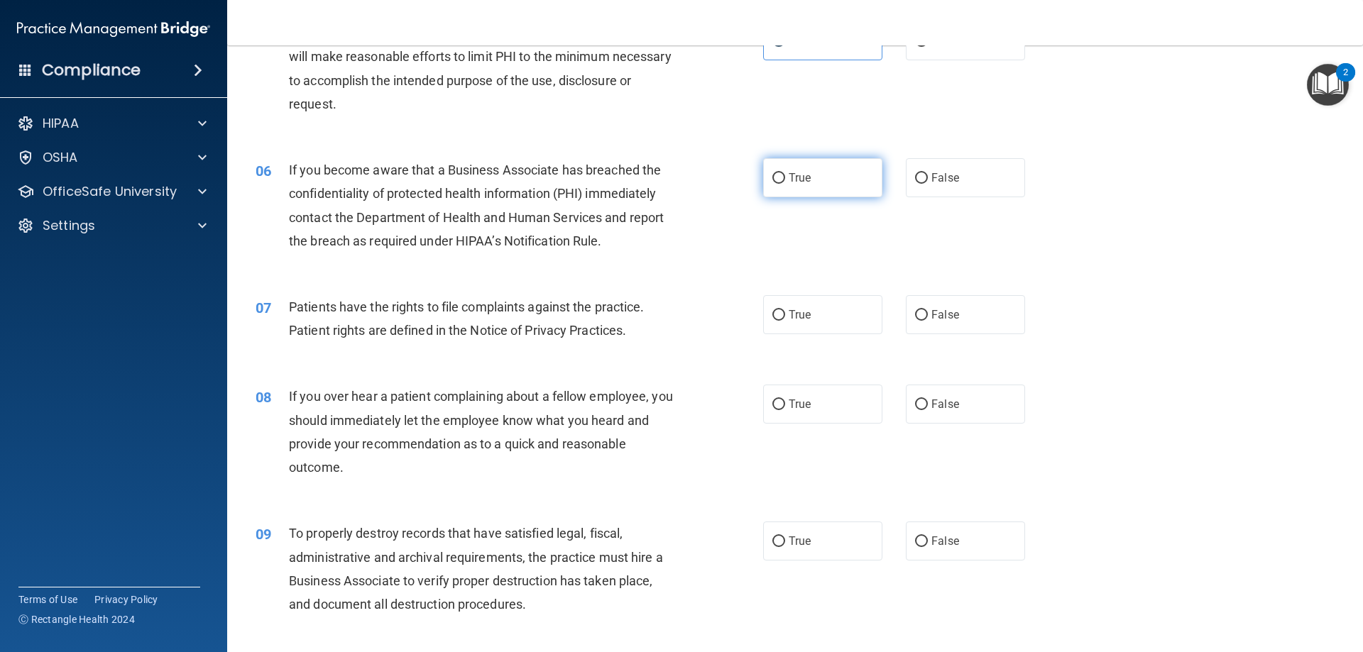
click at [781, 177] on label "True" at bounding box center [822, 177] width 119 height 39
click at [781, 177] on input "True" at bounding box center [778, 178] width 13 height 11
radio input "true"
click at [791, 314] on span "True" at bounding box center [799, 314] width 22 height 13
click at [785, 314] on input "True" at bounding box center [778, 315] width 13 height 11
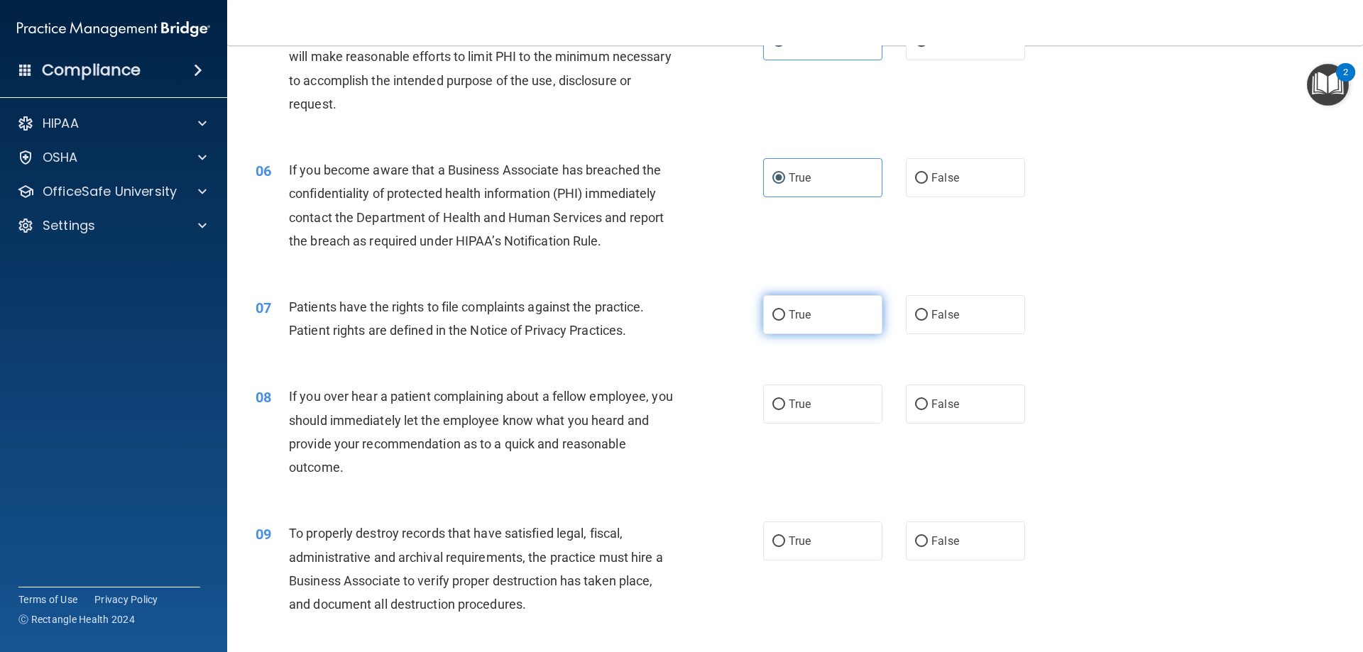
radio input "true"
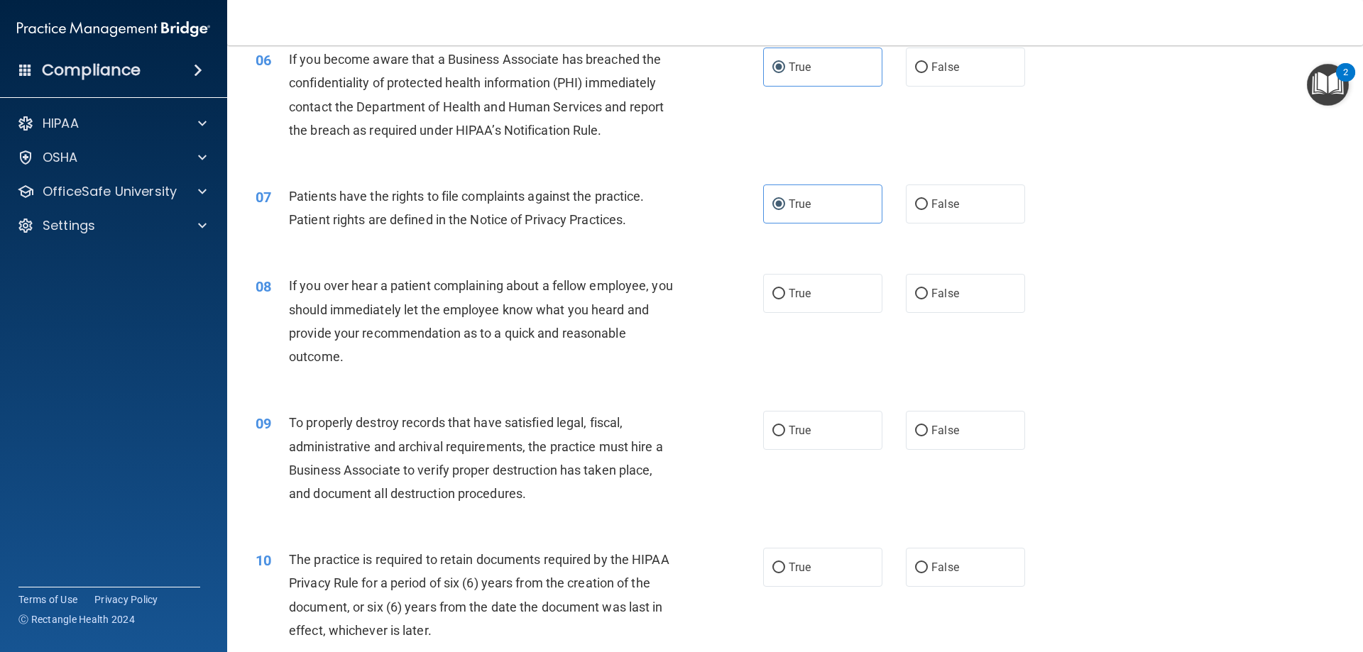
scroll to position [710, 0]
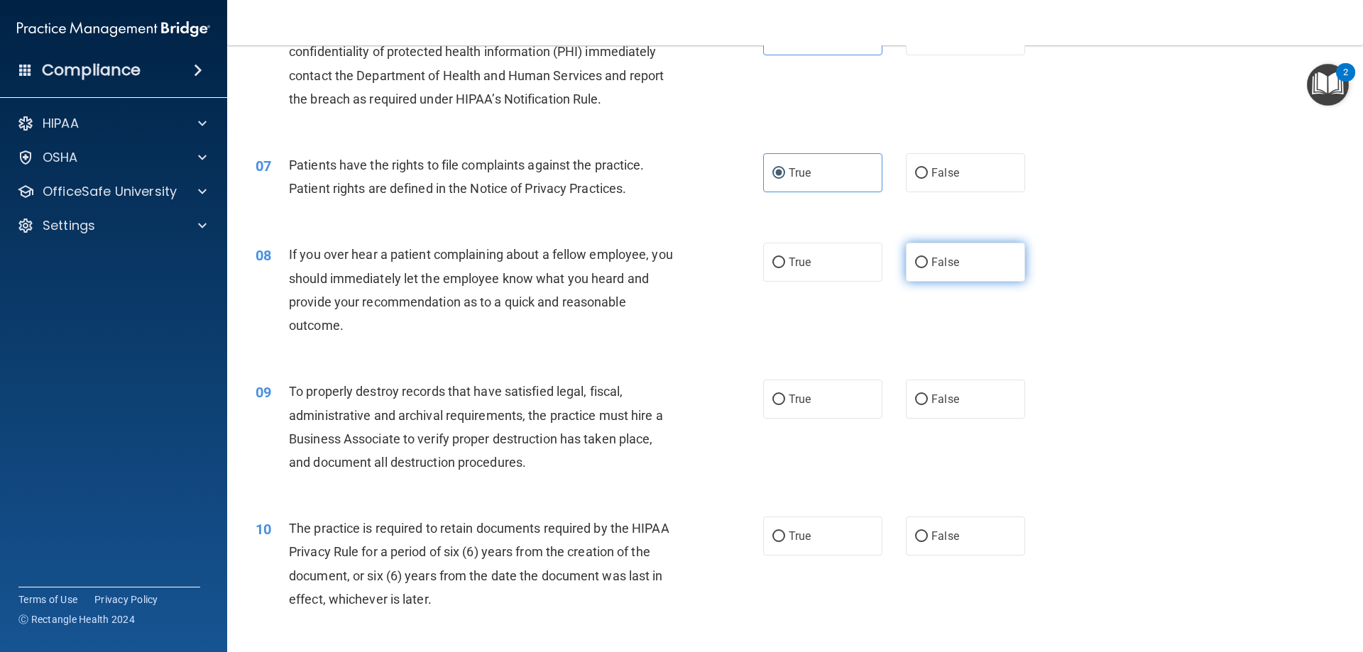
click at [944, 263] on span "False" at bounding box center [945, 261] width 28 height 13
click at [928, 263] on input "False" at bounding box center [921, 263] width 13 height 11
radio input "true"
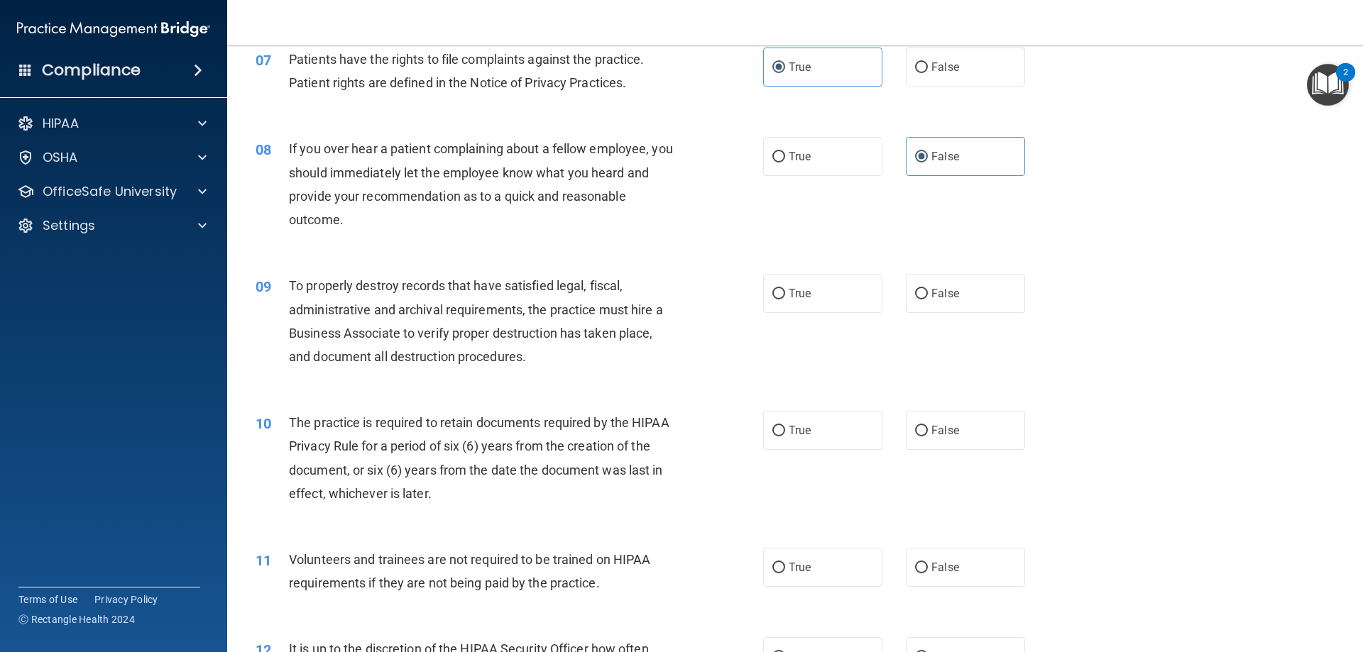
scroll to position [852, 0]
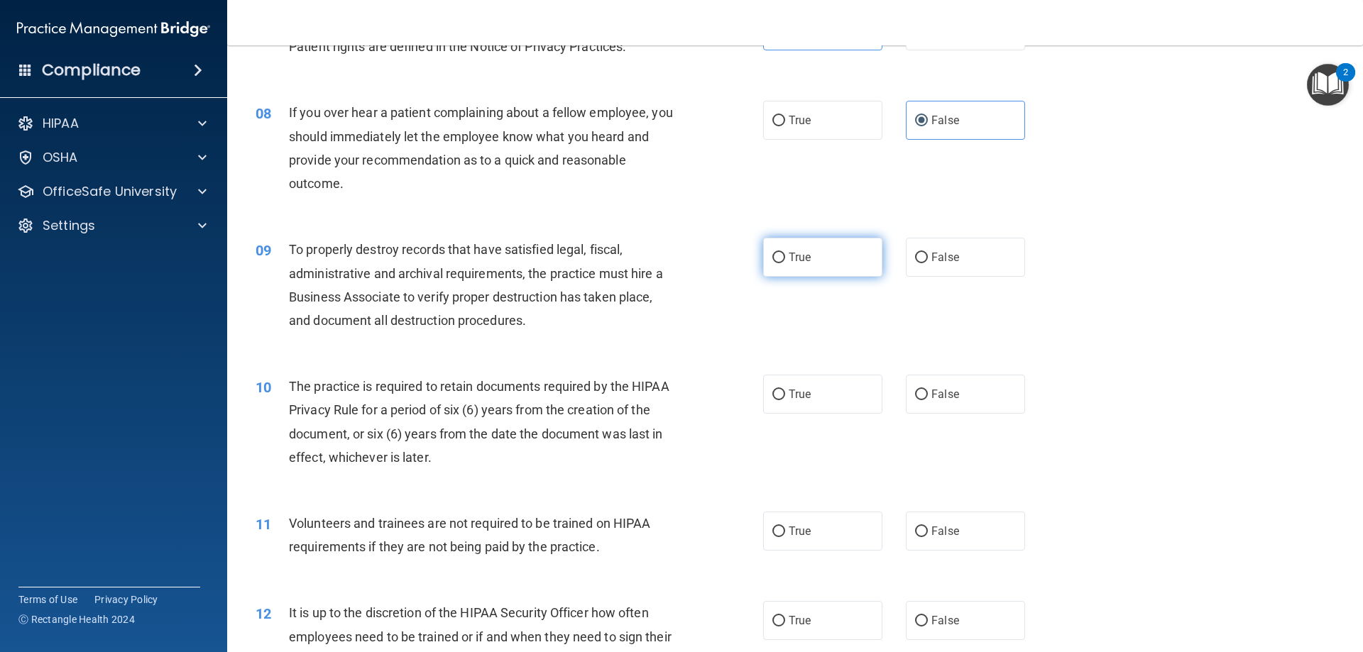
click at [763, 252] on label "True" at bounding box center [822, 257] width 119 height 39
click at [772, 253] on input "True" at bounding box center [778, 258] width 13 height 11
radio input "true"
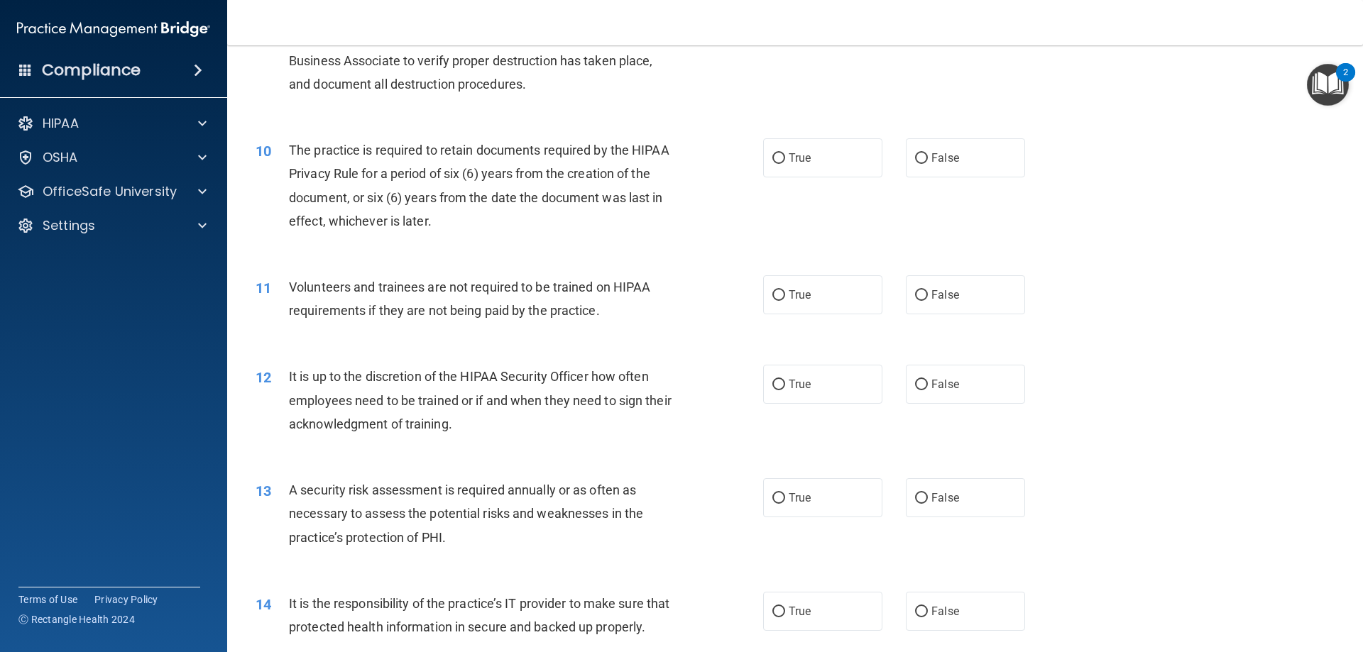
scroll to position [1136, 0]
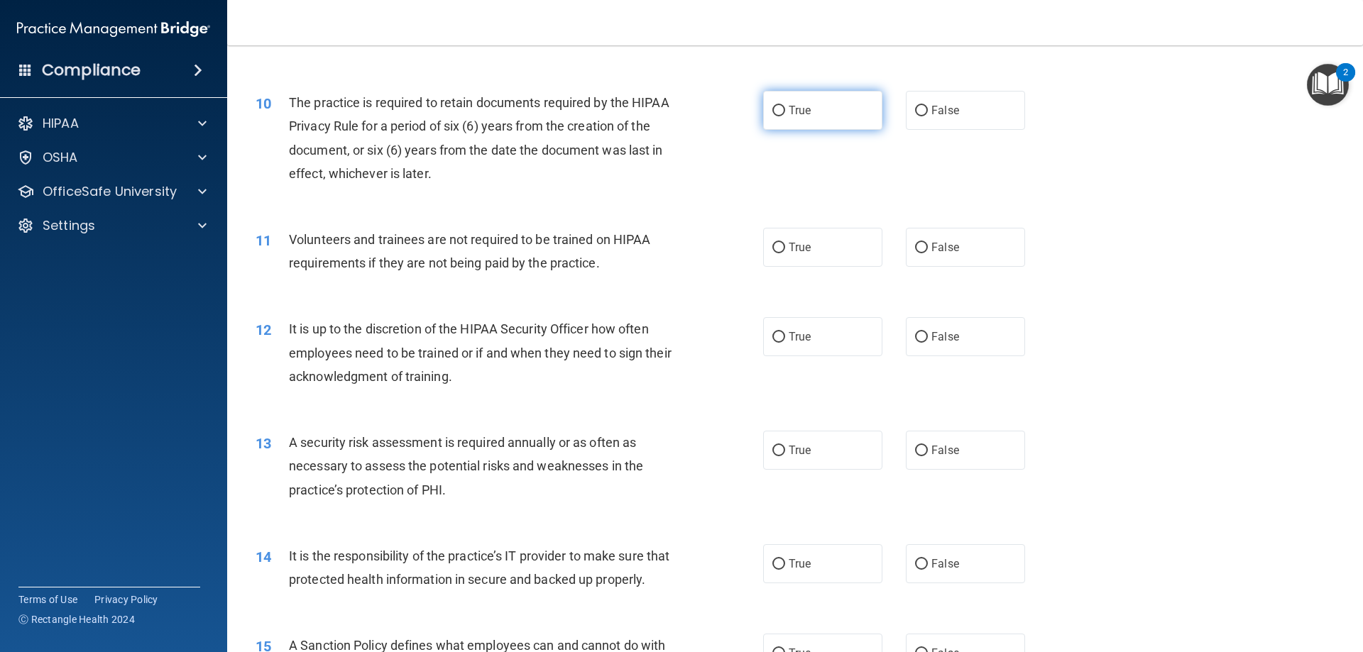
click at [788, 111] on span "True" at bounding box center [799, 110] width 22 height 13
click at [785, 111] on input "True" at bounding box center [778, 111] width 13 height 11
radio input "true"
click at [784, 258] on label "True" at bounding box center [822, 247] width 119 height 39
click at [784, 253] on input "True" at bounding box center [778, 248] width 13 height 11
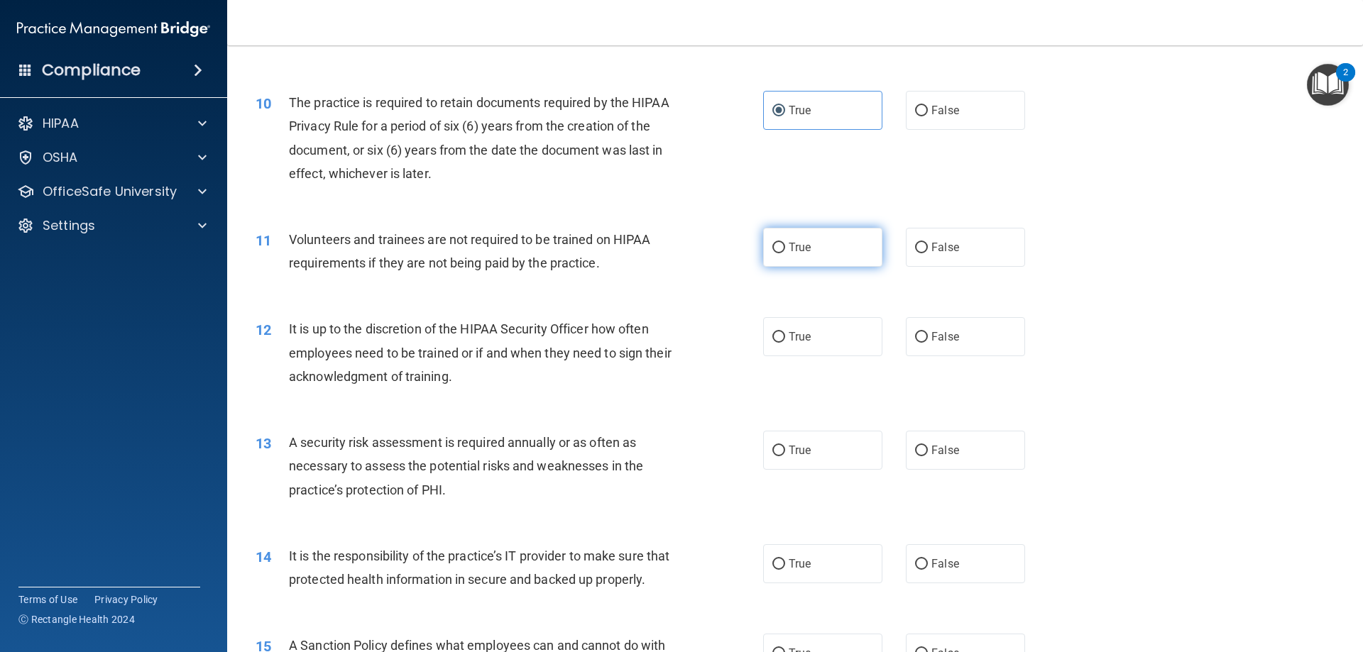
radio input "true"
click at [777, 345] on label "True" at bounding box center [822, 336] width 119 height 39
click at [777, 343] on input "True" at bounding box center [778, 337] width 13 height 11
radio input "true"
click at [803, 463] on label "True" at bounding box center [822, 450] width 119 height 39
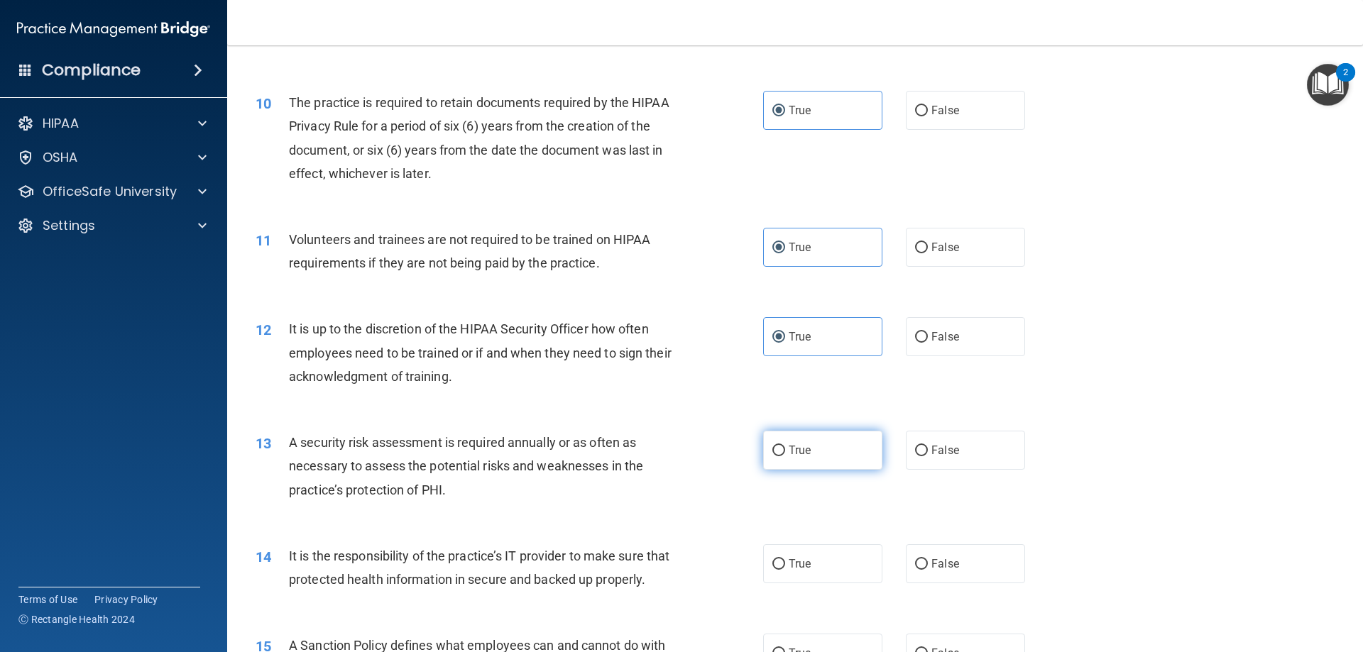
click at [785, 456] on input "True" at bounding box center [778, 451] width 13 height 11
radio input "true"
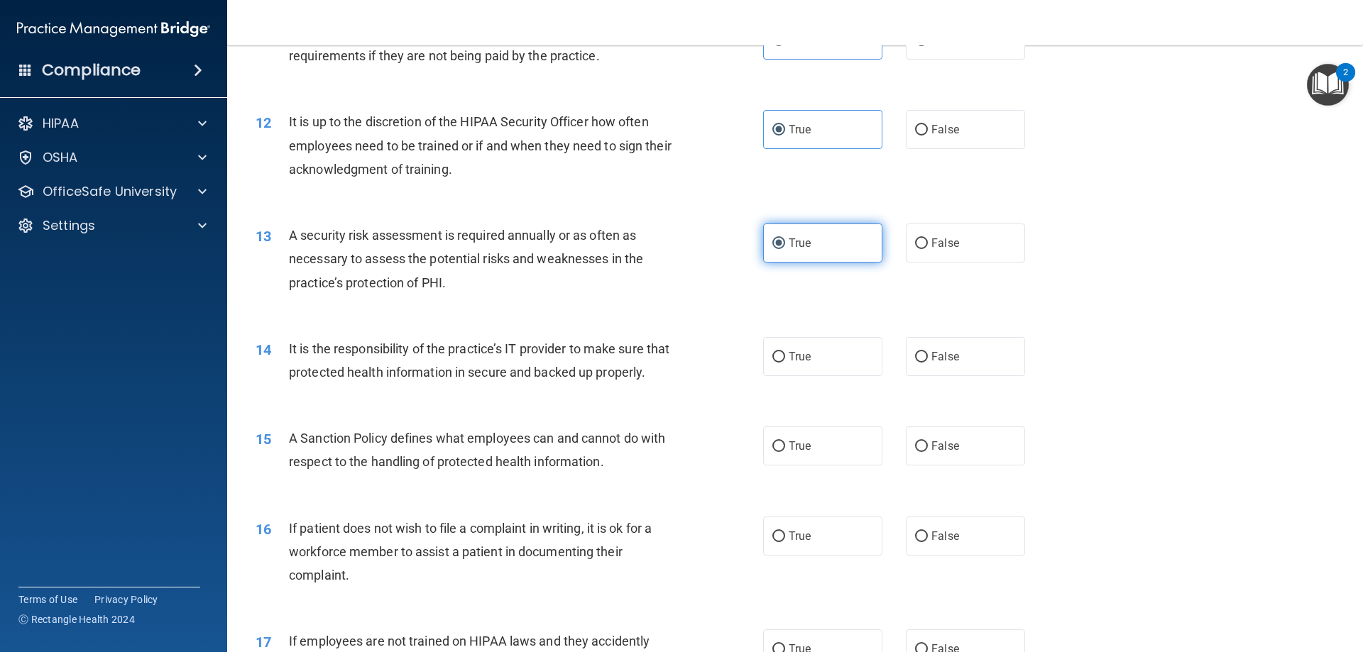
scroll to position [1419, 0]
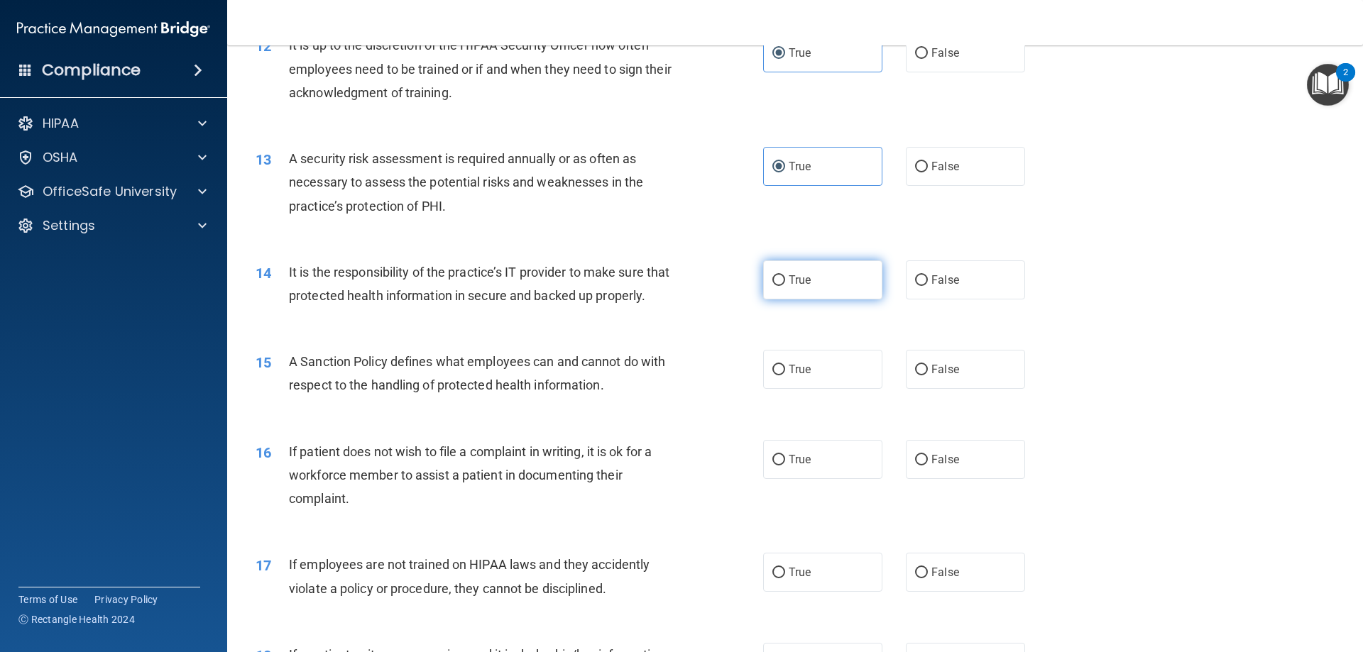
click at [801, 285] on span "True" at bounding box center [799, 279] width 22 height 13
click at [785, 285] on input "True" at bounding box center [778, 280] width 13 height 11
radio input "true"
click at [779, 389] on label "True" at bounding box center [822, 369] width 119 height 39
click at [779, 375] on input "True" at bounding box center [778, 370] width 13 height 11
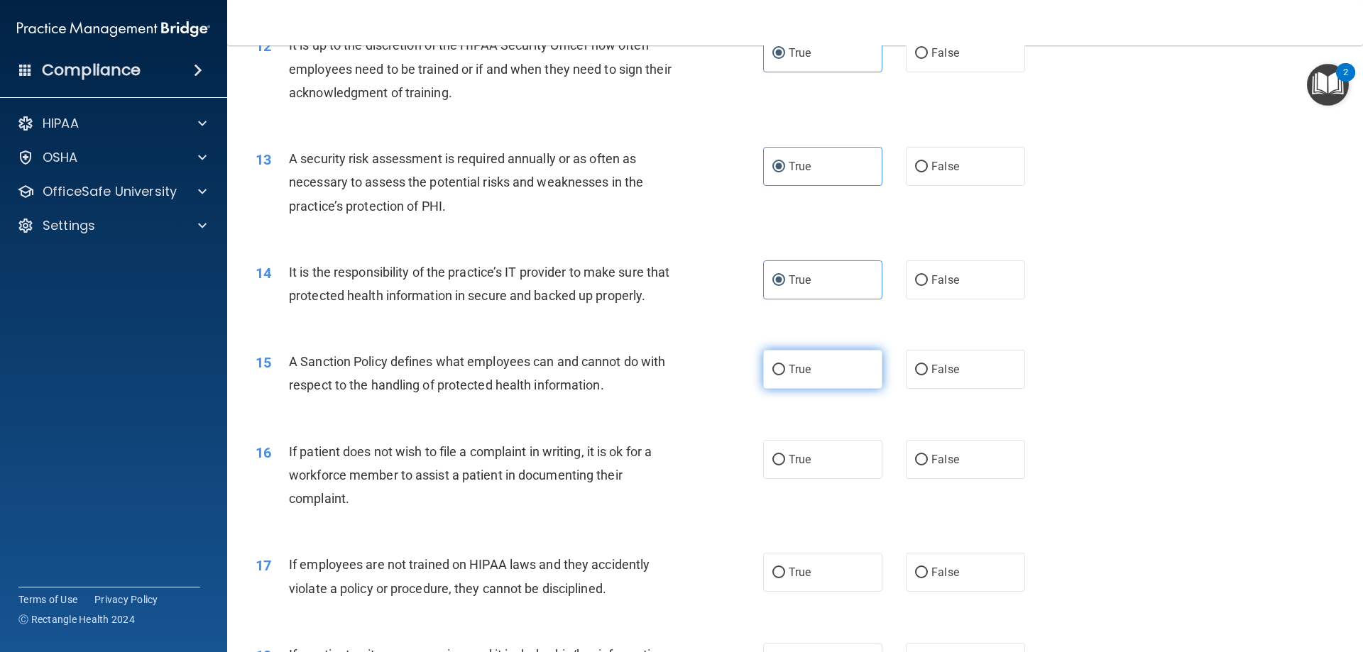
radio input "true"
click at [960, 479] on label "False" at bounding box center [965, 459] width 119 height 39
click at [928, 466] on input "False" at bounding box center [921, 460] width 13 height 11
radio input "true"
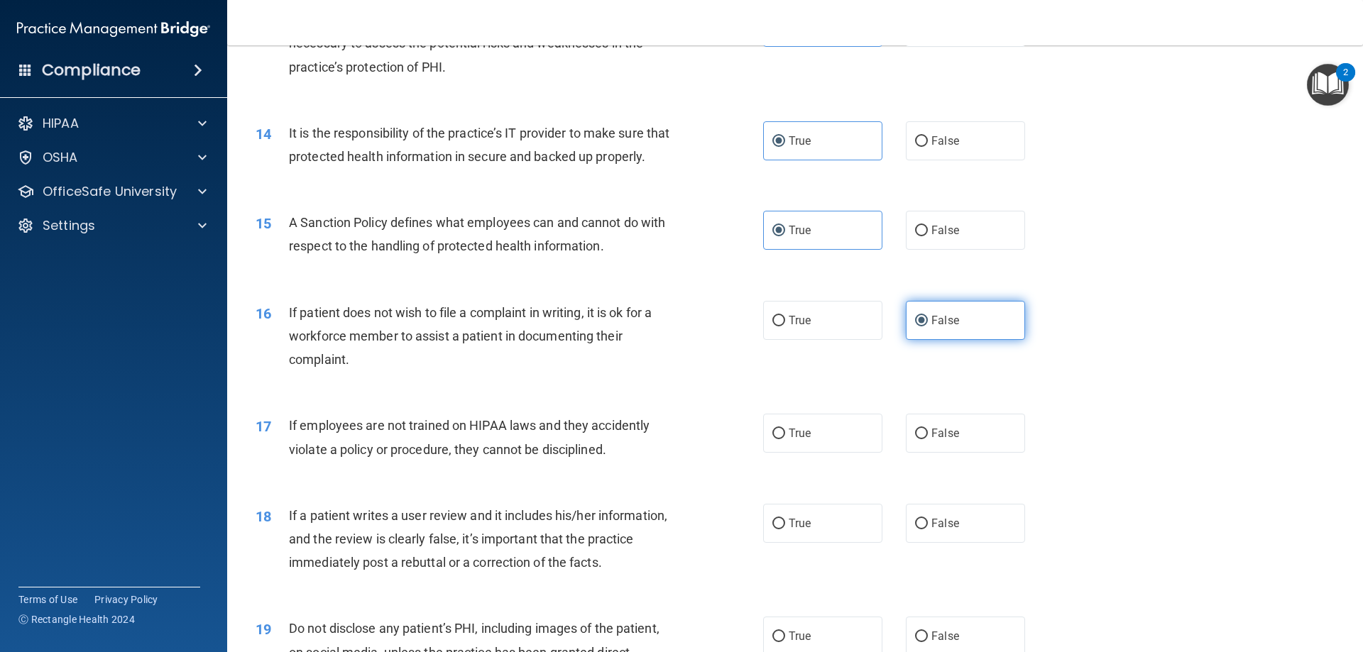
scroll to position [1632, 0]
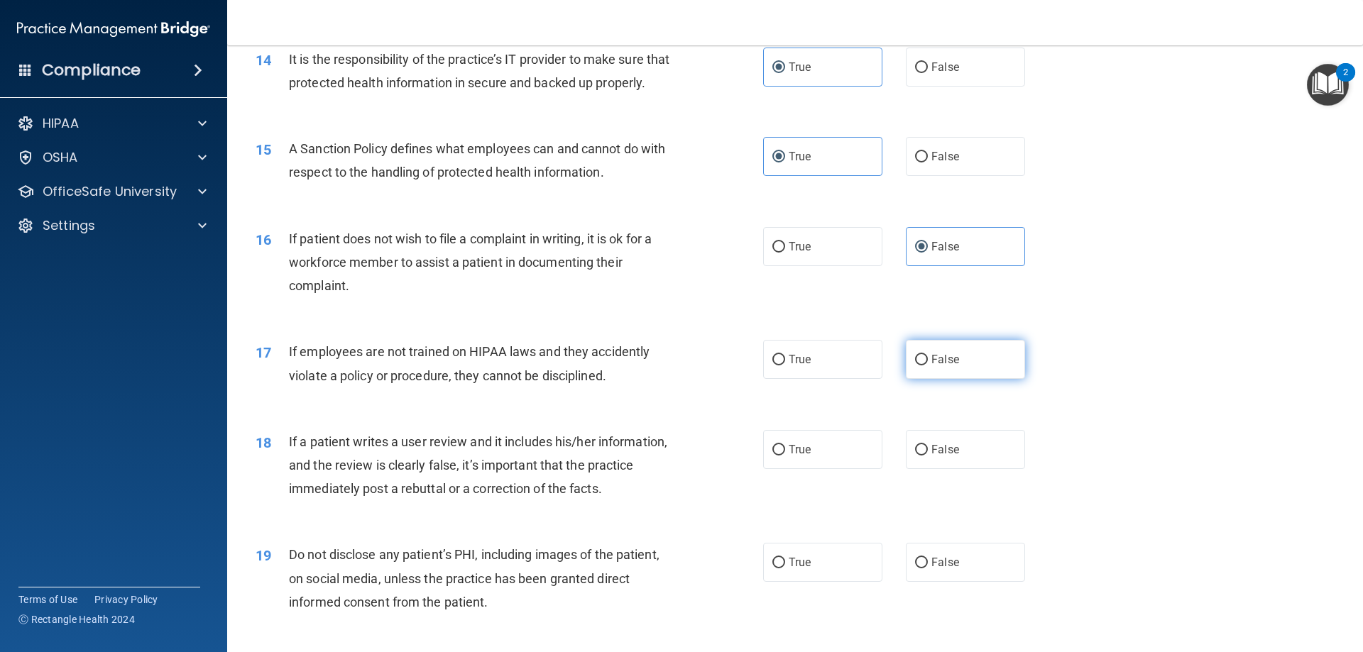
click at [915, 366] on input "False" at bounding box center [921, 360] width 13 height 11
radio input "true"
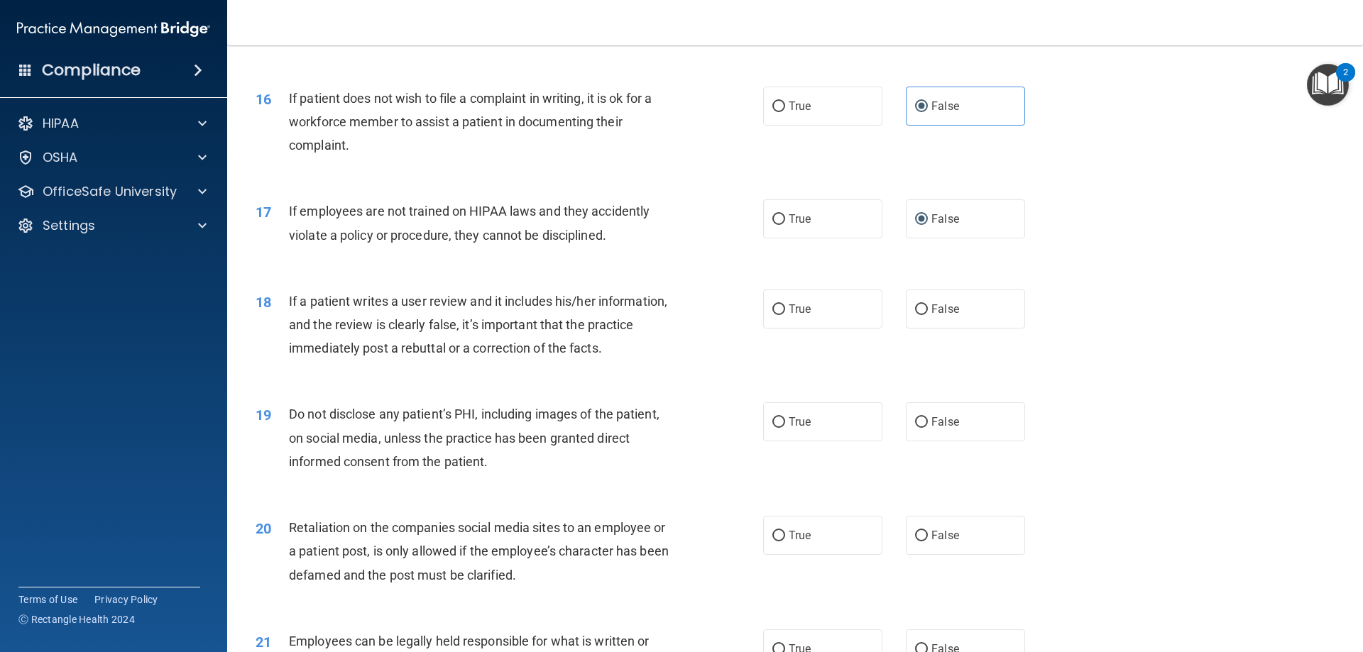
scroll to position [1774, 0]
click at [927, 327] on label "False" at bounding box center [965, 307] width 119 height 39
click at [927, 314] on input "False" at bounding box center [921, 308] width 13 height 11
radio input "true"
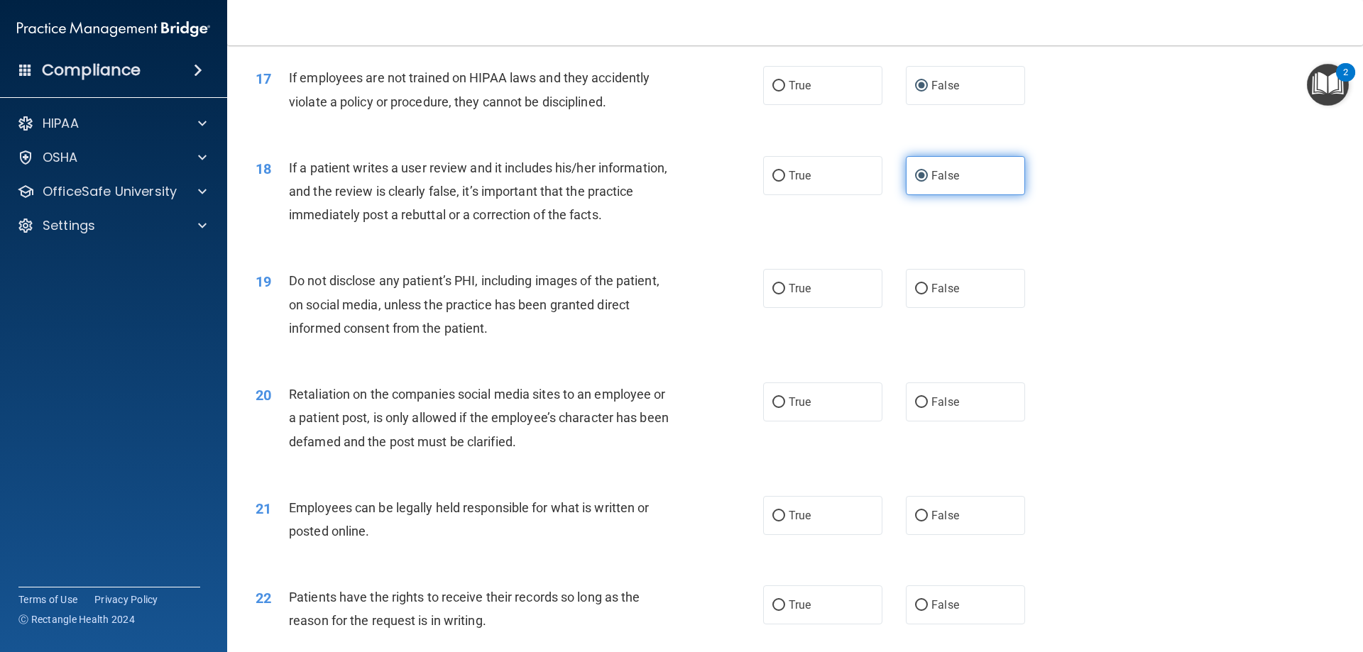
scroll to position [1916, 0]
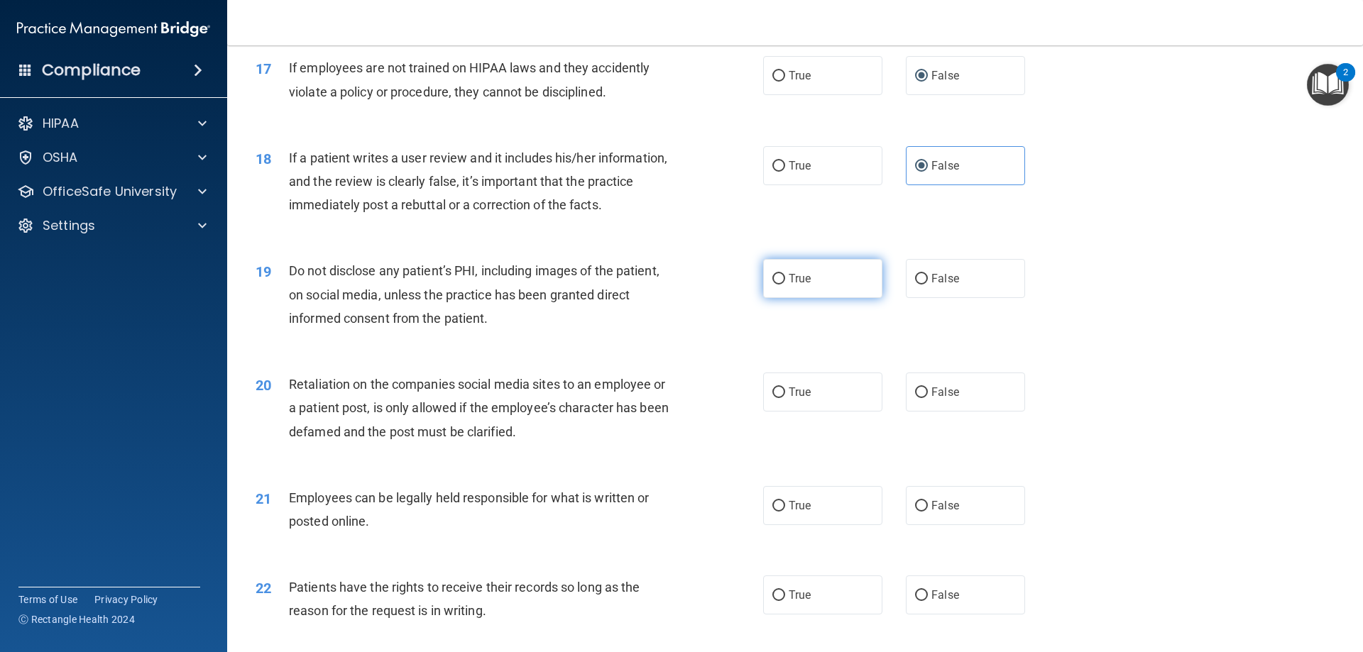
click at [808, 298] on label "True" at bounding box center [822, 278] width 119 height 39
click at [785, 285] on input "True" at bounding box center [778, 279] width 13 height 11
radio input "true"
click at [959, 412] on label "False" at bounding box center [965, 392] width 119 height 39
click at [928, 398] on input "False" at bounding box center [921, 393] width 13 height 11
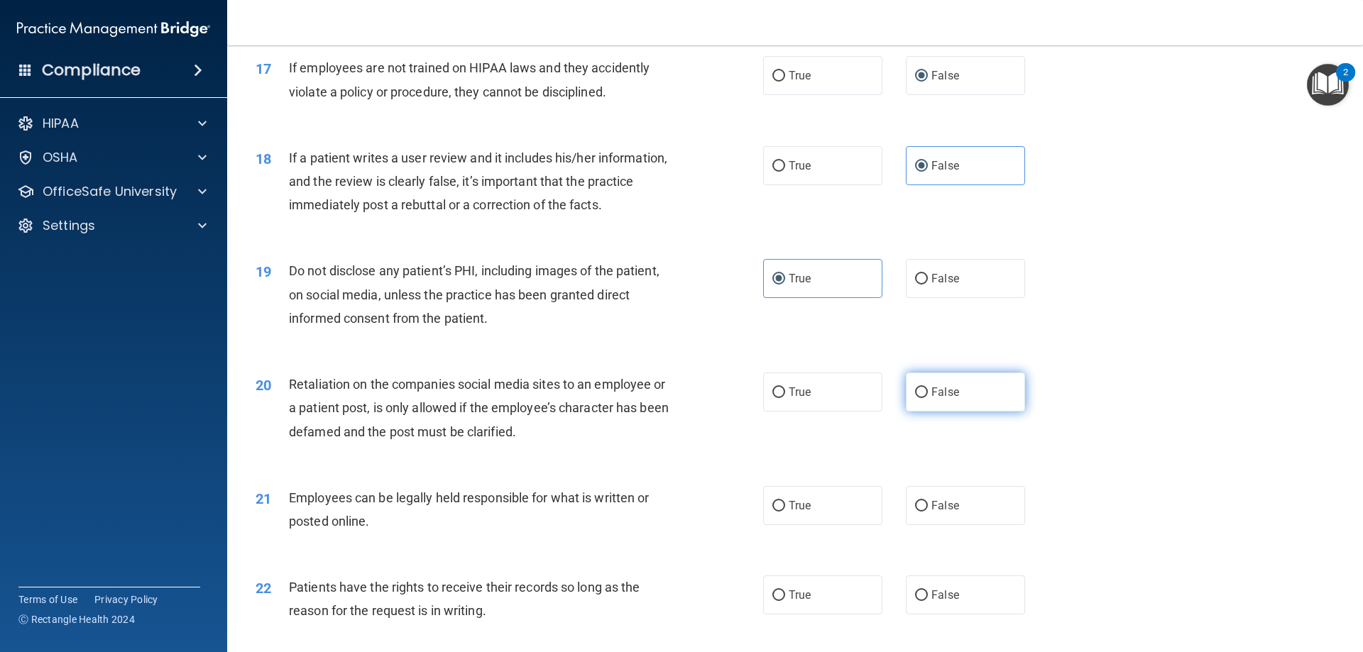
radio input "true"
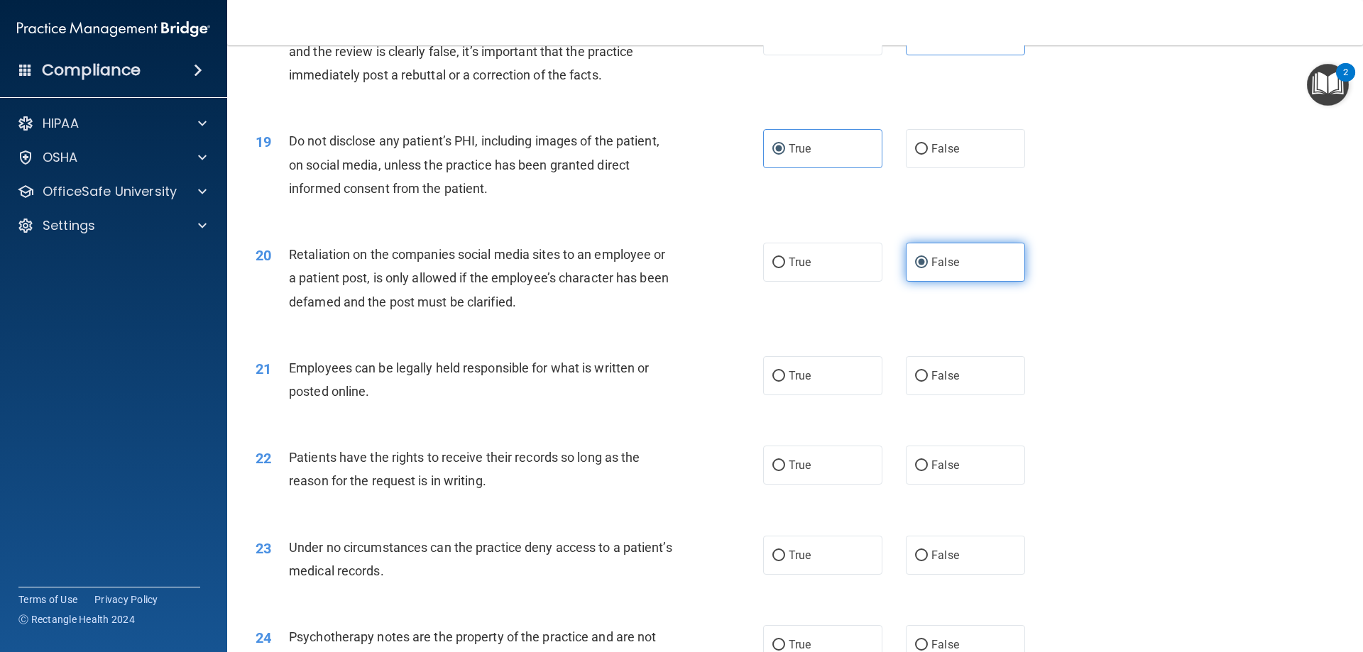
scroll to position [2058, 0]
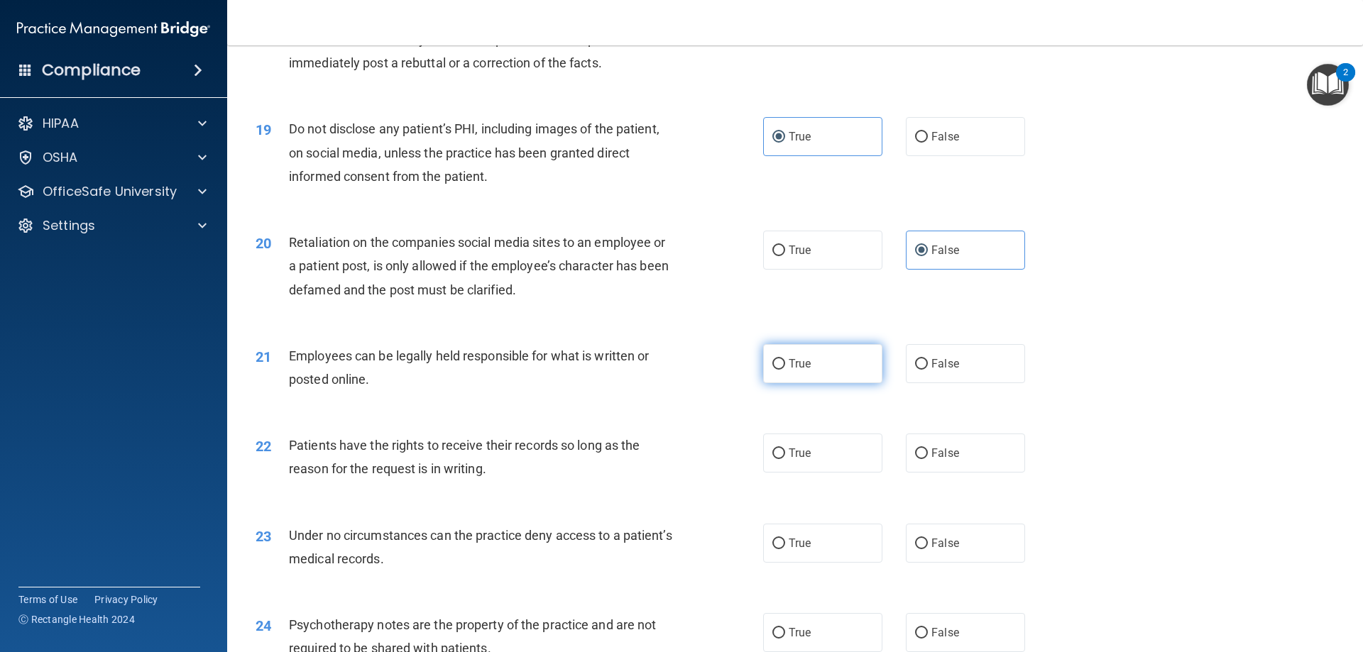
click at [790, 370] on span "True" at bounding box center [799, 363] width 22 height 13
click at [785, 370] on input "True" at bounding box center [778, 364] width 13 height 11
radio input "true"
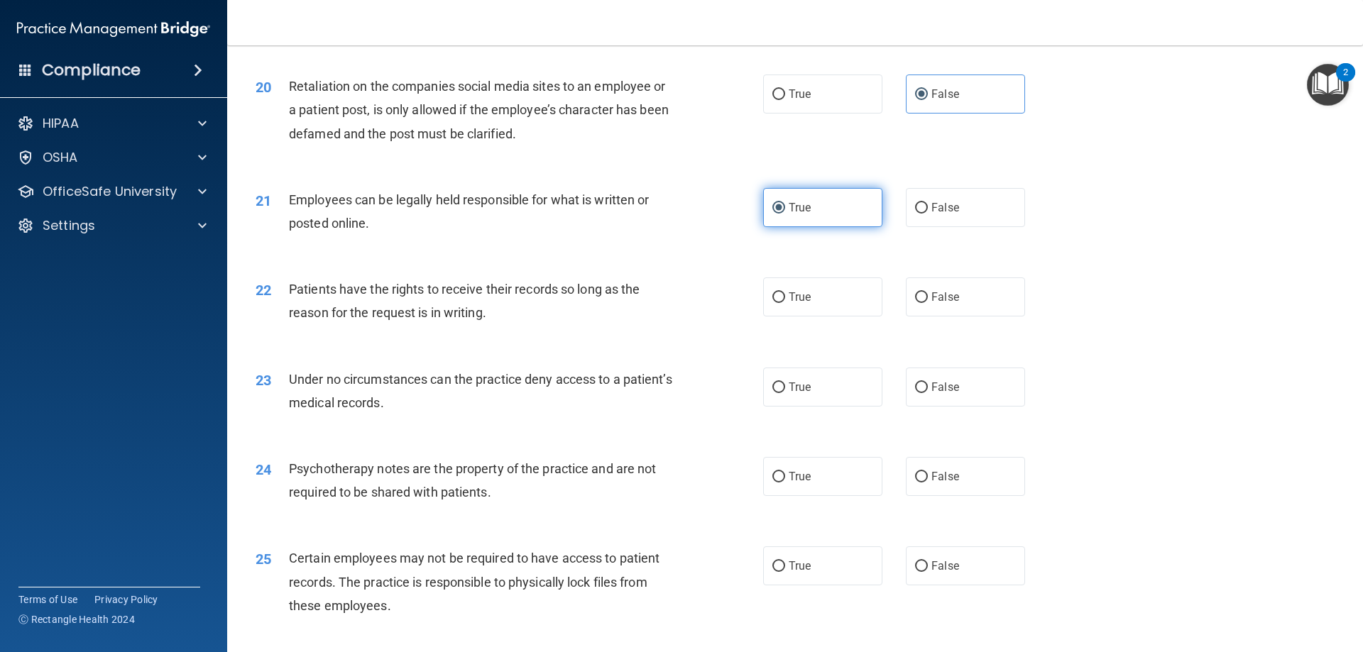
scroll to position [2271, 0]
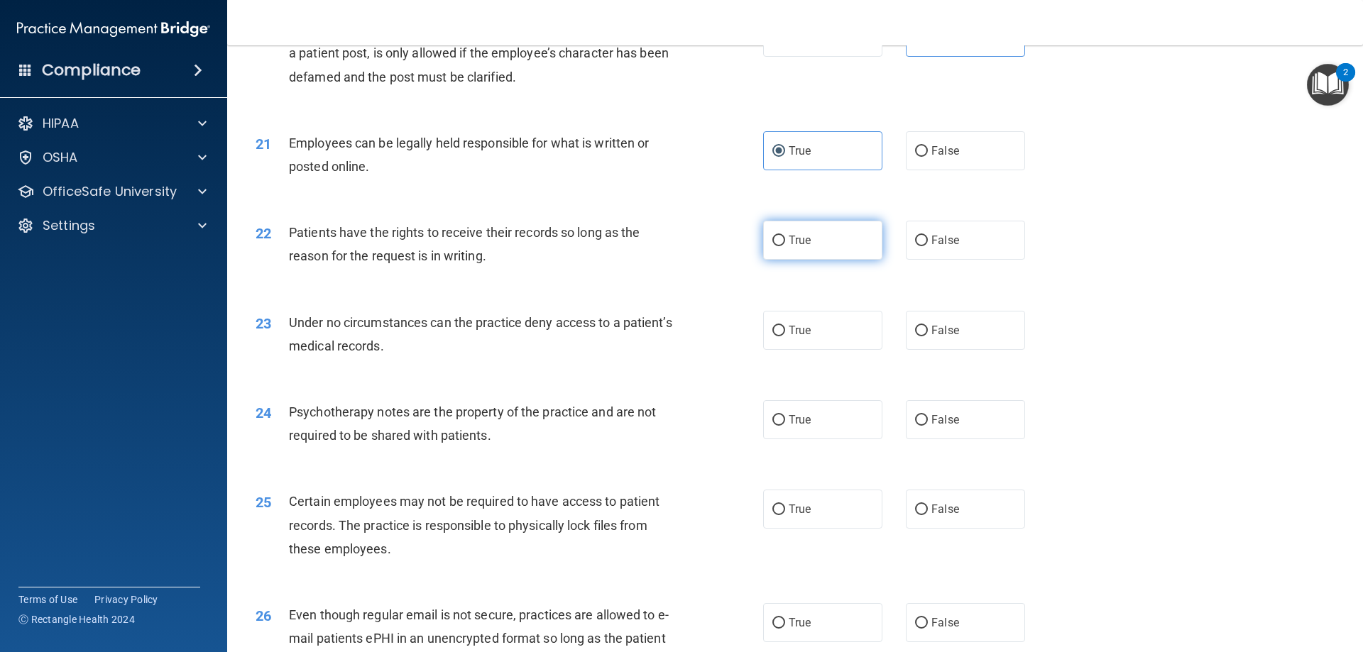
click at [798, 260] on label "True" at bounding box center [822, 240] width 119 height 39
click at [785, 246] on input "True" at bounding box center [778, 241] width 13 height 11
radio input "true"
click at [915, 336] on input "False" at bounding box center [921, 331] width 13 height 11
radio input "true"
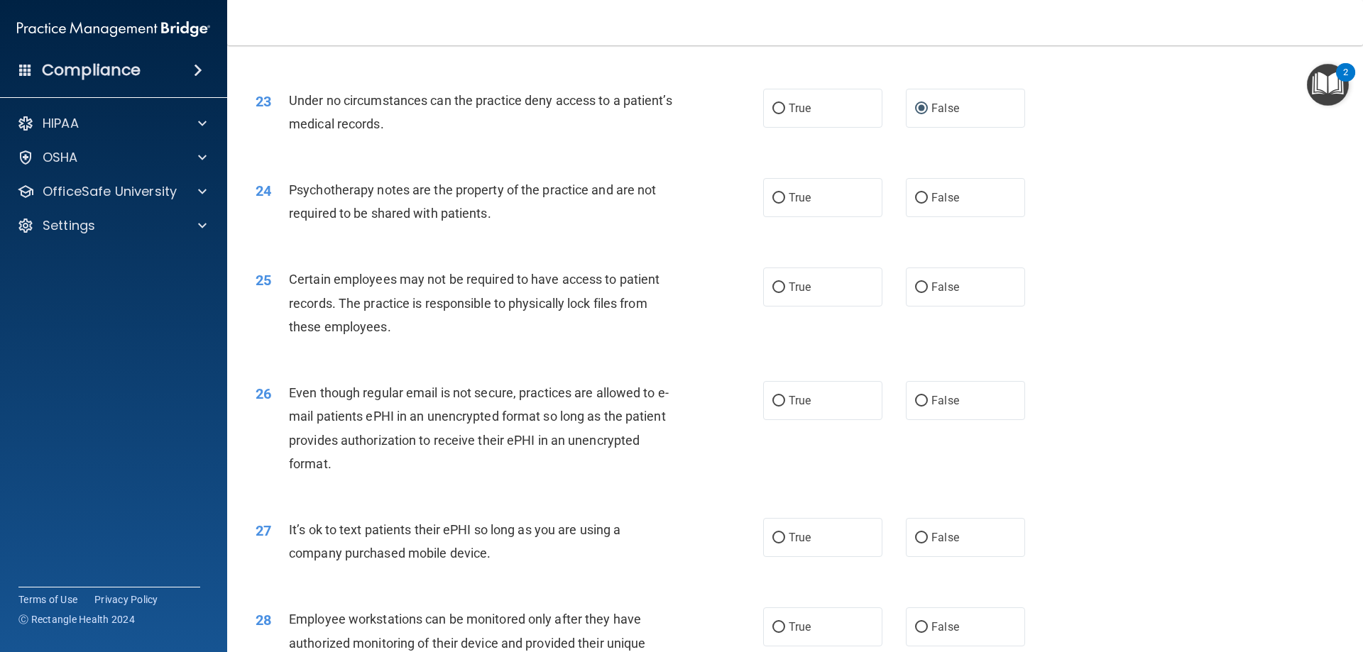
scroll to position [2555, 0]
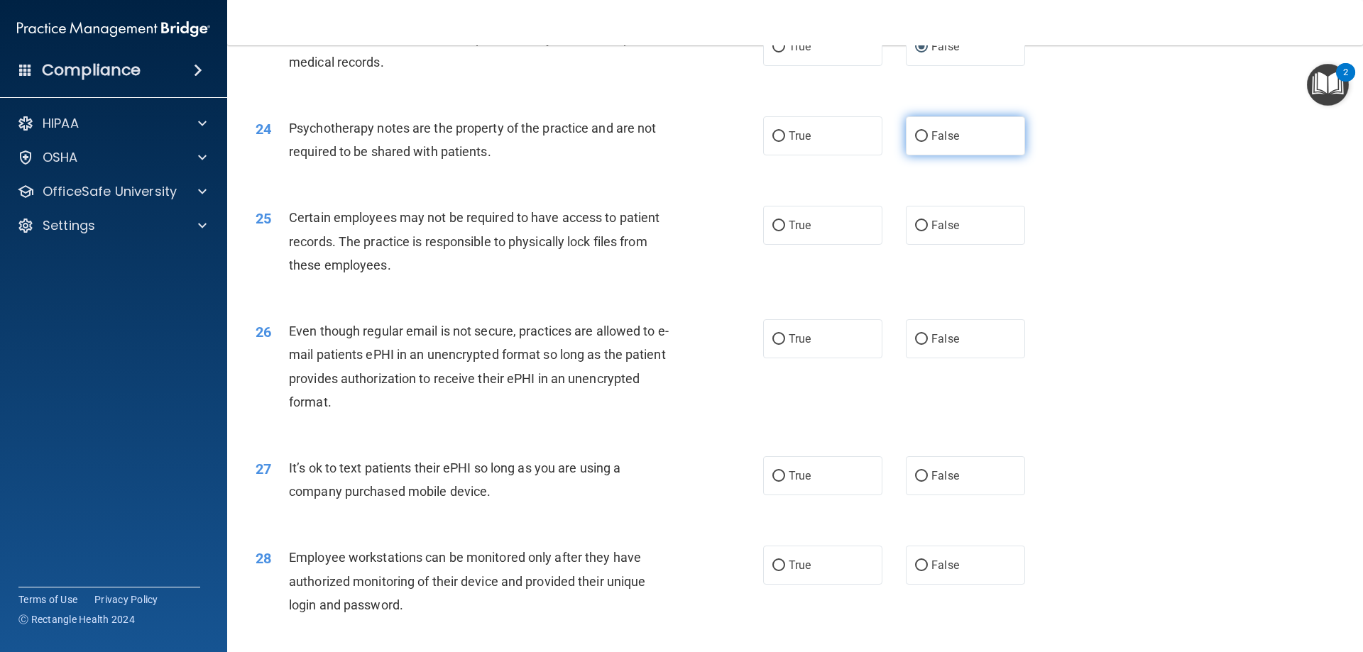
click at [931, 143] on span "False" at bounding box center [945, 135] width 28 height 13
click at [925, 142] on input "False" at bounding box center [921, 136] width 13 height 11
radio input "true"
click at [781, 245] on label "True" at bounding box center [822, 225] width 119 height 39
click at [781, 231] on input "True" at bounding box center [778, 226] width 13 height 11
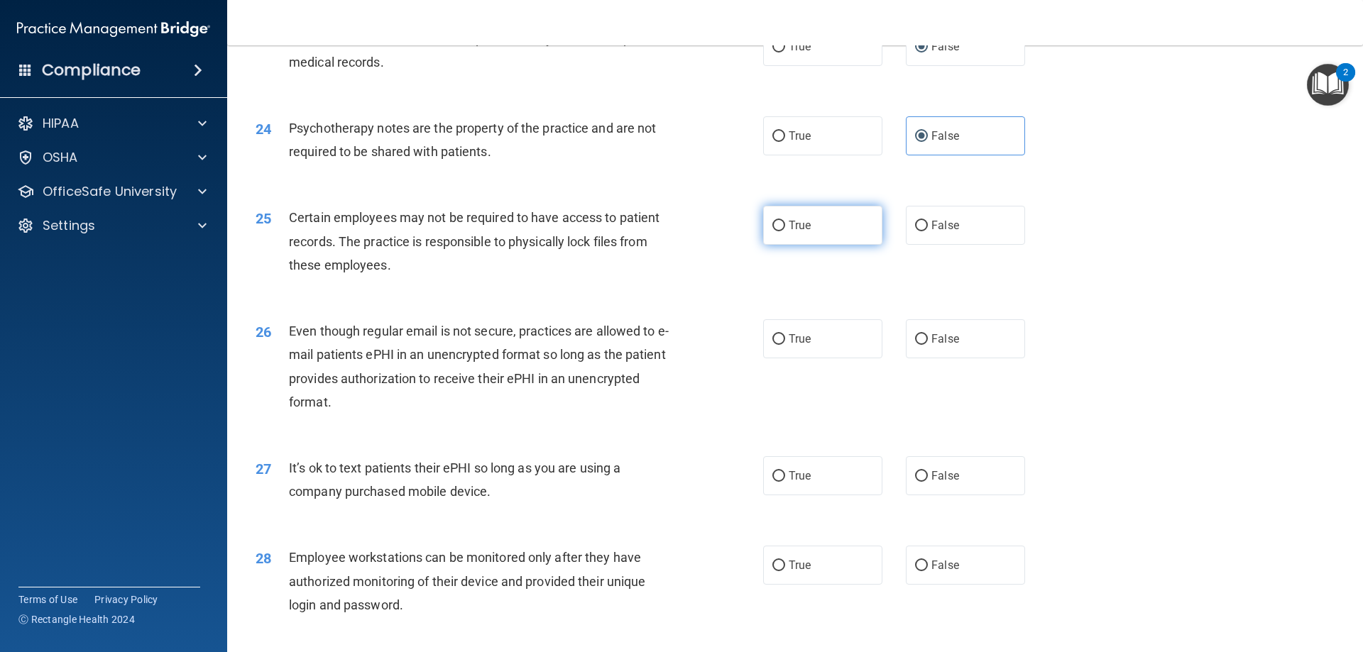
radio input "true"
click at [915, 231] on input "False" at bounding box center [921, 226] width 13 height 11
radio input "true"
radio input "false"
click at [788, 346] on span "True" at bounding box center [799, 338] width 22 height 13
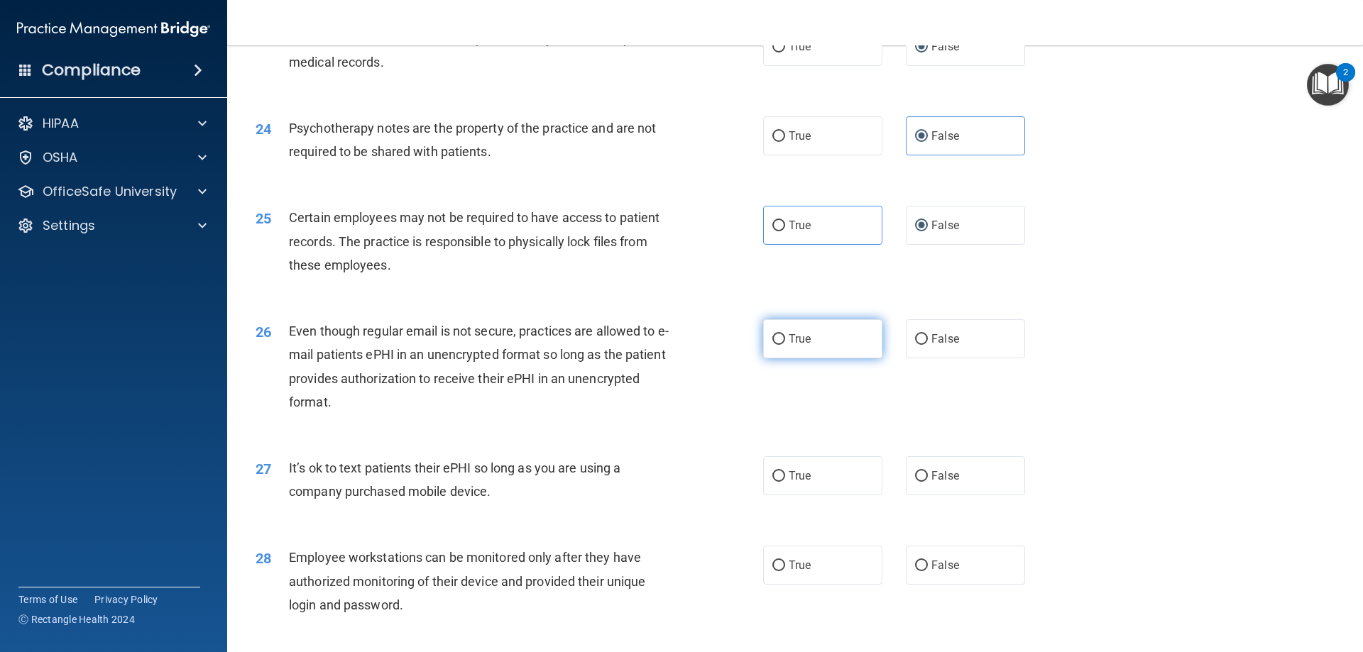
click at [785, 345] on input "True" at bounding box center [778, 339] width 13 height 11
radio input "true"
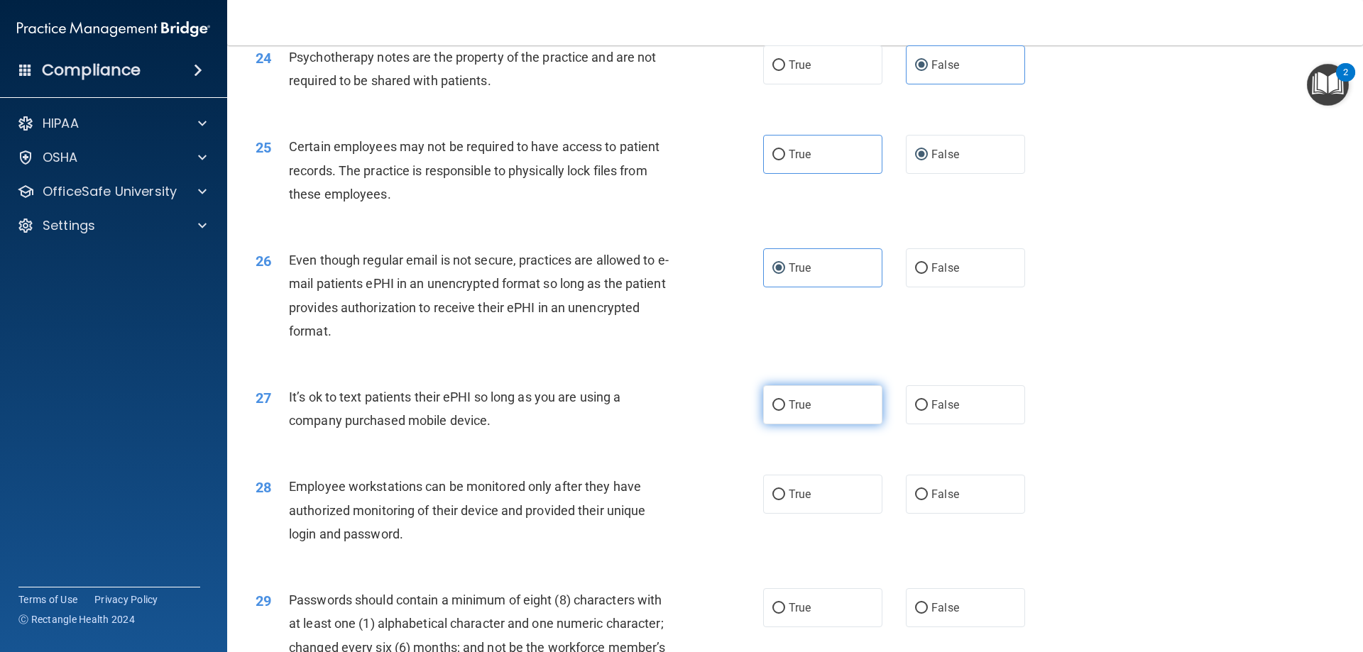
click at [774, 411] on input "True" at bounding box center [778, 405] width 13 height 11
radio input "true"
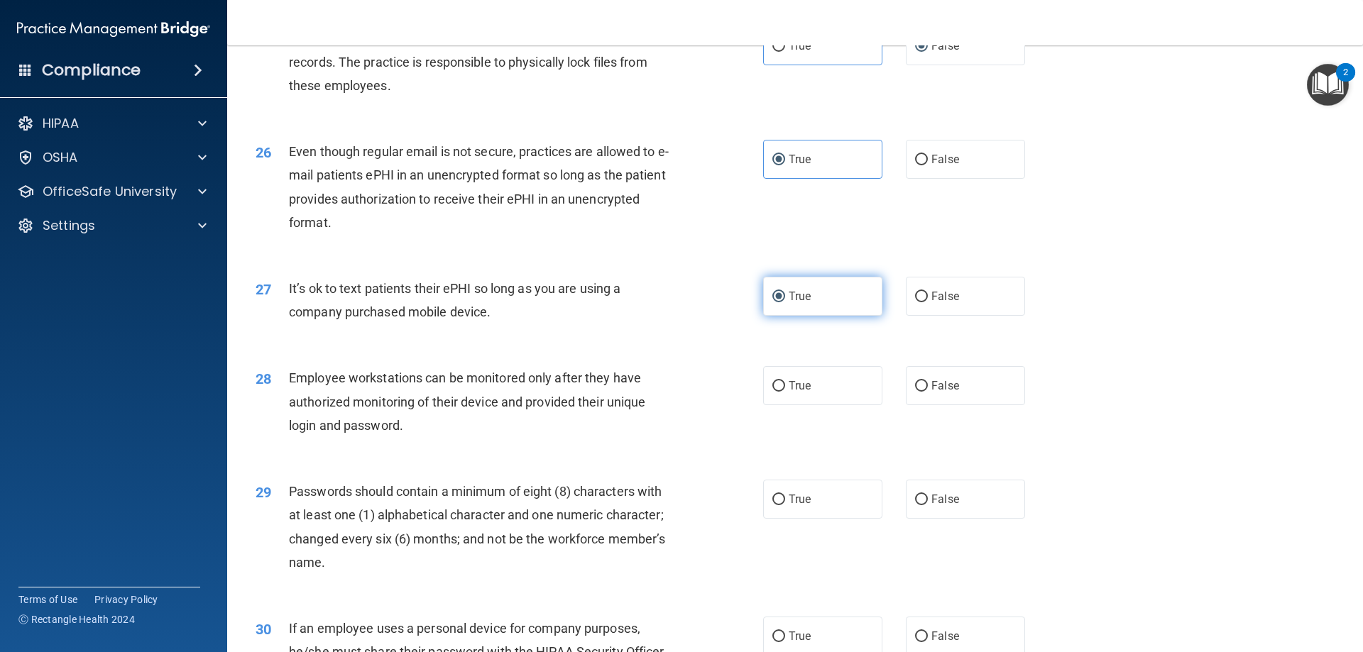
scroll to position [2768, 0]
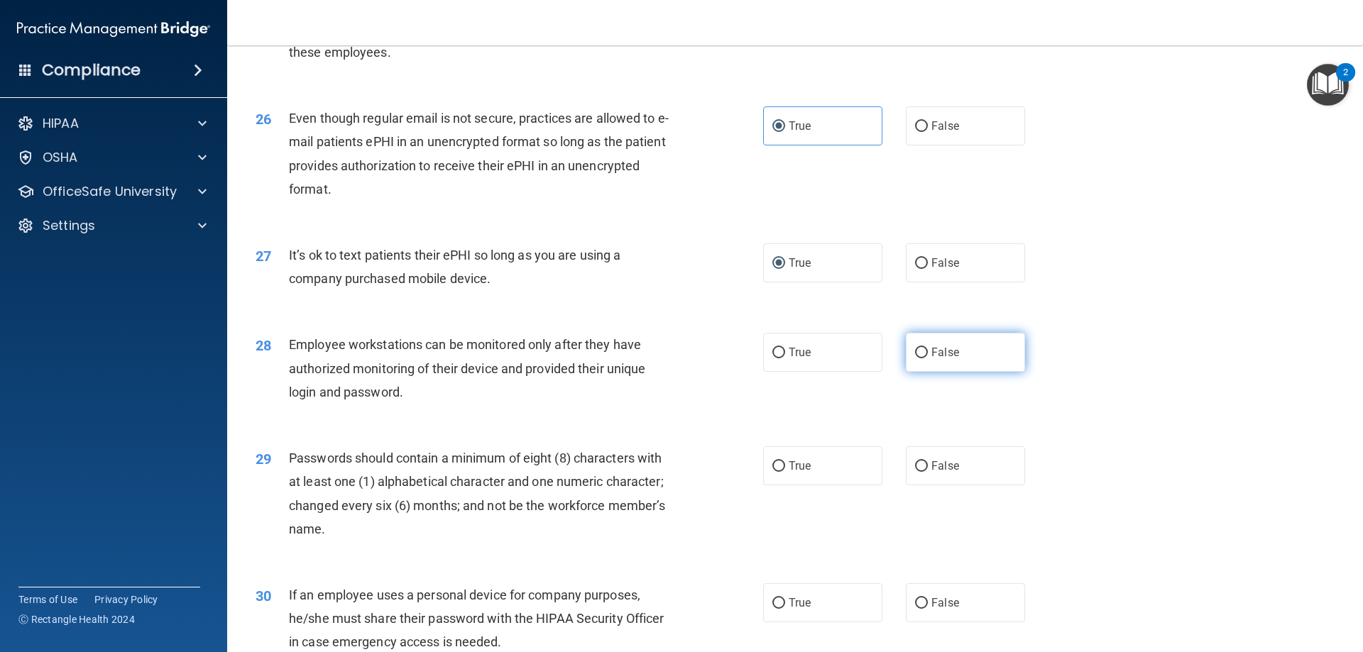
click at [915, 358] on input "False" at bounding box center [921, 353] width 13 height 11
radio input "true"
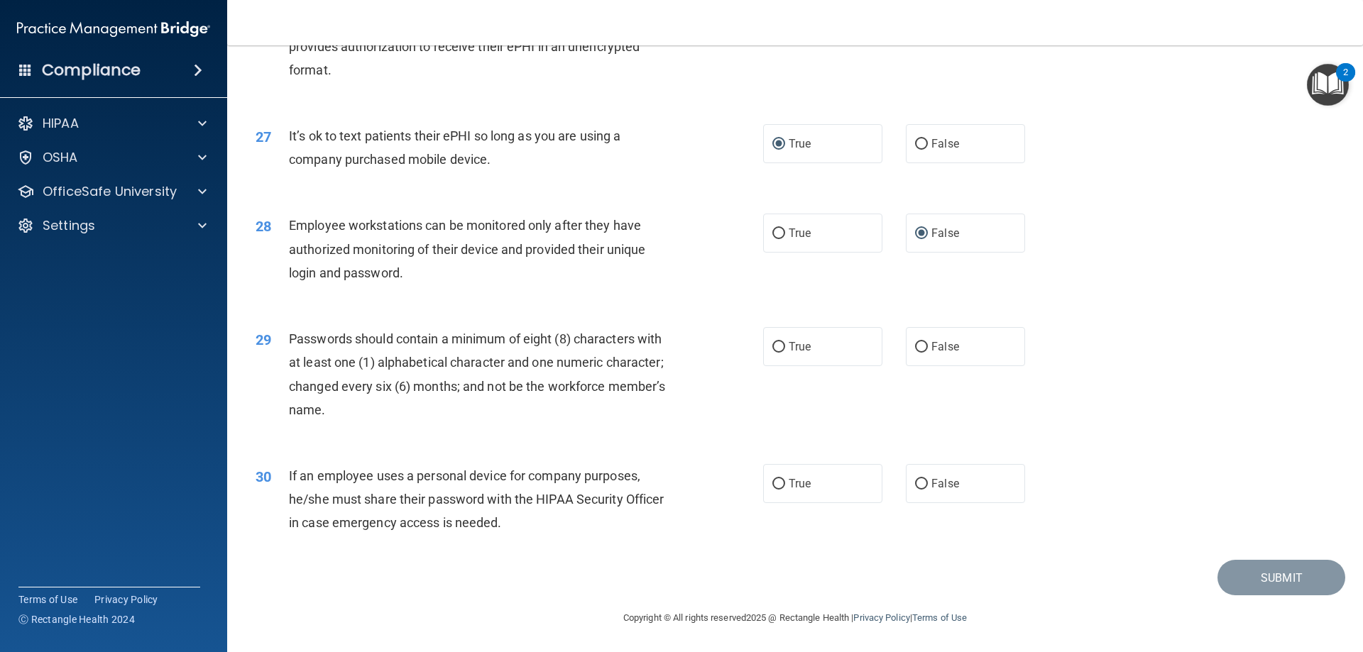
scroll to position [2911, 0]
click at [799, 348] on span "True" at bounding box center [799, 346] width 22 height 13
click at [785, 348] on input "True" at bounding box center [778, 347] width 13 height 11
radio input "true"
click at [934, 488] on span "False" at bounding box center [945, 483] width 28 height 13
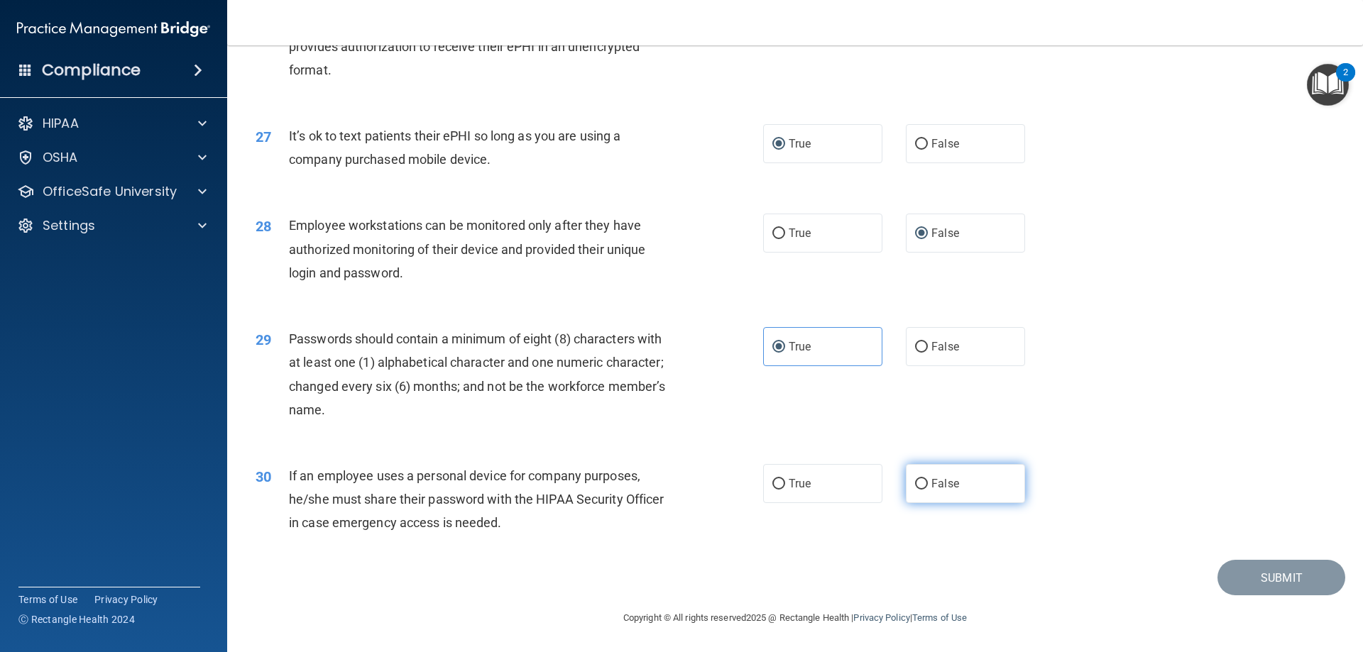
click at [928, 488] on input "False" at bounding box center [921, 484] width 13 height 11
radio input "true"
click at [1275, 571] on button "Submit" at bounding box center [1281, 578] width 128 height 36
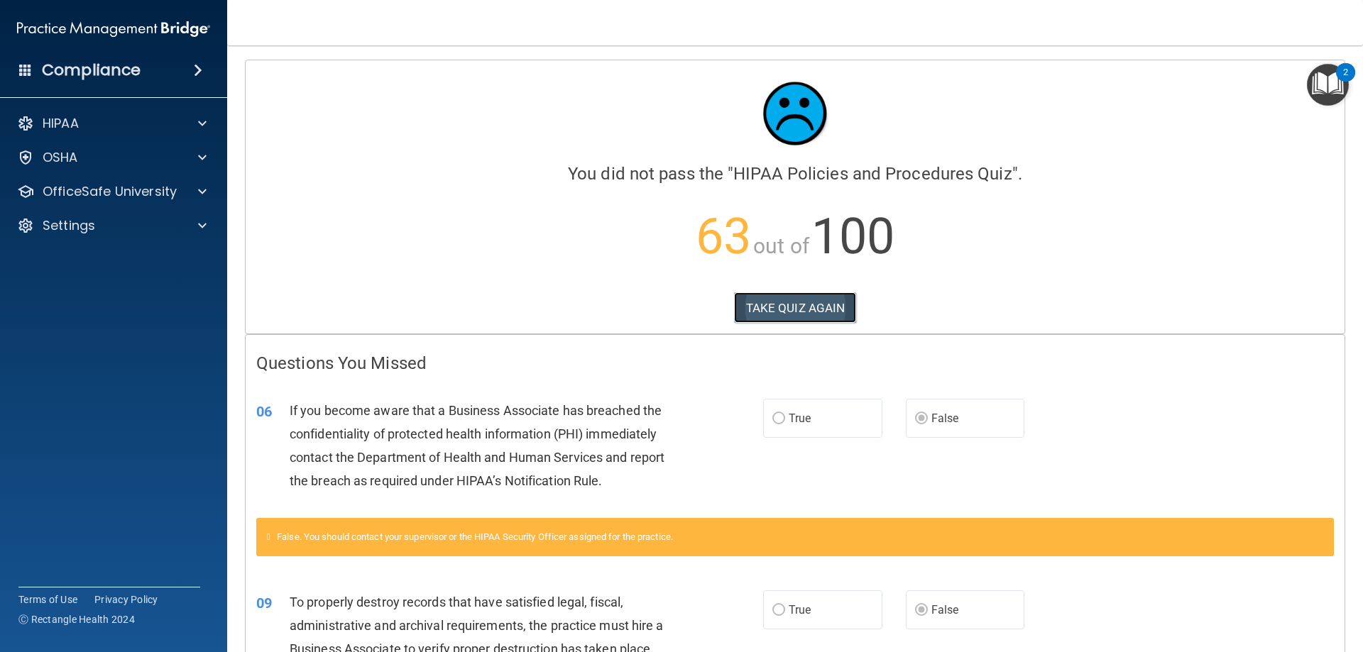
click at [825, 317] on button "TAKE QUIZ AGAIN" at bounding box center [795, 307] width 123 height 31
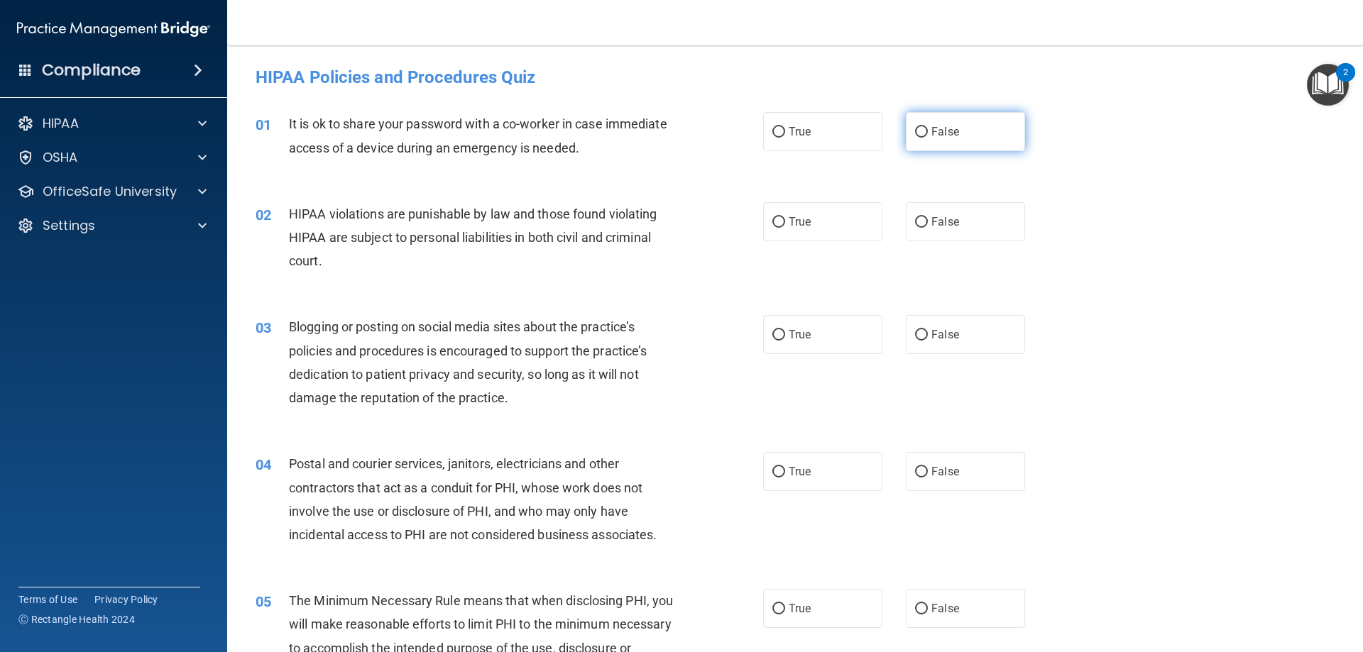
click at [967, 136] on label "False" at bounding box center [965, 131] width 119 height 39
click at [928, 136] on input "False" at bounding box center [921, 132] width 13 height 11
radio input "true"
click at [772, 219] on input "True" at bounding box center [778, 222] width 13 height 11
radio input "true"
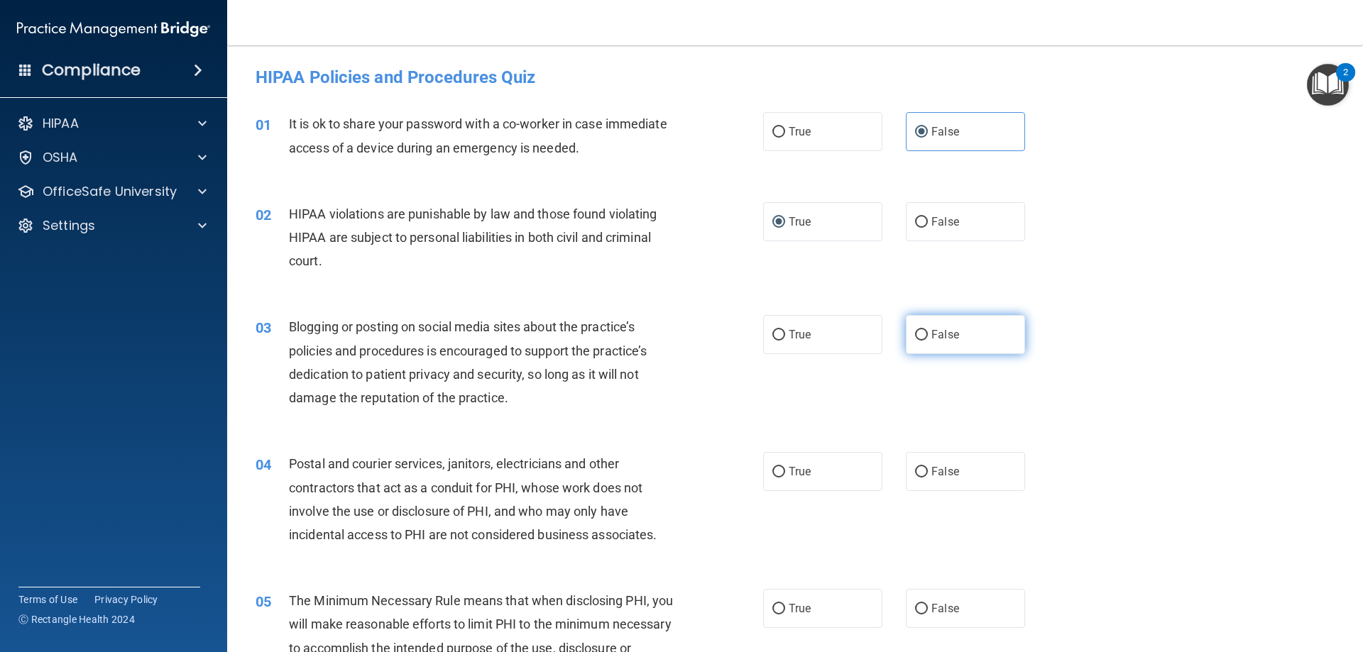
click at [916, 333] on input "False" at bounding box center [921, 335] width 13 height 11
radio input "true"
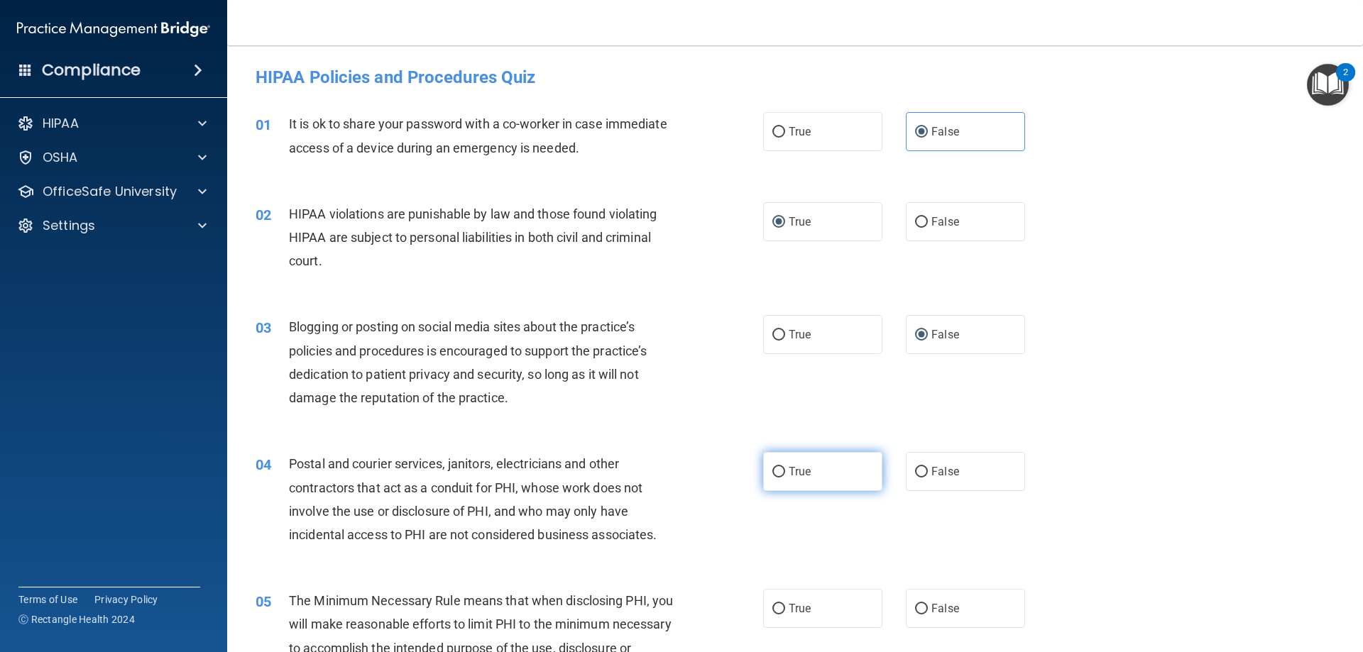
click at [781, 469] on label "True" at bounding box center [822, 471] width 119 height 39
click at [781, 469] on input "True" at bounding box center [778, 472] width 13 height 11
radio input "true"
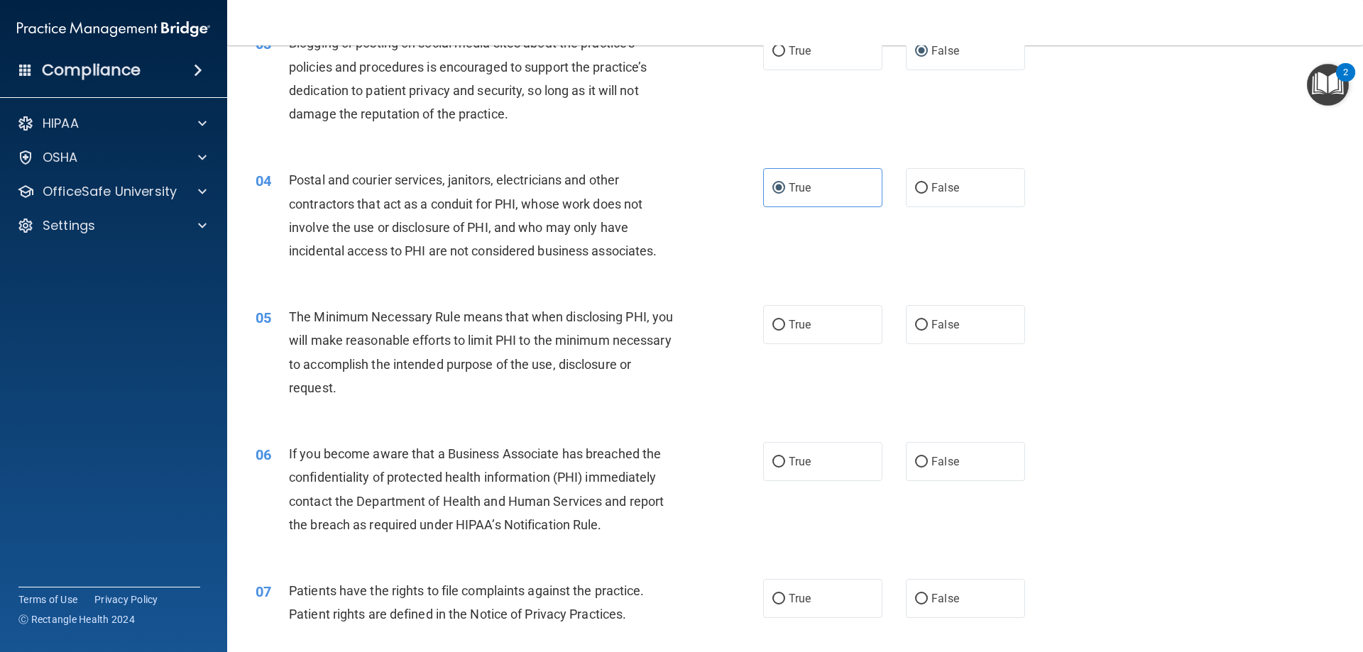
scroll to position [355, 0]
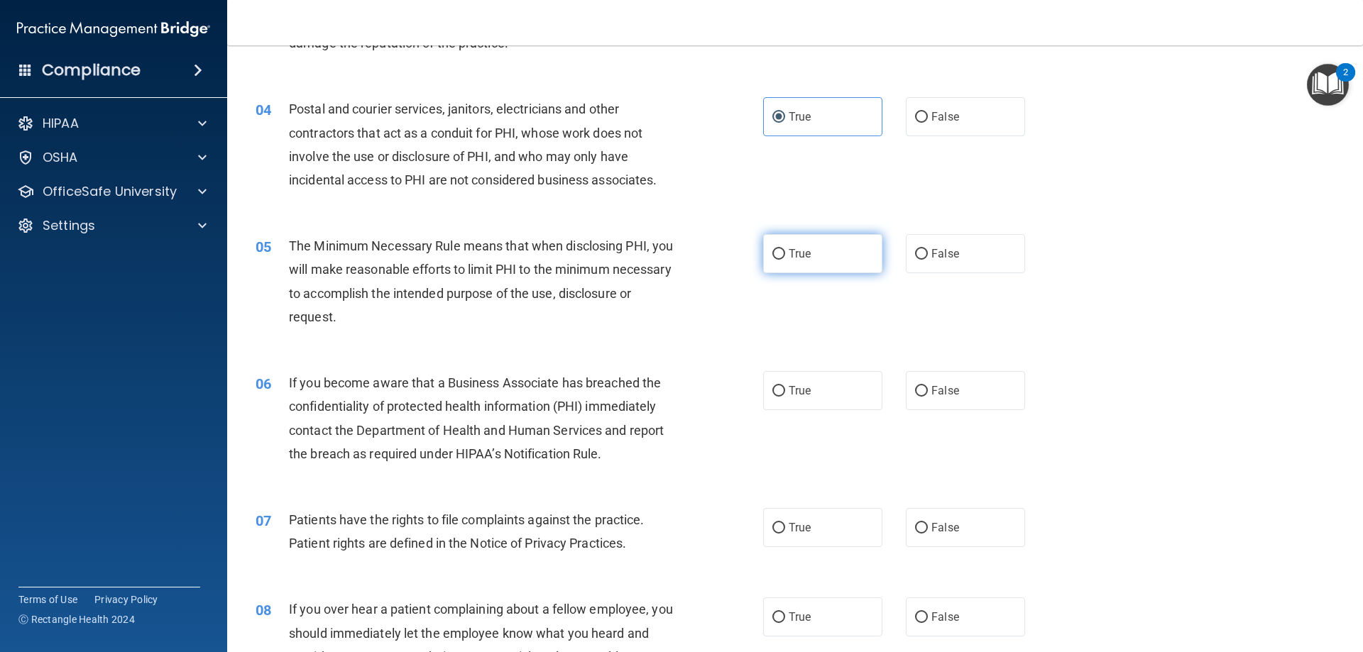
click at [774, 253] on input "True" at bounding box center [778, 254] width 13 height 11
radio input "true"
click at [920, 388] on input "False" at bounding box center [921, 391] width 13 height 11
radio input "true"
click at [779, 527] on input "True" at bounding box center [778, 528] width 13 height 11
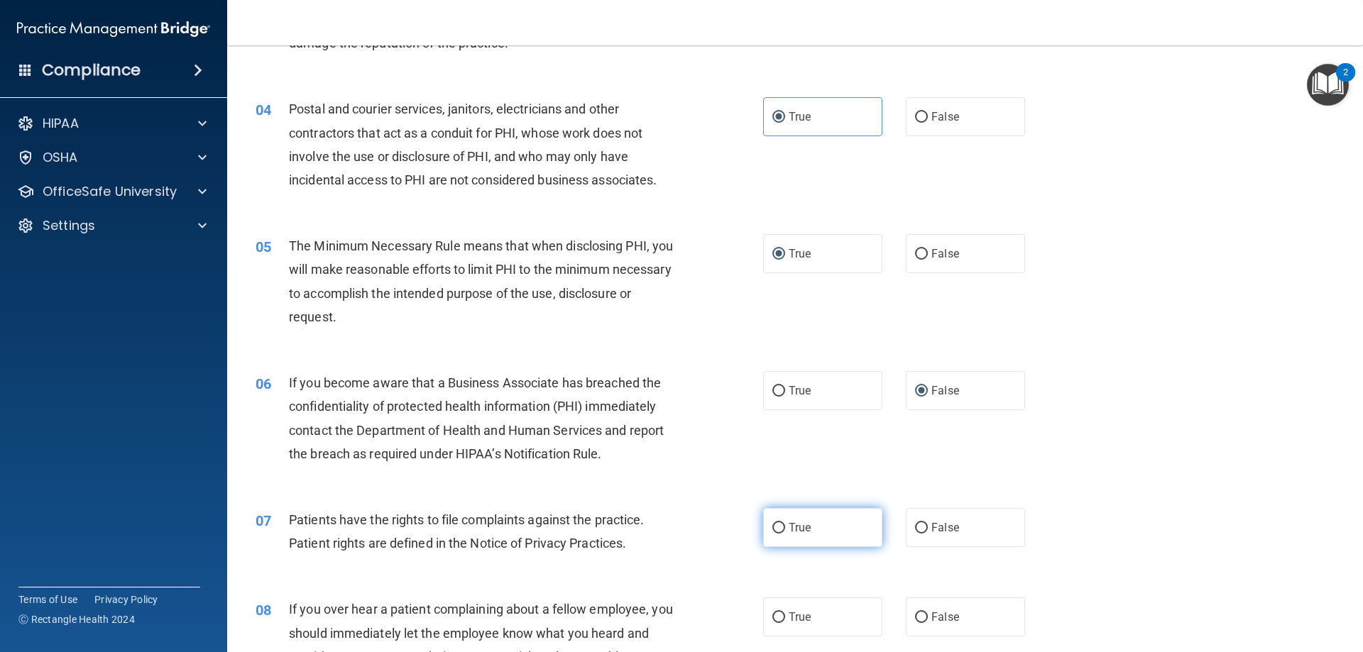
radio input "true"
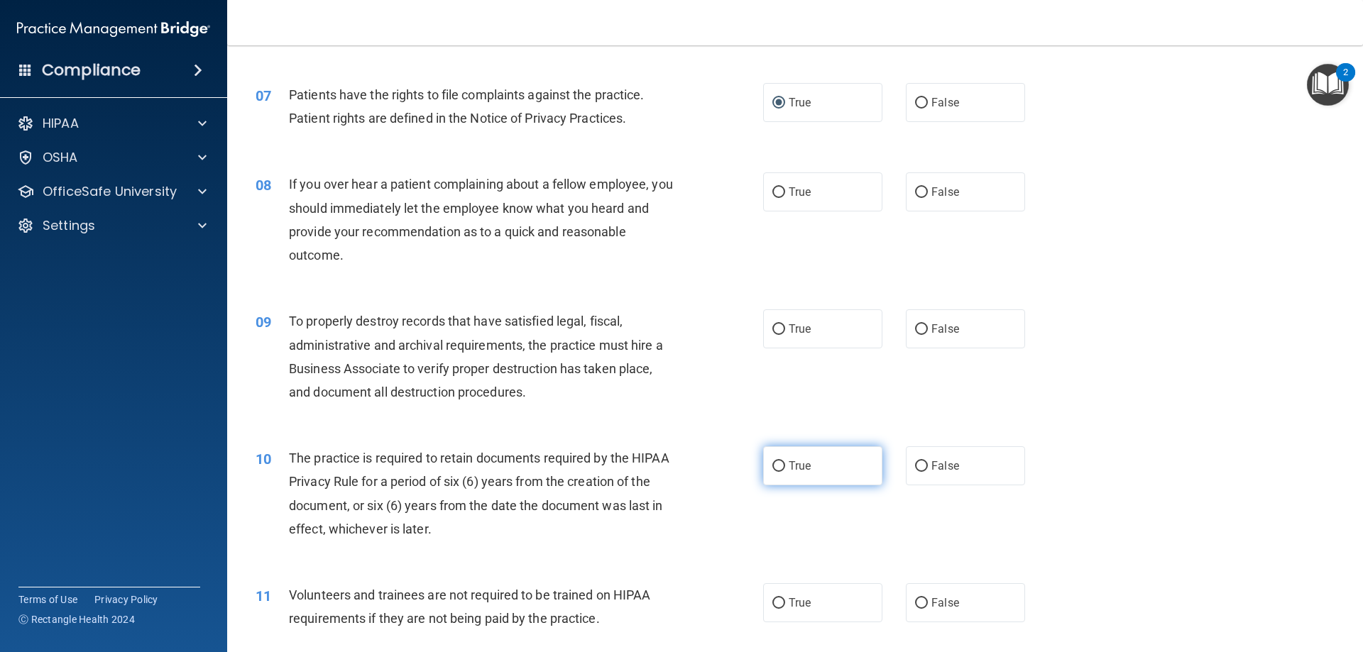
scroll to position [781, 0]
click at [906, 193] on label "False" at bounding box center [965, 191] width 119 height 39
click at [915, 193] on input "False" at bounding box center [921, 192] width 13 height 11
radio input "true"
click at [917, 335] on label "False" at bounding box center [965, 328] width 119 height 39
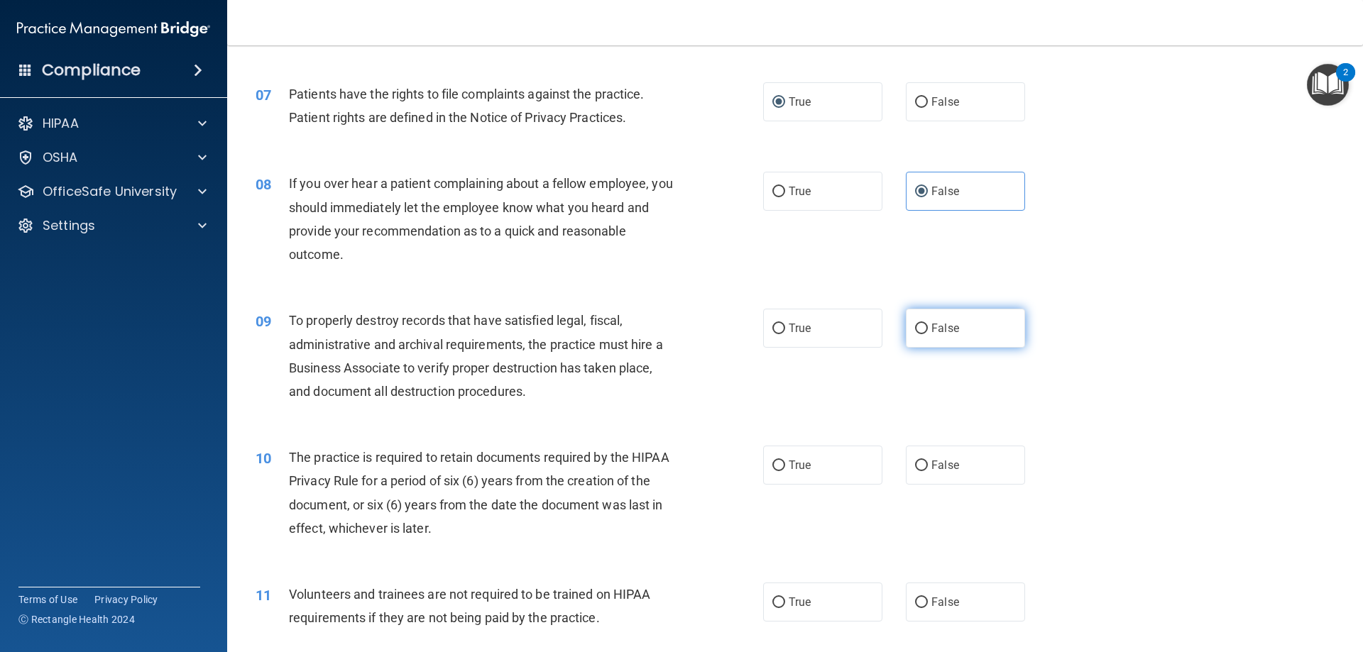
click at [917, 334] on input "False" at bounding box center [921, 329] width 13 height 11
radio input "true"
click at [780, 466] on label "True" at bounding box center [822, 465] width 119 height 39
click at [780, 466] on input "True" at bounding box center [778, 466] width 13 height 11
radio input "true"
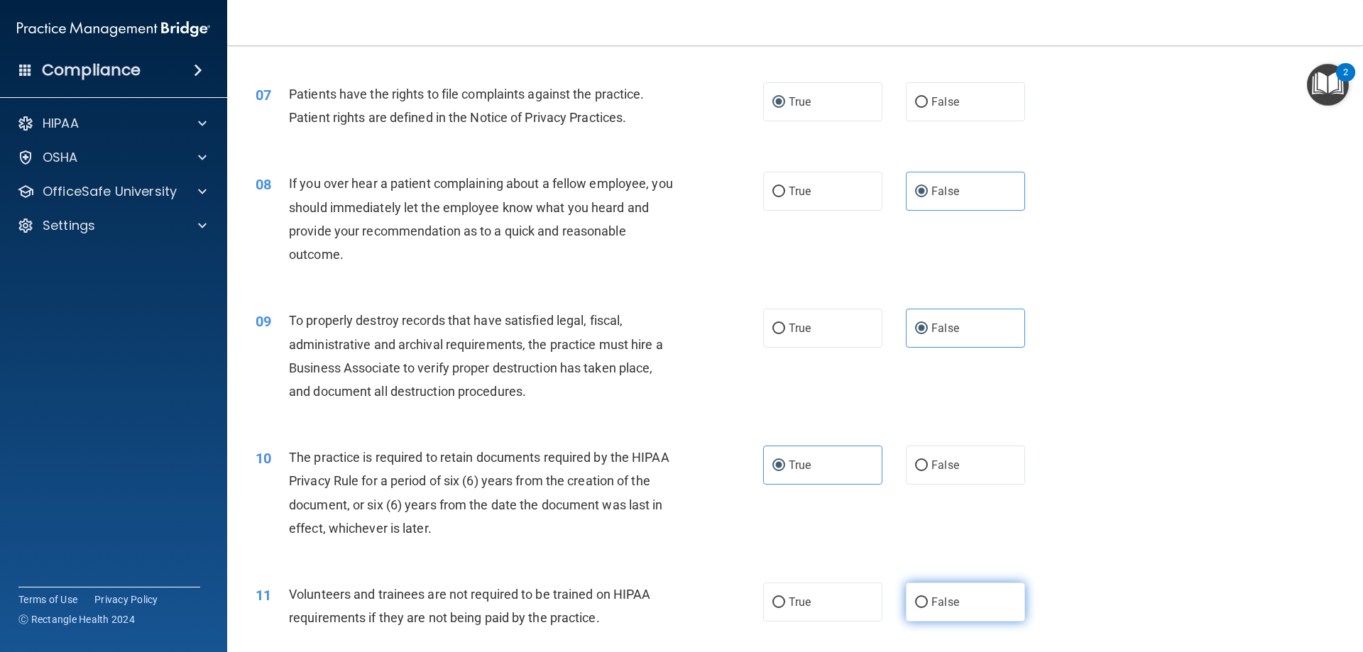
click at [923, 605] on label "False" at bounding box center [965, 602] width 119 height 39
click at [923, 605] on input "False" at bounding box center [921, 603] width 13 height 11
radio input "true"
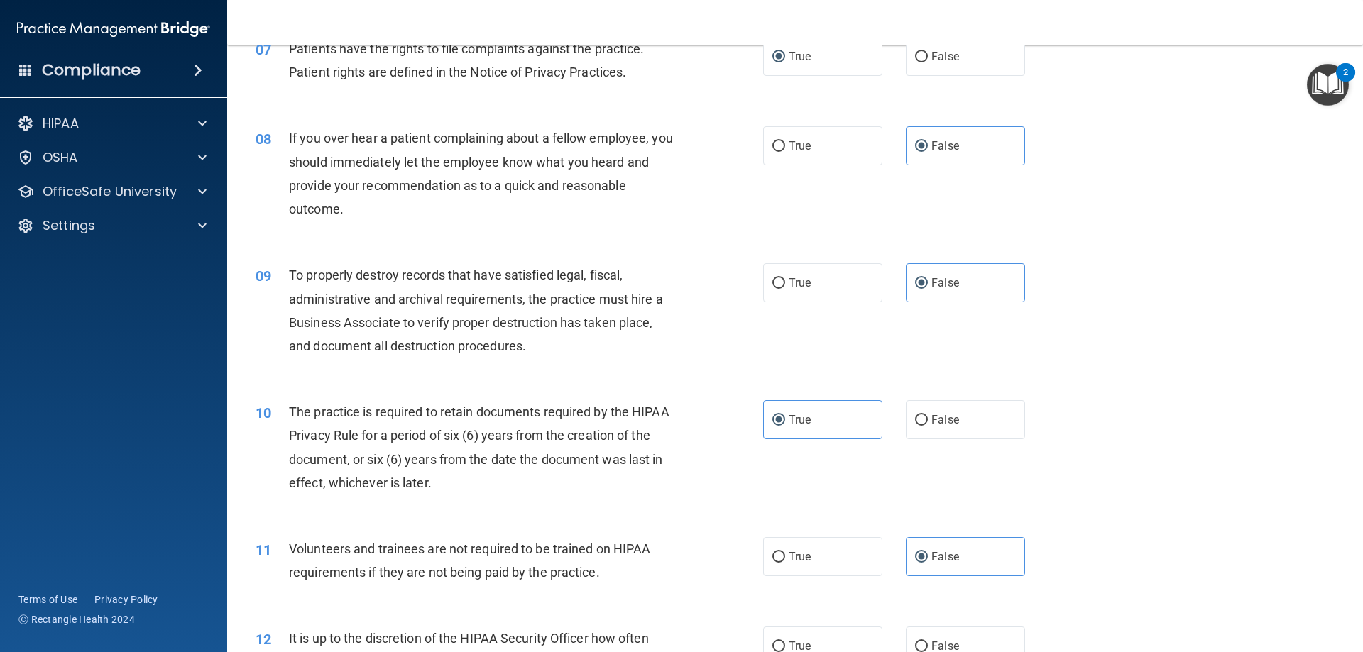
scroll to position [1065, 0]
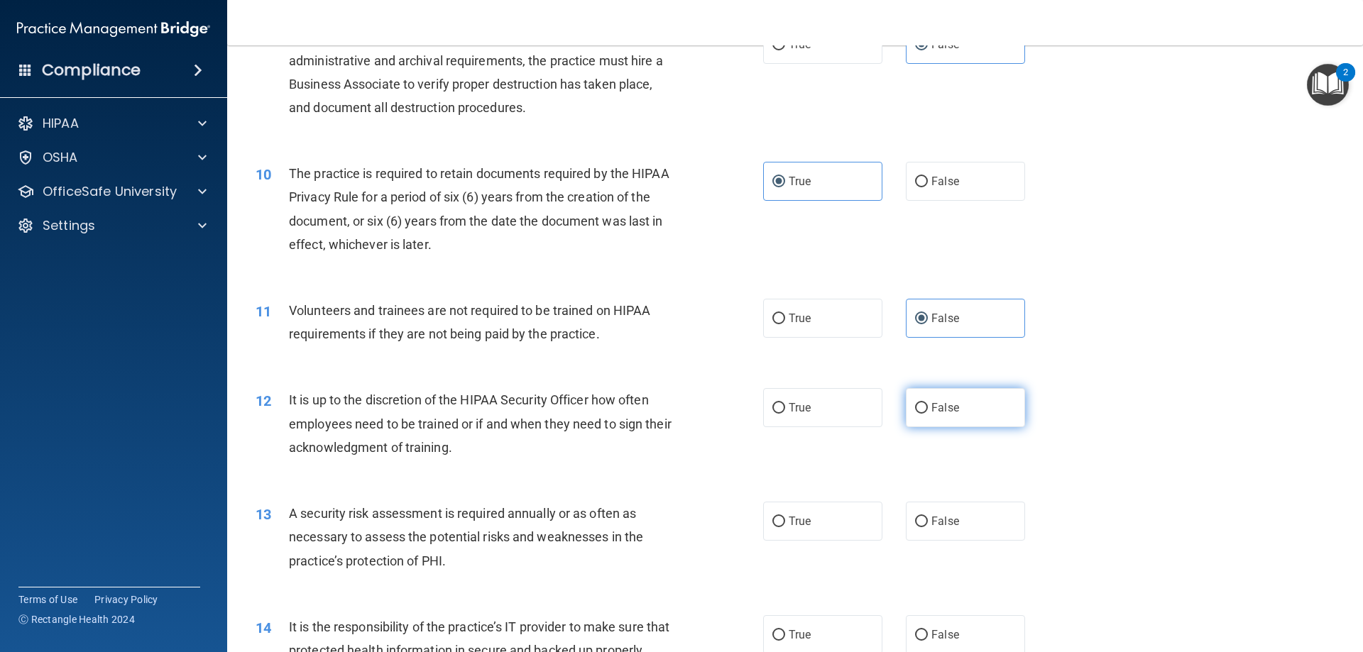
click at [931, 412] on span "False" at bounding box center [945, 407] width 28 height 13
click at [925, 412] on input "False" at bounding box center [921, 408] width 13 height 11
radio input "true"
click at [788, 521] on span "True" at bounding box center [799, 521] width 22 height 13
click at [784, 521] on input "True" at bounding box center [778, 522] width 13 height 11
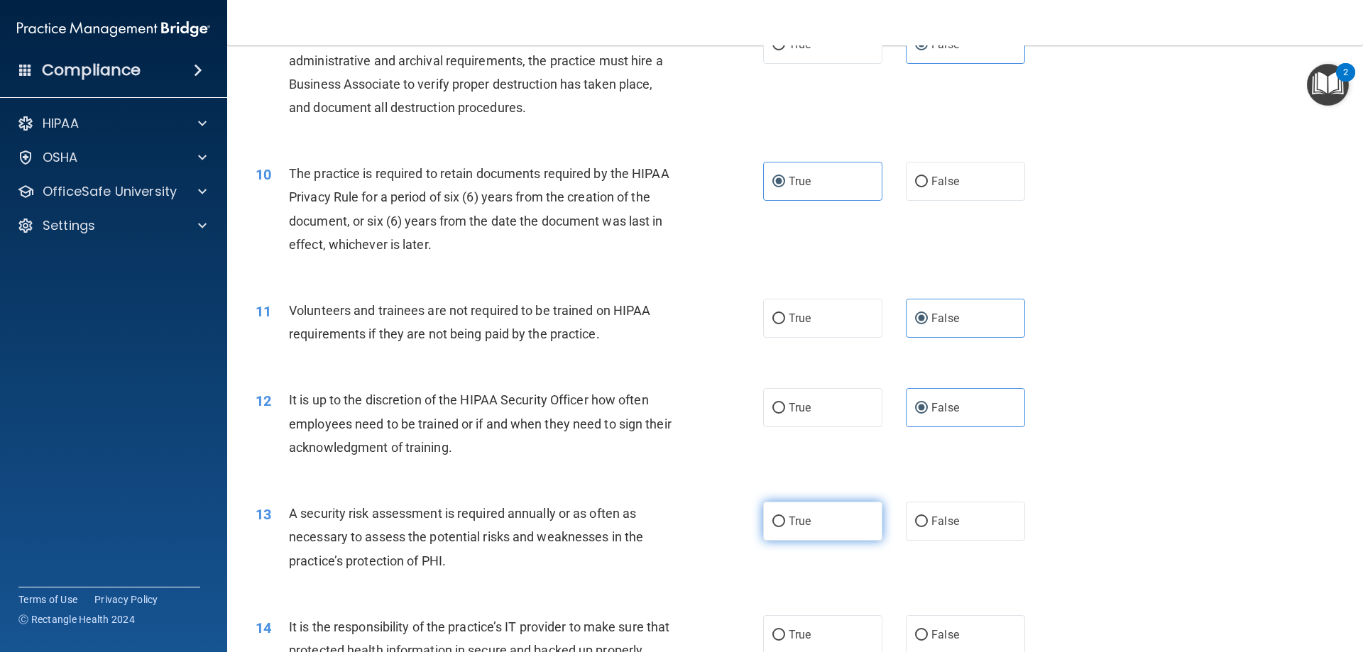
radio input "true"
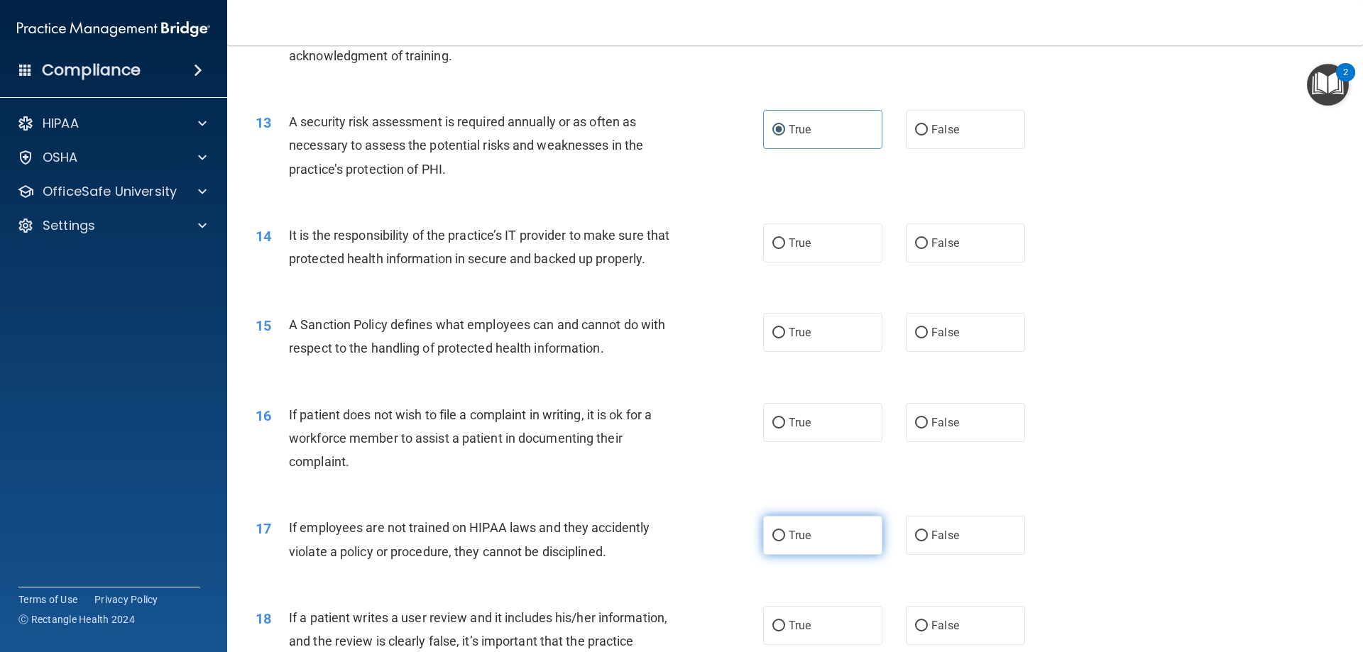
scroll to position [1490, 0]
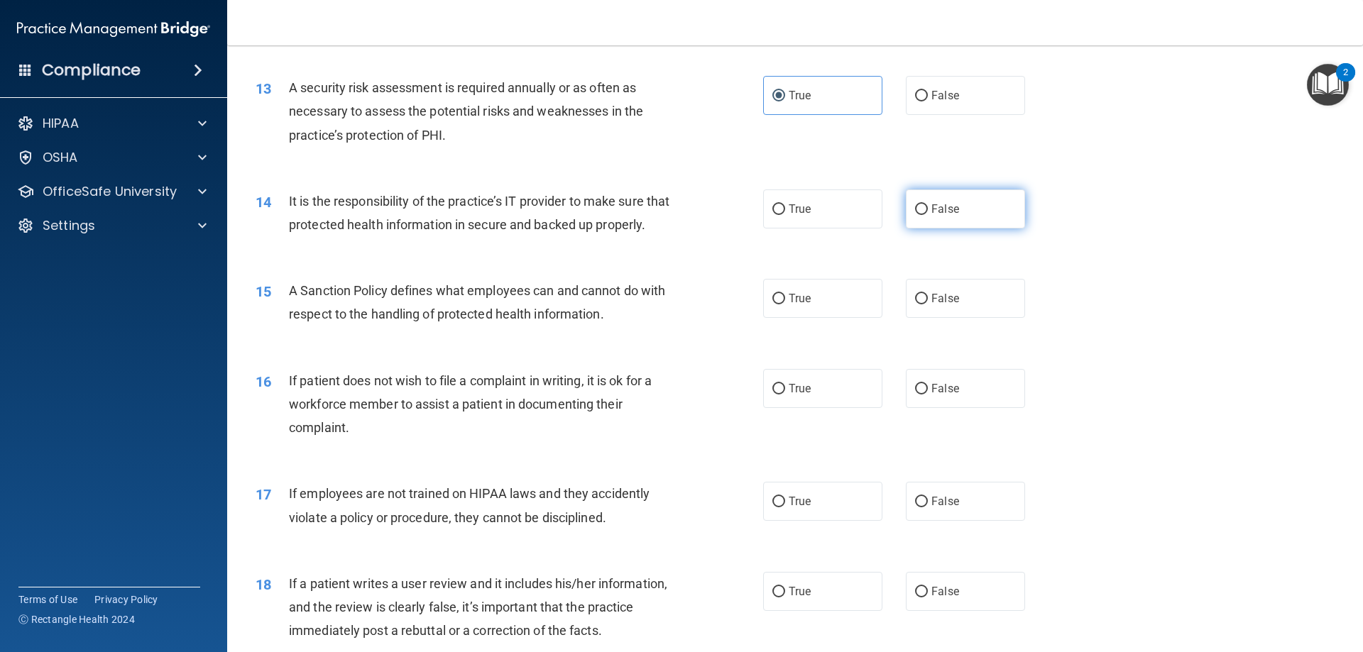
click at [915, 210] on input "False" at bounding box center [921, 209] width 13 height 11
radio input "true"
click at [916, 304] on input "False" at bounding box center [921, 299] width 13 height 11
radio input "true"
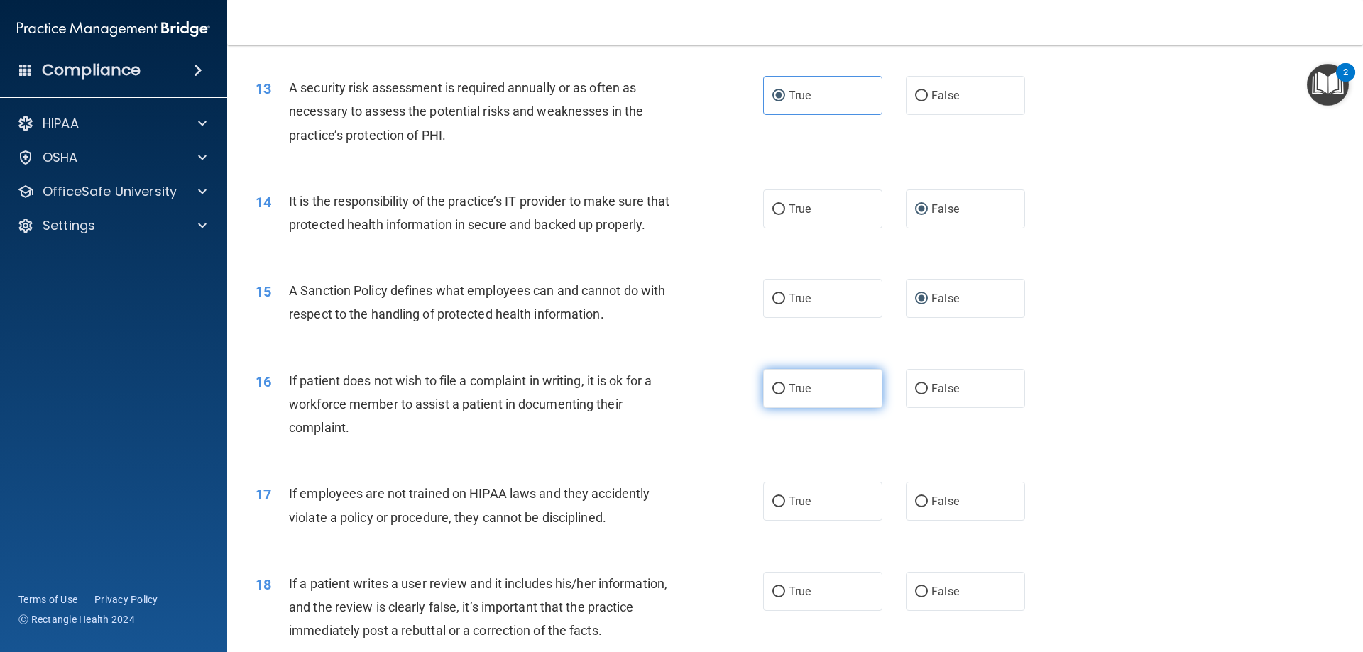
click at [780, 408] on label "True" at bounding box center [822, 388] width 119 height 39
click at [780, 395] on input "True" at bounding box center [778, 389] width 13 height 11
radio input "true"
click at [920, 507] on input "False" at bounding box center [921, 502] width 13 height 11
radio input "true"
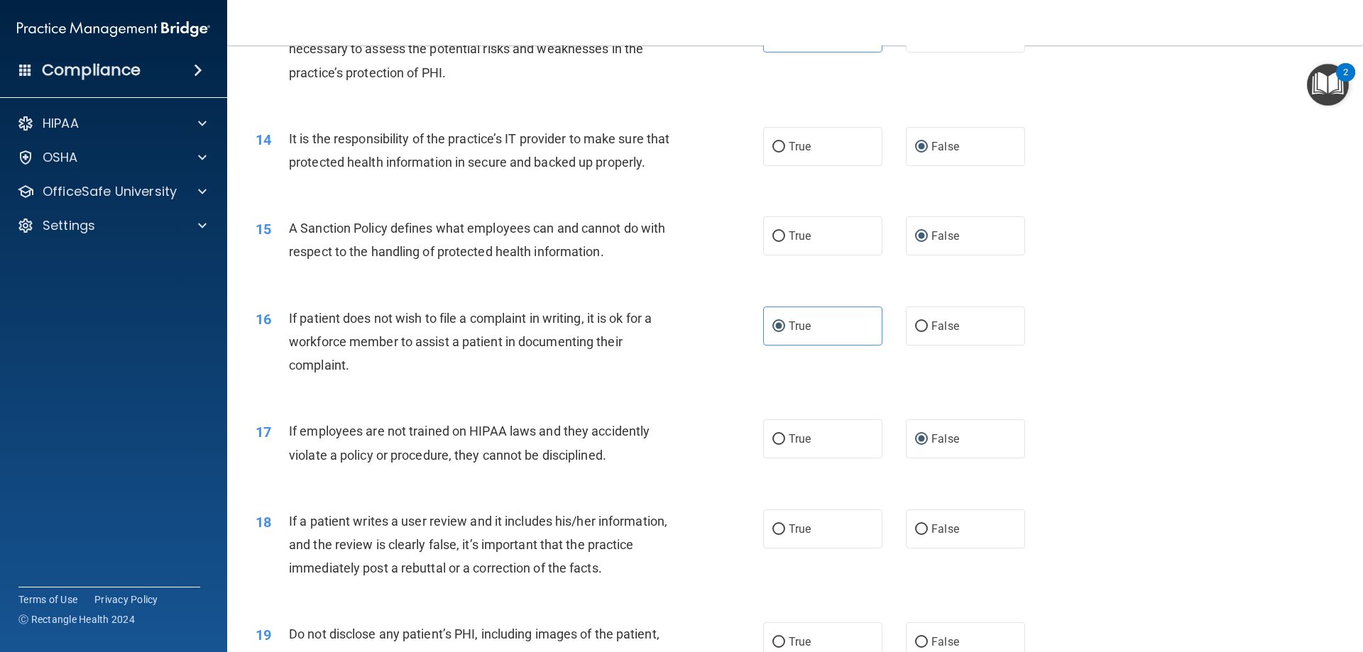
scroll to position [1774, 0]
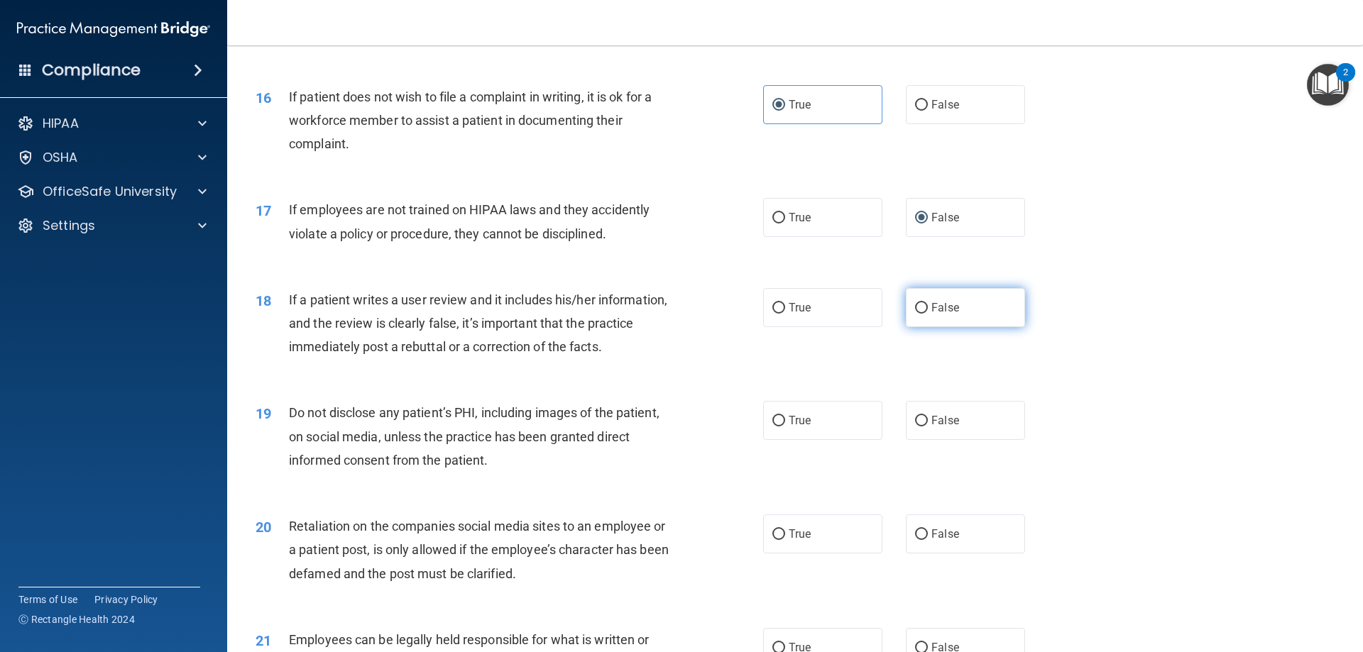
click at [916, 314] on input "False" at bounding box center [921, 308] width 13 height 11
radio input "true"
click at [774, 427] on input "True" at bounding box center [778, 421] width 13 height 11
radio input "true"
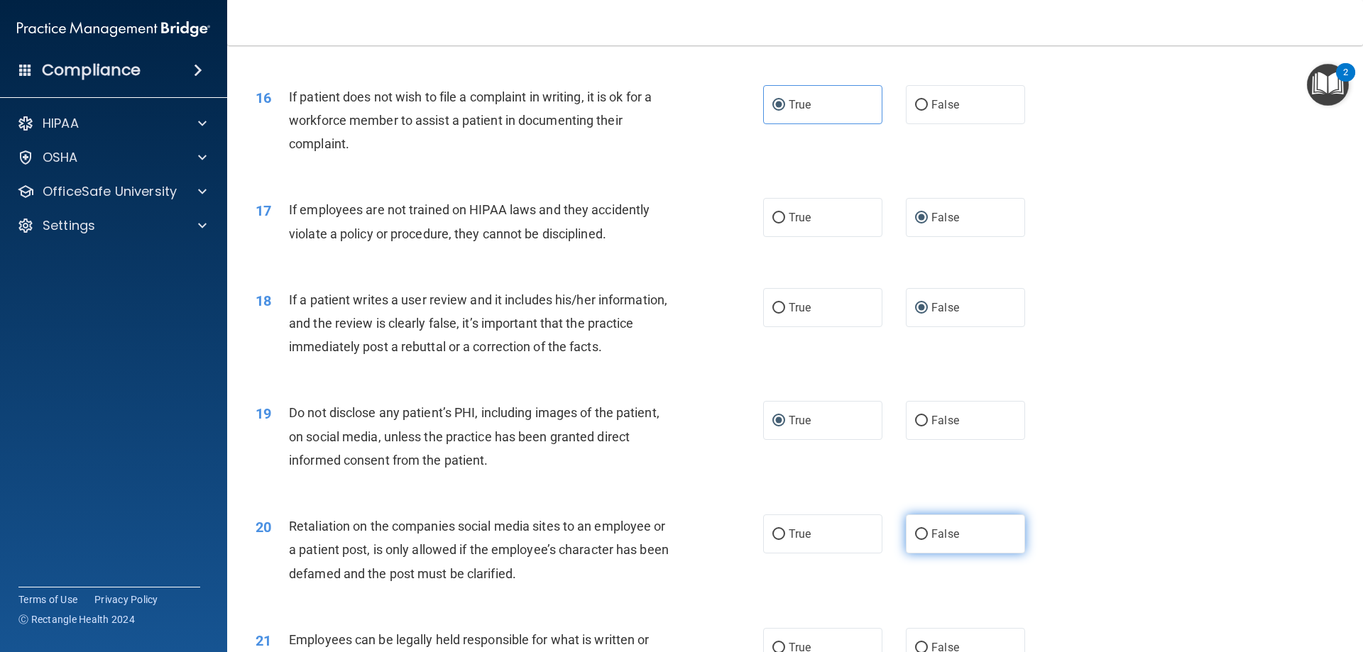
click at [915, 540] on input "False" at bounding box center [921, 534] width 13 height 11
radio input "true"
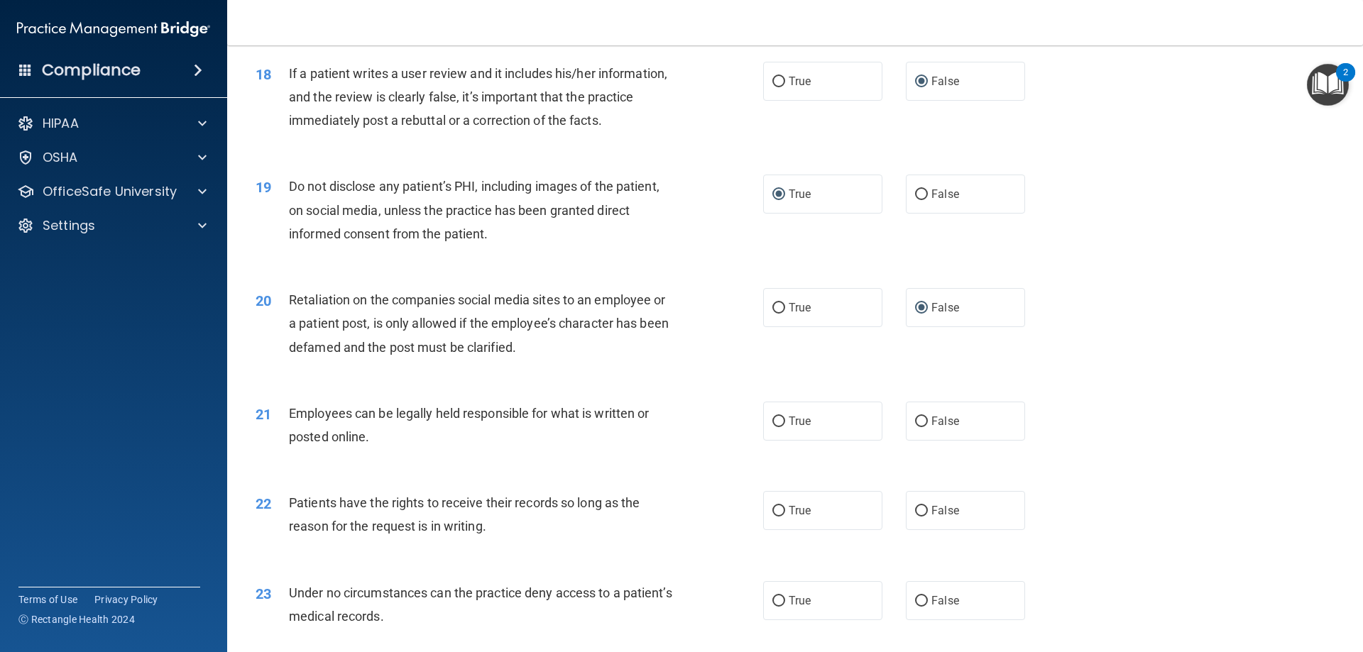
scroll to position [2058, 0]
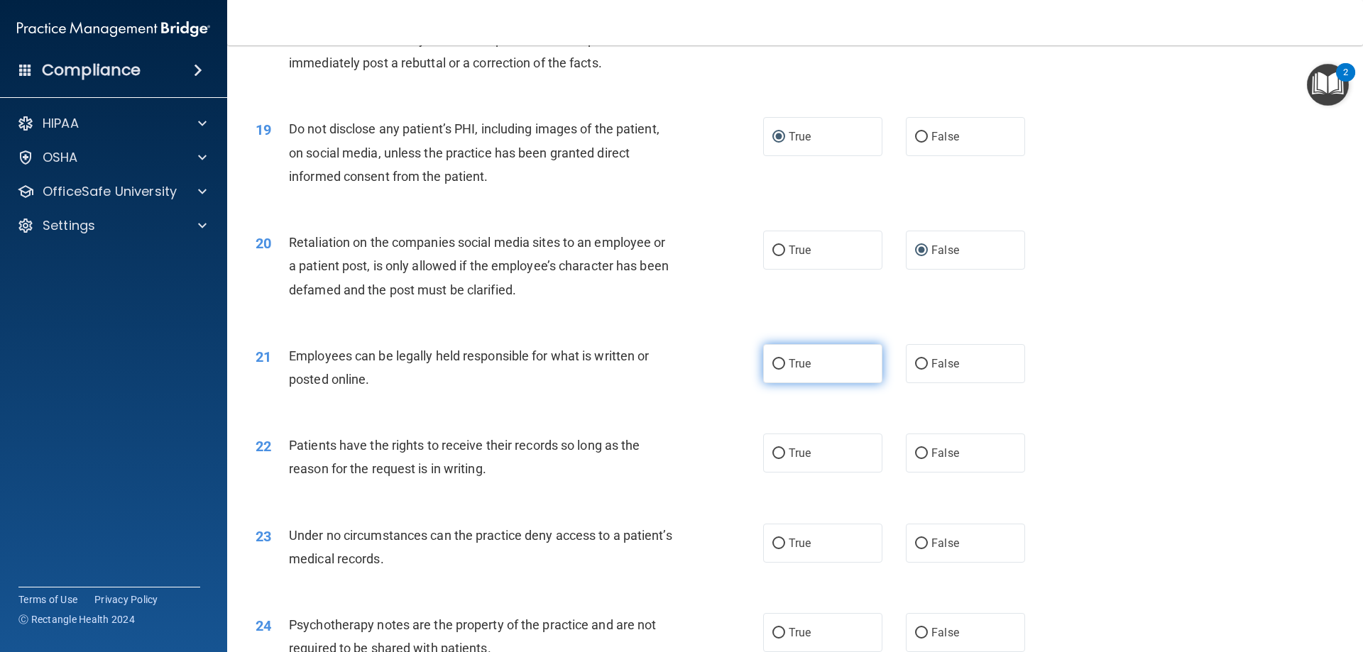
click at [778, 383] on label "True" at bounding box center [822, 363] width 119 height 39
click at [778, 370] on input "True" at bounding box center [778, 364] width 13 height 11
radio input "true"
click at [915, 459] on input "False" at bounding box center [921, 454] width 13 height 11
radio input "true"
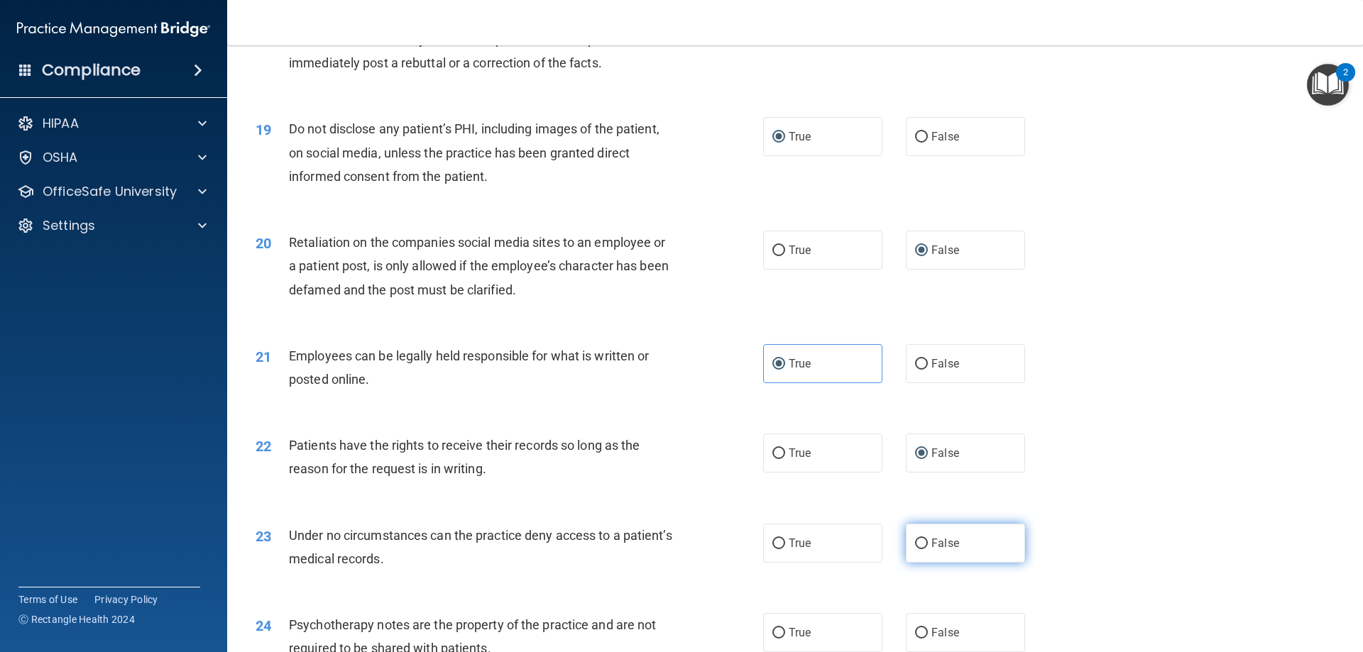
click at [907, 563] on label "False" at bounding box center [965, 543] width 119 height 39
click at [915, 549] on input "False" at bounding box center [921, 544] width 13 height 11
radio input "true"
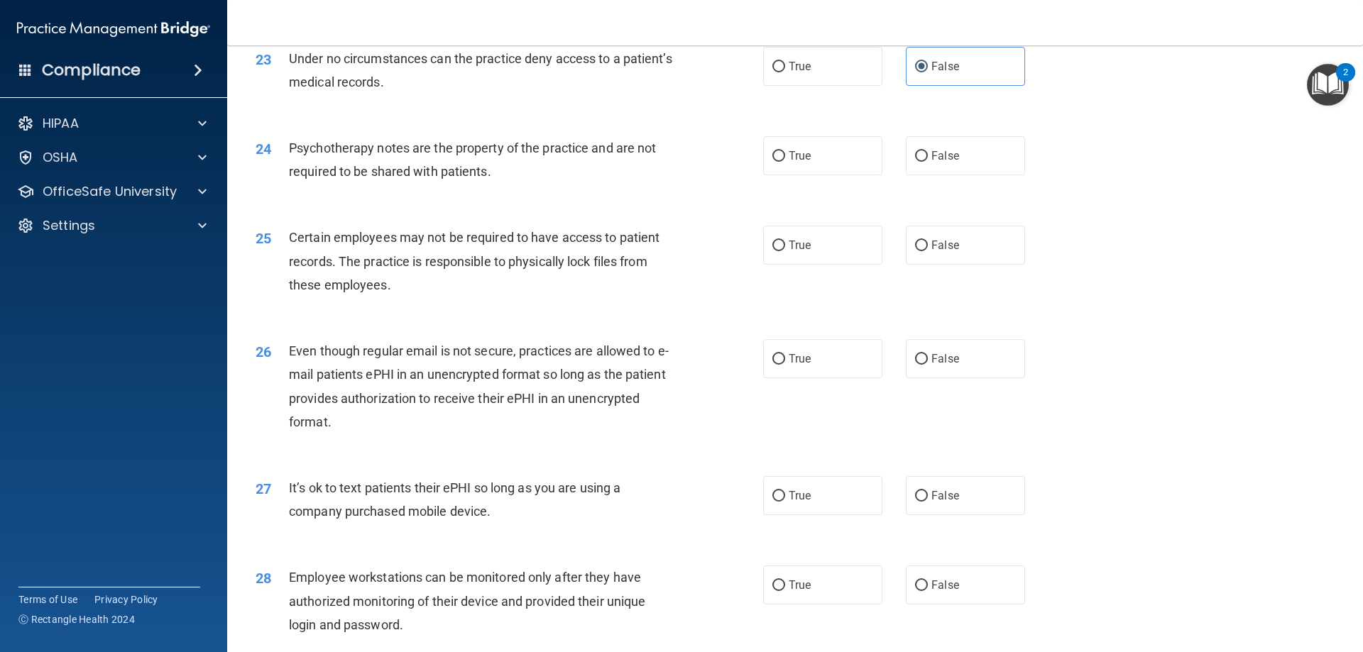
scroll to position [2555, 0]
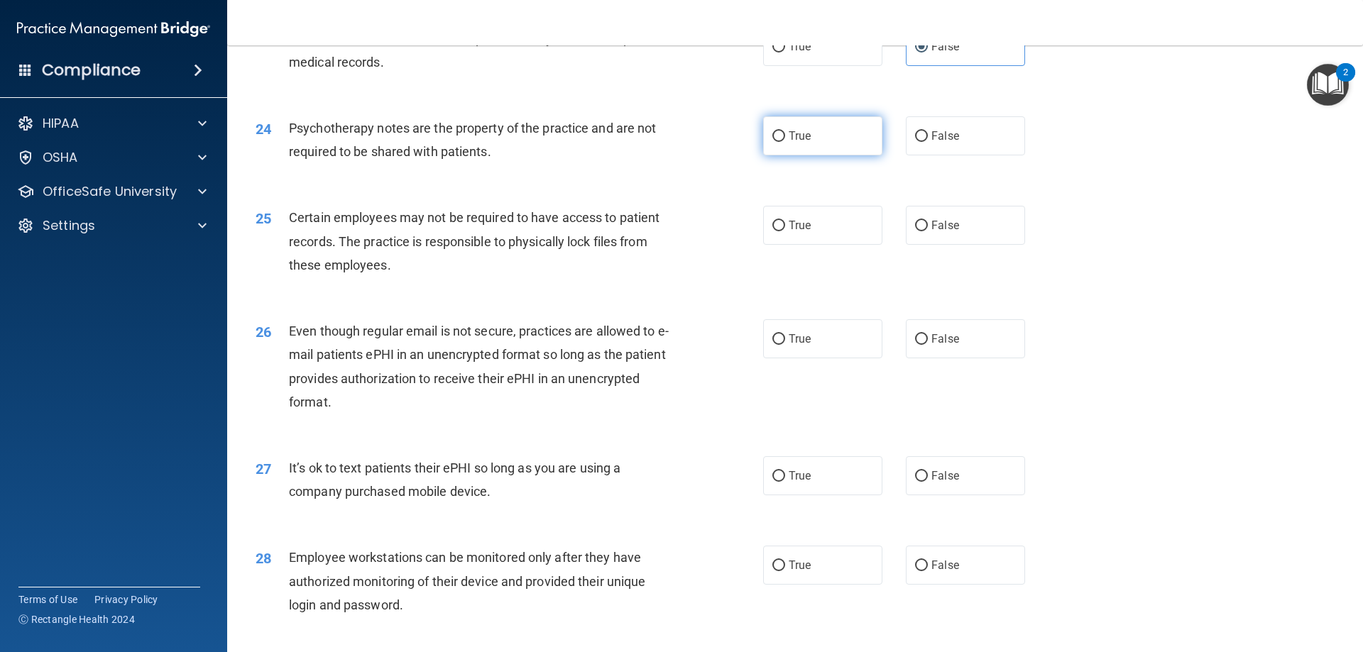
click at [772, 142] on input "True" at bounding box center [778, 136] width 13 height 11
radio input "true"
click at [775, 231] on input "True" at bounding box center [778, 226] width 13 height 11
radio input "true"
click at [772, 345] on input "True" at bounding box center [778, 339] width 13 height 11
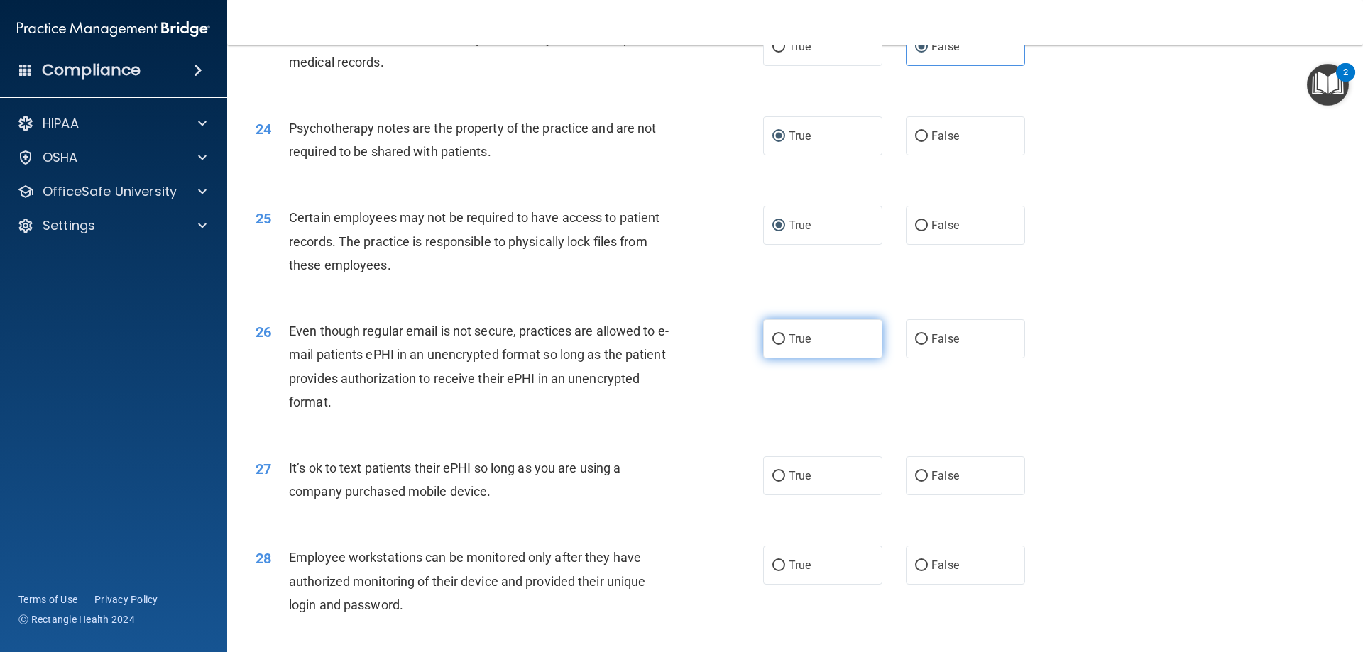
radio input "true"
click at [916, 482] on input "False" at bounding box center [921, 476] width 13 height 11
radio input "true"
click at [914, 585] on label "False" at bounding box center [965, 565] width 119 height 39
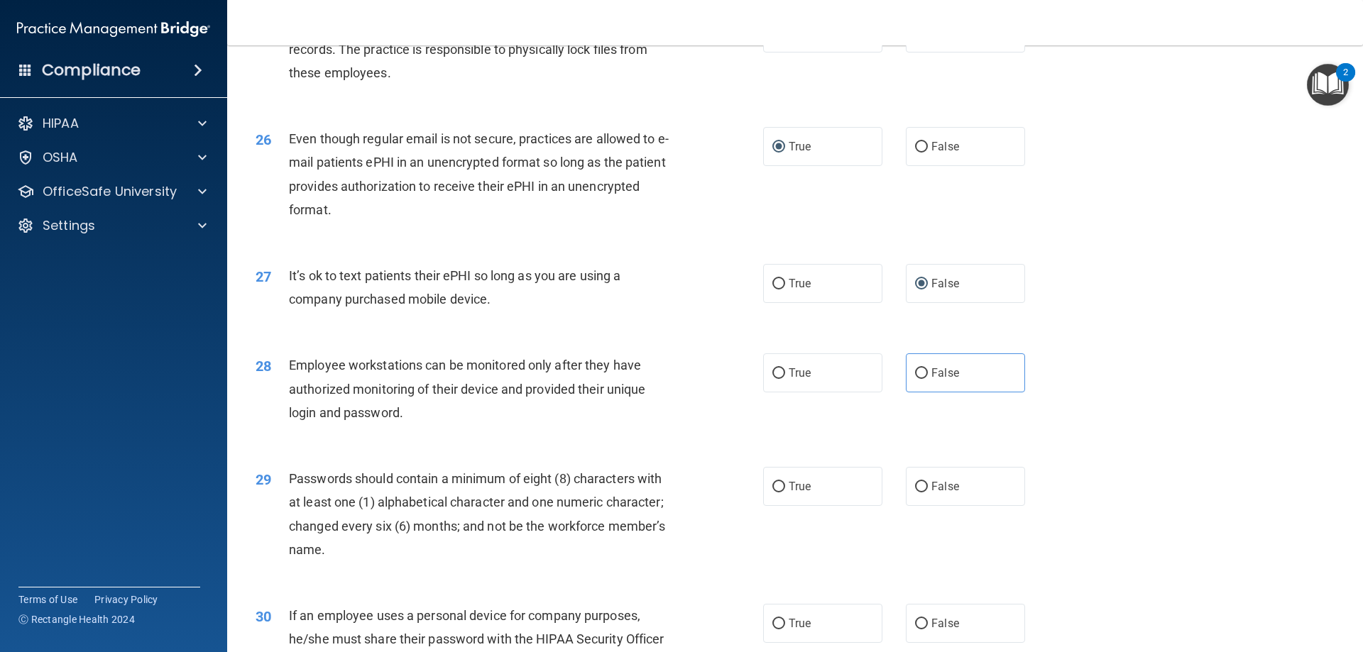
scroll to position [2768, 0]
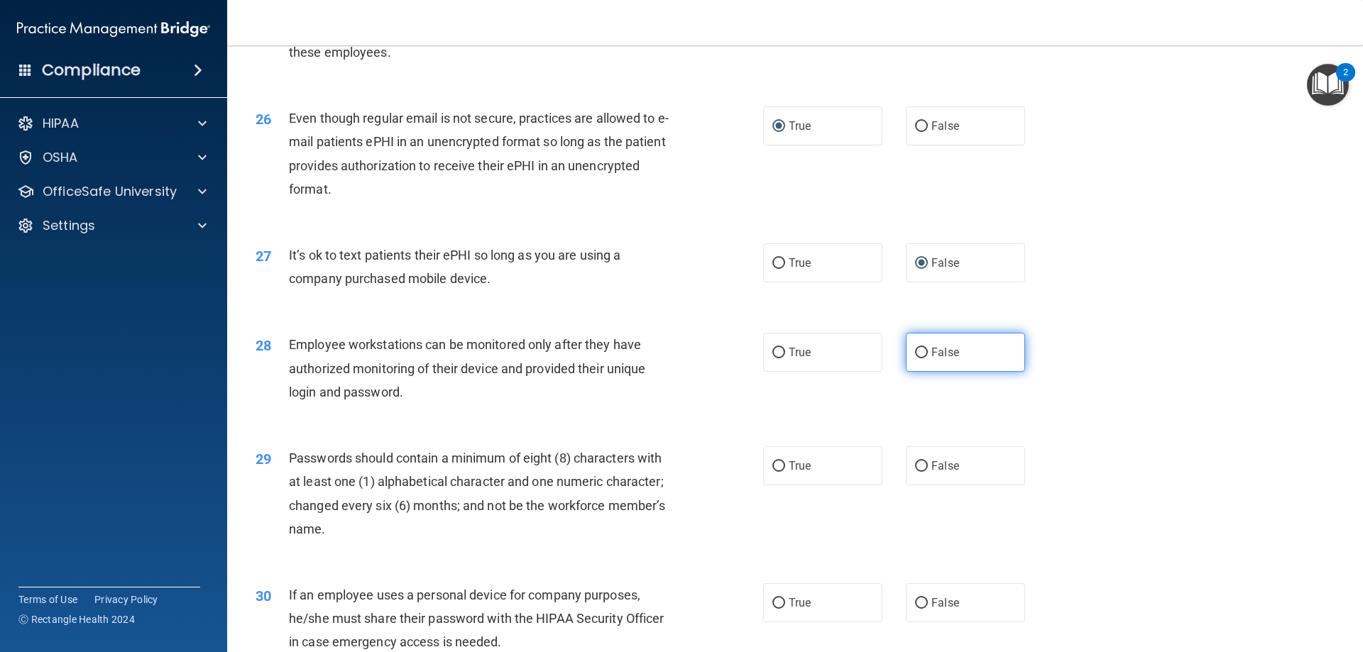
click at [917, 358] on input "False" at bounding box center [921, 353] width 13 height 11
radio input "true"
click at [780, 485] on label "True" at bounding box center [822, 465] width 119 height 39
click at [780, 472] on input "True" at bounding box center [778, 466] width 13 height 11
radio input "true"
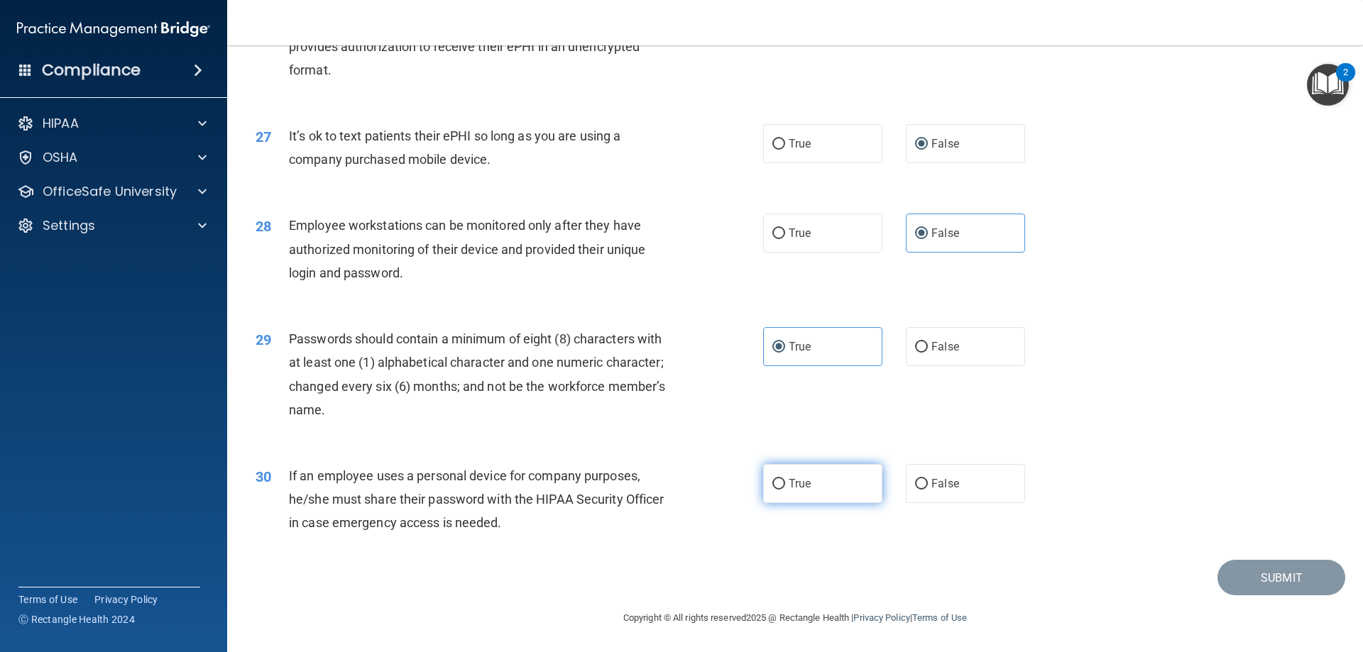
scroll to position [2911, 0]
click at [919, 493] on label "False" at bounding box center [965, 483] width 119 height 39
click at [919, 490] on input "False" at bounding box center [921, 484] width 13 height 11
radio input "true"
click at [1239, 579] on button "Submit" at bounding box center [1281, 578] width 128 height 36
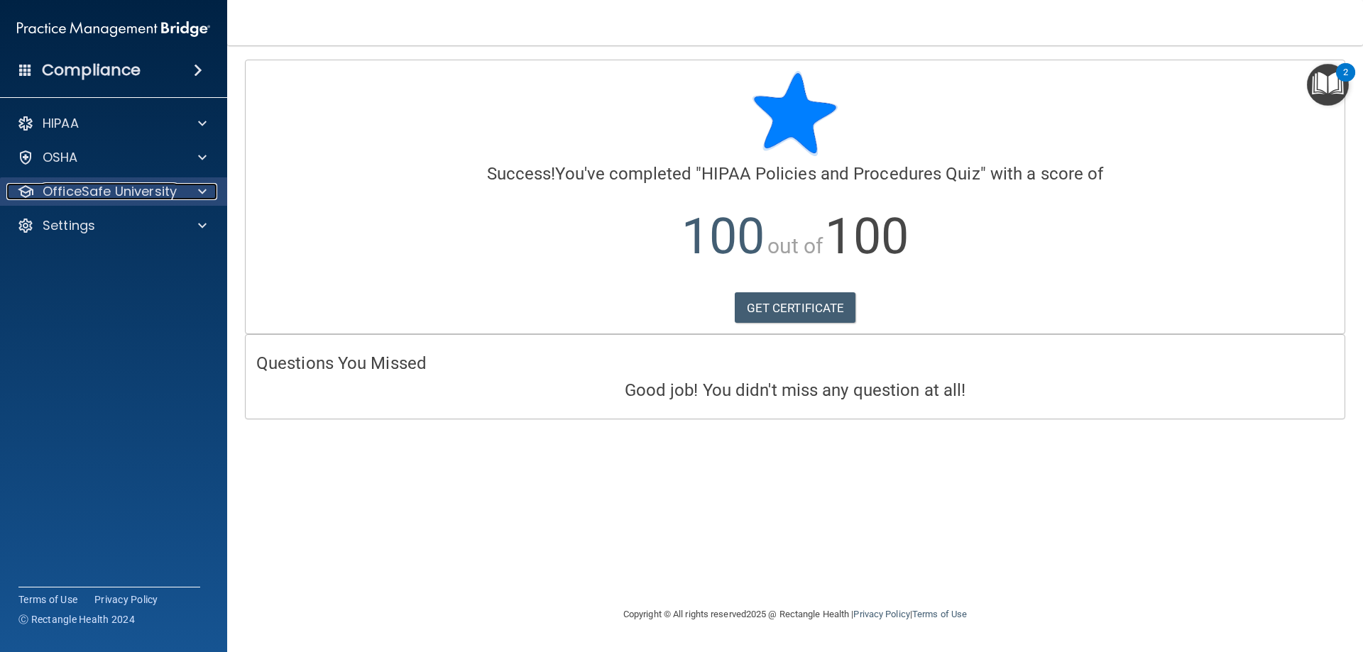
click at [200, 195] on span at bounding box center [202, 191] width 9 height 17
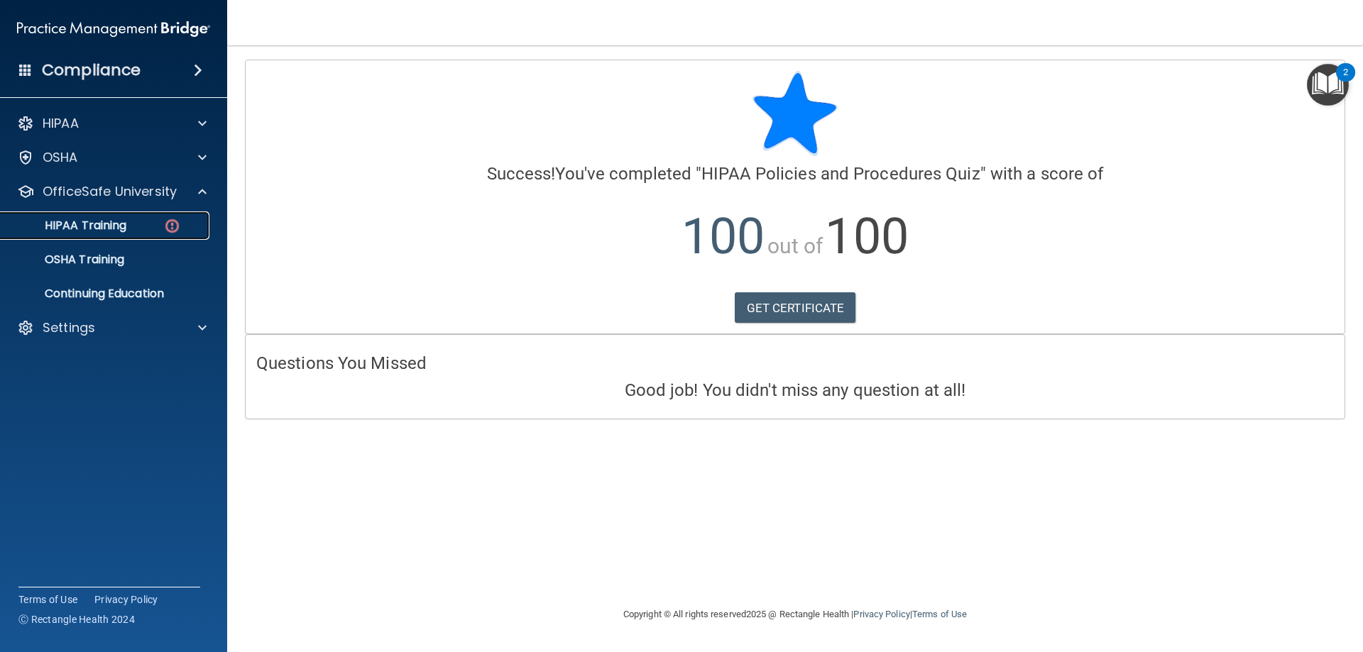
click at [167, 223] on img at bounding box center [172, 226] width 18 height 18
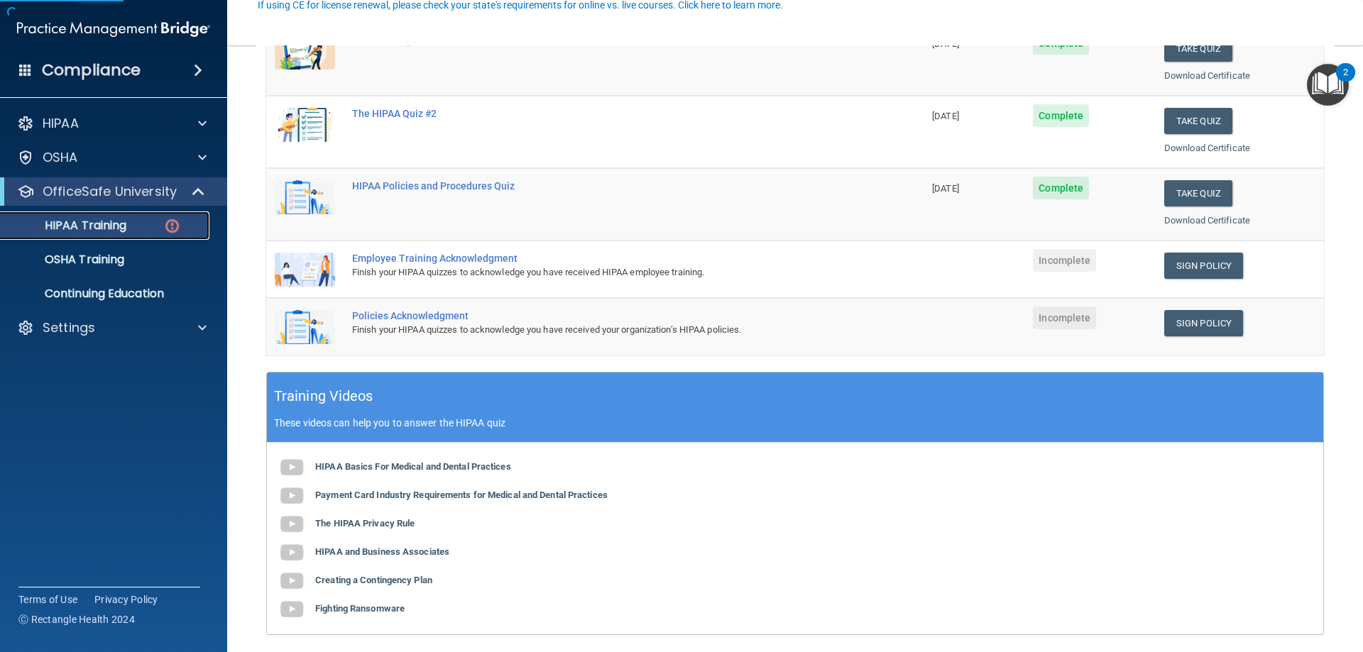
scroll to position [284, 0]
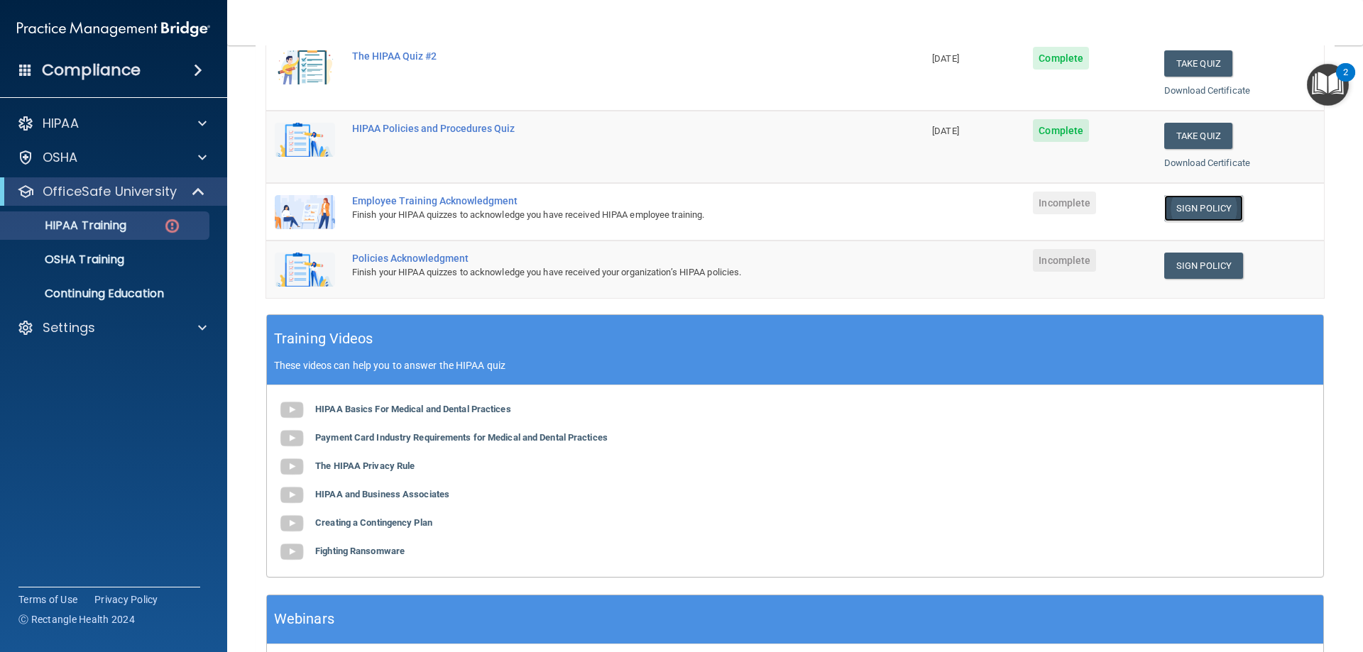
click at [1199, 210] on link "Sign Policy" at bounding box center [1203, 208] width 79 height 26
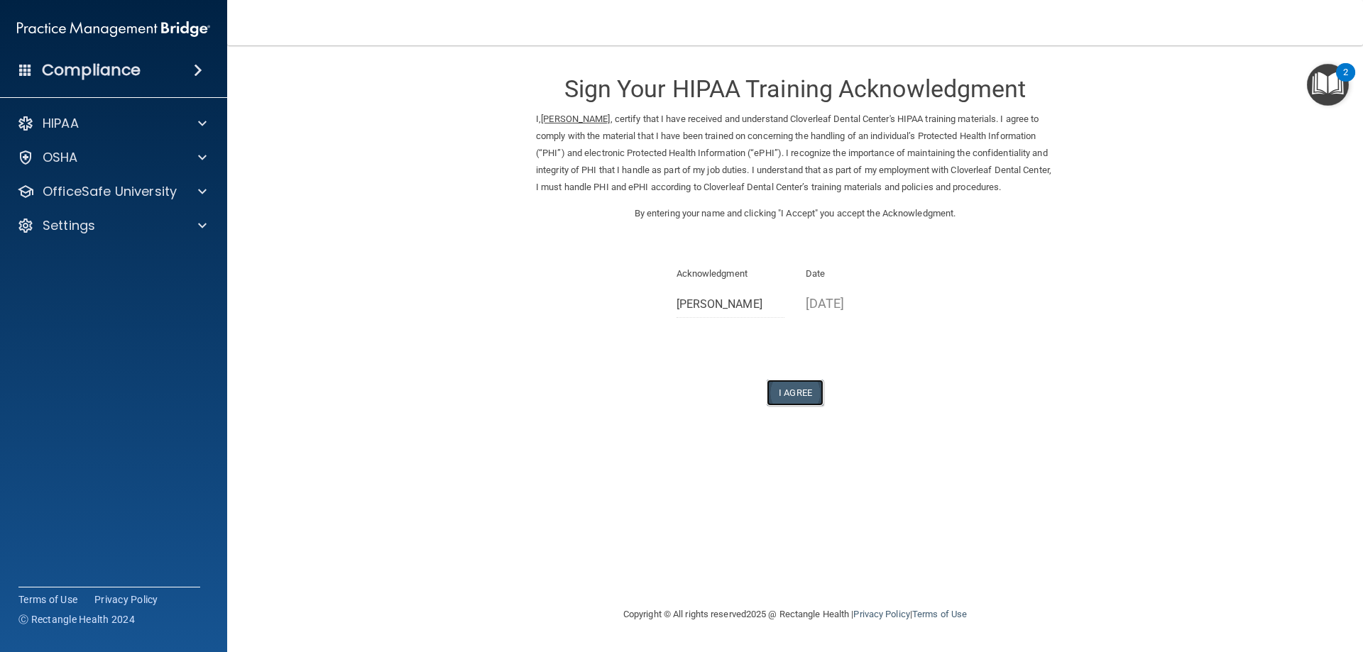
click at [798, 405] on button "I Agree" at bounding box center [794, 393] width 57 height 26
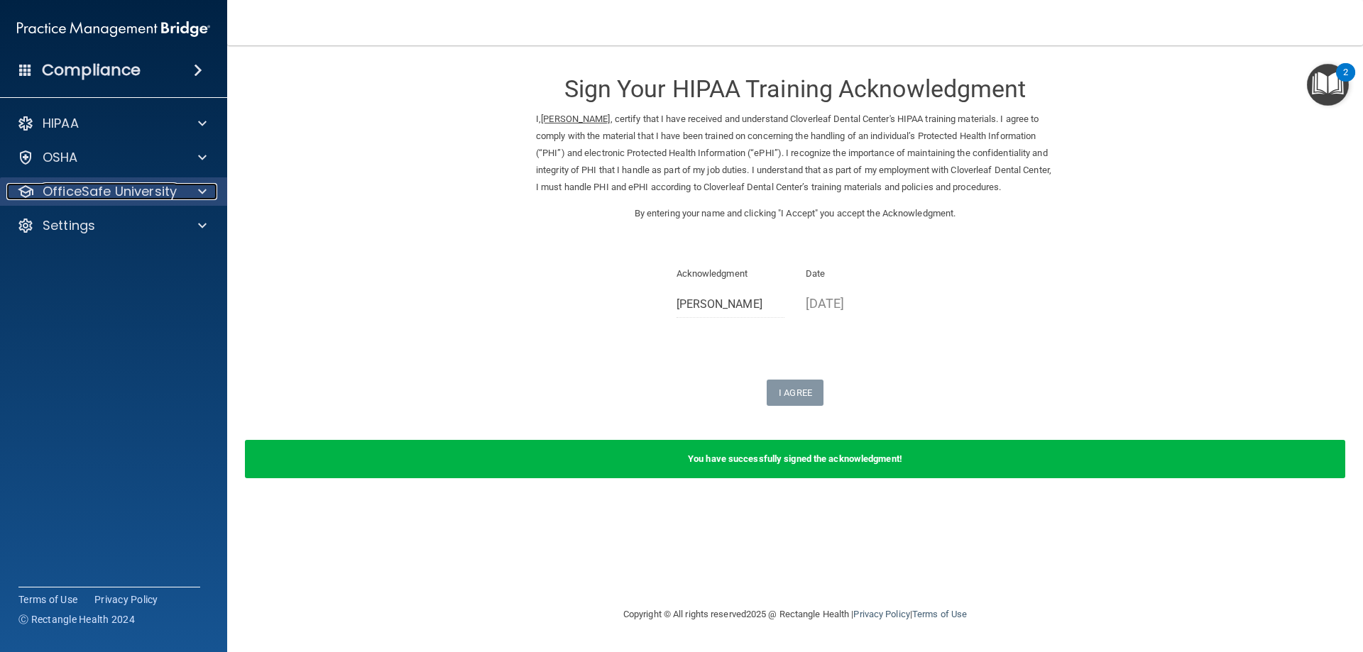
click at [190, 192] on div at bounding box center [199, 191] width 35 height 17
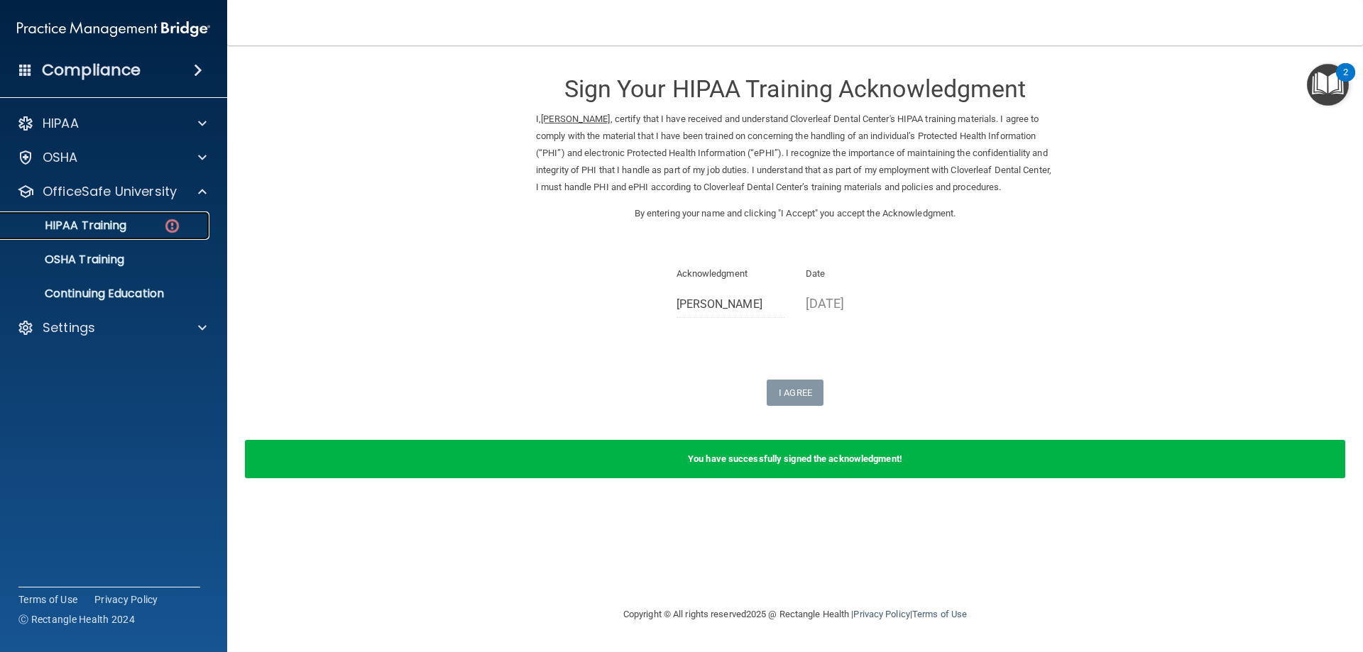
click at [185, 221] on div "HIPAA Training" at bounding box center [106, 226] width 194 height 14
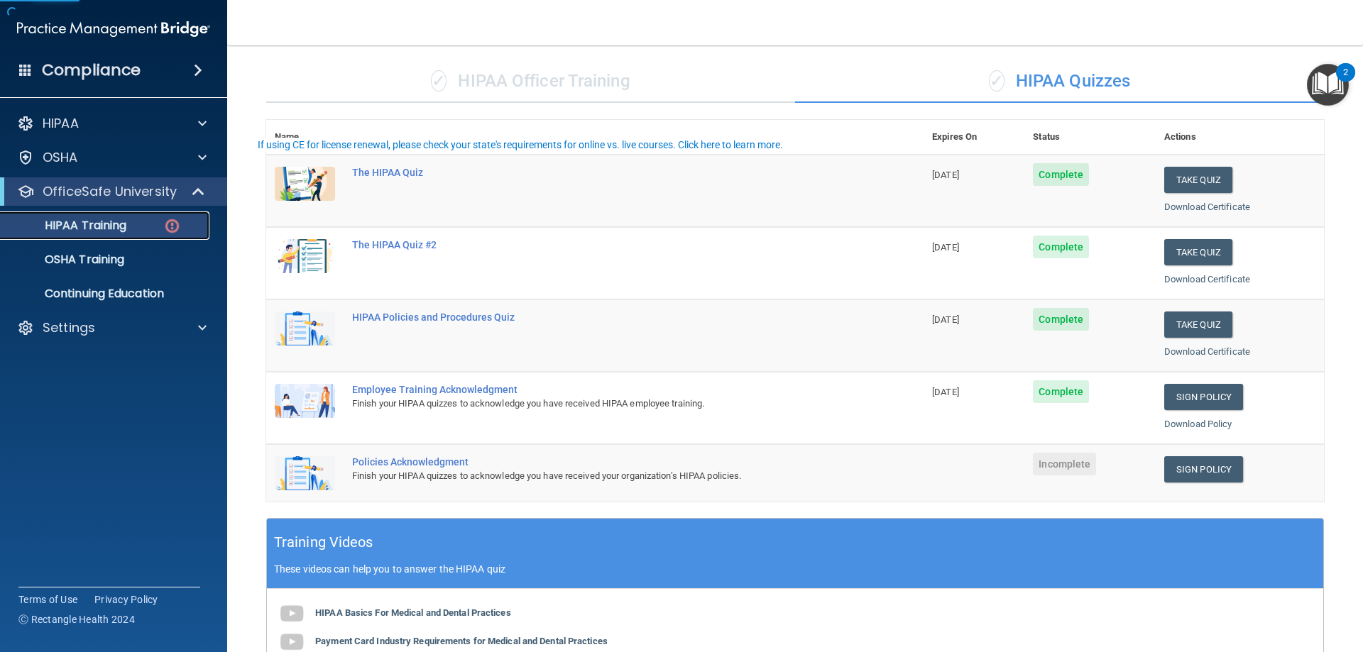
scroll to position [213, 0]
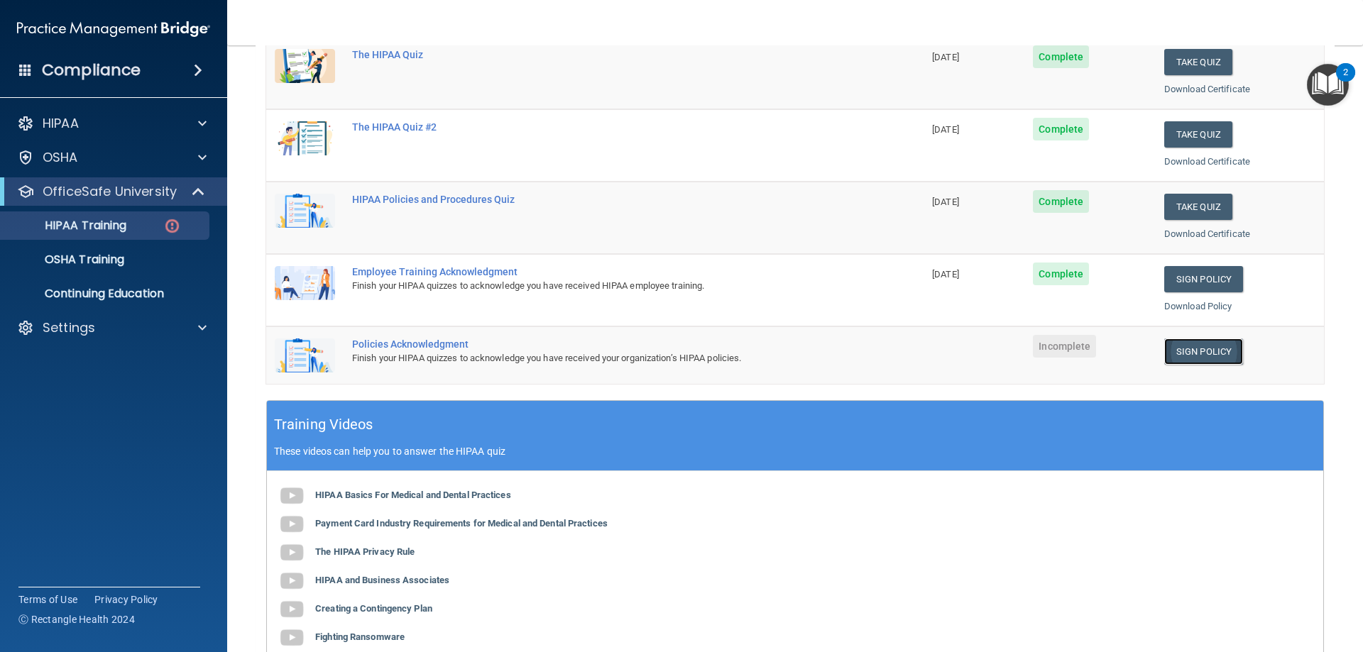
click at [1195, 347] on link "Sign Policy" at bounding box center [1203, 352] width 79 height 26
click at [64, 229] on p "HIPAA Training" at bounding box center [67, 226] width 117 height 14
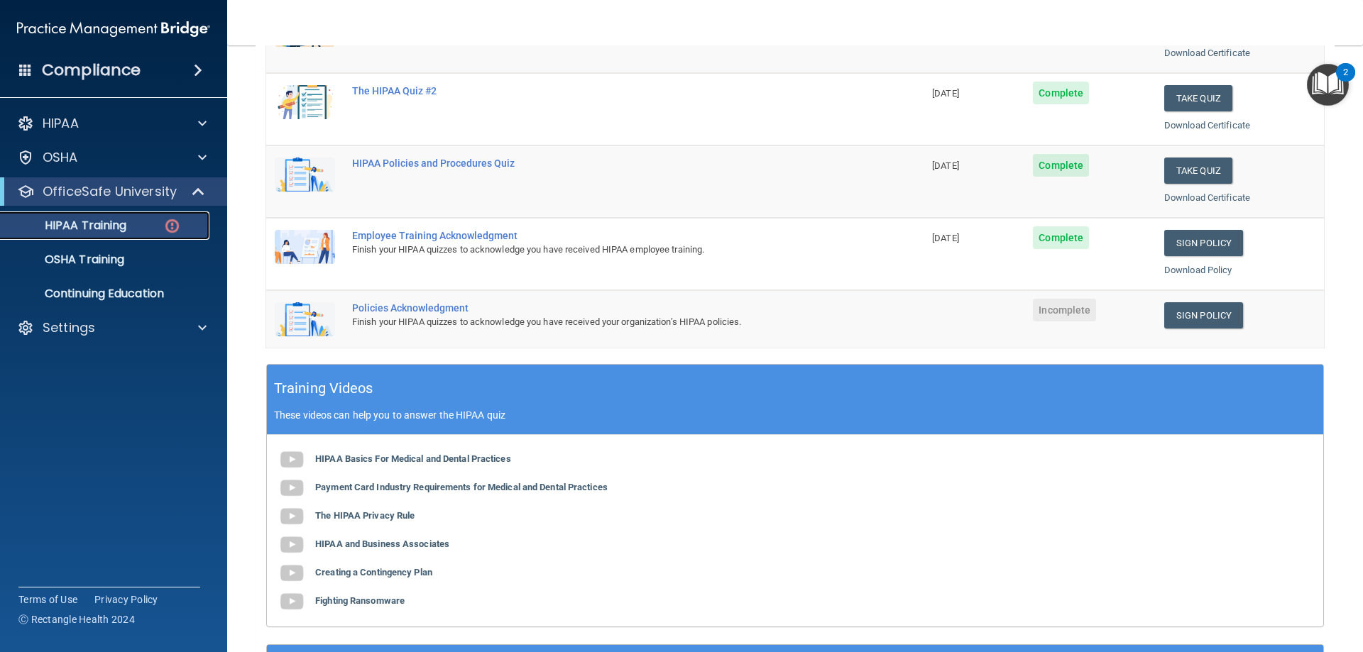
scroll to position [284, 0]
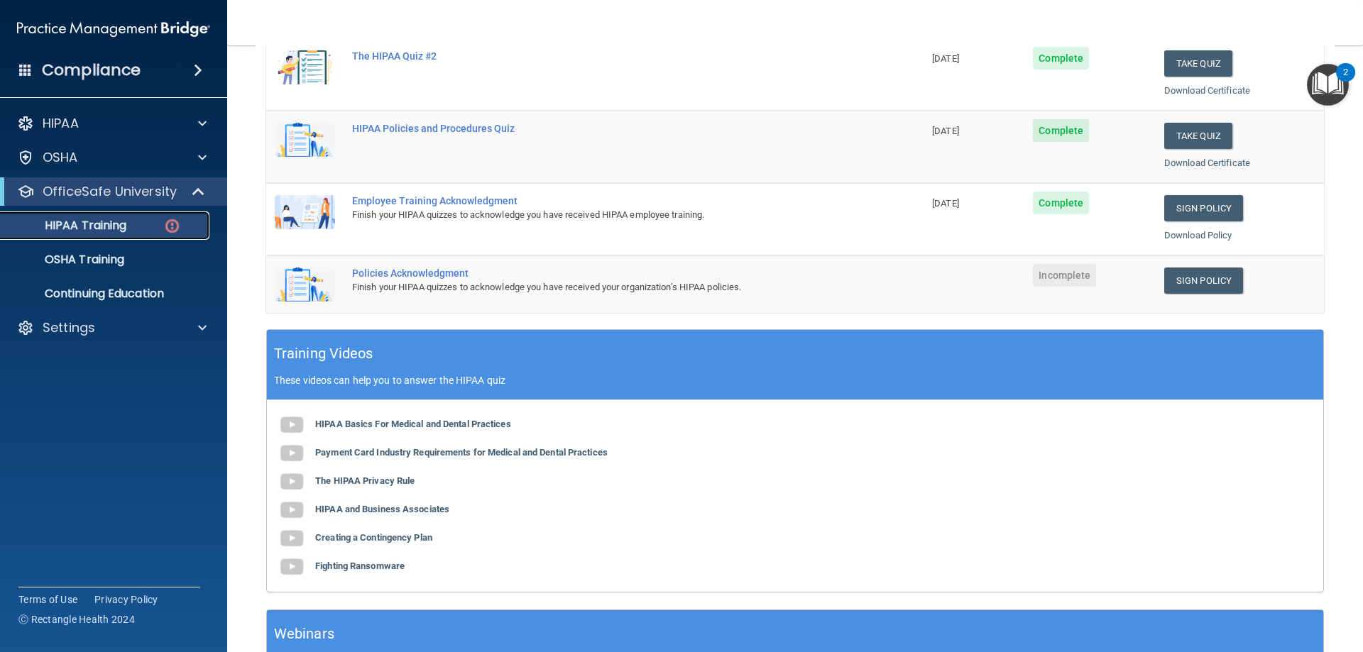
click at [101, 224] on p "HIPAA Training" at bounding box center [67, 226] width 117 height 14
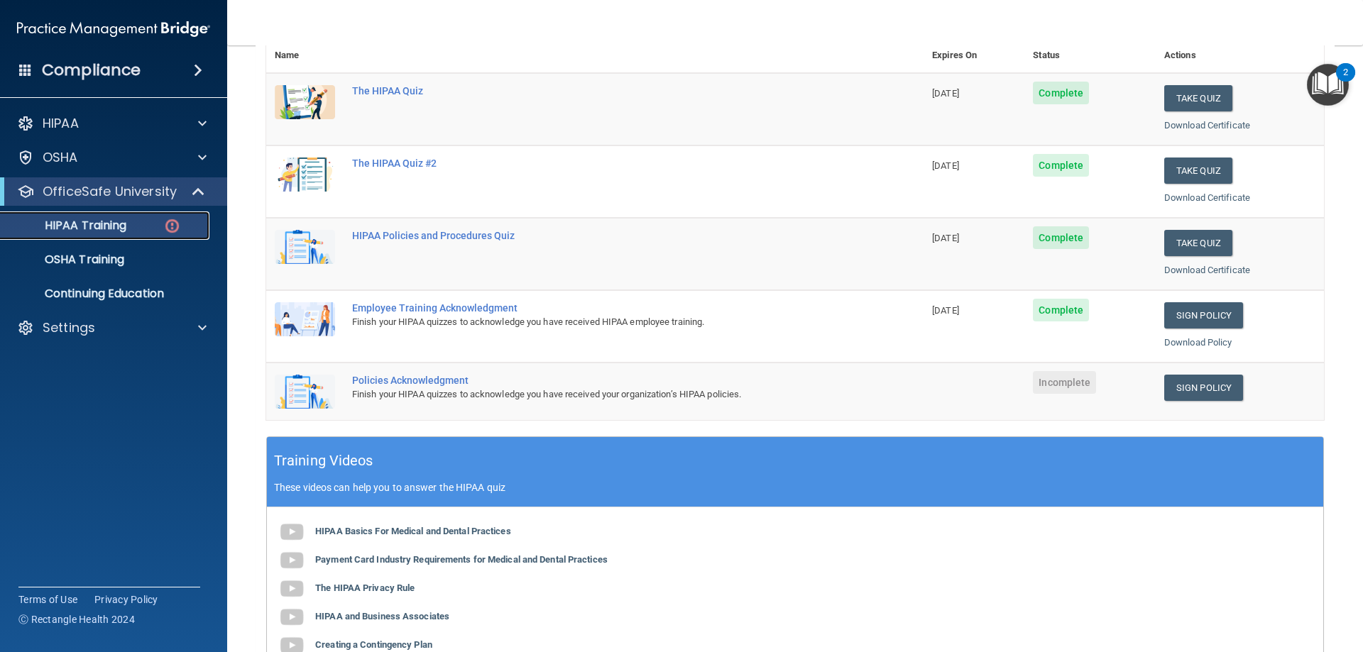
scroll to position [355, 0]
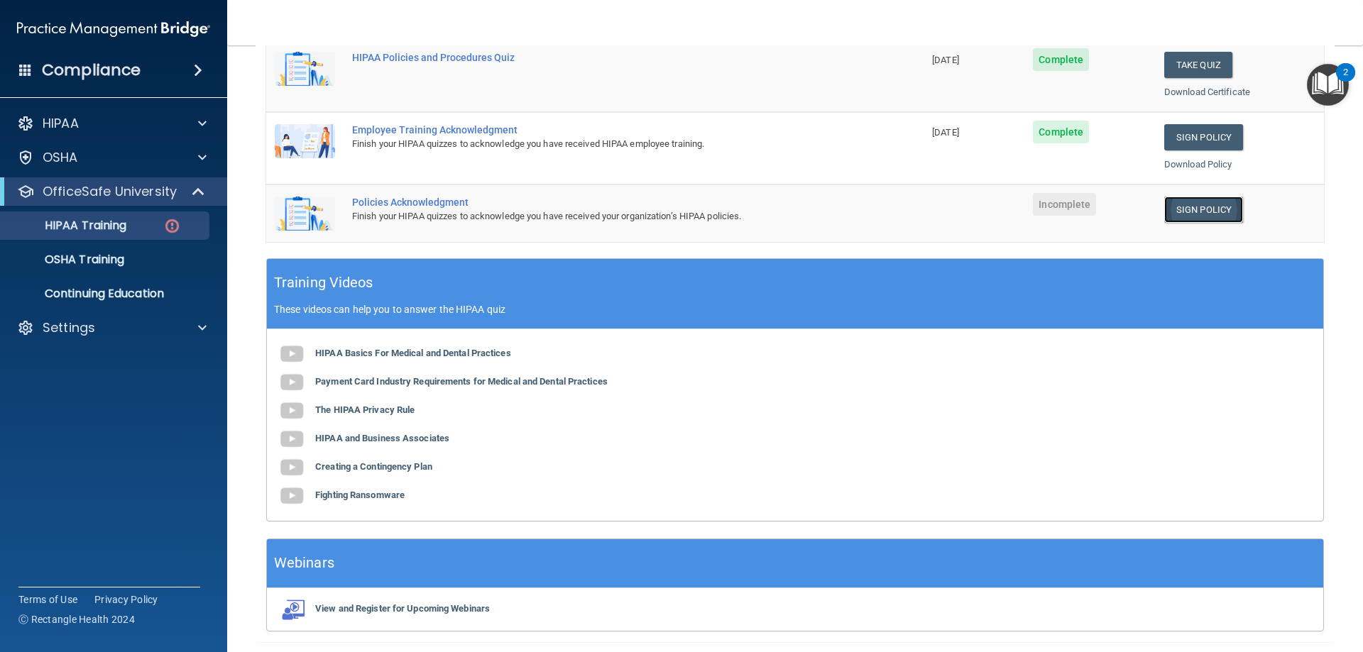
click at [1214, 214] on link "Sign Policy" at bounding box center [1203, 210] width 79 height 26
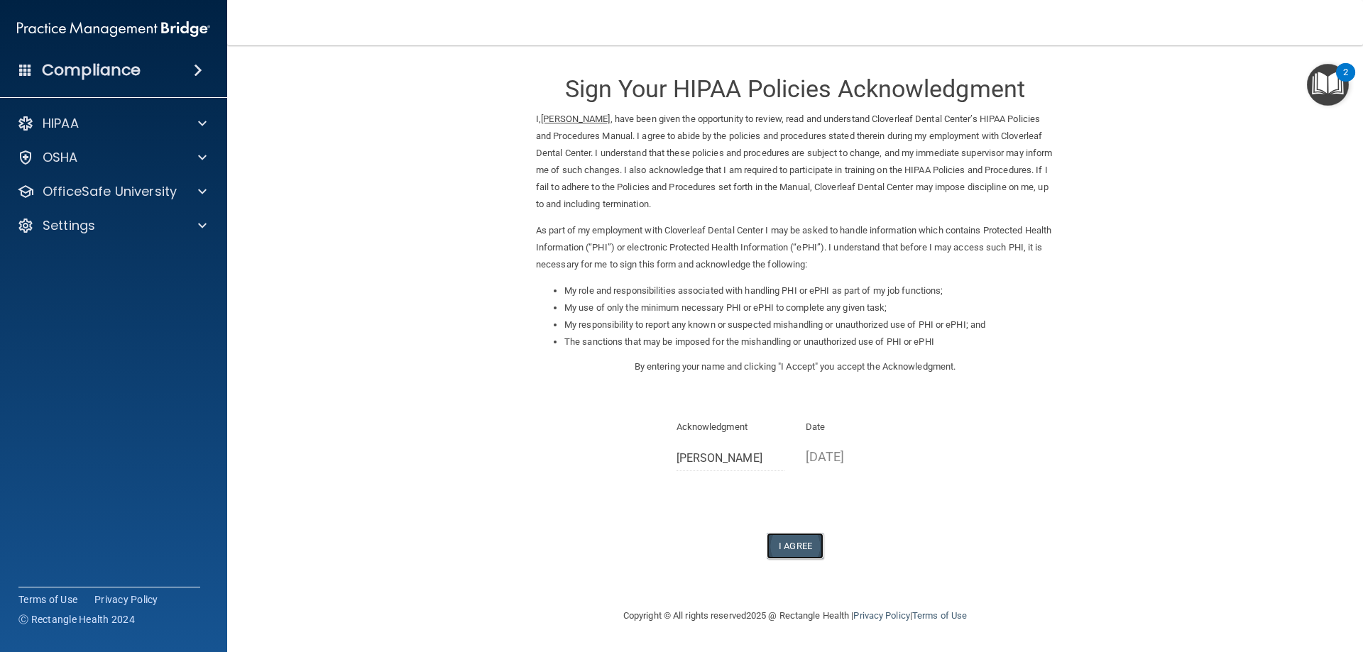
click at [800, 552] on button "I Agree" at bounding box center [794, 546] width 57 height 26
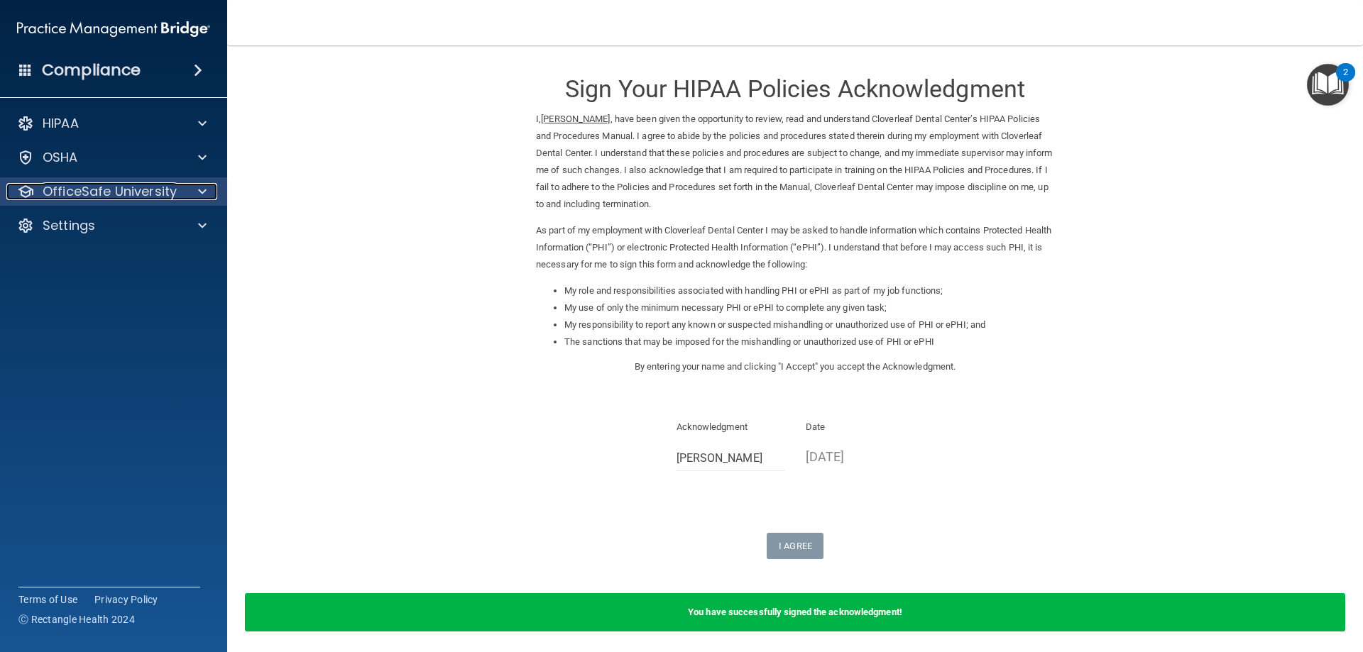
click at [213, 198] on div at bounding box center [199, 191] width 35 height 17
click at [203, 192] on span at bounding box center [202, 191] width 9 height 17
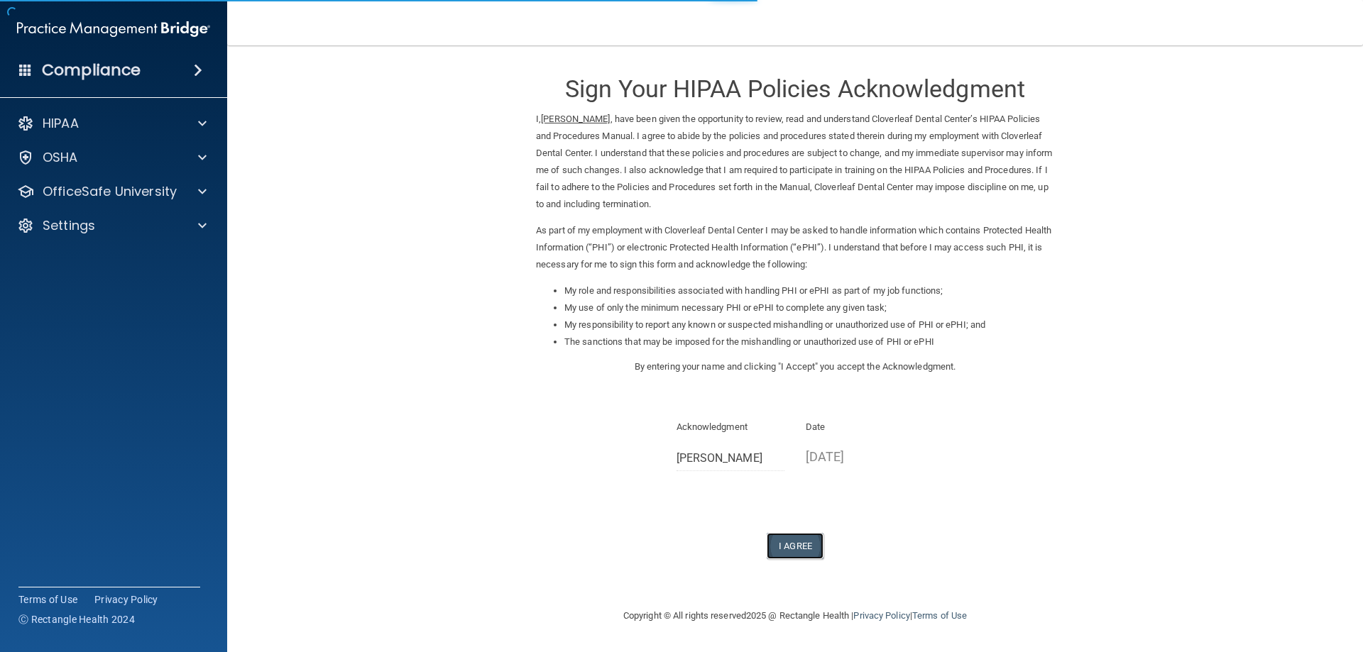
click at [795, 542] on button "I Agree" at bounding box center [794, 546] width 57 height 26
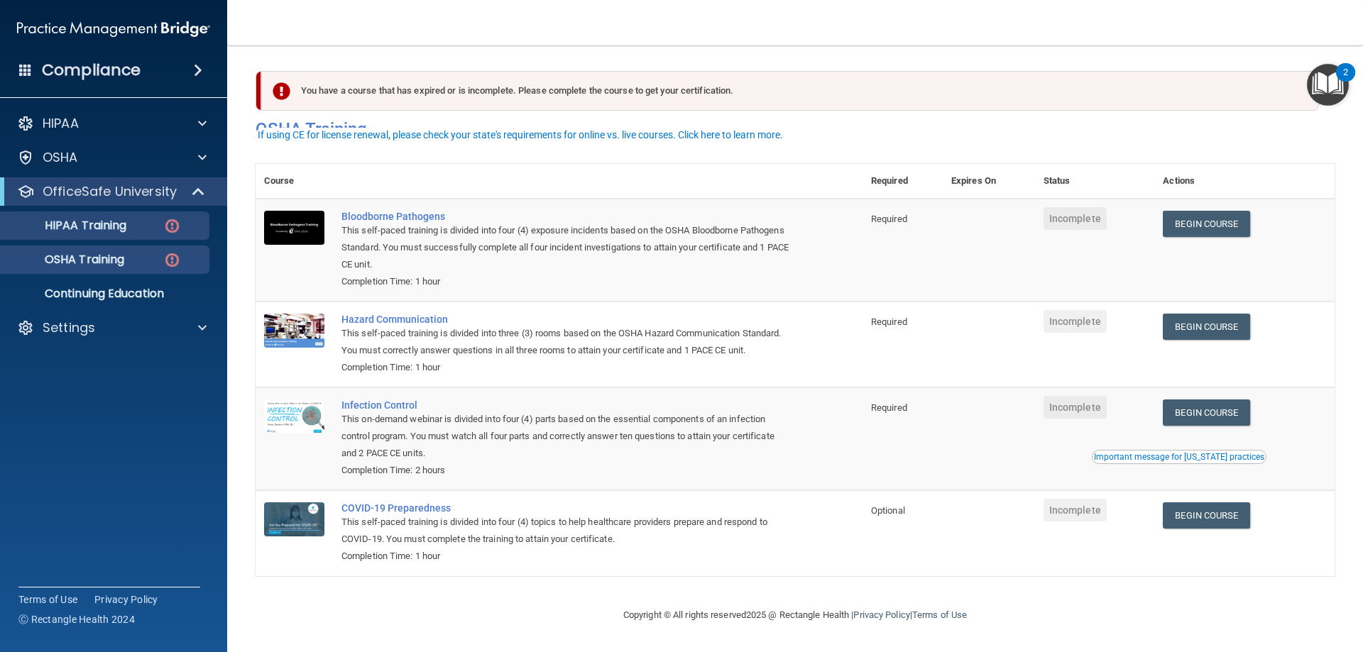
scroll to position [18, 0]
click at [110, 193] on p "OfficeSafe University" at bounding box center [110, 191] width 134 height 17
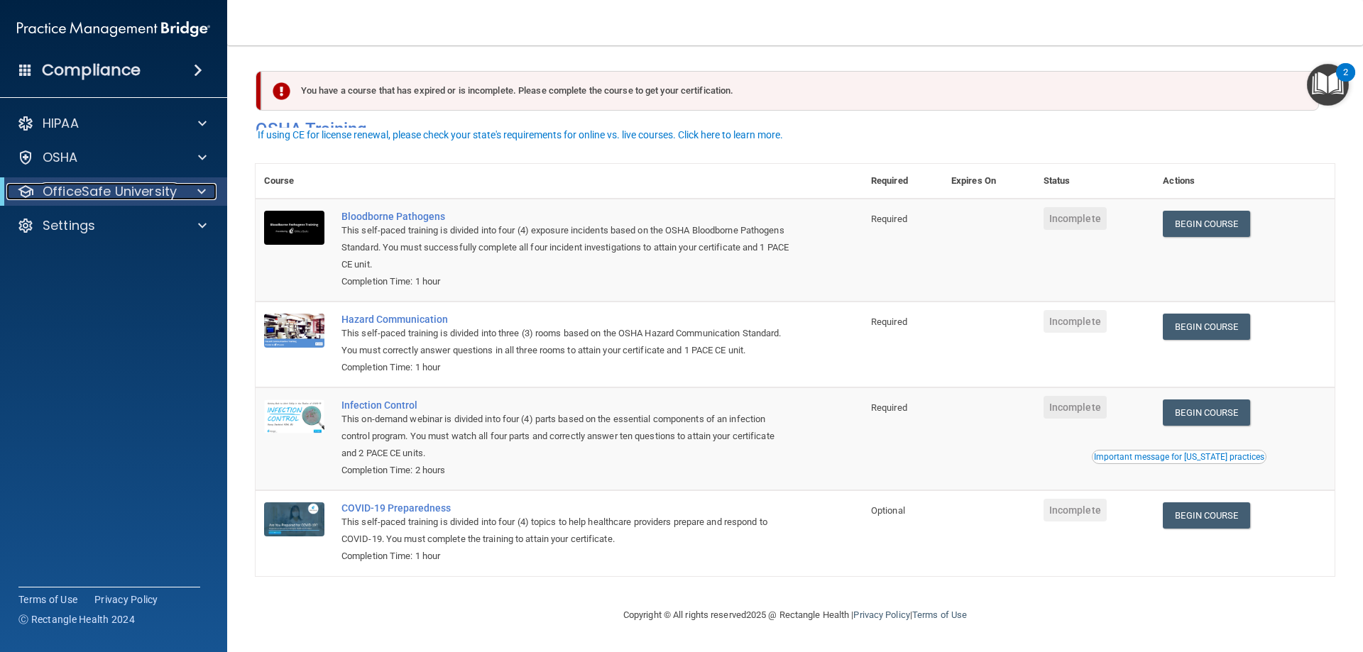
click at [110, 193] on p "OfficeSafe University" at bounding box center [110, 191] width 134 height 17
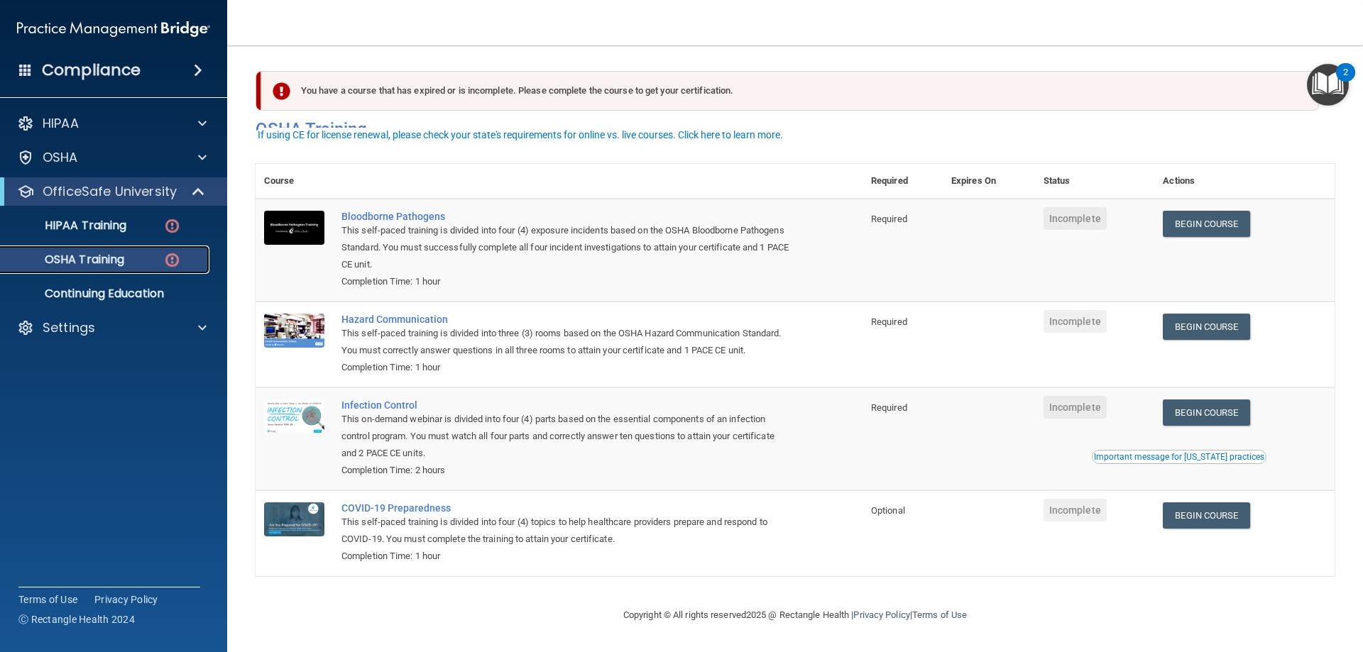
click at [107, 267] on p "OSHA Training" at bounding box center [66, 260] width 115 height 14
click at [156, 231] on div "HIPAA Training" at bounding box center [106, 226] width 194 height 14
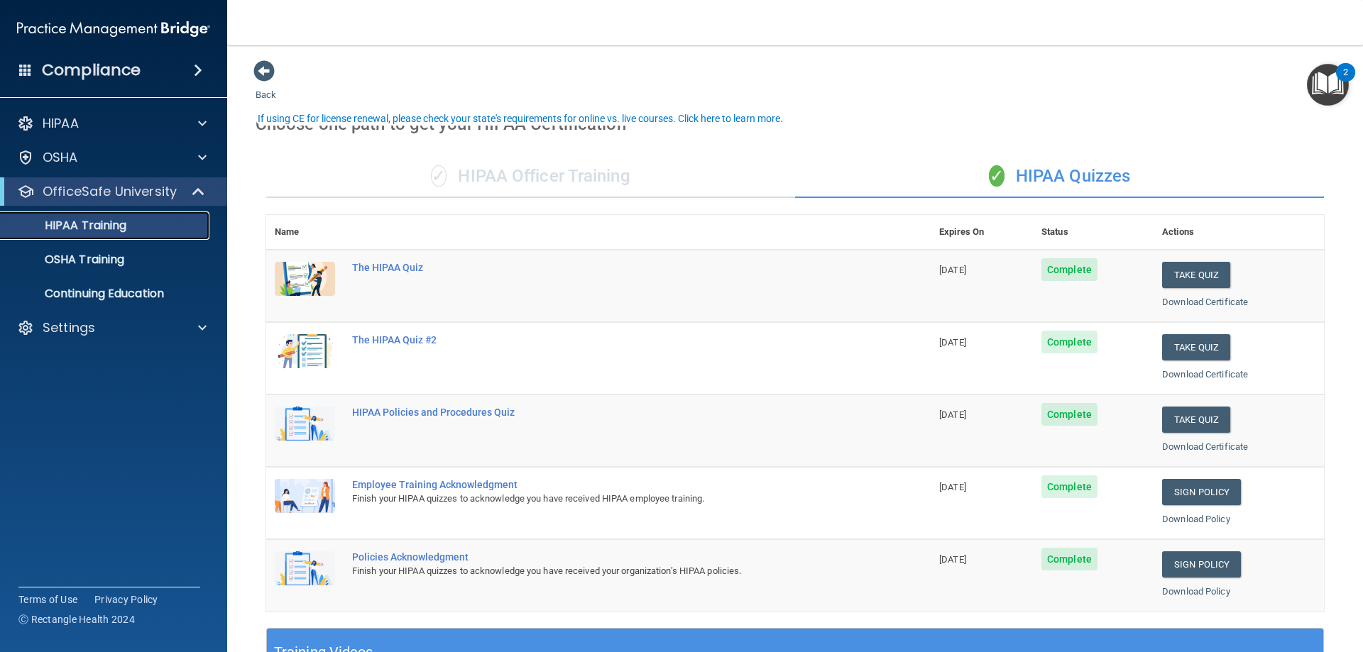
scroll to position [71, 0]
